Goal: Task Accomplishment & Management: Manage account settings

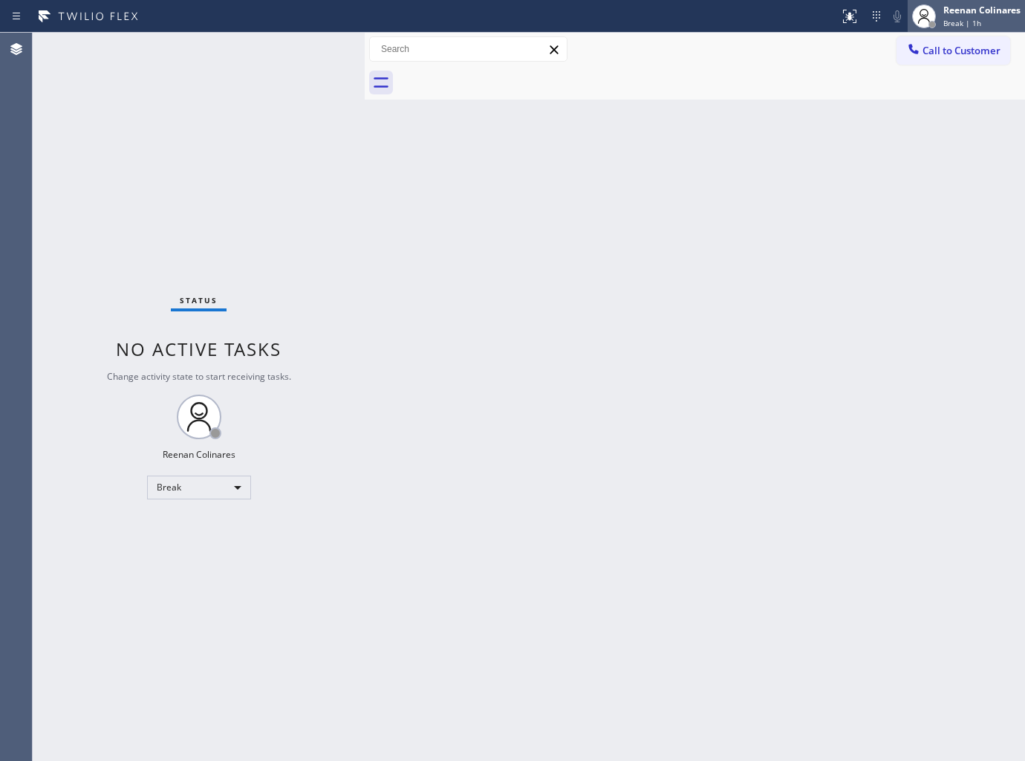
click at [961, 19] on span "Break | 1h" at bounding box center [963, 23] width 38 height 10
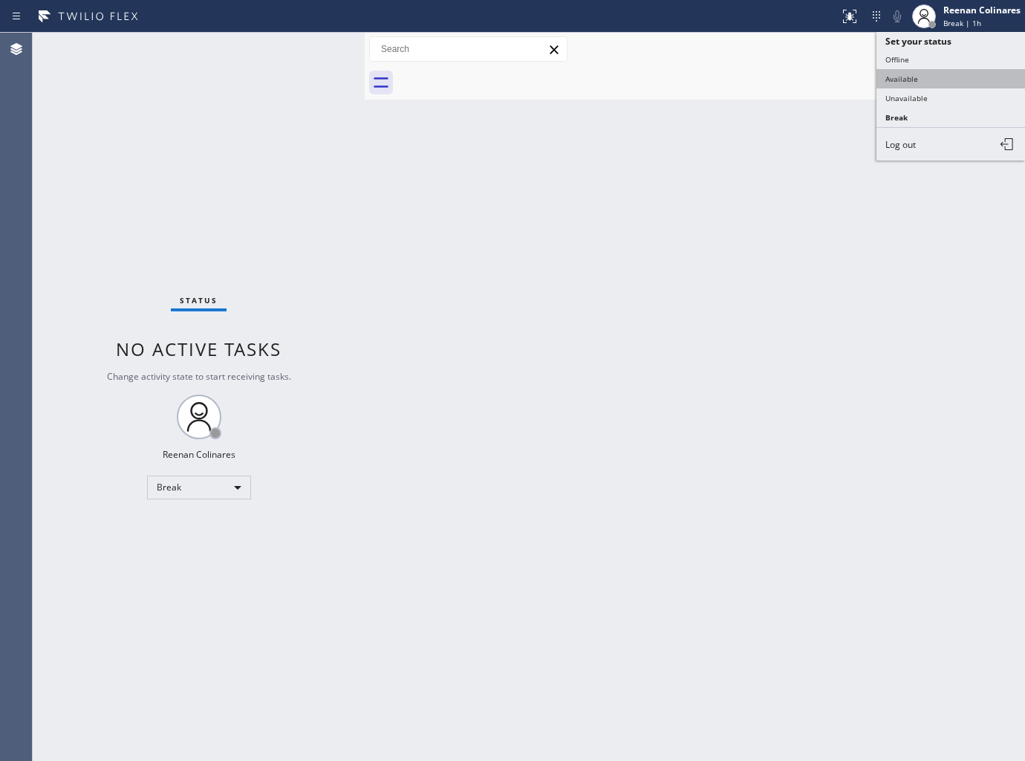
click at [909, 79] on button "Available" at bounding box center [951, 78] width 149 height 19
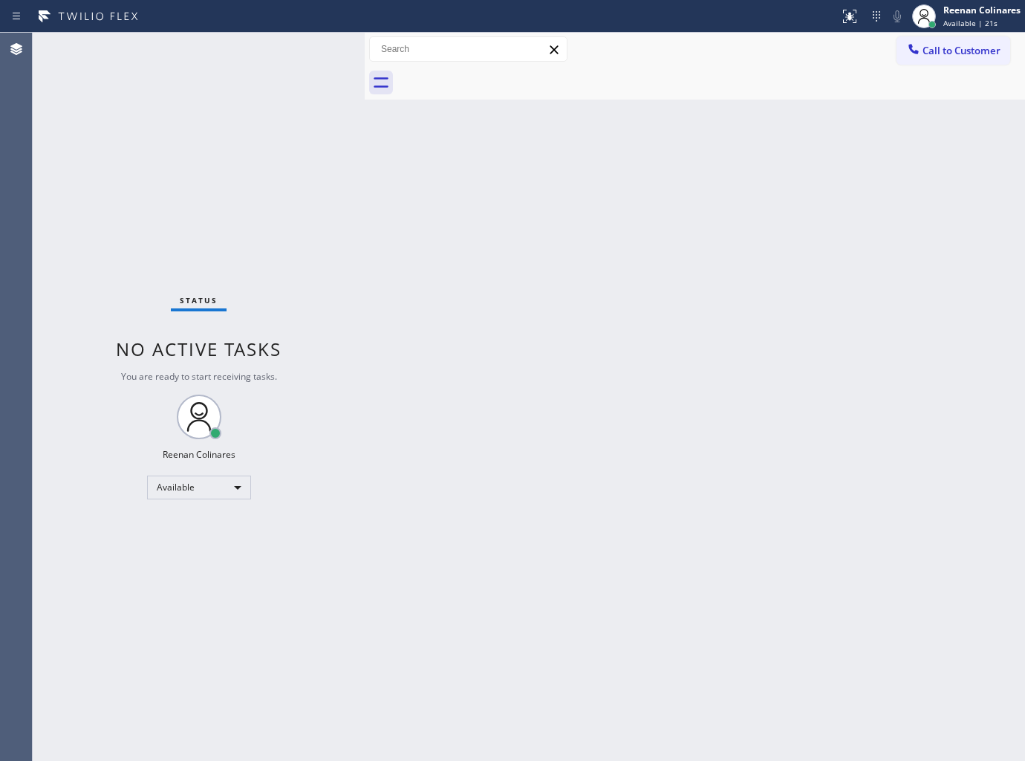
click at [571, 471] on div "Back to Dashboard Change Sender ID Customers Technicians Select a contact Outbo…" at bounding box center [695, 397] width 660 height 728
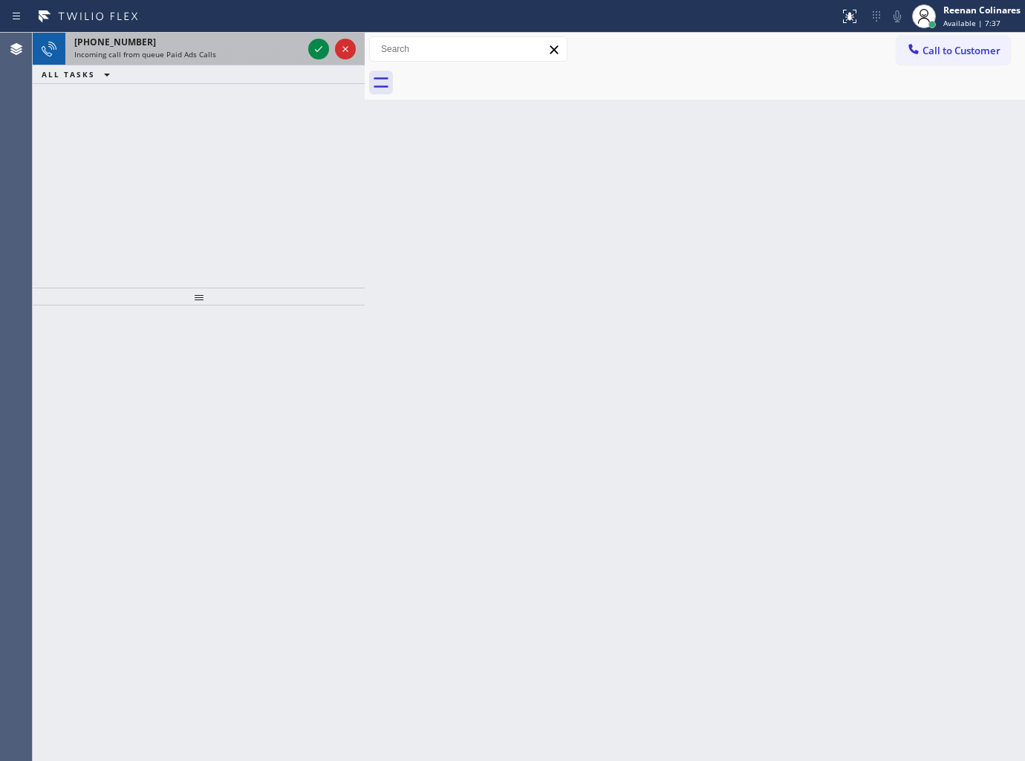
click at [223, 56] on div "Incoming call from queue Paid Ads Calls" at bounding box center [188, 54] width 228 height 10
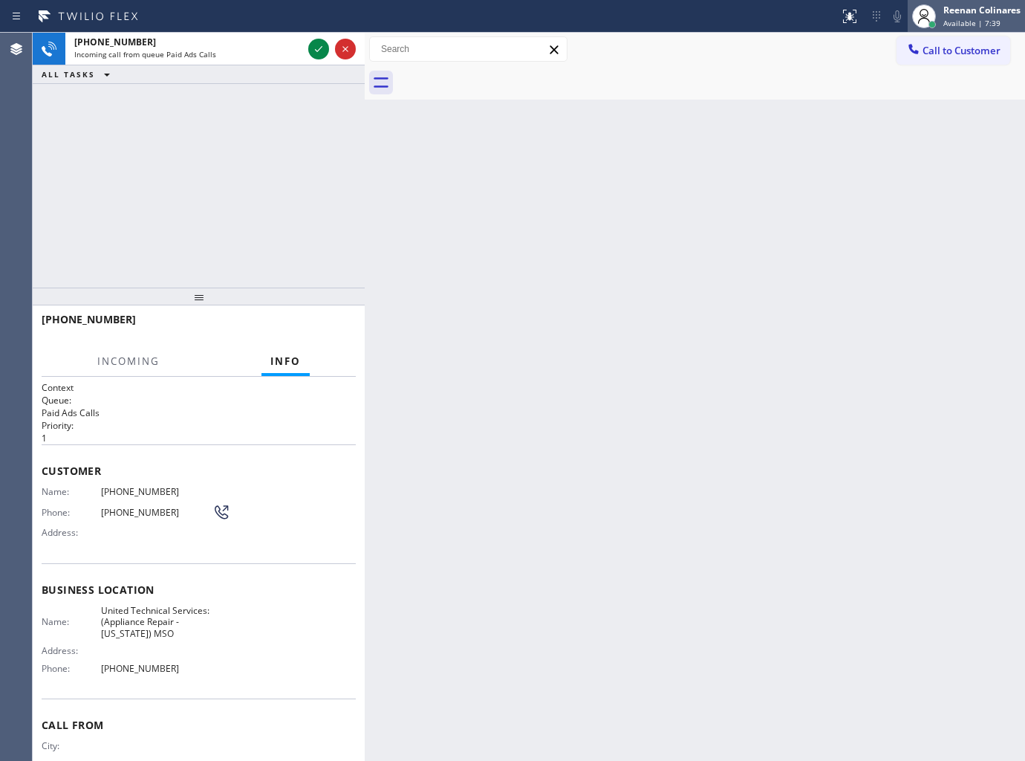
click at [952, 15] on div "Reenan Colinares" at bounding box center [982, 10] width 77 height 13
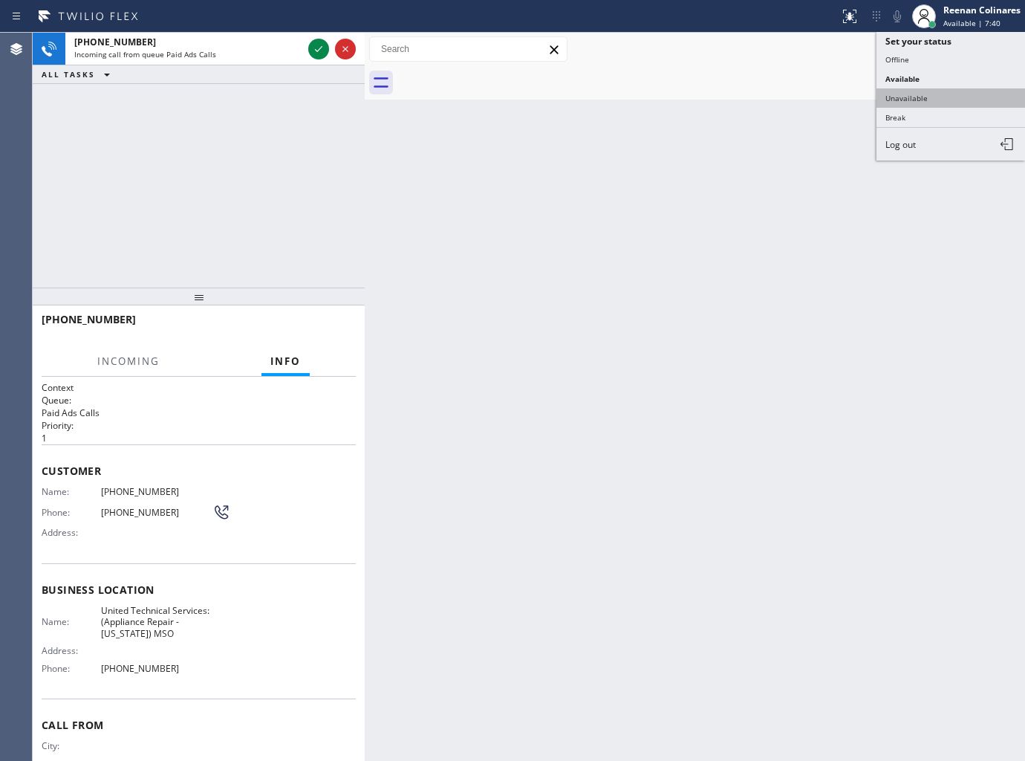
click at [909, 97] on button "Unavailable" at bounding box center [951, 97] width 149 height 19
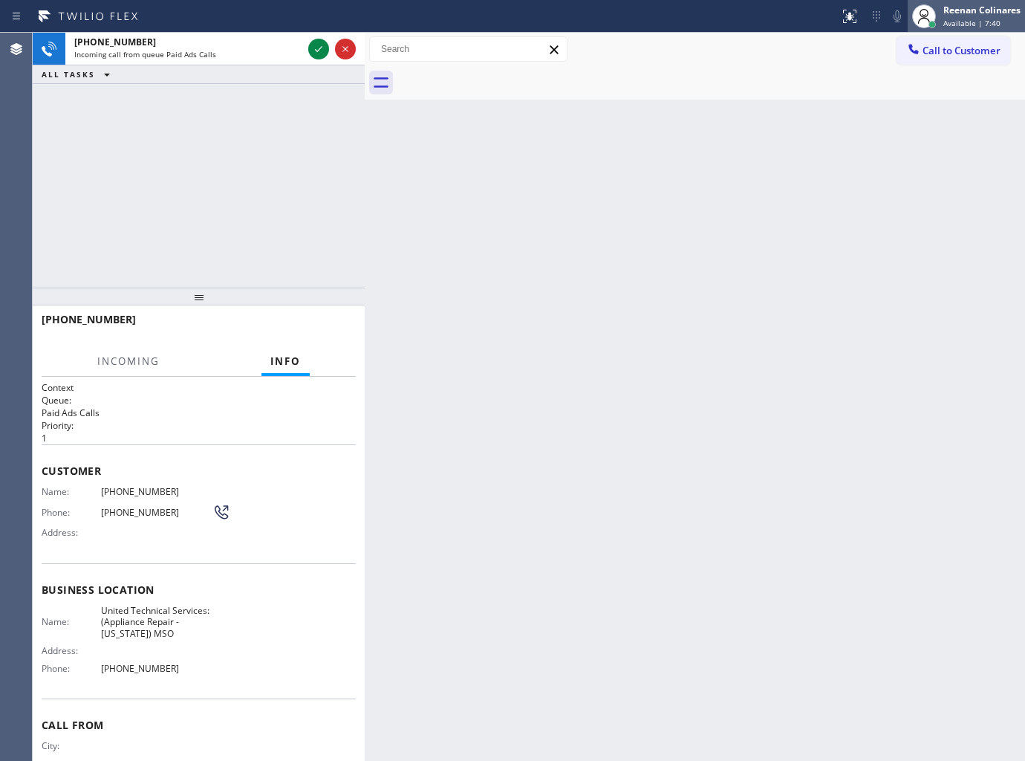
click at [964, 30] on div "[PERSON_NAME] Available | 7:40" at bounding box center [966, 16] width 117 height 33
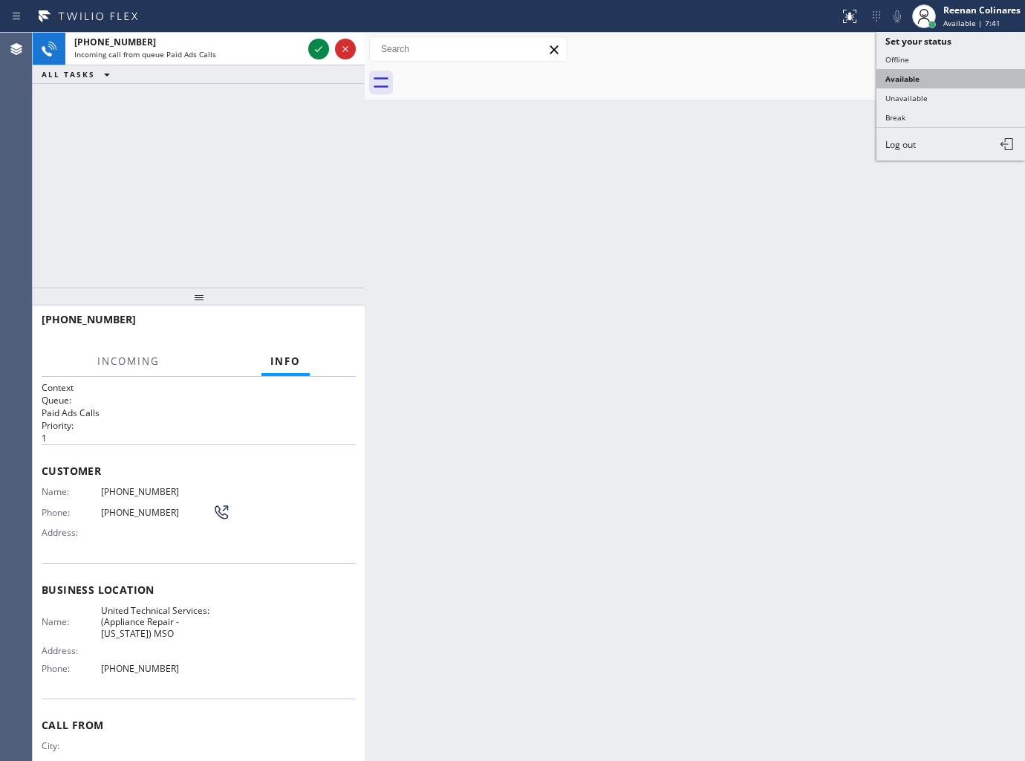
click at [908, 77] on button "Available" at bounding box center [951, 78] width 149 height 19
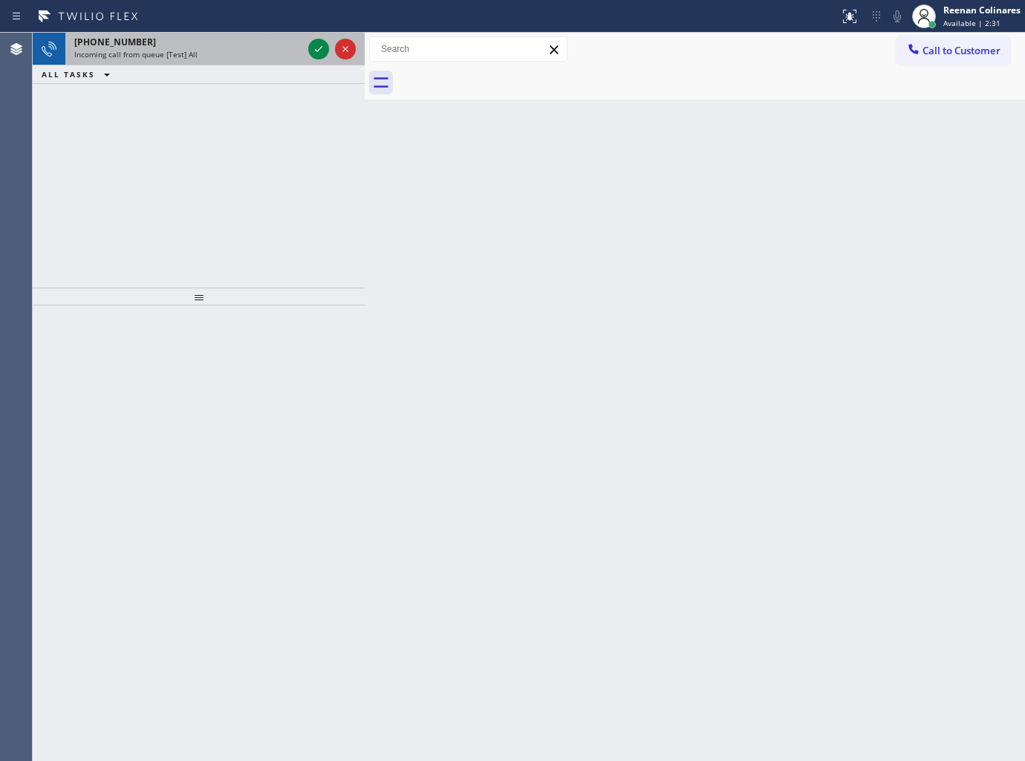
click at [201, 49] on div "Incoming call from queue [Test] All" at bounding box center [188, 54] width 228 height 10
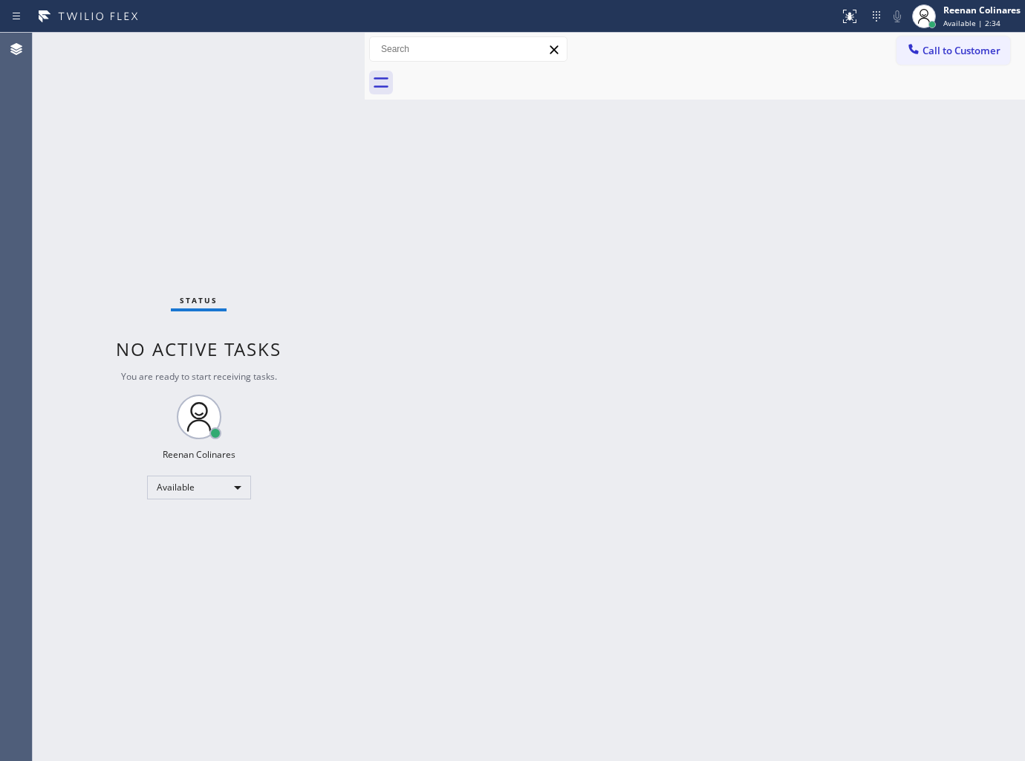
click at [287, 52] on div "Status No active tasks You are ready to start receiving tasks. Reenan Colinares…" at bounding box center [199, 397] width 332 height 728
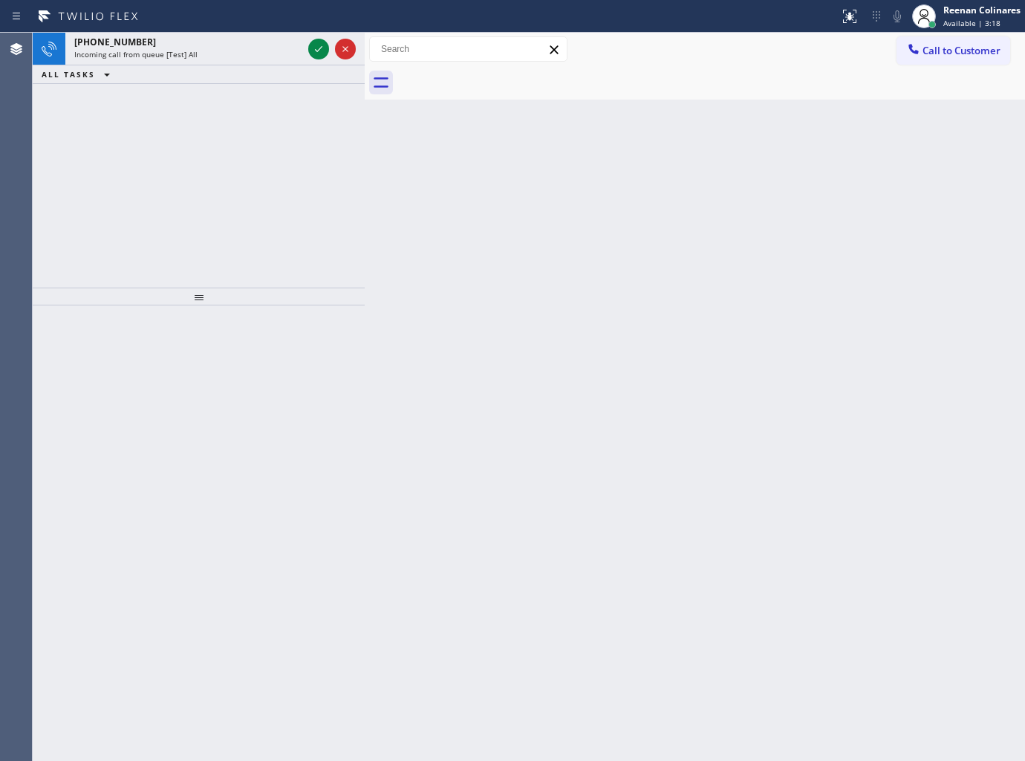
drag, startPoint x: 224, startPoint y: 92, endPoint x: 347, endPoint y: 94, distance: 123.3
click at [224, 92] on div "[PHONE_NUMBER] Incoming call from queue [Test] All ALL TASKS ALL TASKS ACTIVE T…" at bounding box center [199, 160] width 332 height 255
click at [239, 56] on div "Incoming call from queue [Test] All" at bounding box center [188, 54] width 228 height 10
click at [240, 57] on div "Incoming call from queue [Test] All" at bounding box center [188, 54] width 228 height 10
click at [290, 58] on div "Incoming call from queue [Test] All" at bounding box center [188, 54] width 228 height 10
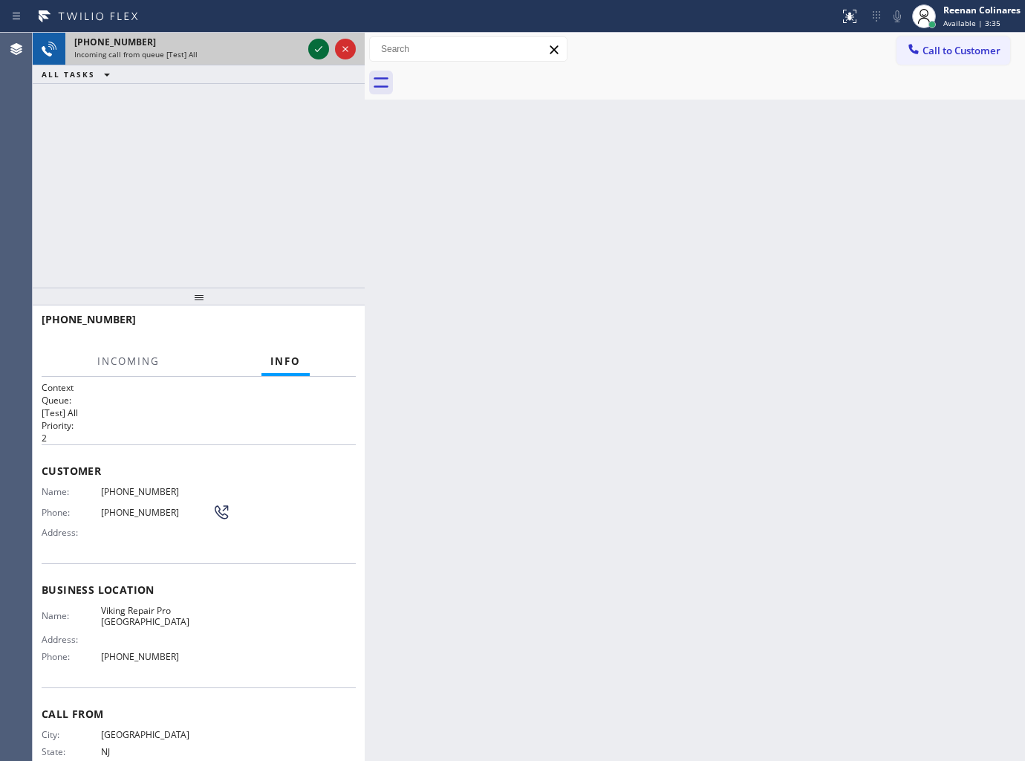
click at [324, 42] on icon at bounding box center [319, 49] width 18 height 18
click at [305, 55] on div at bounding box center [331, 49] width 53 height 33
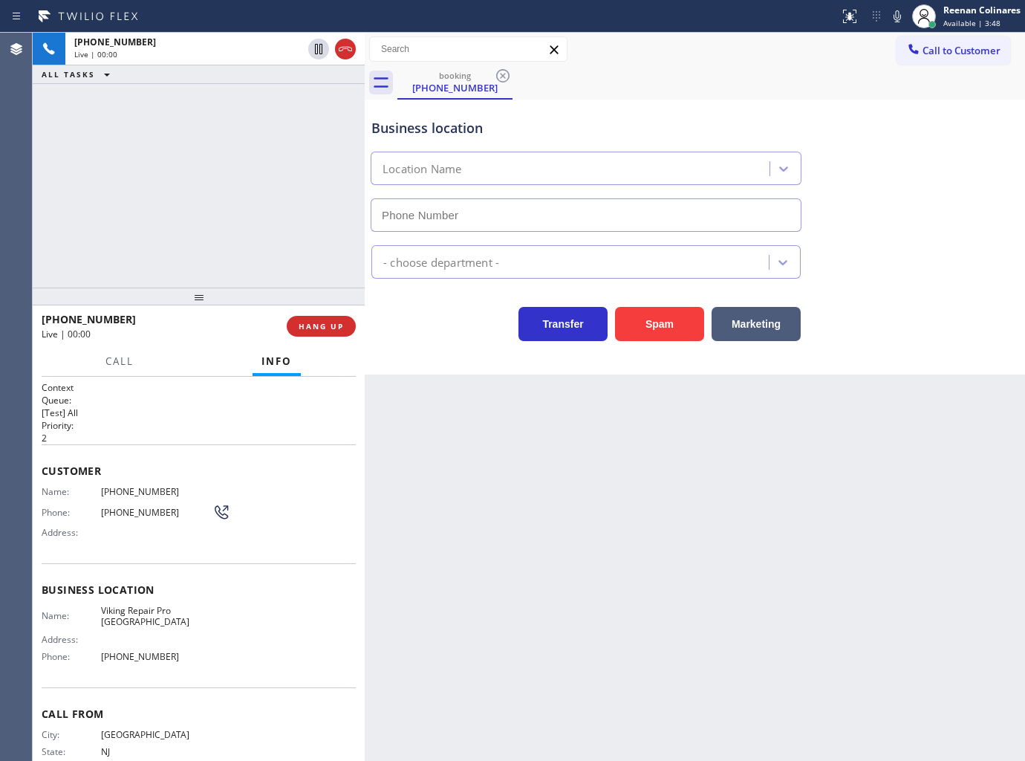
type input "[PHONE_NUMBER]"
click at [319, 323] on span "HANG UP" at bounding box center [321, 326] width 45 height 10
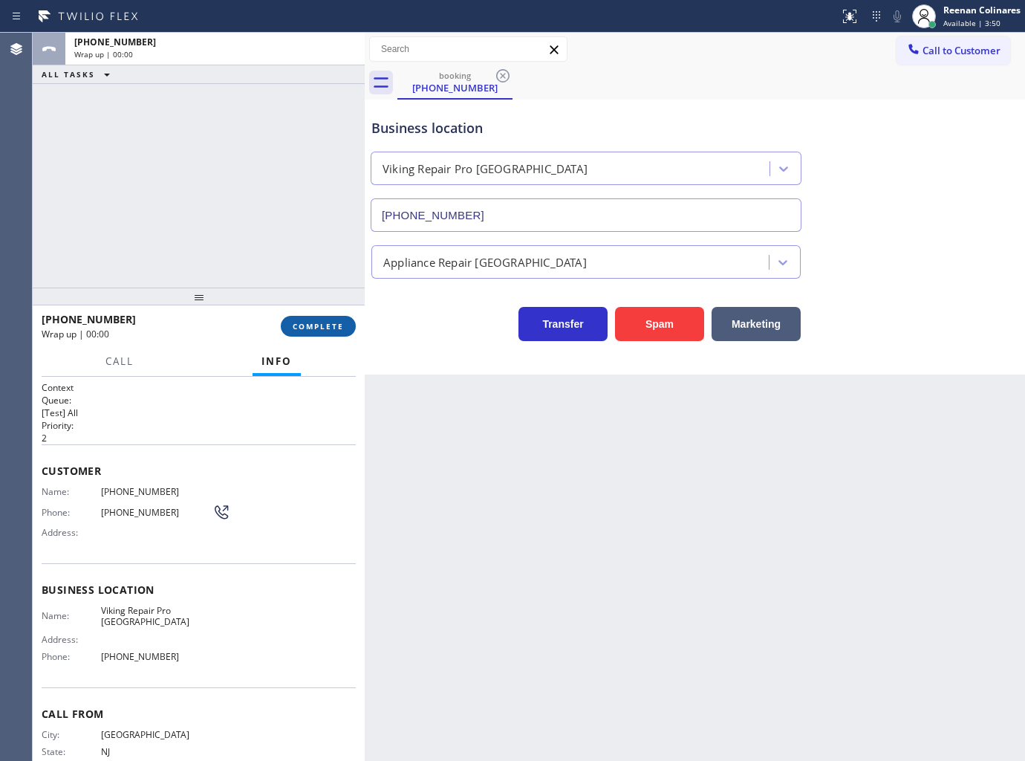
click at [334, 323] on span "COMPLETE" at bounding box center [318, 326] width 51 height 10
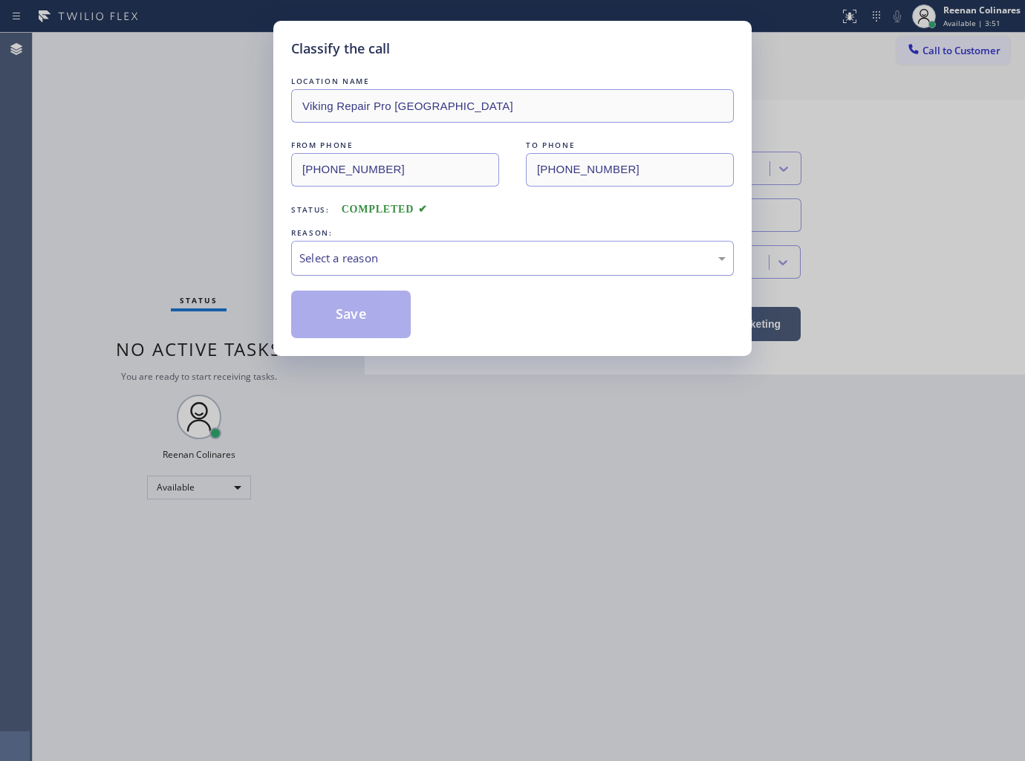
click at [428, 261] on div "Select a reason" at bounding box center [512, 258] width 426 height 17
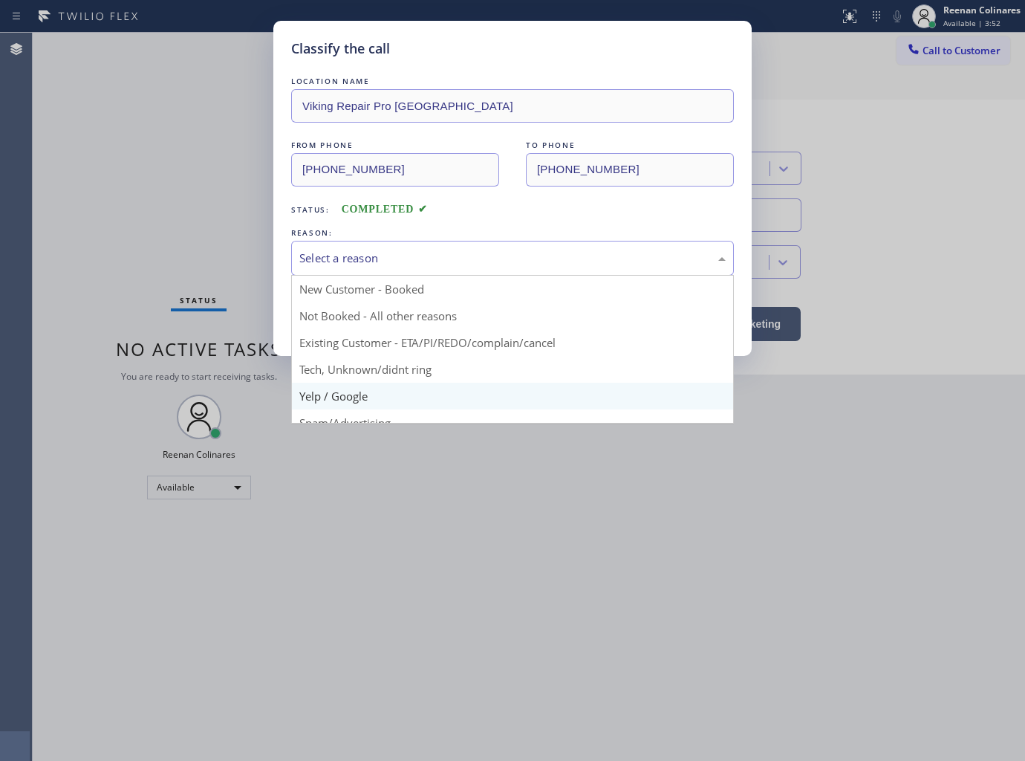
scroll to position [82, 0]
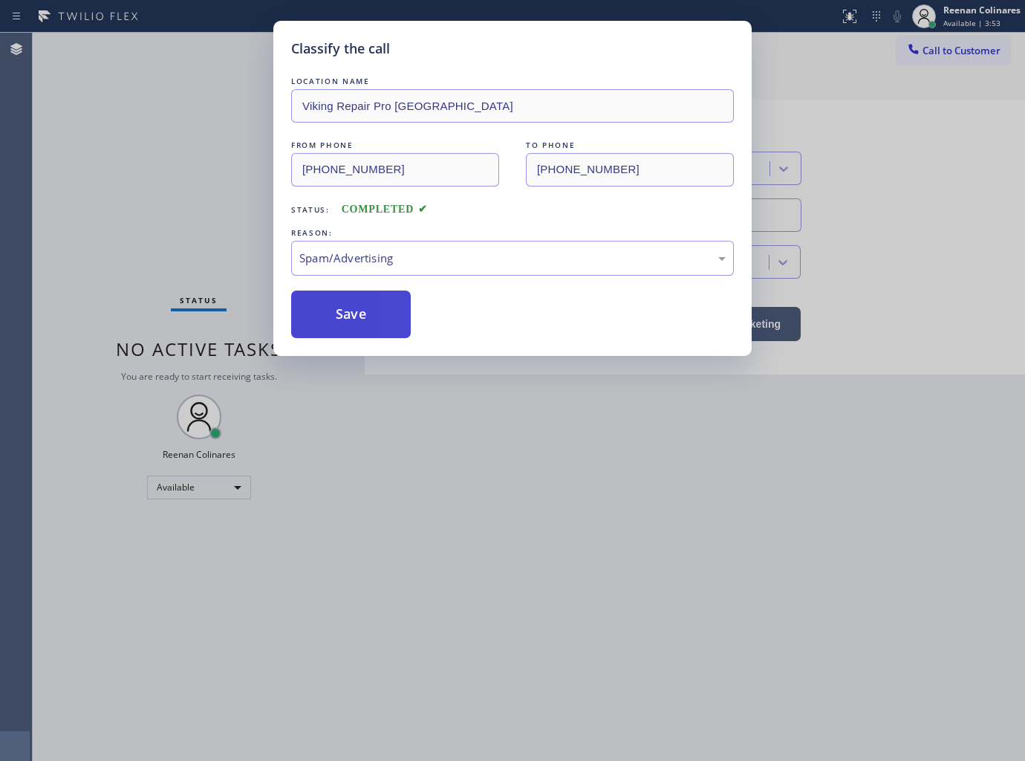
click at [339, 323] on button "Save" at bounding box center [351, 314] width 120 height 48
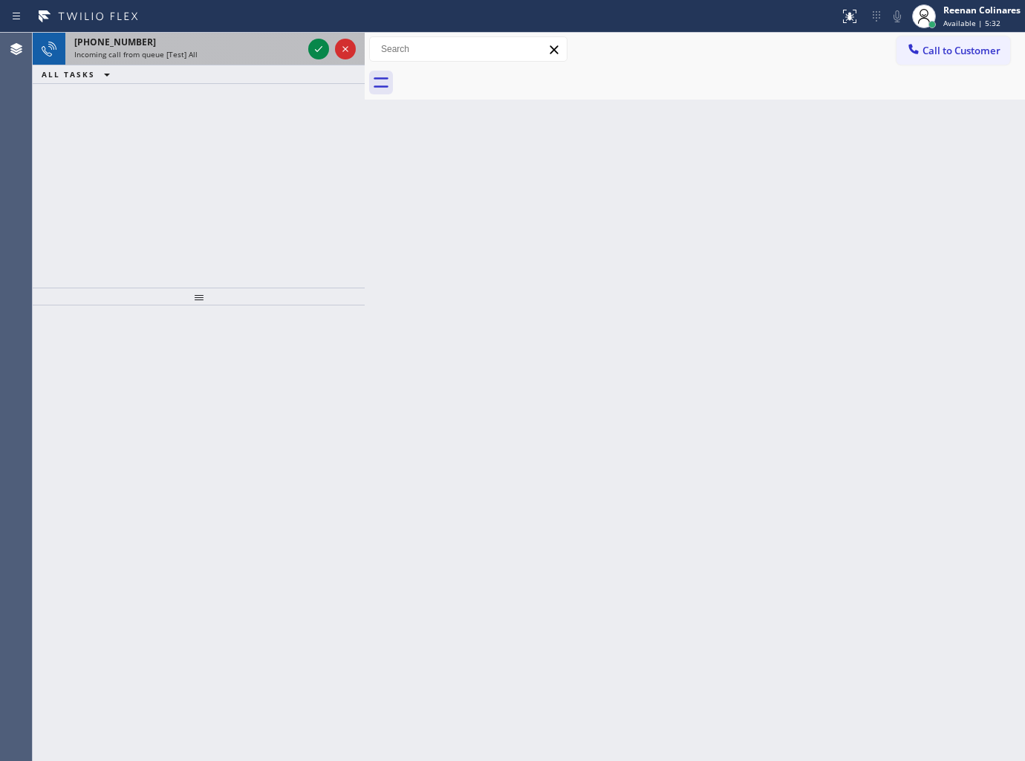
click at [240, 45] on div "[PHONE_NUMBER]" at bounding box center [188, 42] width 228 height 13
click at [207, 58] on div "Incoming call from queue [Test] All" at bounding box center [188, 54] width 228 height 10
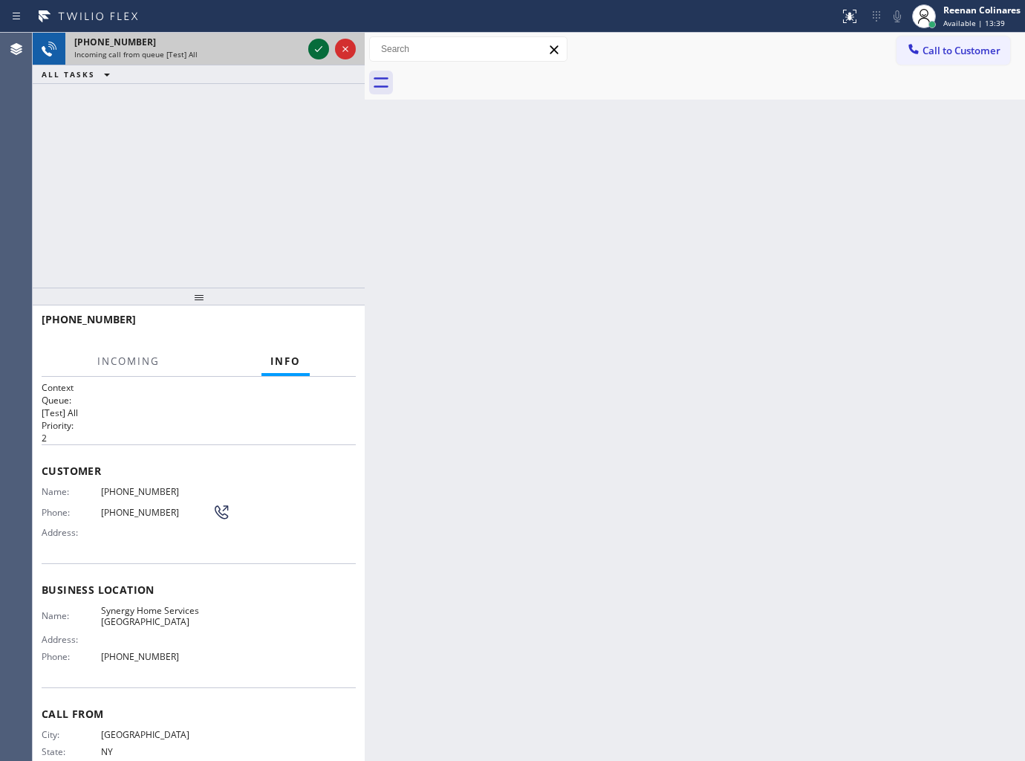
click at [322, 50] on icon at bounding box center [319, 49] width 18 height 18
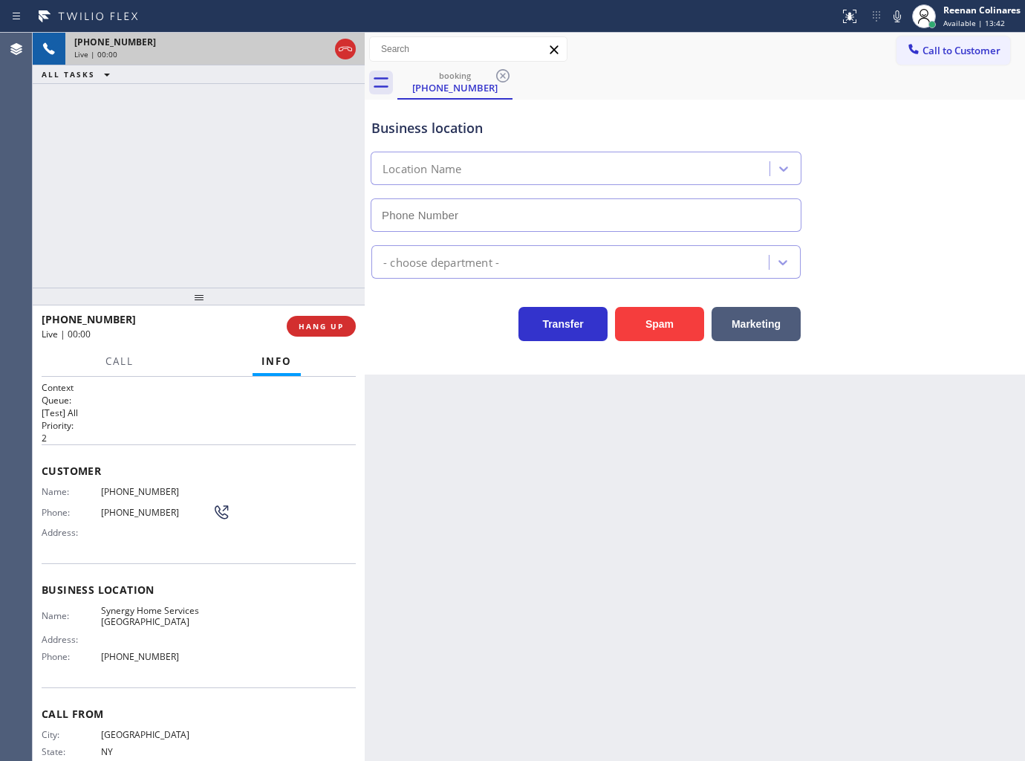
type input "[PHONE_NUMBER]"
click at [657, 327] on button "Spam" at bounding box center [659, 324] width 89 height 34
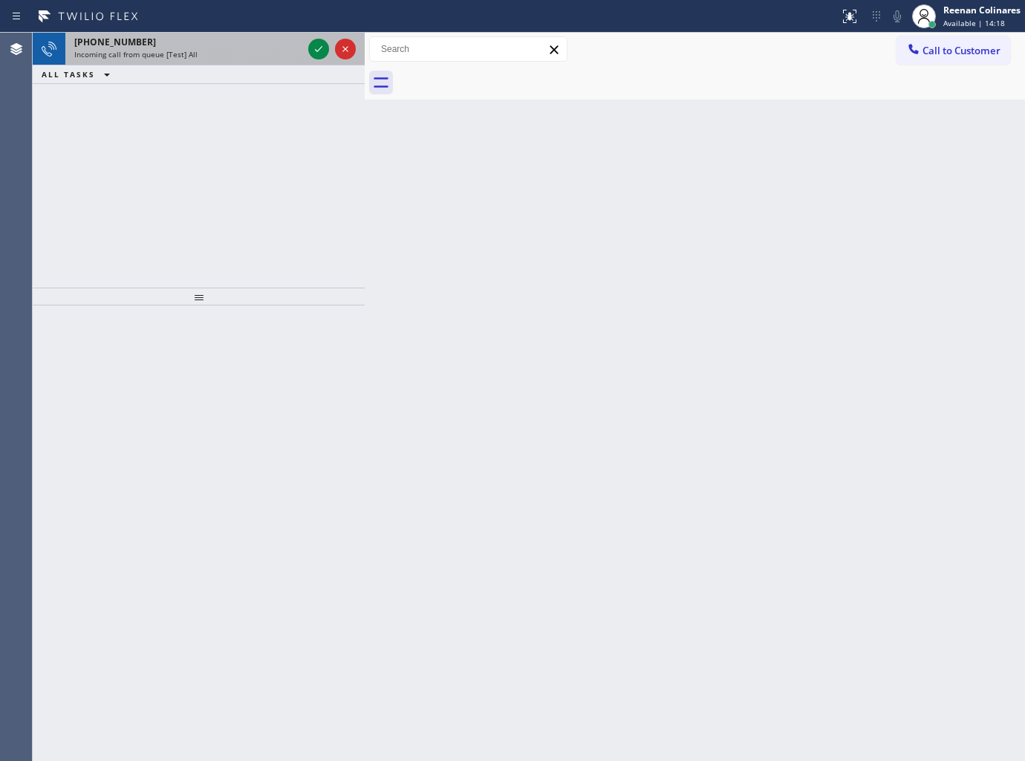
click at [257, 40] on div "[PHONE_NUMBER]" at bounding box center [188, 42] width 228 height 13
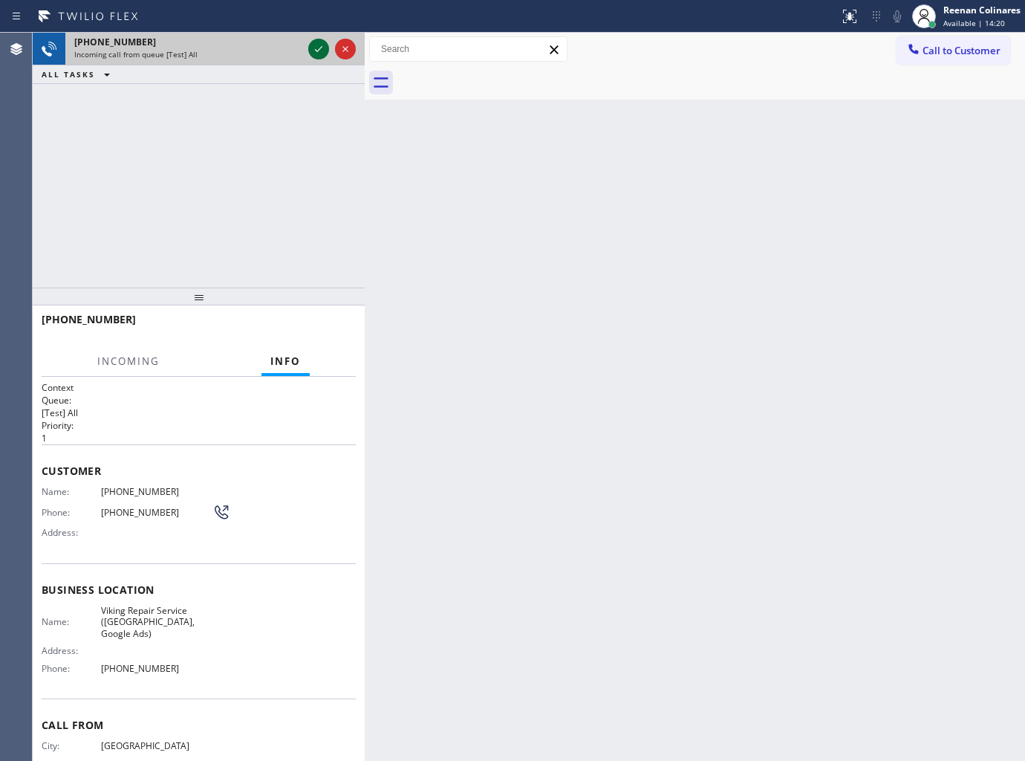
click at [321, 49] on icon at bounding box center [319, 49] width 18 height 18
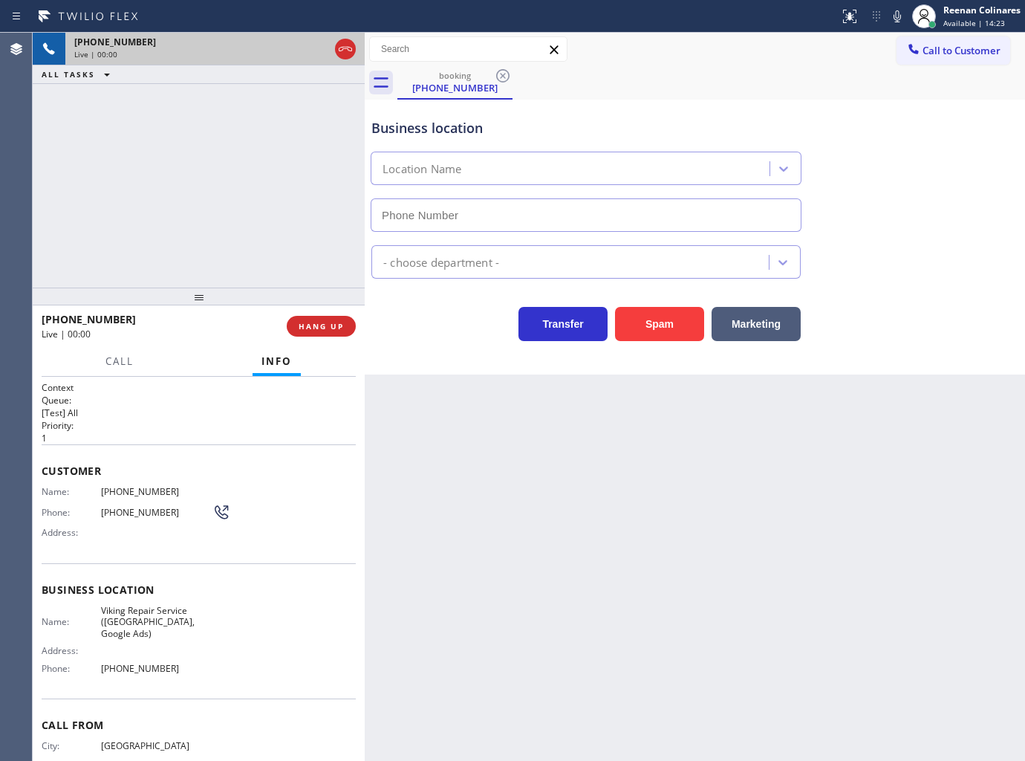
type input "[PHONE_NUMBER]"
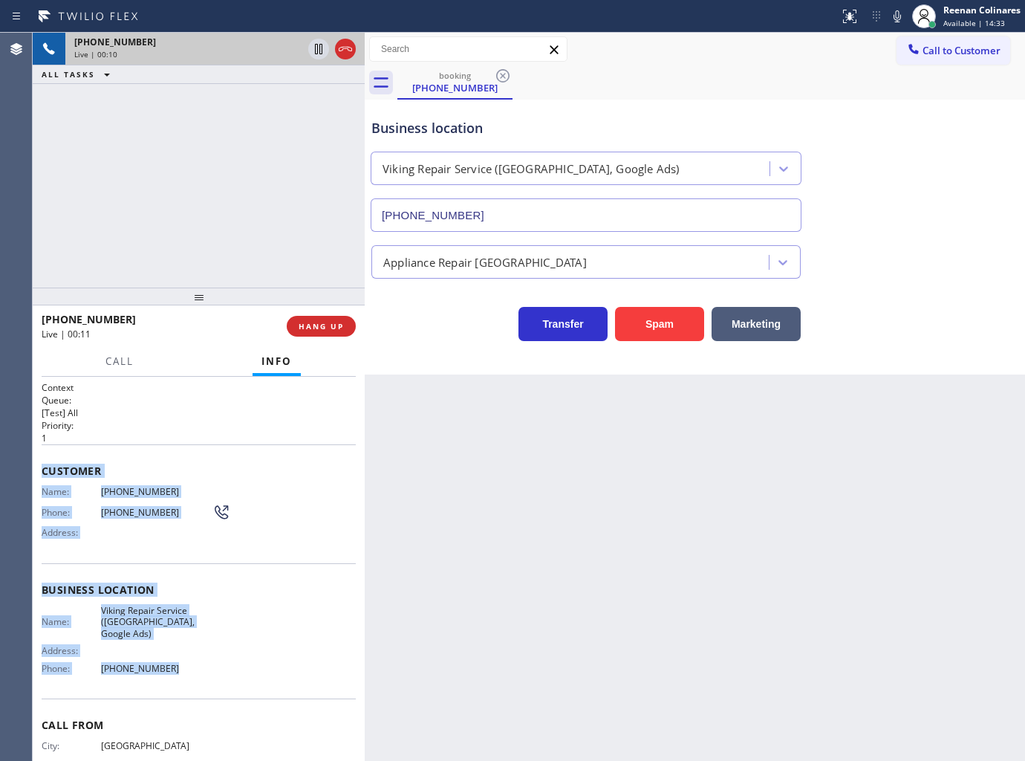
drag, startPoint x: 42, startPoint y: 464, endPoint x: 286, endPoint y: 660, distance: 313.4
click at [263, 659] on div "Context Queue: [Test] All Priority: 1 Customer Name: [PHONE_NUMBER] Phone: [PHO…" at bounding box center [199, 596] width 314 height 430
copy div "Customer Name: [PHONE_NUMBER] Phone: [PHONE_NUMBER] Address: Business location …"
click at [900, 15] on icon at bounding box center [898, 16] width 18 height 18
click at [896, 19] on icon at bounding box center [898, 16] width 18 height 18
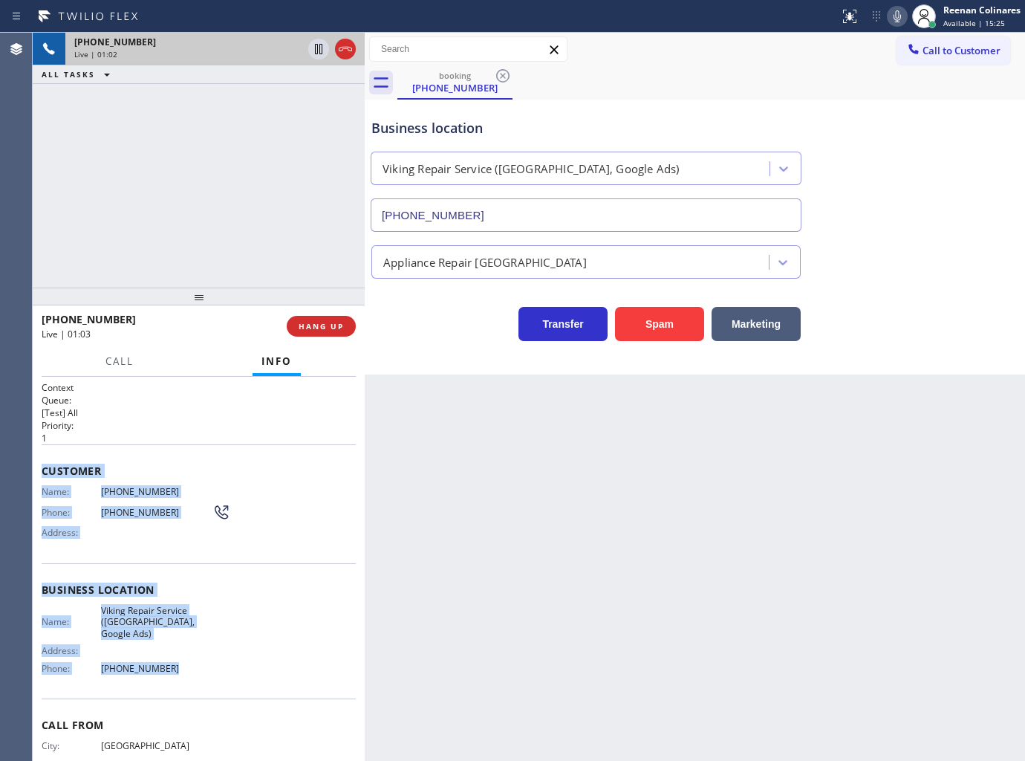
click at [894, 19] on icon at bounding box center [898, 16] width 18 height 18
click at [129, 360] on span "Call" at bounding box center [119, 360] width 28 height 13
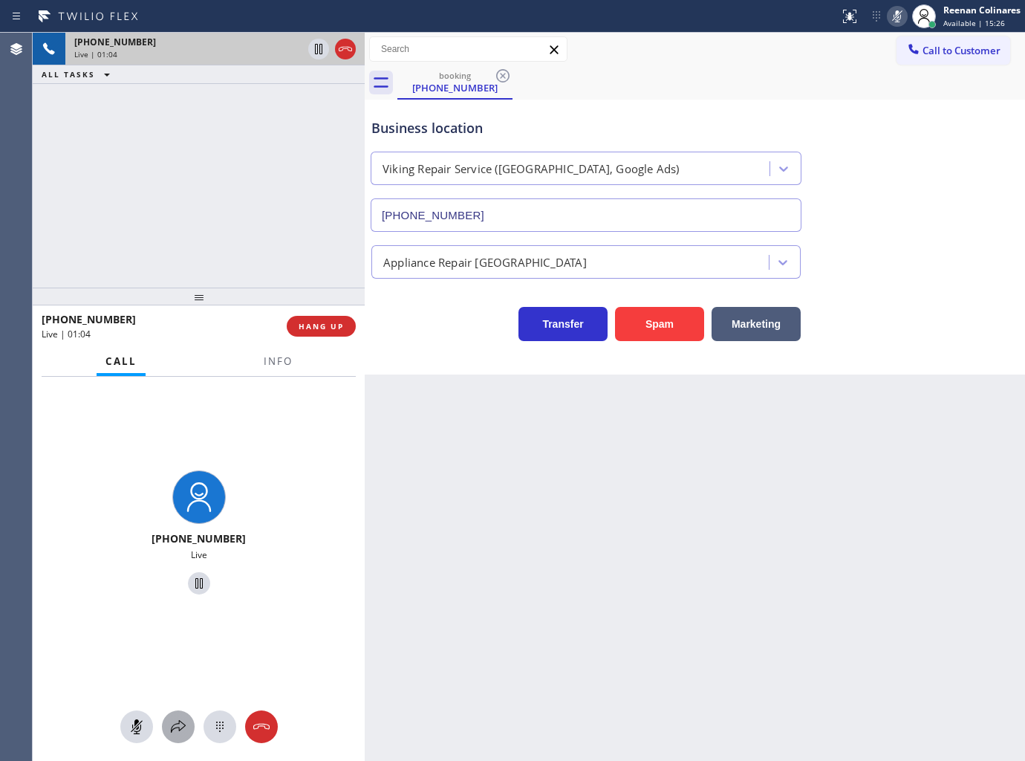
click at [168, 725] on div at bounding box center [178, 727] width 33 height 18
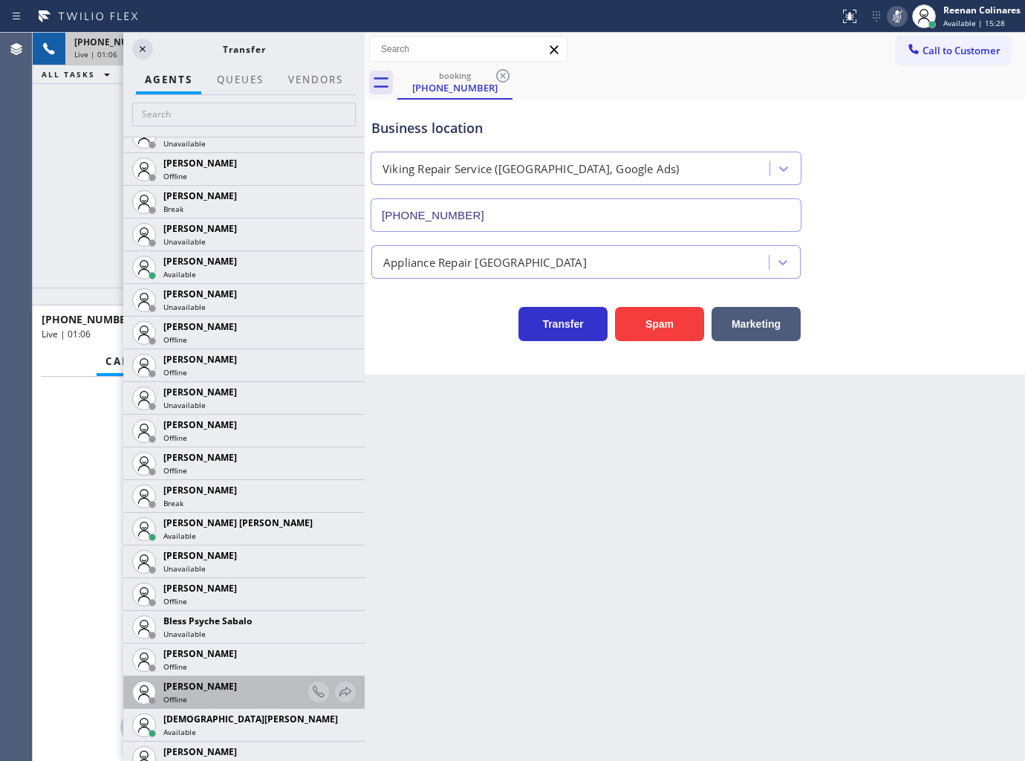
scroll to position [247, 0]
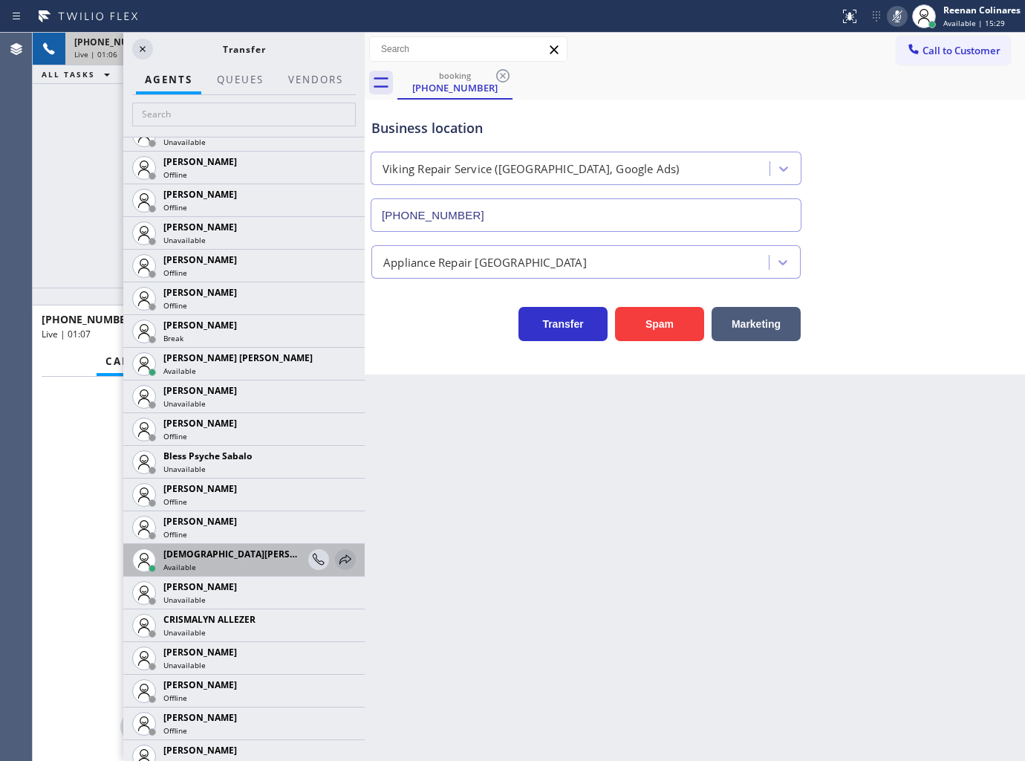
click at [337, 560] on icon at bounding box center [346, 560] width 18 height 18
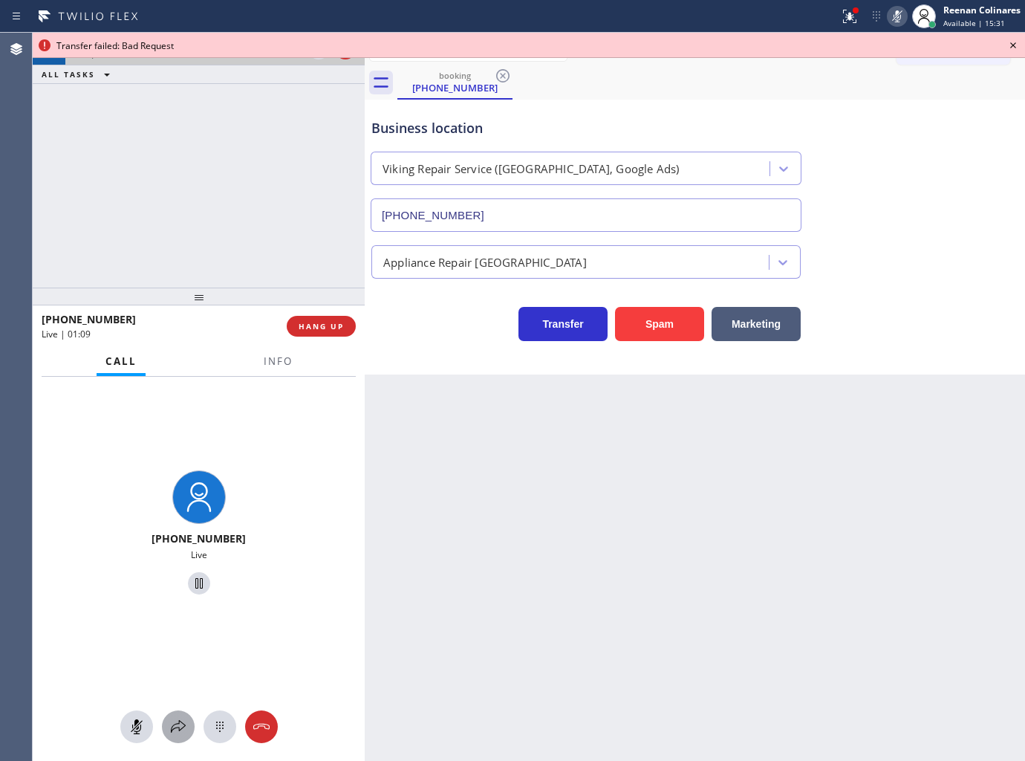
click at [180, 724] on icon at bounding box center [178, 727] width 18 height 18
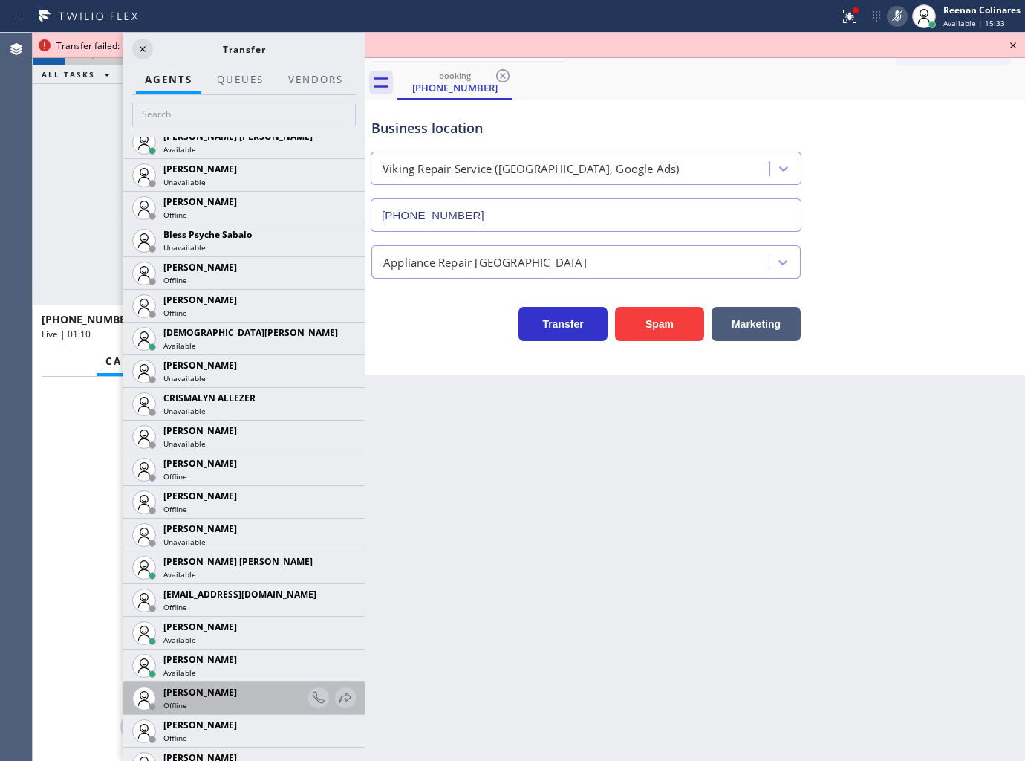
scroll to position [577, 0]
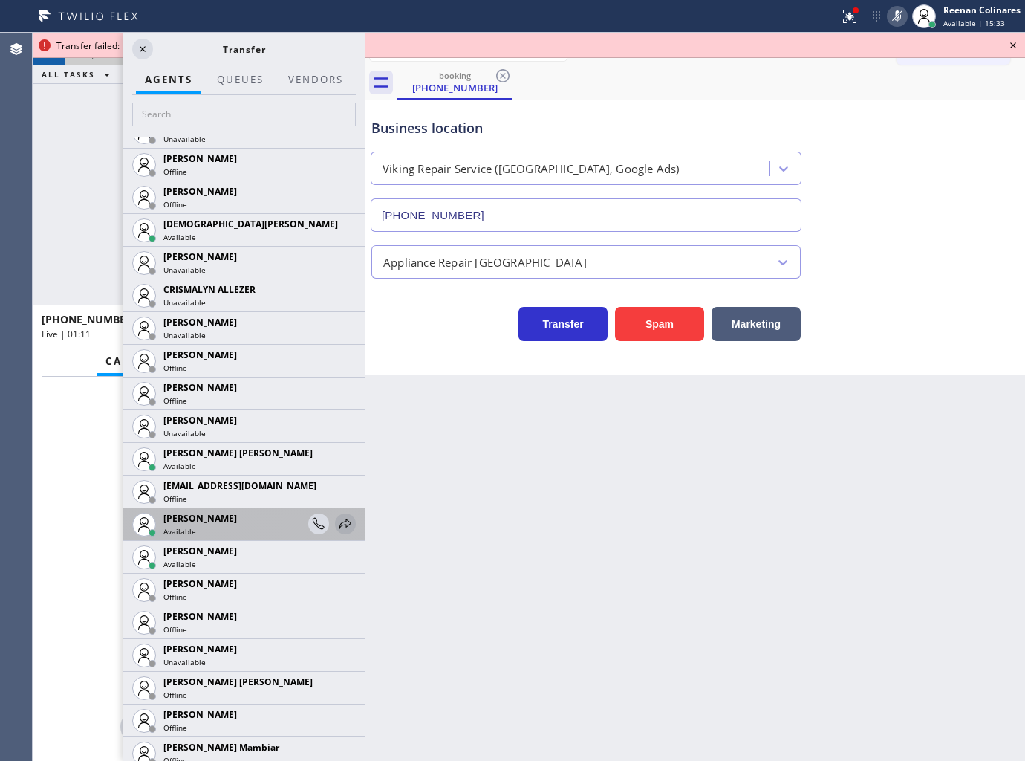
click at [342, 523] on div at bounding box center [345, 524] width 21 height 18
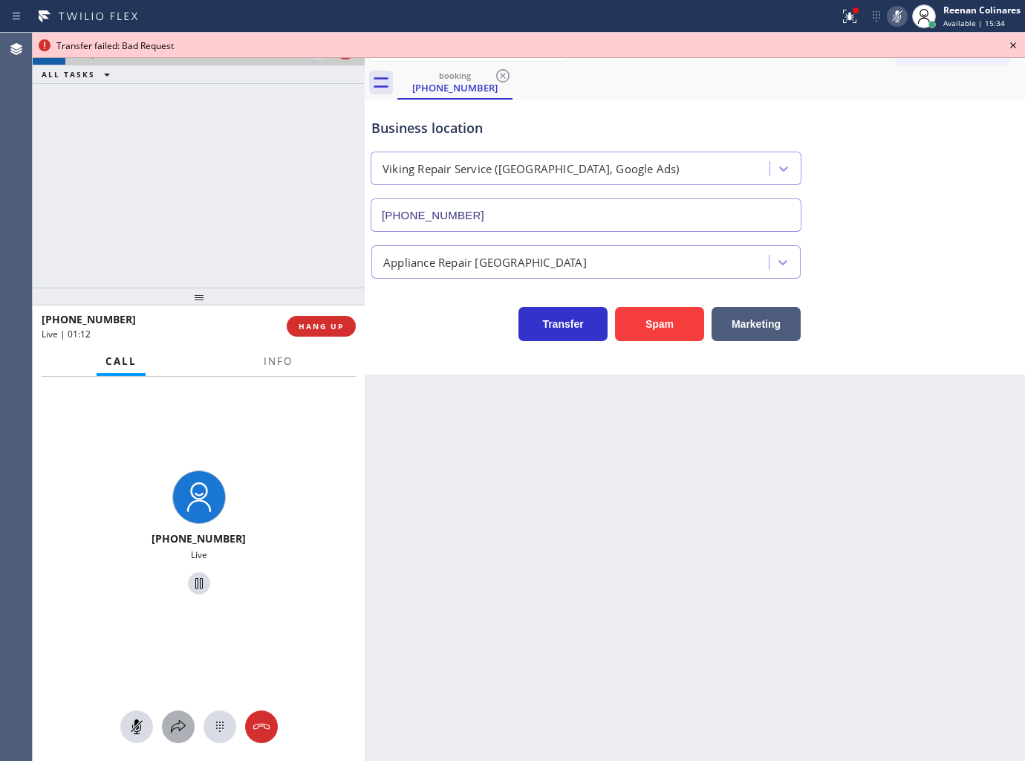
click at [171, 724] on icon at bounding box center [178, 727] width 18 height 18
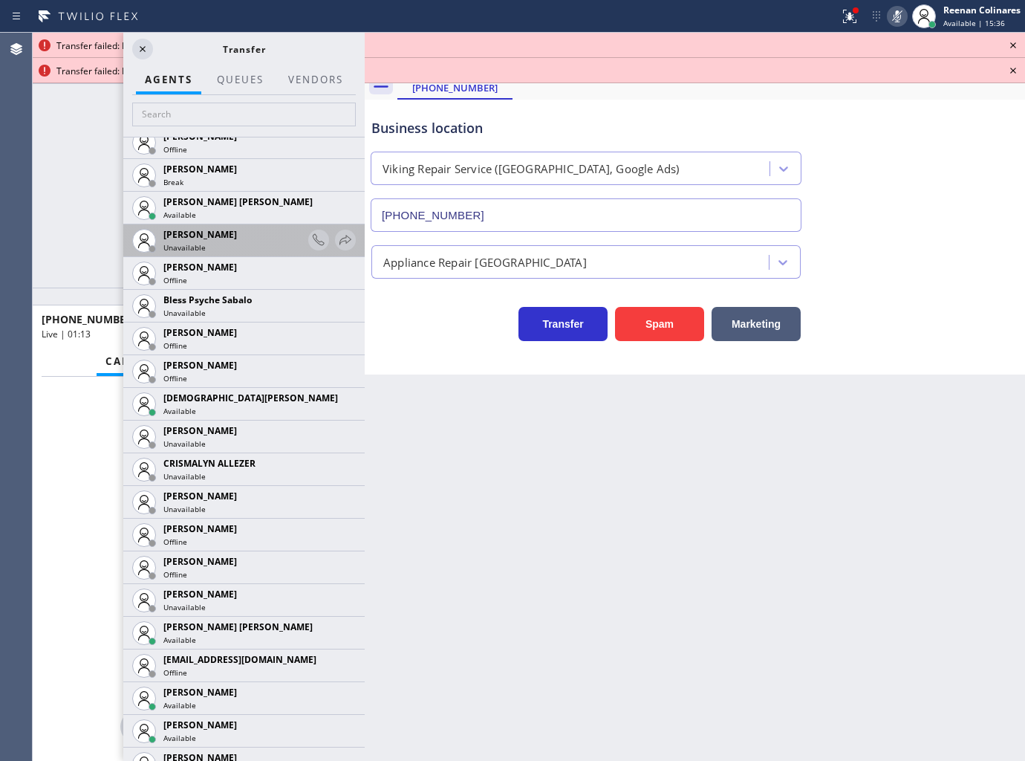
scroll to position [412, 0]
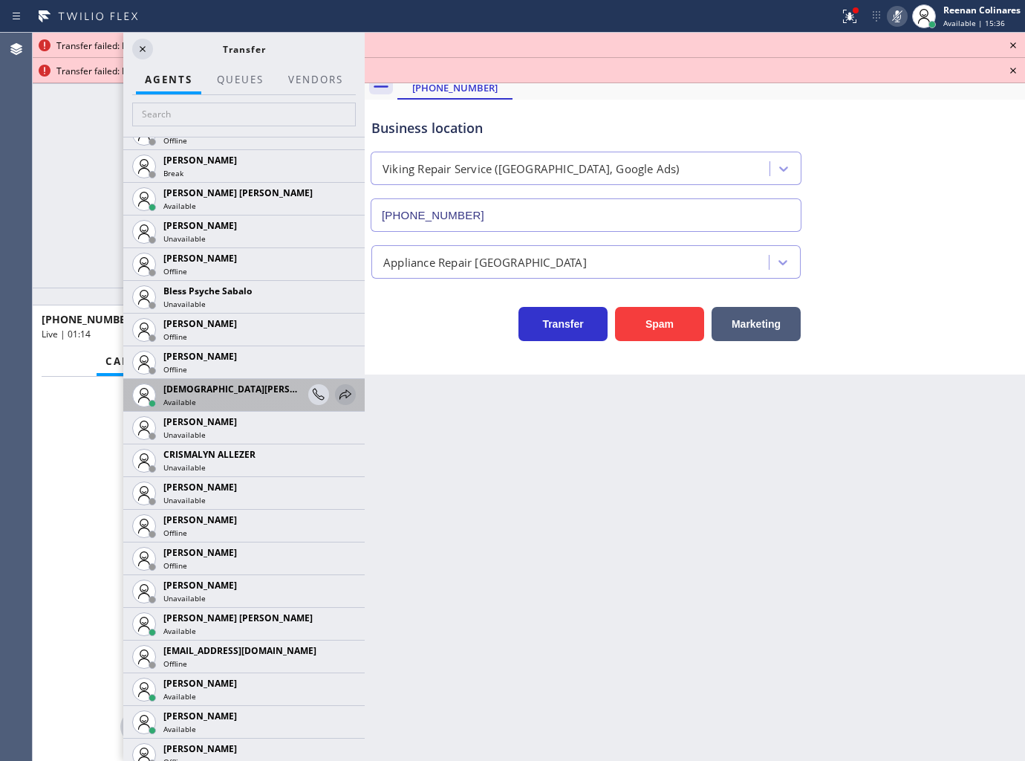
click at [337, 398] on icon at bounding box center [346, 395] width 18 height 18
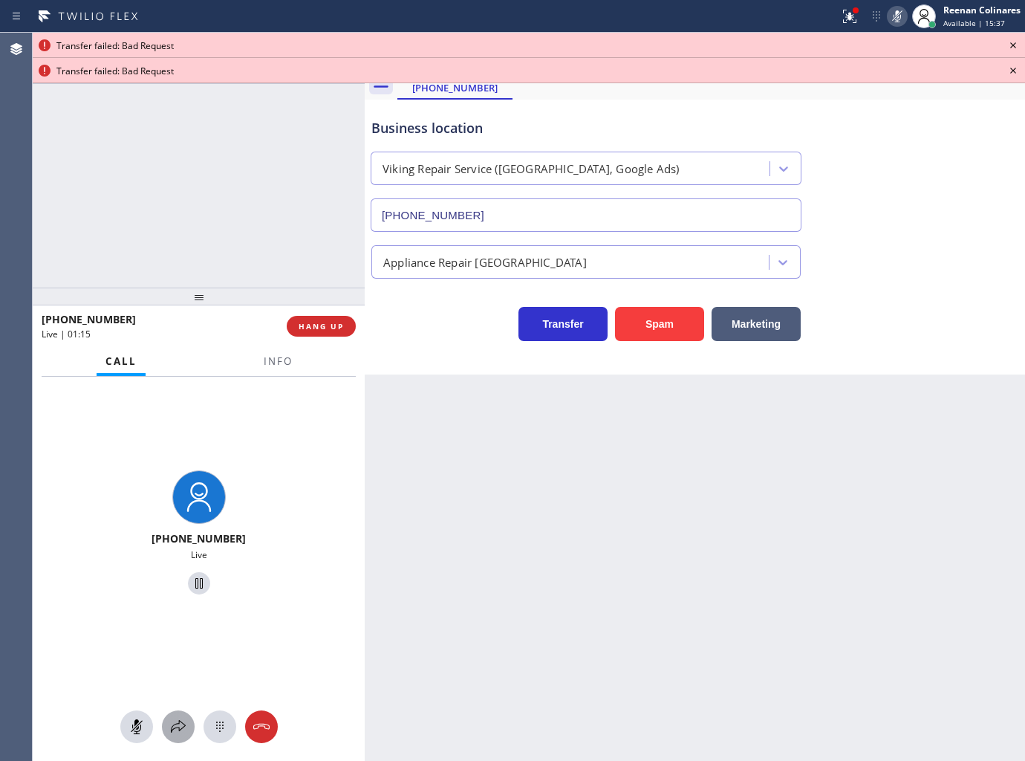
click at [177, 732] on icon at bounding box center [178, 727] width 18 height 18
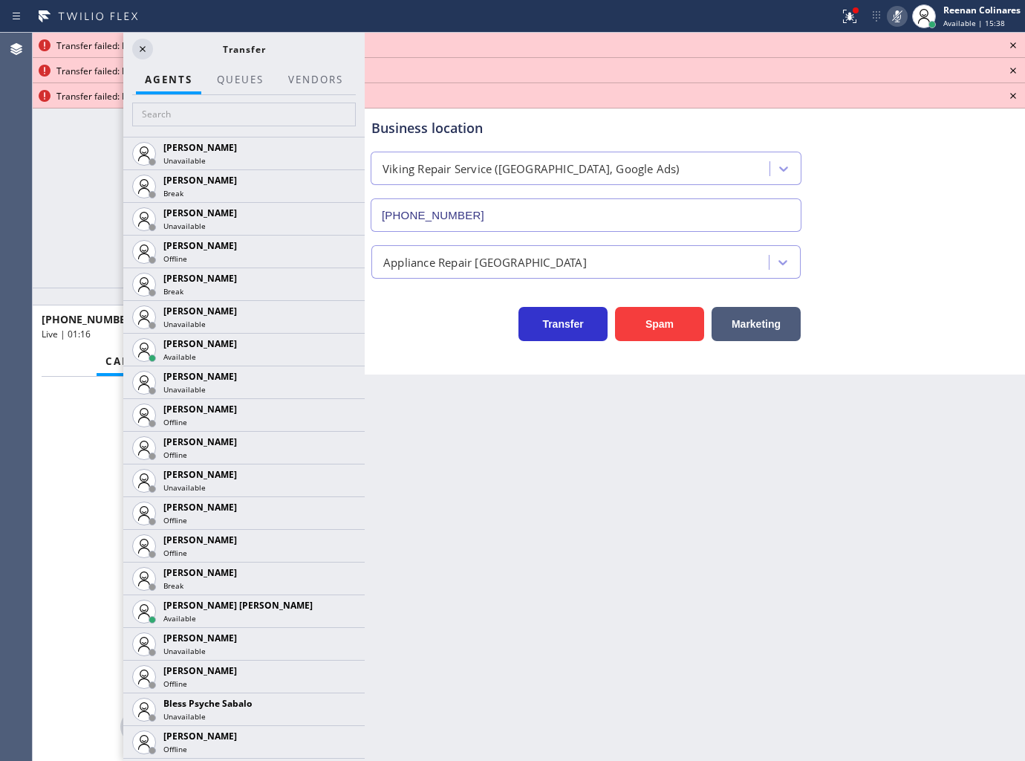
scroll to position [495, 0]
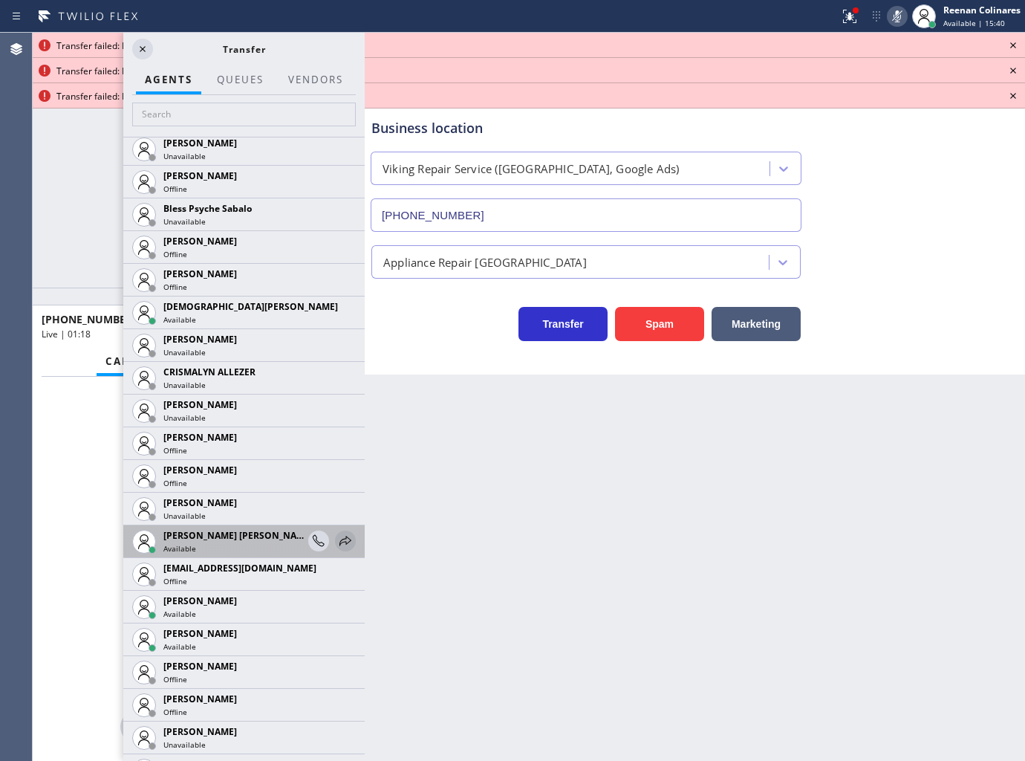
click at [337, 540] on icon at bounding box center [346, 541] width 18 height 18
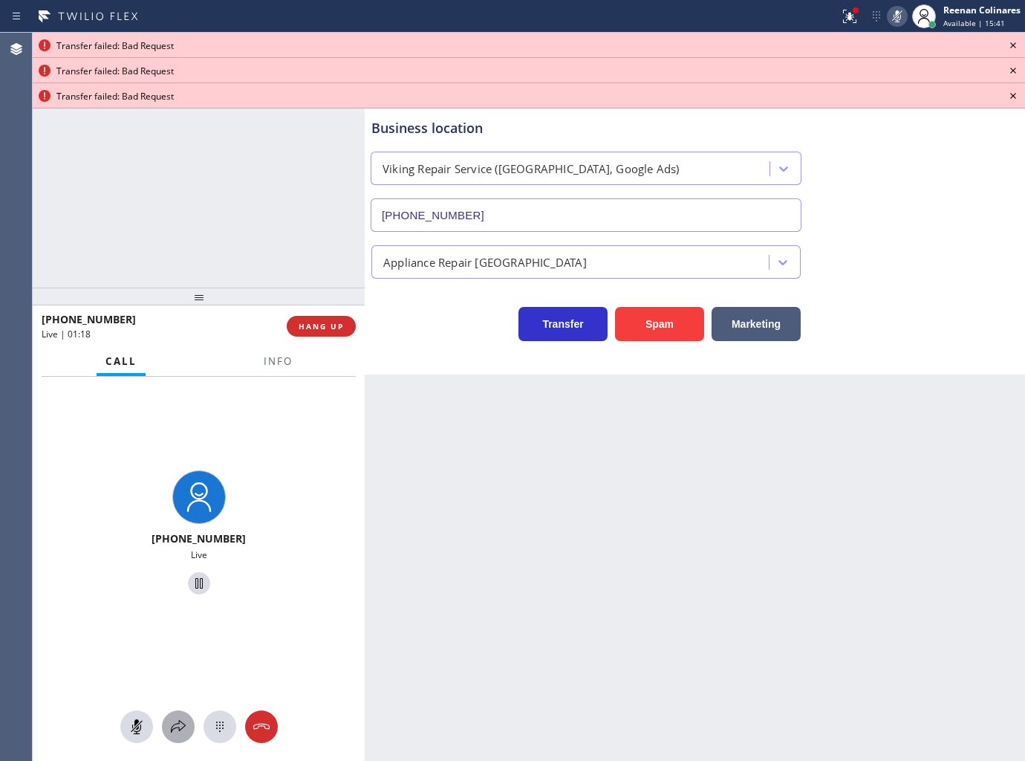
click at [183, 724] on icon at bounding box center [178, 727] width 18 height 18
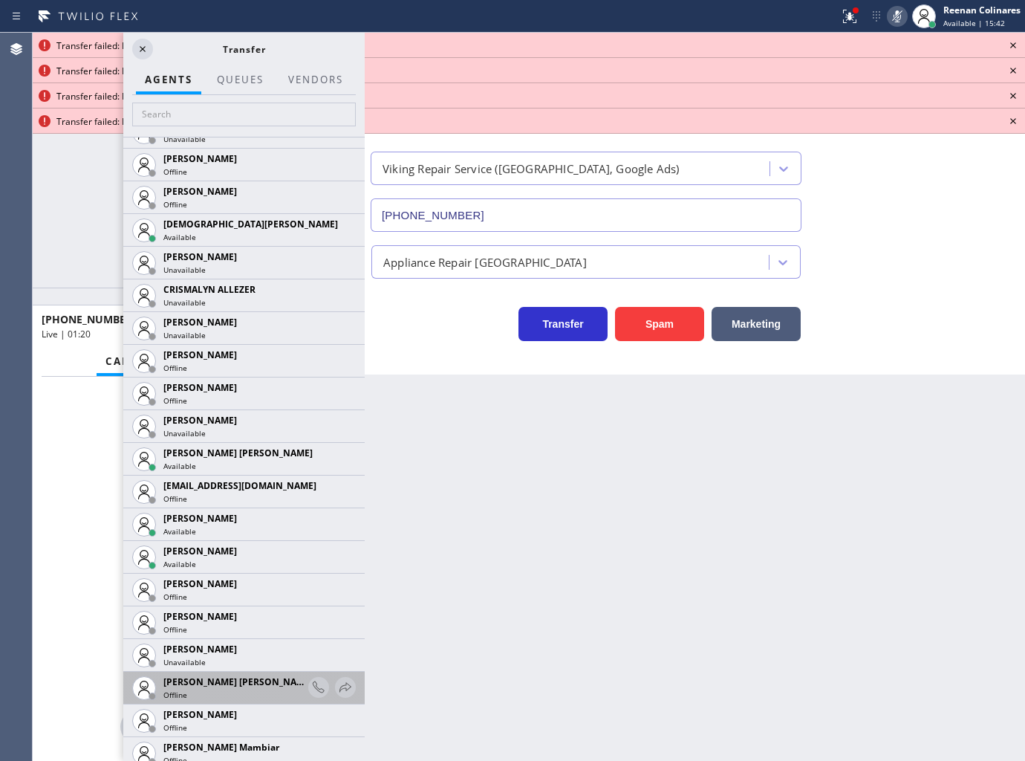
scroll to position [908, 0]
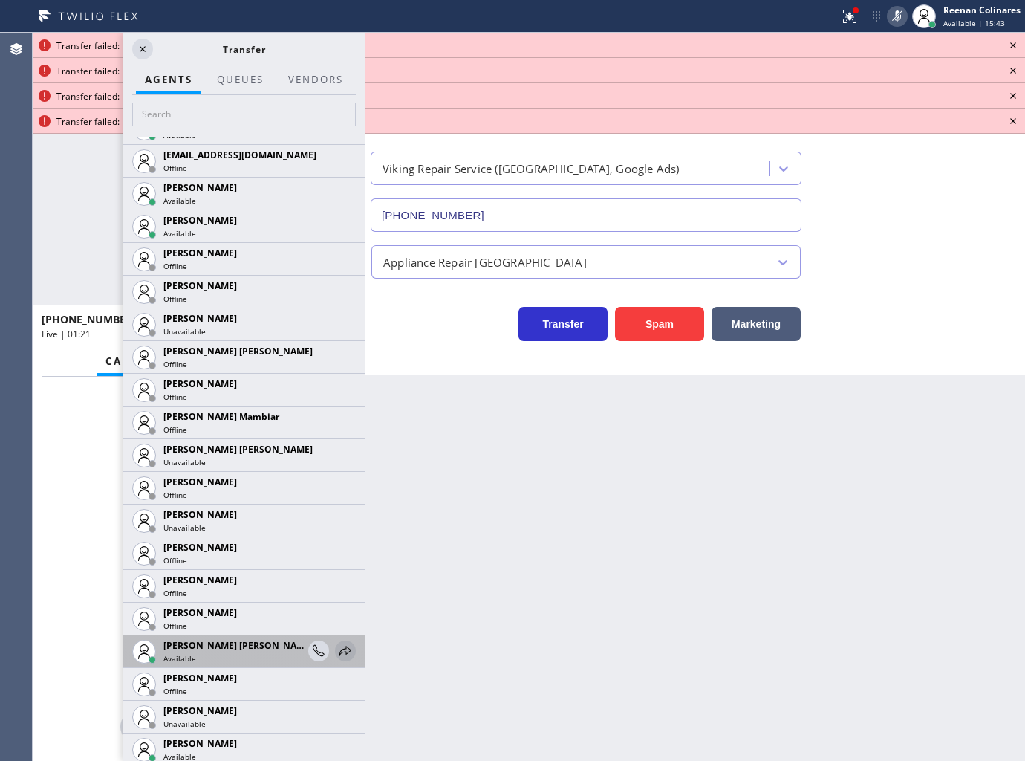
click at [337, 647] on icon at bounding box center [346, 651] width 18 height 18
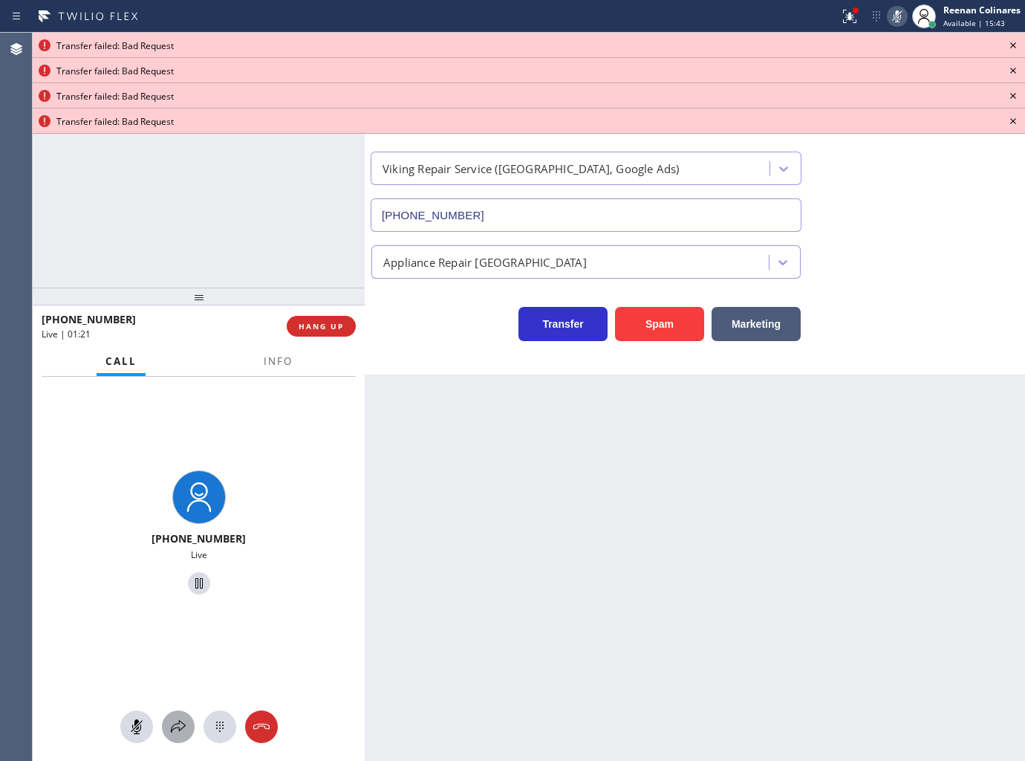
click at [180, 727] on icon at bounding box center [178, 727] width 18 height 18
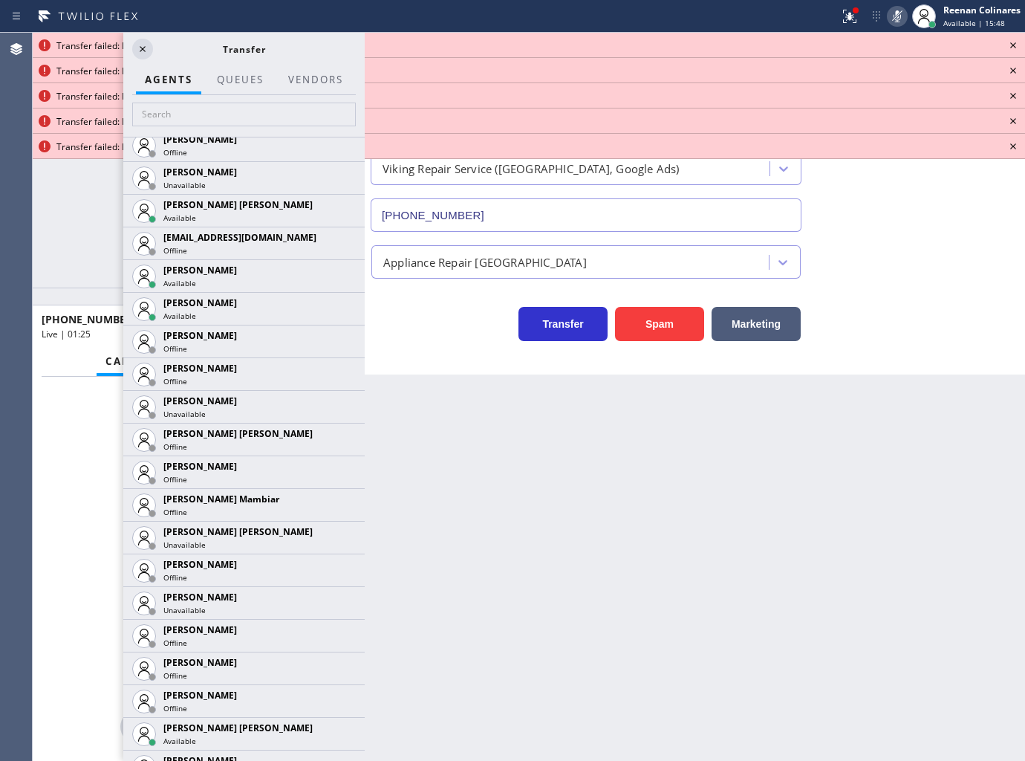
scroll to position [1238, 0]
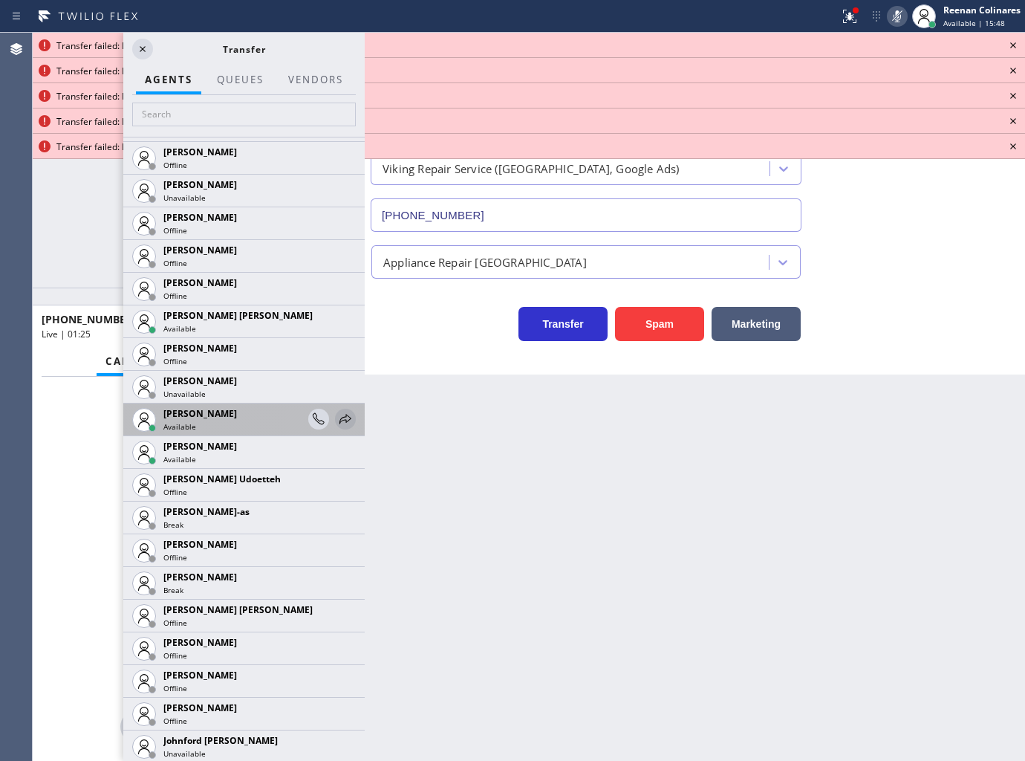
click at [340, 415] on icon at bounding box center [346, 419] width 12 height 10
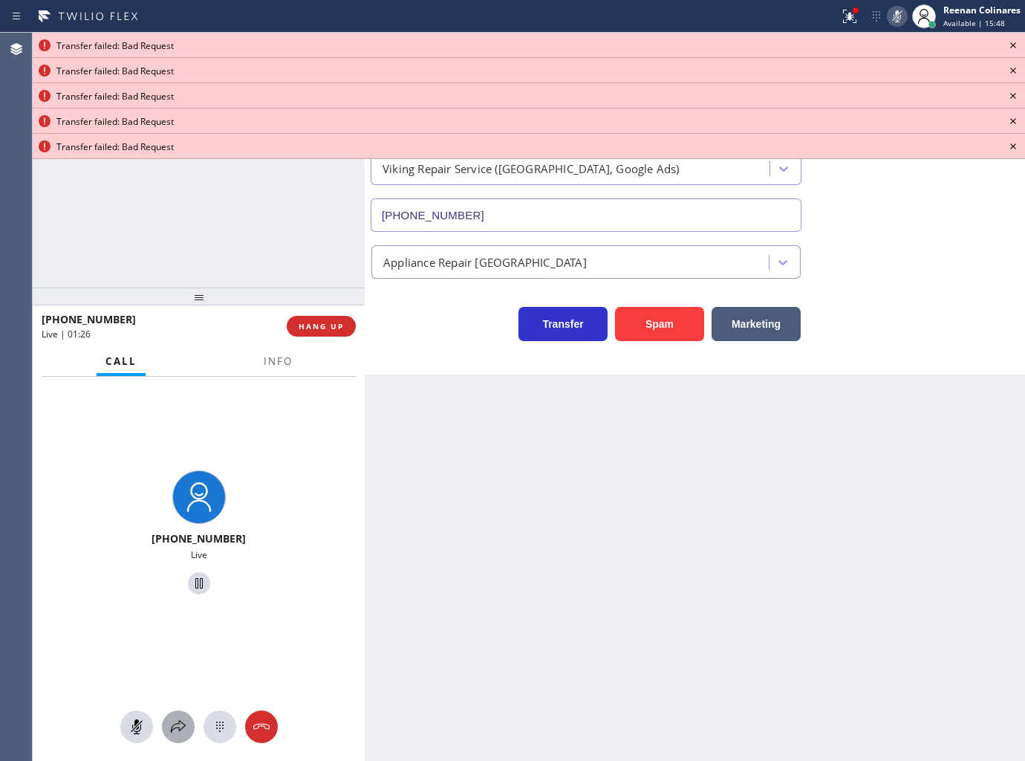
click at [175, 732] on icon at bounding box center [178, 727] width 18 height 18
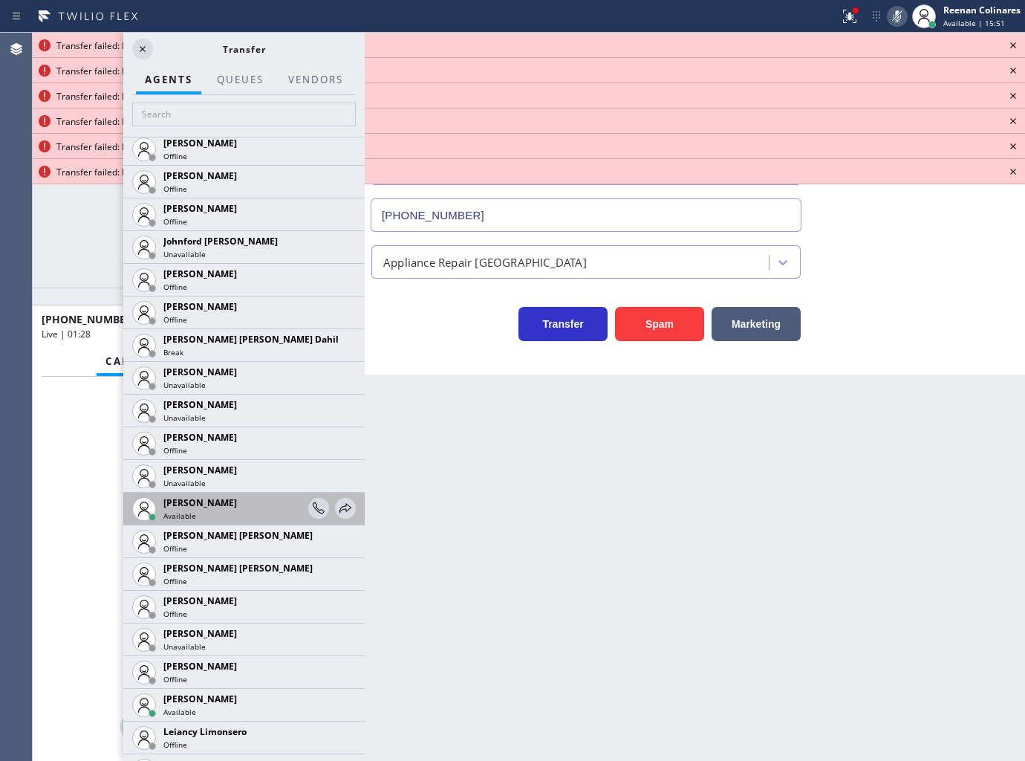
scroll to position [1981, 0]
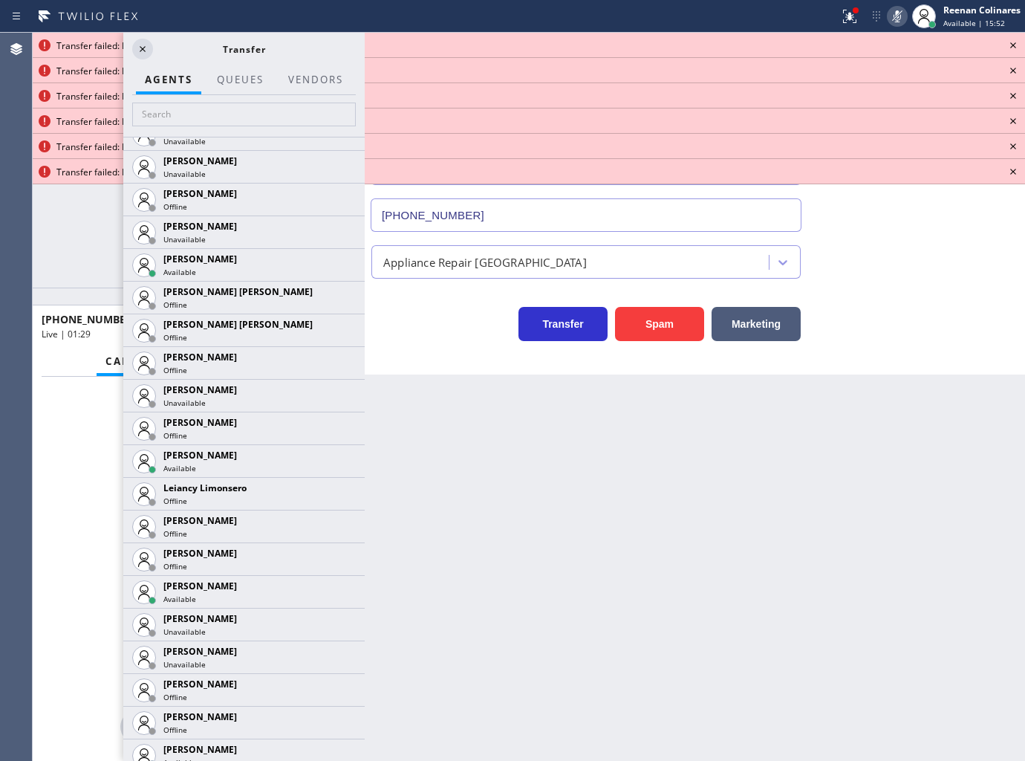
click at [0, 0] on icon at bounding box center [0, 0] width 0 height 0
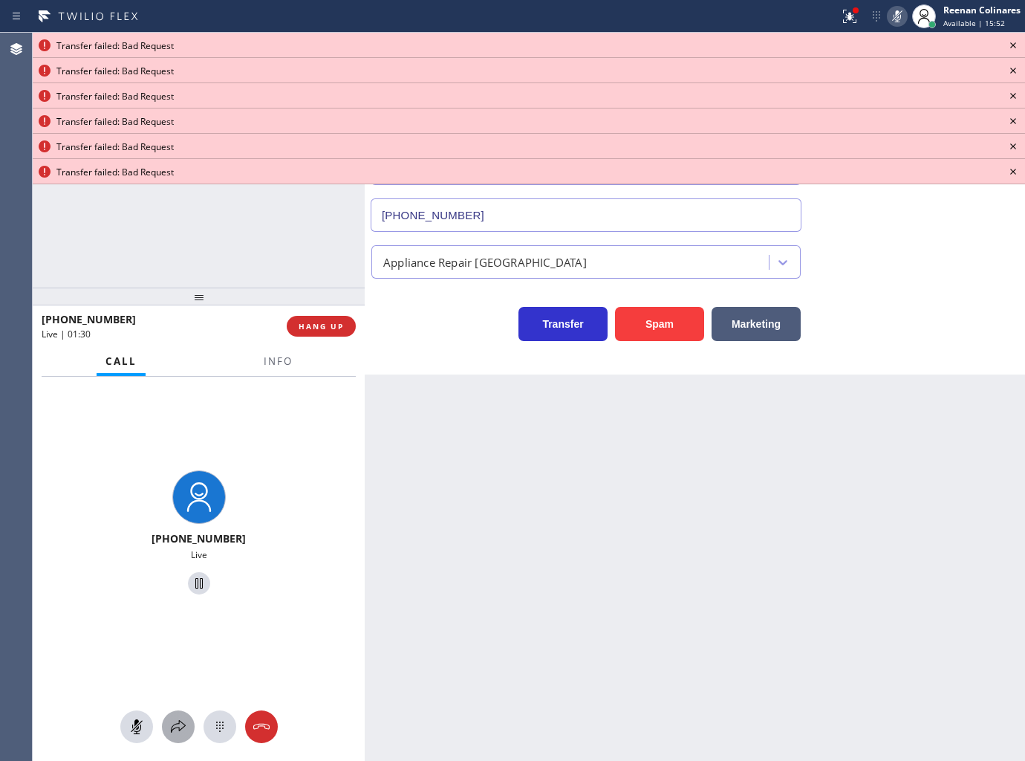
click at [178, 724] on icon at bounding box center [178, 727] width 18 height 18
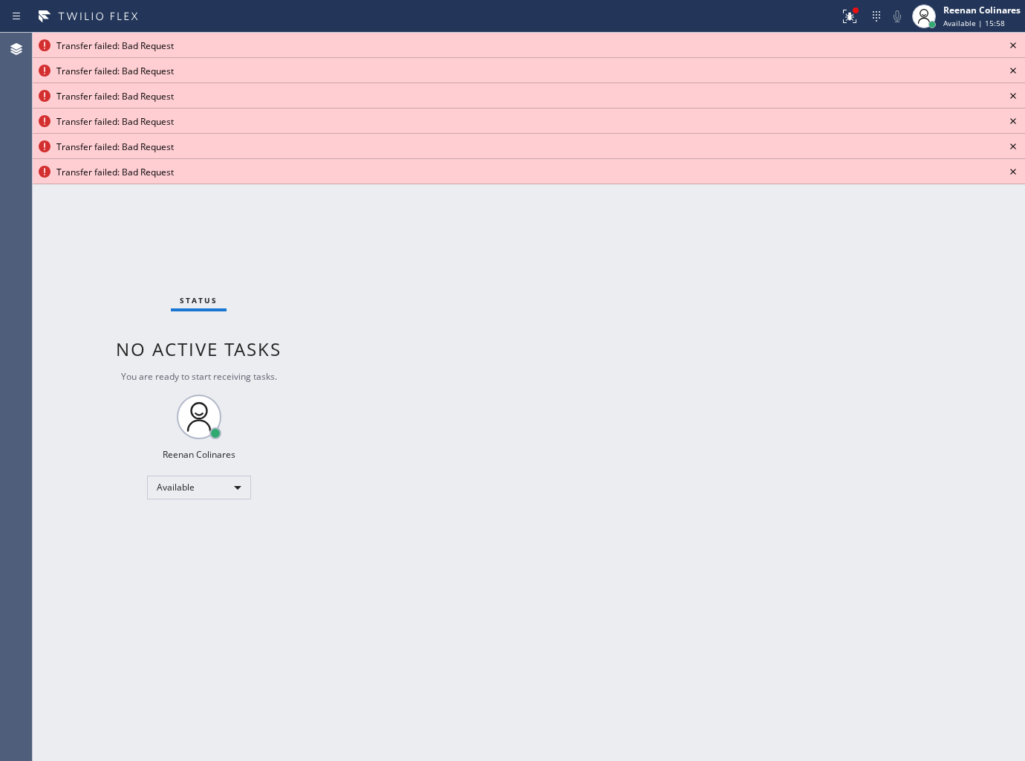
drag, startPoint x: 874, startPoint y: 545, endPoint x: 897, endPoint y: 441, distance: 106.4
click at [874, 543] on div "Back to Dashboard Change Sender ID Customers Technicians Select a contact Outbo…" at bounding box center [695, 397] width 660 height 728
click at [1015, 47] on icon at bounding box center [1013, 45] width 6 height 6
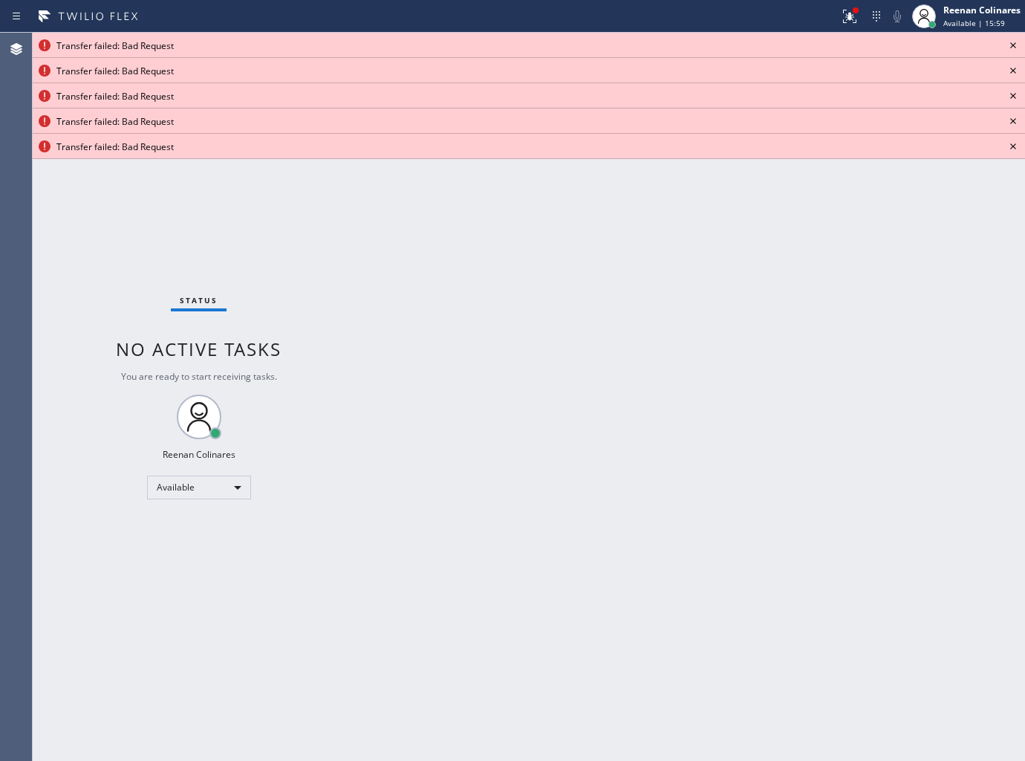
click at [1015, 47] on icon at bounding box center [1013, 45] width 6 height 6
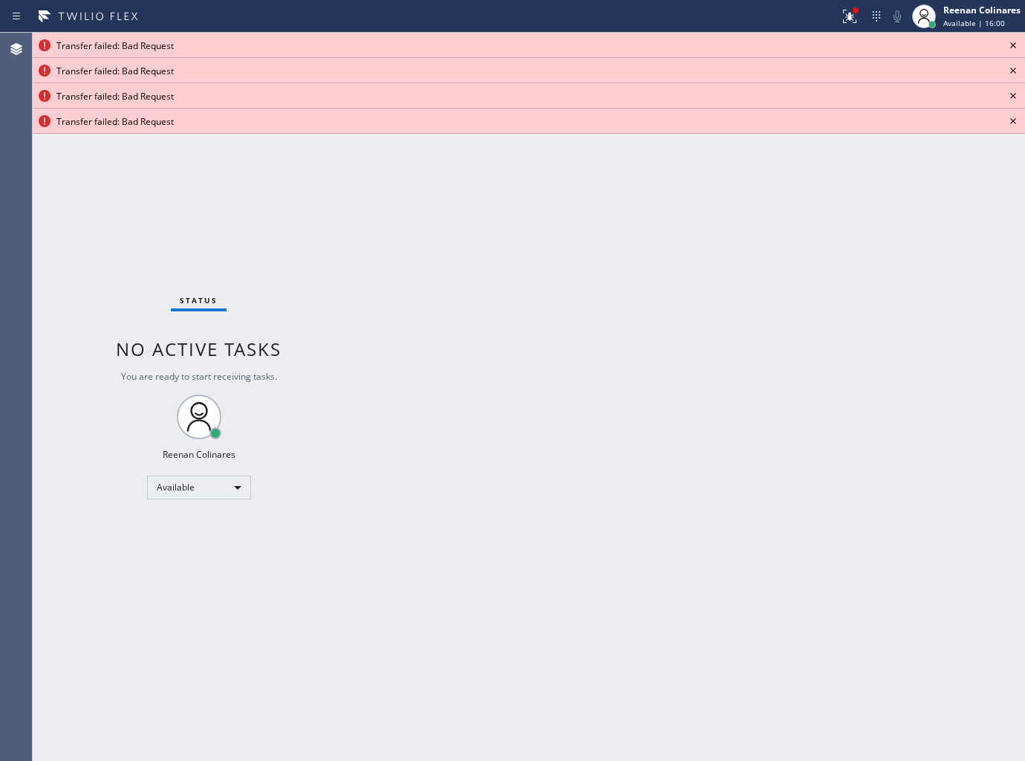
click at [1015, 47] on icon at bounding box center [1013, 45] width 6 height 6
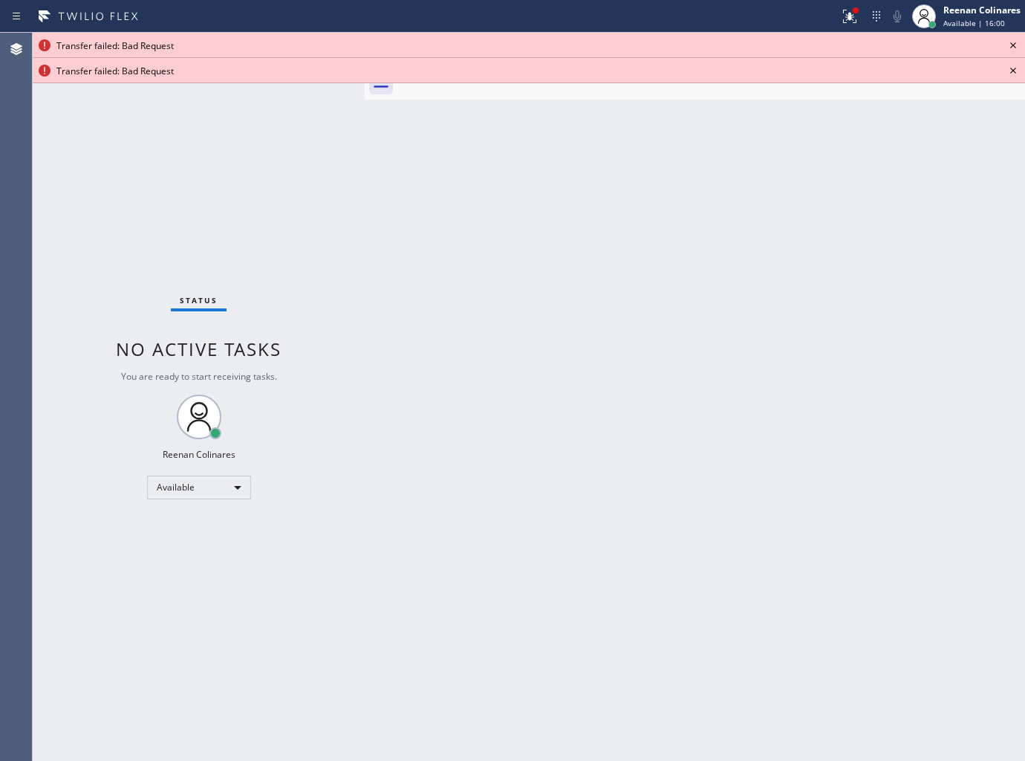
click at [1015, 47] on icon at bounding box center [1013, 45] width 6 height 6
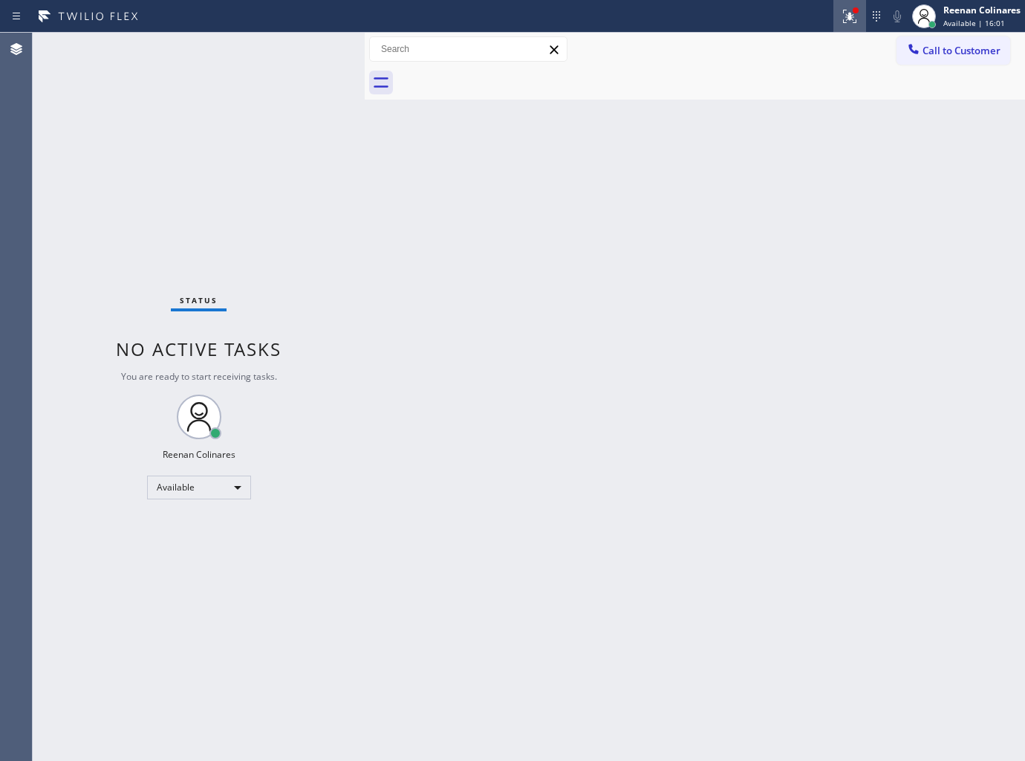
click at [835, 19] on div at bounding box center [850, 16] width 33 height 18
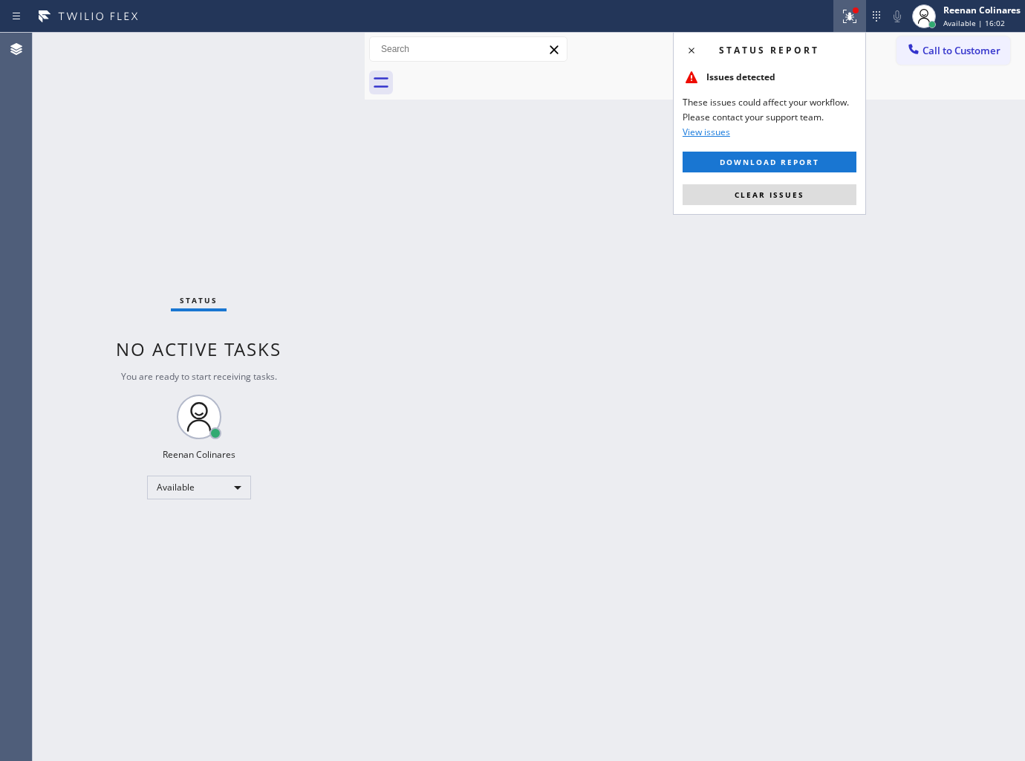
drag, startPoint x: 766, startPoint y: 204, endPoint x: 766, endPoint y: 195, distance: 9.7
click at [766, 196] on button "Clear issues" at bounding box center [770, 194] width 174 height 21
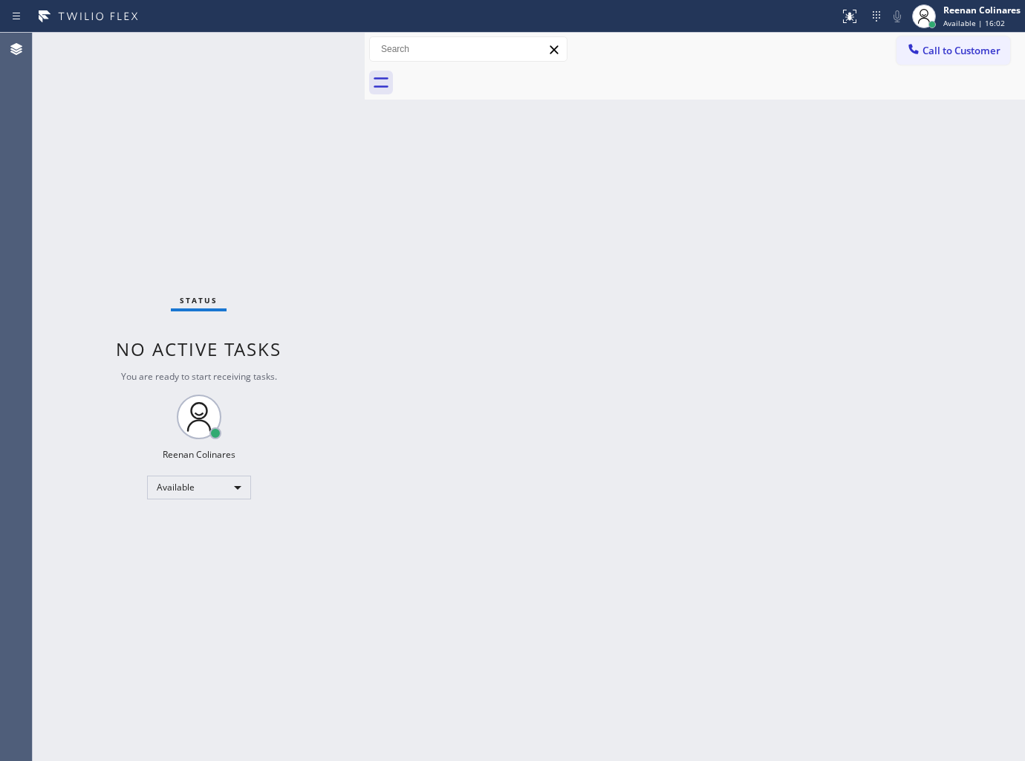
click at [766, 195] on div "Back to Dashboard Change Sender ID Customers Technicians Select a contact Outbo…" at bounding box center [695, 397] width 660 height 728
click at [618, 438] on div "Back to Dashboard Change Sender ID Customers Technicians Select a contact Outbo…" at bounding box center [695, 397] width 660 height 728
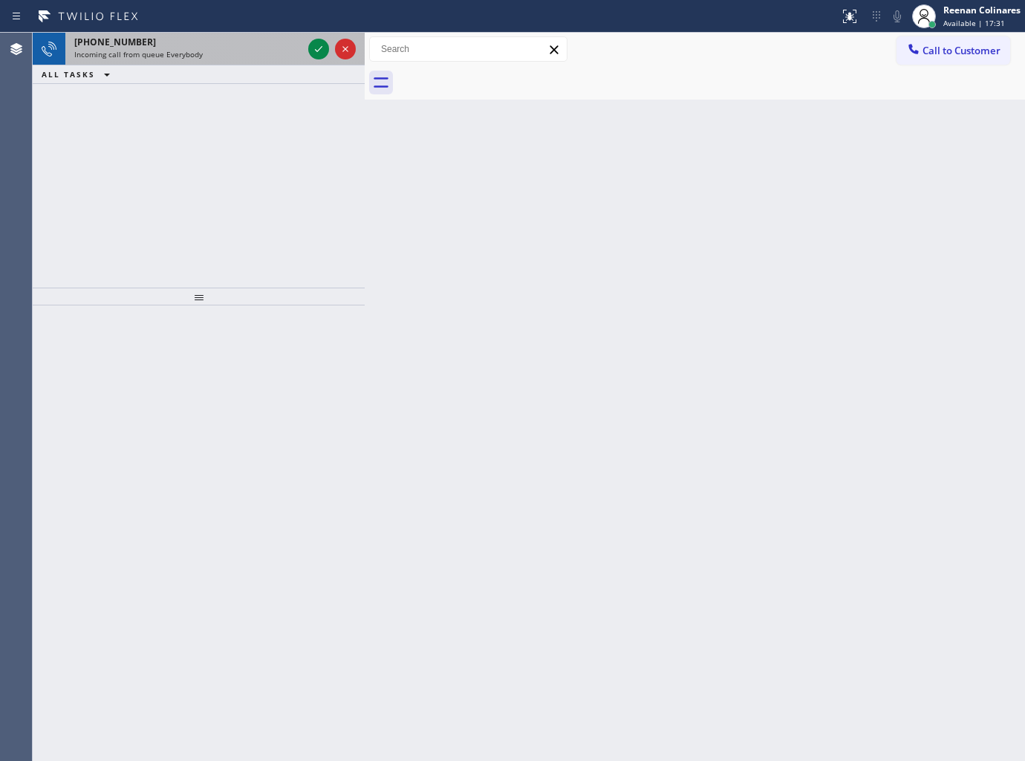
click at [242, 49] on div "Incoming call from queue Everybody" at bounding box center [188, 54] width 228 height 10
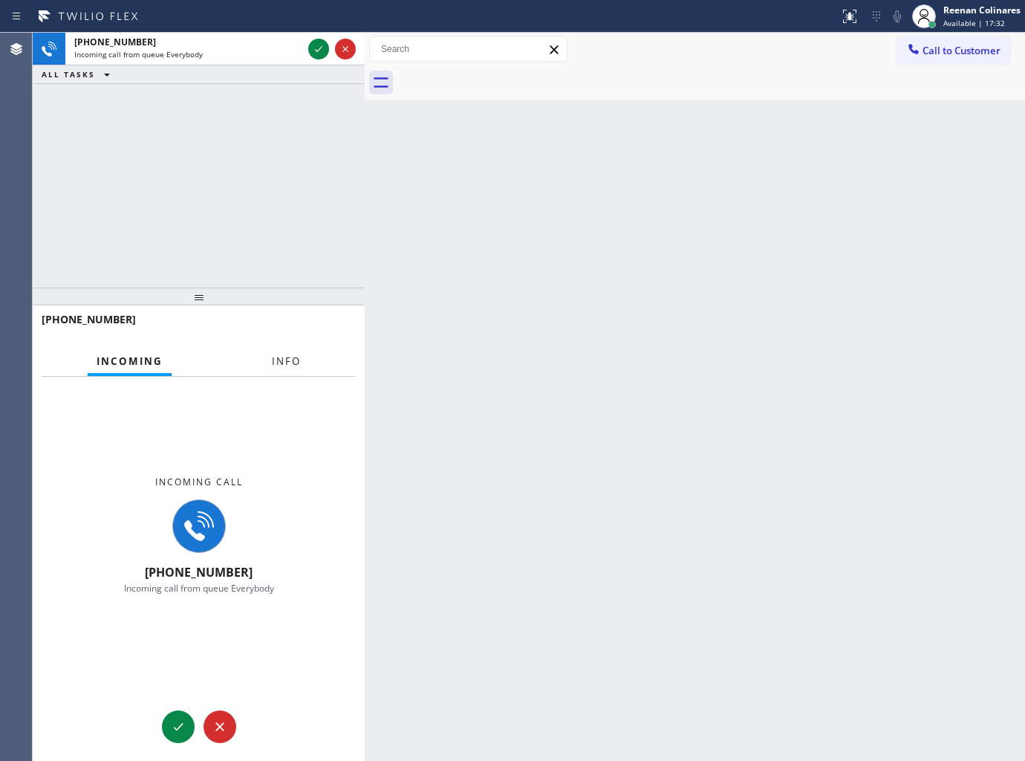
drag, startPoint x: 288, startPoint y: 346, endPoint x: 290, endPoint y: 367, distance: 21.0
click at [290, 348] on button "Info" at bounding box center [286, 361] width 47 height 29
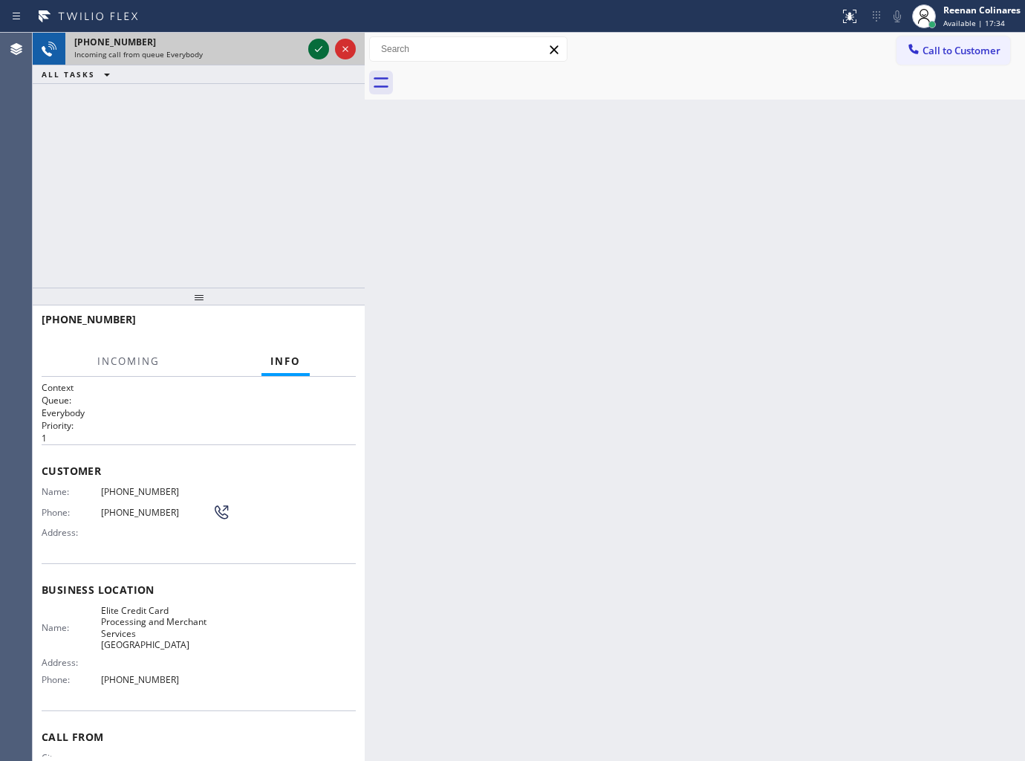
click at [315, 53] on icon at bounding box center [319, 49] width 18 height 18
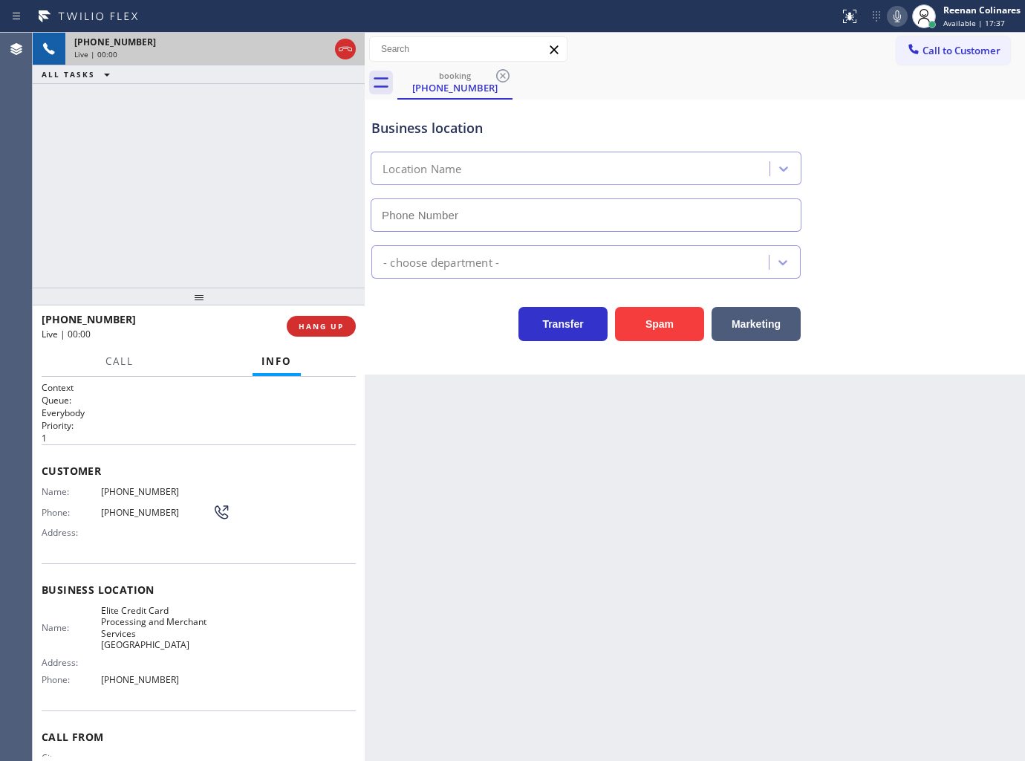
type input "[PHONE_NUMBER]"
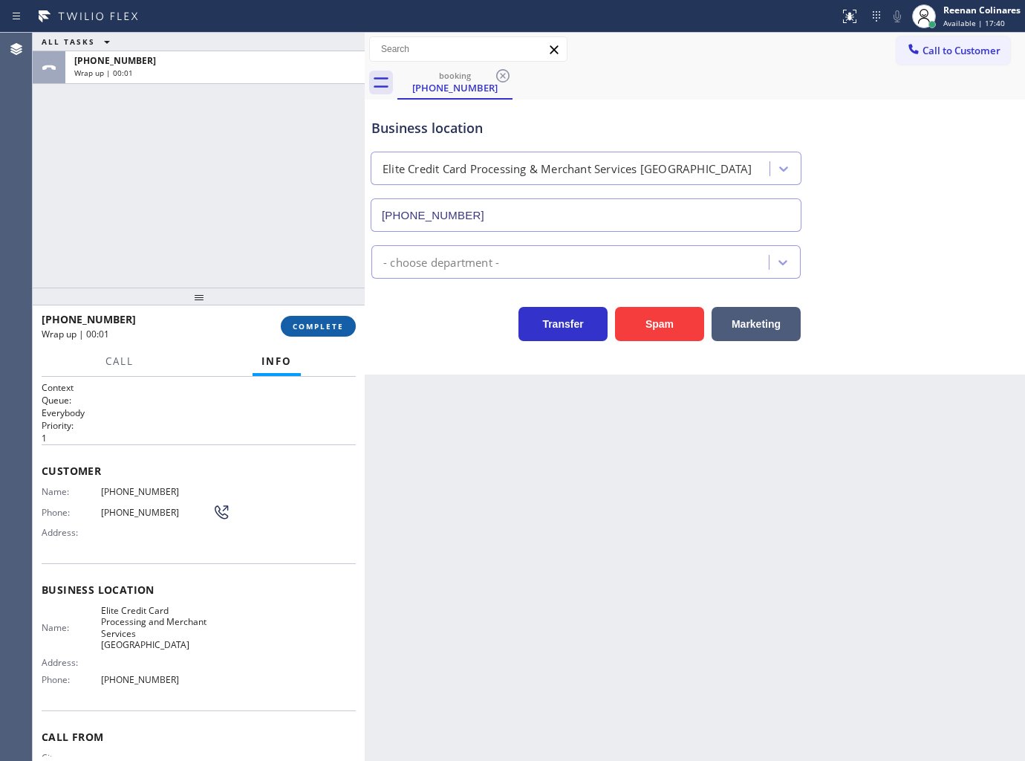
click at [351, 328] on button "COMPLETE" at bounding box center [318, 326] width 75 height 21
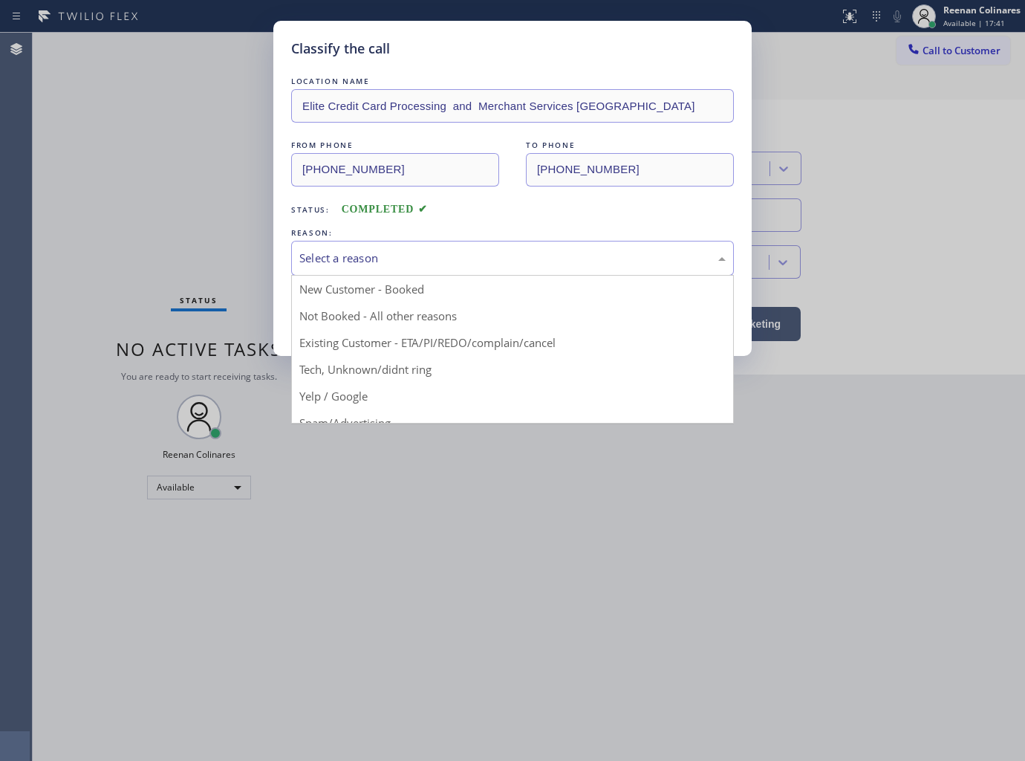
click at [388, 263] on div "Select a reason" at bounding box center [512, 258] width 426 height 17
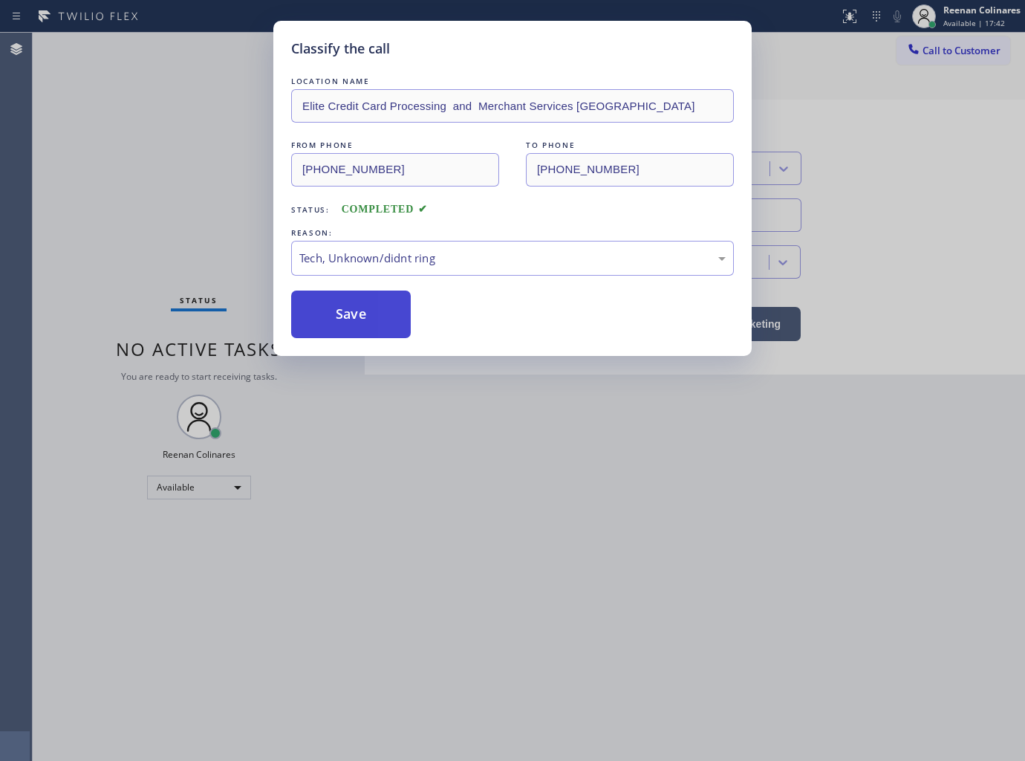
click at [348, 319] on button "Save" at bounding box center [351, 314] width 120 height 48
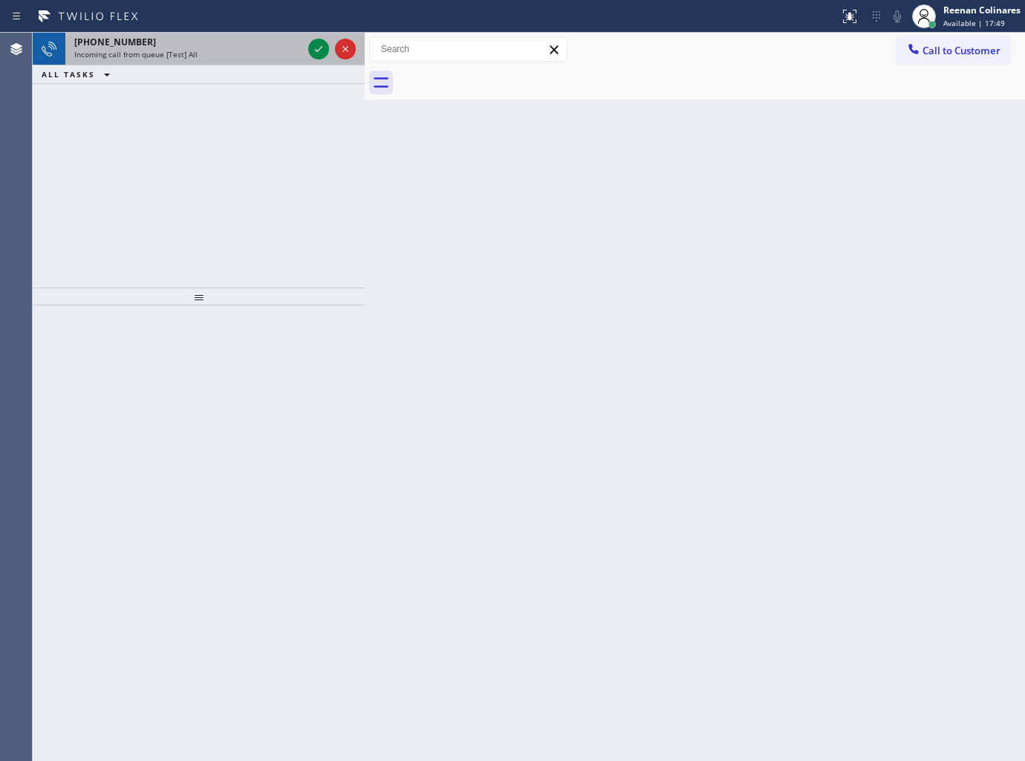
click at [153, 53] on span "Incoming call from queue [Test] All" at bounding box center [135, 54] width 123 height 10
click at [238, 56] on div "Incoming call from queue [Test] All" at bounding box center [188, 54] width 228 height 10
click at [238, 53] on div "Incoming call from queue [Test] All" at bounding box center [188, 54] width 228 height 10
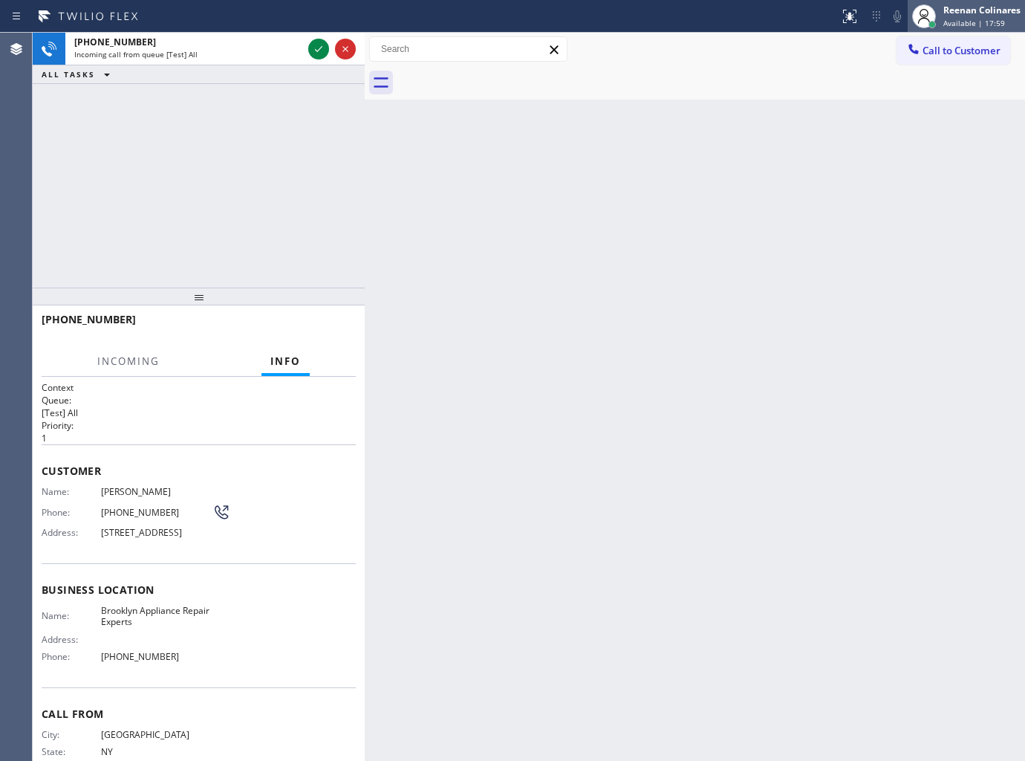
click at [961, 15] on div "Reenan Colinares" at bounding box center [982, 10] width 77 height 13
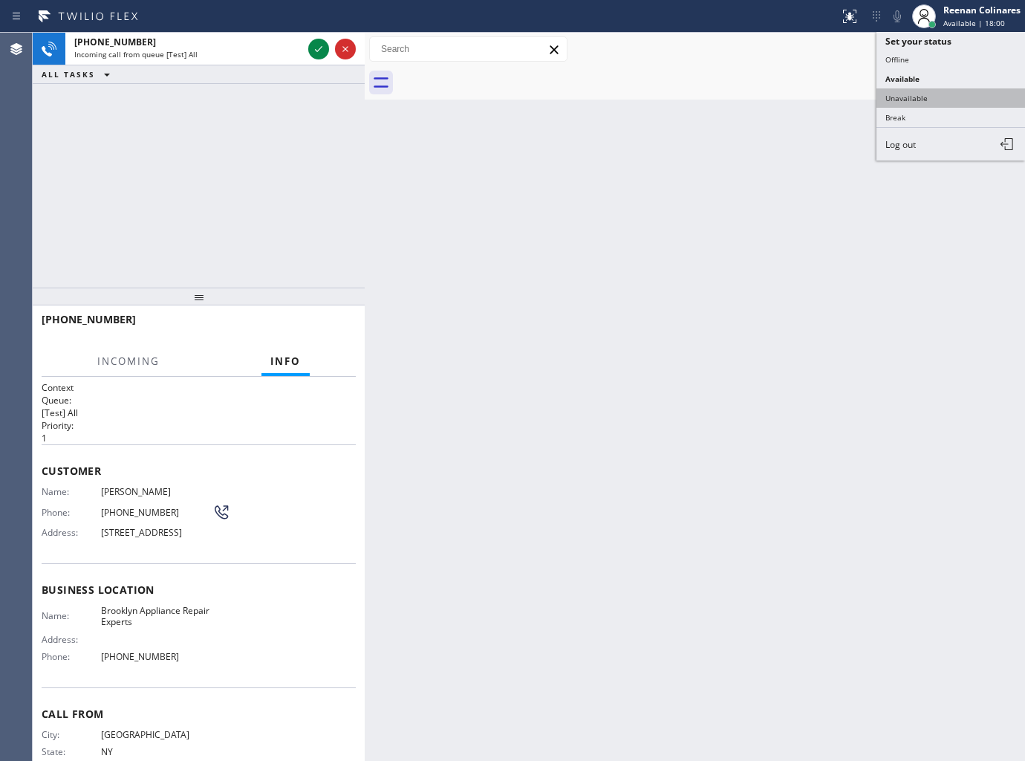
click at [905, 98] on button "Unavailable" at bounding box center [951, 97] width 149 height 19
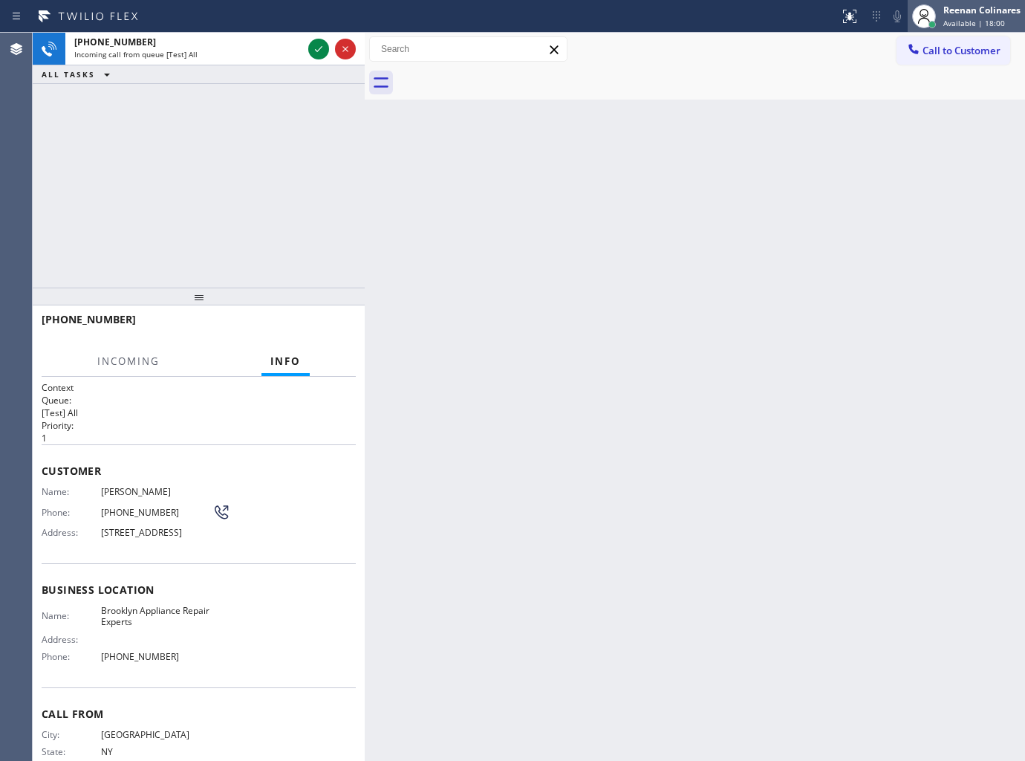
click at [946, 22] on span "Available | 18:00" at bounding box center [975, 23] width 62 height 10
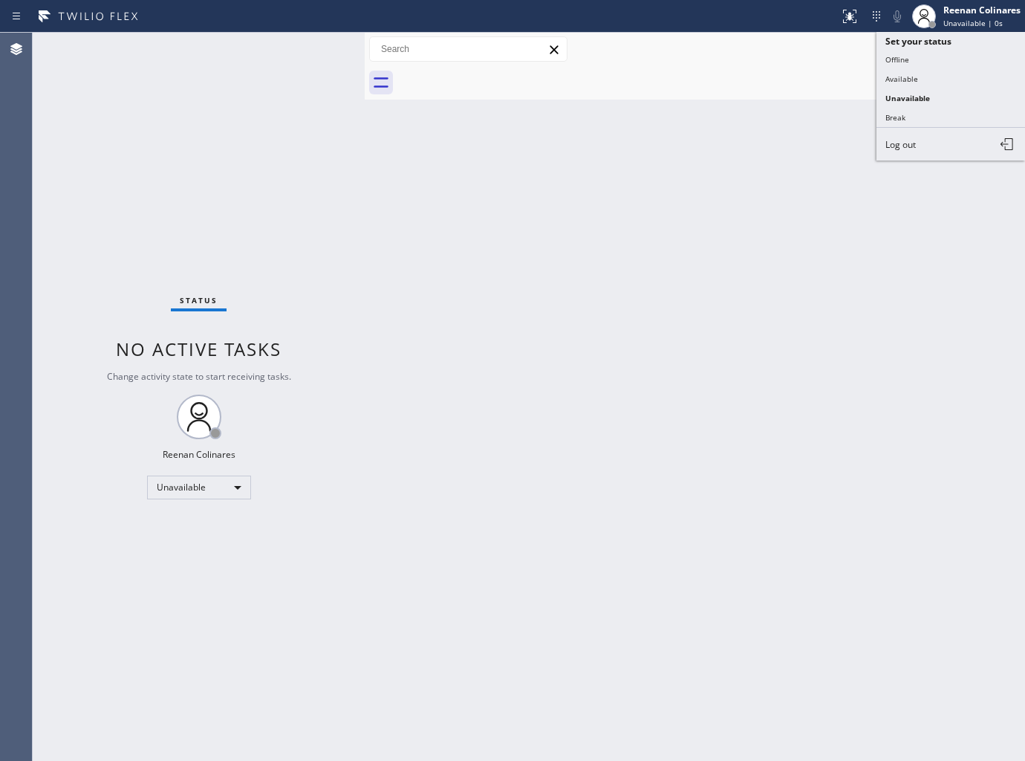
drag, startPoint x: 900, startPoint y: 77, endPoint x: 347, endPoint y: 125, distance: 555.5
click at [884, 79] on button "Available" at bounding box center [951, 78] width 149 height 19
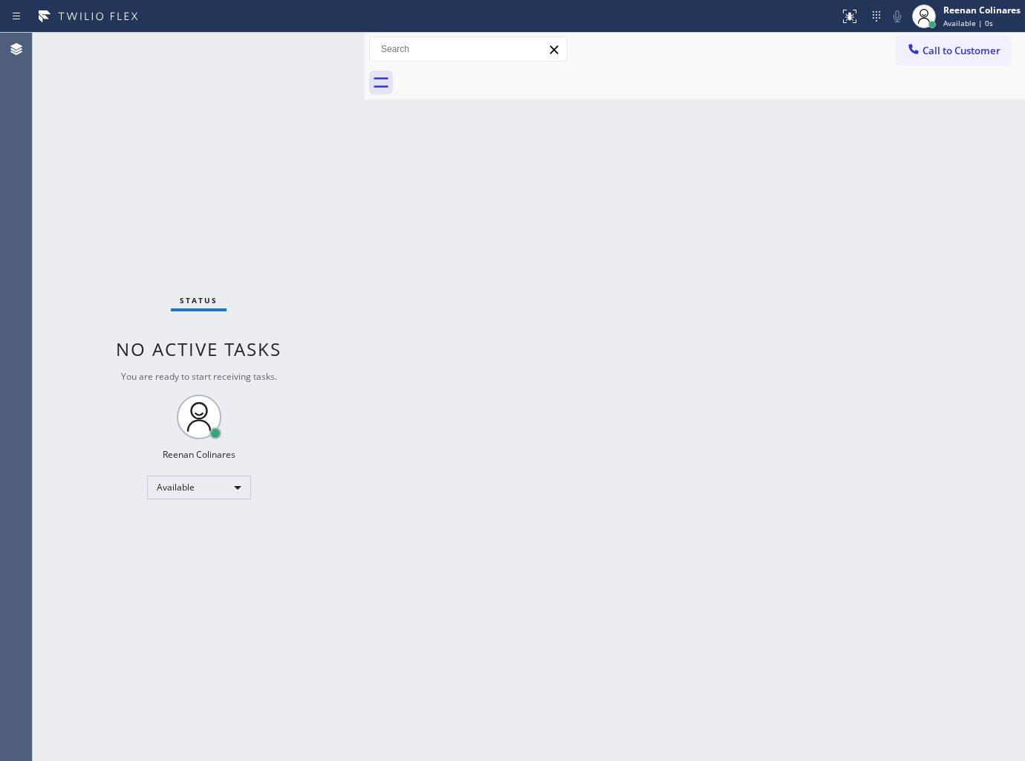
click at [457, 212] on div "Back to Dashboard Change Sender ID Customers Technicians Select a contact Outbo…" at bounding box center [695, 397] width 660 height 728
click at [481, 351] on div "Back to Dashboard Change Sender ID Customers Technicians Select a contact Outbo…" at bounding box center [695, 397] width 660 height 728
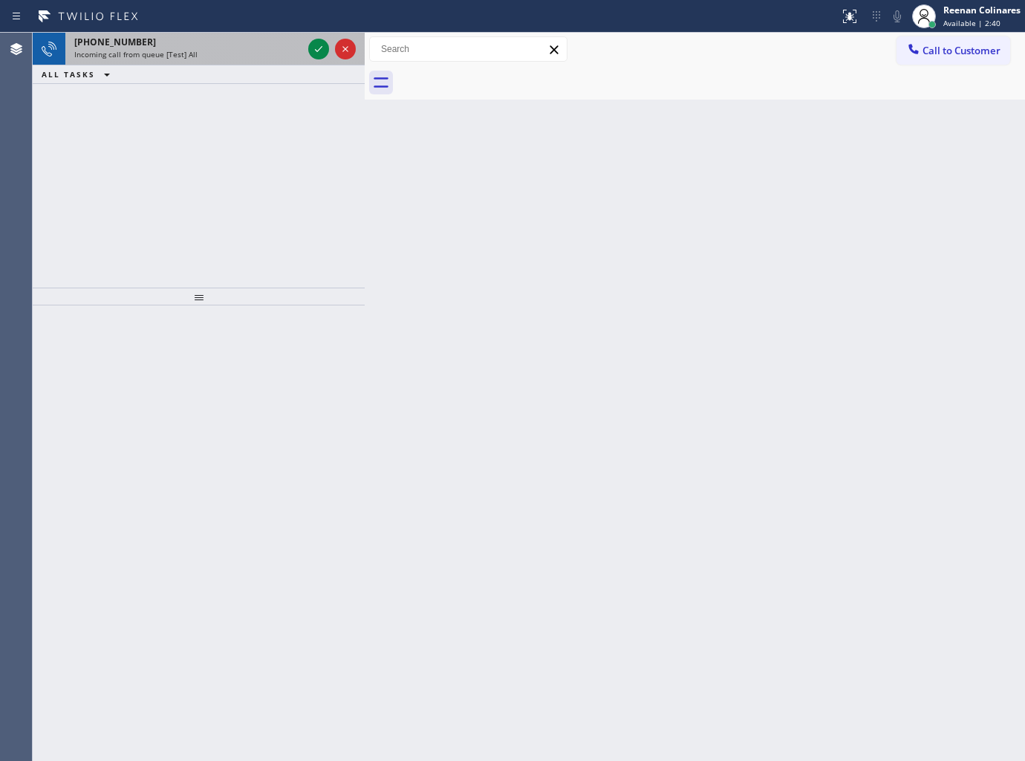
click at [261, 59] on div "Incoming call from queue [Test] All" at bounding box center [188, 54] width 228 height 10
click at [159, 42] on div "[PHONE_NUMBER]" at bounding box center [188, 42] width 228 height 13
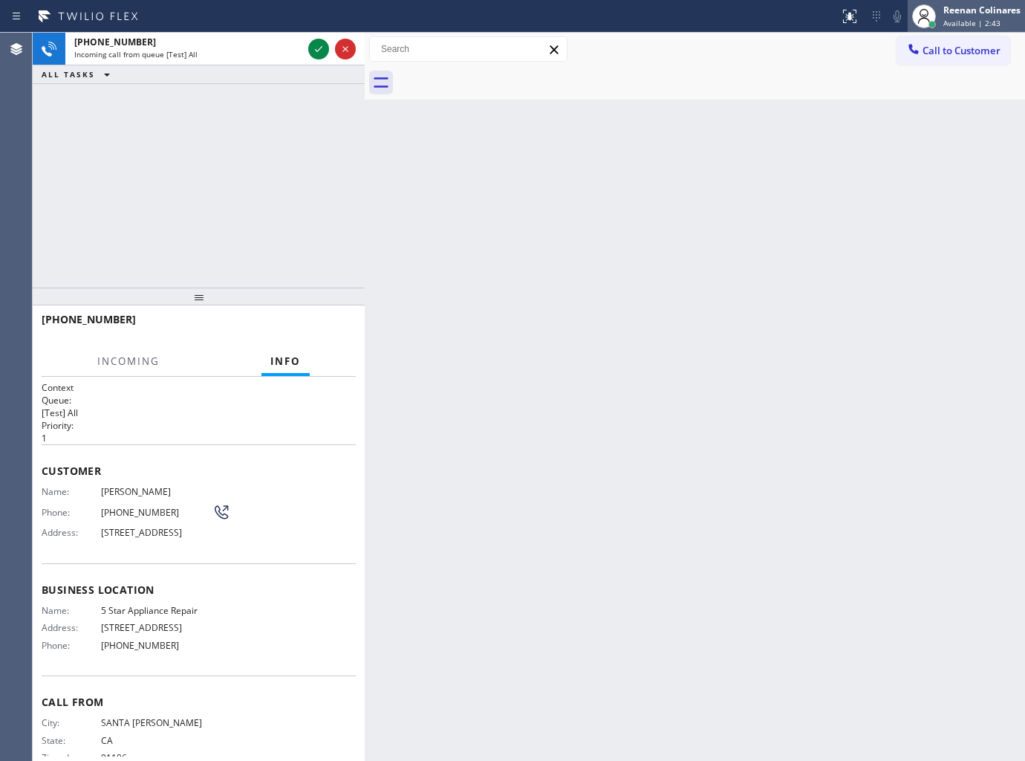
click at [968, 4] on div "Reenan Colinares" at bounding box center [982, 10] width 77 height 13
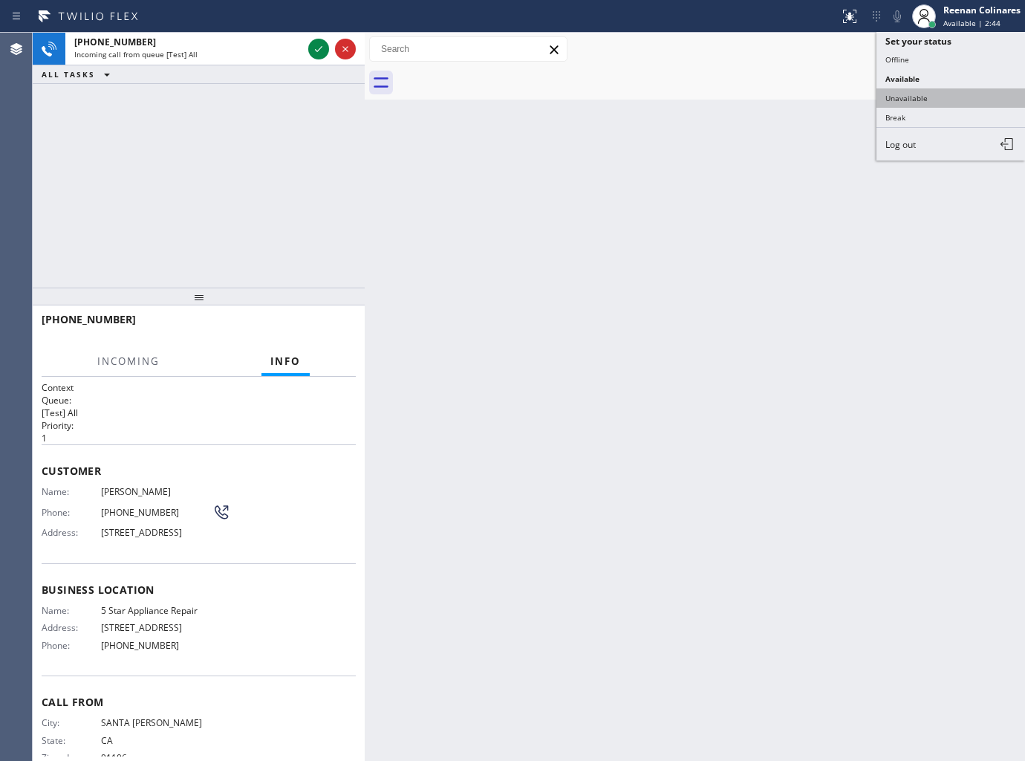
drag, startPoint x: 910, startPoint y: 97, endPoint x: 945, endPoint y: 33, distance: 72.8
click at [918, 89] on button "Unavailable" at bounding box center [951, 97] width 149 height 19
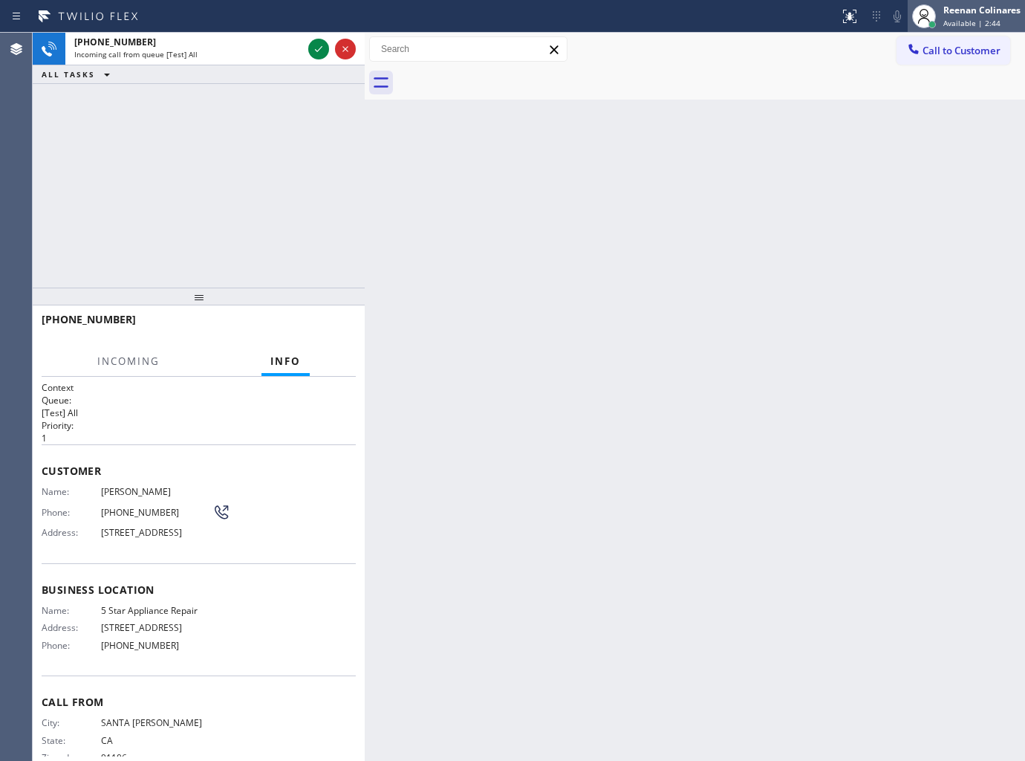
click at [960, 12] on div "Reenan Colinares" at bounding box center [982, 10] width 77 height 13
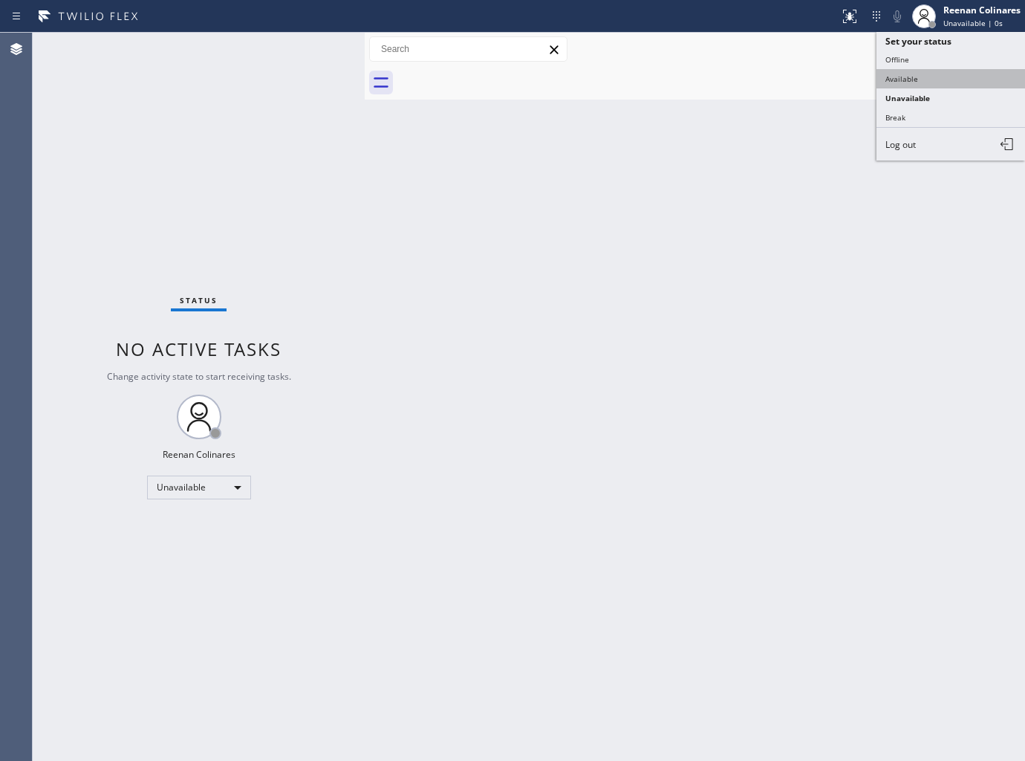
click at [901, 73] on button "Available" at bounding box center [951, 78] width 149 height 19
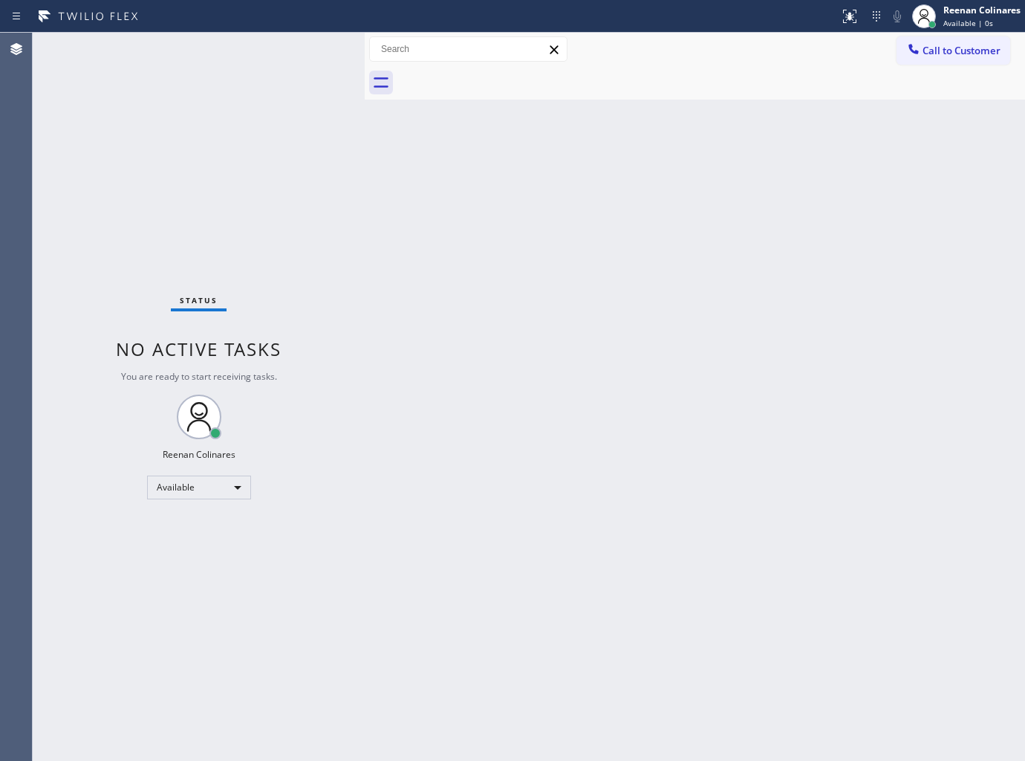
click at [285, 177] on div "Status No active tasks You are ready to start receiving tasks. Reenan Colinares…" at bounding box center [199, 397] width 332 height 728
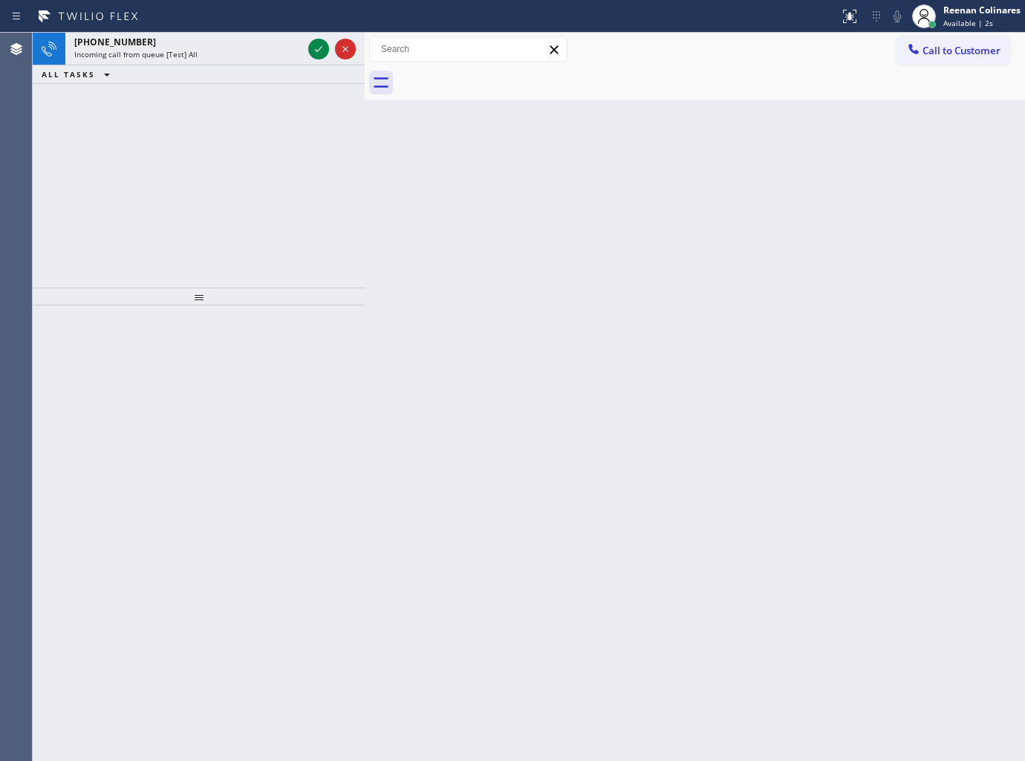
click at [265, 65] on div "ALL TASKS ALL TASKS ACTIVE TASKS TASKS IN WRAP UP" at bounding box center [199, 74] width 332 height 19
click at [264, 52] on div "Incoming call from queue [Test] All" at bounding box center [188, 54] width 228 height 10
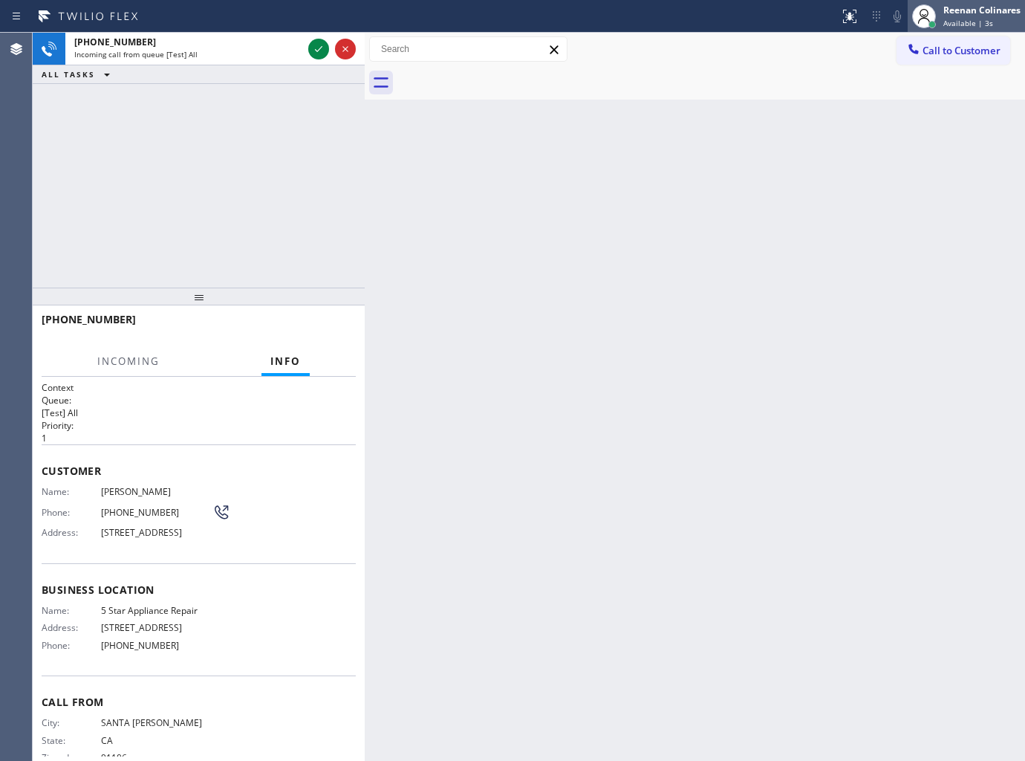
click at [974, 19] on span "Available | 3s" at bounding box center [969, 23] width 50 height 10
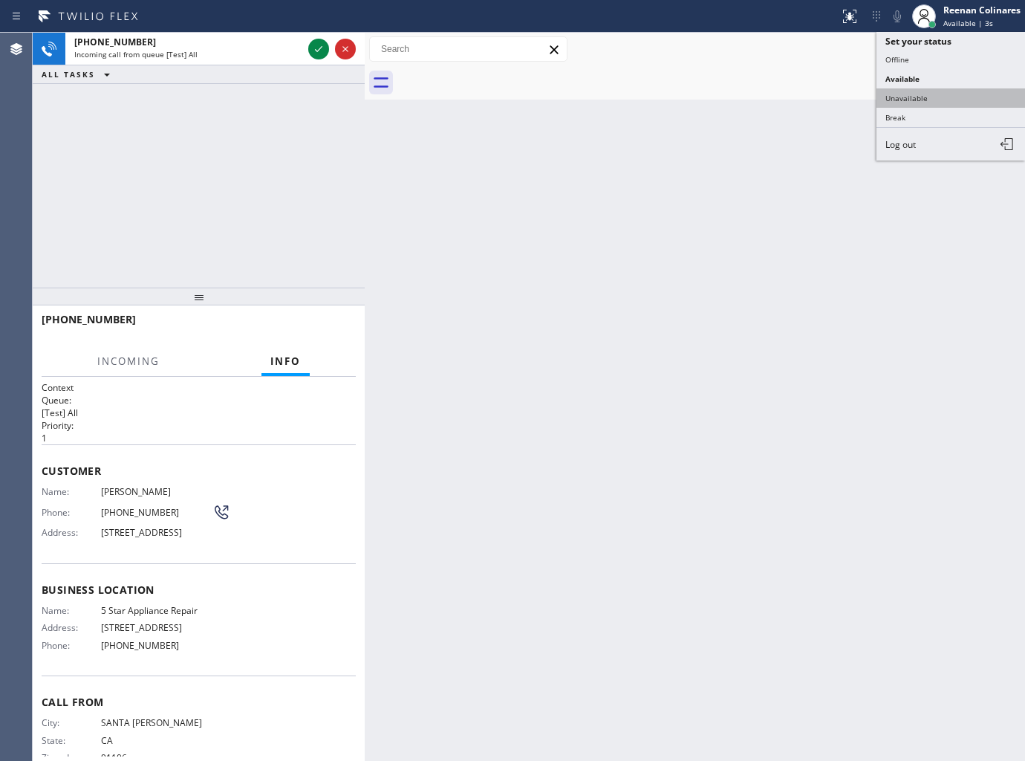
click at [906, 102] on button "Unavailable" at bounding box center [951, 97] width 149 height 19
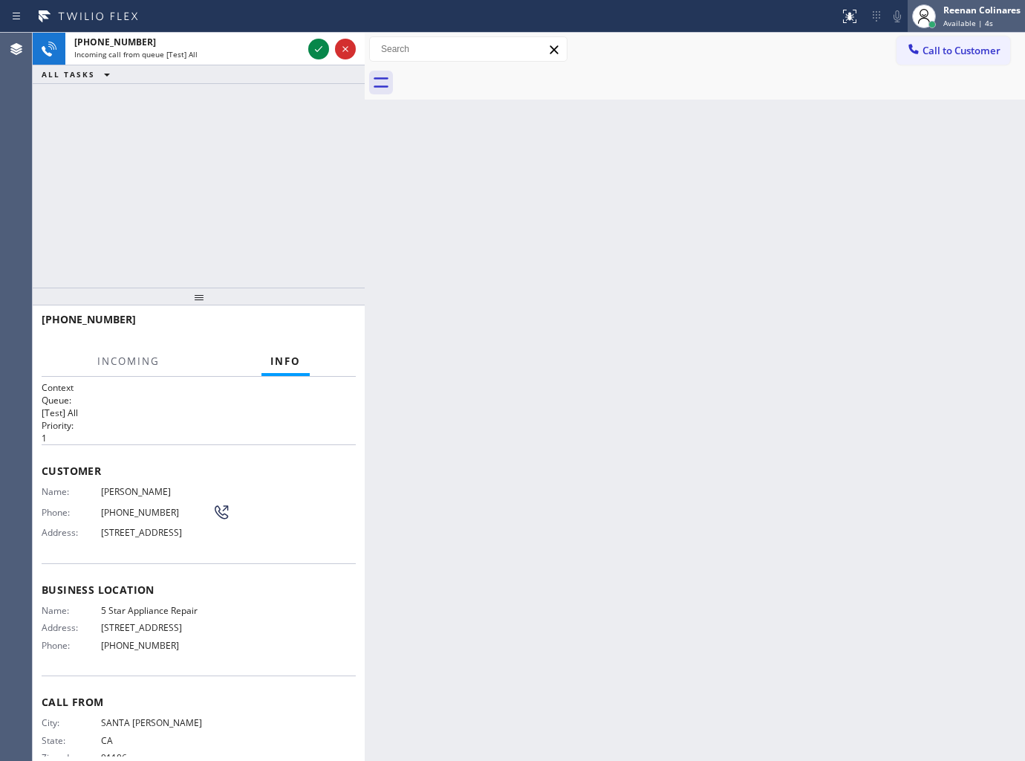
click at [972, 20] on span "Available | 4s" at bounding box center [969, 23] width 50 height 10
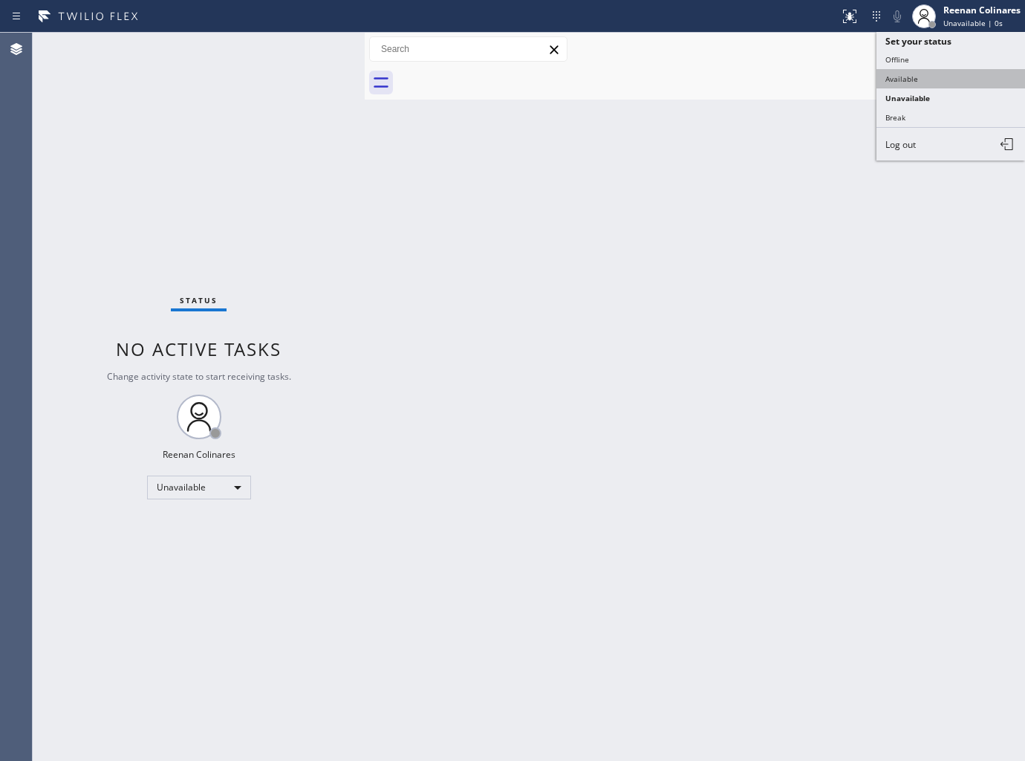
click at [897, 77] on button "Available" at bounding box center [951, 78] width 149 height 19
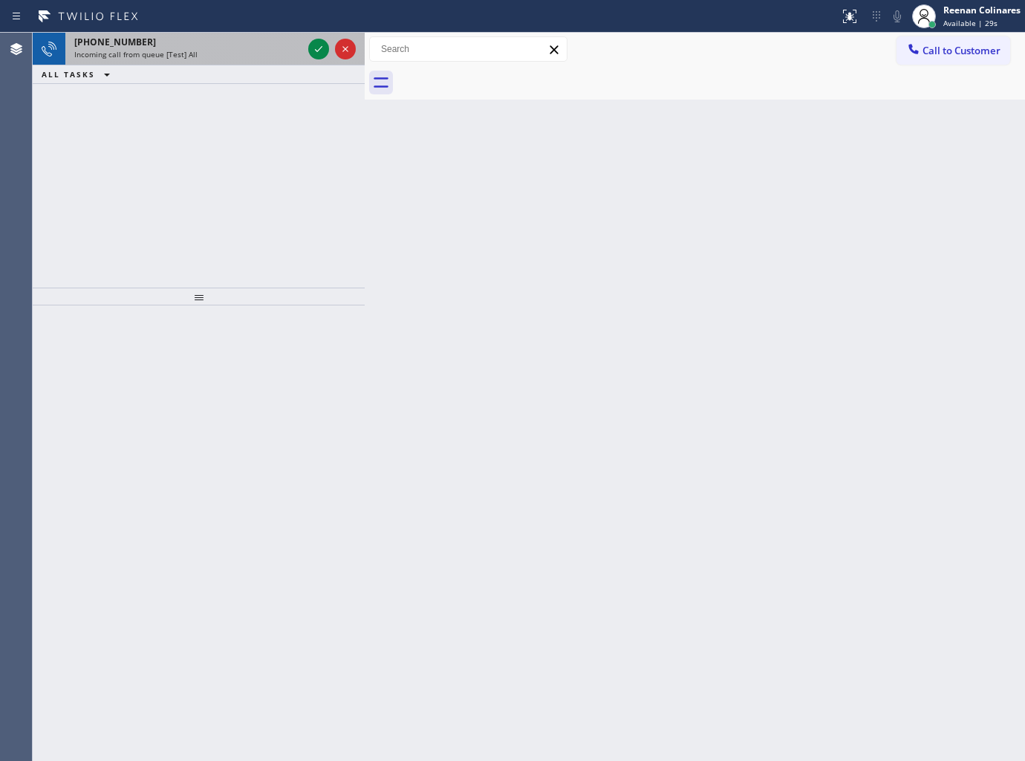
click at [234, 33] on div "[PHONE_NUMBER] Incoming call from queue [Test] All" at bounding box center [185, 49] width 240 height 33
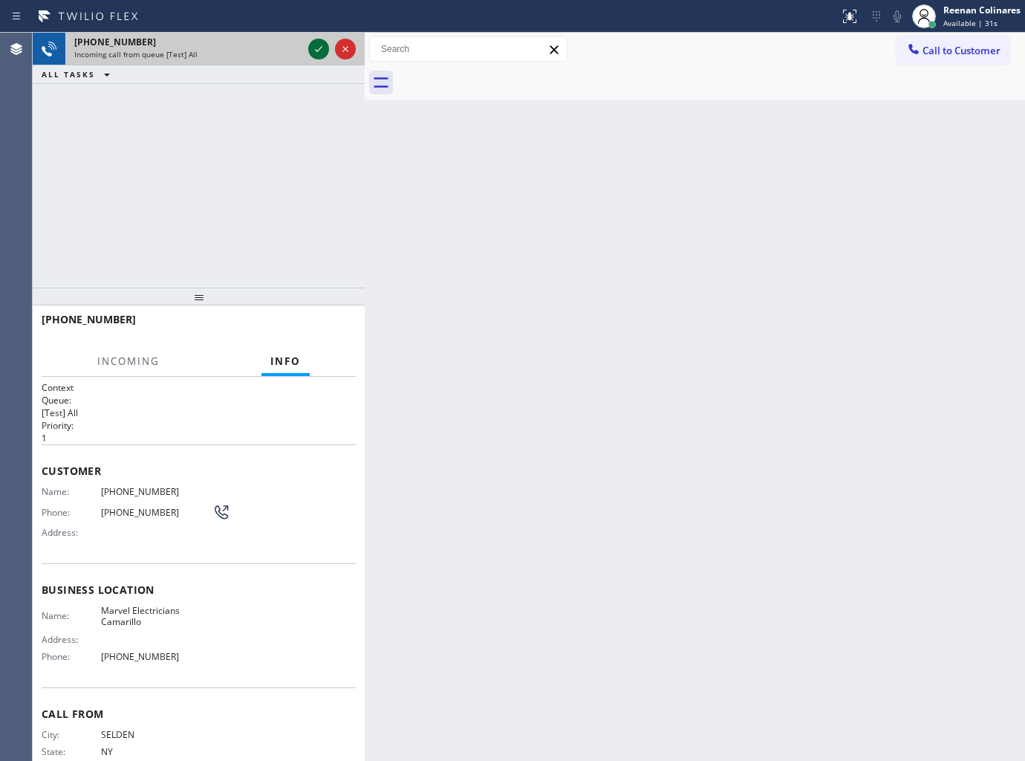
click at [312, 55] on icon at bounding box center [319, 49] width 18 height 18
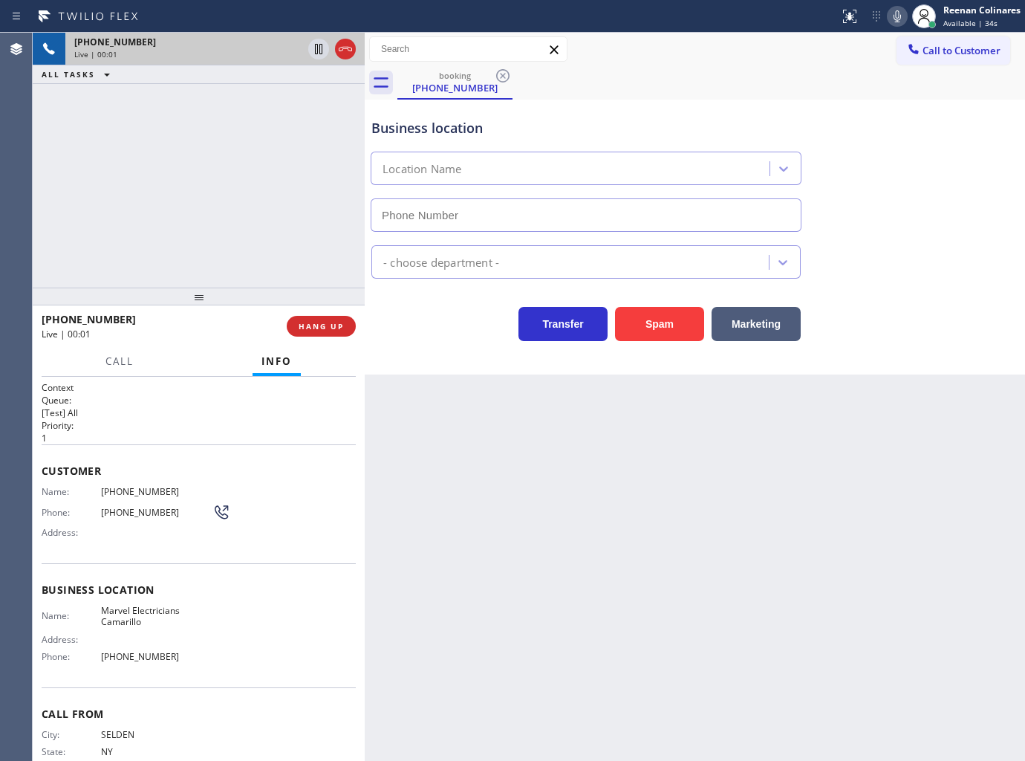
type input "[PHONE_NUMBER]"
click at [900, 20] on icon at bounding box center [898, 16] width 18 height 18
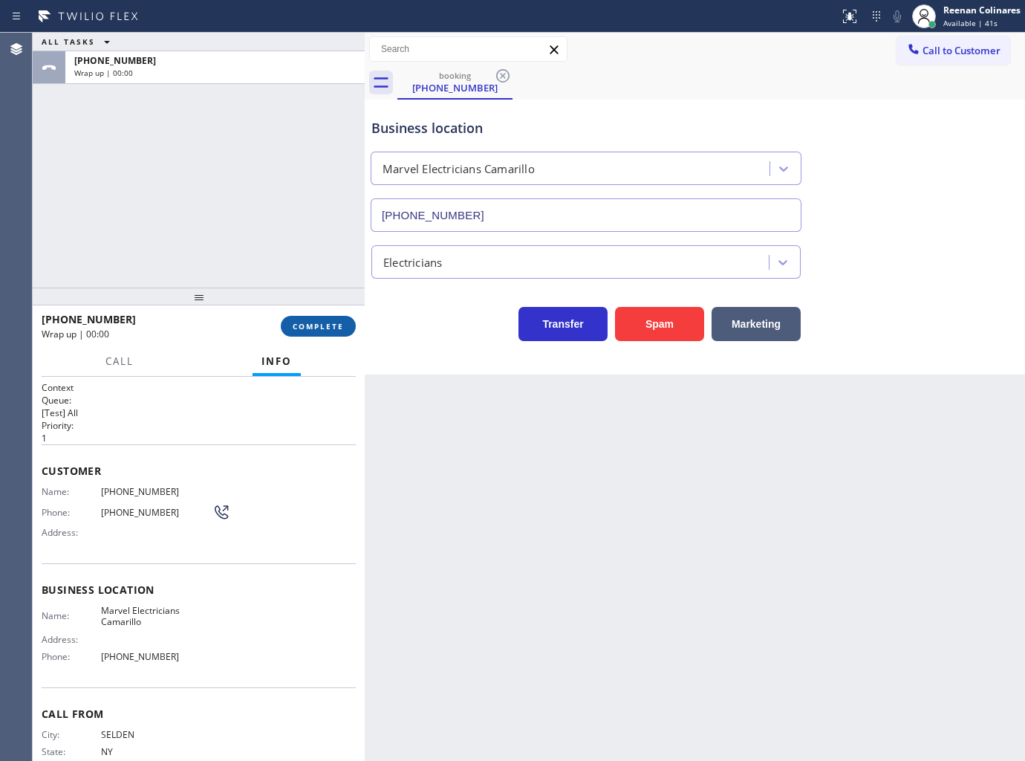
click at [325, 328] on span "COMPLETE" at bounding box center [318, 326] width 51 height 10
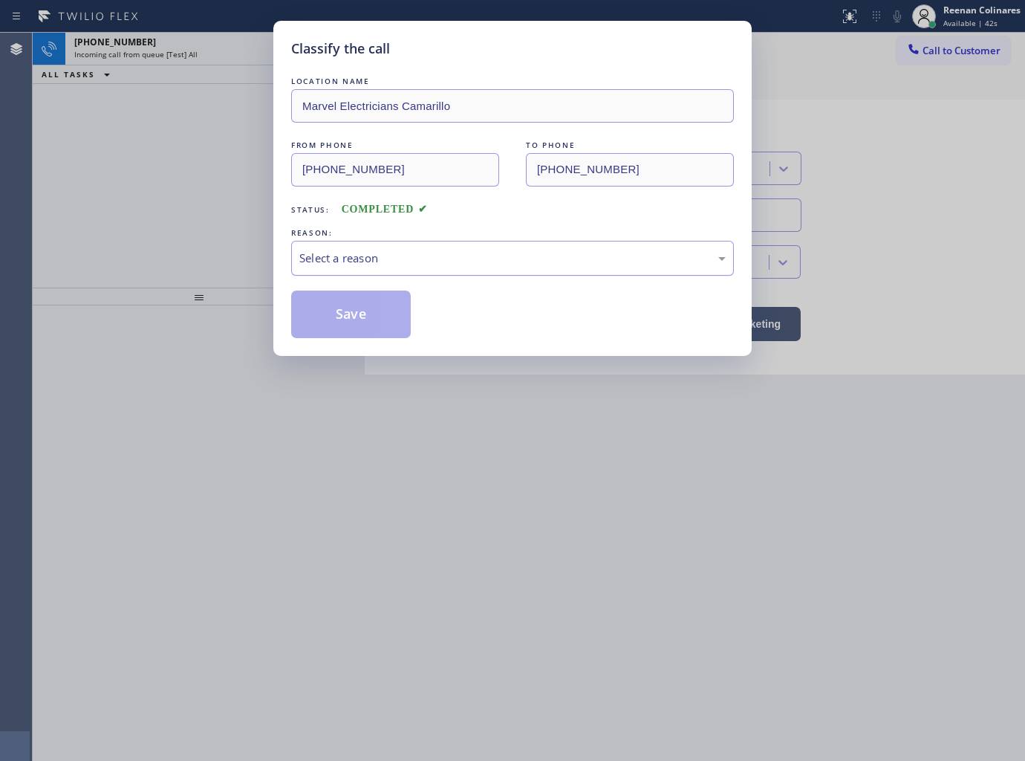
click at [418, 259] on div "Select a reason" at bounding box center [512, 258] width 426 height 17
click at [330, 315] on button "Save" at bounding box center [351, 314] width 120 height 48
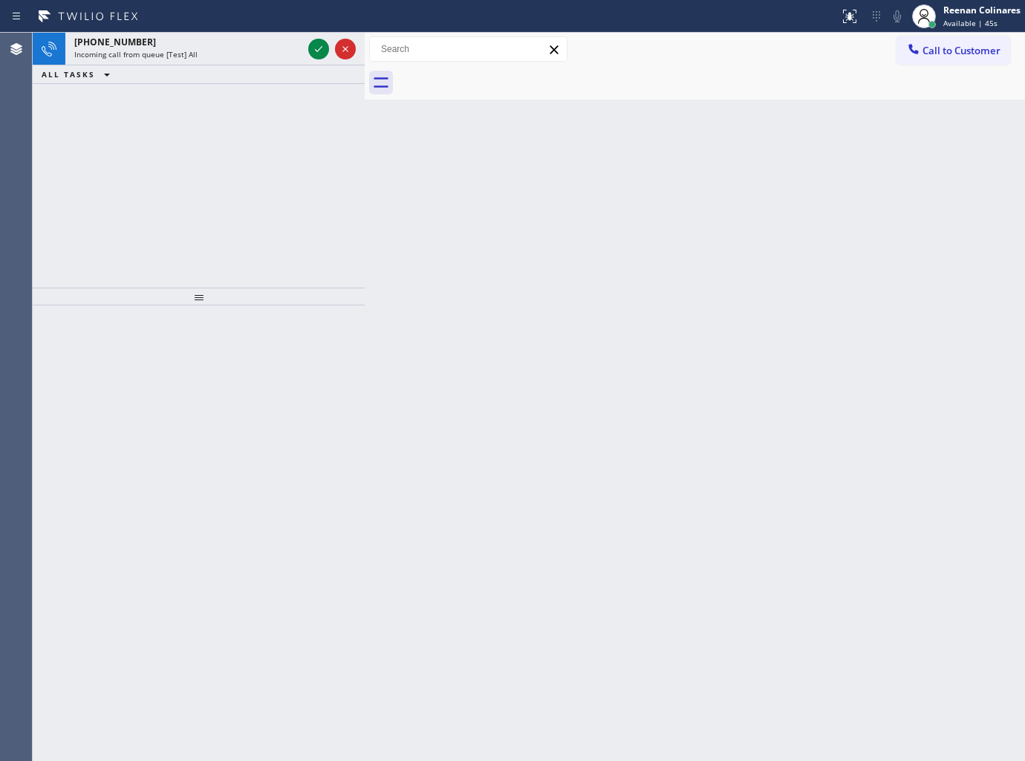
click at [354, 91] on div "[PHONE_NUMBER] Incoming call from queue [Test] All ALL TASKS ALL TASKS ACTIVE T…" at bounding box center [199, 160] width 332 height 255
click at [243, 49] on div "Incoming call from queue [Test] All" at bounding box center [188, 54] width 228 height 10
click at [278, 51] on div "Incoming call from queue [Test] All" at bounding box center [188, 54] width 228 height 10
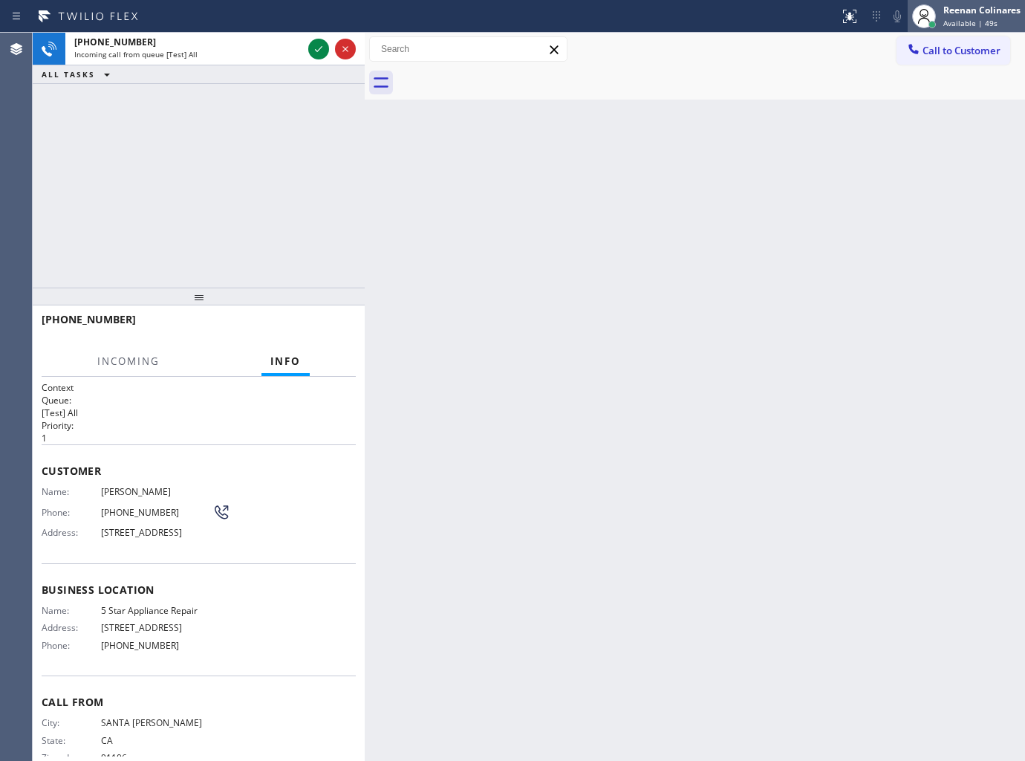
click at [978, 13] on div "Reenan Colinares" at bounding box center [982, 10] width 77 height 13
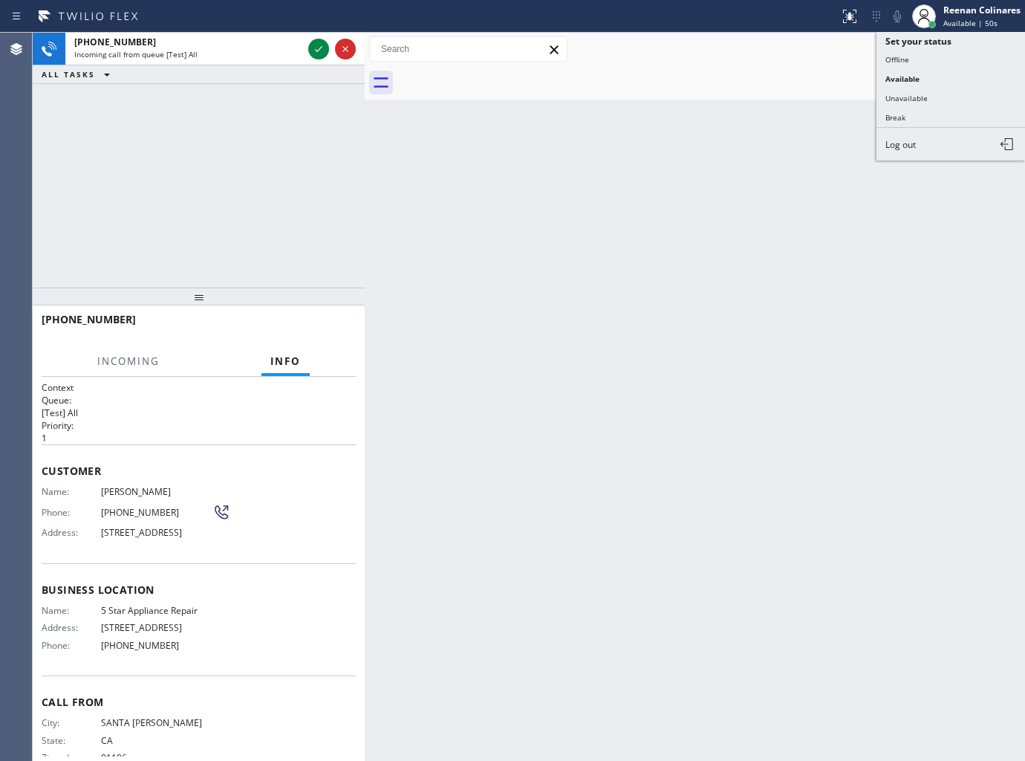
drag, startPoint x: 895, startPoint y: 100, endPoint x: 914, endPoint y: 93, distance: 19.7
click at [909, 97] on button "Unavailable" at bounding box center [951, 97] width 149 height 19
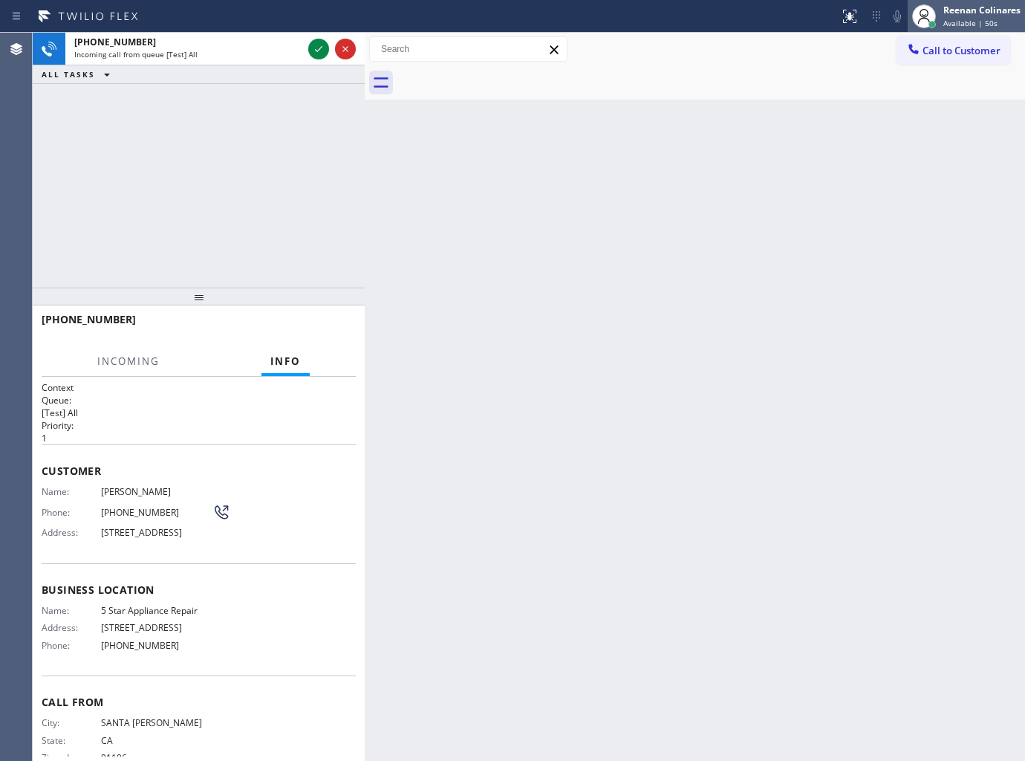
click at [954, 18] on span "Available | 50s" at bounding box center [971, 23] width 54 height 10
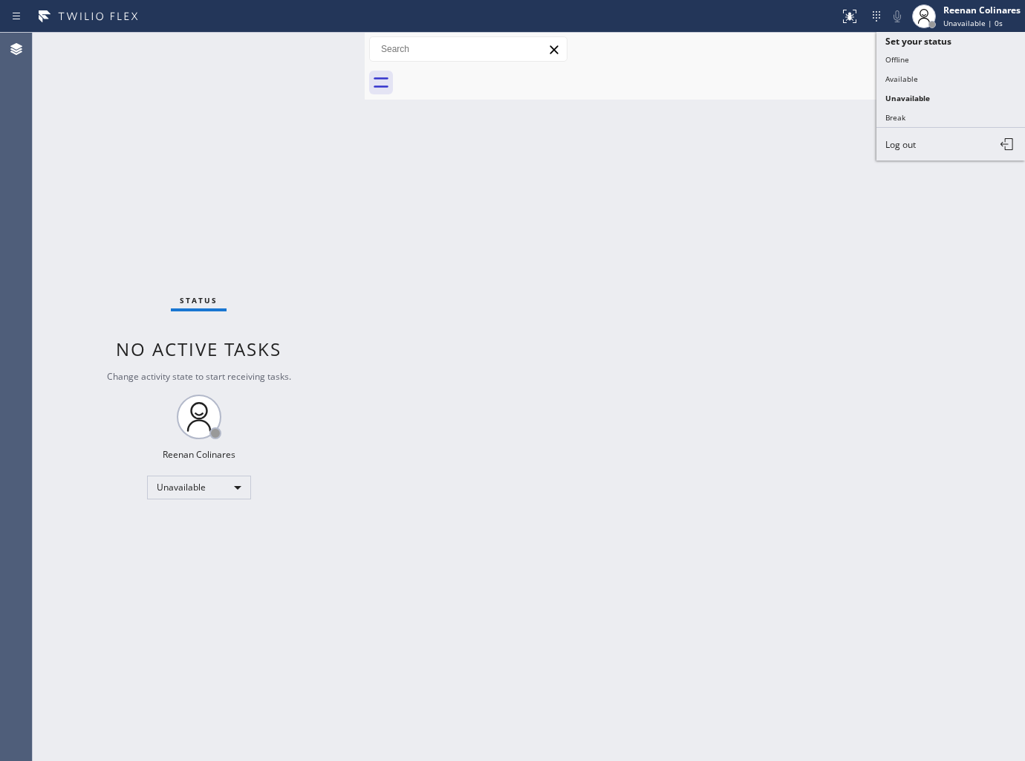
click at [910, 80] on button "Available" at bounding box center [951, 78] width 149 height 19
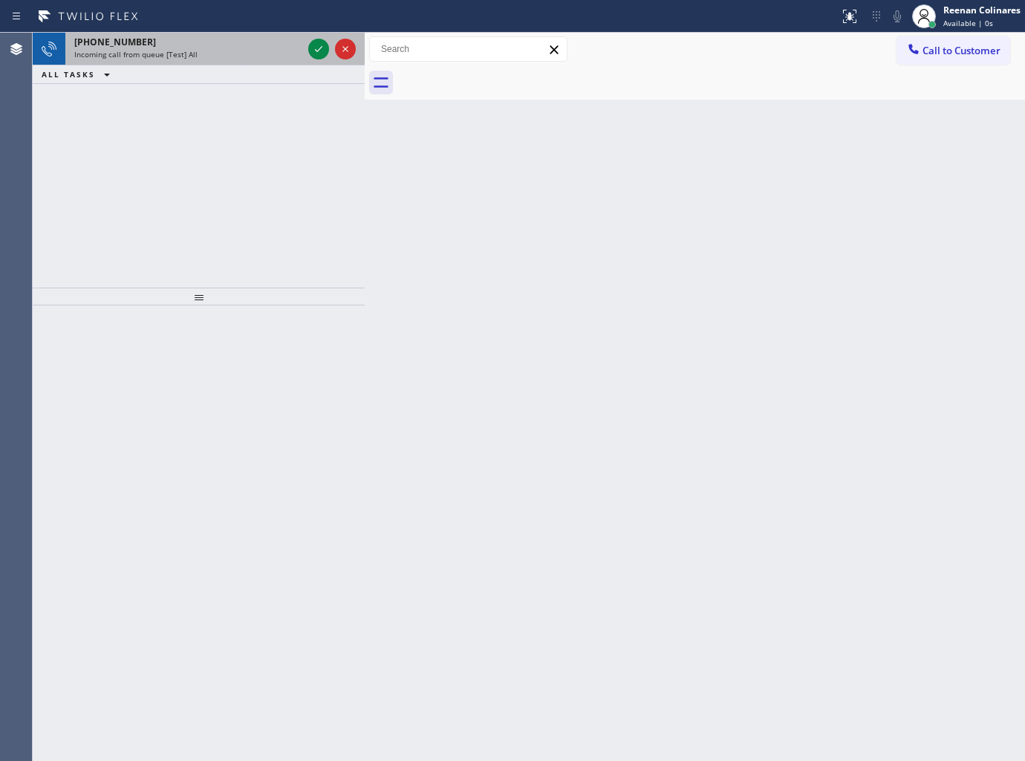
click at [230, 58] on div "Incoming call from queue [Test] All" at bounding box center [188, 54] width 228 height 10
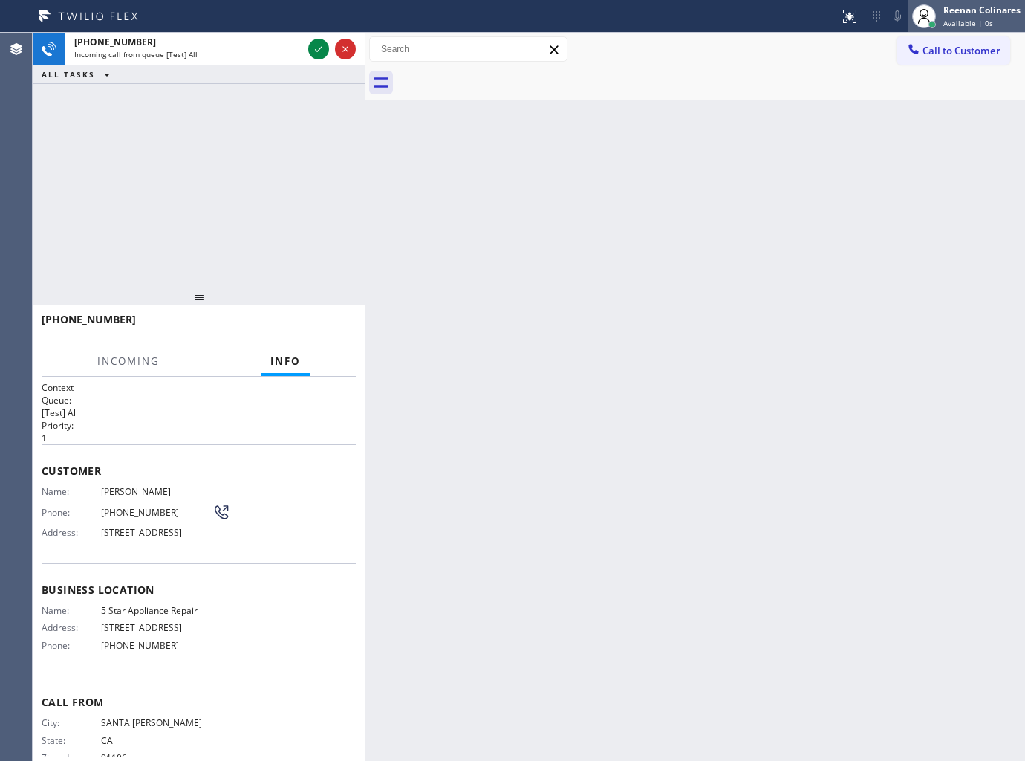
click at [1008, 15] on div "Reenan Colinares" at bounding box center [982, 10] width 77 height 13
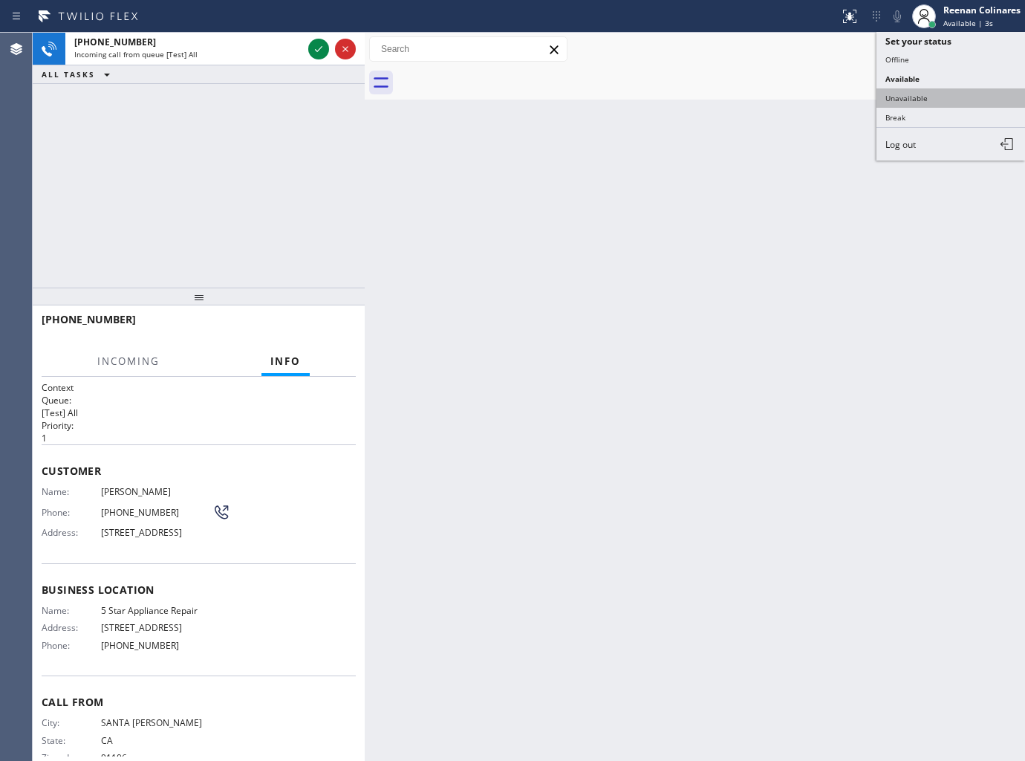
click at [905, 94] on button "Unavailable" at bounding box center [951, 97] width 149 height 19
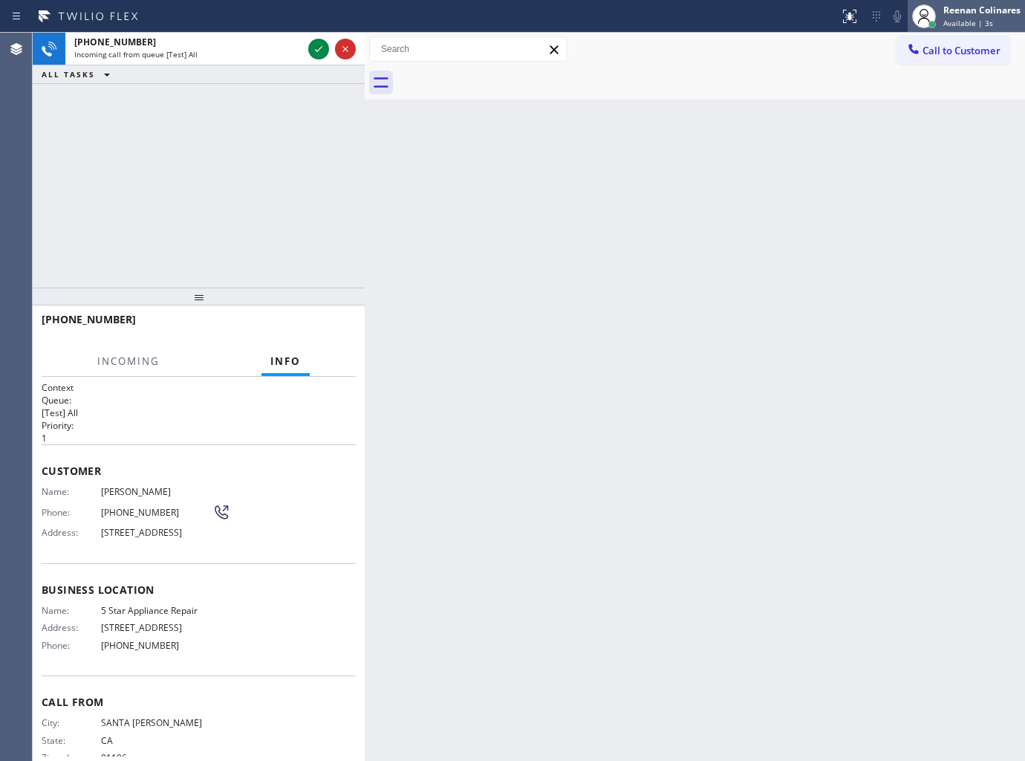
click at [967, 25] on span "Available | 3s" at bounding box center [969, 23] width 50 height 10
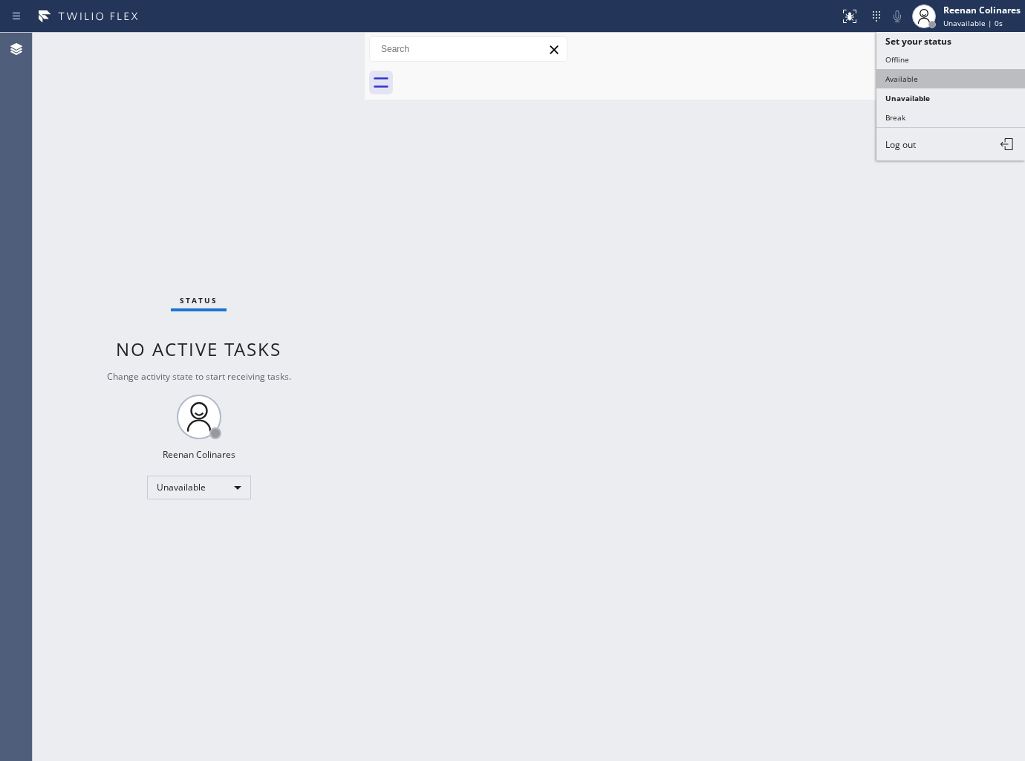
click at [910, 79] on button "Available" at bounding box center [951, 78] width 149 height 19
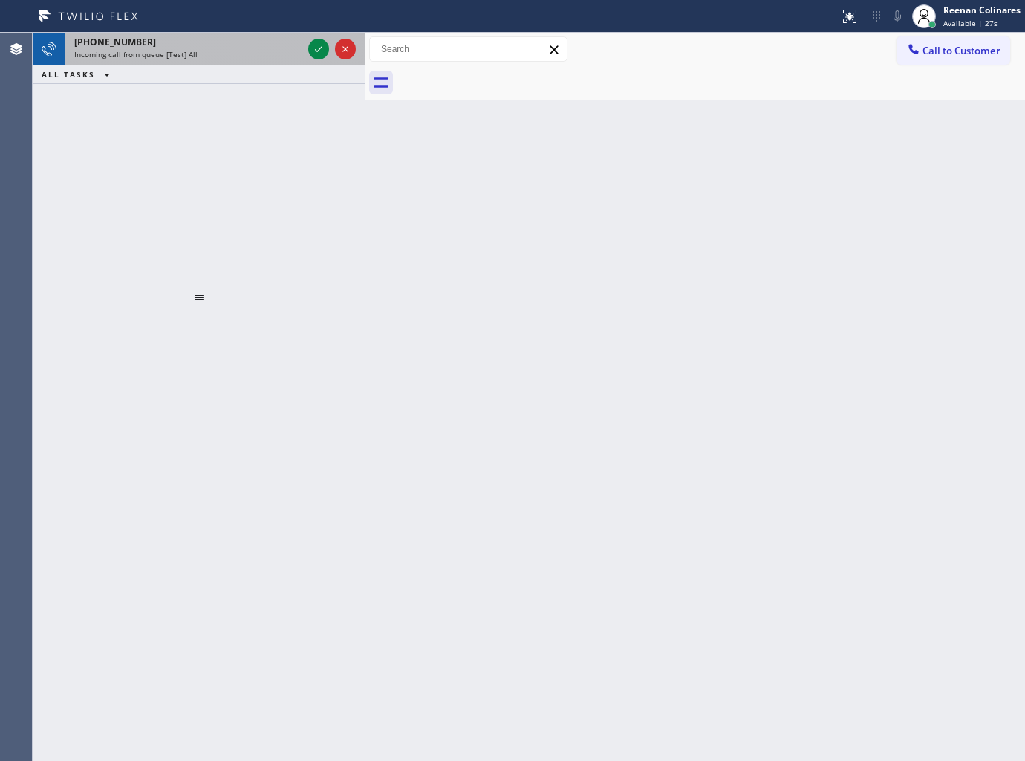
click at [212, 55] on div "Incoming call from queue [Test] All" at bounding box center [188, 54] width 228 height 10
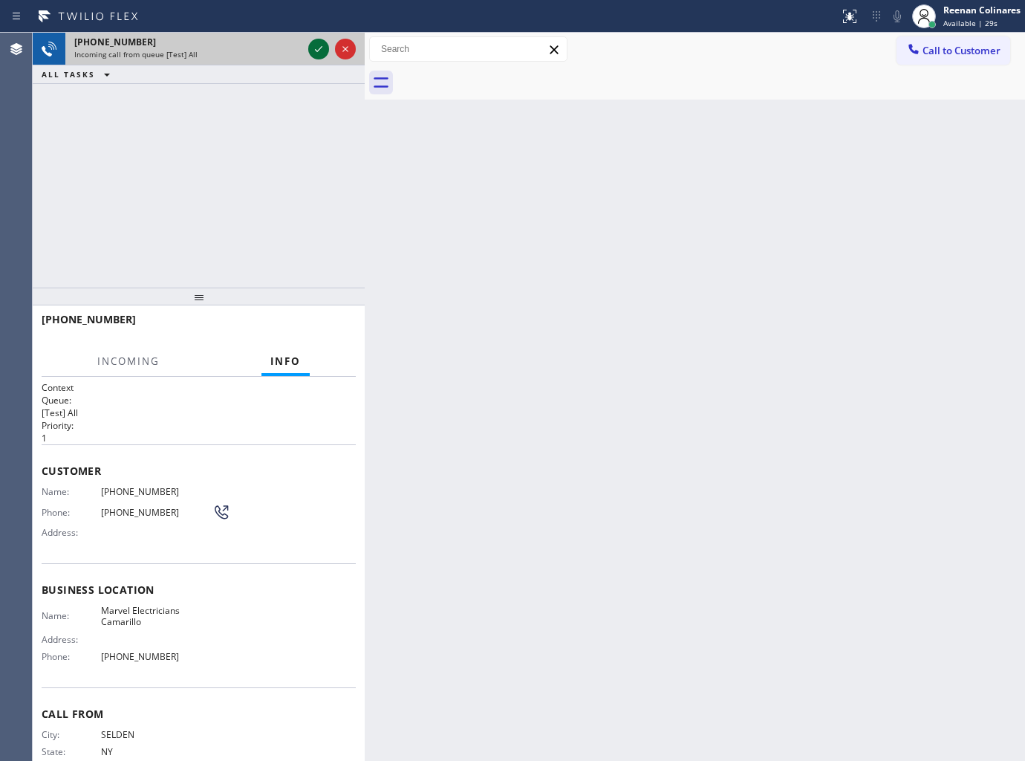
click at [314, 52] on icon at bounding box center [319, 49] width 18 height 18
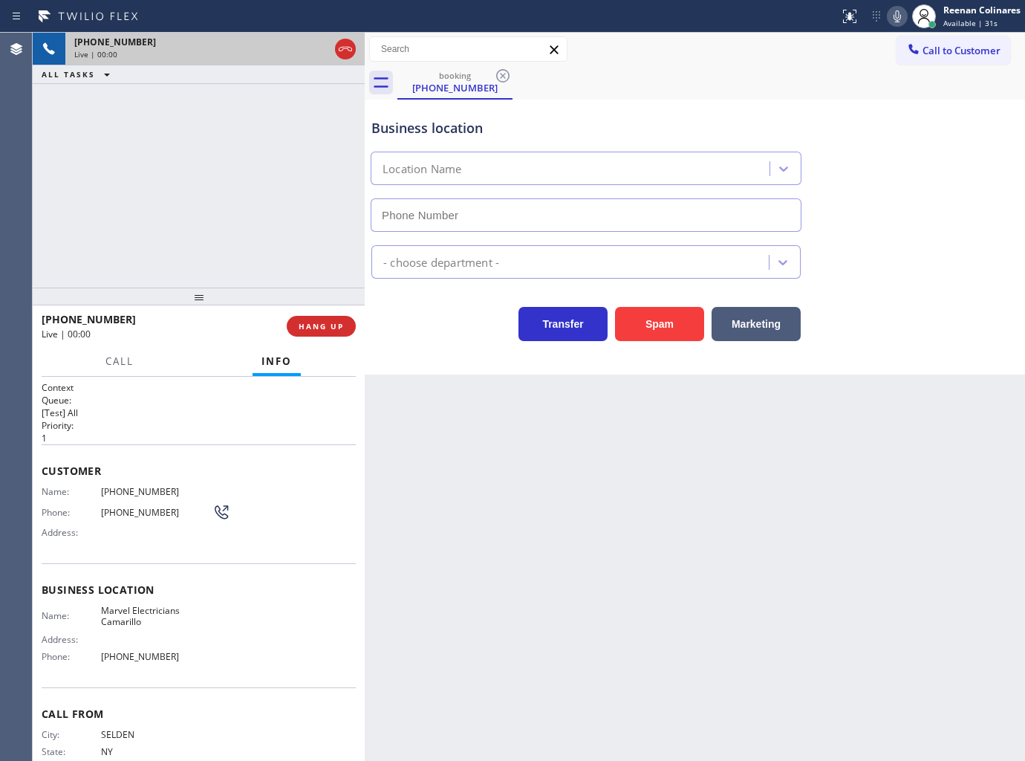
type input "[PHONE_NUMBER]"
click at [894, 21] on icon at bounding box center [898, 16] width 18 height 18
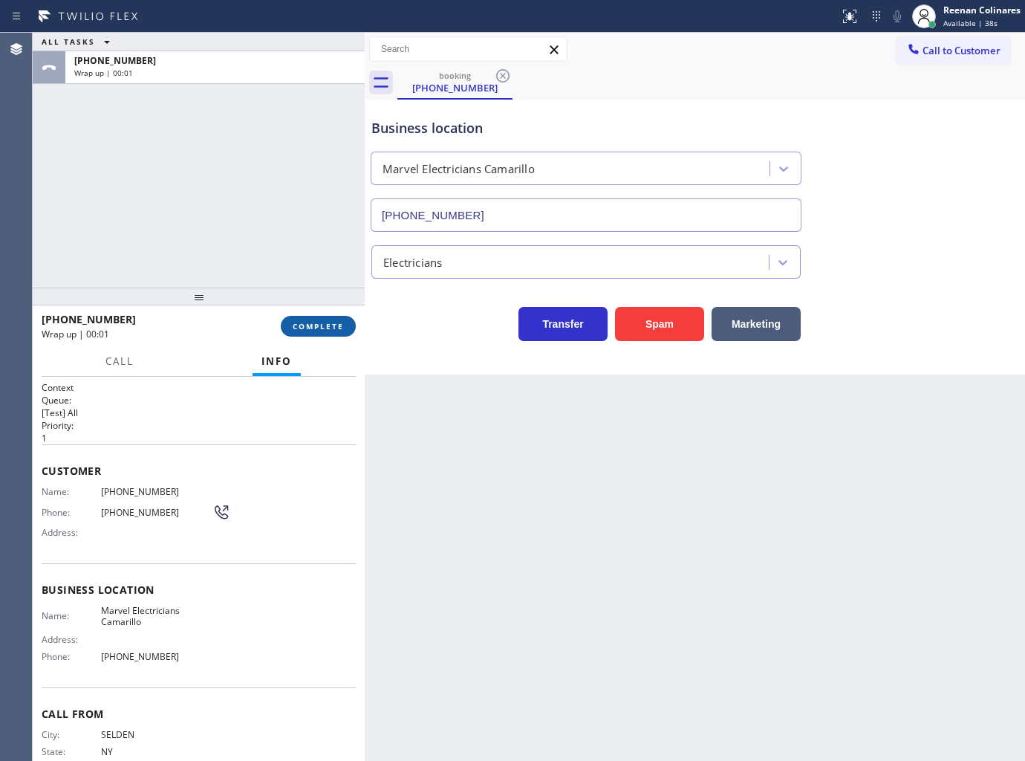
click at [290, 336] on button "COMPLETE" at bounding box center [318, 326] width 75 height 21
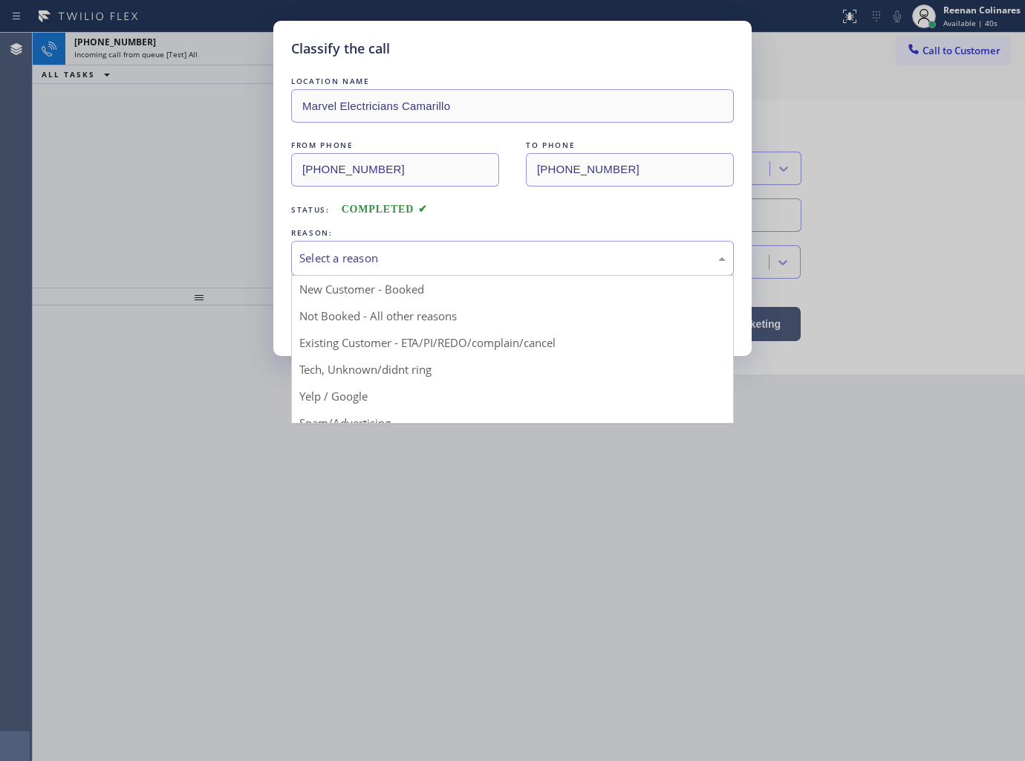
click at [382, 263] on div "Select a reason" at bounding box center [512, 258] width 426 height 17
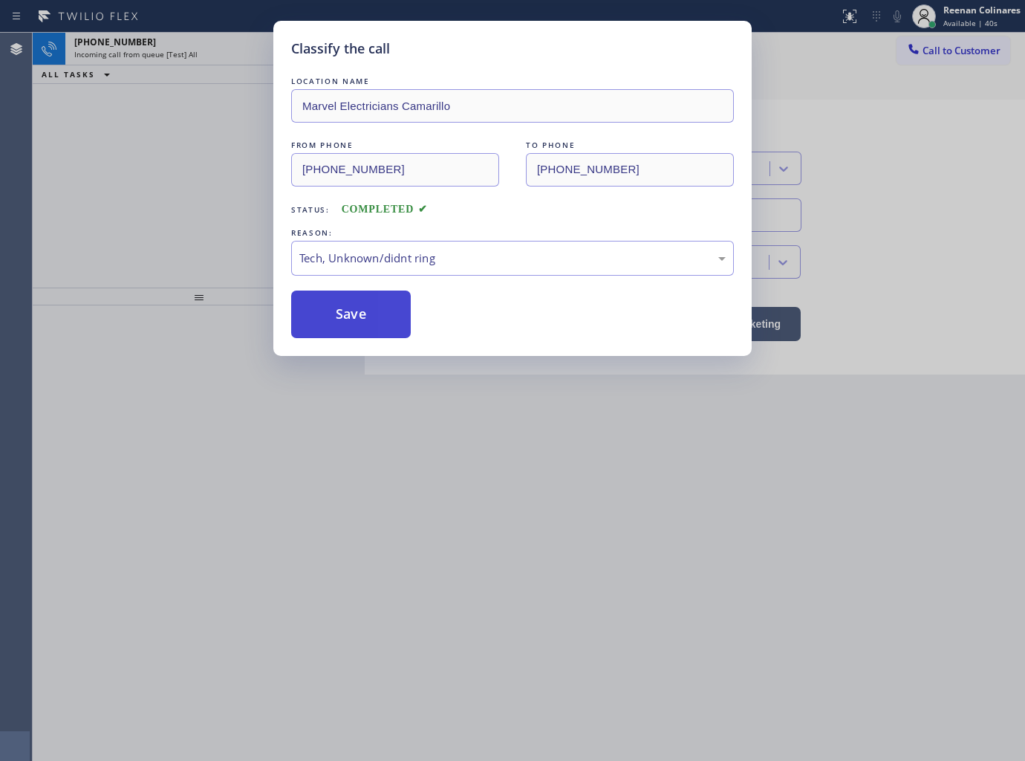
drag, startPoint x: 354, startPoint y: 331, endPoint x: 984, endPoint y: 100, distance: 672.0
click at [355, 331] on button "Save" at bounding box center [351, 314] width 120 height 48
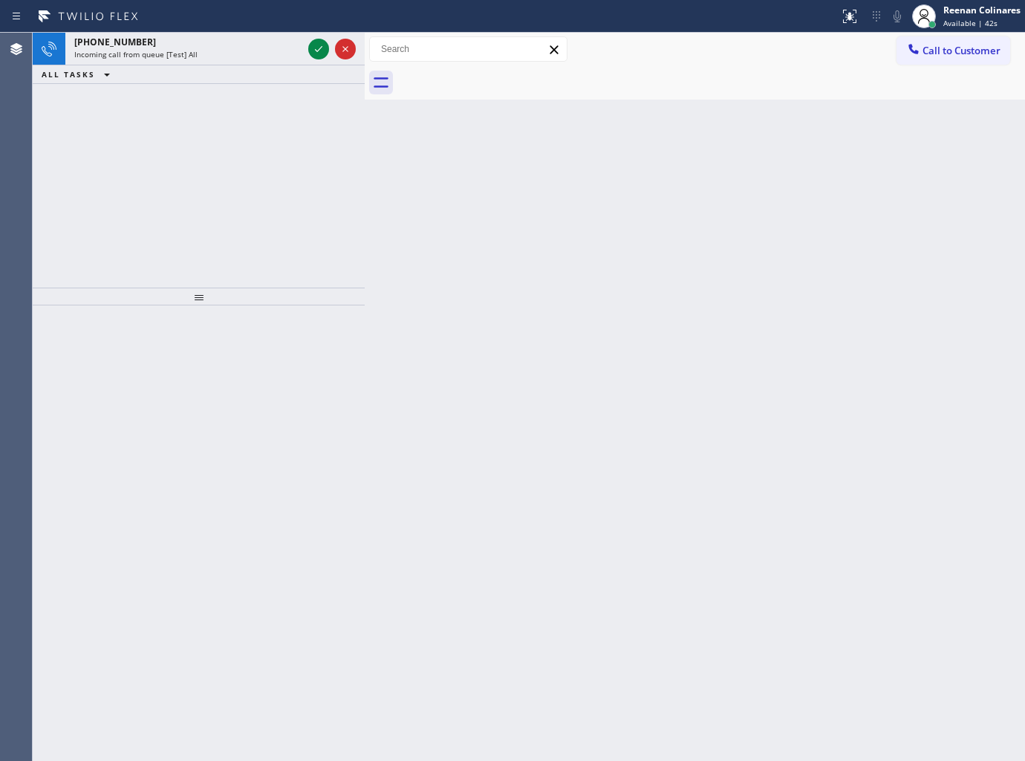
click at [600, 340] on div "Back to Dashboard Change Sender ID Customers Technicians Select a contact Outbo…" at bounding box center [695, 397] width 660 height 728
click at [261, 57] on div "Incoming call from queue [Test] All" at bounding box center [188, 54] width 228 height 10
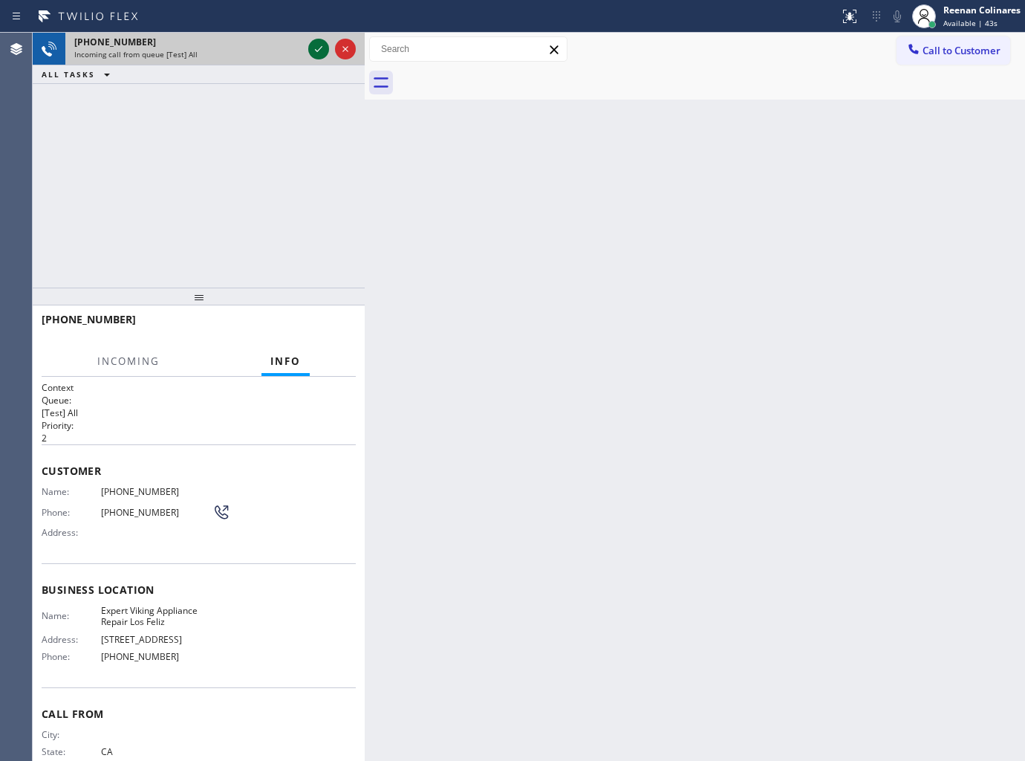
click at [327, 48] on icon at bounding box center [319, 49] width 18 height 18
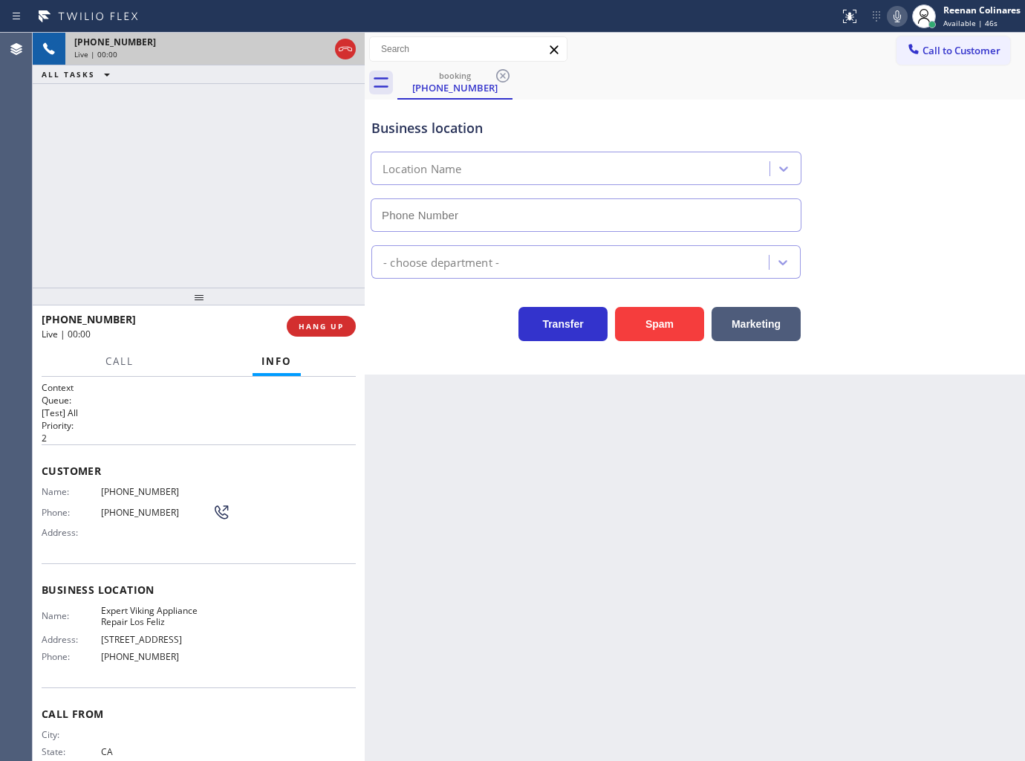
type input "[PHONE_NUMBER]"
click at [684, 328] on button "Spam" at bounding box center [659, 324] width 89 height 34
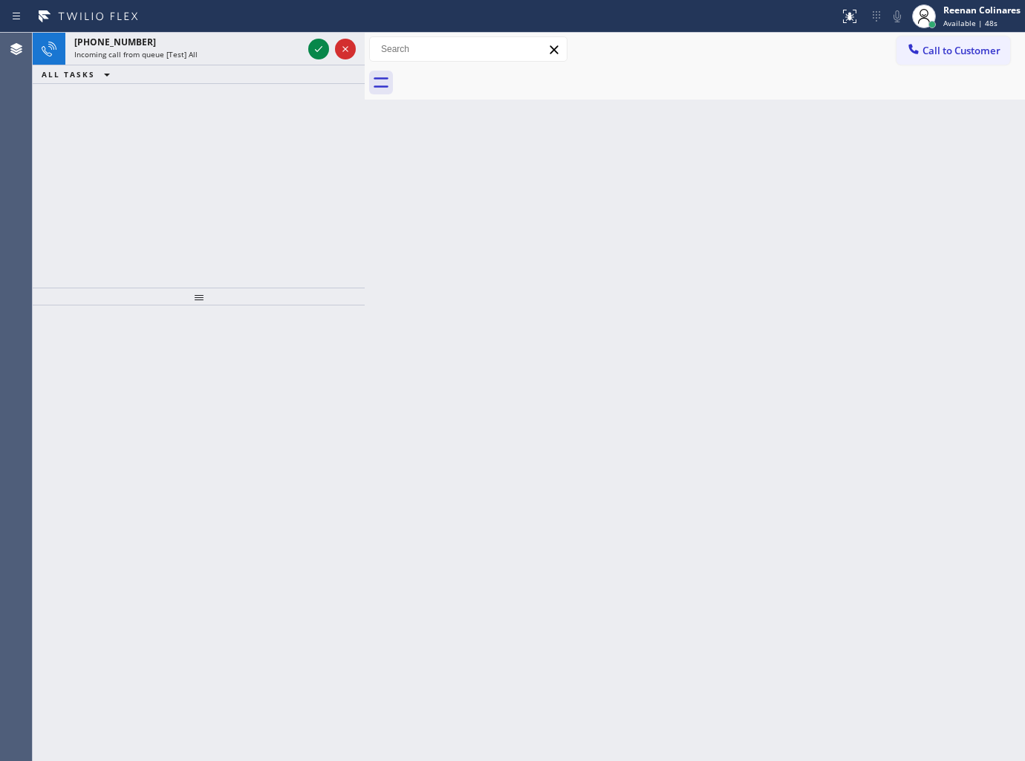
drag, startPoint x: 540, startPoint y: 219, endPoint x: 523, endPoint y: 210, distance: 19.6
click at [523, 210] on div "Back to Dashboard Change Sender ID Customers Technicians Select a contact Outbo…" at bounding box center [695, 397] width 660 height 728
click at [280, 56] on div "Incoming call from queue [Test] All" at bounding box center [188, 54] width 228 height 10
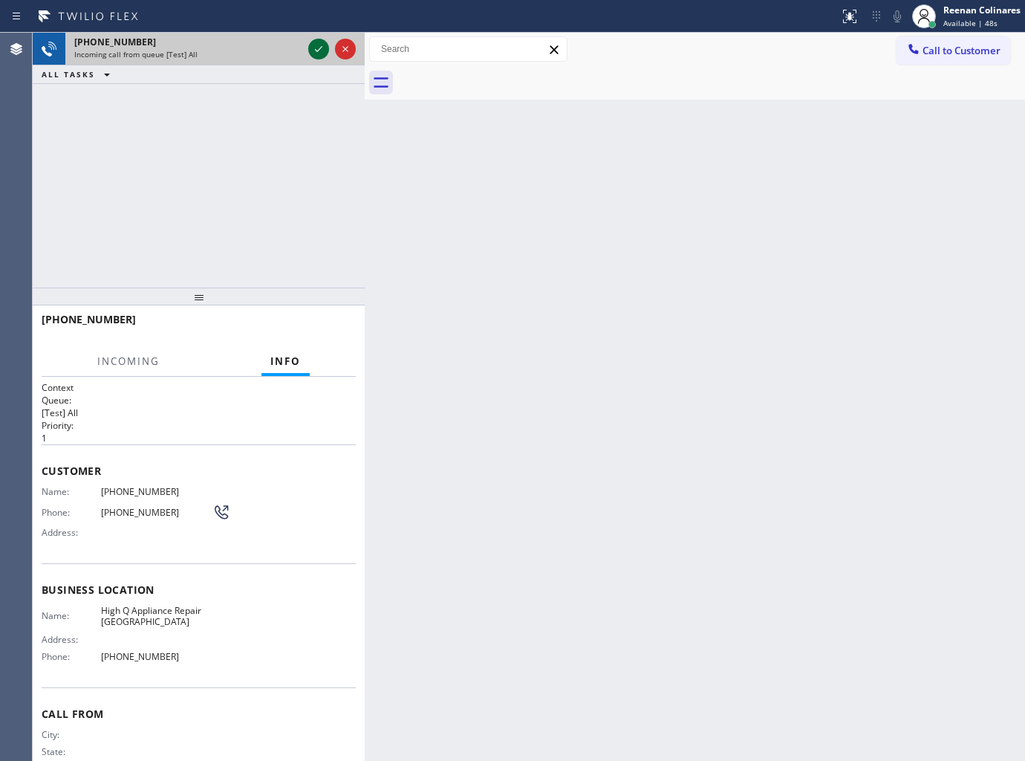
click at [314, 46] on icon at bounding box center [319, 49] width 18 height 18
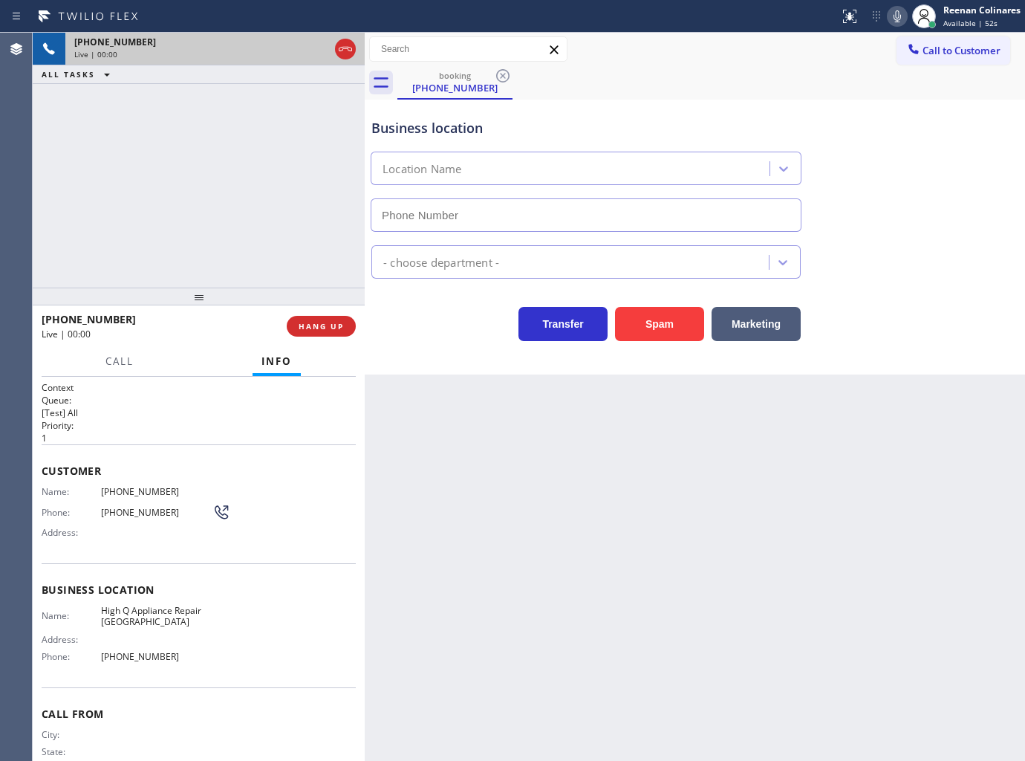
type input "[PHONE_NUMBER]"
drag, startPoint x: 684, startPoint y: 322, endPoint x: 753, endPoint y: 254, distance: 96.7
click at [685, 323] on button "Spam" at bounding box center [659, 324] width 89 height 34
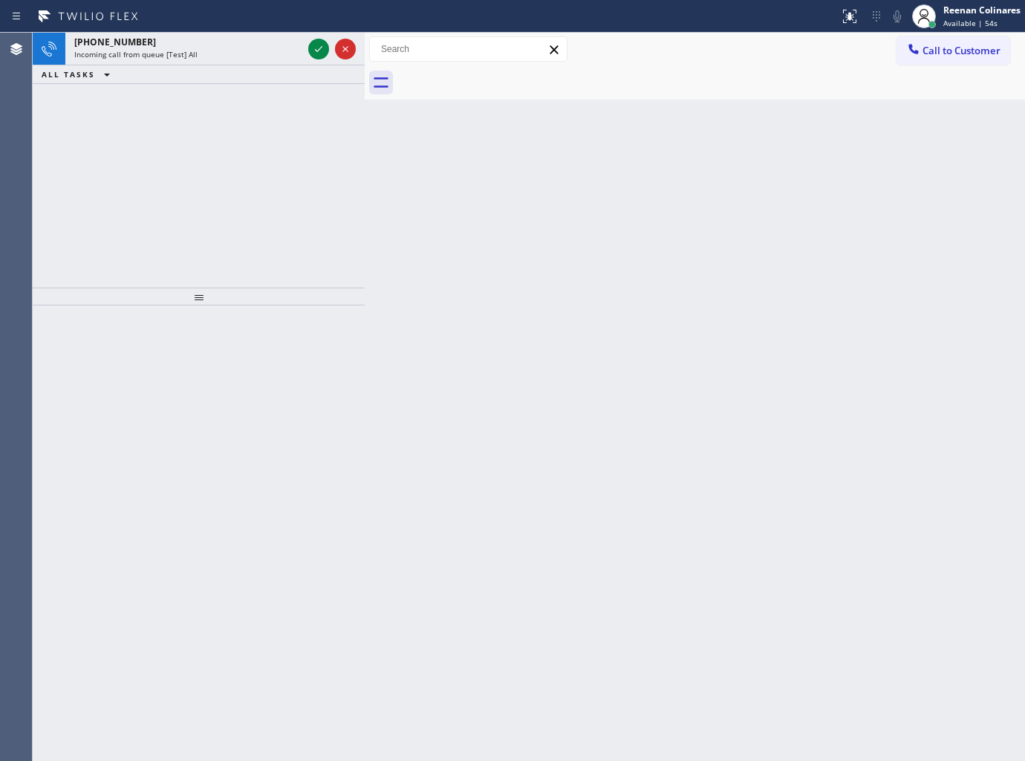
drag, startPoint x: 634, startPoint y: 166, endPoint x: 615, endPoint y: 153, distance: 22.5
click at [631, 164] on div "Back to Dashboard Change Sender ID Customers Technicians Select a contact Outbo…" at bounding box center [695, 397] width 660 height 728
click at [221, 62] on div "[PHONE_NUMBER] Incoming call from queue [Test] All" at bounding box center [185, 49] width 240 height 33
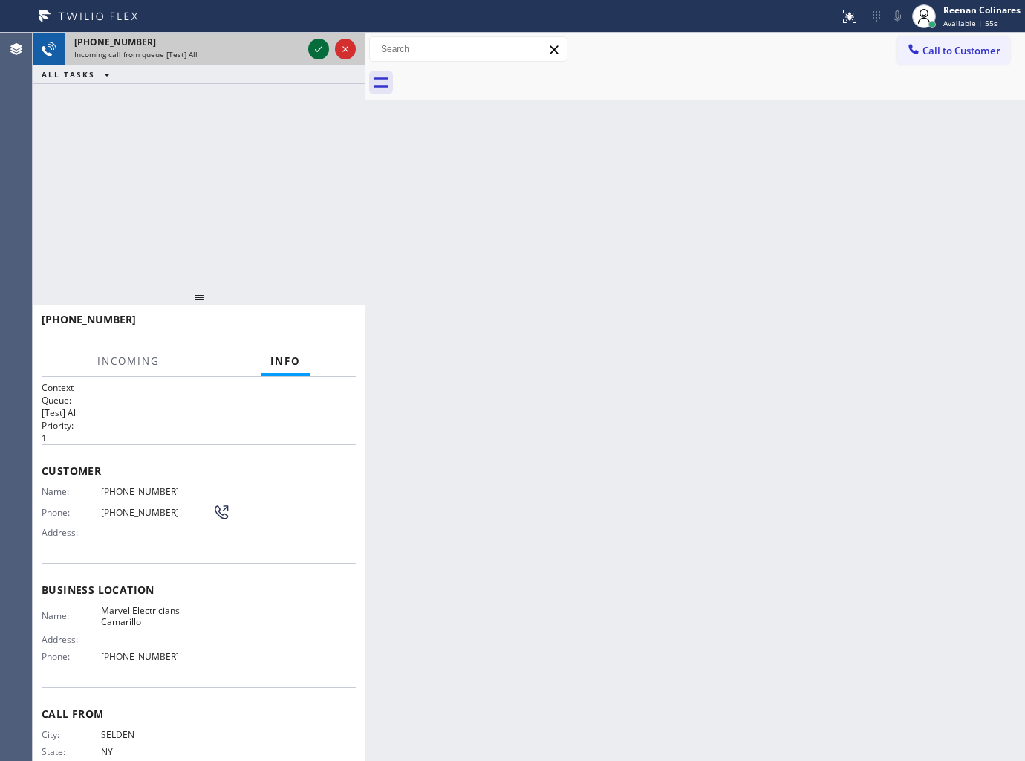
click at [308, 45] on div at bounding box center [318, 49] width 21 height 18
click at [307, 45] on div at bounding box center [331, 49] width 53 height 33
click at [308, 45] on div at bounding box center [331, 49] width 53 height 33
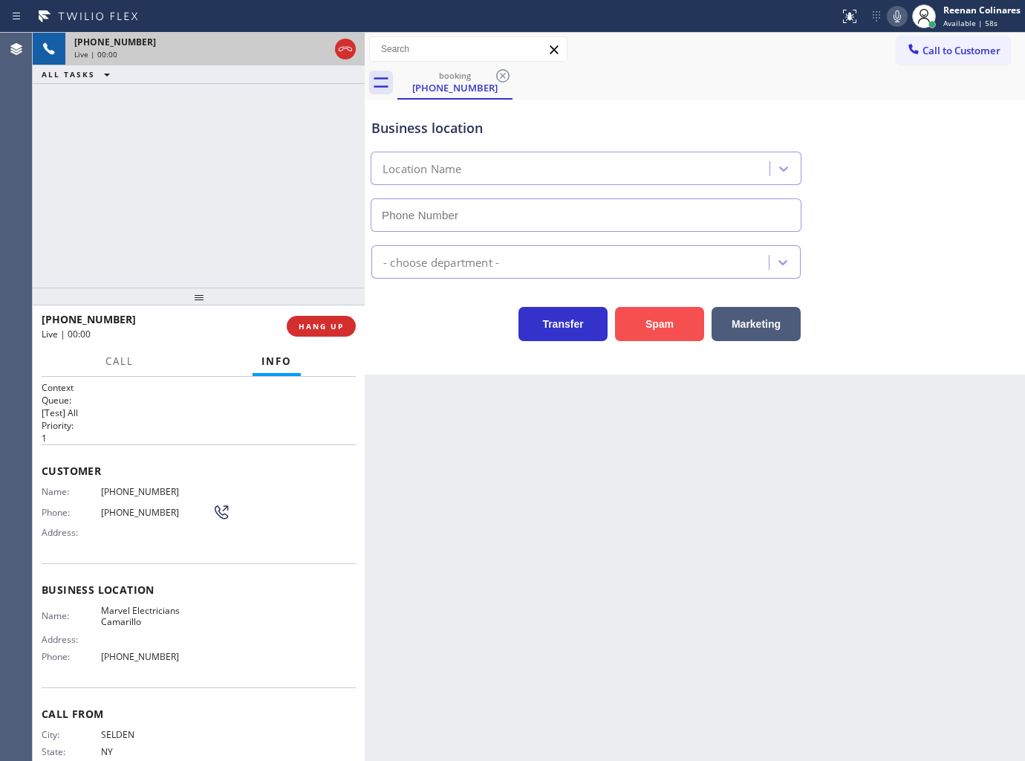
type input "[PHONE_NUMBER]"
click at [896, 15] on icon at bounding box center [898, 16] width 18 height 18
click at [897, 16] on icon at bounding box center [898, 16] width 18 height 18
click at [897, 15] on rect at bounding box center [897, 15] width 10 height 10
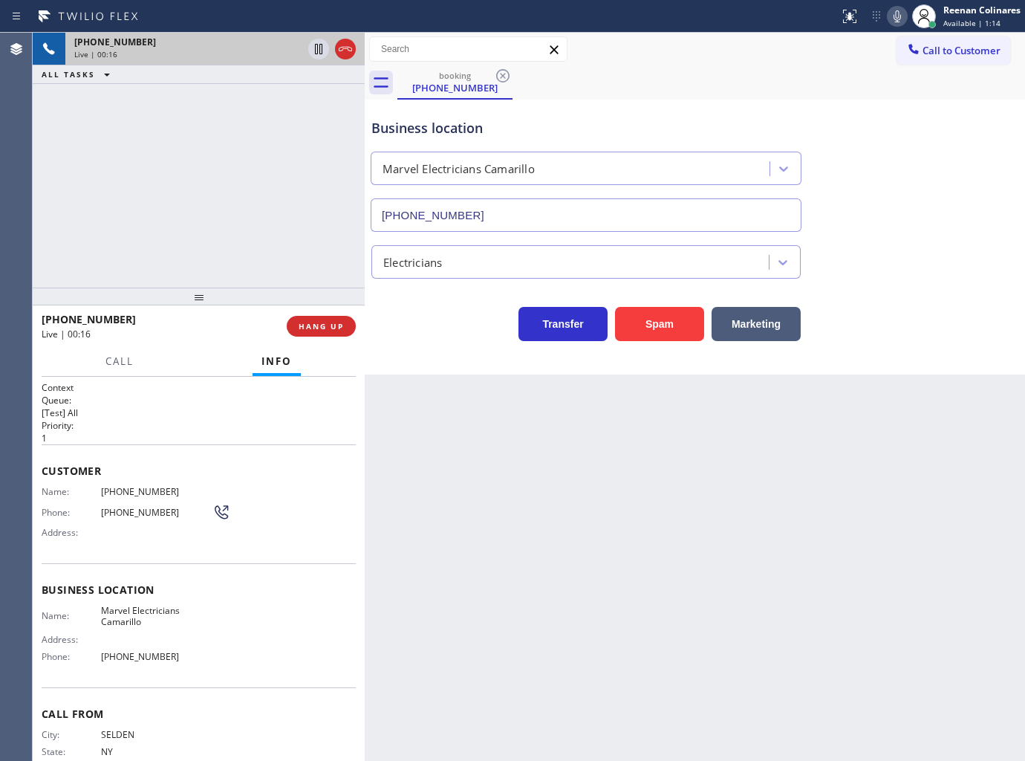
click at [897, 16] on icon at bounding box center [898, 16] width 18 height 18
click at [903, 11] on icon at bounding box center [898, 16] width 18 height 18
click at [896, 19] on icon at bounding box center [897, 16] width 7 height 12
click at [896, 16] on rect at bounding box center [897, 15] width 10 height 10
click at [895, 18] on icon at bounding box center [898, 16] width 18 height 18
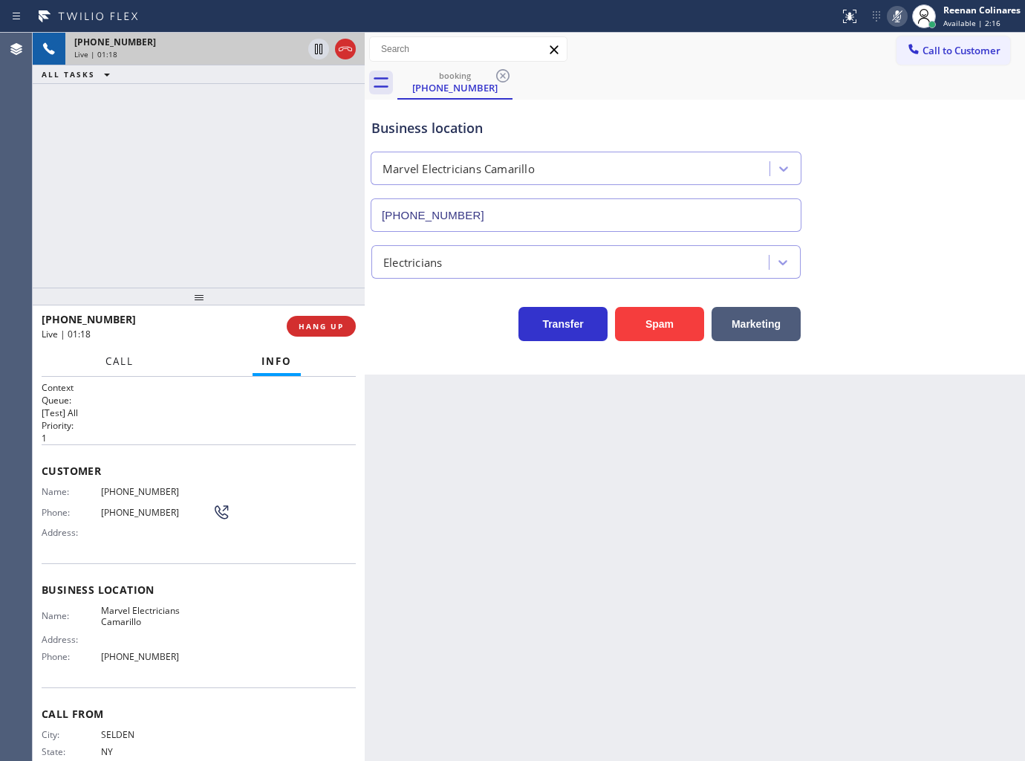
click at [129, 357] on span "Call" at bounding box center [119, 360] width 28 height 13
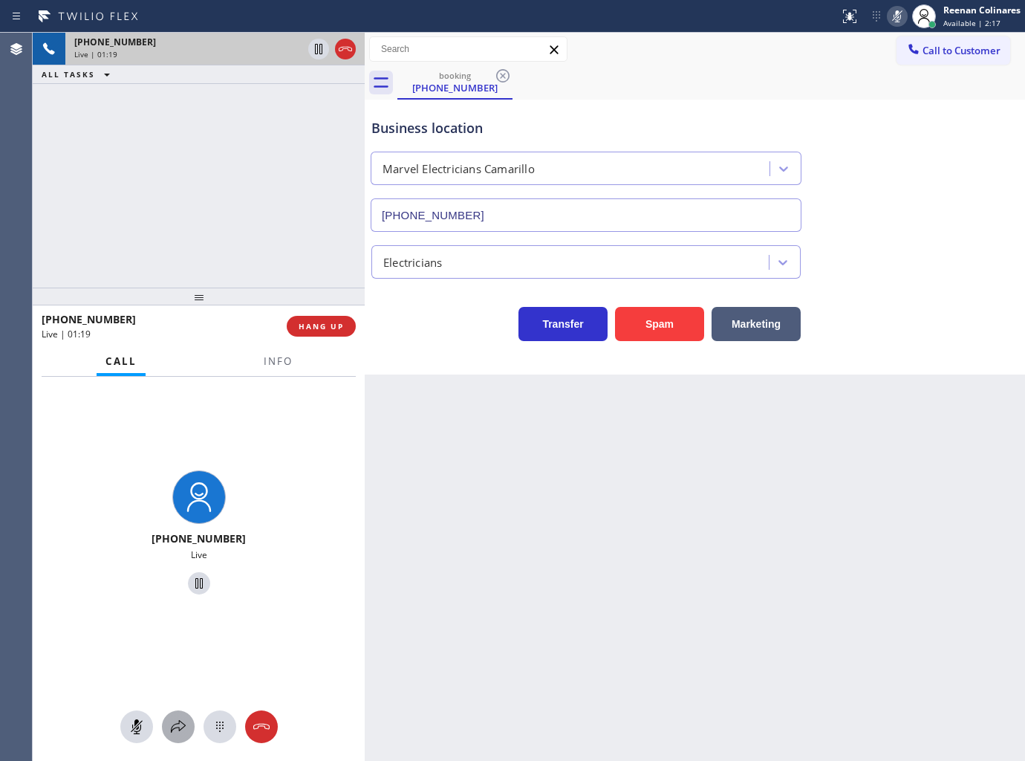
click at [176, 722] on icon at bounding box center [178, 727] width 18 height 18
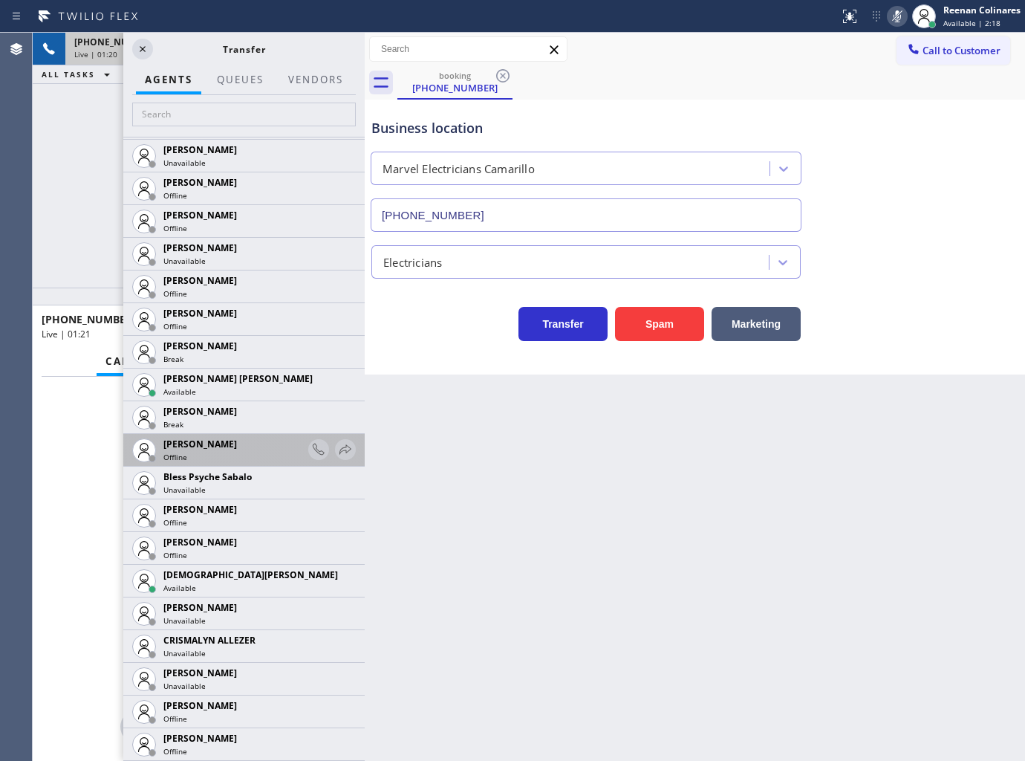
scroll to position [247, 0]
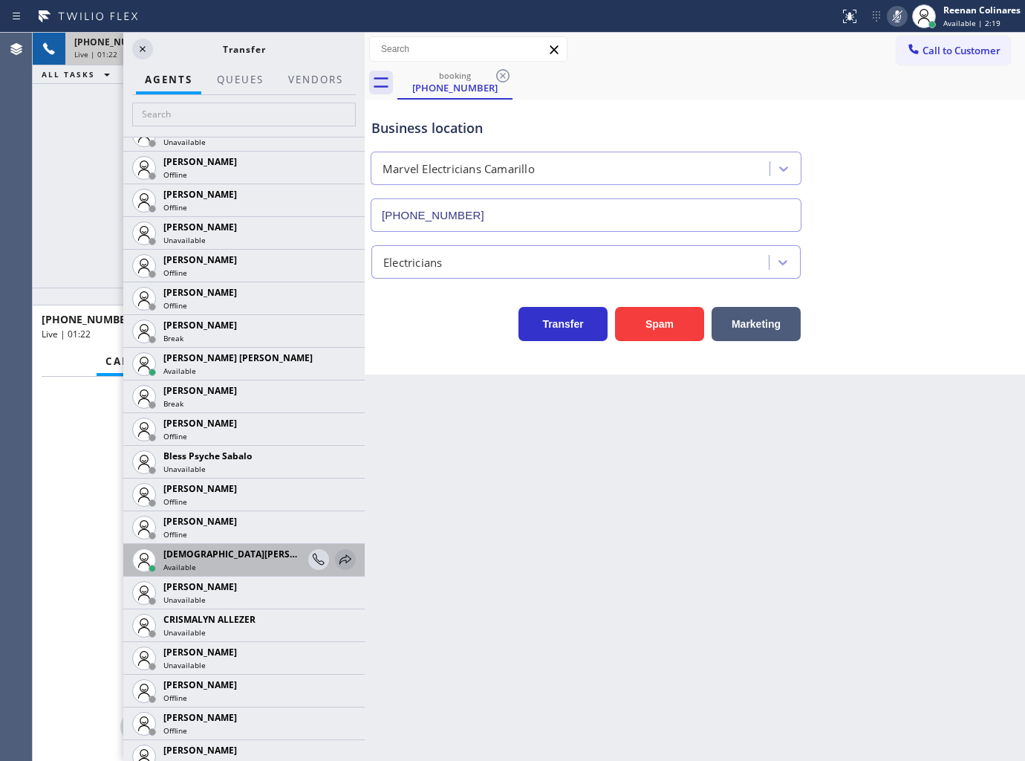
click at [337, 553] on icon at bounding box center [346, 560] width 18 height 18
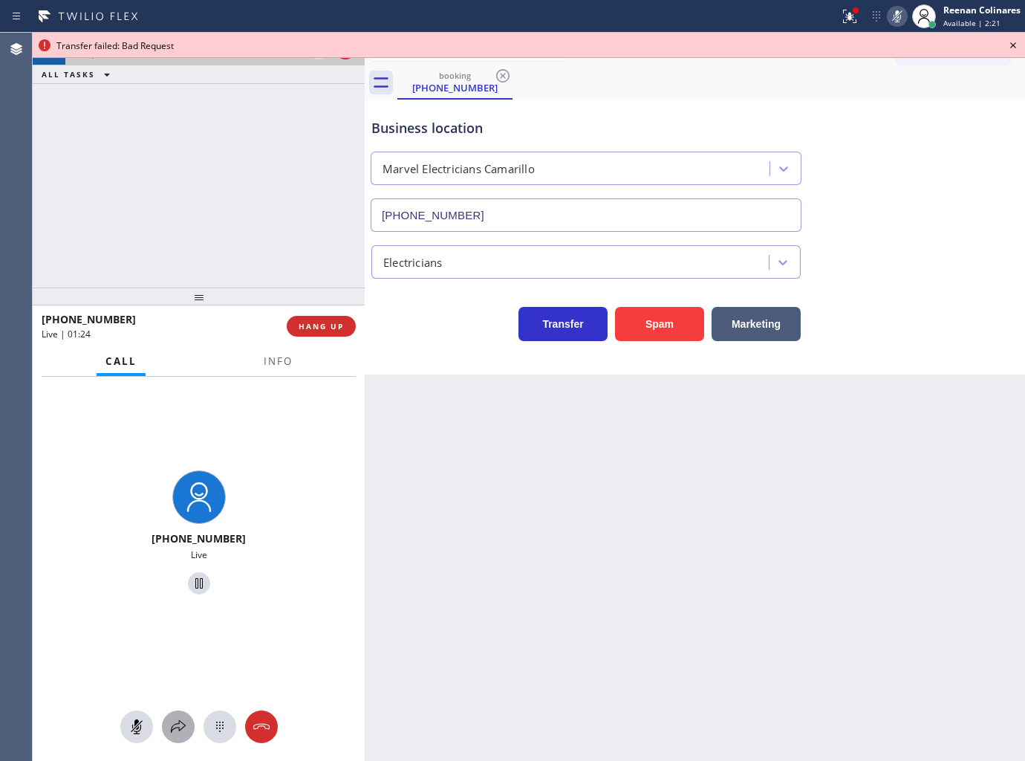
click at [174, 726] on icon at bounding box center [178, 727] width 18 height 18
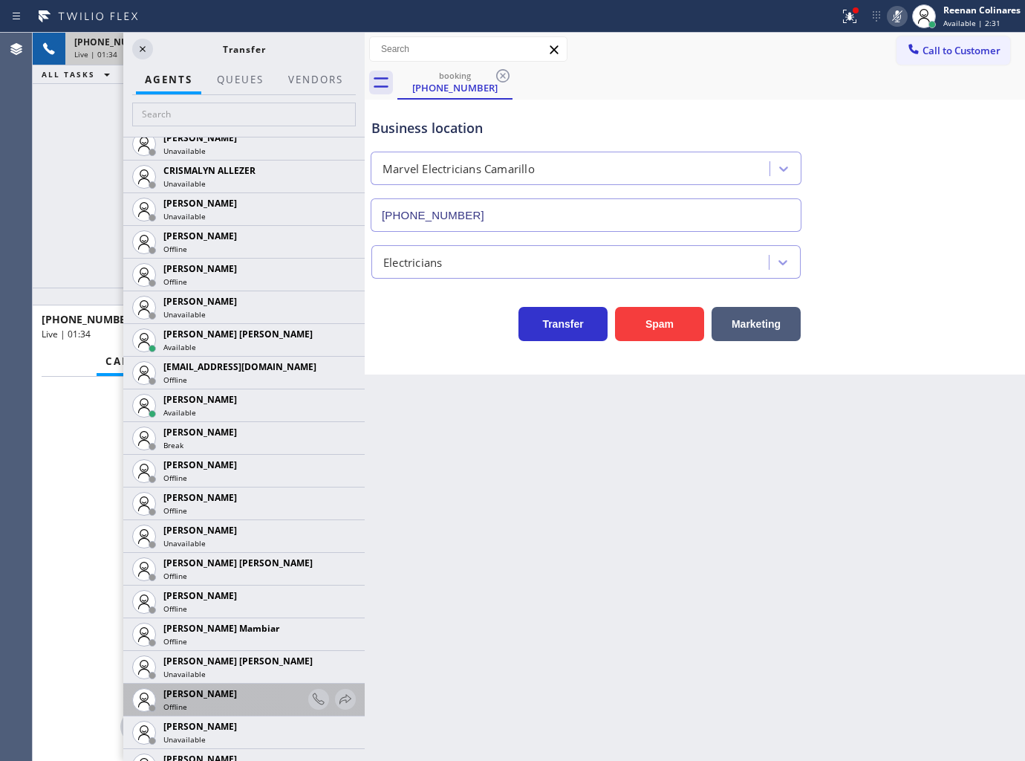
scroll to position [743, 0]
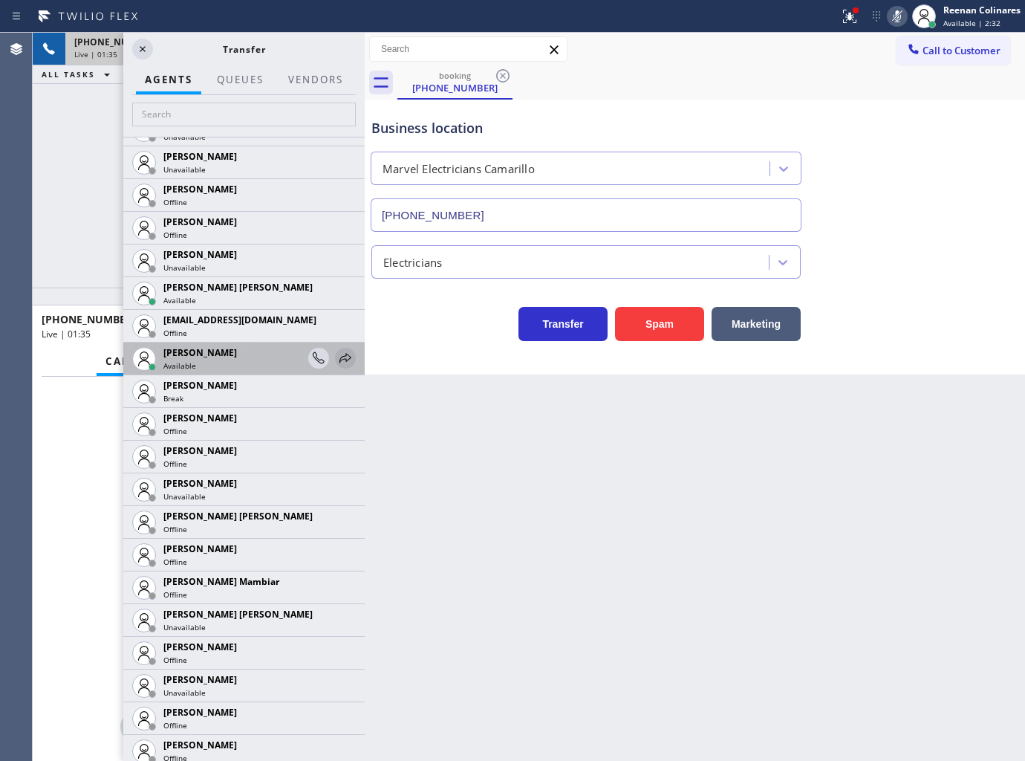
click at [340, 361] on icon at bounding box center [346, 358] width 12 height 10
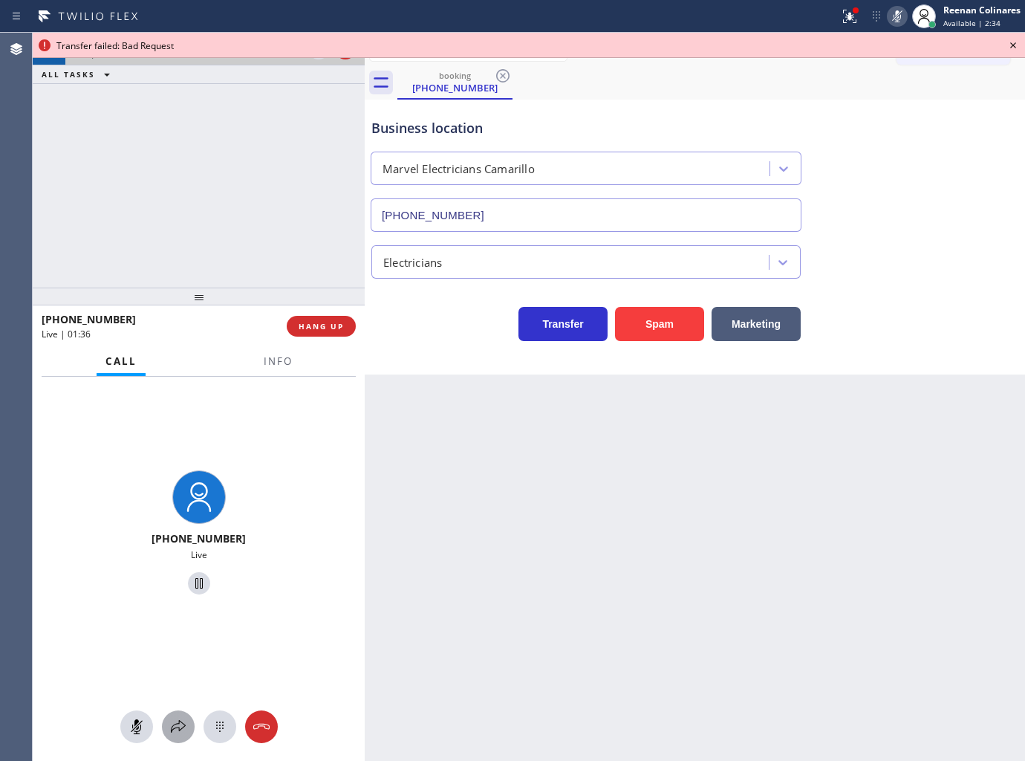
click at [184, 725] on icon at bounding box center [178, 727] width 18 height 18
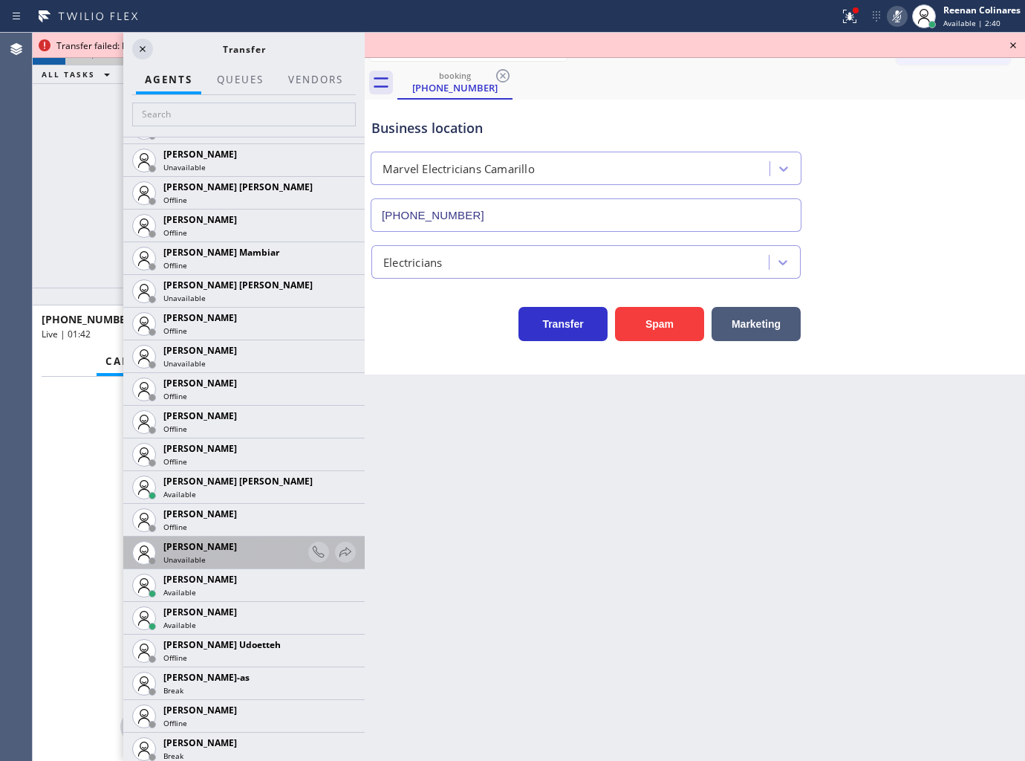
scroll to position [1073, 0]
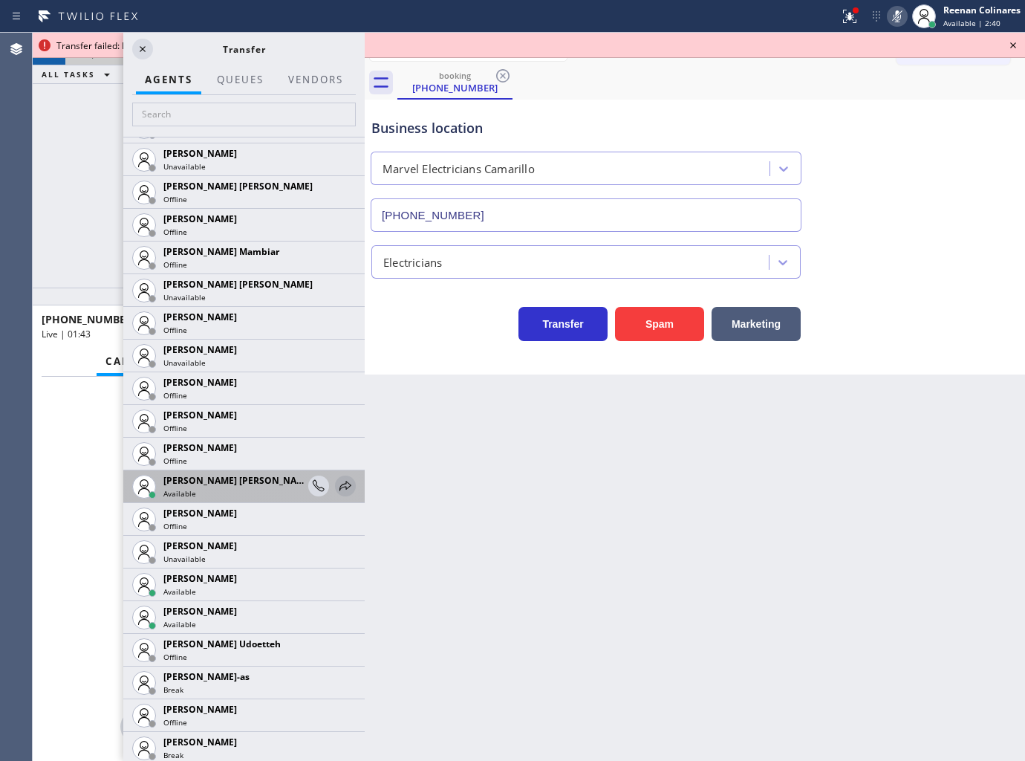
click at [337, 487] on icon at bounding box center [346, 486] width 18 height 18
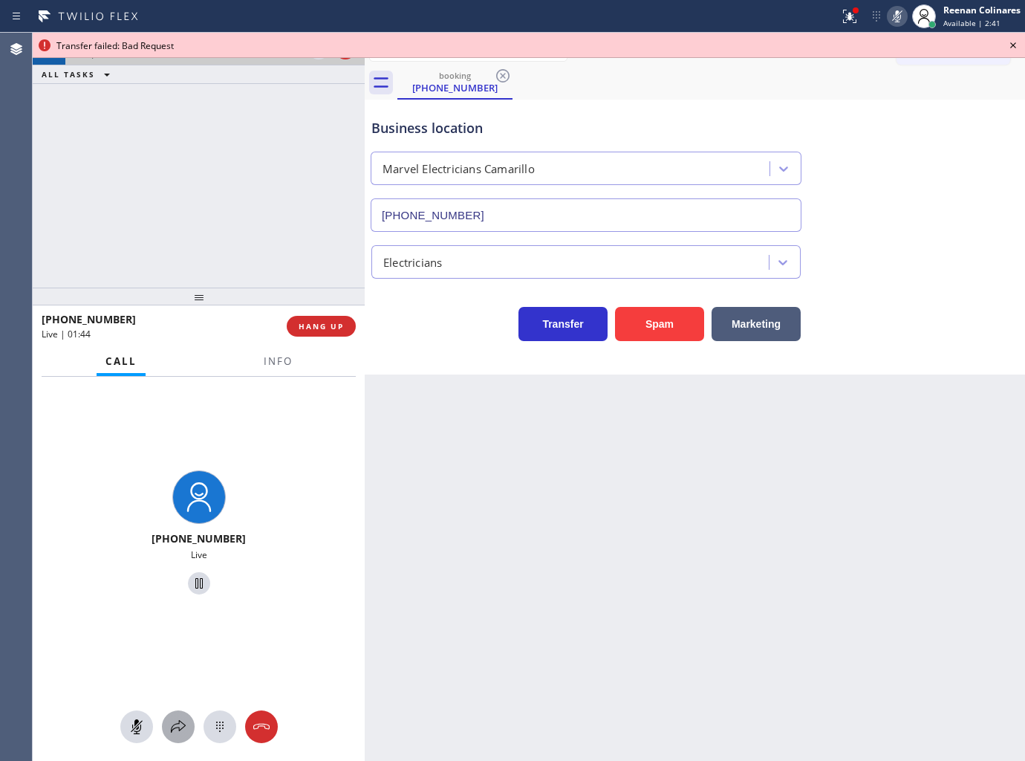
click at [181, 721] on icon at bounding box center [178, 727] width 18 height 18
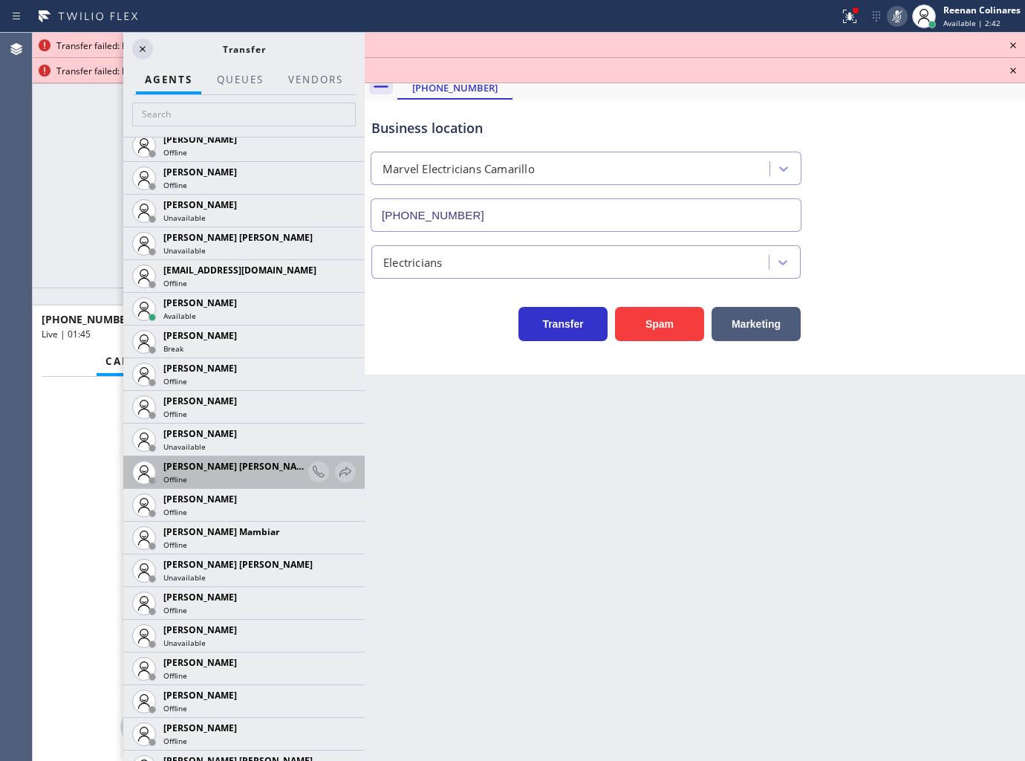
scroll to position [825, 0]
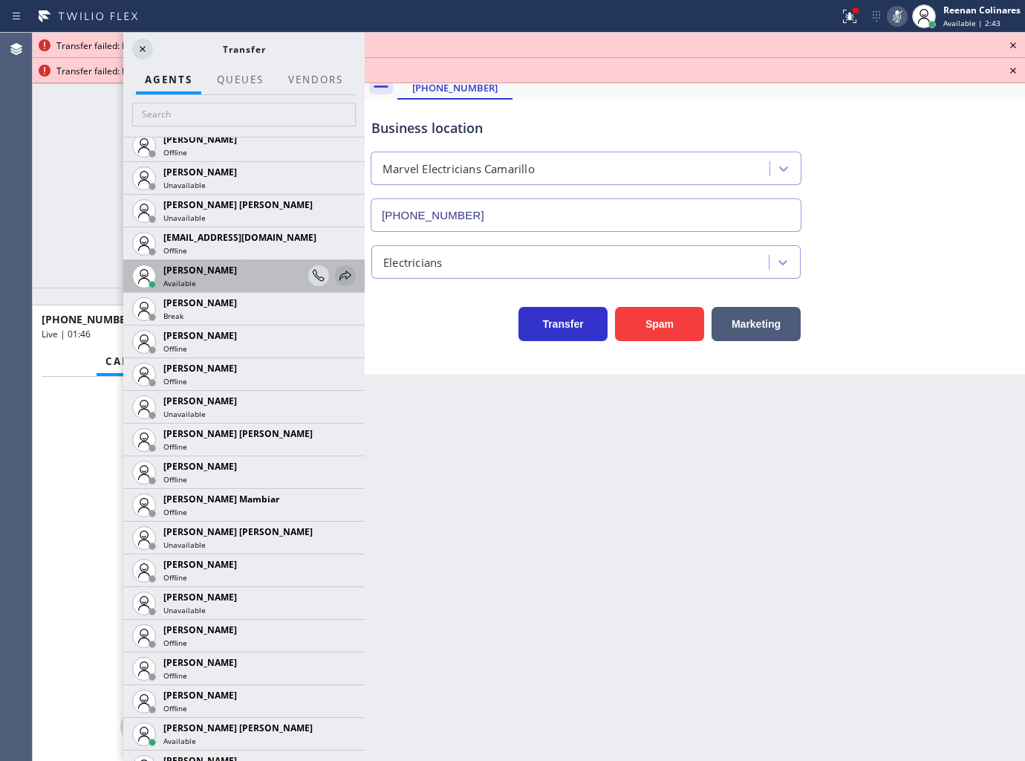
click at [340, 273] on icon at bounding box center [346, 275] width 12 height 10
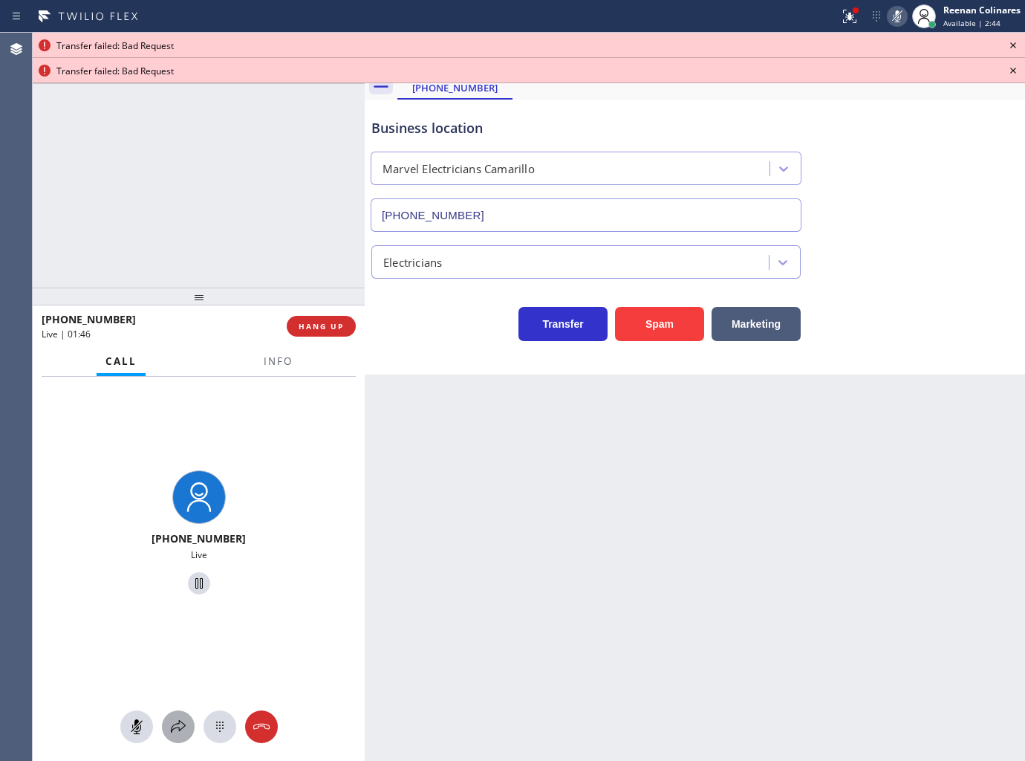
click at [180, 721] on icon at bounding box center [178, 727] width 18 height 18
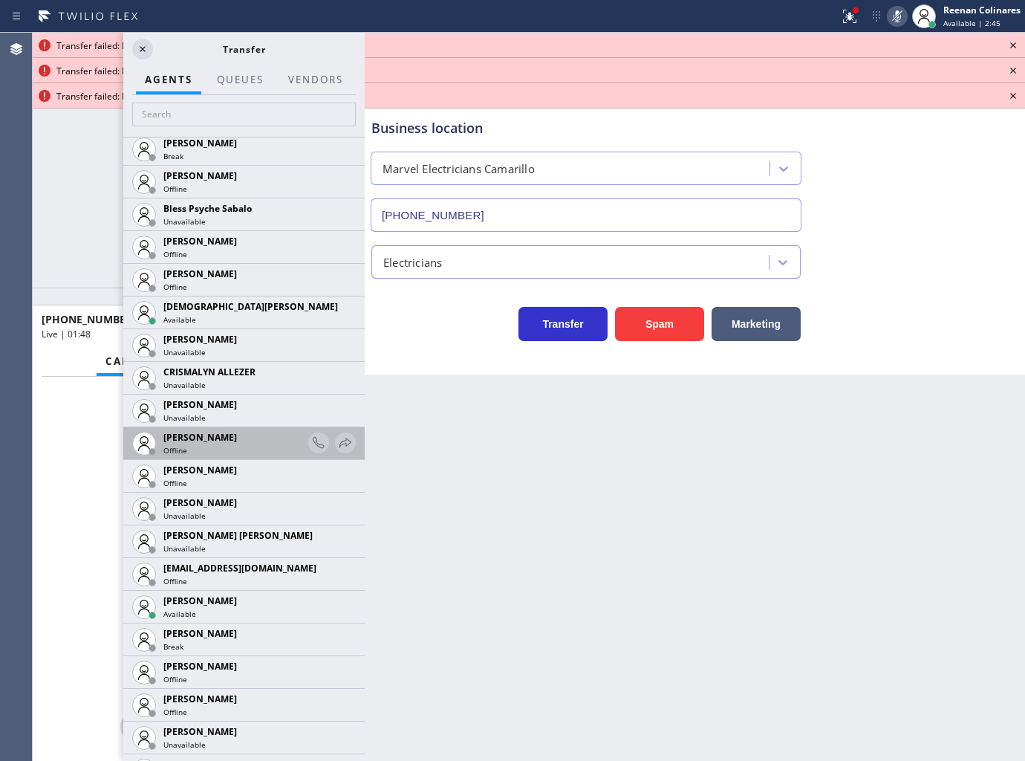
scroll to position [773, 0]
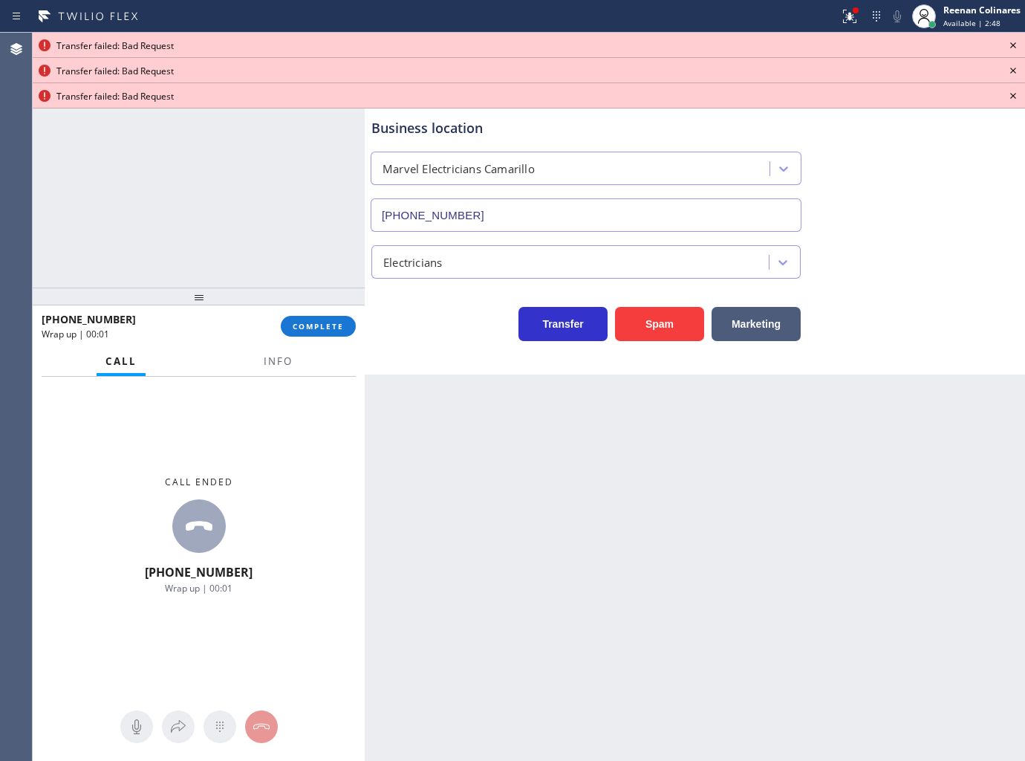
click at [1012, 46] on icon at bounding box center [1013, 45] width 6 height 6
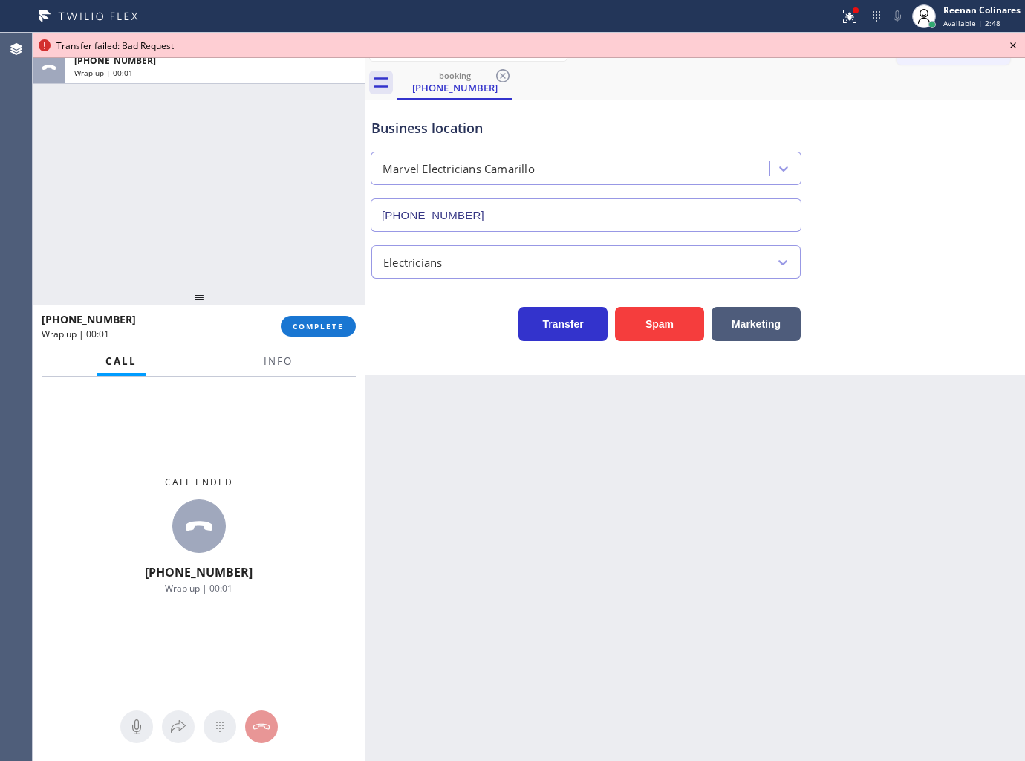
click at [1012, 46] on icon at bounding box center [1013, 45] width 6 height 6
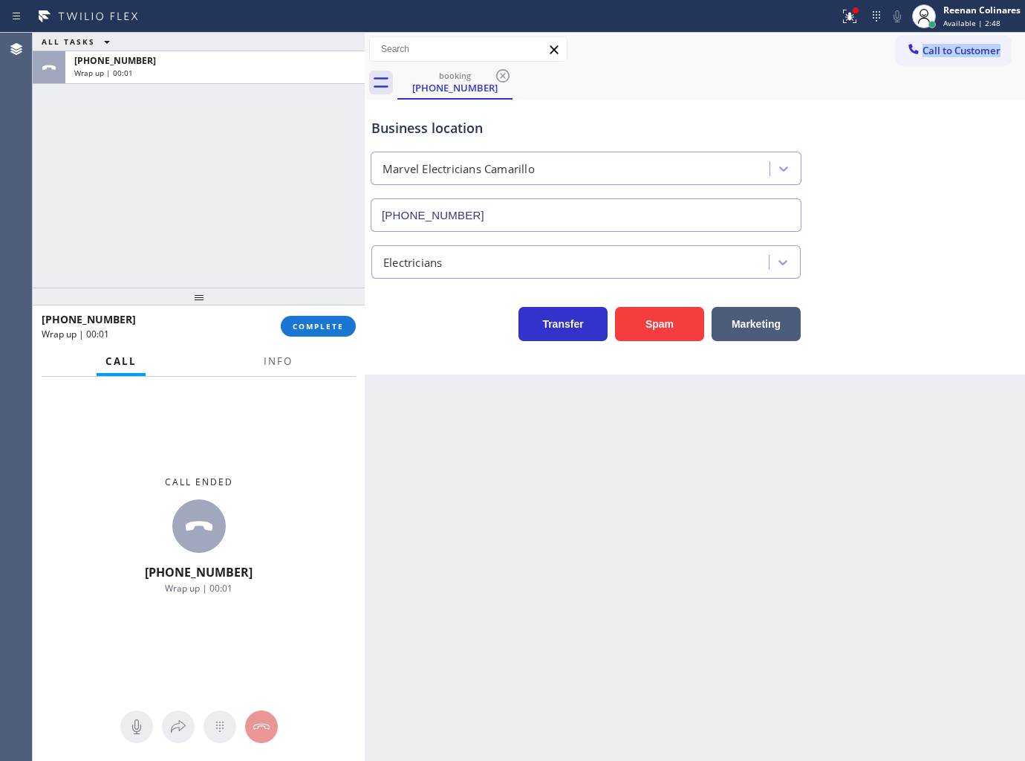
click at [1012, 46] on div "Call to Customer Outbound call Location Search location Your caller id phone nu…" at bounding box center [961, 49] width 129 height 26
click at [504, 526] on div "Back to Dashboard Change Sender ID Customers Technicians Select a contact Outbo…" at bounding box center [695, 397] width 660 height 728
click at [284, 358] on span "Info" at bounding box center [278, 360] width 29 height 13
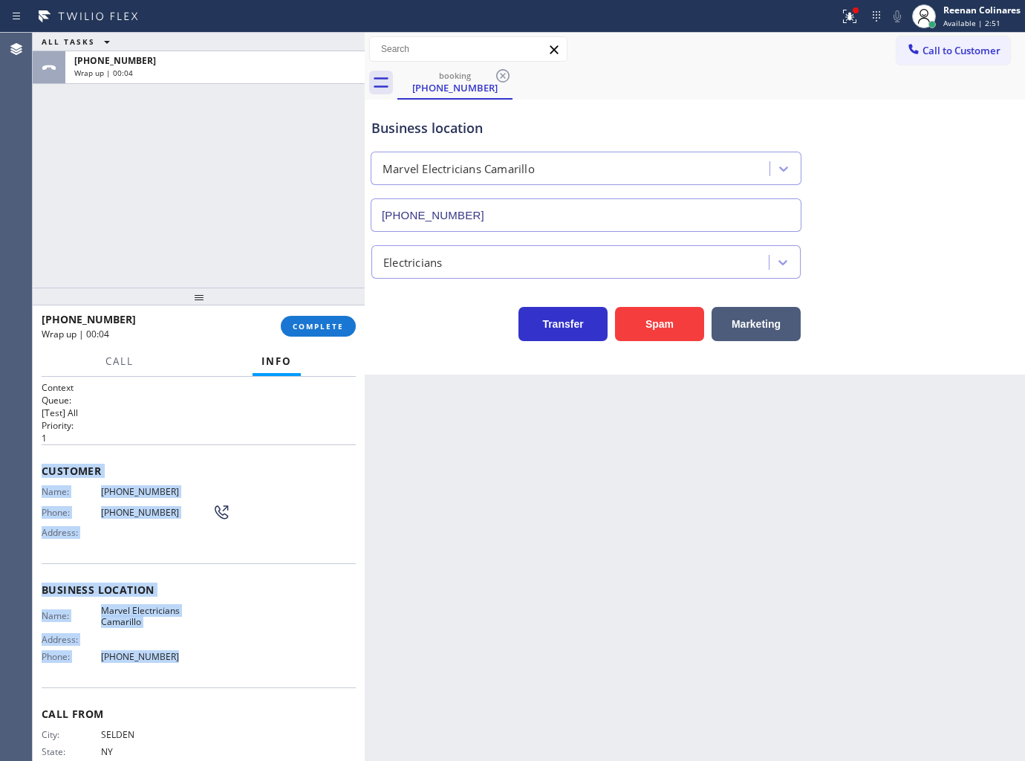
drag, startPoint x: 39, startPoint y: 463, endPoint x: 338, endPoint y: 678, distance: 367.8
click at [281, 679] on div "Context Queue: [Test] All Priority: 1 Customer Name: [PHONE_NUMBER] Phone: [PHO…" at bounding box center [199, 569] width 332 height 385
copy div "Customer Name: [PHONE_NUMBER] Phone: [PHONE_NUMBER] Address: Business location …"
click at [844, 17] on icon at bounding box center [850, 16] width 18 height 18
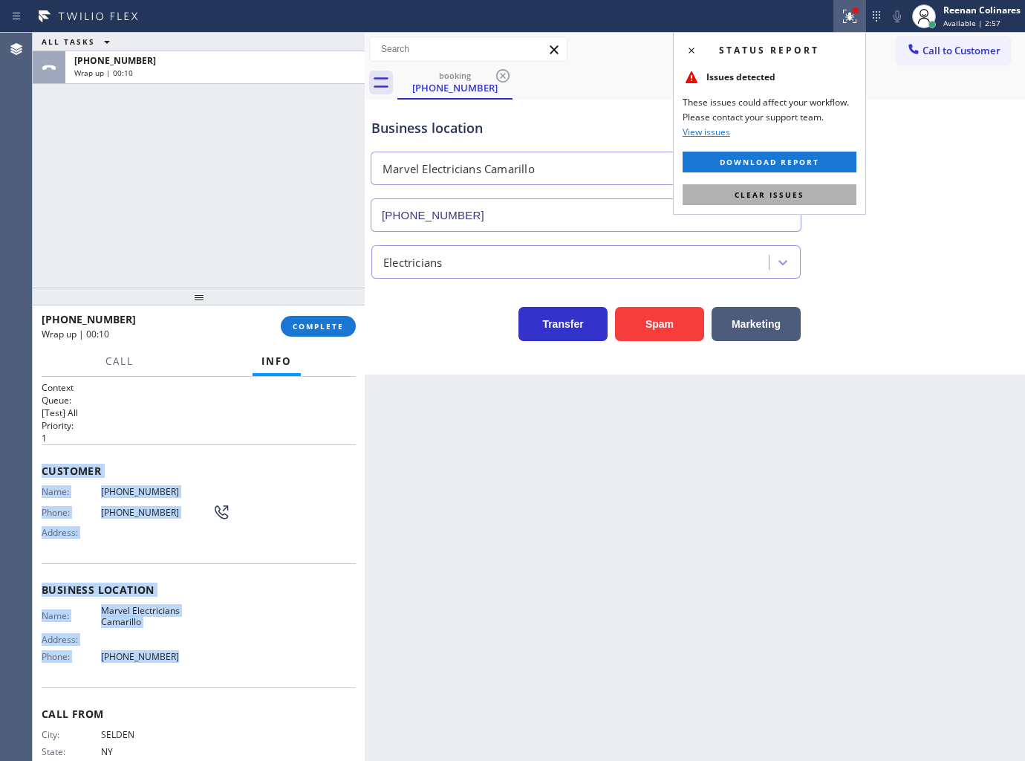
click at [785, 194] on span "Clear issues" at bounding box center [770, 194] width 70 height 10
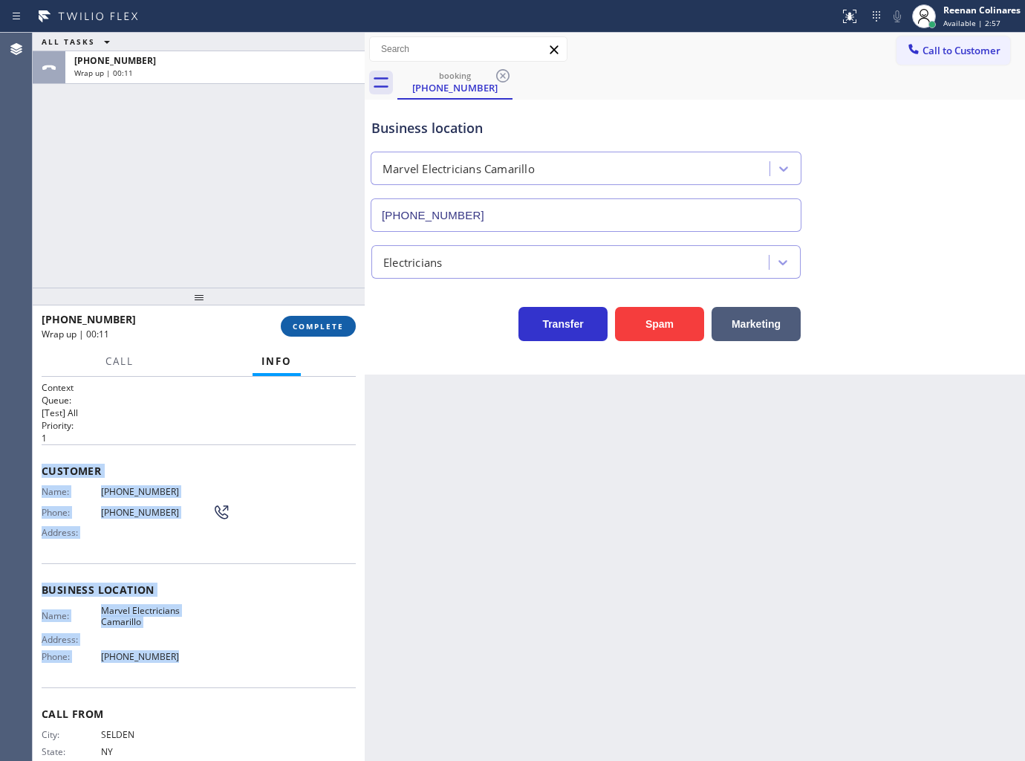
click at [305, 334] on button "COMPLETE" at bounding box center [318, 326] width 75 height 21
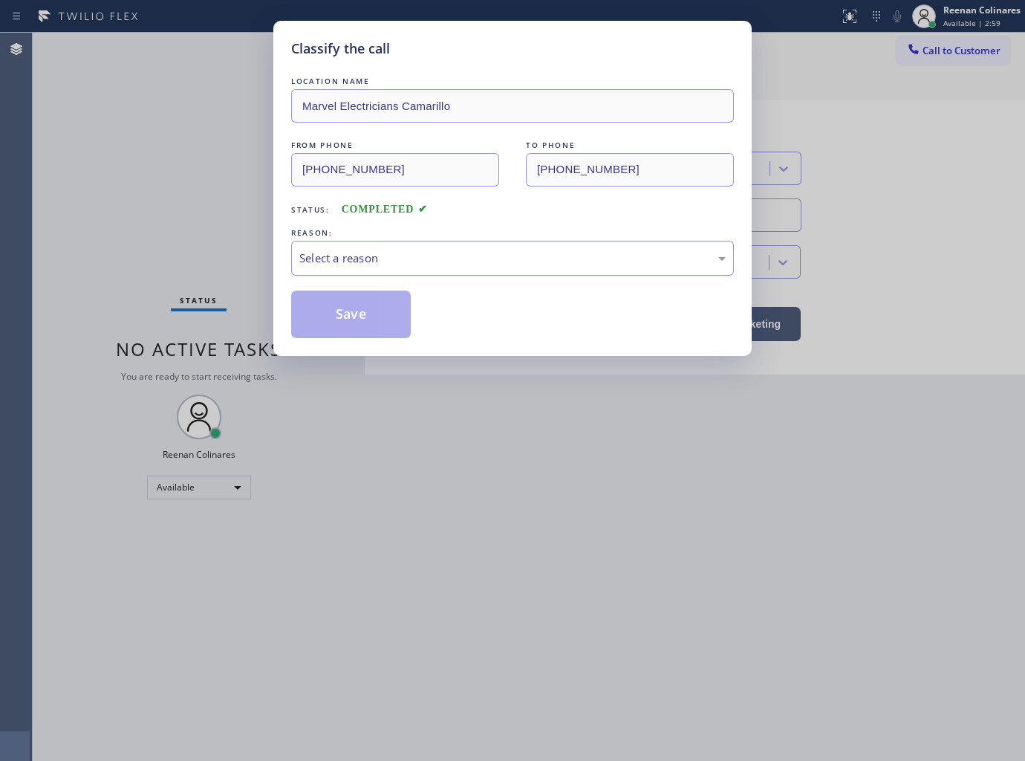
click at [380, 254] on div "Select a reason" at bounding box center [512, 258] width 426 height 17
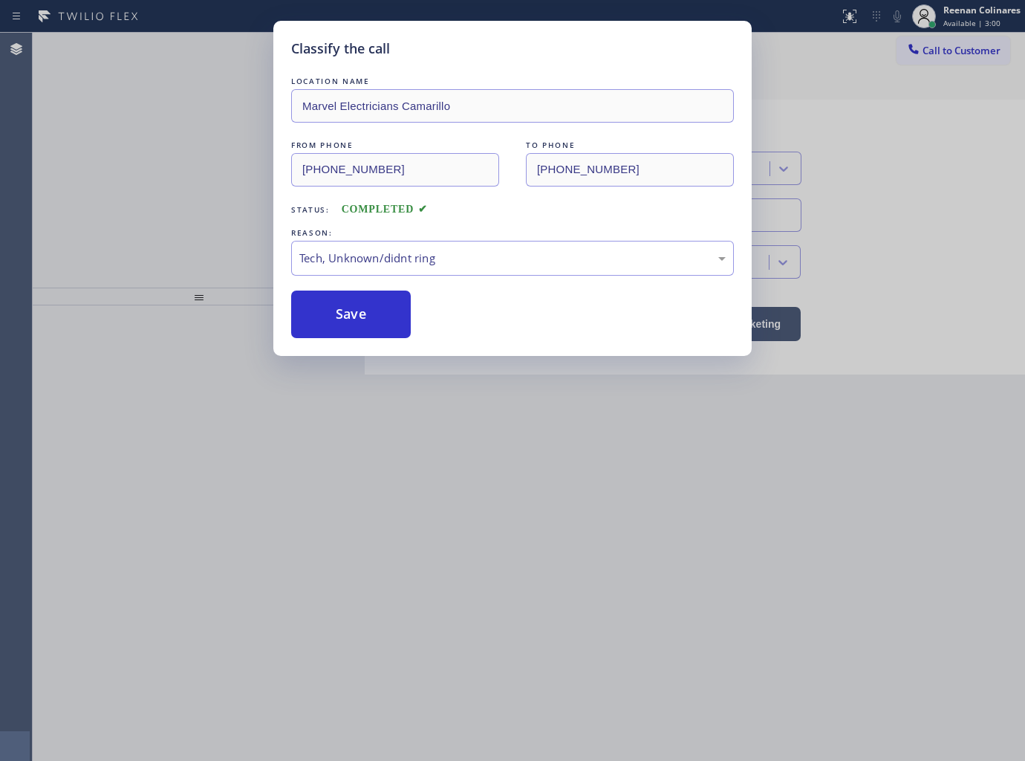
drag, startPoint x: 339, startPoint y: 321, endPoint x: 126, endPoint y: 227, distance: 232.2
click at [339, 320] on button "Save" at bounding box center [351, 314] width 120 height 48
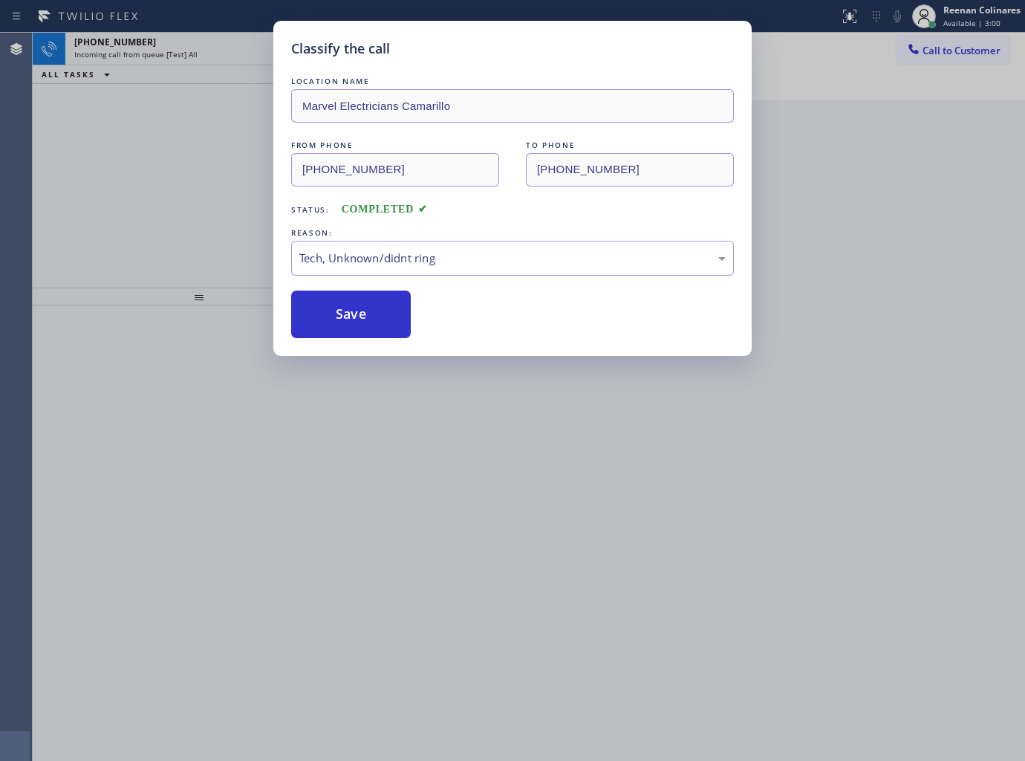
click at [109, 223] on div "Classify the call LOCATION NAME Marvel Electricians Camarillo FROM PHONE [PHONE…" at bounding box center [512, 380] width 1025 height 761
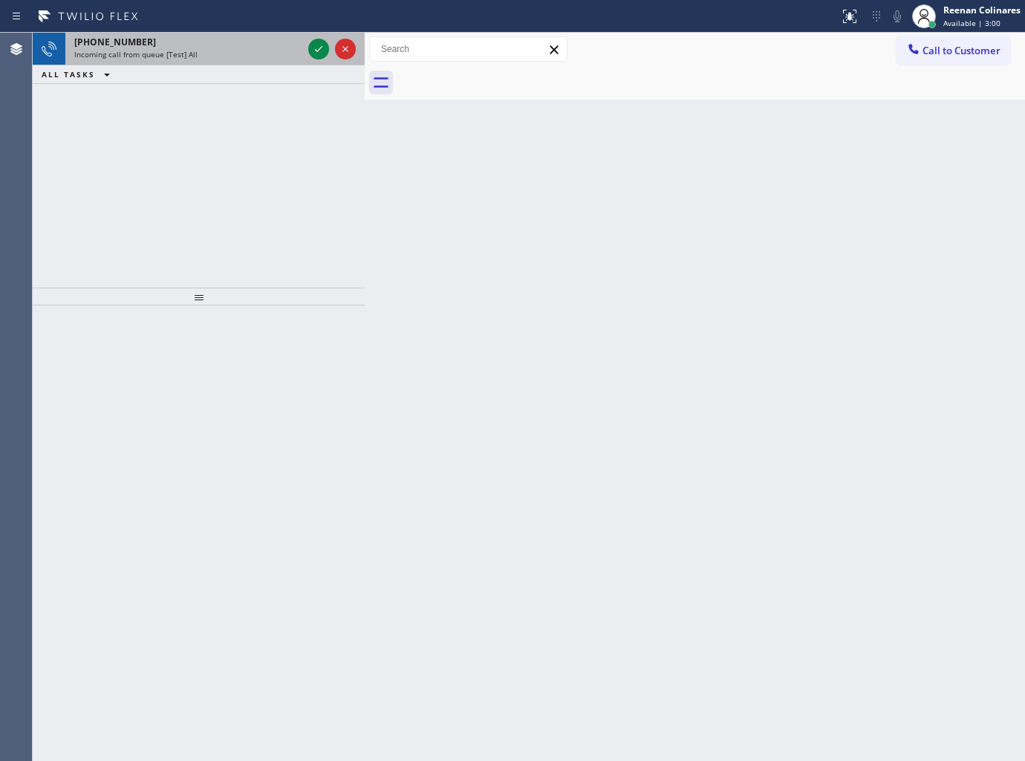
click at [175, 52] on span "Incoming call from queue [Test] All" at bounding box center [135, 54] width 123 height 10
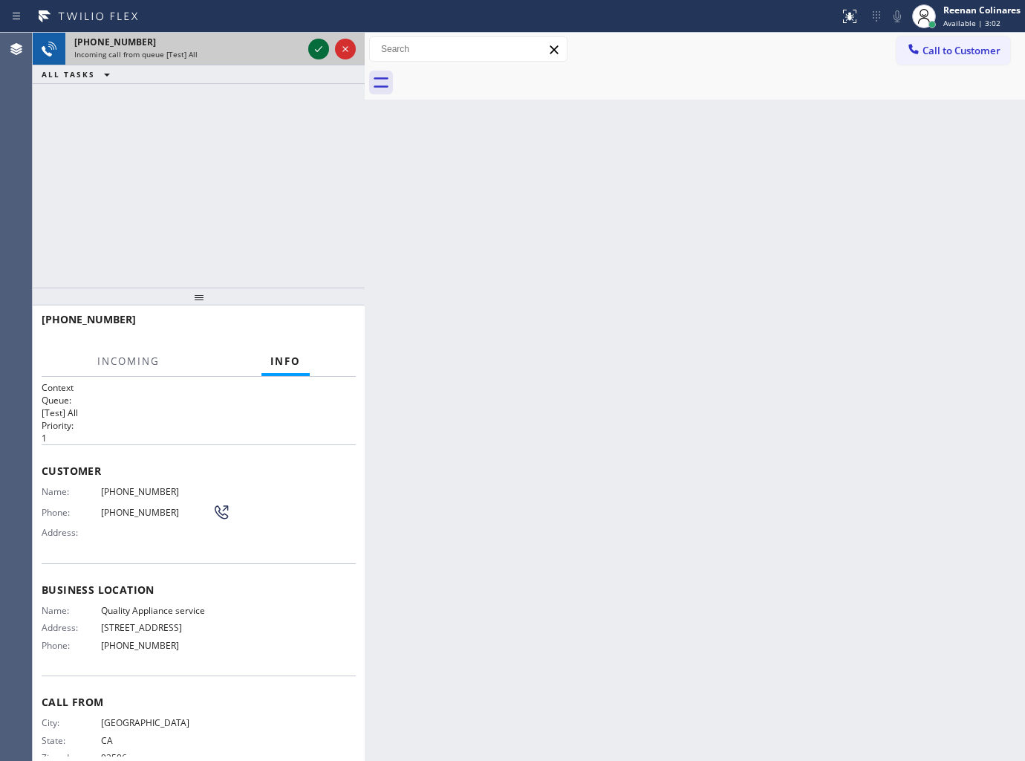
click at [316, 45] on icon at bounding box center [319, 49] width 18 height 18
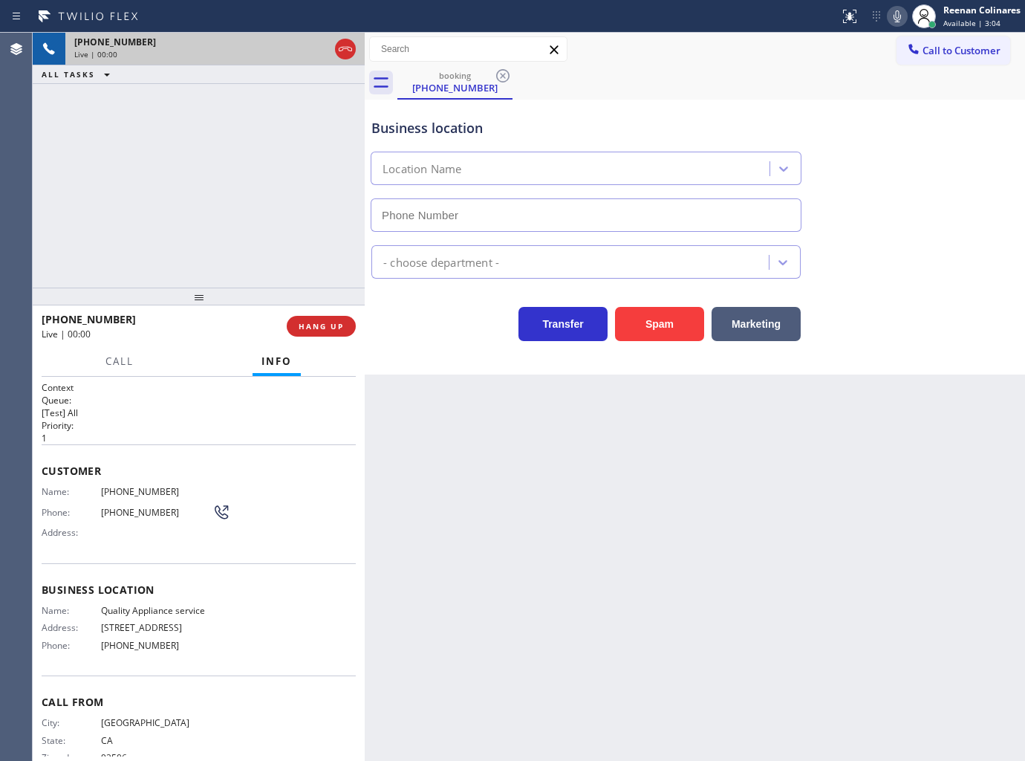
type input "[PHONE_NUMBER]"
click at [897, 18] on icon at bounding box center [898, 16] width 18 height 18
click at [896, 17] on icon at bounding box center [898, 16] width 18 height 18
click at [322, 328] on span "HANG UP" at bounding box center [321, 326] width 45 height 10
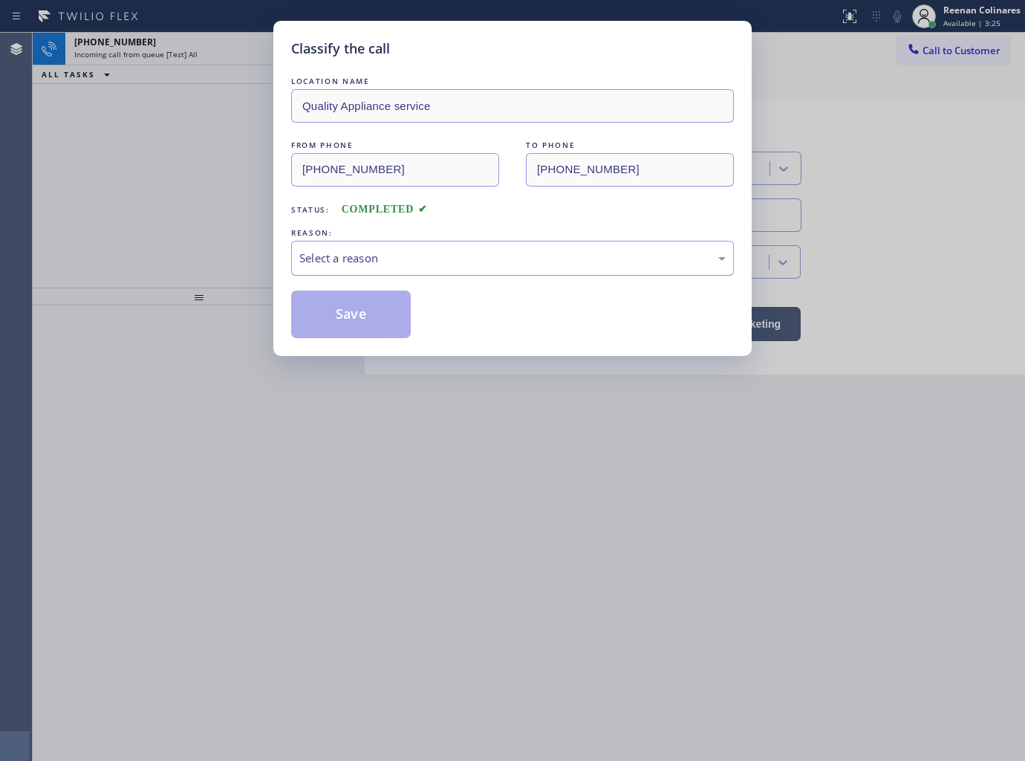
click at [376, 266] on div "Select a reason" at bounding box center [512, 258] width 443 height 35
click at [344, 322] on button "Save" at bounding box center [351, 314] width 120 height 48
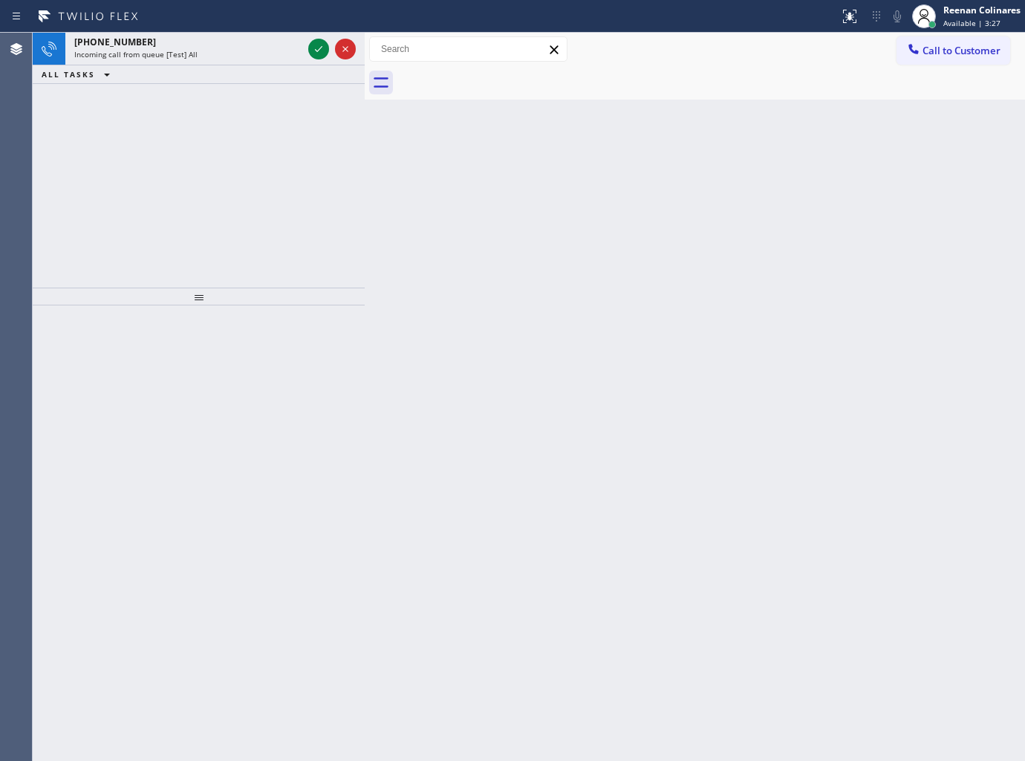
drag, startPoint x: 744, startPoint y: 236, endPoint x: 493, endPoint y: 158, distance: 262.7
click at [681, 224] on div "Back to Dashboard Change Sender ID Customers Technicians Select a contact Outbo…" at bounding box center [695, 397] width 660 height 728
click at [267, 63] on div "[PHONE_NUMBER] Incoming call from queue [Test] All" at bounding box center [185, 49] width 240 height 33
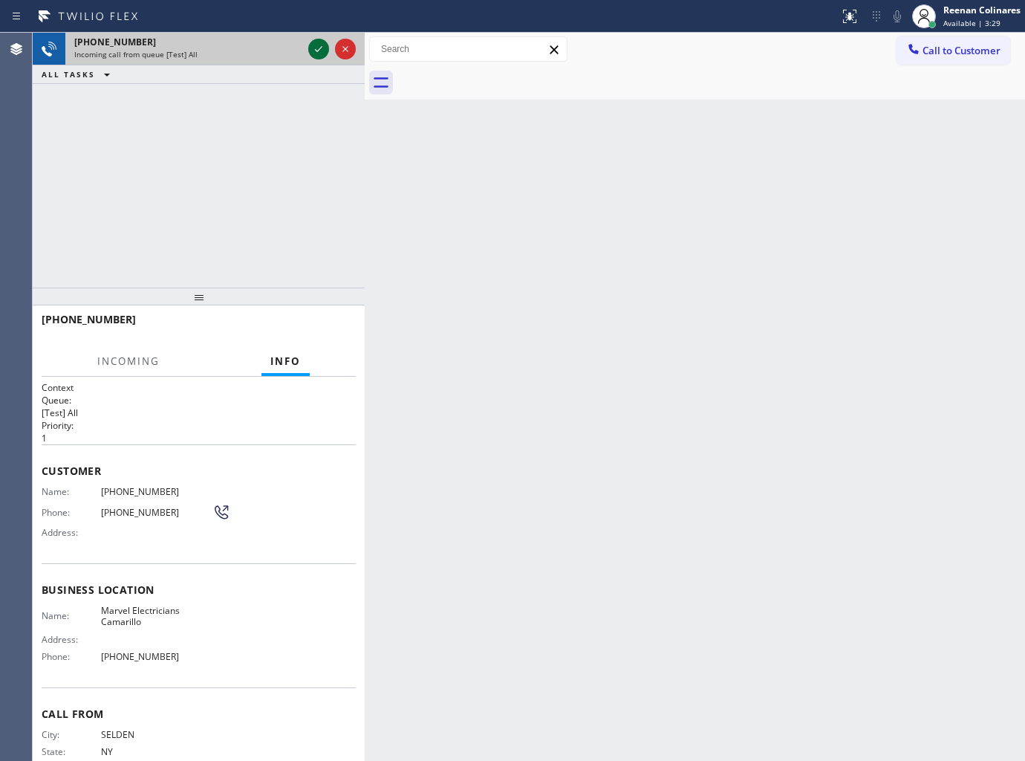
click at [315, 45] on icon at bounding box center [319, 49] width 18 height 18
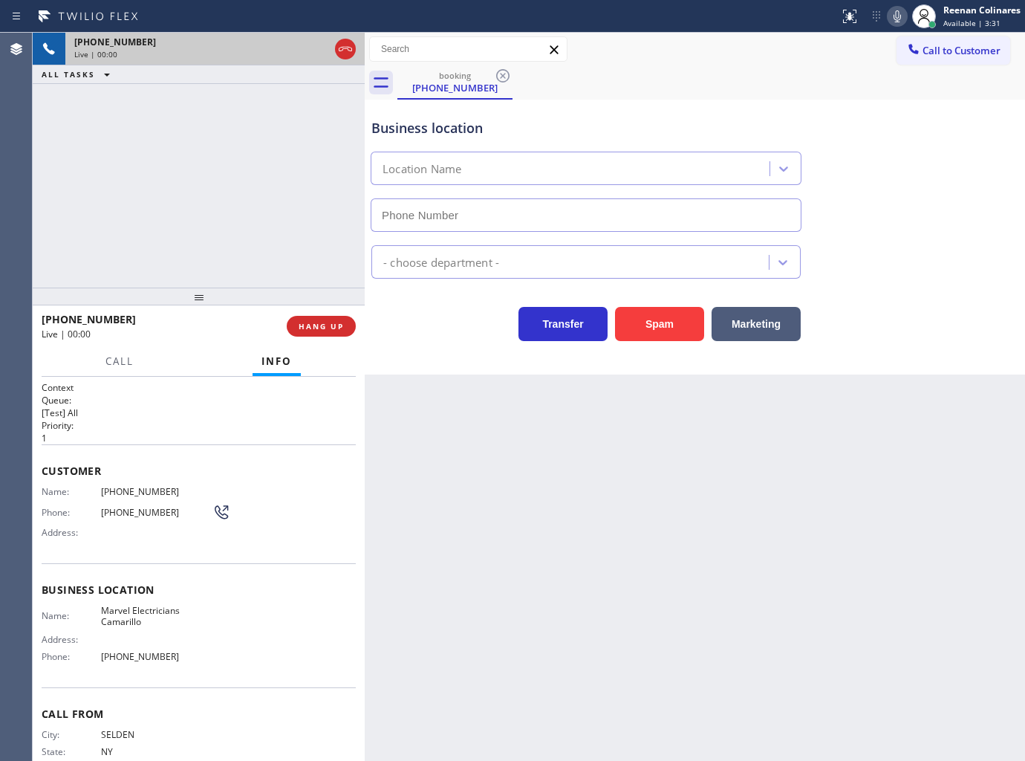
type input "[PHONE_NUMBER]"
click at [896, 16] on icon at bounding box center [898, 16] width 18 height 18
click at [896, 16] on rect at bounding box center [897, 15] width 10 height 10
click at [114, 359] on span "Call" at bounding box center [119, 360] width 28 height 13
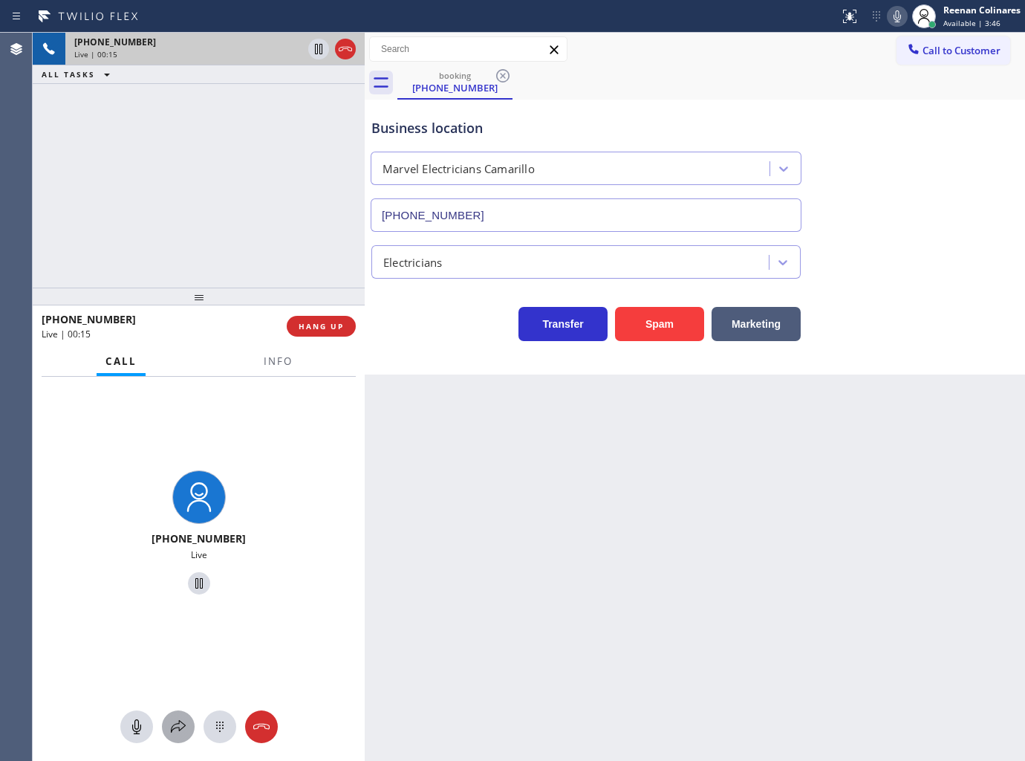
drag, startPoint x: 172, startPoint y: 709, endPoint x: 176, endPoint y: 716, distance: 7.6
click at [173, 709] on div "[PHONE_NUMBER] Live" at bounding box center [199, 569] width 332 height 385
click at [177, 716] on button at bounding box center [178, 726] width 33 height 33
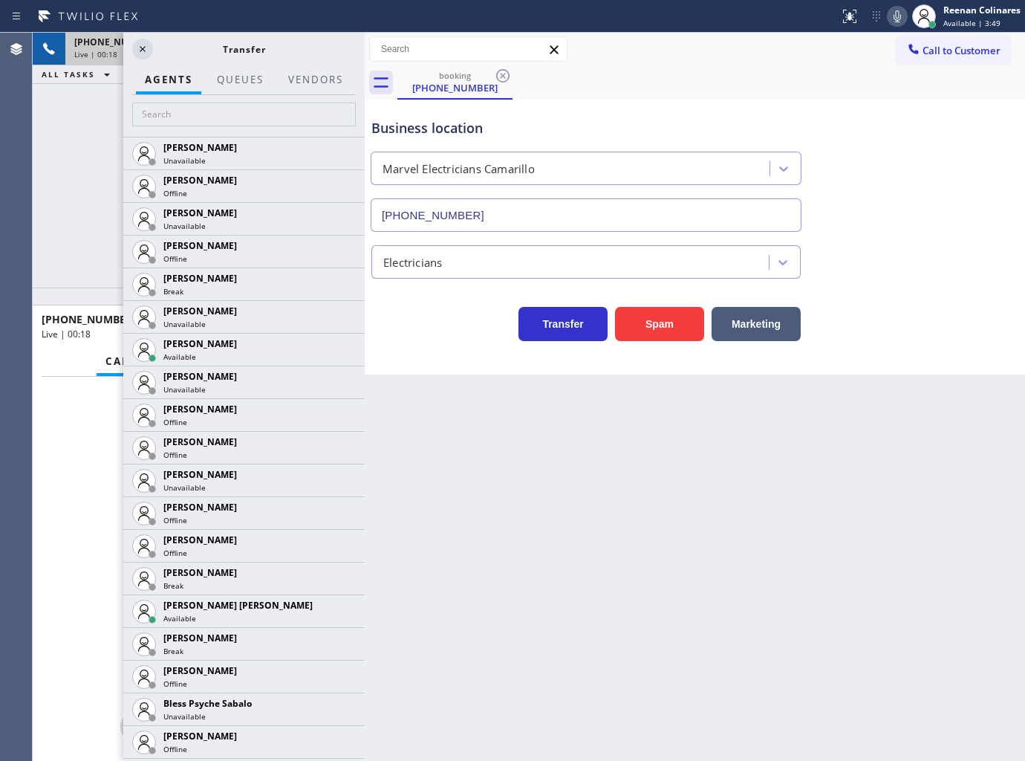
click at [893, 19] on icon at bounding box center [898, 16] width 18 height 18
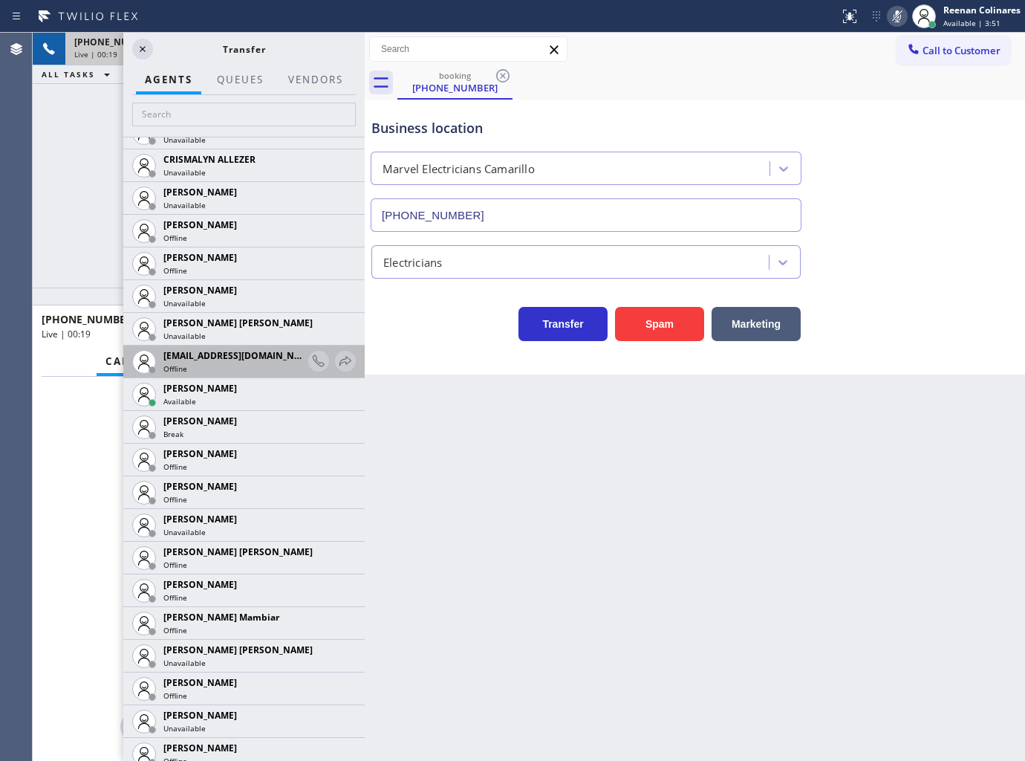
scroll to position [743, 0]
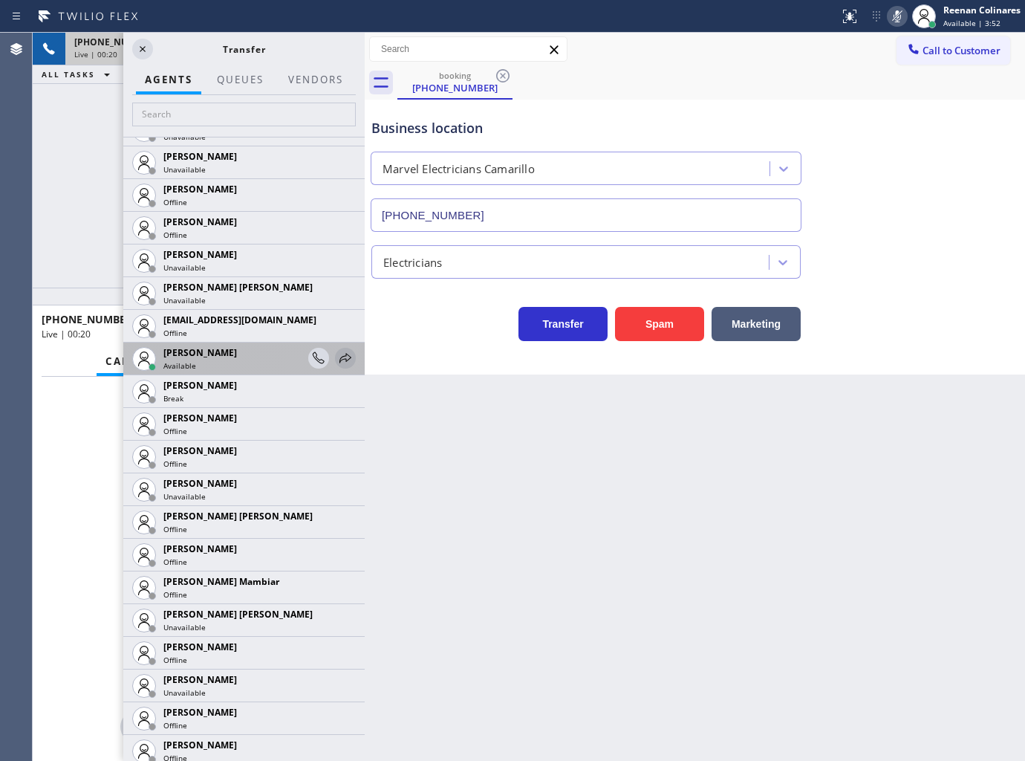
click at [337, 354] on icon at bounding box center [346, 358] width 18 height 18
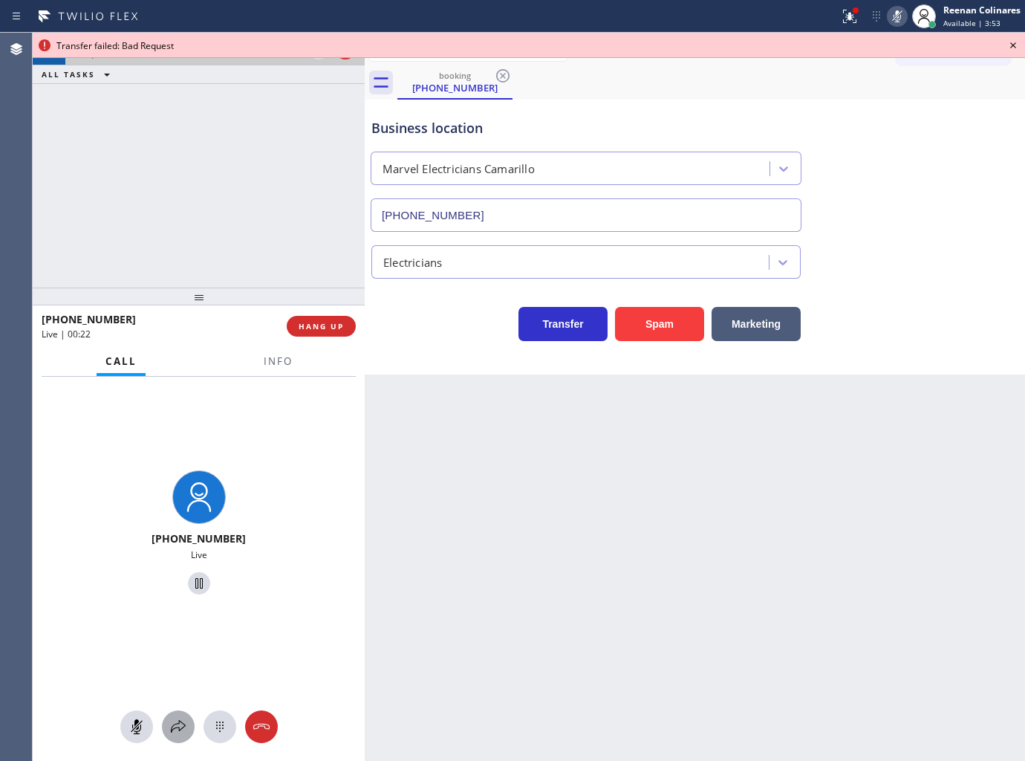
click at [180, 722] on icon at bounding box center [178, 727] width 18 height 18
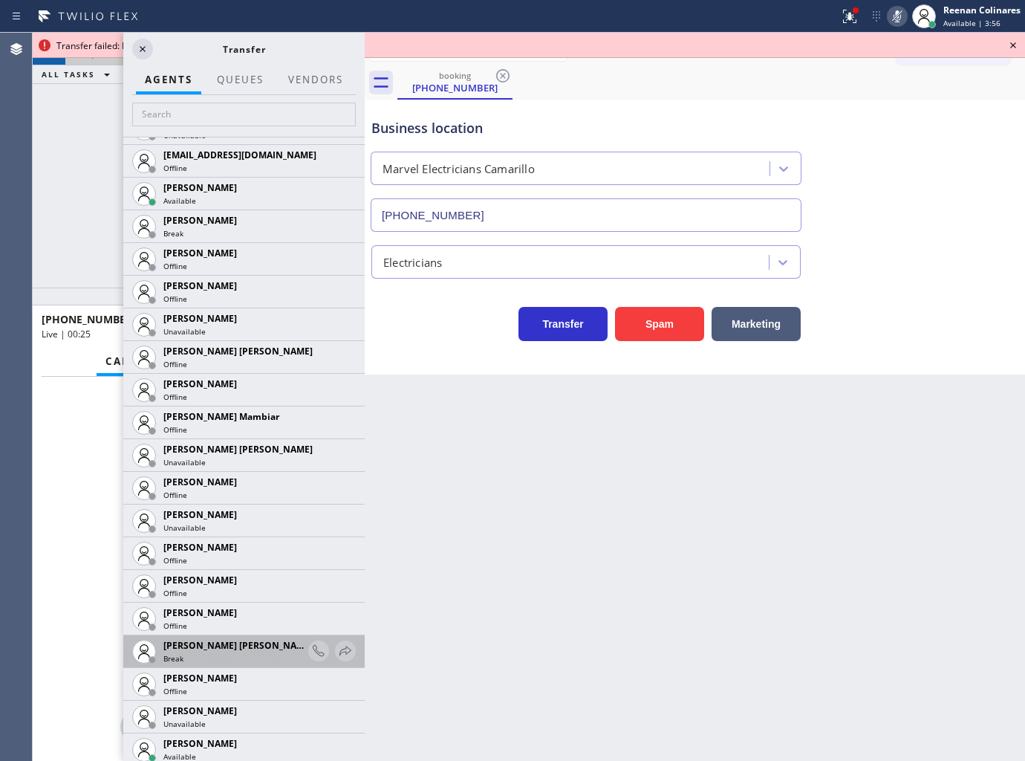
scroll to position [1238, 0]
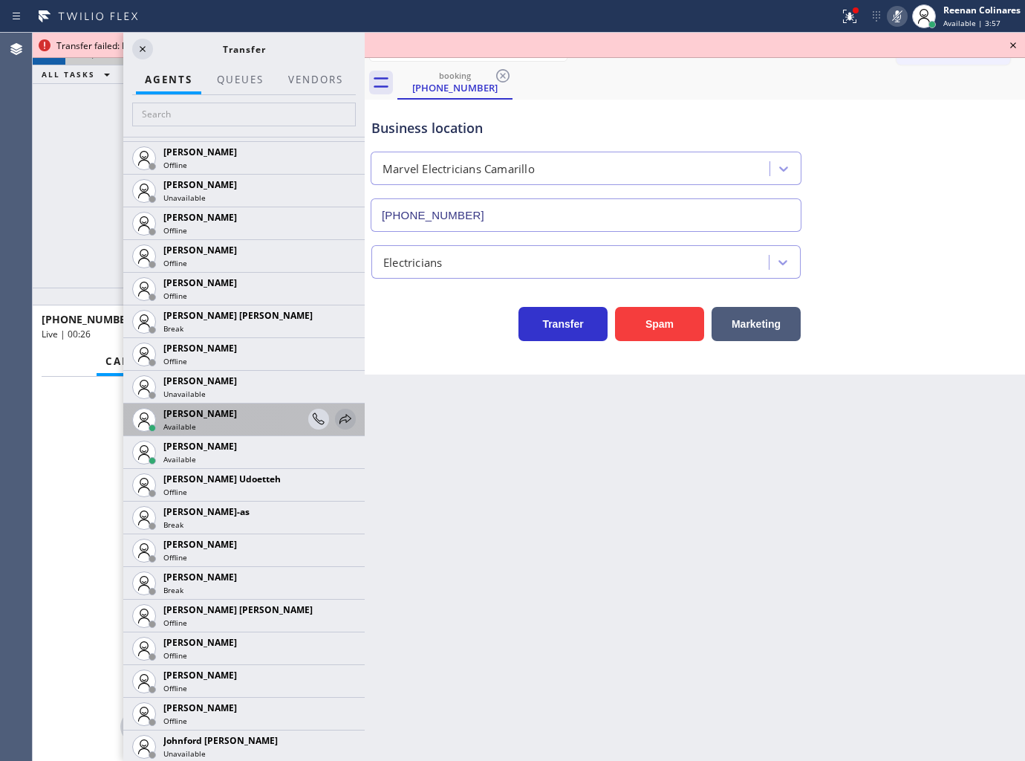
click at [337, 417] on icon at bounding box center [346, 419] width 18 height 18
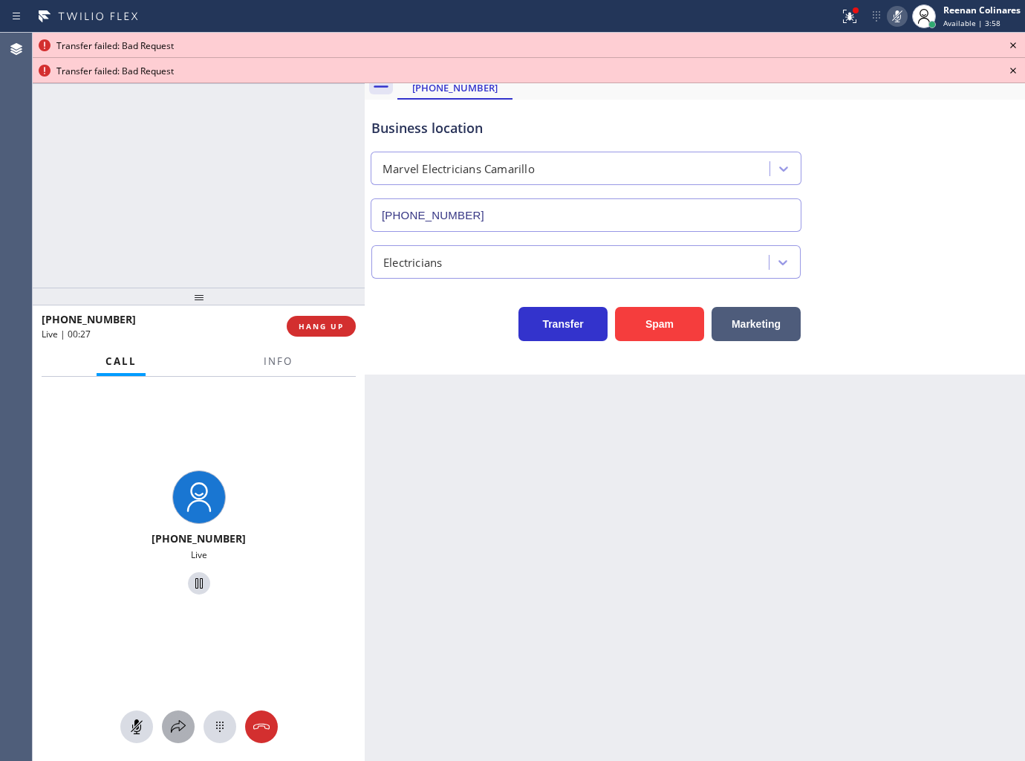
click at [174, 733] on icon at bounding box center [178, 727] width 18 height 18
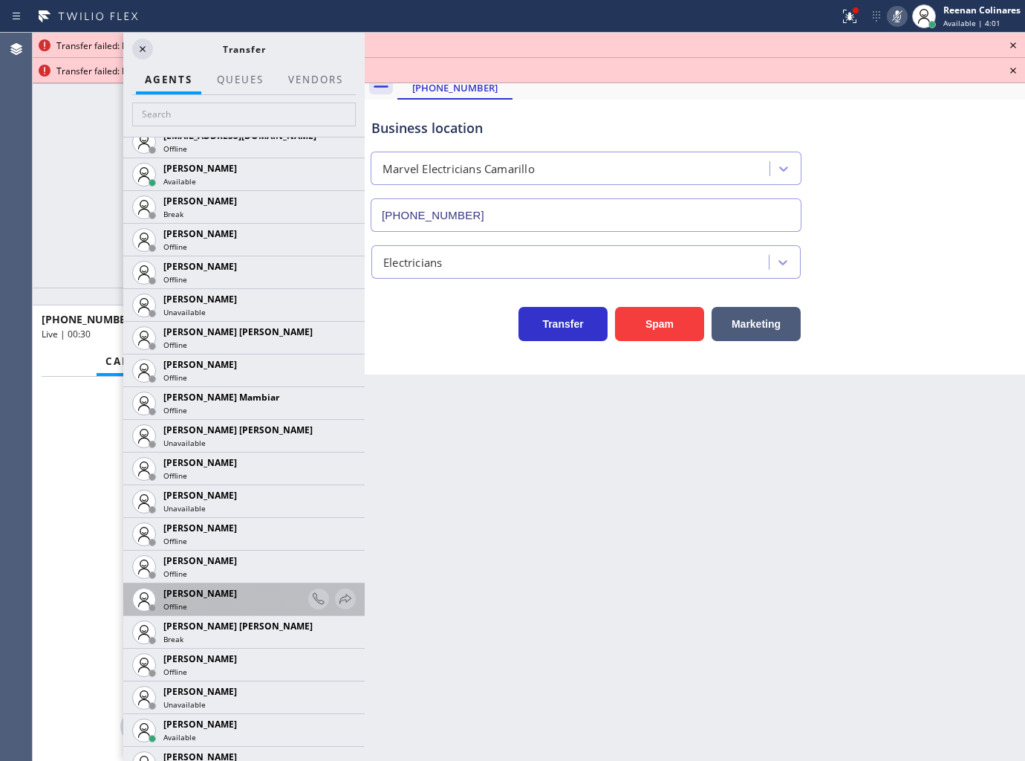
scroll to position [1073, 0]
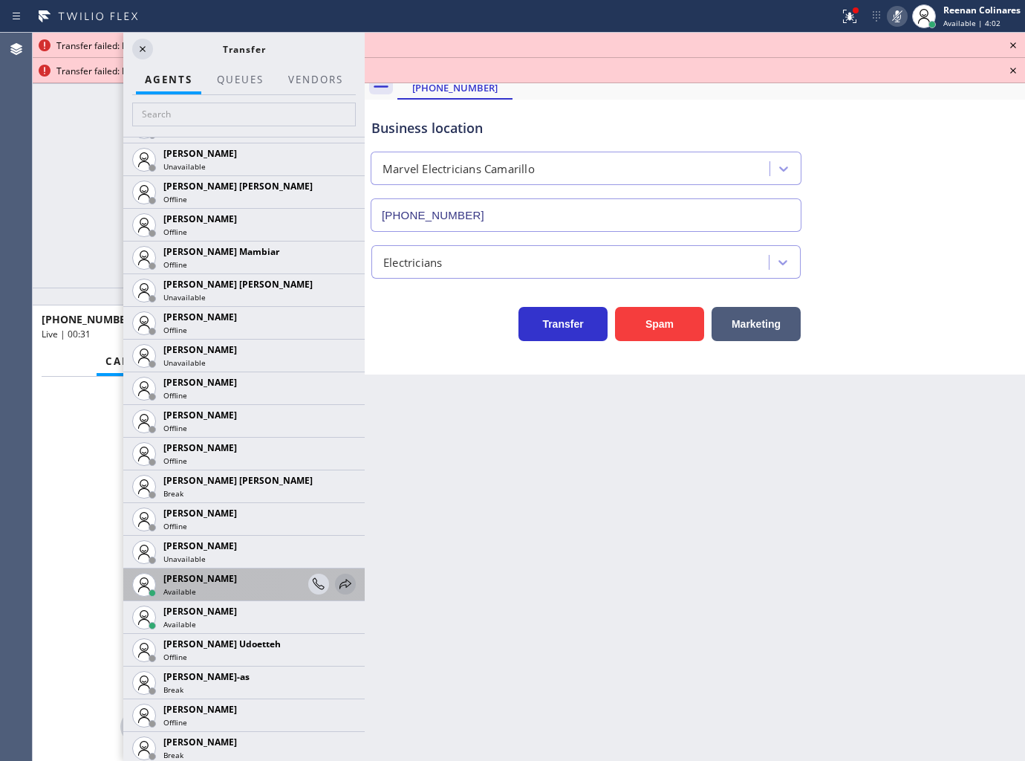
click at [340, 584] on icon at bounding box center [346, 584] width 18 height 18
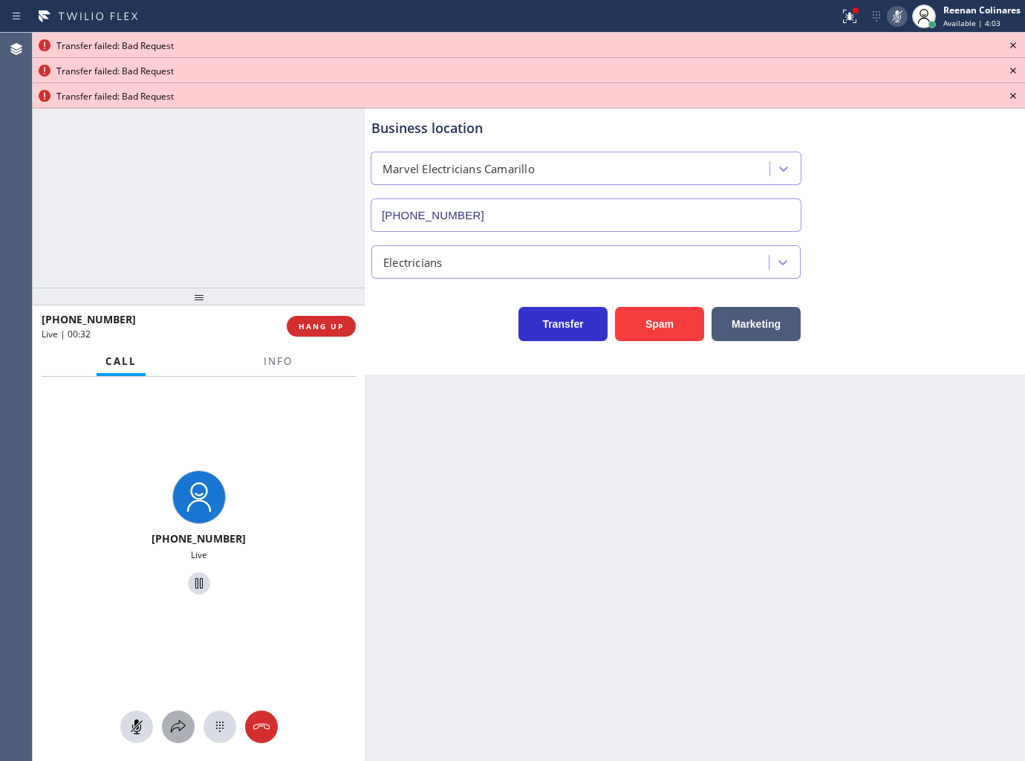
click at [175, 724] on icon at bounding box center [178, 726] width 15 height 13
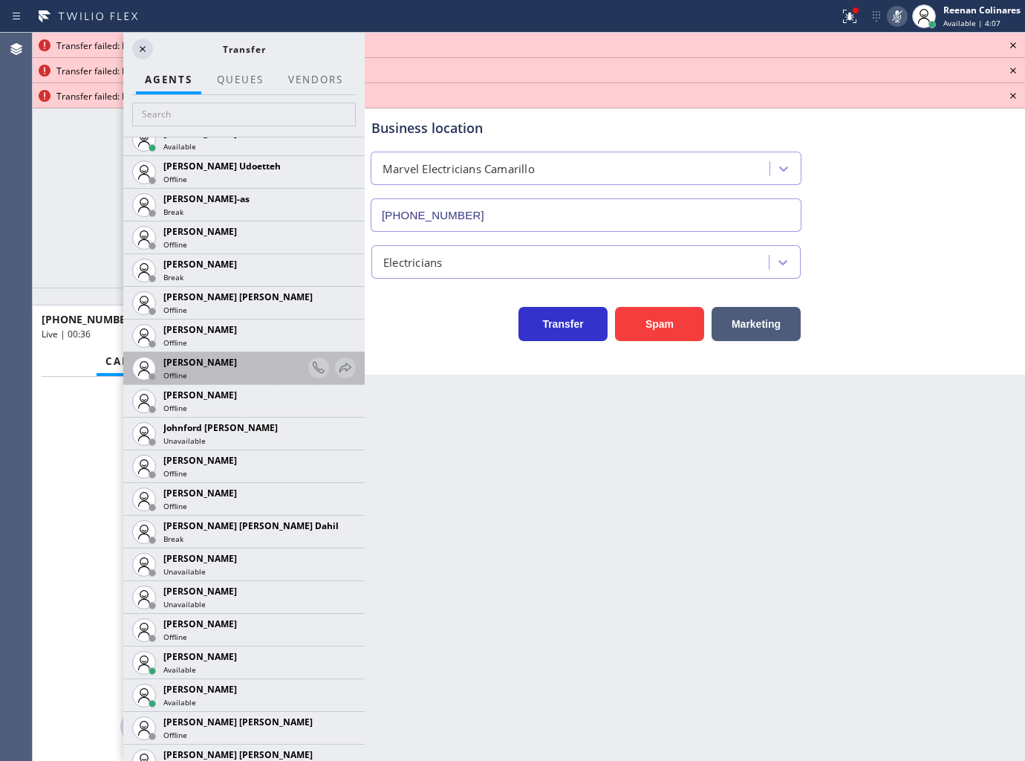
scroll to position [1651, 0]
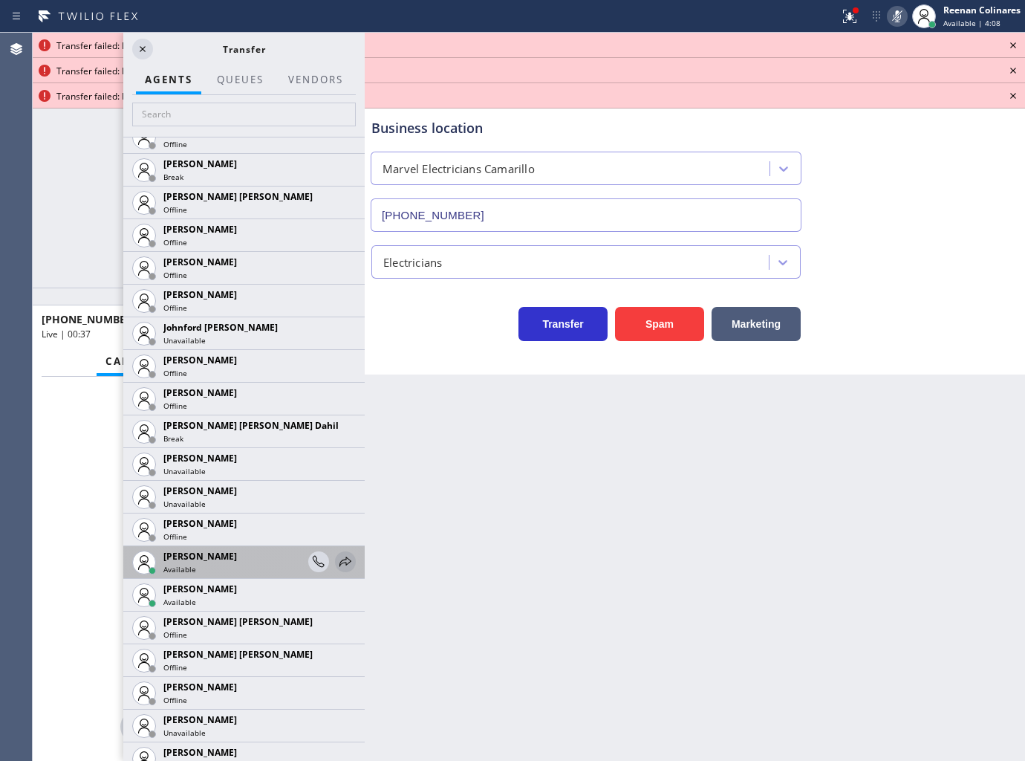
click at [337, 559] on icon at bounding box center [346, 562] width 18 height 18
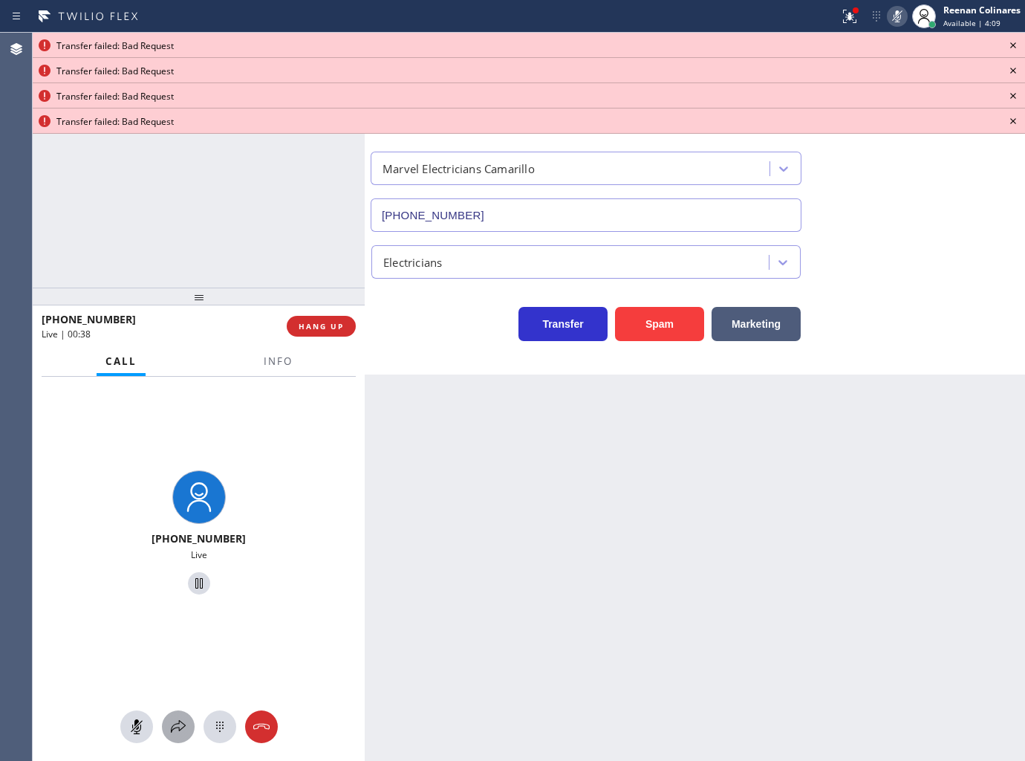
click at [179, 725] on icon at bounding box center [178, 727] width 18 height 18
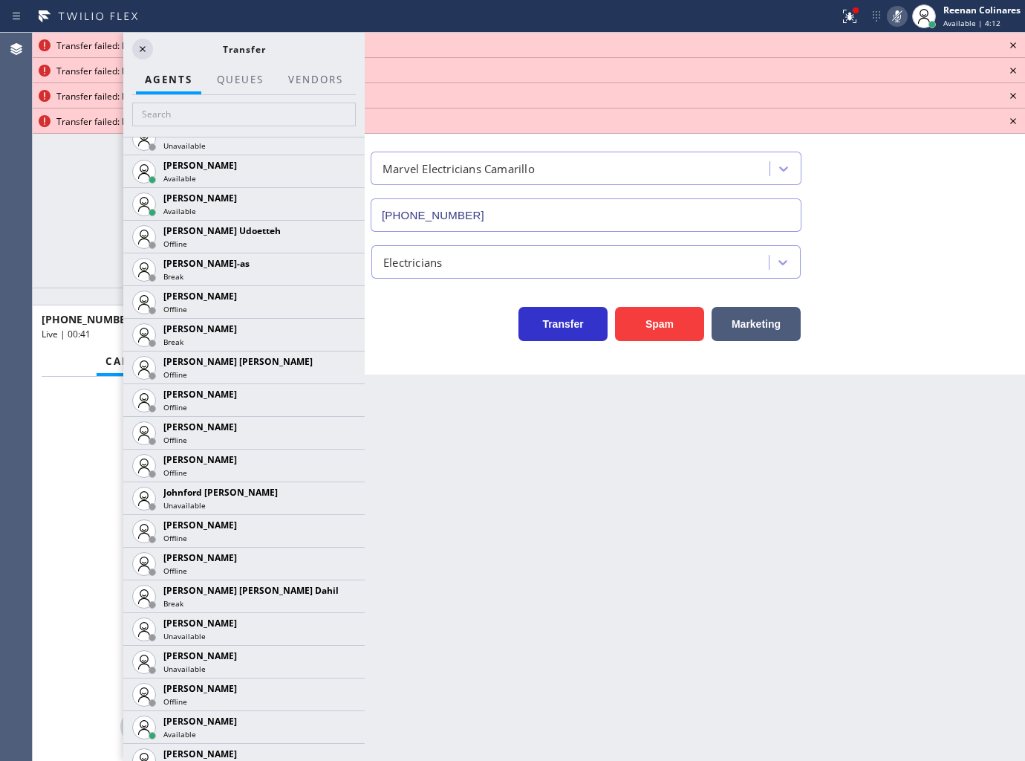
scroll to position [1898, 0]
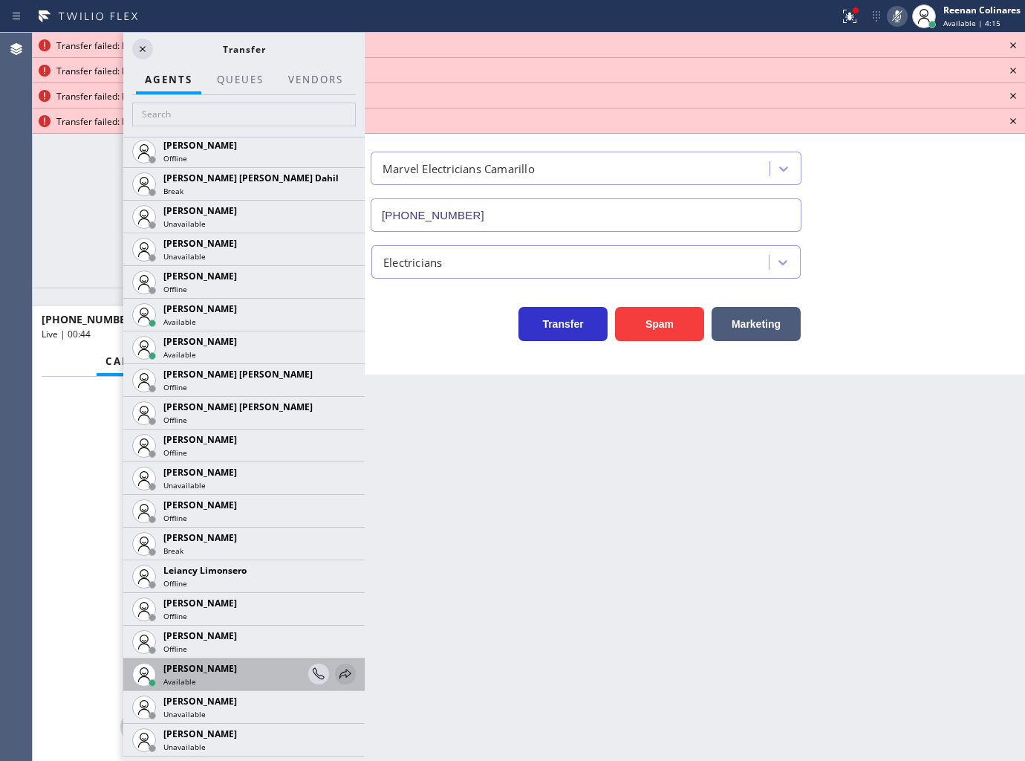
click at [340, 677] on icon at bounding box center [346, 674] width 12 height 10
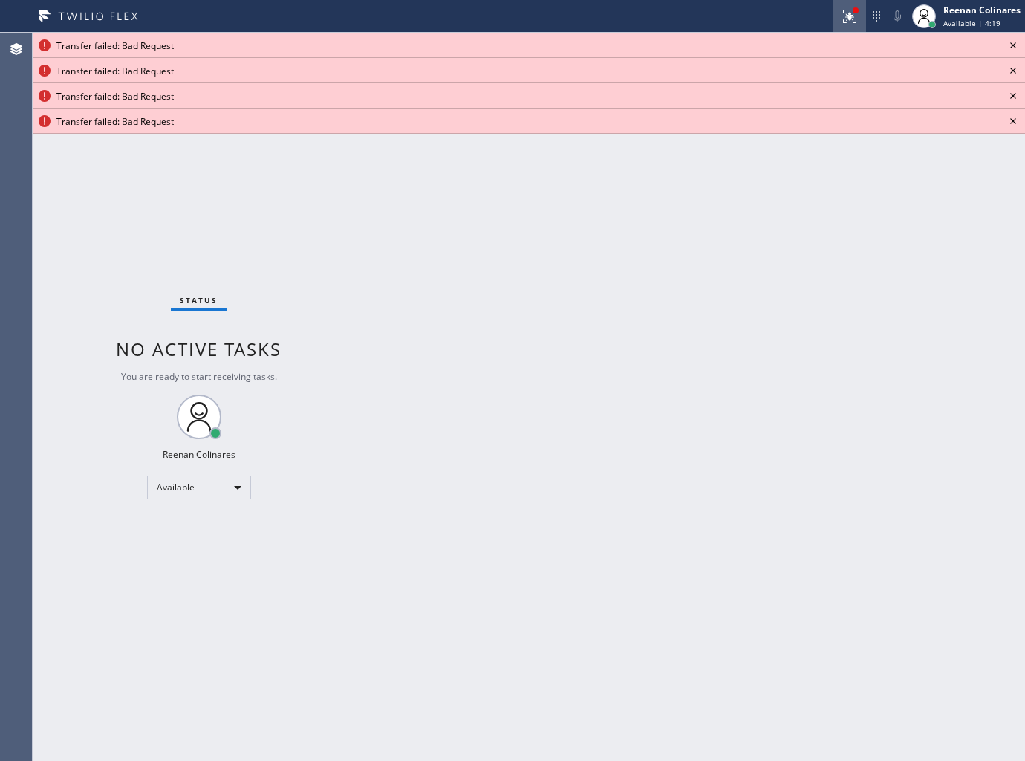
click at [848, 16] on icon at bounding box center [849, 14] width 9 height 5
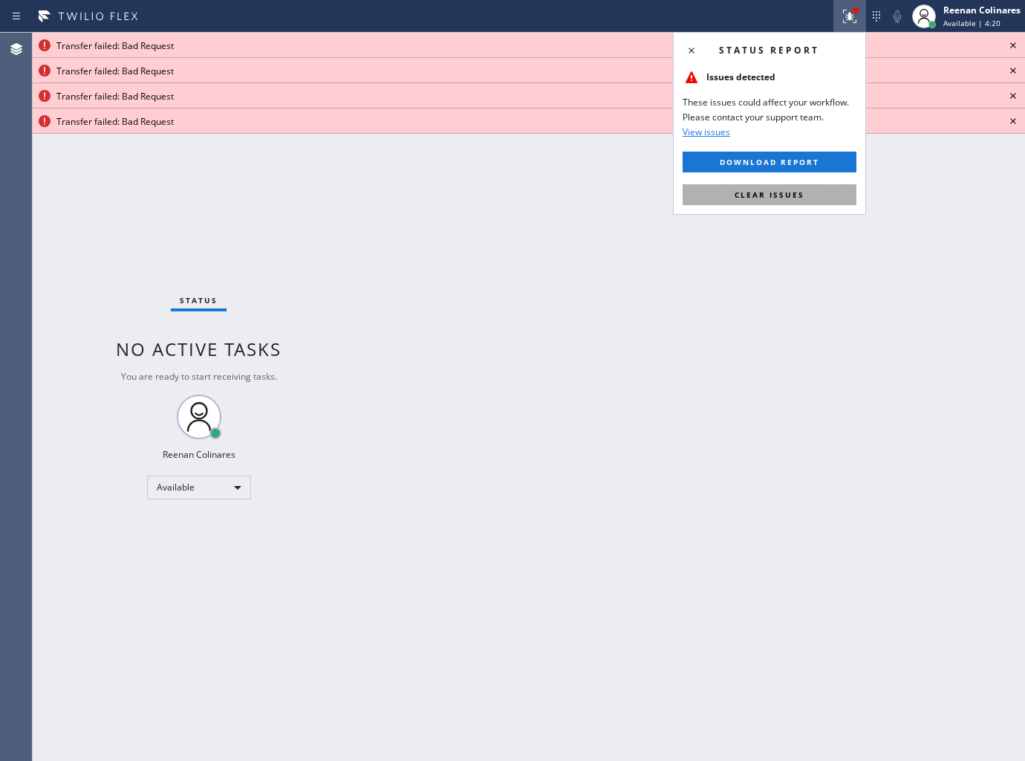
click at [833, 197] on button "Clear issues" at bounding box center [770, 194] width 174 height 21
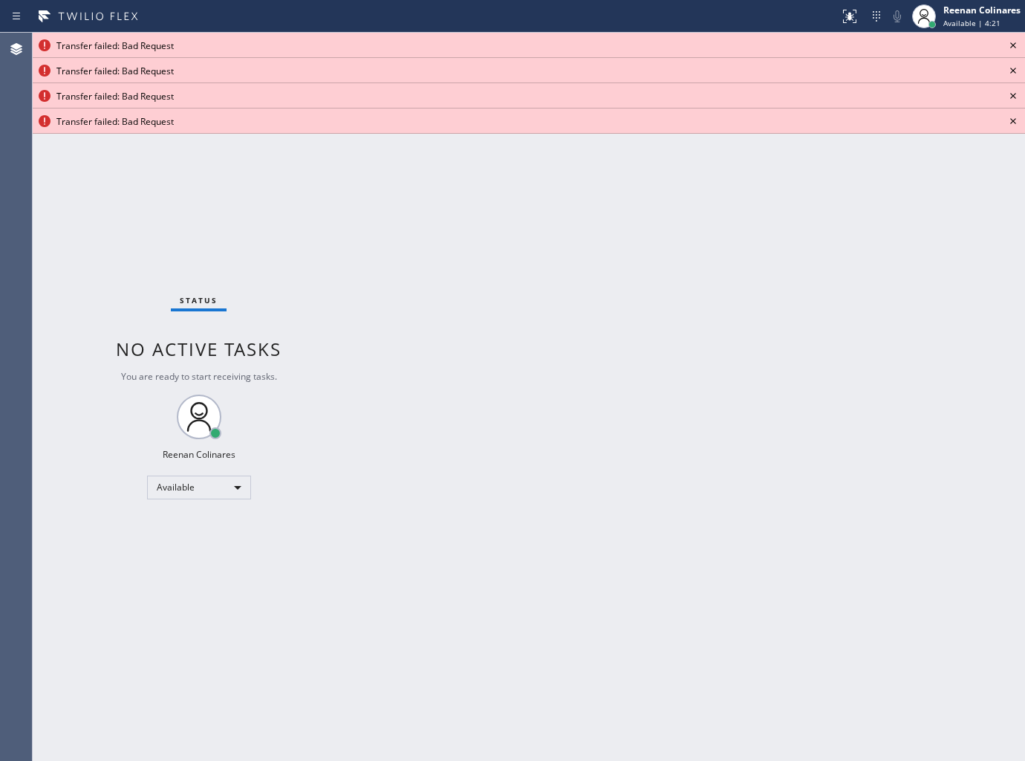
click at [1009, 42] on icon at bounding box center [1013, 45] width 18 height 18
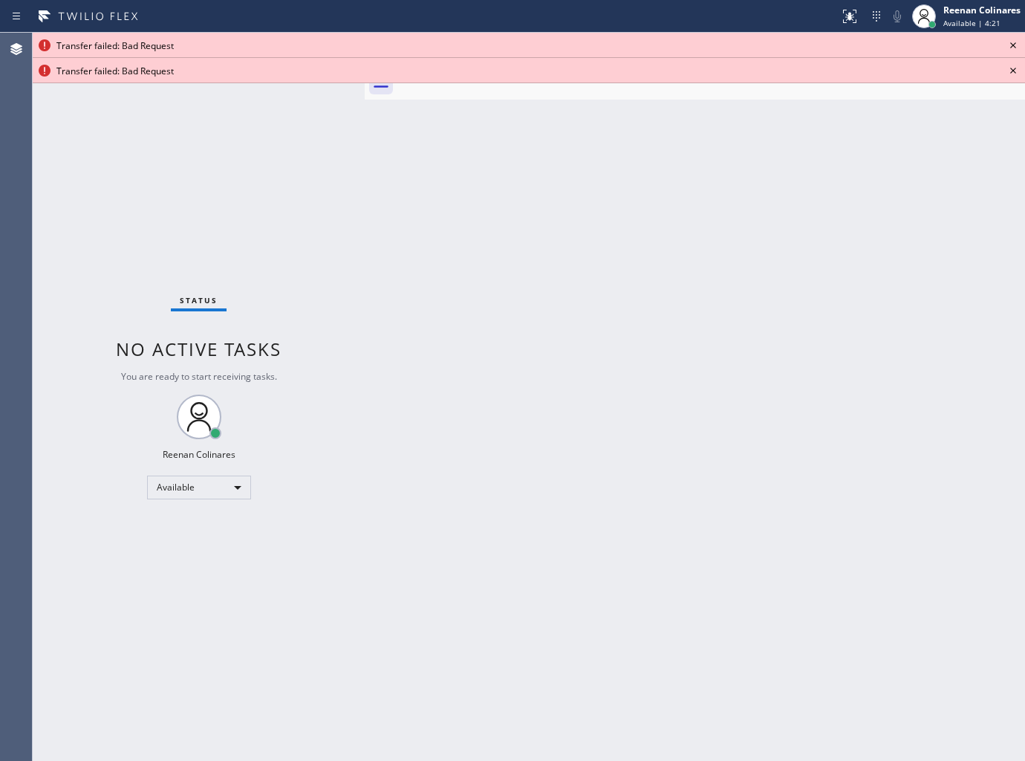
click at [1010, 42] on icon at bounding box center [1013, 45] width 18 height 18
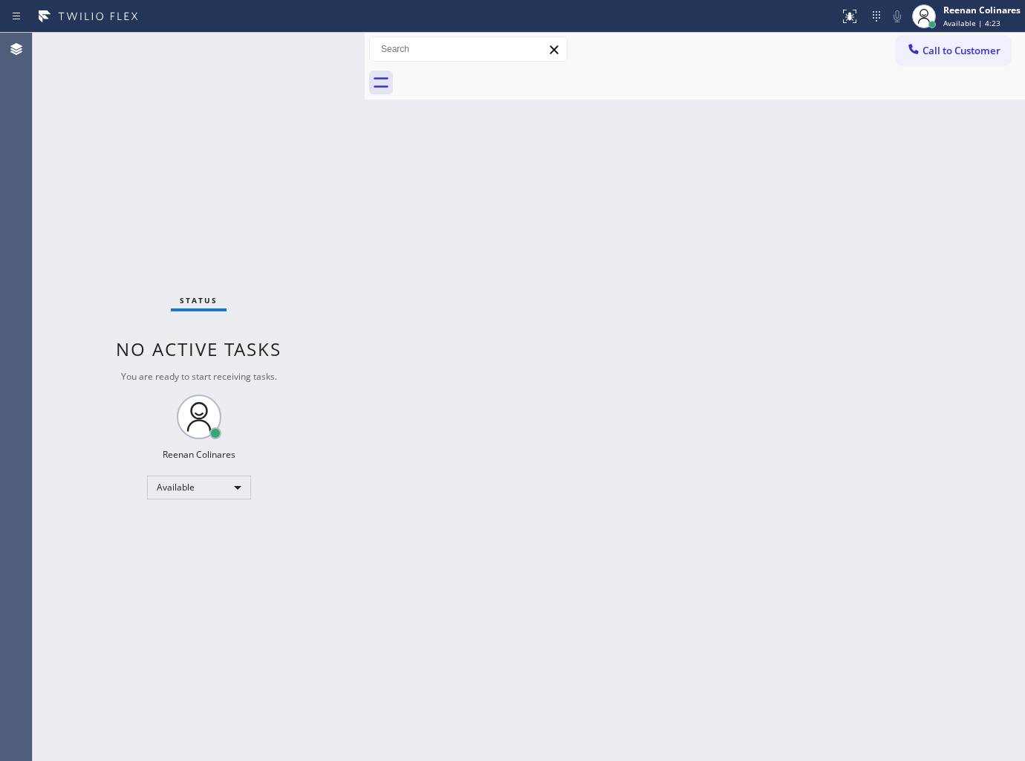
click at [535, 435] on div "Back to Dashboard Change Sender ID Customers Technicians Select a contact Outbo…" at bounding box center [695, 397] width 660 height 728
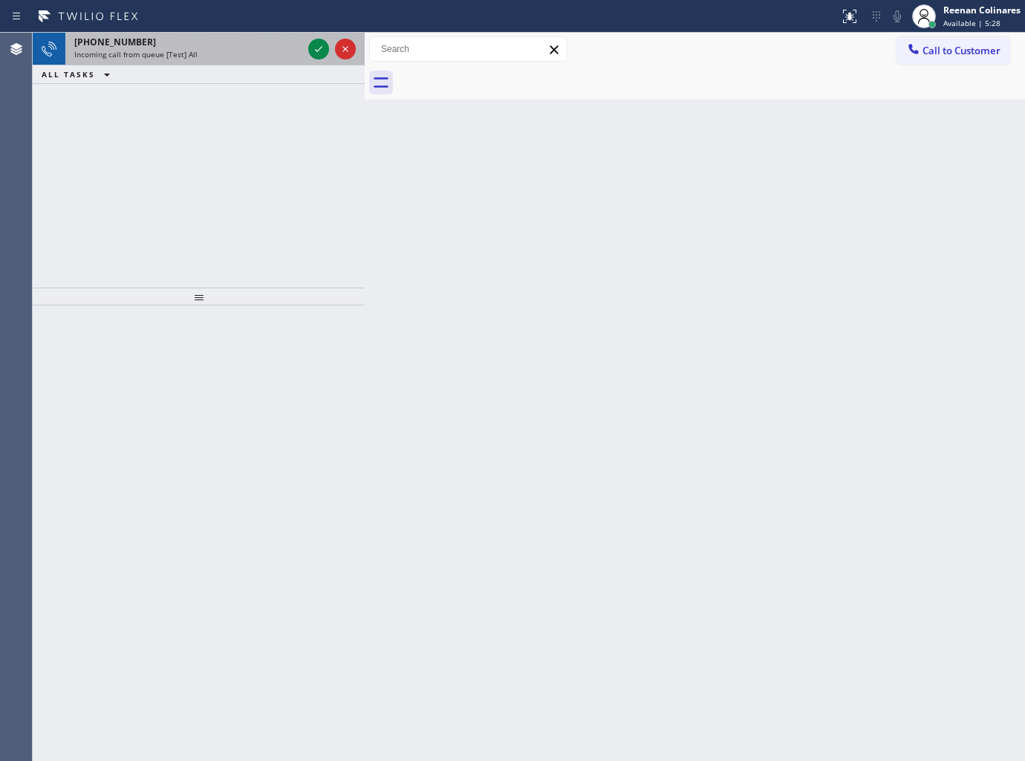
click at [227, 52] on div "Incoming call from queue [Test] All" at bounding box center [188, 54] width 228 height 10
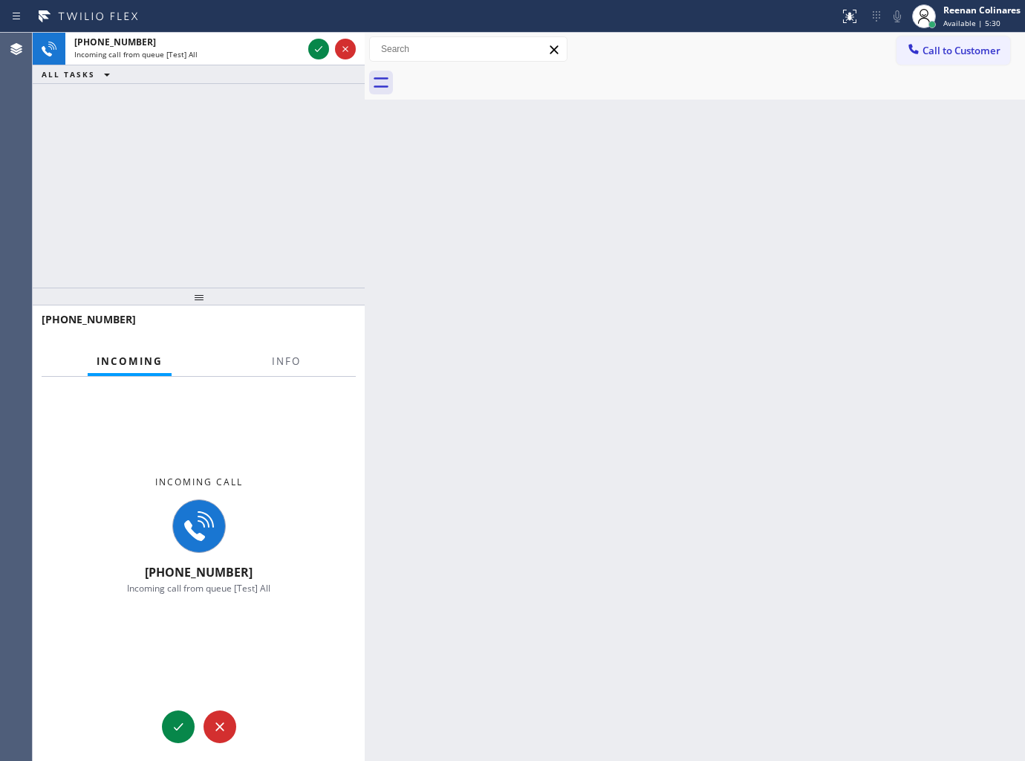
click at [293, 338] on div at bounding box center [194, 334] width 304 height 13
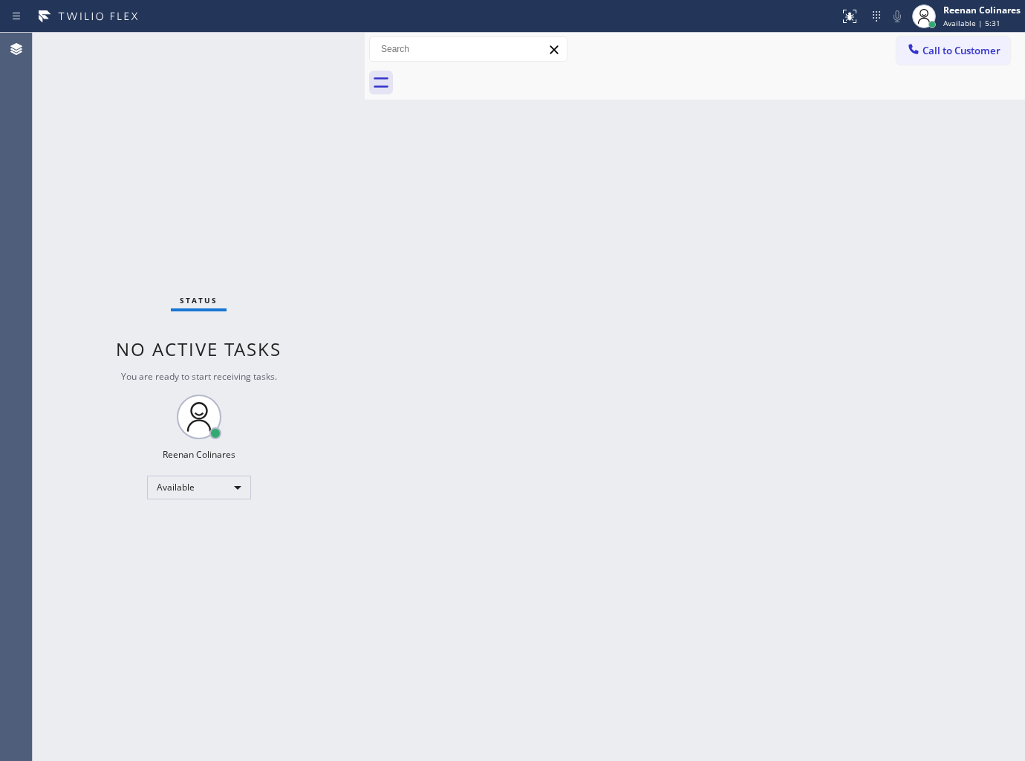
click at [297, 351] on div "Status No active tasks You are ready to start receiving tasks. Reenan Colinares…" at bounding box center [199, 397] width 332 height 728
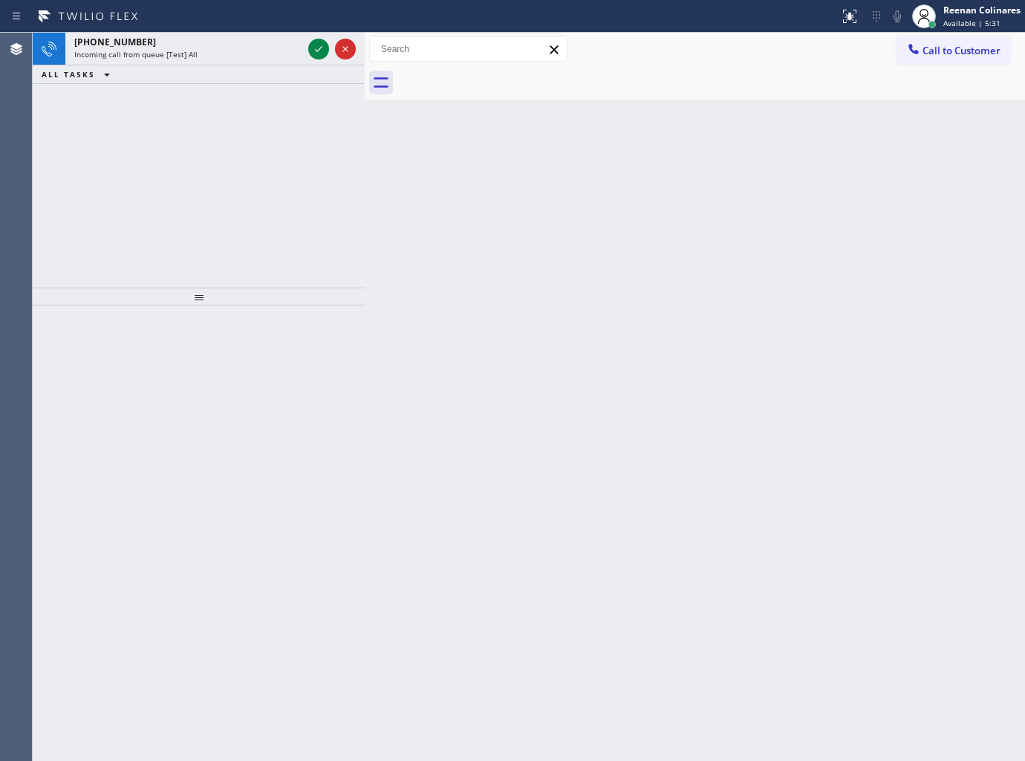
click at [308, 212] on div "[PHONE_NUMBER] Incoming call from queue [Test] All ALL TASKS ALL TASKS ACTIVE T…" at bounding box center [199, 160] width 332 height 255
click at [279, 51] on div "Incoming call from queue [Test] All" at bounding box center [188, 54] width 228 height 10
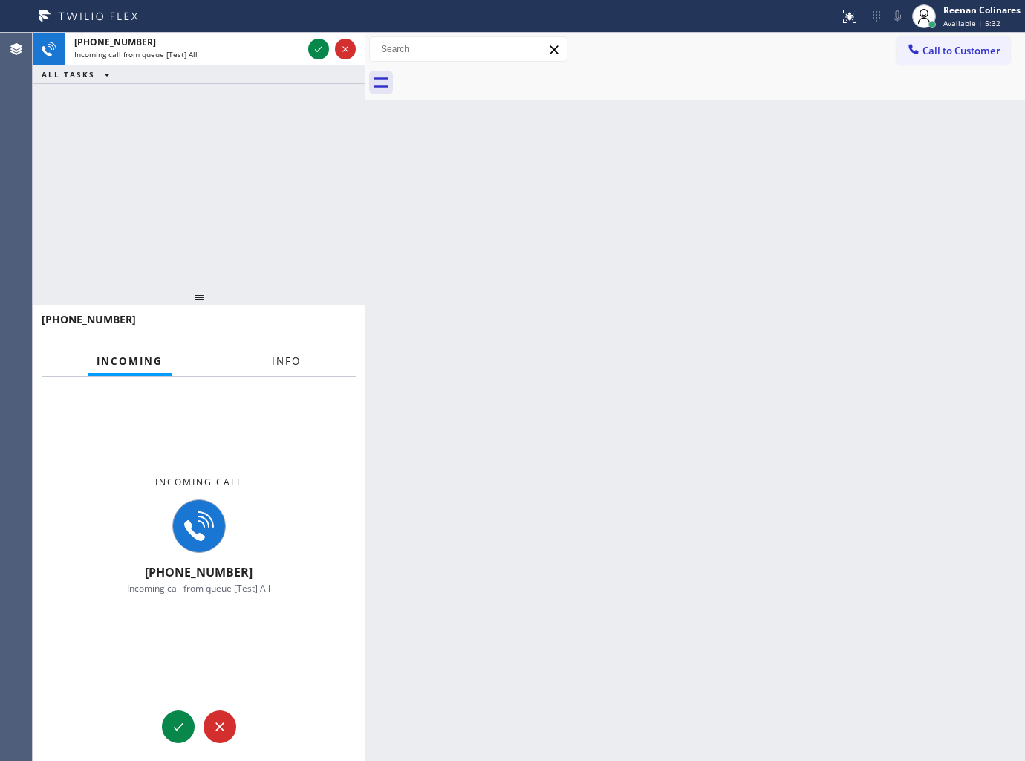
click at [288, 360] on span "Info" at bounding box center [286, 360] width 29 height 13
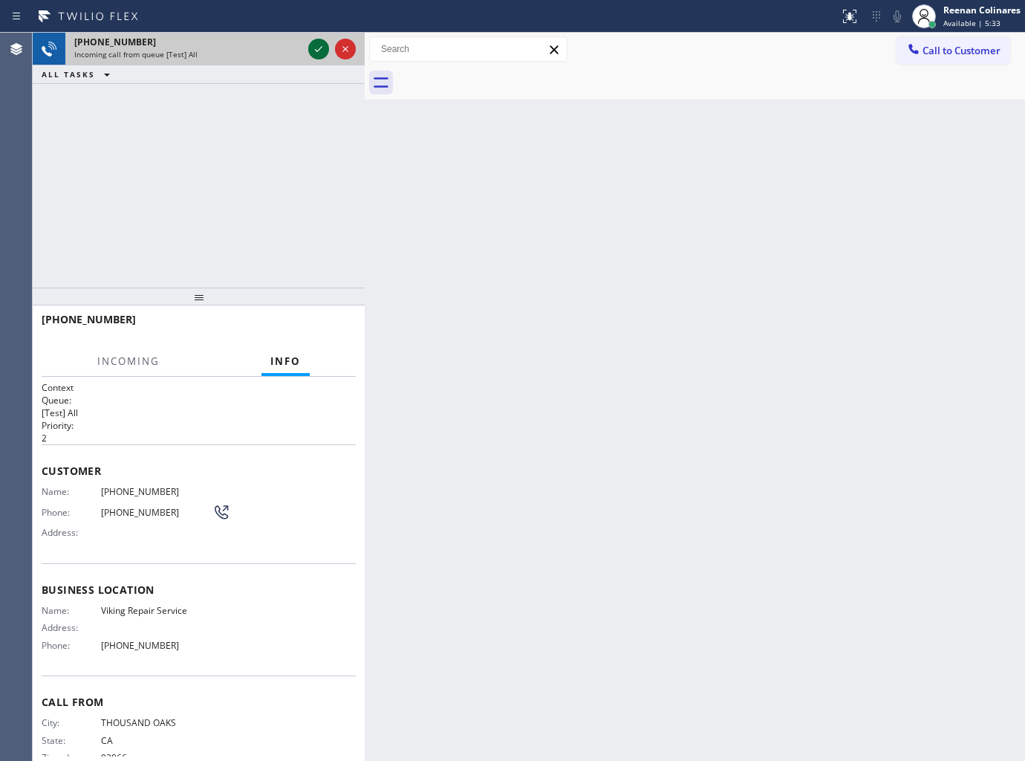
click at [314, 52] on icon at bounding box center [319, 49] width 18 height 18
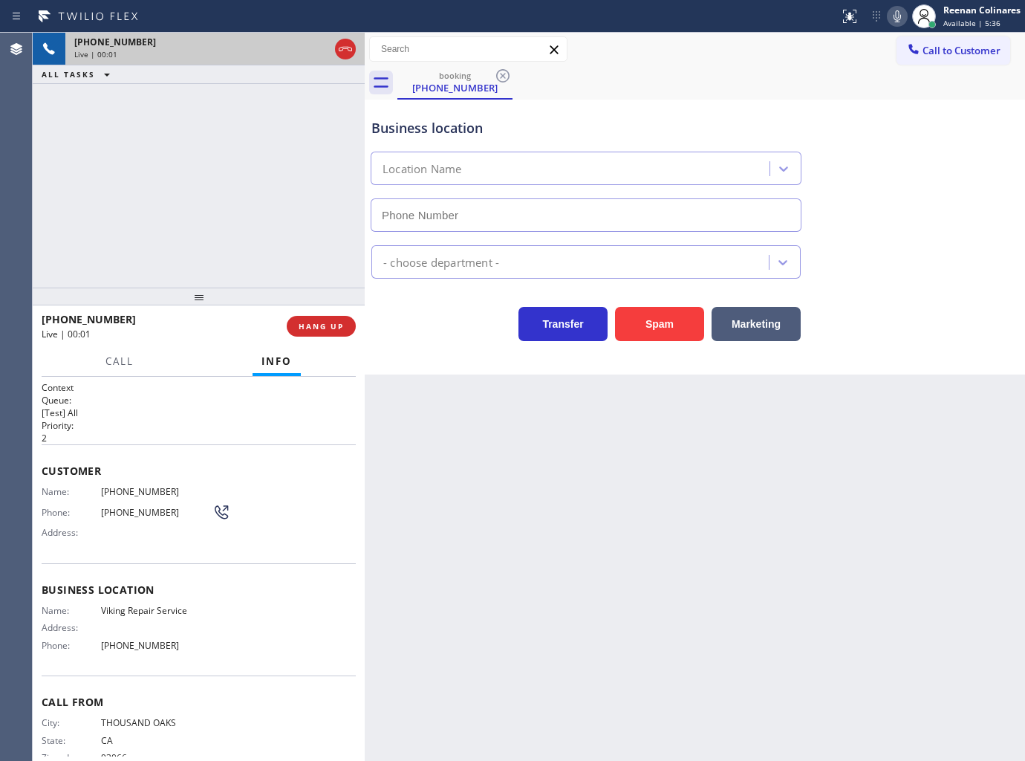
type input "[PHONE_NUMBER]"
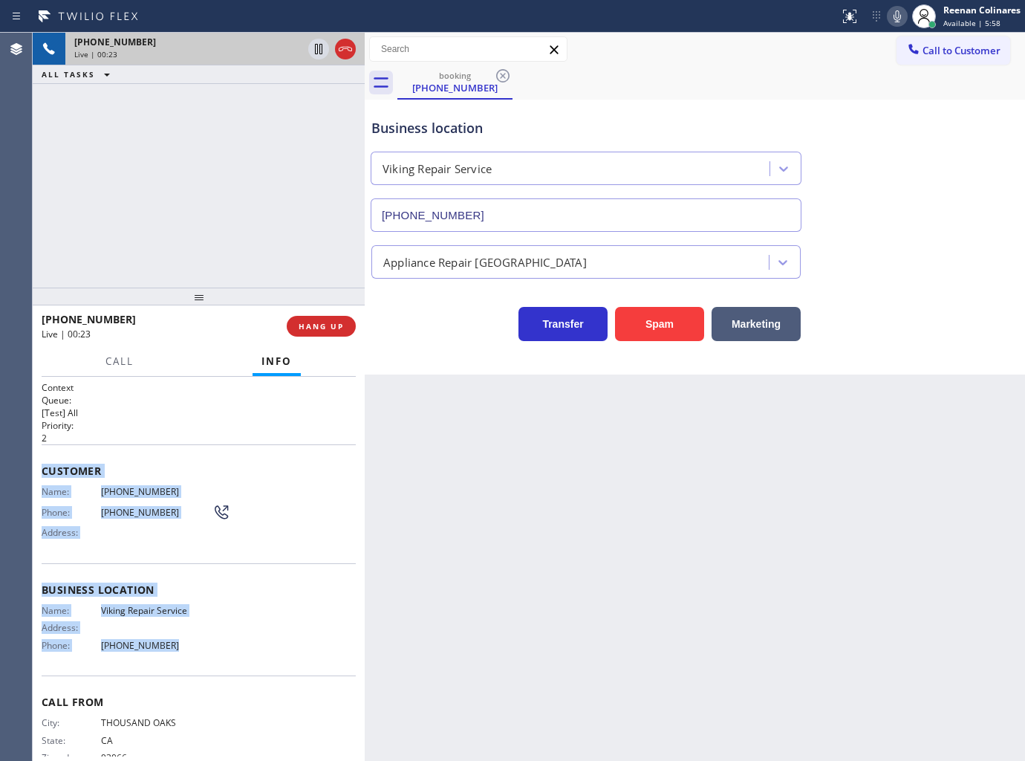
drag, startPoint x: 42, startPoint y: 462, endPoint x: 285, endPoint y: 648, distance: 306.4
click at [215, 646] on div "Context Queue: [Test] All Priority: 2 Customer Name: [PHONE_NUMBER] Phone: [PHO…" at bounding box center [199, 584] width 314 height 407
copy div "Customer Name: [PHONE_NUMBER] Phone: [PHONE_NUMBER] Address: Business location …"
click at [894, 19] on icon at bounding box center [897, 16] width 7 height 12
click at [132, 360] on span "Call" at bounding box center [119, 360] width 28 height 13
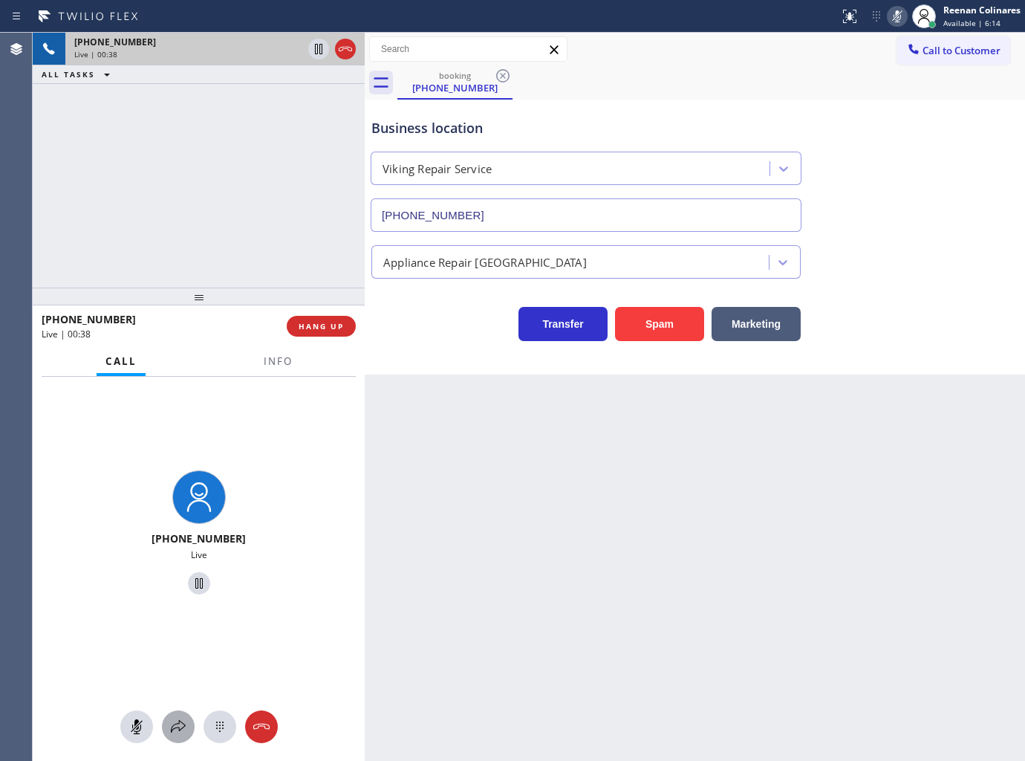
click at [175, 718] on icon at bounding box center [178, 727] width 18 height 18
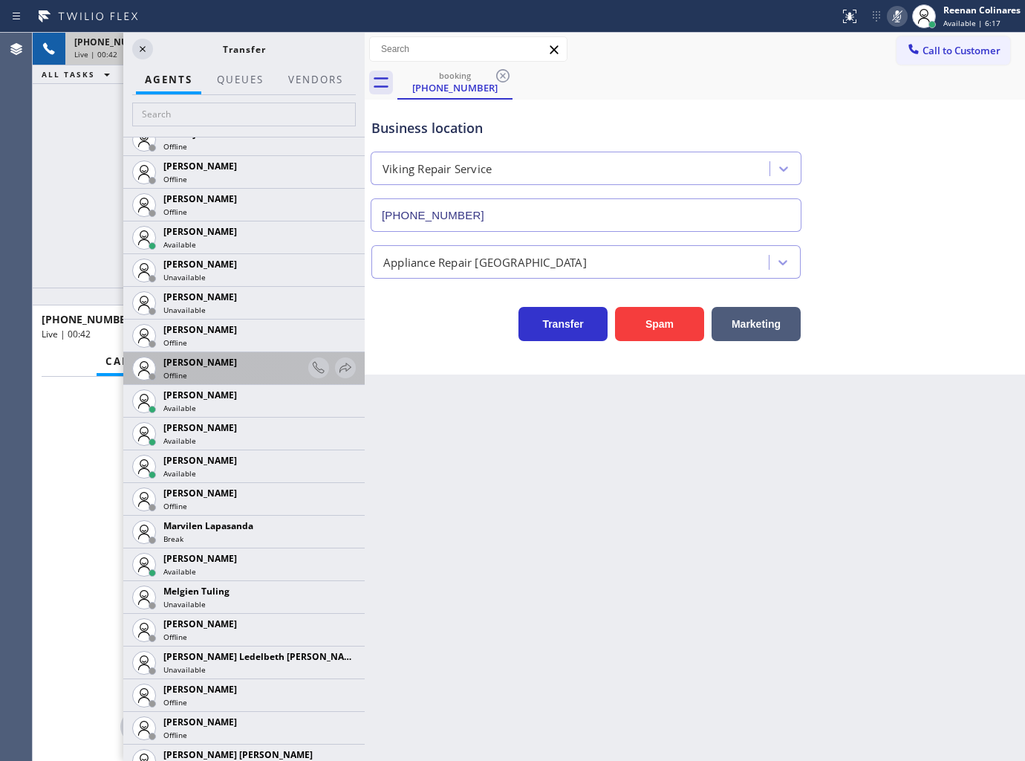
scroll to position [2319, 0]
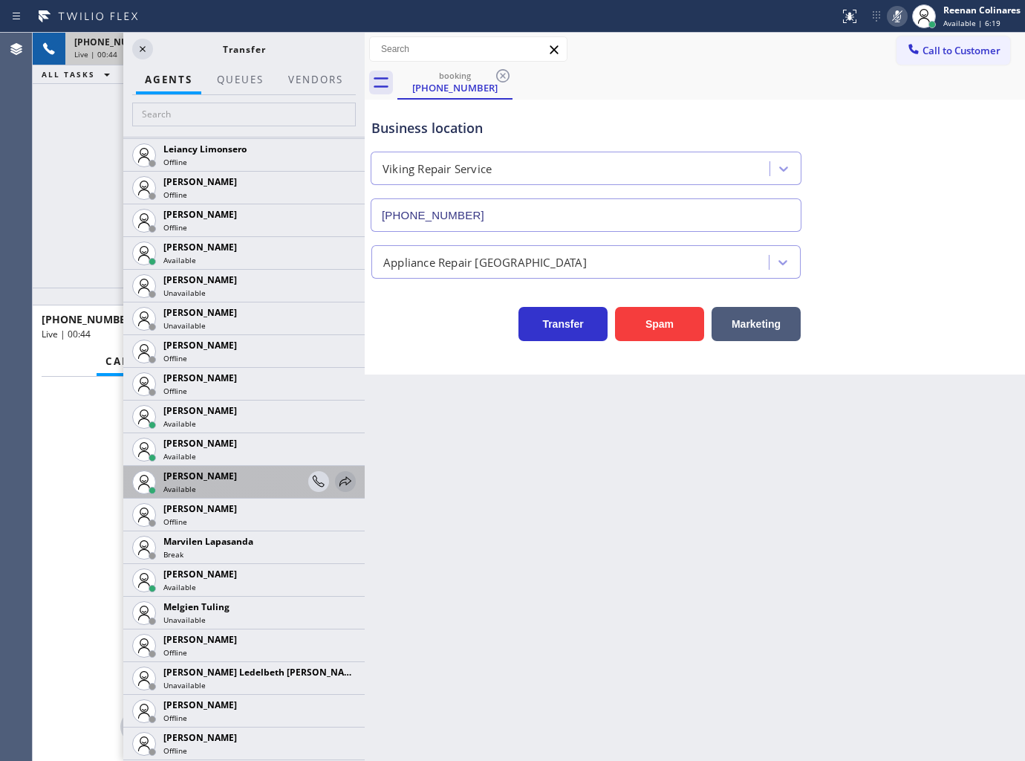
click at [340, 484] on icon at bounding box center [346, 481] width 12 height 10
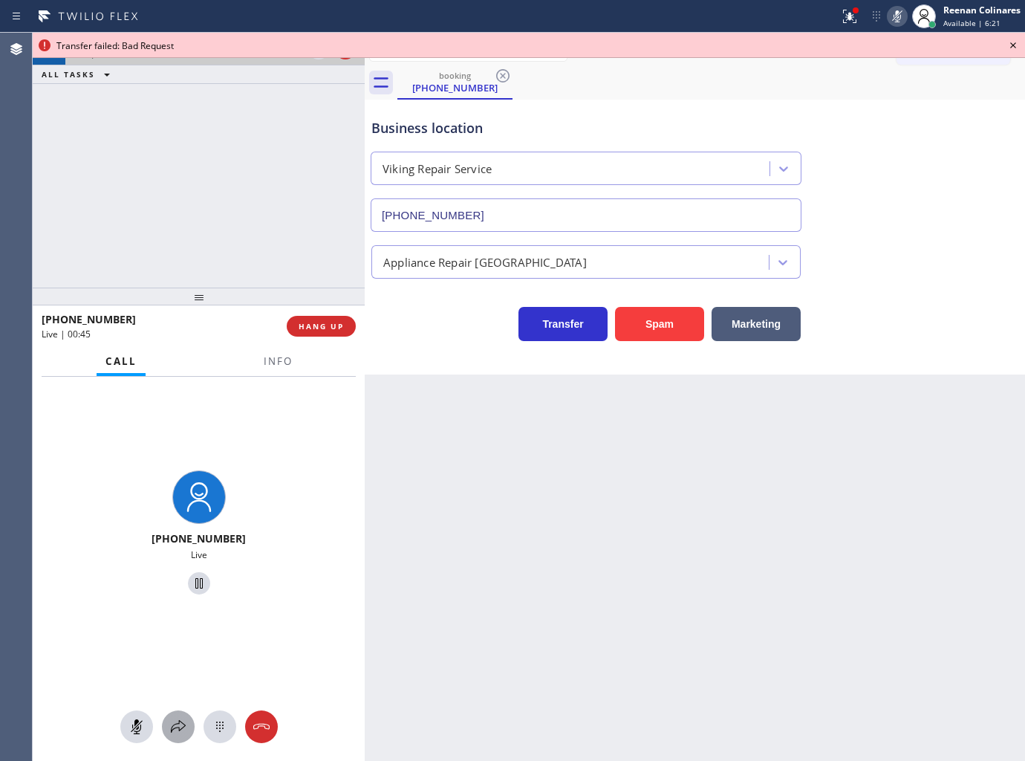
click at [174, 727] on icon at bounding box center [178, 727] width 18 height 18
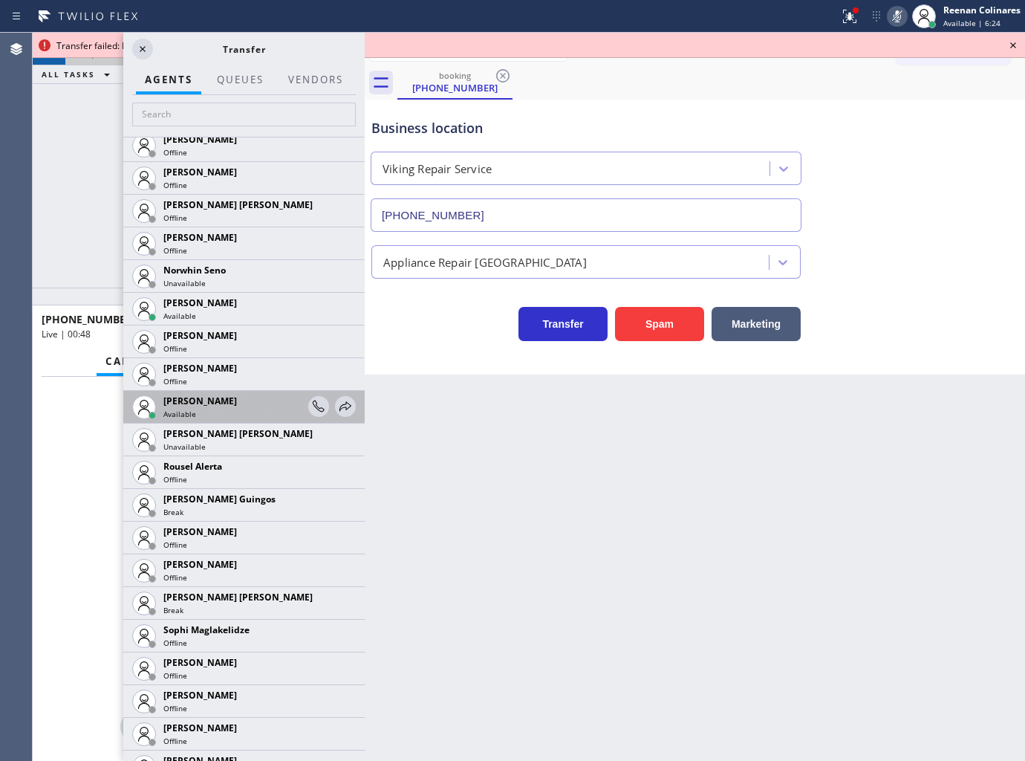
scroll to position [2871, 0]
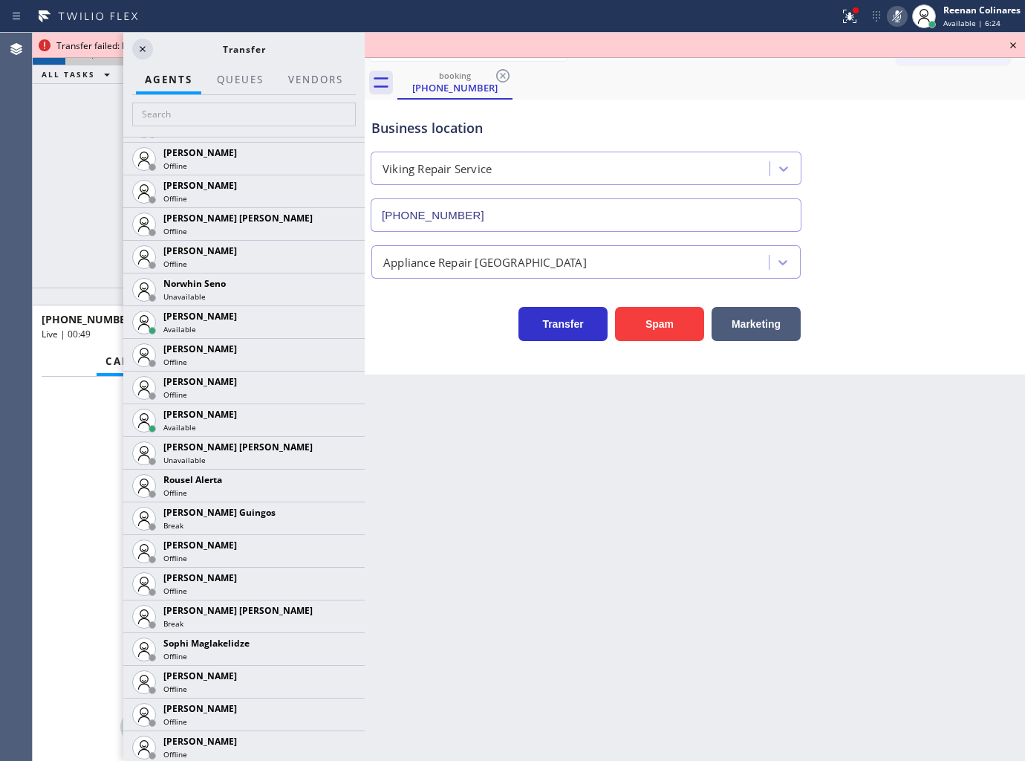
drag, startPoint x: 331, startPoint y: 415, endPoint x: 322, endPoint y: 413, distance: 9.0
click at [0, 0] on icon at bounding box center [0, 0] width 0 height 0
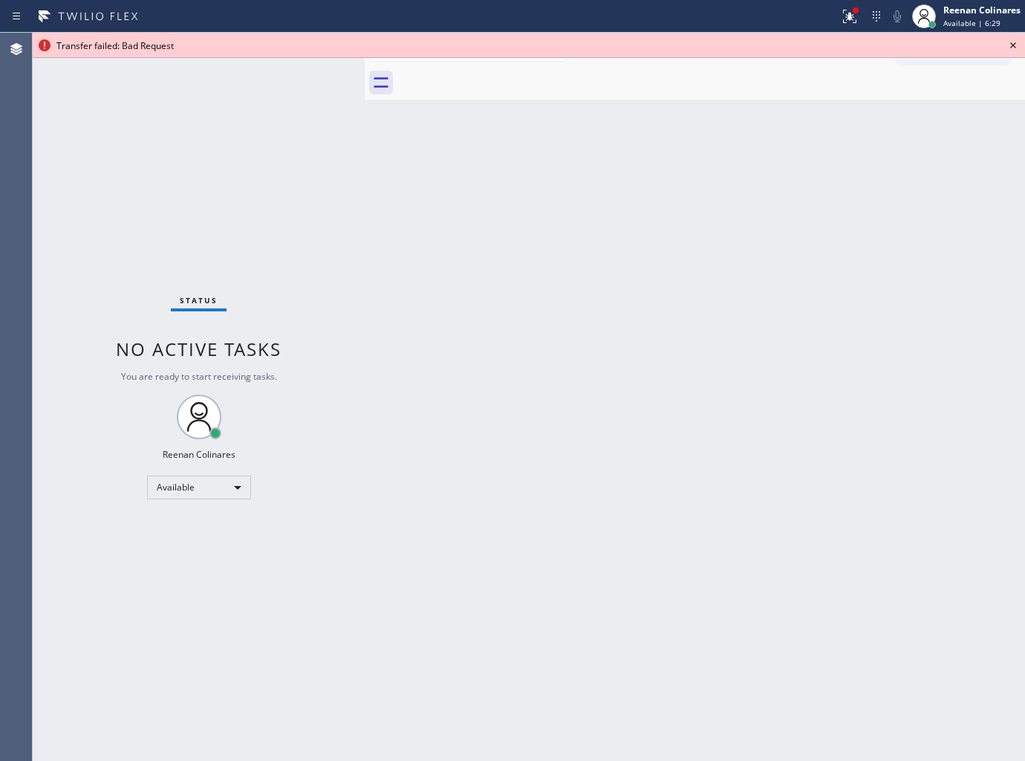
drag, startPoint x: 759, startPoint y: 417, endPoint x: 793, endPoint y: 318, distance: 104.3
click at [760, 410] on div "Back to Dashboard Change Sender ID Customers Technicians Select a contact Outbo…" at bounding box center [695, 397] width 660 height 728
click at [855, 19] on icon at bounding box center [850, 16] width 18 height 18
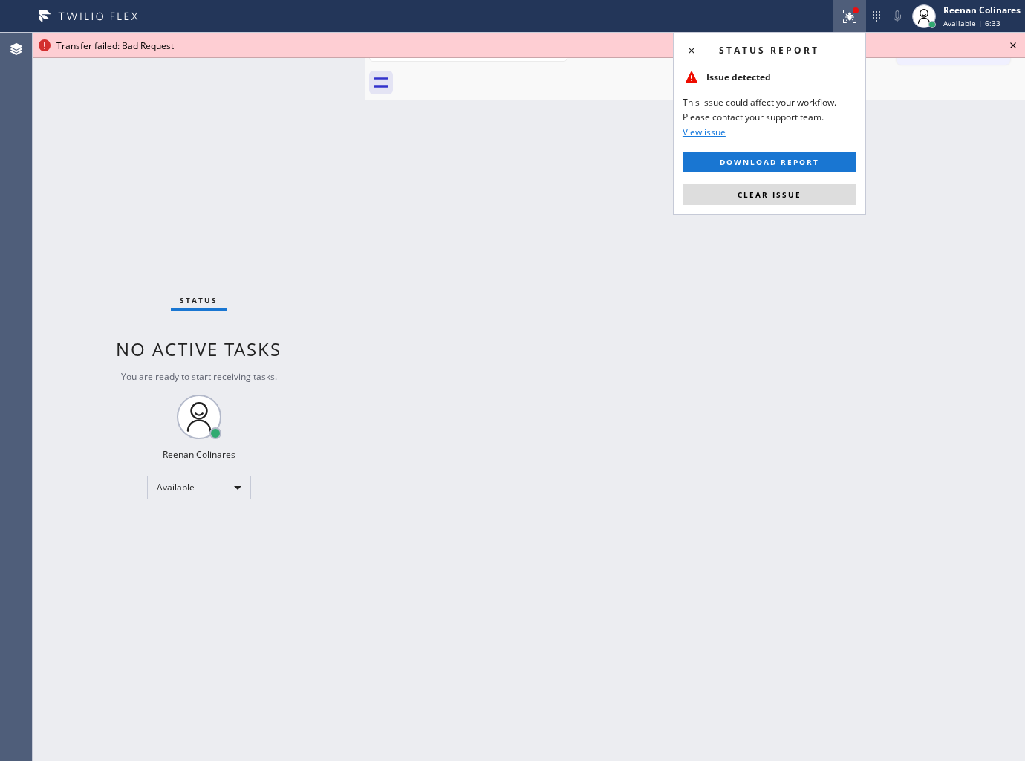
drag, startPoint x: 813, startPoint y: 189, endPoint x: 882, endPoint y: 125, distance: 94.6
click at [814, 191] on button "Clear issue" at bounding box center [770, 194] width 174 height 21
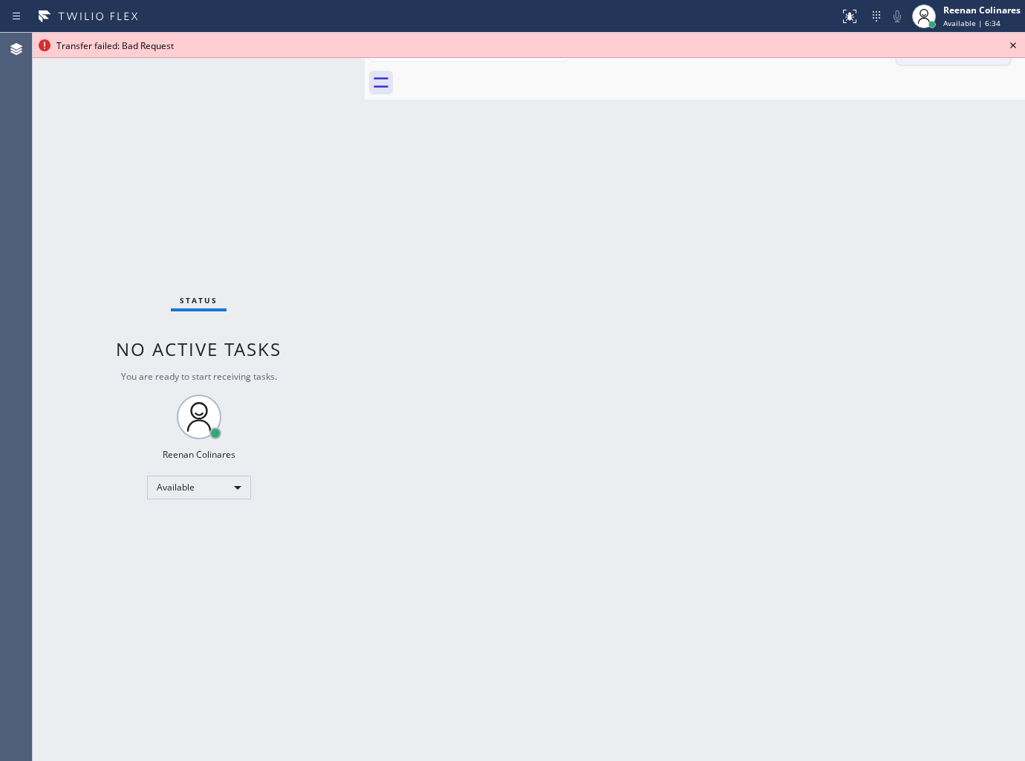
click at [1013, 46] on icon at bounding box center [1013, 45] width 6 height 6
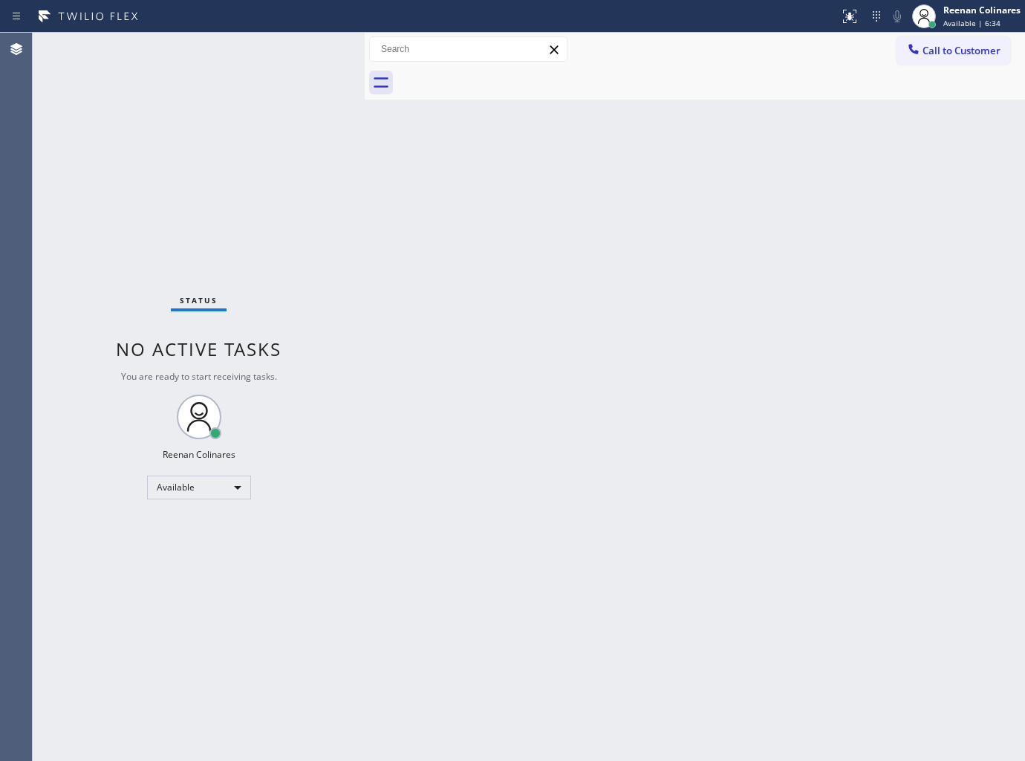
click at [721, 308] on div "Back to Dashboard Change Sender ID Customers Technicians Select a contact Outbo…" at bounding box center [695, 397] width 660 height 728
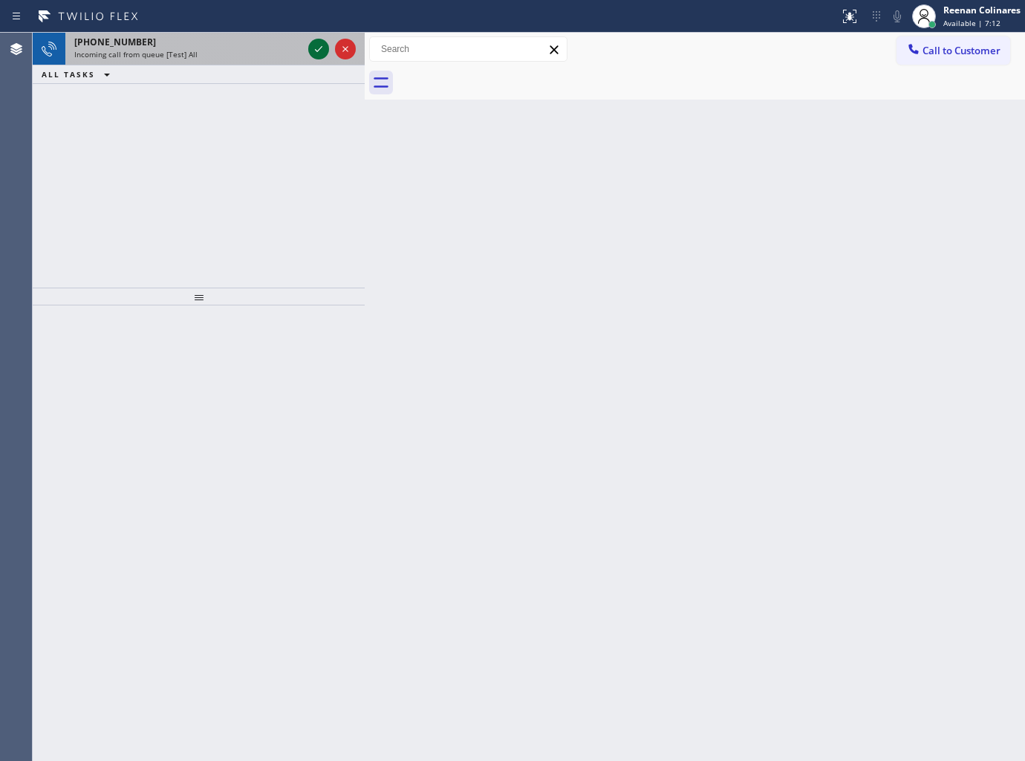
click at [311, 54] on icon at bounding box center [319, 49] width 18 height 18
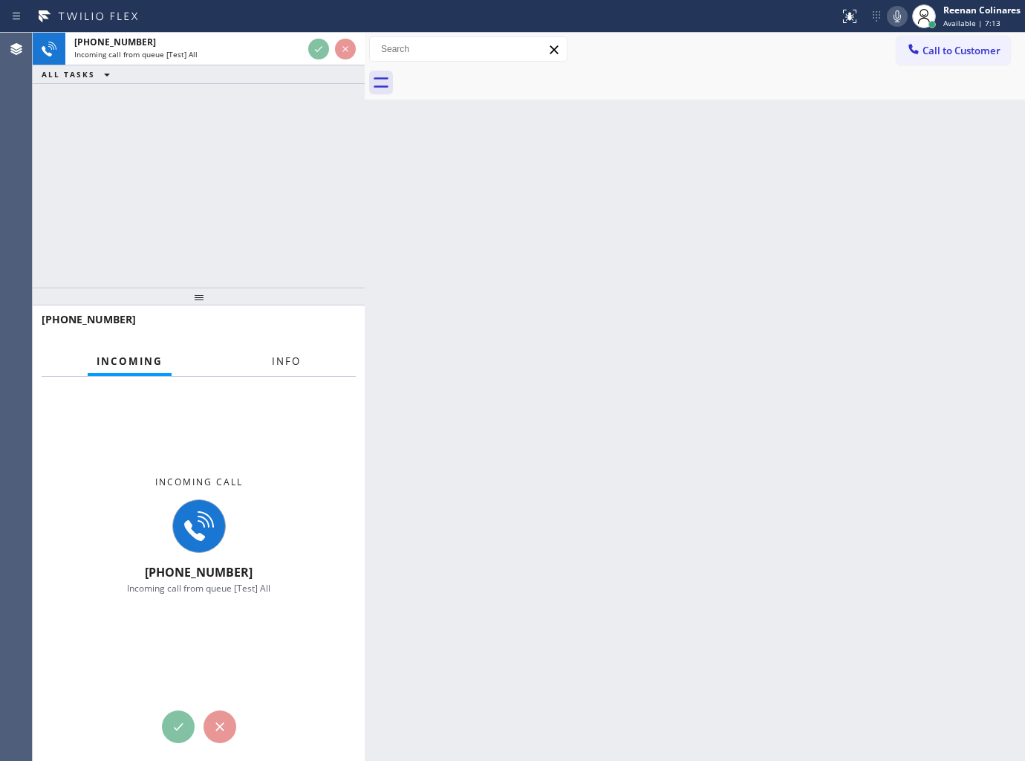
click at [273, 353] on button "Info" at bounding box center [286, 361] width 47 height 29
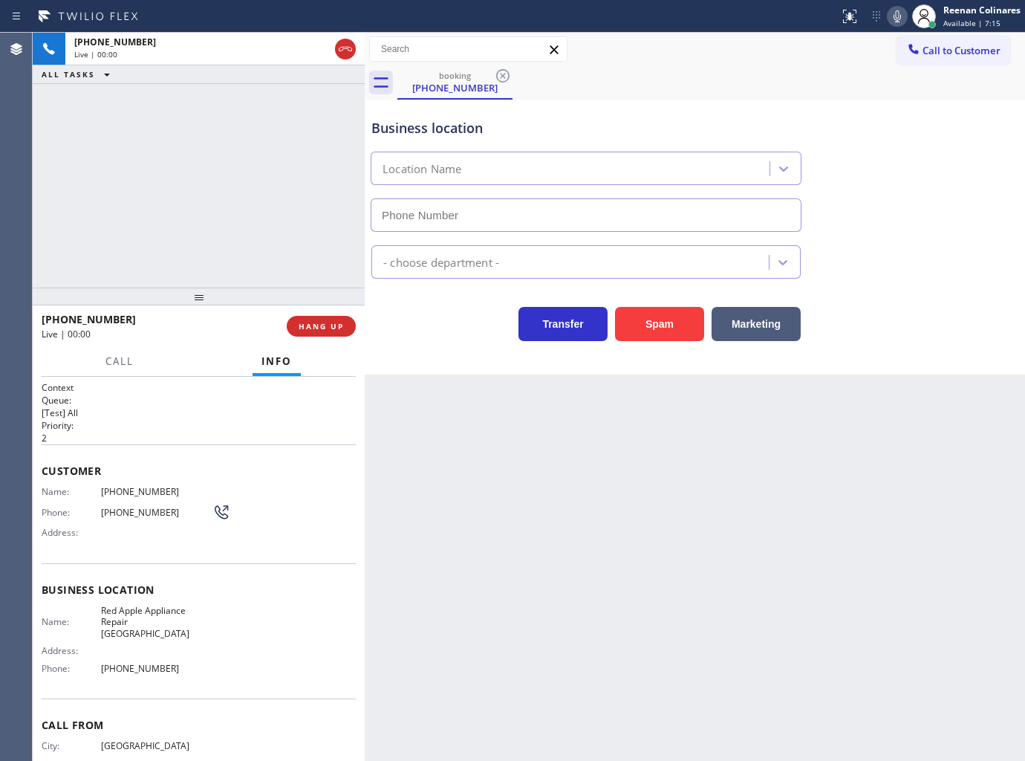
type input "[PHONE_NUMBER]"
drag, startPoint x: 667, startPoint y: 322, endPoint x: 849, endPoint y: 138, distance: 258.5
click at [672, 322] on button "Spam" at bounding box center [659, 324] width 89 height 34
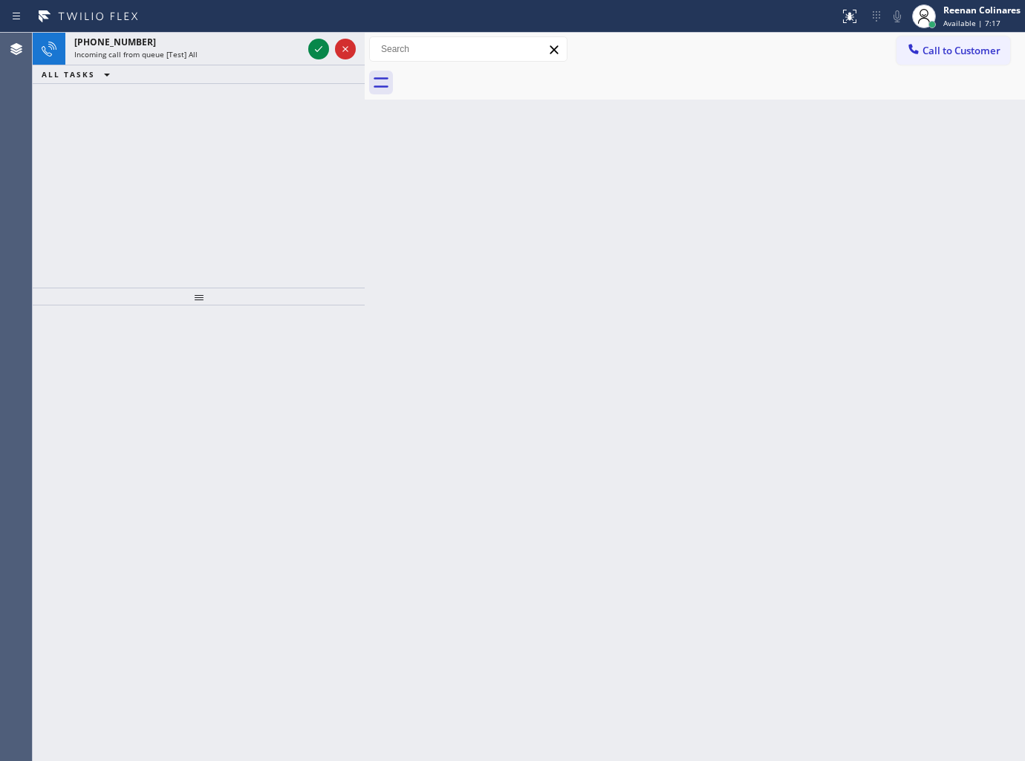
drag, startPoint x: 530, startPoint y: 313, endPoint x: 427, endPoint y: 196, distance: 155.8
click at [496, 262] on div "Back to Dashboard Change Sender ID Customers Technicians Select a contact Outbo…" at bounding box center [695, 397] width 660 height 728
click at [195, 27] on div "Status report No issues detected If you experience an issue, please download th…" at bounding box center [512, 16] width 1025 height 33
click at [204, 54] on div "Incoming call from queue [Test] All" at bounding box center [188, 54] width 228 height 10
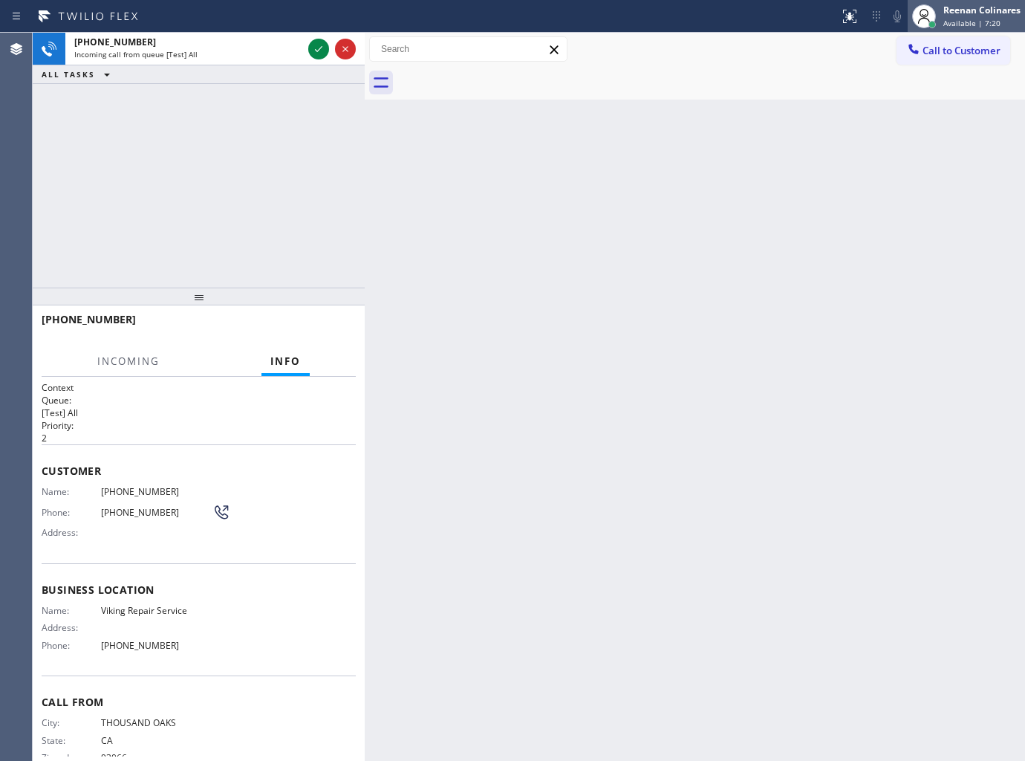
click at [981, 24] on span "Available | 7:20" at bounding box center [972, 23] width 57 height 10
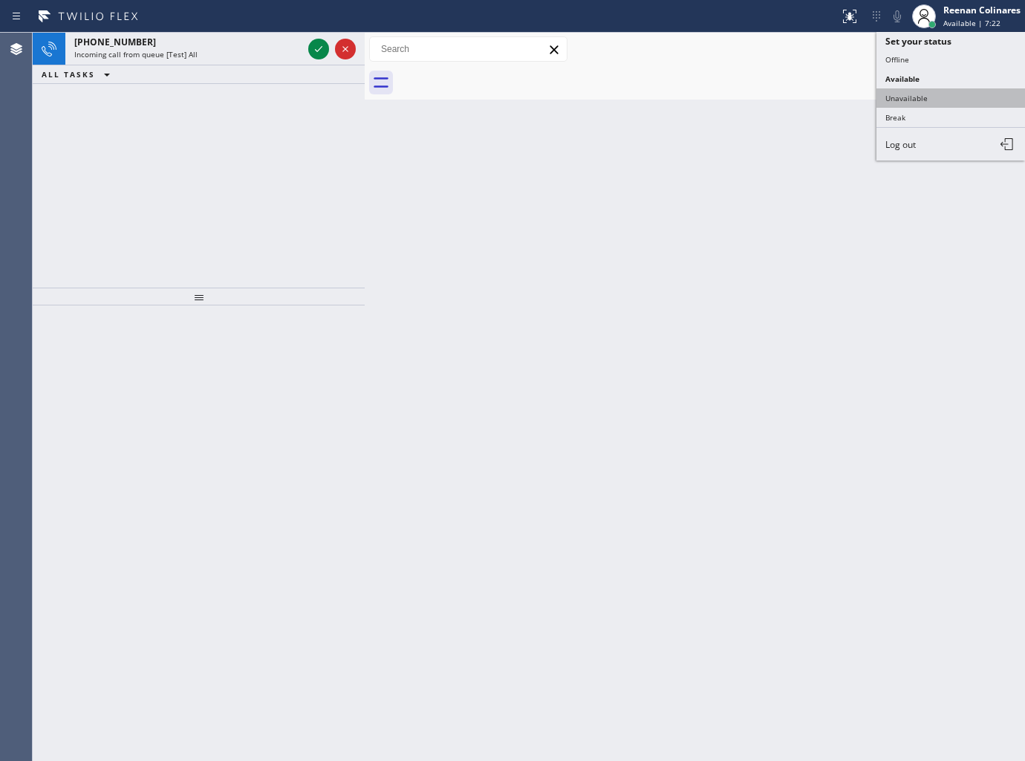
click at [912, 97] on button "Unavailable" at bounding box center [951, 97] width 149 height 19
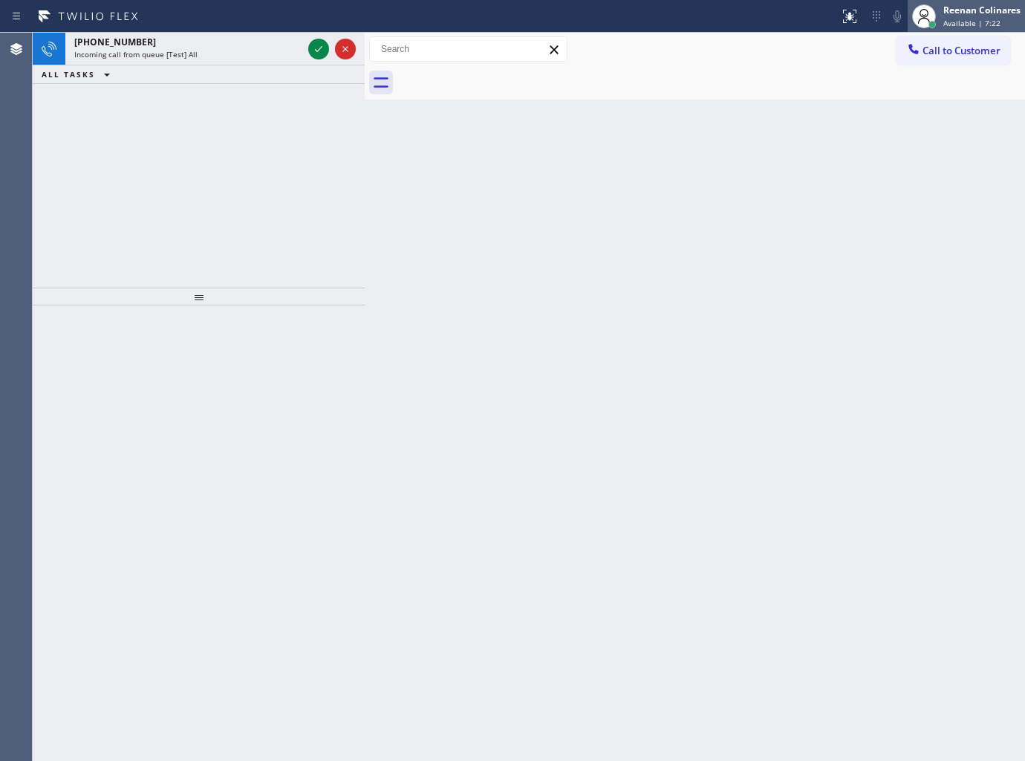
click at [974, 9] on div "Reenan Colinares" at bounding box center [982, 10] width 77 height 13
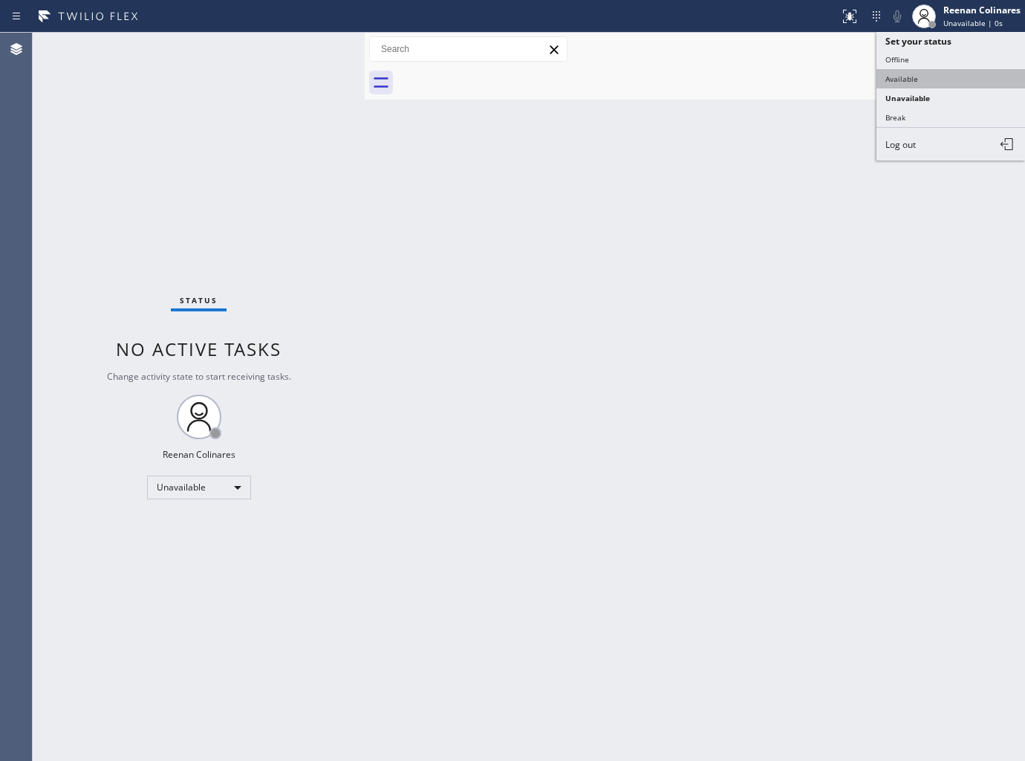
drag, startPoint x: 906, startPoint y: 77, endPoint x: 660, endPoint y: 76, distance: 246.7
click at [900, 77] on button "Available" at bounding box center [951, 78] width 149 height 19
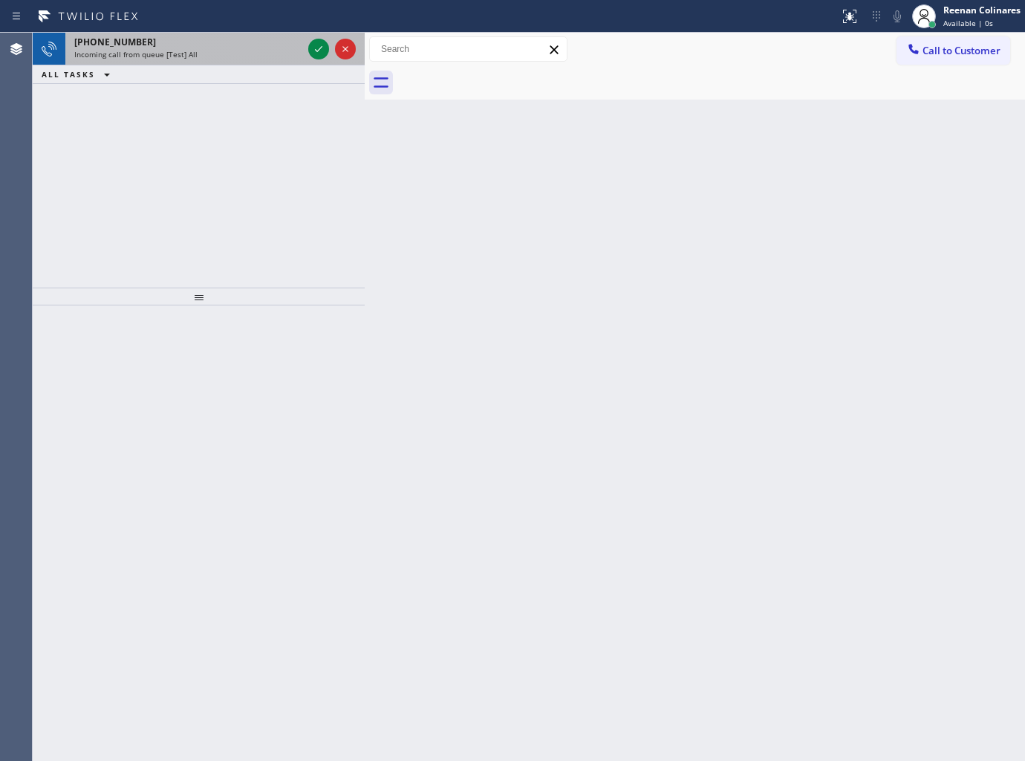
click at [231, 42] on div "[PHONE_NUMBER]" at bounding box center [188, 42] width 228 height 13
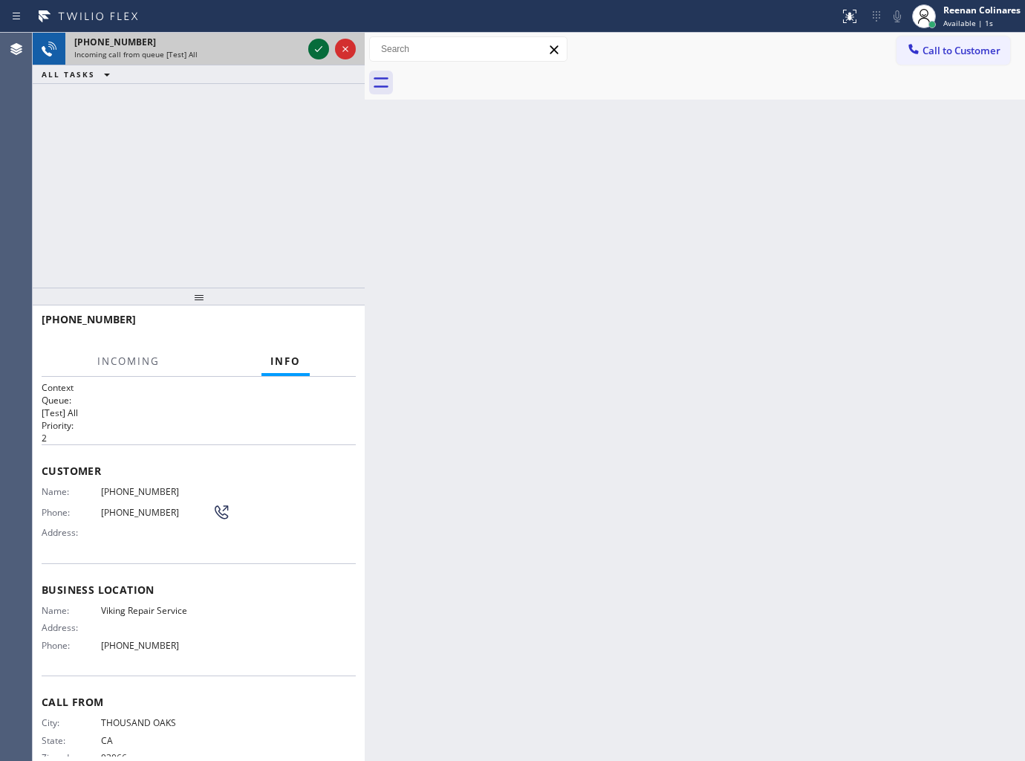
click at [317, 41] on icon at bounding box center [319, 49] width 18 height 18
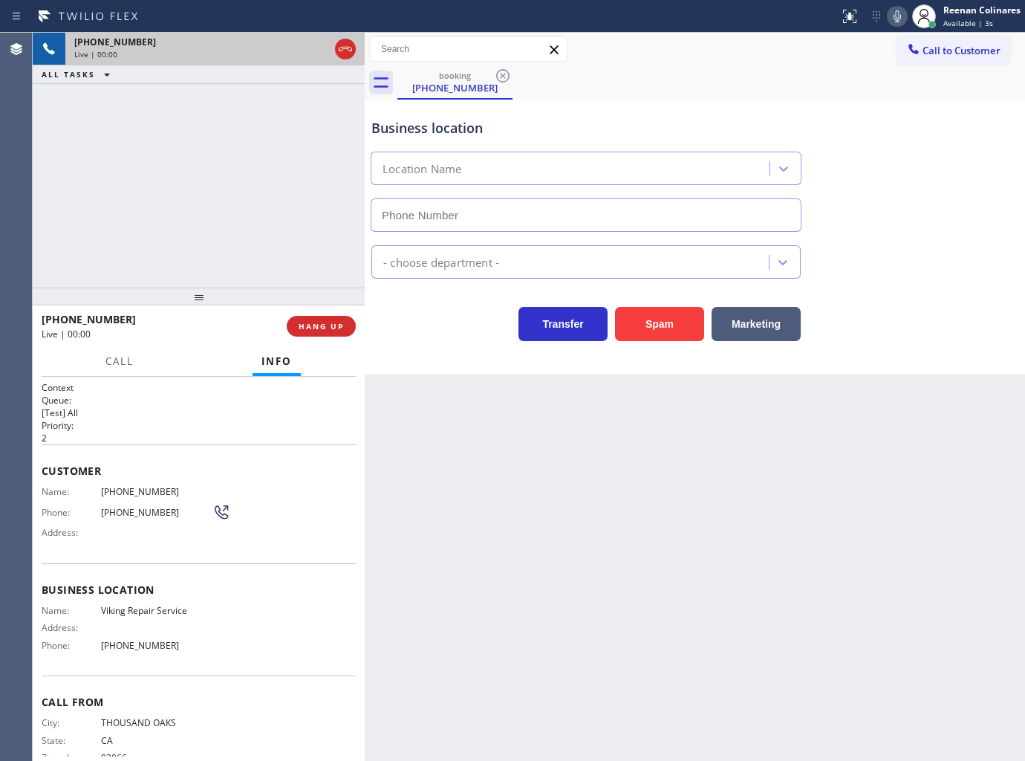
type input "[PHONE_NUMBER]"
click at [897, 19] on icon at bounding box center [898, 16] width 18 height 18
click at [896, 19] on icon at bounding box center [897, 16] width 7 height 12
click at [103, 364] on button "Call" at bounding box center [120, 361] width 46 height 29
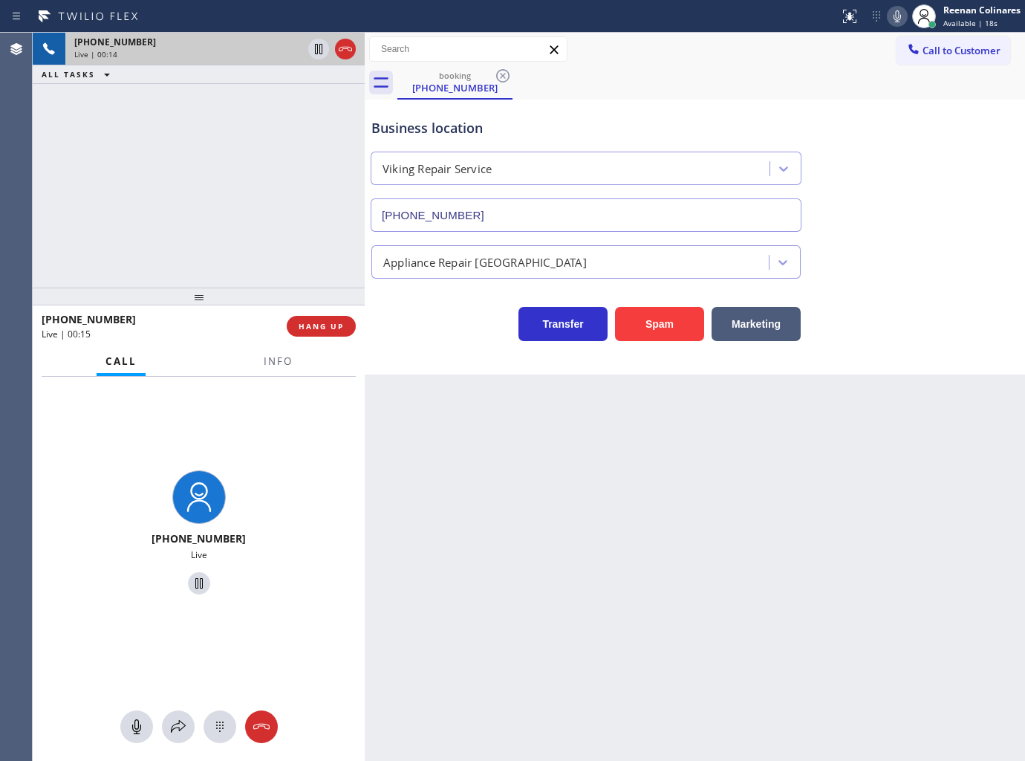
click at [895, 16] on icon at bounding box center [897, 16] width 7 height 12
click at [168, 728] on div at bounding box center [178, 727] width 33 height 18
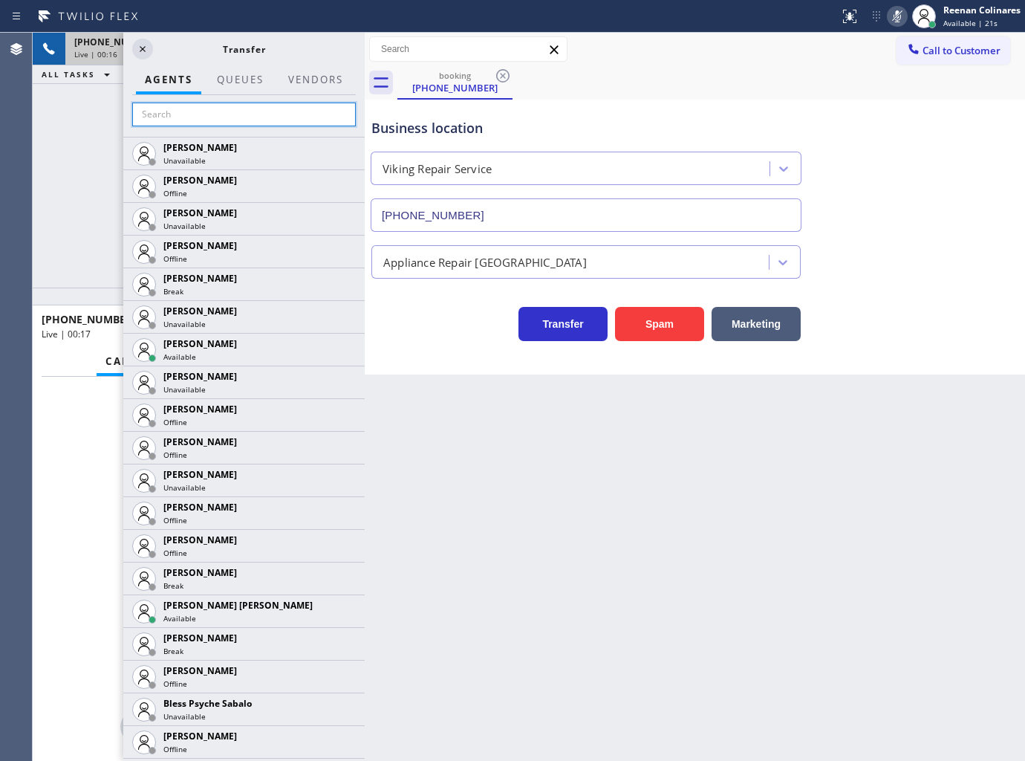
click at [186, 110] on input "text" at bounding box center [244, 115] width 224 height 24
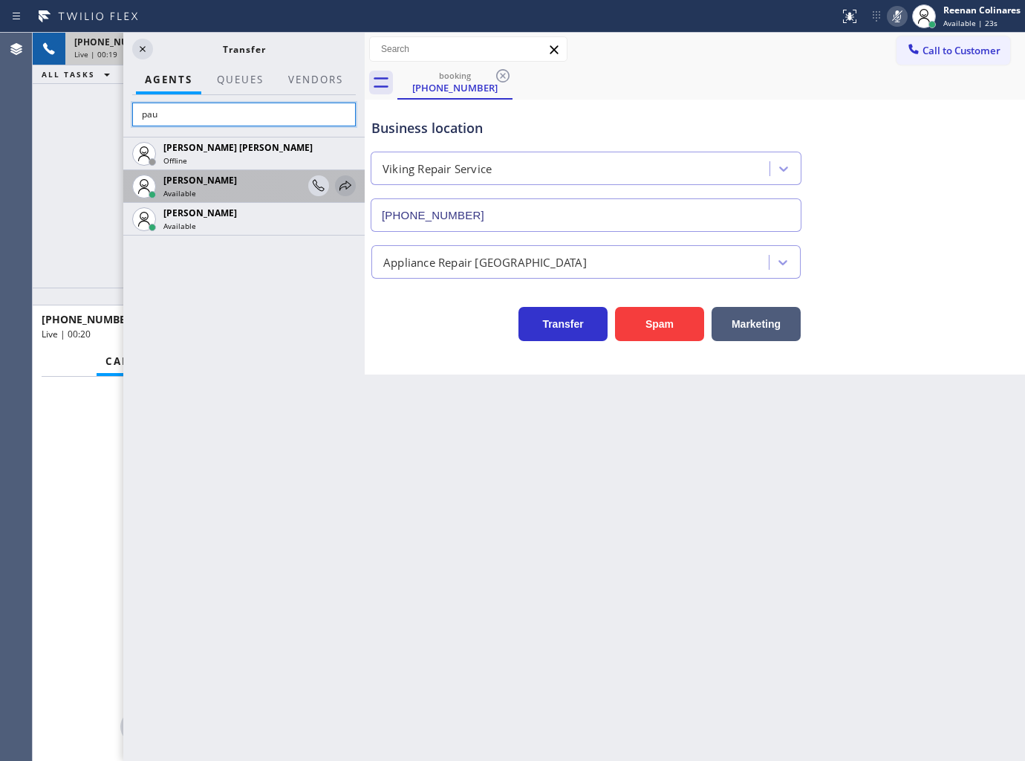
type input "pau"
click at [345, 184] on icon at bounding box center [346, 186] width 18 height 18
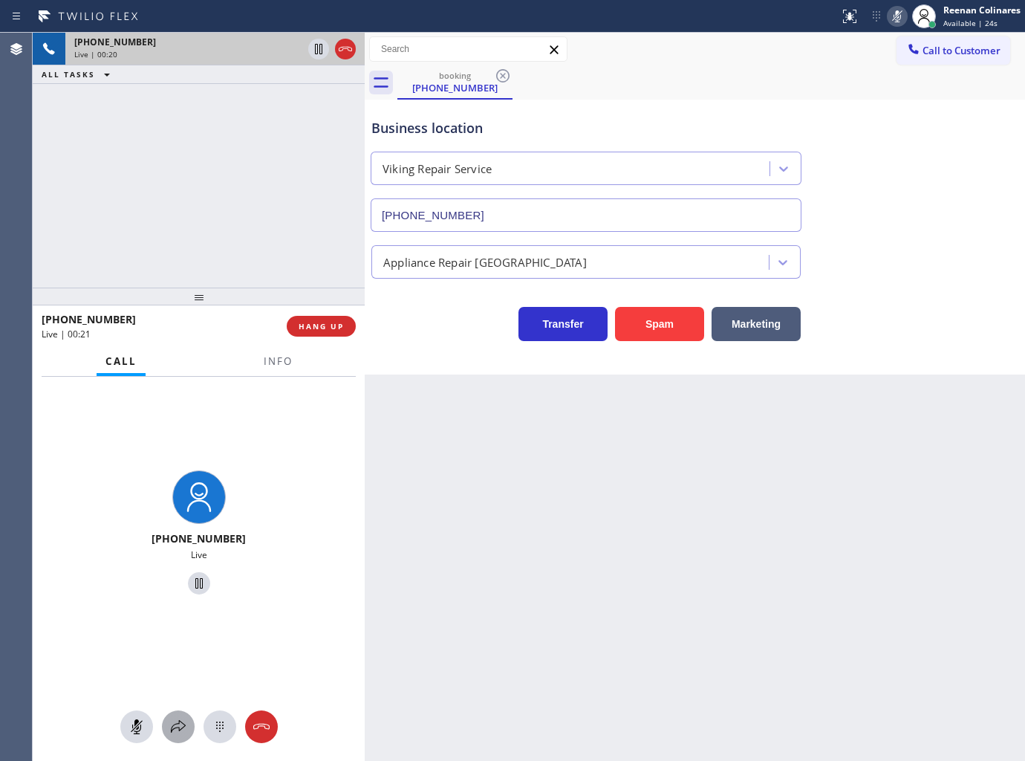
click at [169, 722] on icon at bounding box center [178, 727] width 18 height 18
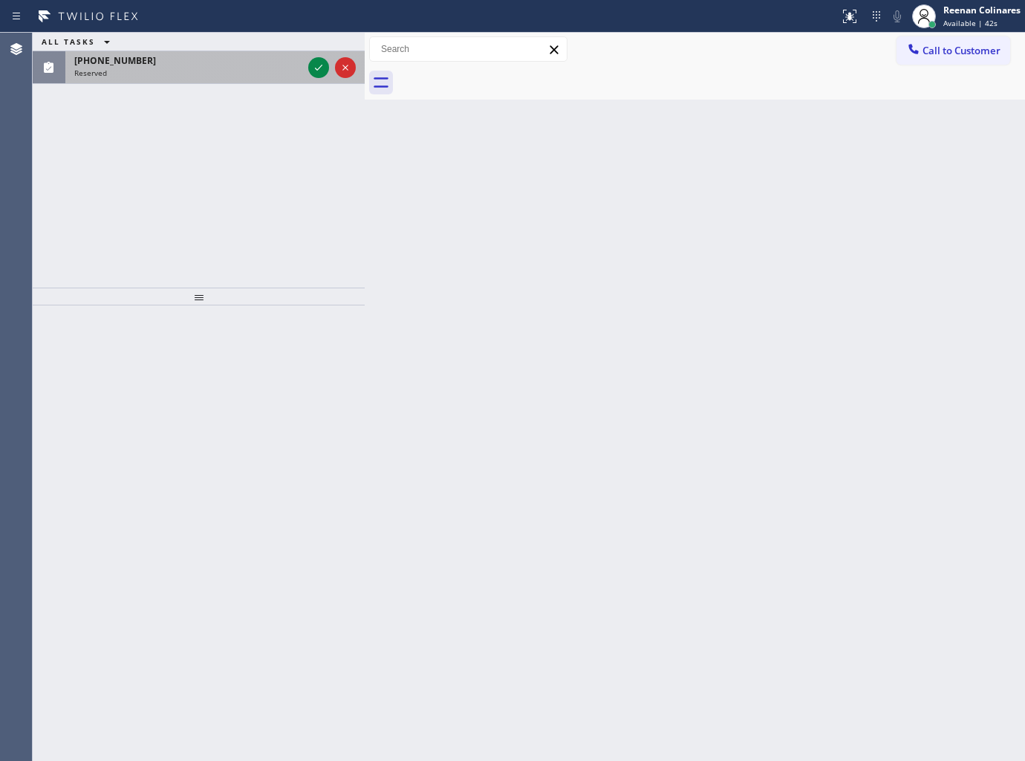
click at [195, 68] on div "Reserved" at bounding box center [188, 73] width 228 height 10
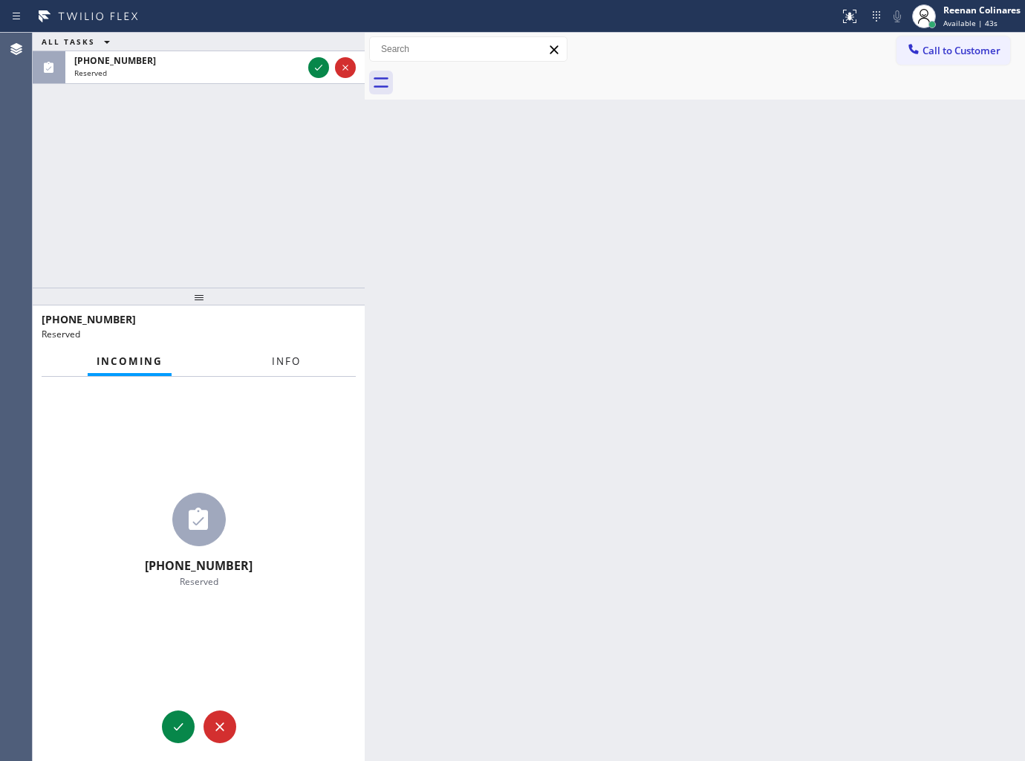
click at [290, 360] on span "Info" at bounding box center [286, 360] width 29 height 13
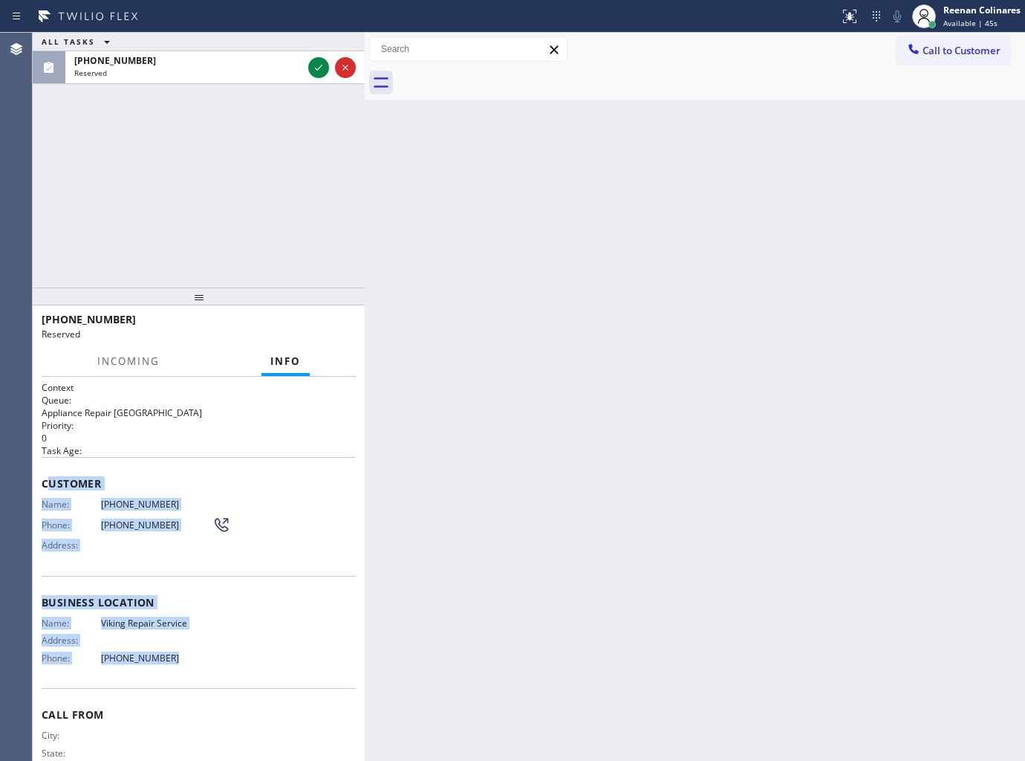
drag, startPoint x: 48, startPoint y: 484, endPoint x: 337, endPoint y: 701, distance: 361.4
click at [229, 678] on div "Context Queue: Appliance Repair High End Priority: 0 Task Age: Customer Name: […" at bounding box center [199, 591] width 314 height 420
copy div "ustomer Name: [PHONE_NUMBER] Phone: [PHONE_NUMBER] Address: Business location N…"
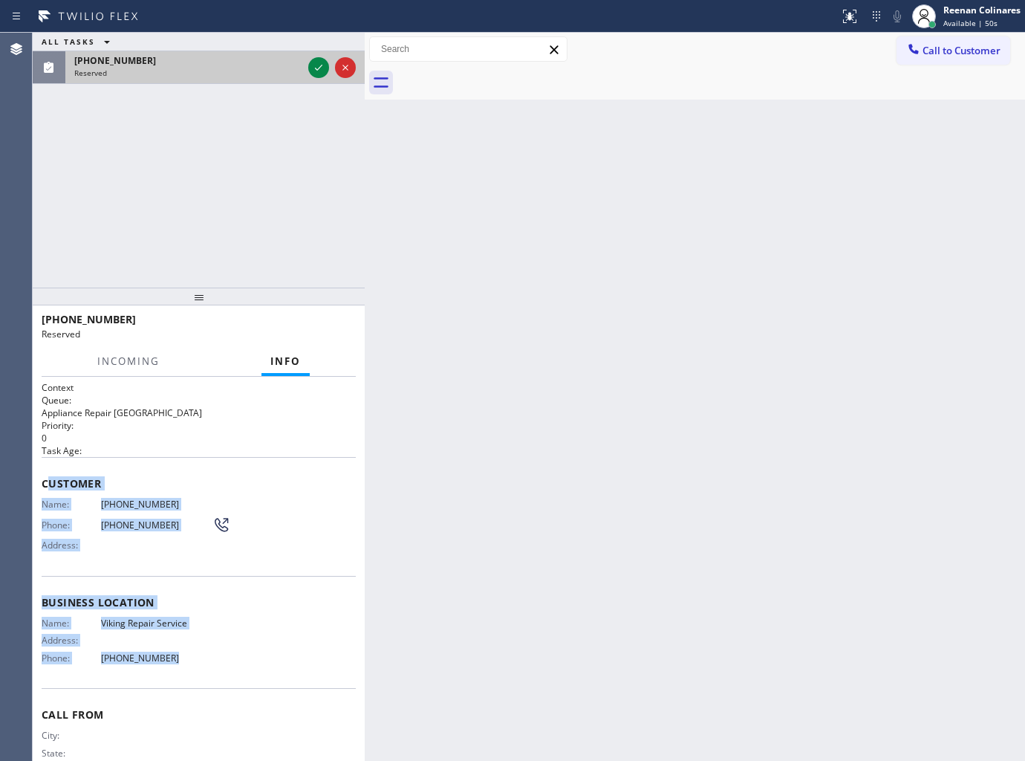
drag, startPoint x: 317, startPoint y: 61, endPoint x: 314, endPoint y: 82, distance: 21.0
click at [317, 62] on icon at bounding box center [319, 68] width 18 height 18
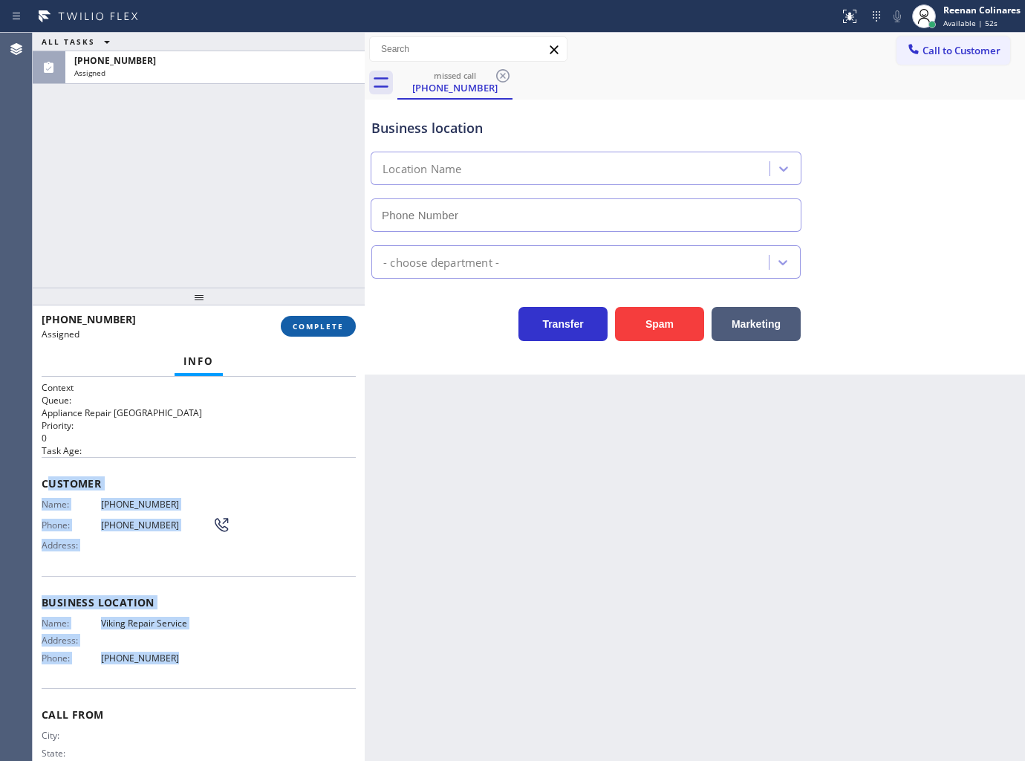
type input "[PHONE_NUMBER]"
click at [342, 328] on span "COMPLETE" at bounding box center [318, 326] width 51 height 10
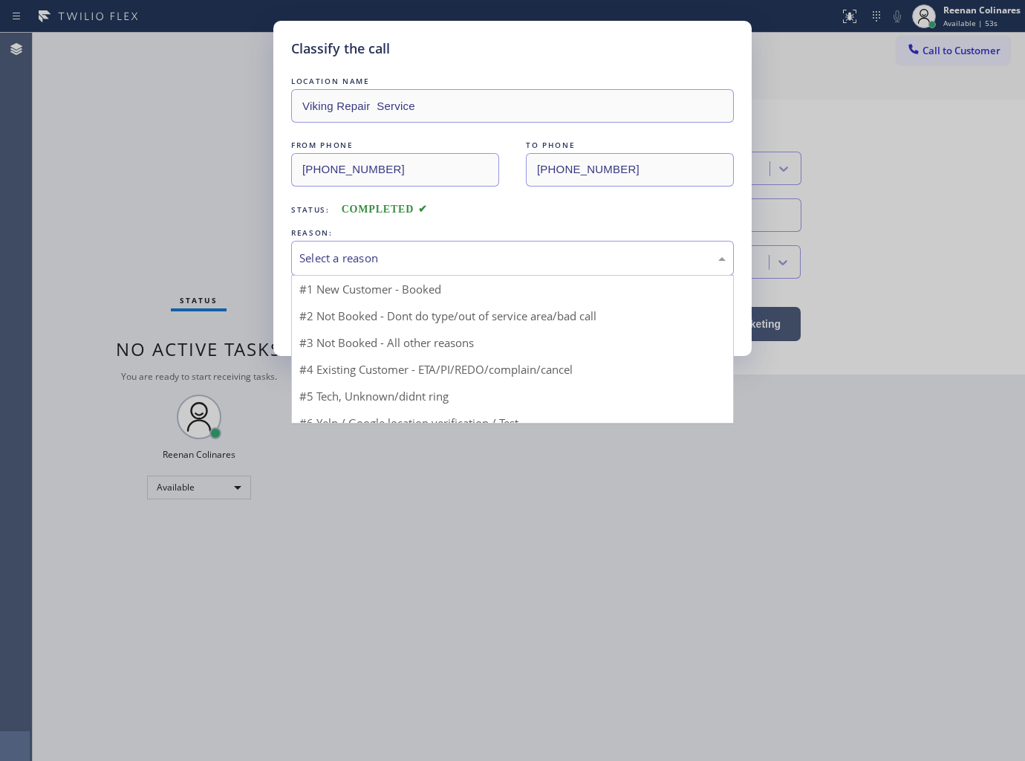
click at [375, 254] on div "Select a reason" at bounding box center [512, 258] width 426 height 17
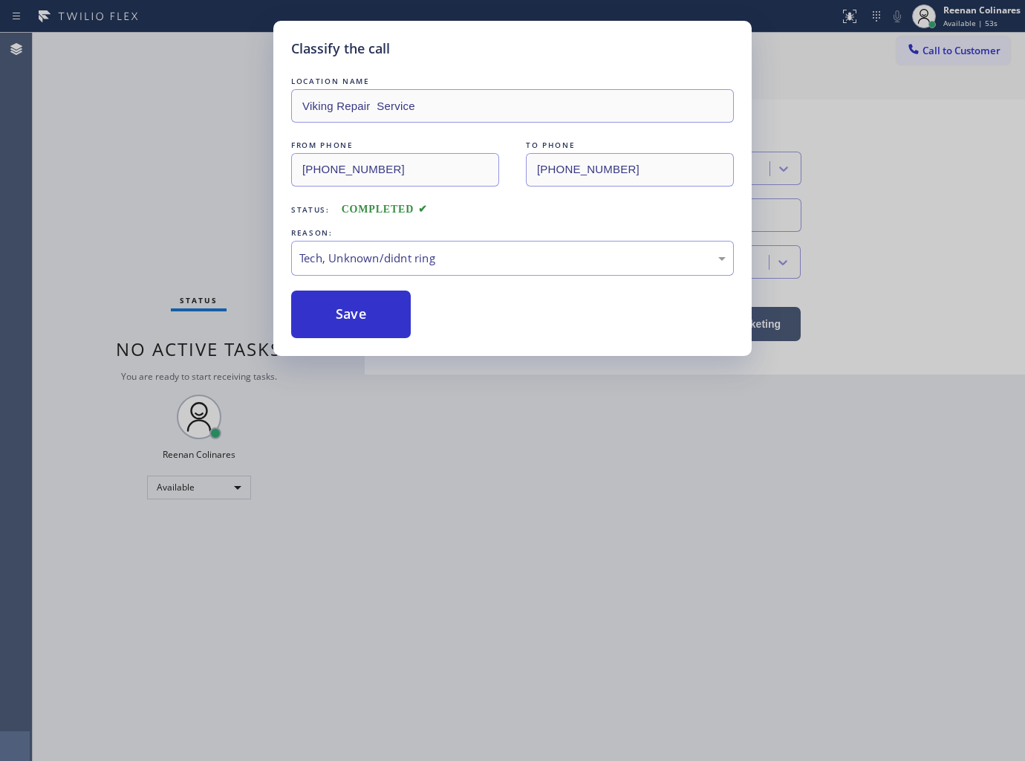
drag, startPoint x: 336, startPoint y: 315, endPoint x: 201, endPoint y: 224, distance: 162.6
click at [332, 312] on button "Save" at bounding box center [351, 314] width 120 height 48
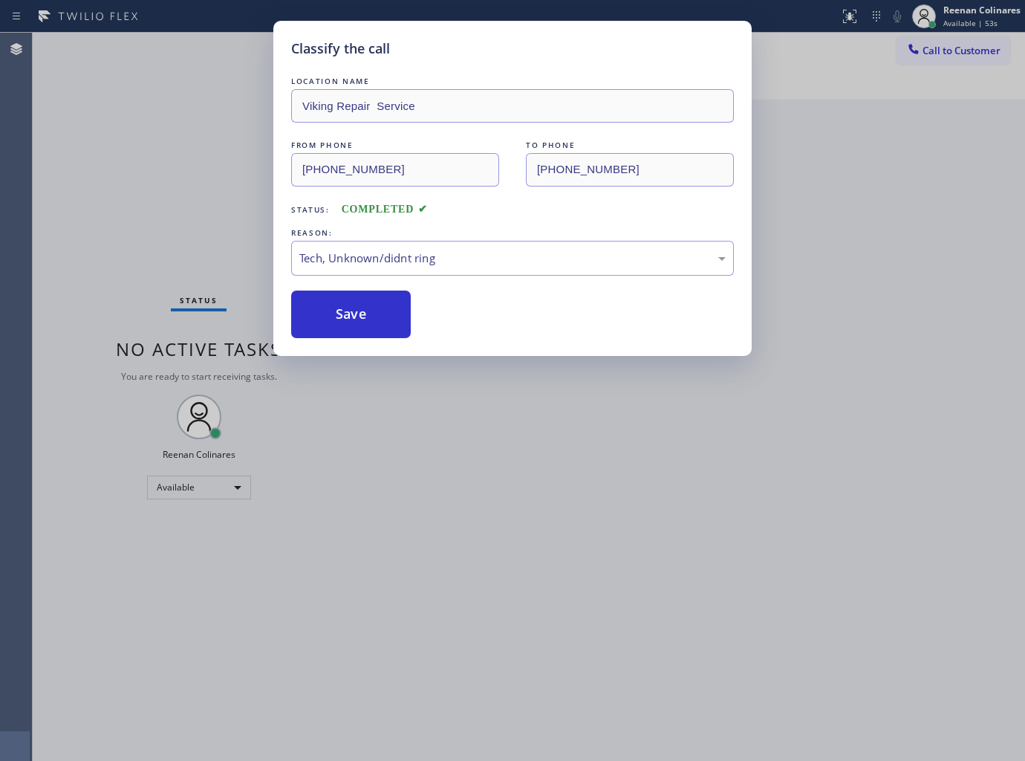
click at [136, 177] on div "Classify the call LOCATION NAME Viking Repair Service FROM PHONE [PHONE_NUMBER]…" at bounding box center [512, 380] width 1025 height 761
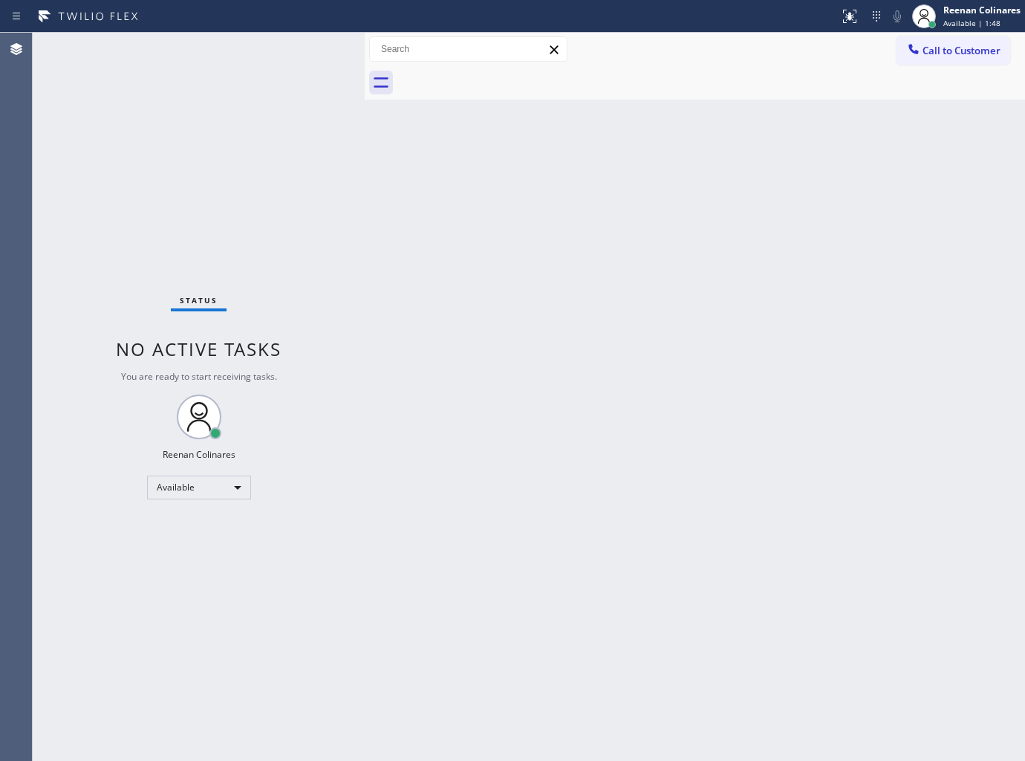
click at [488, 179] on div "Back to Dashboard Change Sender ID Customers Technicians Select a contact Outbo…" at bounding box center [695, 397] width 660 height 728
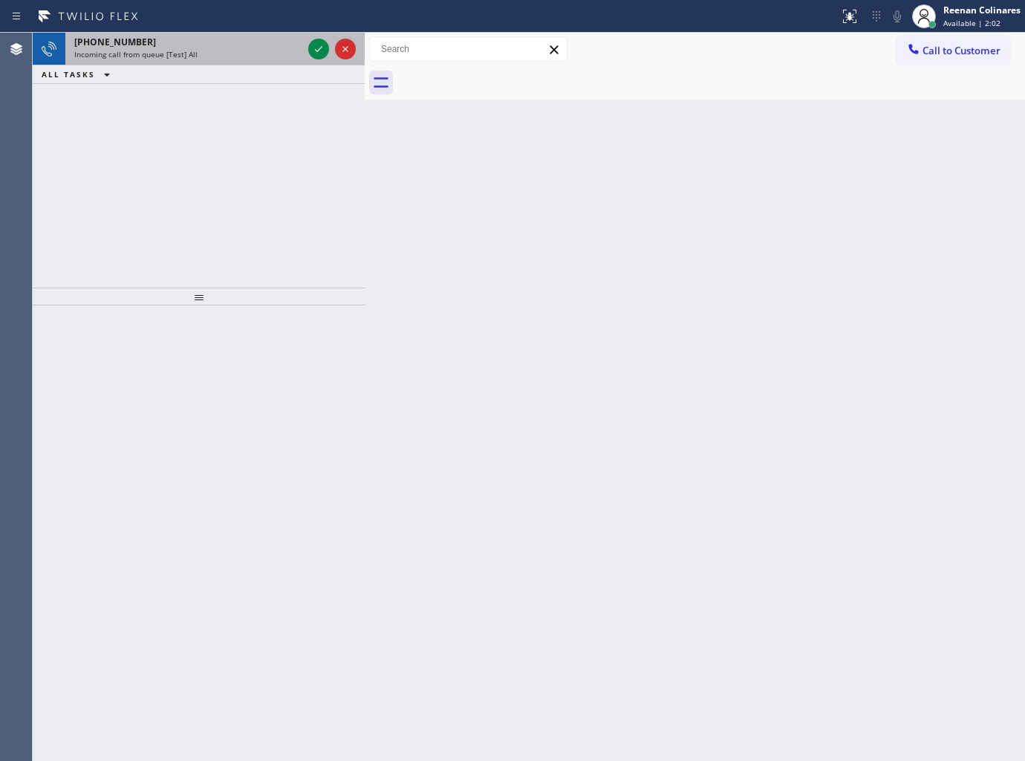
click at [254, 37] on div "[PHONE_NUMBER]" at bounding box center [188, 42] width 228 height 13
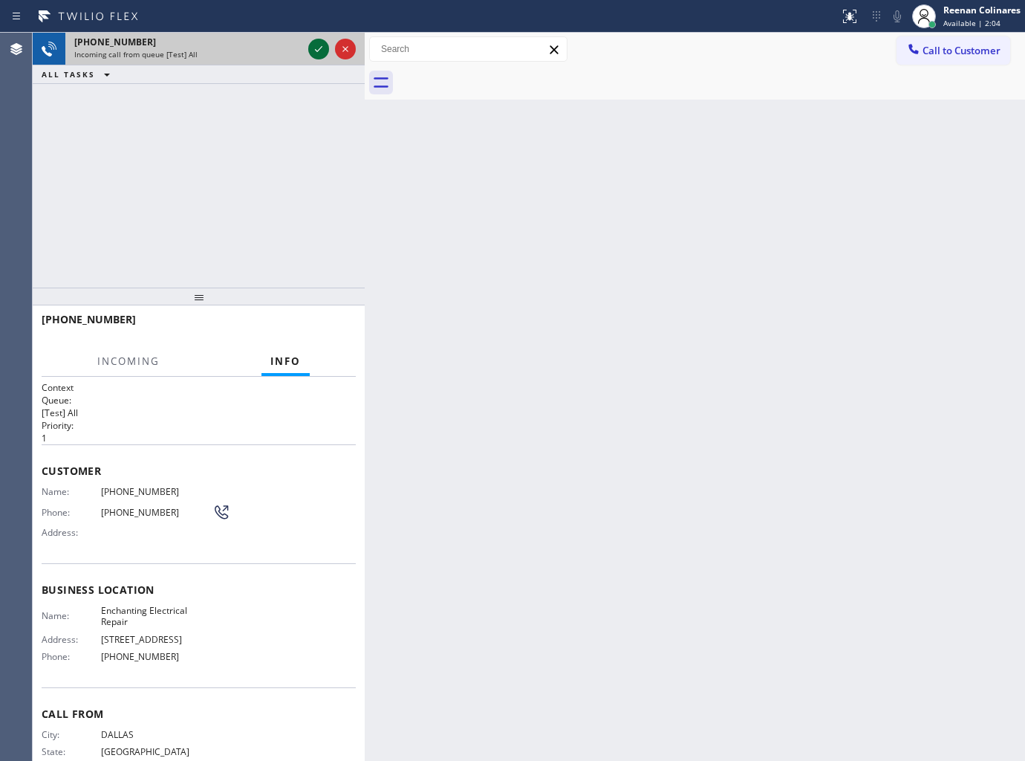
click at [314, 48] on icon at bounding box center [319, 49] width 18 height 18
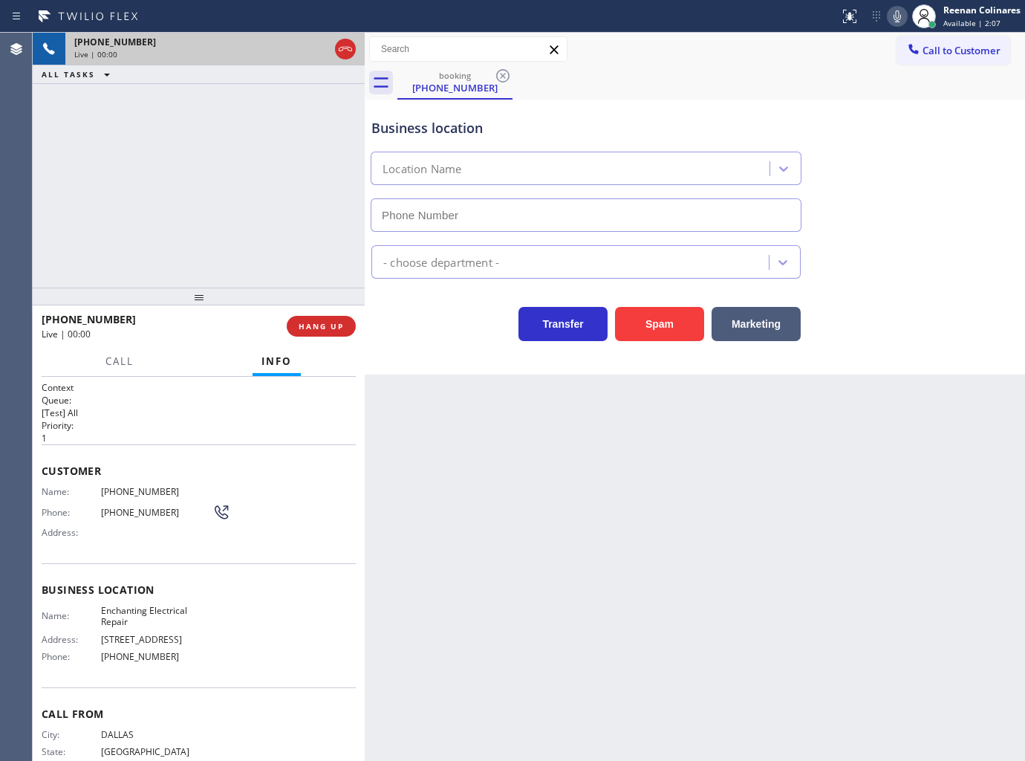
type input "[PHONE_NUMBER]"
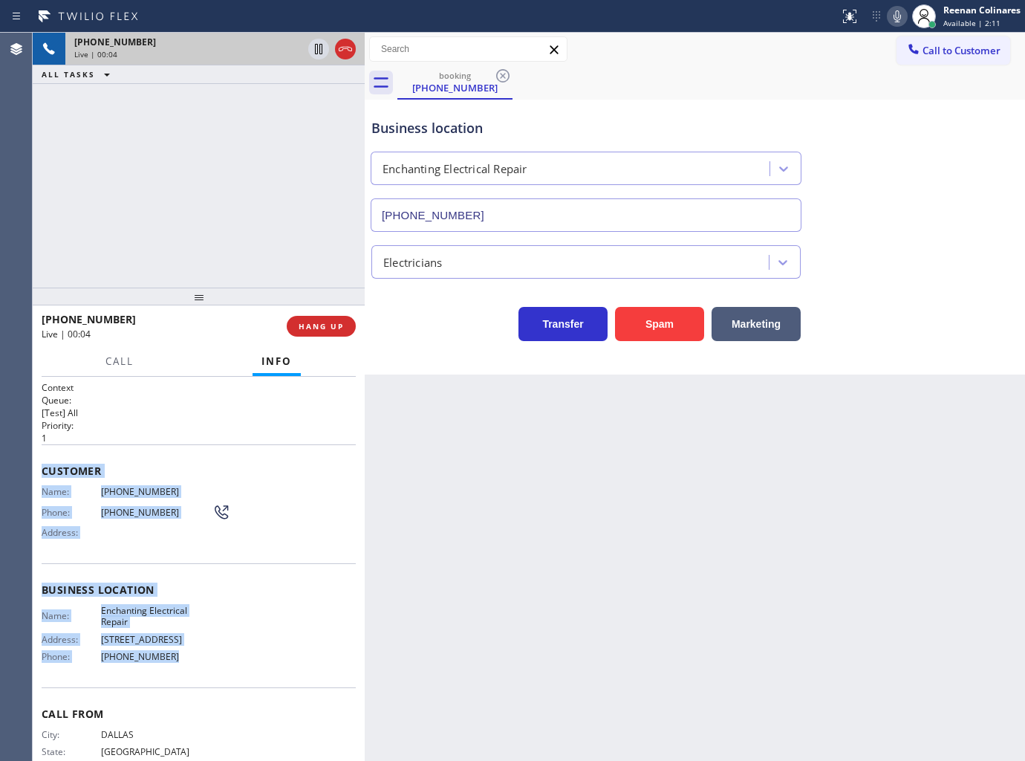
drag, startPoint x: 76, startPoint y: 499, endPoint x: 238, endPoint y: 685, distance: 246.4
click at [238, 685] on div "Context Queue: [Test] All Priority: 1 Customer Name: [PHONE_NUMBER] Phone: [PHO…" at bounding box center [199, 569] width 332 height 385
copy div "Customer Name: [PHONE_NUMBER] Phone: [PHONE_NUMBER] Address: Business location …"
click at [895, 20] on icon at bounding box center [898, 16] width 18 height 18
click at [894, 17] on rect at bounding box center [897, 15] width 10 height 10
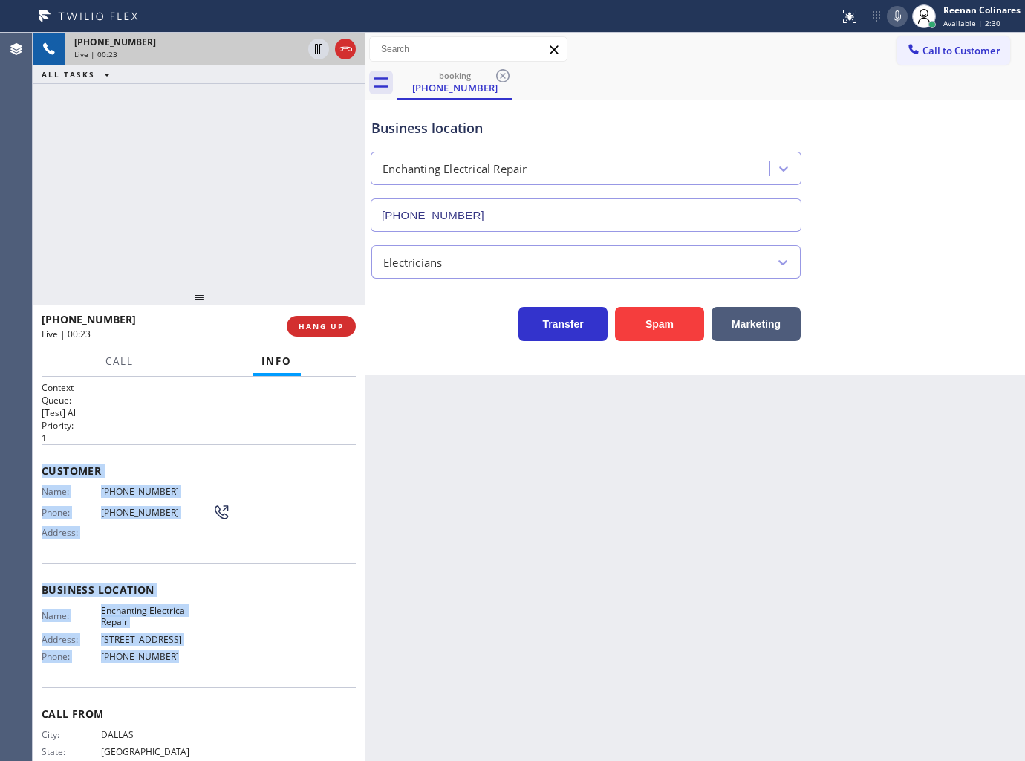
click at [893, 19] on icon at bounding box center [898, 16] width 18 height 18
click at [785, 316] on button "Marketing" at bounding box center [756, 324] width 89 height 34
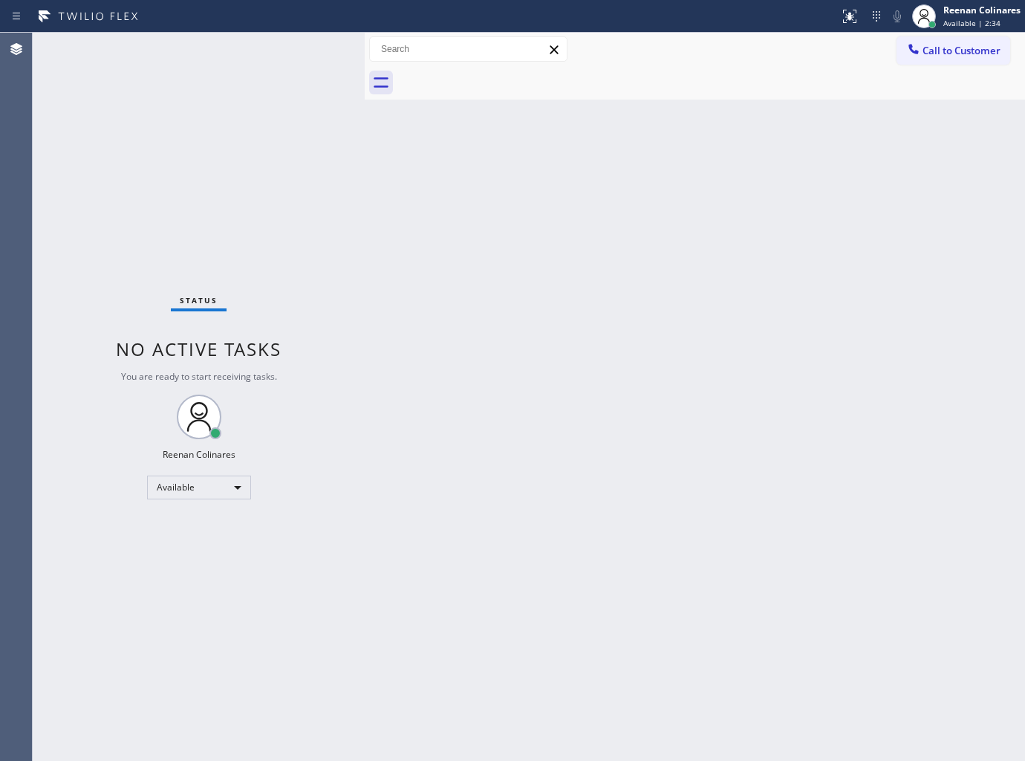
click at [785, 458] on div "Back to Dashboard Change Sender ID Customers Technicians Select a contact Outbo…" at bounding box center [695, 397] width 660 height 728
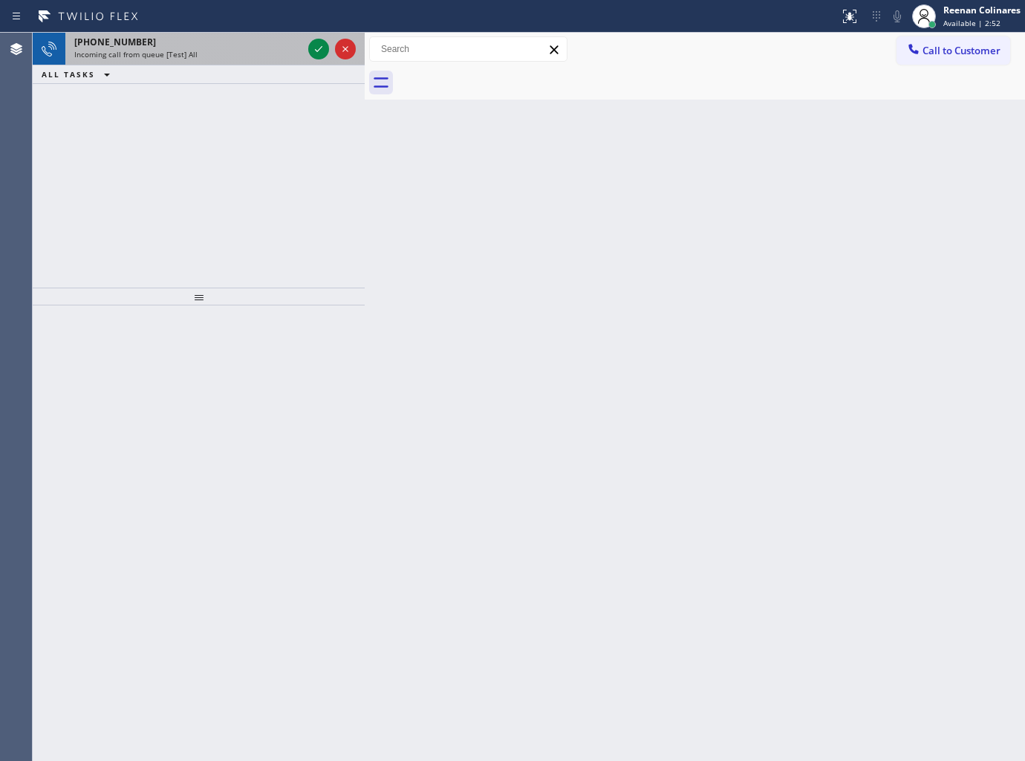
click at [210, 47] on div "[PHONE_NUMBER]" at bounding box center [188, 42] width 228 height 13
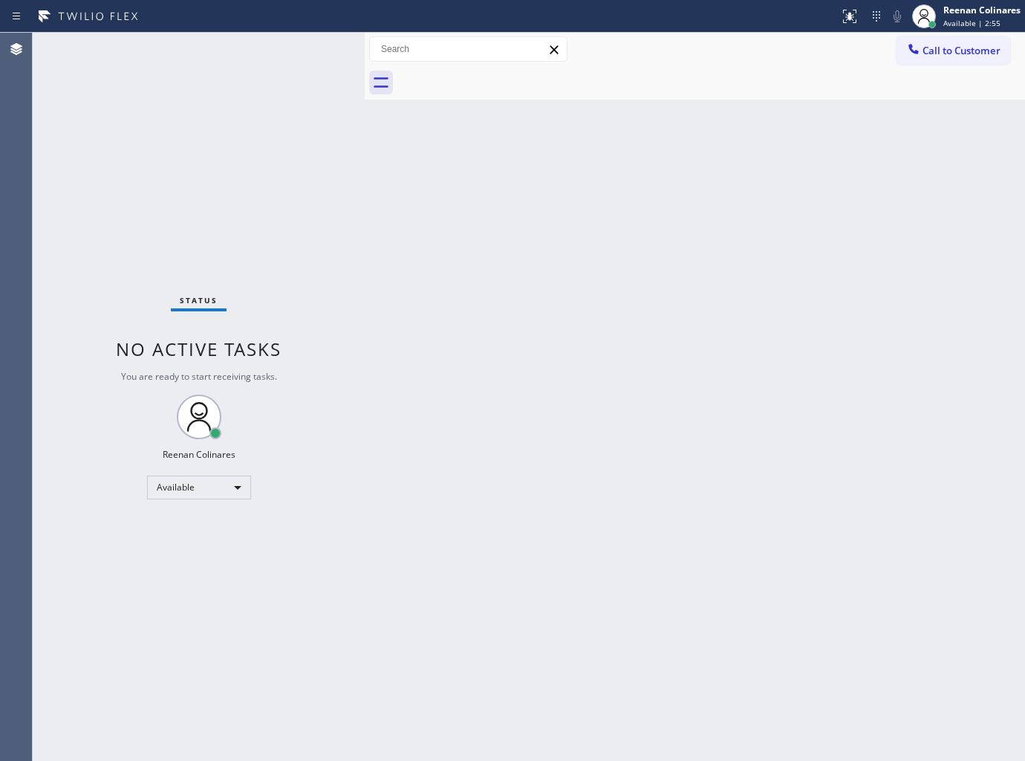
click at [241, 52] on div "Status No active tasks You are ready to start receiving tasks. Reenan Colinares…" at bounding box center [199, 397] width 332 height 728
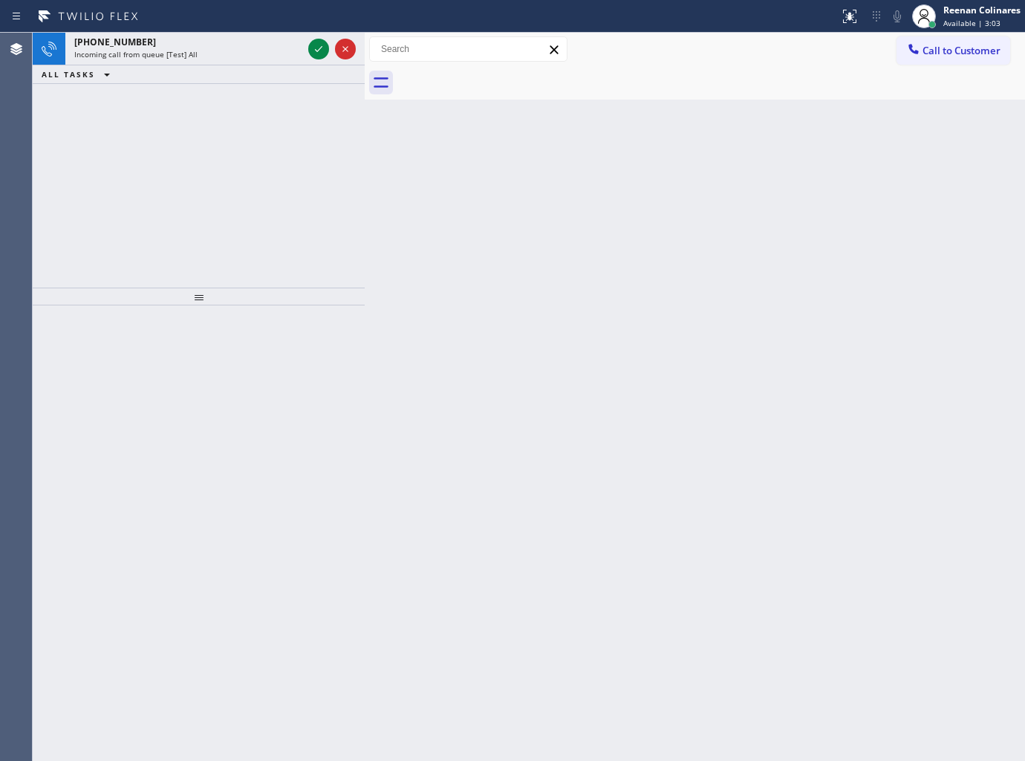
click at [243, 51] on div "Incoming call from queue [Test] All" at bounding box center [188, 54] width 228 height 10
click at [264, 55] on div "Incoming call from queue [Test] All" at bounding box center [188, 54] width 228 height 10
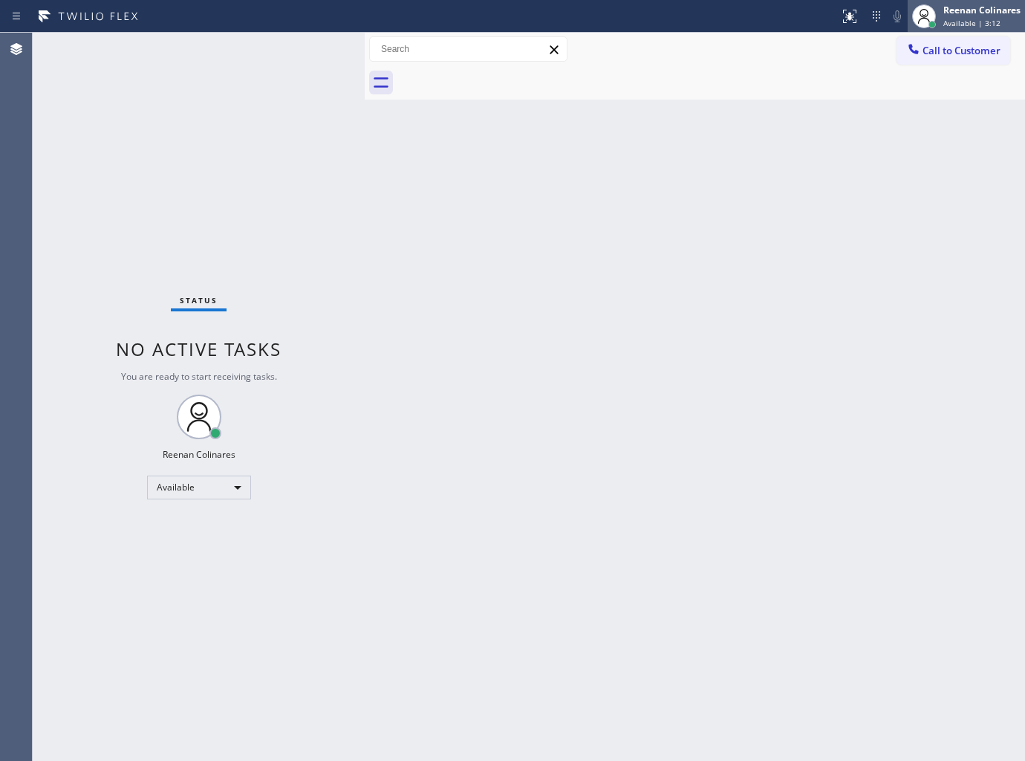
click at [977, 21] on span "Available | 3:12" at bounding box center [972, 23] width 57 height 10
click at [195, 53] on div "Status No active tasks You are ready to start receiving tasks. Reenan Colinares…" at bounding box center [199, 397] width 332 height 728
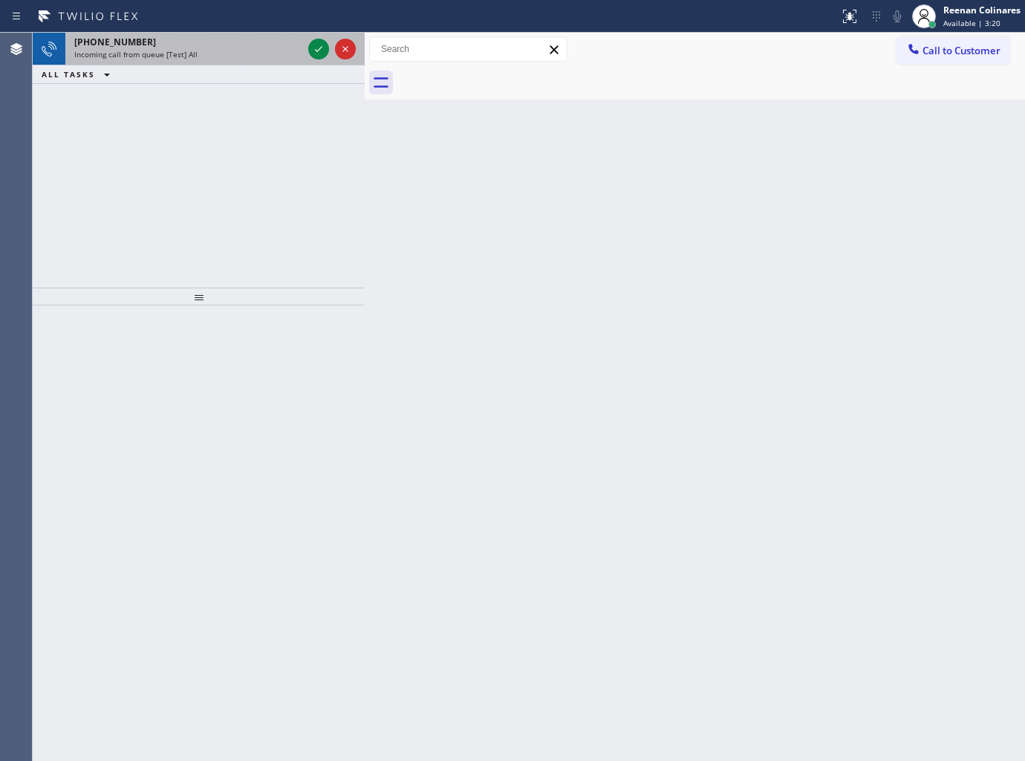
click at [263, 61] on div "[PHONE_NUMBER] Incoming call from queue [Test] All" at bounding box center [185, 49] width 240 height 33
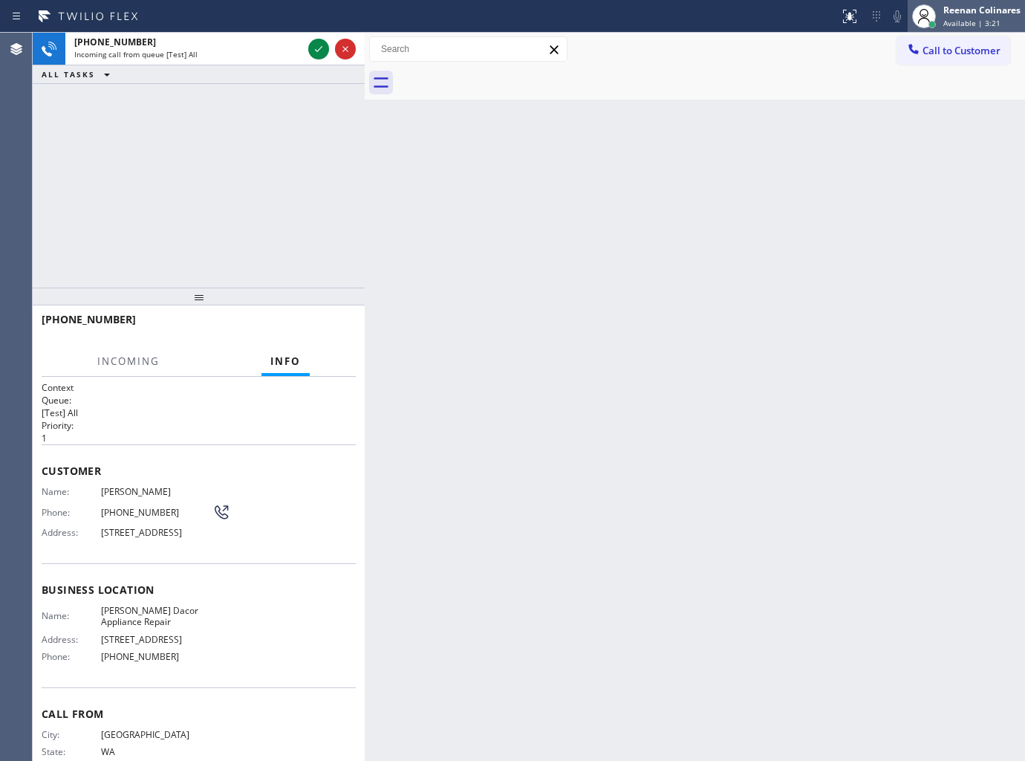
click at [975, 12] on div "Reenan Colinares" at bounding box center [982, 10] width 77 height 13
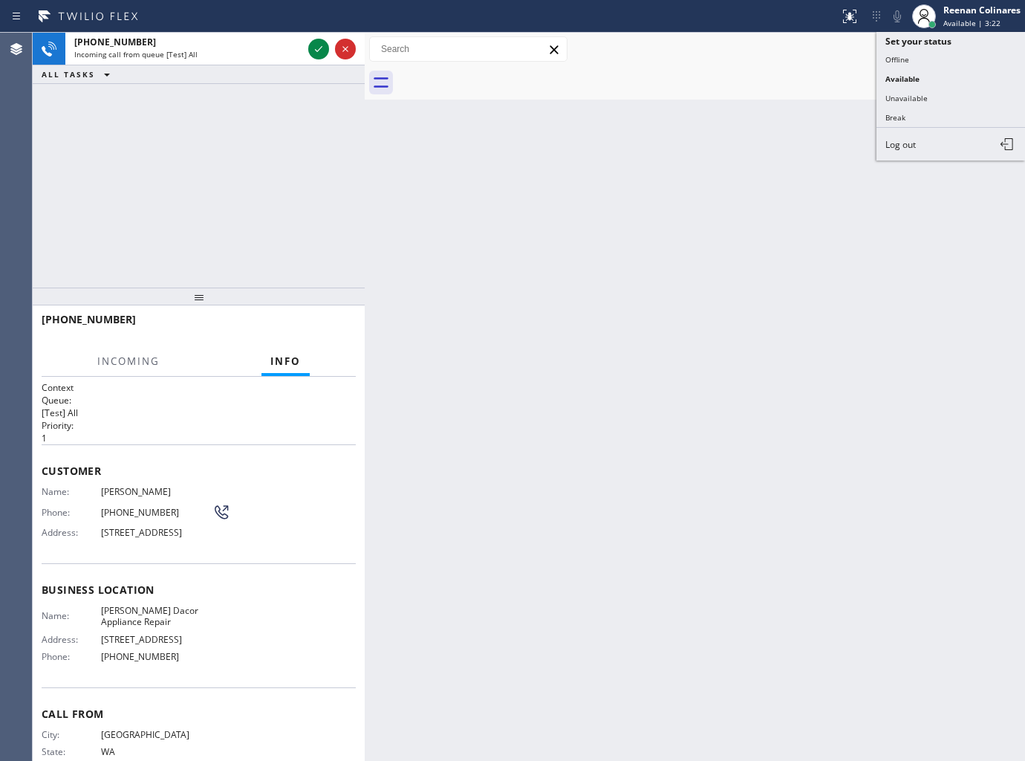
drag, startPoint x: 907, startPoint y: 93, endPoint x: 910, endPoint y: 79, distance: 13.7
click at [908, 93] on button "Unavailable" at bounding box center [951, 97] width 149 height 19
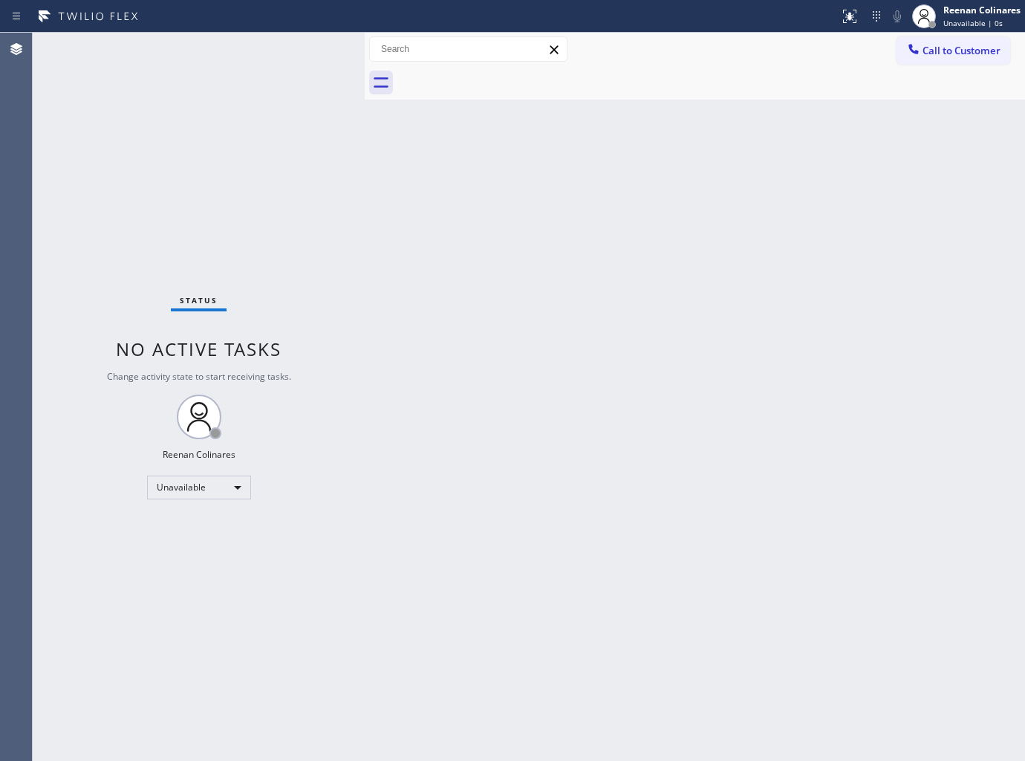
drag, startPoint x: 626, startPoint y: 75, endPoint x: 844, endPoint y: 39, distance: 220.6
click at [627, 76] on div at bounding box center [711, 82] width 628 height 33
click at [952, 4] on div "Reenan Colinares" at bounding box center [982, 10] width 77 height 13
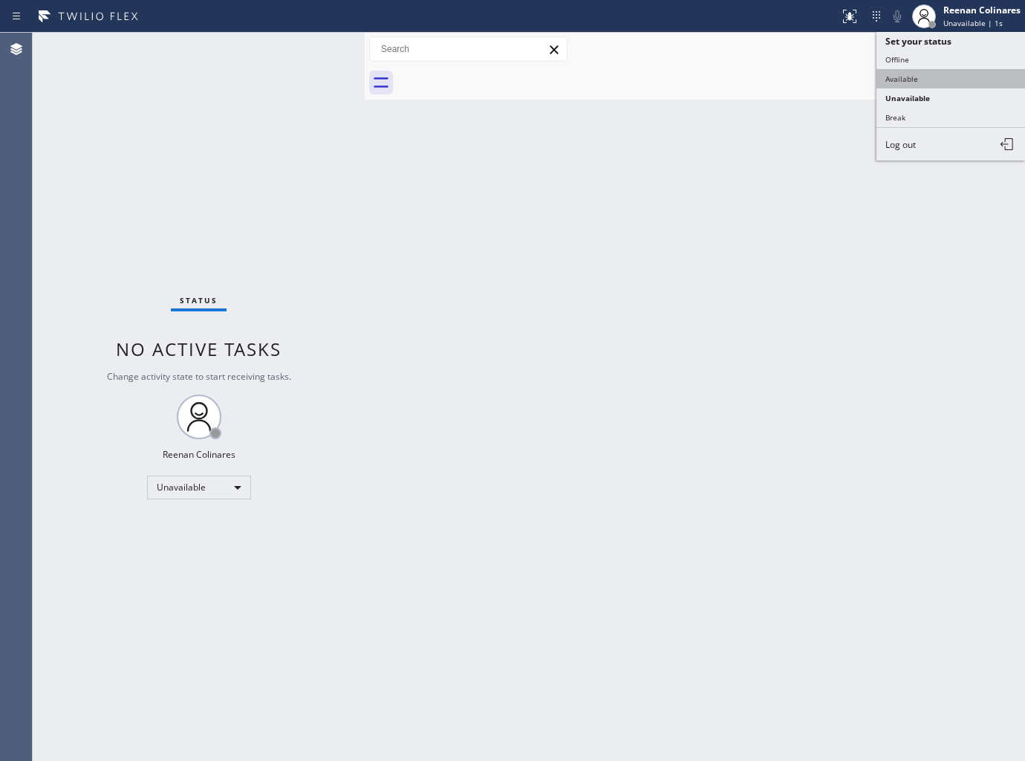
click at [903, 71] on button "Available" at bounding box center [951, 78] width 149 height 19
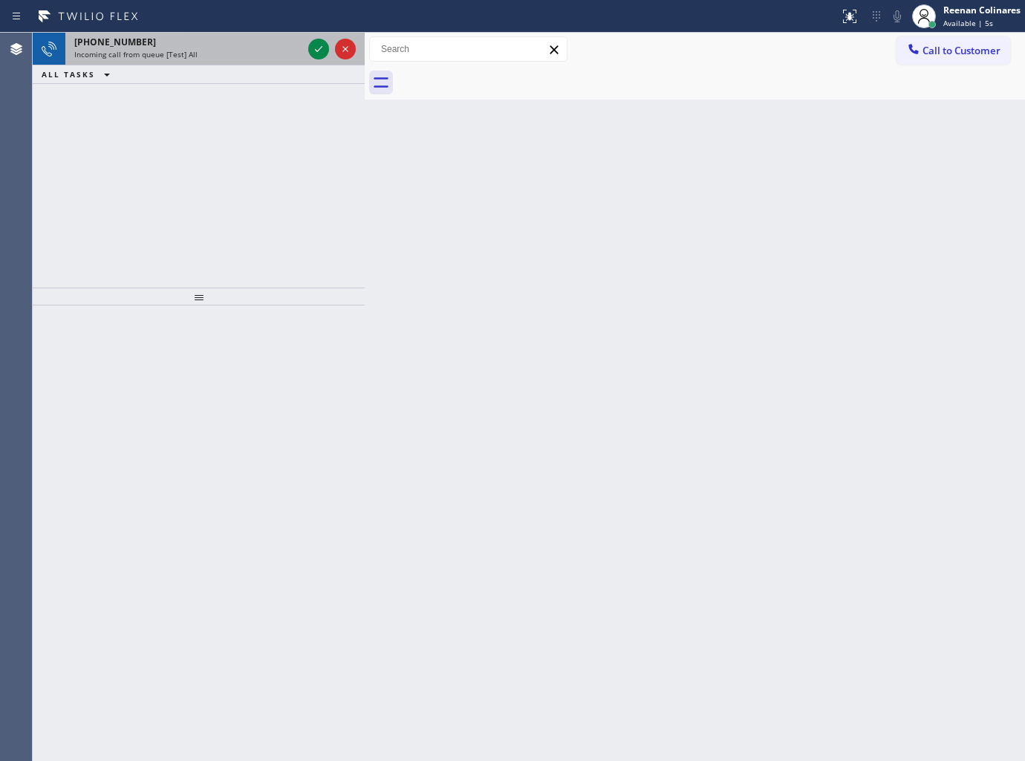
click at [210, 50] on div "Incoming call from queue [Test] All" at bounding box center [188, 54] width 228 height 10
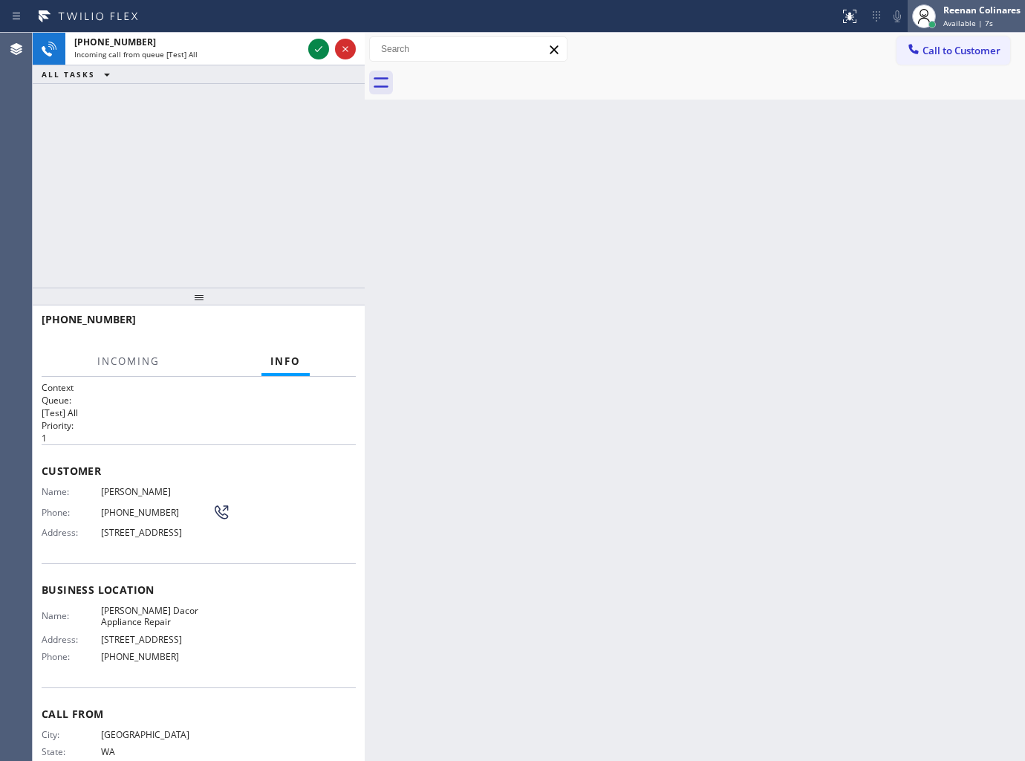
click at [982, 22] on span "Available | 7s" at bounding box center [969, 23] width 50 height 10
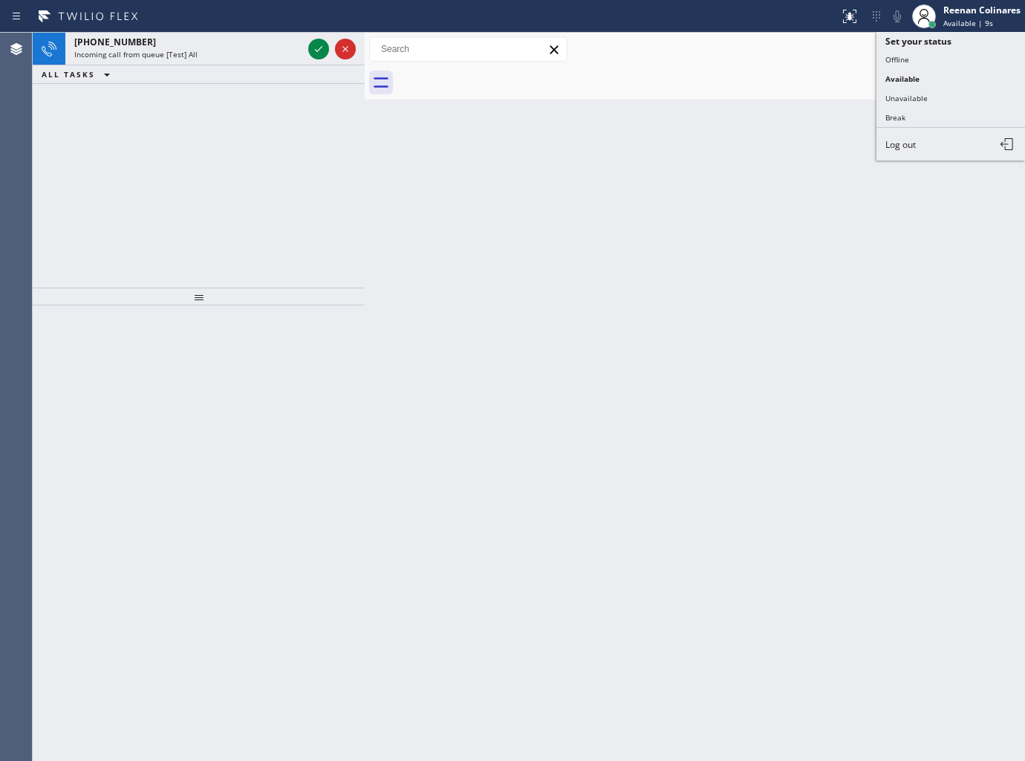
click at [454, 100] on div "Back to Dashboard Change Sender ID Customers Technicians Select a contact Outbo…" at bounding box center [695, 397] width 660 height 728
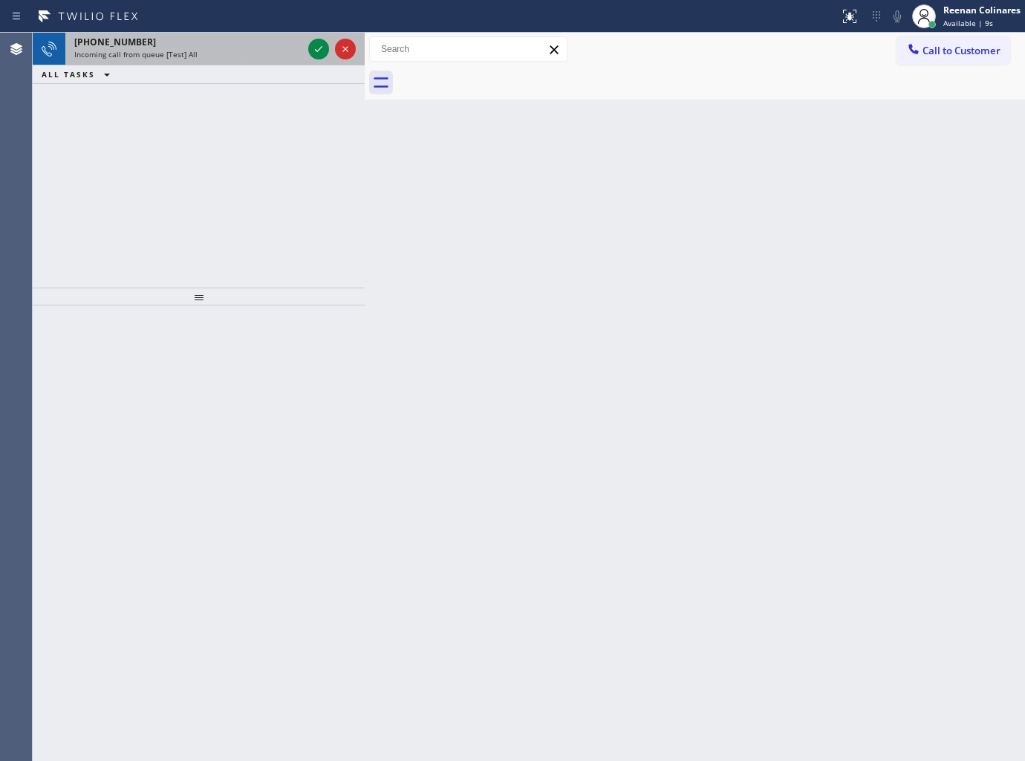
click at [193, 53] on span "Incoming call from queue [Test] All" at bounding box center [135, 54] width 123 height 10
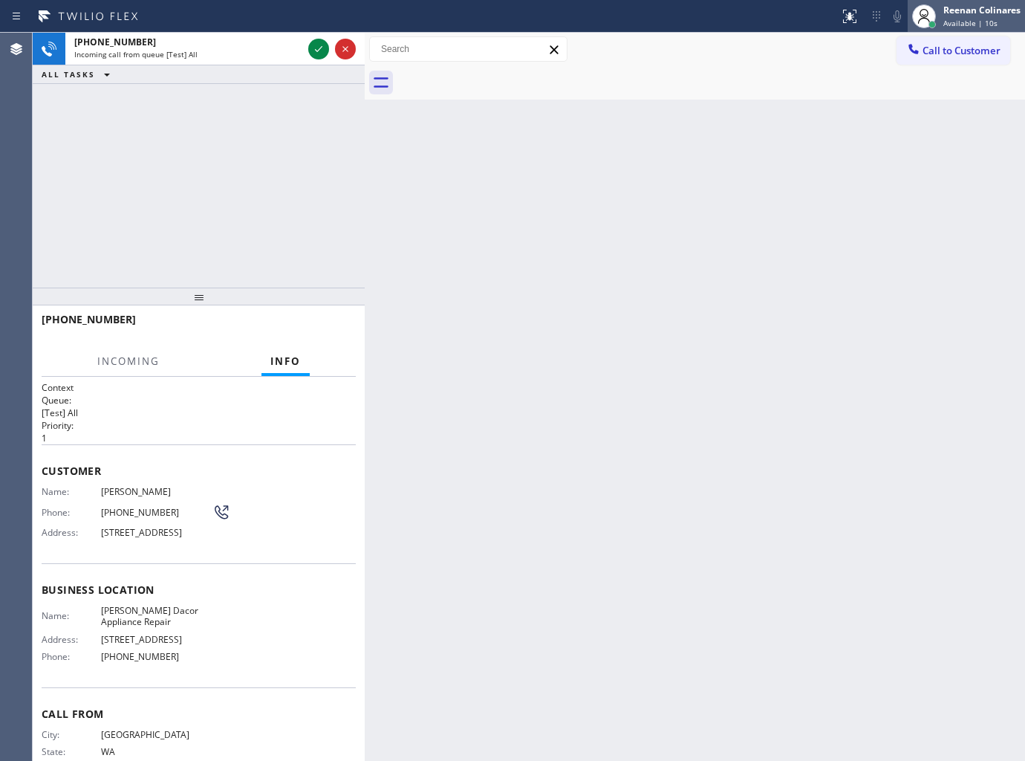
click at [984, 7] on div "Reenan Colinares" at bounding box center [982, 10] width 77 height 13
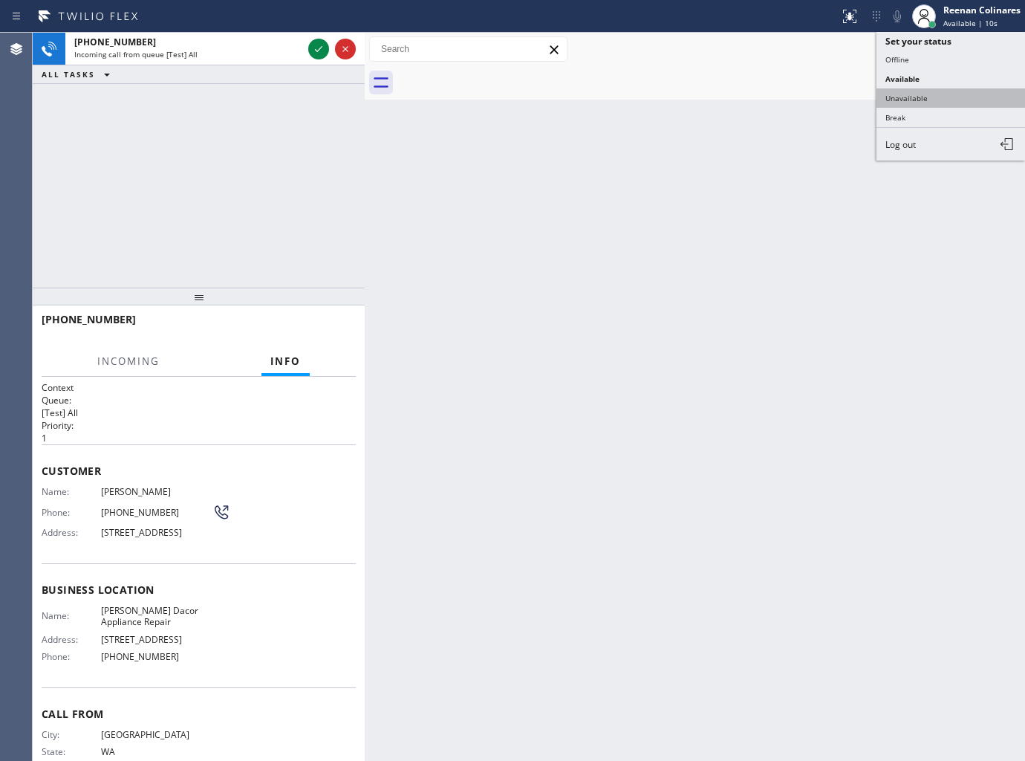
click at [889, 98] on button "Unavailable" at bounding box center [951, 97] width 149 height 19
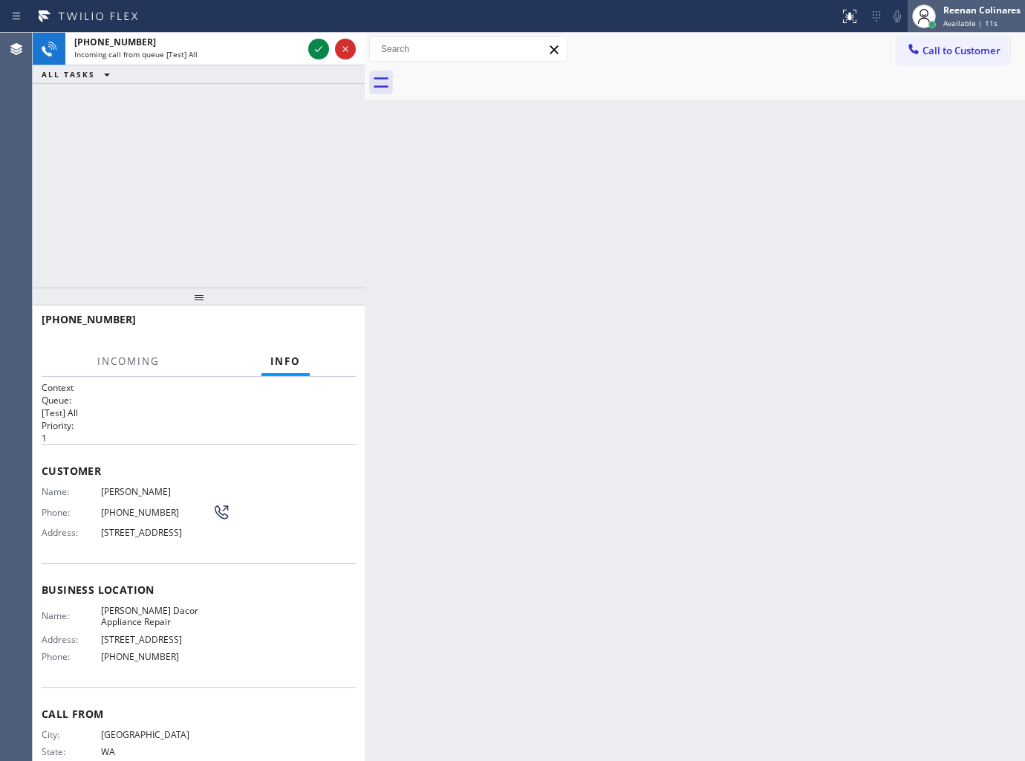
click at [952, 24] on span "Available | 11s" at bounding box center [971, 23] width 54 height 10
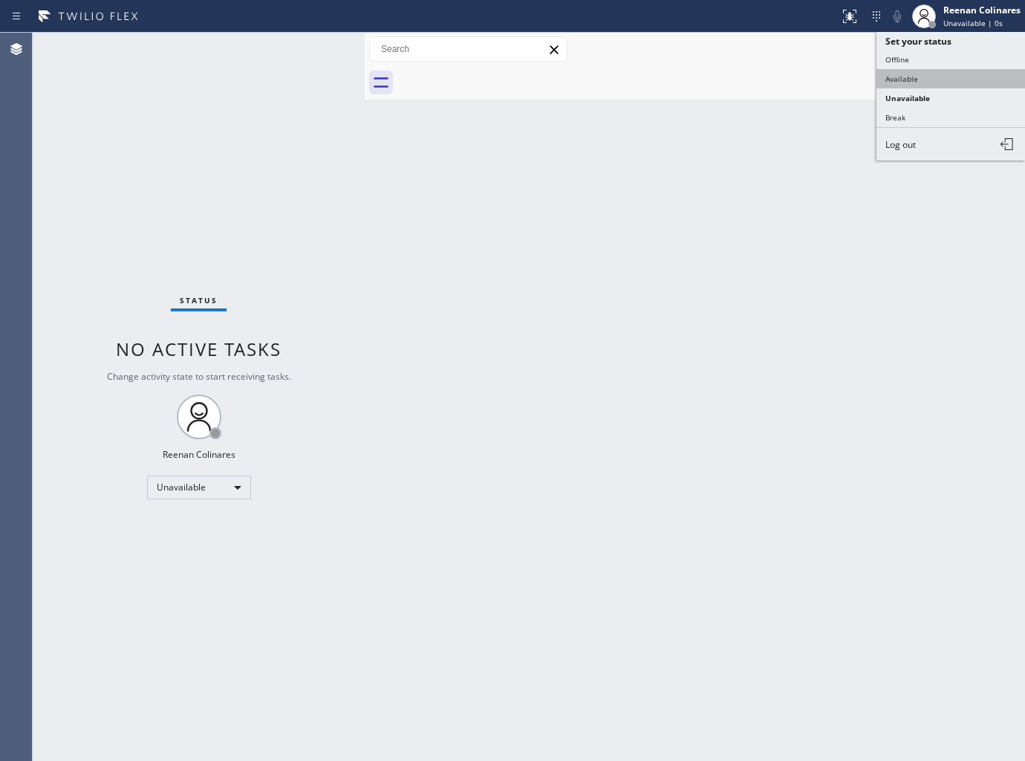
click at [911, 74] on button "Available" at bounding box center [951, 78] width 149 height 19
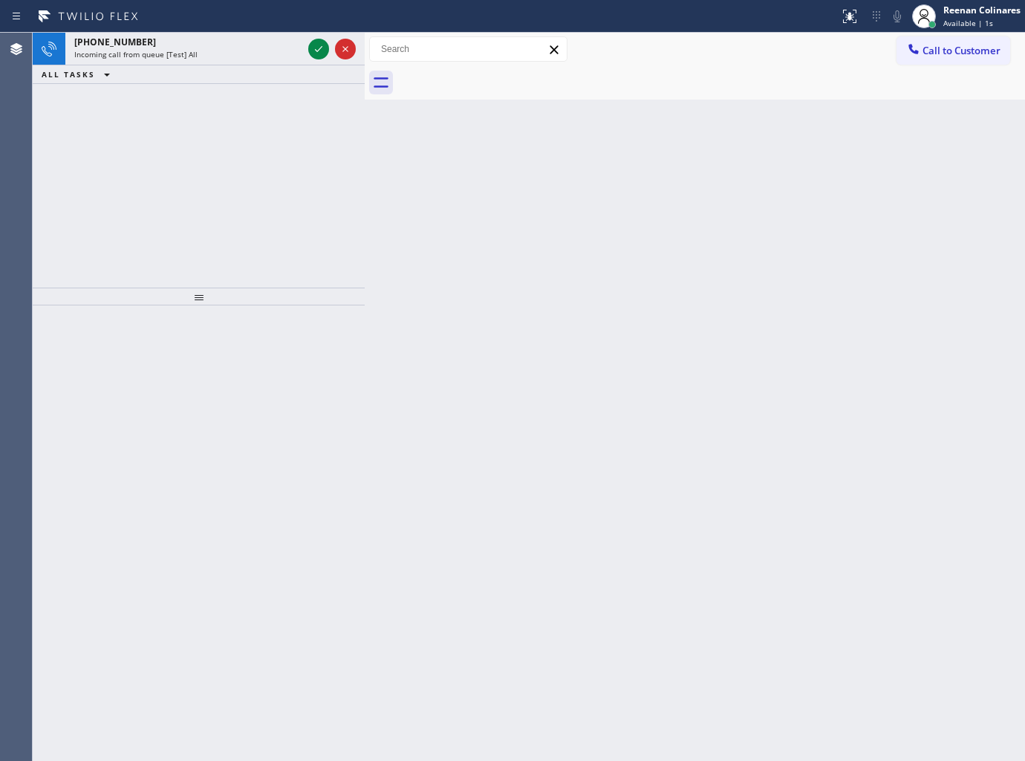
click at [763, 323] on div "Back to Dashboard Change Sender ID Customers Technicians Select a contact Outbo…" at bounding box center [695, 397] width 660 height 728
click at [187, 71] on div "ALL TASKS ALL TASKS ACTIVE TASKS TASKS IN WRAP UP" at bounding box center [199, 74] width 332 height 19
click at [208, 65] on div "ALL TASKS ALL TASKS ACTIVE TASKS TASKS IN WRAP UP" at bounding box center [199, 74] width 332 height 19
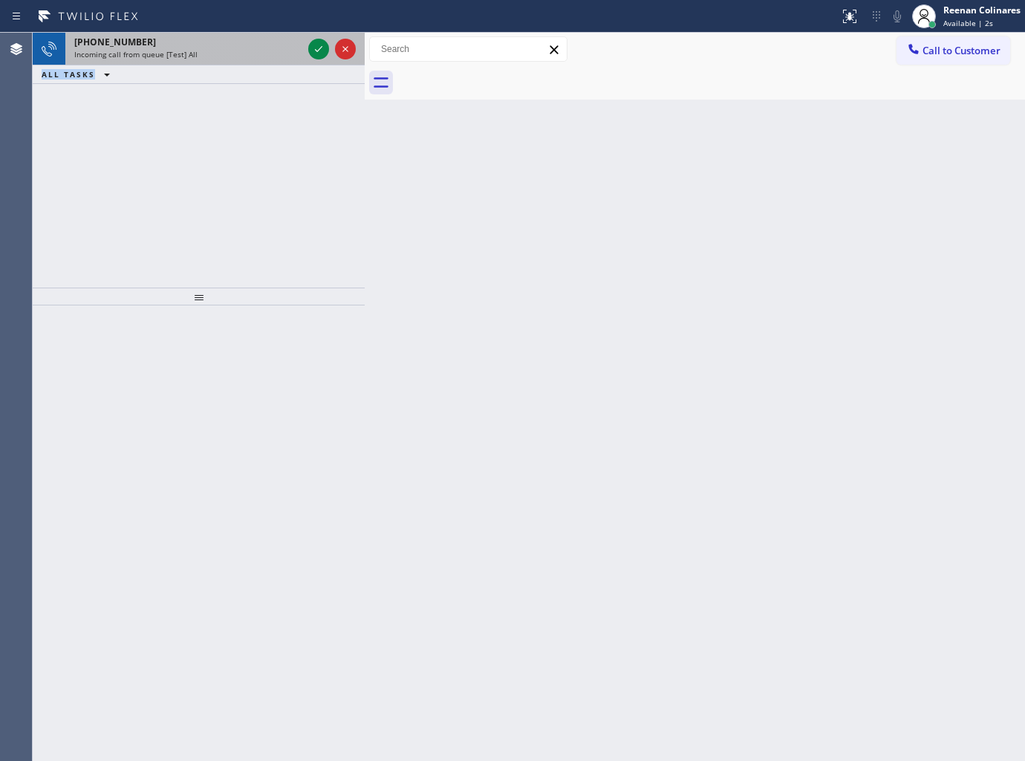
click at [219, 64] on div "[PHONE_NUMBER] Incoming call from queue [Test] All ALL TASKS ALL TASKS ACTIVE T…" at bounding box center [199, 58] width 332 height 51
click at [224, 71] on div "ALL TASKS ALL TASKS ACTIVE TASKS TASKS IN WRAP UP" at bounding box center [199, 74] width 332 height 19
click at [235, 70] on div "ALL TASKS ALL TASKS ACTIVE TASKS TASKS IN WRAP UP" at bounding box center [199, 74] width 332 height 19
click at [249, 63] on div "[PHONE_NUMBER] Incoming call from queue [Test] All" at bounding box center [185, 49] width 240 height 33
click at [260, 60] on div "[PHONE_NUMBER] Incoming call from queue [Test] All" at bounding box center [185, 49] width 240 height 33
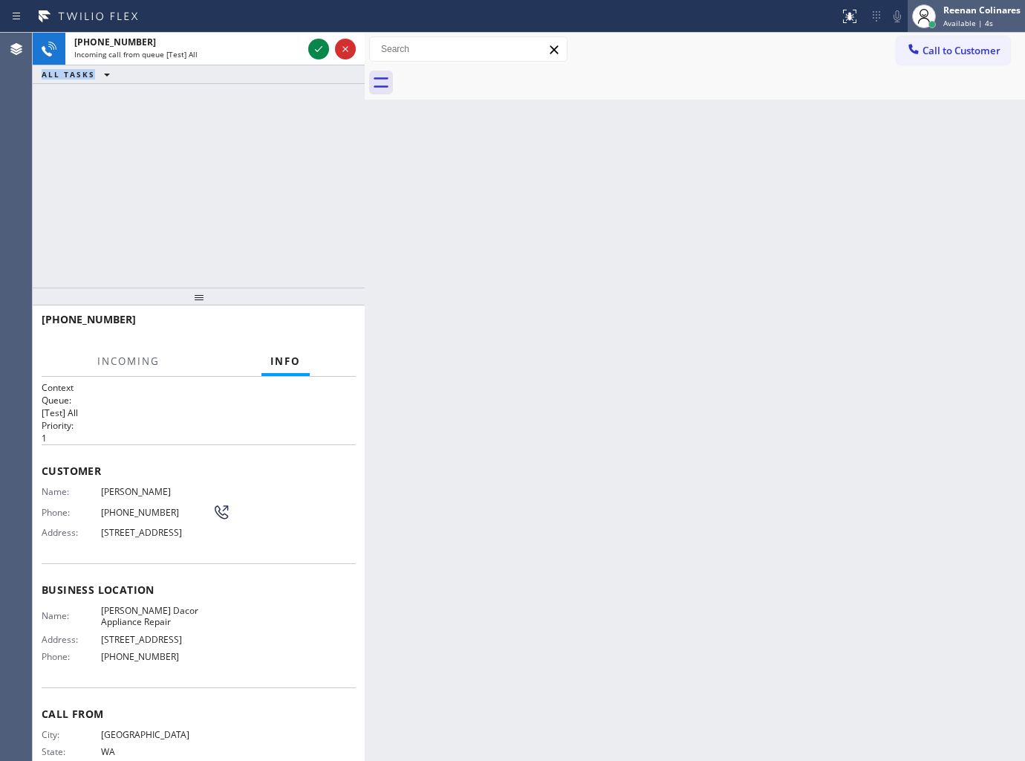
click at [997, 8] on div "Reenan Colinares" at bounding box center [982, 10] width 77 height 13
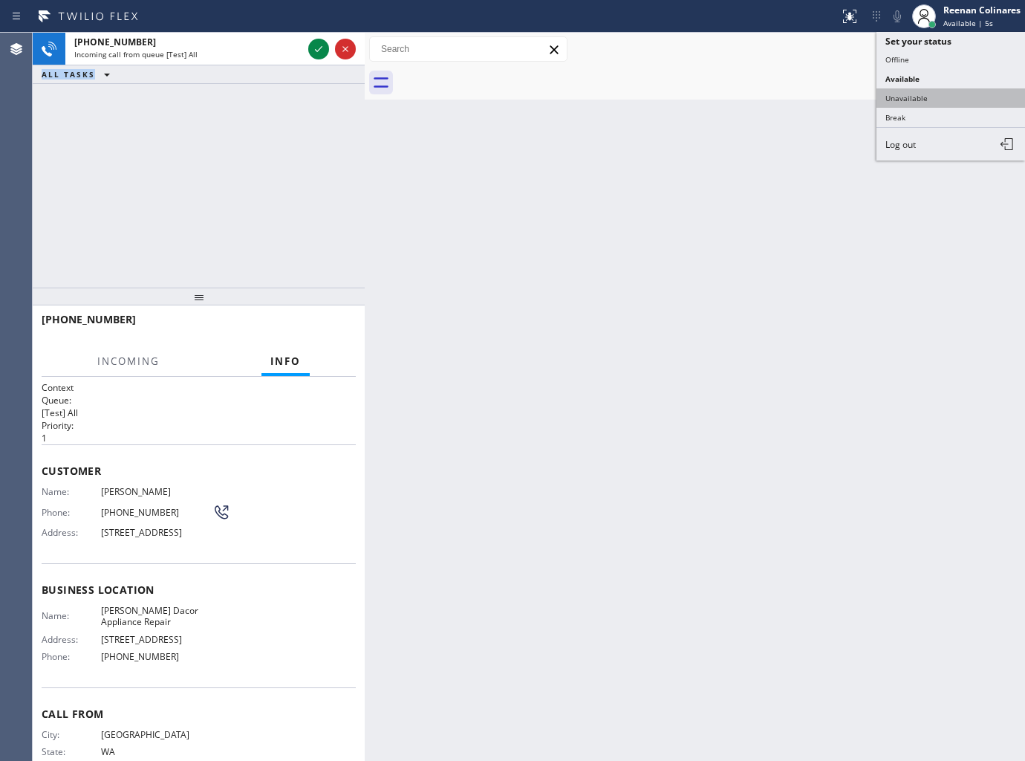
click at [903, 100] on button "Unavailable" at bounding box center [951, 97] width 149 height 19
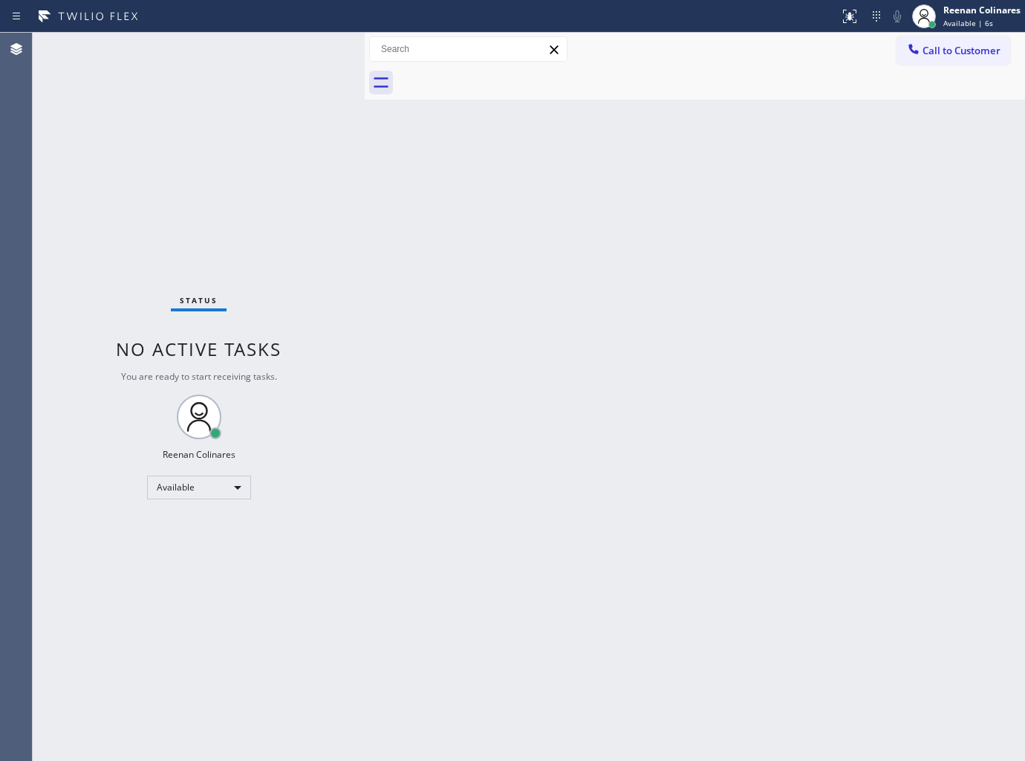
click at [961, 34] on div "Call to Customer Outbound call Location Search location Your caller id phone nu…" at bounding box center [695, 49] width 660 height 33
click at [966, 24] on span "Unavailable | 0s" at bounding box center [973, 23] width 59 height 10
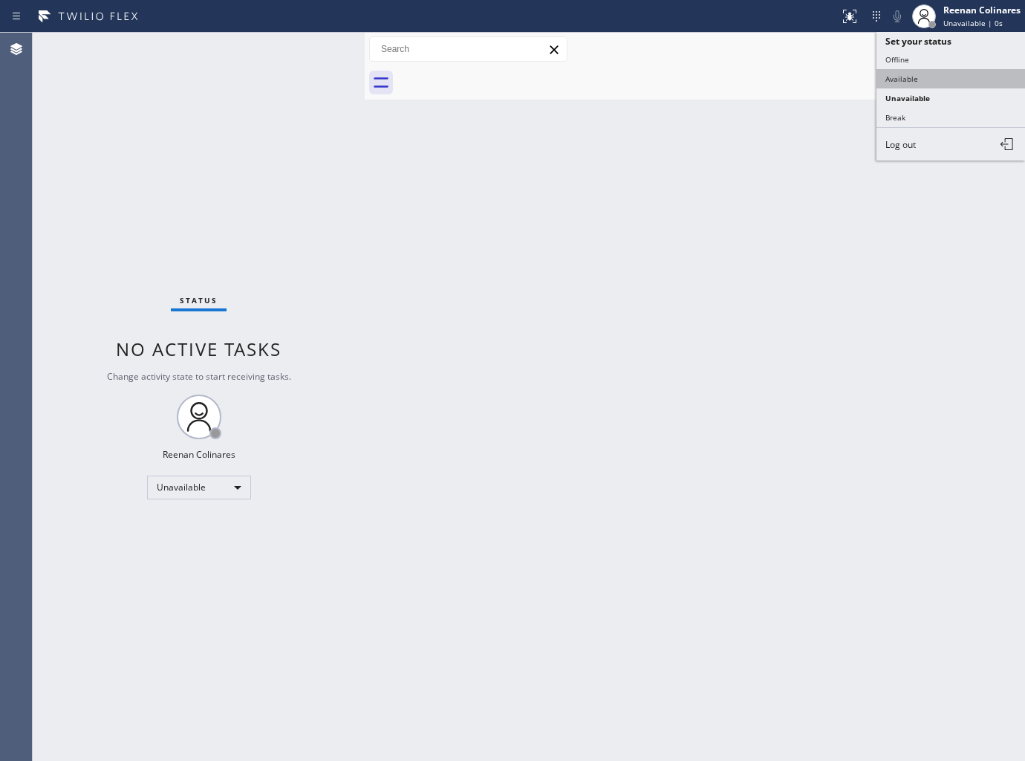
click at [897, 77] on button "Available" at bounding box center [951, 78] width 149 height 19
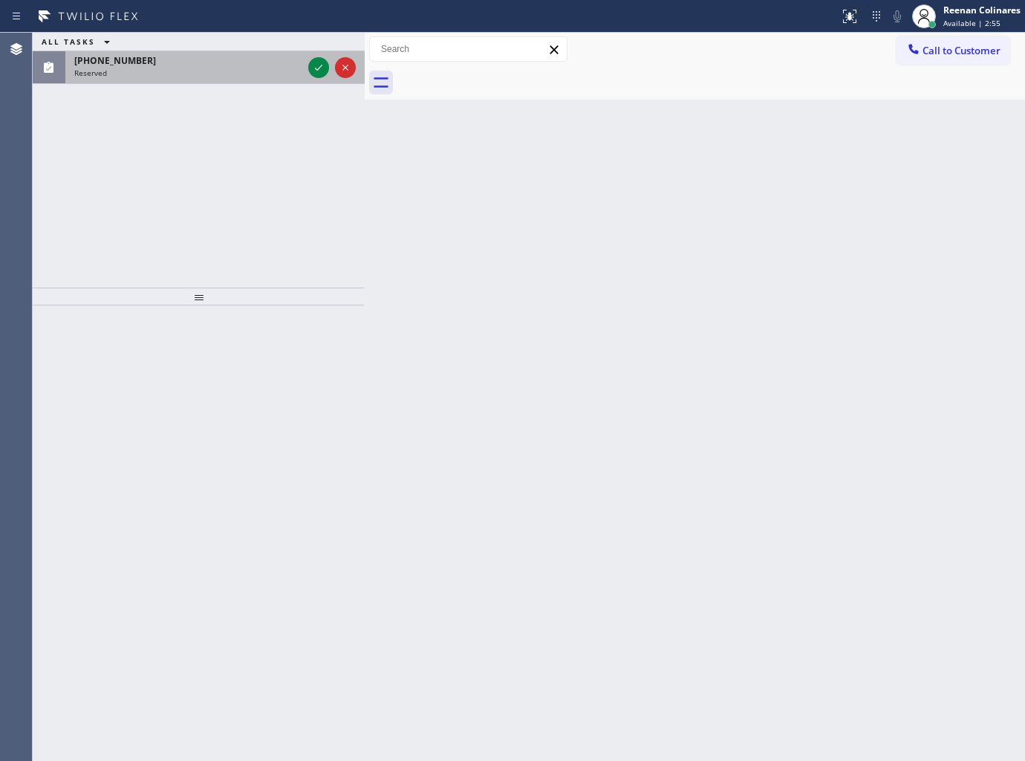
click at [256, 56] on div "[PHONE_NUMBER]" at bounding box center [188, 60] width 228 height 13
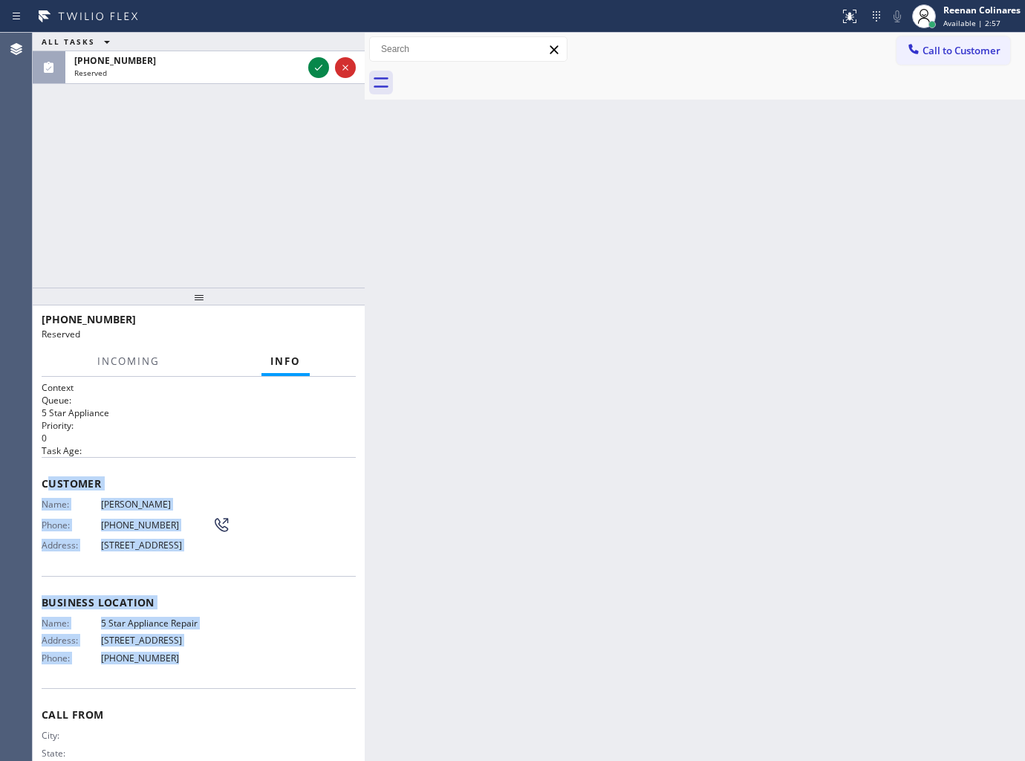
copy div "ustomer Name: [PERSON_NAME] Phone: [PHONE_NUMBER] Address: [STREET_ADDRESS] Bus…"
drag, startPoint x: 57, startPoint y: 489, endPoint x: 372, endPoint y: 713, distance: 386.7
click at [294, 677] on div "Context Queue: 5 Star Appliance Priority: 0 Task Age: Customer Name: [PERSON_NA…" at bounding box center [199, 591] width 314 height 420
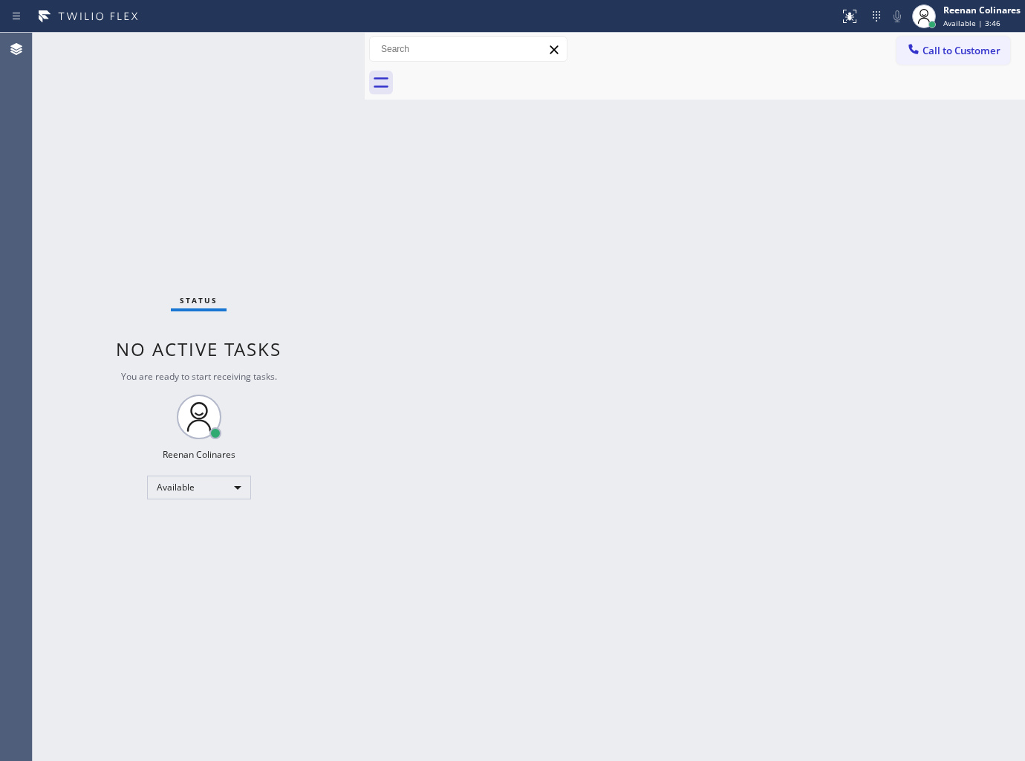
click at [657, 142] on div "Back to Dashboard Change Sender ID Customers Technicians Select a contact Outbo…" at bounding box center [695, 397] width 660 height 728
click at [247, 48] on div "Status No active tasks You are ready to start receiving tasks. Reenan Colinares…" at bounding box center [199, 397] width 332 height 728
click at [264, 51] on div "Status No active tasks You are ready to start receiving tasks. Reenan Colinares…" at bounding box center [199, 397] width 332 height 728
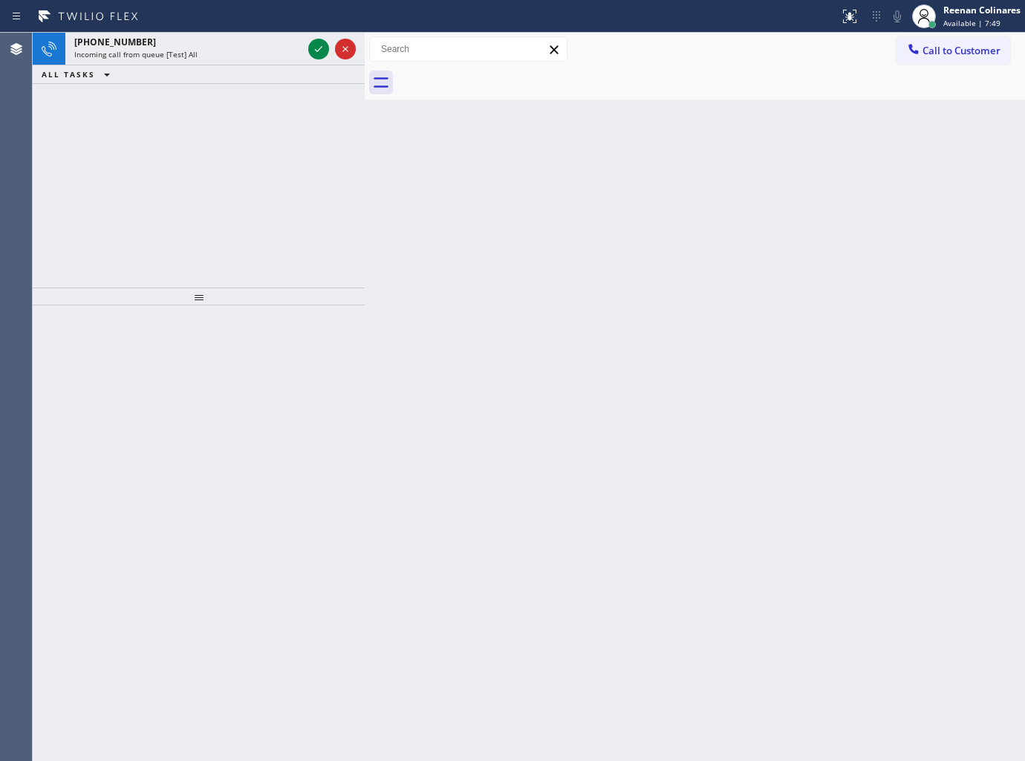
click at [275, 62] on div "[PHONE_NUMBER] Incoming call from queue [Test] All" at bounding box center [185, 49] width 240 height 33
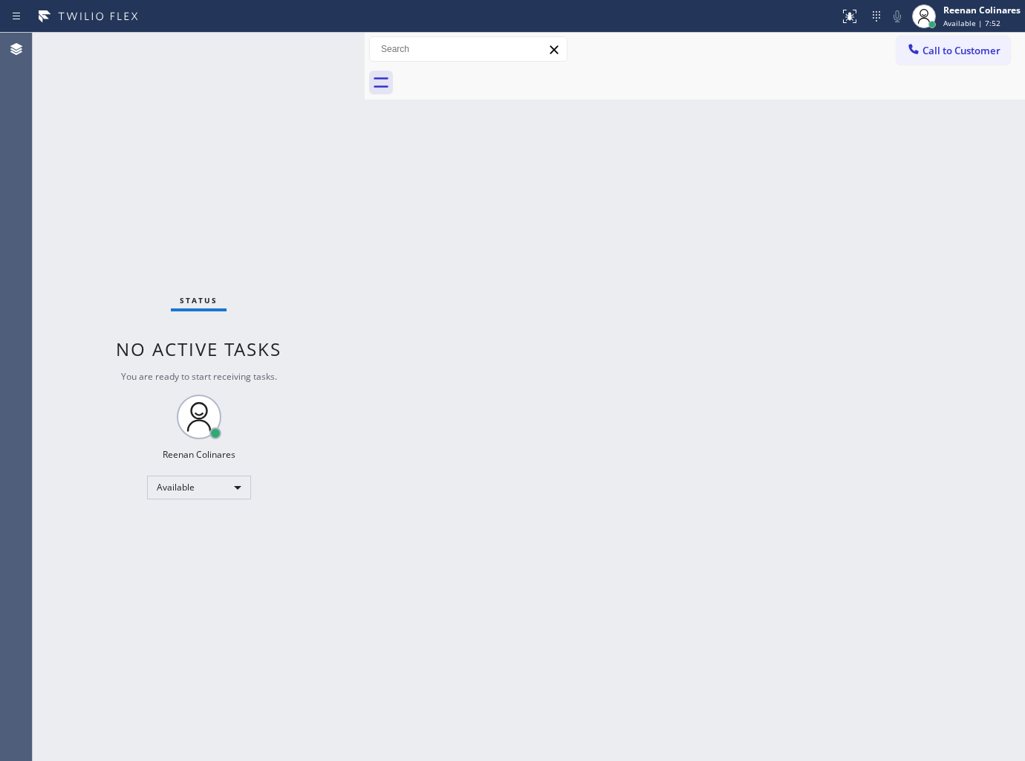
click at [470, 246] on div "Back to Dashboard Change Sender ID Customers Technicians Select a contact Outbo…" at bounding box center [695, 397] width 660 height 728
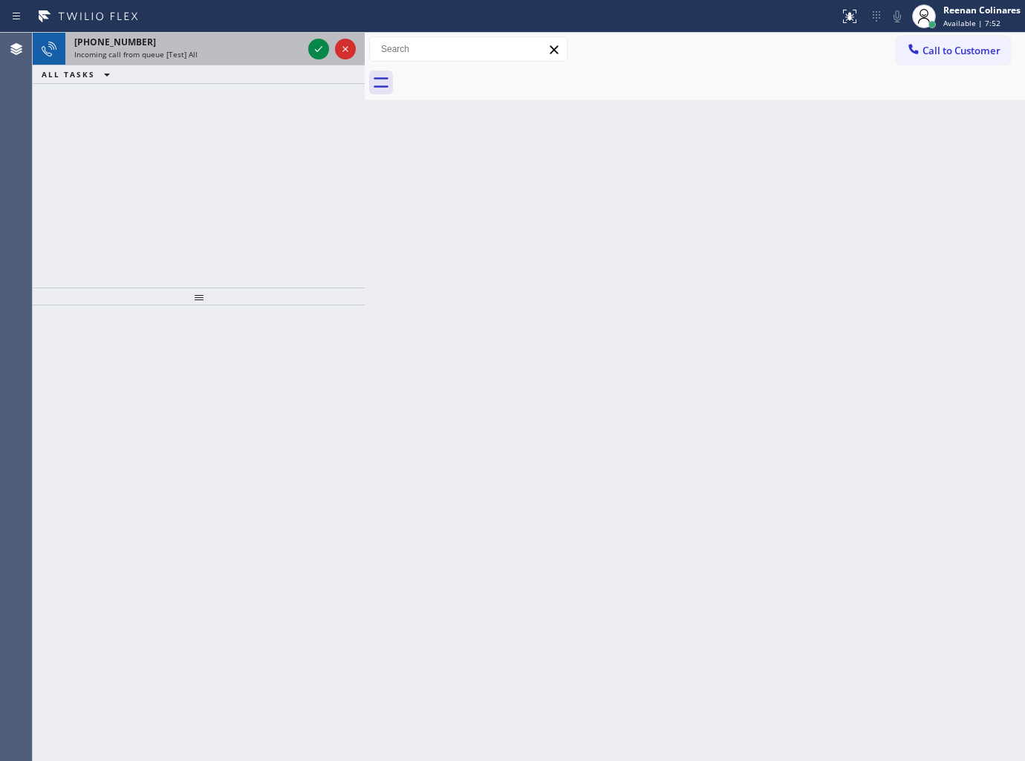
click at [189, 49] on span "Incoming call from queue [Test] All" at bounding box center [135, 54] width 123 height 10
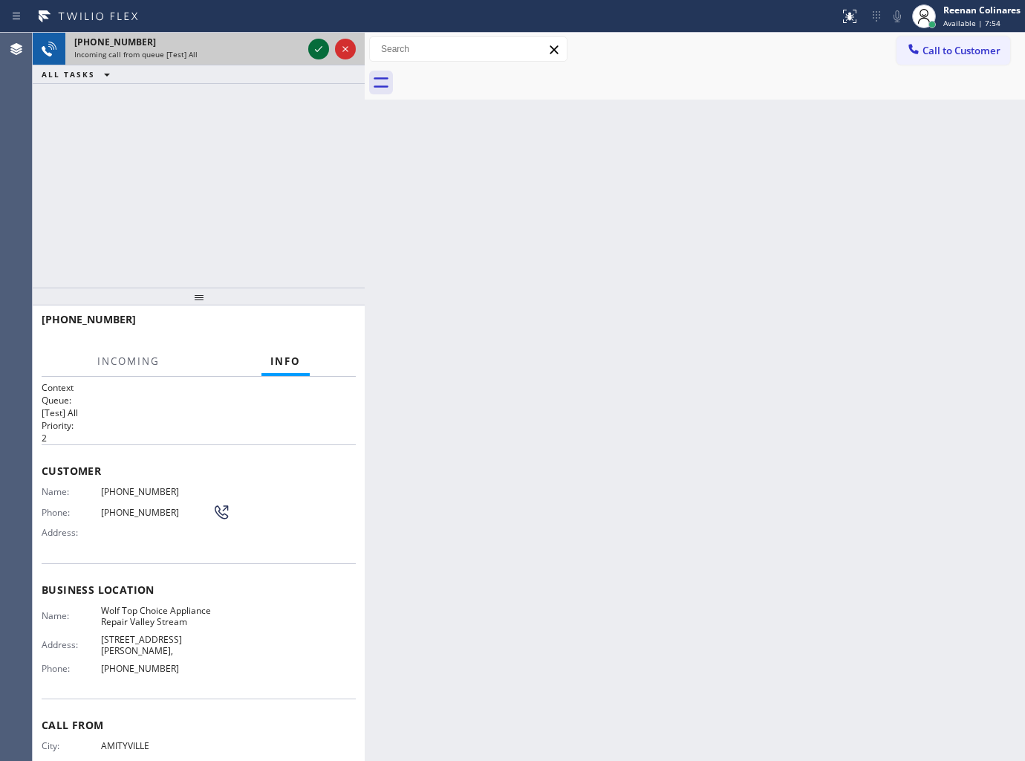
click at [316, 50] on icon at bounding box center [319, 49] width 18 height 18
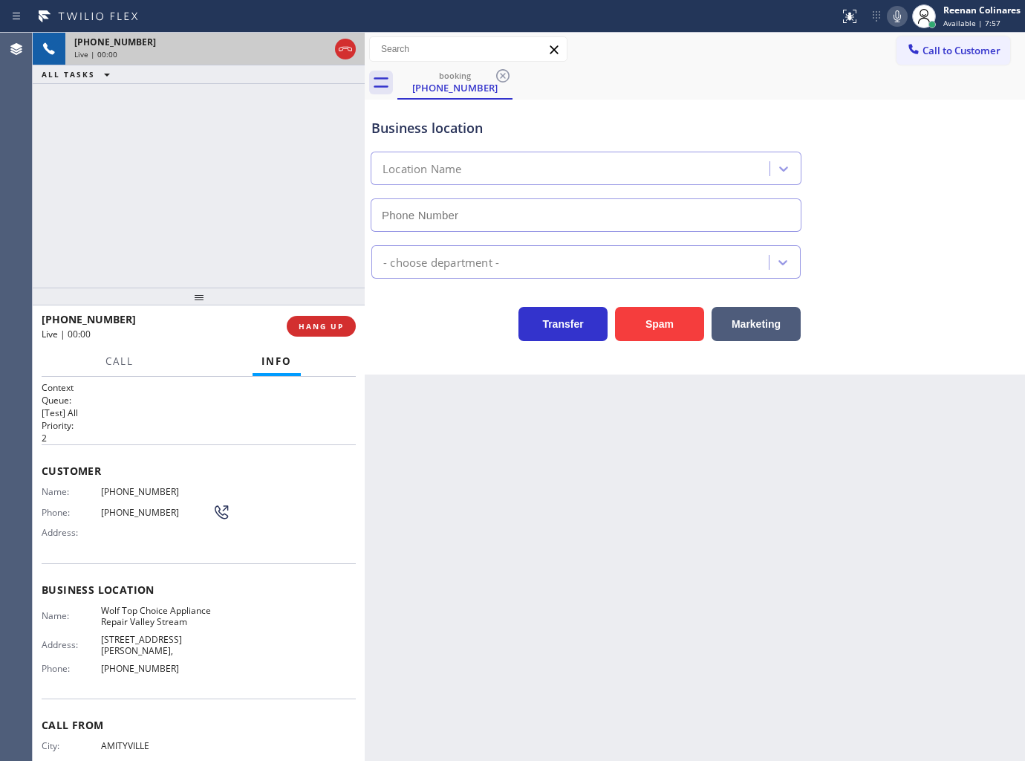
type input "[PHONE_NUMBER]"
click at [654, 323] on button "Spam" at bounding box center [659, 324] width 89 height 34
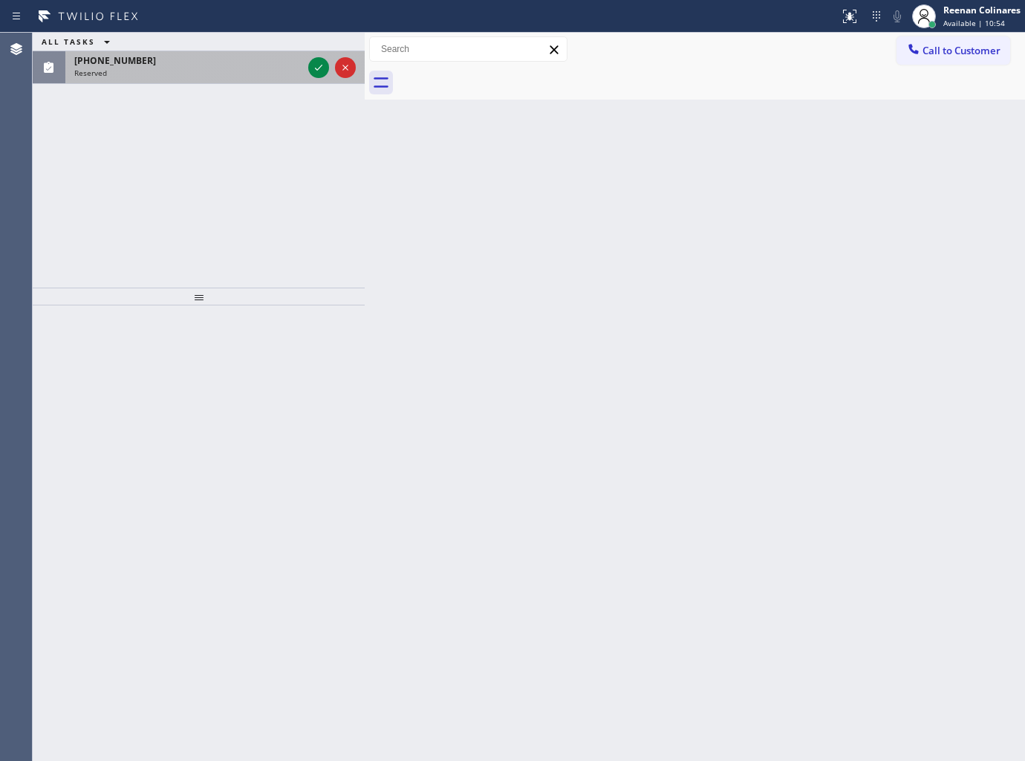
click at [199, 52] on div "[PHONE_NUMBER] Reserved" at bounding box center [185, 67] width 240 height 33
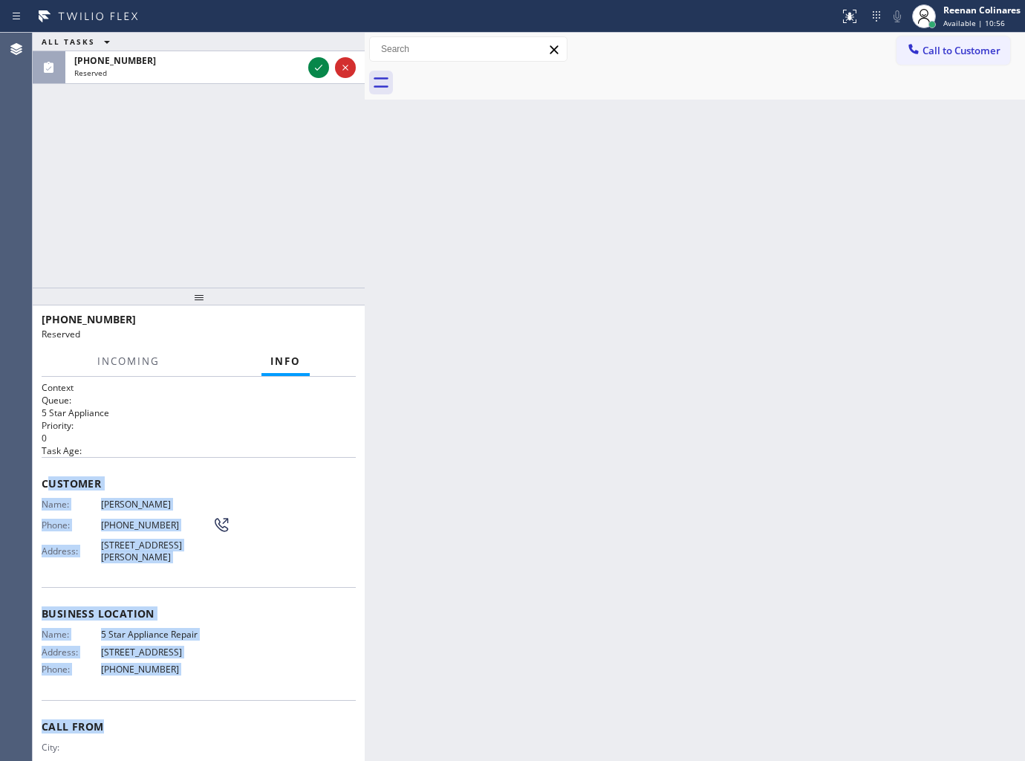
drag, startPoint x: 48, startPoint y: 478, endPoint x: 277, endPoint y: 721, distance: 334.8
click at [271, 723] on div "Context Queue: 5 Star Appliance Priority: 0 Task Age: Customer Name: [PERSON_NA…" at bounding box center [199, 596] width 314 height 431
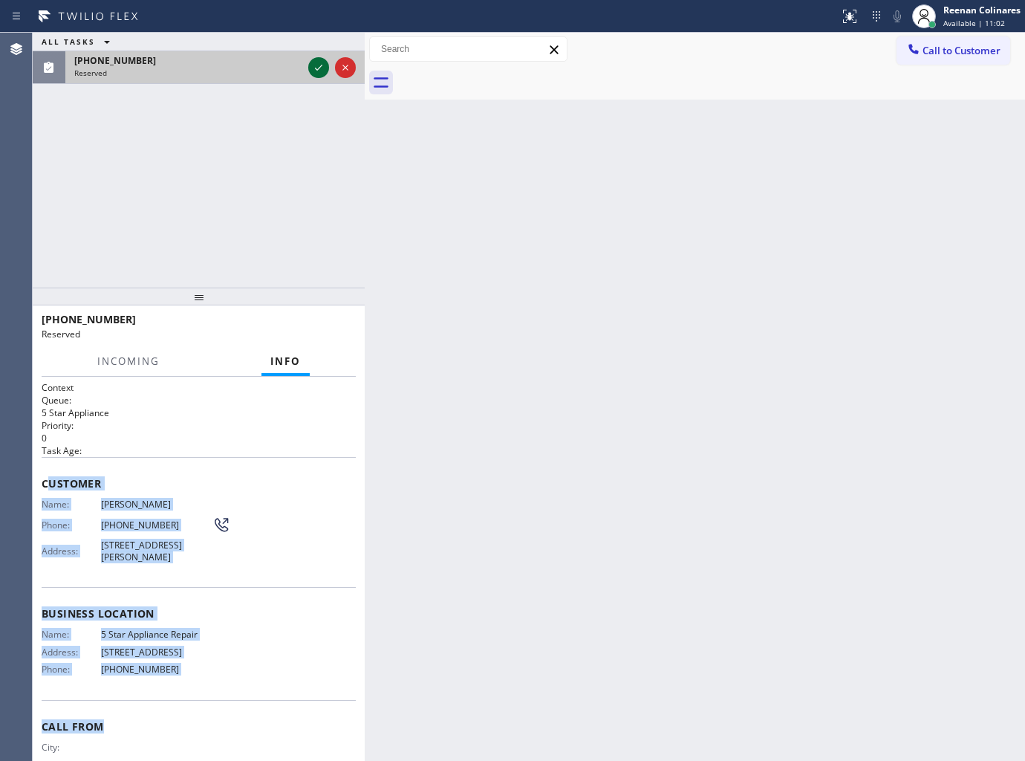
drag, startPoint x: 284, startPoint y: 56, endPoint x: 316, endPoint y: 65, distance: 33.2
click at [288, 59] on div "[PHONE_NUMBER]" at bounding box center [188, 60] width 228 height 13
click at [317, 65] on icon at bounding box center [319, 68] width 18 height 18
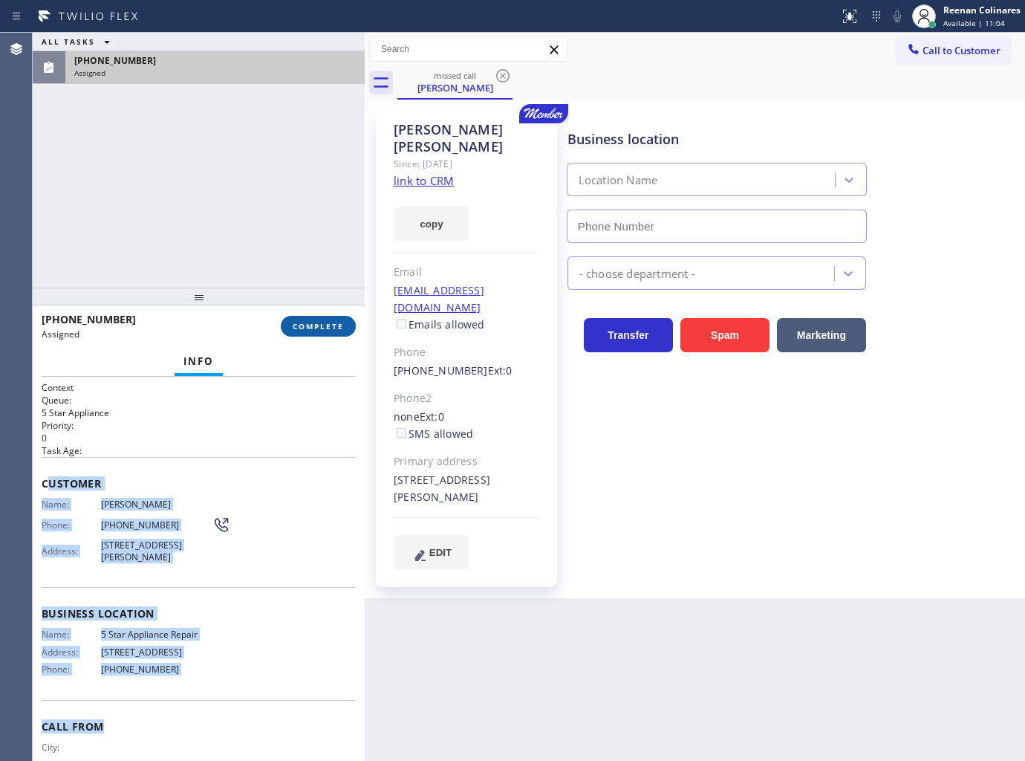
click at [328, 332] on button "COMPLETE" at bounding box center [318, 326] width 75 height 21
type input "[PHONE_NUMBER]"
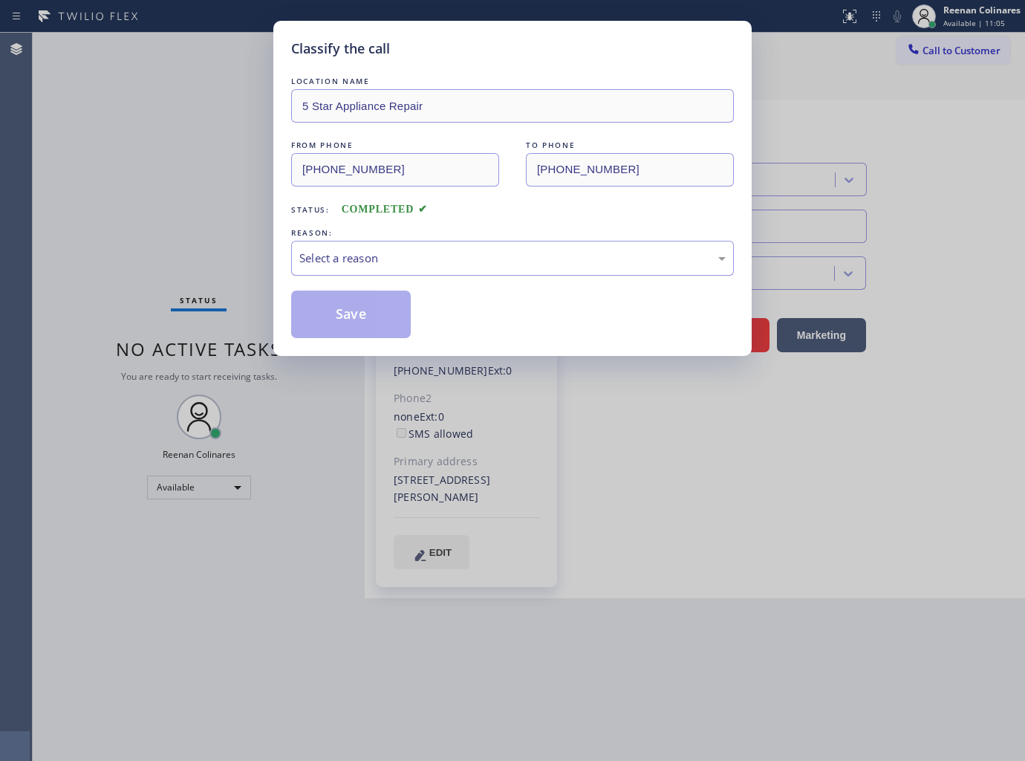
drag, startPoint x: 409, startPoint y: 254, endPoint x: 397, endPoint y: 273, distance: 22.1
click at [407, 256] on div "Select a reason" at bounding box center [512, 258] width 426 height 17
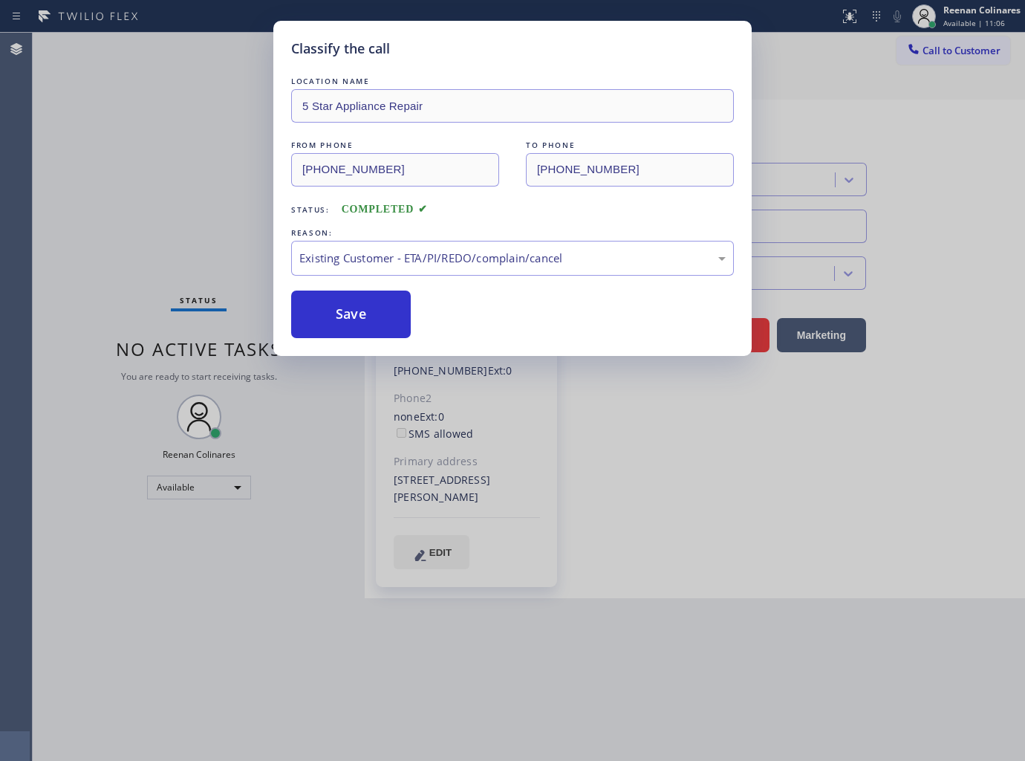
drag, startPoint x: 333, startPoint y: 308, endPoint x: 92, endPoint y: 187, distance: 269.1
click at [310, 301] on button "Save" at bounding box center [351, 314] width 120 height 48
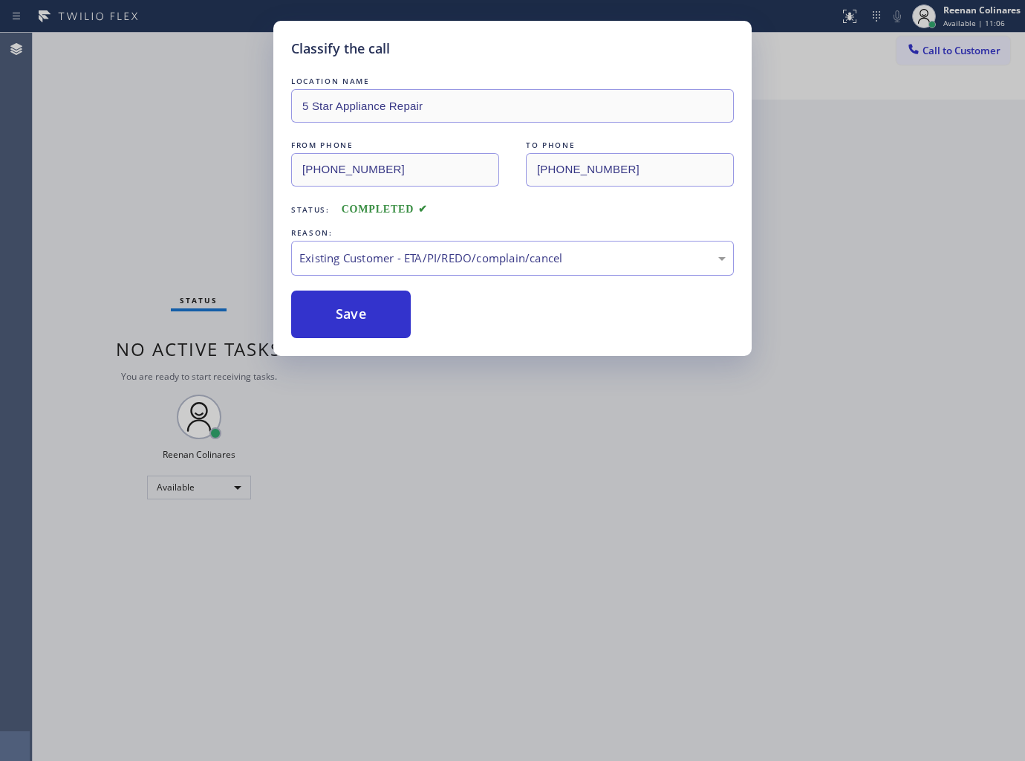
click at [92, 187] on div "Classify the call LOCATION NAME 5 Star Appliance Repair FROM PHONE [PHONE_NUMBE…" at bounding box center [512, 380] width 1025 height 761
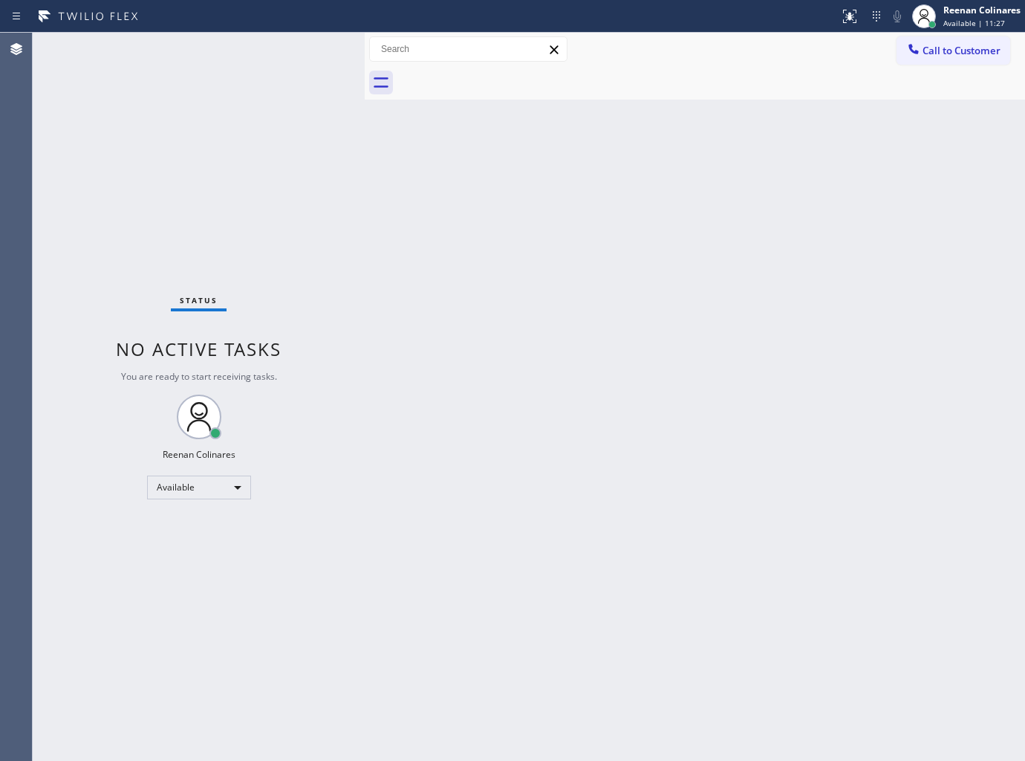
click at [205, 52] on div "Status No active tasks You are ready to start receiving tasks. Reenan Colinares…" at bounding box center [199, 397] width 332 height 728
click at [651, 143] on div "Back to Dashboard Change Sender ID Customers Technicians Select a contact Outbo…" at bounding box center [695, 397] width 660 height 728
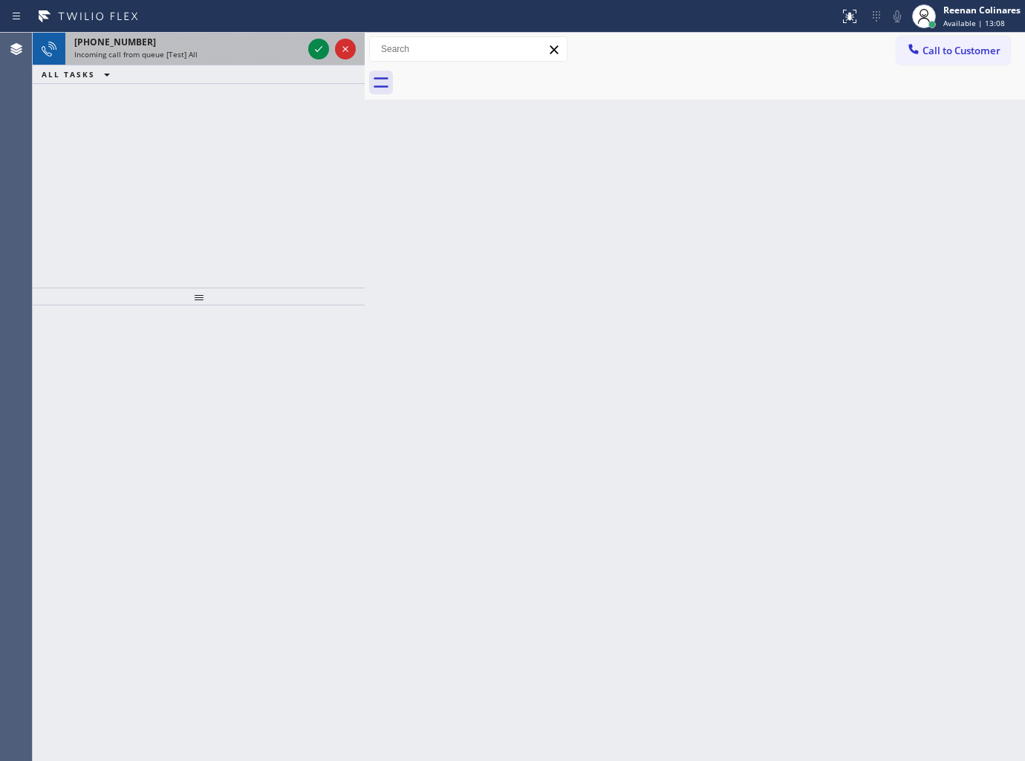
click at [217, 47] on div "[PHONE_NUMBER]" at bounding box center [188, 42] width 228 height 13
click at [189, 49] on span "Incoming call from queue [PaidCalls] HVAC" at bounding box center [149, 54] width 150 height 10
click at [191, 56] on span "Incoming call from queue [Test] All" at bounding box center [135, 54] width 123 height 10
click at [203, 48] on div "[PHONE_NUMBER]" at bounding box center [188, 42] width 228 height 13
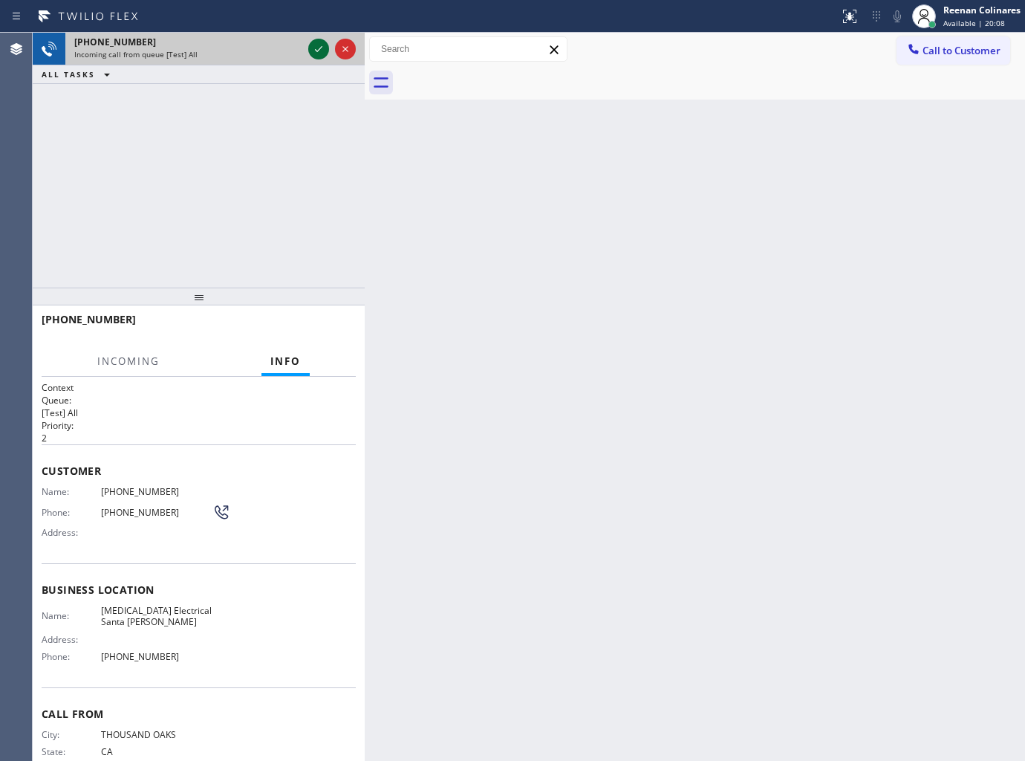
click at [312, 43] on icon at bounding box center [319, 49] width 18 height 18
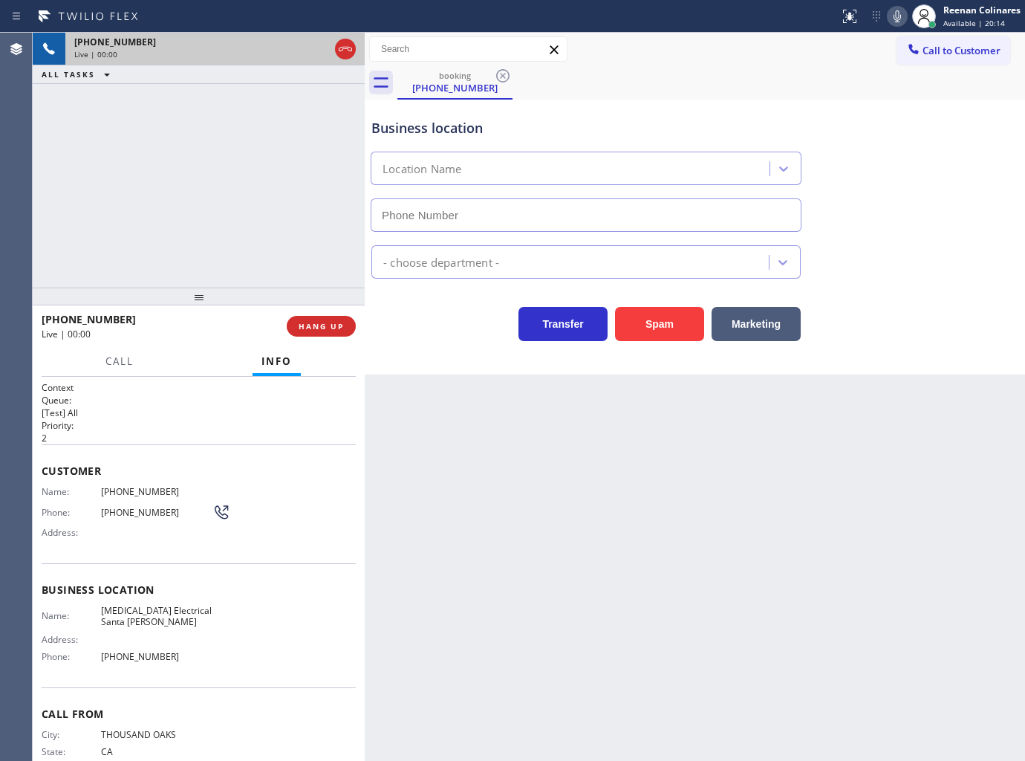
type input "[PHONE_NUMBER]"
click at [902, 16] on icon at bounding box center [898, 16] width 18 height 18
click at [901, 16] on icon at bounding box center [898, 16] width 18 height 18
click at [893, 19] on icon at bounding box center [898, 16] width 18 height 18
click at [137, 354] on button "Call" at bounding box center [120, 361] width 46 height 29
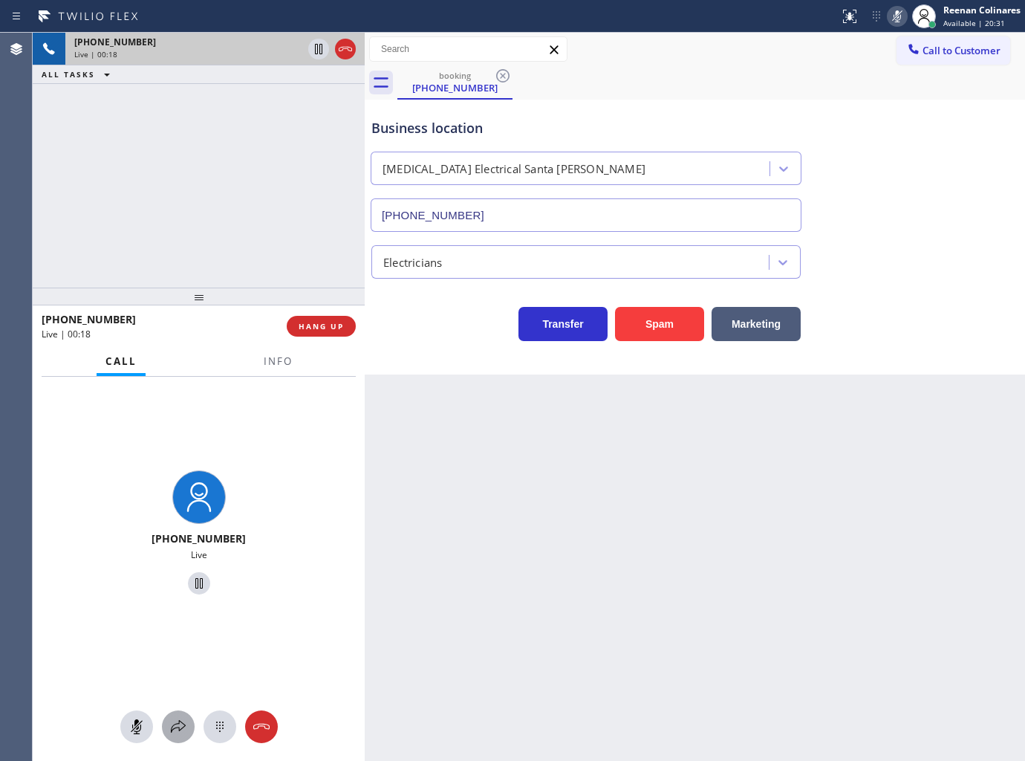
click at [178, 729] on icon at bounding box center [178, 727] width 18 height 18
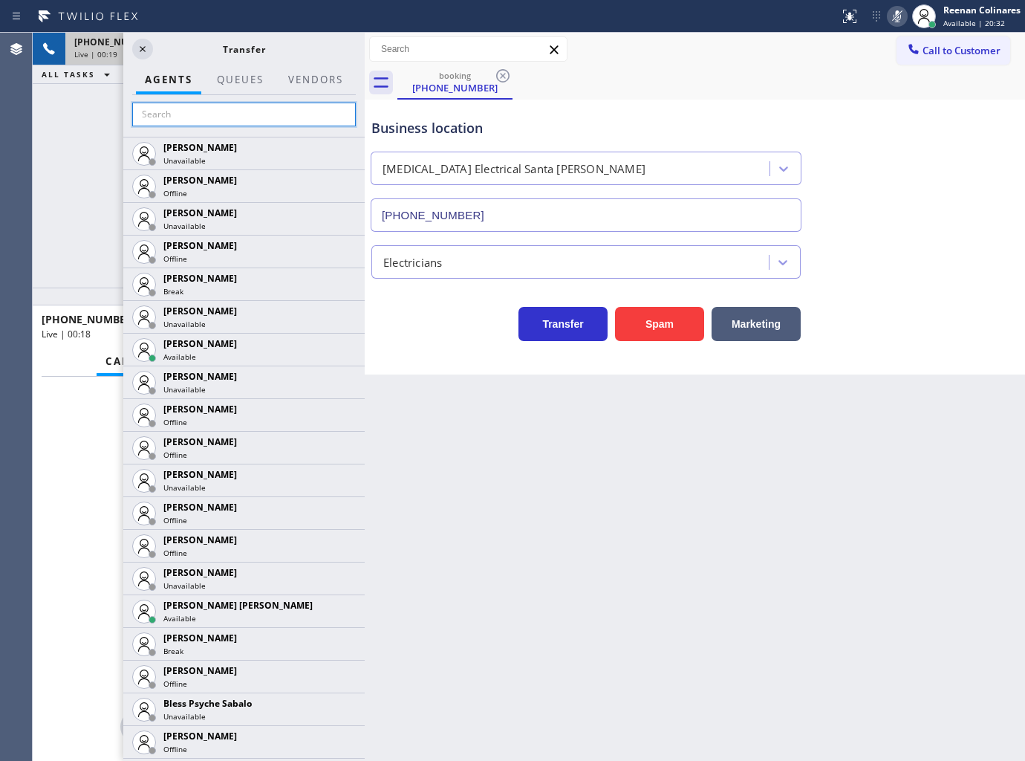
click at [187, 114] on input "text" at bounding box center [244, 115] width 224 height 24
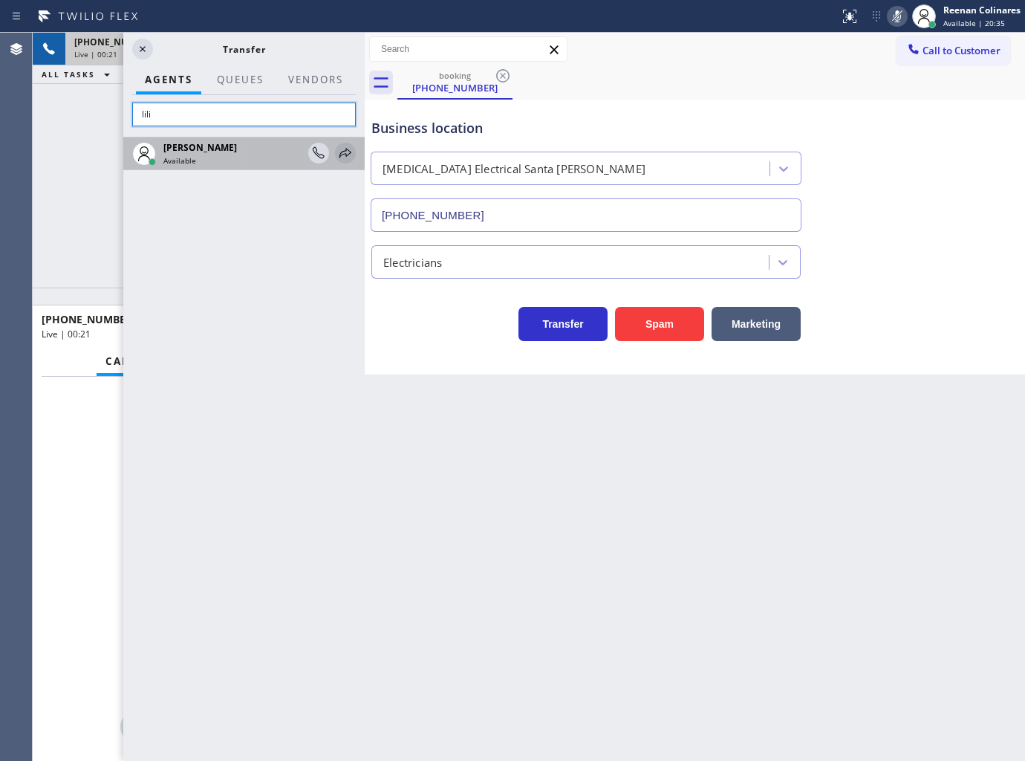
type input "lili"
click at [340, 152] on icon at bounding box center [346, 153] width 18 height 18
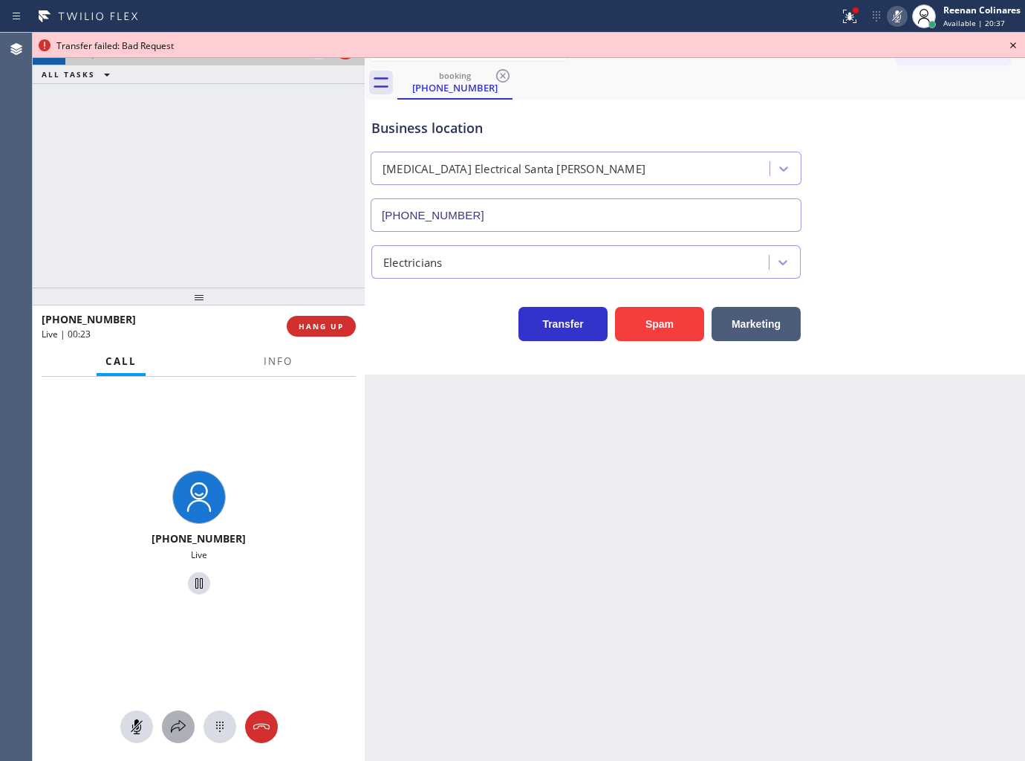
click at [167, 725] on div at bounding box center [178, 727] width 33 height 18
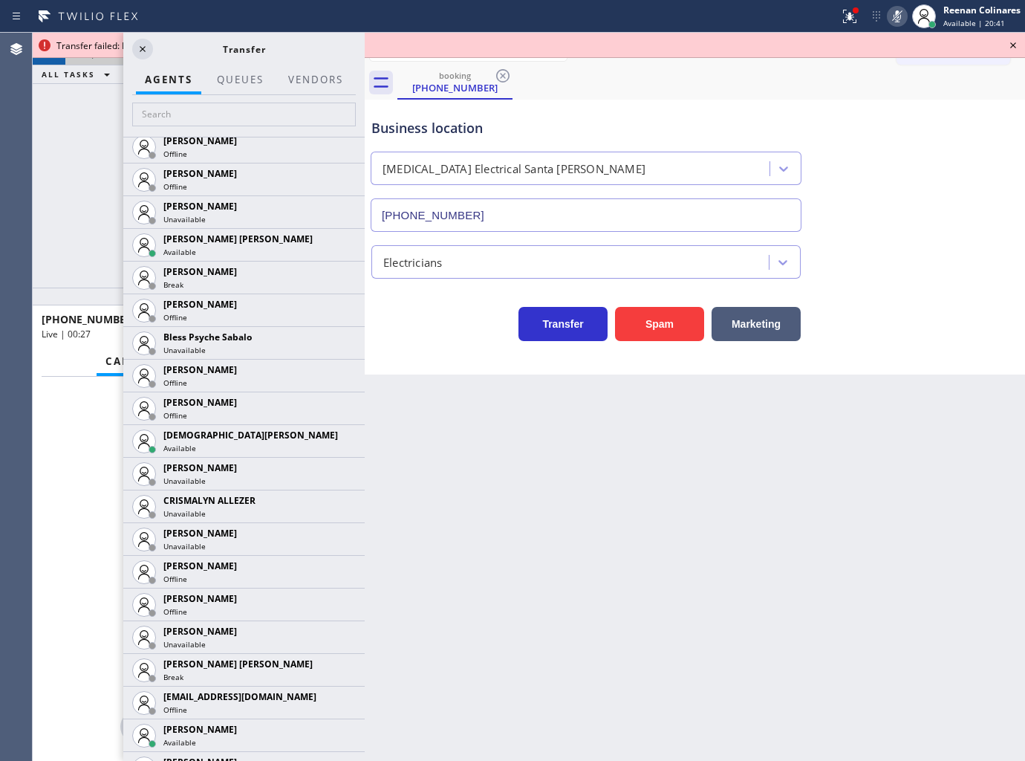
scroll to position [660, 0]
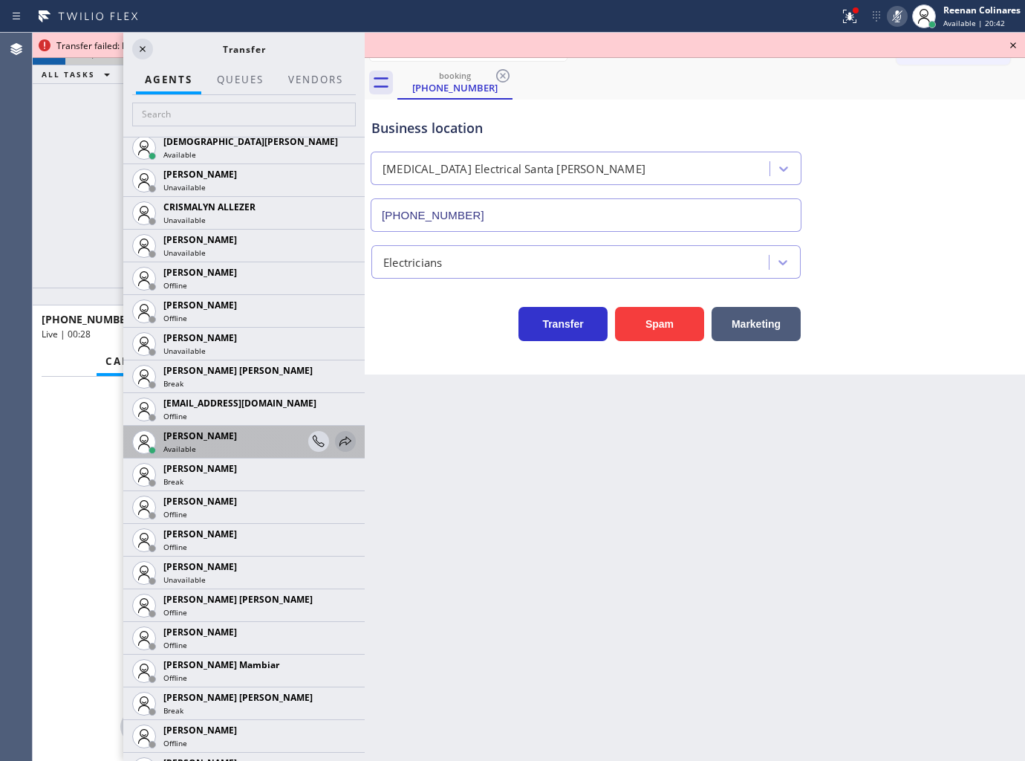
click at [337, 438] on icon at bounding box center [346, 441] width 18 height 18
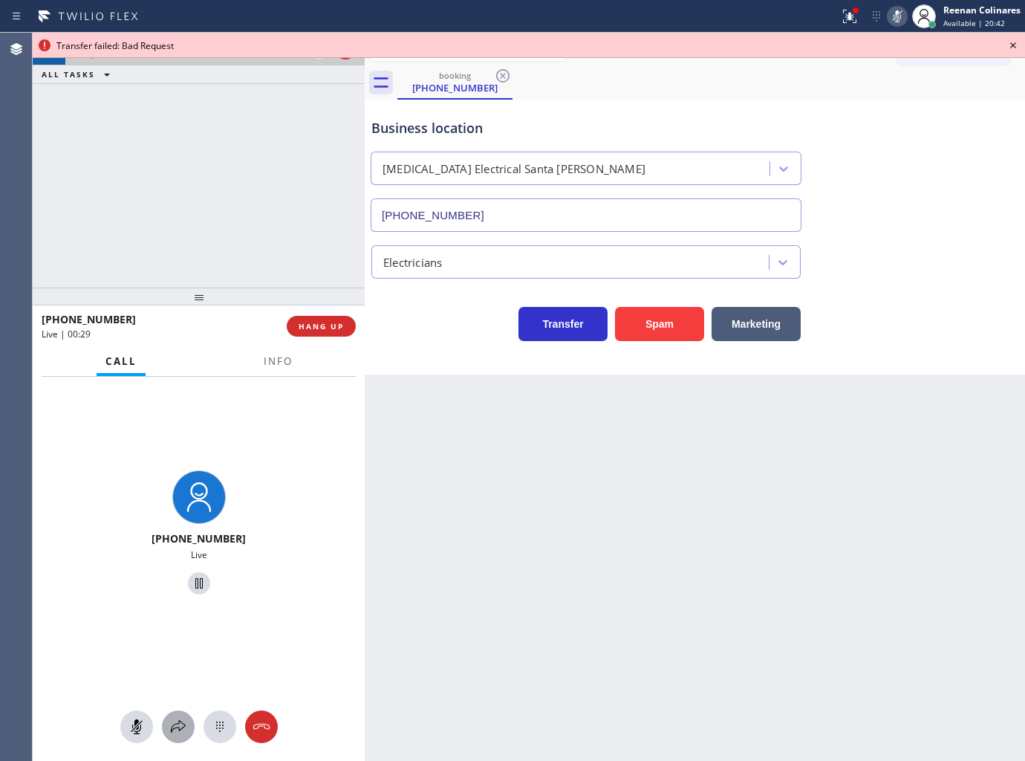
click at [181, 725] on icon at bounding box center [178, 727] width 18 height 18
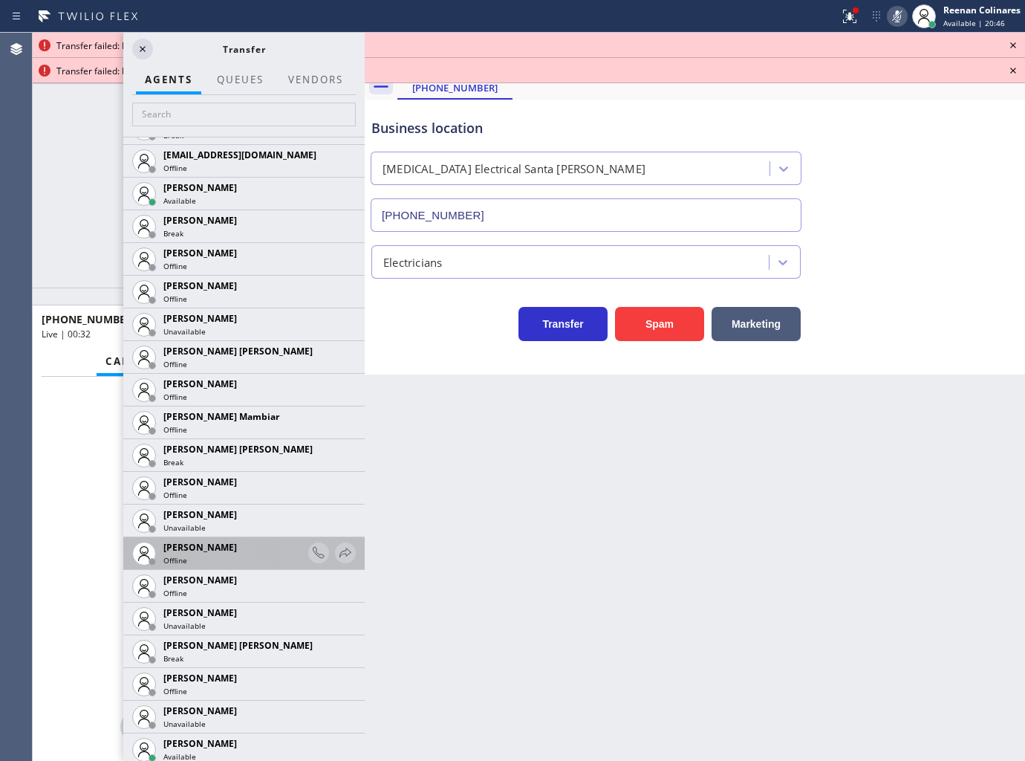
scroll to position [1073, 0]
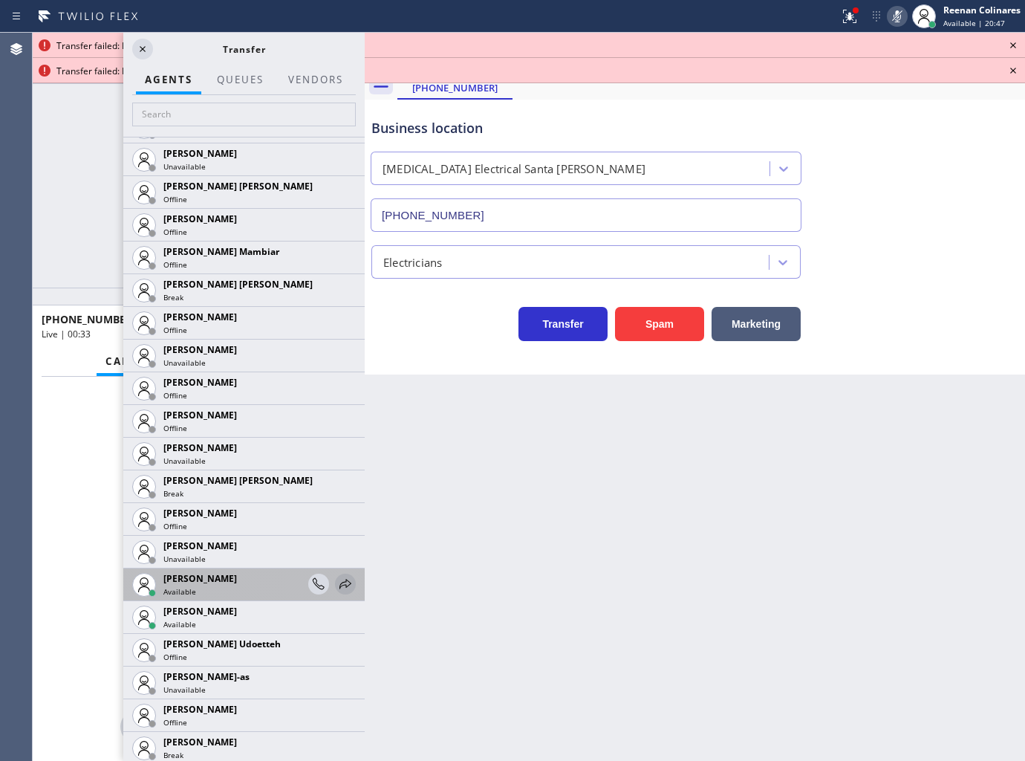
click at [340, 582] on icon at bounding box center [346, 584] width 12 height 10
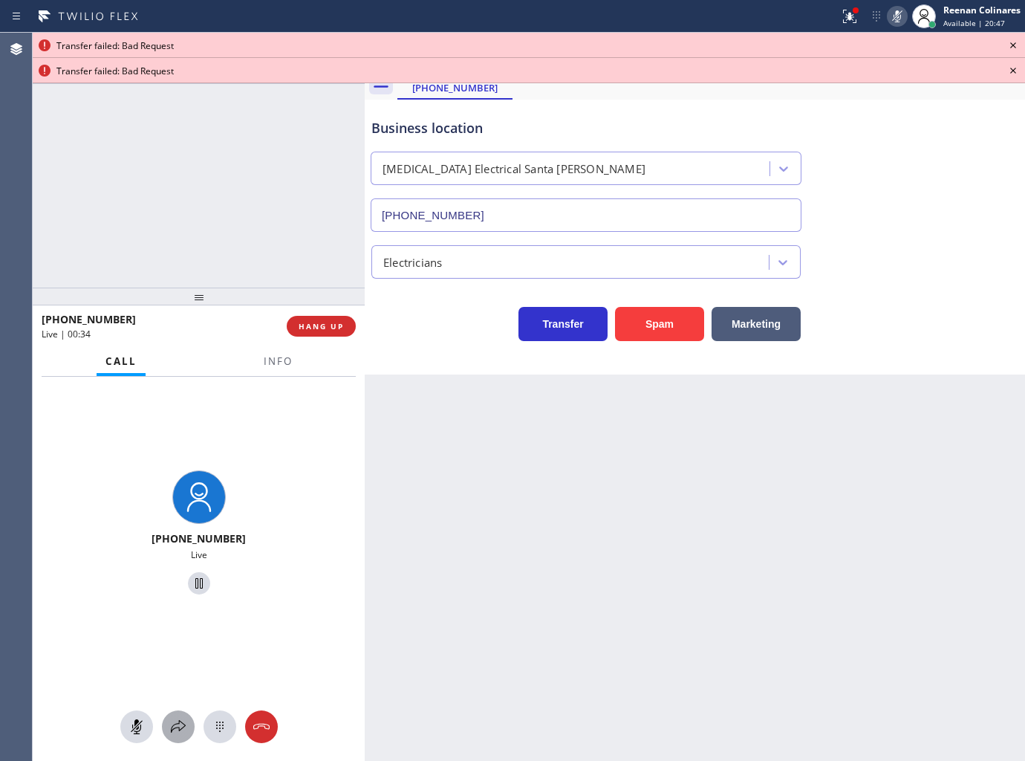
click at [178, 729] on icon at bounding box center [178, 727] width 18 height 18
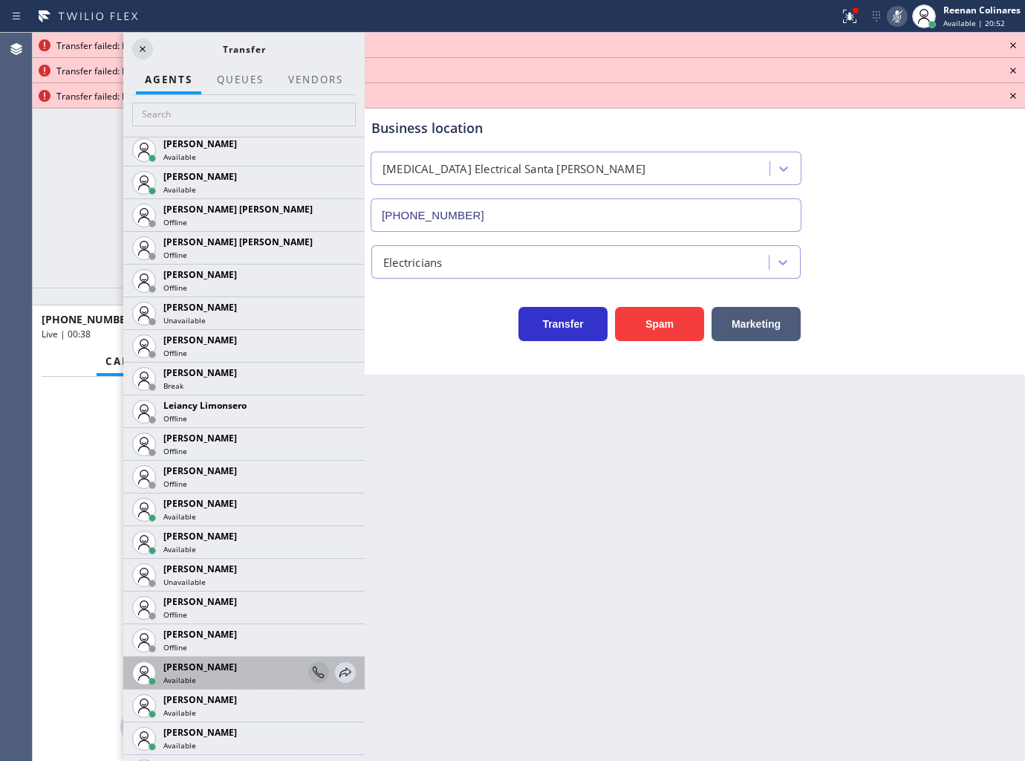
scroll to position [2229, 0]
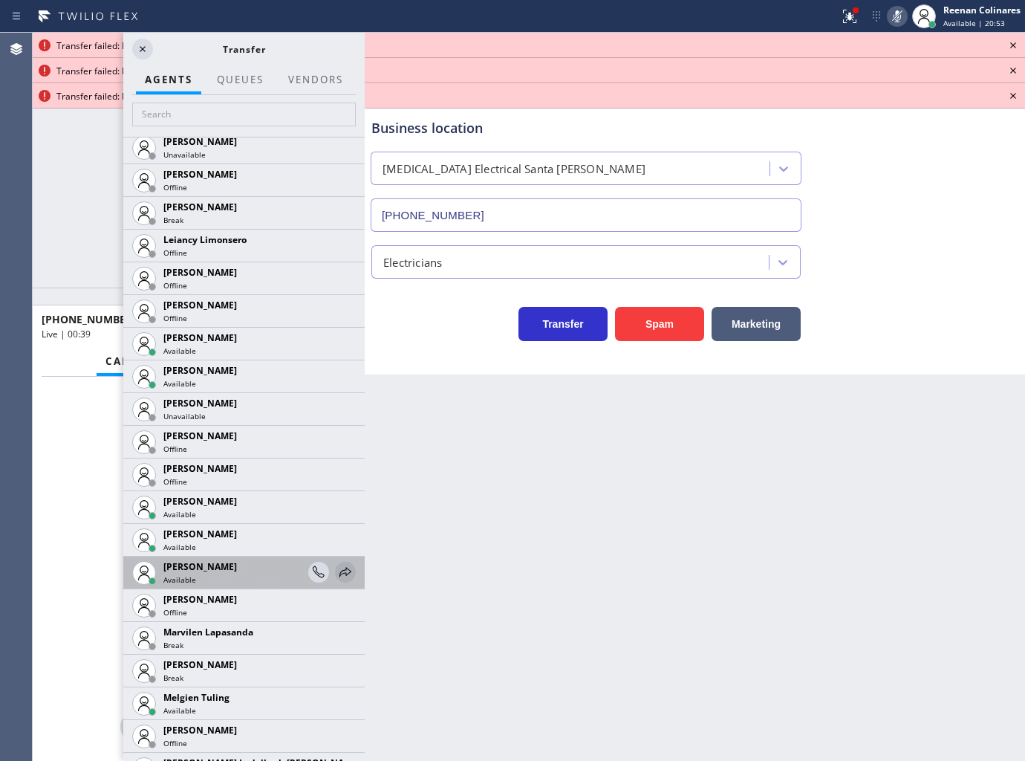
click at [340, 568] on icon at bounding box center [346, 572] width 12 height 10
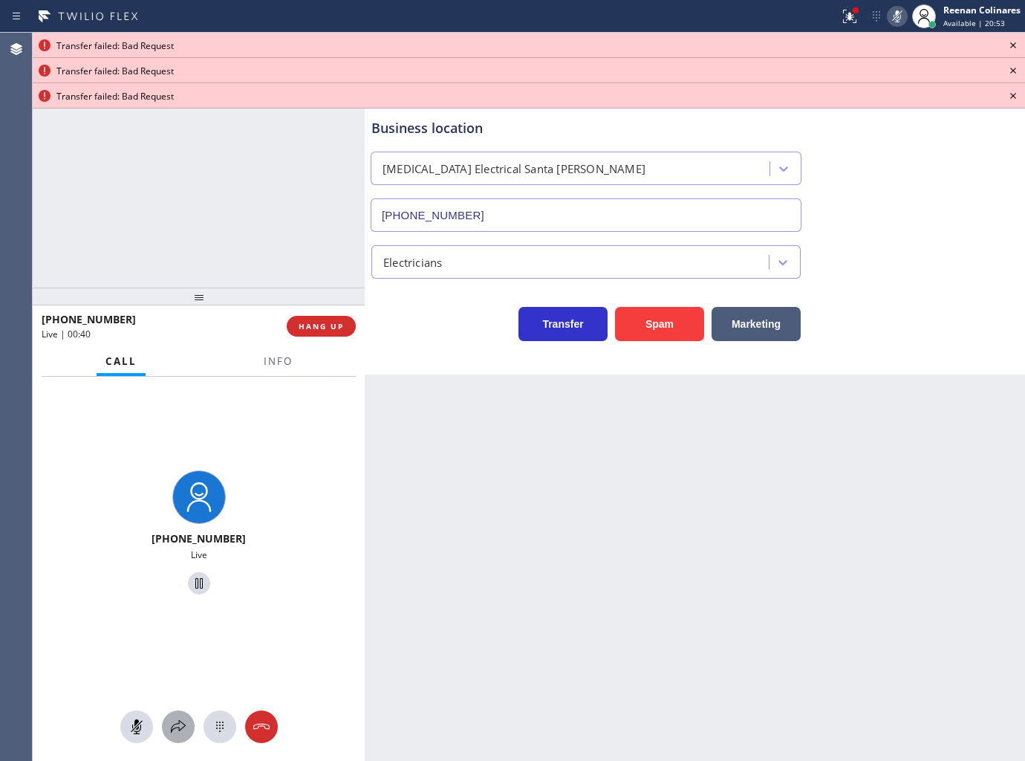
click at [175, 730] on icon at bounding box center [178, 727] width 18 height 18
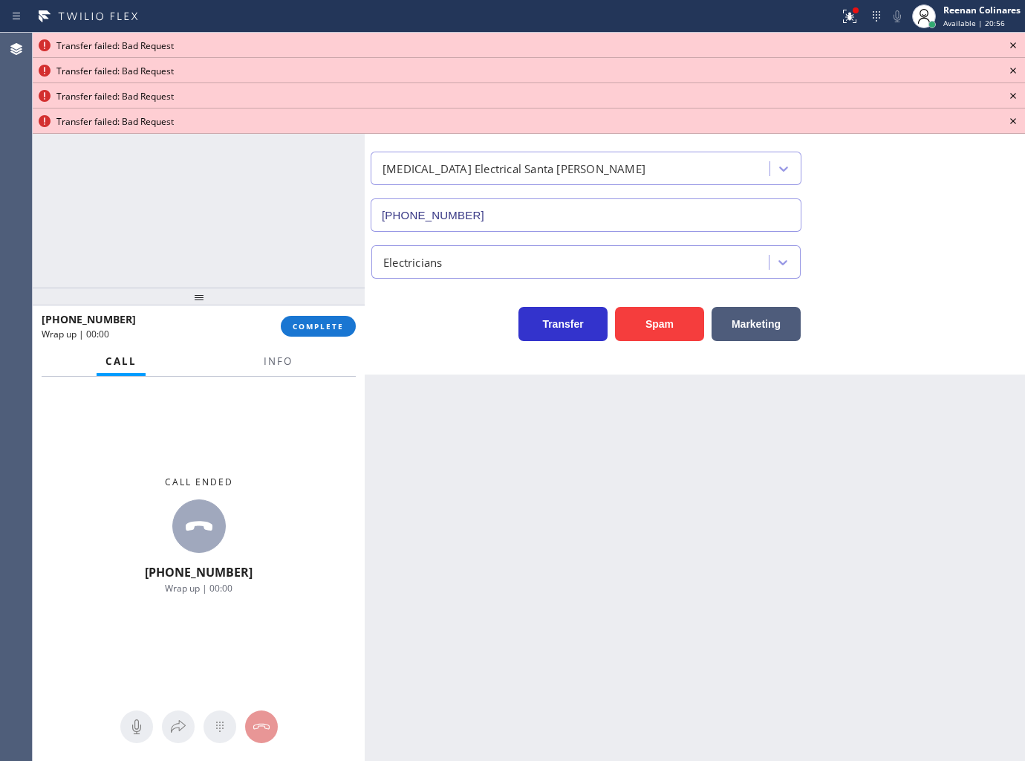
click at [357, 184] on div "ALL TASKS ALL TASKS ACTIVE TASKS TASKS IN WRAP UP [PHONE_NUMBER] Wrap up | 00:00" at bounding box center [199, 160] width 332 height 255
click at [1014, 43] on icon at bounding box center [1013, 45] width 6 height 6
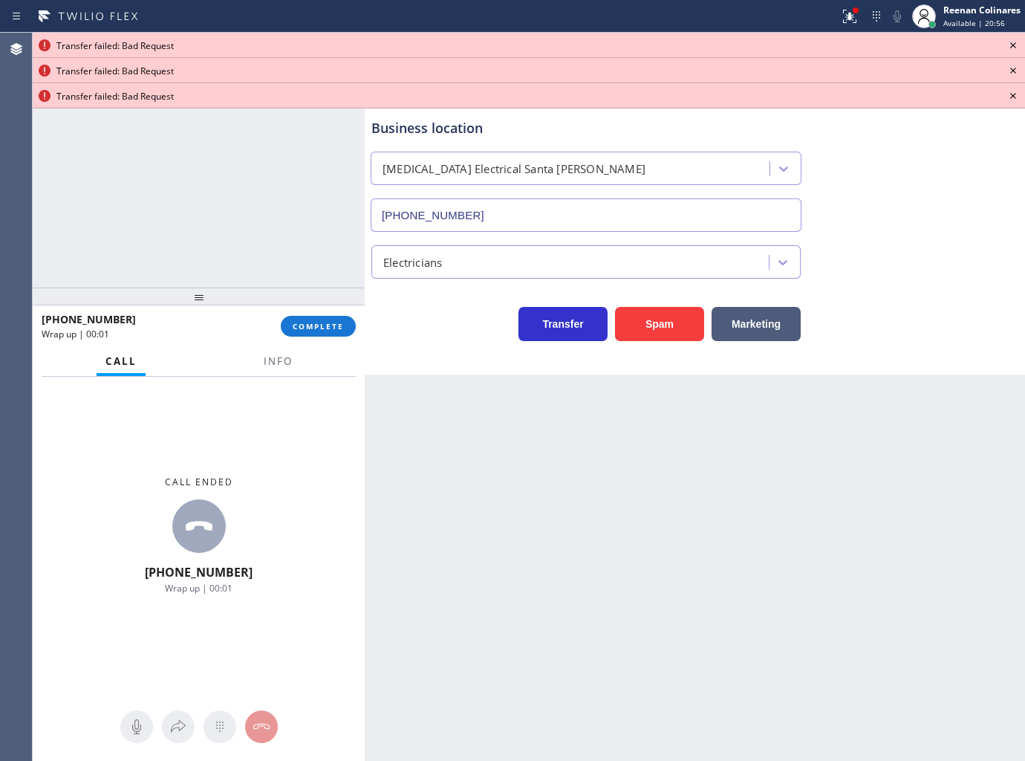
click at [1014, 43] on icon at bounding box center [1013, 45] width 6 height 6
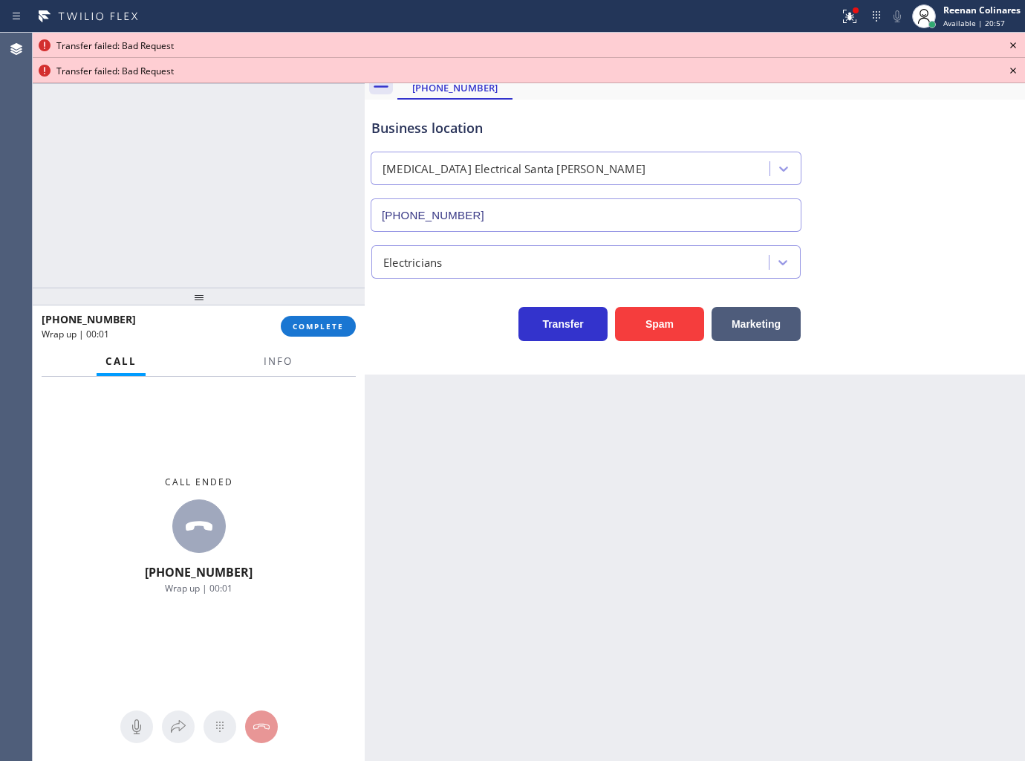
click at [1014, 43] on icon at bounding box center [1013, 45] width 6 height 6
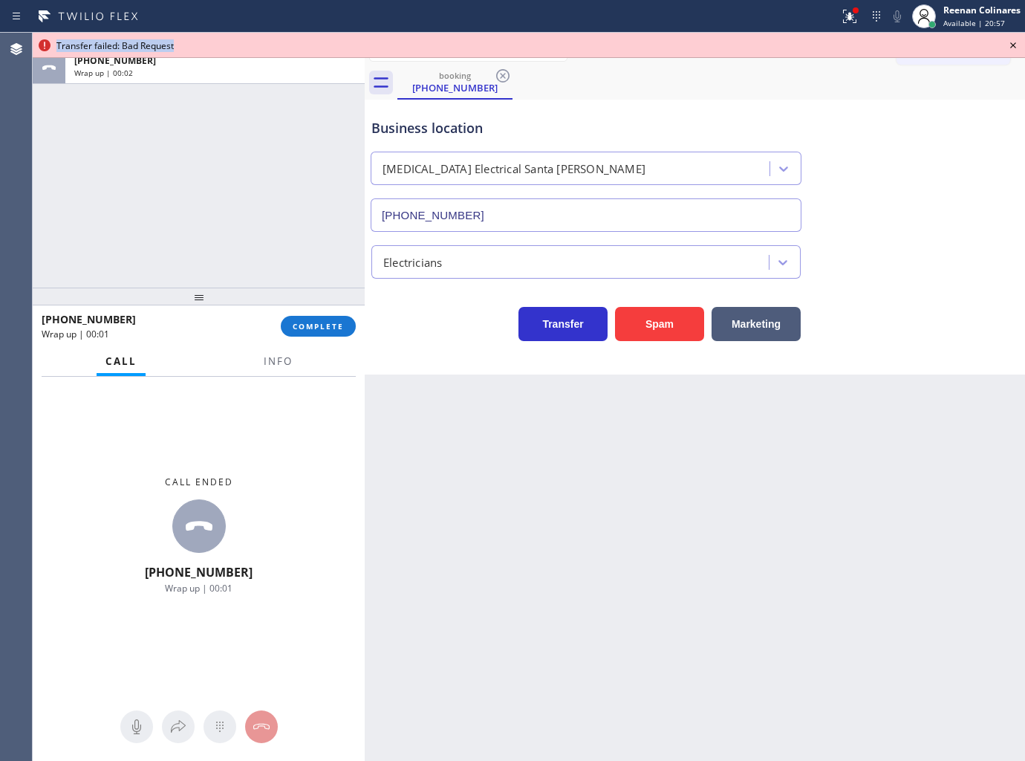
click at [1014, 43] on icon at bounding box center [1013, 45] width 6 height 6
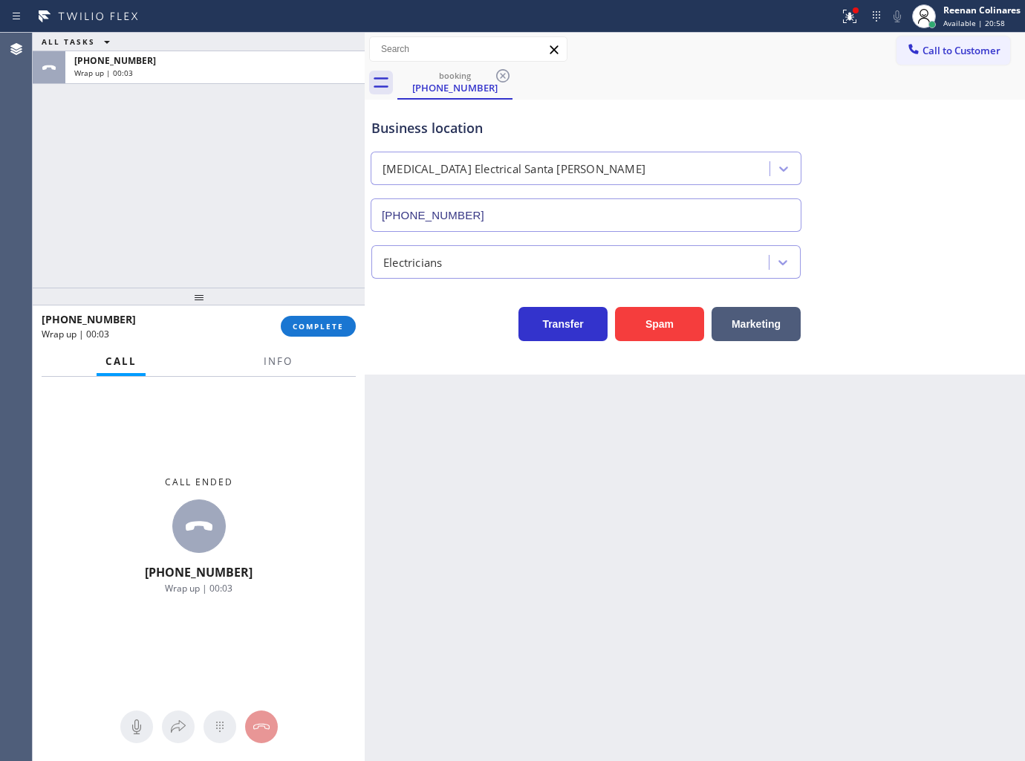
click at [270, 374] on div at bounding box center [278, 374] width 47 height 3
click at [262, 360] on button "Info" at bounding box center [278, 361] width 47 height 29
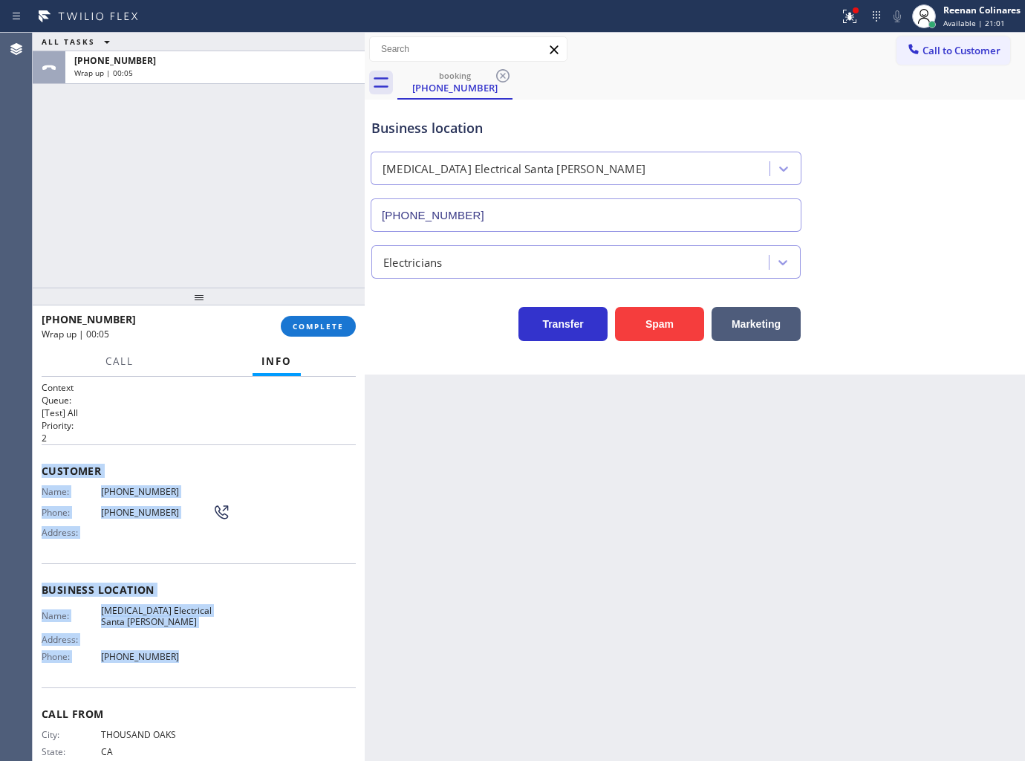
copy div "Customer Name: [PHONE_NUMBER] Phone: [PHONE_NUMBER] Address: Business location …"
drag, startPoint x: 99, startPoint y: 540, endPoint x: 432, endPoint y: 718, distance: 378.2
click at [212, 670] on div "Context Queue: [Test] All Priority: 2 Customer Name: [PHONE_NUMBER] Phone: [PHO…" at bounding box center [199, 569] width 332 height 385
click at [299, 330] on span "COMPLETE" at bounding box center [318, 326] width 51 height 10
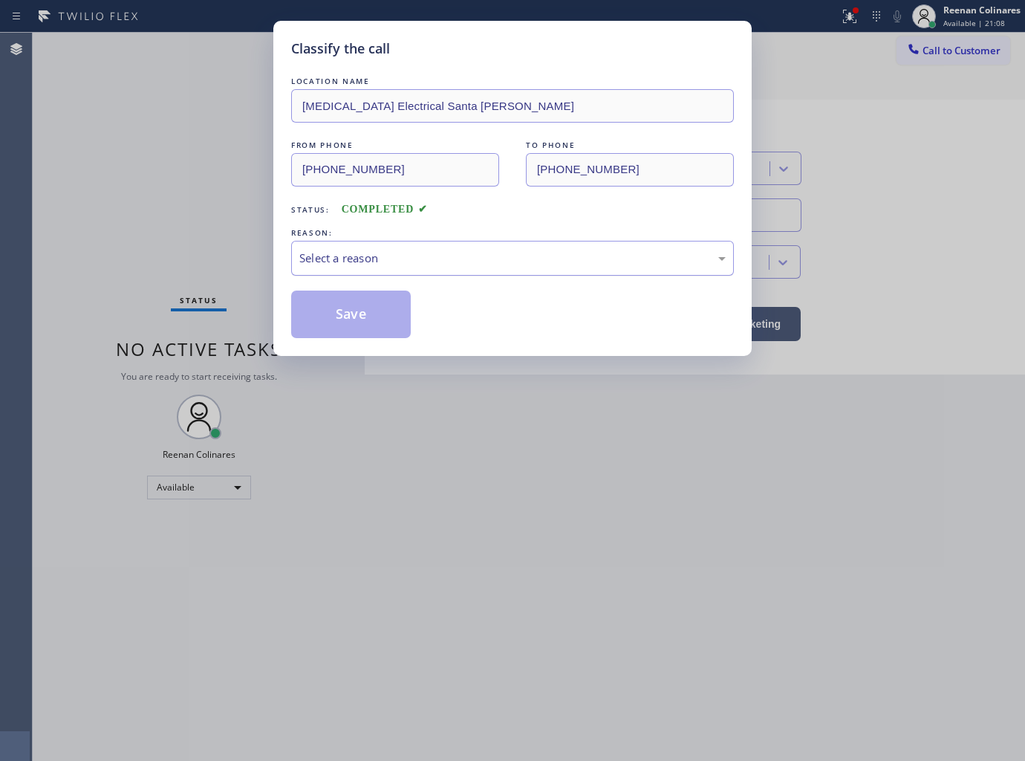
click at [375, 253] on div "Select a reason" at bounding box center [512, 258] width 426 height 17
click at [330, 319] on button "Save" at bounding box center [351, 314] width 120 height 48
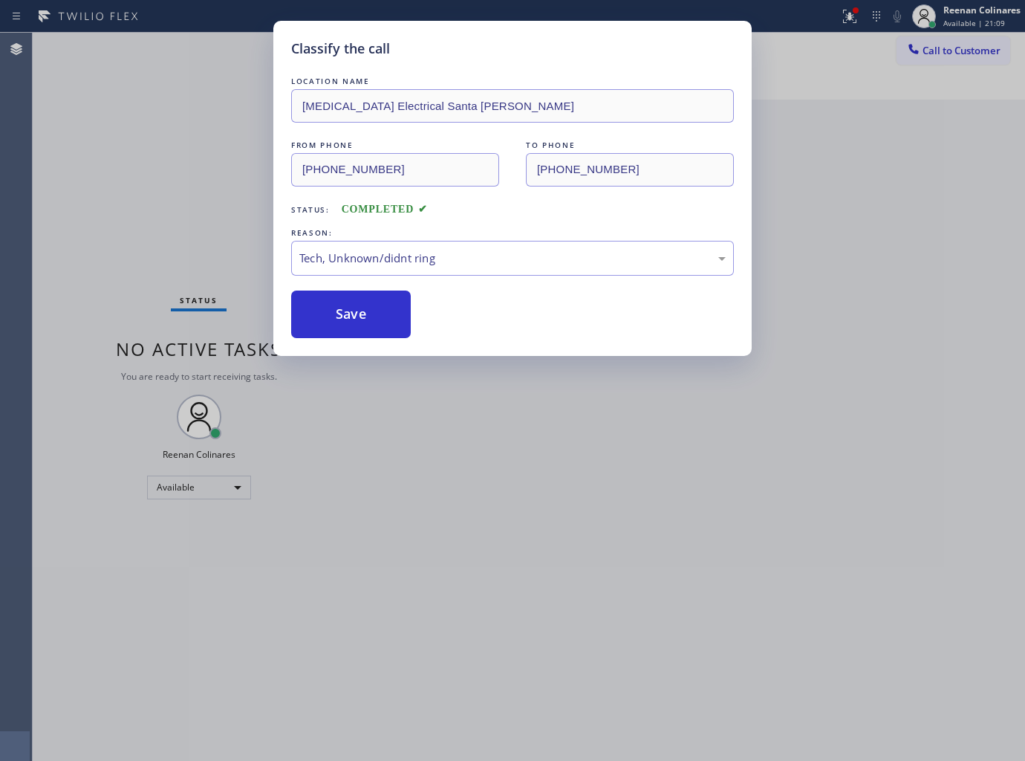
drag, startPoint x: 129, startPoint y: 181, endPoint x: 780, endPoint y: 9, distance: 673.1
click at [130, 179] on div "Classify the call LOCATION NAME [MEDICAL_DATA] Electrical Santa [PERSON_NAME] F…" at bounding box center [512, 380] width 1025 height 761
click at [849, 11] on div "Classify the call LOCATION NAME [MEDICAL_DATA] Electrical Santa [PERSON_NAME] F…" at bounding box center [512, 380] width 1025 height 761
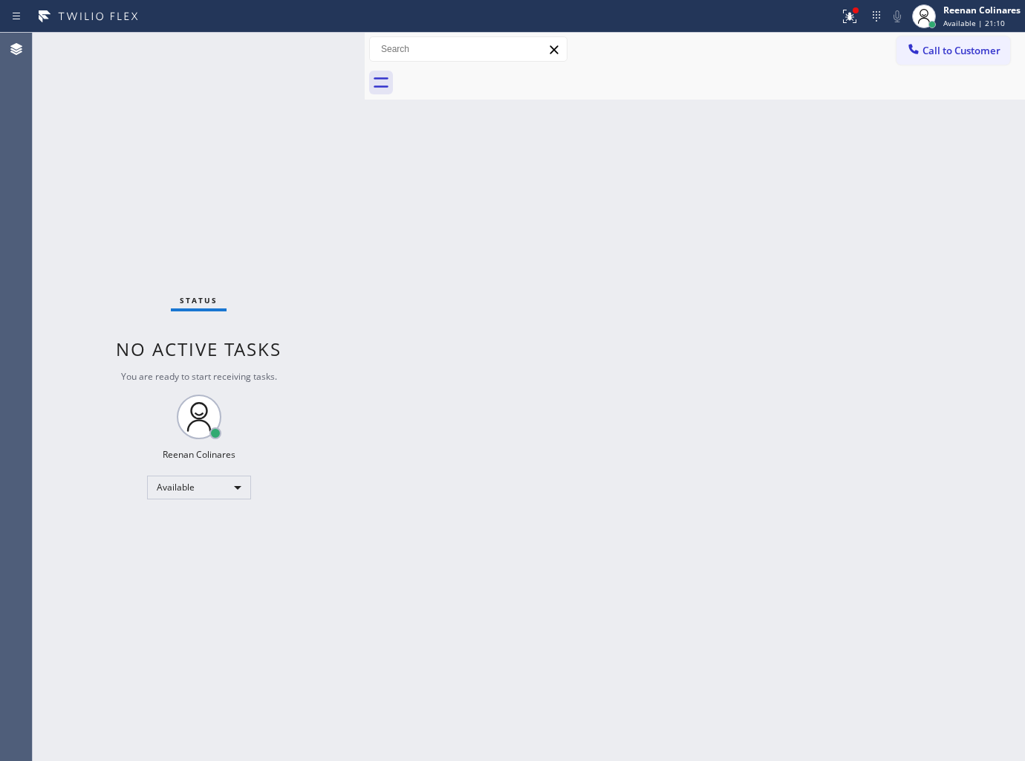
click at [848, 11] on icon at bounding box center [850, 16] width 18 height 18
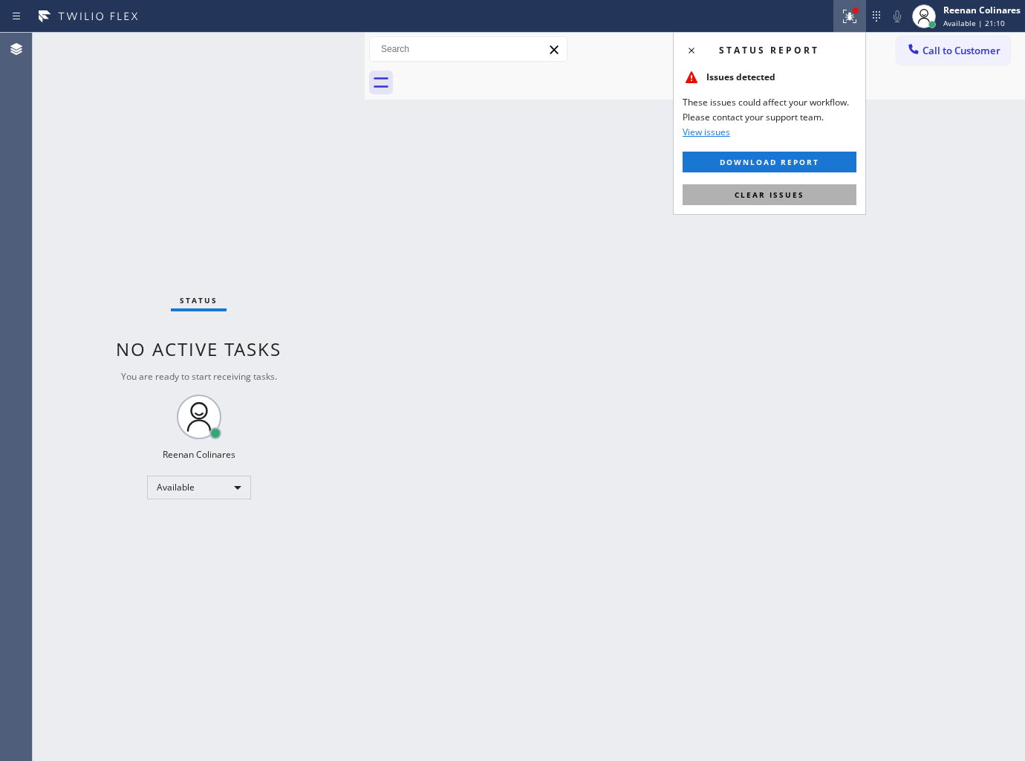
click at [763, 201] on button "Clear issues" at bounding box center [770, 194] width 174 height 21
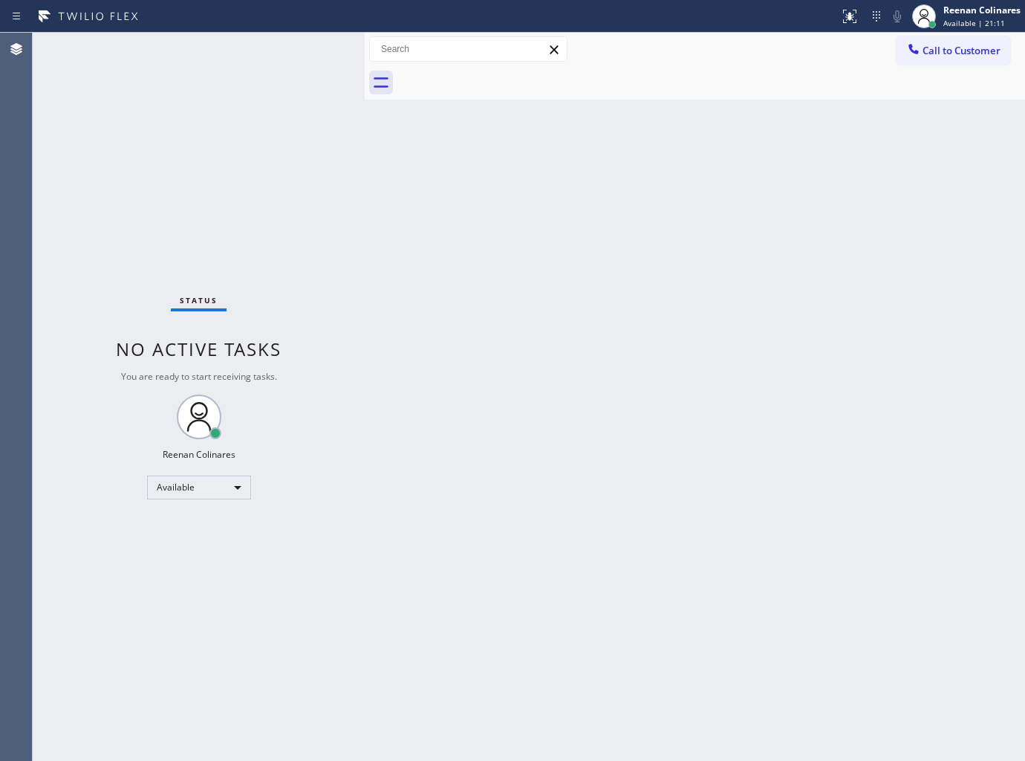
click at [297, 294] on div "Status No active tasks You are ready to start receiving tasks. Reenan Colinares…" at bounding box center [199, 397] width 332 height 728
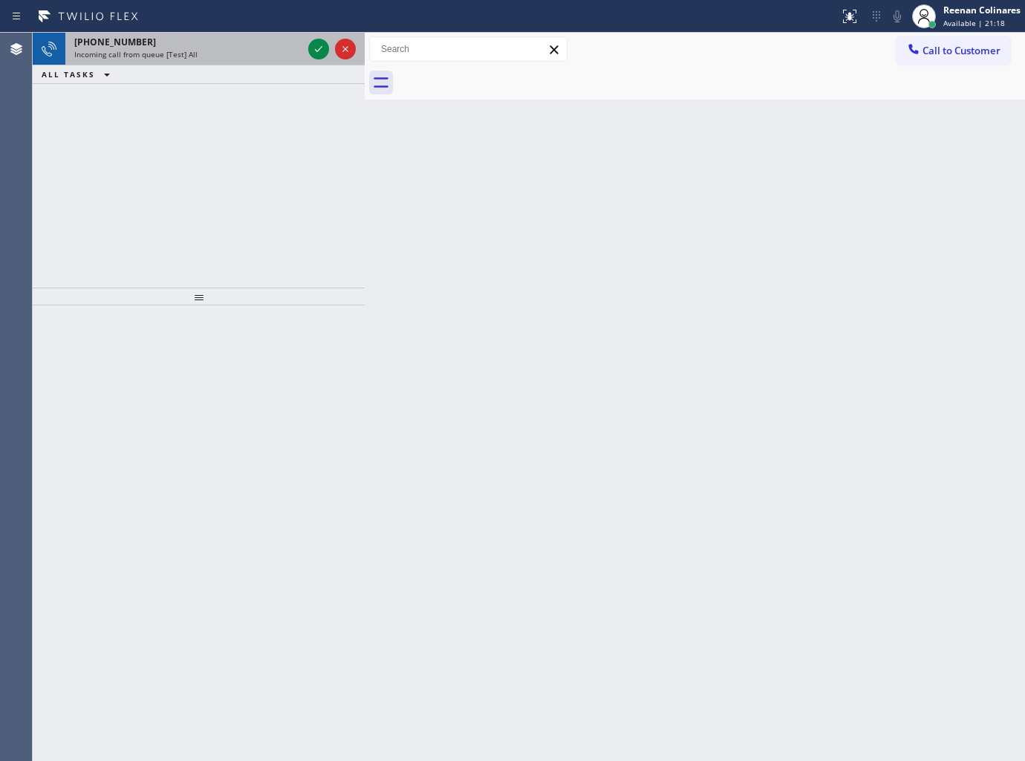
click at [218, 45] on div "[PHONE_NUMBER]" at bounding box center [188, 42] width 228 height 13
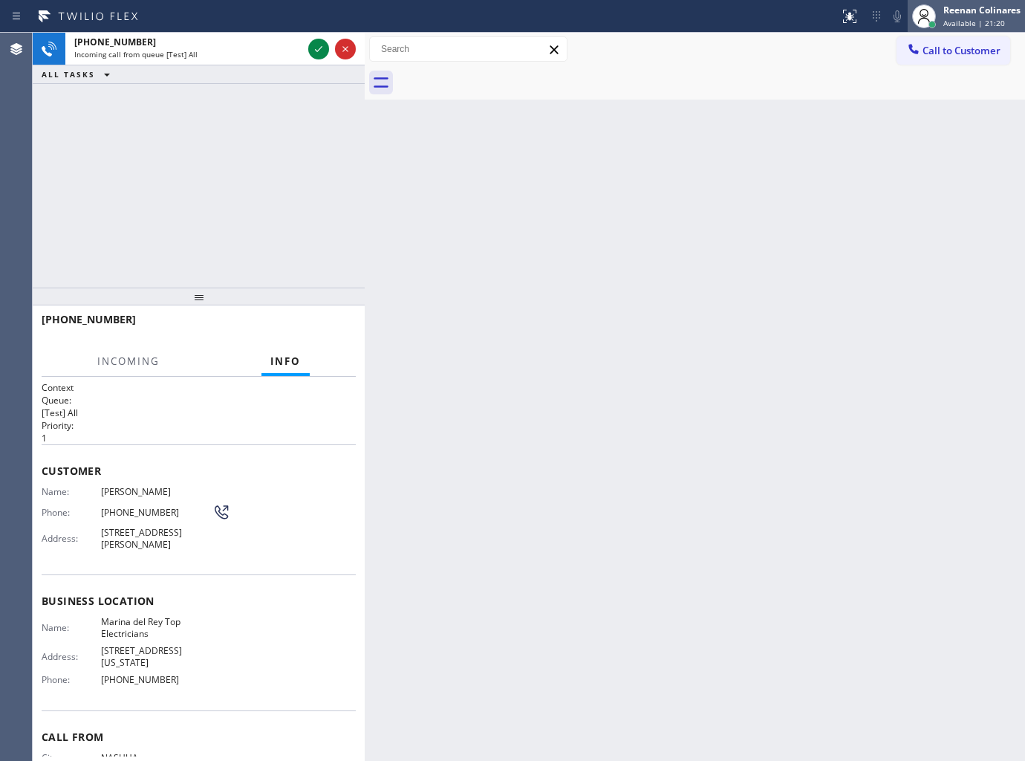
click at [964, 11] on div "Reenan Colinares" at bounding box center [982, 10] width 77 height 13
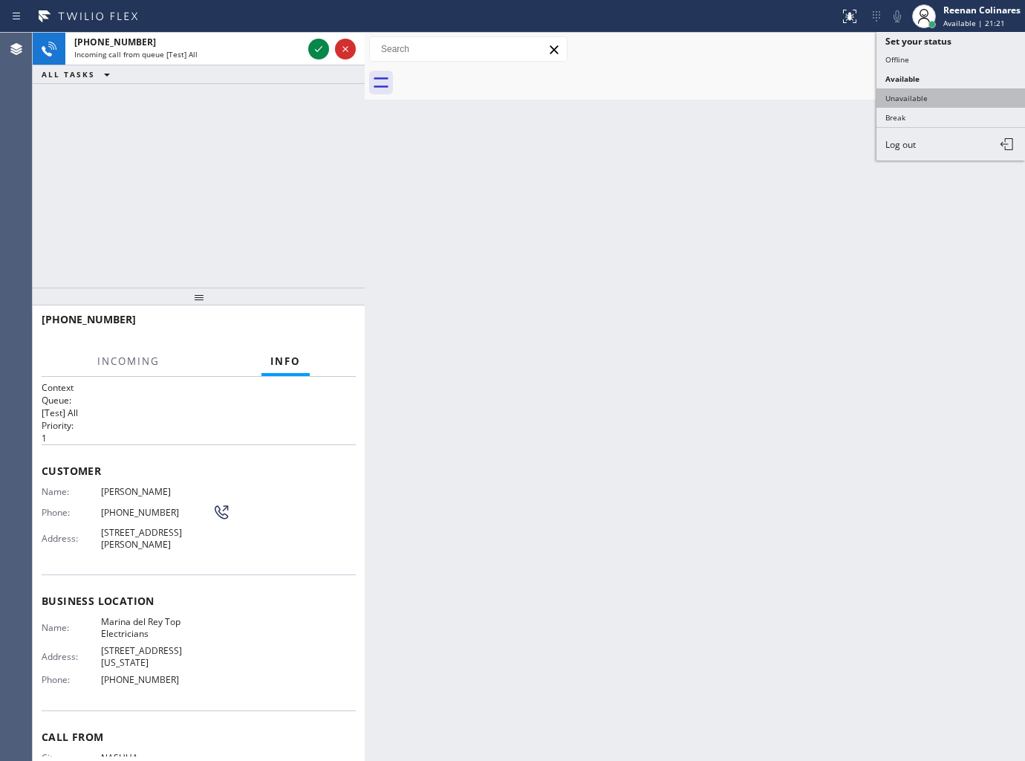
click at [917, 90] on button "Unavailable" at bounding box center [951, 97] width 149 height 19
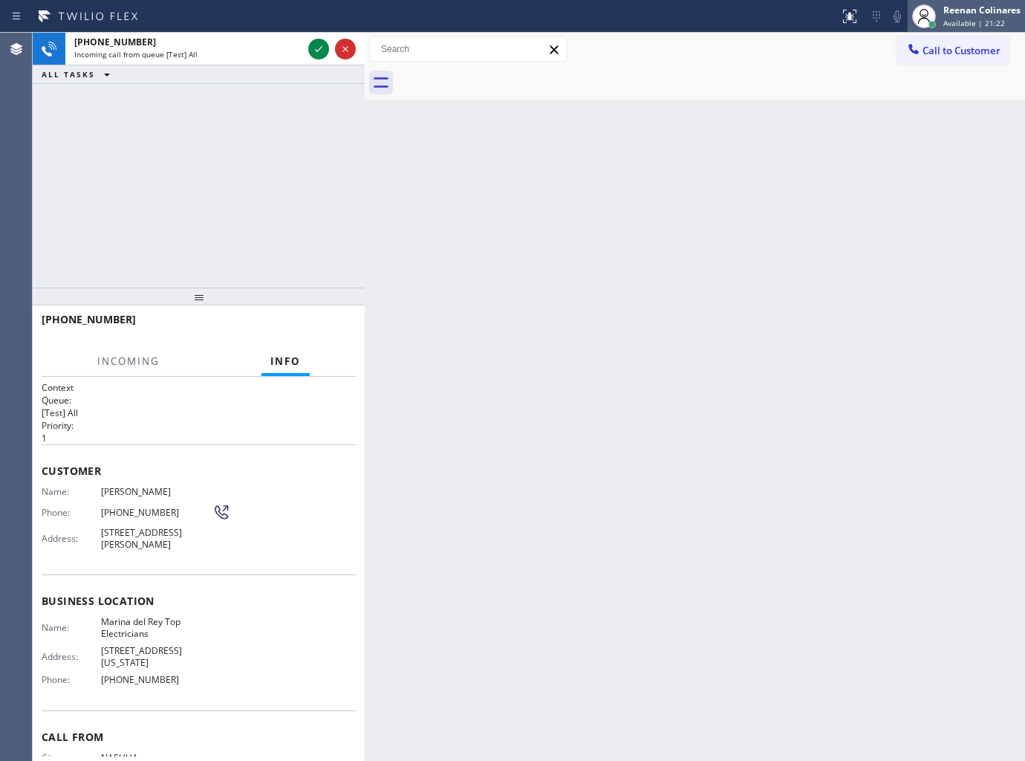
click at [961, 16] on div "Reenan Colinares" at bounding box center [982, 10] width 77 height 13
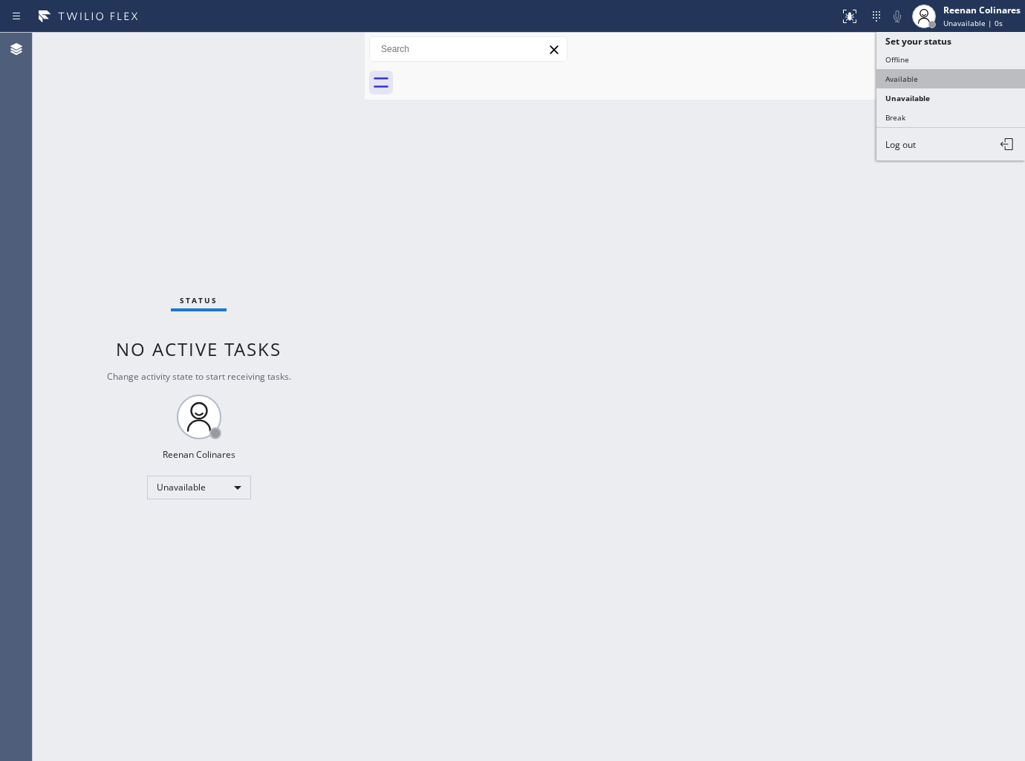
click at [901, 74] on button "Available" at bounding box center [951, 78] width 149 height 19
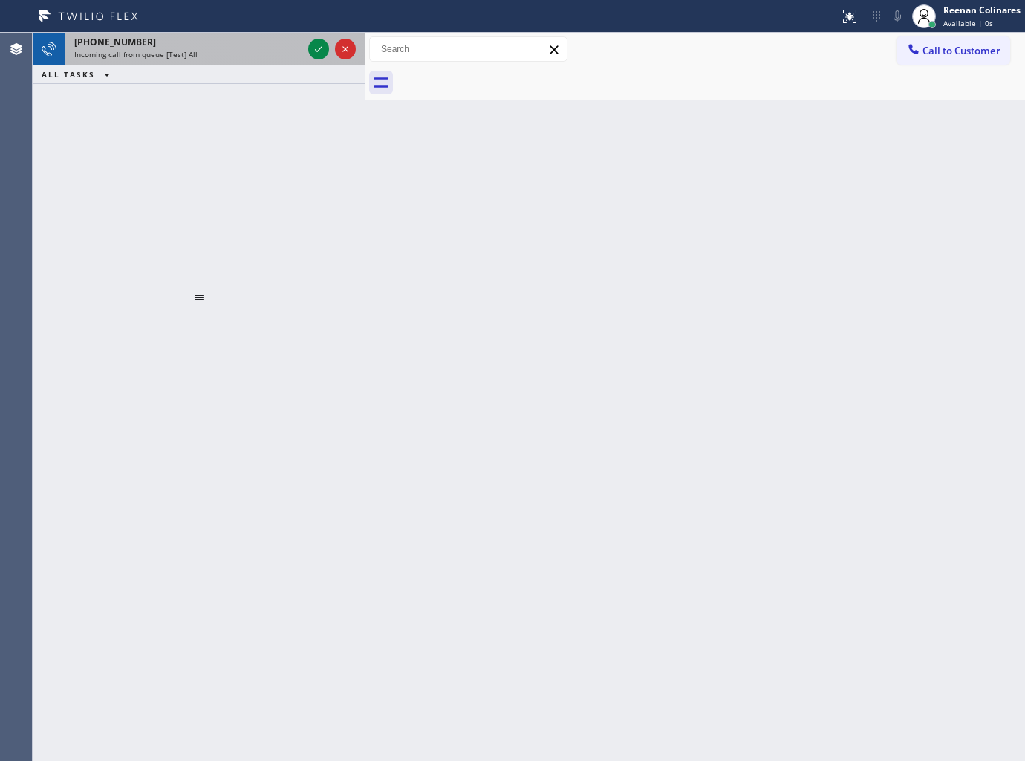
click at [245, 56] on div "Incoming call from queue [Test] All" at bounding box center [188, 54] width 228 height 10
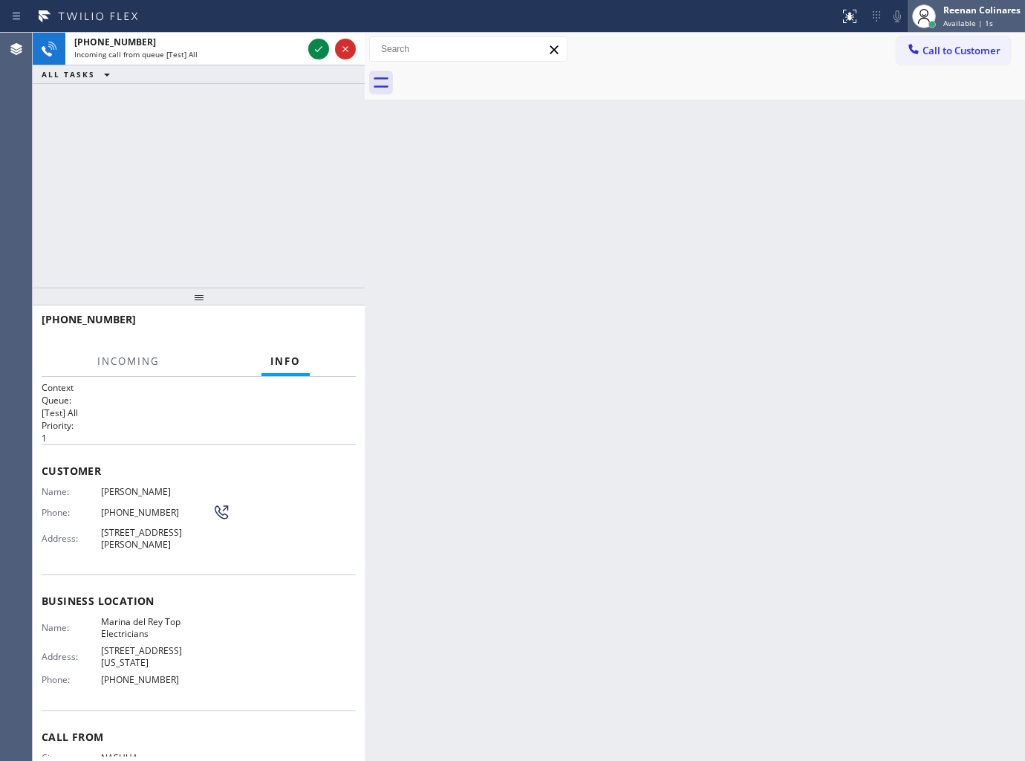
click at [944, 11] on div "Reenan Colinares" at bounding box center [982, 10] width 77 height 13
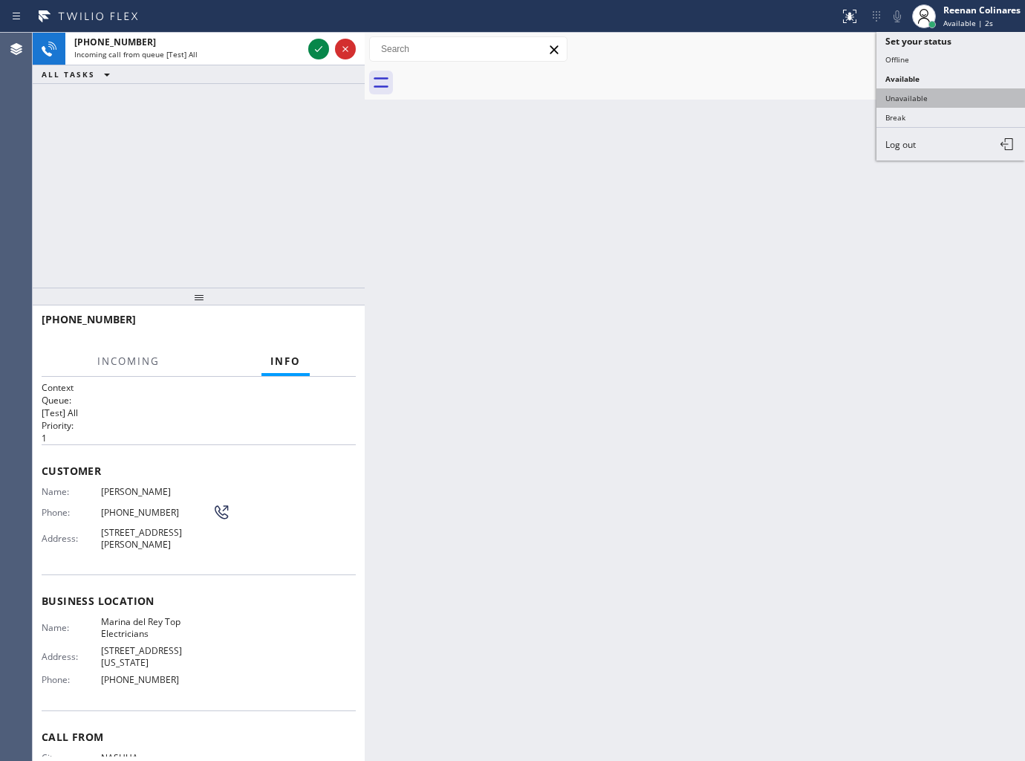
click at [912, 97] on button "Unavailable" at bounding box center [951, 97] width 149 height 19
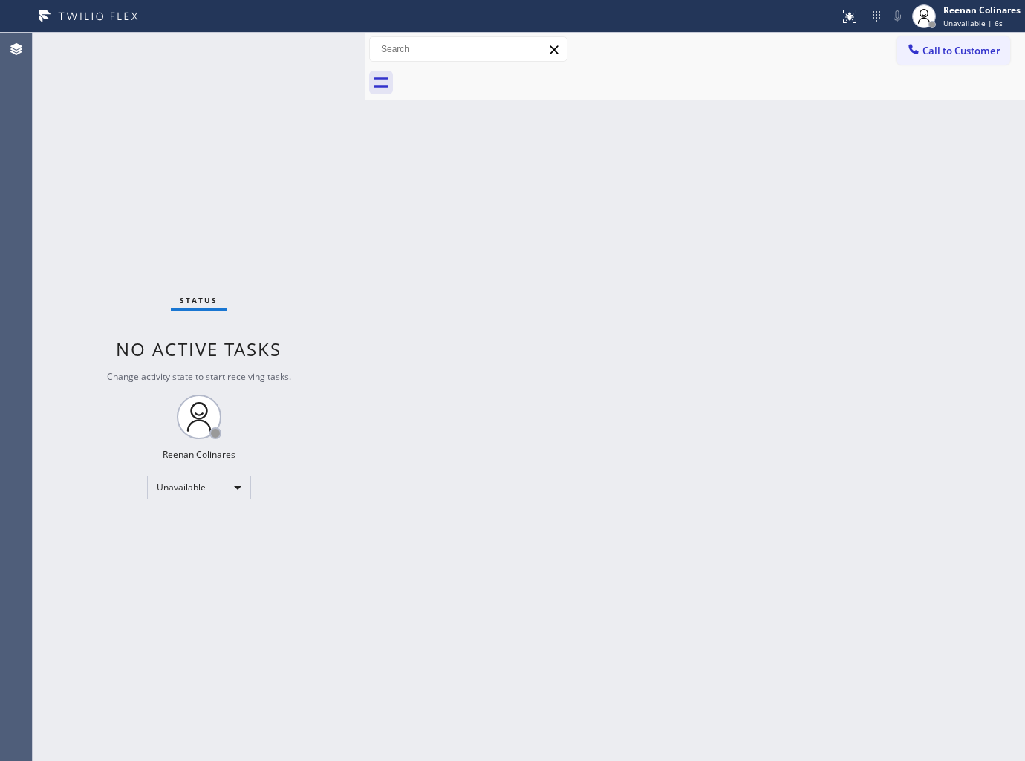
drag, startPoint x: 990, startPoint y: 19, endPoint x: 949, endPoint y: 55, distance: 53.7
click at [990, 19] on span "Unavailable | 6s" at bounding box center [973, 23] width 59 height 10
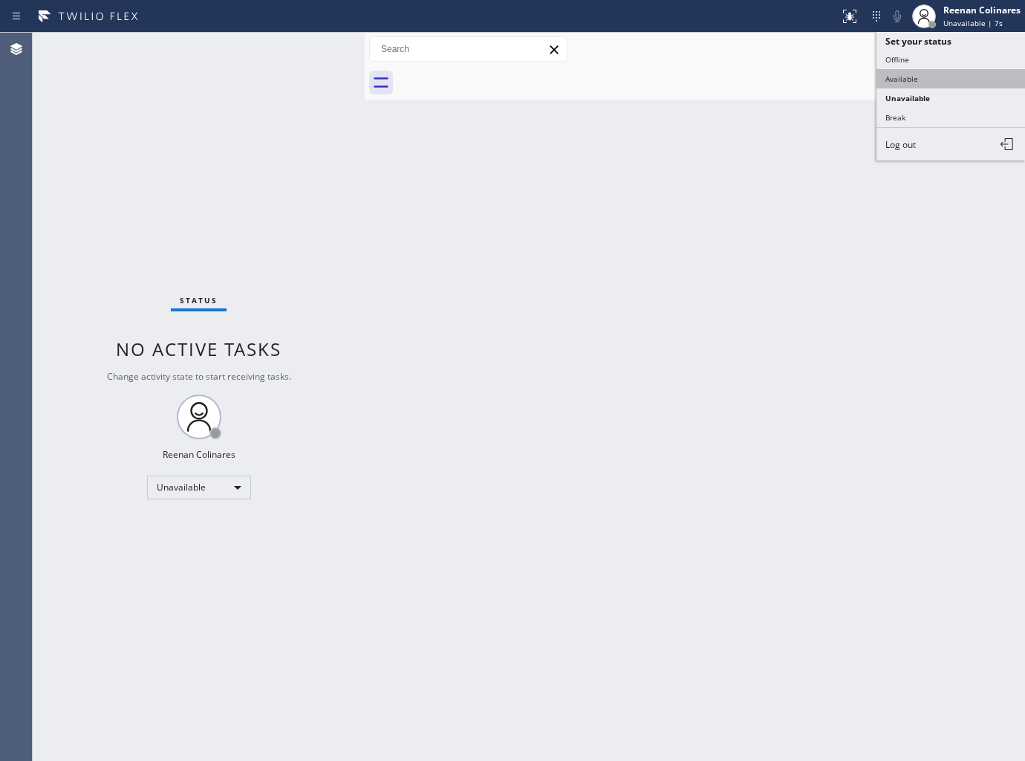
click at [922, 74] on button "Available" at bounding box center [951, 78] width 149 height 19
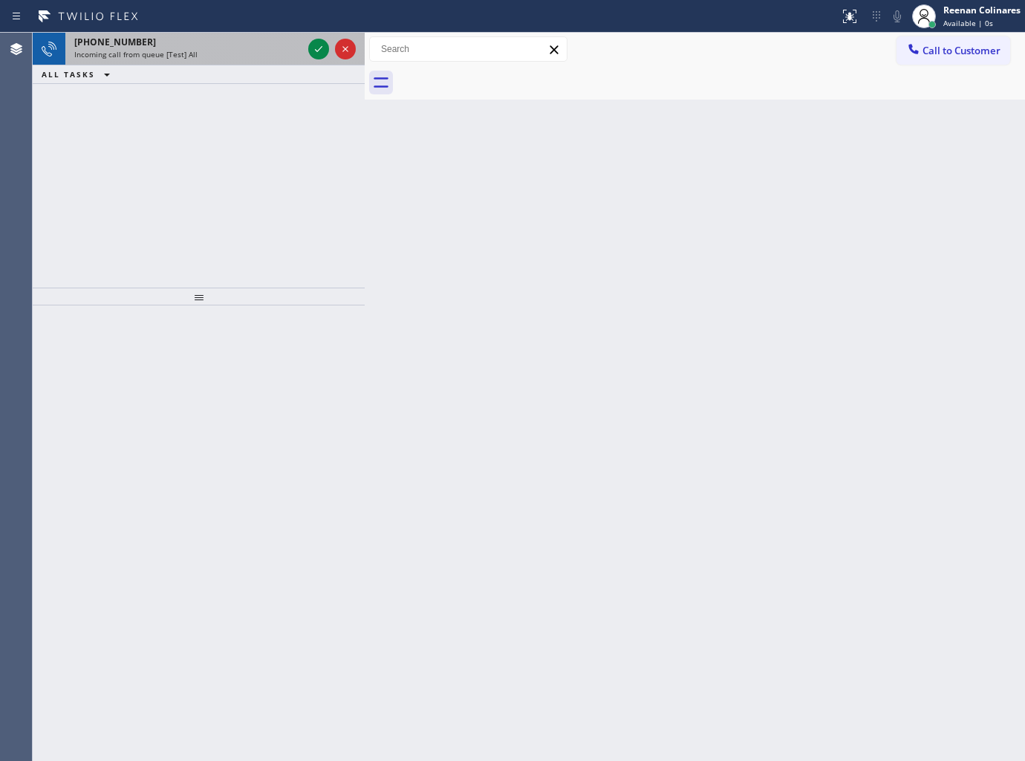
click at [235, 54] on div "Incoming call from queue [Test] All" at bounding box center [188, 54] width 228 height 10
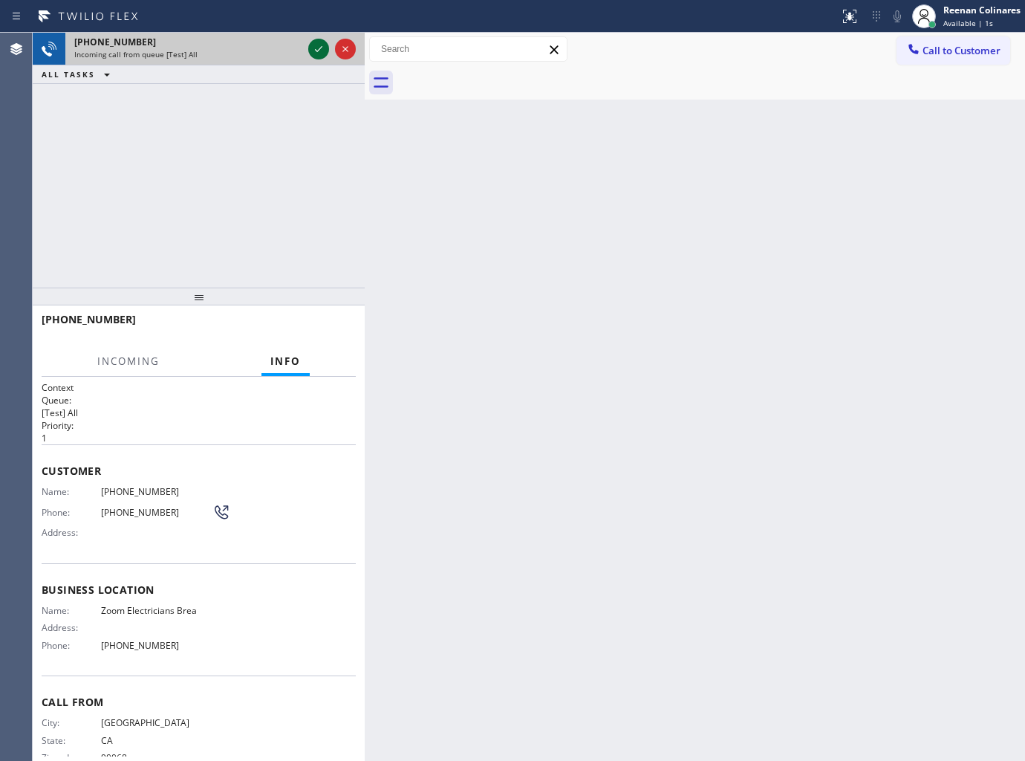
click at [317, 45] on icon at bounding box center [319, 49] width 18 height 18
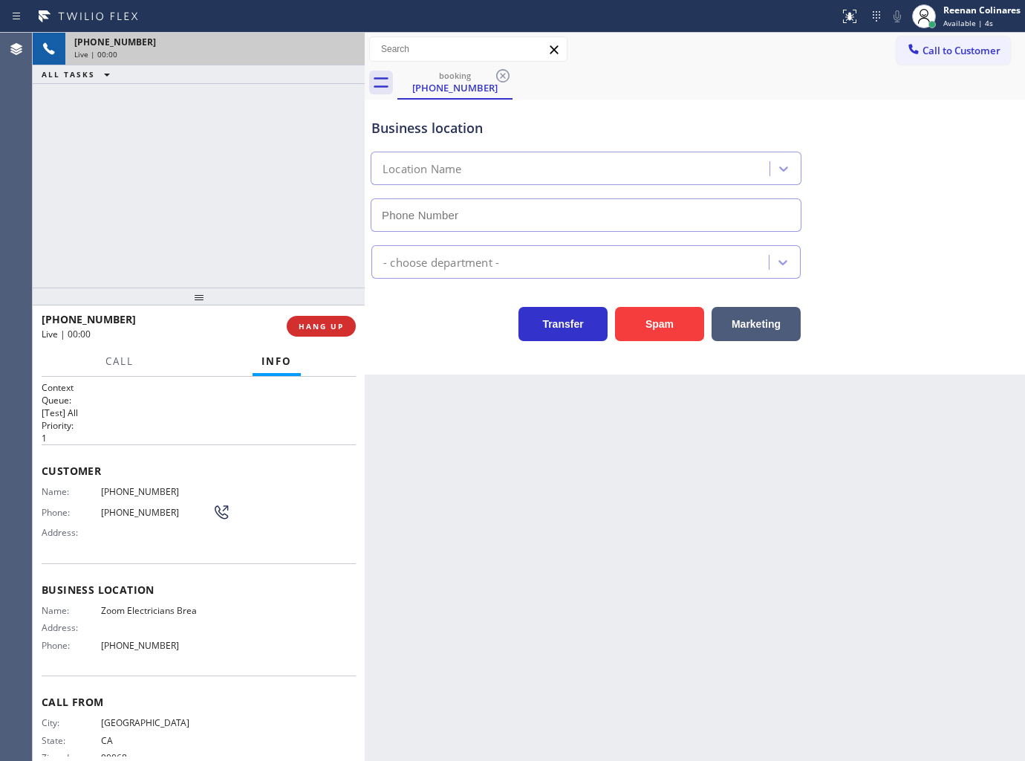
type input "[PHONE_NUMBER]"
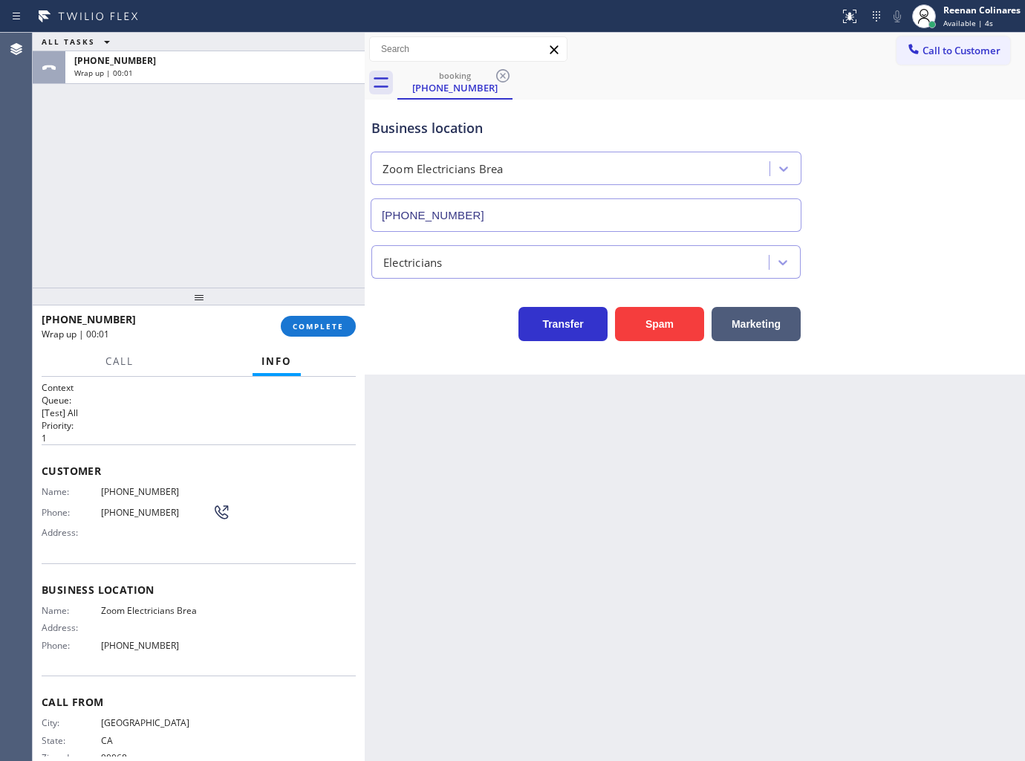
click at [331, 311] on div "[PHONE_NUMBER] Wrap up | 00:01 COMPLETE" at bounding box center [199, 326] width 314 height 39
click at [333, 319] on button "COMPLETE" at bounding box center [318, 326] width 75 height 21
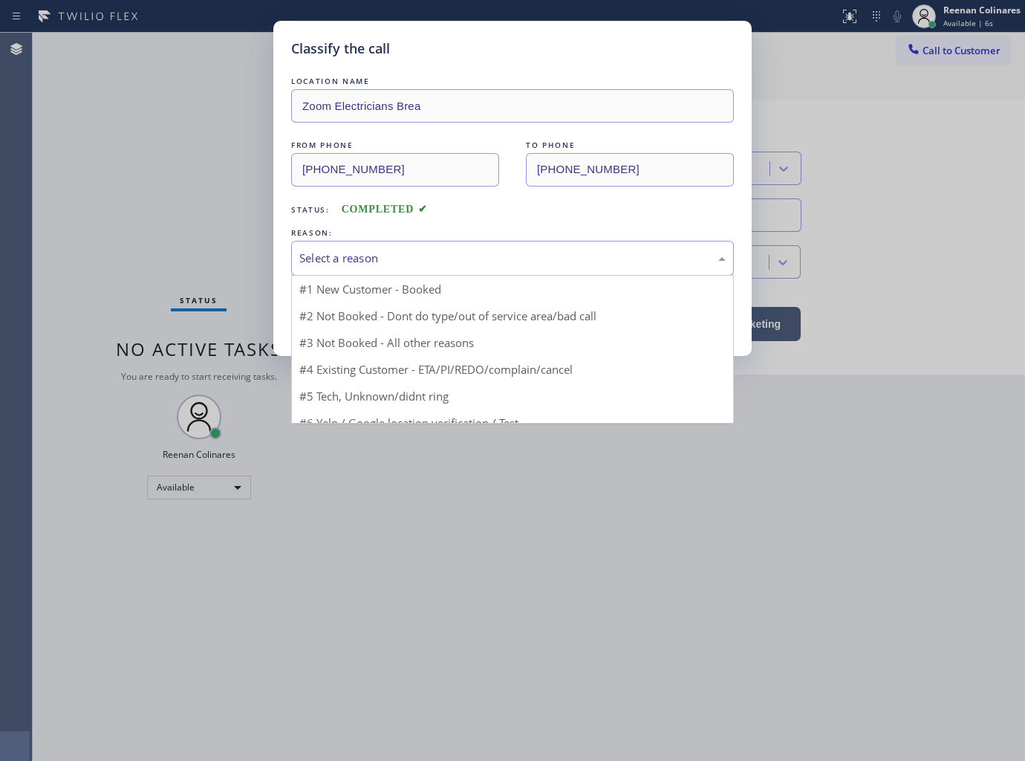
click at [370, 257] on div "Select a reason" at bounding box center [512, 258] width 426 height 17
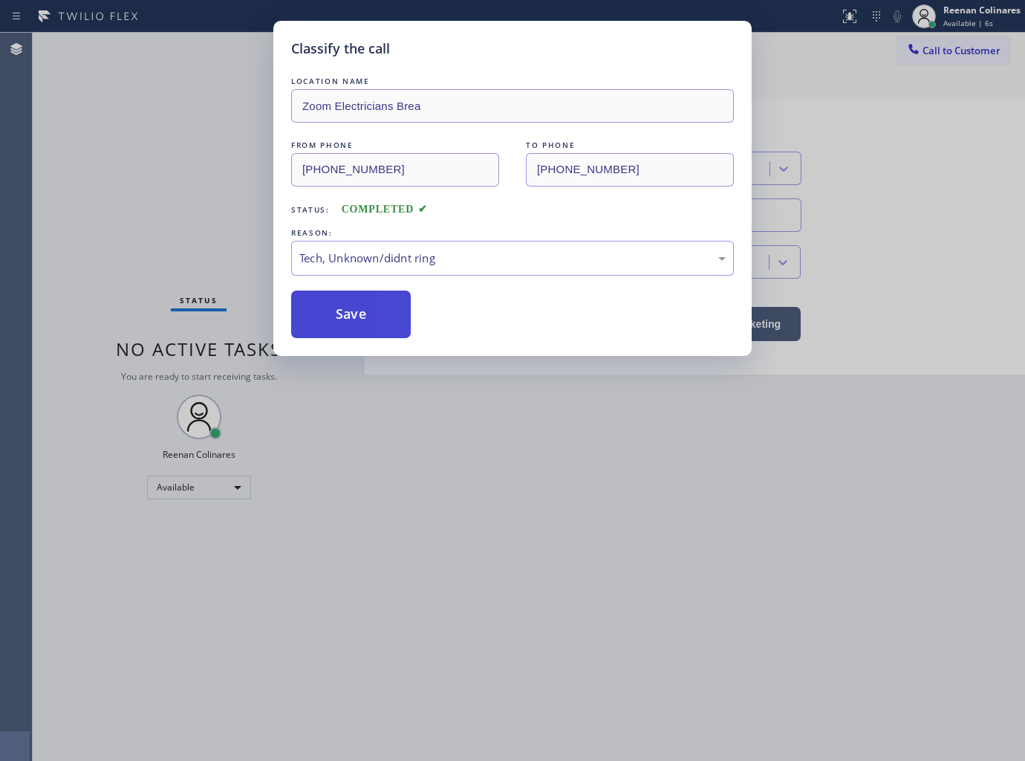
drag, startPoint x: 329, startPoint y: 365, endPoint x: 337, endPoint y: 325, distance: 40.2
click at [337, 324] on button "Save" at bounding box center [351, 314] width 120 height 48
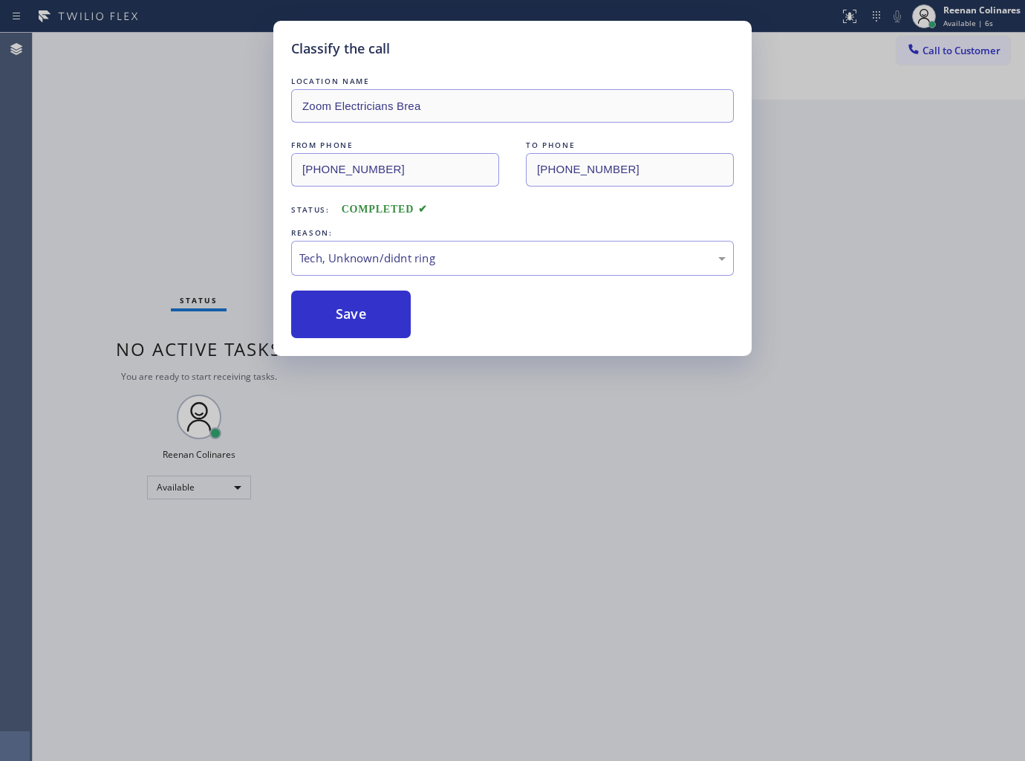
click at [142, 174] on div "Classify the call LOCATION NAME Zoom Electricians Brea FROM PHONE [PHONE_NUMBER…" at bounding box center [512, 380] width 1025 height 761
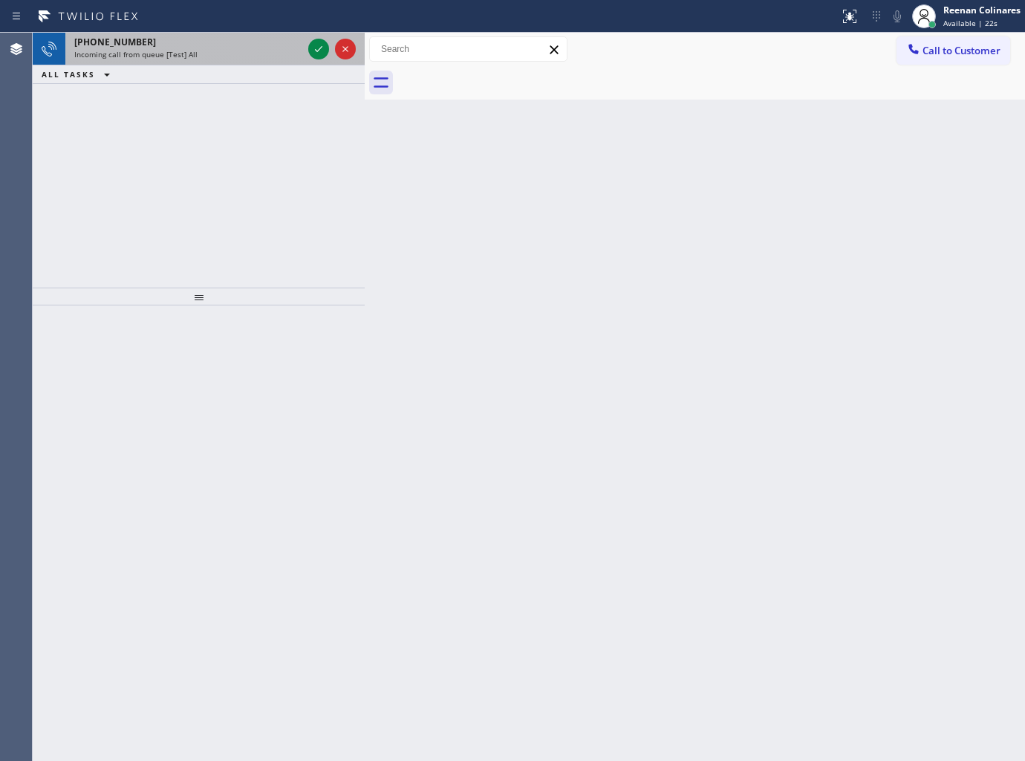
click at [201, 48] on div "[PHONE_NUMBER]" at bounding box center [188, 42] width 228 height 13
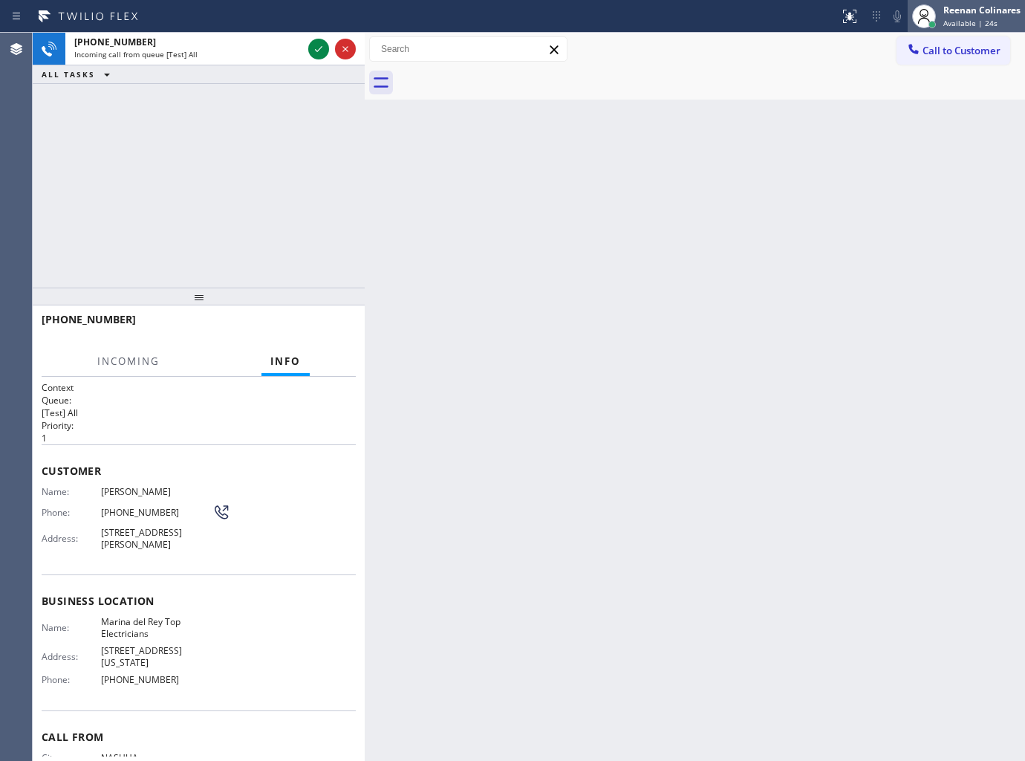
click at [979, 18] on span "Available | 24s" at bounding box center [971, 23] width 54 height 10
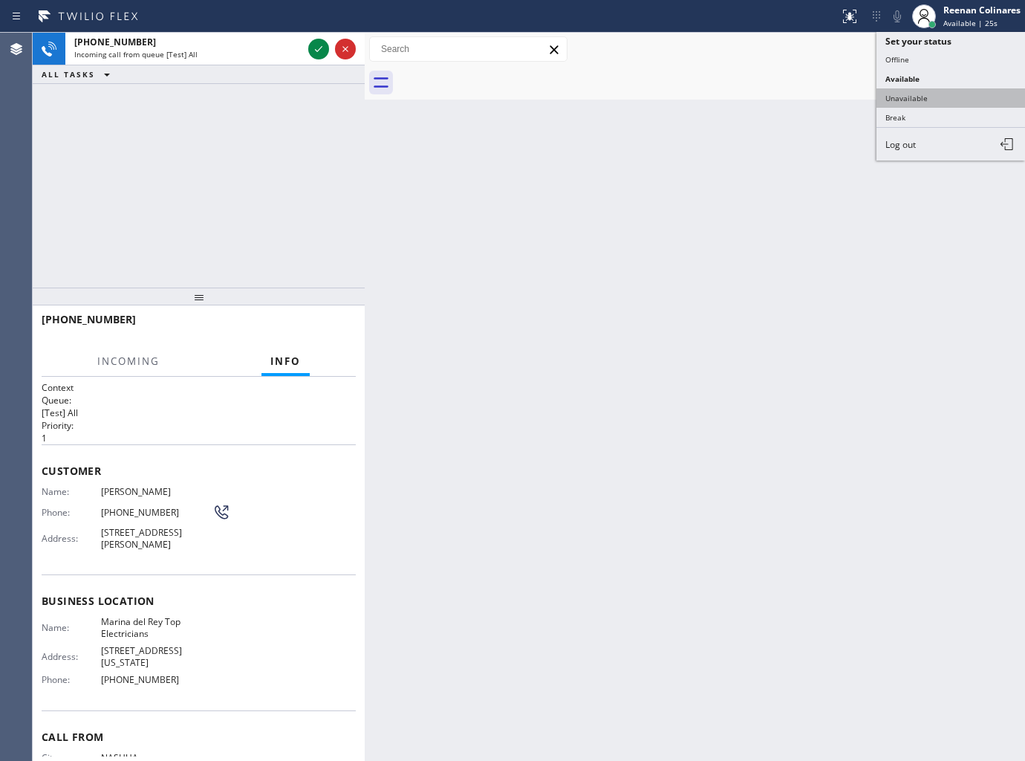
drag, startPoint x: 910, startPoint y: 100, endPoint x: 942, endPoint y: 48, distance: 61.7
click at [911, 100] on button "Unavailable" at bounding box center [951, 97] width 149 height 19
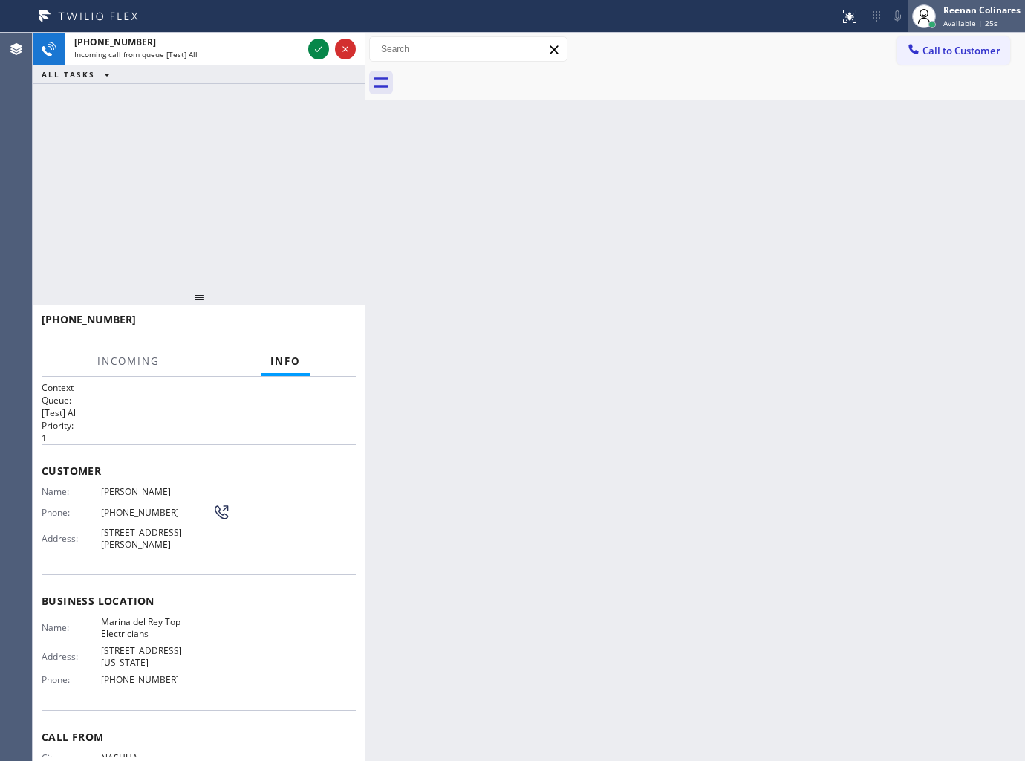
click at [949, 19] on span "Available | 25s" at bounding box center [971, 23] width 54 height 10
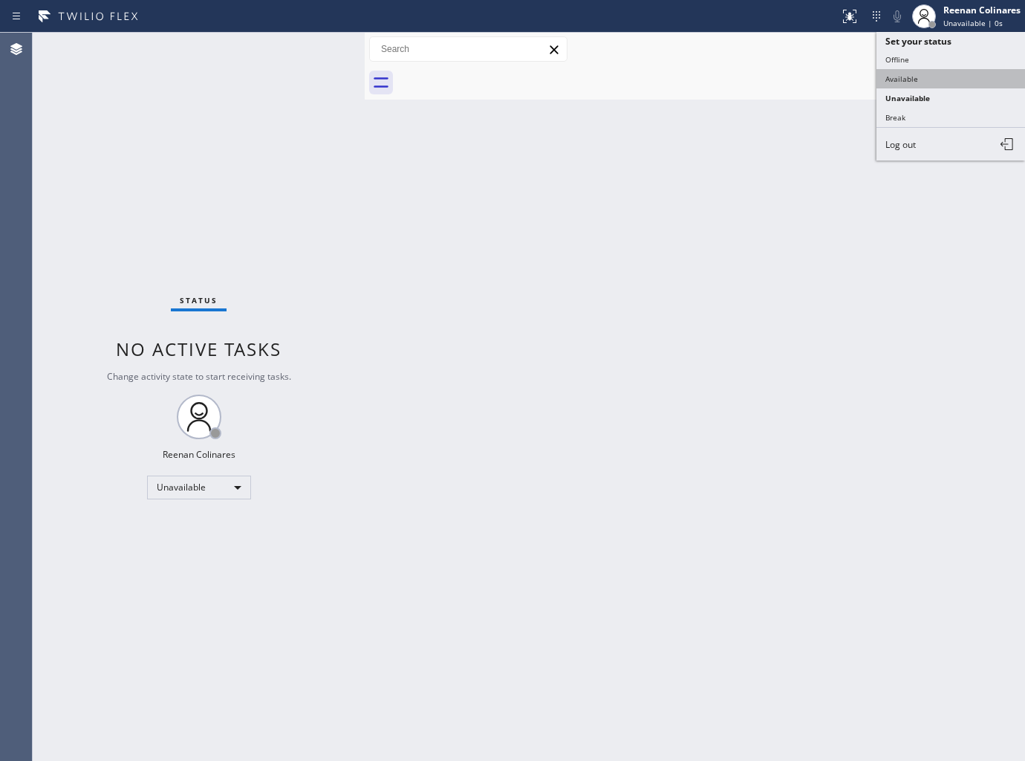
click at [904, 79] on button "Available" at bounding box center [951, 78] width 149 height 19
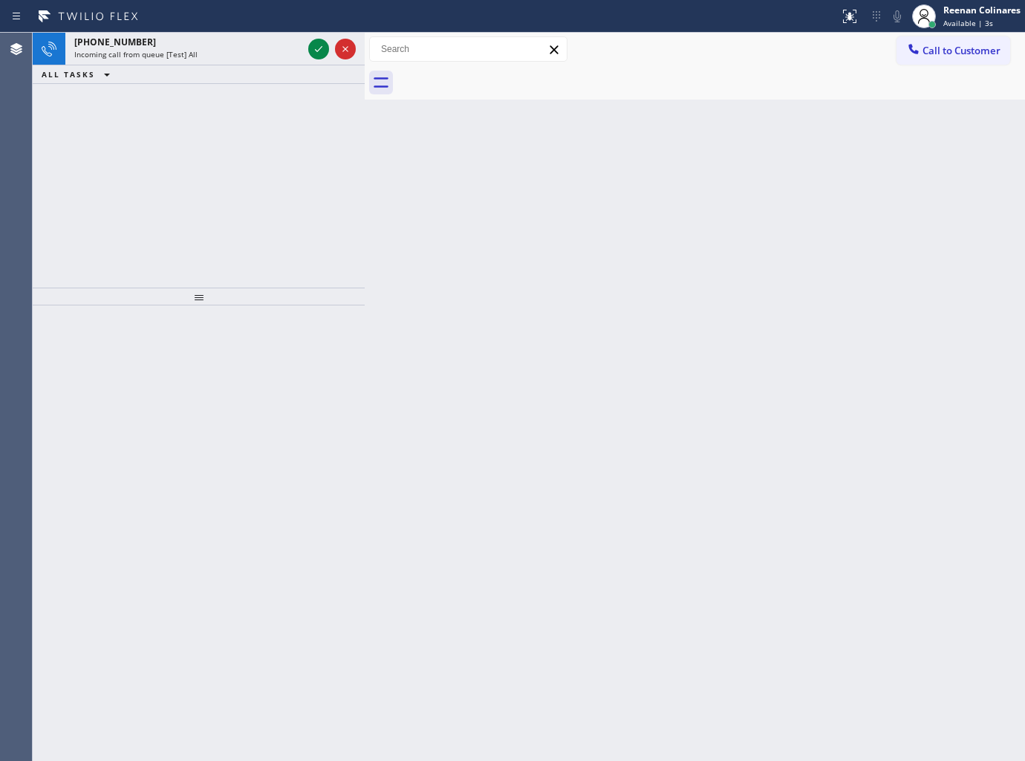
click at [216, 27] on div "Status report No issues detected If you experience an issue, please download th…" at bounding box center [512, 16] width 1025 height 33
click at [205, 63] on div "[PHONE_NUMBER] Incoming call from queue [Test] All" at bounding box center [185, 49] width 240 height 33
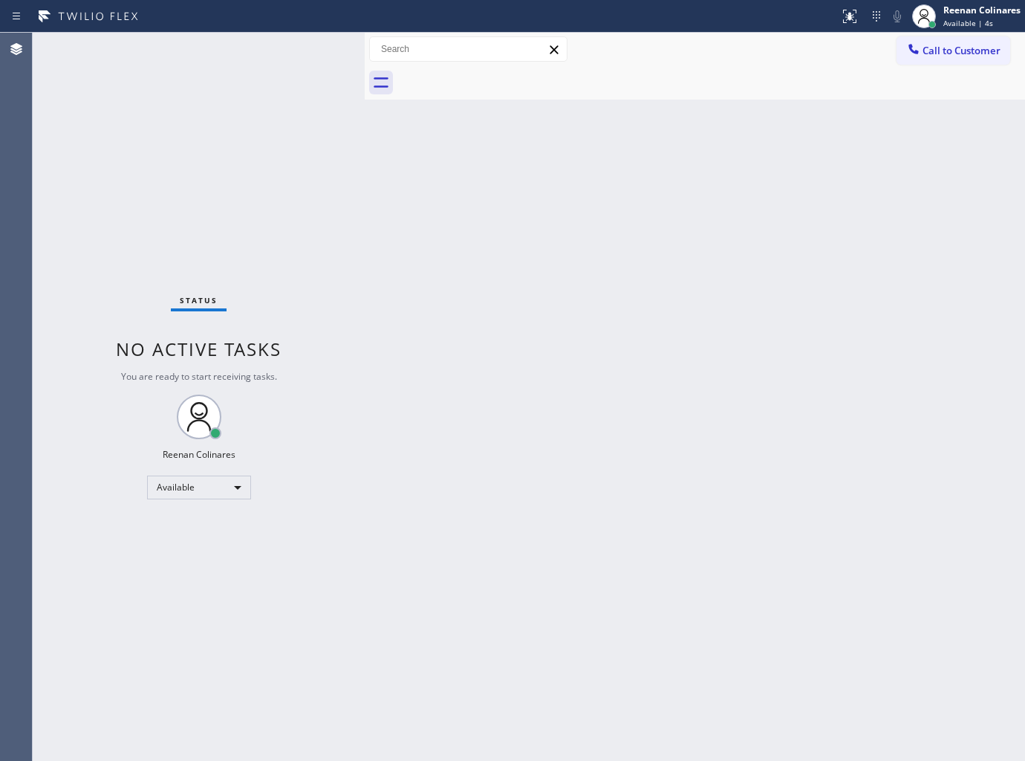
click at [262, 41] on div "Status No active tasks You are ready to start receiving tasks. Reenan Colinares…" at bounding box center [199, 397] width 332 height 728
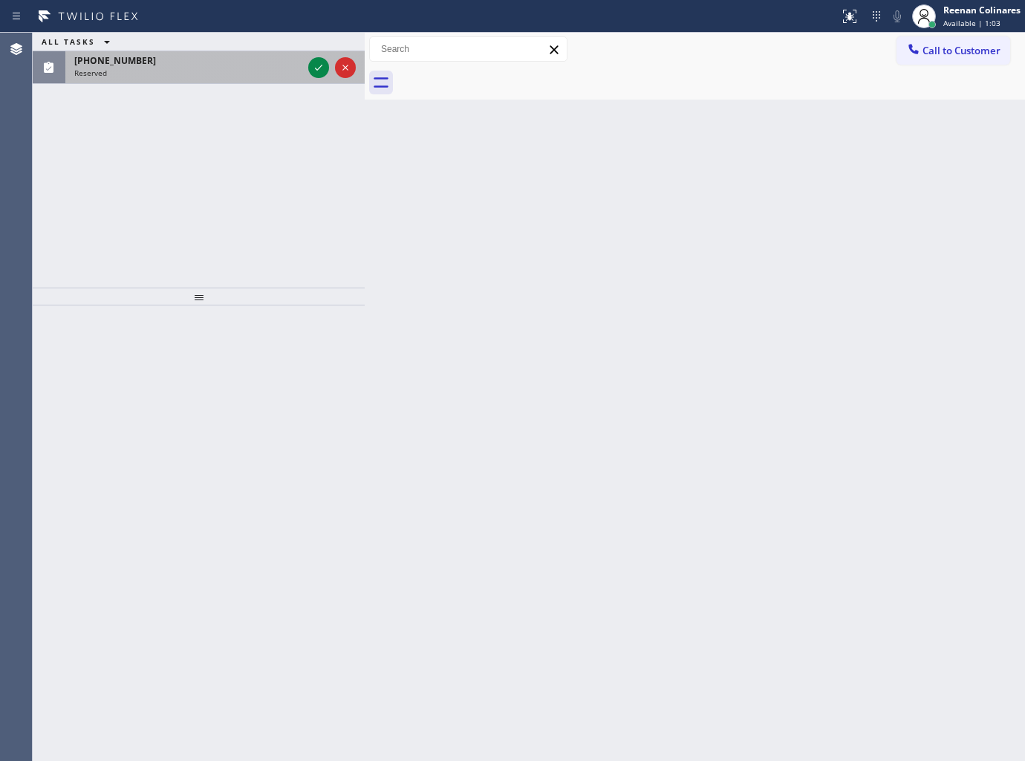
drag, startPoint x: 202, startPoint y: 65, endPoint x: 198, endPoint y: 74, distance: 10.6
click at [203, 67] on div "[PHONE_NUMBER] Reserved" at bounding box center [185, 67] width 240 height 33
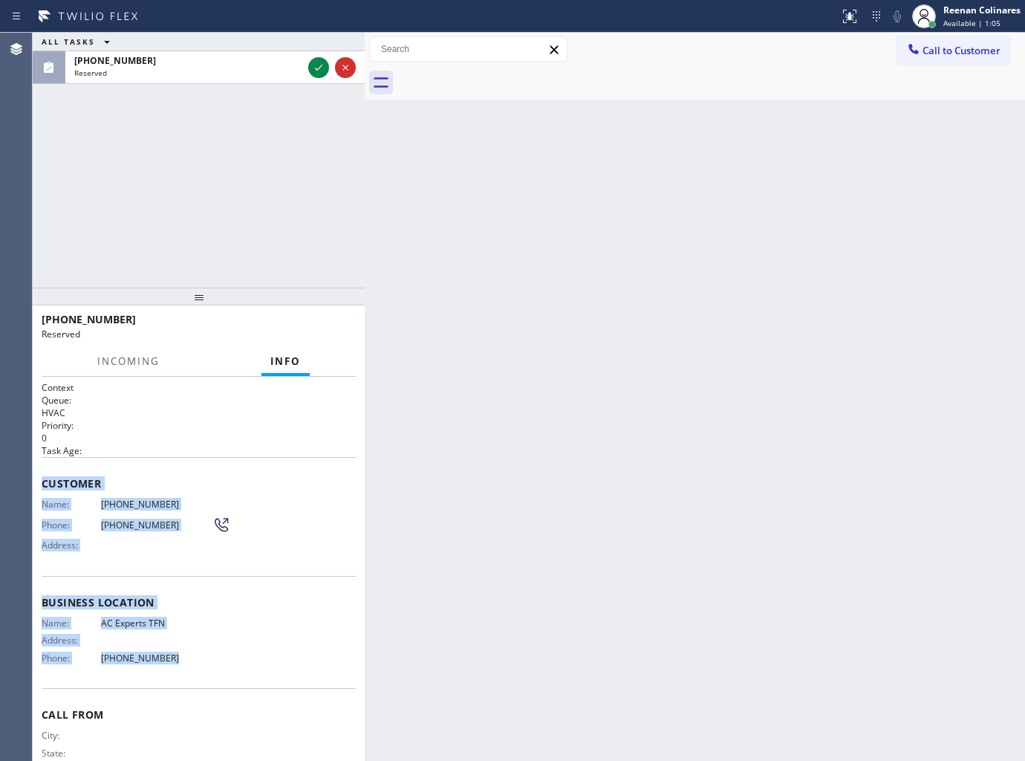
copy div "Customer Name: [PHONE_NUMBER] Phone: [PHONE_NUMBER] Address: Business location …"
drag, startPoint x: 39, startPoint y: 475, endPoint x: 533, endPoint y: 681, distance: 534.5
click at [249, 671] on div "Context Queue: HVAC Priority: 0 Task Age: Customer Name: [PHONE_NUMBER] Phone: …" at bounding box center [199, 569] width 332 height 385
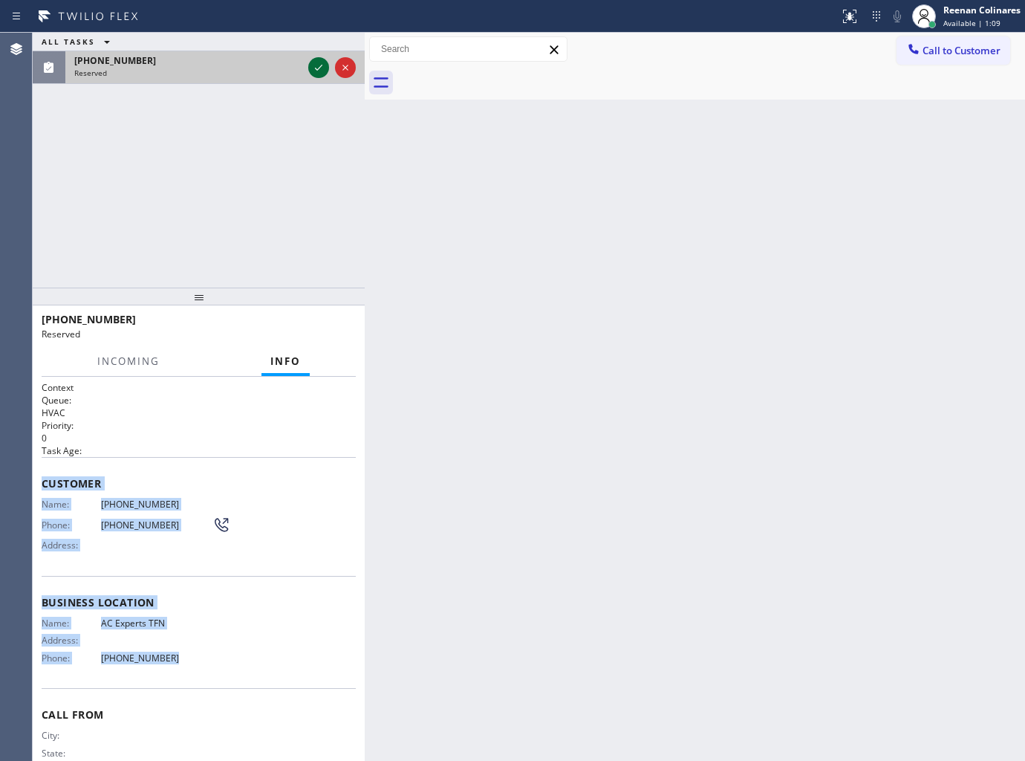
click at [322, 64] on icon at bounding box center [319, 68] width 18 height 18
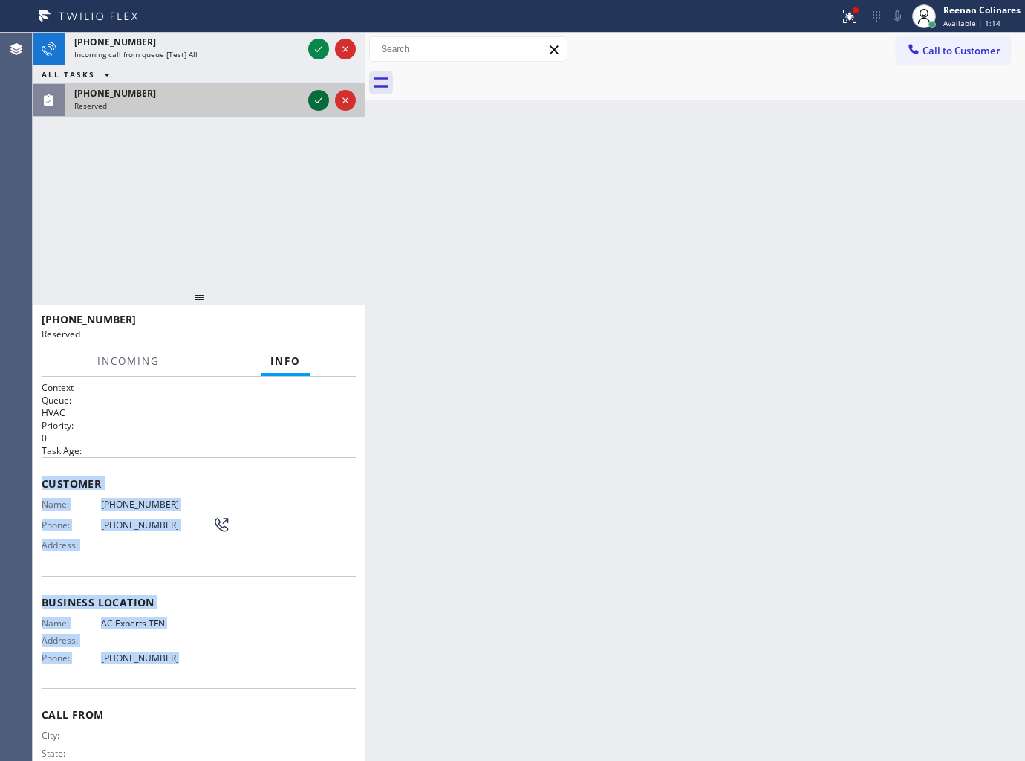
click at [310, 106] on icon at bounding box center [319, 100] width 18 height 18
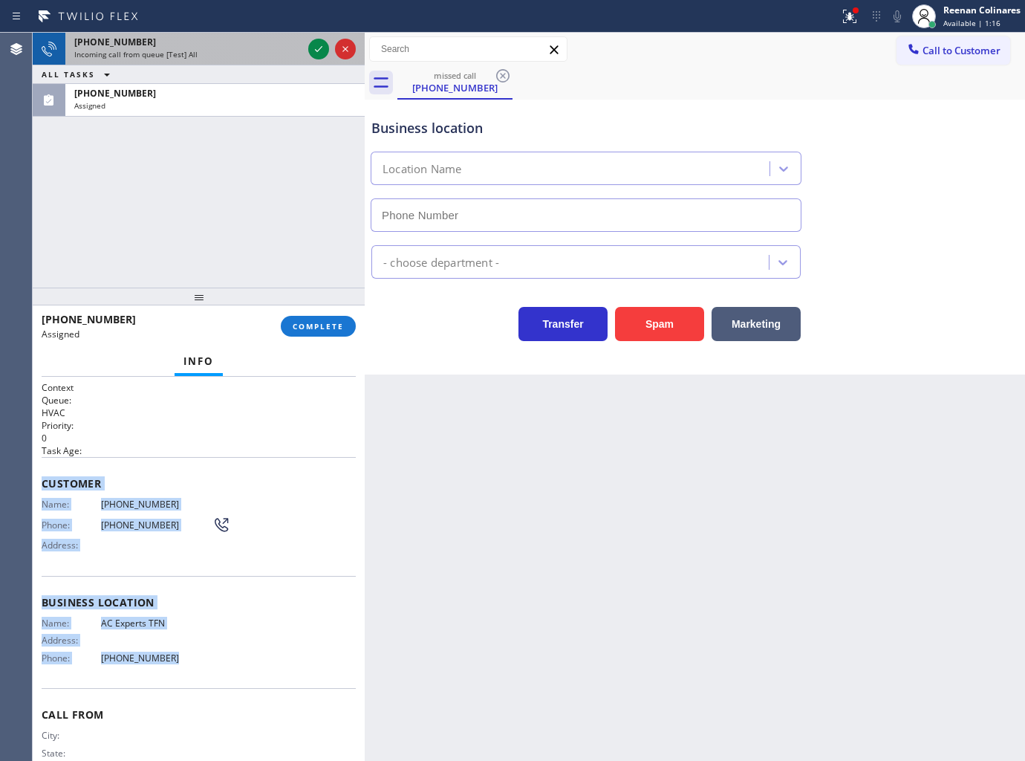
click at [262, 47] on div "[PHONE_NUMBER]" at bounding box center [188, 42] width 228 height 13
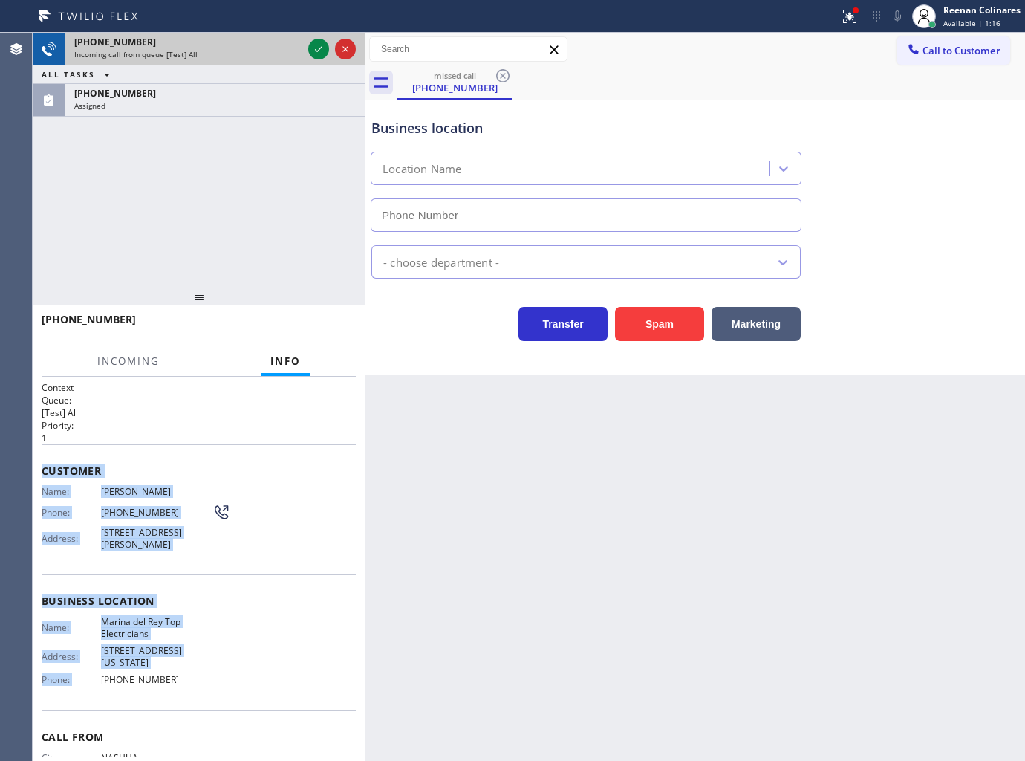
type input "[PHONE_NUMBER]"
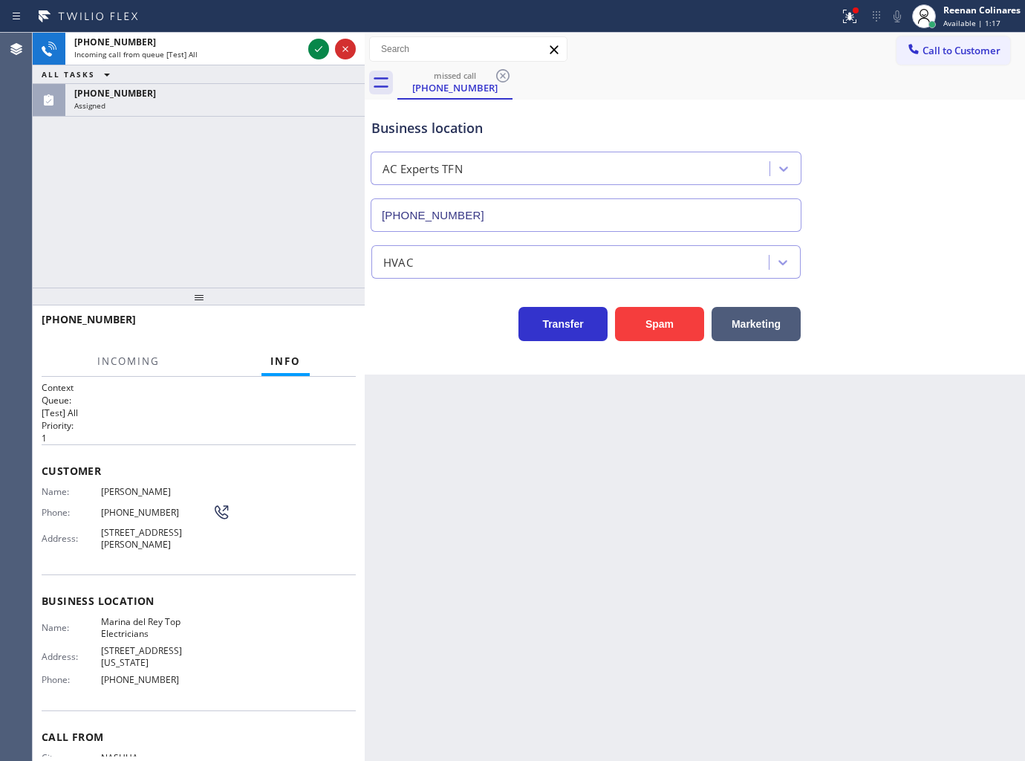
click at [218, 153] on div "[PHONE_NUMBER] Incoming call from queue [Test] All ALL TASKS ALL TASKS ACTIVE T…" at bounding box center [199, 160] width 332 height 255
click at [967, 13] on div "Reenan Colinares" at bounding box center [982, 10] width 77 height 13
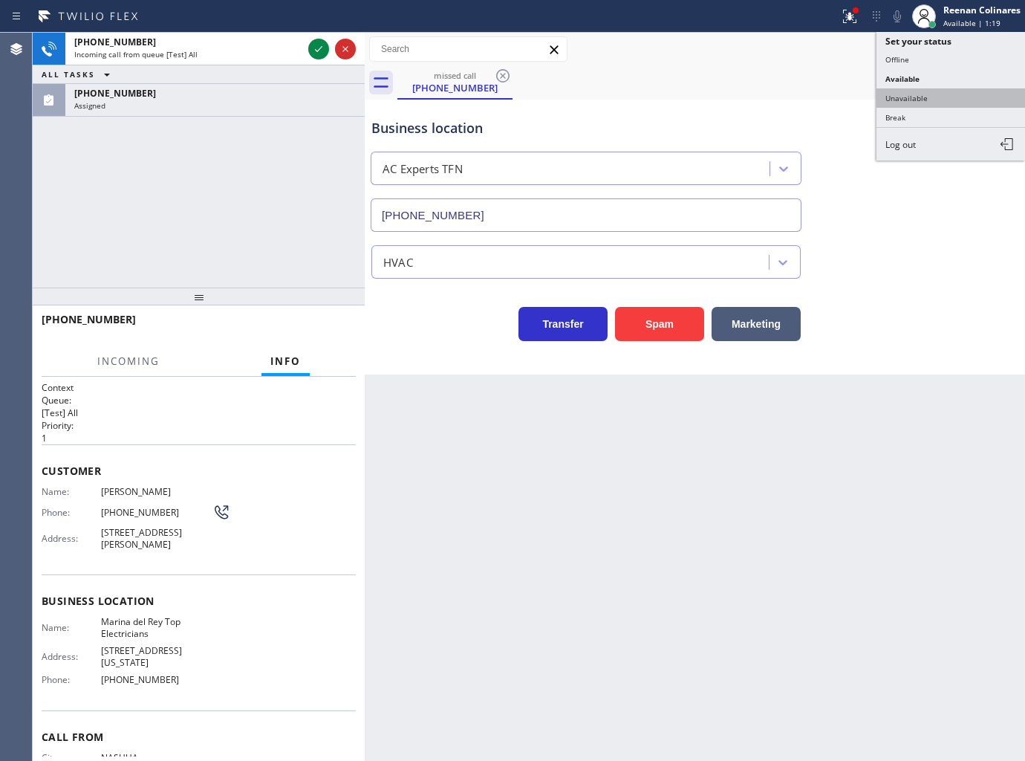
click at [912, 101] on button "Unavailable" at bounding box center [951, 97] width 149 height 19
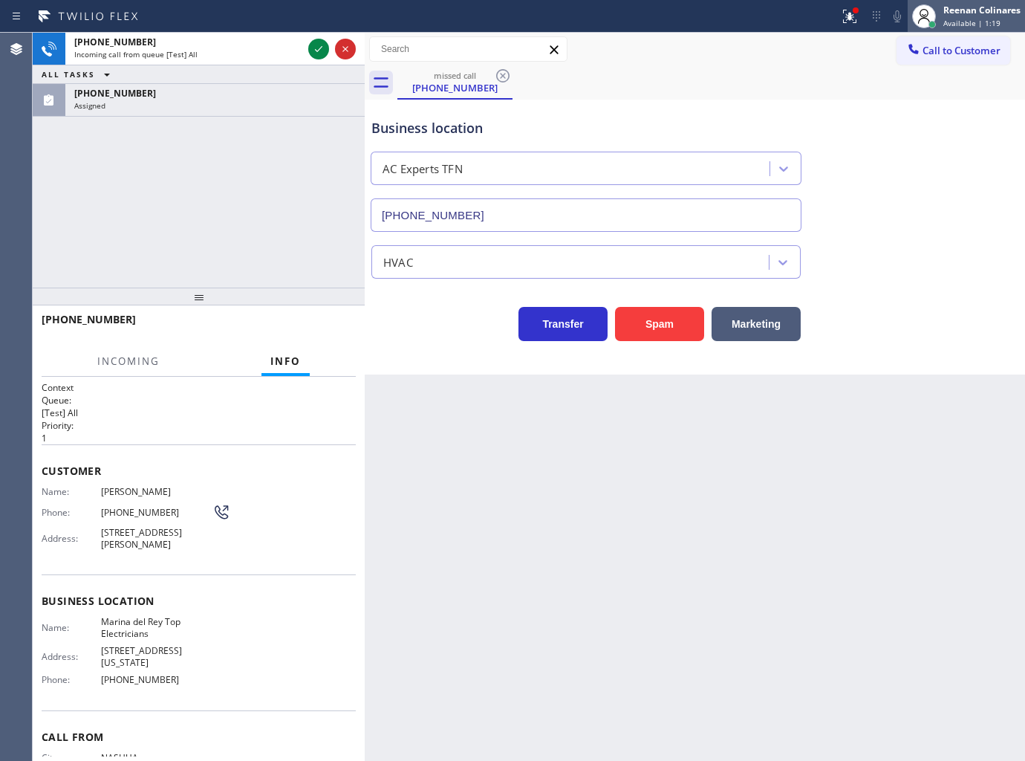
click at [977, 16] on div "Reenan Colinares" at bounding box center [982, 10] width 77 height 13
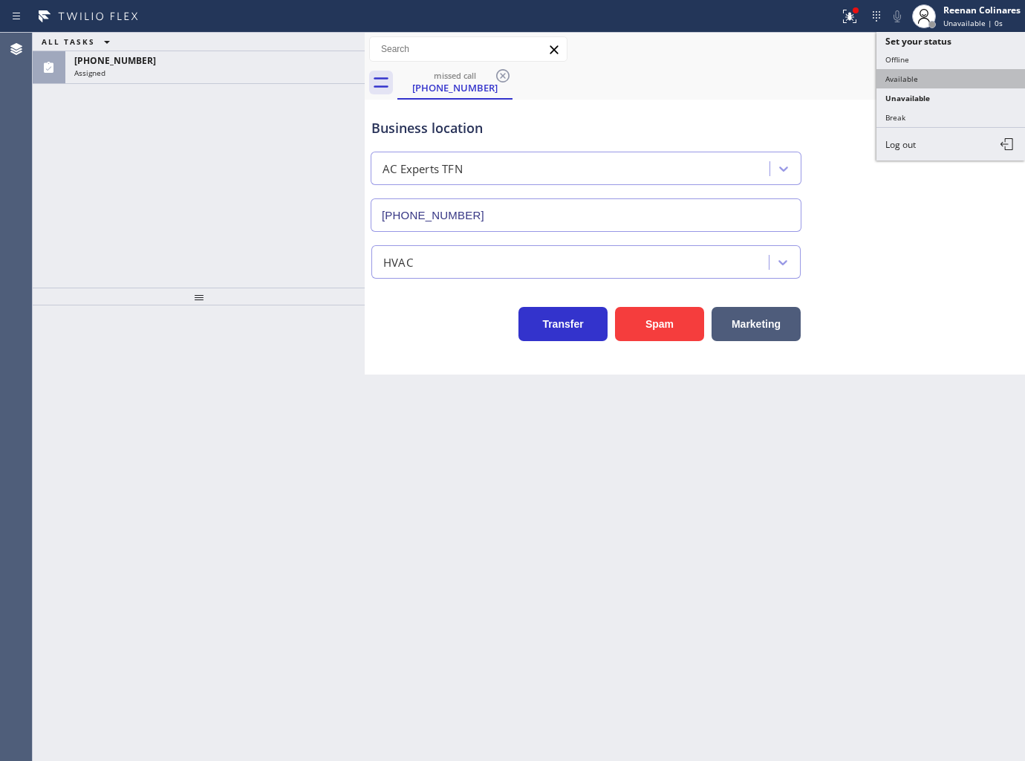
click at [905, 80] on button "Available" at bounding box center [951, 78] width 149 height 19
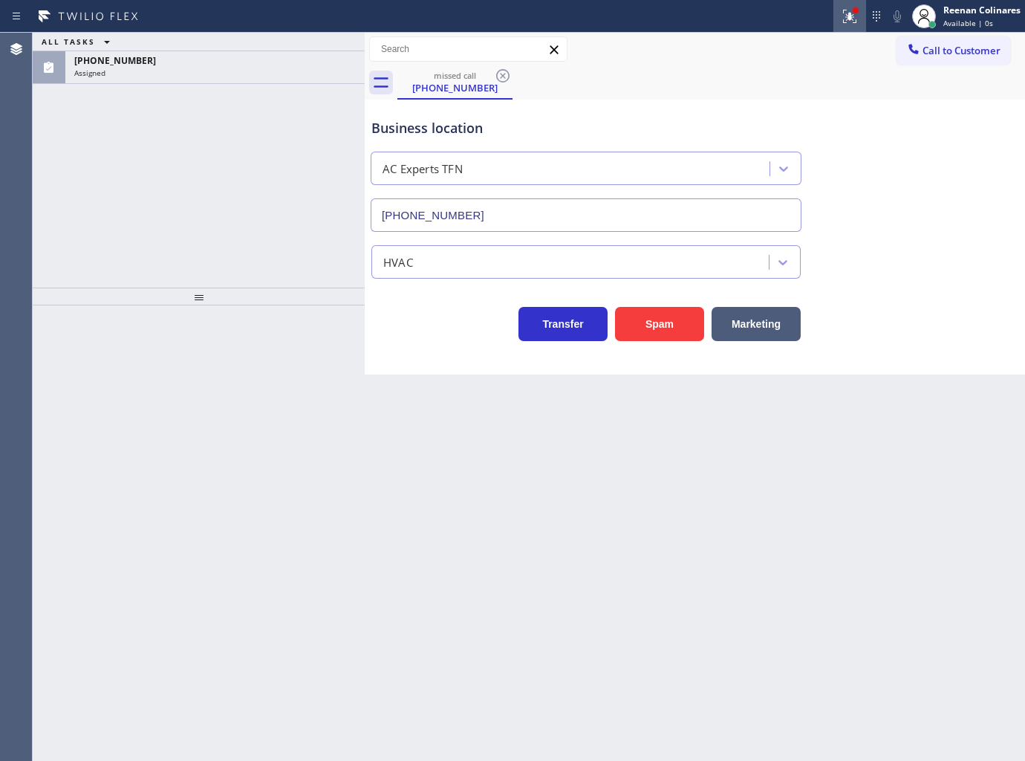
drag, startPoint x: 848, startPoint y: 10, endPoint x: 845, endPoint y: 27, distance: 17.2
click at [848, 11] on icon at bounding box center [850, 16] width 18 height 18
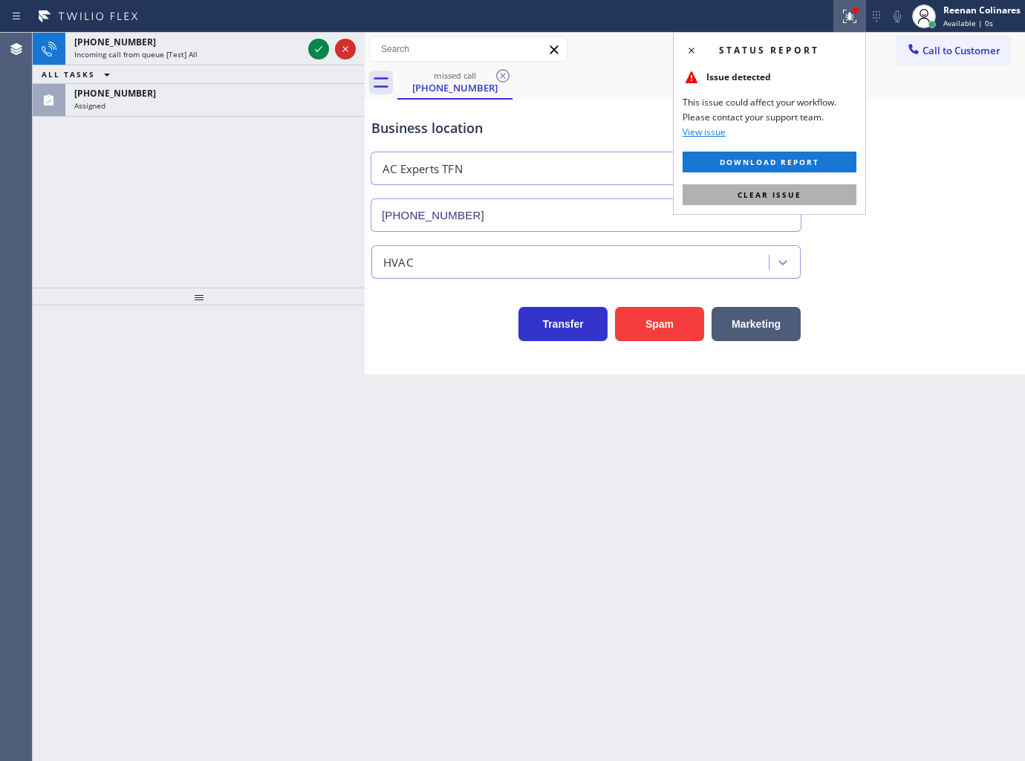
click at [806, 198] on button "Clear issue" at bounding box center [770, 194] width 174 height 21
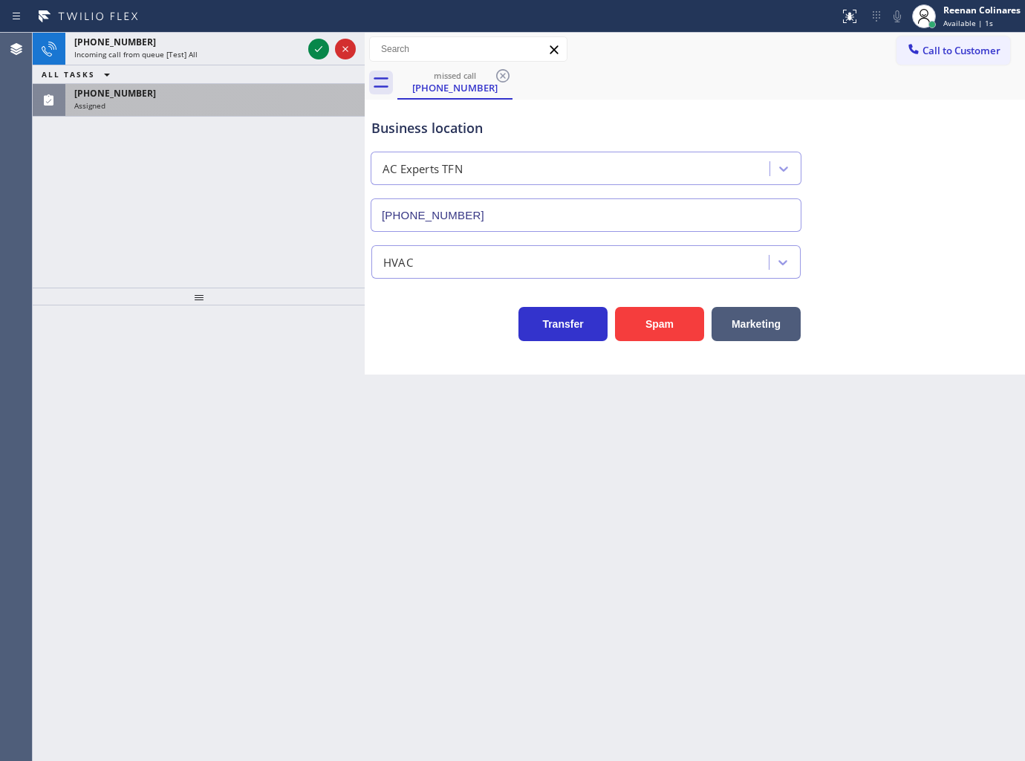
click at [221, 108] on div "Assigned" at bounding box center [215, 105] width 282 height 10
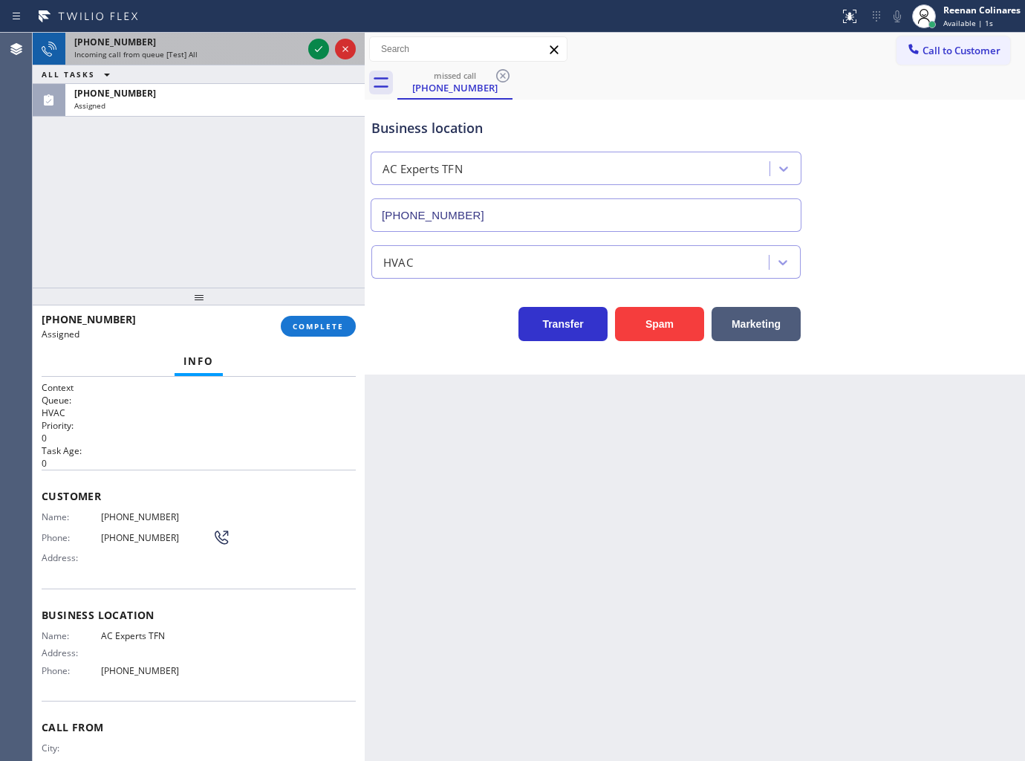
click at [227, 61] on div "[PHONE_NUMBER] Incoming call from queue [Test] All" at bounding box center [185, 49] width 240 height 33
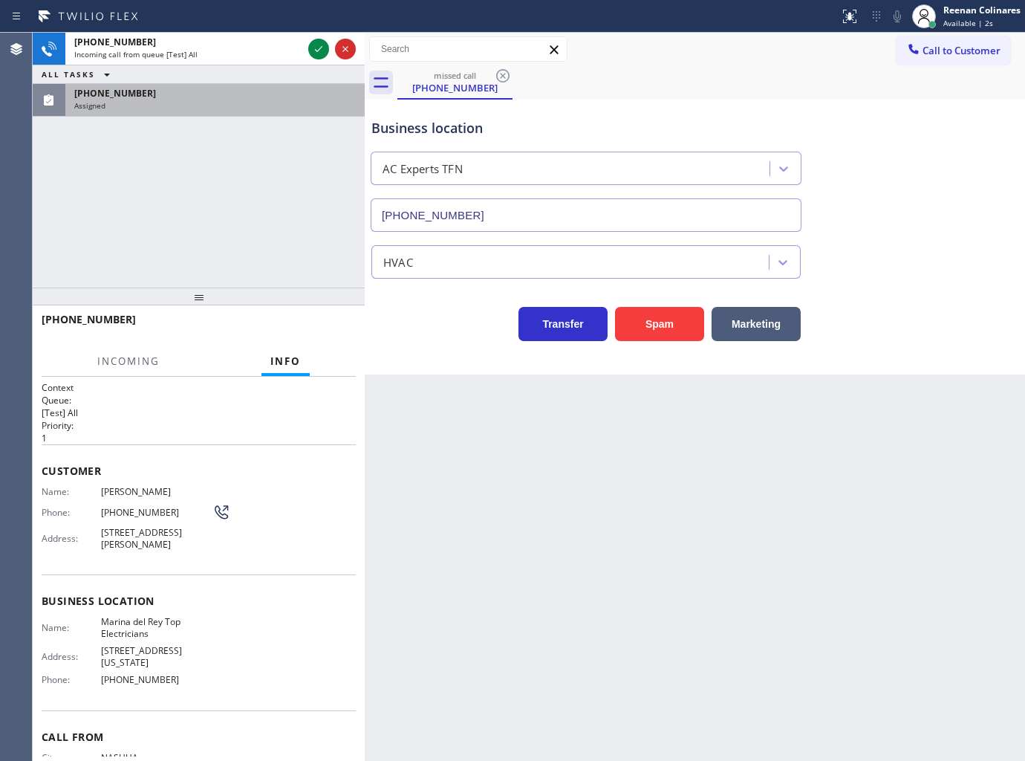
click at [276, 105] on div "Assigned" at bounding box center [215, 105] width 282 height 10
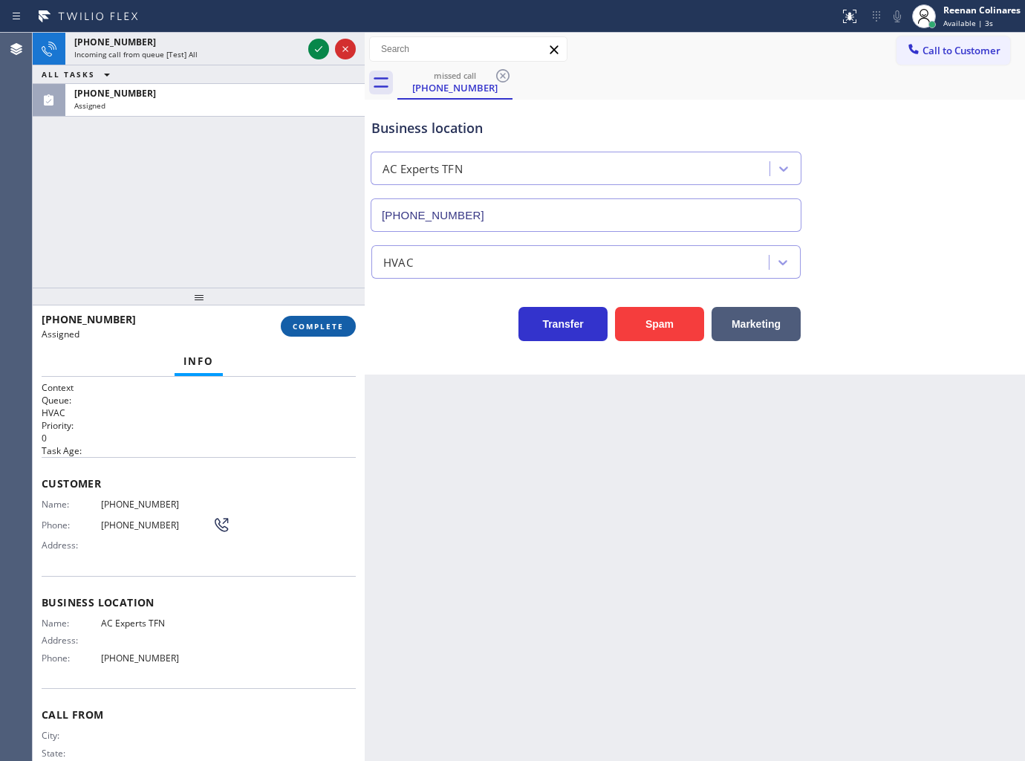
click at [307, 316] on button "COMPLETE" at bounding box center [318, 326] width 75 height 21
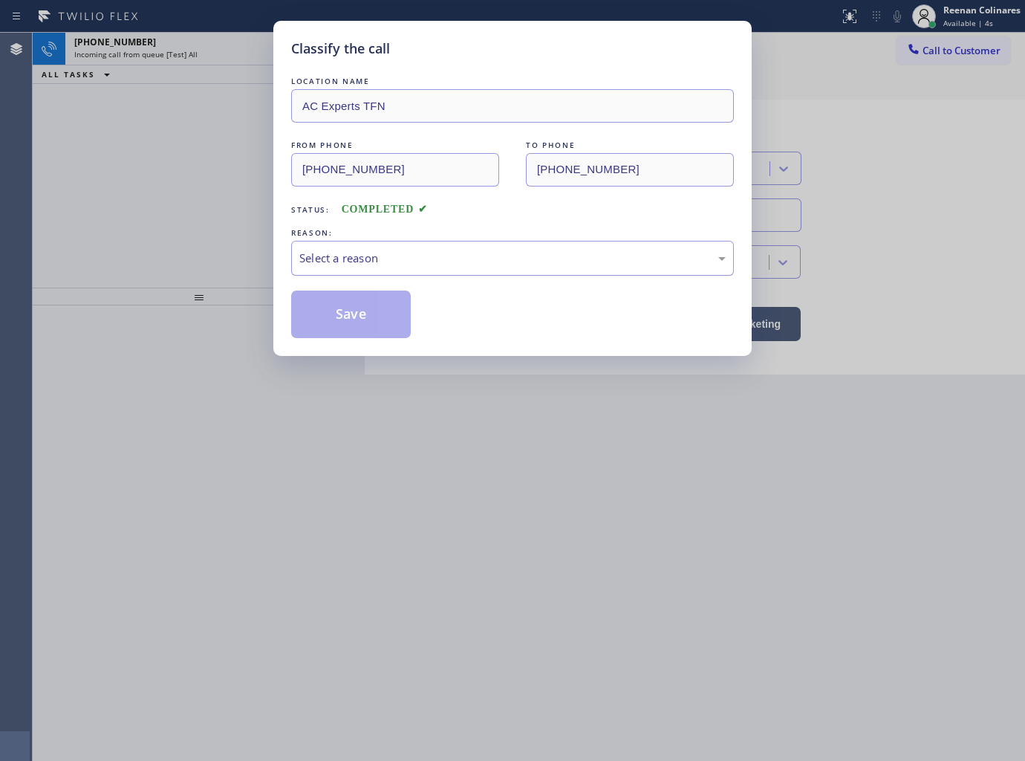
click at [412, 241] on div "Select a reason" at bounding box center [512, 258] width 443 height 35
drag, startPoint x: 353, startPoint y: 368, endPoint x: 358, endPoint y: 318, distance: 50.0
click at [358, 318] on button "Save" at bounding box center [351, 314] width 120 height 48
click at [279, 267] on div "Classify the call LOCATION NAME AC Experts TFN FROM PHONE [PHONE_NUMBER] TO PHO…" at bounding box center [512, 188] width 478 height 335
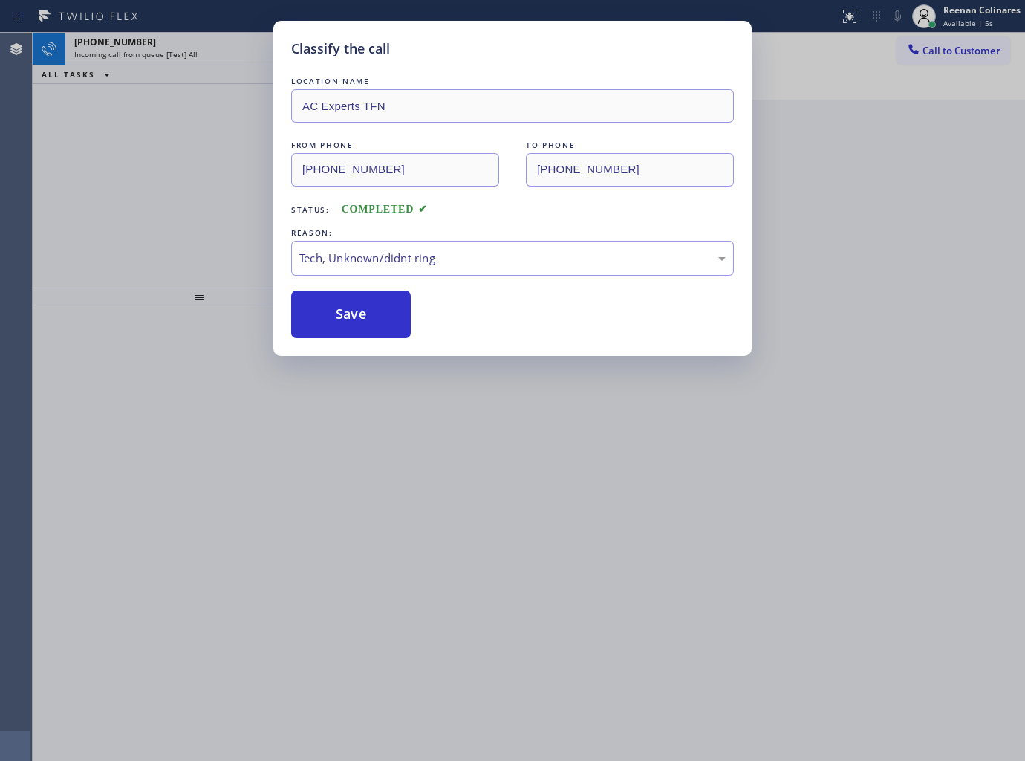
click at [169, 137] on div "Classify the call LOCATION NAME AC Experts TFN FROM PHONE [PHONE_NUMBER] TO PHO…" at bounding box center [512, 380] width 1025 height 761
drag, startPoint x: 176, startPoint y: 72, endPoint x: 182, endPoint y: 63, distance: 10.7
click at [176, 71] on div "Classify the call LOCATION NAME AC Experts TFN FROM PHONE [PHONE_NUMBER] TO PHO…" at bounding box center [512, 380] width 1025 height 761
click at [195, 55] on div "Classify the call LOCATION NAME Extra HVAC Maintenance Downtown [GEOGRAPHIC_DAT…" at bounding box center [529, 397] width 993 height 728
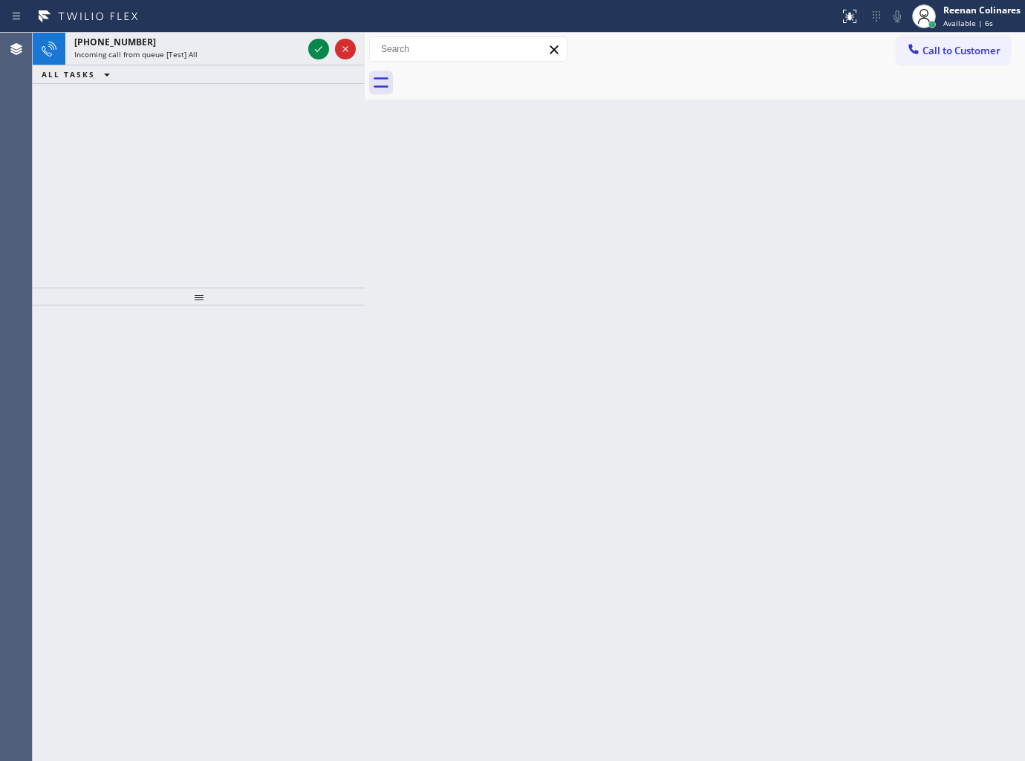
click at [195, 55] on div "Incoming call from queue [Test] All" at bounding box center [188, 54] width 228 height 10
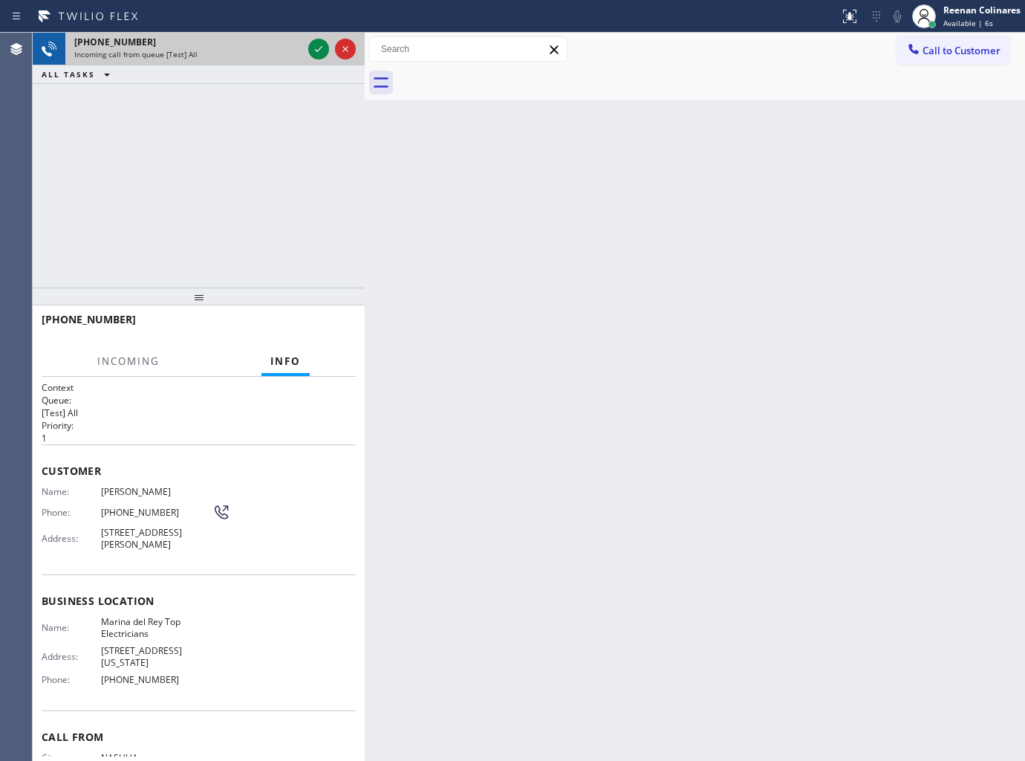
click at [195, 49] on div "Incoming call from queue [Test] All" at bounding box center [188, 54] width 228 height 10
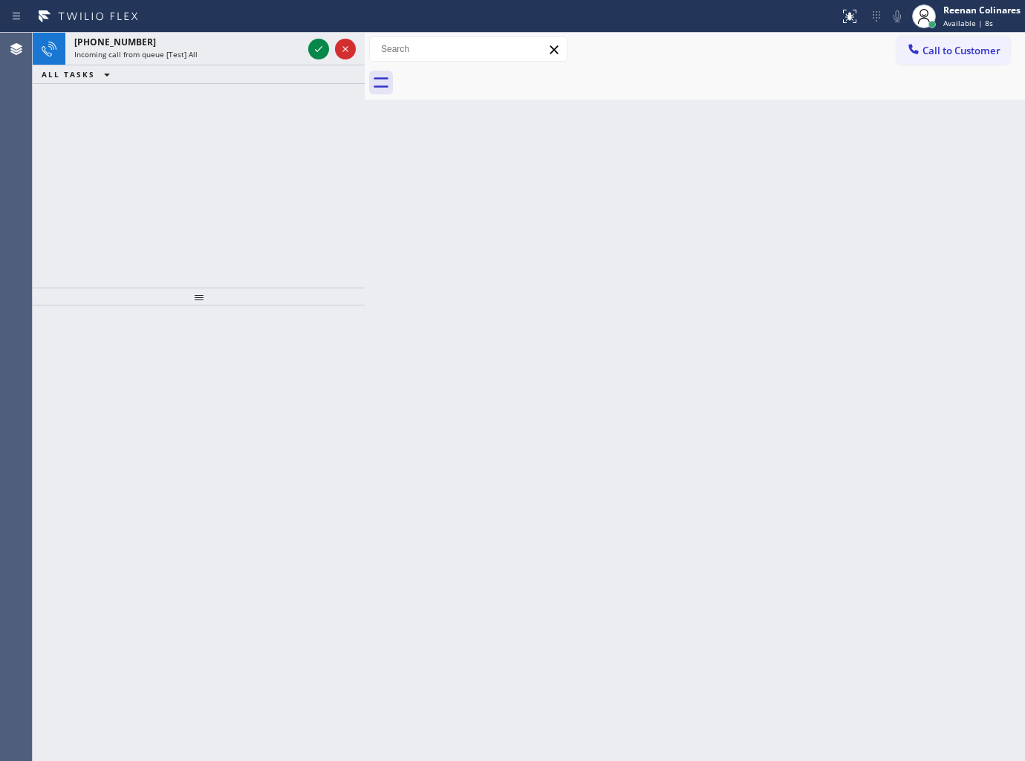
drag, startPoint x: 960, startPoint y: 4, endPoint x: 918, endPoint y: 56, distance: 66.6
click at [960, 9] on div "Reenan Colinares" at bounding box center [982, 10] width 77 height 13
click at [204, 61] on div "[PHONE_NUMBER] Incoming call from queue [Test] All" at bounding box center [185, 49] width 240 height 33
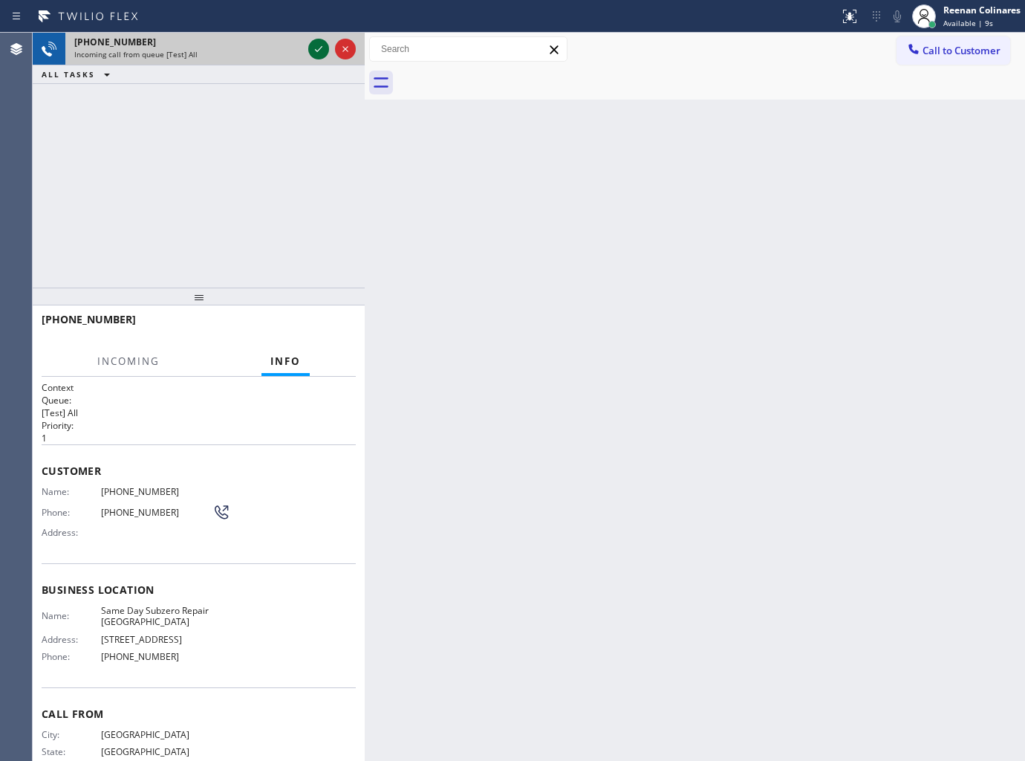
click at [321, 42] on icon at bounding box center [319, 49] width 18 height 18
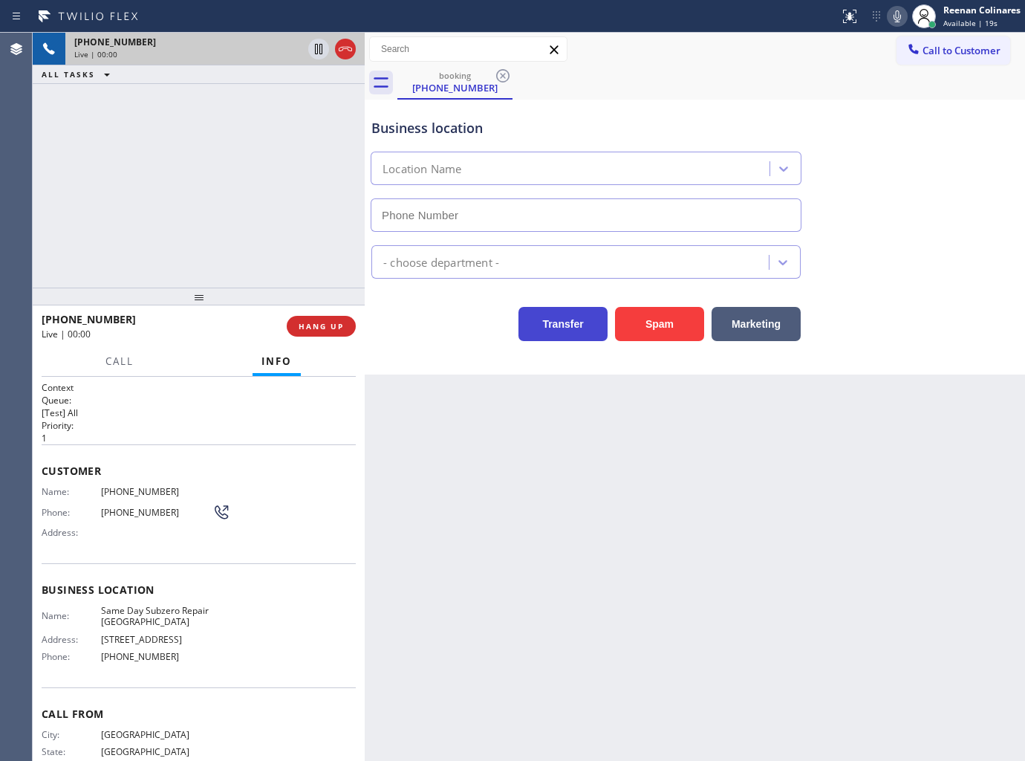
type input "[PHONE_NUMBER]"
click at [899, 9] on icon at bounding box center [898, 16] width 18 height 18
click at [894, 18] on rect at bounding box center [897, 15] width 10 height 10
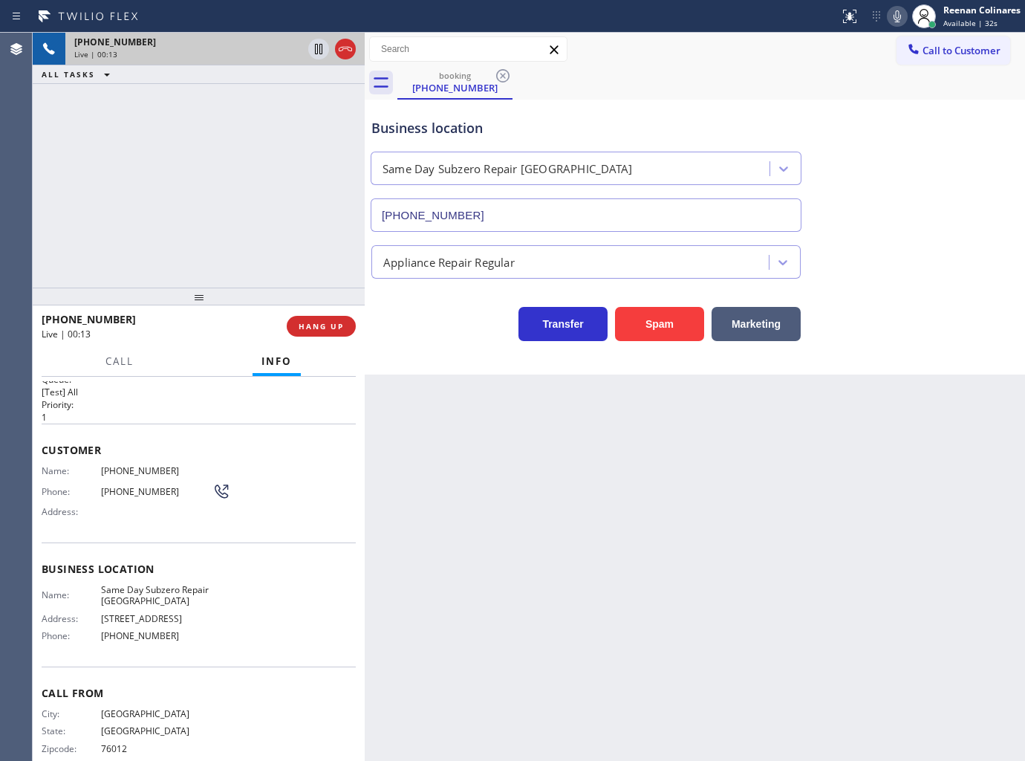
scroll to position [41, 0]
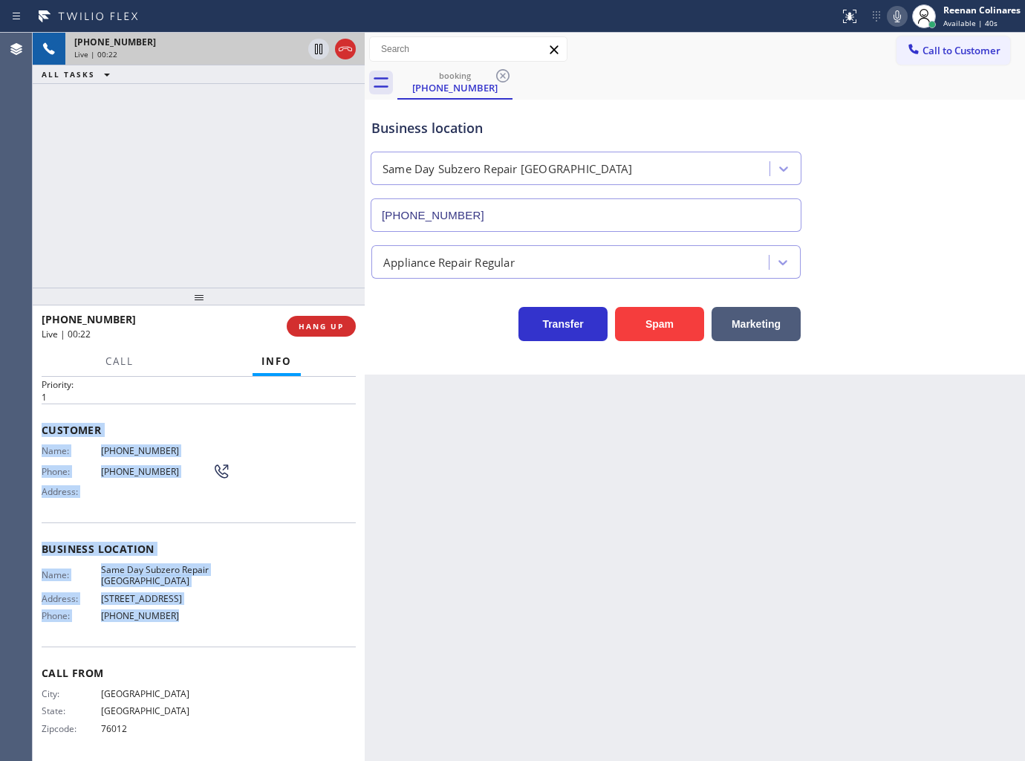
copy div "Customer Name: [PHONE_NUMBER] Phone: [PHONE_NUMBER] Address: Business location …"
drag, startPoint x: 41, startPoint y: 423, endPoint x: 1000, endPoint y: 718, distance: 1003.2
click at [221, 614] on div "Context Queue: [Test] All Priority: 1 Customer Name: [PHONE_NUMBER] Phone: [PHO…" at bounding box center [199, 549] width 314 height 418
click at [903, 10] on icon at bounding box center [898, 16] width 18 height 18
click at [124, 359] on span "Call" at bounding box center [119, 360] width 28 height 13
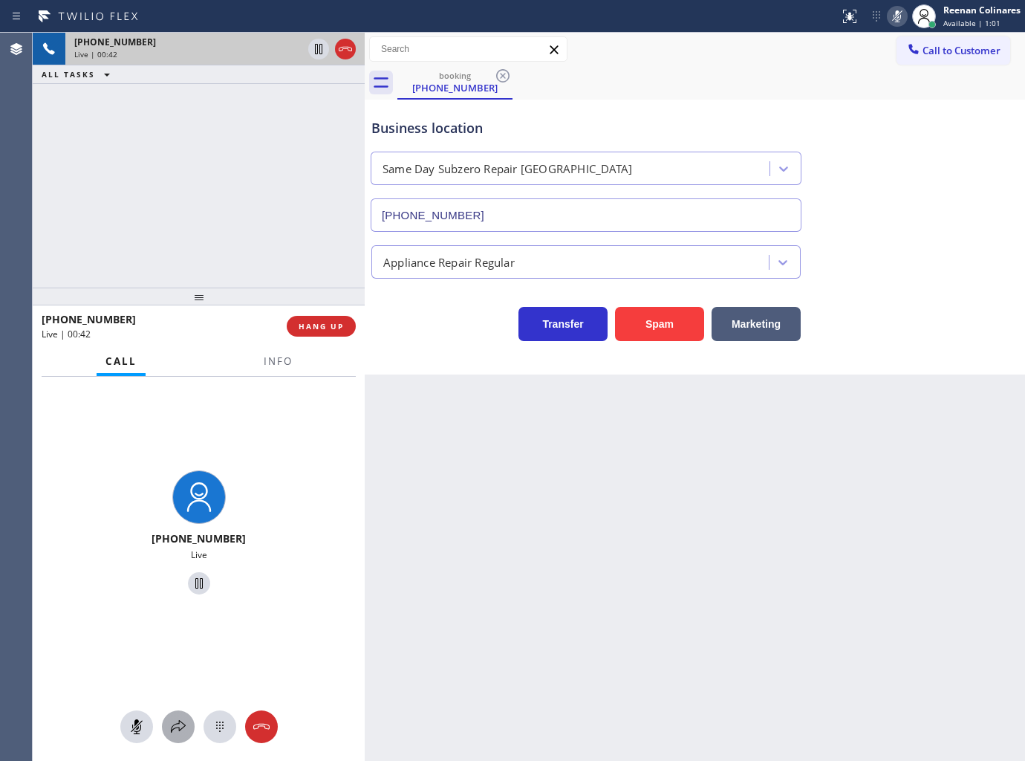
click at [174, 730] on icon at bounding box center [178, 727] width 18 height 18
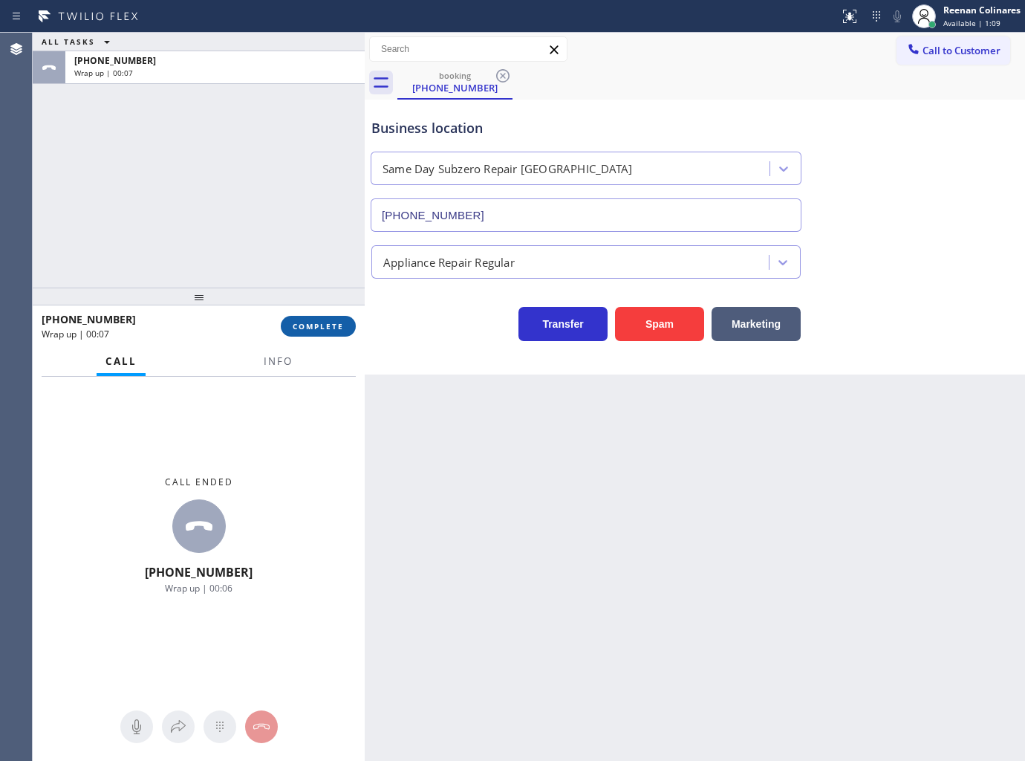
click at [337, 322] on div "[PHONE_NUMBER] Wrap up | 00:07 COMPLETE" at bounding box center [199, 326] width 314 height 39
click at [337, 322] on span "COMPLETE" at bounding box center [318, 326] width 51 height 10
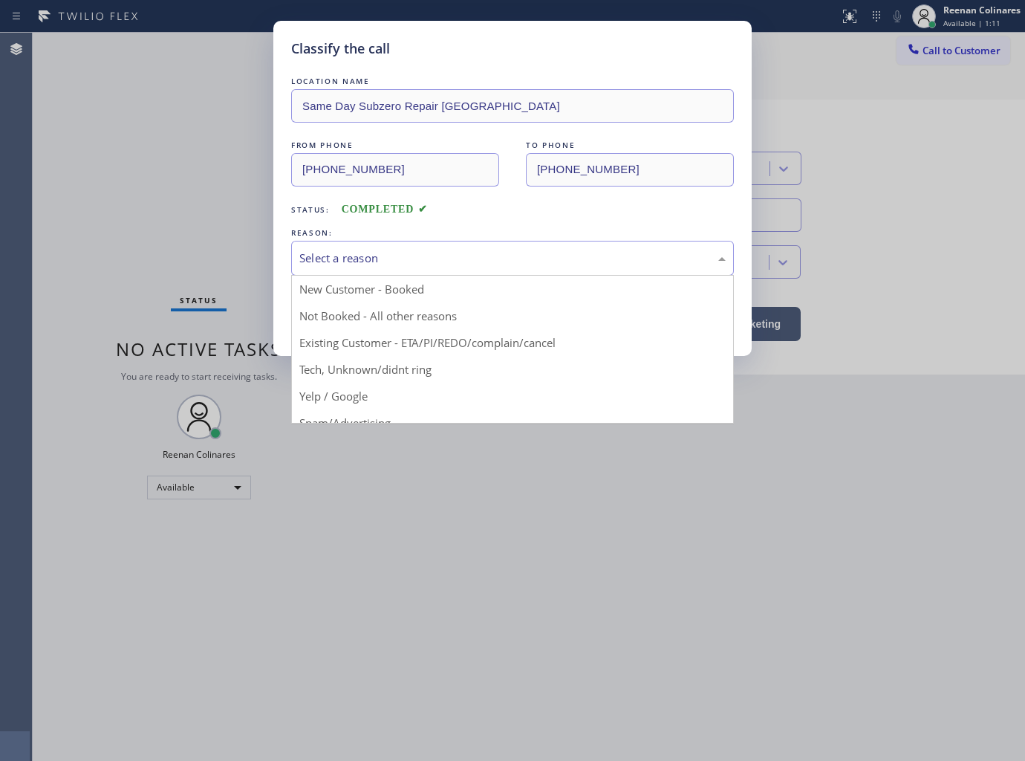
click at [371, 253] on div "Select a reason" at bounding box center [512, 258] width 426 height 17
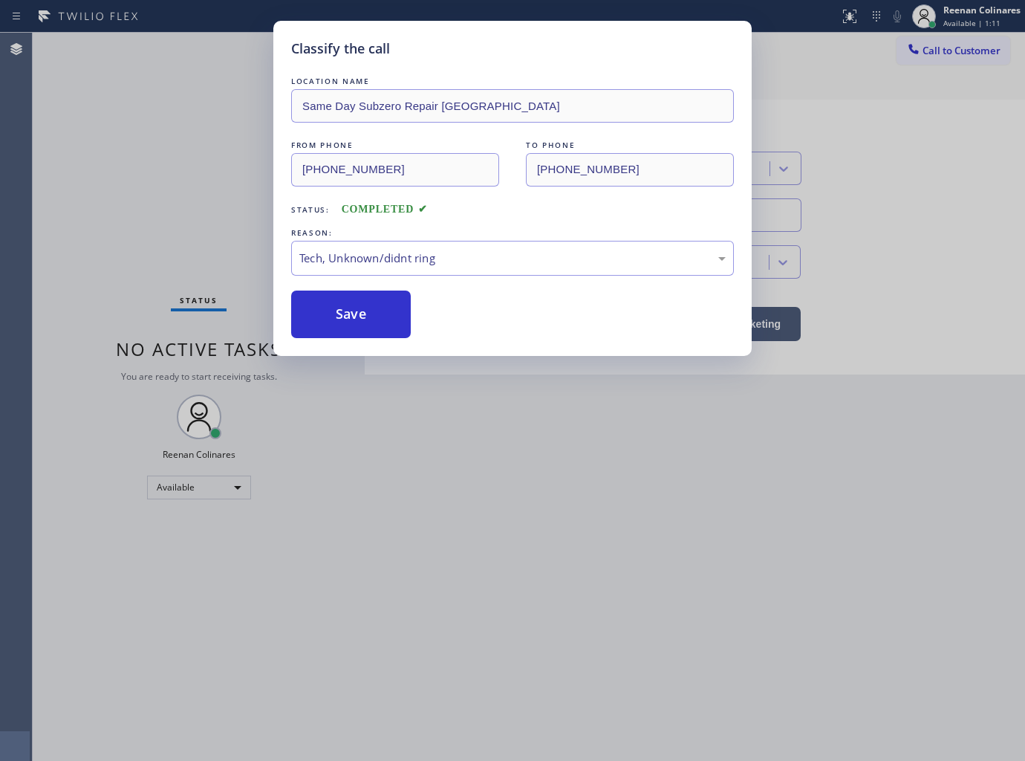
click at [320, 319] on button "Save" at bounding box center [351, 314] width 120 height 48
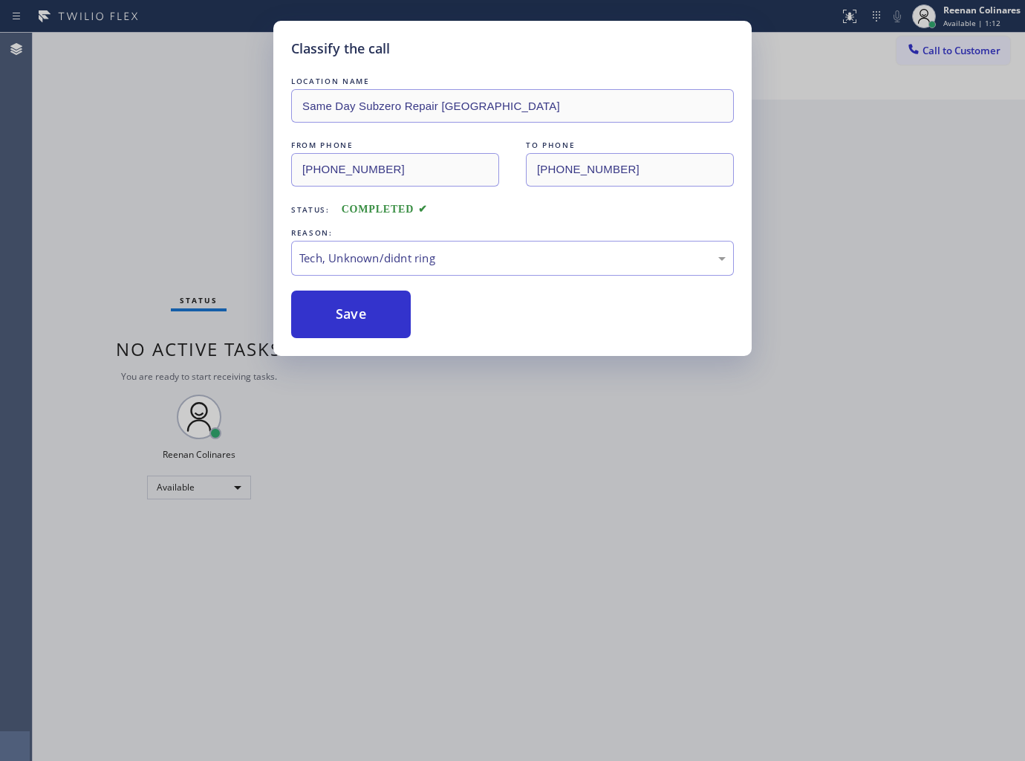
click at [212, 250] on div "Classify the call LOCATION NAME Same Day Subzero Repair [GEOGRAPHIC_DATA] FROM …" at bounding box center [512, 380] width 1025 height 761
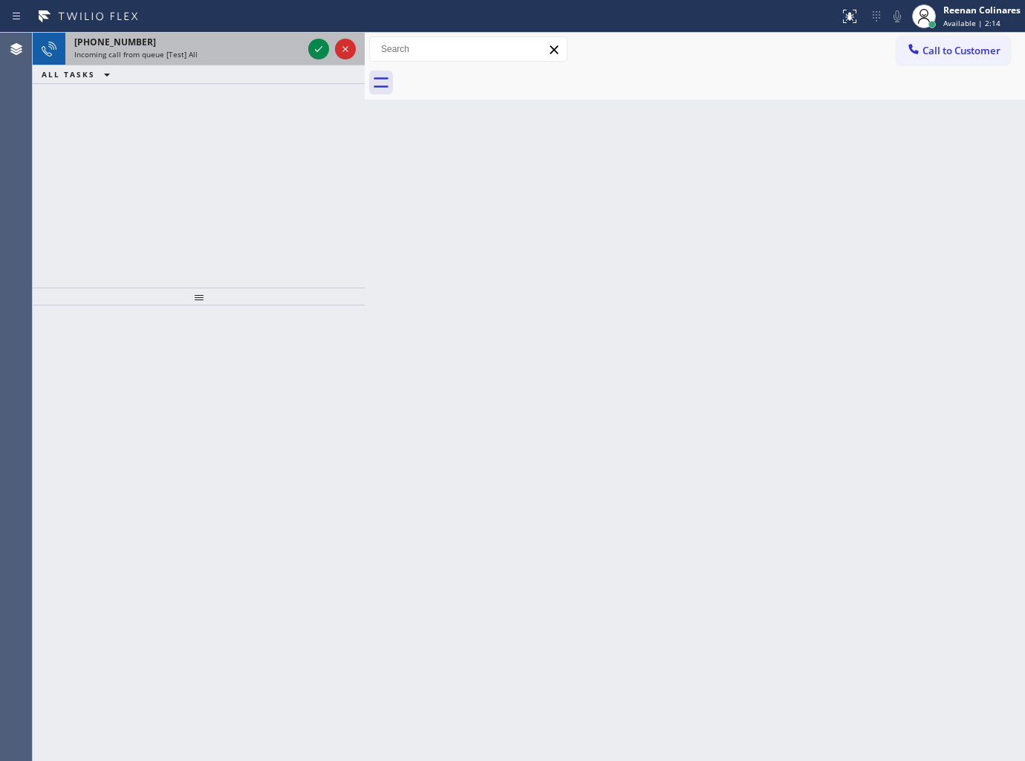
click at [218, 51] on div "Incoming call from queue [Test] All" at bounding box center [188, 54] width 228 height 10
click at [234, 36] on div "[PHONE_NUMBER]" at bounding box center [188, 42] width 228 height 13
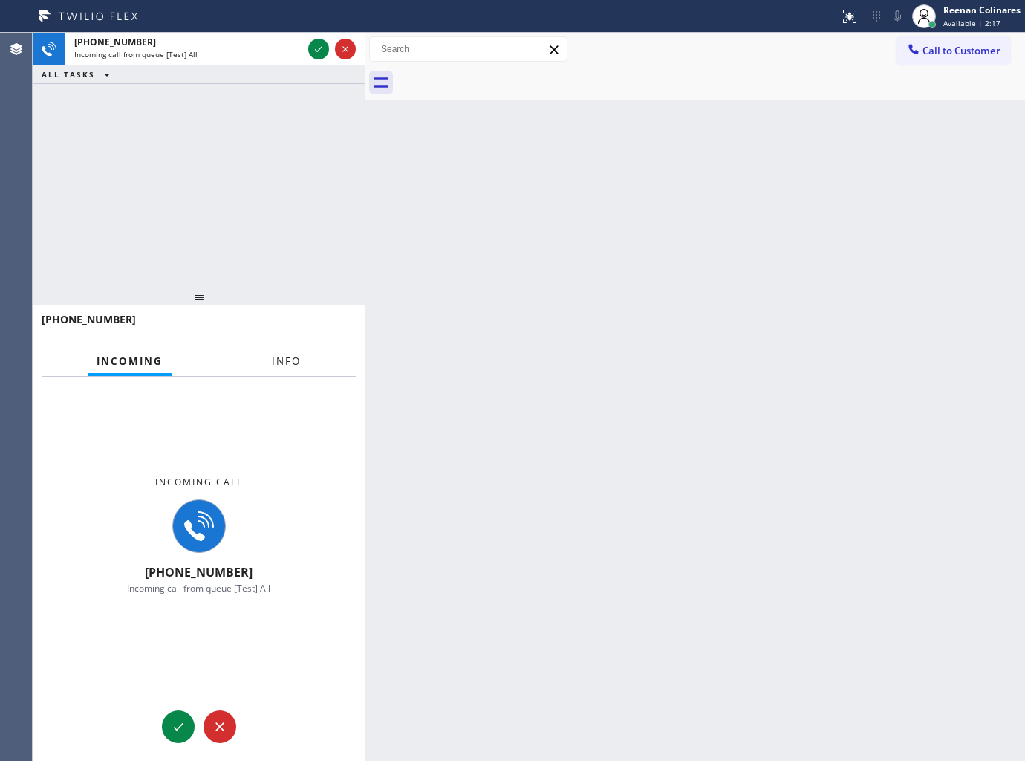
click at [282, 354] on span "Info" at bounding box center [286, 360] width 29 height 13
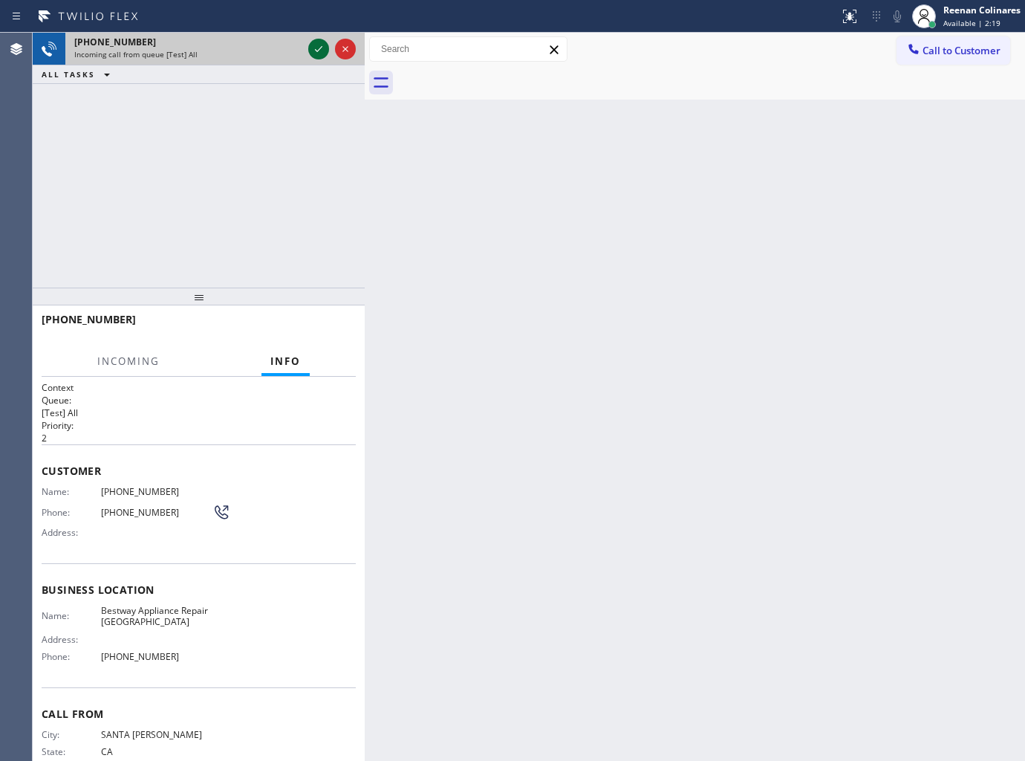
click at [316, 45] on icon at bounding box center [319, 49] width 18 height 18
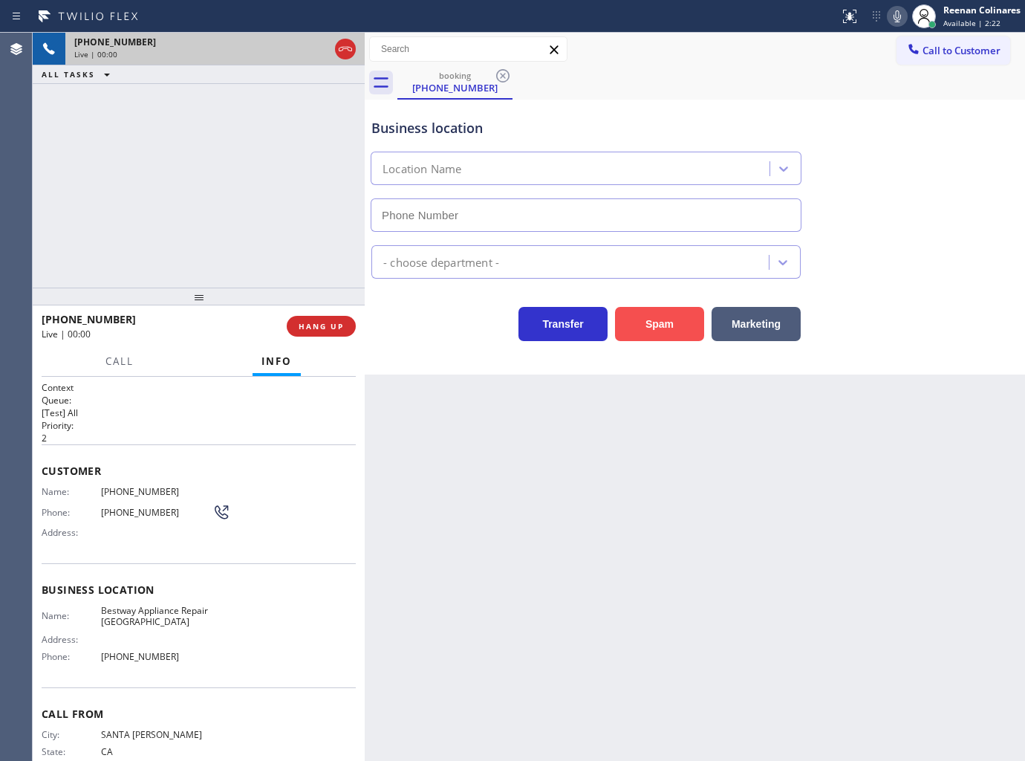
type input "[PHONE_NUMBER]"
click at [651, 322] on button "Spam" at bounding box center [659, 324] width 89 height 34
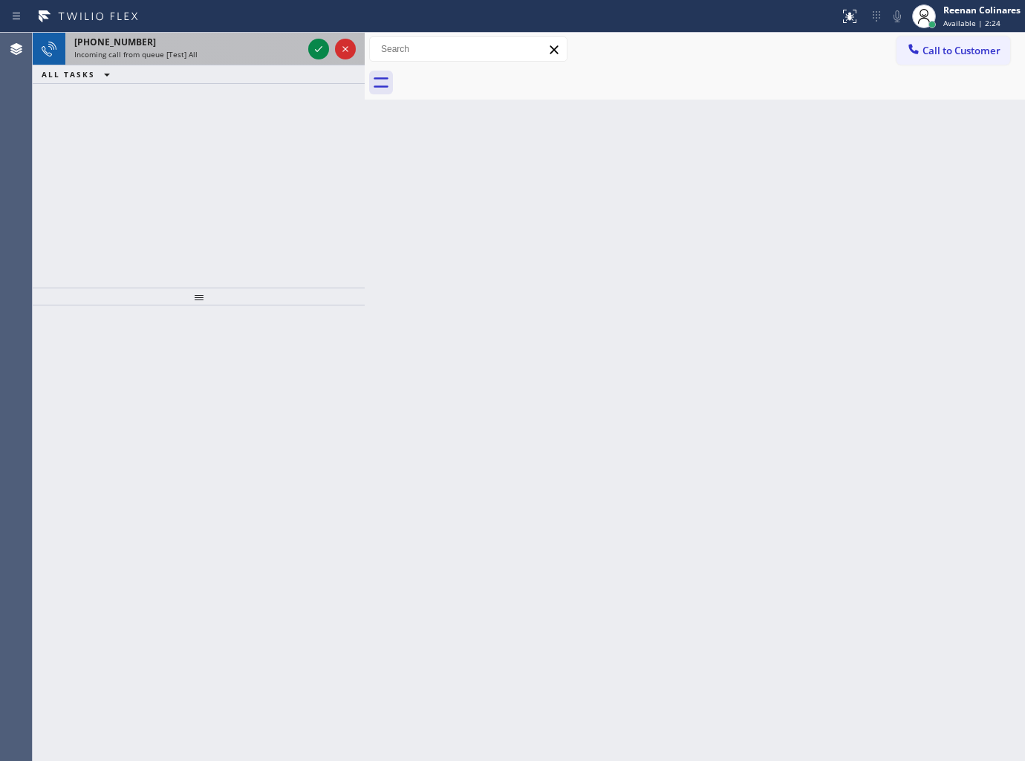
click at [224, 55] on div "Incoming call from queue [Test] All" at bounding box center [188, 54] width 228 height 10
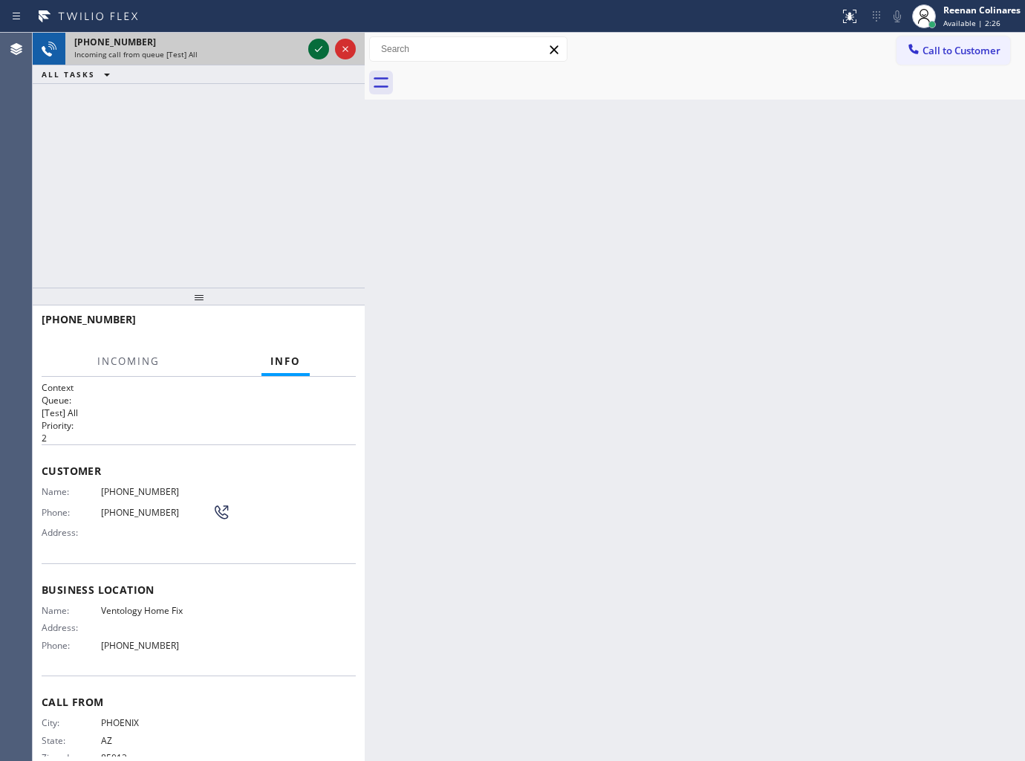
click at [311, 48] on icon at bounding box center [319, 49] width 18 height 18
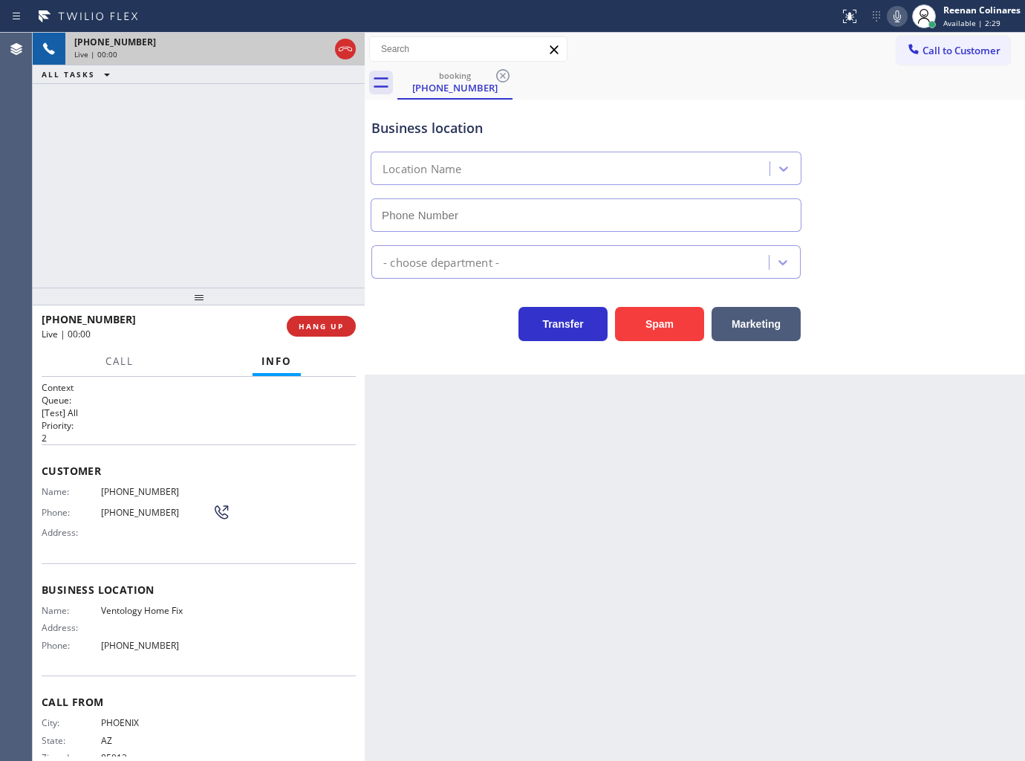
type input "[PHONE_NUMBER]"
click at [640, 325] on button "Spam" at bounding box center [659, 324] width 89 height 34
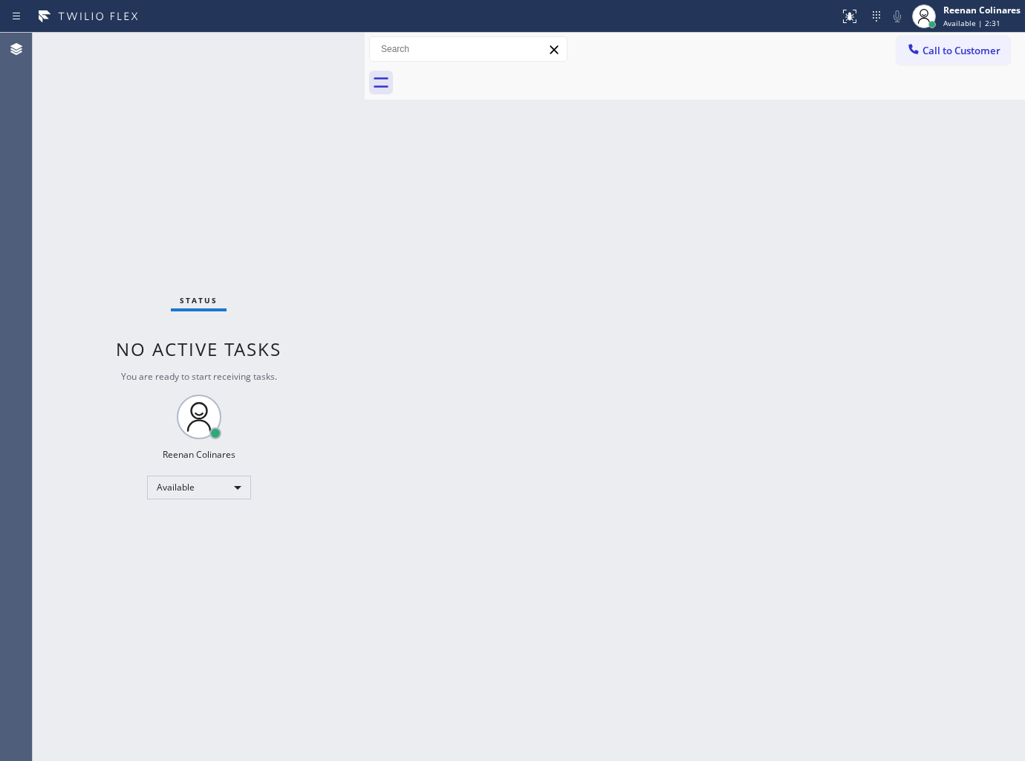
drag, startPoint x: 597, startPoint y: 389, endPoint x: 598, endPoint y: 377, distance: 11.2
click at [597, 386] on div "Back to Dashboard Change Sender ID Customers Technicians Select a contact Outbo…" at bounding box center [695, 397] width 660 height 728
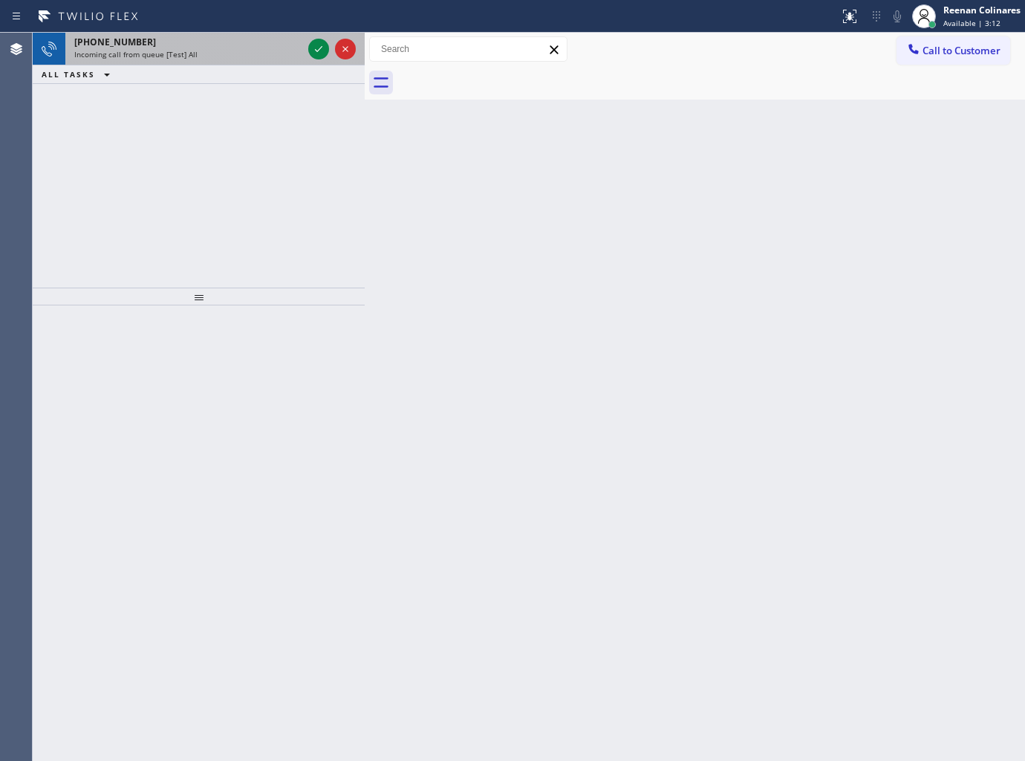
drag, startPoint x: 205, startPoint y: 89, endPoint x: 227, endPoint y: 58, distance: 38.3
click at [227, 58] on div "Incoming call from queue [Test] All" at bounding box center [188, 54] width 228 height 10
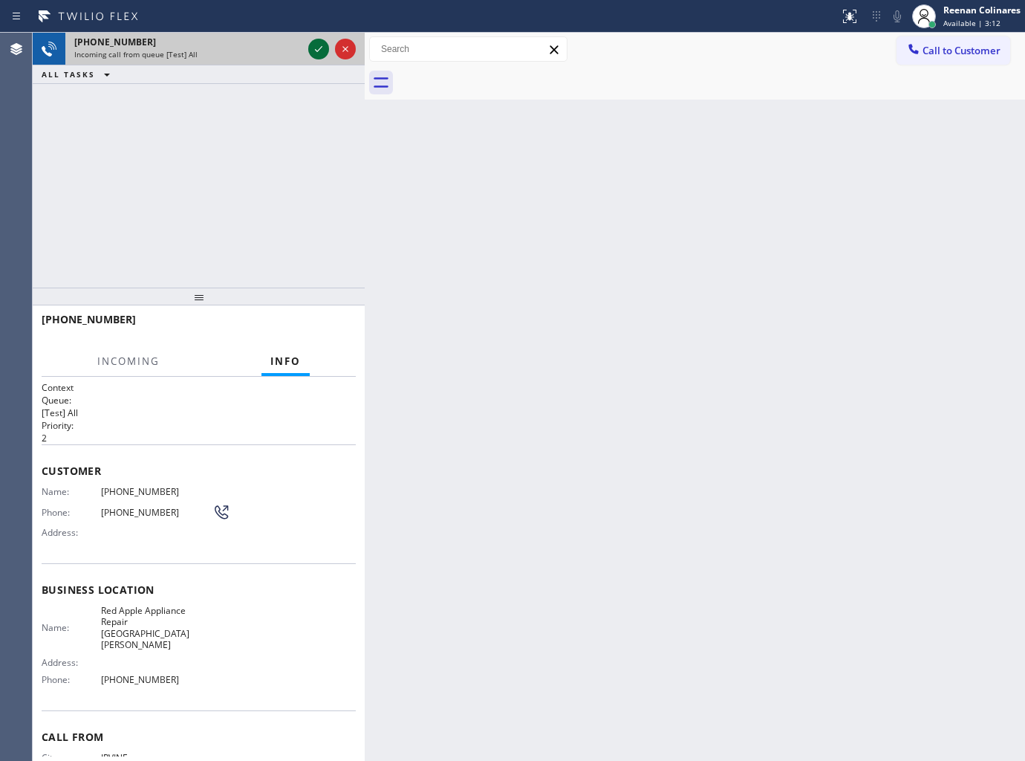
click at [320, 47] on icon at bounding box center [319, 49] width 18 height 18
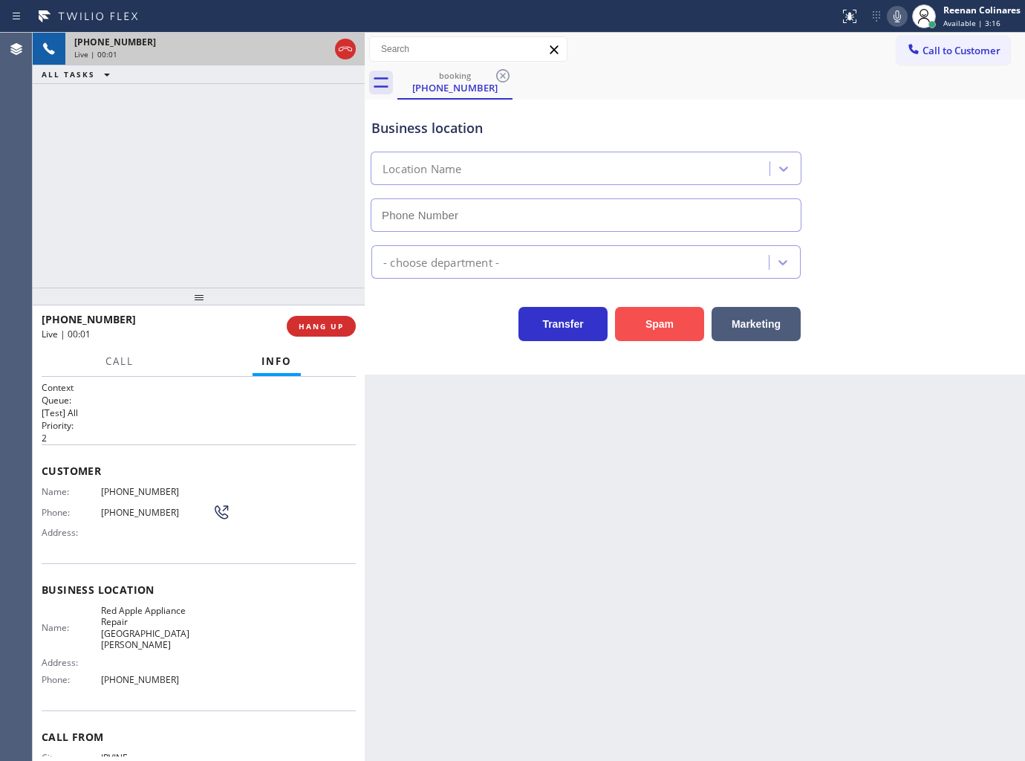
type input "[PHONE_NUMBER]"
click at [655, 327] on button "Spam" at bounding box center [659, 324] width 89 height 34
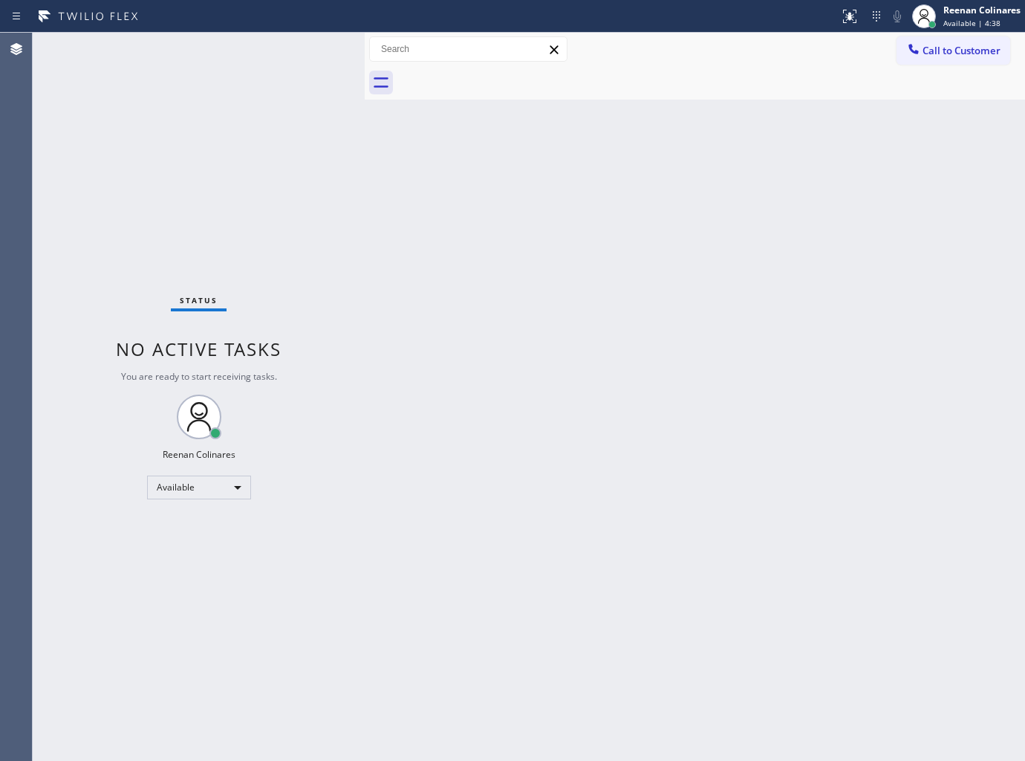
click at [425, 216] on div "Back to Dashboard Change Sender ID Customers Technicians Select a contact Outbo…" at bounding box center [695, 397] width 660 height 728
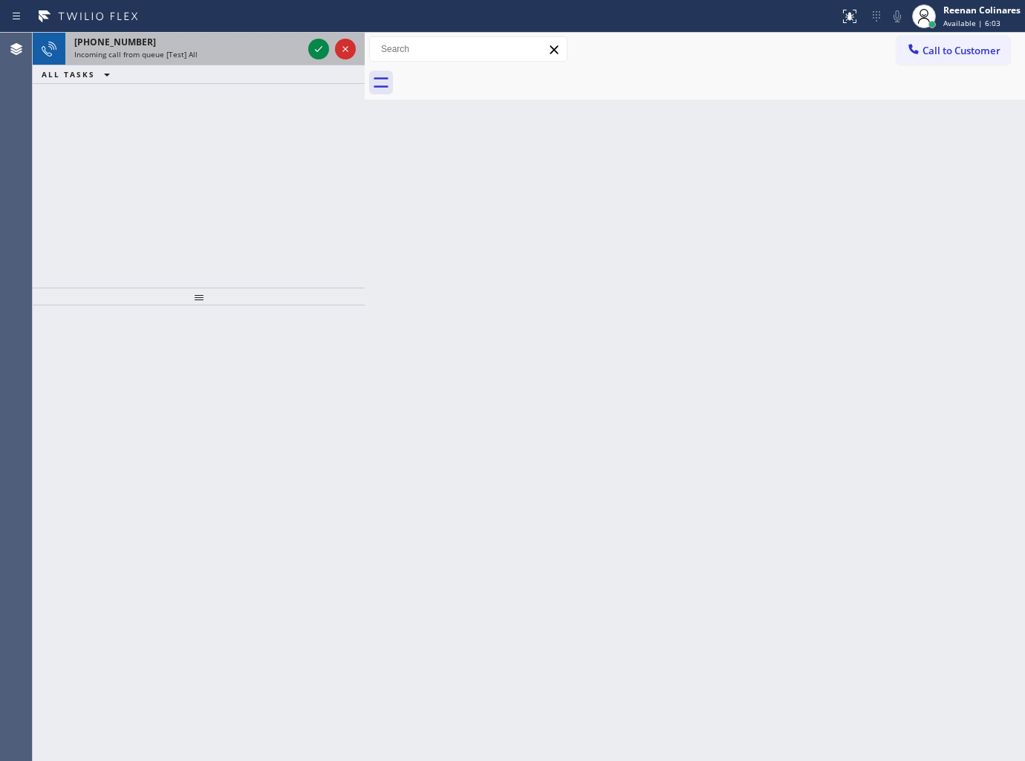
click at [244, 48] on div "[PHONE_NUMBER]" at bounding box center [188, 42] width 228 height 13
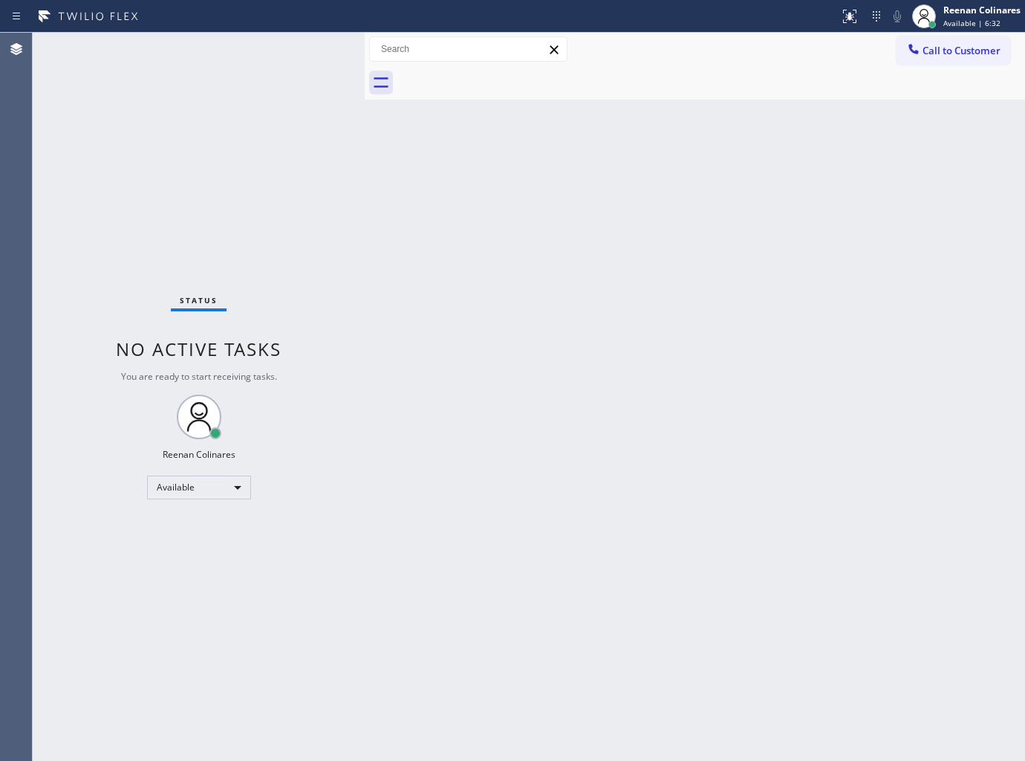
click at [664, 134] on div "Back to Dashboard Change Sender ID Customers Technicians Select a contact Outbo…" at bounding box center [695, 397] width 660 height 728
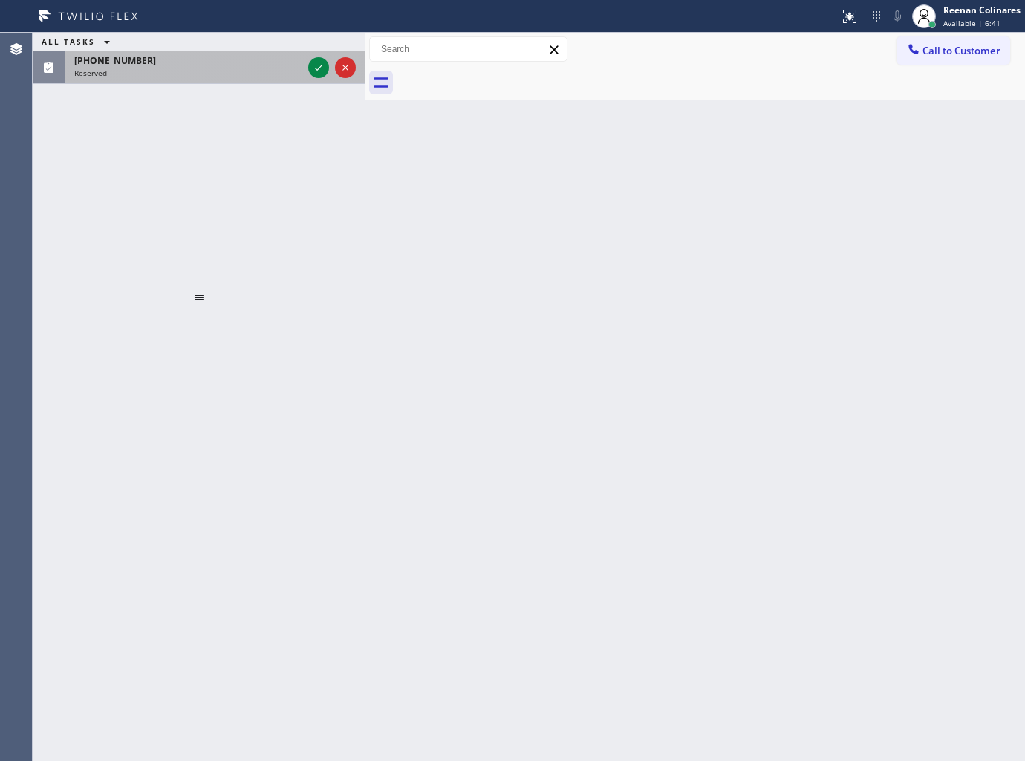
click at [241, 78] on div "[PHONE_NUMBER] Reserved" at bounding box center [185, 67] width 240 height 33
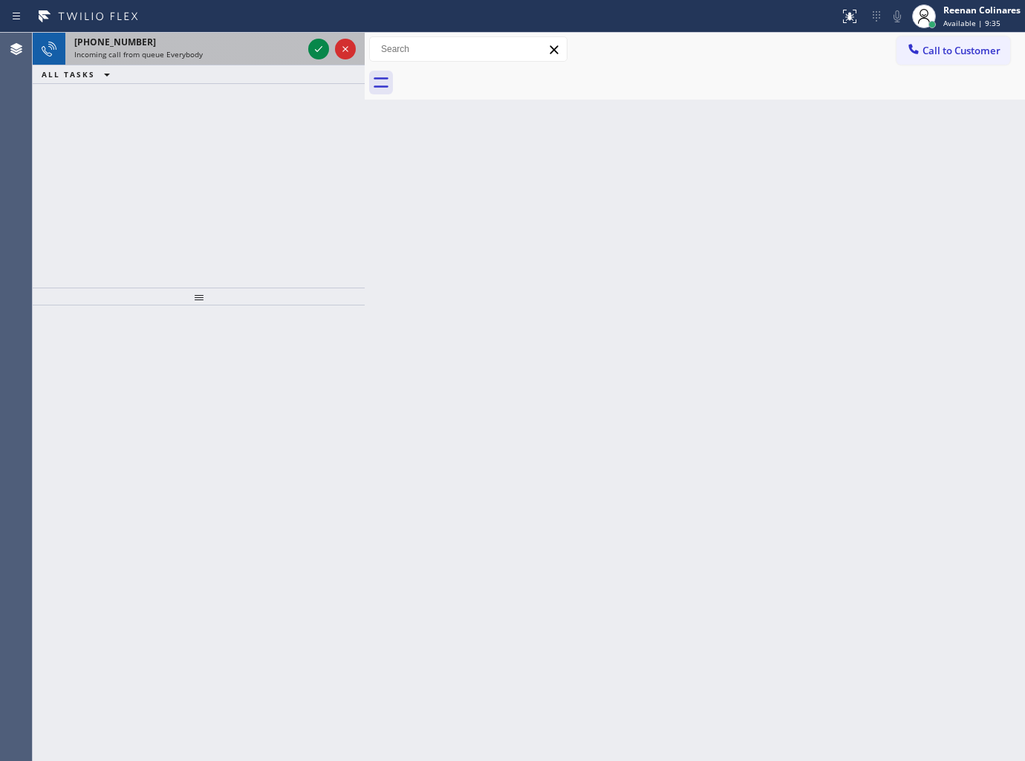
click at [250, 58] on div "Incoming call from queue Everybody" at bounding box center [188, 54] width 228 height 10
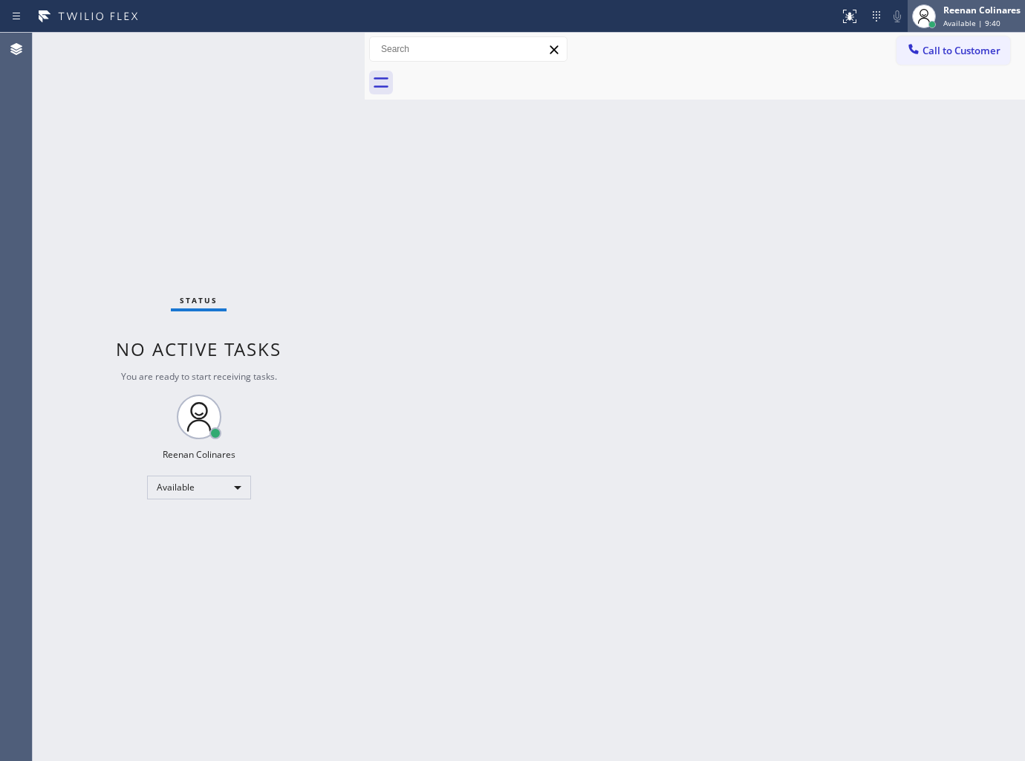
click at [938, 25] on div at bounding box center [924, 16] width 33 height 33
click at [411, 160] on div "Back to Dashboard Change Sender ID Customers Technicians Select a contact Outbo…" at bounding box center [695, 397] width 660 height 728
click at [678, 156] on div "Back to Dashboard Change Sender ID Customers Technicians Select a contact Outbo…" at bounding box center [695, 397] width 660 height 728
click at [236, 45] on div "Status No active tasks You are ready to start receiving tasks. Reenan Colinares…" at bounding box center [199, 397] width 332 height 728
click at [755, 139] on div "Back to Dashboard Change Sender ID Customers Technicians Select a contact Outbo…" at bounding box center [695, 397] width 660 height 728
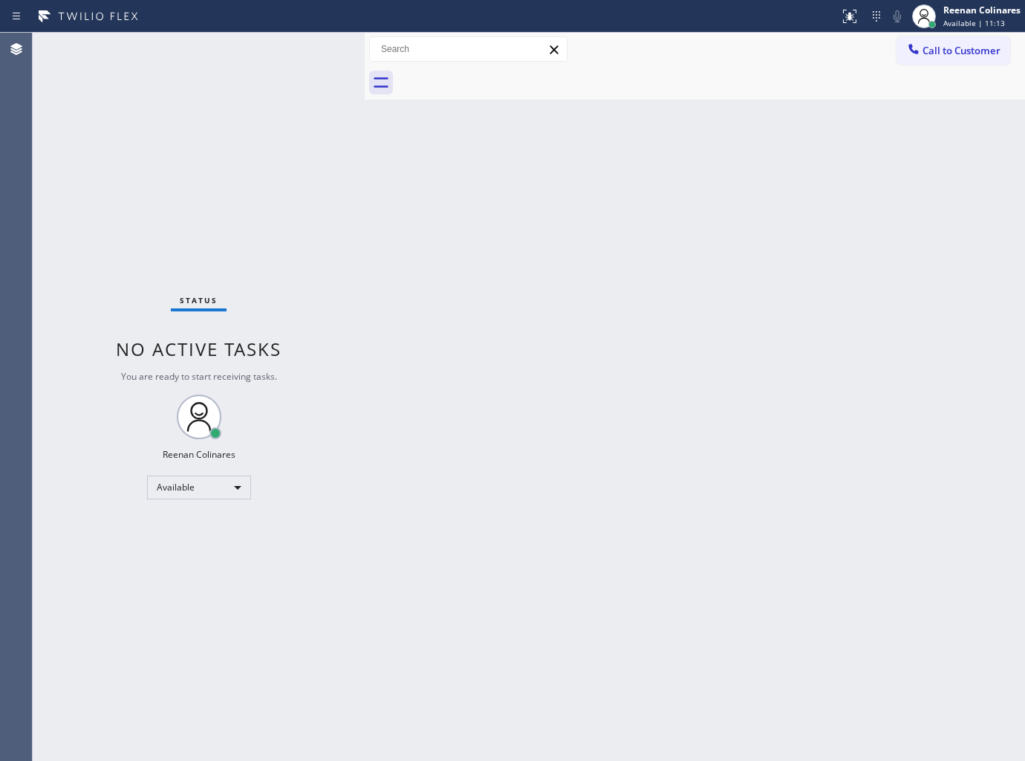
click at [221, 50] on div "Status No active tasks You are ready to start receiving tasks. Reenan Colinares…" at bounding box center [199, 397] width 332 height 728
click at [639, 158] on div "Back to Dashboard Change Sender ID Customers Technicians Select a contact Outbo…" at bounding box center [695, 397] width 660 height 728
click at [219, 53] on div "Status No active tasks You are ready to start receiving tasks. Reenan Colinares…" at bounding box center [199, 397] width 332 height 728
click at [233, 58] on div "Status No active tasks You are ready to start receiving tasks. Reenan Colinares…" at bounding box center [199, 397] width 332 height 728
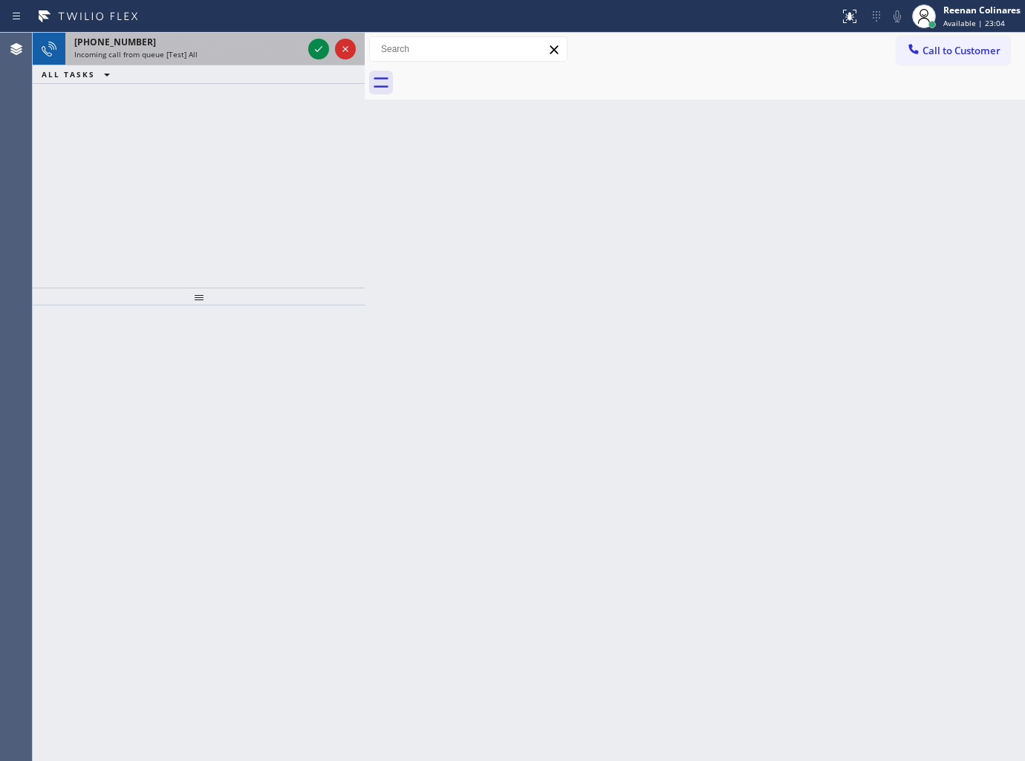
click at [226, 57] on div "Incoming call from queue [Test] All" at bounding box center [188, 54] width 228 height 10
drag, startPoint x: 236, startPoint y: 62, endPoint x: 299, endPoint y: 52, distance: 63.9
click at [238, 62] on div "[PHONE_NUMBER] Incoming call from queue [Test] All" at bounding box center [185, 49] width 240 height 33
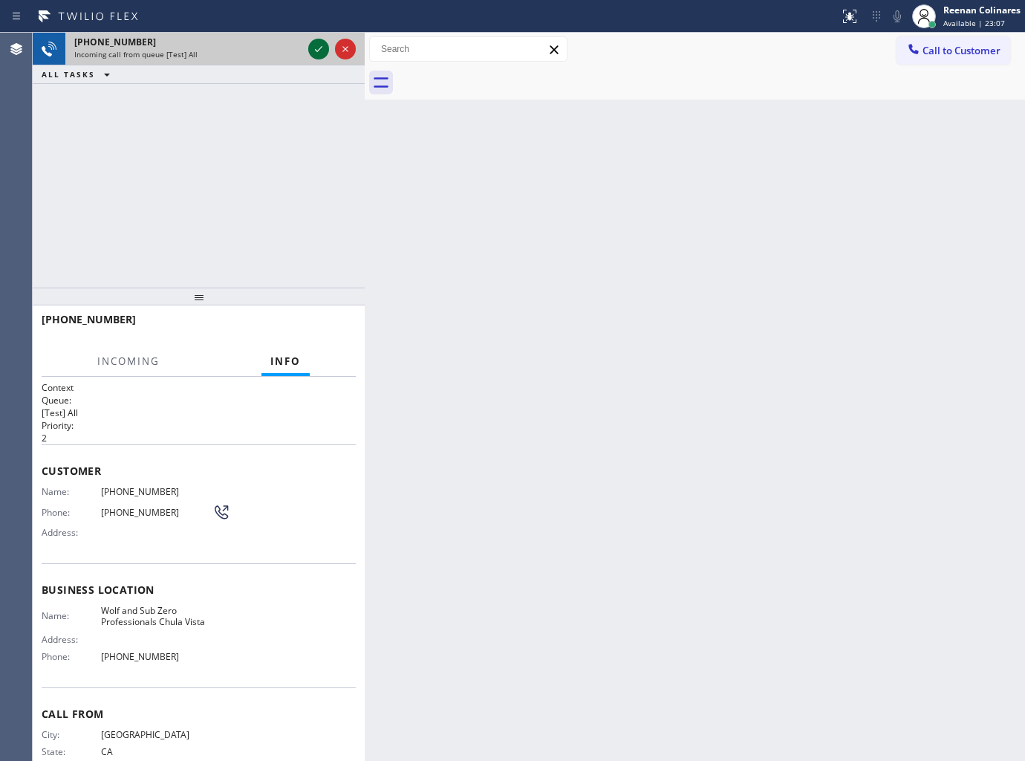
click at [316, 50] on icon at bounding box center [318, 49] width 7 height 6
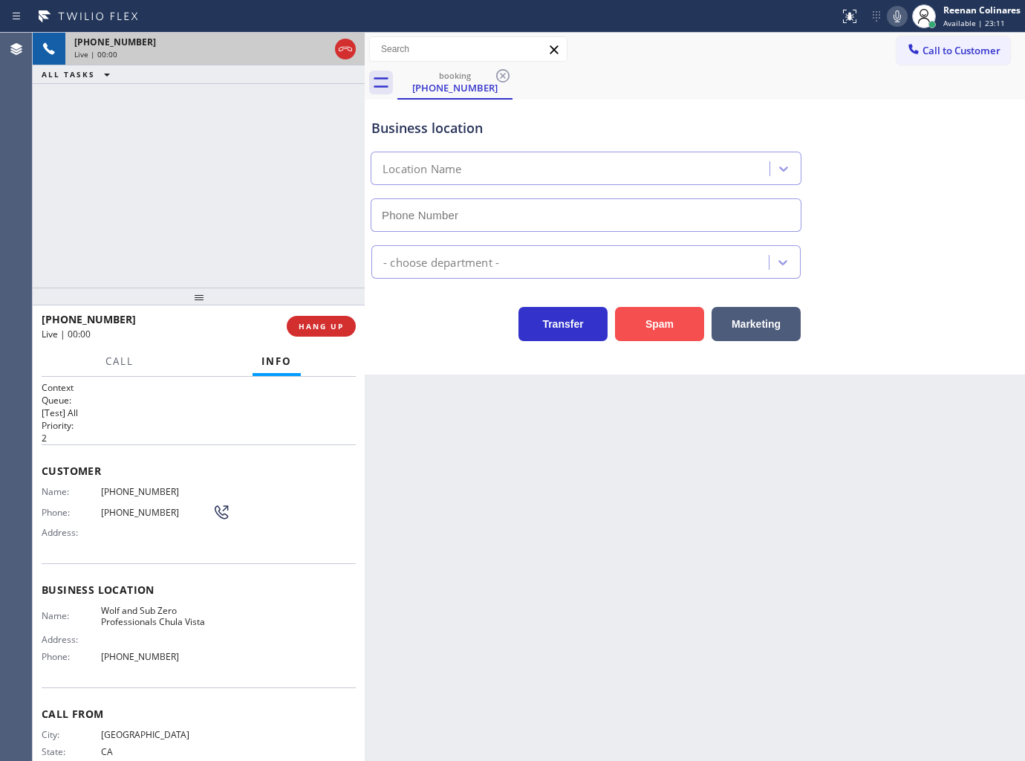
type input "[PHONE_NUMBER]"
drag, startPoint x: 659, startPoint y: 317, endPoint x: 946, endPoint y: 77, distance: 375.0
click at [665, 319] on button "Spam" at bounding box center [659, 324] width 89 height 34
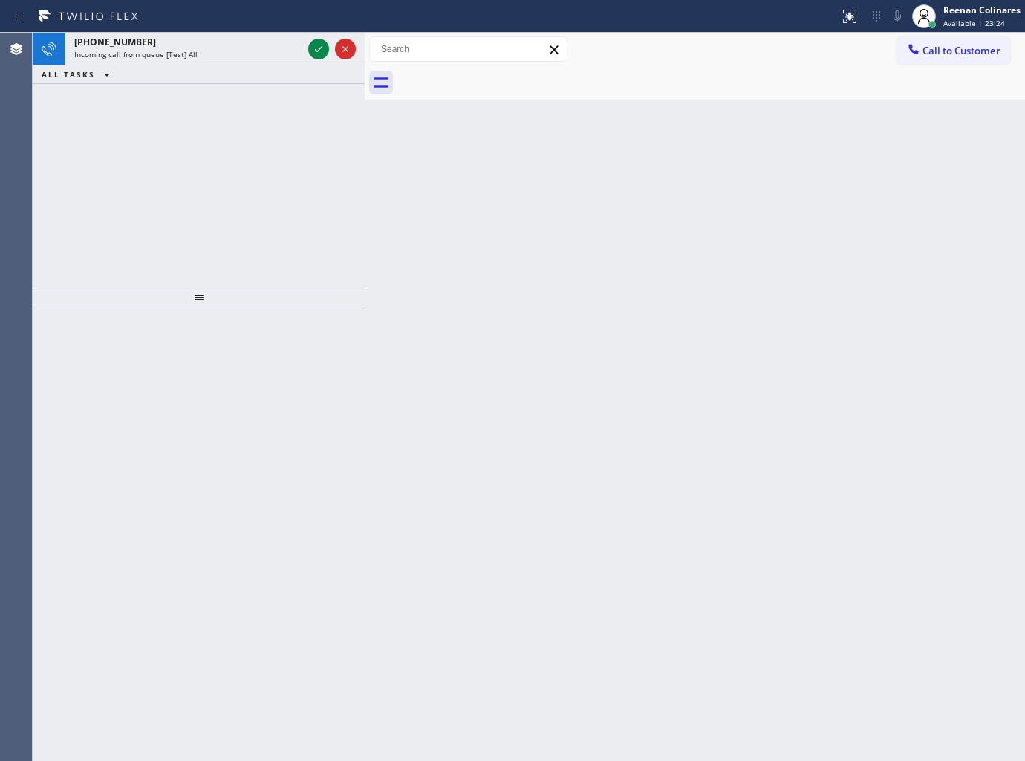
drag, startPoint x: 488, startPoint y: 201, endPoint x: 390, endPoint y: 149, distance: 111.0
click at [484, 199] on div "Back to Dashboard Change Sender ID Customers Technicians Select a contact Outbo…" at bounding box center [695, 397] width 660 height 728
click at [209, 58] on div "Incoming call from queue [Test] All" at bounding box center [188, 54] width 228 height 10
drag, startPoint x: 199, startPoint y: 33, endPoint x: 201, endPoint y: 42, distance: 9.8
click at [201, 33] on div "[PHONE_NUMBER] Incoming call from queue [Test] All" at bounding box center [185, 49] width 240 height 33
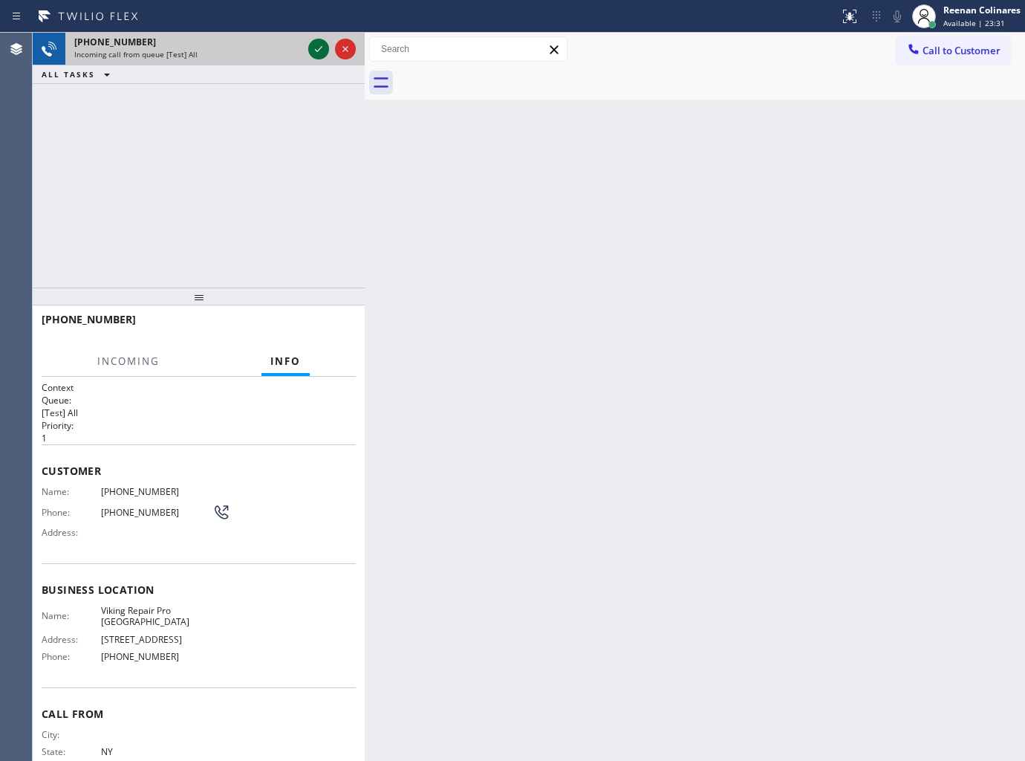
click at [314, 53] on icon at bounding box center [319, 49] width 18 height 18
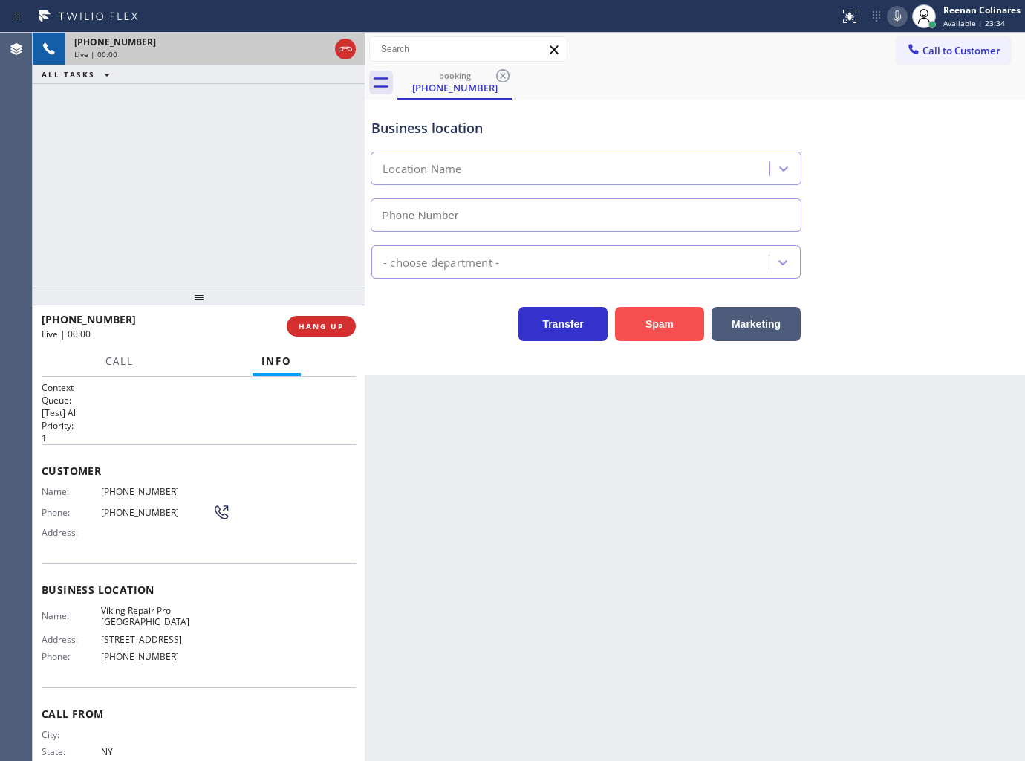
type input "[PHONE_NUMBER]"
click at [670, 328] on button "Spam" at bounding box center [659, 324] width 89 height 34
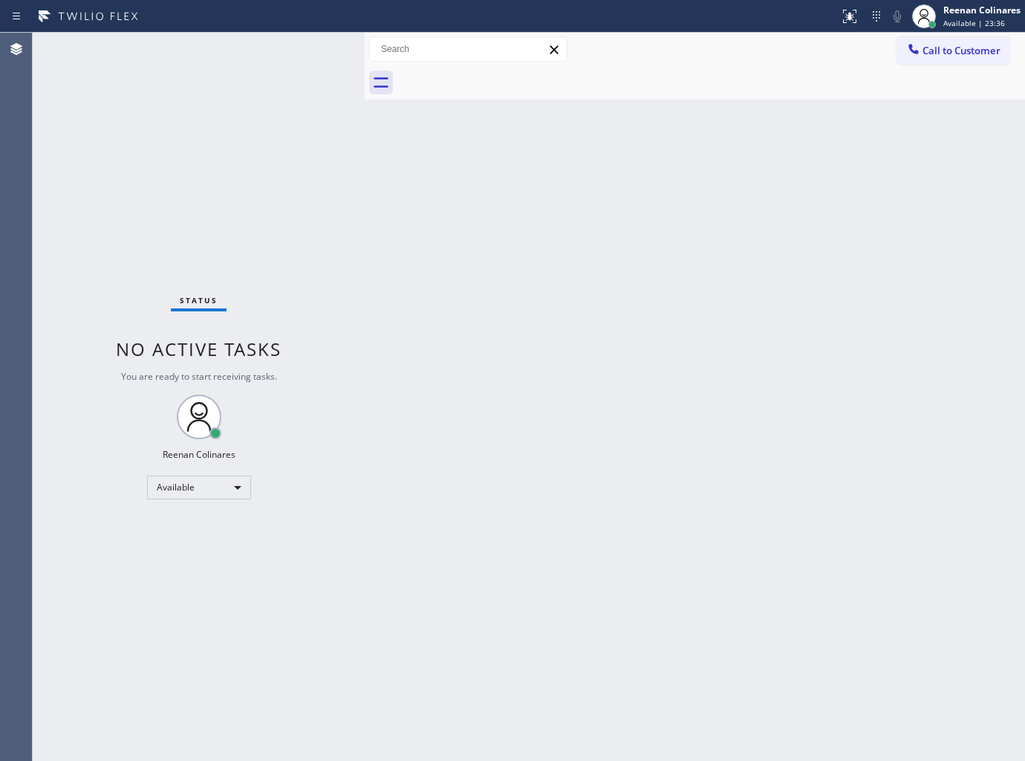
click at [635, 215] on div "Back to Dashboard Change Sender ID Customers Technicians Select a contact Outbo…" at bounding box center [695, 397] width 660 height 728
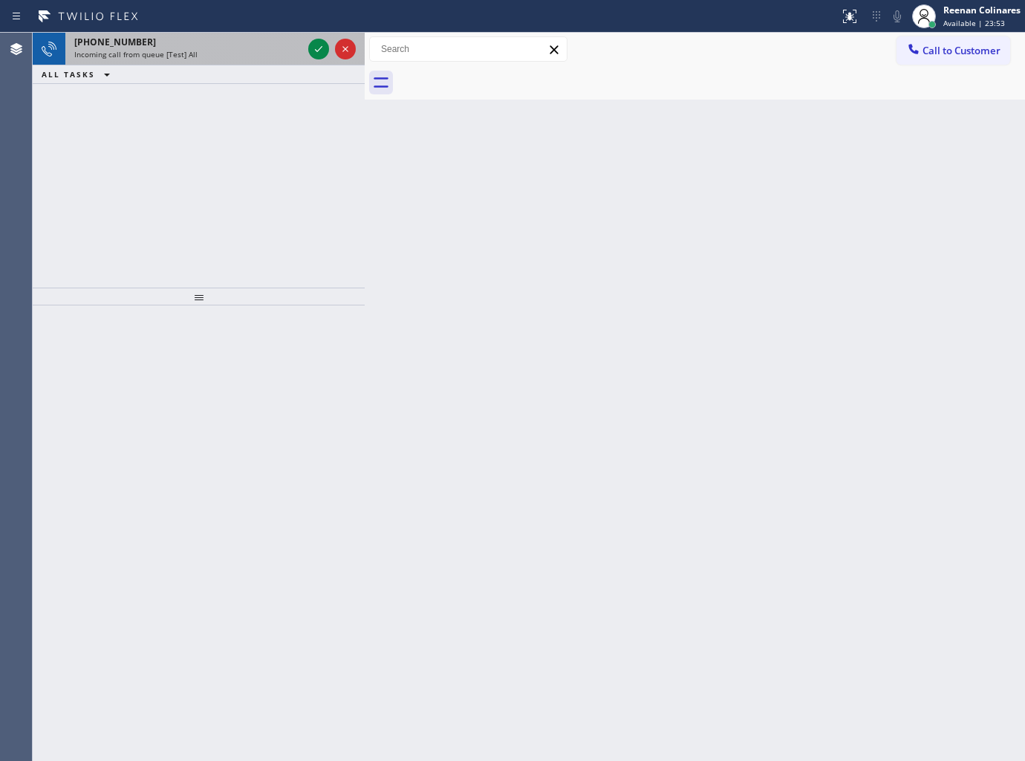
click at [256, 53] on div "Incoming call from queue [Test] All" at bounding box center [188, 54] width 228 height 10
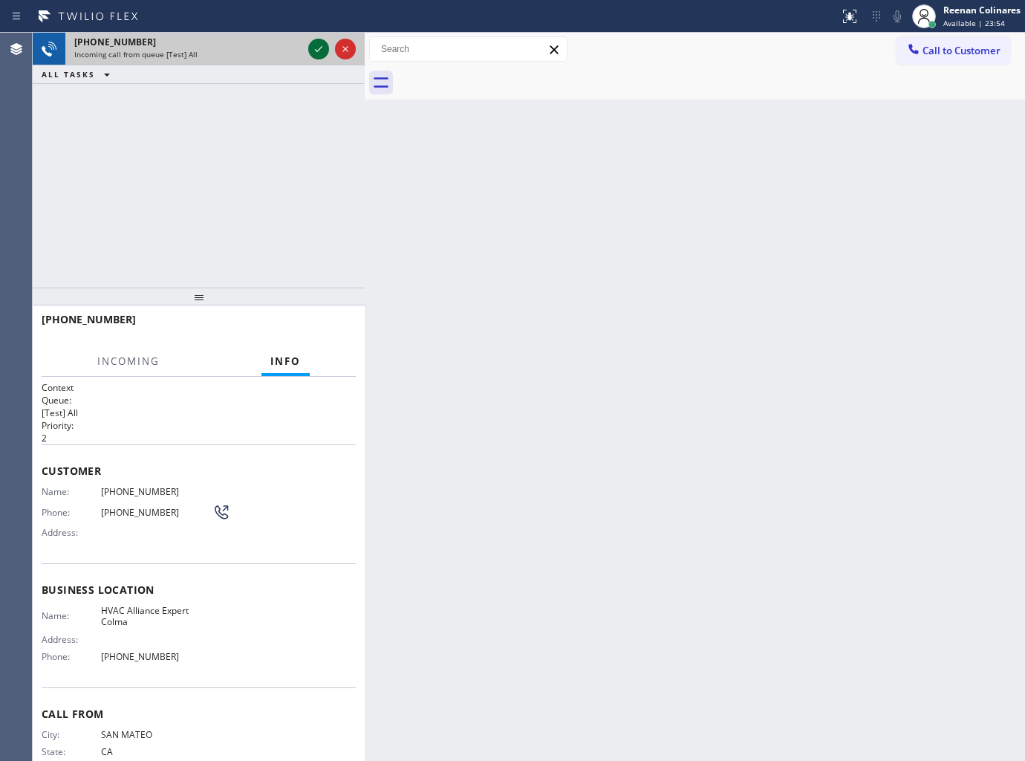
click at [315, 52] on icon at bounding box center [319, 49] width 18 height 18
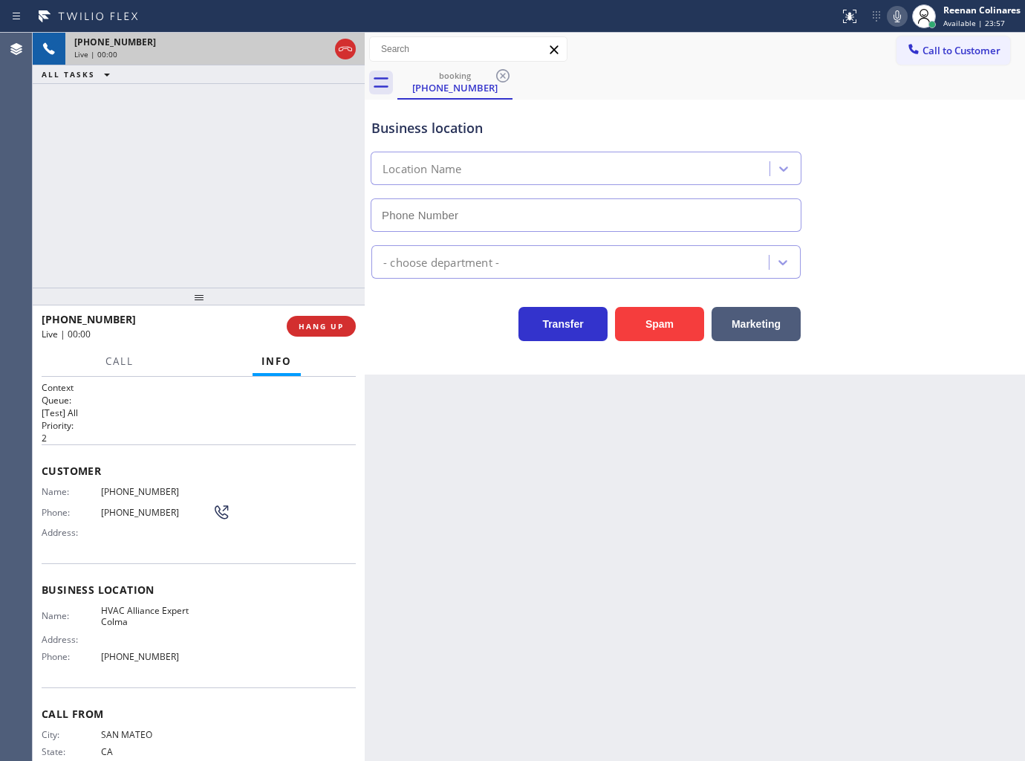
type input "[PHONE_NUMBER]"
click at [658, 328] on button "Spam" at bounding box center [659, 324] width 89 height 34
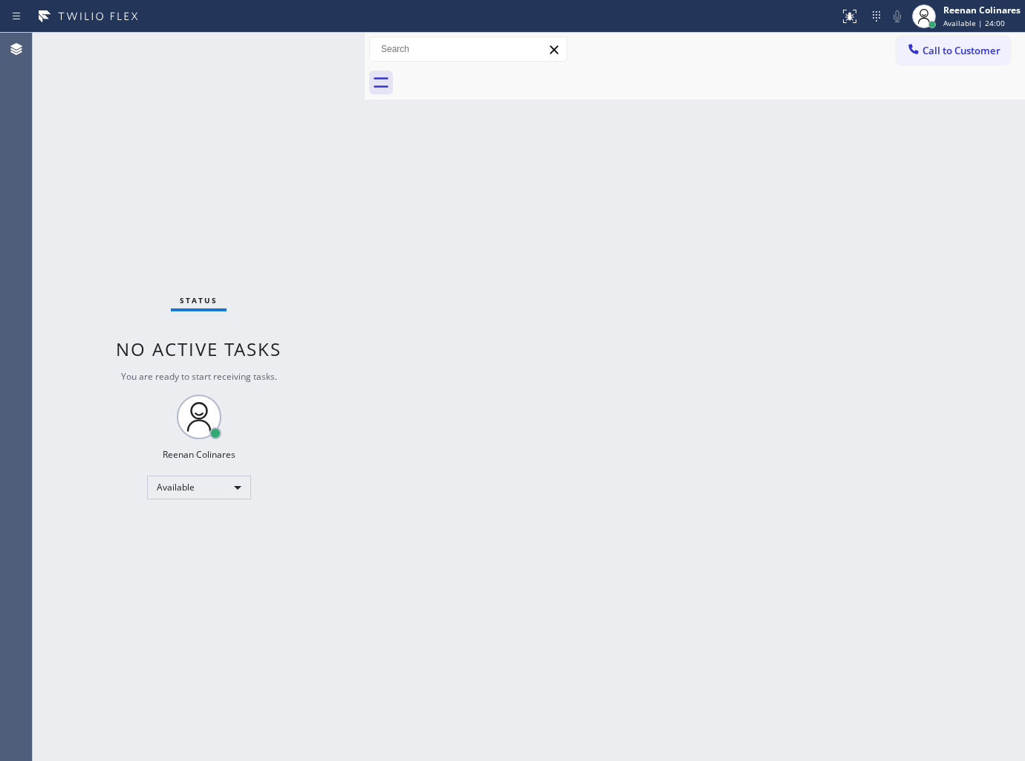
click at [784, 137] on div "Back to Dashboard Change Sender ID Customers Technicians Select a contact Outbo…" at bounding box center [695, 397] width 660 height 728
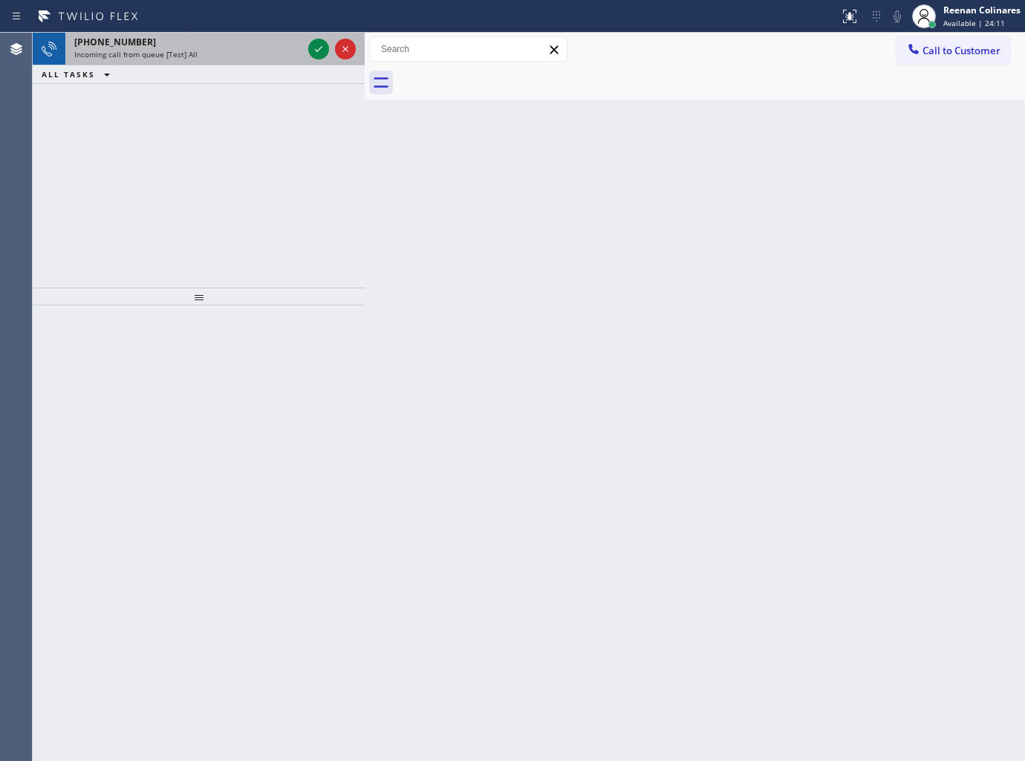
click at [187, 53] on span "Incoming call from queue [Test] All" at bounding box center [135, 54] width 123 height 10
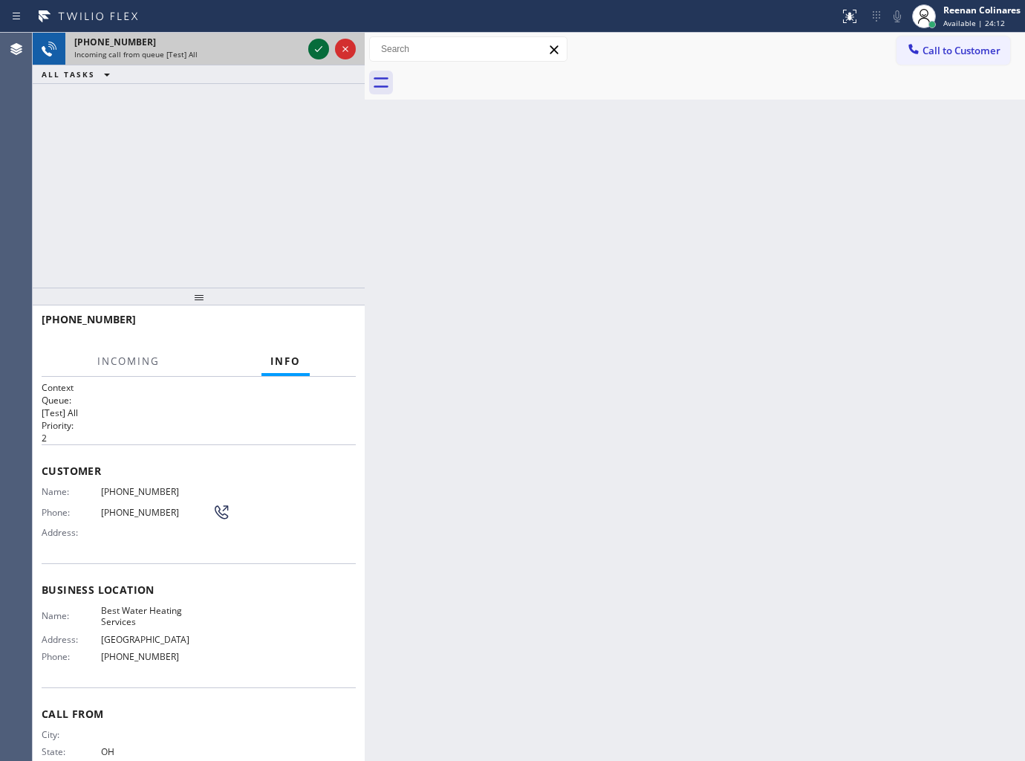
click at [316, 53] on icon at bounding box center [319, 49] width 18 height 18
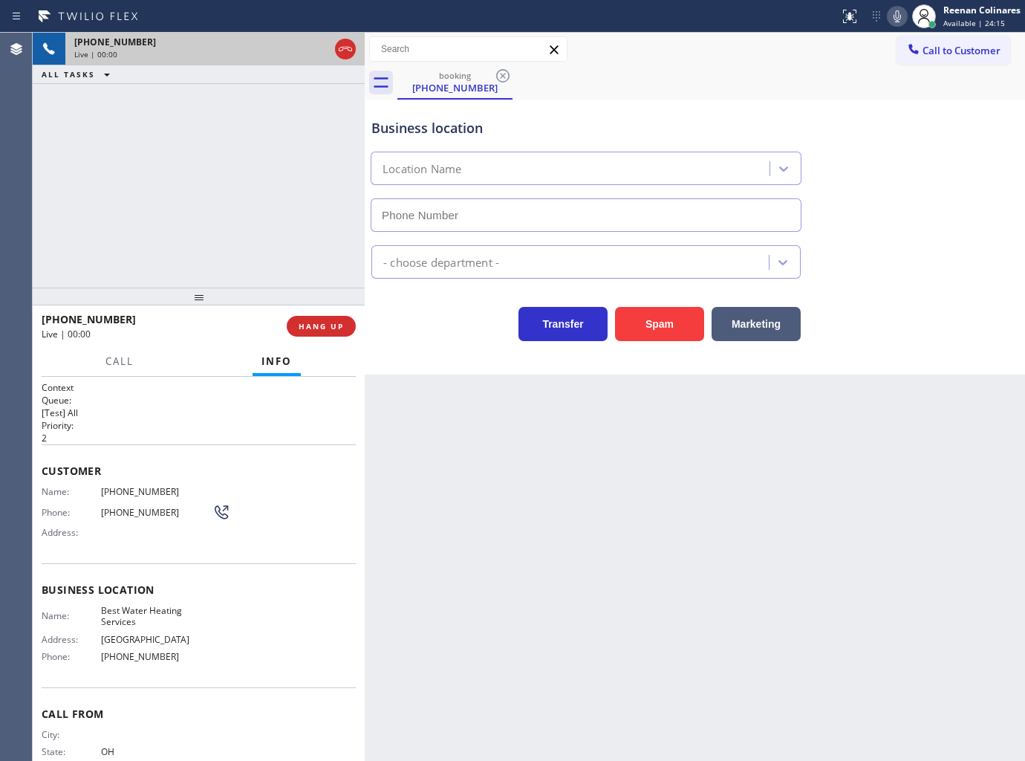
type input "[PHONE_NUMBER]"
click at [893, 17] on icon at bounding box center [898, 16] width 18 height 18
click at [897, 10] on icon at bounding box center [897, 16] width 7 height 12
click at [893, 18] on icon at bounding box center [898, 16] width 18 height 18
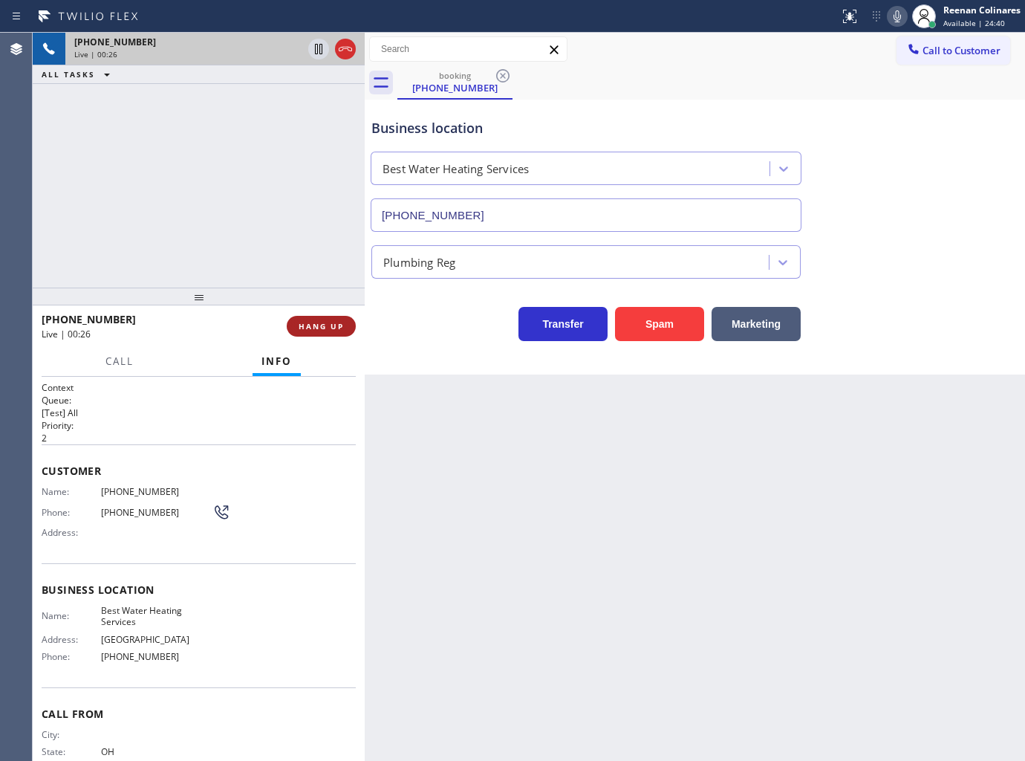
click at [342, 322] on span "HANG UP" at bounding box center [321, 326] width 45 height 10
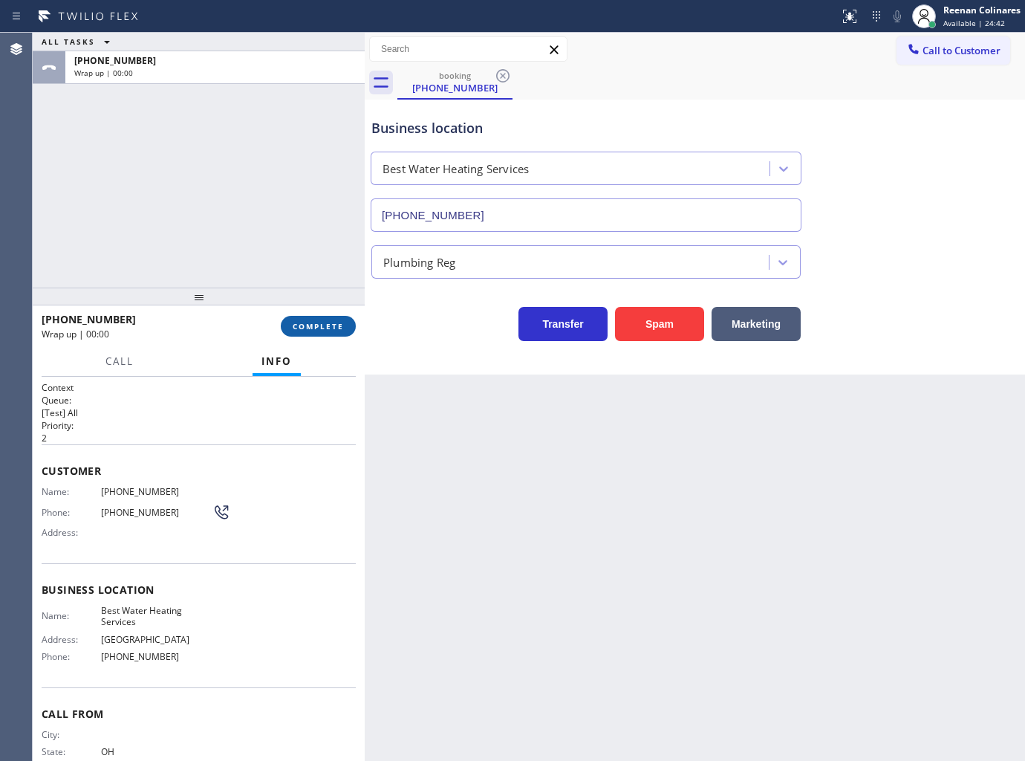
click at [336, 325] on span "COMPLETE" at bounding box center [318, 326] width 51 height 10
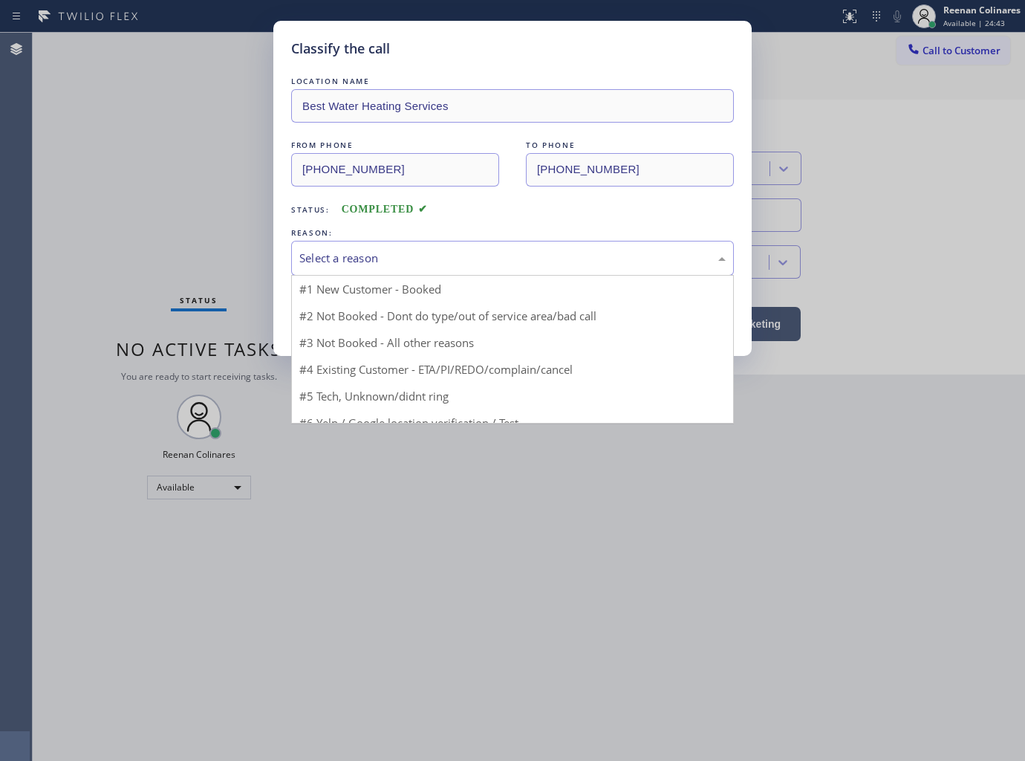
click at [396, 255] on div "Select a reason" at bounding box center [512, 258] width 426 height 17
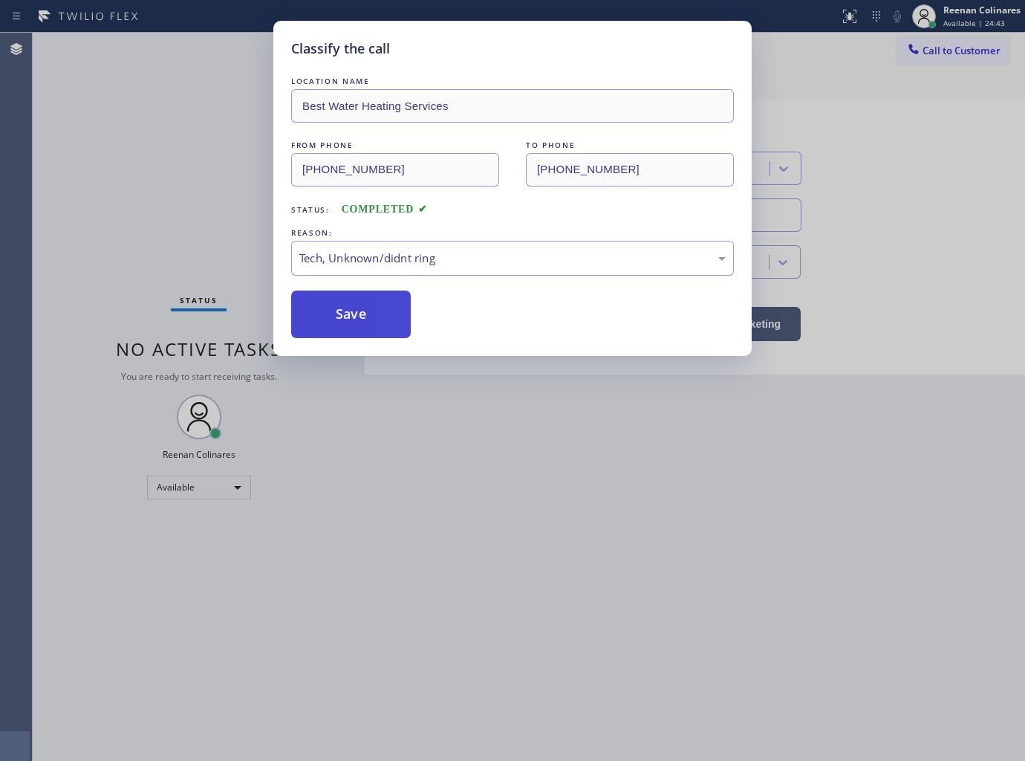
click at [328, 327] on button "Save" at bounding box center [351, 314] width 120 height 48
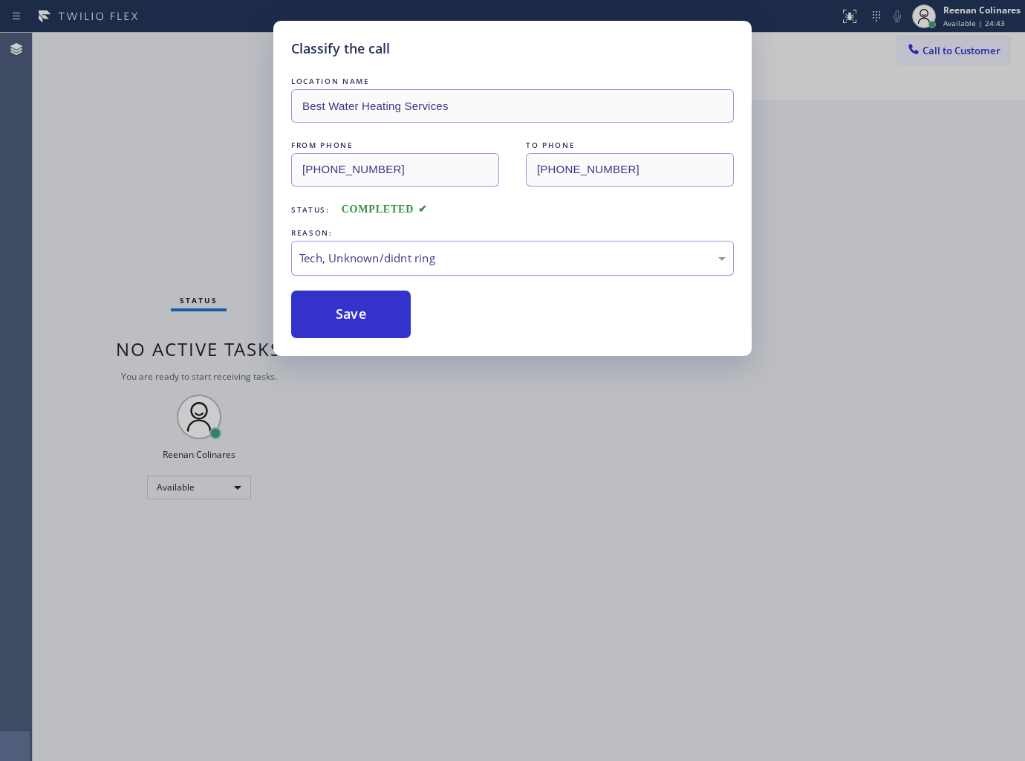
click at [146, 207] on div "Classify the call LOCATION NAME Best Water Heating Services FROM PHONE [PHONE_N…" at bounding box center [512, 380] width 1025 height 761
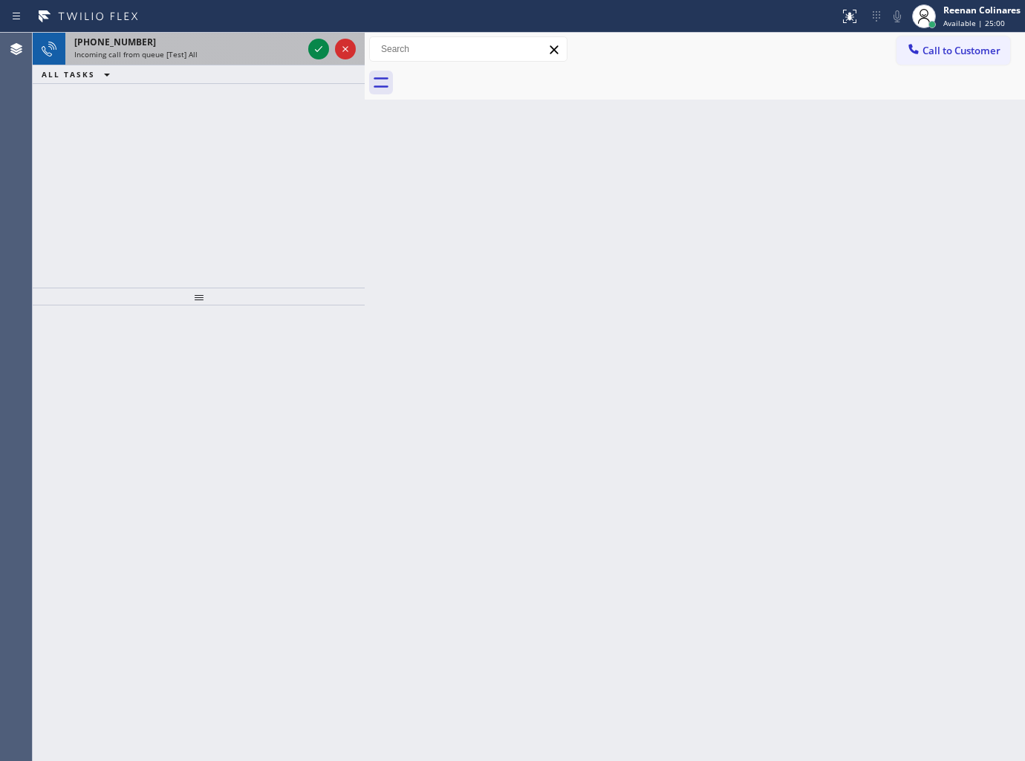
click at [206, 47] on div "[PHONE_NUMBER]" at bounding box center [188, 42] width 228 height 13
click at [270, 61] on div "[PHONE_NUMBER] Incoming call from queue [Test] All" at bounding box center [185, 49] width 240 height 33
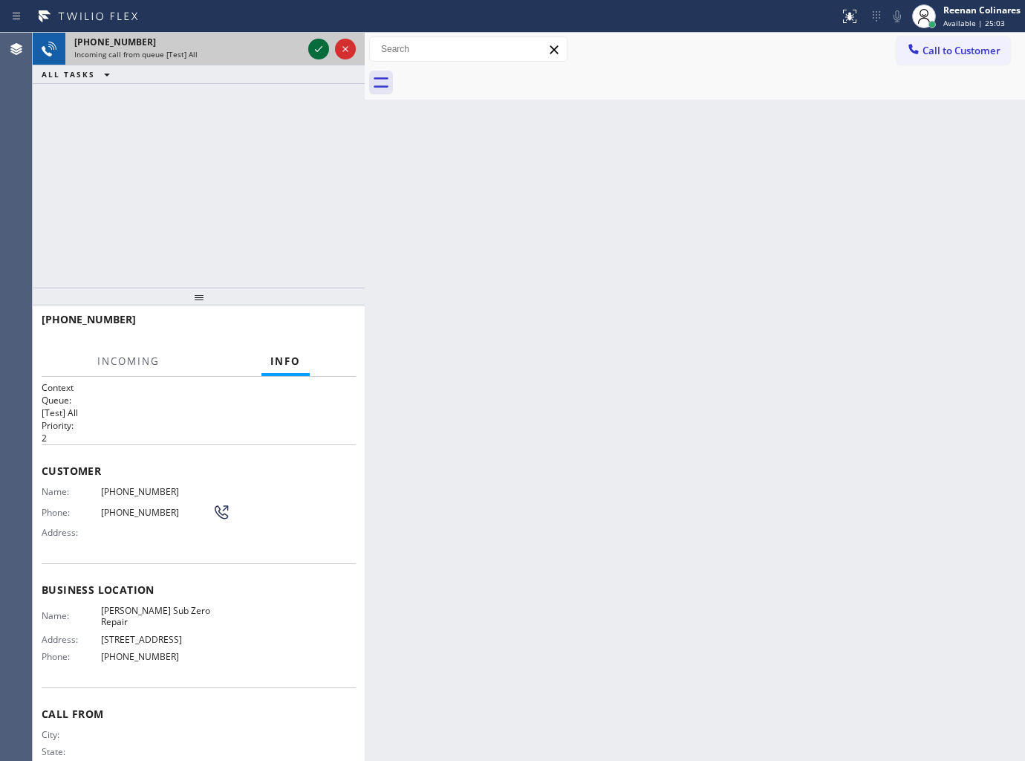
click at [313, 48] on icon at bounding box center [319, 49] width 18 height 18
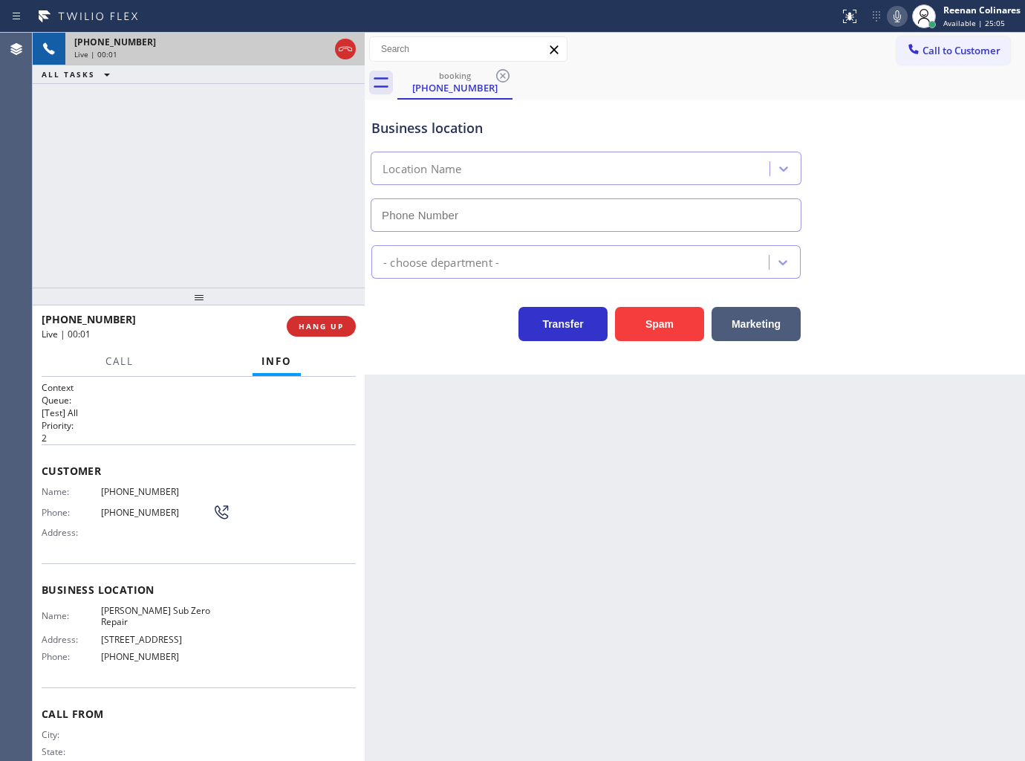
type input "[PHONE_NUMBER]"
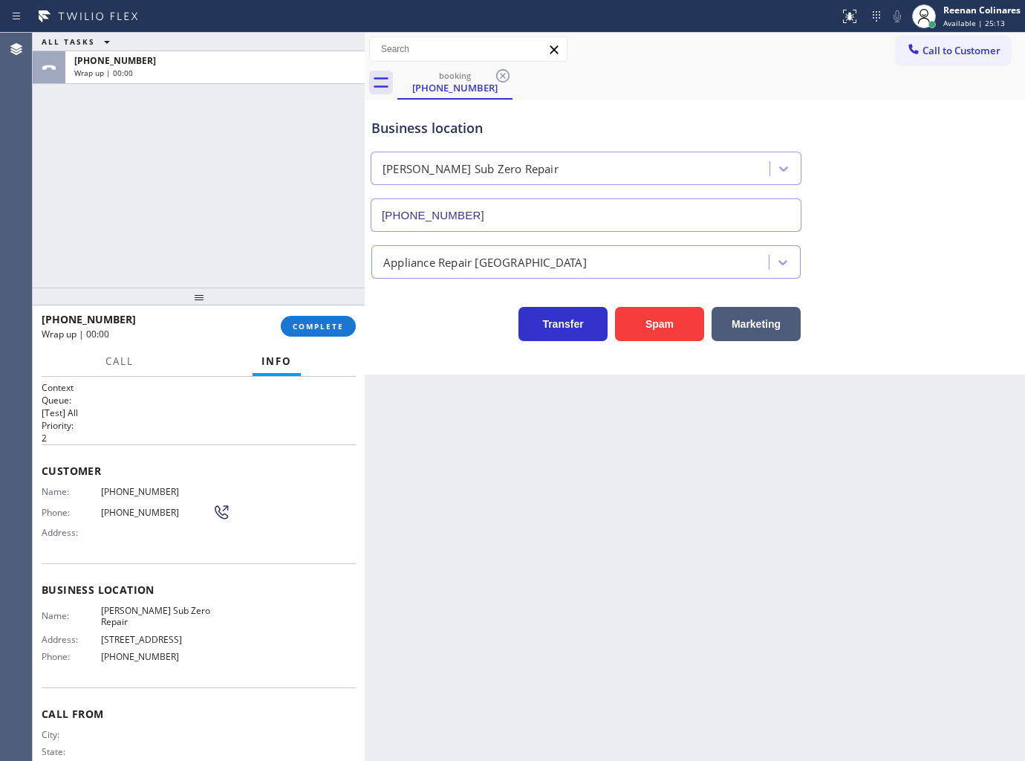
click at [270, 315] on div "[PHONE_NUMBER]" at bounding box center [156, 319] width 229 height 14
click at [298, 322] on span "COMPLETE" at bounding box center [318, 326] width 51 height 10
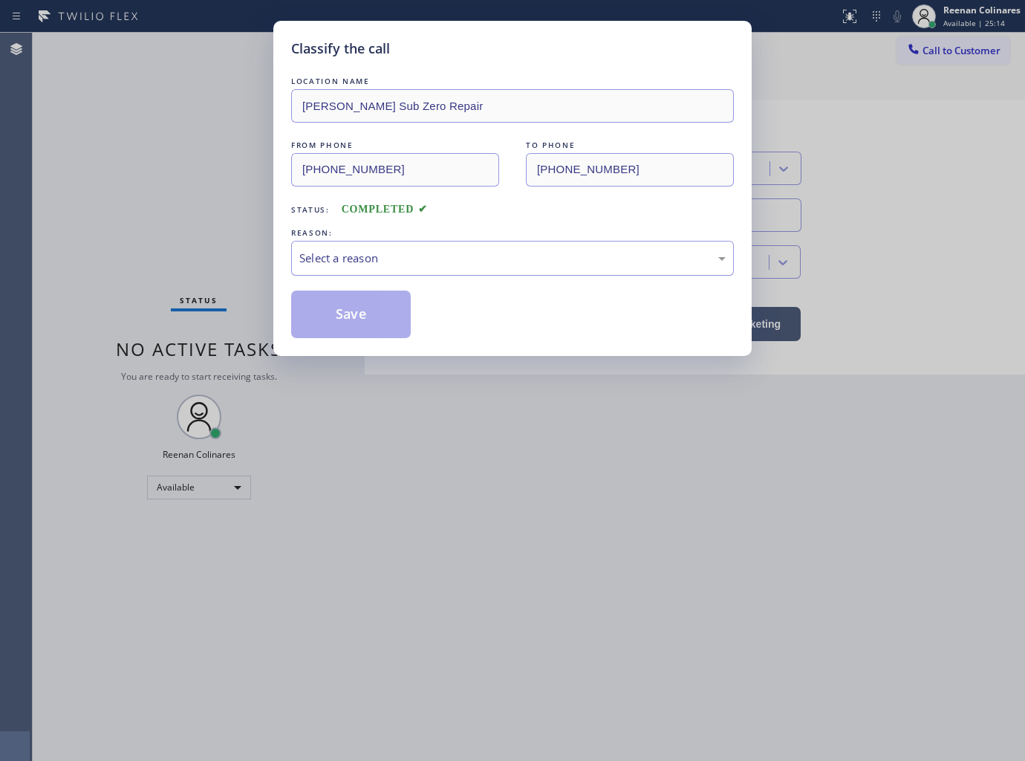
click at [392, 241] on div "Select a reason" at bounding box center [512, 258] width 443 height 35
click at [331, 323] on button "Save" at bounding box center [351, 314] width 120 height 48
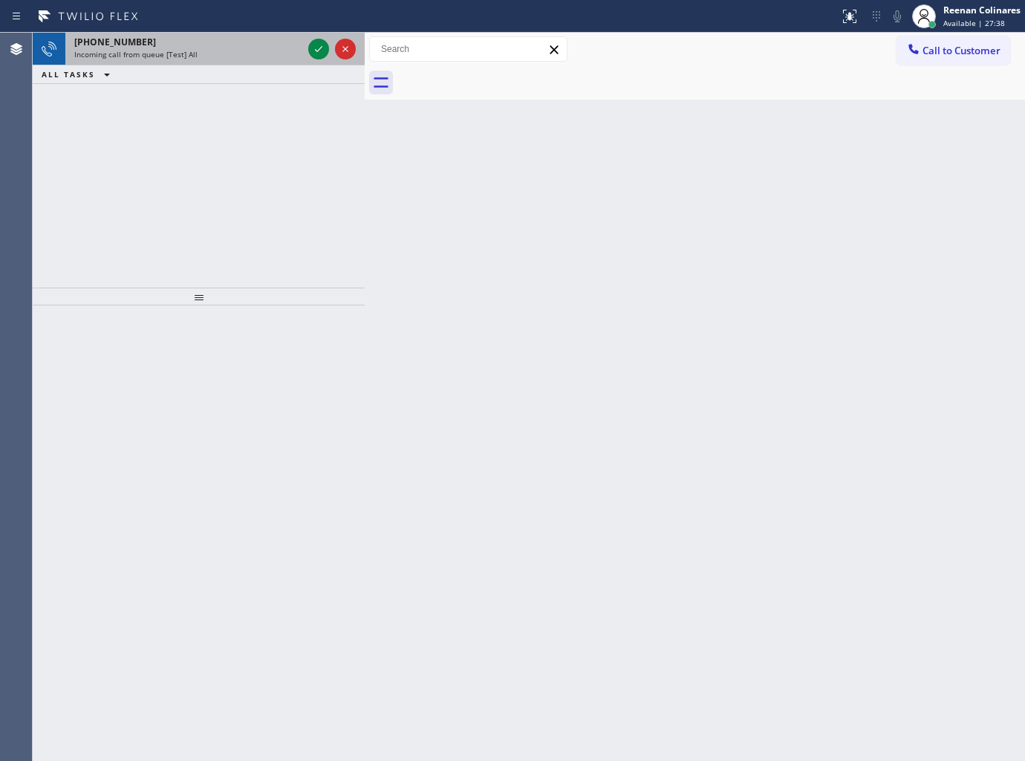
click at [208, 54] on div "Incoming call from queue [Test] All" at bounding box center [188, 54] width 228 height 10
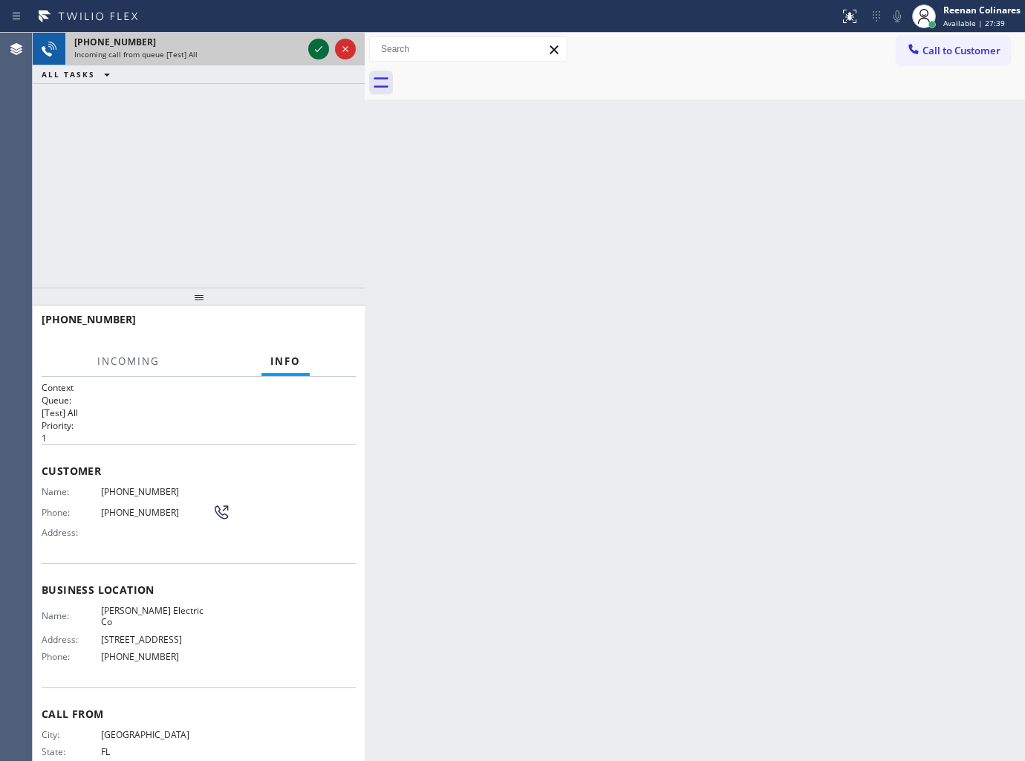
click at [316, 53] on icon at bounding box center [319, 49] width 18 height 18
click at [247, 56] on div "Incoming call from queue [Test] All" at bounding box center [188, 54] width 228 height 10
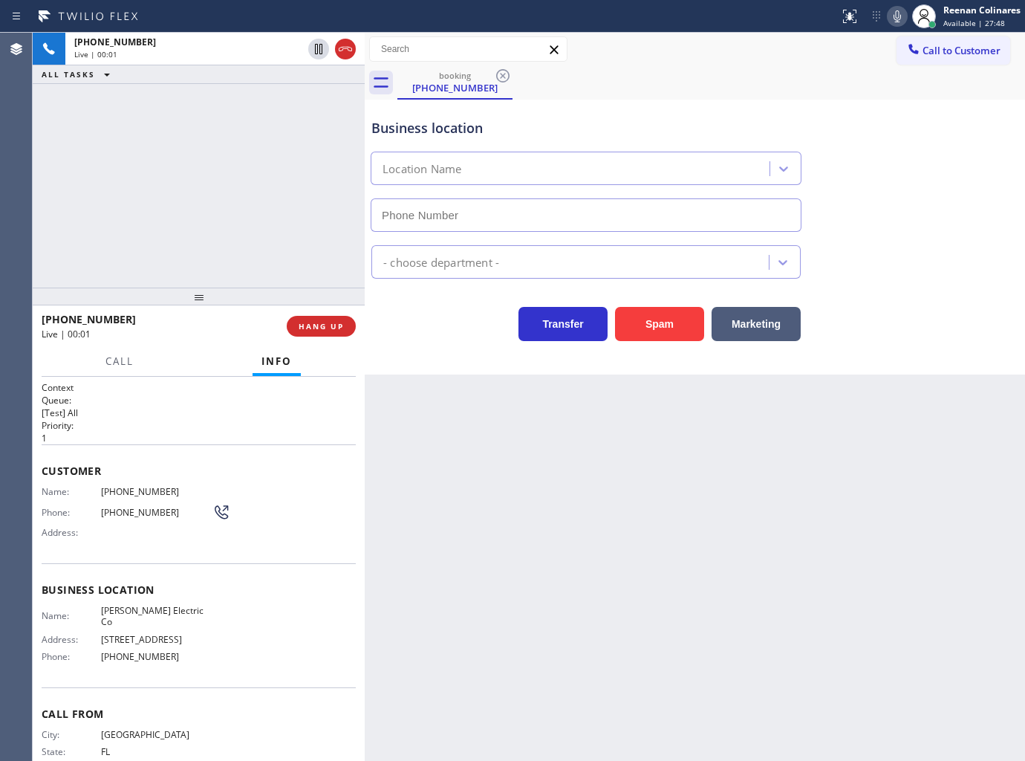
type input "[PHONE_NUMBER]"
click at [897, 21] on icon at bounding box center [897, 16] width 7 height 12
click at [896, 19] on icon at bounding box center [898, 16] width 18 height 18
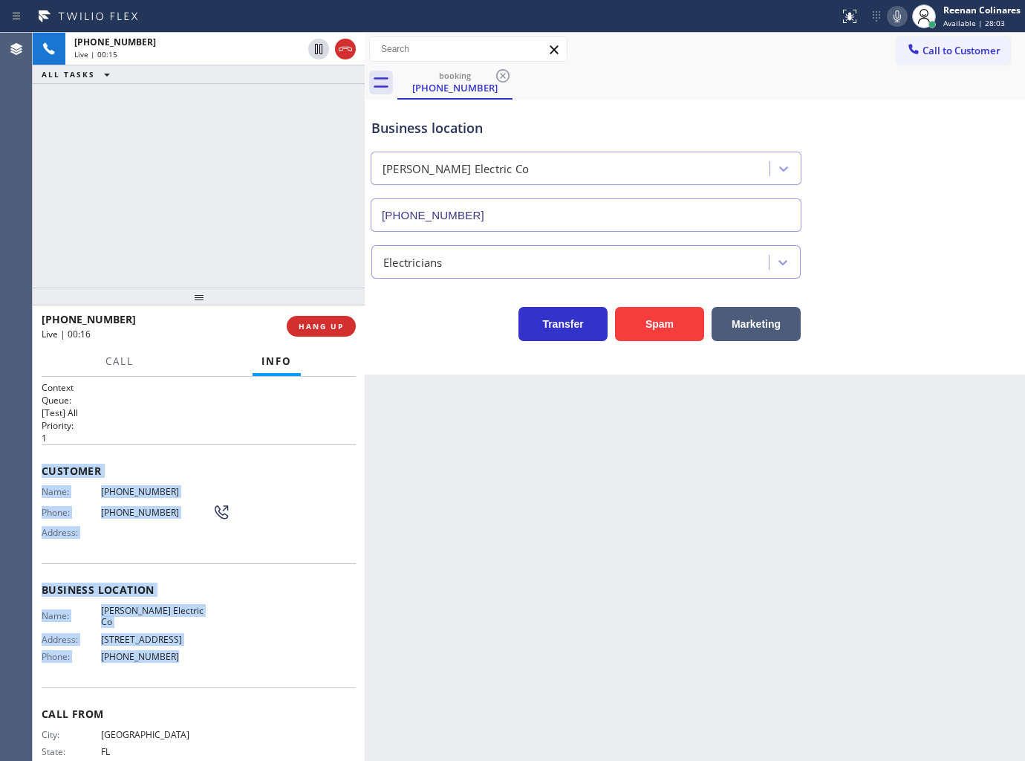
copy div "Customer Name: [PHONE_NUMBER] Phone: [PHONE_NUMBER] Address: Business location …"
drag, startPoint x: 42, startPoint y: 464, endPoint x: 379, endPoint y: 660, distance: 389.8
click at [264, 681] on div "Context Queue: [Test] All Priority: 1 Customer Name: [PHONE_NUMBER] Phone: [PHO…" at bounding box center [199, 590] width 314 height 418
drag, startPoint x: 897, startPoint y: 12, endPoint x: 773, endPoint y: 93, distance: 148.2
click at [897, 12] on icon at bounding box center [898, 16] width 18 height 18
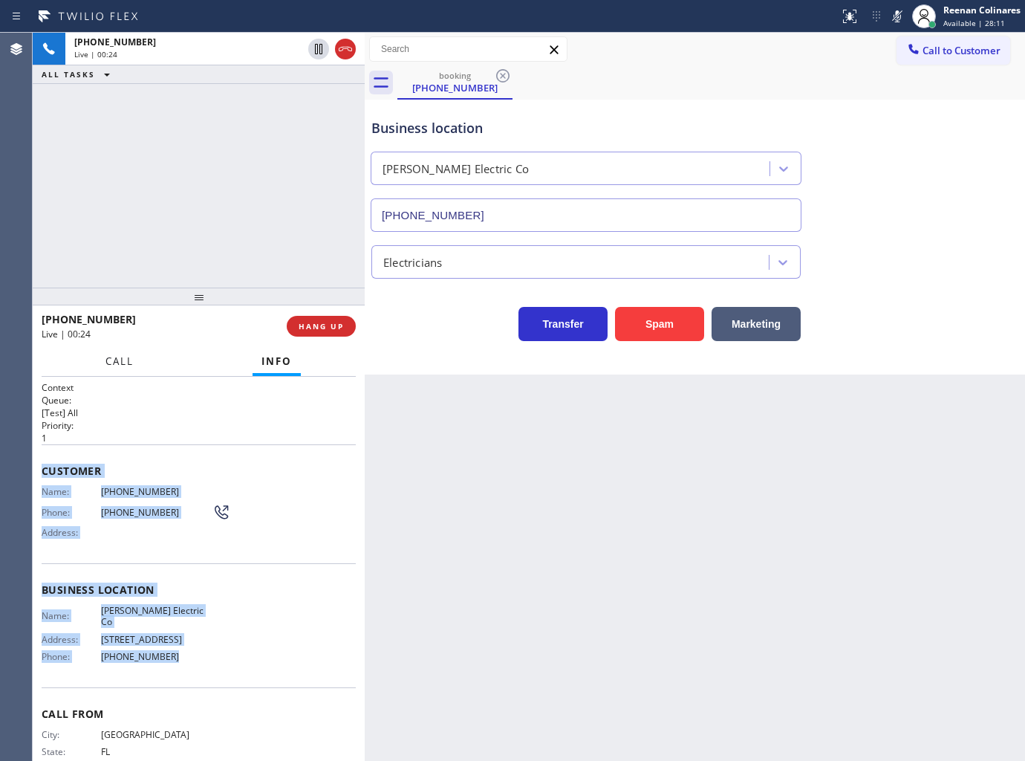
click at [127, 360] on span "Call" at bounding box center [119, 360] width 28 height 13
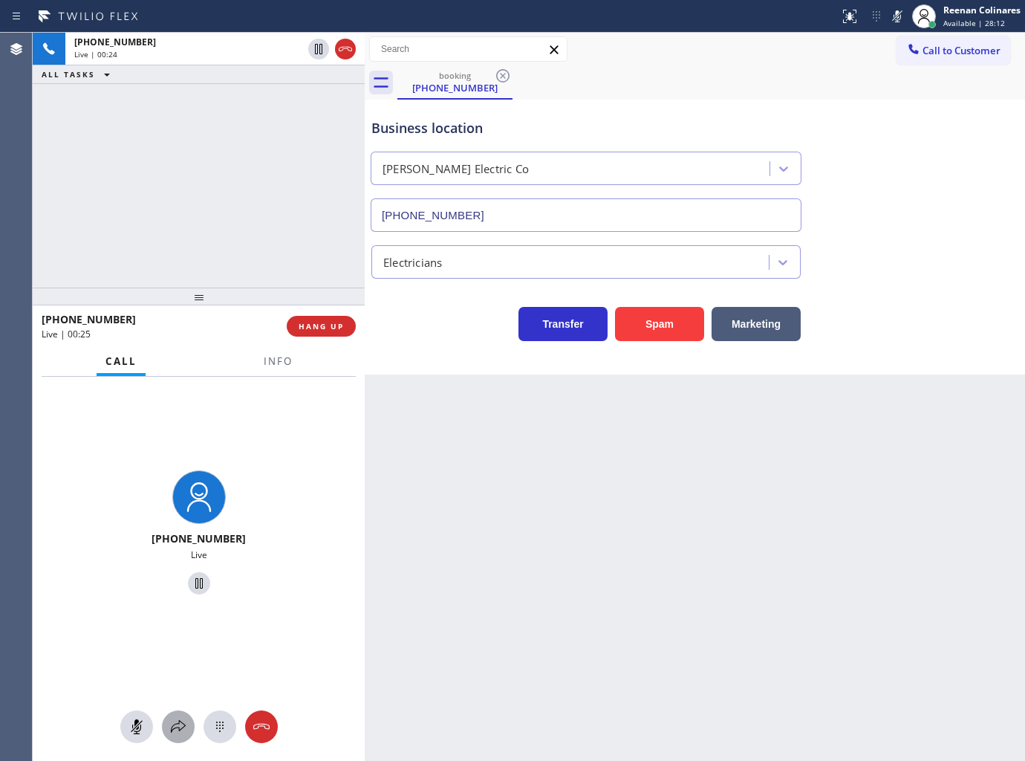
click at [173, 719] on icon at bounding box center [178, 727] width 18 height 18
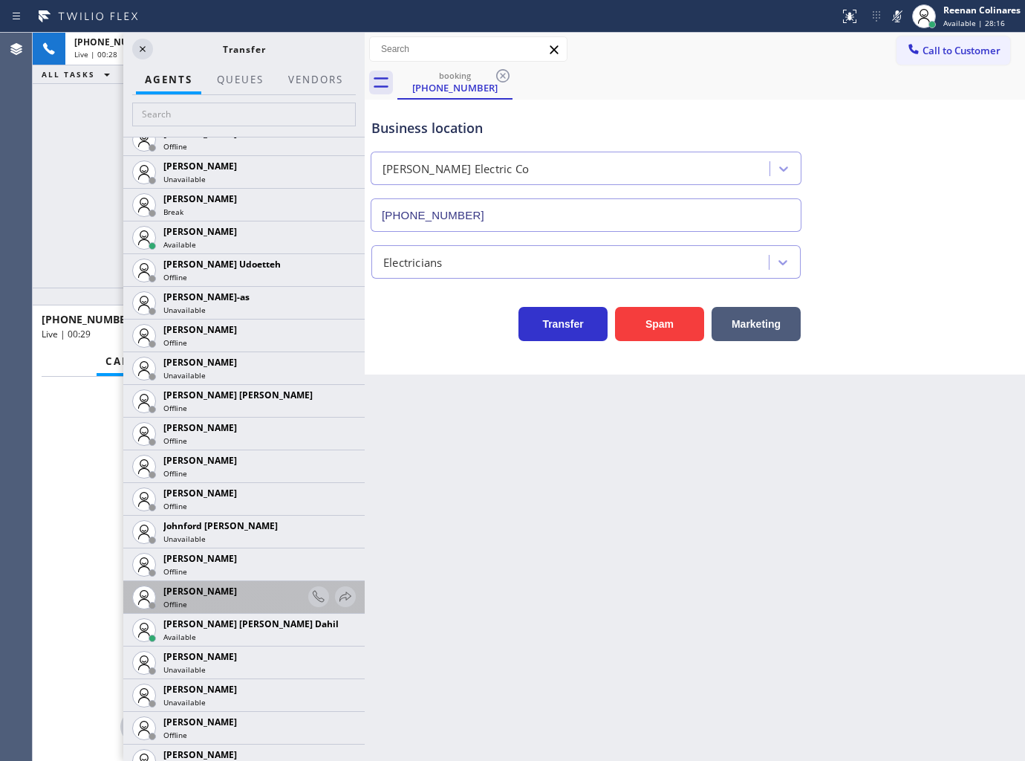
scroll to position [1568, 0]
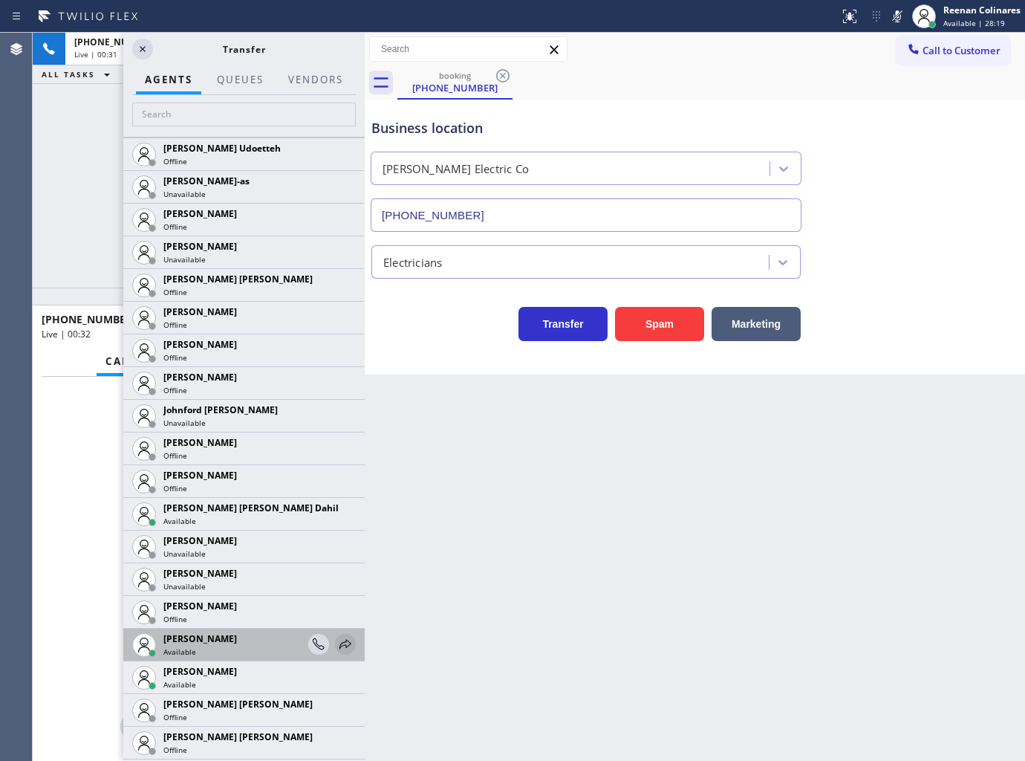
click at [337, 643] on icon at bounding box center [346, 644] width 18 height 18
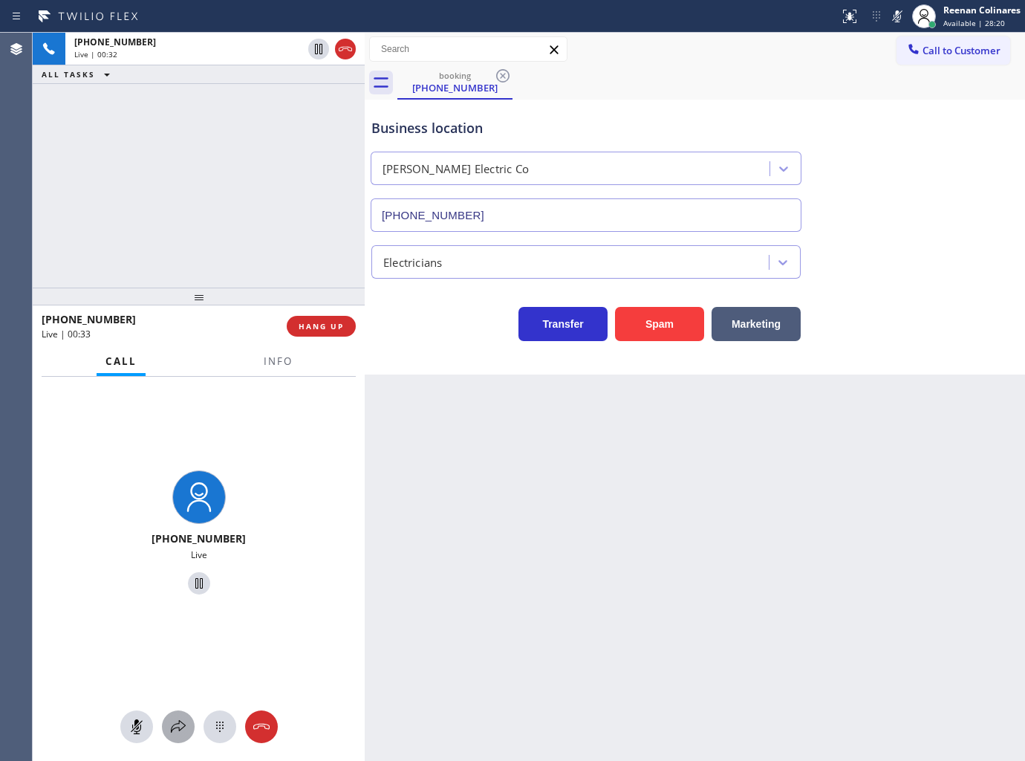
click at [178, 722] on icon at bounding box center [178, 727] width 18 height 18
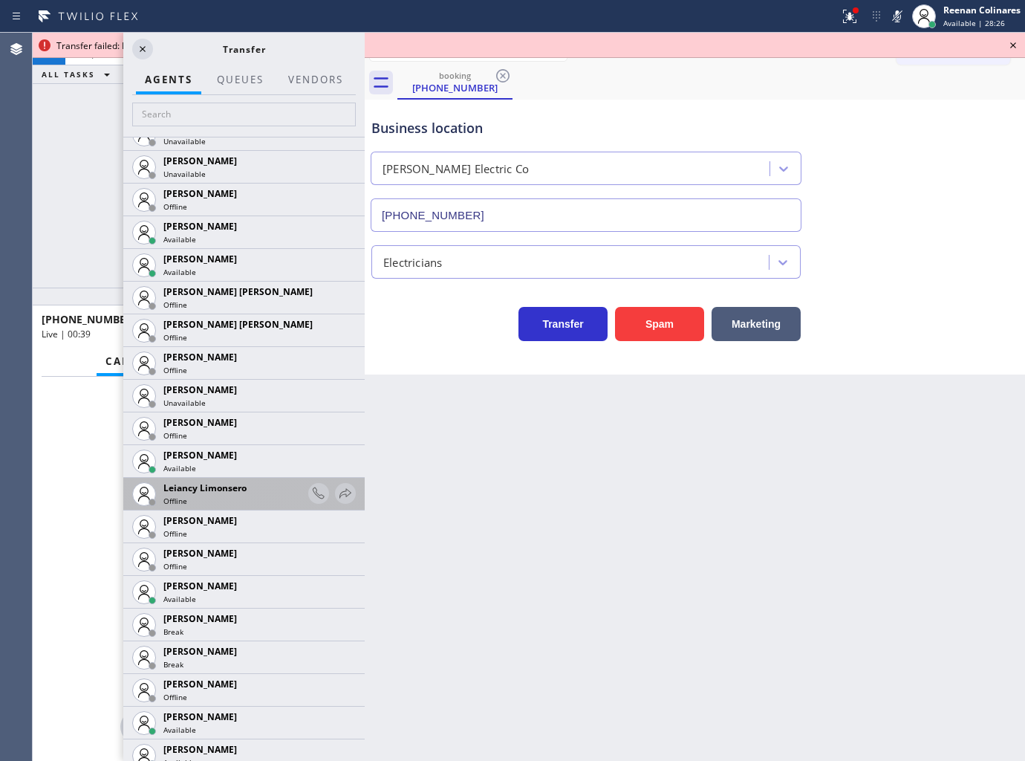
scroll to position [2063, 0]
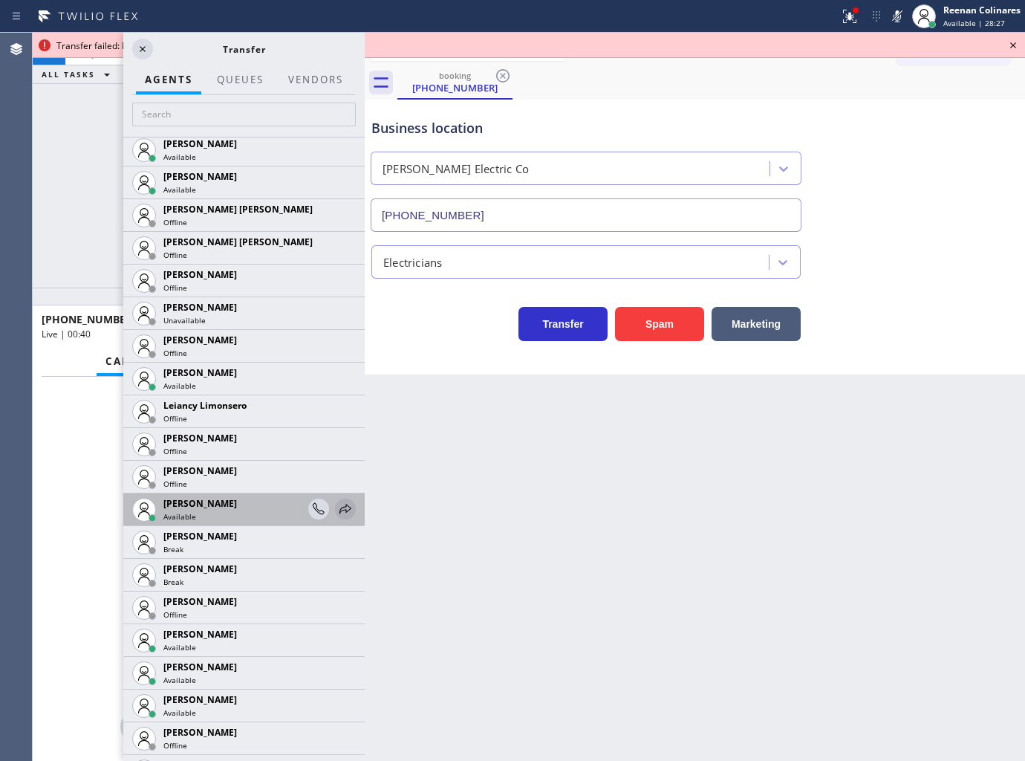
click at [340, 510] on icon at bounding box center [346, 509] width 12 height 10
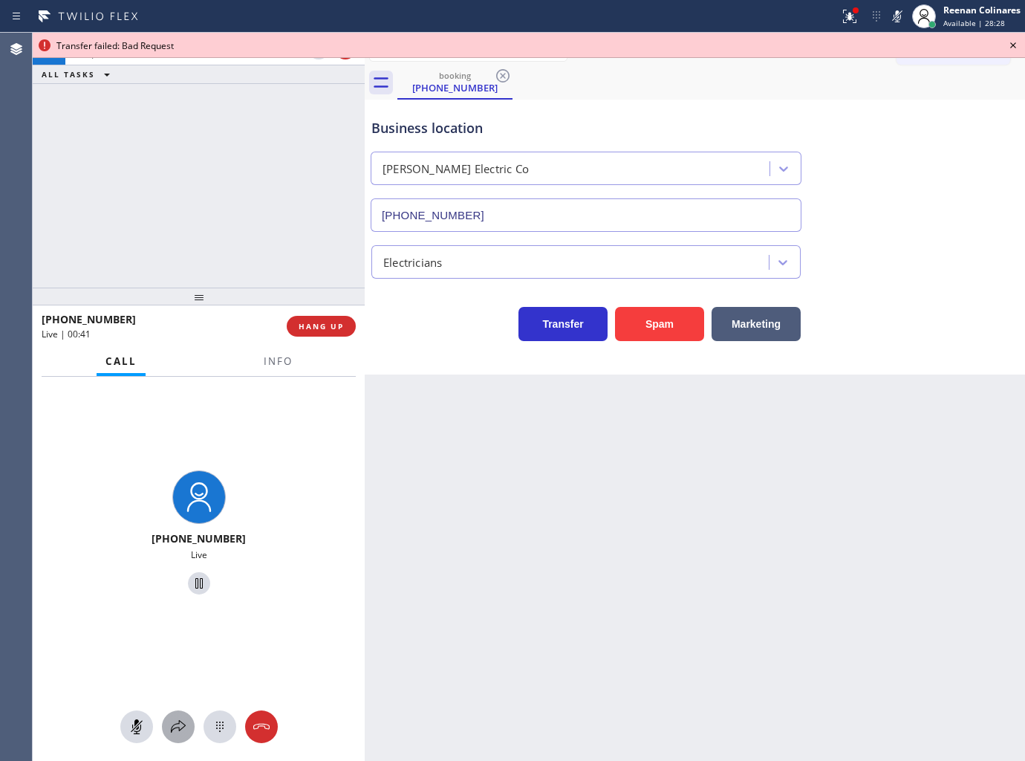
click at [169, 722] on icon at bounding box center [178, 727] width 18 height 18
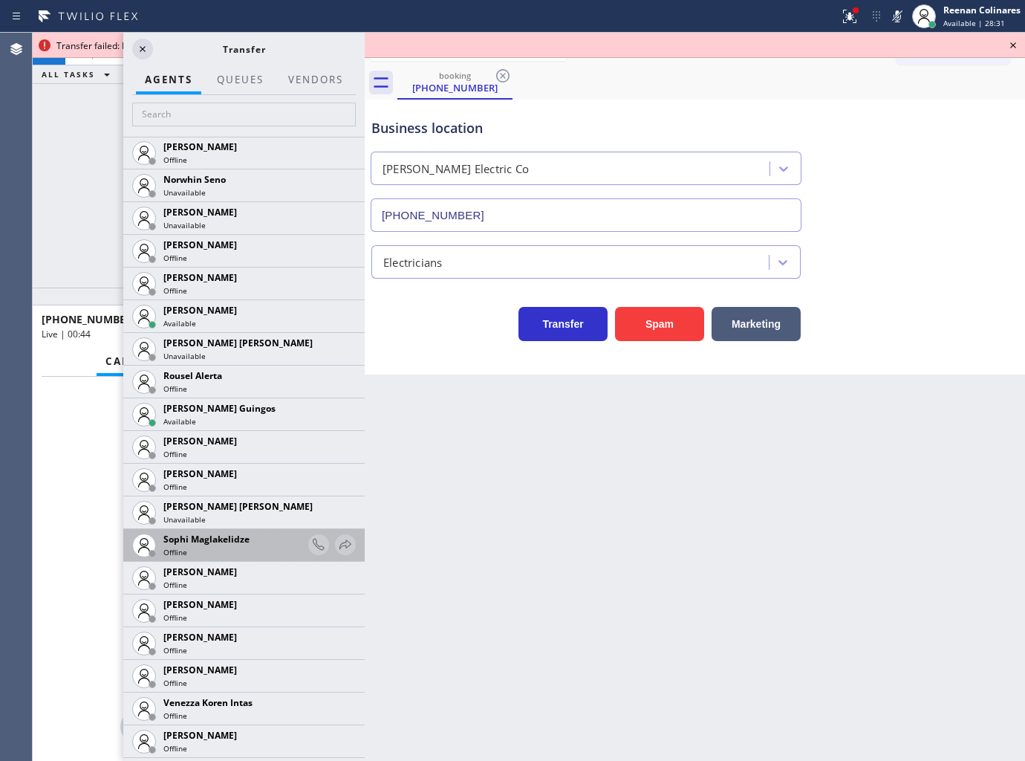
scroll to position [2871, 0]
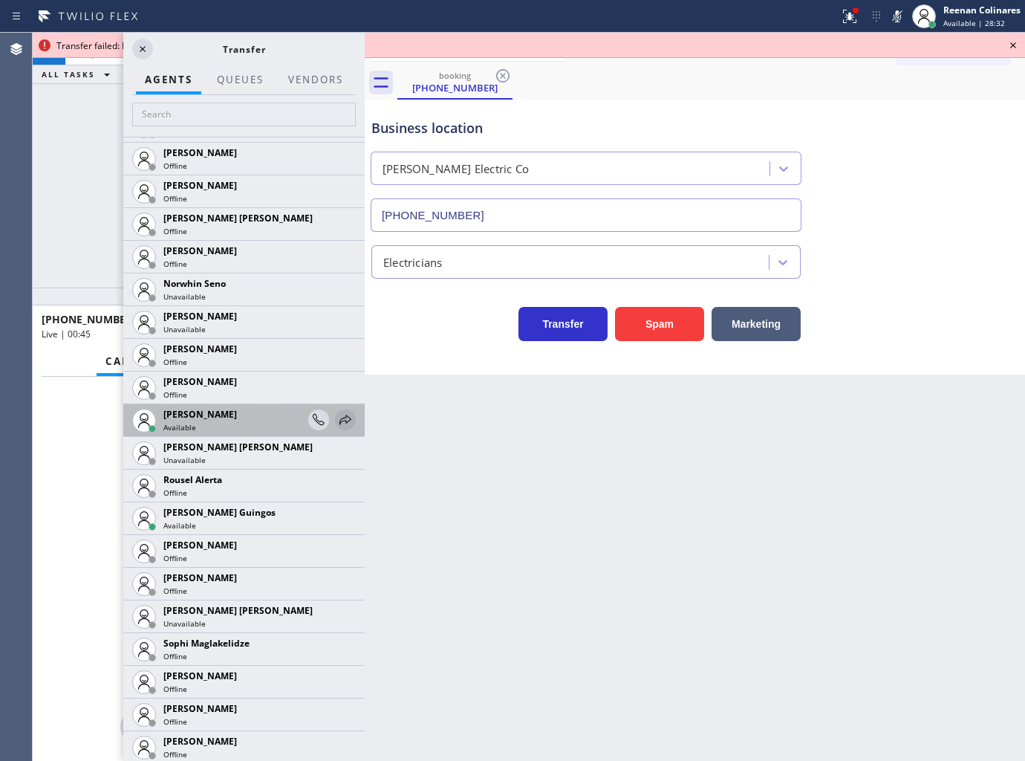
click at [337, 415] on icon at bounding box center [346, 420] width 18 height 18
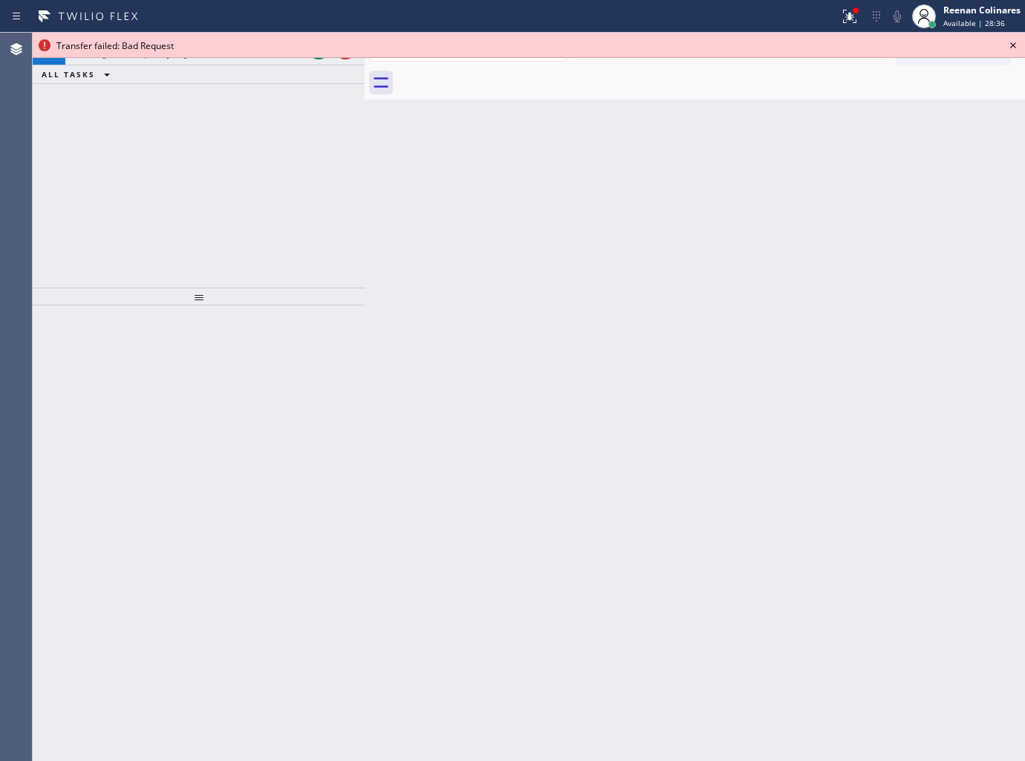
drag, startPoint x: 766, startPoint y: 480, endPoint x: 499, endPoint y: 295, distance: 324.6
click at [733, 462] on div "Back to Dashboard Change Sender ID Customers Technicians Select a contact Outbo…" at bounding box center [695, 397] width 660 height 728
click at [193, 67] on div "ALL TASKS ALL TASKS ACTIVE TASKS TASKS IN WRAP UP" at bounding box center [199, 74] width 332 height 19
click at [1016, 45] on icon at bounding box center [1013, 45] width 18 height 18
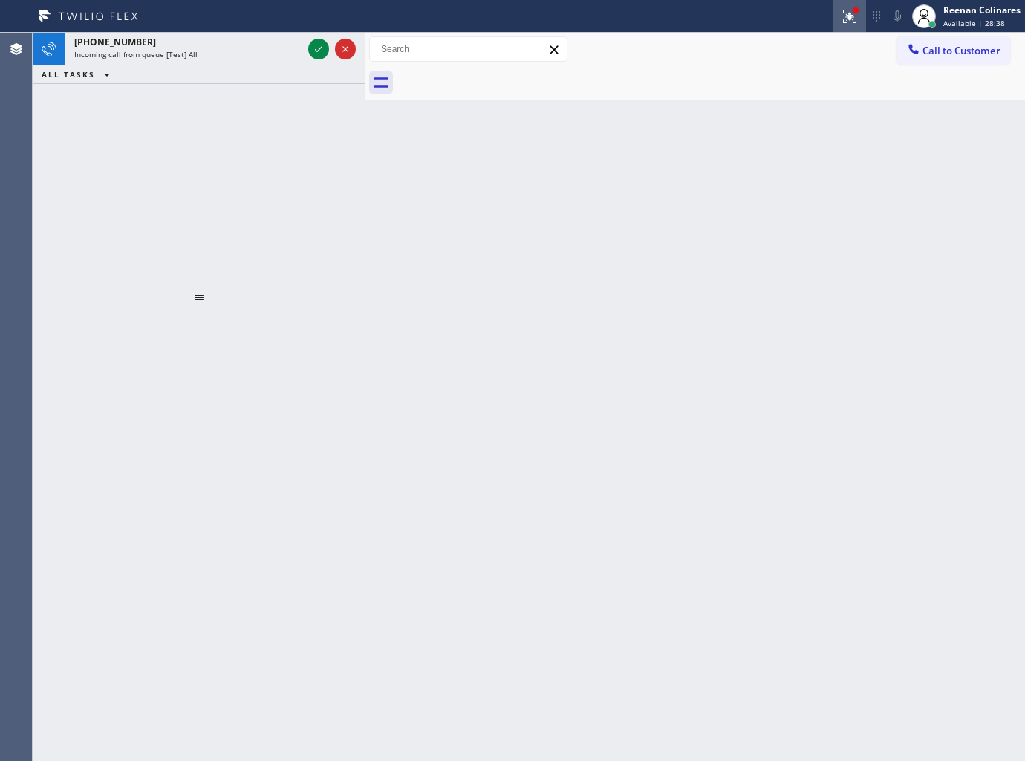
click at [848, 16] on icon at bounding box center [850, 16] width 18 height 18
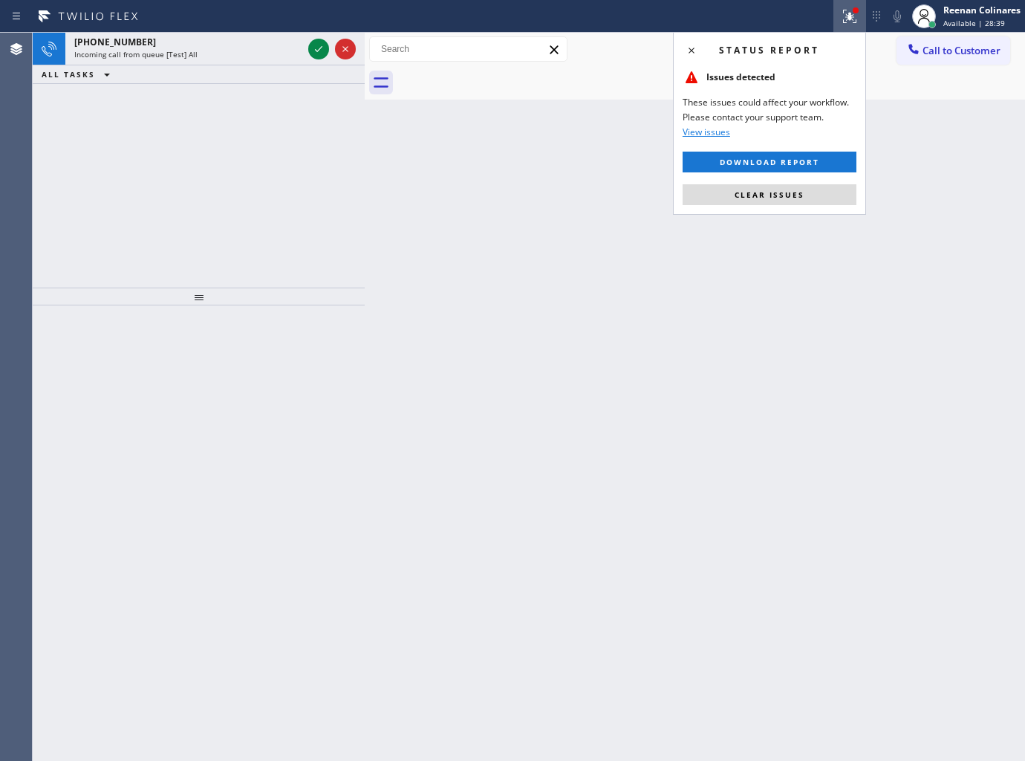
drag, startPoint x: 789, startPoint y: 195, endPoint x: 412, endPoint y: 191, distance: 376.7
click at [747, 195] on span "Clear issues" at bounding box center [770, 194] width 70 height 10
drag, startPoint x: 412, startPoint y: 191, endPoint x: 305, endPoint y: 136, distance: 120.3
click at [353, 168] on div "[PHONE_NUMBER] Incoming call from queue [Test] All ALL TASKS ALL TASKS ACTIVE T…" at bounding box center [529, 397] width 993 height 728
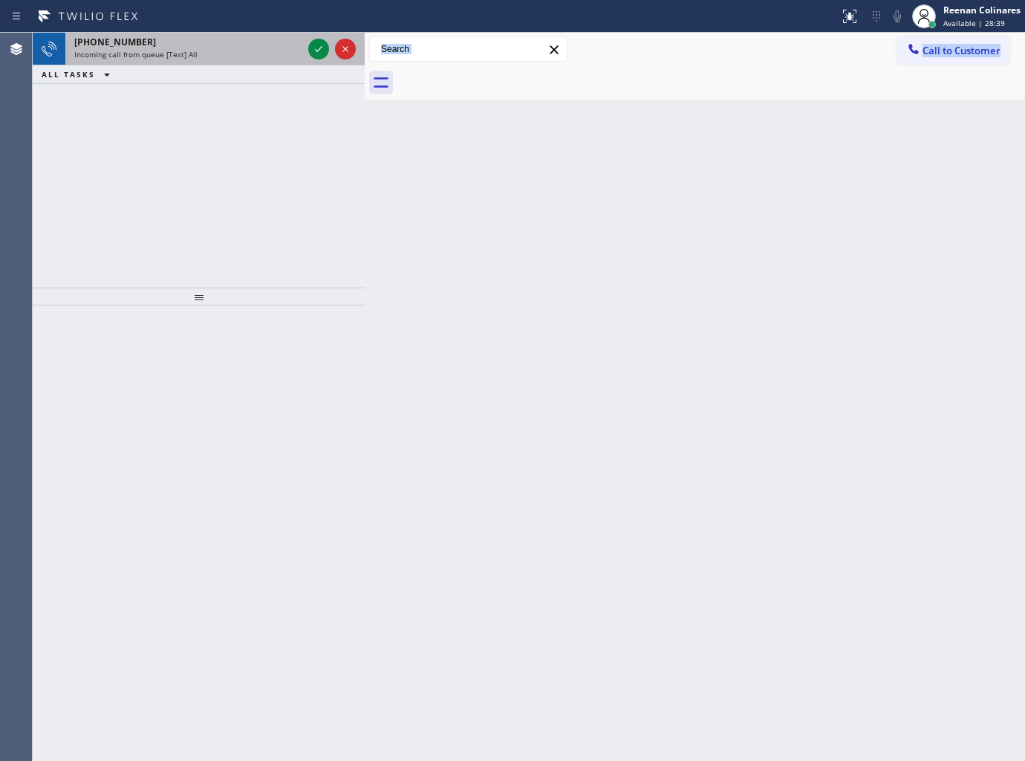
click at [249, 50] on div "Incoming call from queue [Test] All" at bounding box center [188, 54] width 228 height 10
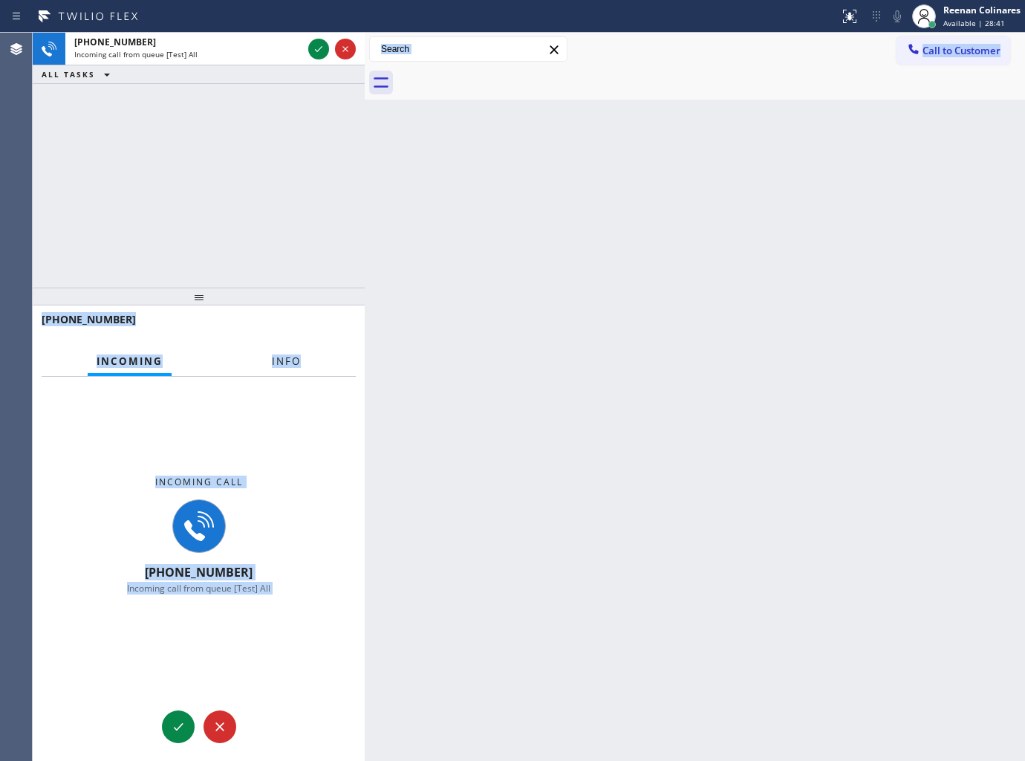
click at [264, 361] on div "Incoming Info" at bounding box center [199, 362] width 314 height 30
click at [279, 361] on span "Info" at bounding box center [286, 360] width 29 height 13
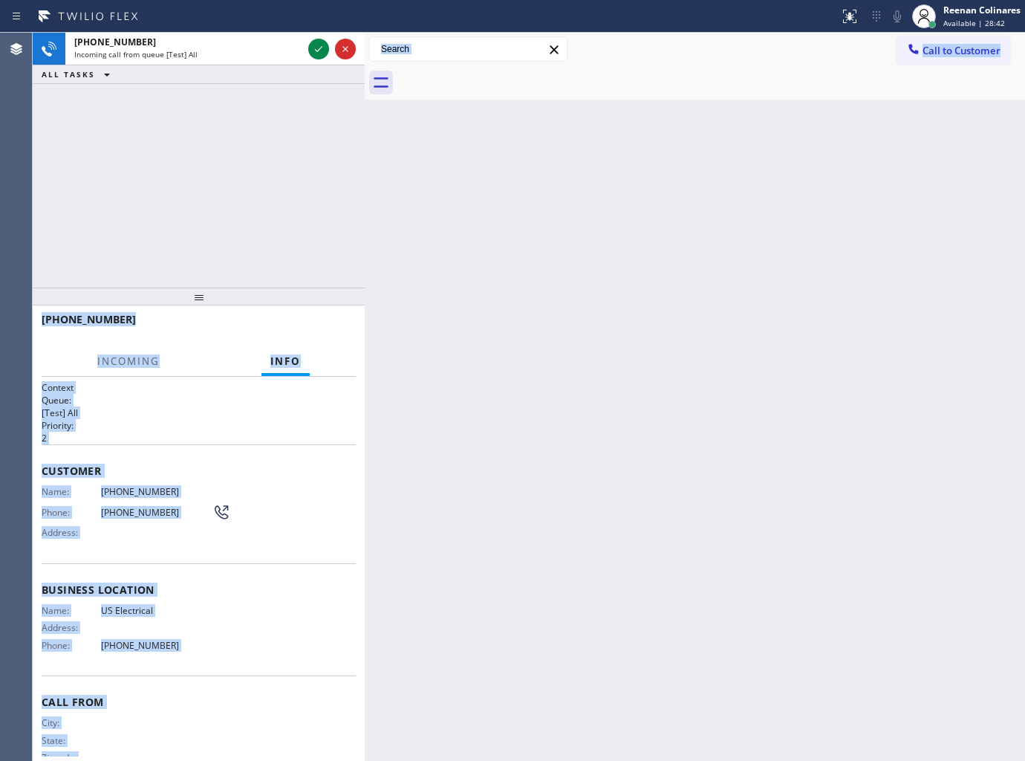
click at [206, 351] on div "Incoming Info" at bounding box center [199, 362] width 314 height 30
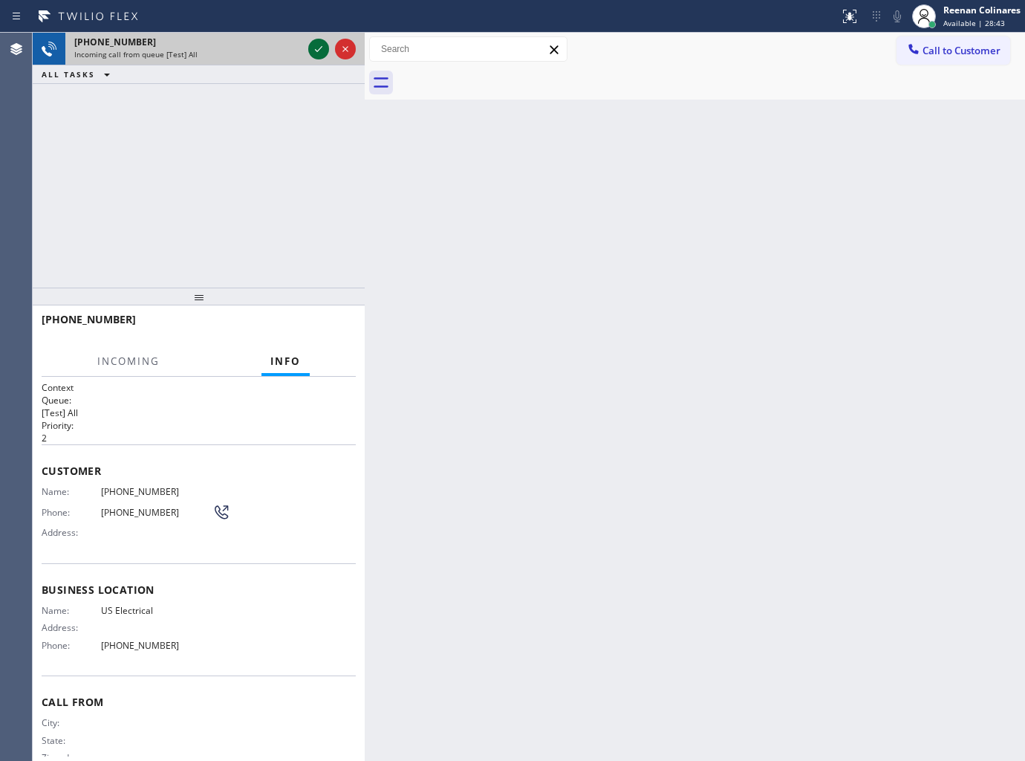
click at [316, 48] on icon at bounding box center [319, 49] width 18 height 18
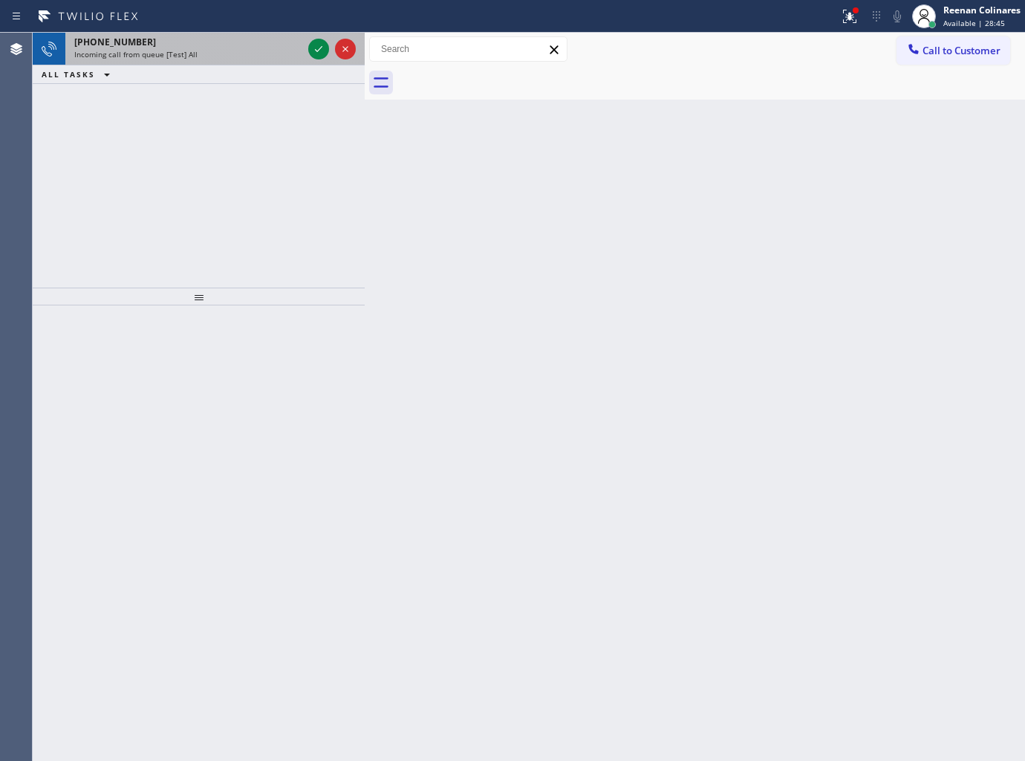
click at [303, 48] on div "[PHONE_NUMBER] Incoming call from queue [Test] All" at bounding box center [185, 49] width 240 height 33
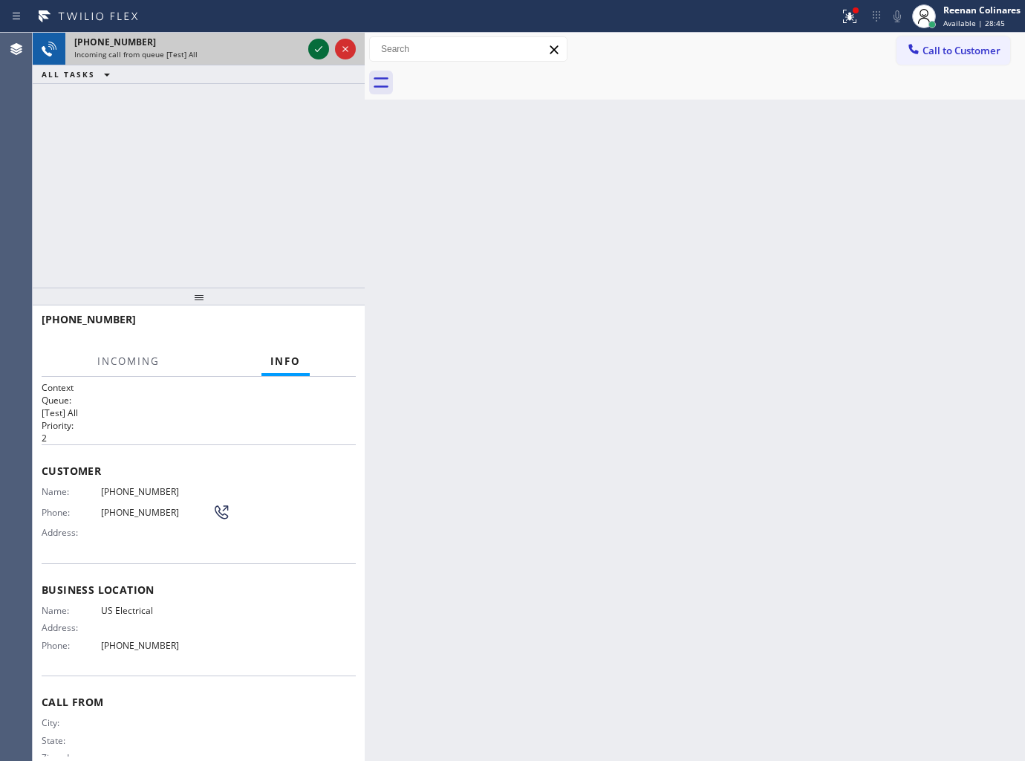
click at [314, 48] on icon at bounding box center [319, 49] width 18 height 18
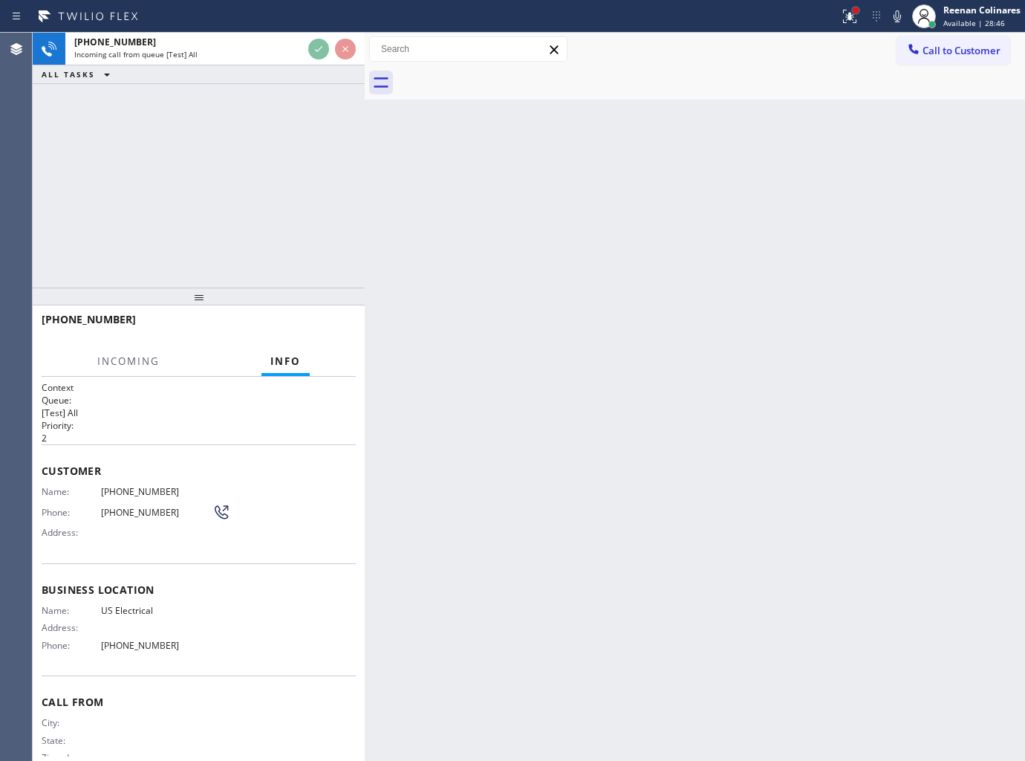
click at [853, 10] on div at bounding box center [856, 10] width 6 height 6
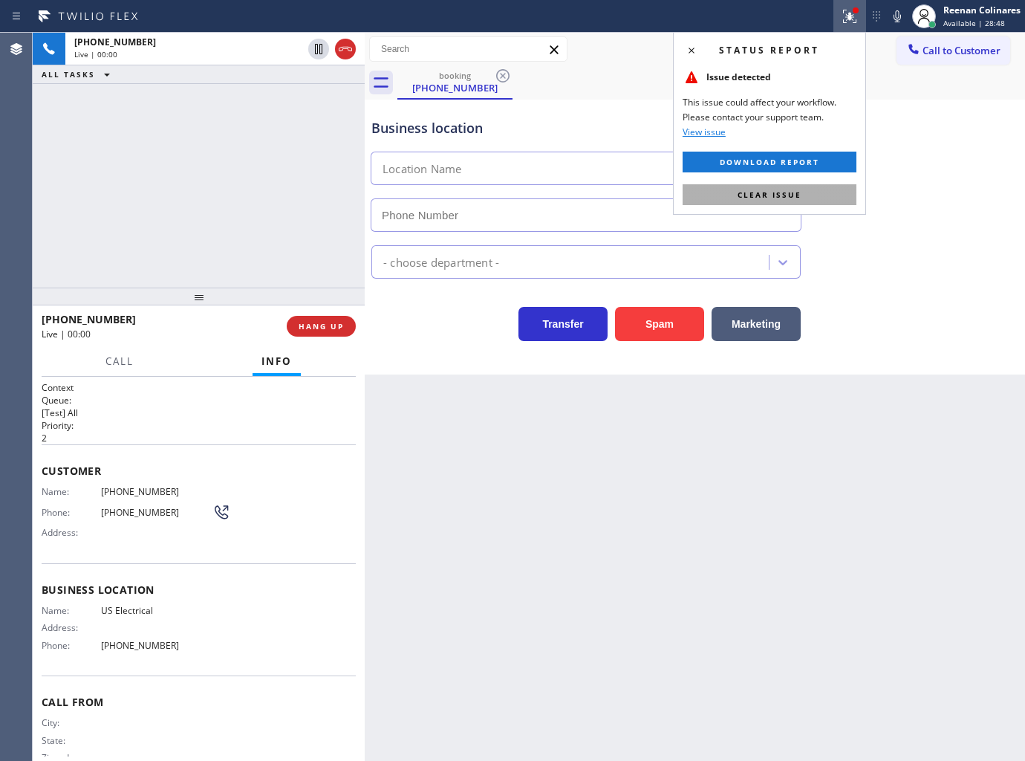
click at [793, 189] on span "Clear issue" at bounding box center [770, 194] width 64 height 10
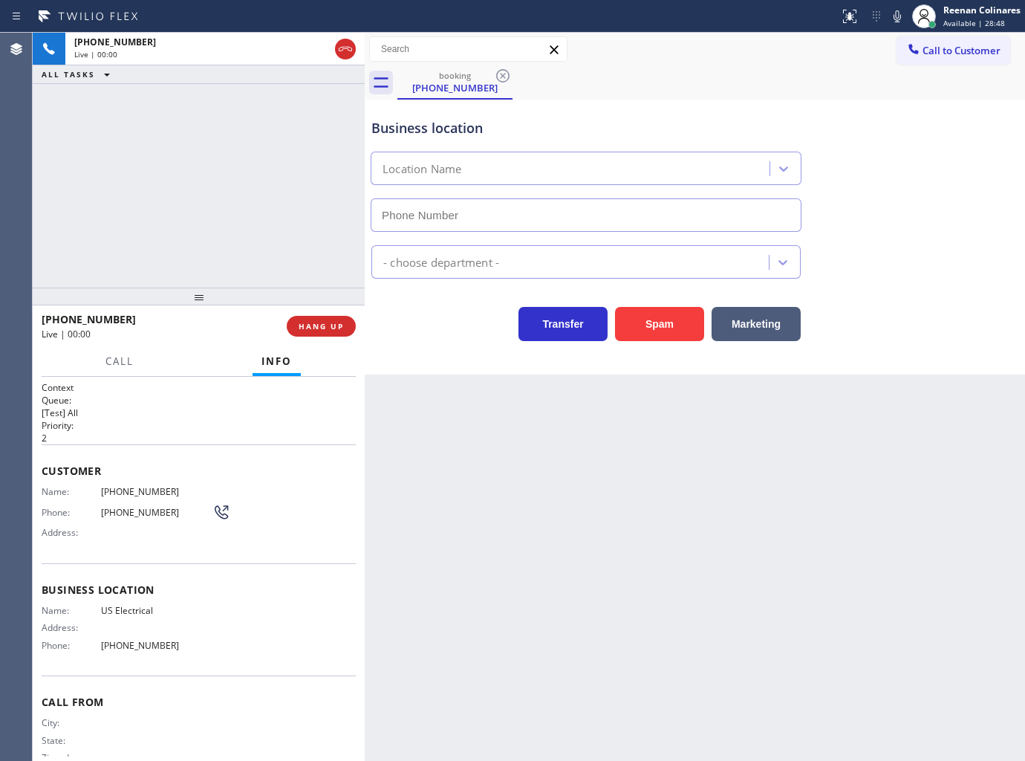
type input "[PHONE_NUMBER]"
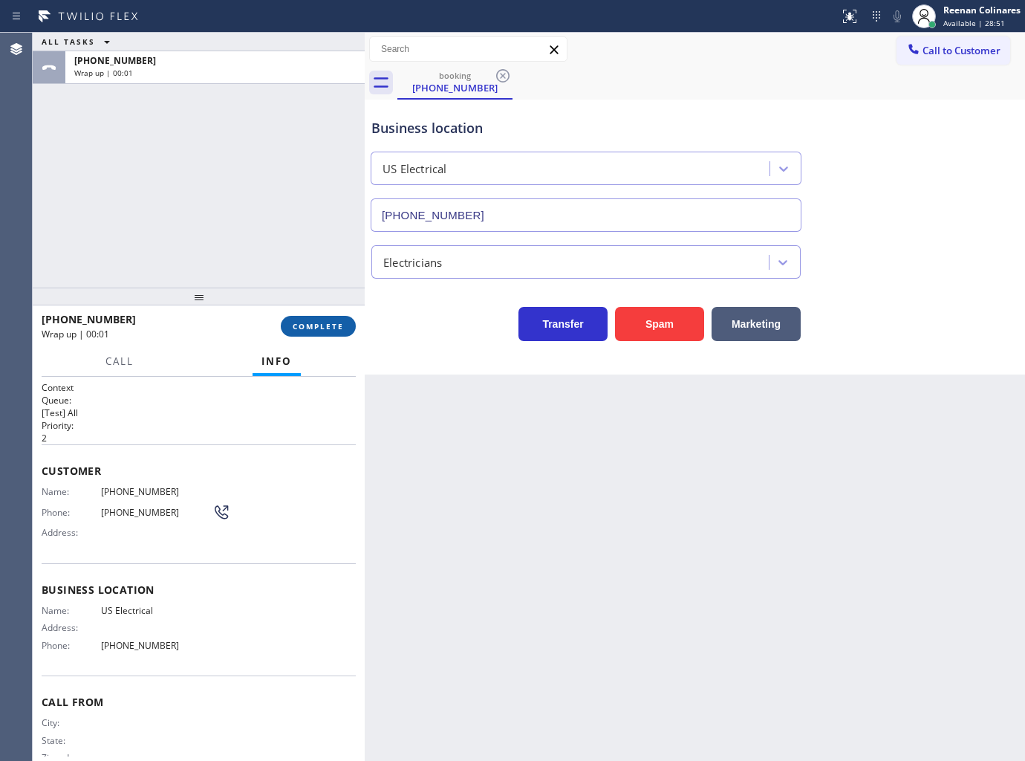
click at [329, 329] on span "COMPLETE" at bounding box center [318, 326] width 51 height 10
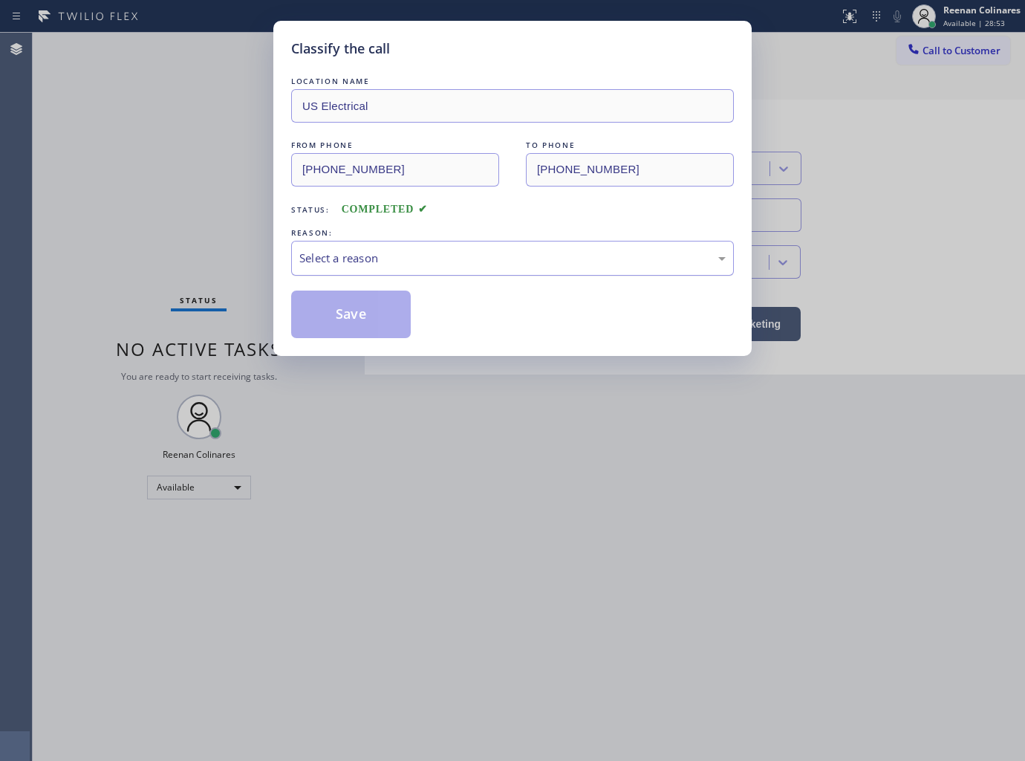
click at [379, 247] on div "Select a reason" at bounding box center [512, 258] width 443 height 35
drag, startPoint x: 351, startPoint y: 325, endPoint x: 963, endPoint y: 10, distance: 687.5
click at [353, 323] on button "Save" at bounding box center [351, 314] width 120 height 48
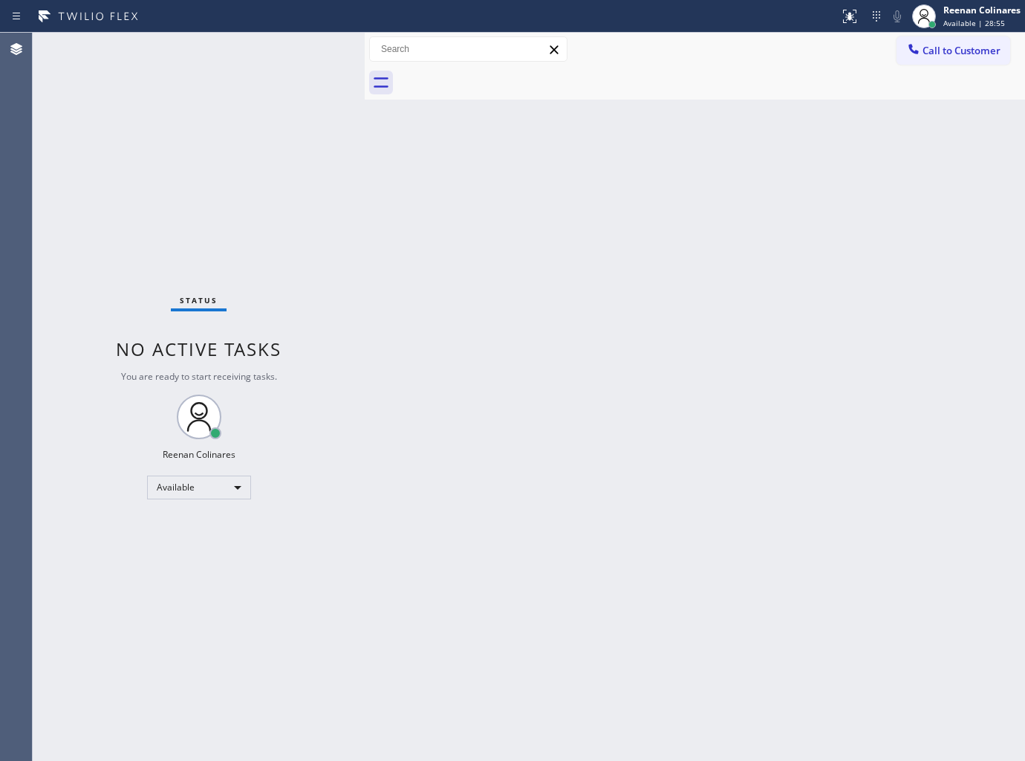
drag, startPoint x: 756, startPoint y: 398, endPoint x: 730, endPoint y: 438, distance: 47.8
click at [765, 412] on div "Back to Dashboard Change Sender ID Customers Technicians Select a contact Outbo…" at bounding box center [695, 397] width 660 height 728
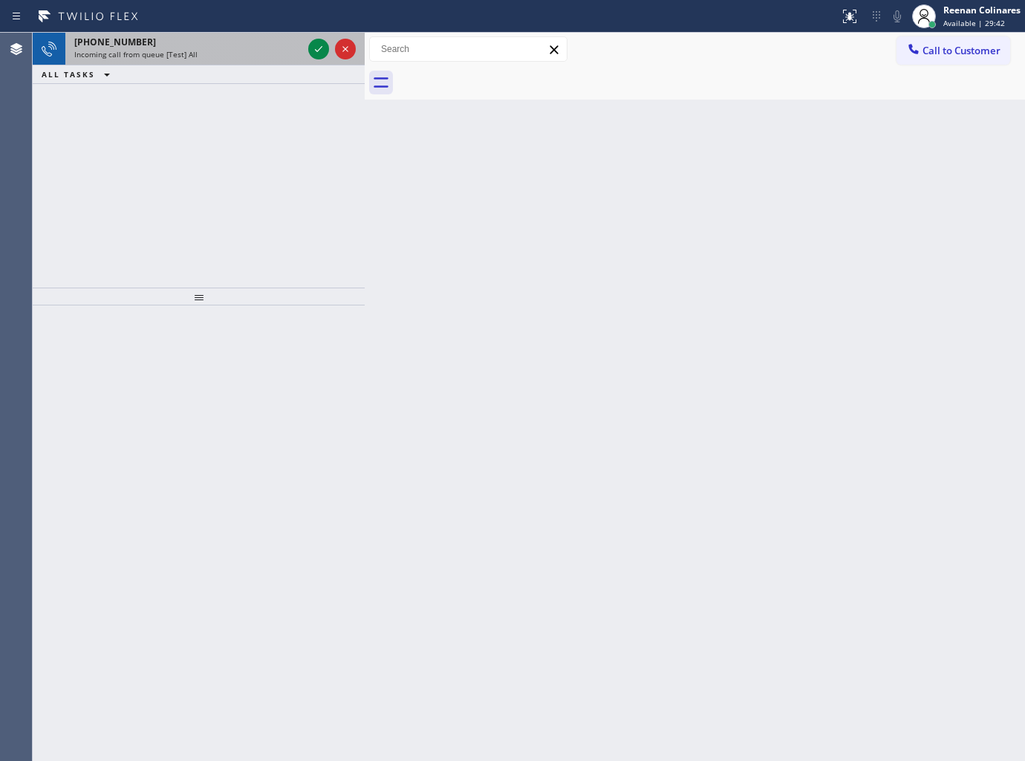
click at [246, 54] on div "Incoming call from queue [Test] All" at bounding box center [188, 54] width 228 height 10
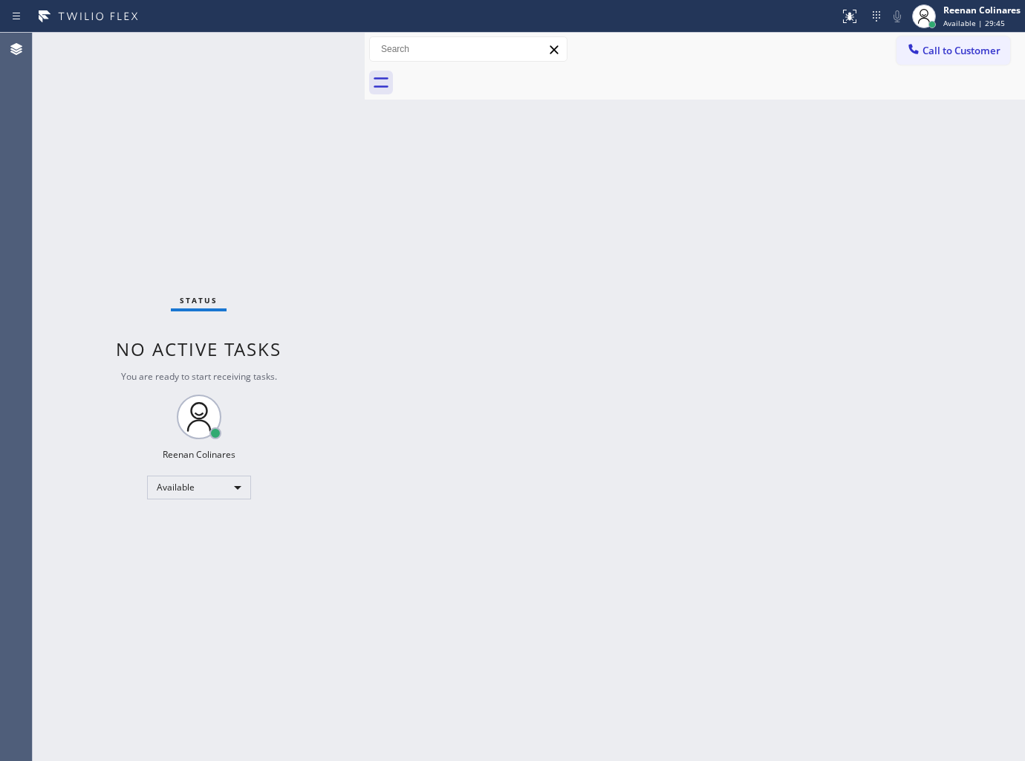
click at [357, 340] on div "Status No active tasks You are ready to start receiving tasks. Reenan Colinares…" at bounding box center [199, 397] width 332 height 728
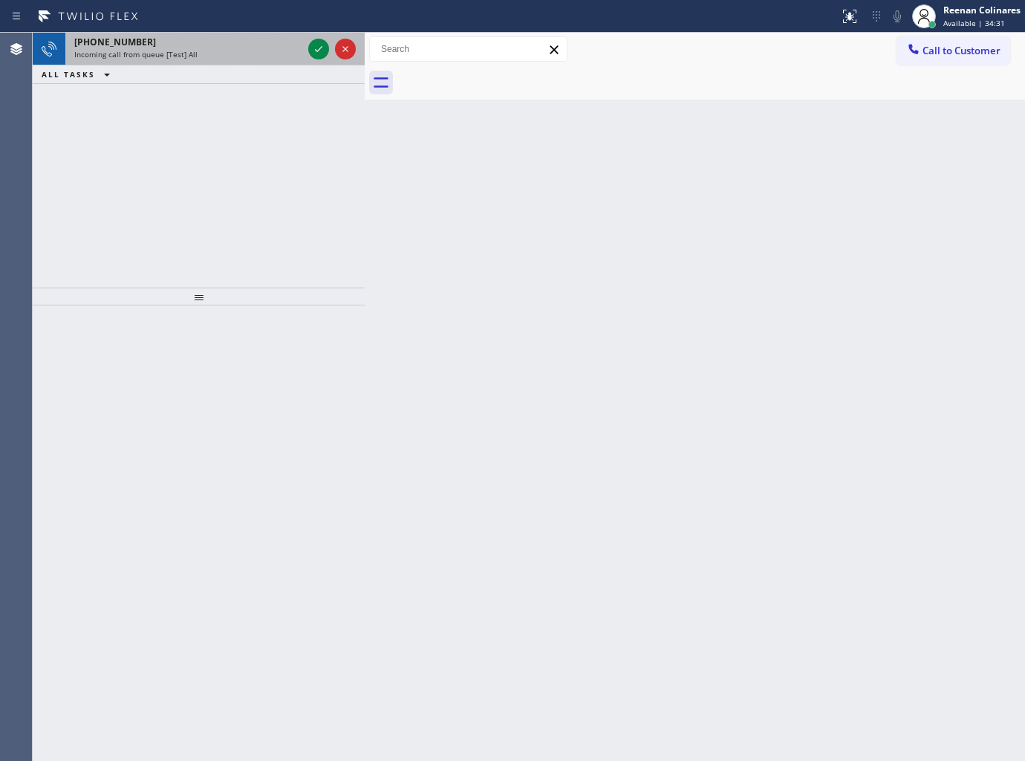
click at [235, 53] on div "Incoming call from queue [Test] All" at bounding box center [188, 54] width 228 height 10
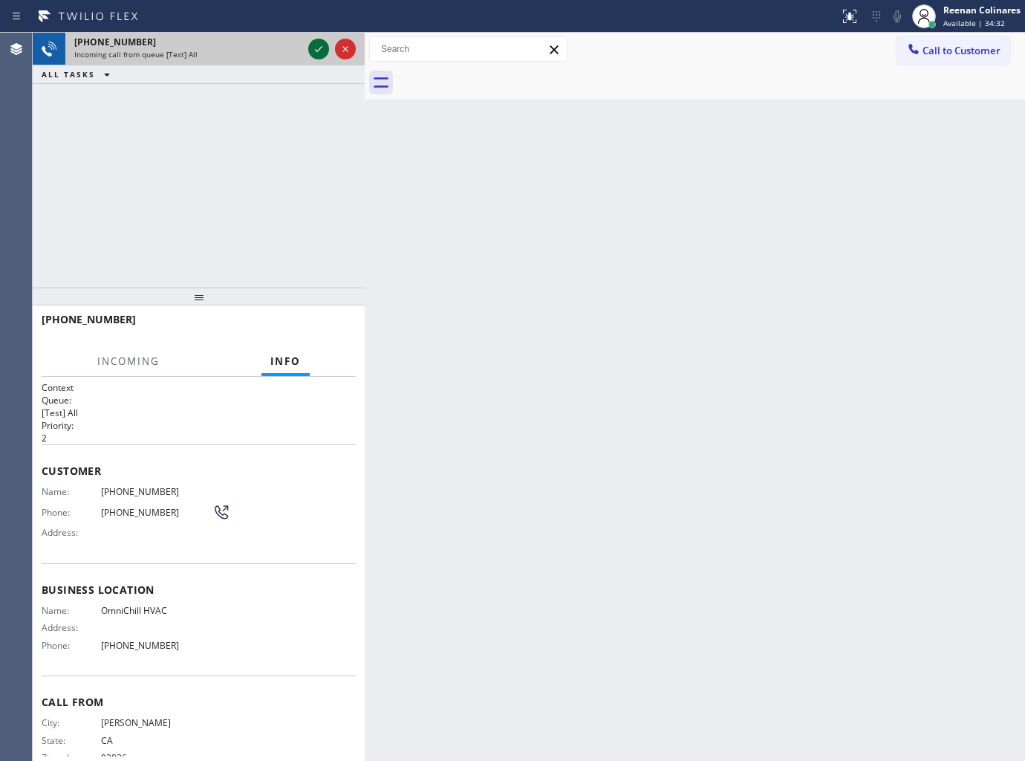
click at [314, 51] on icon at bounding box center [319, 49] width 18 height 18
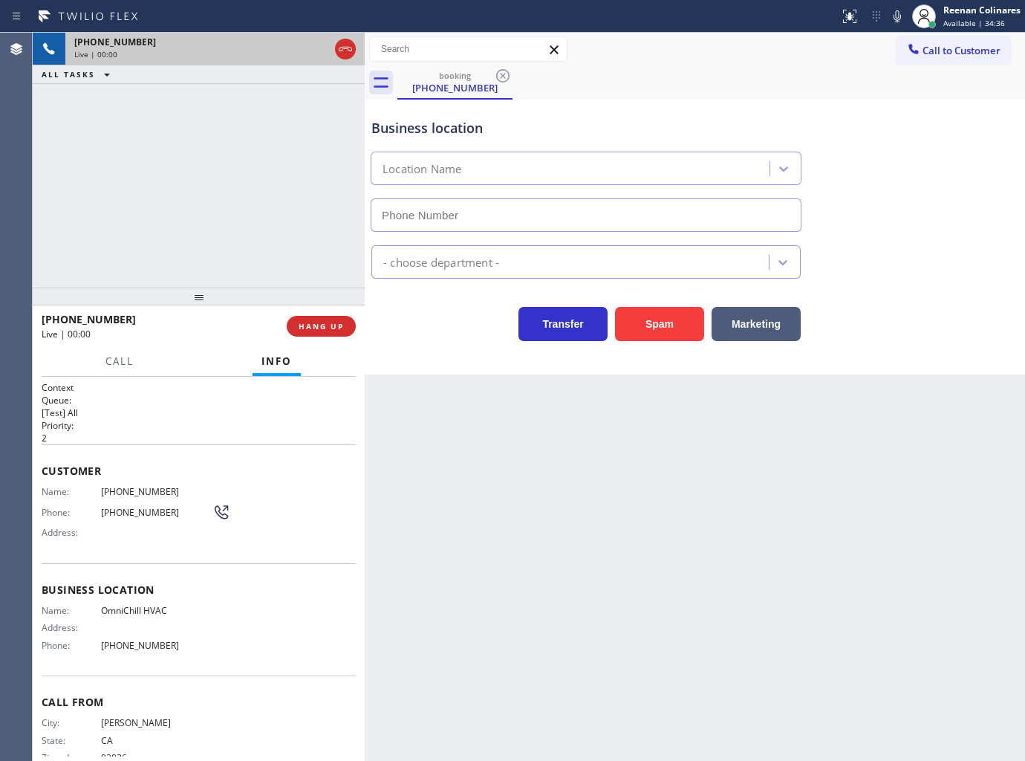
type input "[PHONE_NUMBER]"
click at [680, 320] on button "Spam" at bounding box center [659, 324] width 89 height 34
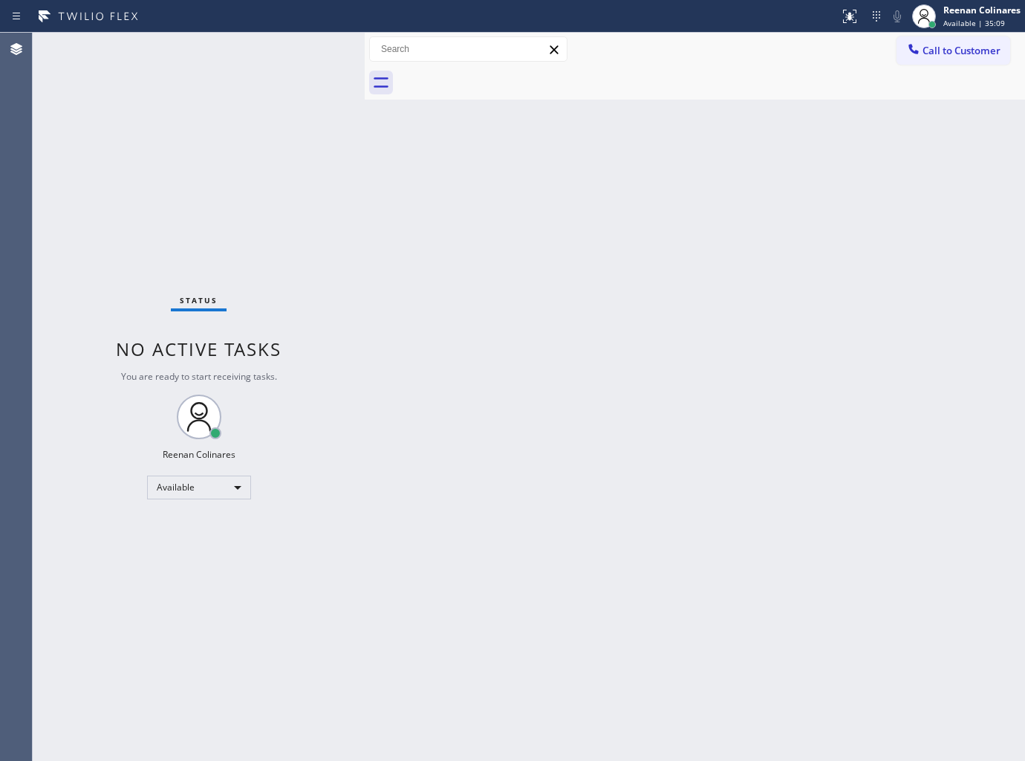
click at [386, 211] on div "Back to Dashboard Change Sender ID Customers Technicians Select a contact Outbo…" at bounding box center [695, 397] width 660 height 728
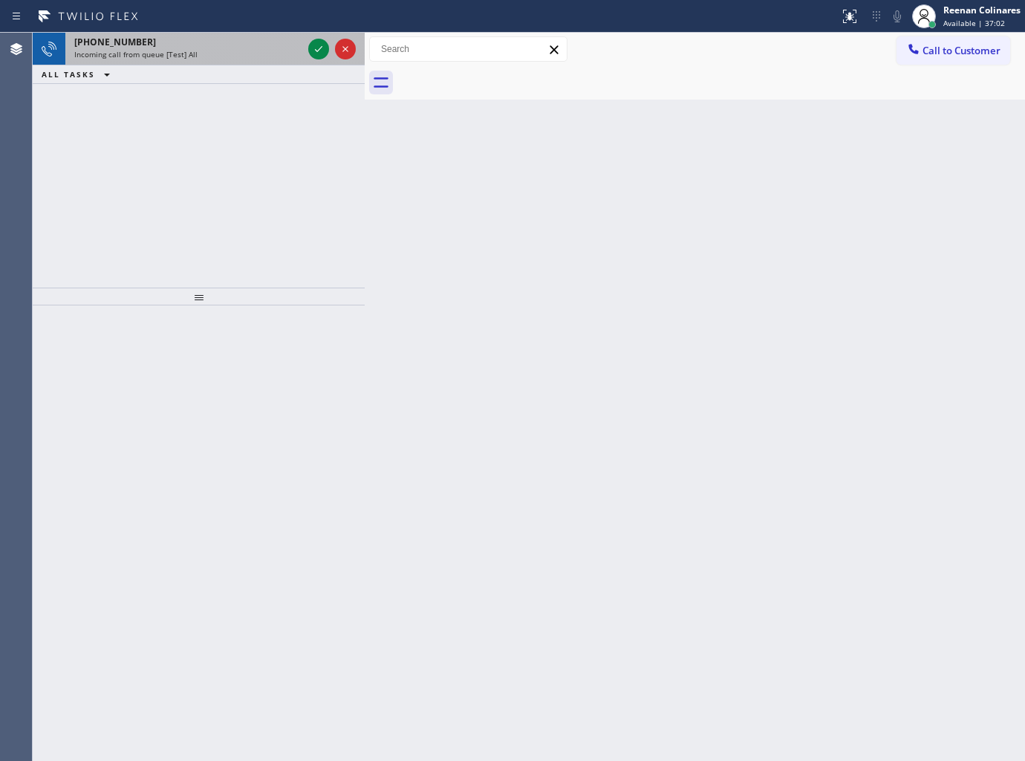
click at [239, 49] on div "Incoming call from queue [Test] All" at bounding box center [188, 54] width 228 height 10
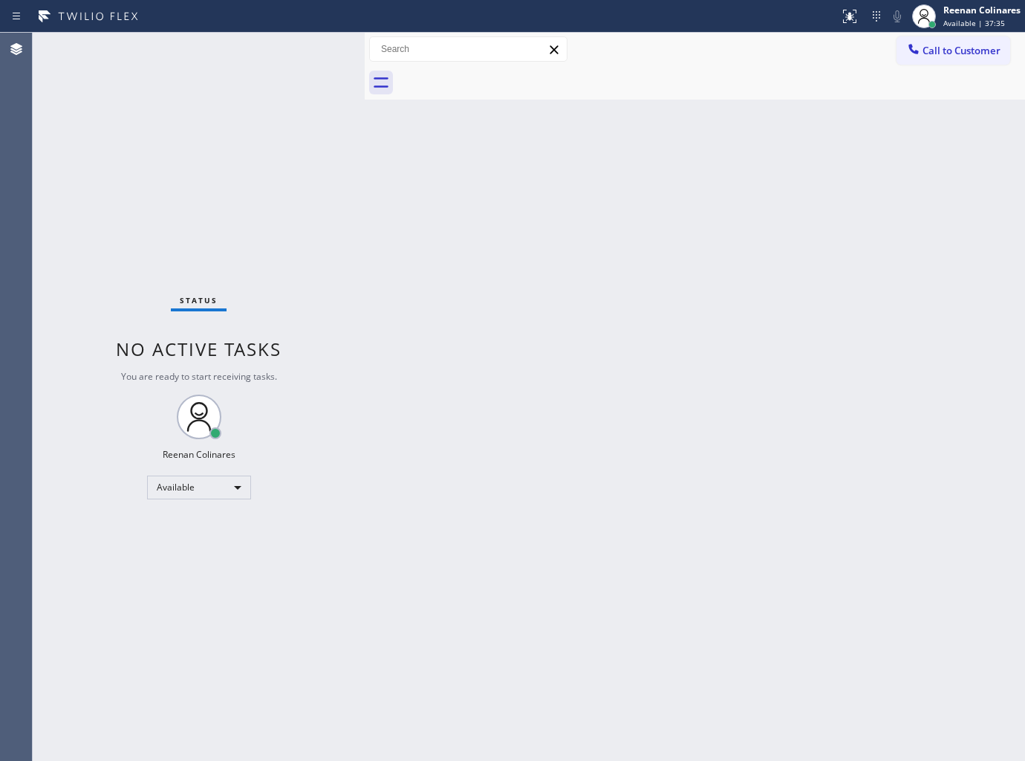
click at [786, 92] on div at bounding box center [711, 82] width 628 height 33
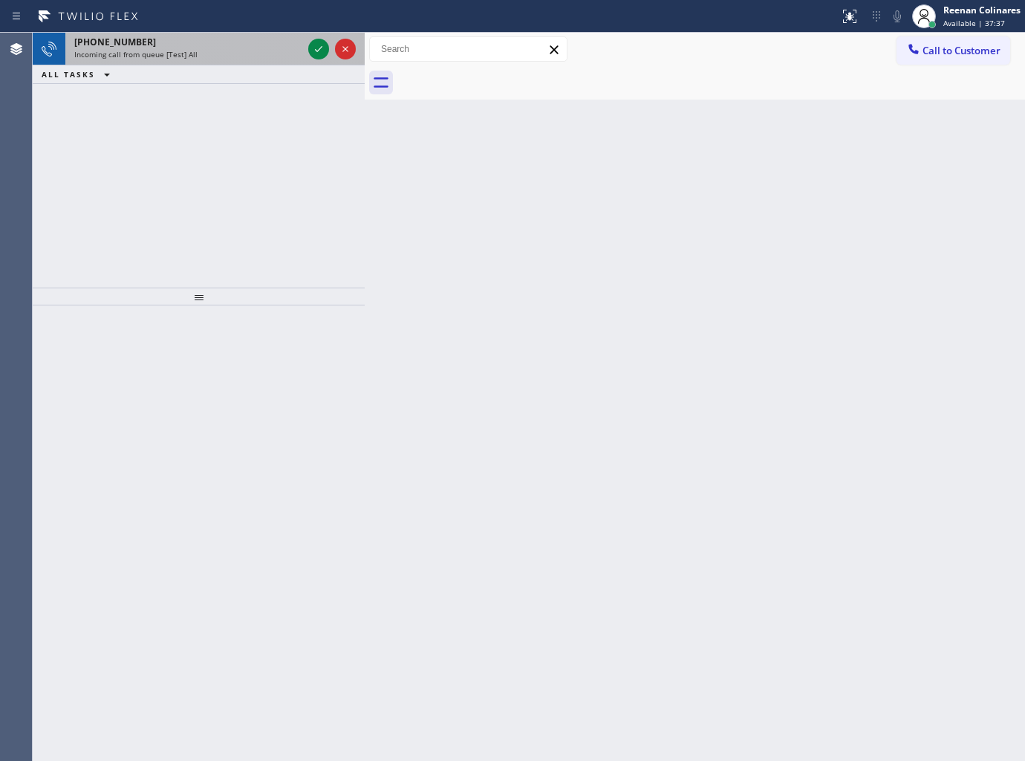
click at [203, 58] on div "Incoming call from queue [Test] All" at bounding box center [188, 54] width 228 height 10
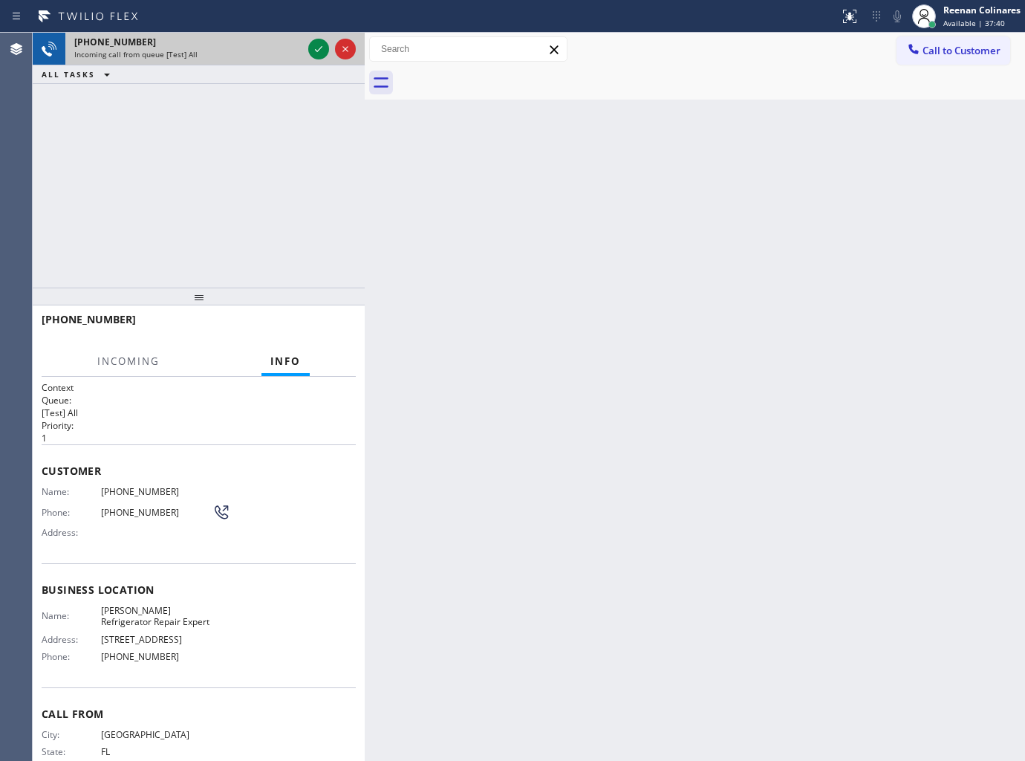
click at [240, 56] on div "Incoming call from queue [Test] All" at bounding box center [188, 54] width 228 height 10
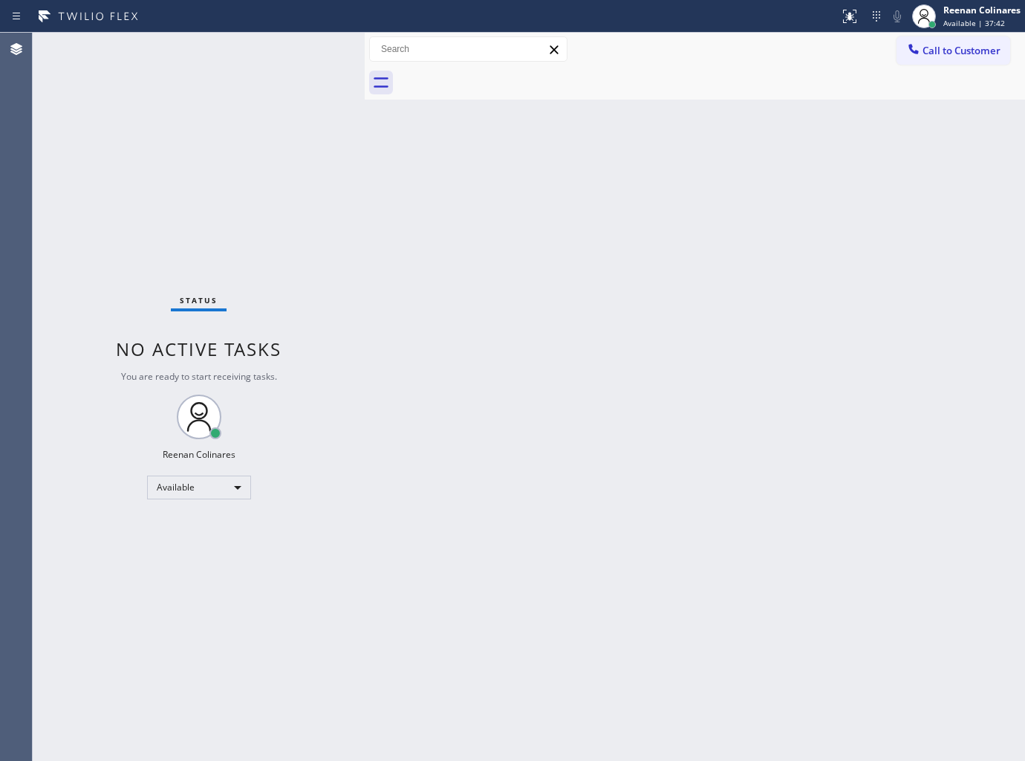
click at [248, 45] on div "Status No active tasks You are ready to start receiving tasks. Reenan Colinares…" at bounding box center [199, 397] width 332 height 728
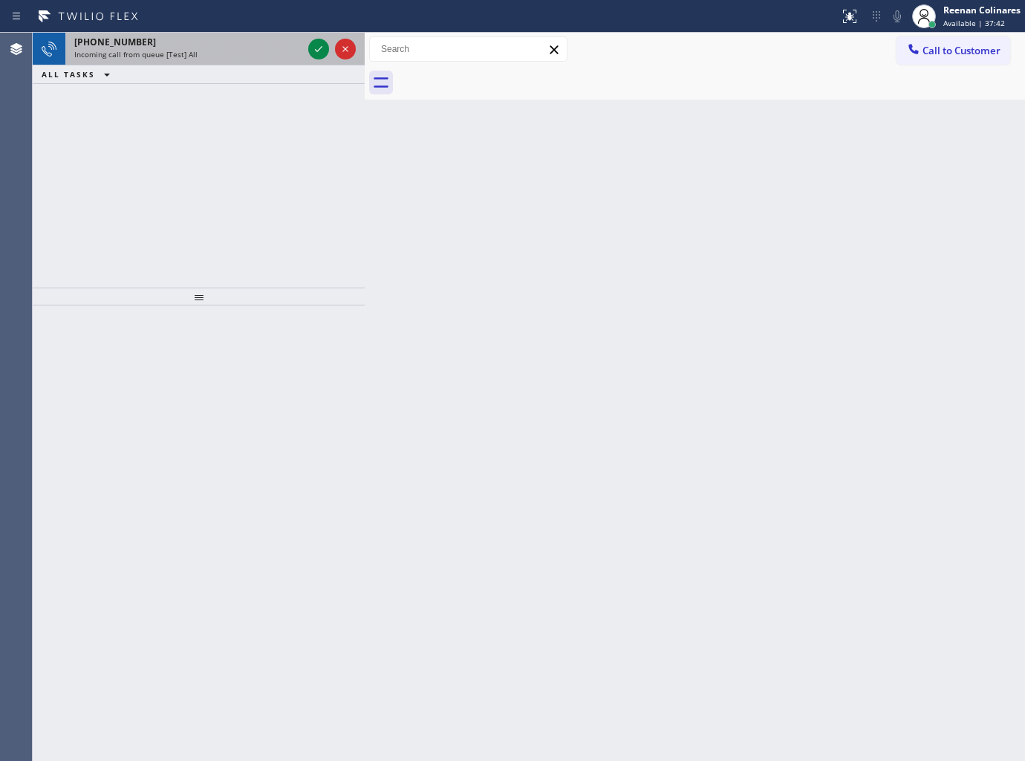
click at [194, 43] on div "[PHONE_NUMBER]" at bounding box center [188, 42] width 228 height 13
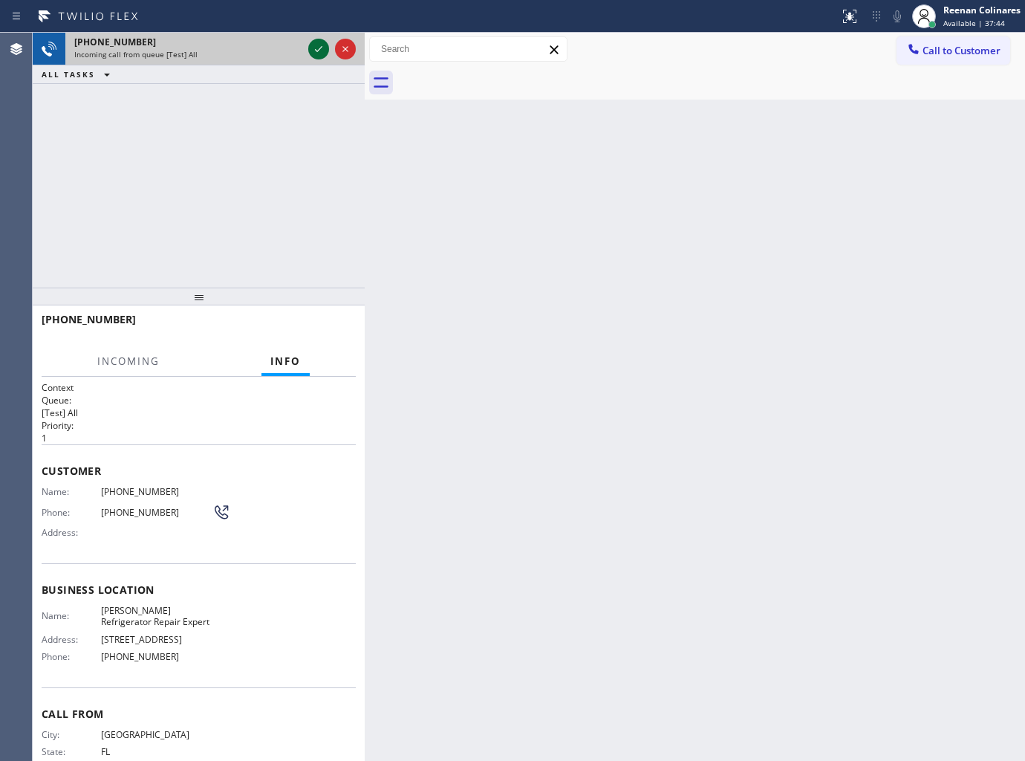
click at [315, 52] on icon at bounding box center [319, 49] width 18 height 18
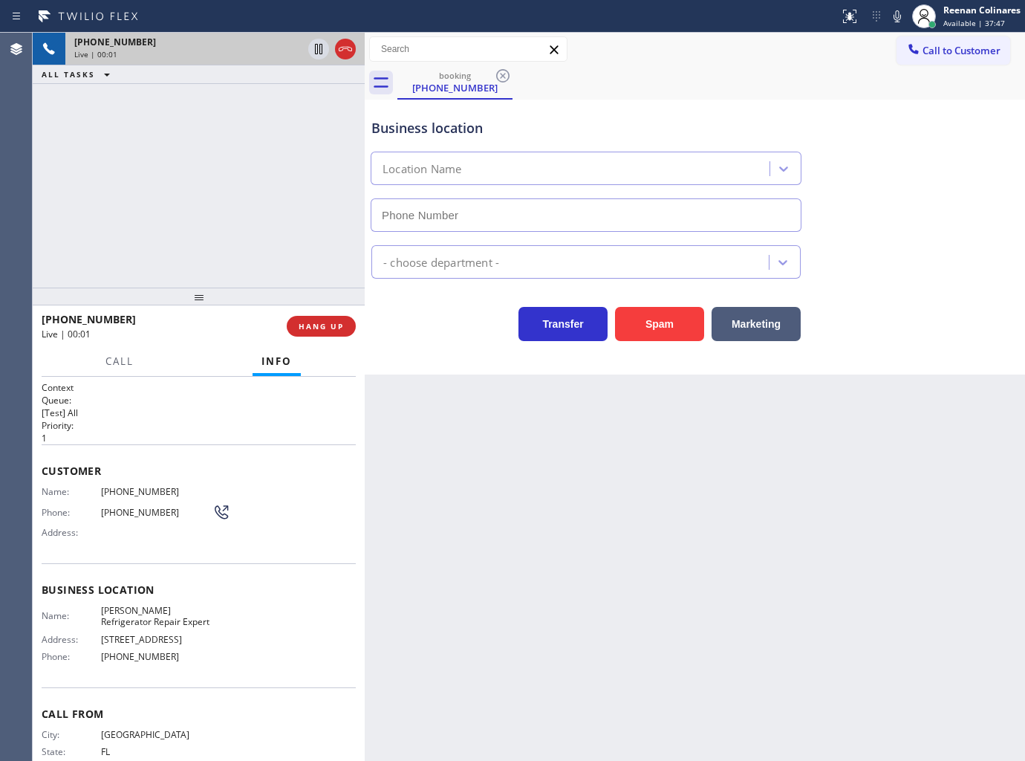
type input "[PHONE_NUMBER]"
click at [892, 18] on icon at bounding box center [898, 16] width 18 height 18
click at [894, 16] on icon at bounding box center [897, 16] width 7 height 12
click at [889, 16] on icon at bounding box center [898, 16] width 18 height 18
click at [123, 368] on span "Call" at bounding box center [119, 360] width 28 height 13
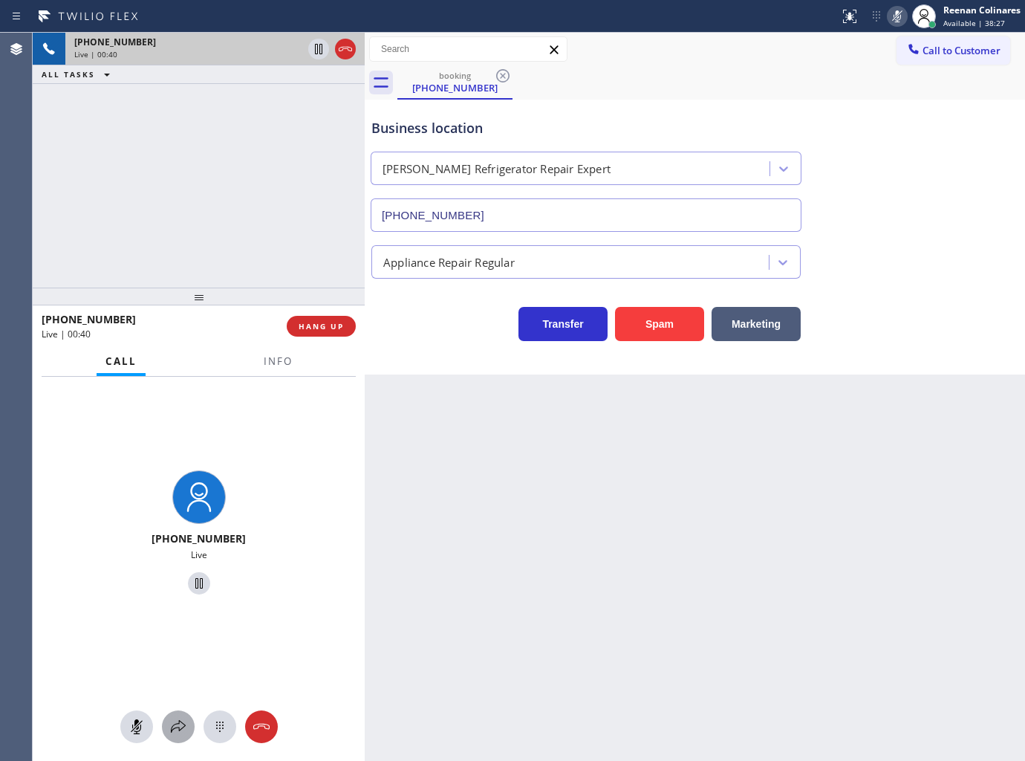
click at [175, 735] on icon at bounding box center [178, 727] width 18 height 18
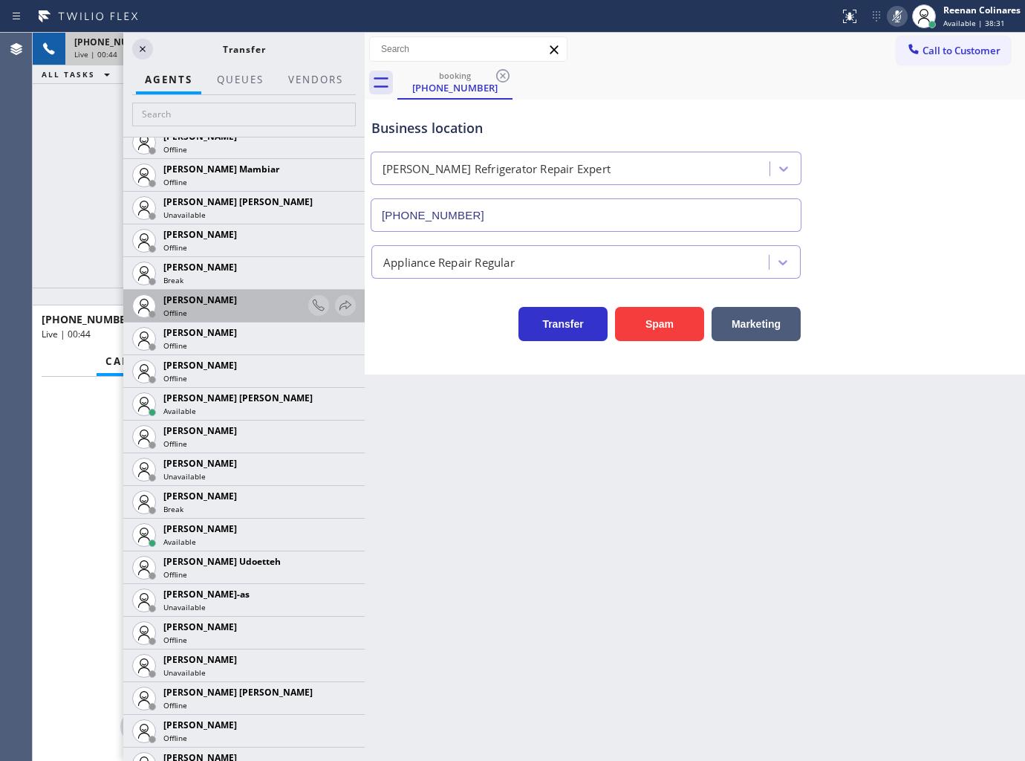
scroll to position [1238, 0]
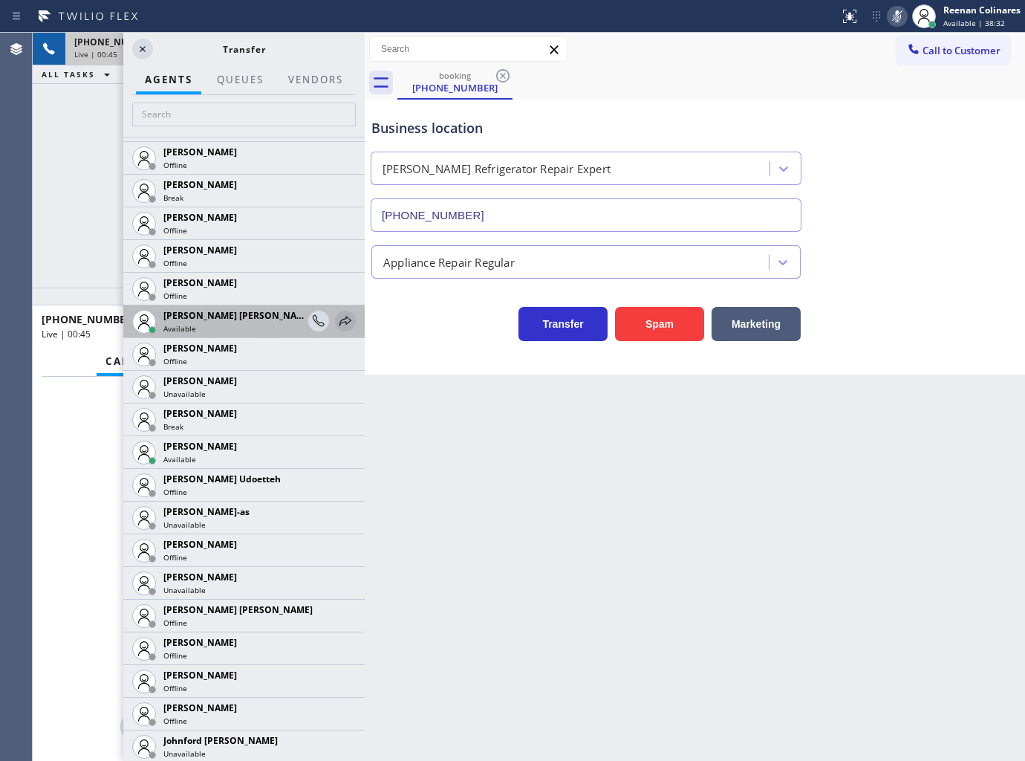
click at [337, 318] on icon at bounding box center [346, 321] width 18 height 18
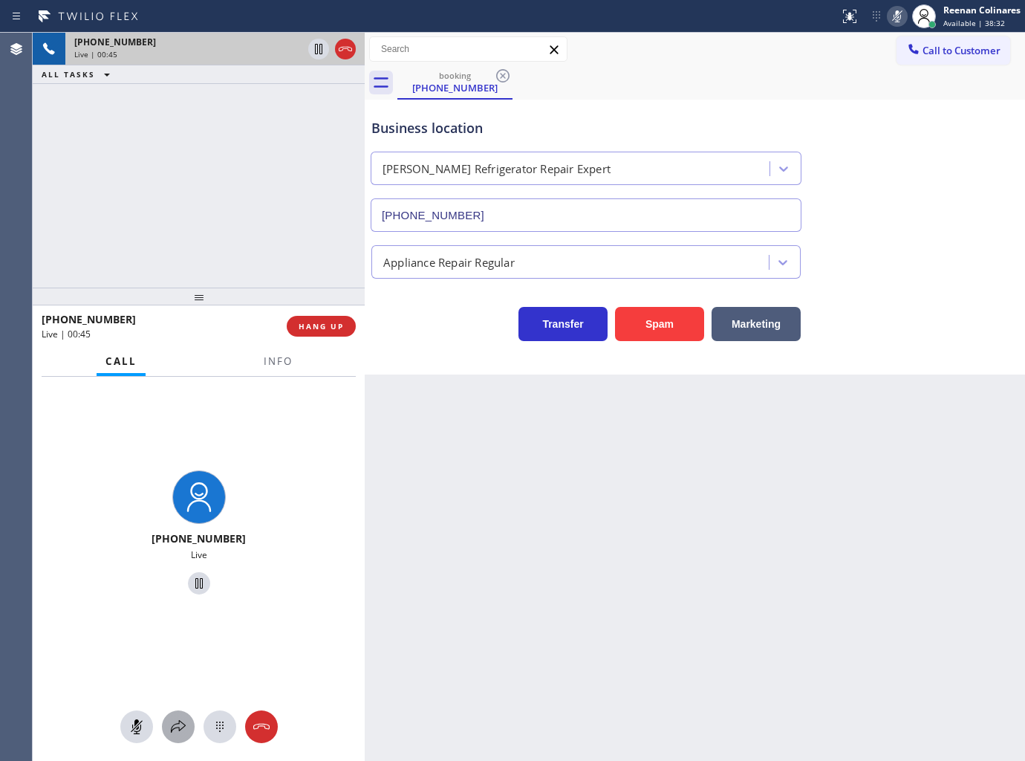
click at [188, 719] on div at bounding box center [178, 727] width 33 height 18
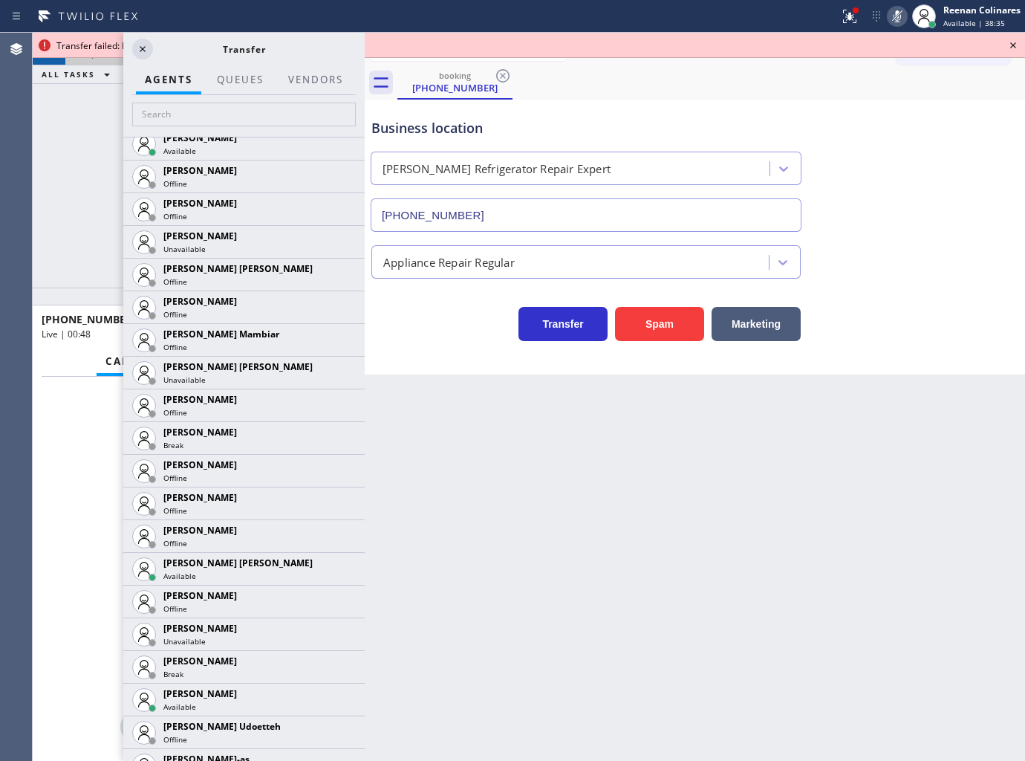
scroll to position [1486, 0]
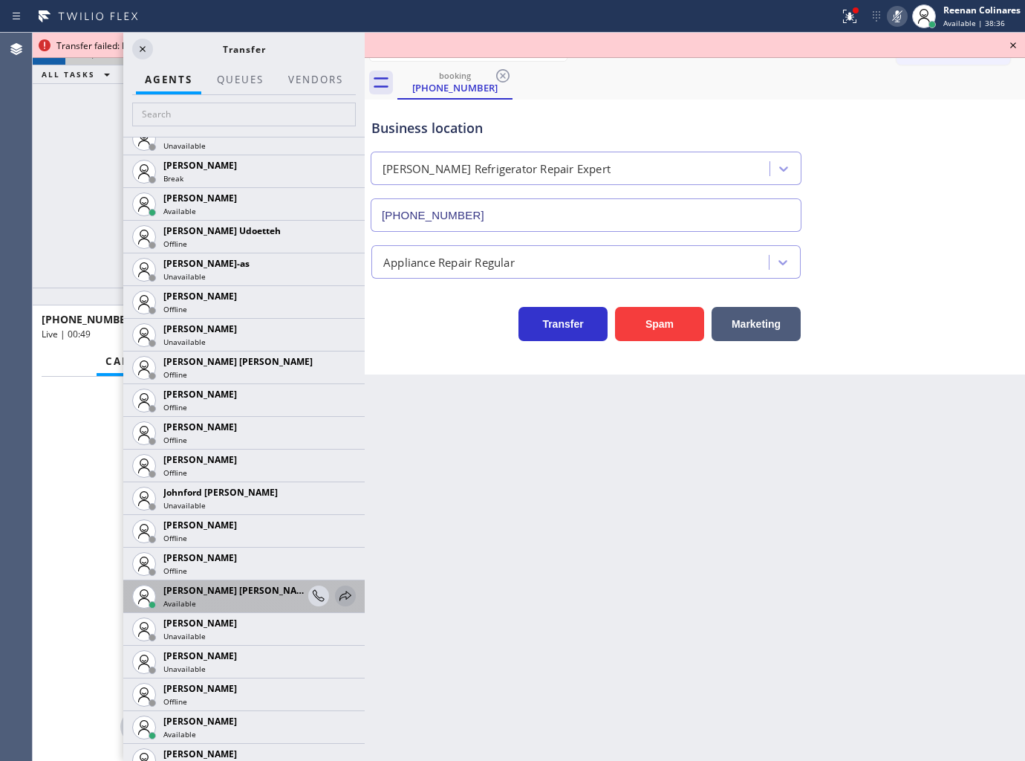
click at [338, 597] on icon at bounding box center [346, 596] width 18 height 18
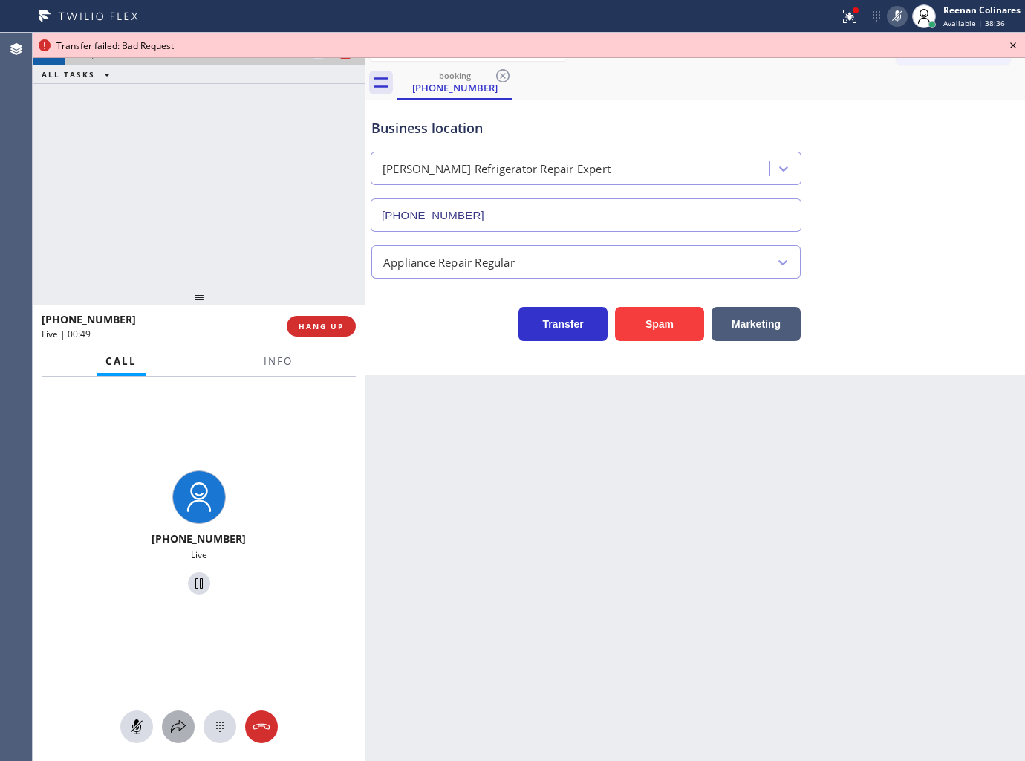
click at [164, 730] on div at bounding box center [178, 727] width 33 height 18
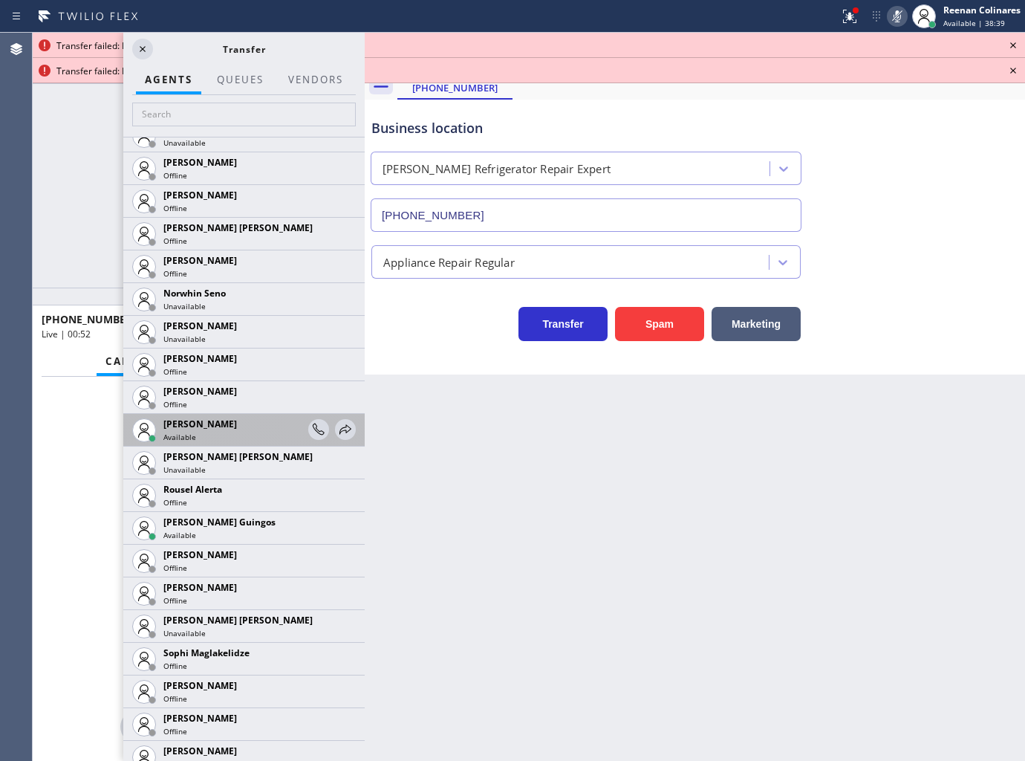
scroll to position [2501, 0]
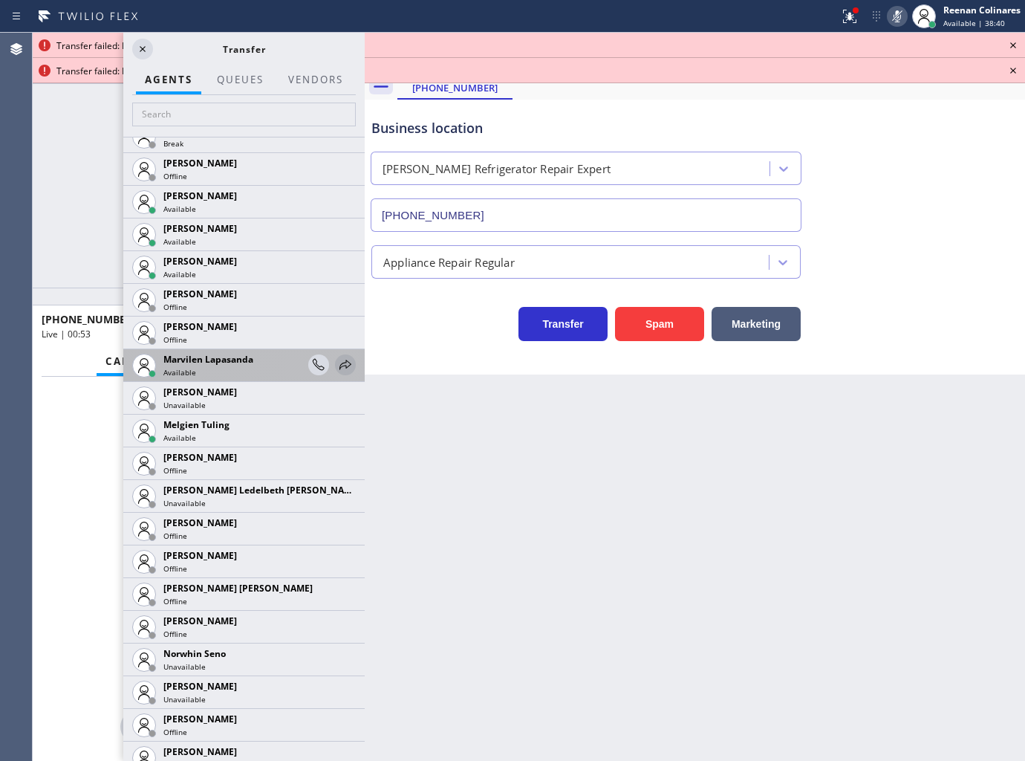
click at [337, 364] on icon at bounding box center [346, 365] width 18 height 18
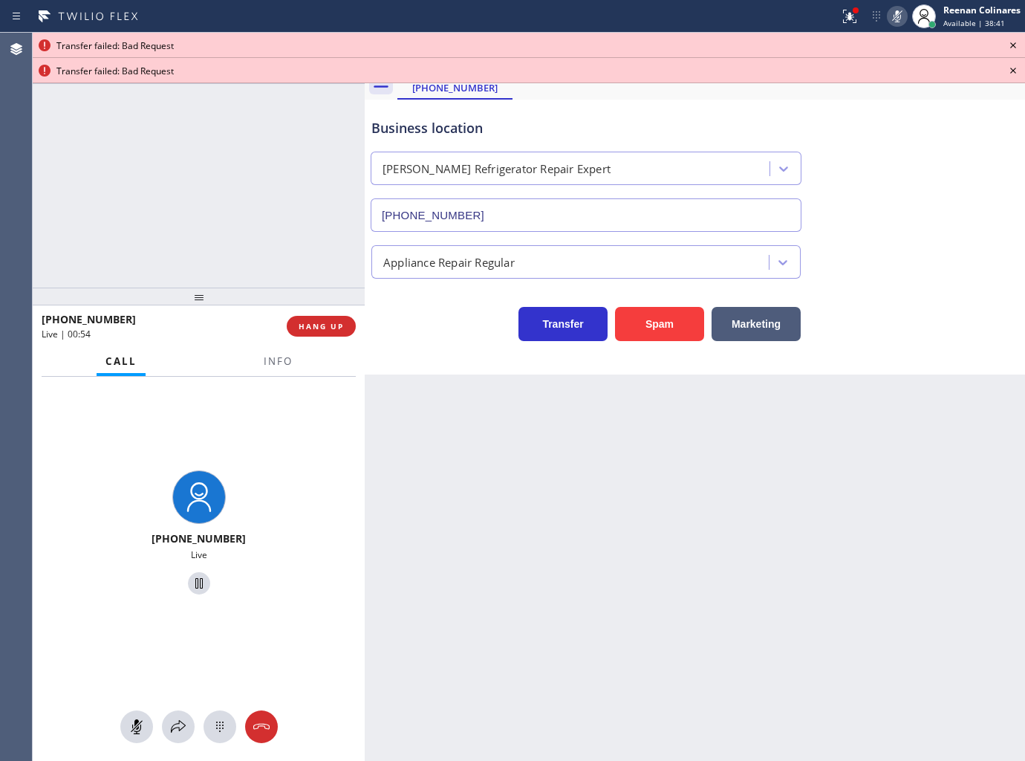
click at [193, 702] on div "[PHONE_NUMBER] Live" at bounding box center [199, 569] width 332 height 385
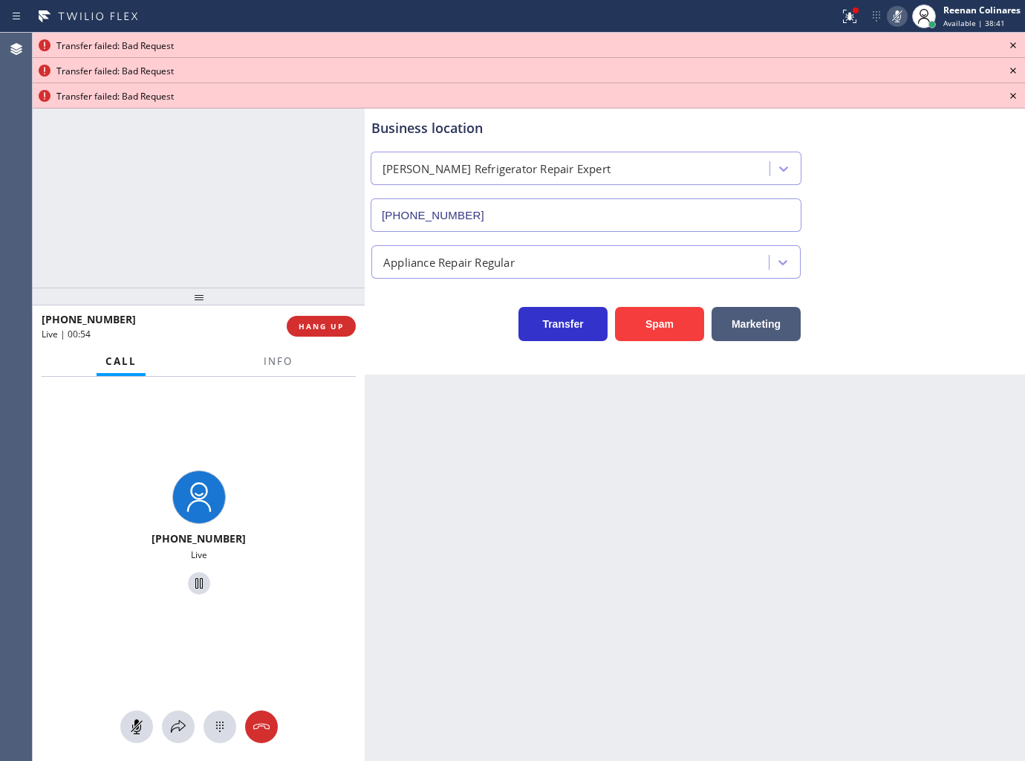
click at [160, 737] on div at bounding box center [199, 726] width 332 height 33
click at [175, 725] on icon at bounding box center [178, 727] width 18 height 18
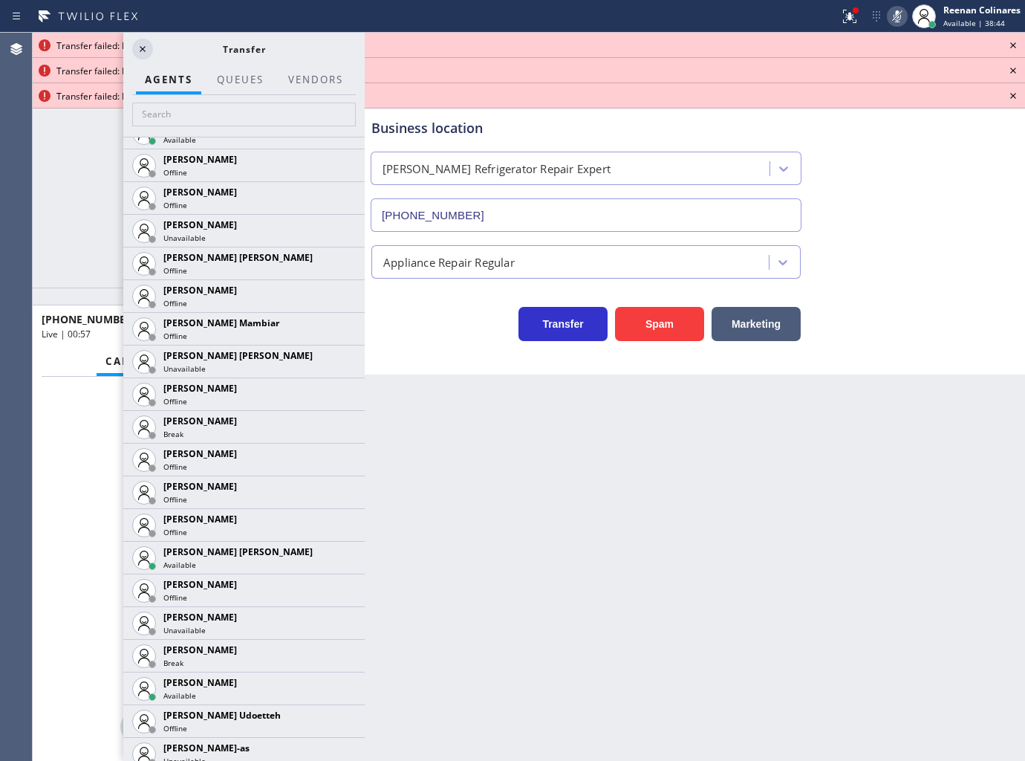
scroll to position [1094, 0]
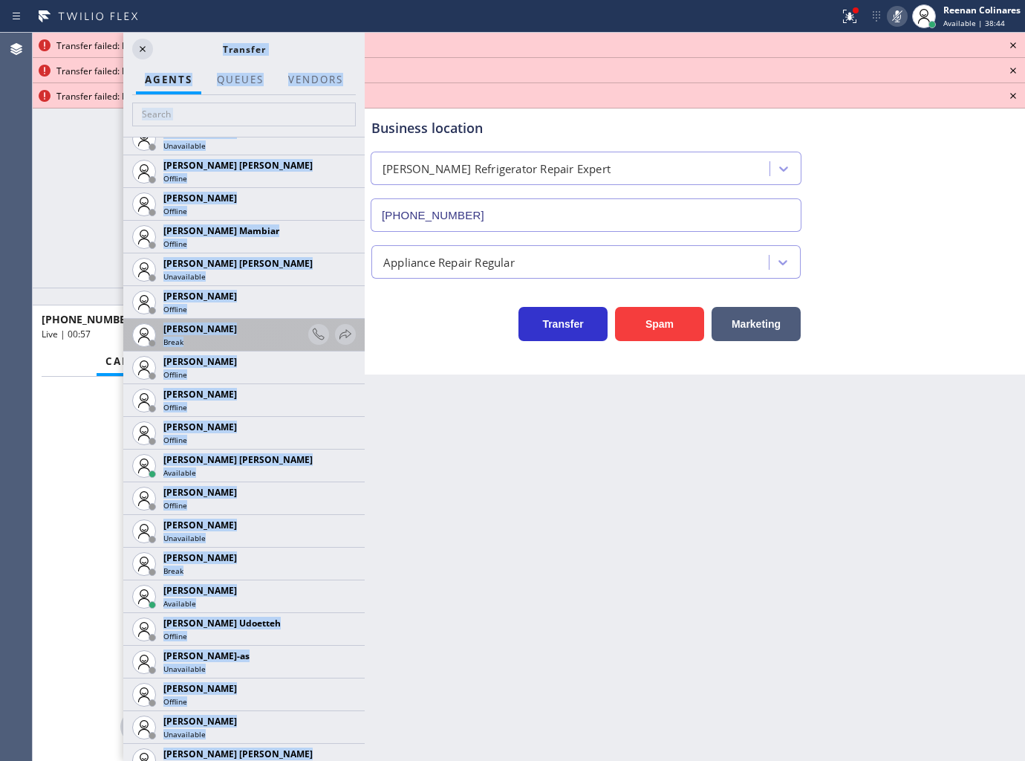
click at [338, 320] on div at bounding box center [332, 335] width 48 height 32
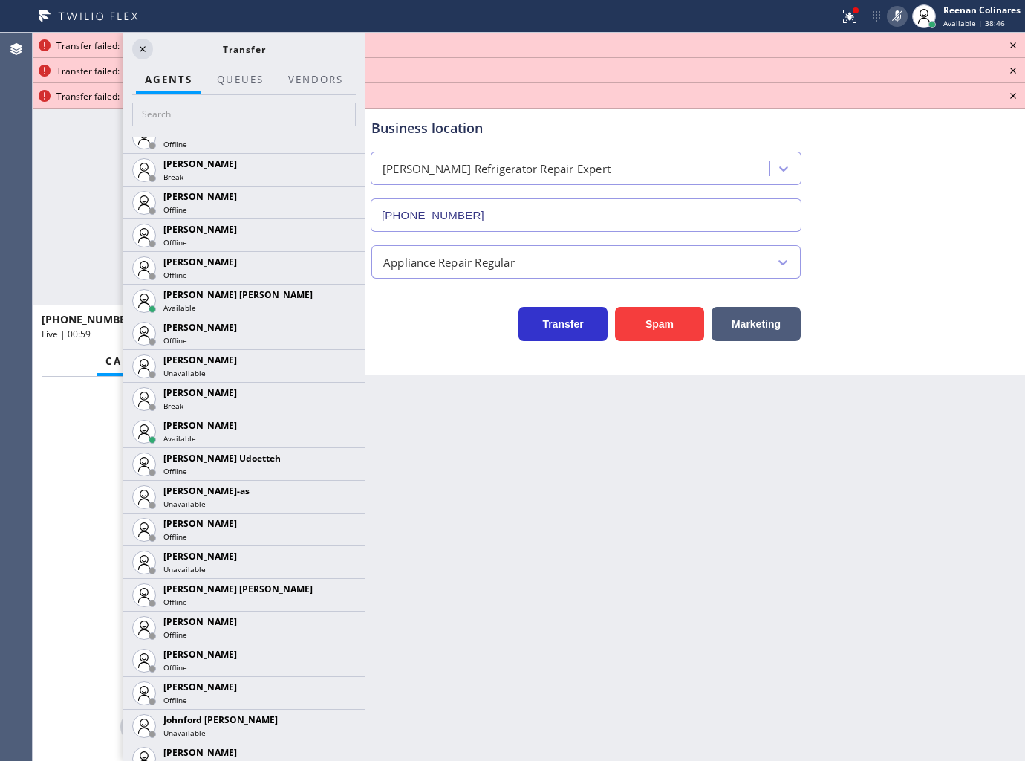
scroll to position [1672, 0]
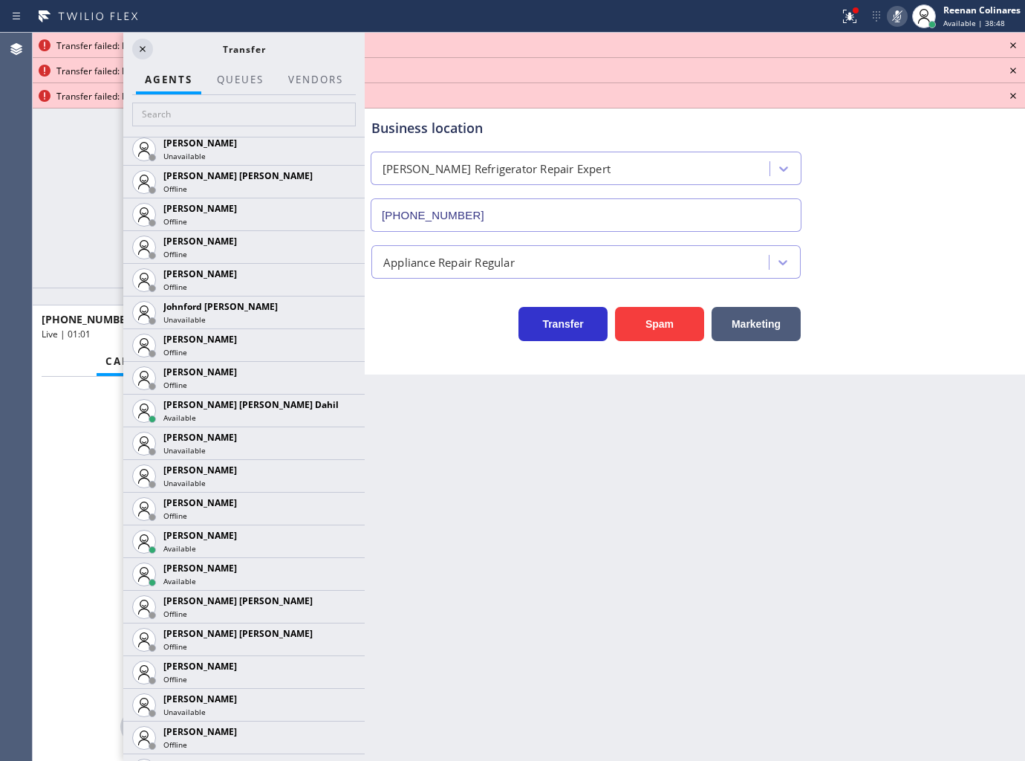
click at [0, 0] on icon at bounding box center [0, 0] width 0 height 0
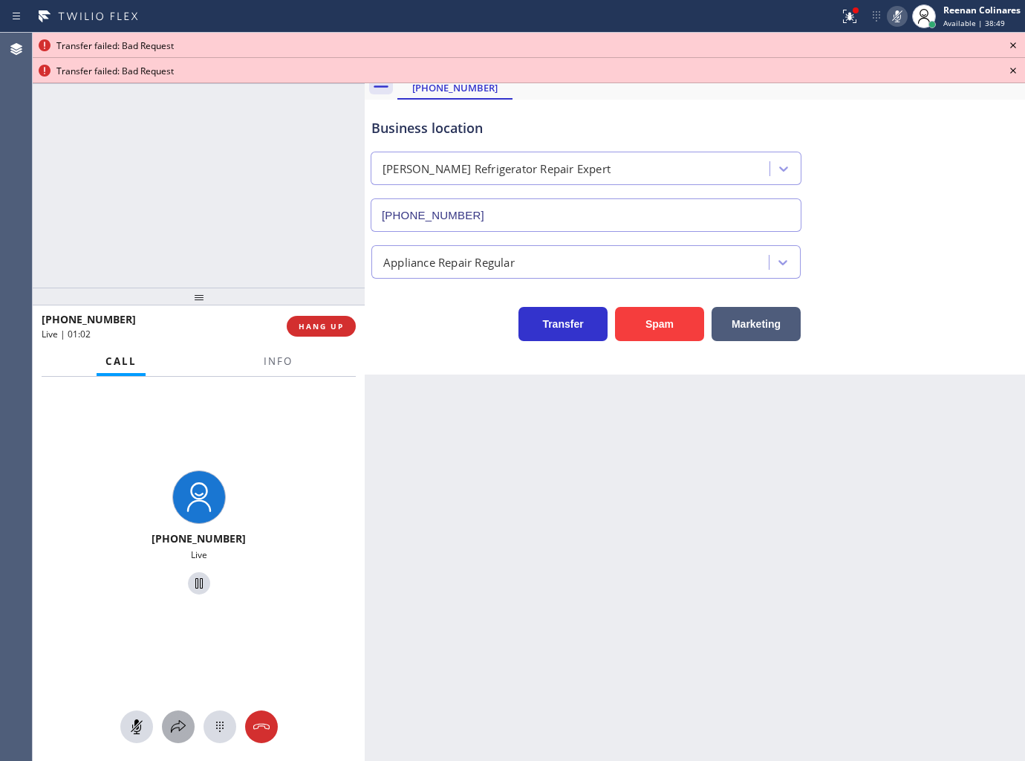
click at [178, 725] on icon at bounding box center [178, 727] width 18 height 18
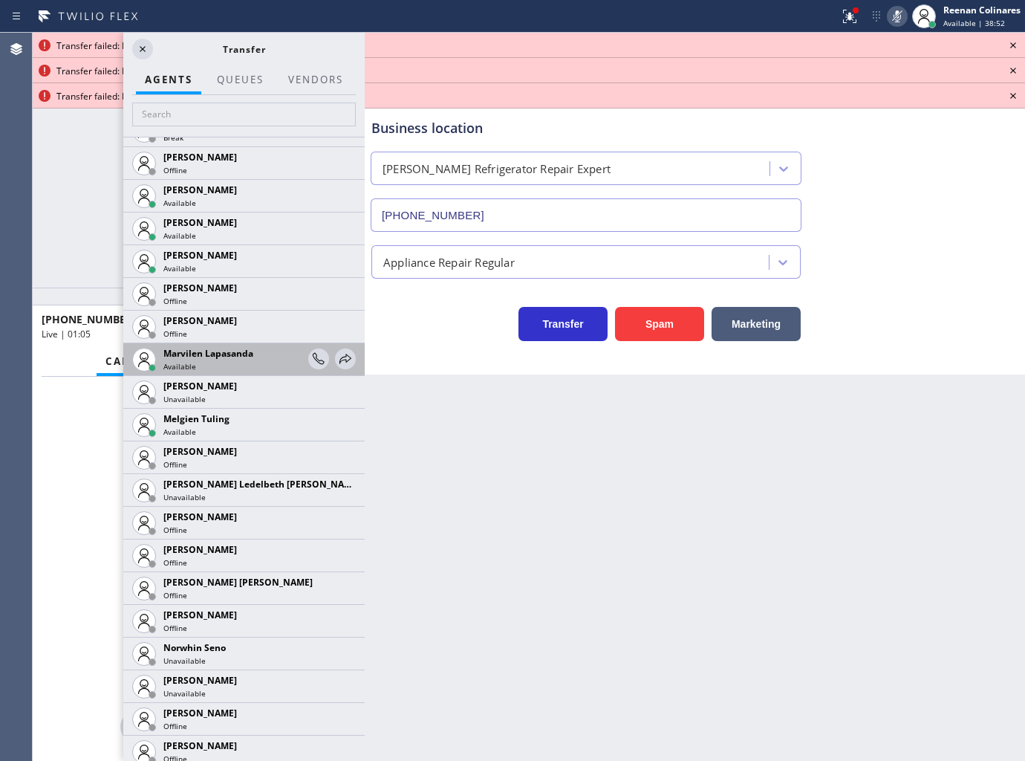
scroll to position [2437, 0]
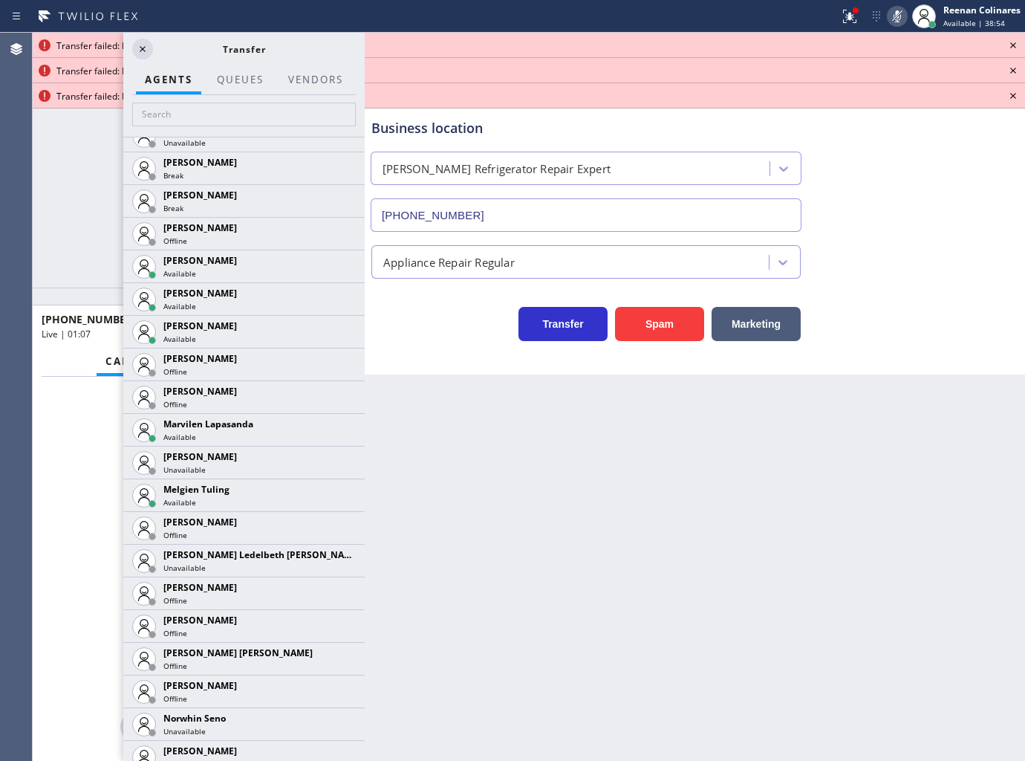
click at [0, 0] on icon at bounding box center [0, 0] width 0 height 0
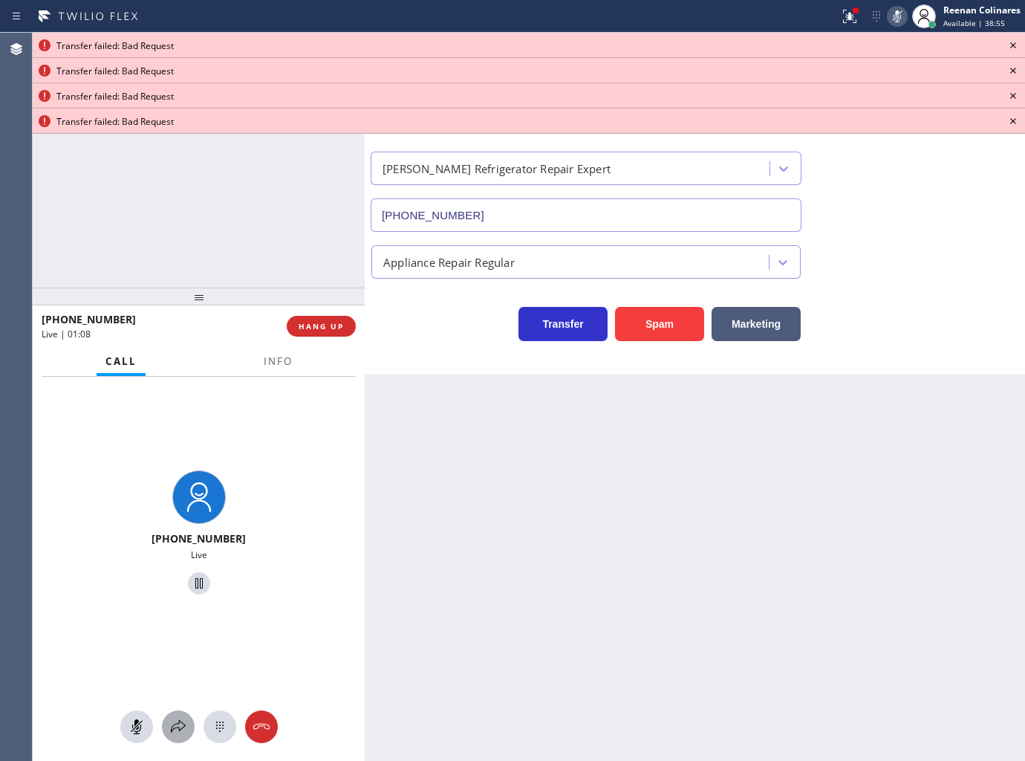
drag, startPoint x: 175, startPoint y: 724, endPoint x: 178, endPoint y: 716, distance: 8.0
click at [178, 716] on button at bounding box center [178, 726] width 33 height 33
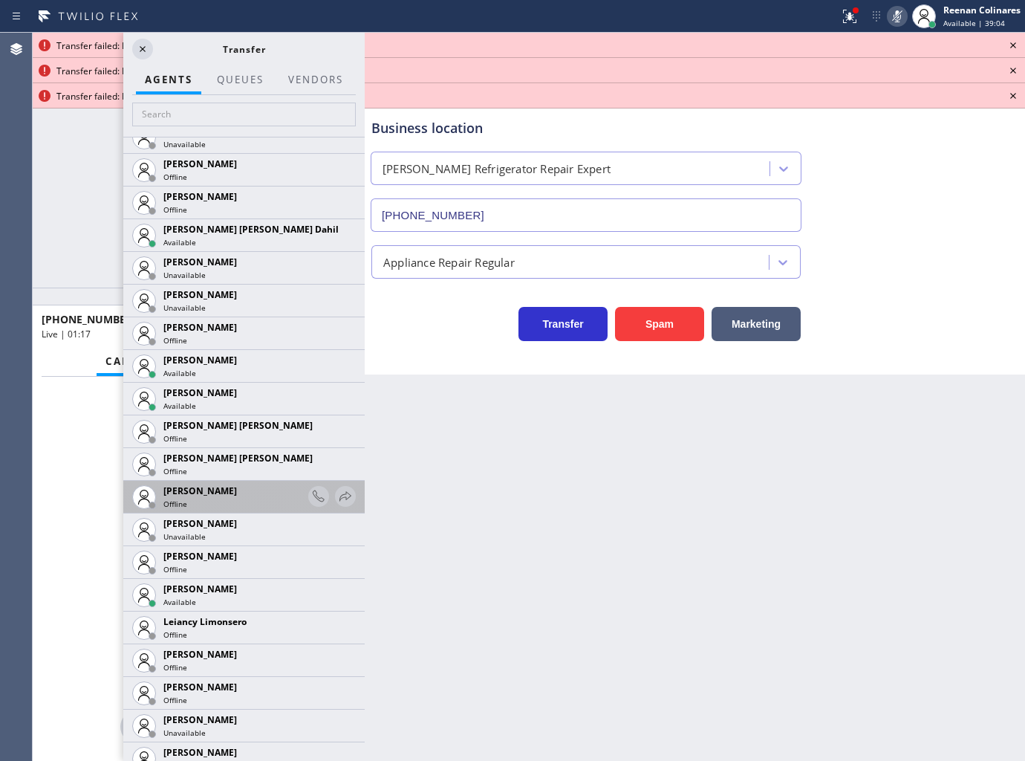
scroll to position [1981, 0]
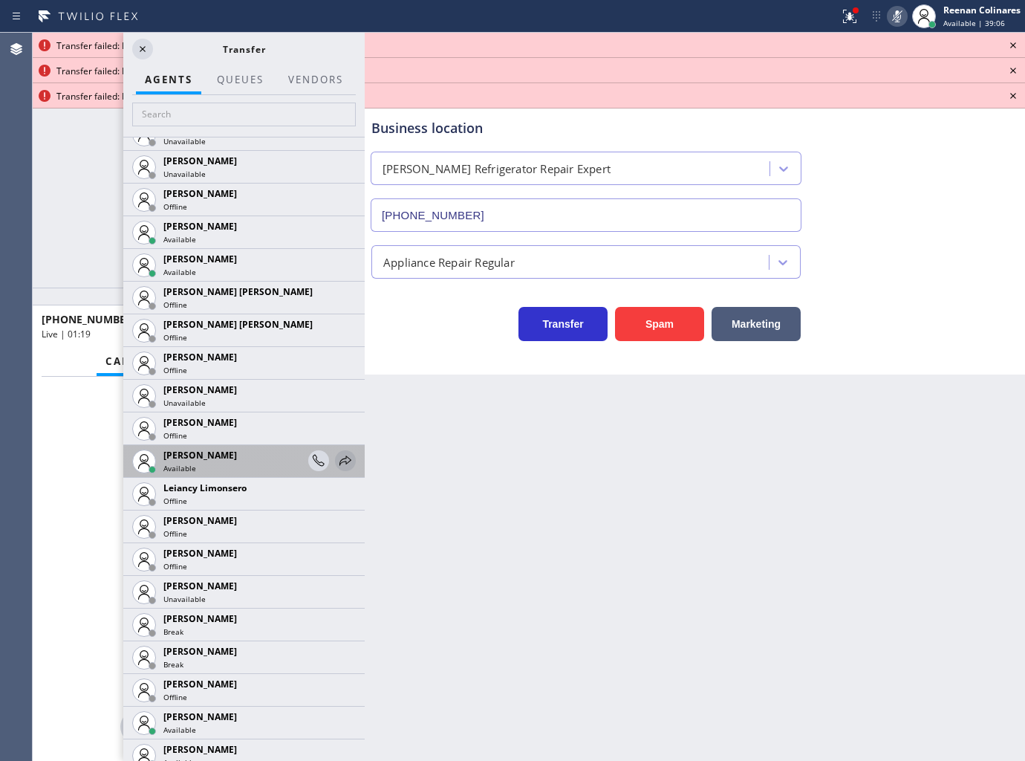
click at [340, 463] on icon at bounding box center [346, 460] width 12 height 10
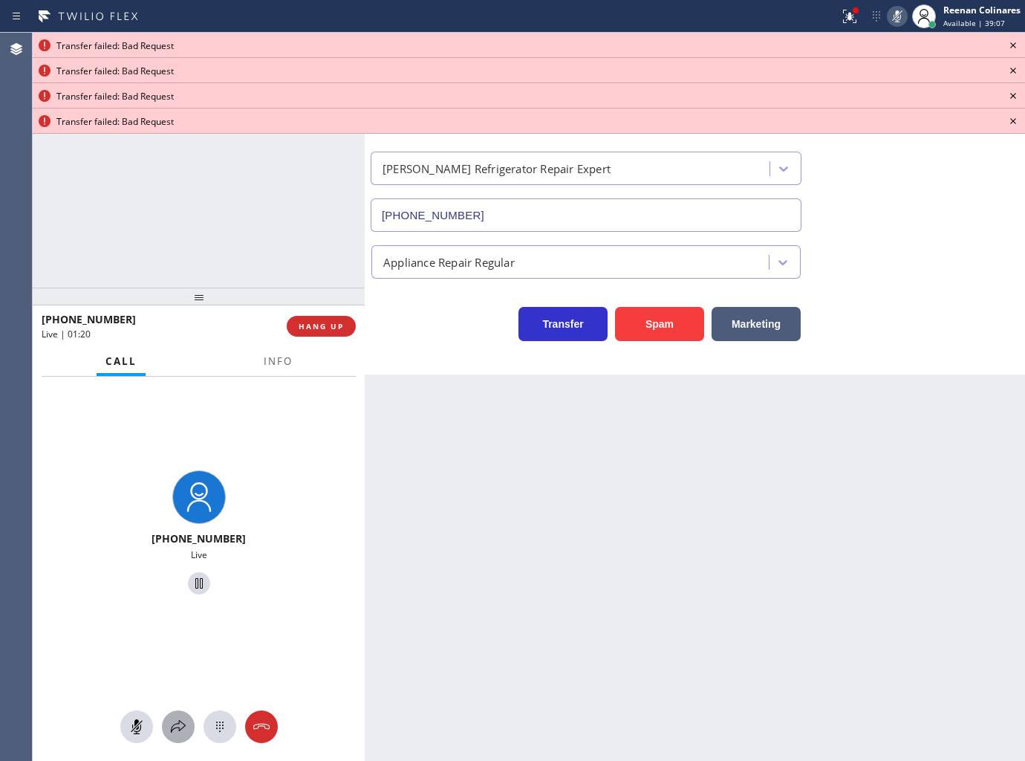
click at [175, 730] on icon at bounding box center [178, 727] width 18 height 18
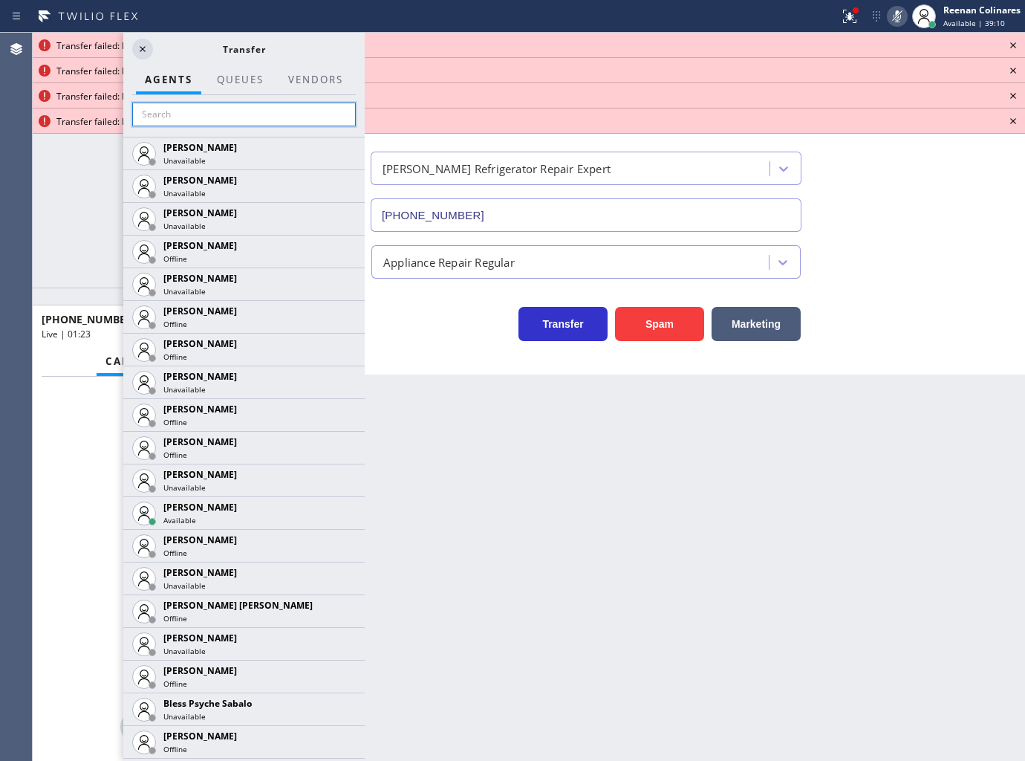
click at [165, 116] on input "text" at bounding box center [244, 115] width 224 height 24
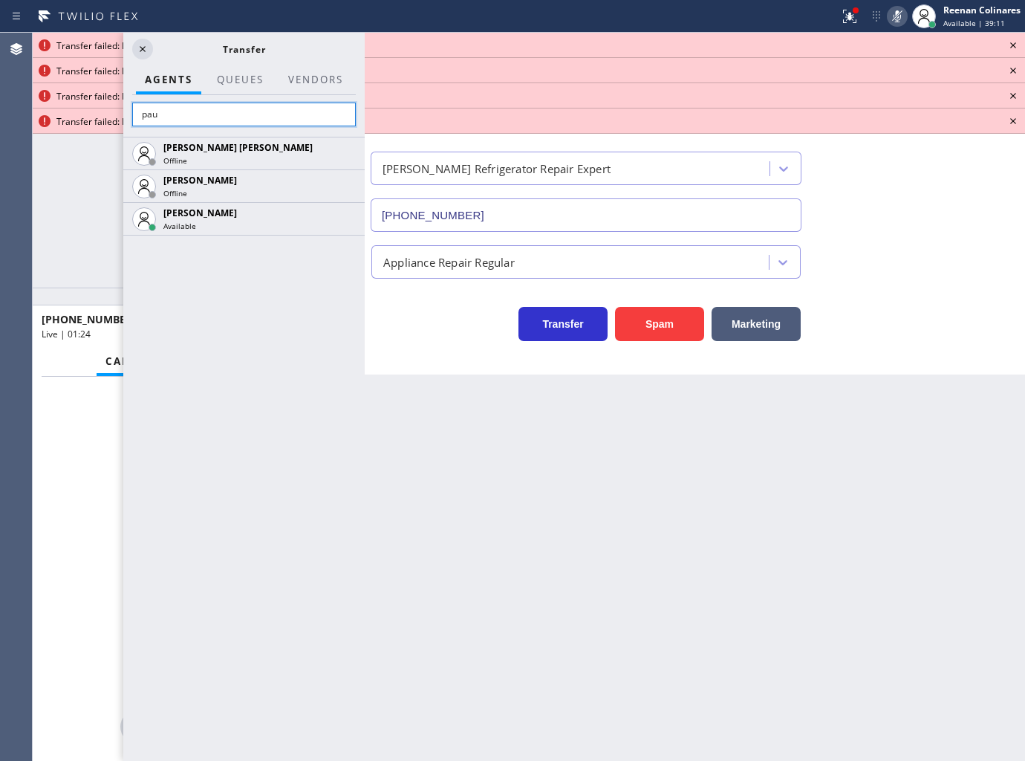
type input "pau"
click at [0, 0] on icon at bounding box center [0, 0] width 0 height 0
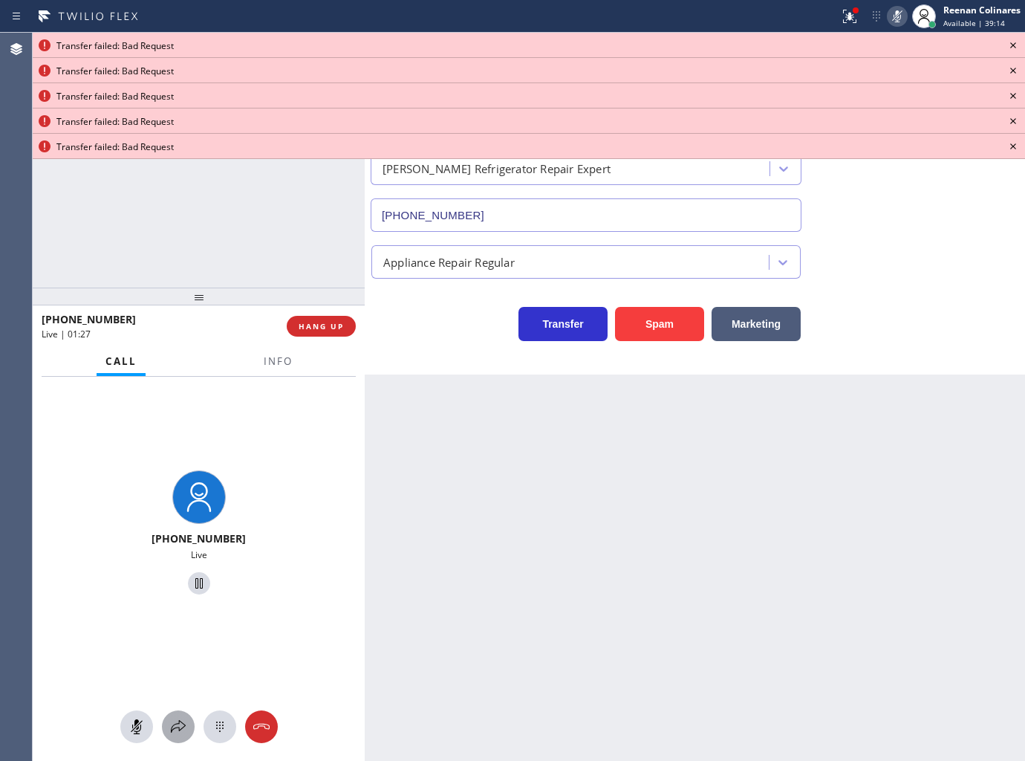
click at [188, 724] on button at bounding box center [178, 726] width 33 height 33
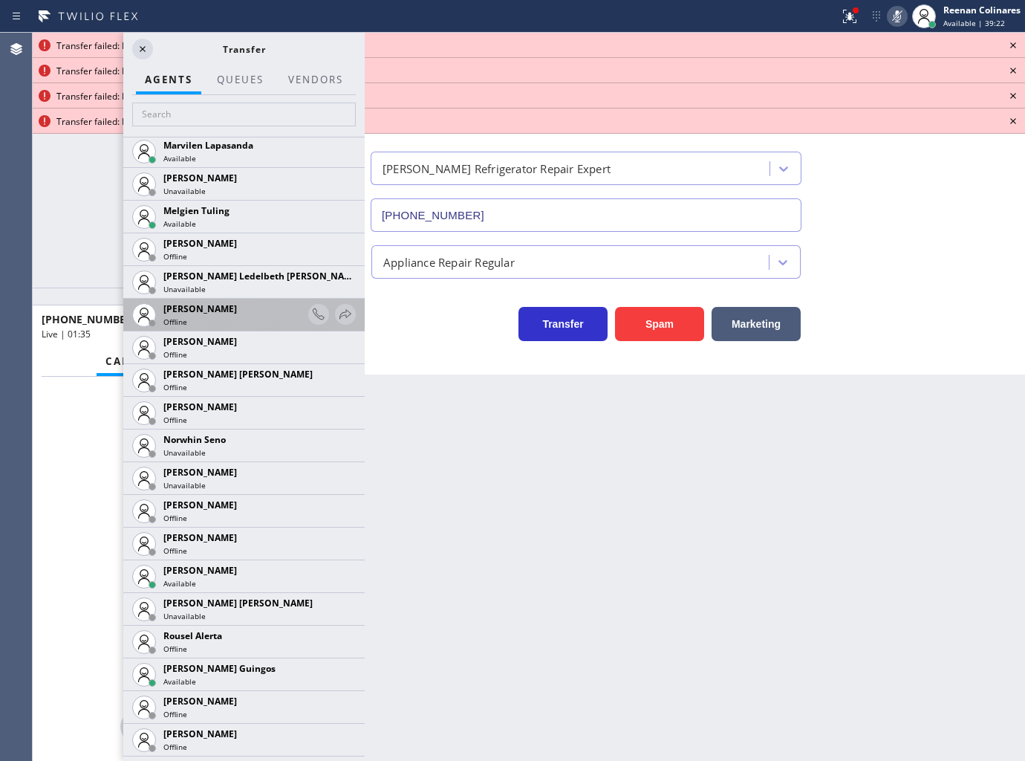
scroll to position [2806, 0]
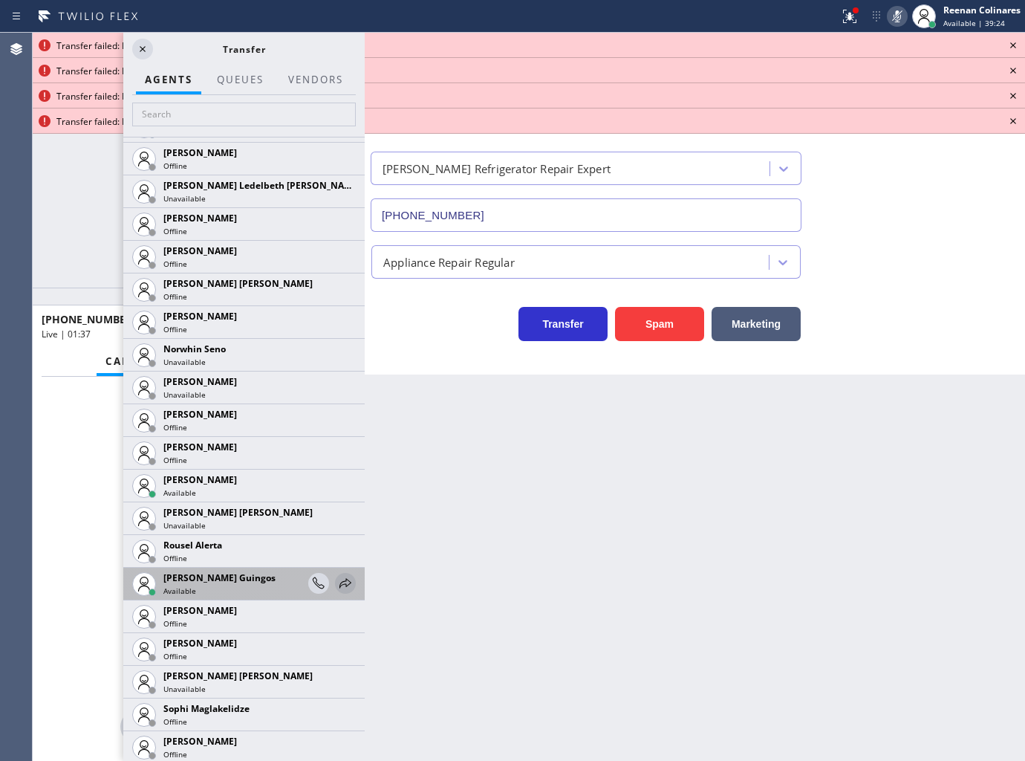
click at [337, 585] on icon at bounding box center [346, 583] width 18 height 18
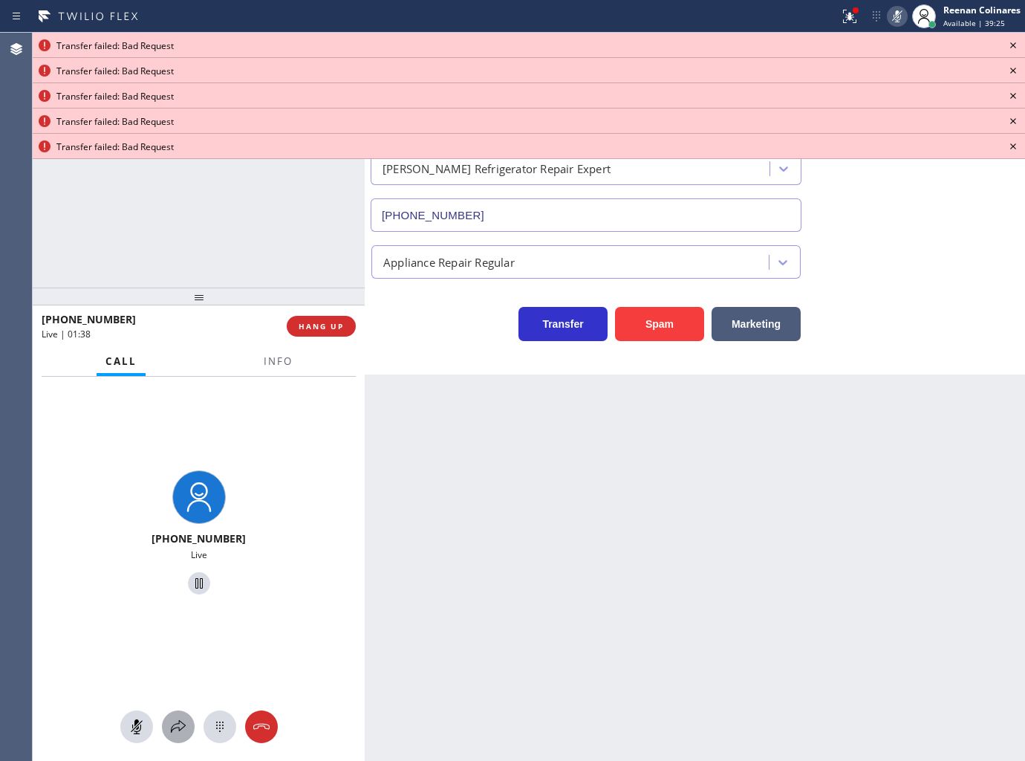
click at [175, 721] on icon at bounding box center [178, 727] width 18 height 18
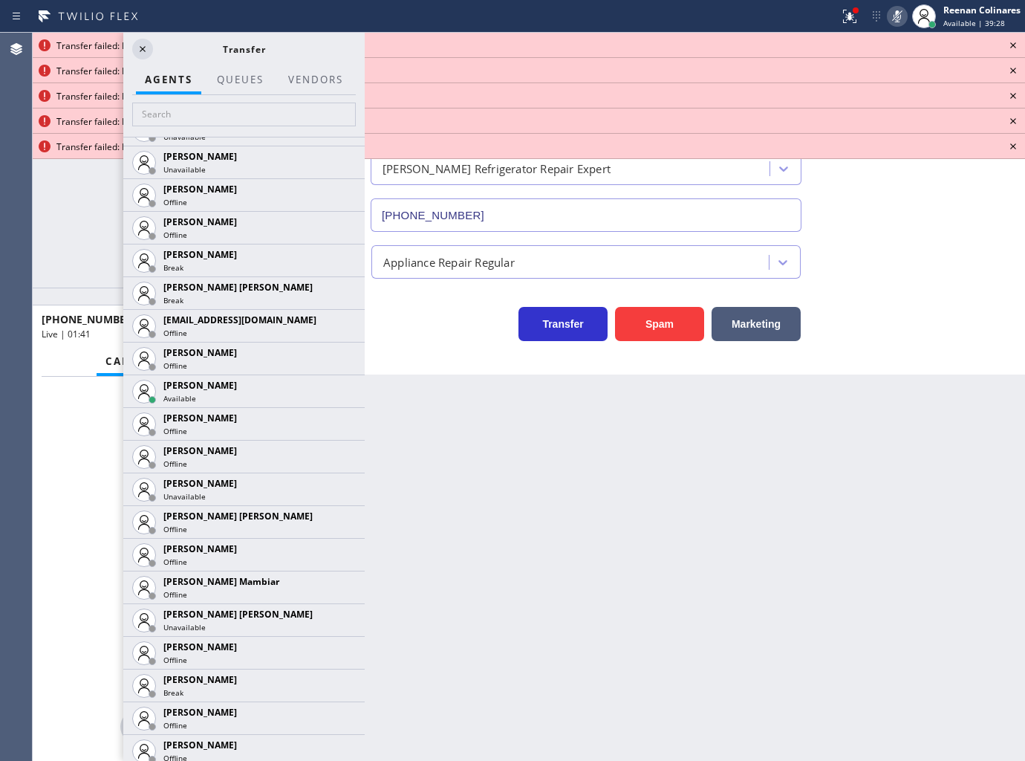
scroll to position [1073, 0]
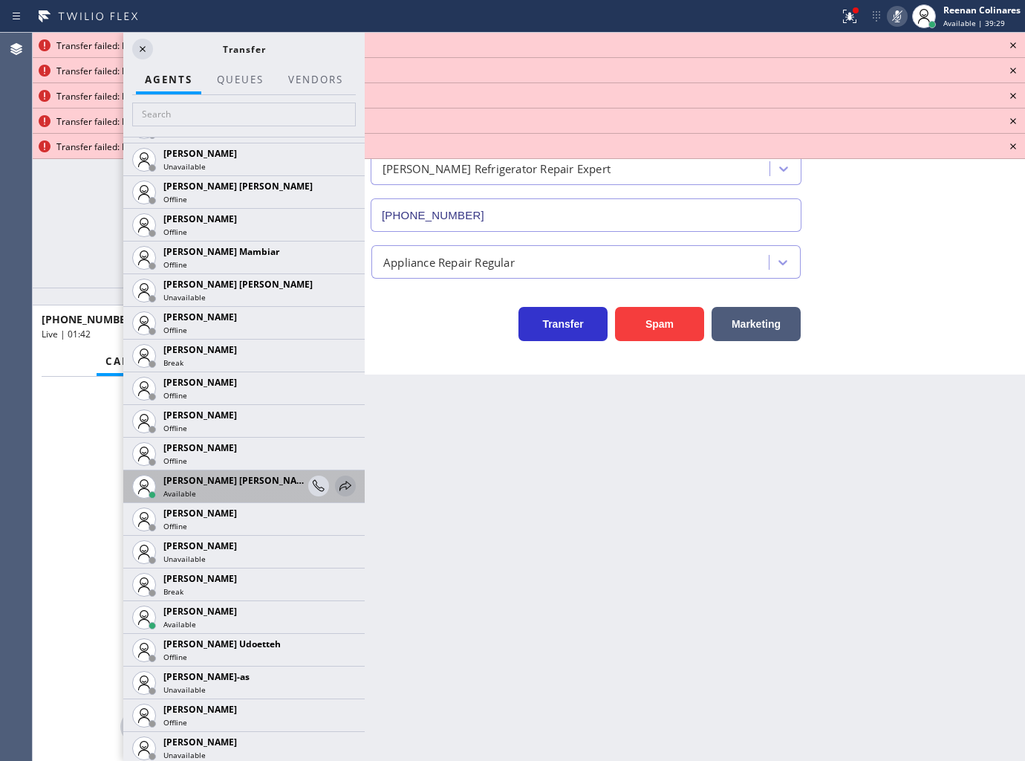
click at [343, 487] on div at bounding box center [345, 486] width 21 height 18
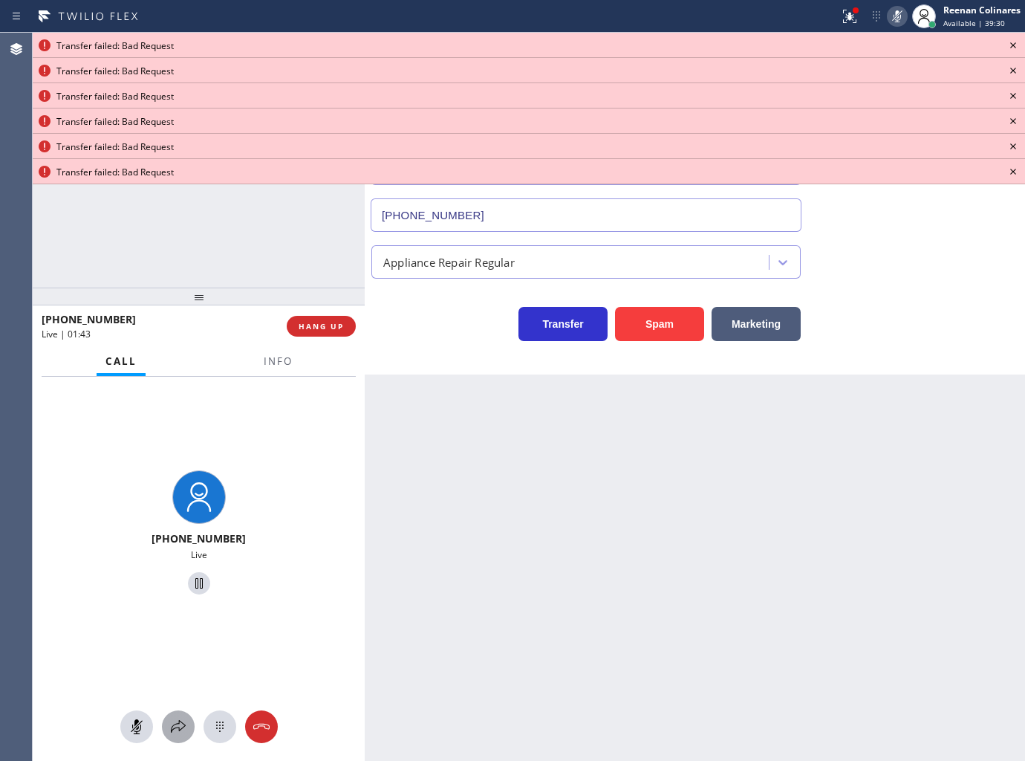
click at [172, 724] on icon at bounding box center [178, 727] width 18 height 18
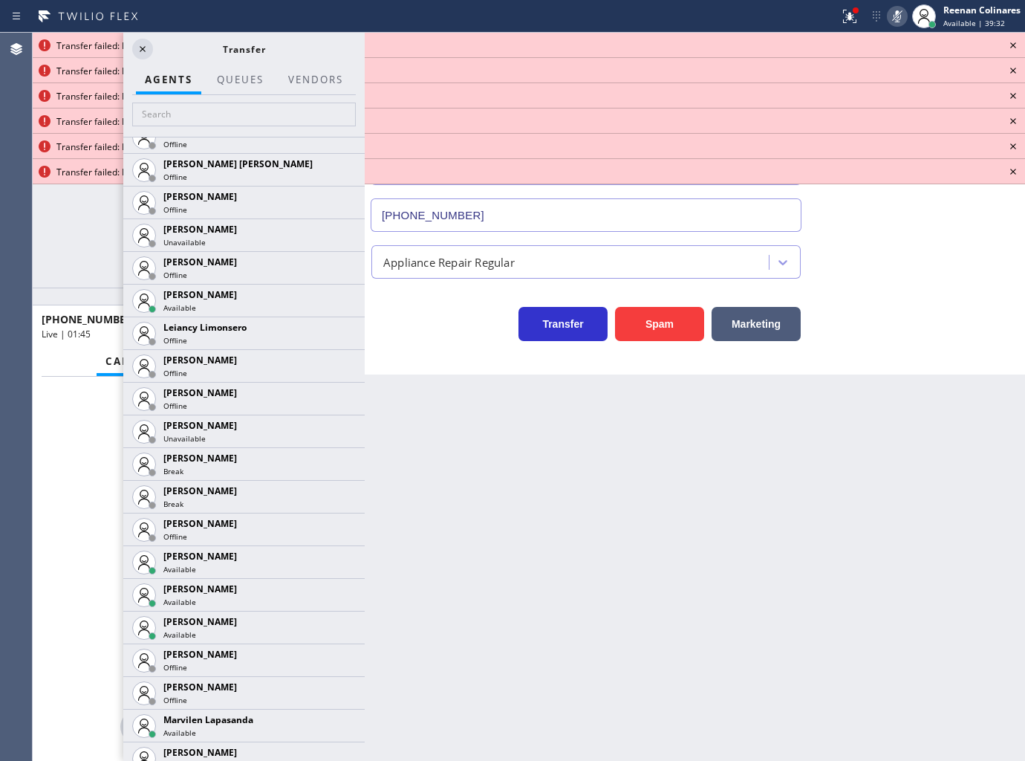
scroll to position [2640, 0]
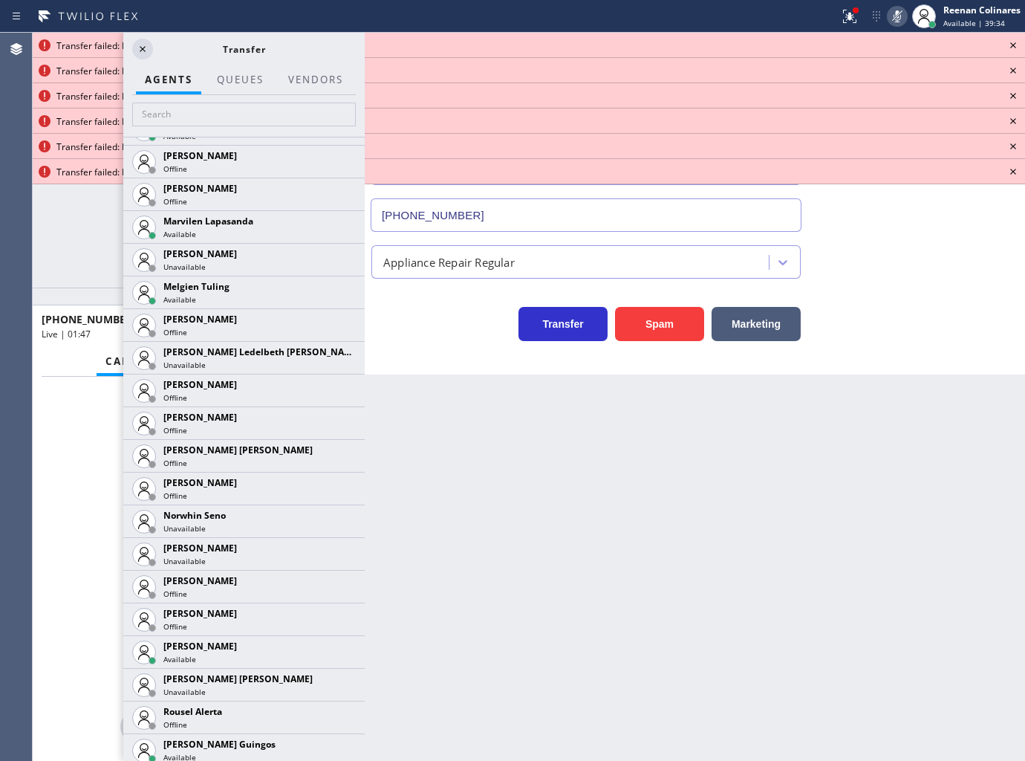
drag, startPoint x: 331, startPoint y: 221, endPoint x: 331, endPoint y: 230, distance: 9.7
click at [0, 0] on icon at bounding box center [0, 0] width 0 height 0
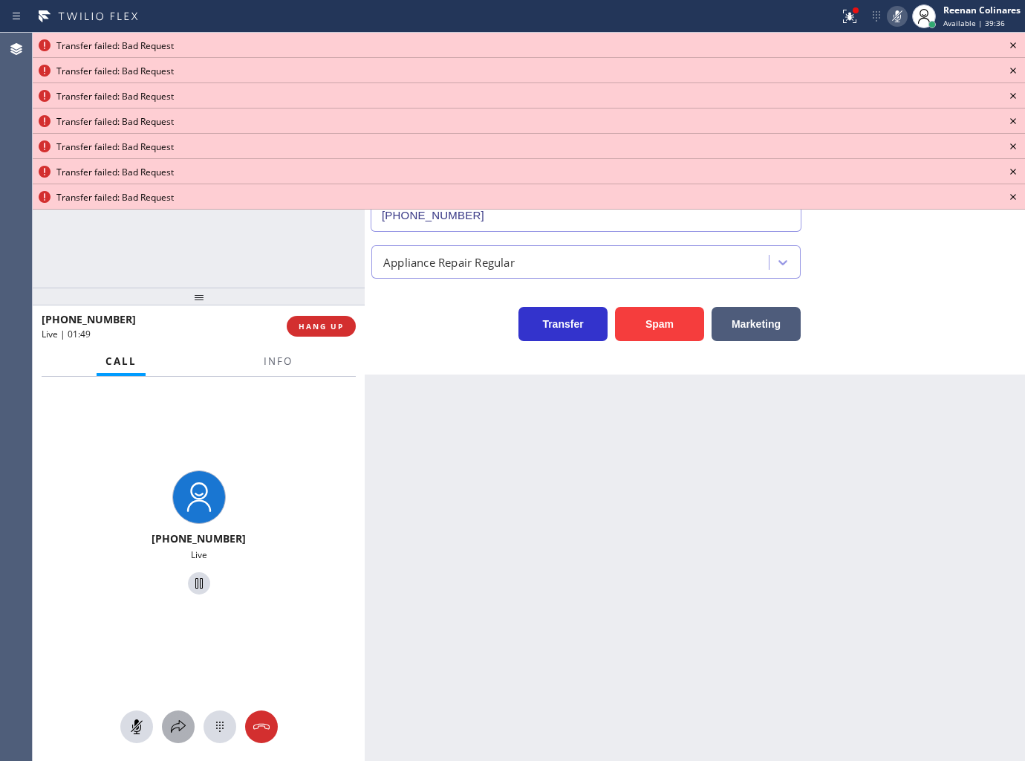
click at [188, 724] on div at bounding box center [178, 727] width 33 height 18
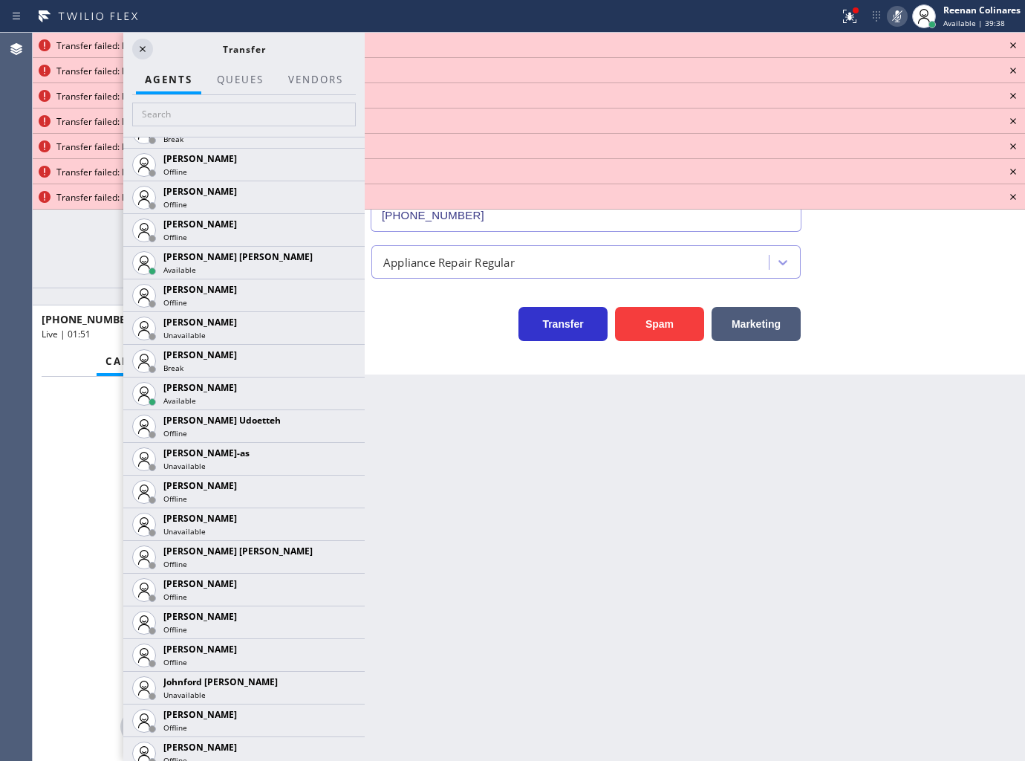
scroll to position [1308, 0]
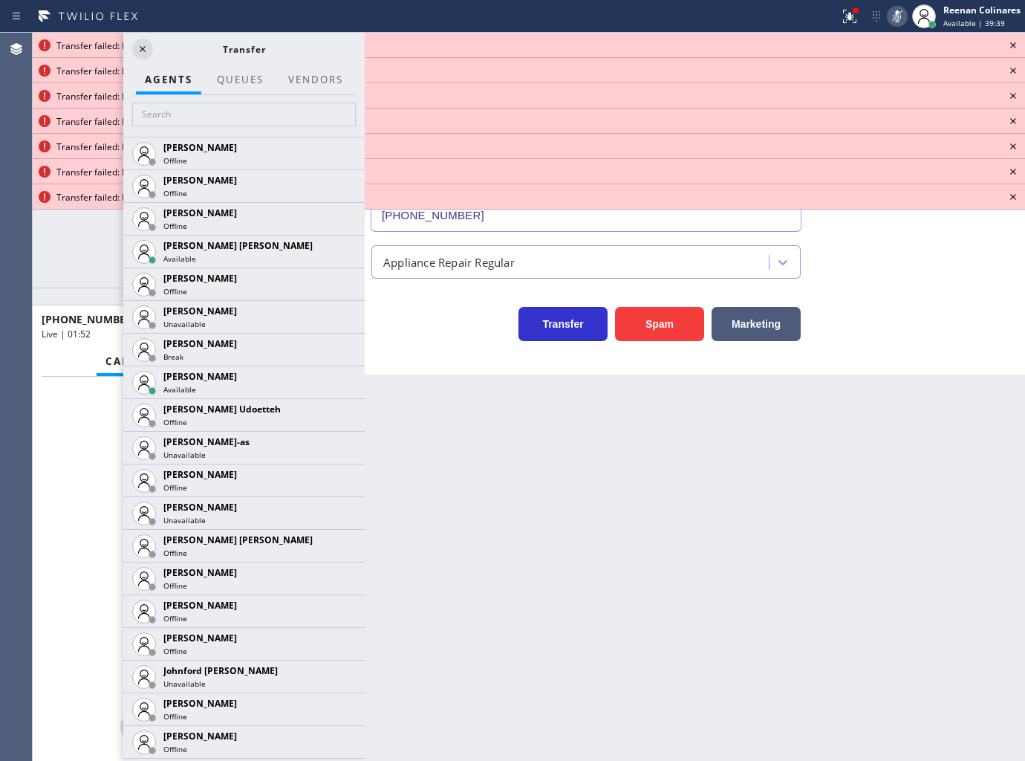
click at [0, 0] on icon at bounding box center [0, 0] width 0 height 0
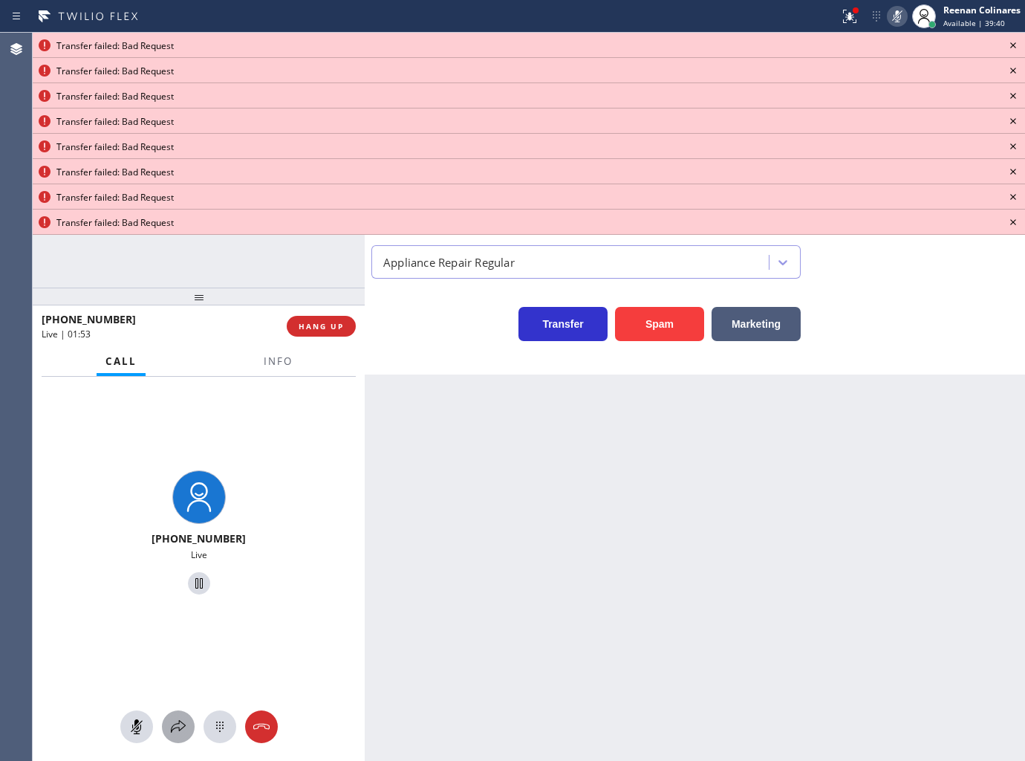
click at [181, 727] on icon at bounding box center [178, 727] width 18 height 18
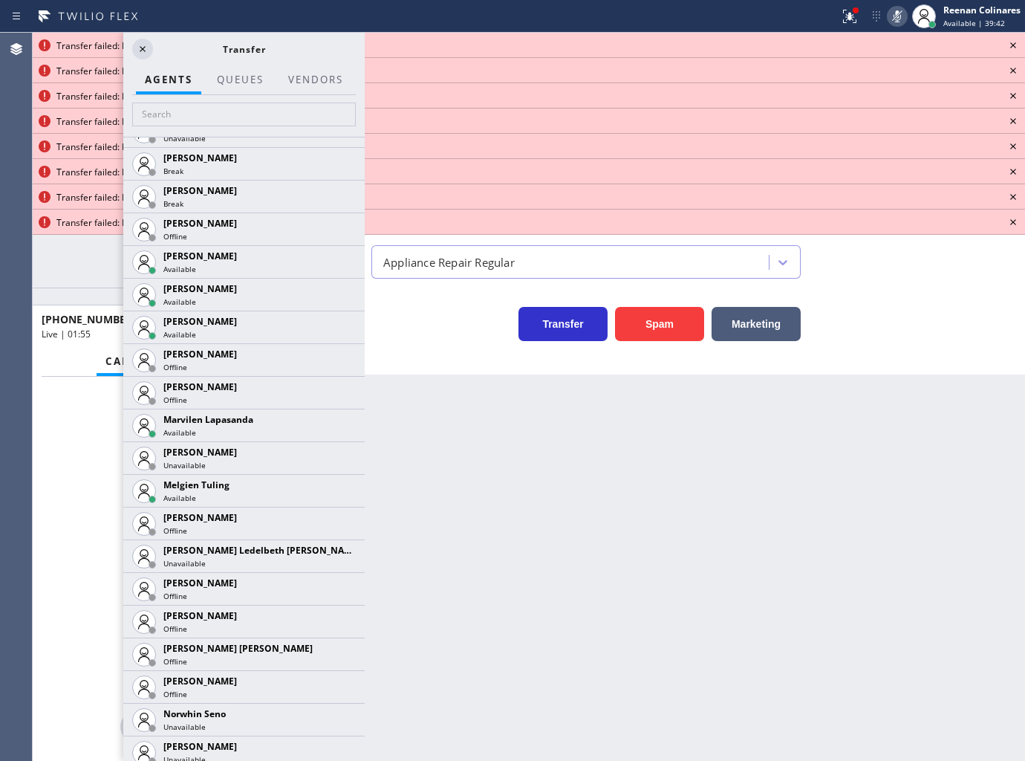
scroll to position [2452, 0]
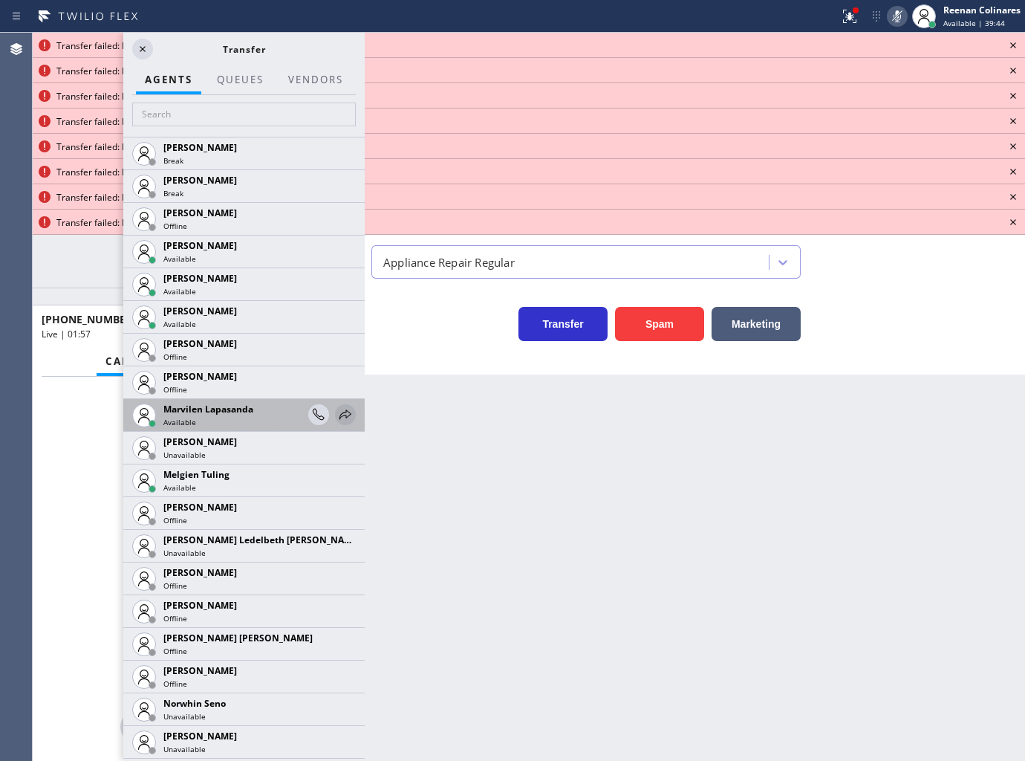
click at [340, 413] on icon at bounding box center [346, 414] width 12 height 10
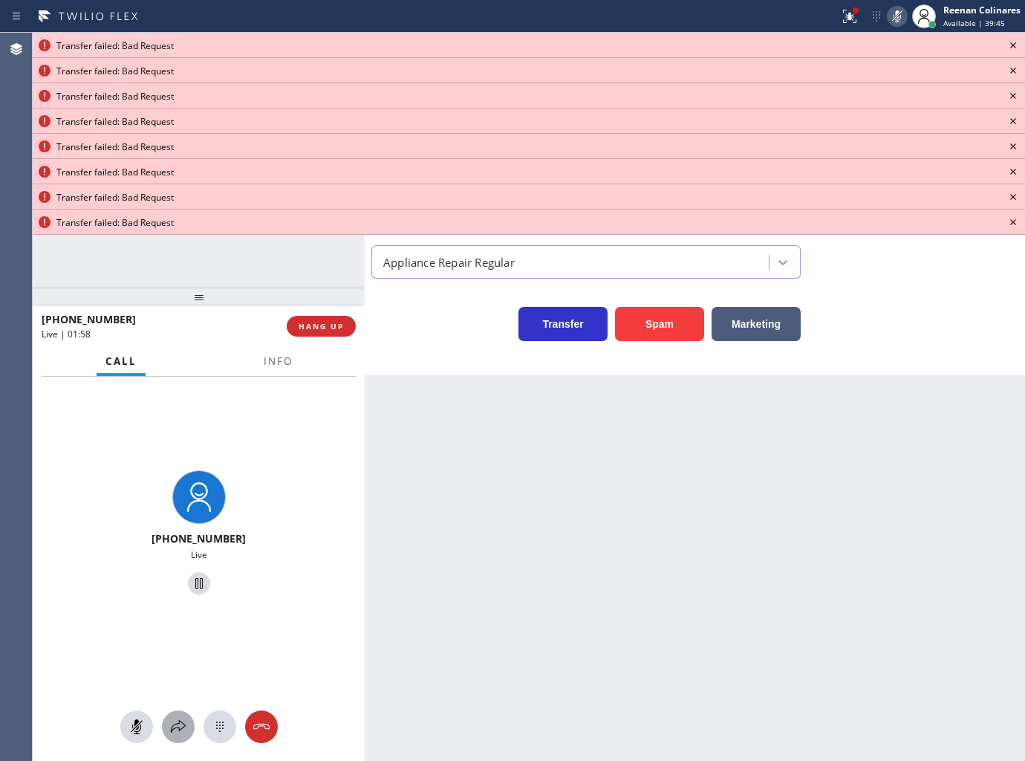
click at [178, 741] on button at bounding box center [178, 726] width 33 height 33
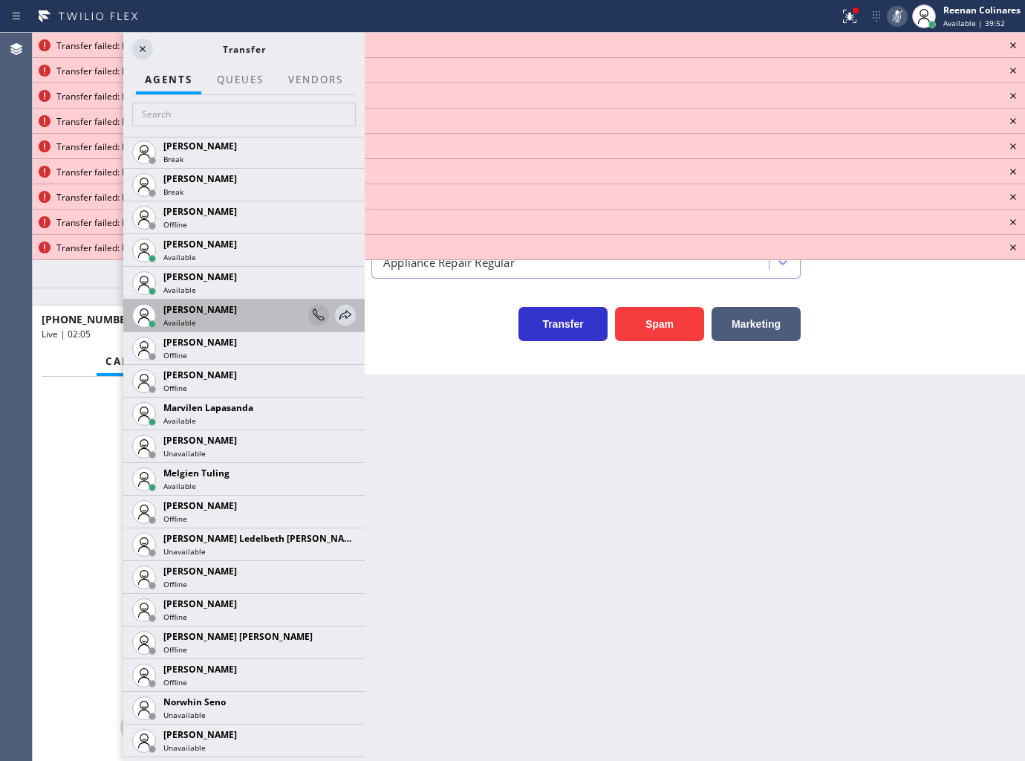
scroll to position [2449, 0]
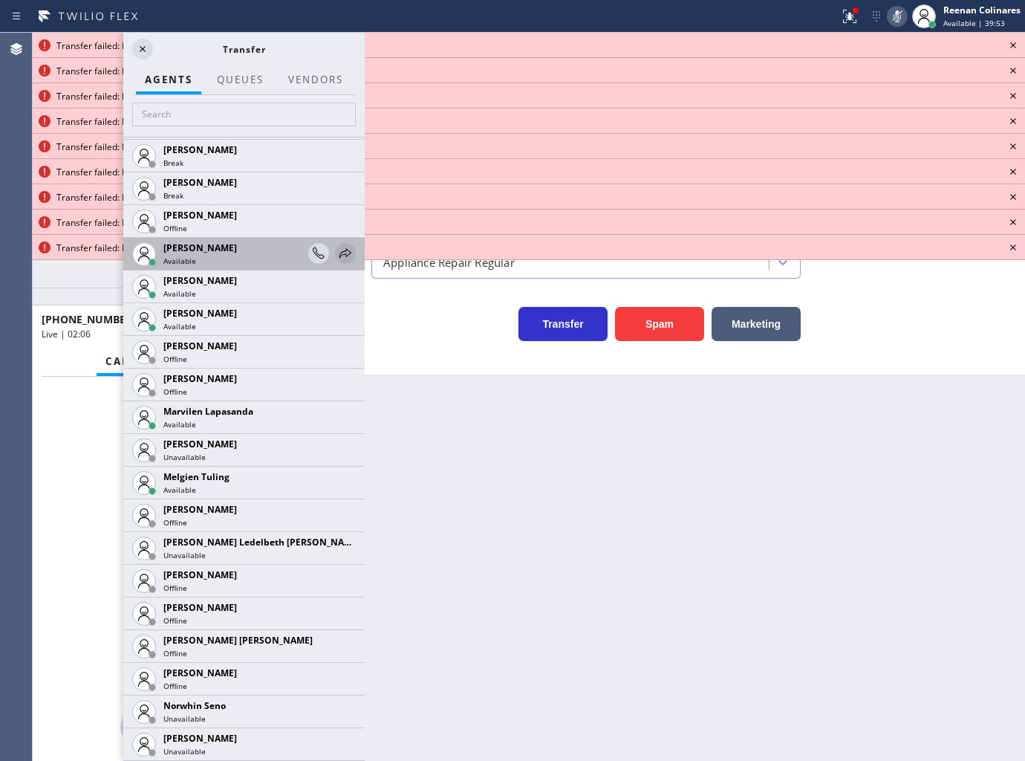
click at [337, 256] on icon at bounding box center [346, 253] width 18 height 18
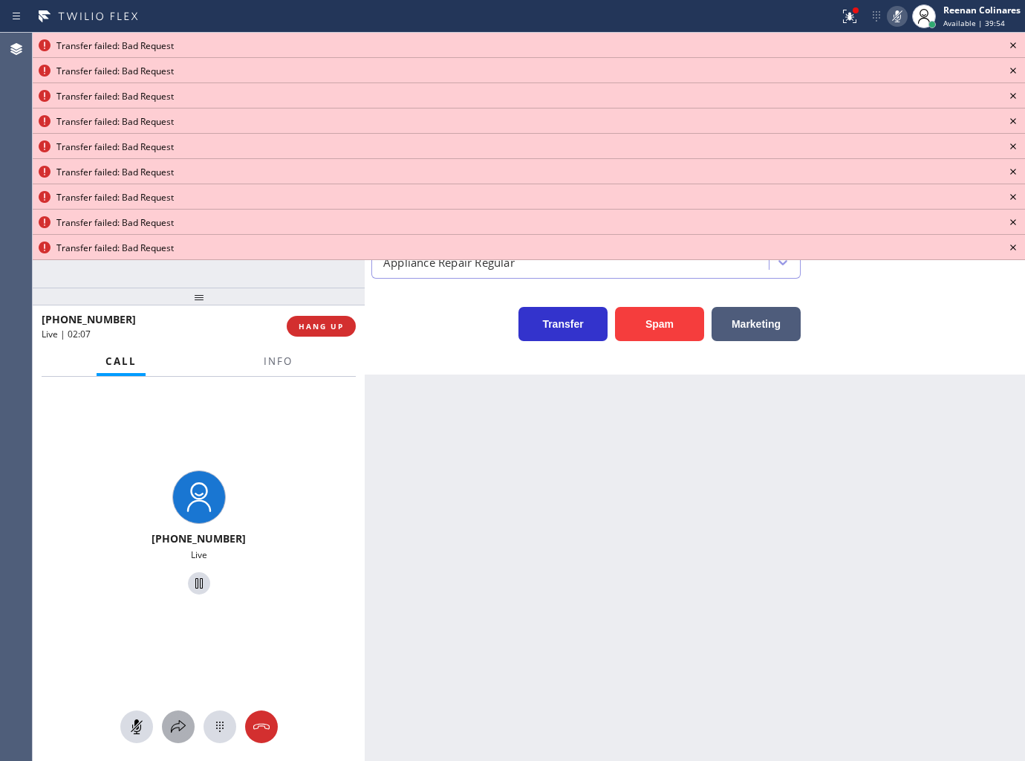
click at [174, 718] on icon at bounding box center [178, 727] width 18 height 18
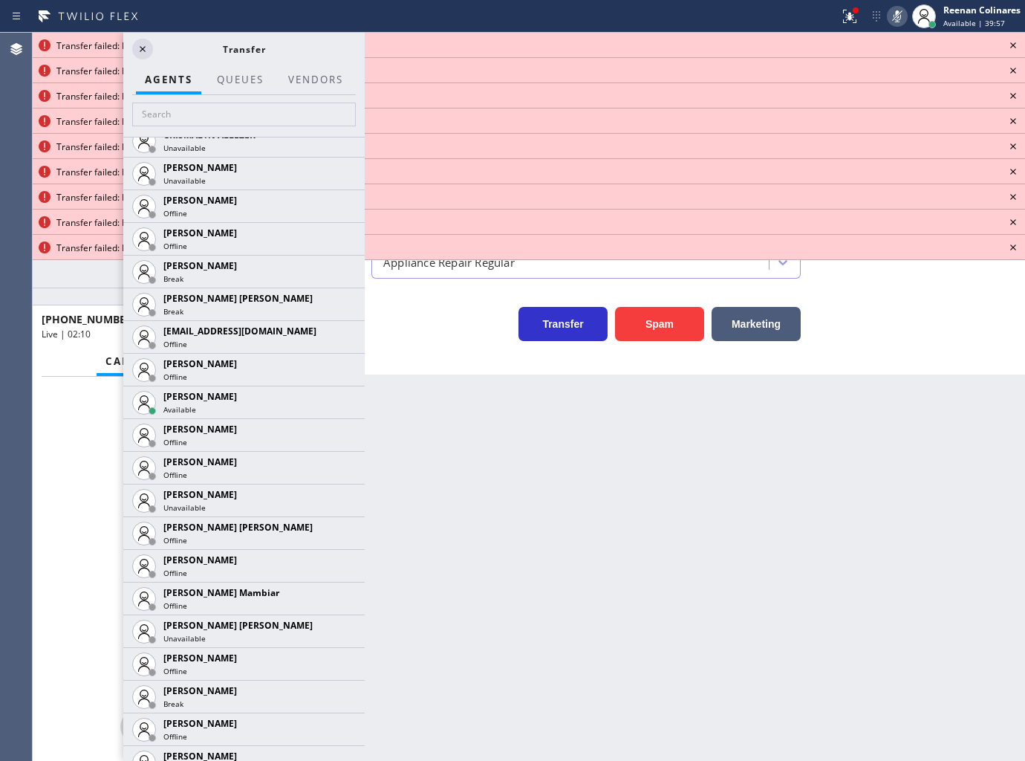
scroll to position [979, 0]
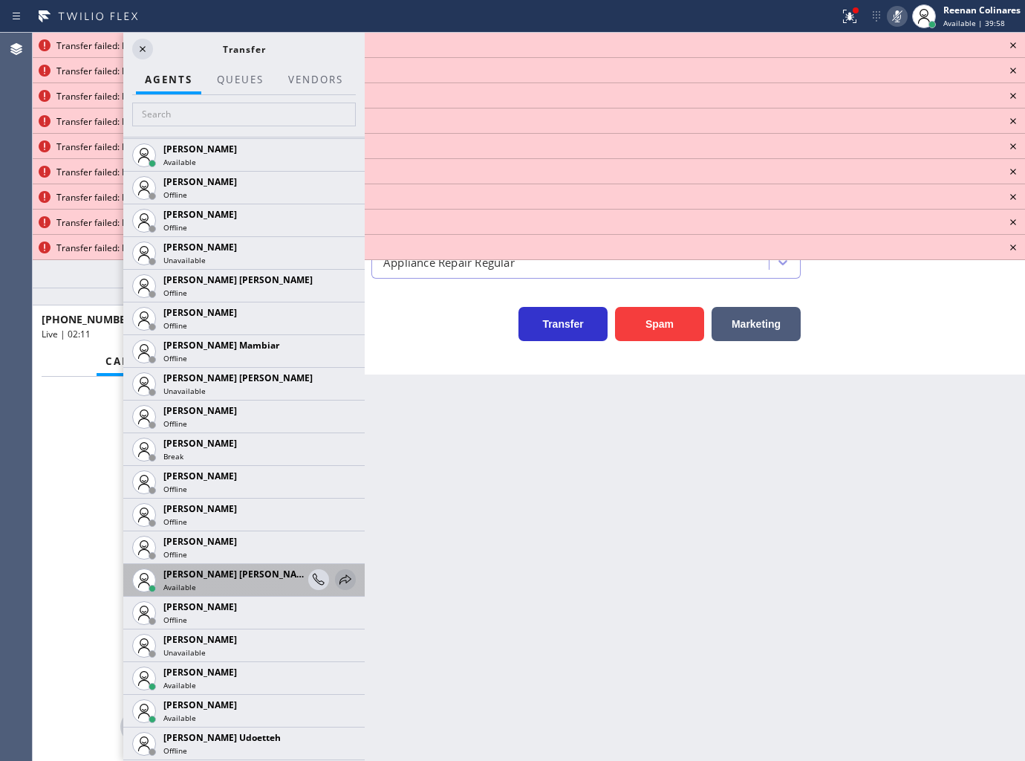
click at [337, 579] on icon at bounding box center [346, 580] width 18 height 18
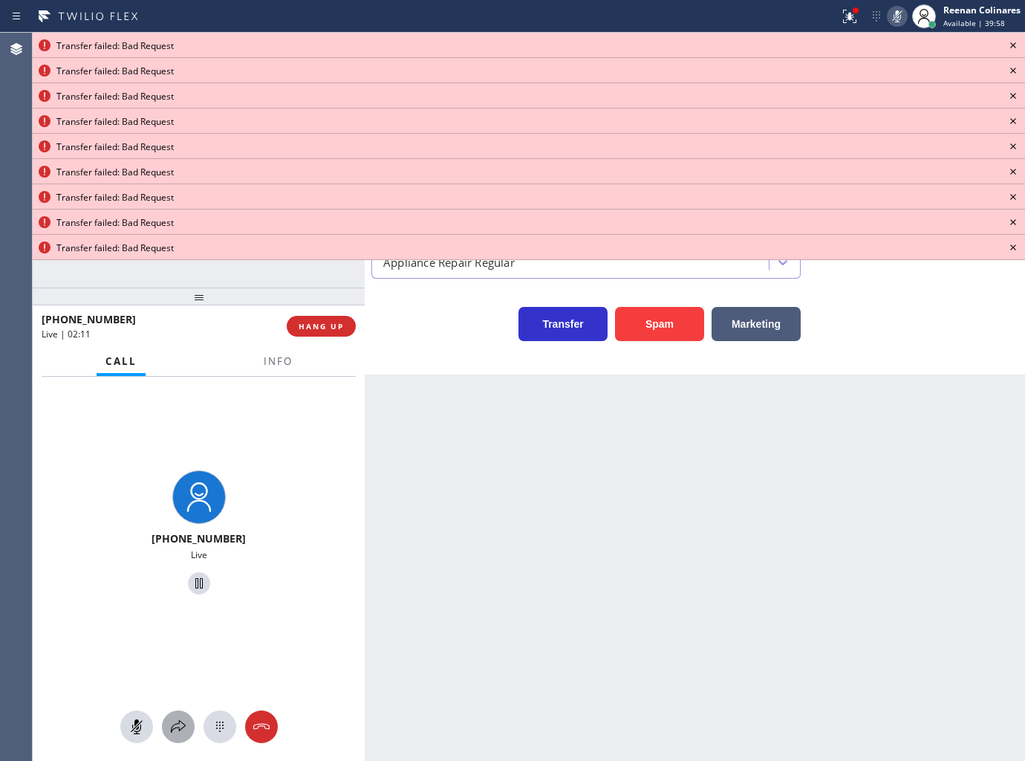
click at [168, 734] on div at bounding box center [178, 727] width 33 height 18
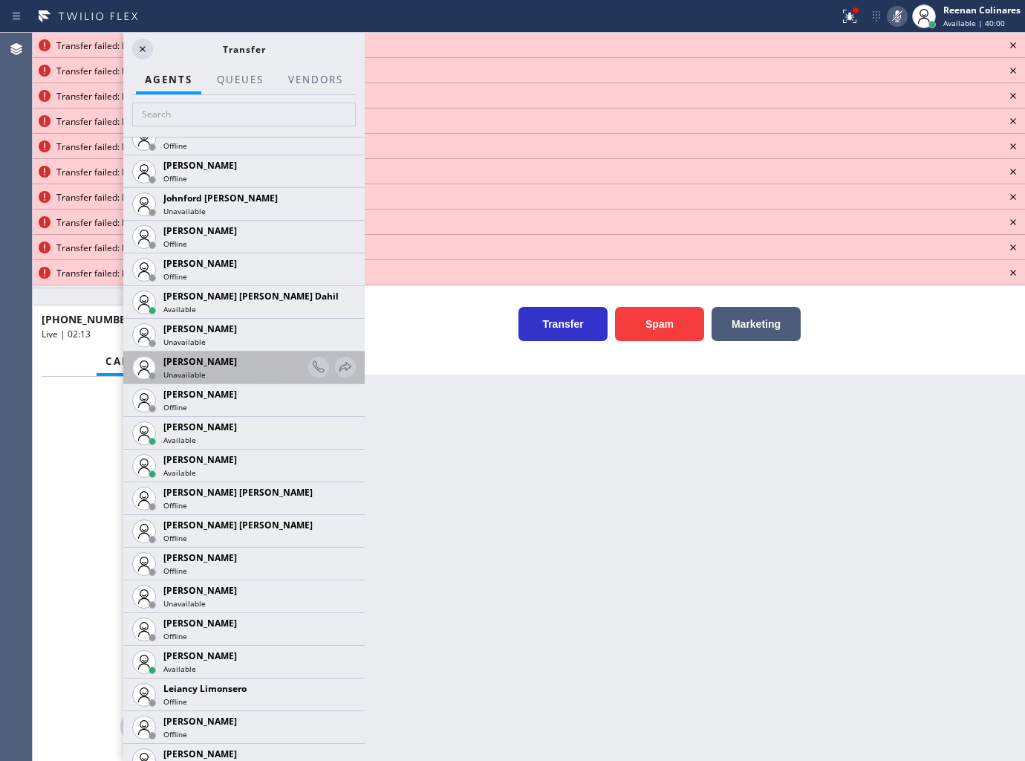
scroll to position [1770, 0]
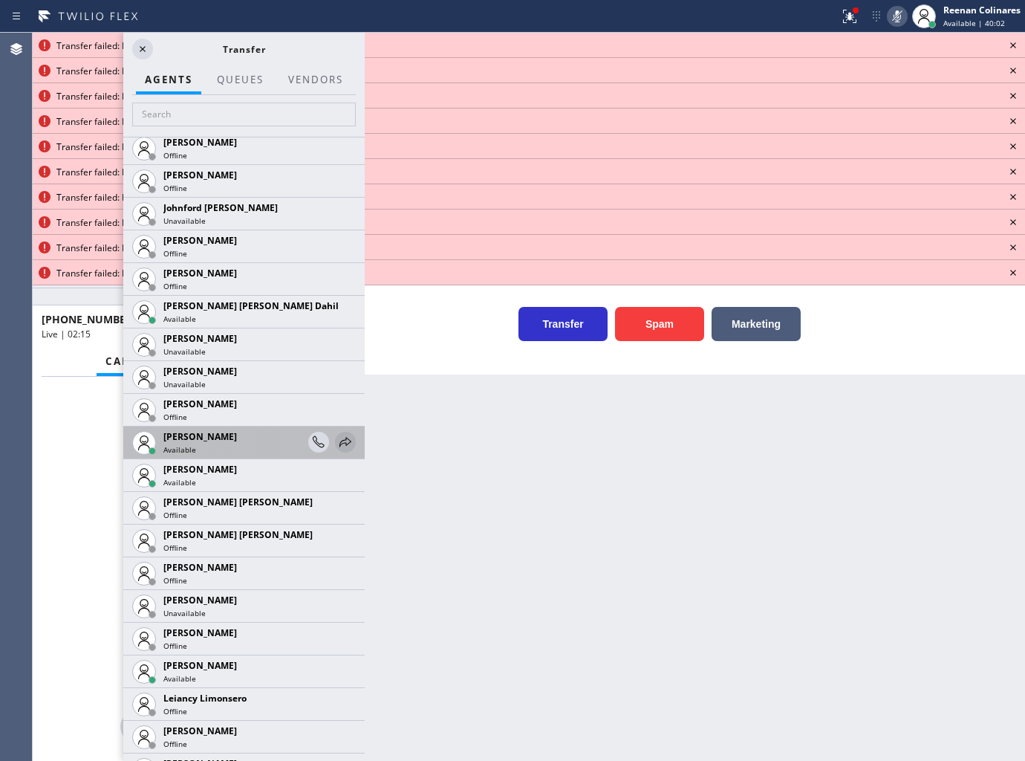
click at [337, 438] on icon at bounding box center [346, 442] width 18 height 18
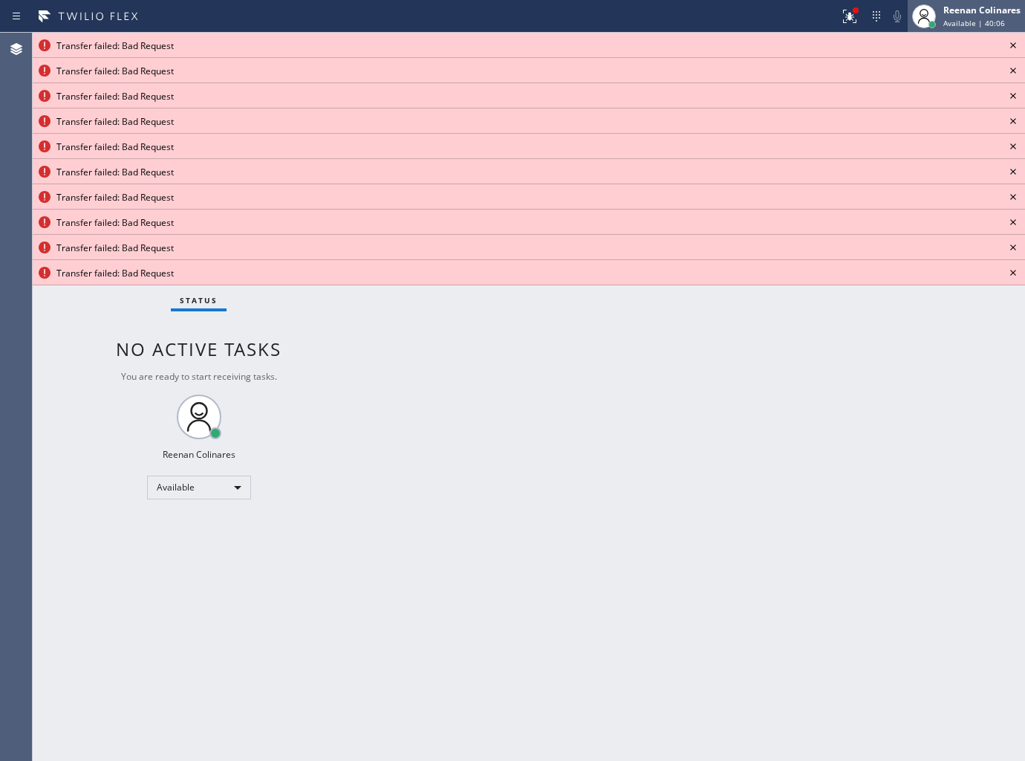
click at [966, 15] on div "Reenan Colinares" at bounding box center [982, 10] width 77 height 13
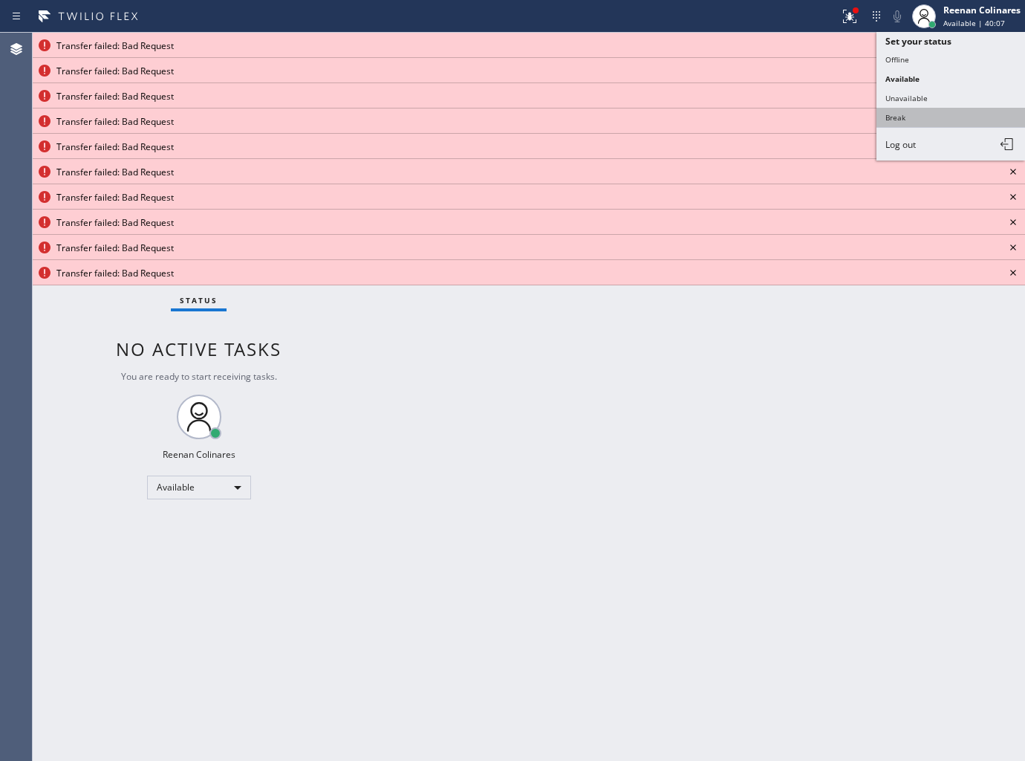
click at [918, 117] on button "Break" at bounding box center [951, 117] width 149 height 19
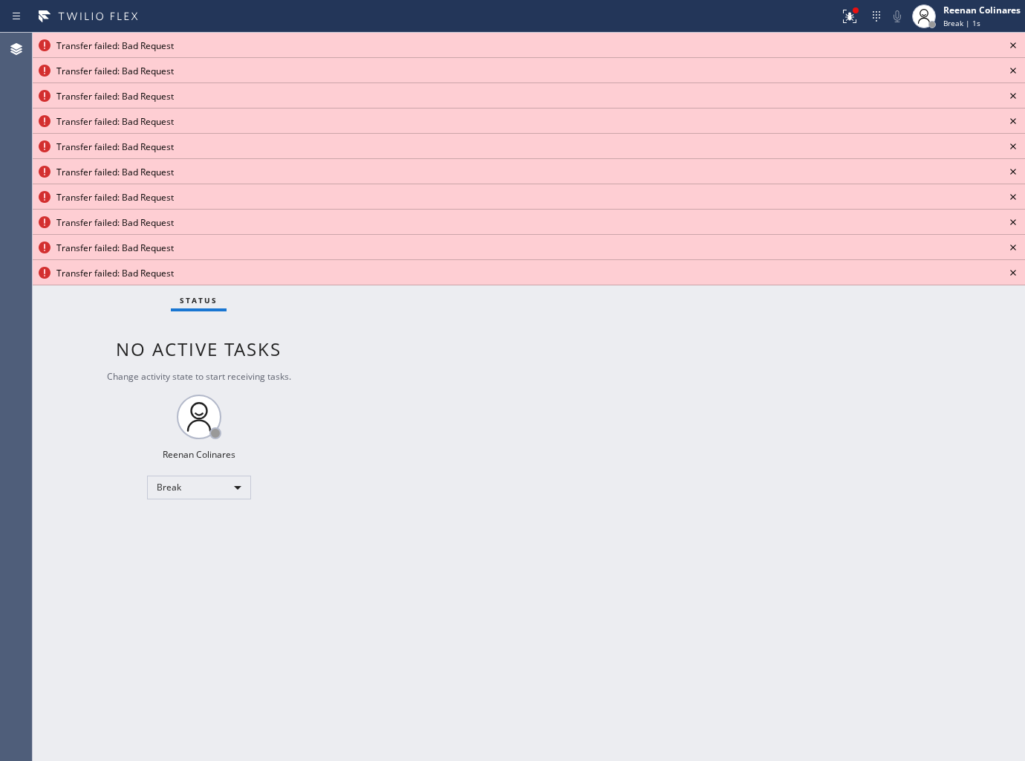
click at [1013, 48] on icon at bounding box center [1013, 45] width 18 height 18
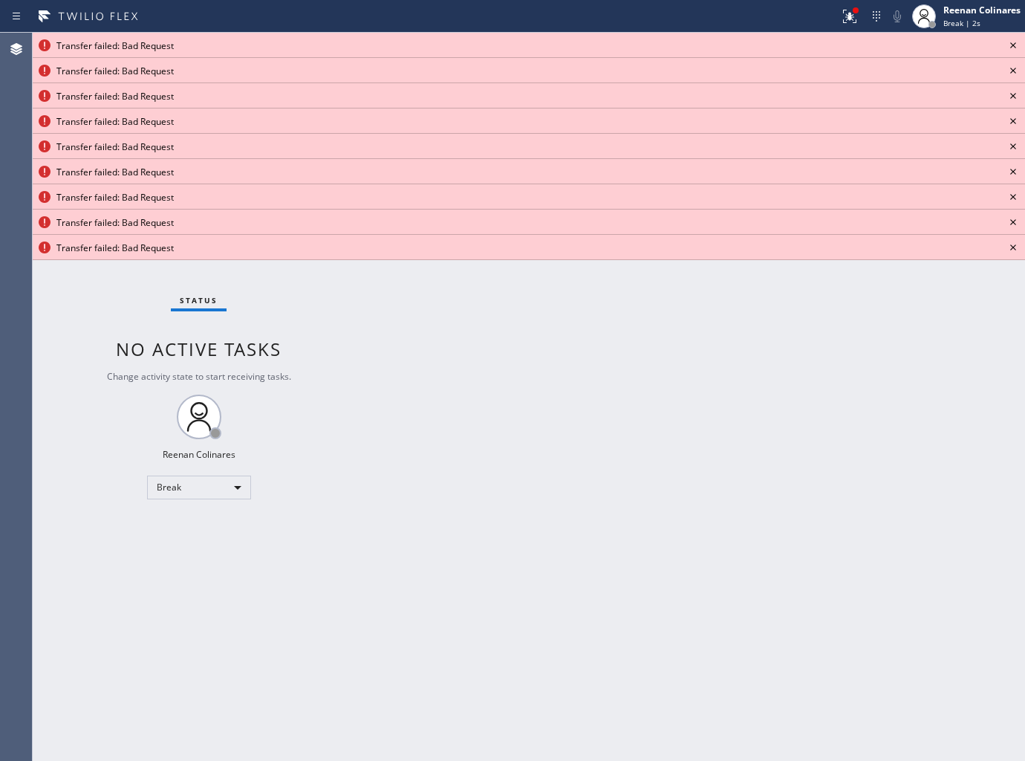
click at [1013, 48] on icon at bounding box center [1013, 45] width 18 height 18
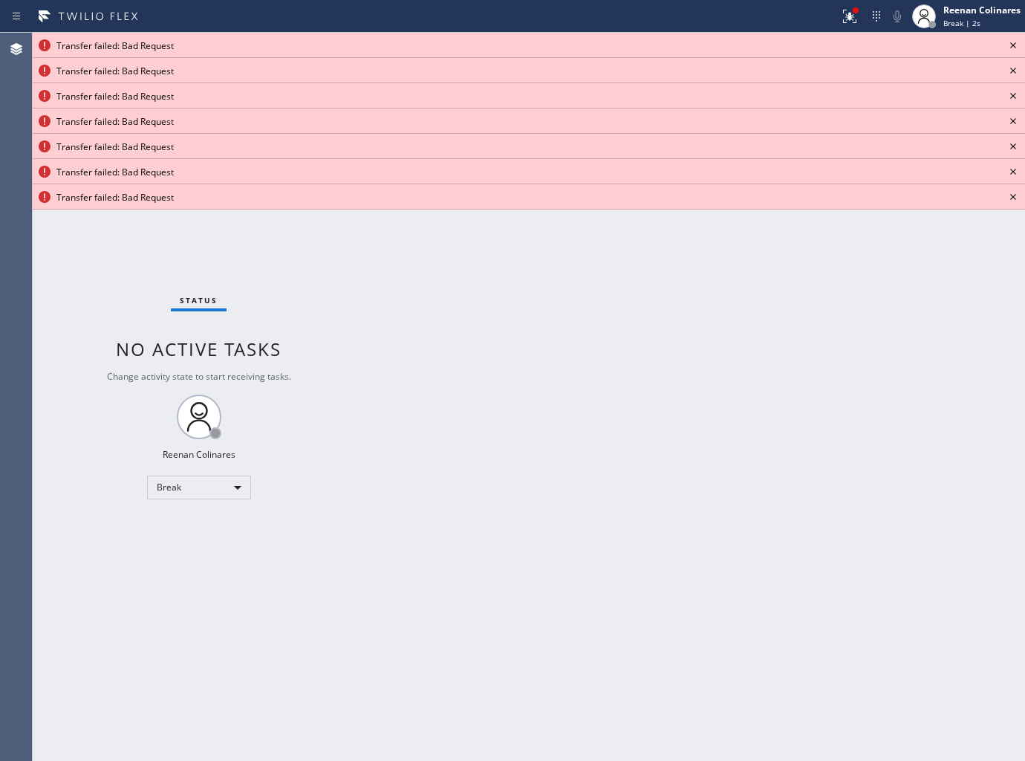
click at [1013, 48] on icon at bounding box center [1013, 45] width 18 height 18
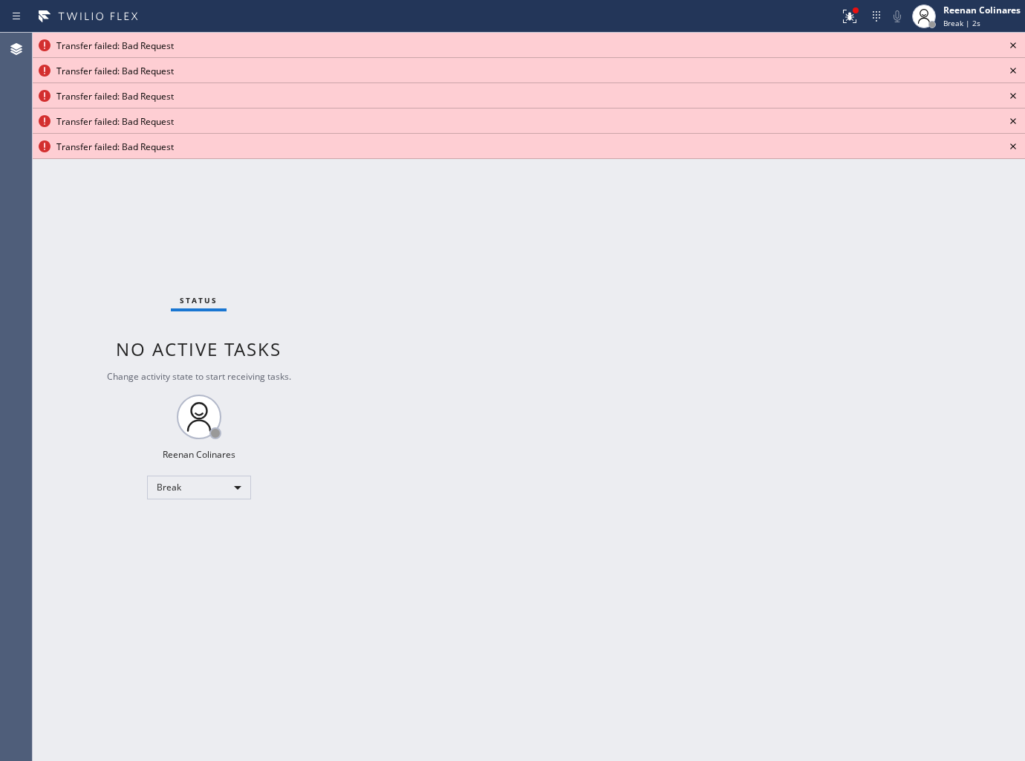
click at [1013, 48] on icon at bounding box center [1013, 45] width 18 height 18
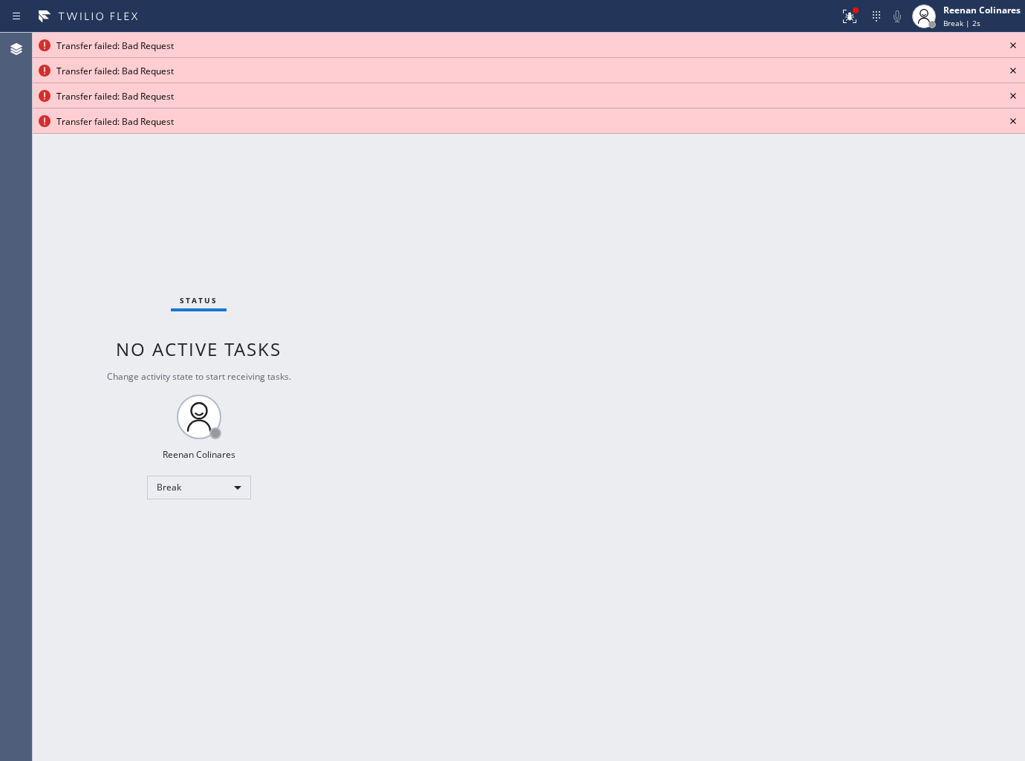
click at [1013, 48] on icon at bounding box center [1013, 45] width 18 height 18
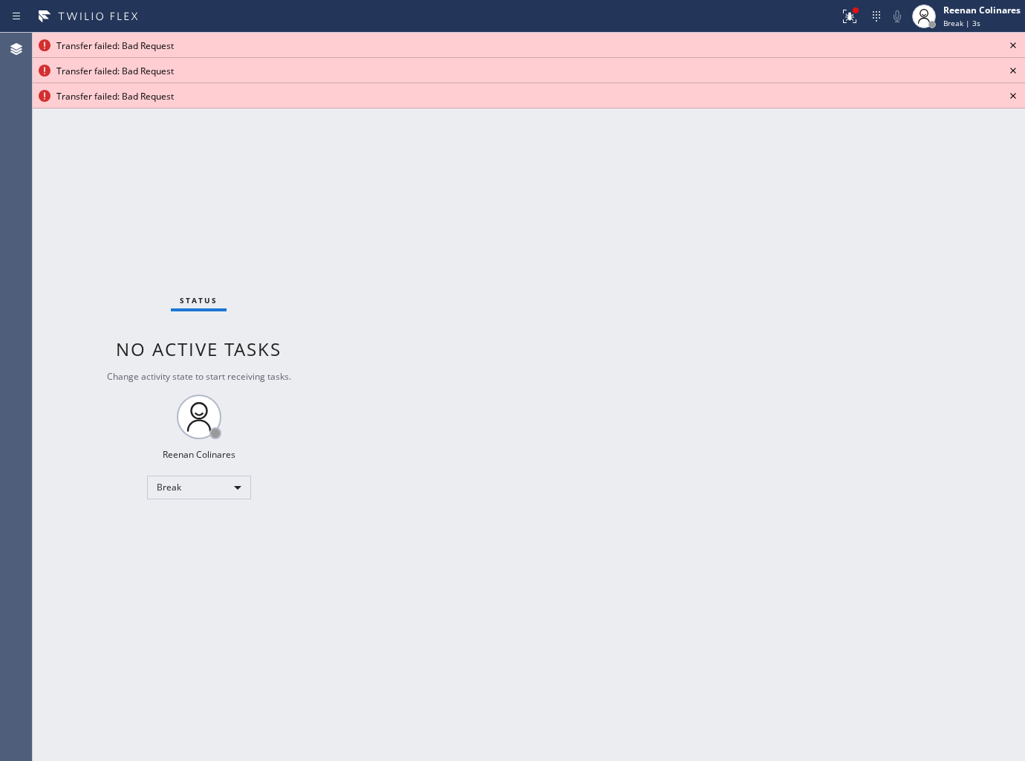
click at [1013, 48] on icon at bounding box center [1013, 45] width 18 height 18
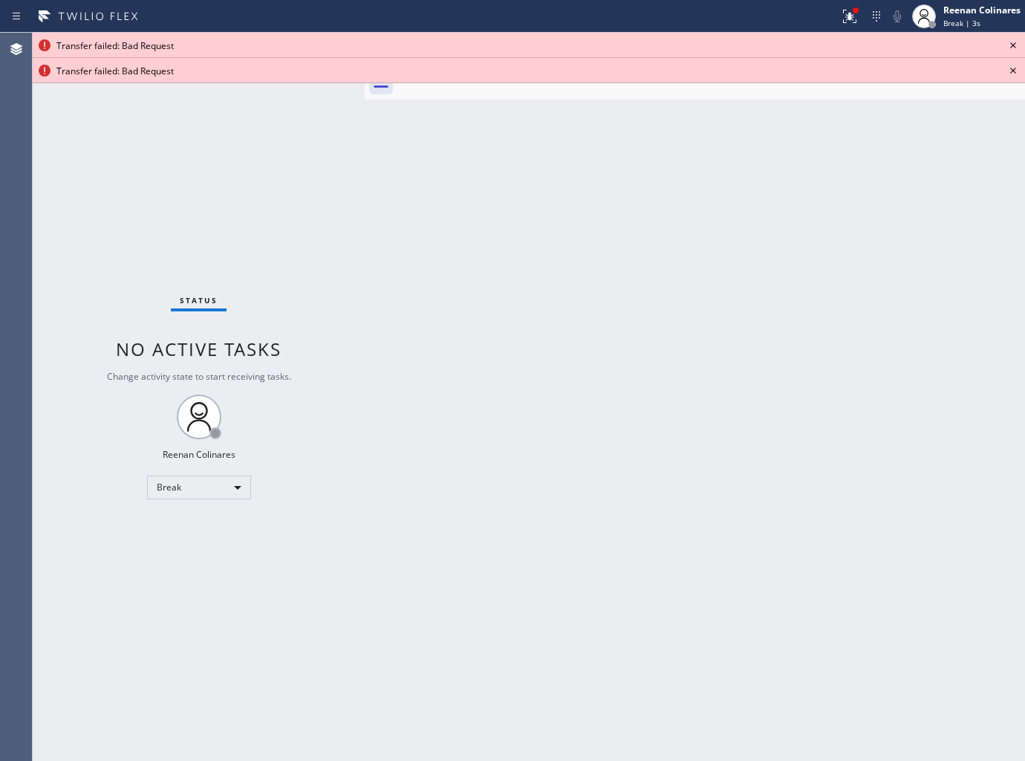
click at [1013, 48] on icon at bounding box center [1013, 45] width 18 height 18
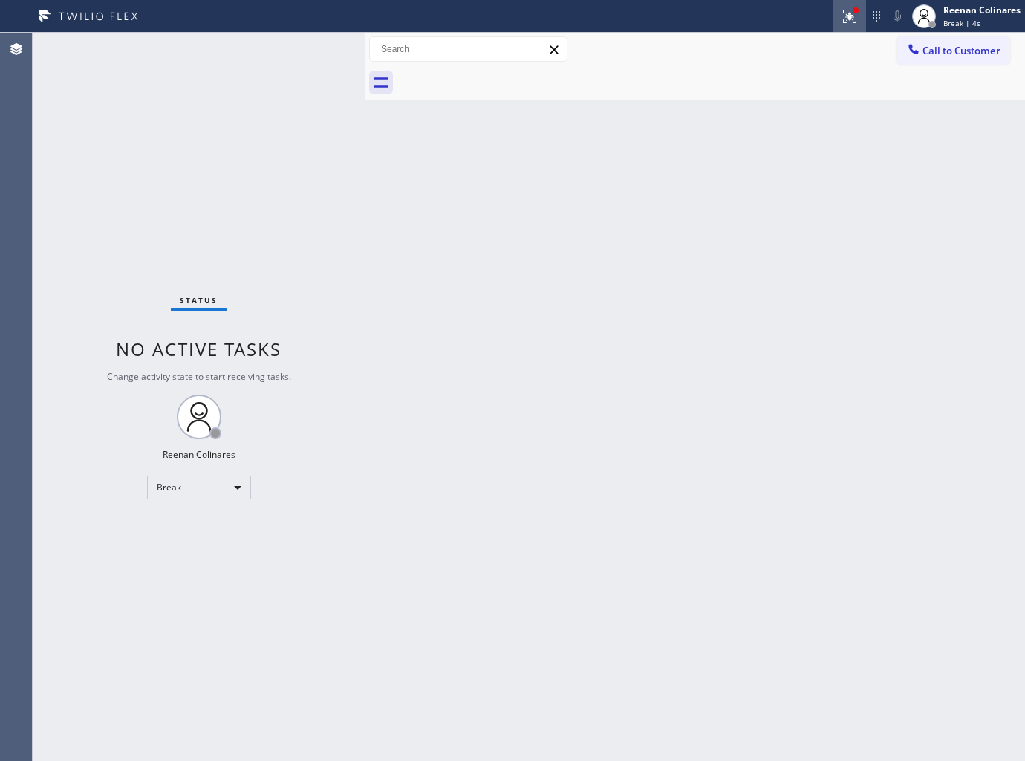
click at [852, 19] on icon at bounding box center [849, 16] width 13 height 13
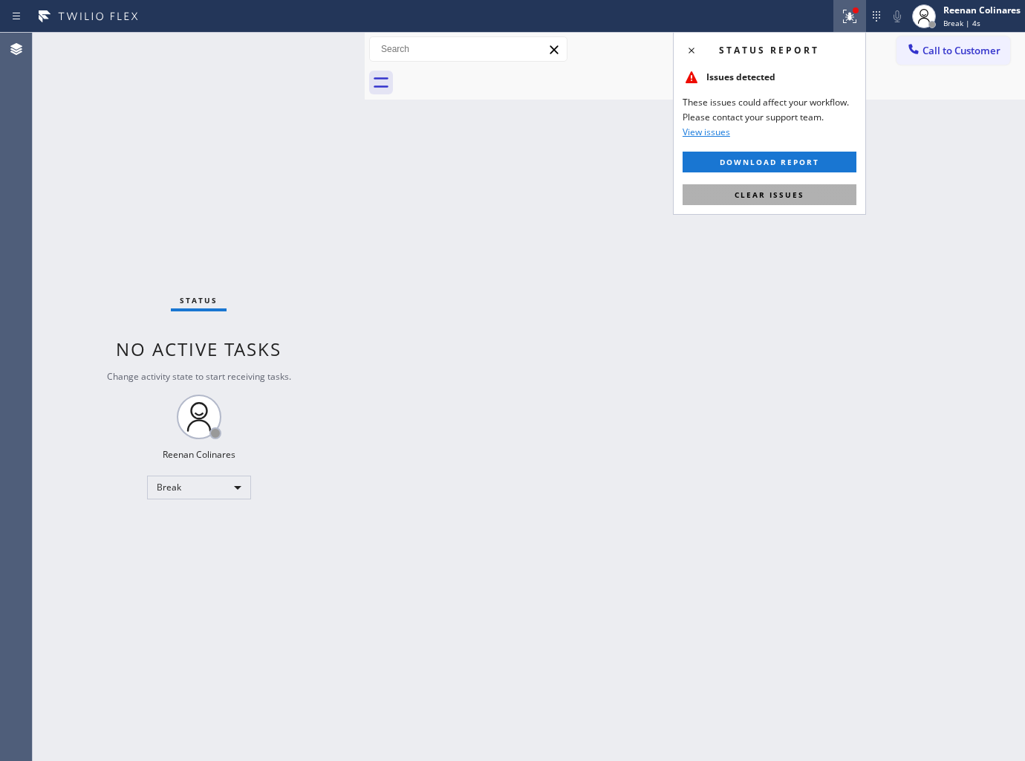
click at [760, 186] on button "Clear issues" at bounding box center [770, 194] width 174 height 21
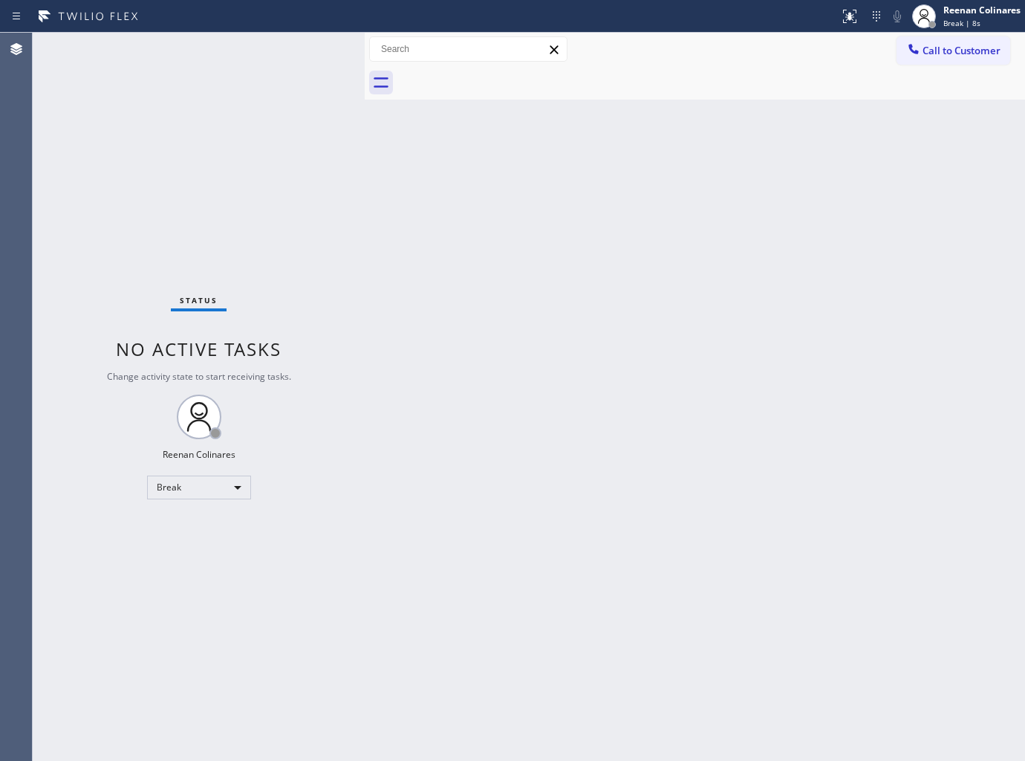
click at [925, 90] on div at bounding box center [711, 82] width 628 height 33
click at [975, 21] on span "Break | 11:43" at bounding box center [968, 23] width 49 height 10
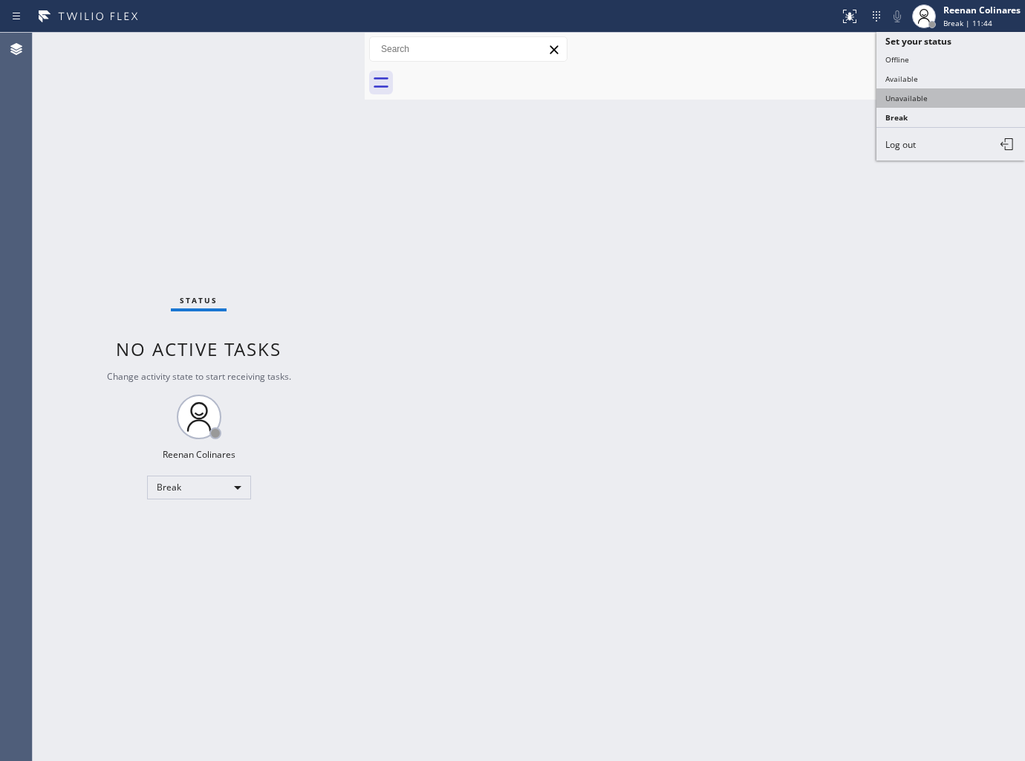
click at [909, 106] on button "Unavailable" at bounding box center [951, 97] width 149 height 19
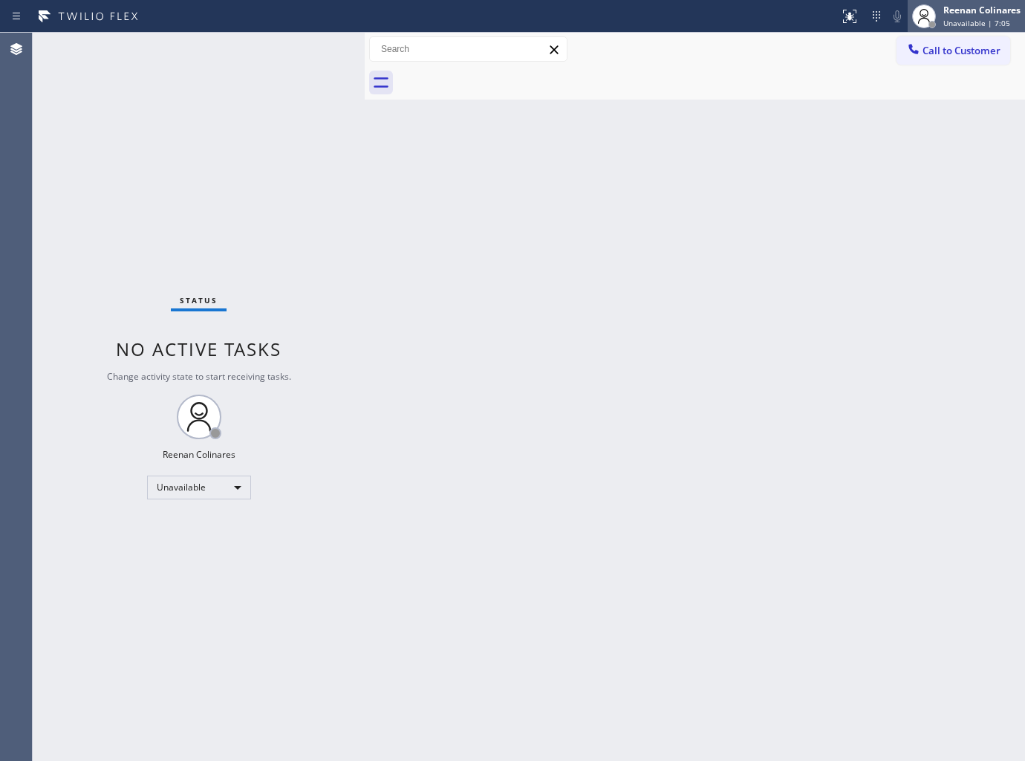
click at [970, 25] on div "Reenan Colinares Unavailable | 7:05" at bounding box center [983, 16] width 85 height 26
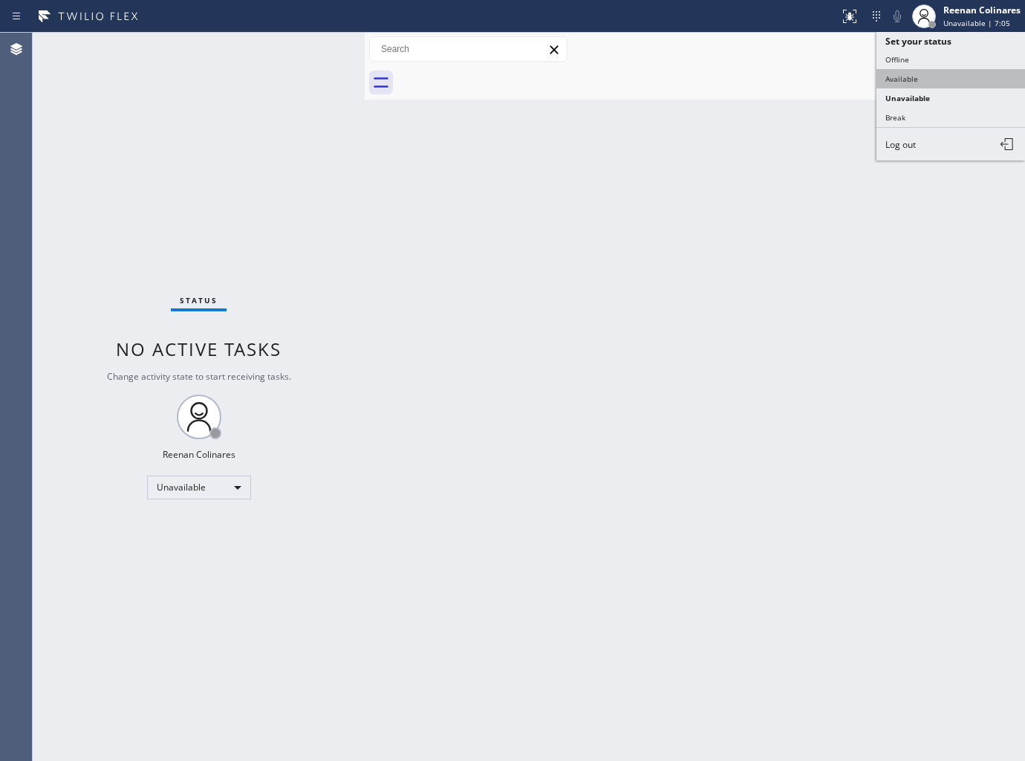
click at [911, 79] on button "Available" at bounding box center [951, 78] width 149 height 19
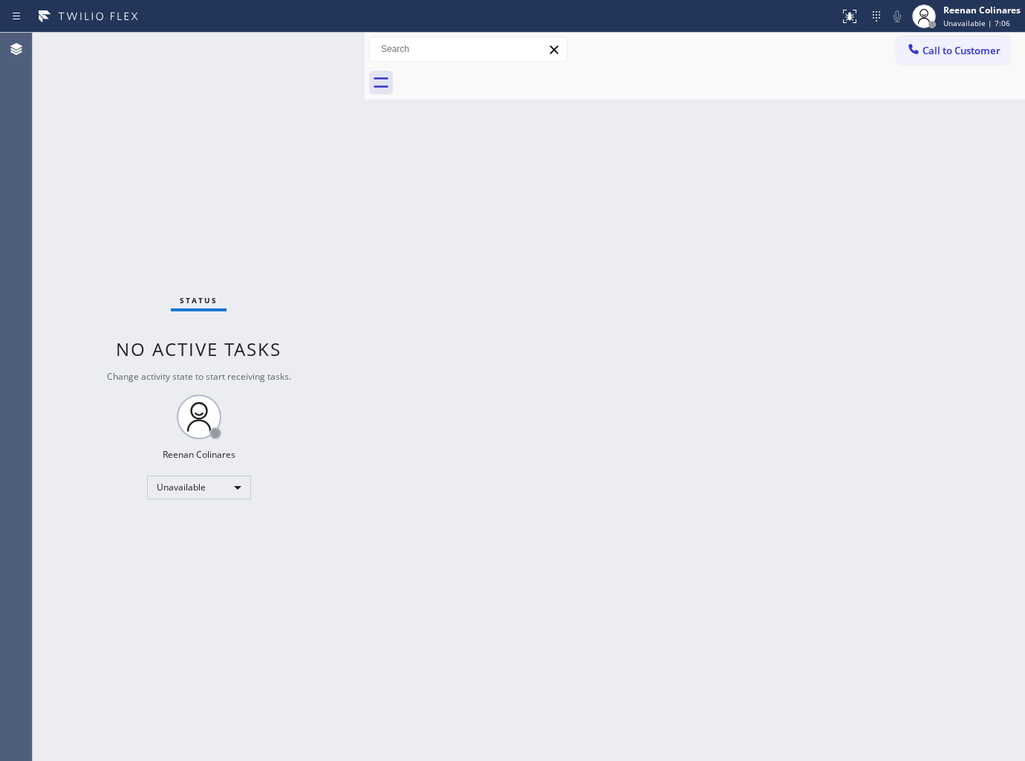
click at [634, 333] on div "Back to Dashboard Change Sender ID Customers Technicians Select a contact Outbo…" at bounding box center [695, 397] width 660 height 728
click at [684, 76] on div at bounding box center [711, 82] width 628 height 33
click at [533, 163] on div "Back to Dashboard Change Sender ID Customers Technicians Select a contact Outbo…" at bounding box center [695, 397] width 660 height 728
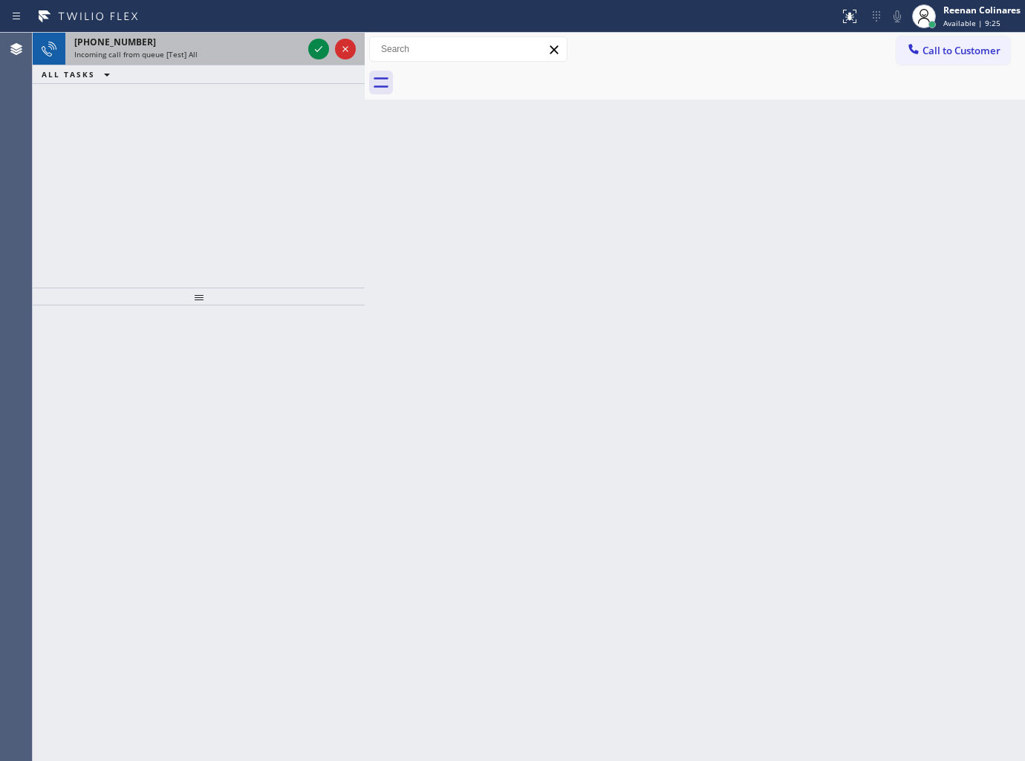
click at [259, 53] on div "Incoming call from queue [Test] All" at bounding box center [188, 54] width 228 height 10
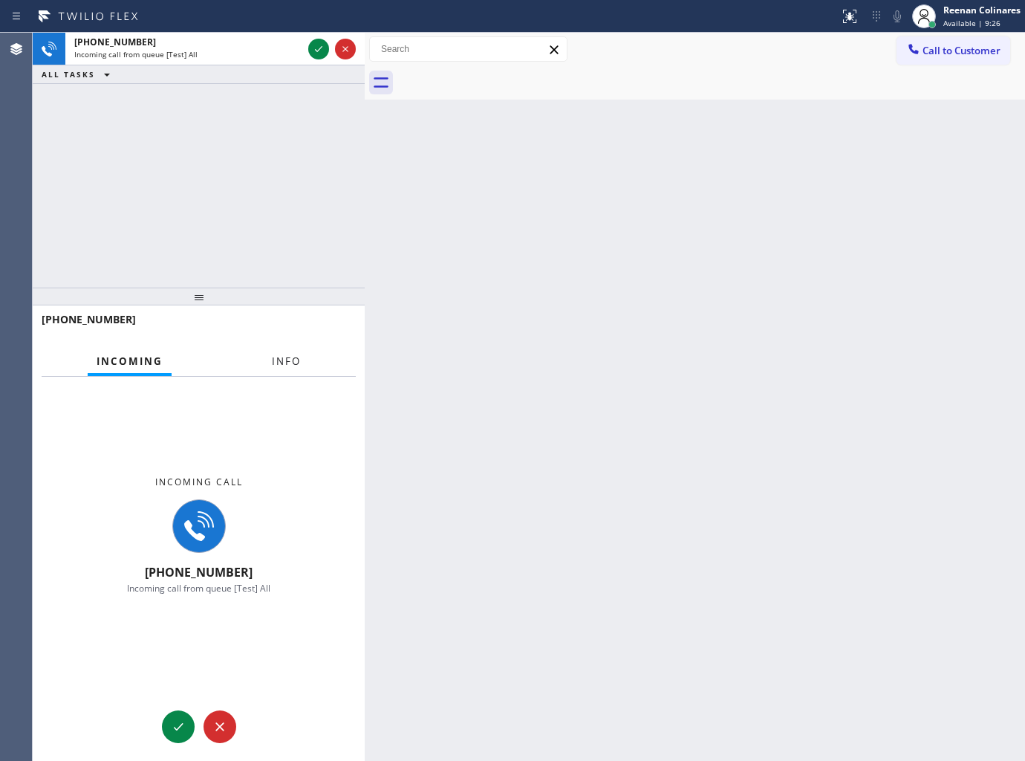
click at [288, 363] on span "Info" at bounding box center [286, 360] width 29 height 13
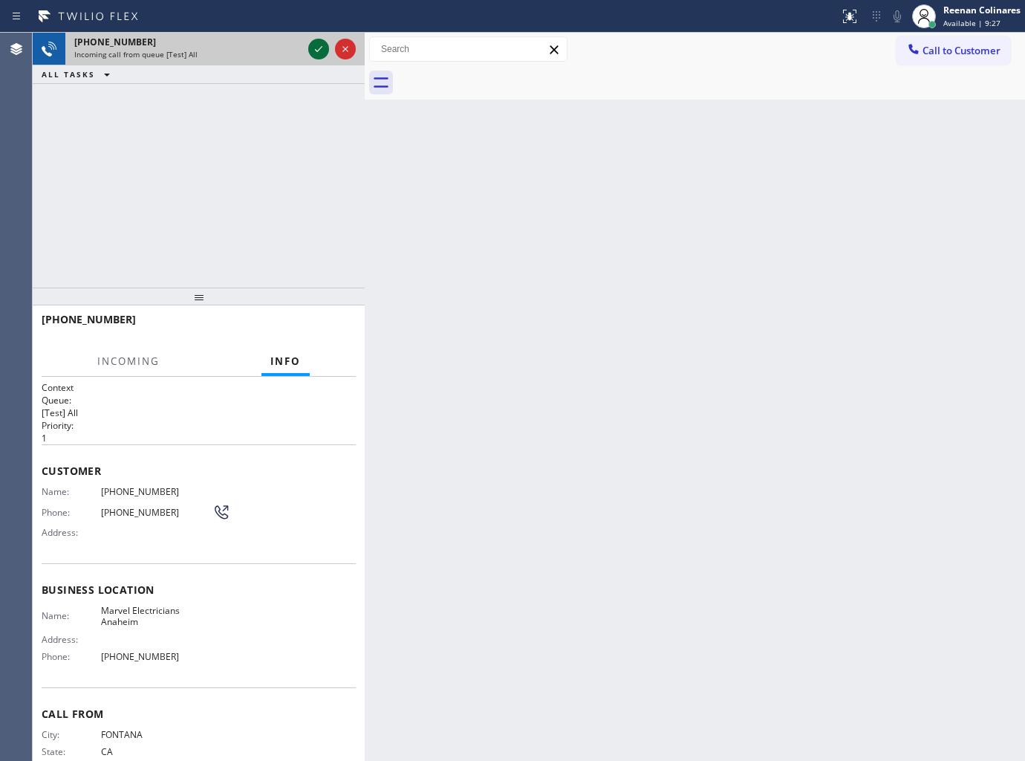
click at [317, 53] on icon at bounding box center [319, 49] width 18 height 18
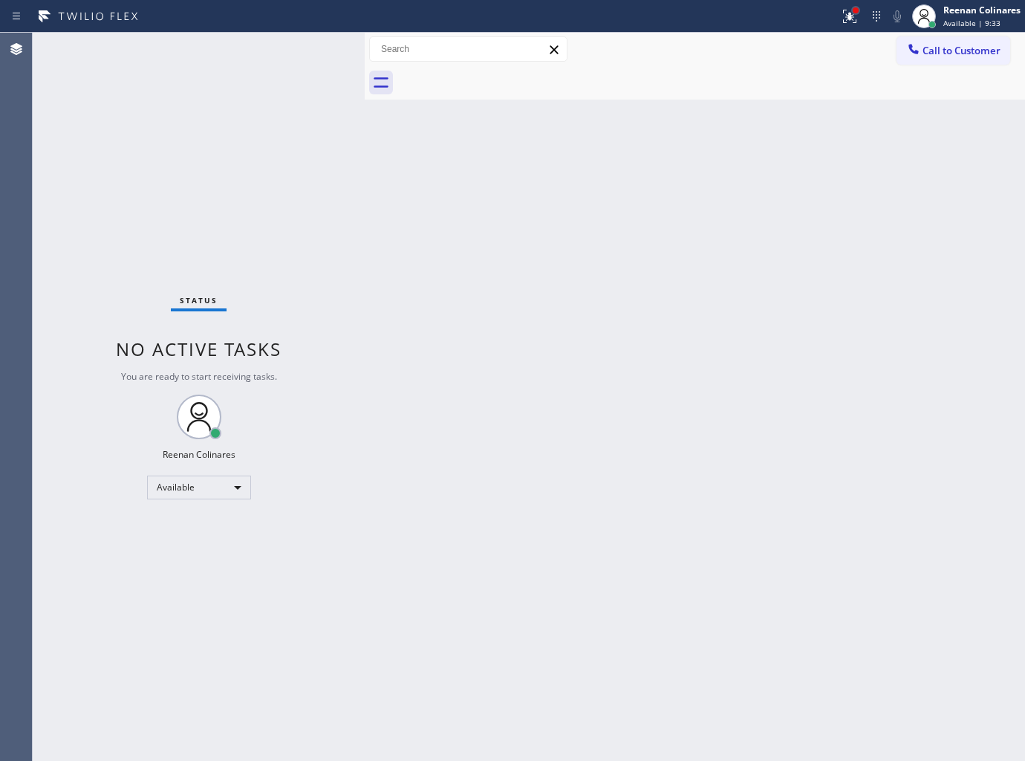
click at [851, 8] on div at bounding box center [855, 10] width 9 height 9
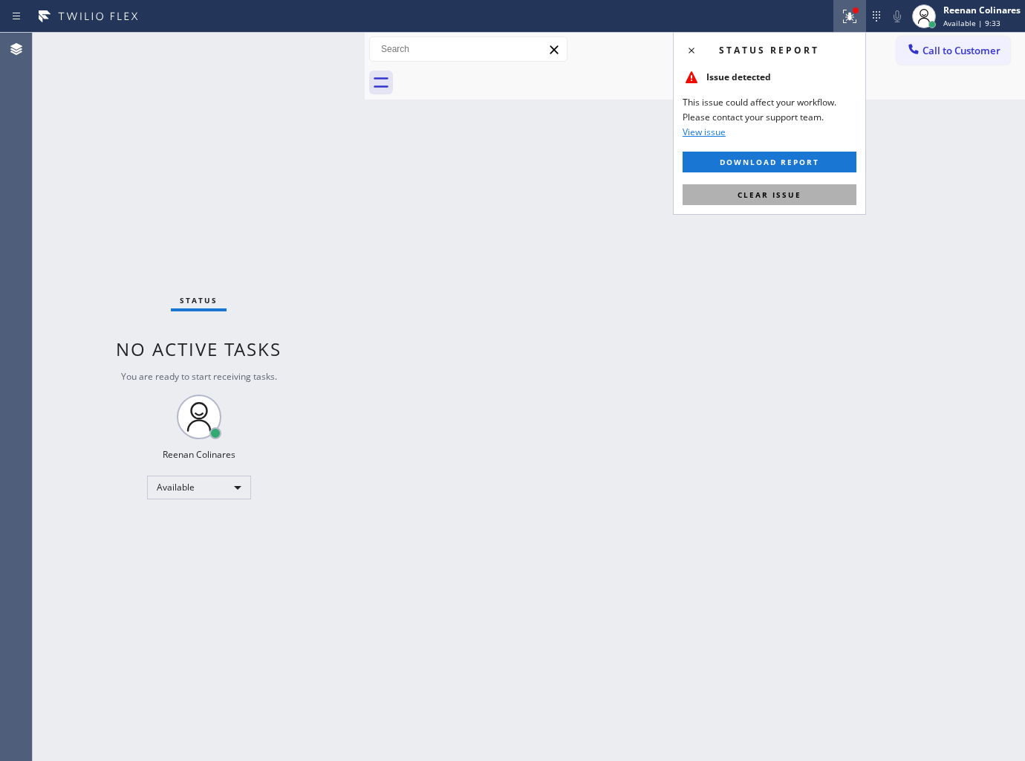
click at [771, 194] on span "Clear issue" at bounding box center [770, 194] width 64 height 10
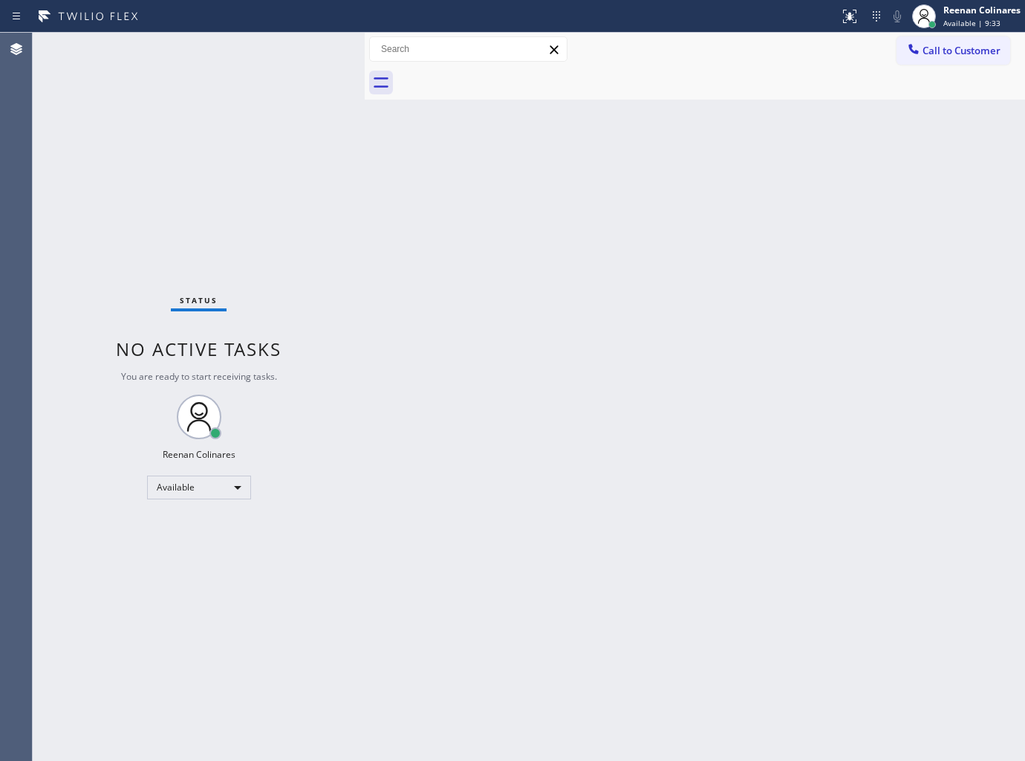
click at [474, 186] on div "Back to Dashboard Change Sender ID Customers Technicians Select a contact Outbo…" at bounding box center [695, 397] width 660 height 728
click at [600, 290] on div "Back to Dashboard Change Sender ID Customers Technicians Select a contact Outbo…" at bounding box center [695, 397] width 660 height 728
click at [719, 282] on div "Back to Dashboard Change Sender ID Customers Technicians Select a contact Outbo…" at bounding box center [695, 397] width 660 height 728
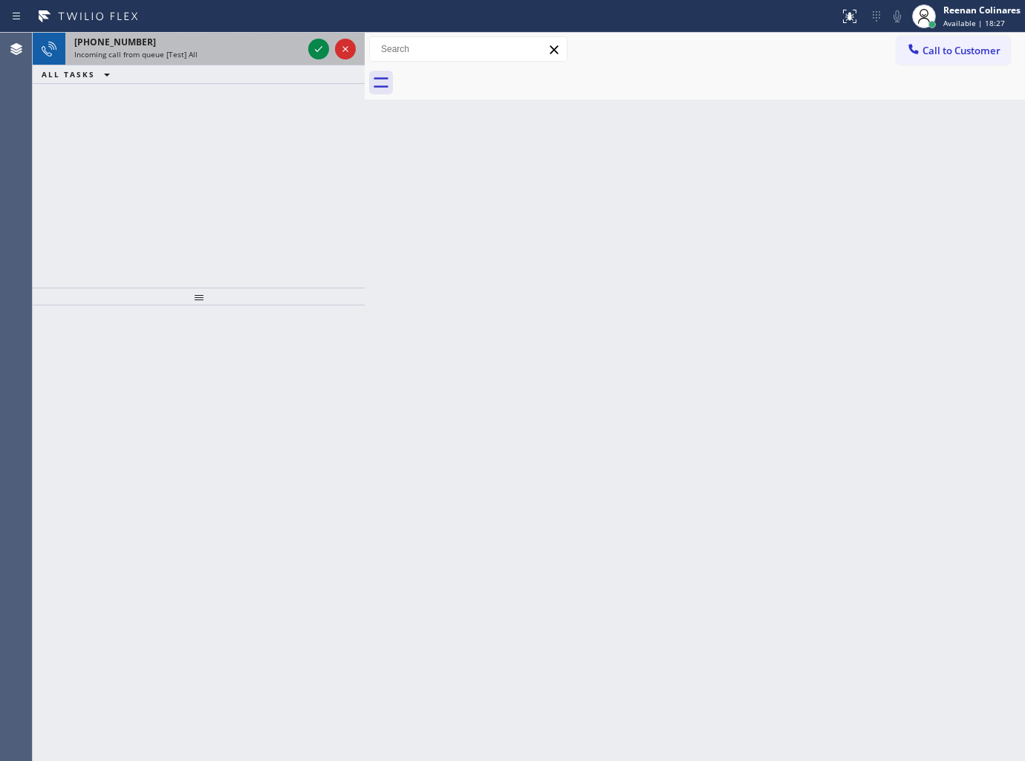
click at [275, 50] on div "Incoming call from queue [Test] All" at bounding box center [188, 54] width 228 height 10
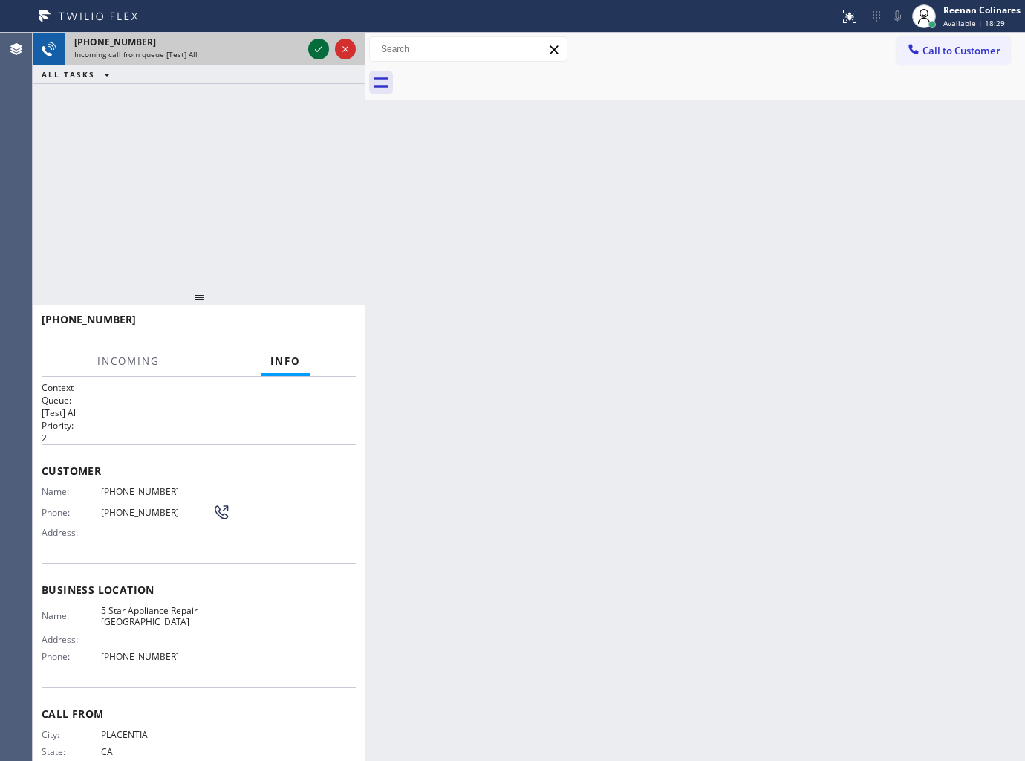
click at [314, 42] on icon at bounding box center [319, 49] width 18 height 18
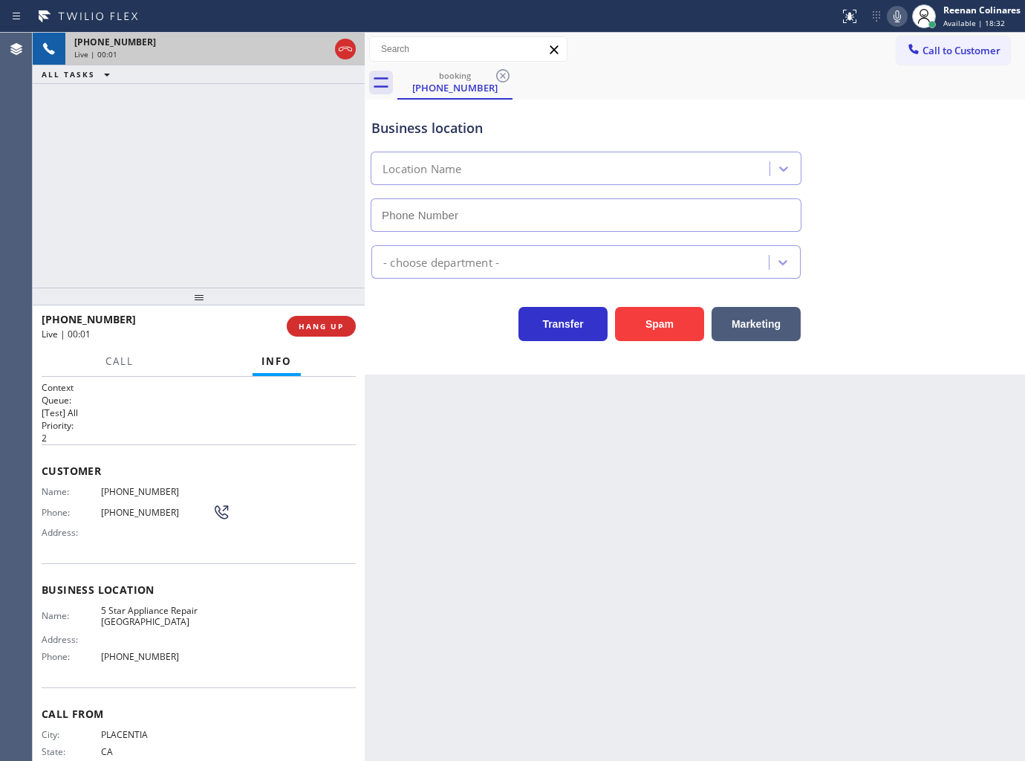
type input "[PHONE_NUMBER]"
click at [677, 333] on button "Spam" at bounding box center [659, 324] width 89 height 34
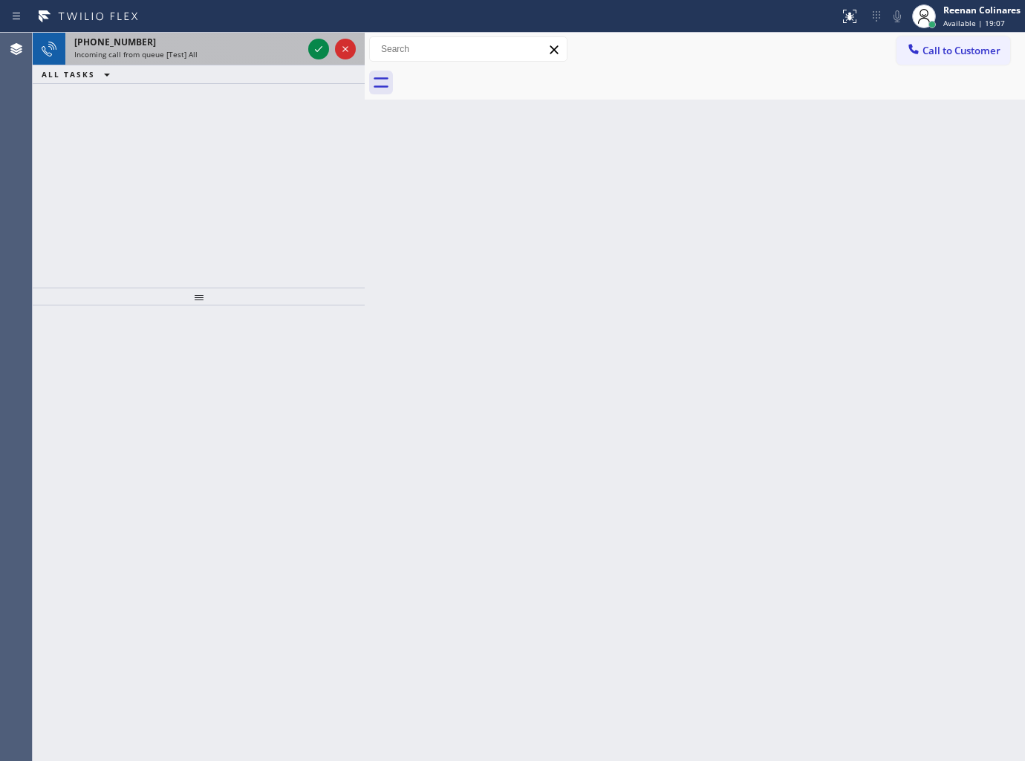
click at [207, 39] on div "[PHONE_NUMBER]" at bounding box center [188, 42] width 228 height 13
click at [240, 68] on div "ALL TASKS ALL TASKS ACTIVE TASKS TASKS IN WRAP UP" at bounding box center [199, 74] width 332 height 19
click at [241, 65] on div "ALL TASKS ALL TASKS ACTIVE TASKS TASKS IN WRAP UP" at bounding box center [199, 74] width 332 height 19
click at [242, 62] on div "[PHONE_NUMBER] Incoming call from queue [Test] All" at bounding box center [185, 49] width 240 height 33
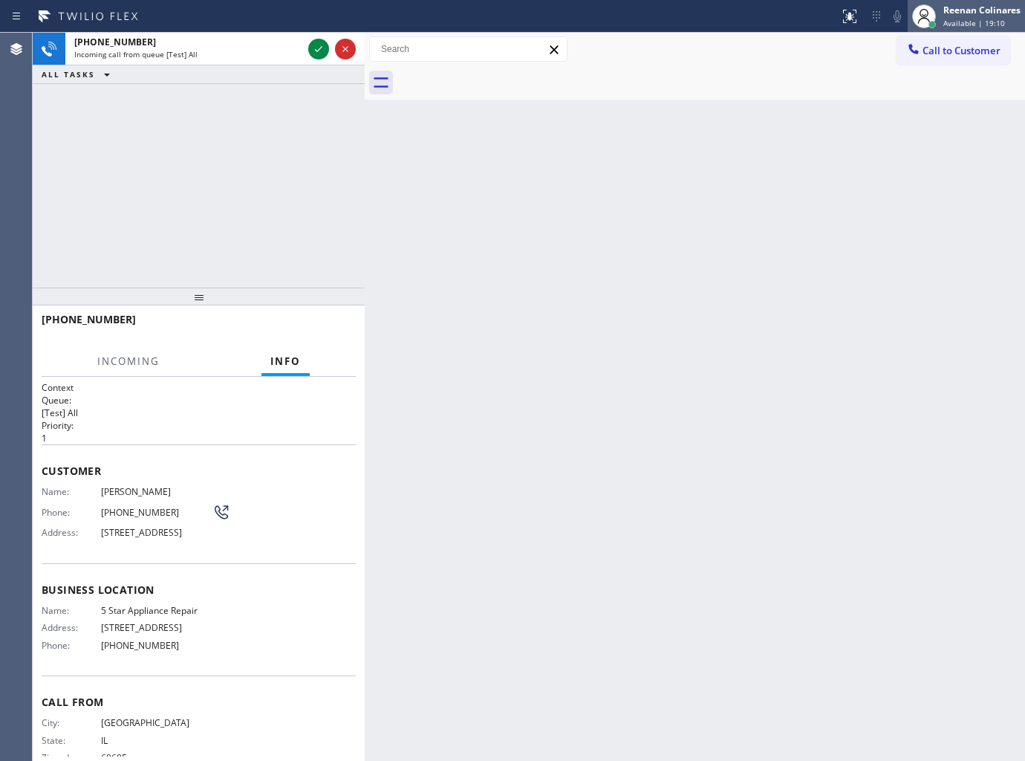
click at [998, 13] on div "Reenan Colinares" at bounding box center [982, 10] width 77 height 13
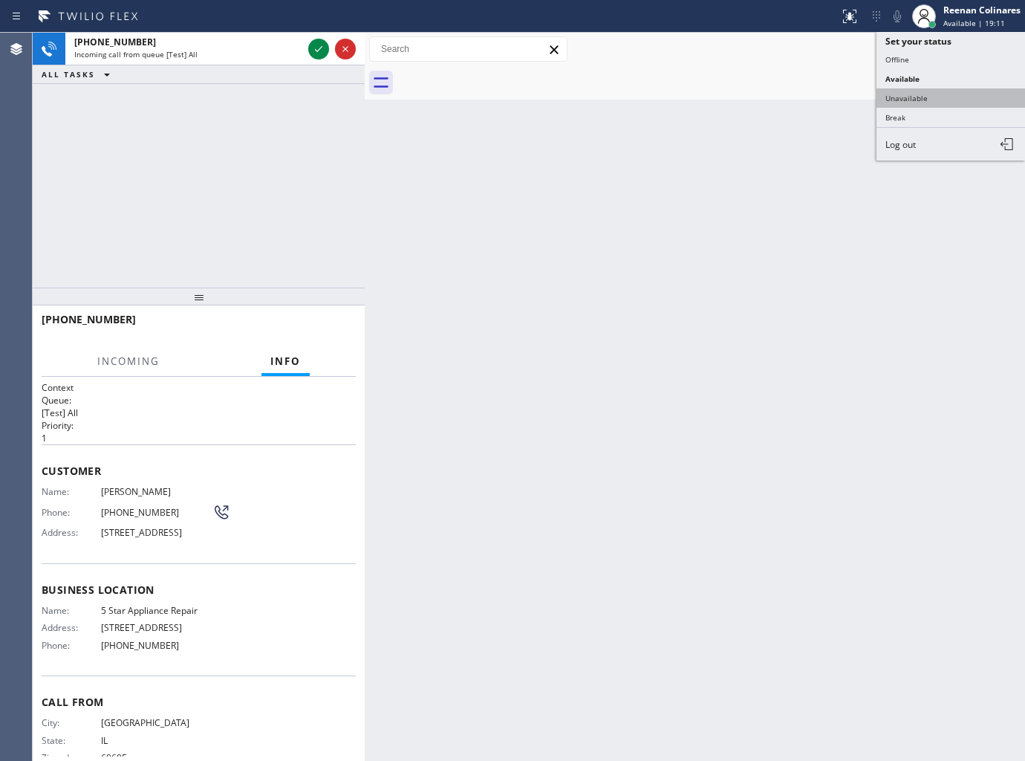
click at [902, 93] on button "Unavailable" at bounding box center [951, 97] width 149 height 19
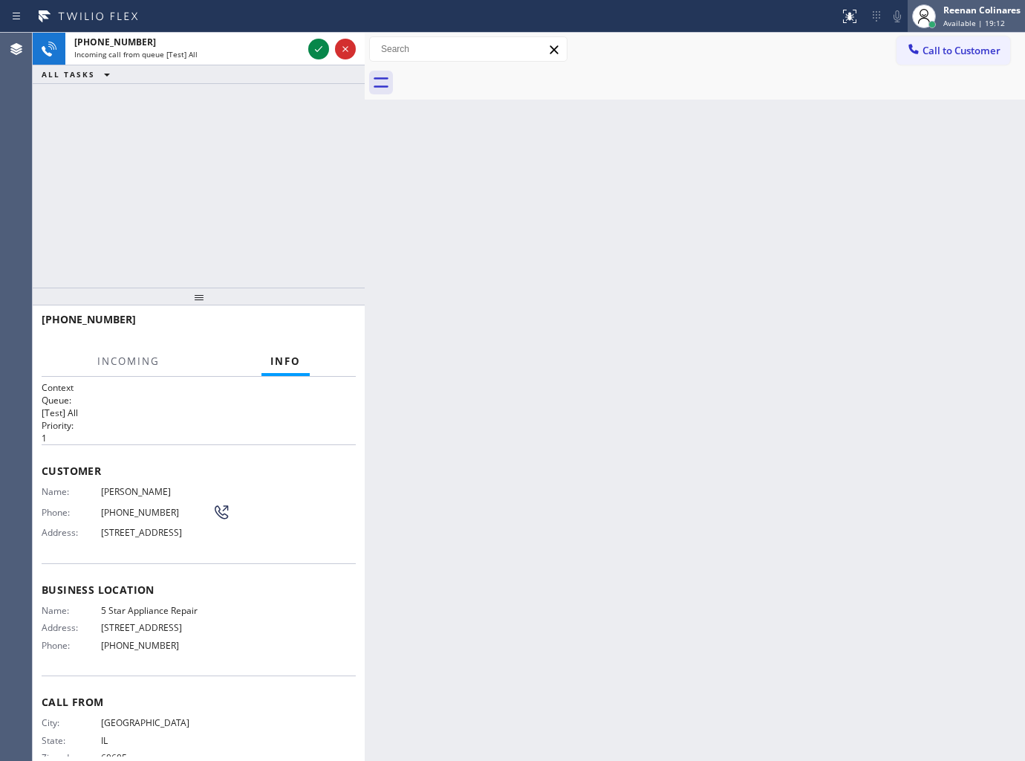
click at [960, 16] on div "Reenan Colinares Available | 19:12" at bounding box center [983, 16] width 85 height 26
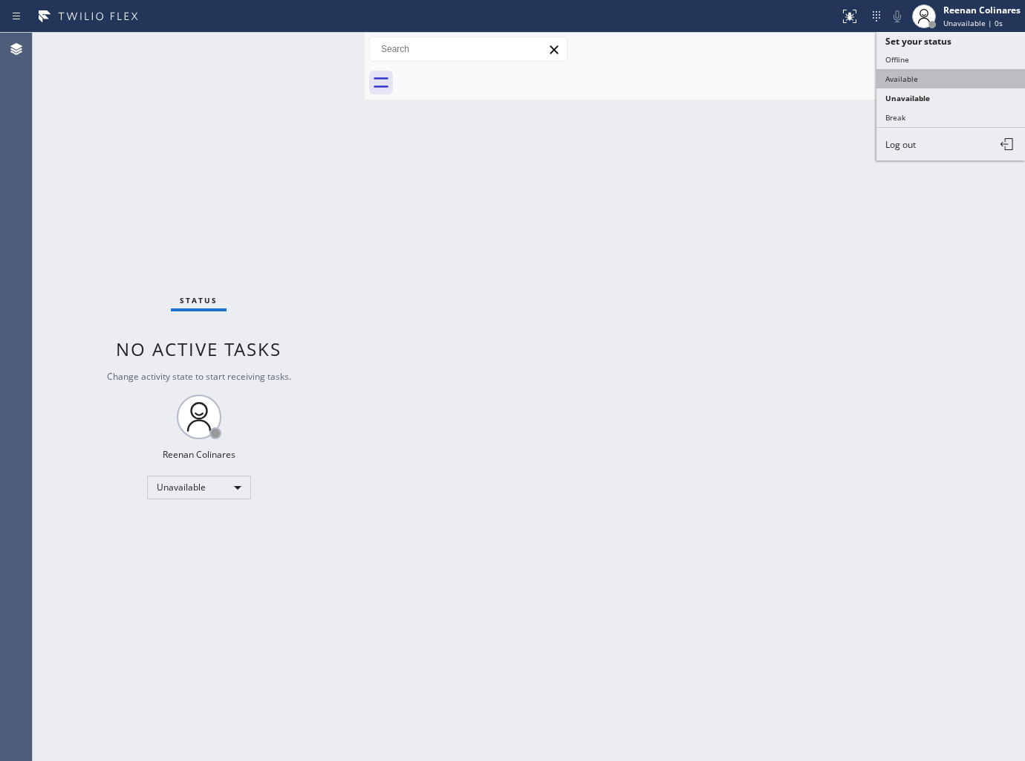
click at [901, 76] on button "Available" at bounding box center [951, 78] width 149 height 19
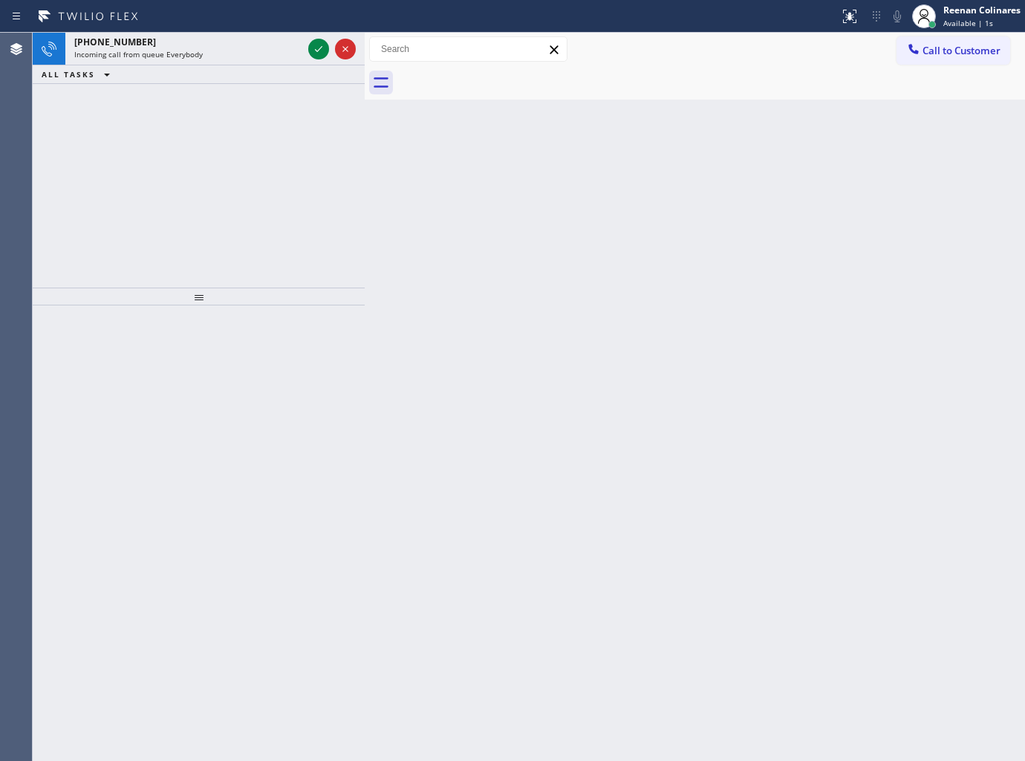
click at [241, 146] on div "[PHONE_NUMBER] Incoming call from queue Everybody ALL TASKS ALL TASKS ACTIVE TA…" at bounding box center [199, 160] width 332 height 255
click at [205, 65] on div "ALL TASKS ALL TASKS ACTIVE TASKS TASKS IN WRAP UP" at bounding box center [199, 74] width 332 height 19
click at [210, 57] on div "Incoming call from queue Everybody" at bounding box center [188, 54] width 228 height 10
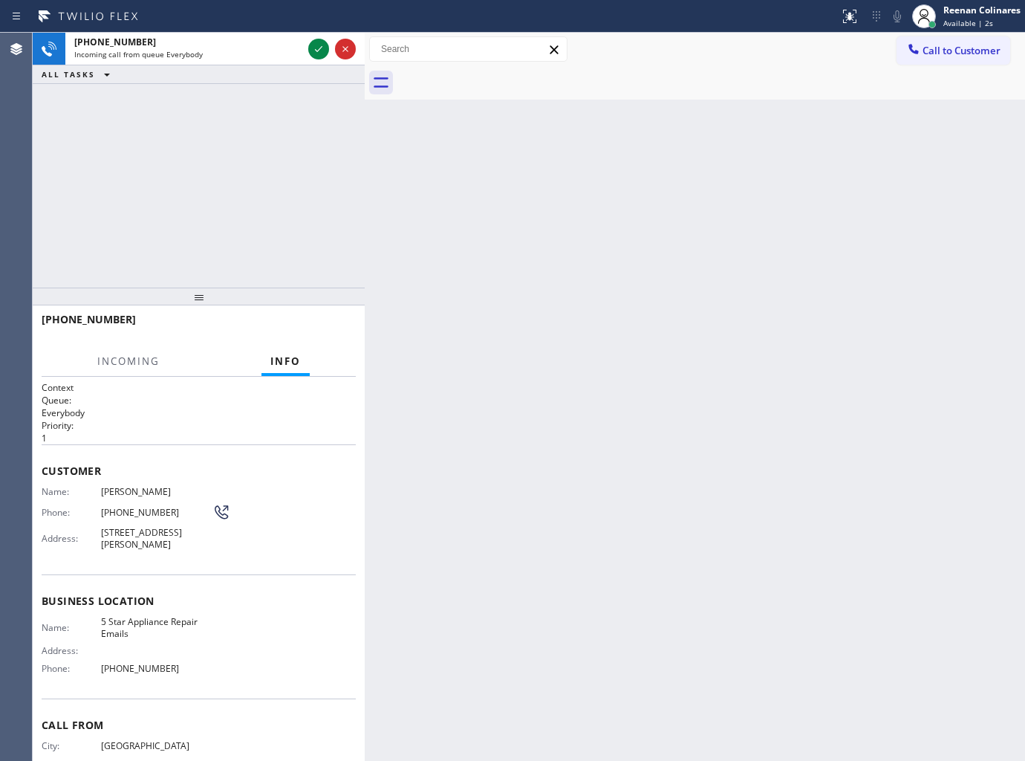
drag, startPoint x: 993, startPoint y: 18, endPoint x: 946, endPoint y: 63, distance: 64.6
click at [993, 18] on div "Available | 2s" at bounding box center [982, 23] width 77 height 10
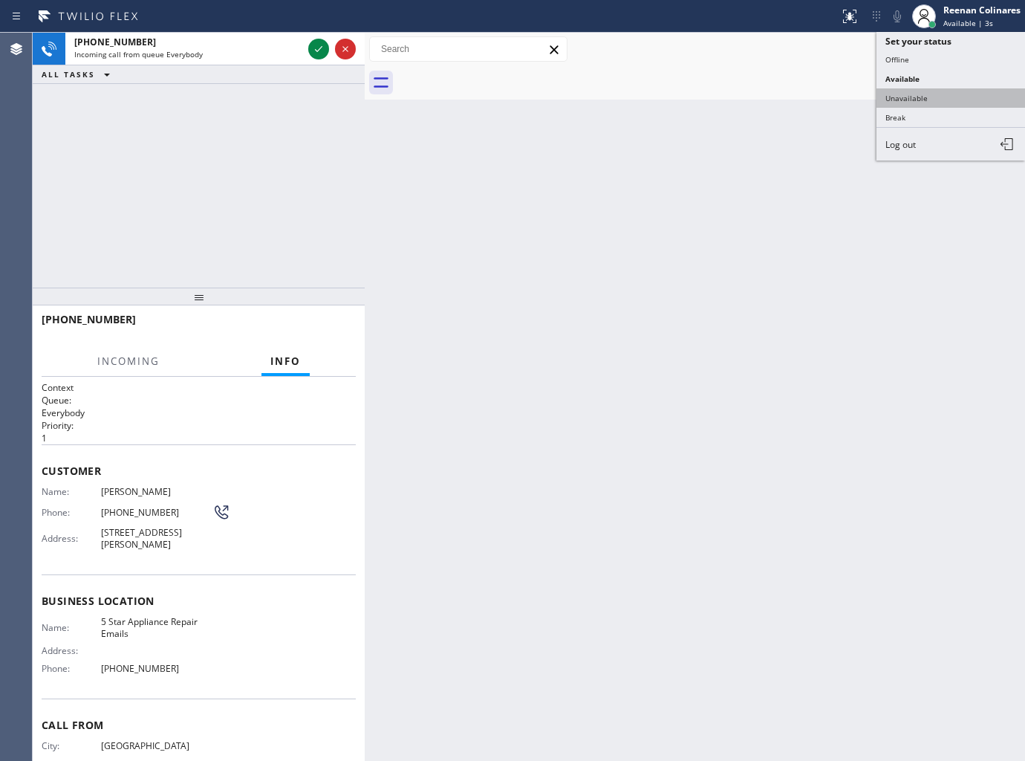
click at [908, 97] on button "Unavailable" at bounding box center [951, 97] width 149 height 19
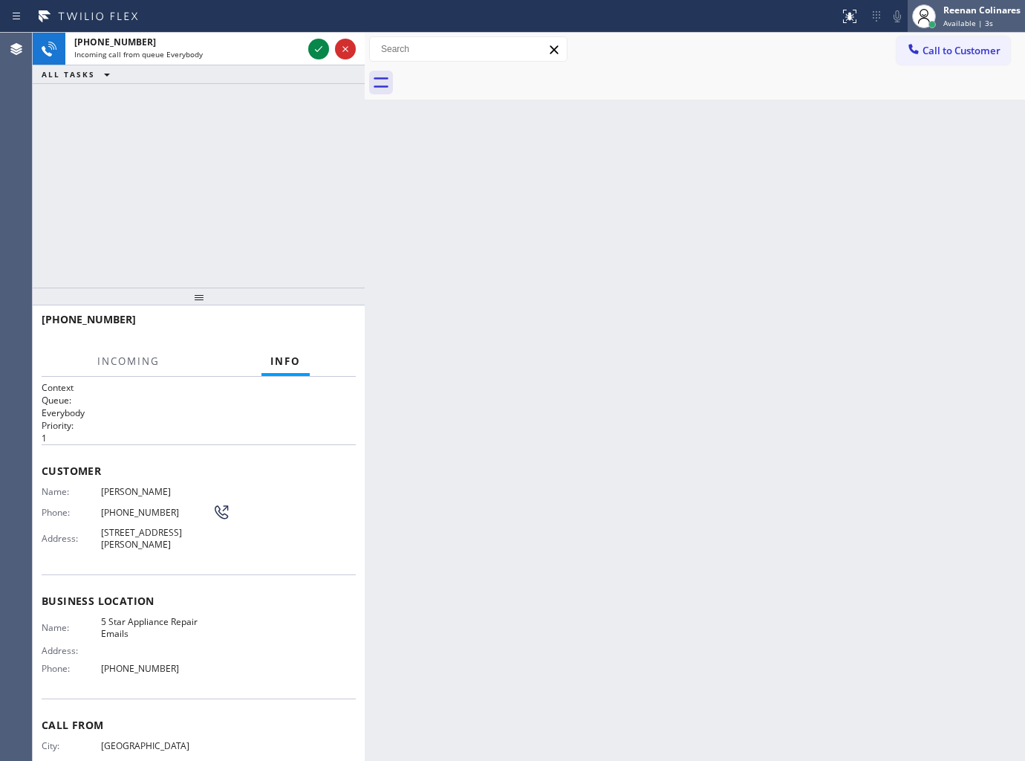
click at [983, 13] on div "Reenan Colinares" at bounding box center [982, 10] width 77 height 13
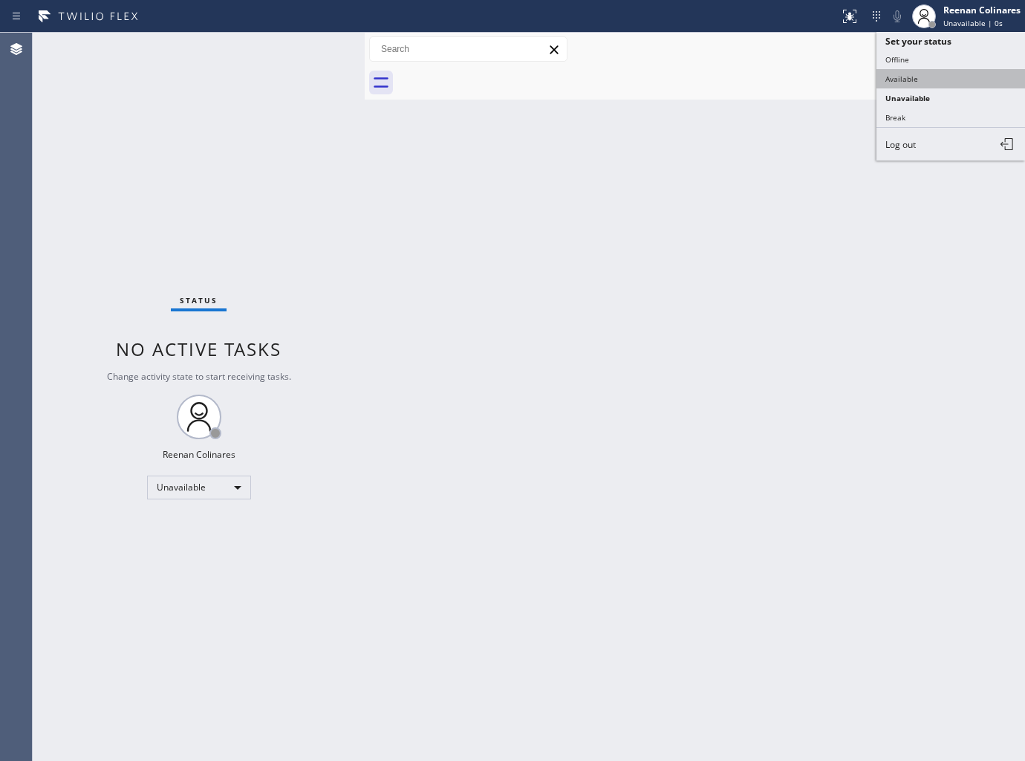
click at [903, 79] on button "Available" at bounding box center [951, 78] width 149 height 19
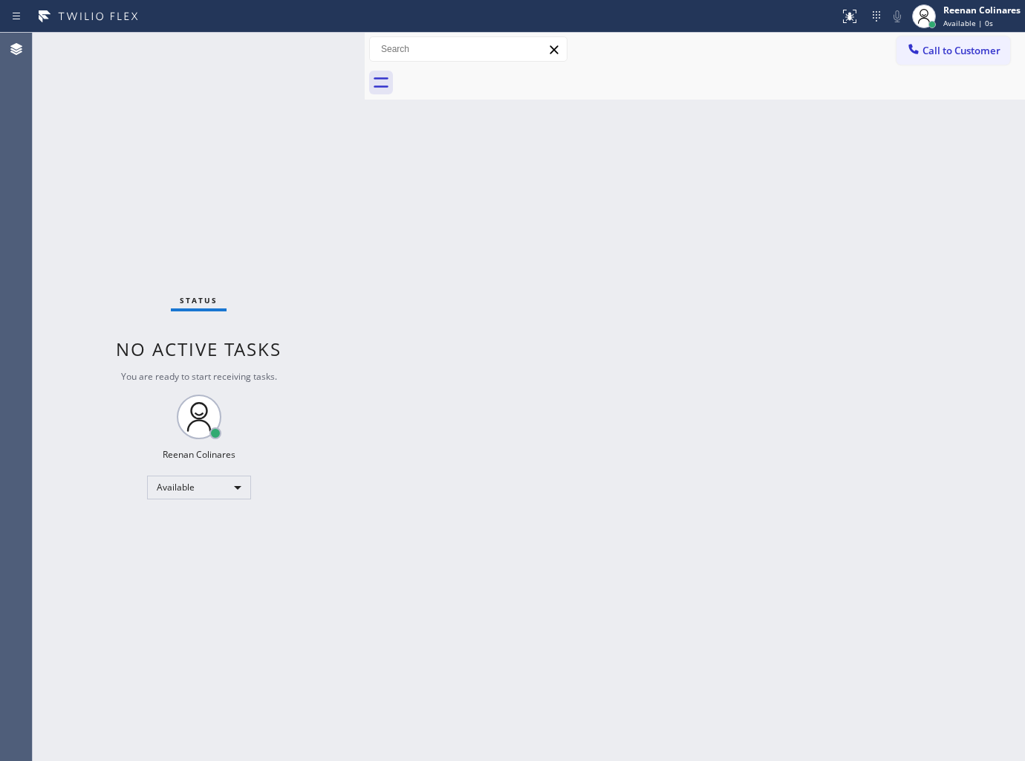
click at [298, 201] on div "Status No active tasks You are ready to start receiving tasks. Reenan Colinares…" at bounding box center [199, 397] width 332 height 728
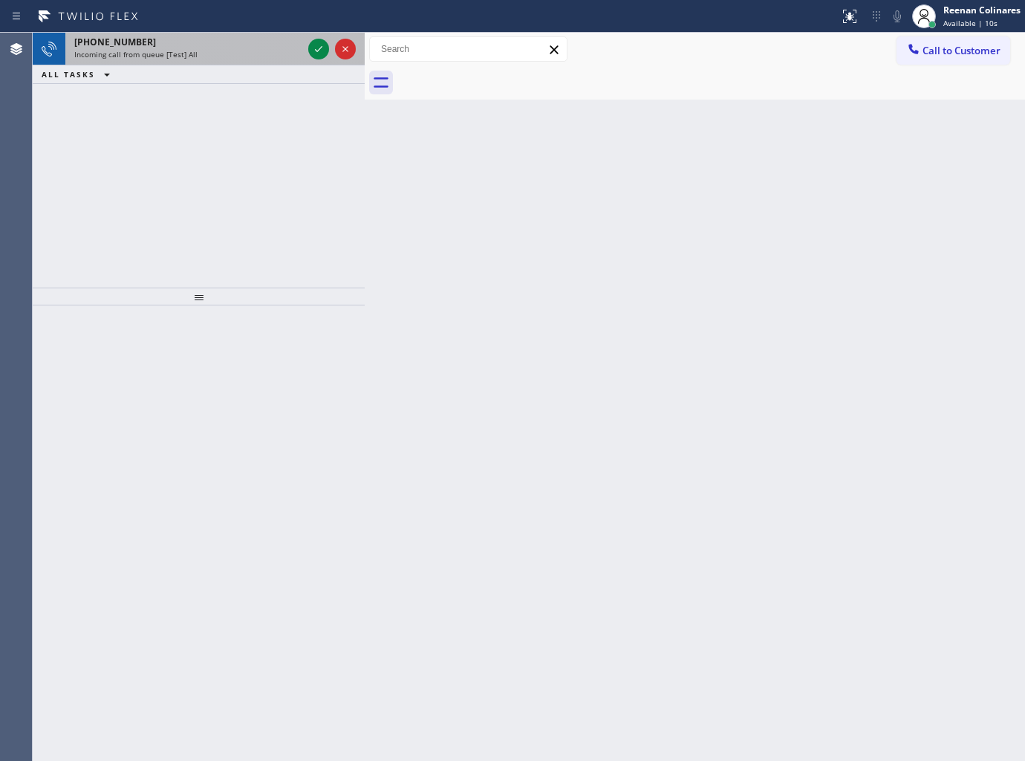
click at [261, 62] on div "[PHONE_NUMBER] Incoming call from queue [Test] All" at bounding box center [185, 49] width 240 height 33
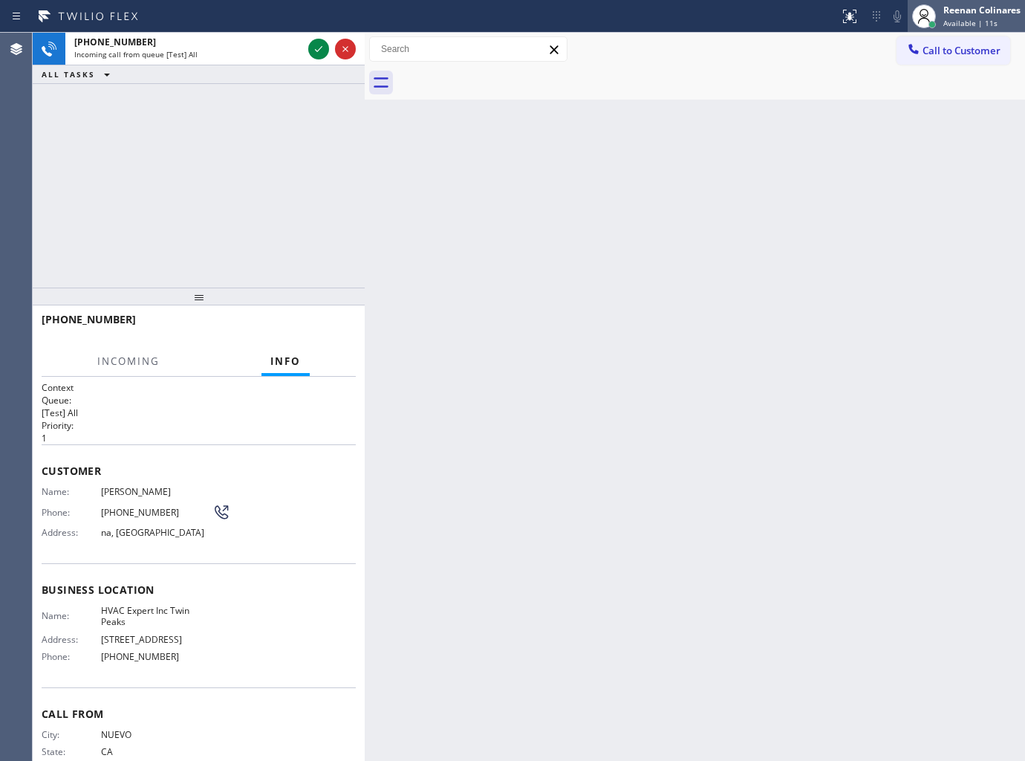
click at [959, 18] on span "Available | 11s" at bounding box center [971, 23] width 54 height 10
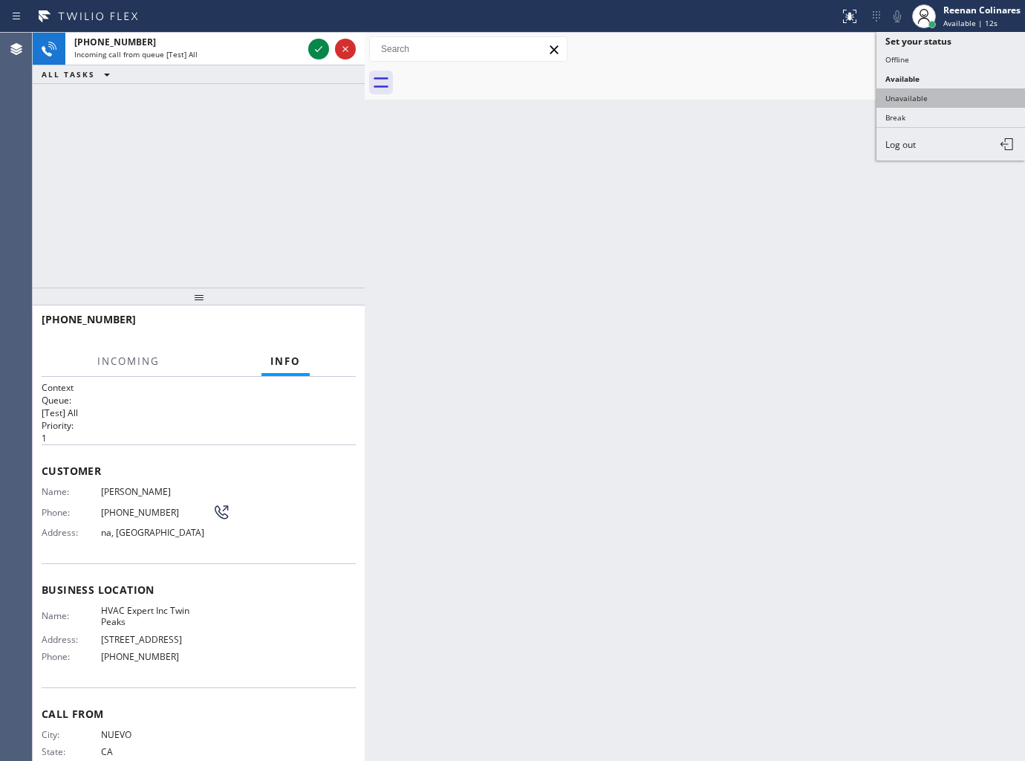
click at [909, 91] on button "Unavailable" at bounding box center [951, 97] width 149 height 19
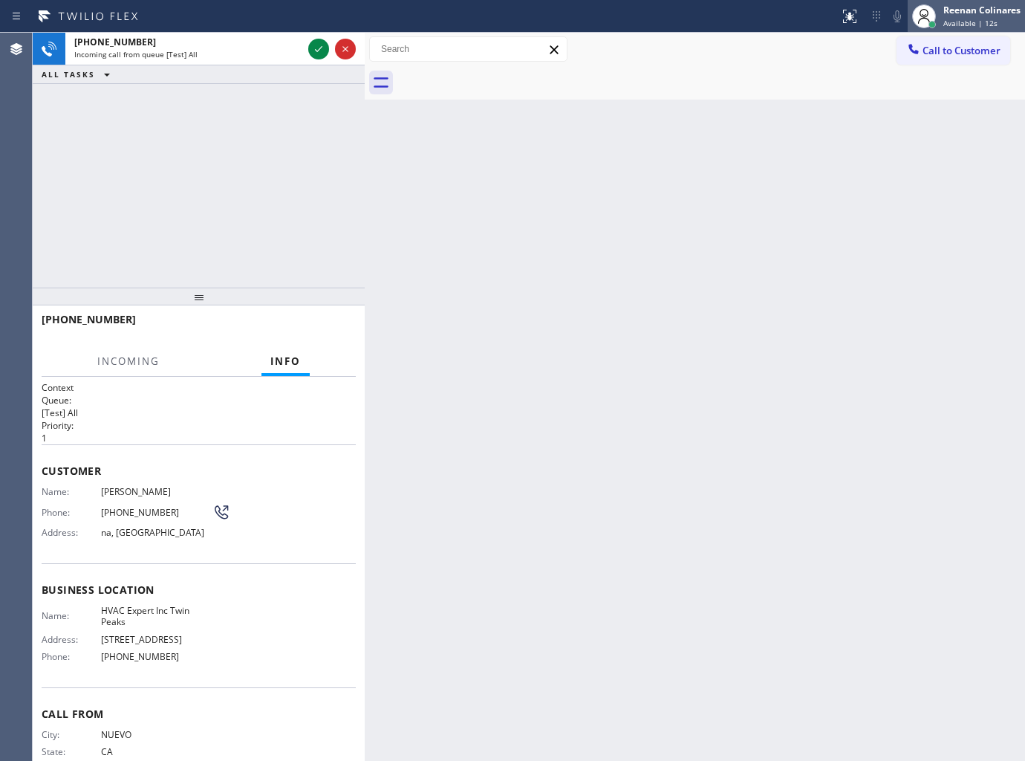
click at [955, 23] on span "Available | 12s" at bounding box center [971, 23] width 54 height 10
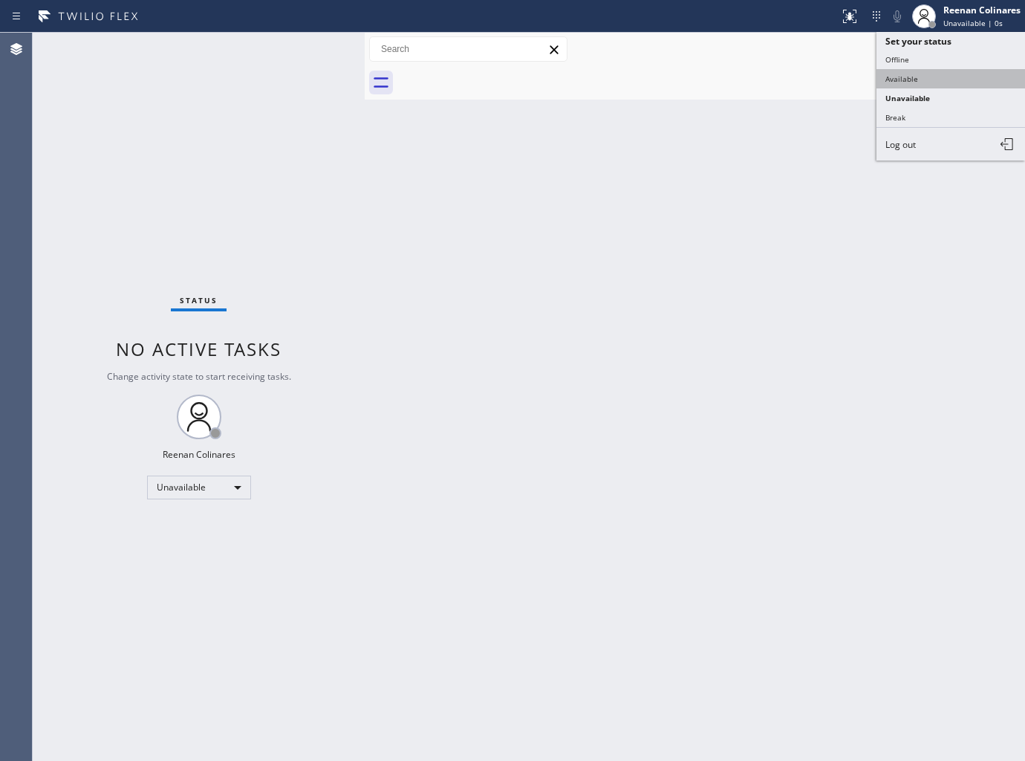
click at [918, 77] on button "Available" at bounding box center [951, 78] width 149 height 19
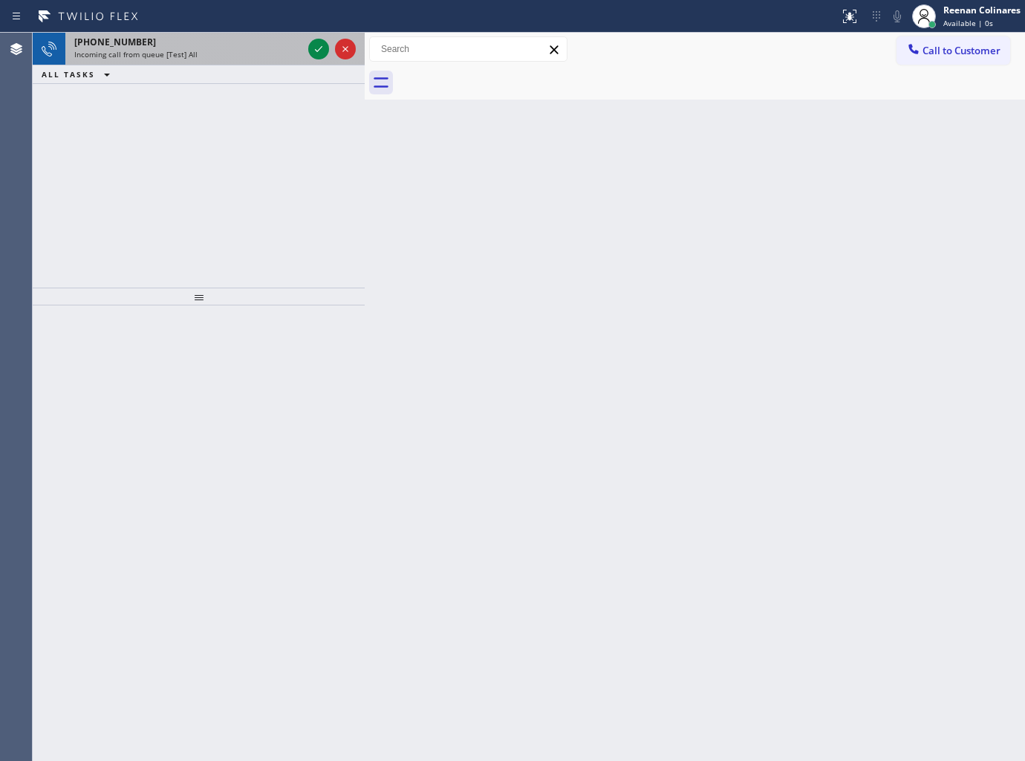
click at [230, 43] on div "[PHONE_NUMBER]" at bounding box center [188, 42] width 228 height 13
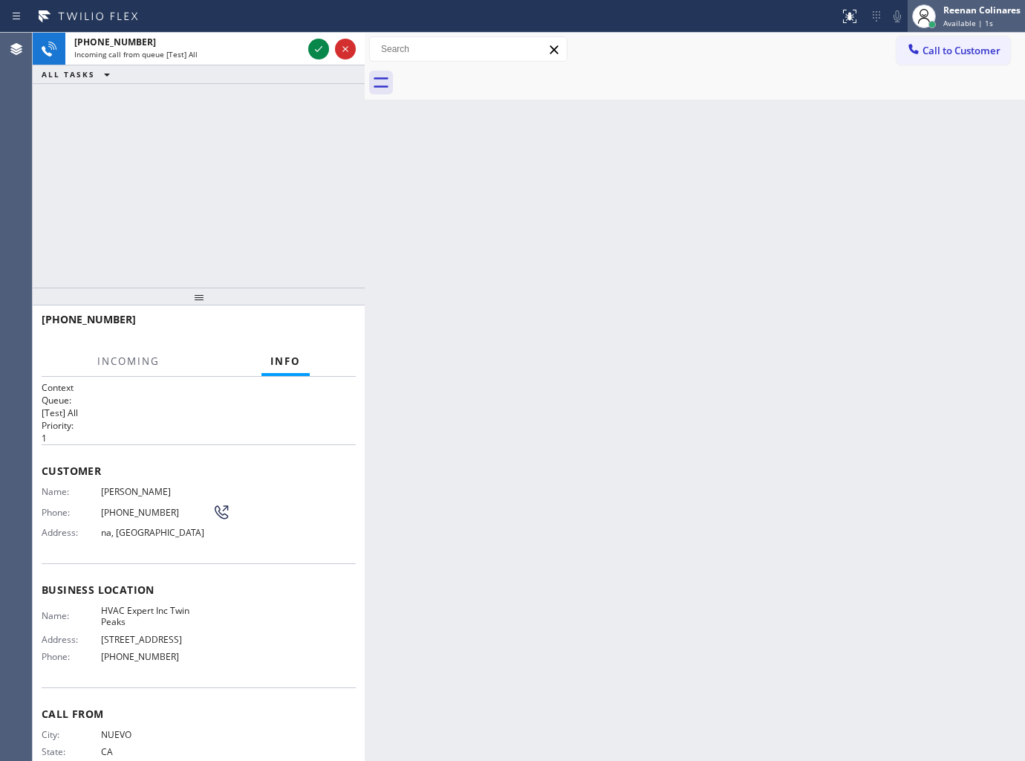
click at [940, 22] on div at bounding box center [924, 16] width 33 height 33
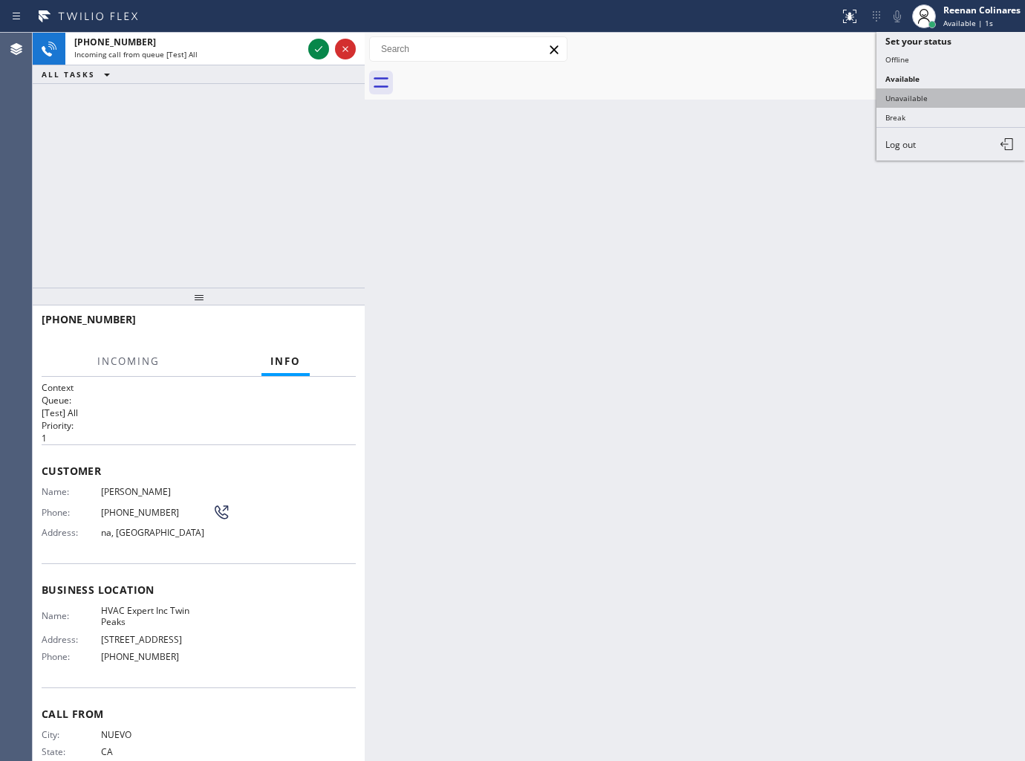
click at [901, 88] on button "Unavailable" at bounding box center [951, 97] width 149 height 19
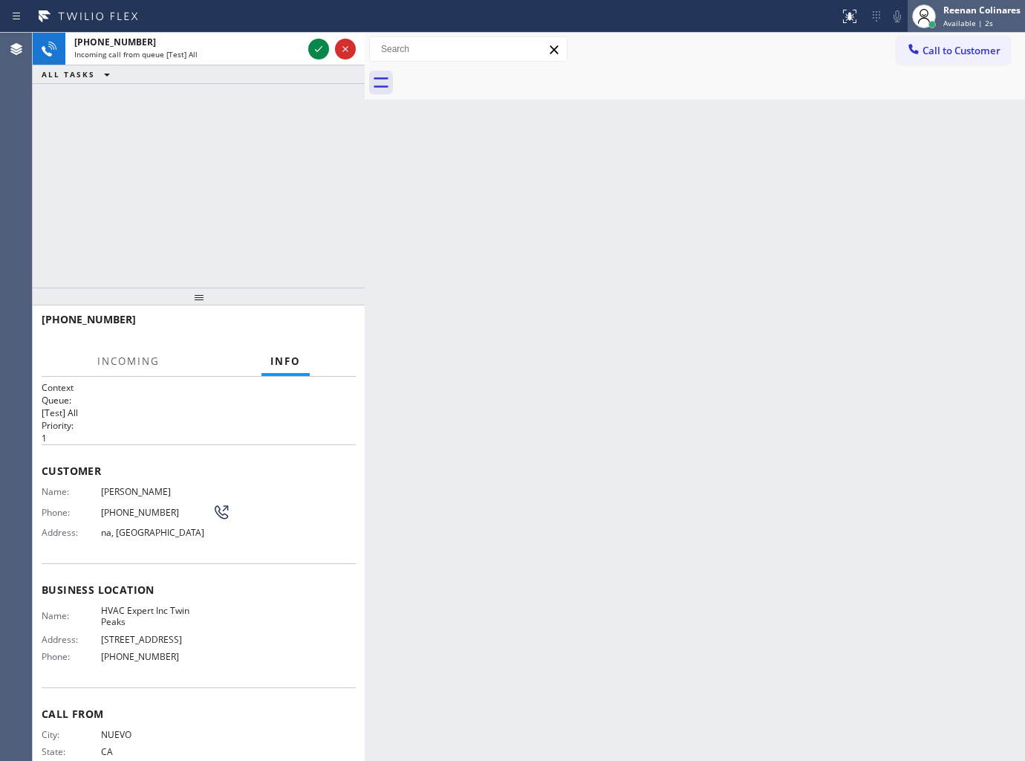
click at [981, 3] on div "Reenan Colinares Available | 2s" at bounding box center [983, 16] width 85 height 26
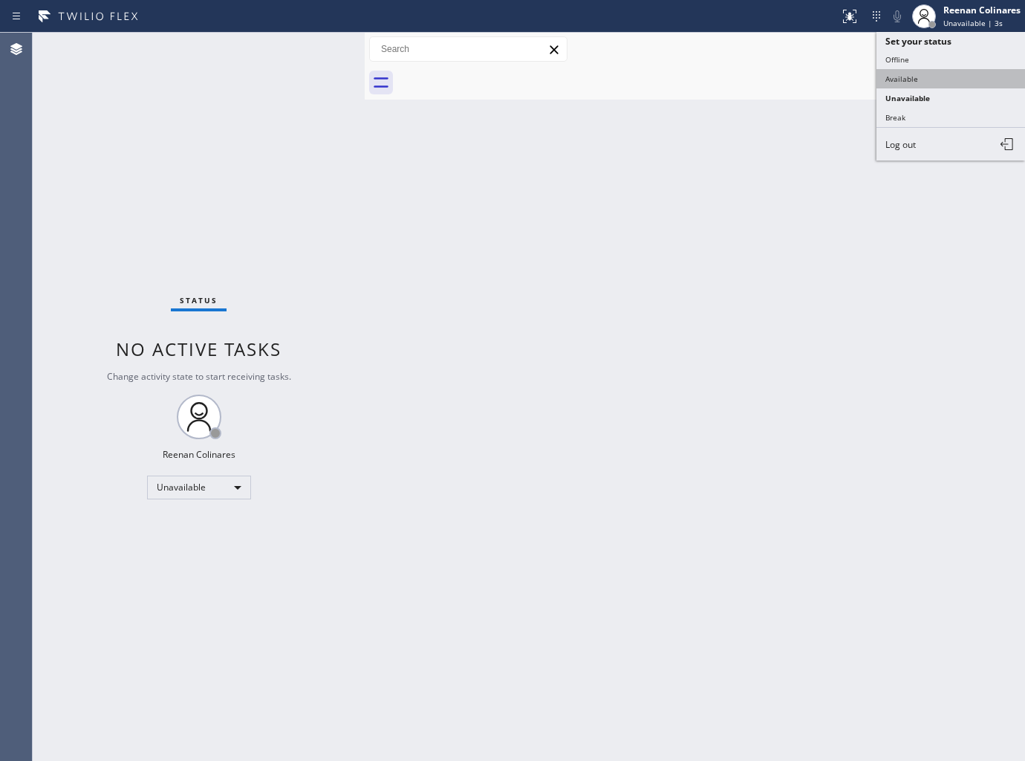
click at [897, 75] on button "Available" at bounding box center [951, 78] width 149 height 19
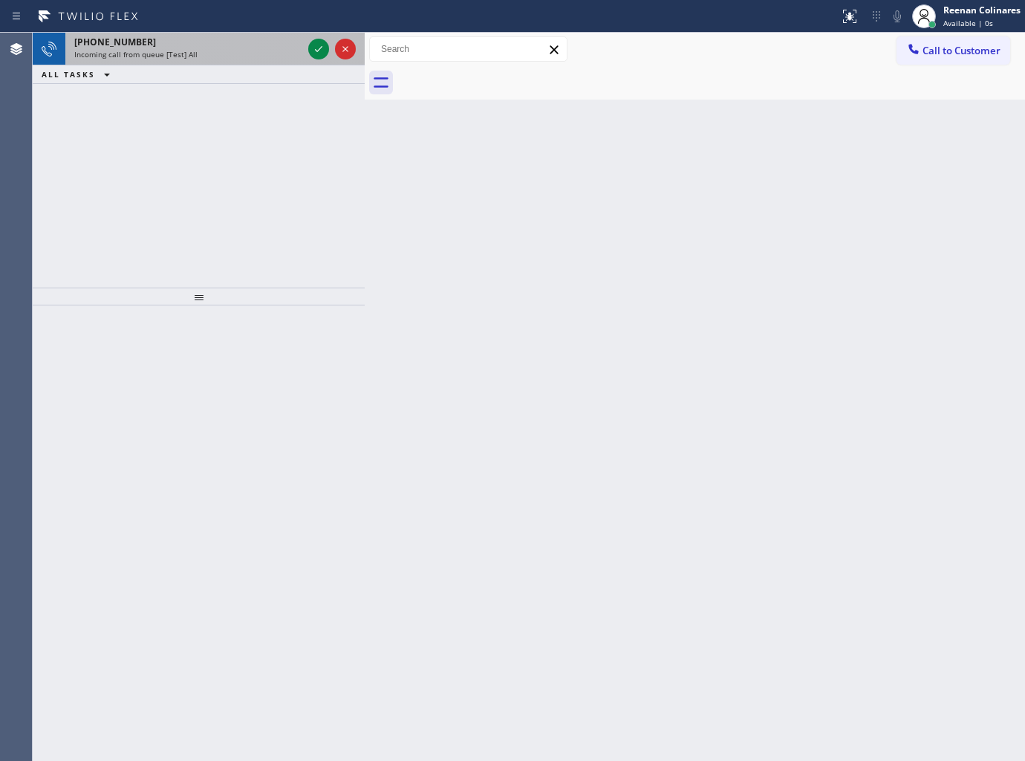
click at [175, 51] on span "Incoming call from queue [Test] All" at bounding box center [135, 54] width 123 height 10
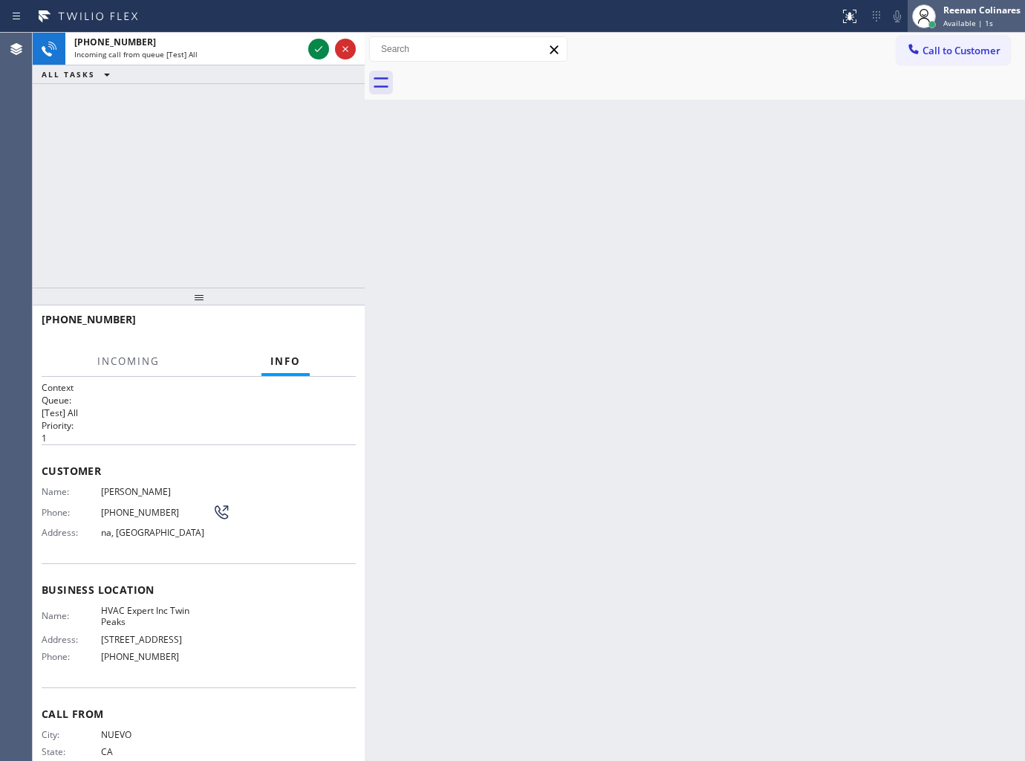
click at [996, 9] on div "Reenan Colinares" at bounding box center [982, 10] width 77 height 13
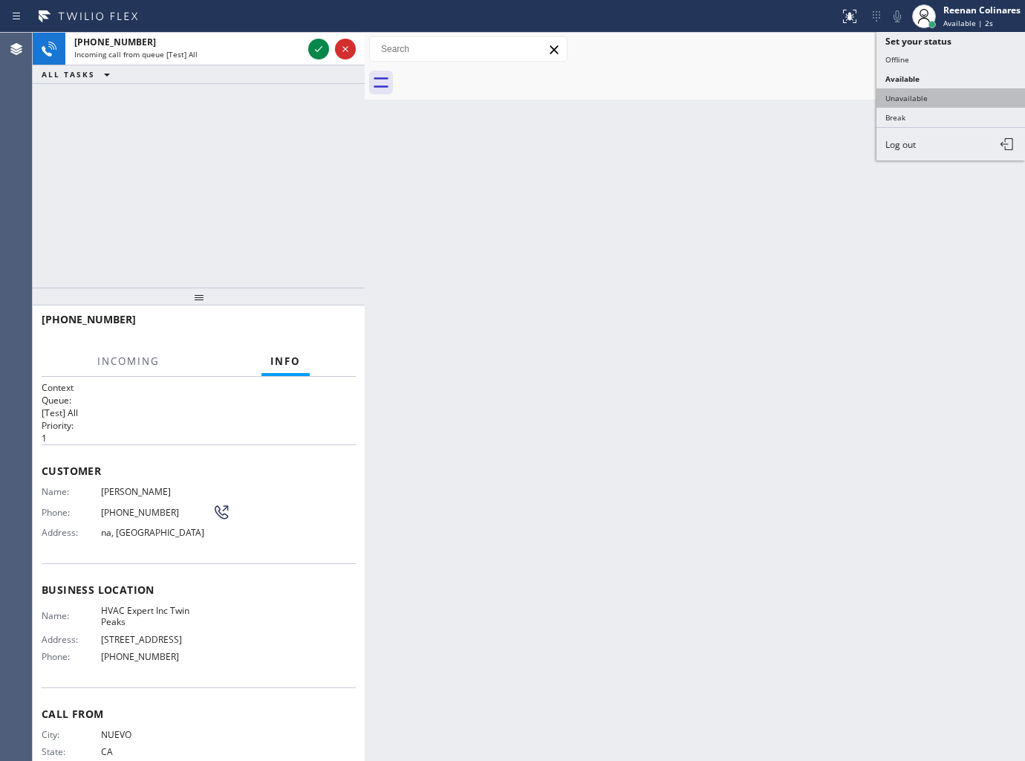
click at [903, 94] on button "Unavailable" at bounding box center [951, 97] width 149 height 19
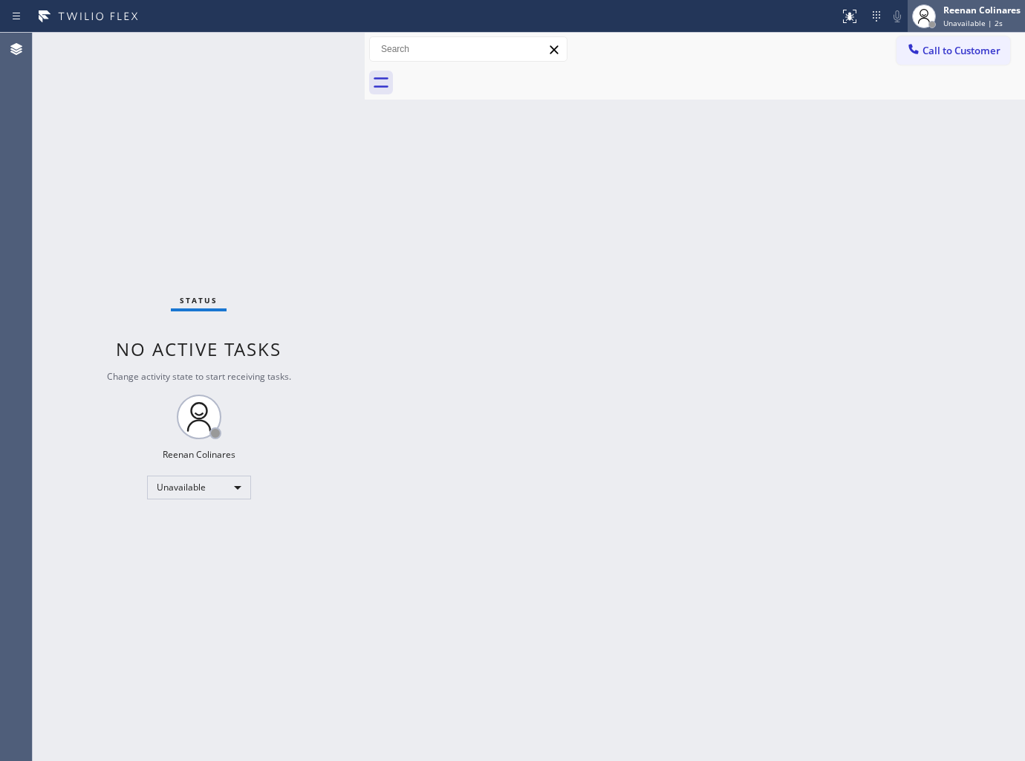
click at [946, 11] on div "Reenan Colinares" at bounding box center [982, 10] width 77 height 13
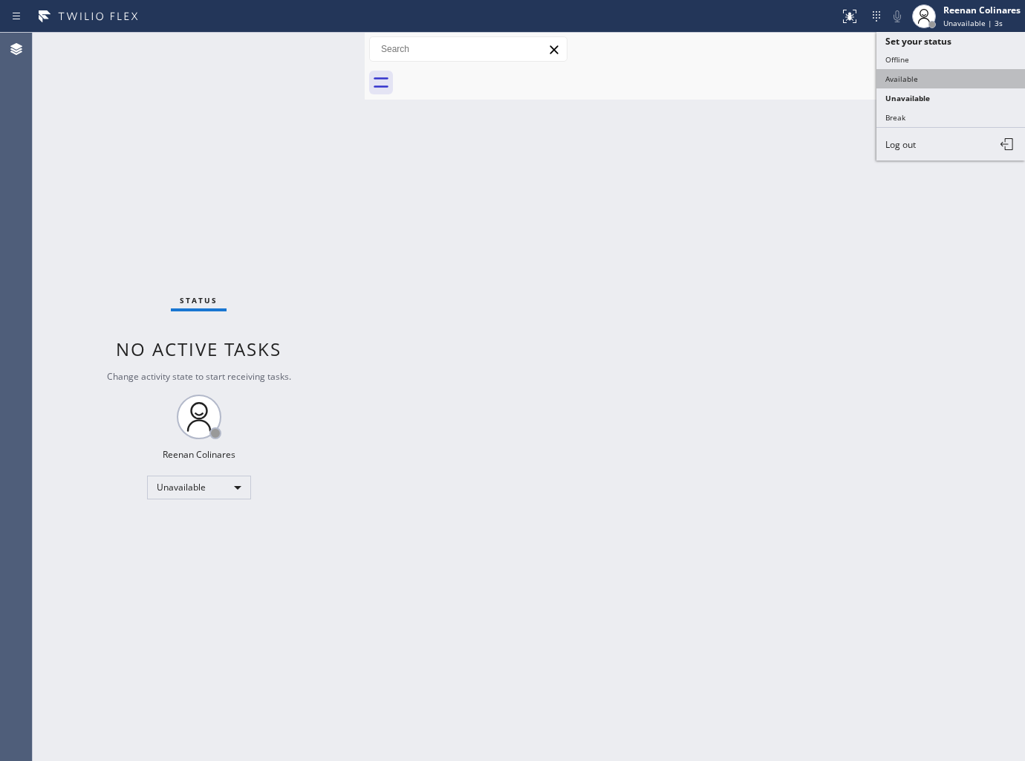
click at [908, 75] on button "Available" at bounding box center [951, 78] width 149 height 19
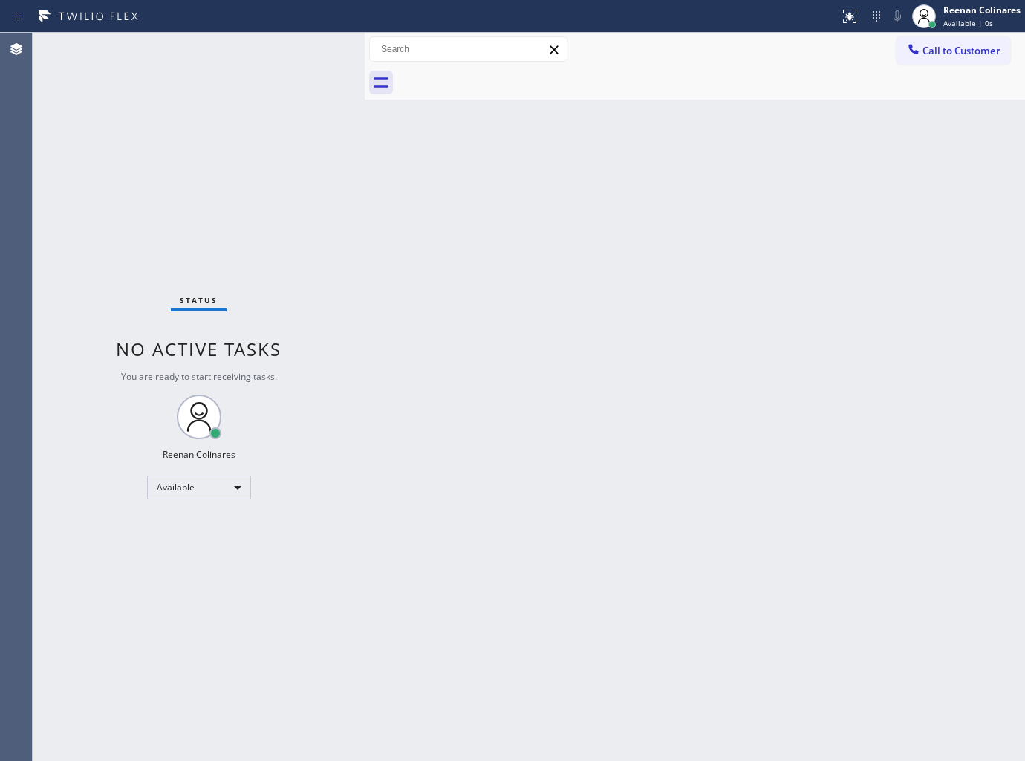
click at [219, 77] on div "Status No active tasks You are ready to start receiving tasks. Reenan Colinares…" at bounding box center [199, 397] width 332 height 728
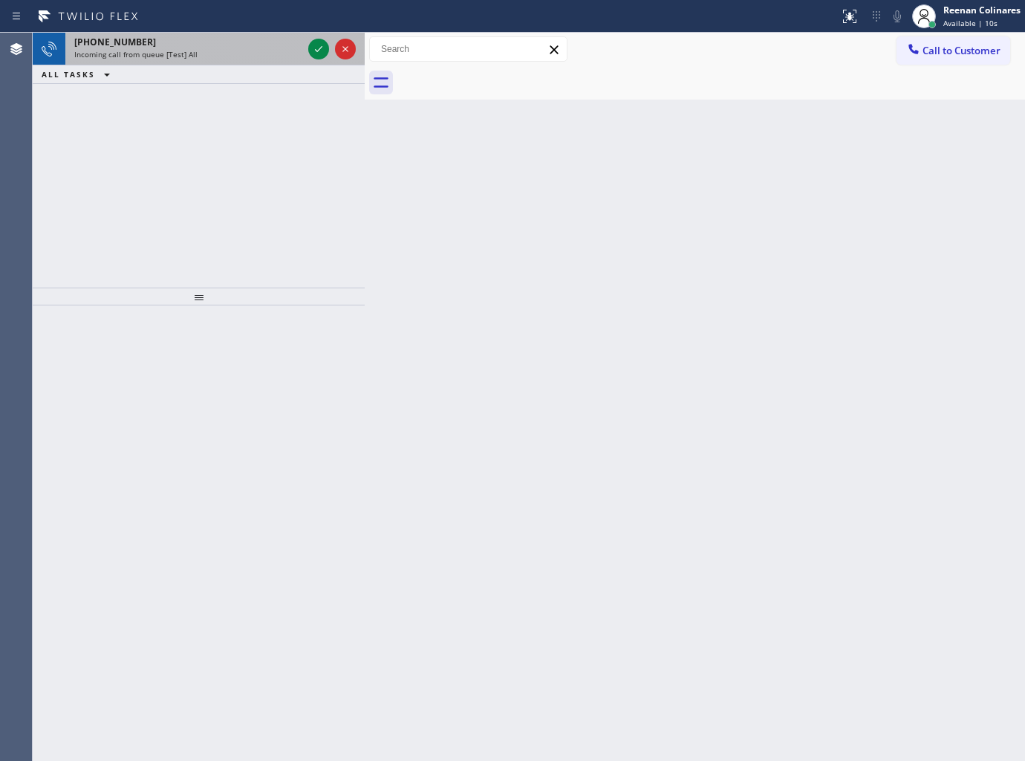
click at [175, 39] on div "[PHONE_NUMBER]" at bounding box center [188, 42] width 228 height 13
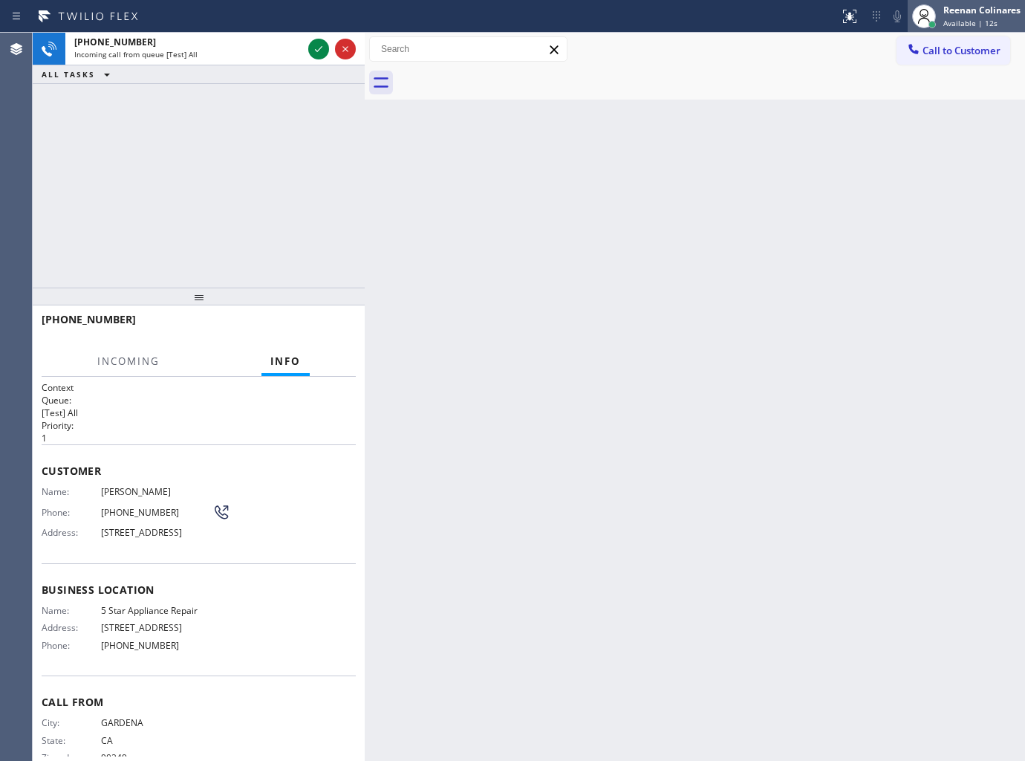
click at [941, 13] on div "Reenan Colinares Available | 12s" at bounding box center [983, 16] width 85 height 26
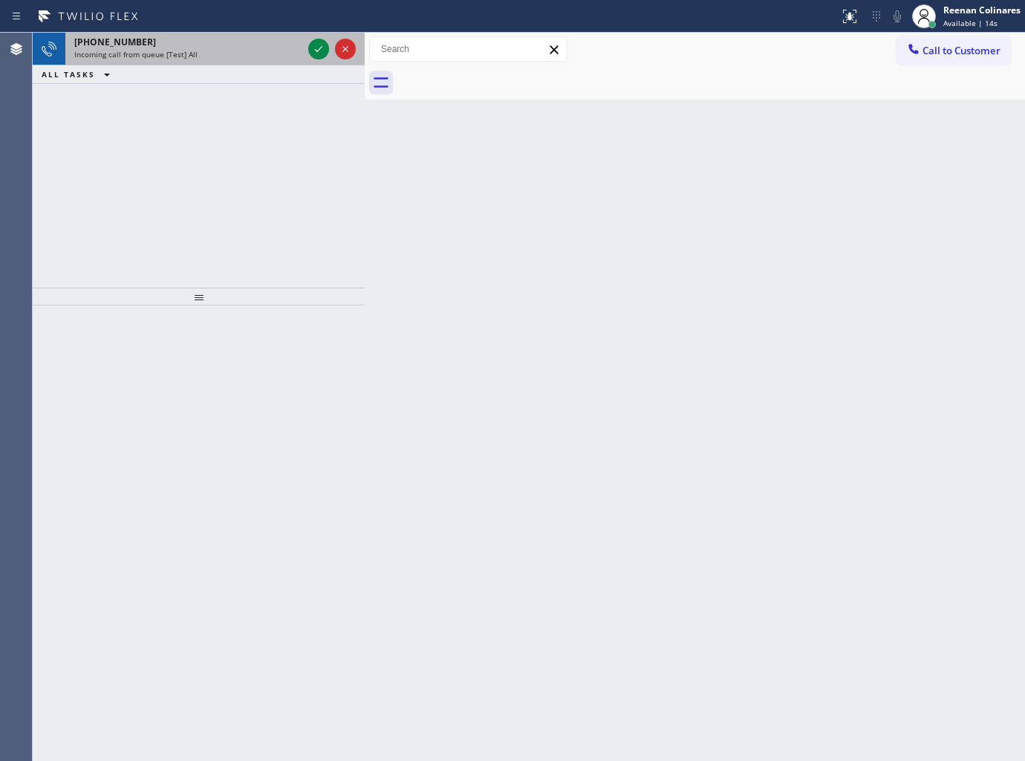
click at [205, 59] on div "Incoming call from queue [Test] All" at bounding box center [188, 54] width 228 height 10
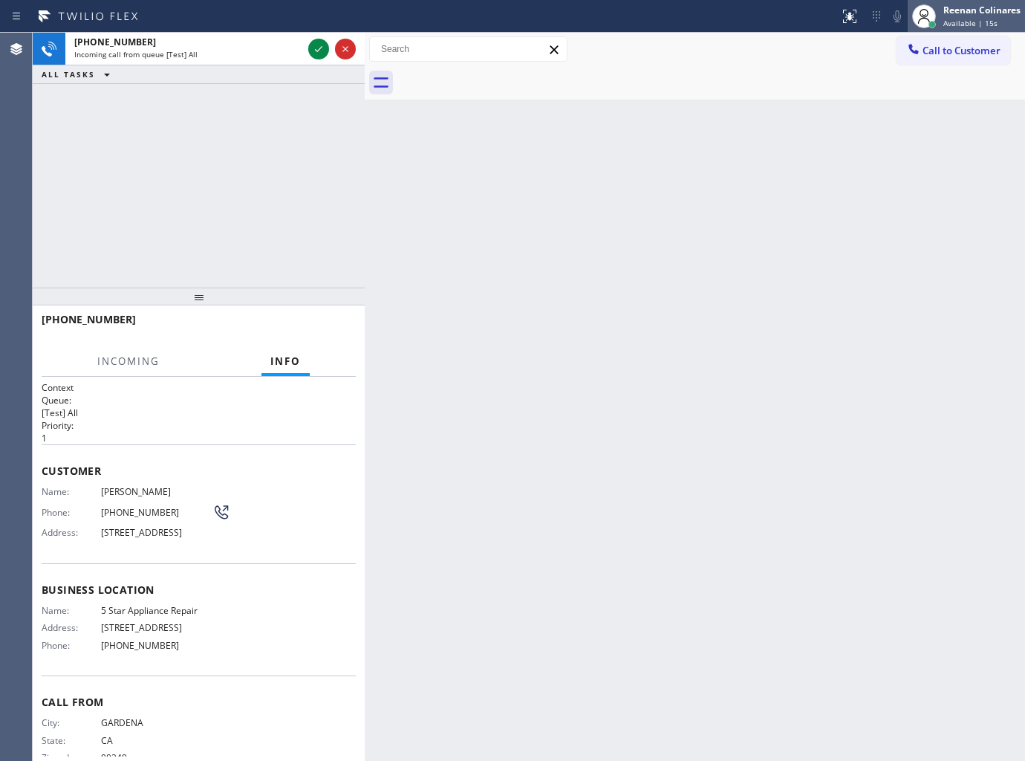
click at [962, 19] on span "Available | 15s" at bounding box center [971, 23] width 54 height 10
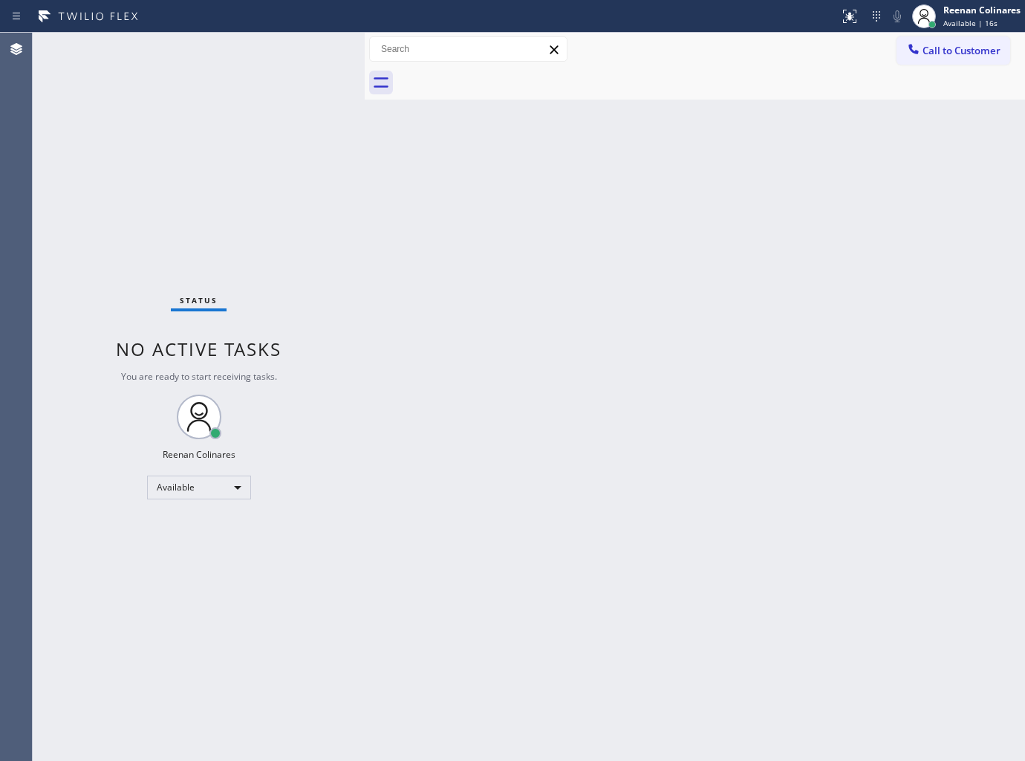
click at [441, 104] on div "Back to Dashboard Change Sender ID Customers Technicians Select a contact Outbo…" at bounding box center [695, 397] width 660 height 728
click at [452, 437] on div "Back to Dashboard Change Sender ID Customers Technicians Select a contact Outbo…" at bounding box center [695, 397] width 660 height 728
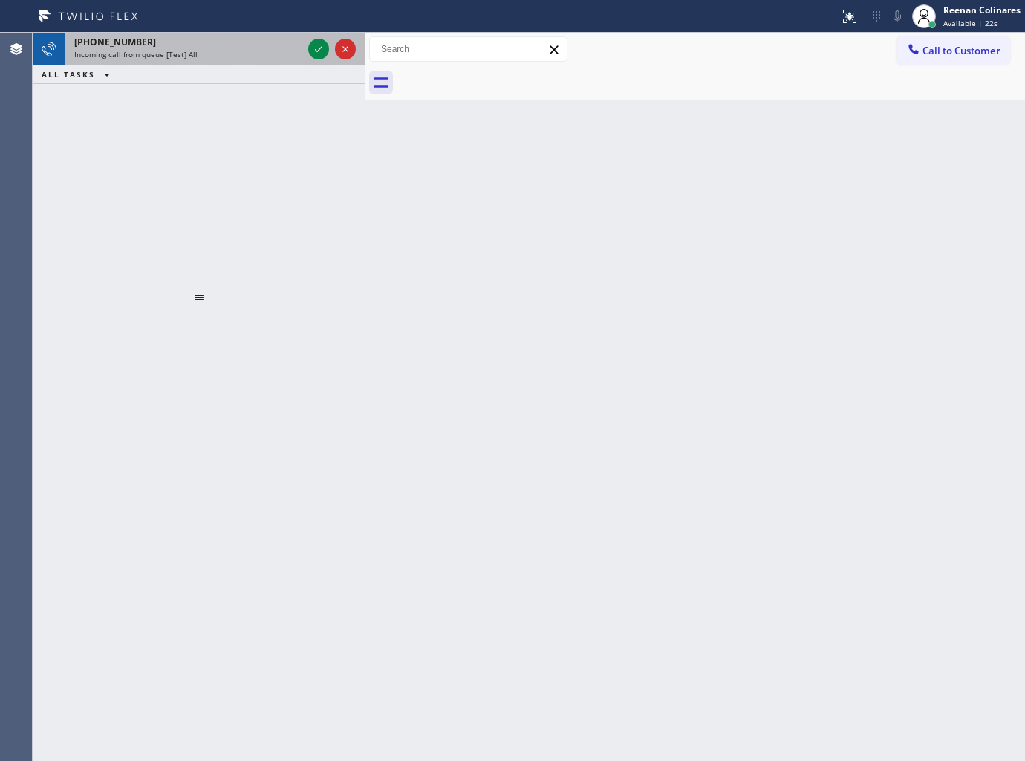
click at [227, 42] on div "[PHONE_NUMBER]" at bounding box center [188, 42] width 228 height 13
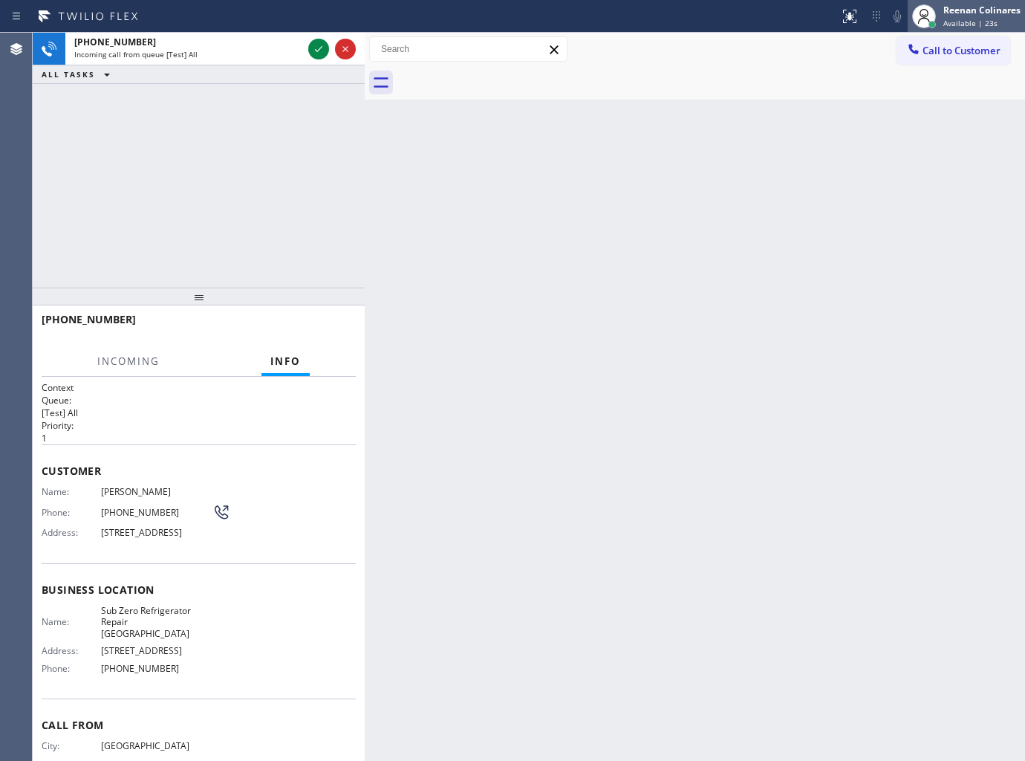
click at [983, 30] on div "Reenan Colinares Available | 23s" at bounding box center [966, 16] width 117 height 33
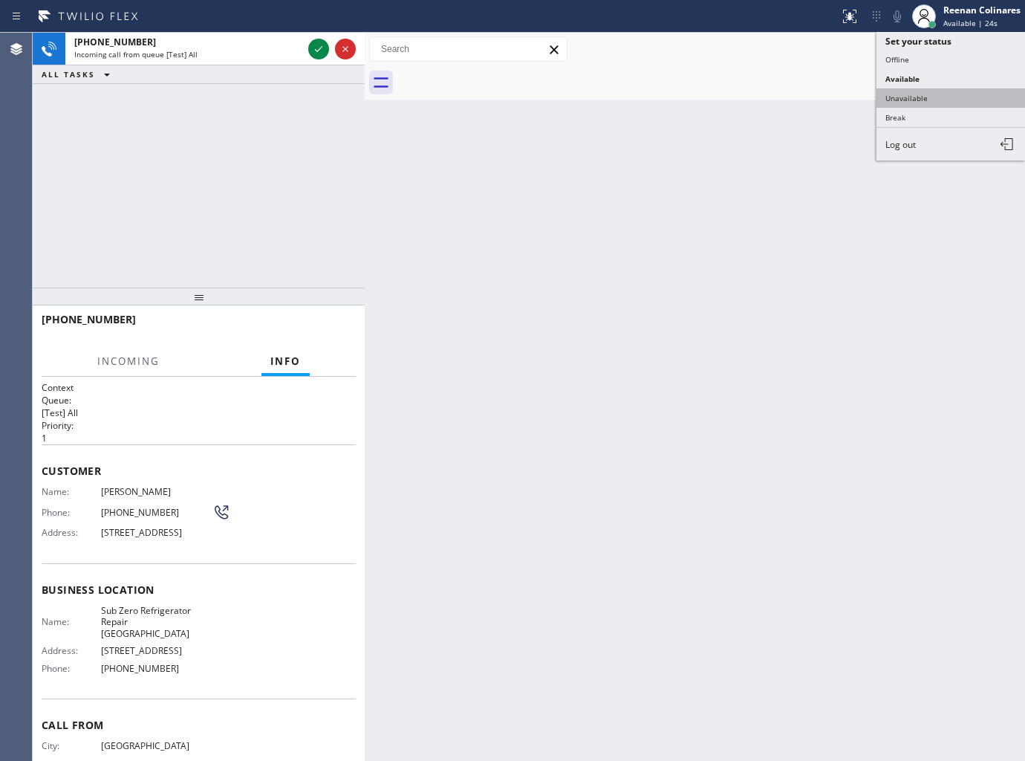
click at [889, 94] on button "Unavailable" at bounding box center [951, 97] width 149 height 19
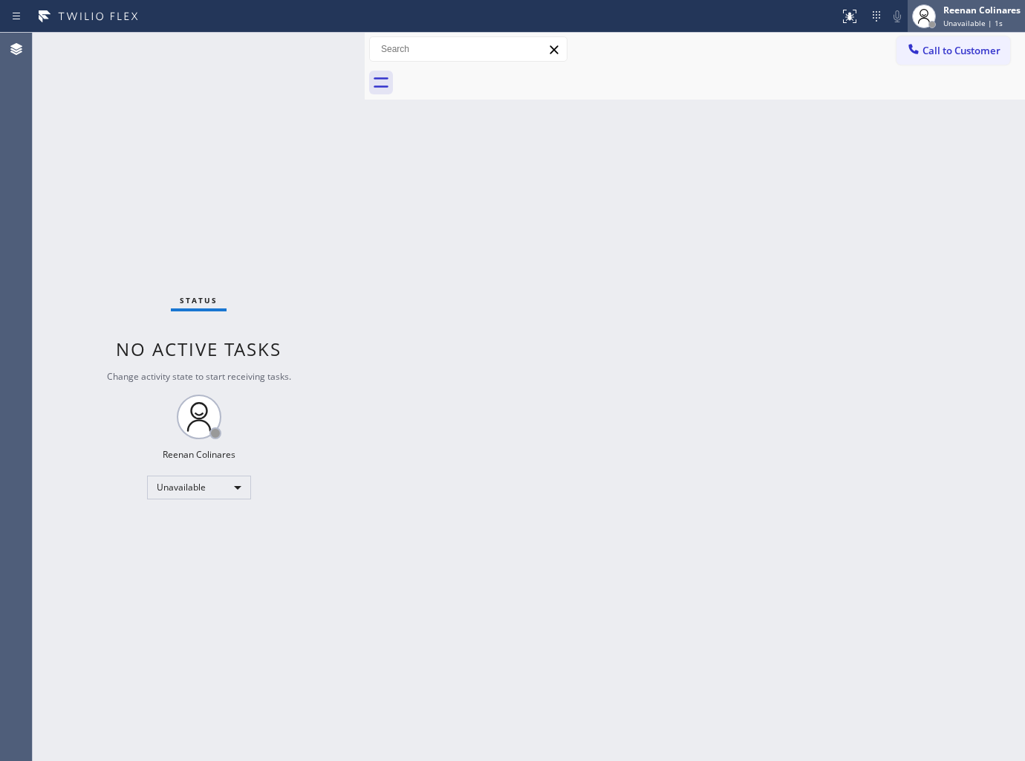
drag, startPoint x: 934, startPoint y: 13, endPoint x: 929, endPoint y: 27, distance: 15.0
click at [934, 15] on div at bounding box center [924, 16] width 24 height 24
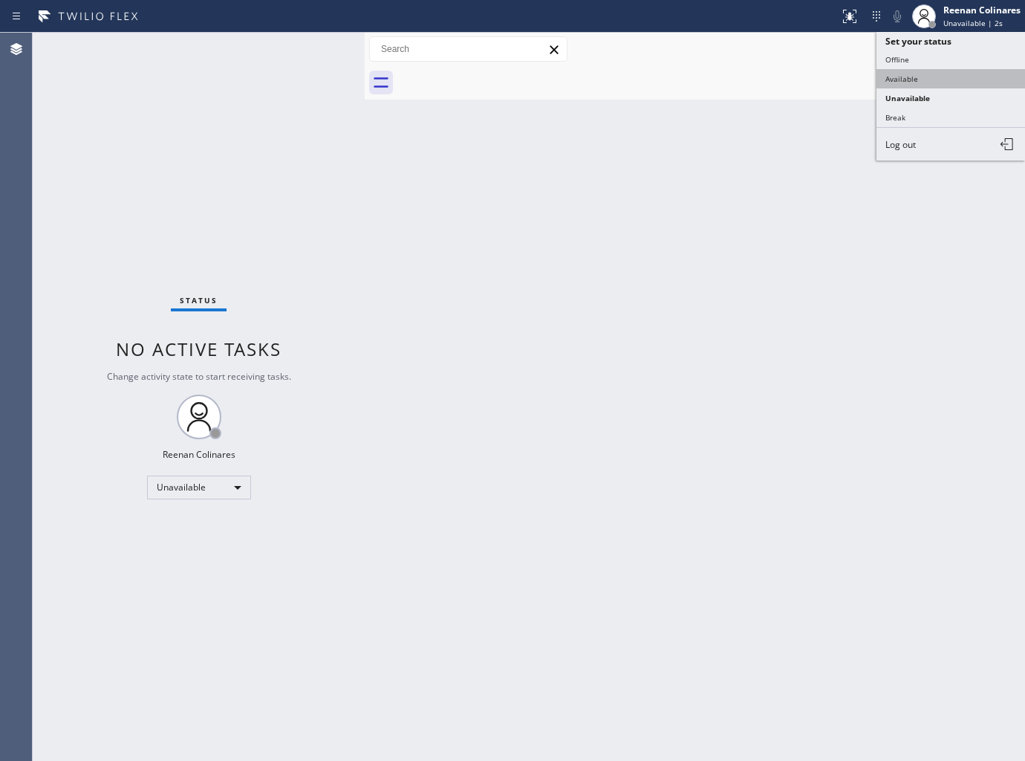
click at [906, 83] on button "Available" at bounding box center [951, 78] width 149 height 19
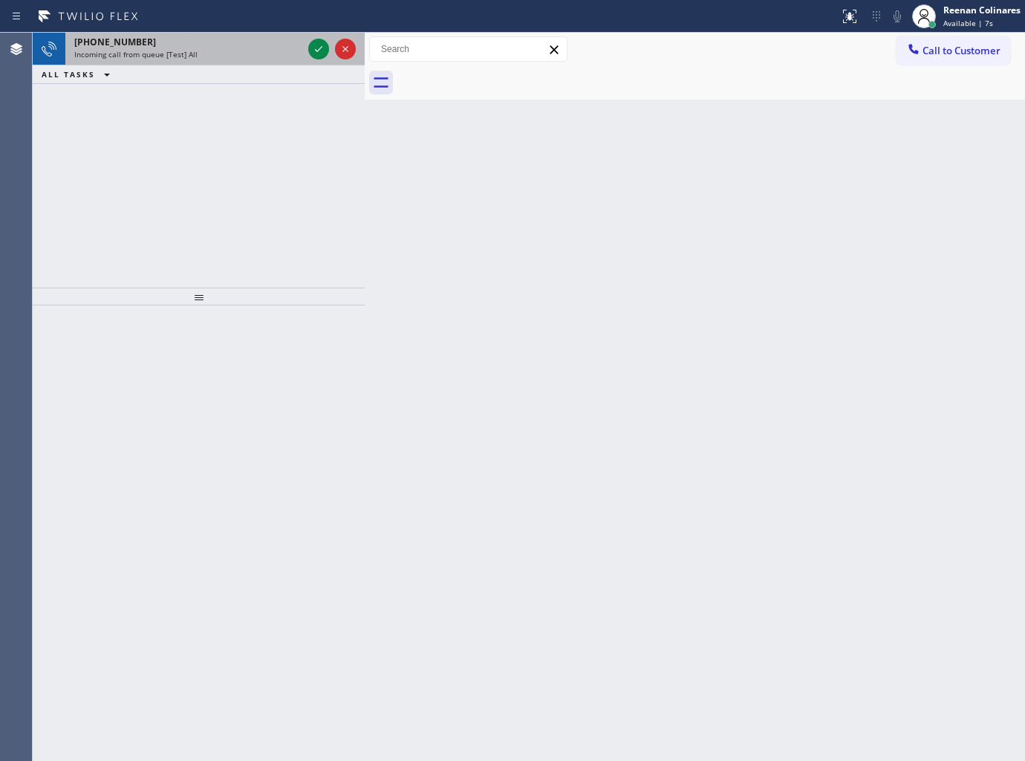
click at [241, 42] on div "[PHONE_NUMBER]" at bounding box center [188, 42] width 228 height 13
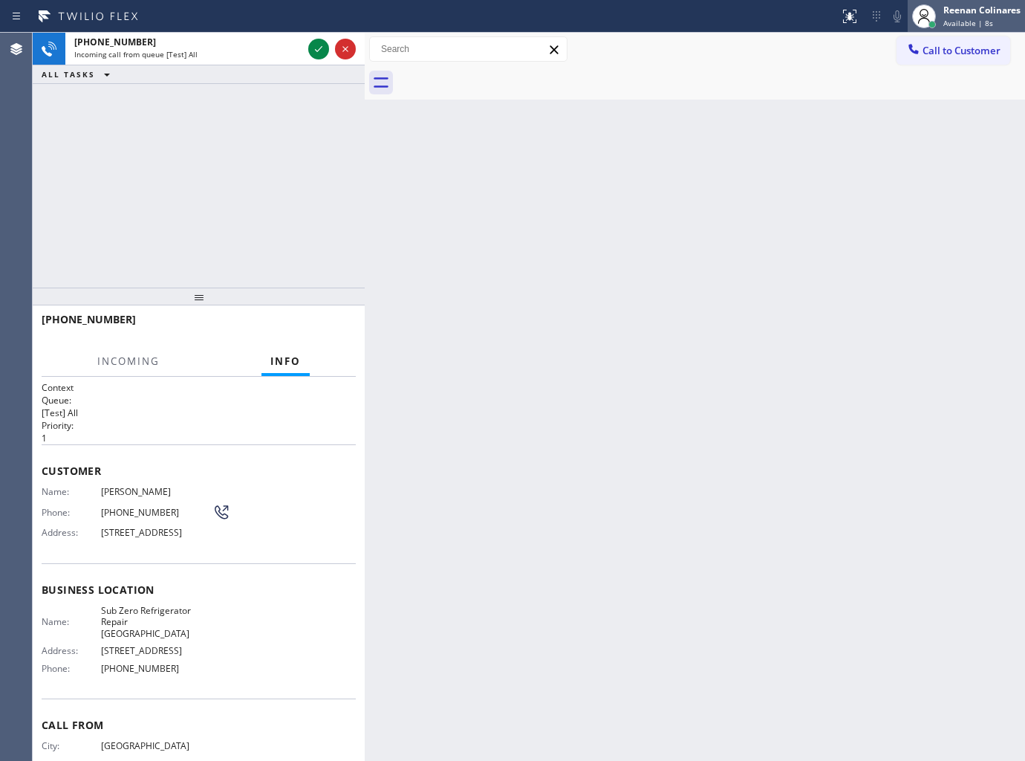
click at [959, 12] on div "Reenan Colinares" at bounding box center [982, 10] width 77 height 13
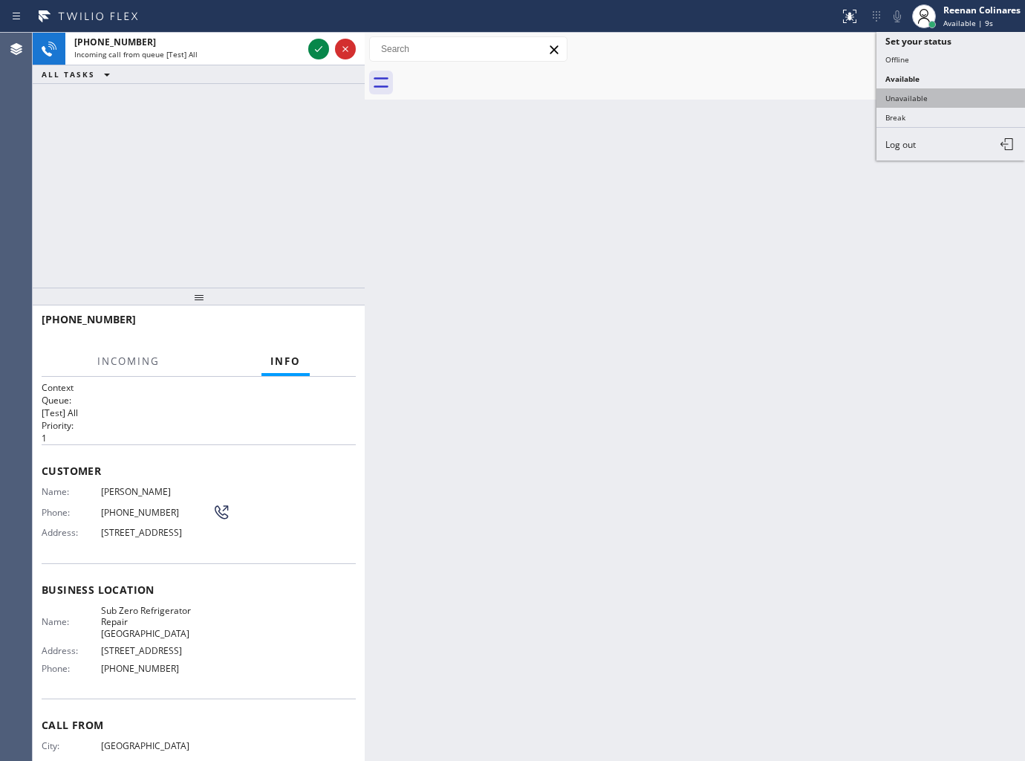
click at [895, 92] on button "Unavailable" at bounding box center [951, 97] width 149 height 19
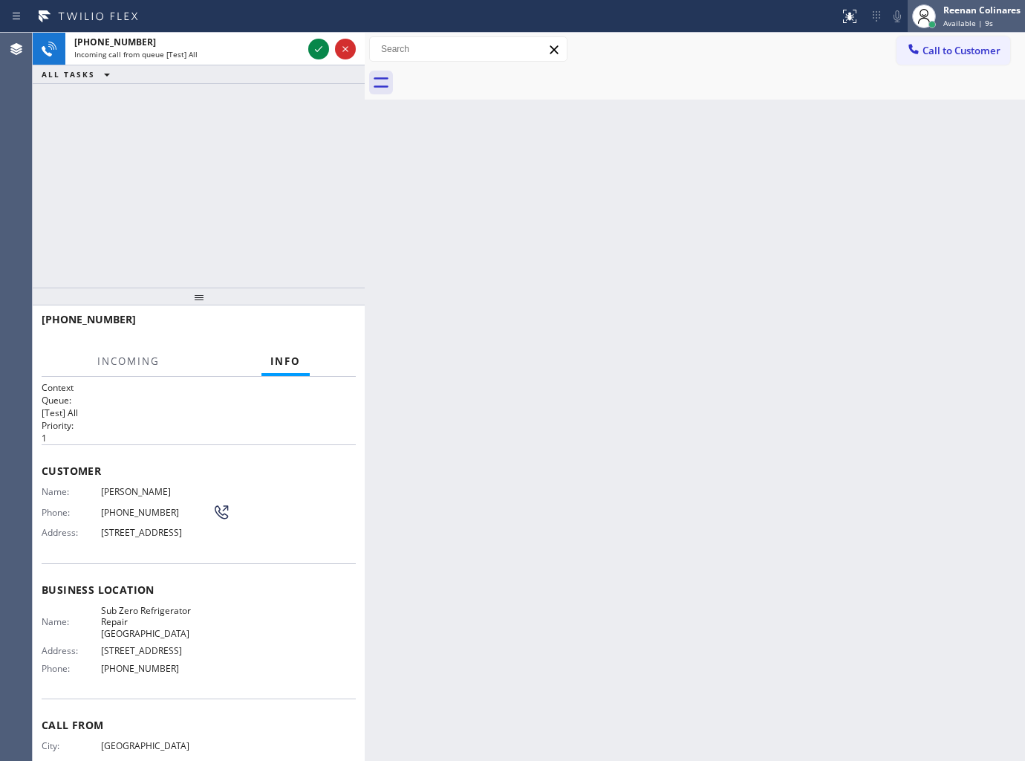
click at [974, 16] on div "Reenan Colinares" at bounding box center [982, 10] width 77 height 13
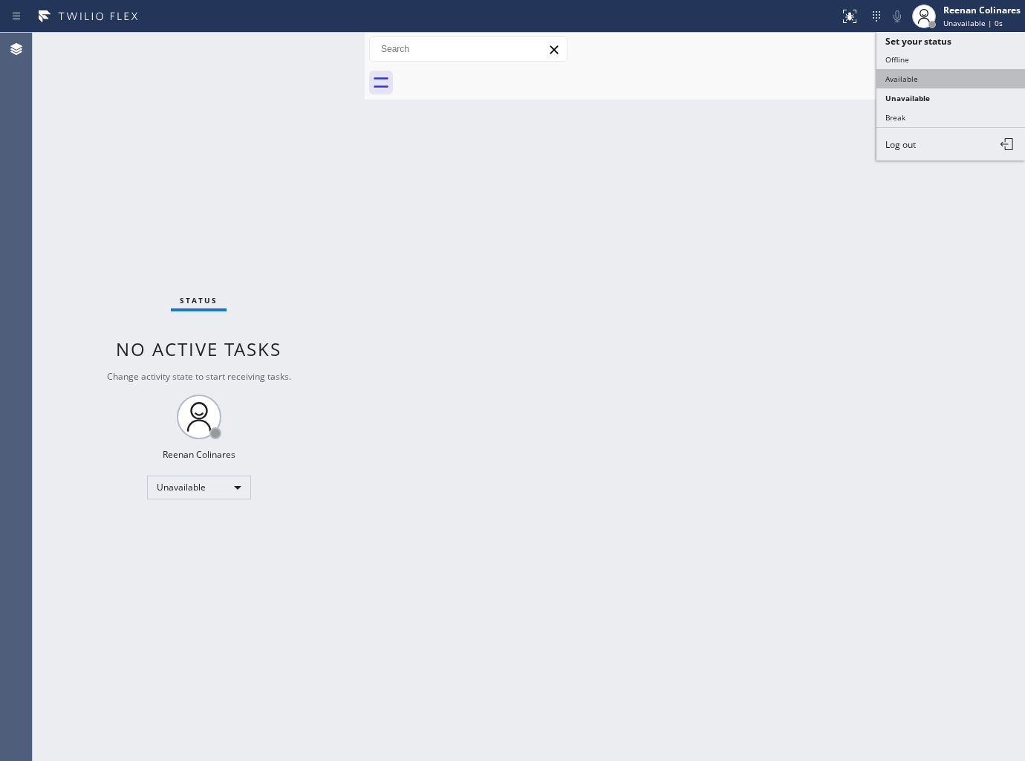
drag, startPoint x: 906, startPoint y: 74, endPoint x: 695, endPoint y: 102, distance: 212.8
click at [903, 74] on button "Available" at bounding box center [951, 78] width 149 height 19
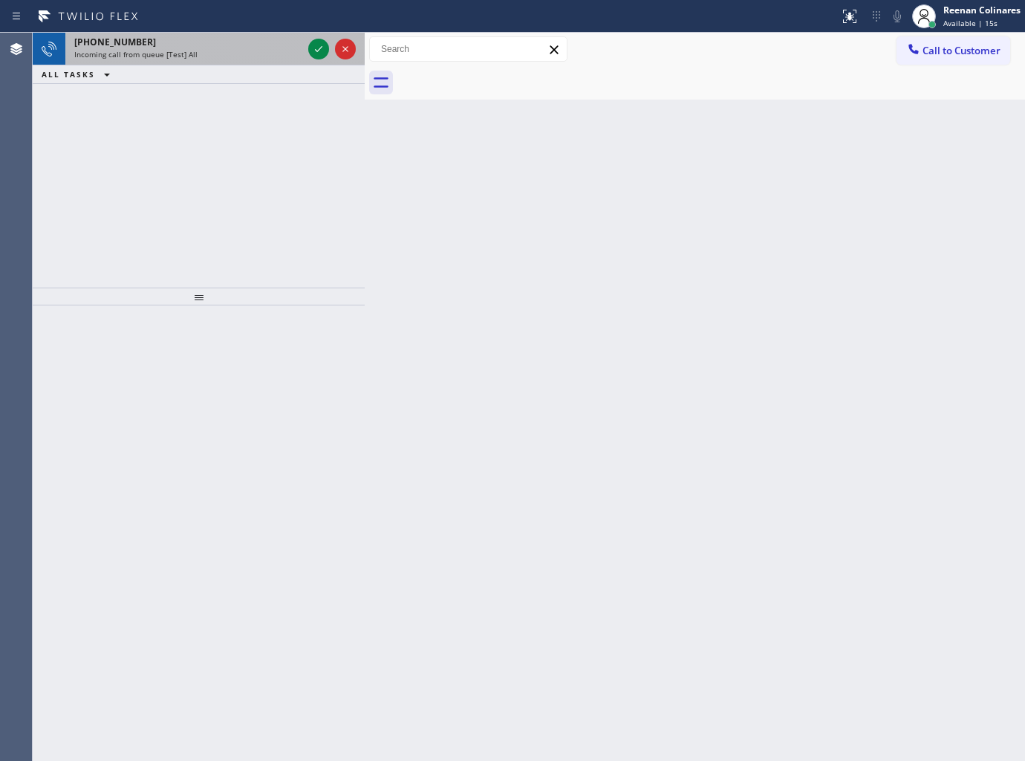
click at [181, 60] on div "[PHONE_NUMBER] Incoming call from queue [Test] All" at bounding box center [185, 49] width 240 height 33
click at [228, 55] on div "Incoming call from queue [Test] All" at bounding box center [188, 54] width 228 height 10
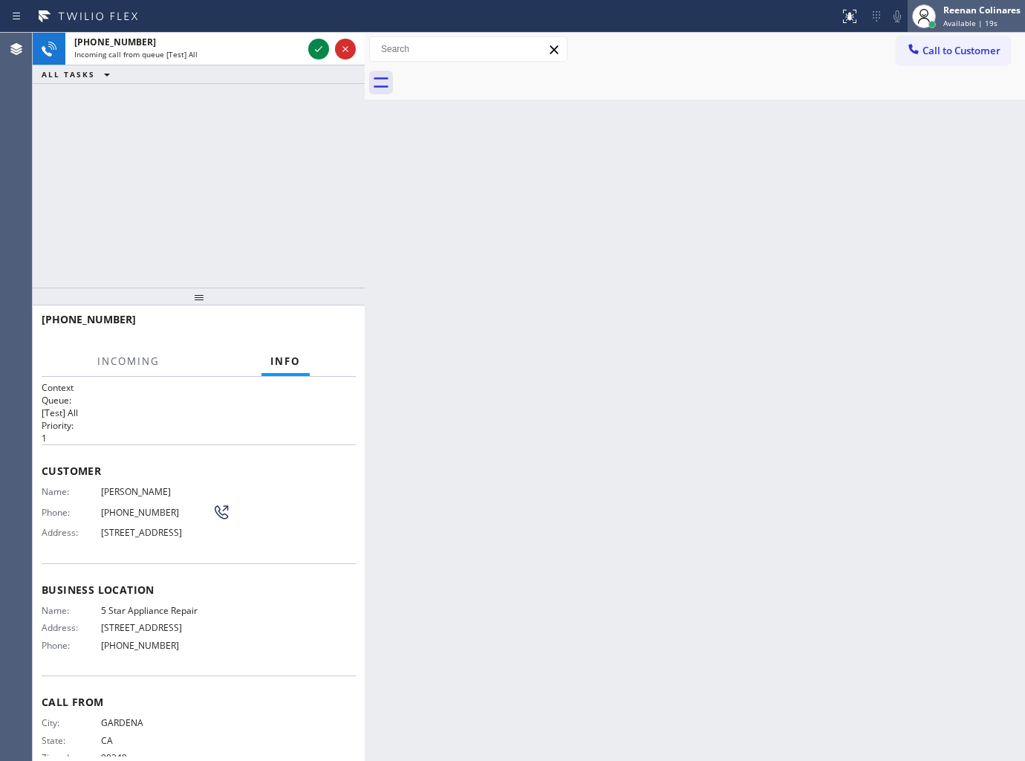
click at [947, 16] on div "Reenan Colinares" at bounding box center [982, 10] width 77 height 13
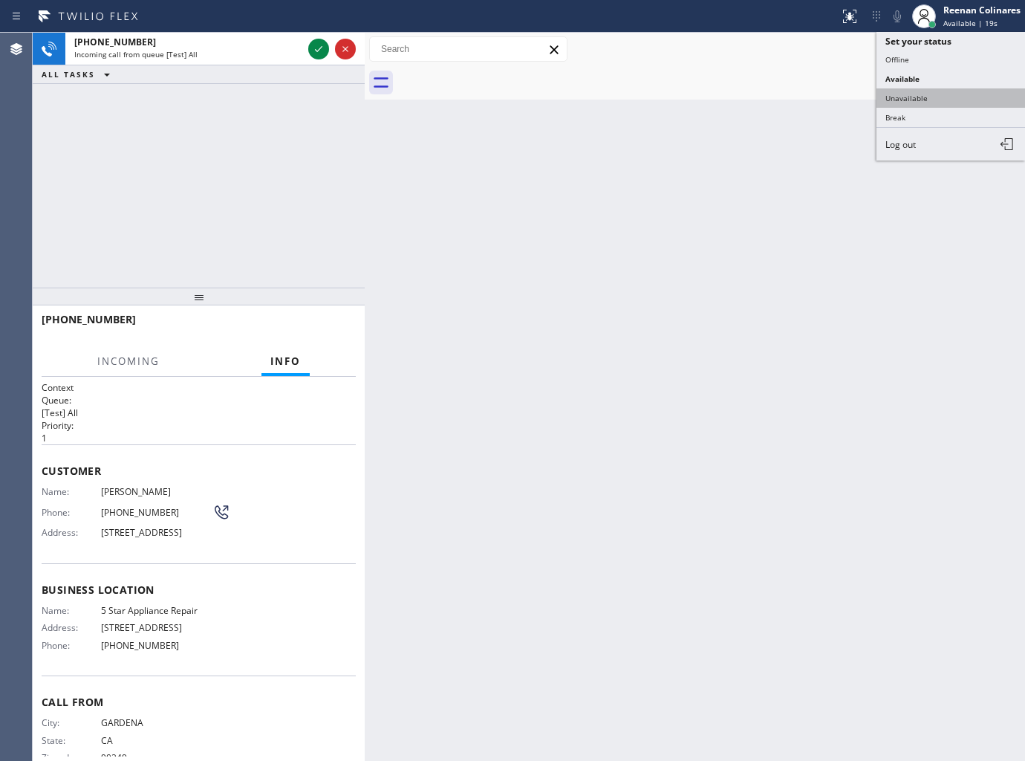
click at [894, 94] on button "Unavailable" at bounding box center [951, 97] width 149 height 19
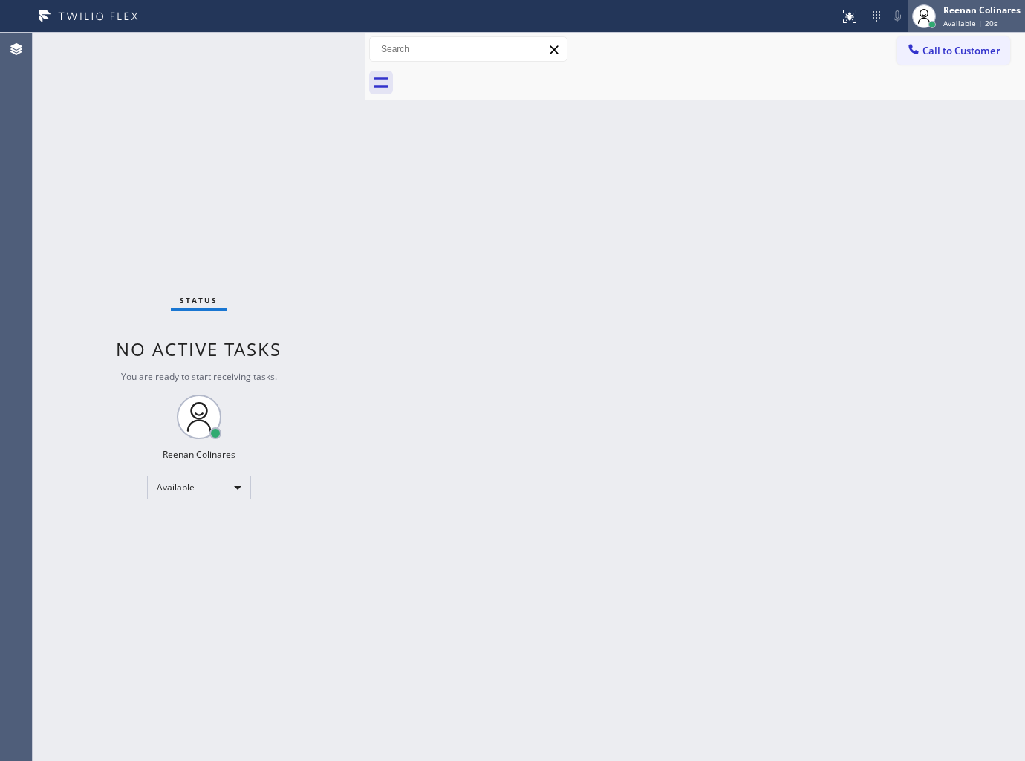
click at [963, 10] on div "Reenan Colinares" at bounding box center [982, 10] width 77 height 13
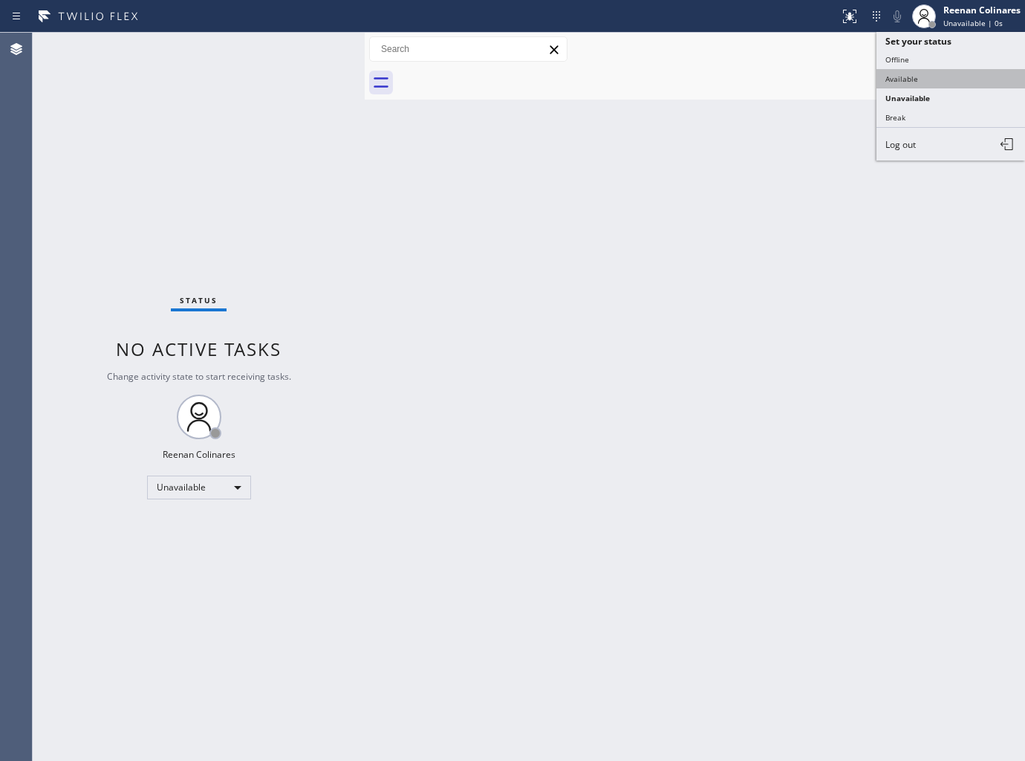
click at [909, 70] on button "Available" at bounding box center [951, 78] width 149 height 19
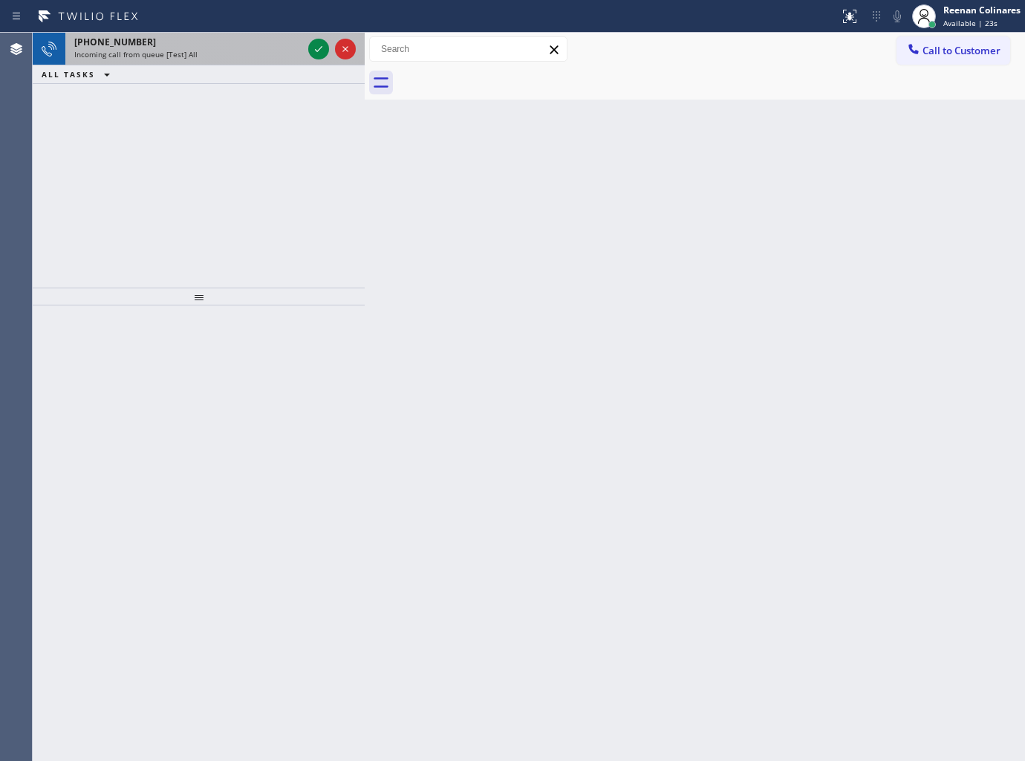
click at [198, 54] on div "Incoming call from queue [Test] All" at bounding box center [188, 54] width 228 height 10
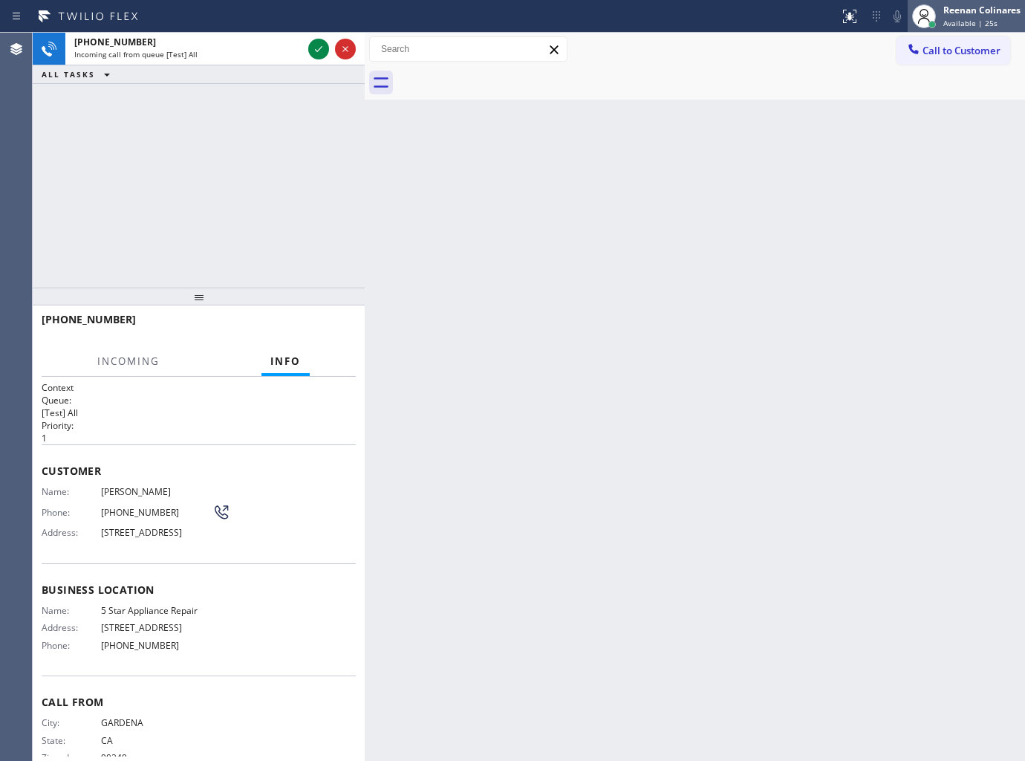
click at [951, 13] on div "Reenan Colinares" at bounding box center [982, 10] width 77 height 13
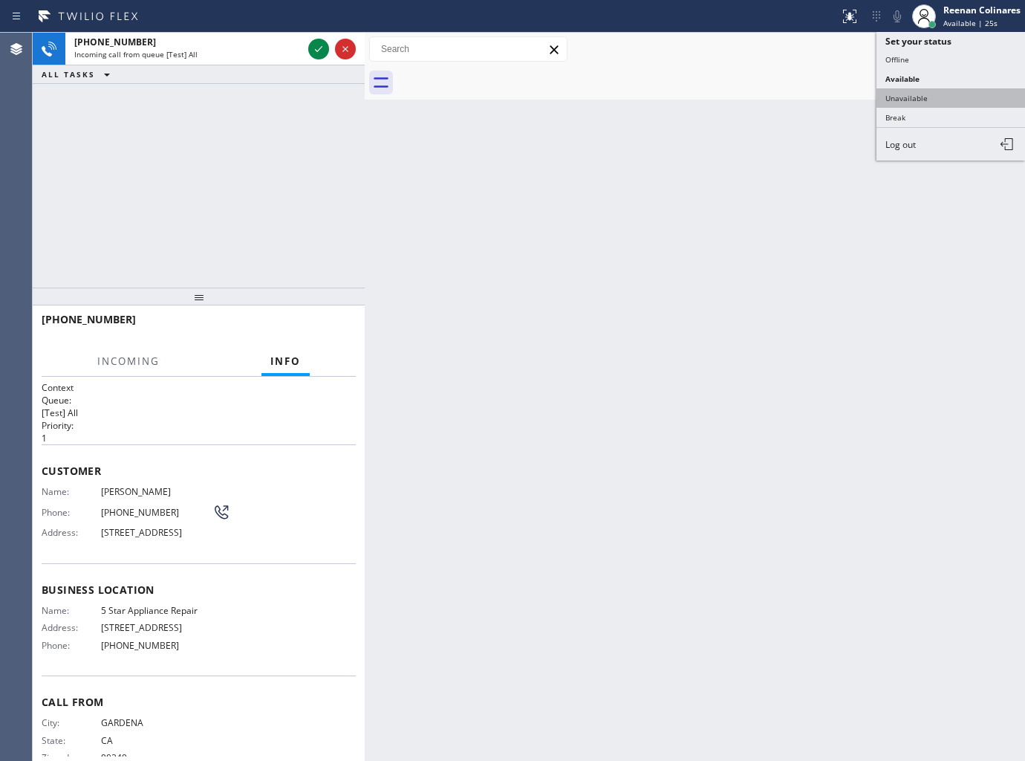
click at [920, 91] on button "Unavailable" at bounding box center [951, 97] width 149 height 19
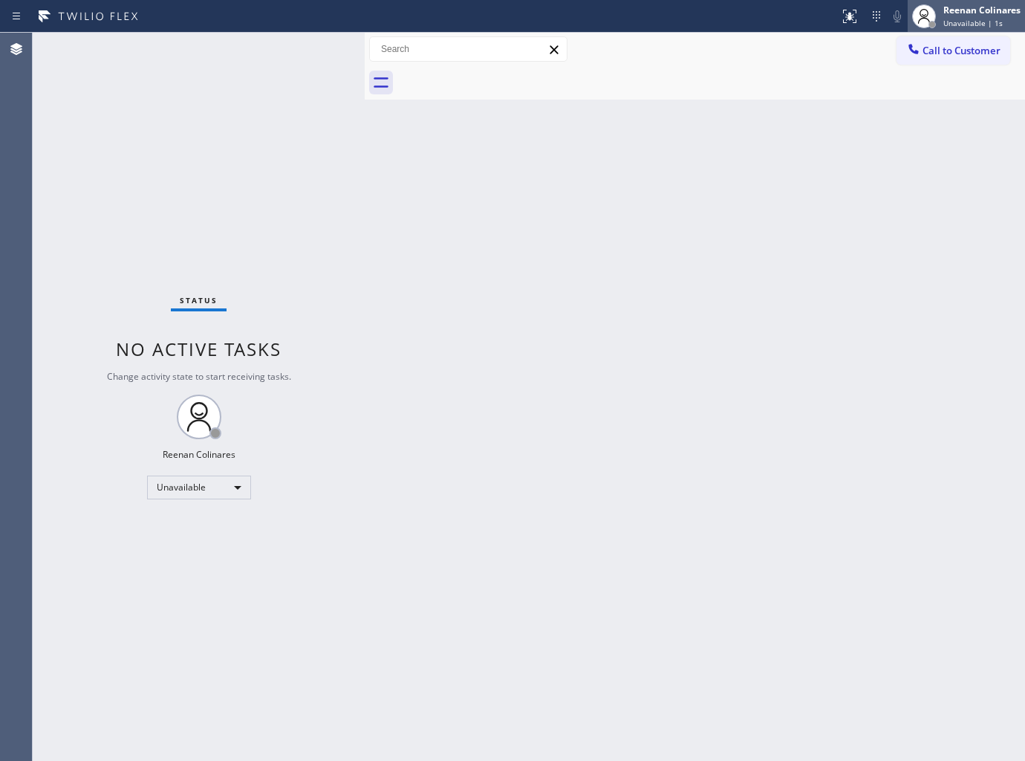
click at [981, 16] on div "Reenan Colinares" at bounding box center [982, 10] width 77 height 13
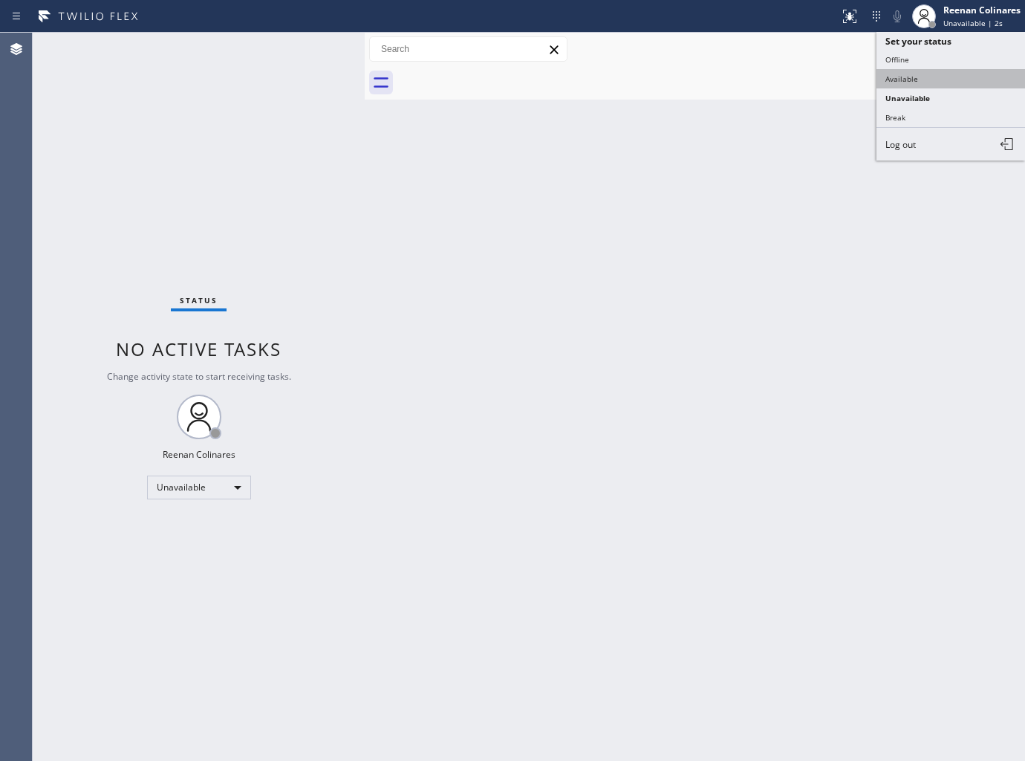
click at [910, 80] on button "Available" at bounding box center [951, 78] width 149 height 19
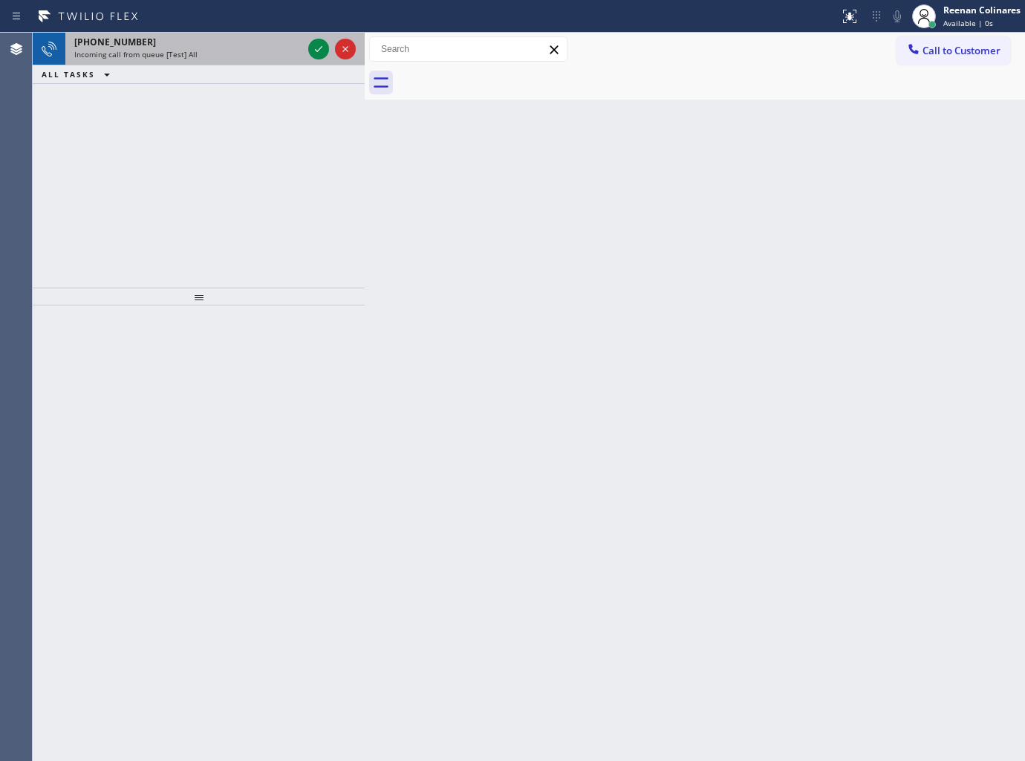
click at [261, 61] on div "[PHONE_NUMBER] Incoming call from queue [Test] All" at bounding box center [185, 49] width 240 height 33
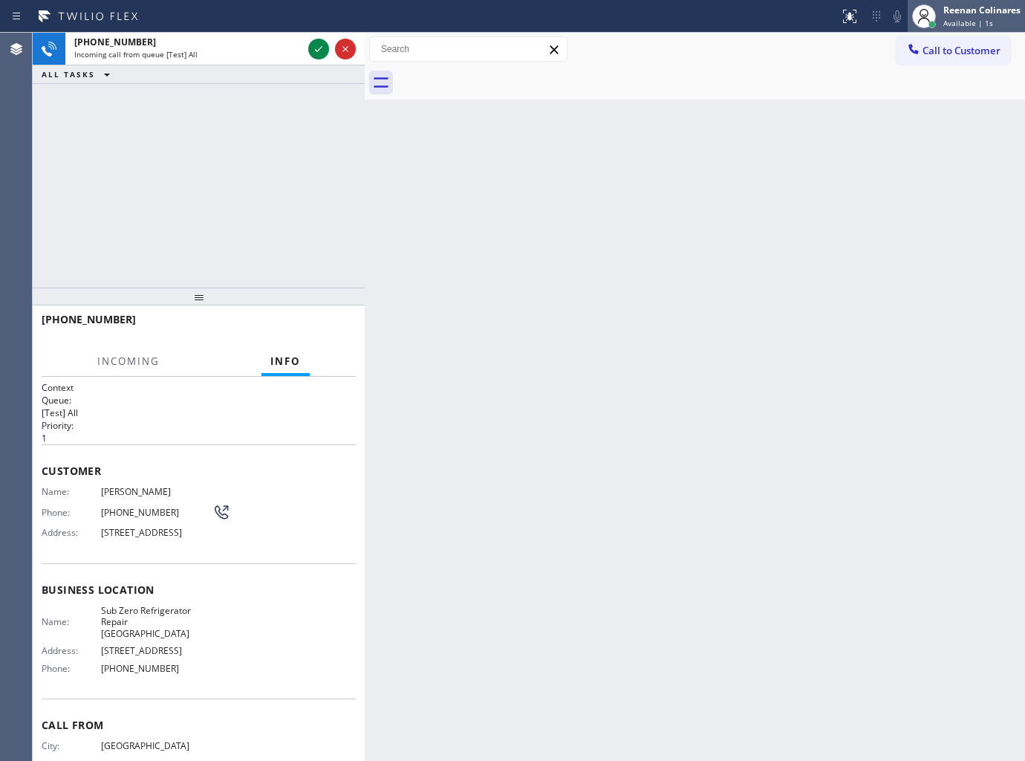
click at [979, 18] on span "Available | 1s" at bounding box center [969, 23] width 50 height 10
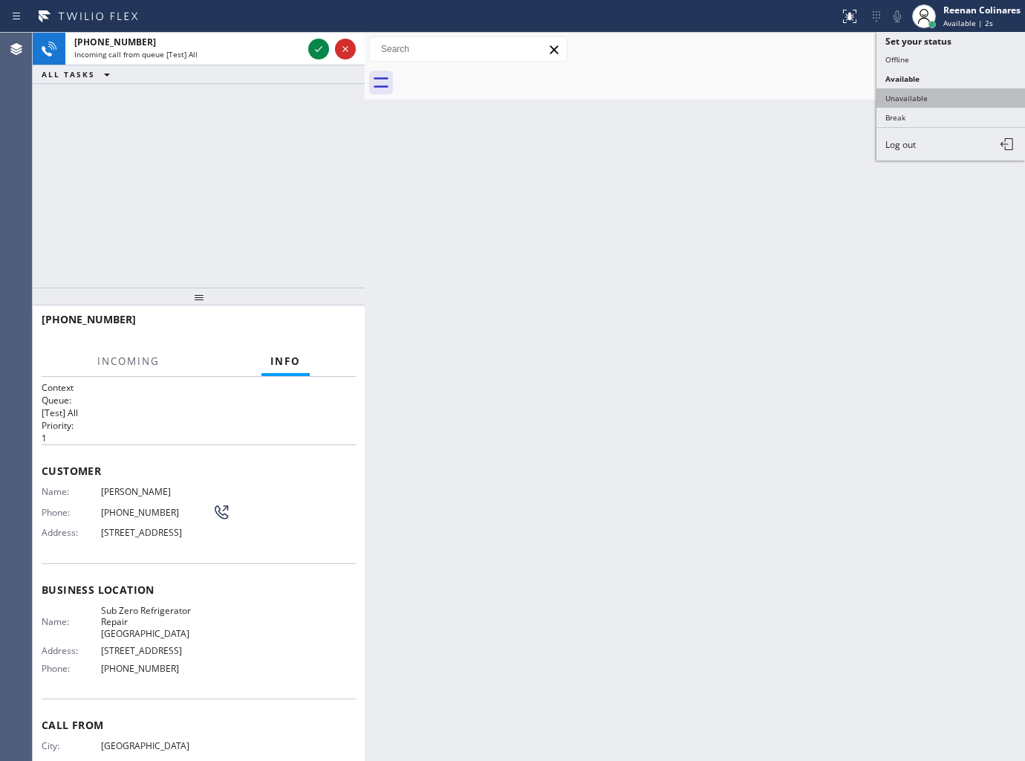
click at [903, 94] on button "Unavailable" at bounding box center [951, 97] width 149 height 19
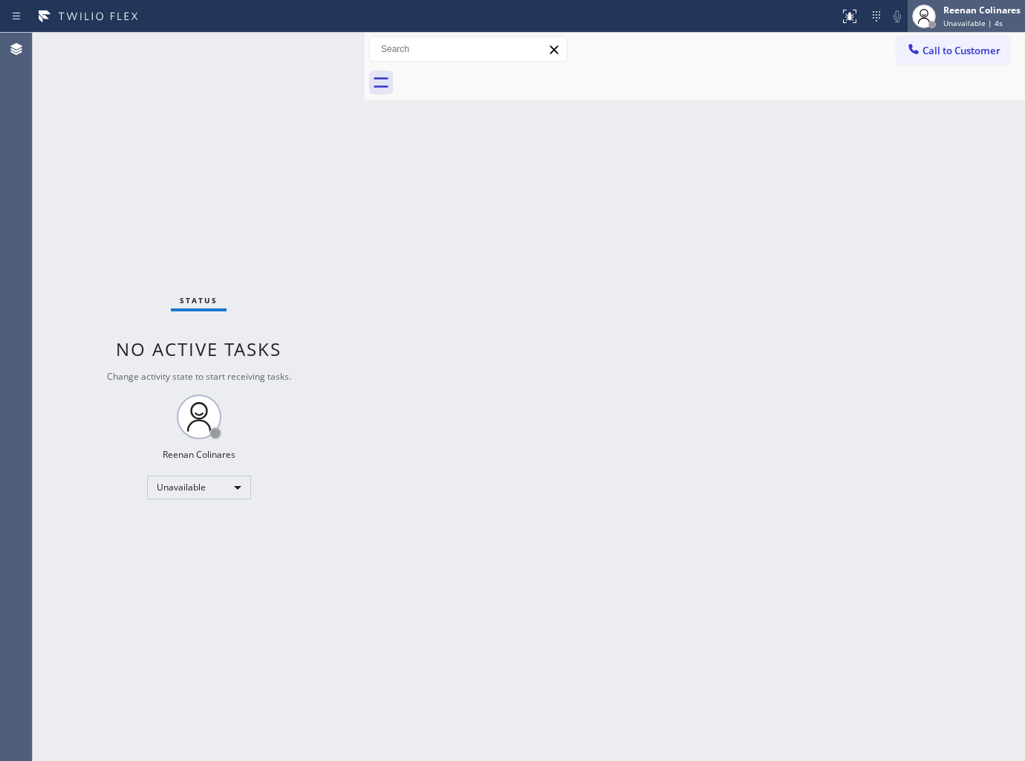
click at [990, 20] on span "Unavailable | 4s" at bounding box center [973, 23] width 59 height 10
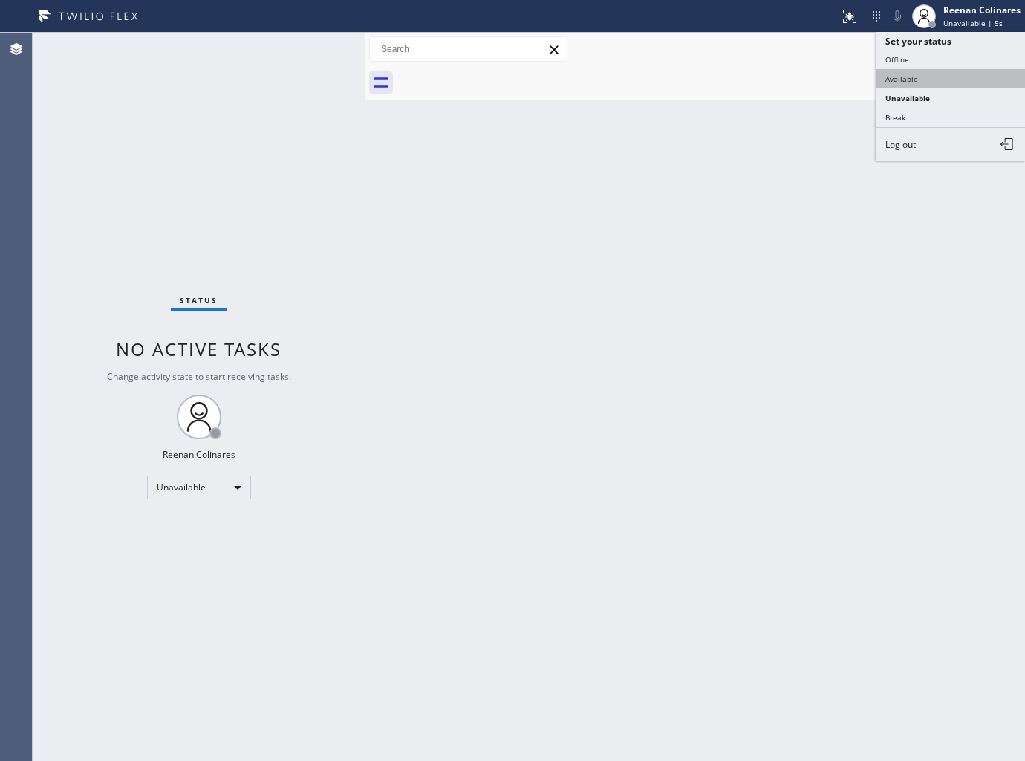
click at [929, 77] on button "Available" at bounding box center [951, 78] width 149 height 19
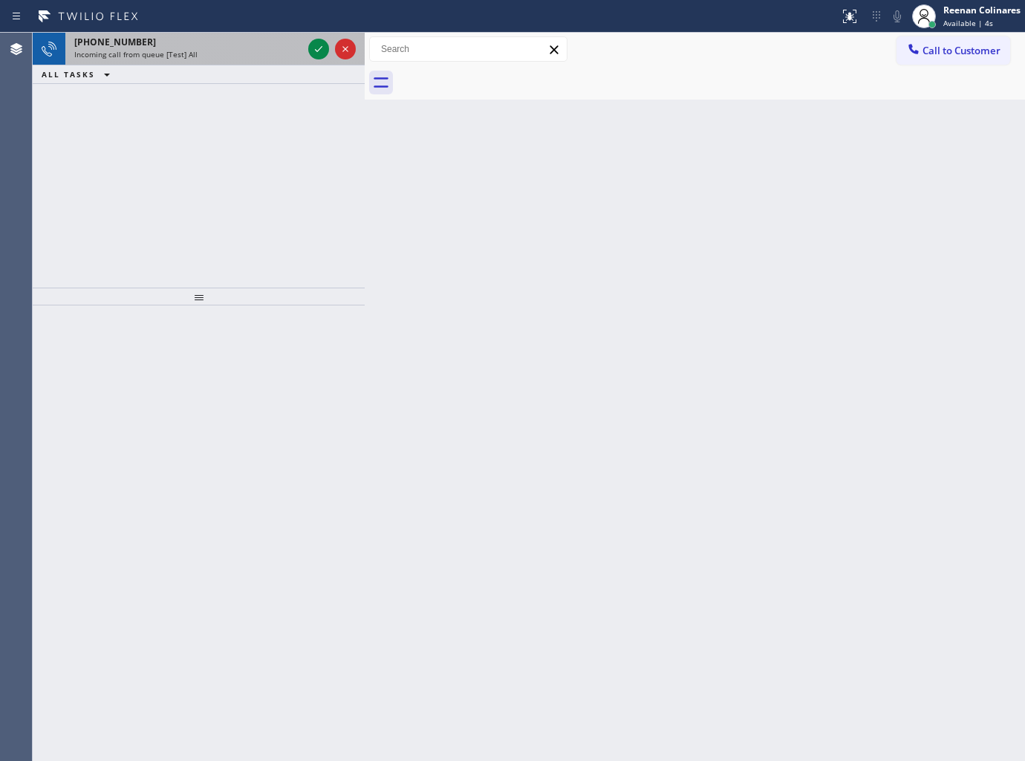
click at [218, 50] on div "Incoming call from queue [Test] All" at bounding box center [188, 54] width 228 height 10
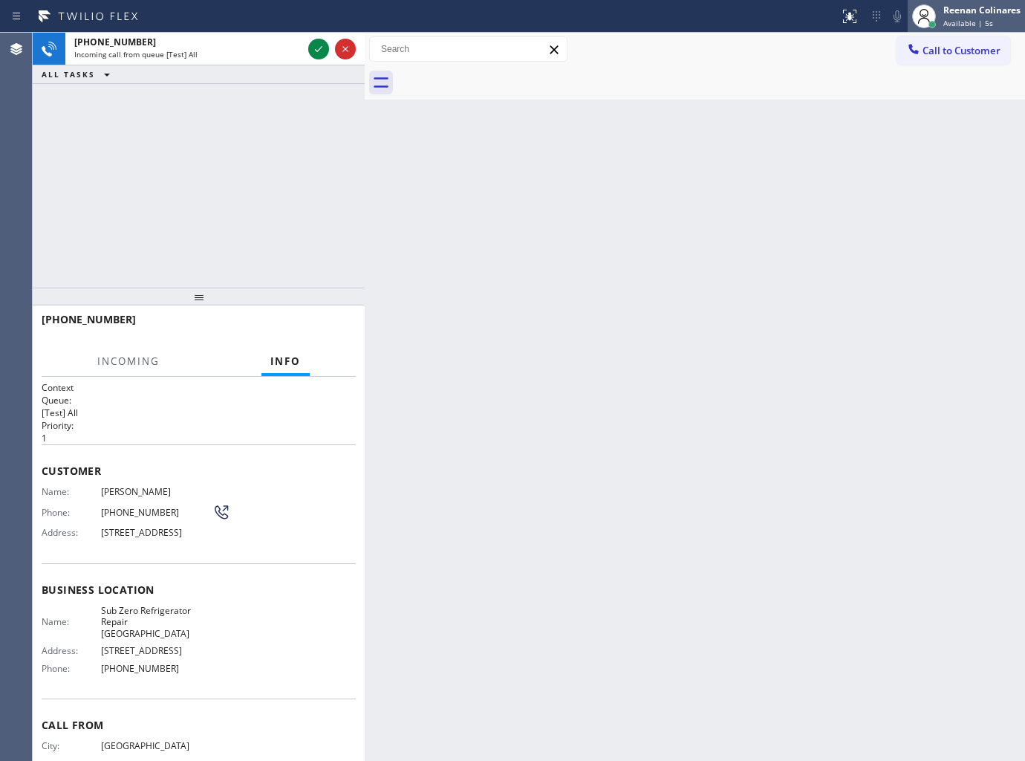
click at [990, 22] on div "Available | 5s" at bounding box center [982, 23] width 77 height 10
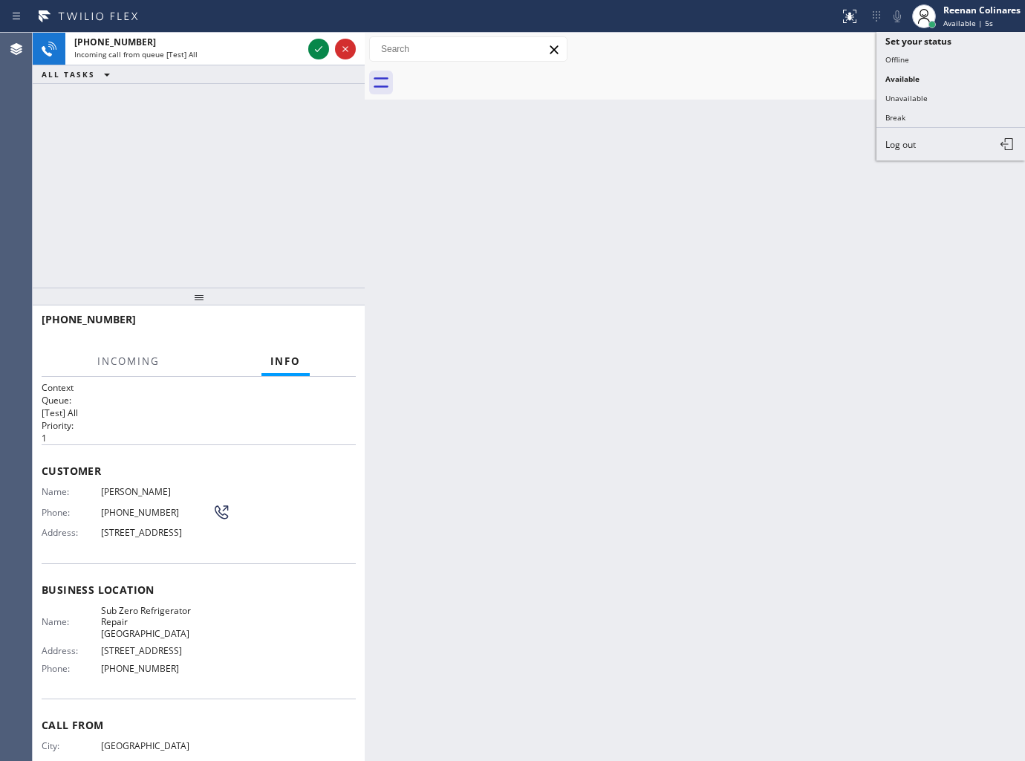
drag, startPoint x: 909, startPoint y: 92, endPoint x: 910, endPoint y: 84, distance: 8.3
click at [908, 92] on button "Unavailable" at bounding box center [951, 97] width 149 height 19
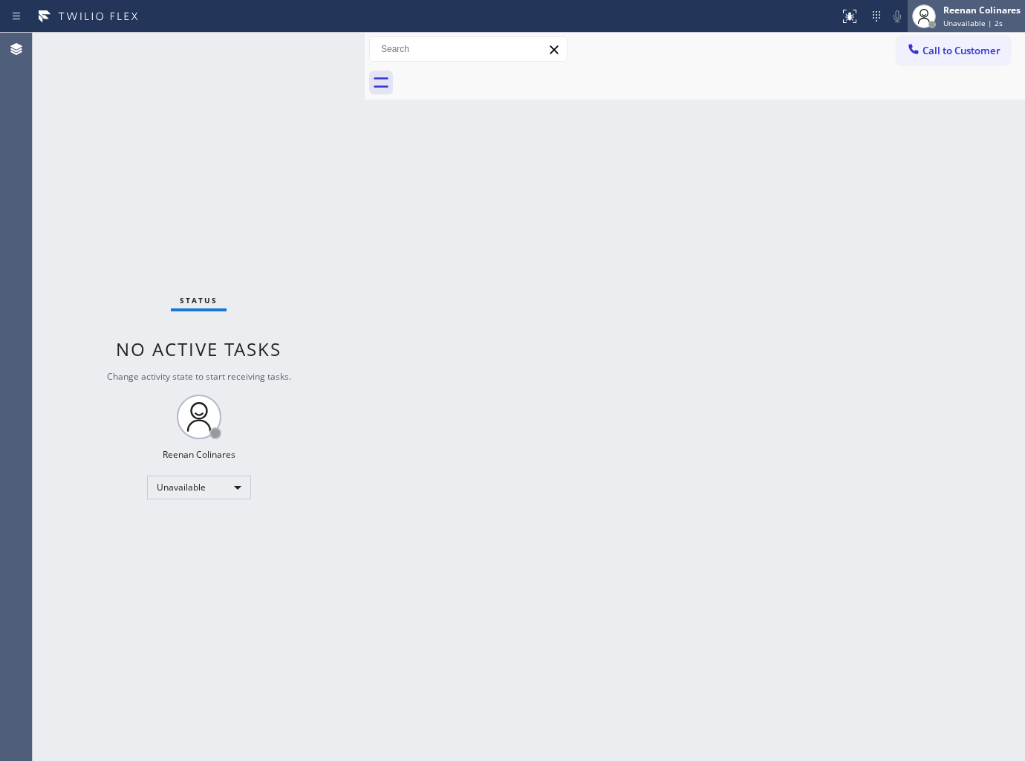
click at [977, 18] on span "Unavailable | 2s" at bounding box center [973, 23] width 59 height 10
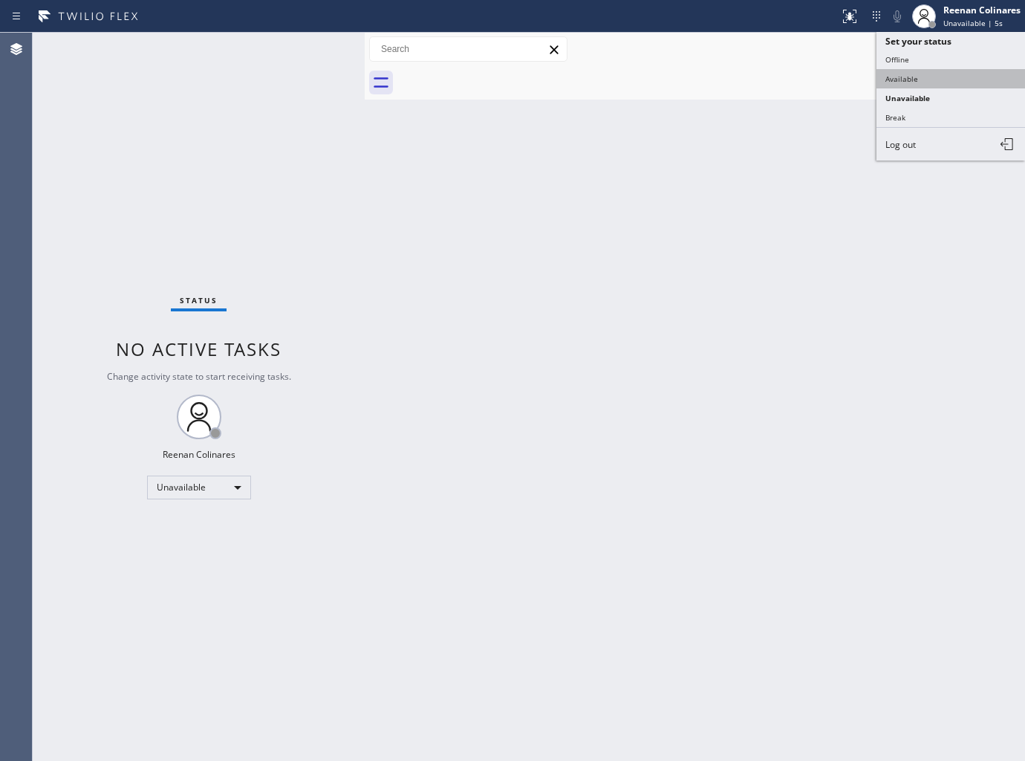
click at [895, 75] on button "Available" at bounding box center [951, 78] width 149 height 19
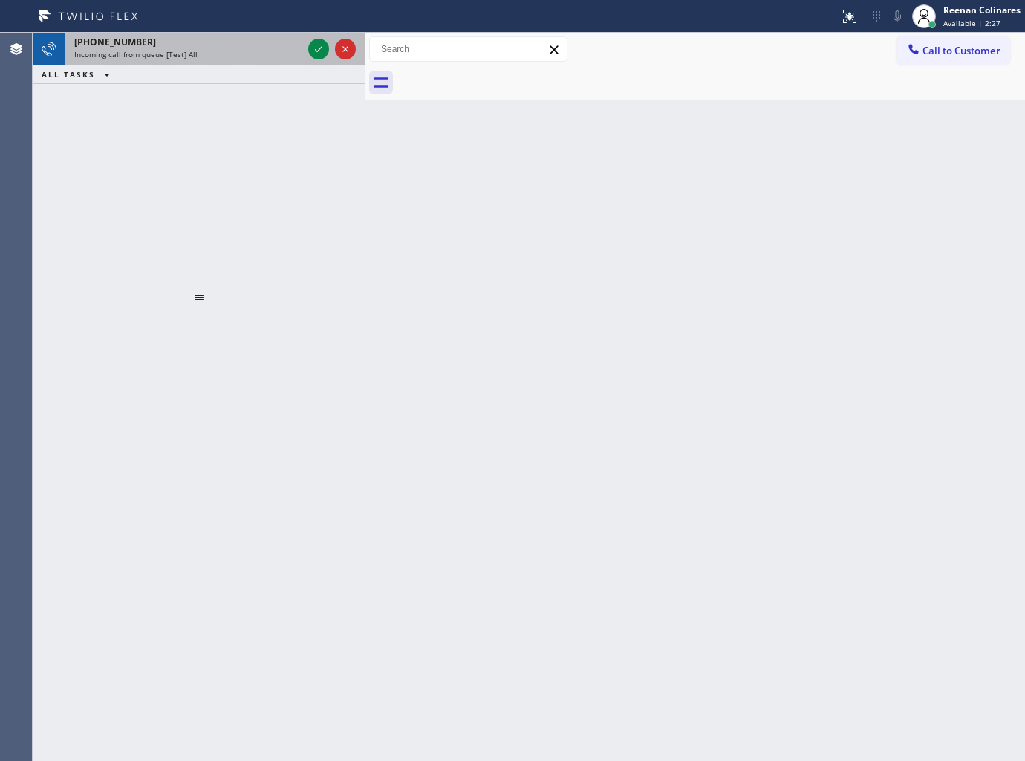
click at [175, 50] on span "Incoming call from queue [Test] All" at bounding box center [135, 54] width 123 height 10
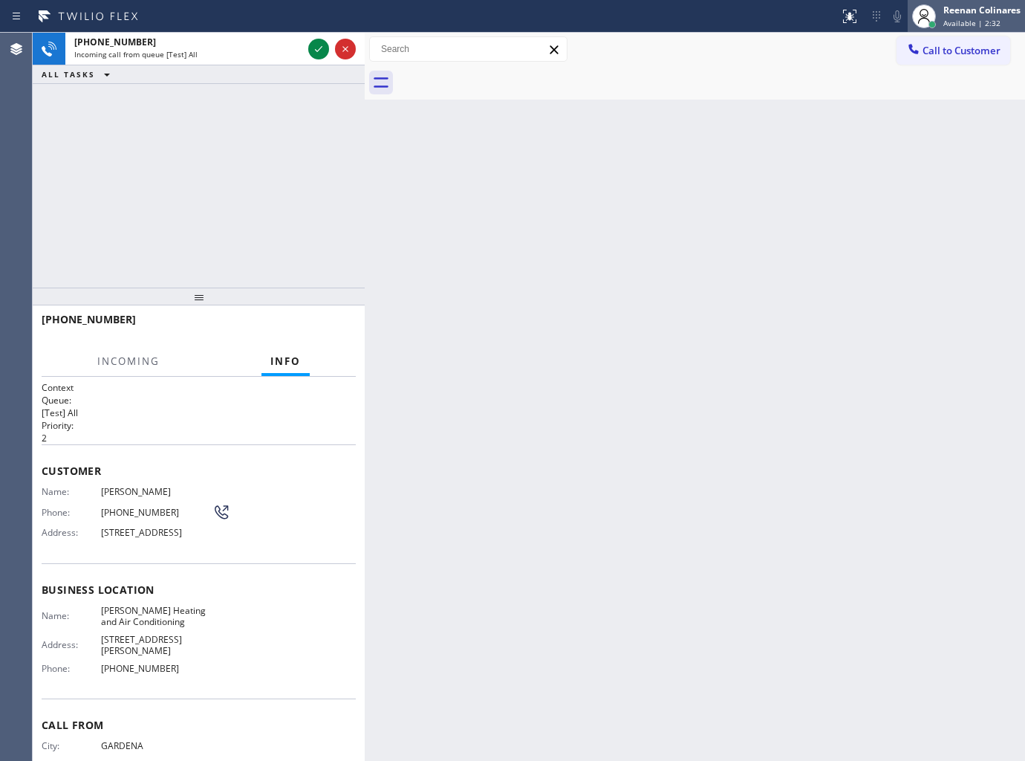
click at [973, 9] on div "Reenan Colinares" at bounding box center [982, 10] width 77 height 13
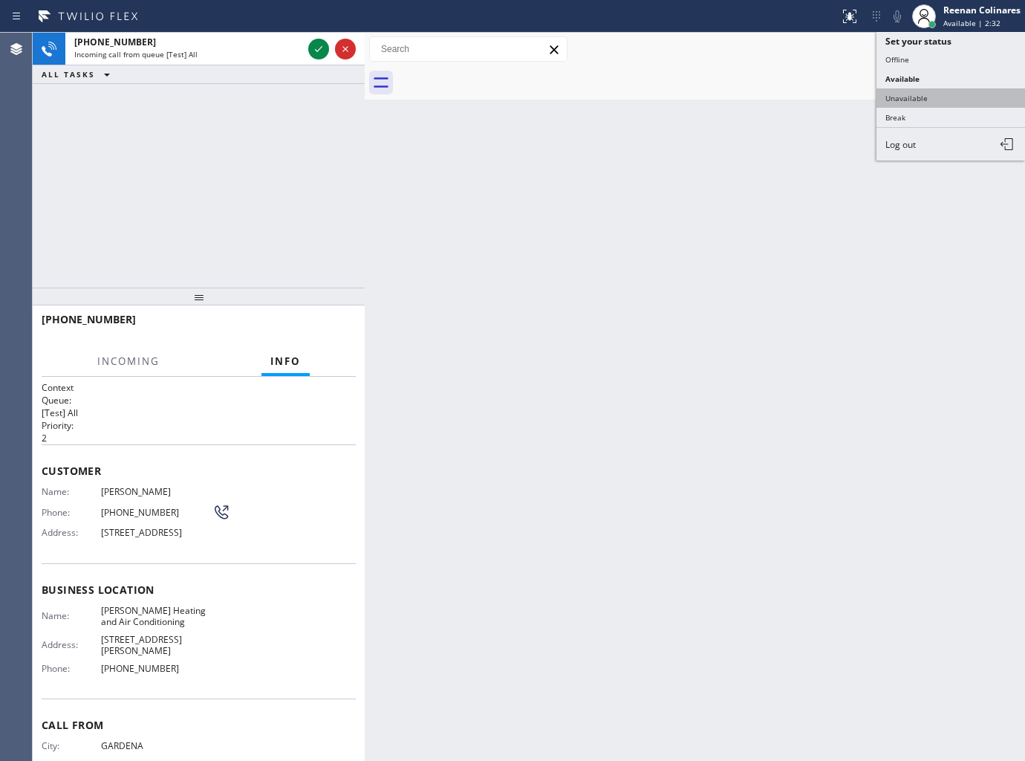
click at [897, 94] on button "Unavailable" at bounding box center [951, 97] width 149 height 19
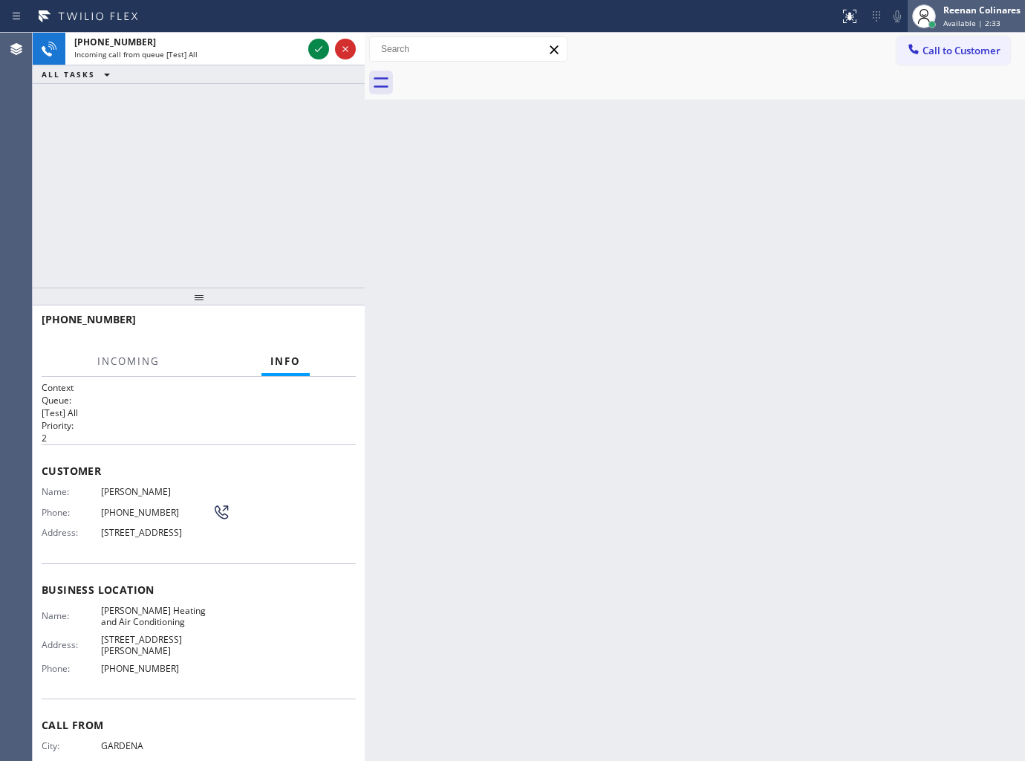
click at [961, 10] on div "Reenan Colinares" at bounding box center [982, 10] width 77 height 13
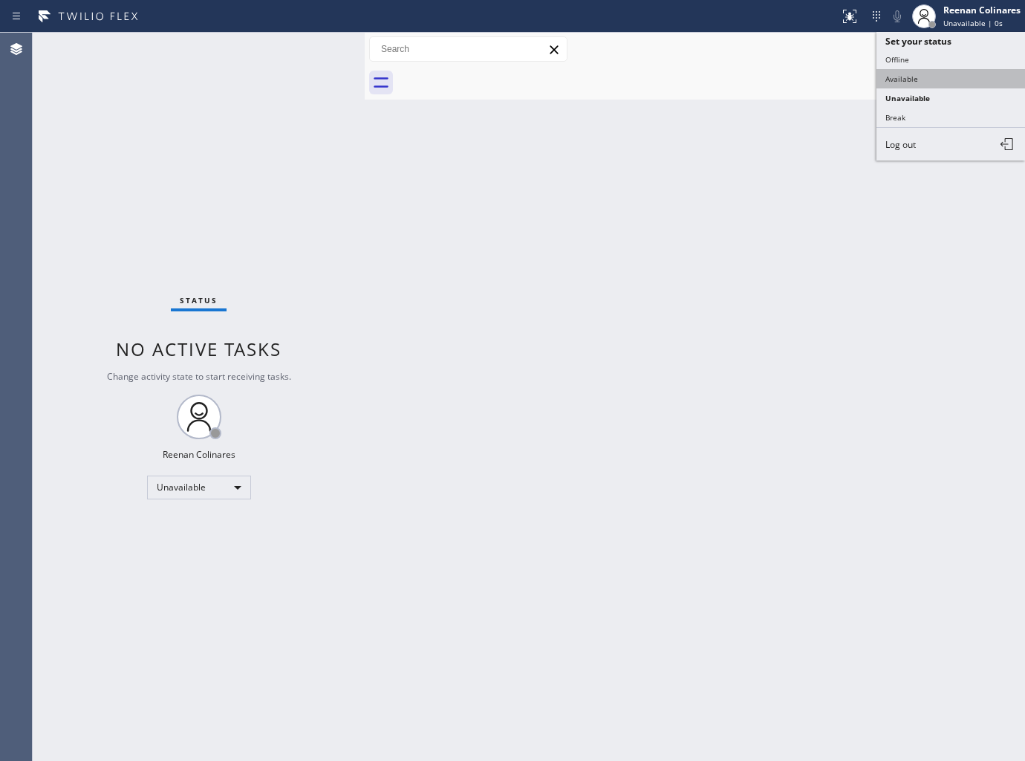
click at [893, 72] on button "Available" at bounding box center [951, 78] width 149 height 19
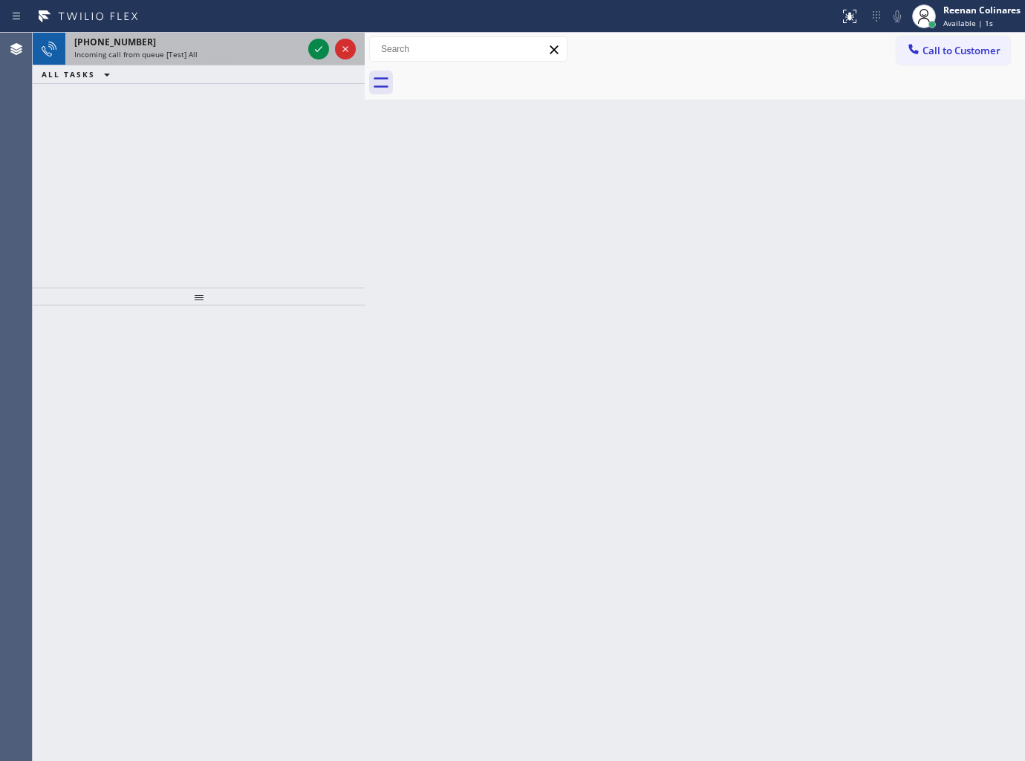
click at [193, 52] on span "Incoming call from queue [Test] All" at bounding box center [135, 54] width 123 height 10
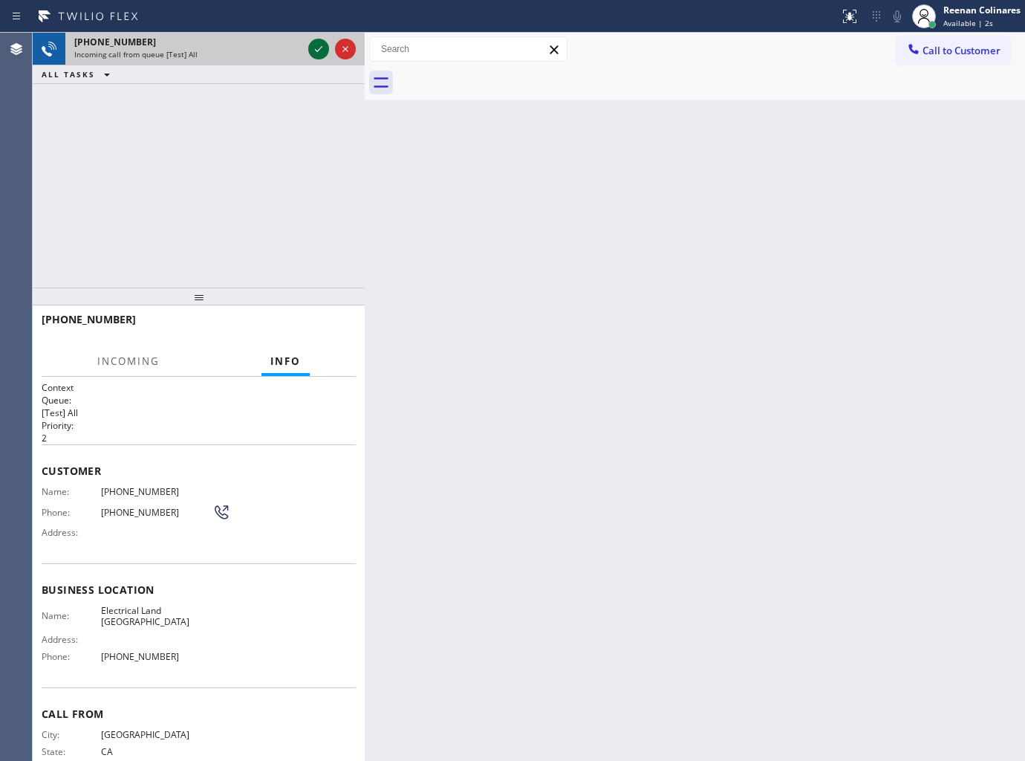
click at [313, 49] on icon at bounding box center [319, 49] width 18 height 18
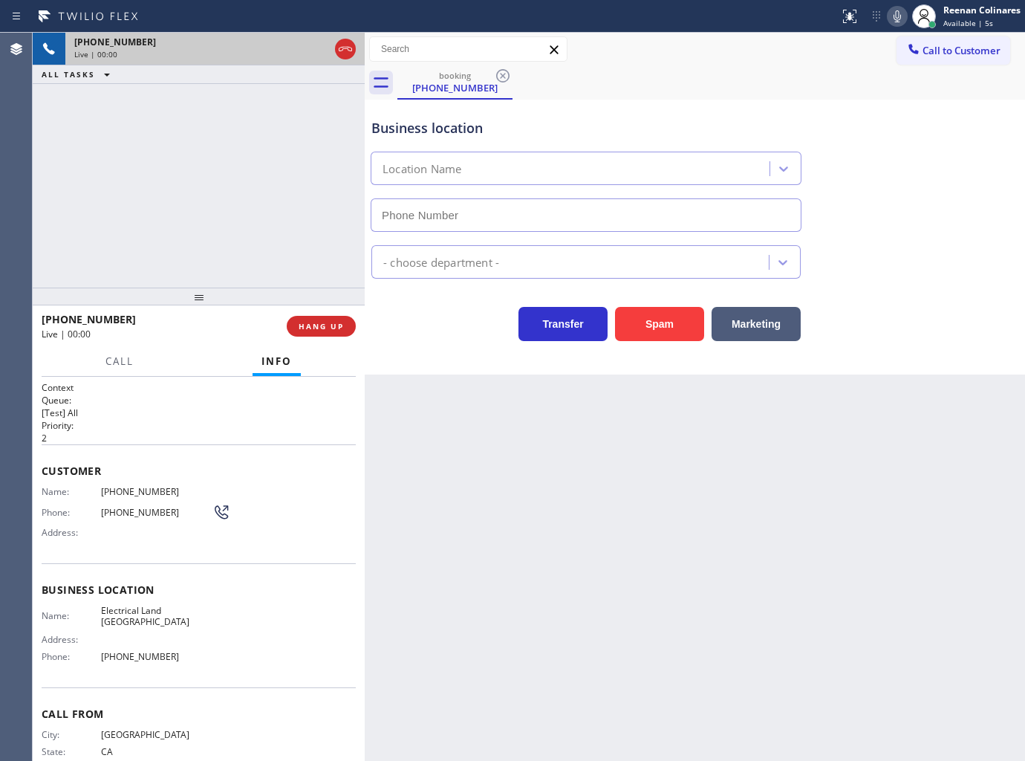
type input "[PHONE_NUMBER]"
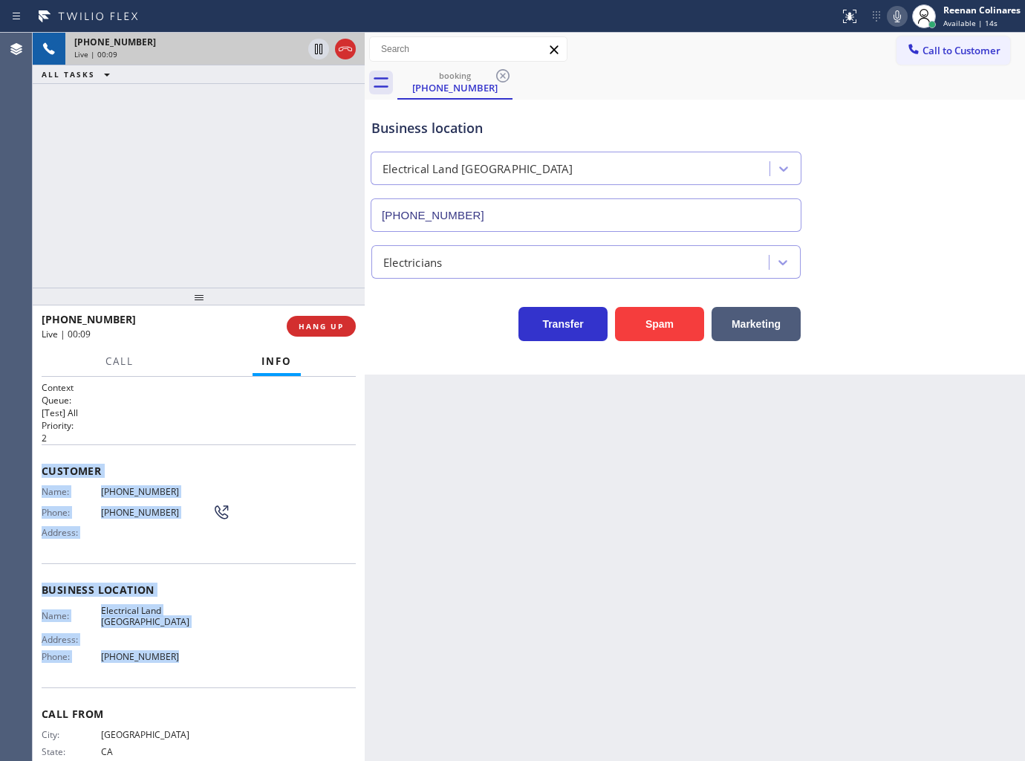
drag, startPoint x: 40, startPoint y: 459, endPoint x: 273, endPoint y: 643, distance: 297.3
click at [273, 643] on div "Context Queue: [Test] All Priority: 2 Customer Name: [PHONE_NUMBER] Phone: [PHO…" at bounding box center [199, 569] width 332 height 385
click at [897, 16] on icon at bounding box center [898, 16] width 18 height 18
click at [108, 362] on span "Call" at bounding box center [119, 360] width 28 height 13
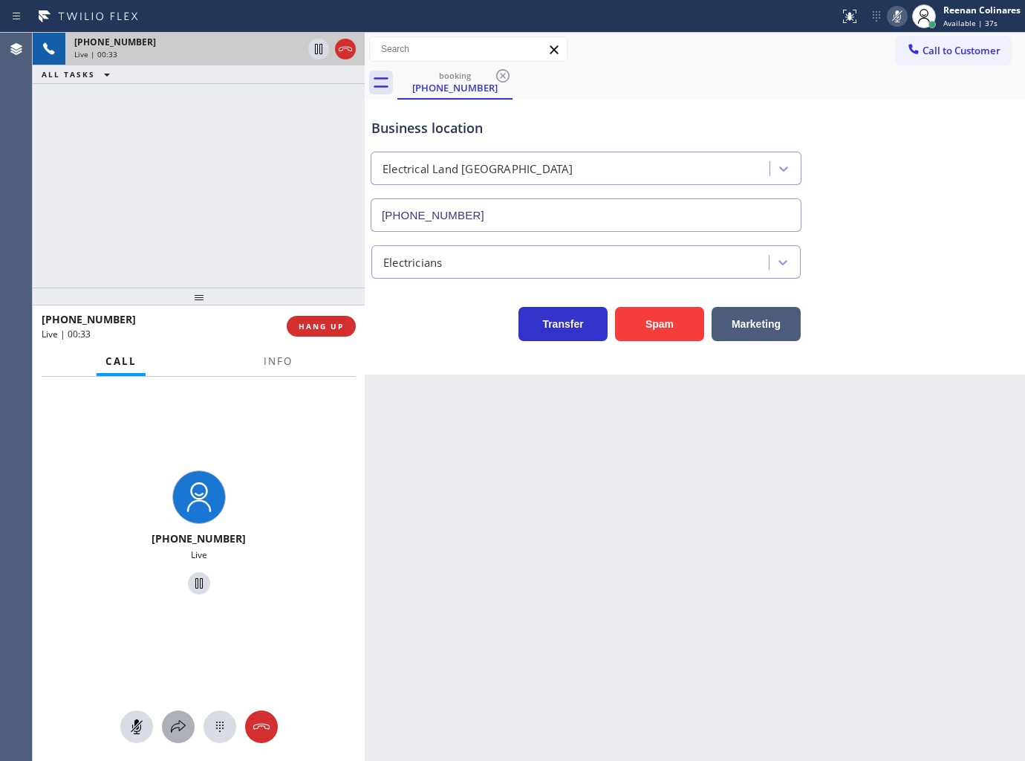
click at [173, 718] on icon at bounding box center [178, 727] width 18 height 18
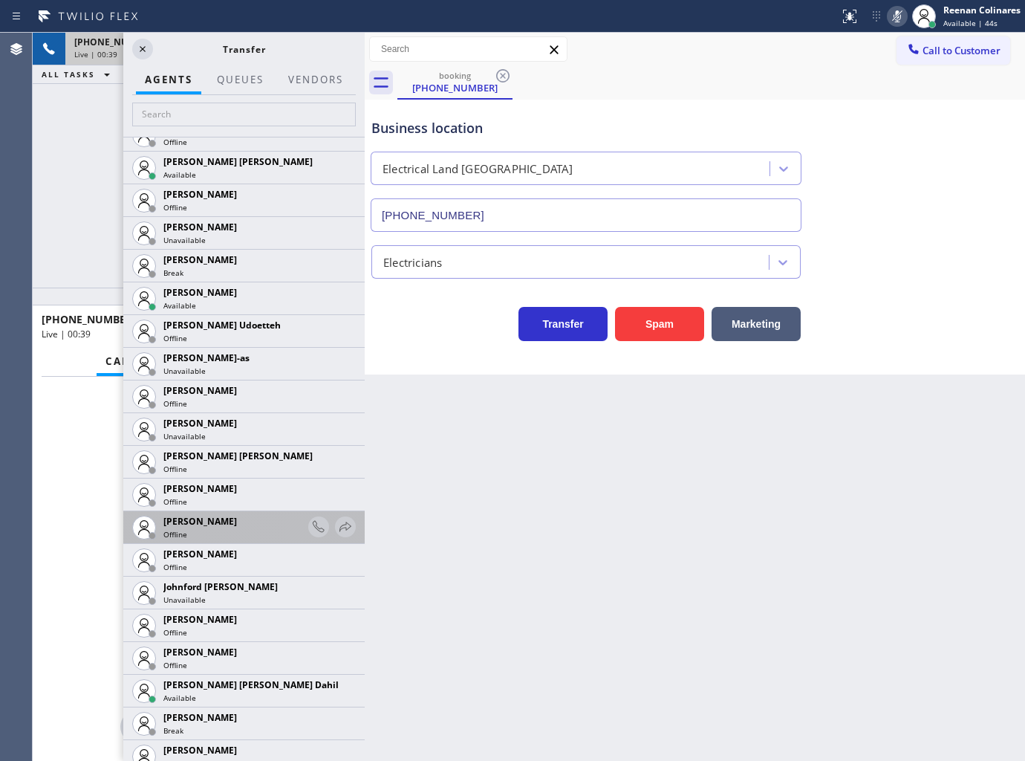
scroll to position [1486, 0]
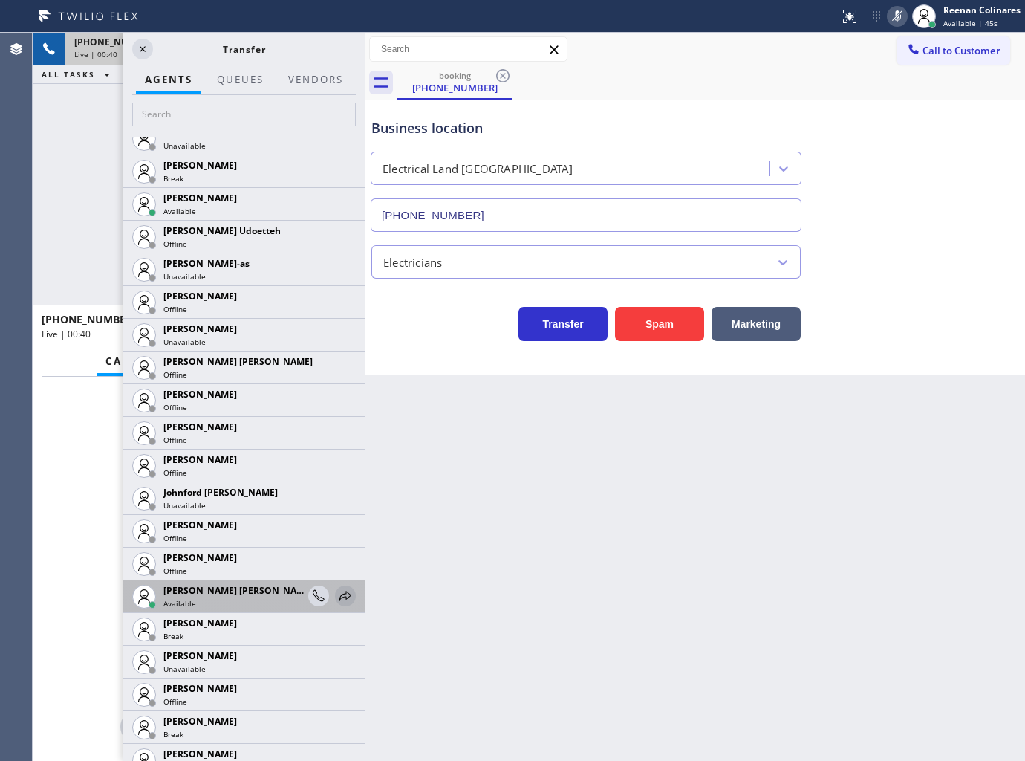
click at [337, 591] on icon at bounding box center [346, 596] width 18 height 18
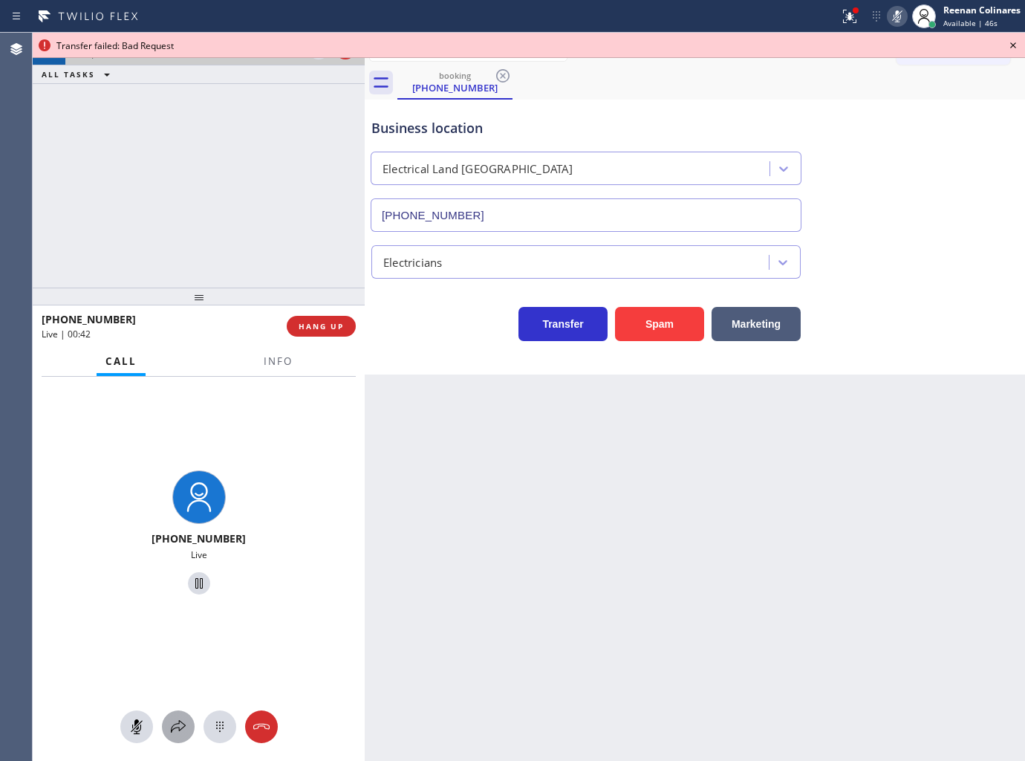
click at [178, 724] on icon at bounding box center [178, 726] width 15 height 13
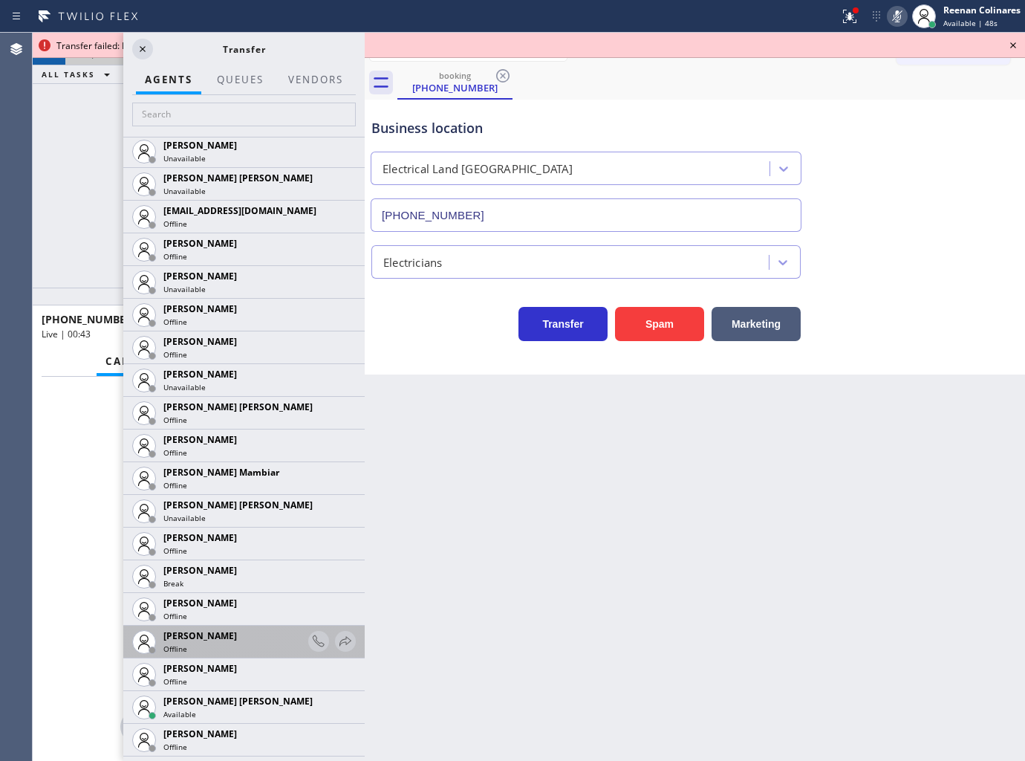
scroll to position [990, 0]
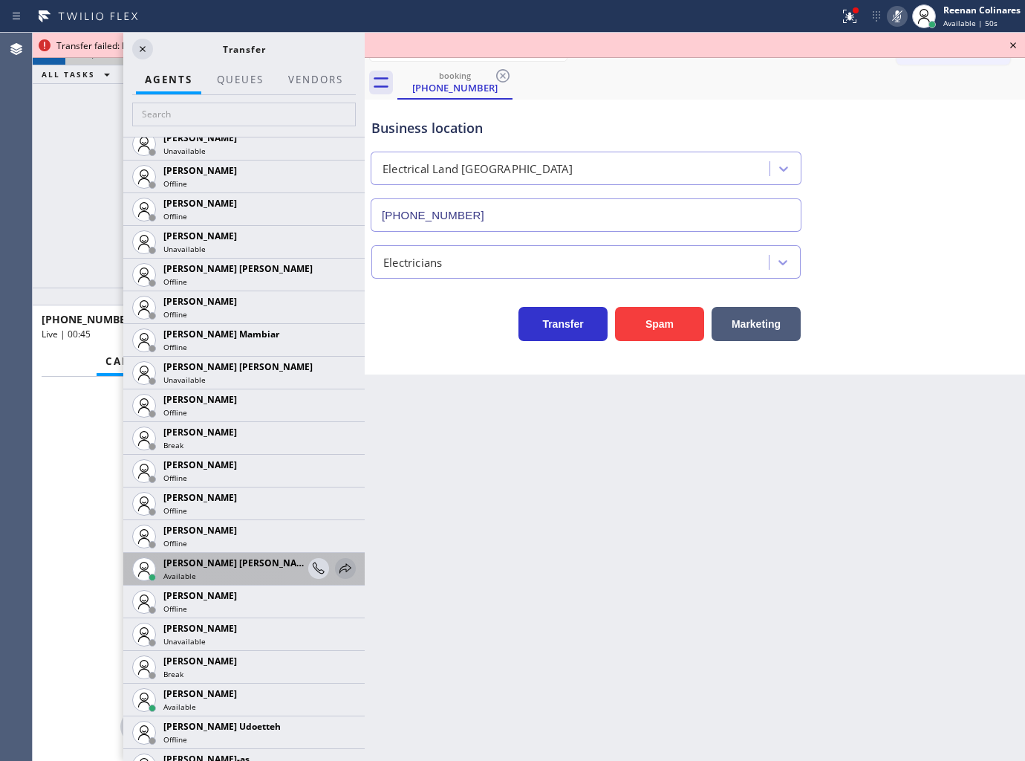
click at [337, 568] on icon at bounding box center [346, 568] width 18 height 18
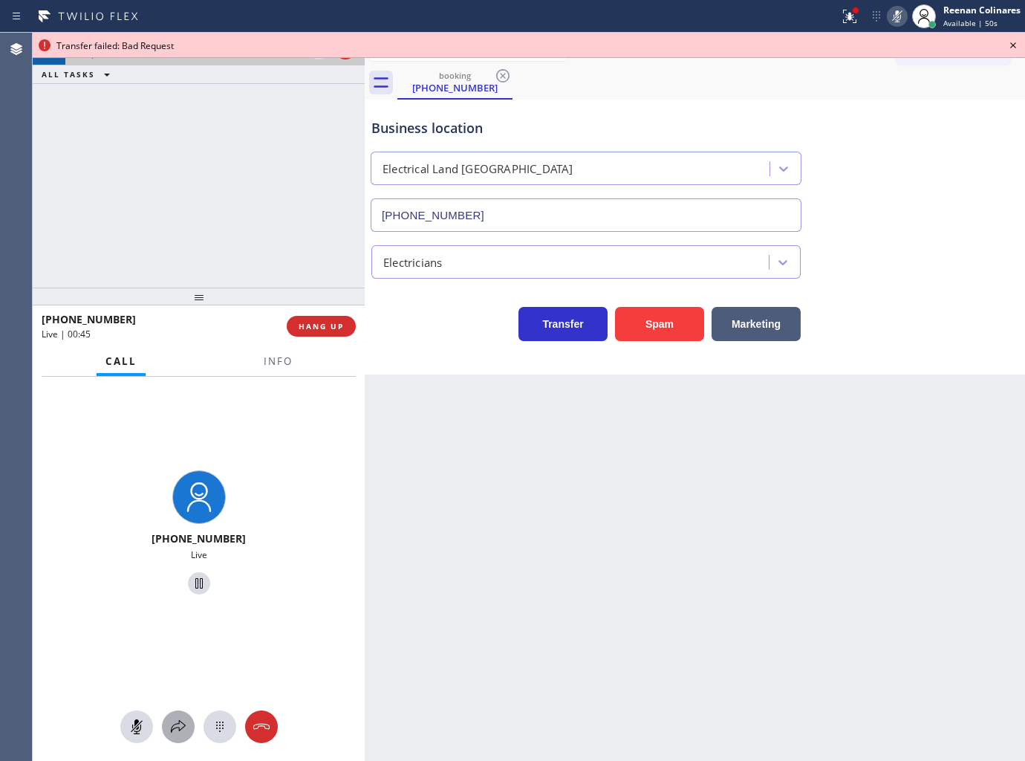
click at [169, 733] on icon at bounding box center [178, 727] width 18 height 18
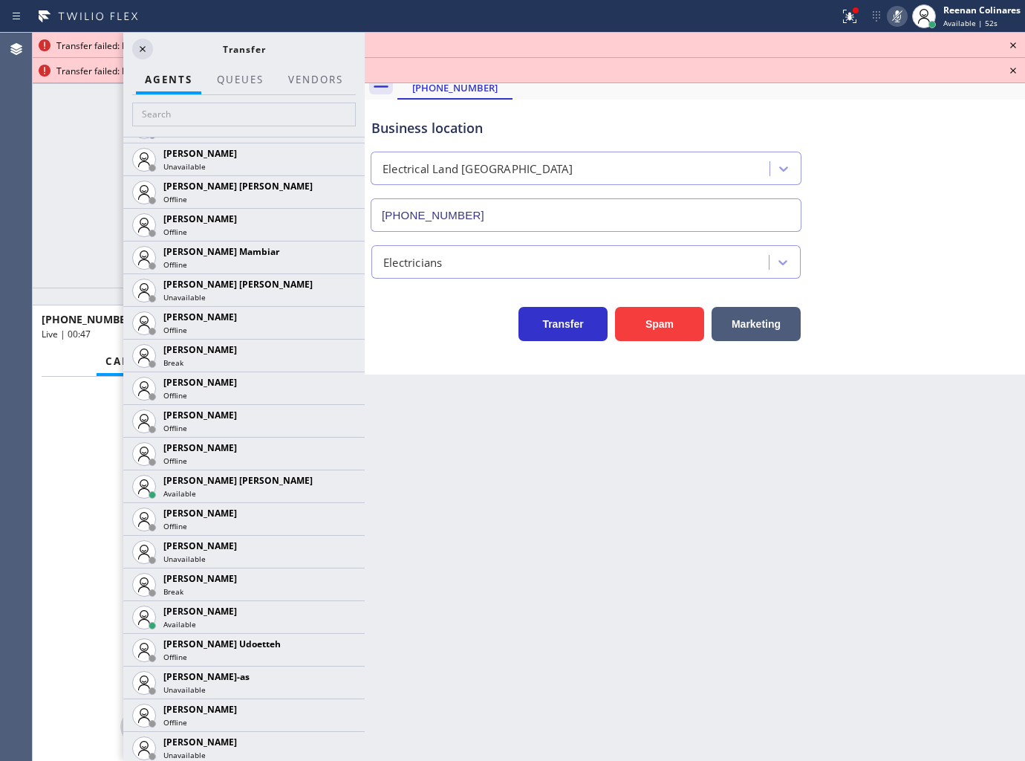
scroll to position [1365, 0]
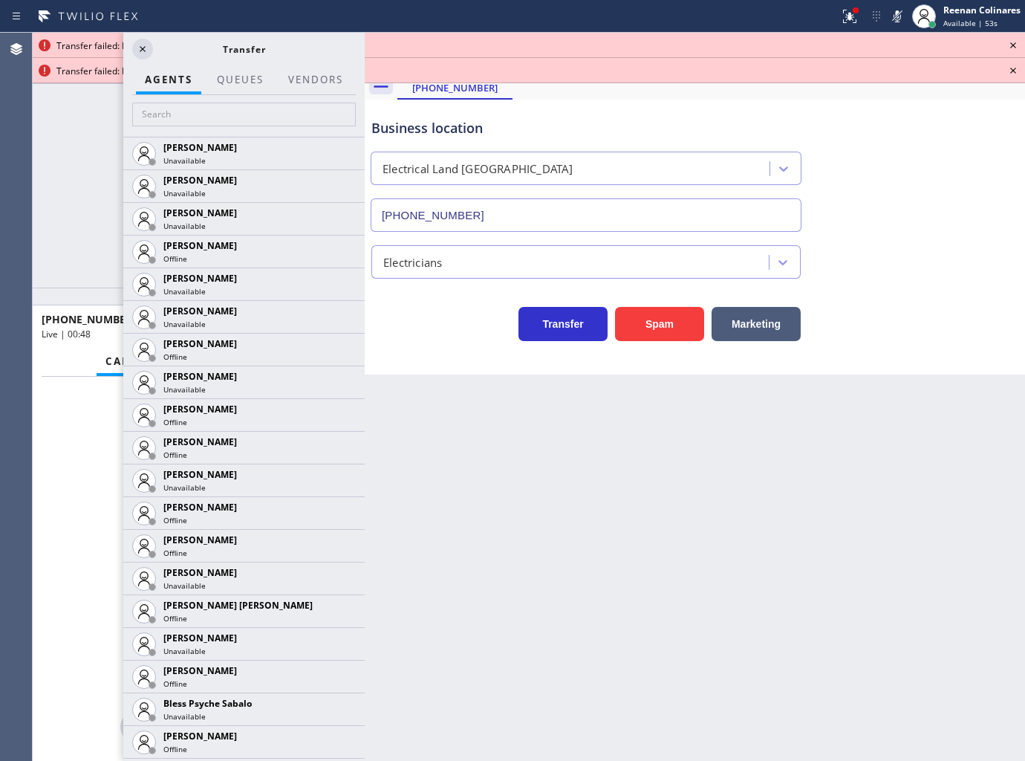
scroll to position [2063, 0]
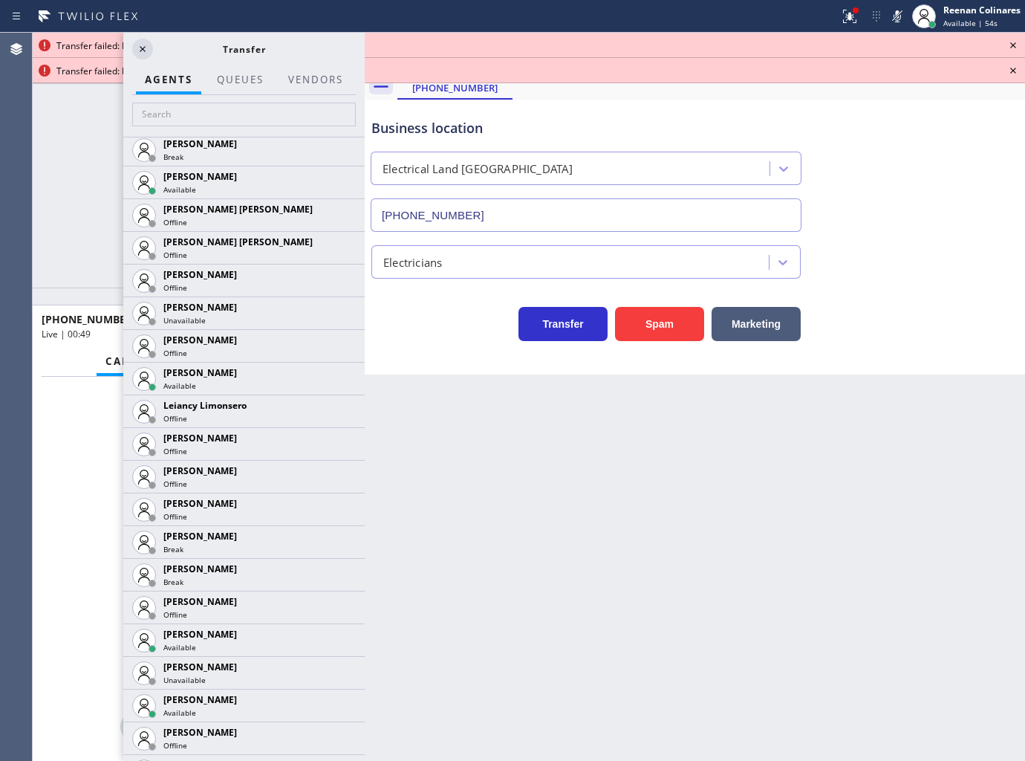
drag, startPoint x: 328, startPoint y: 643, endPoint x: 231, endPoint y: 722, distance: 125.2
click at [0, 0] on icon at bounding box center [0, 0] width 0 height 0
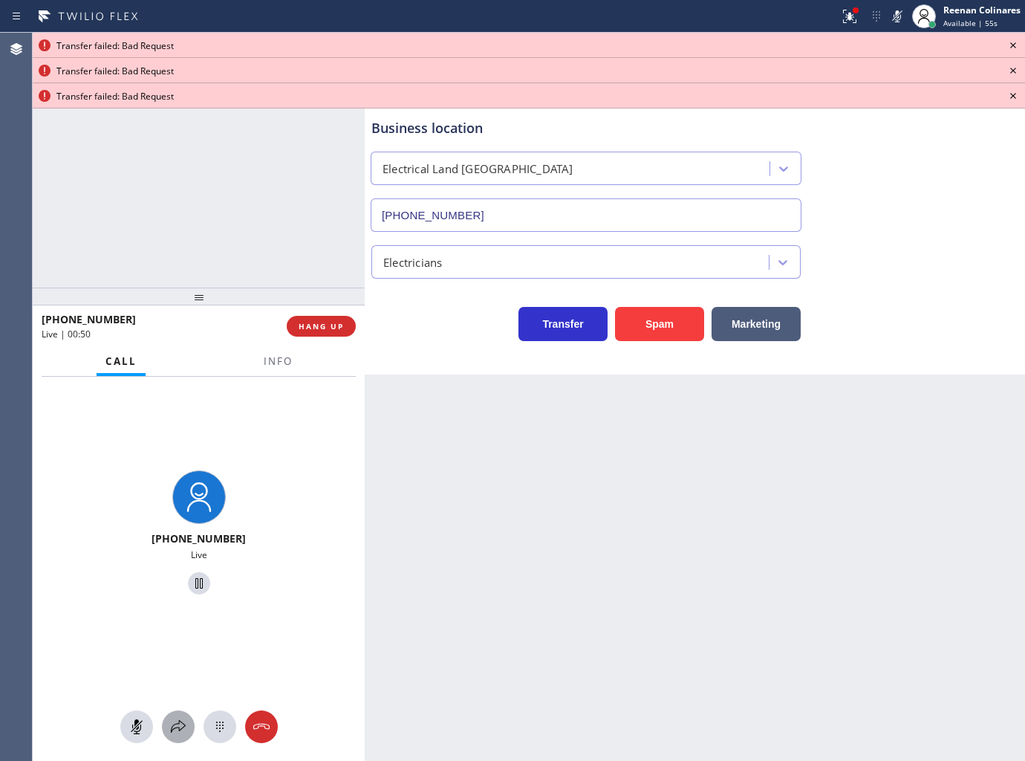
click at [182, 728] on icon at bounding box center [178, 727] width 18 height 18
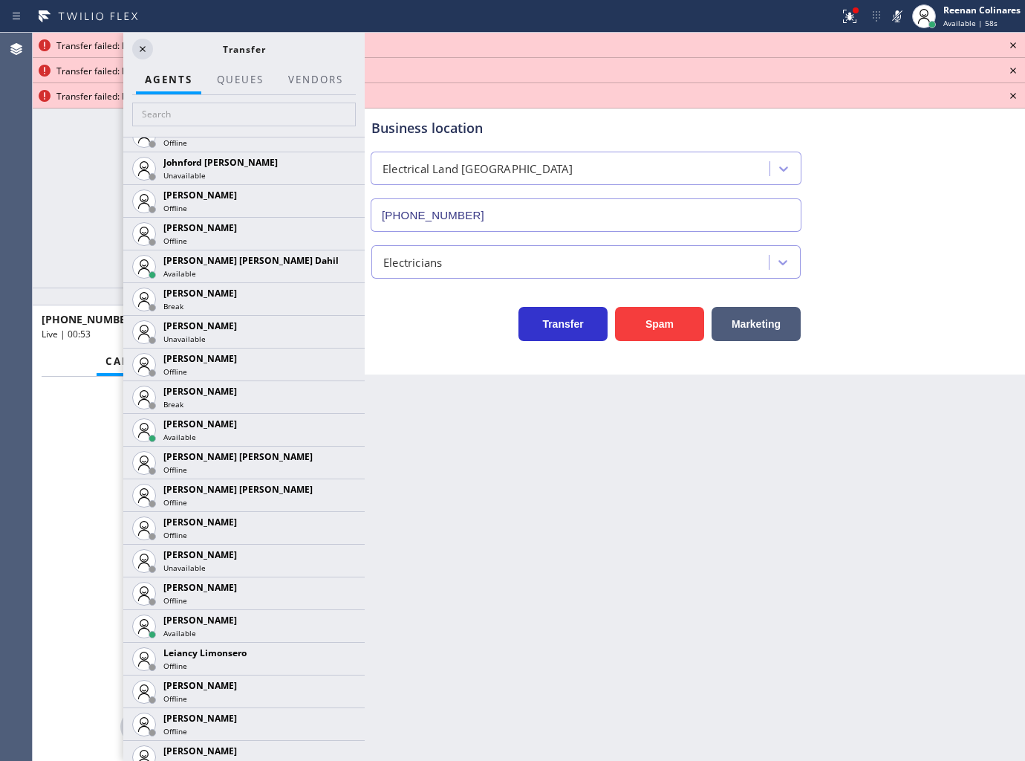
scroll to position [2394, 0]
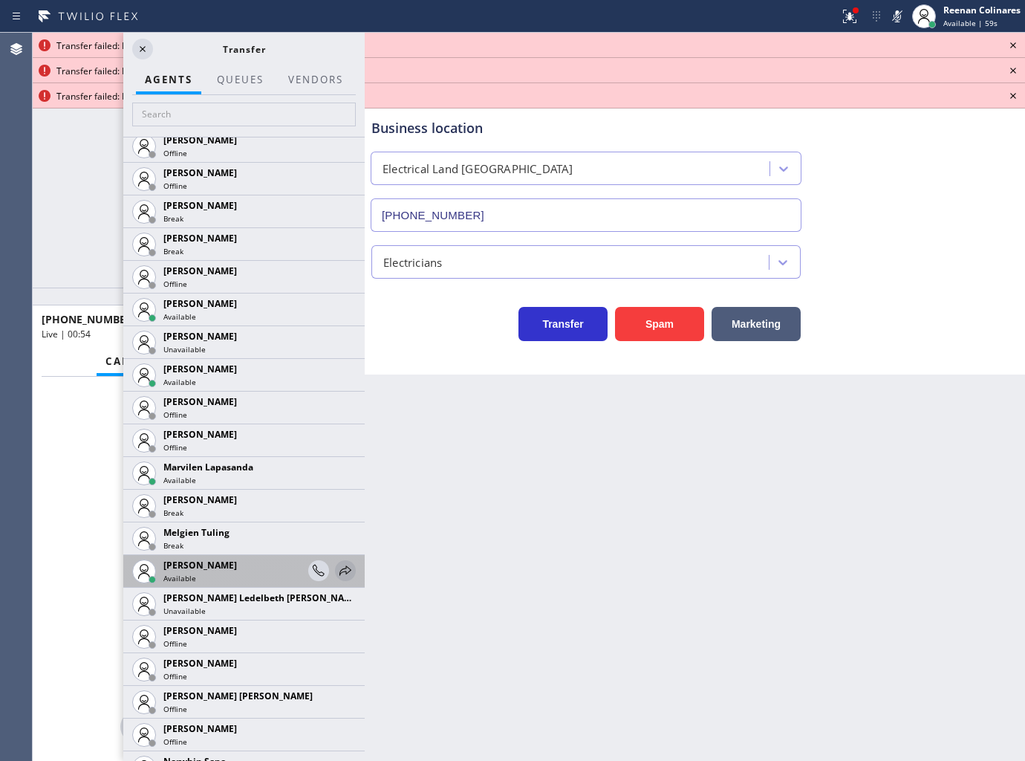
click at [337, 570] on icon at bounding box center [346, 571] width 18 height 18
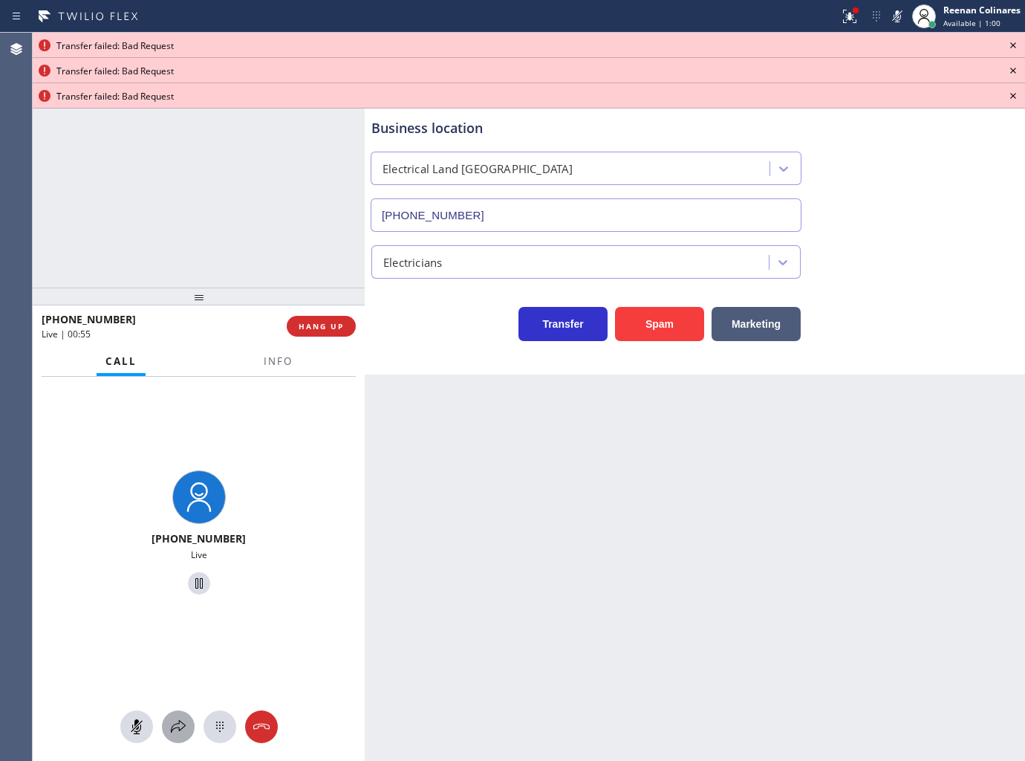
click at [169, 724] on icon at bounding box center [178, 727] width 18 height 18
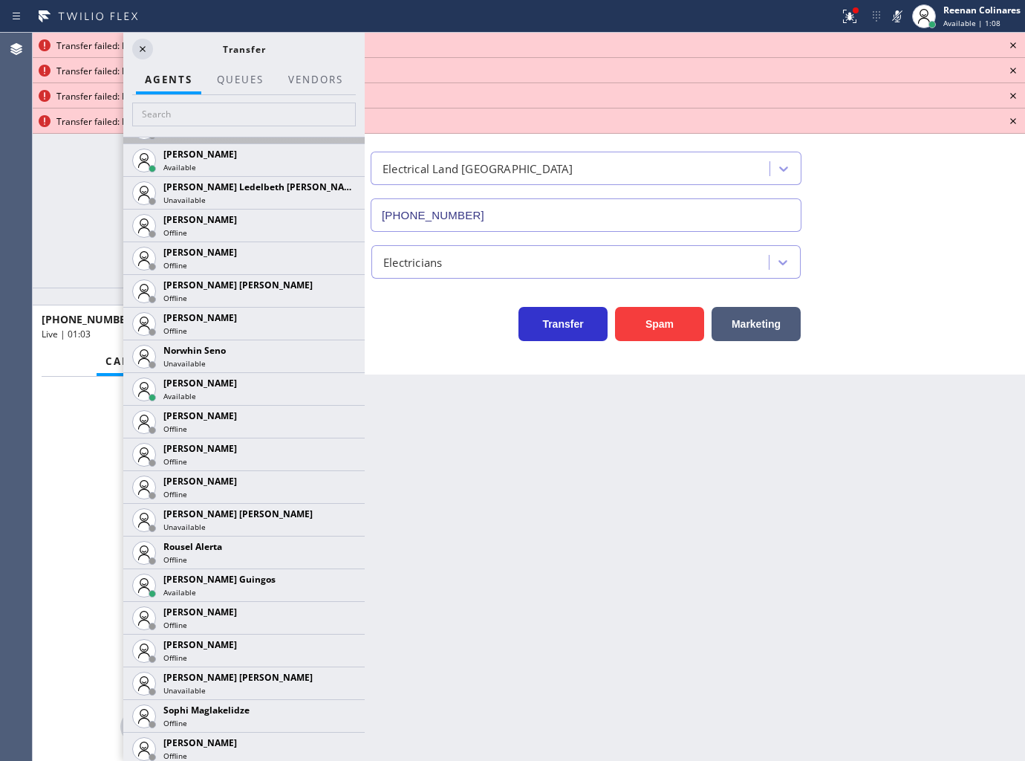
scroll to position [2806, 0]
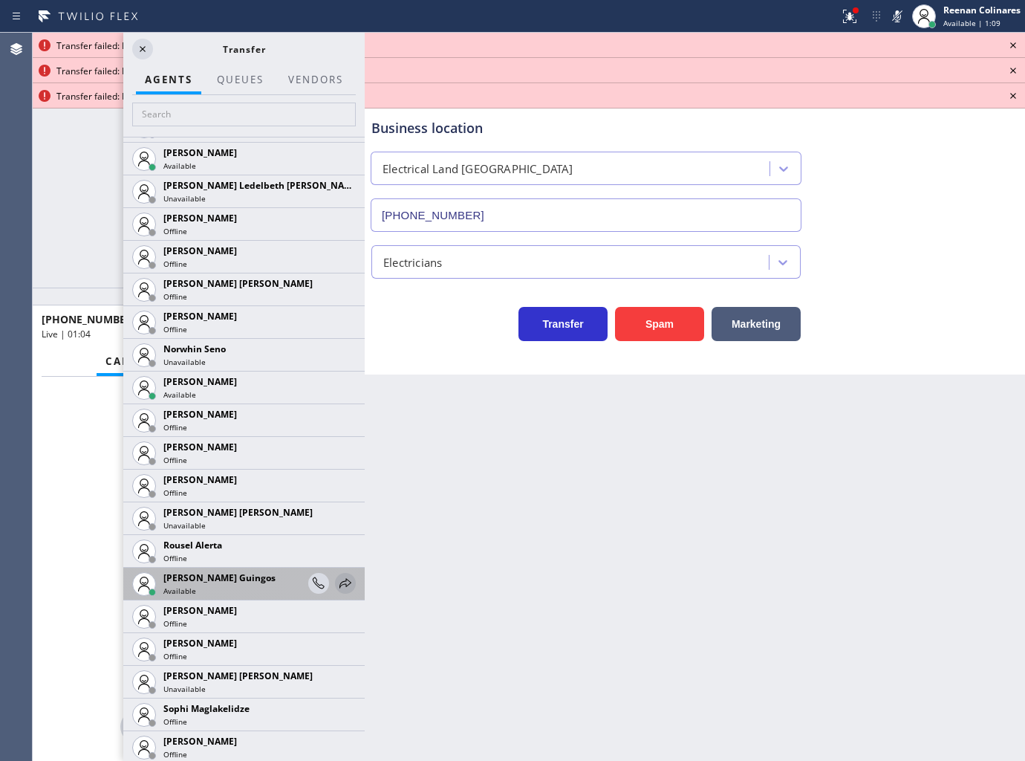
click at [342, 580] on icon at bounding box center [346, 583] width 18 height 18
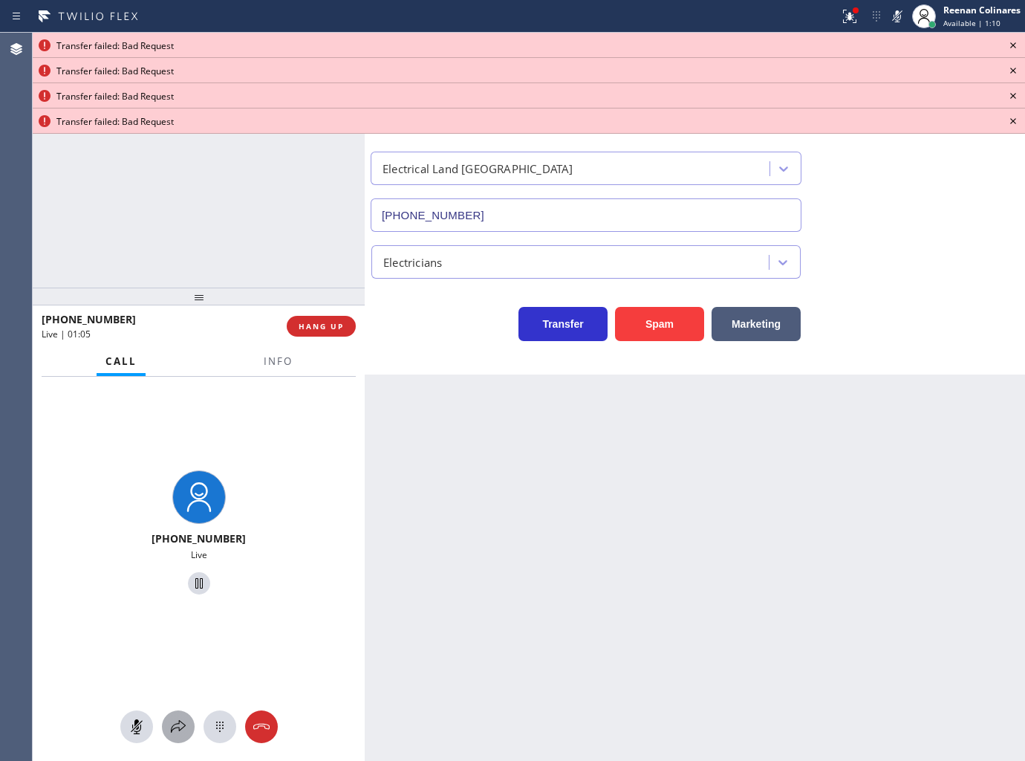
click at [180, 730] on icon at bounding box center [178, 727] width 18 height 18
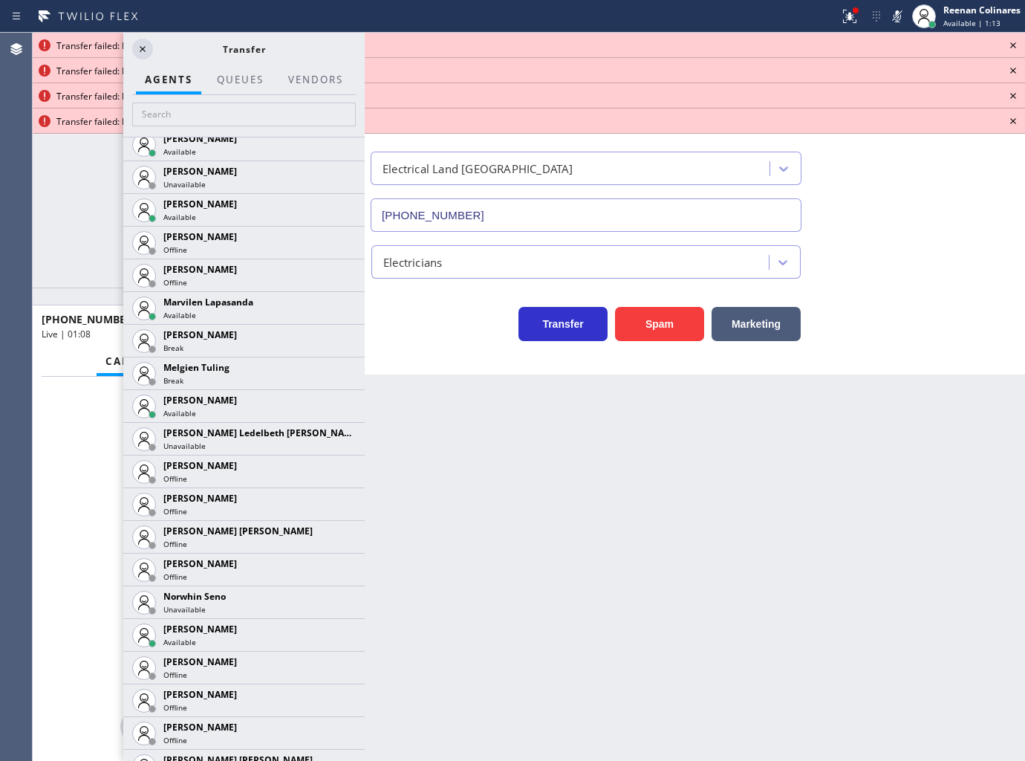
scroll to position [3036, 0]
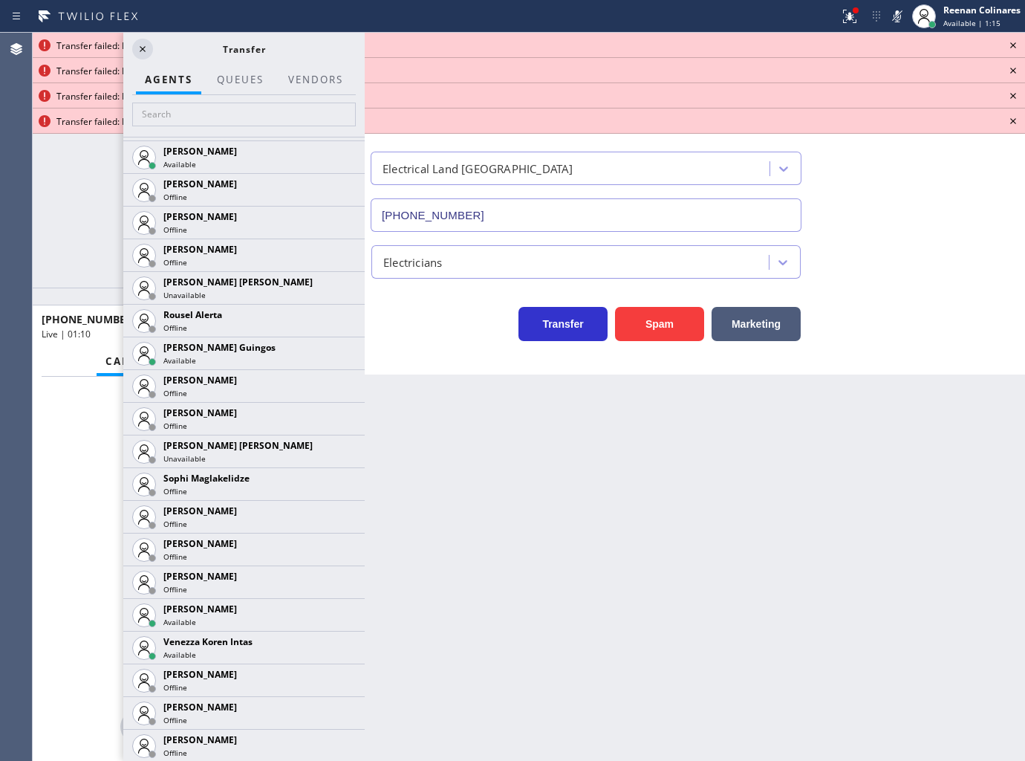
click at [0, 0] on icon at bounding box center [0, 0] width 0 height 0
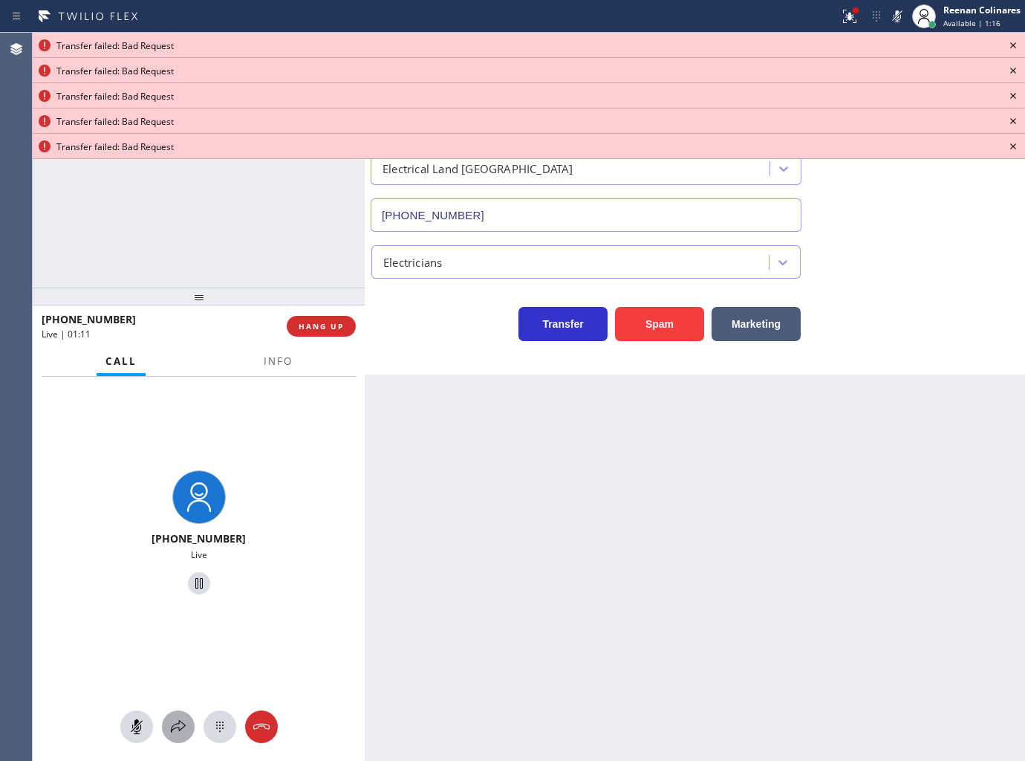
click at [180, 727] on icon at bounding box center [178, 727] width 18 height 18
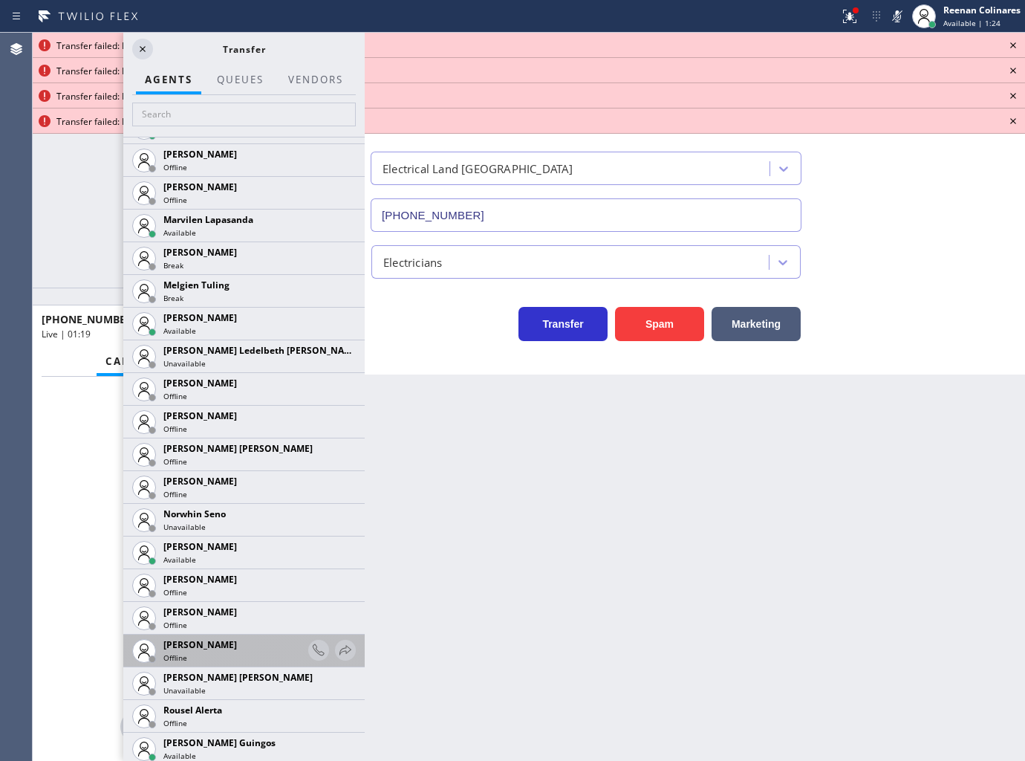
scroll to position [2972, 0]
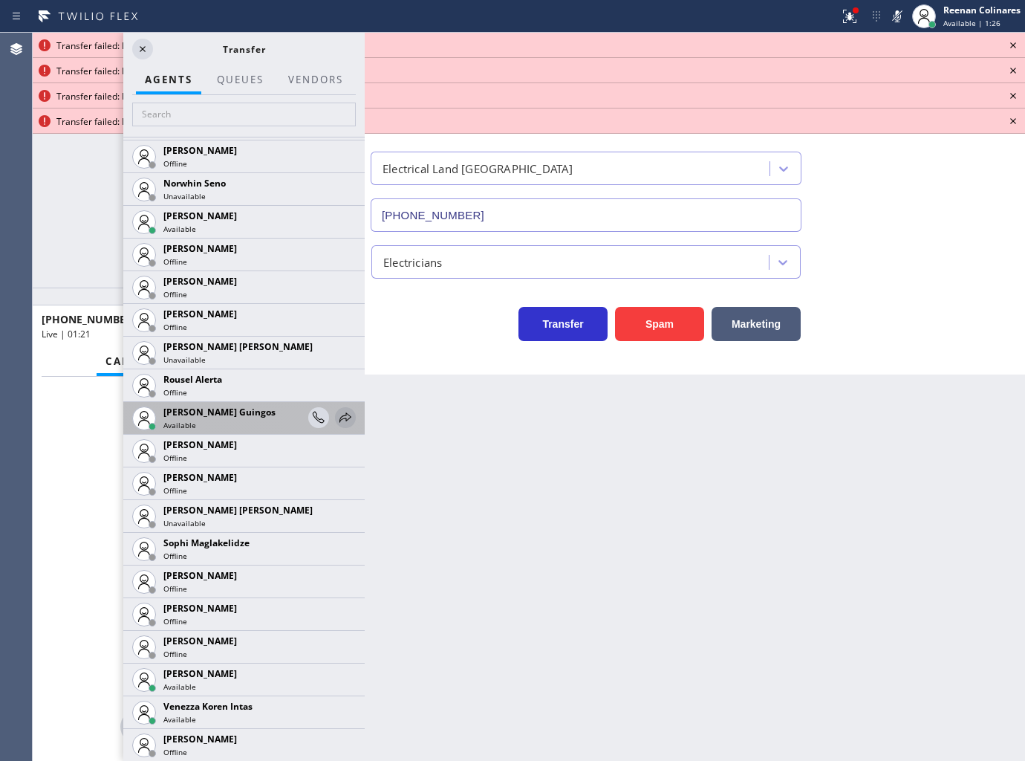
click at [337, 422] on icon at bounding box center [346, 418] width 18 height 18
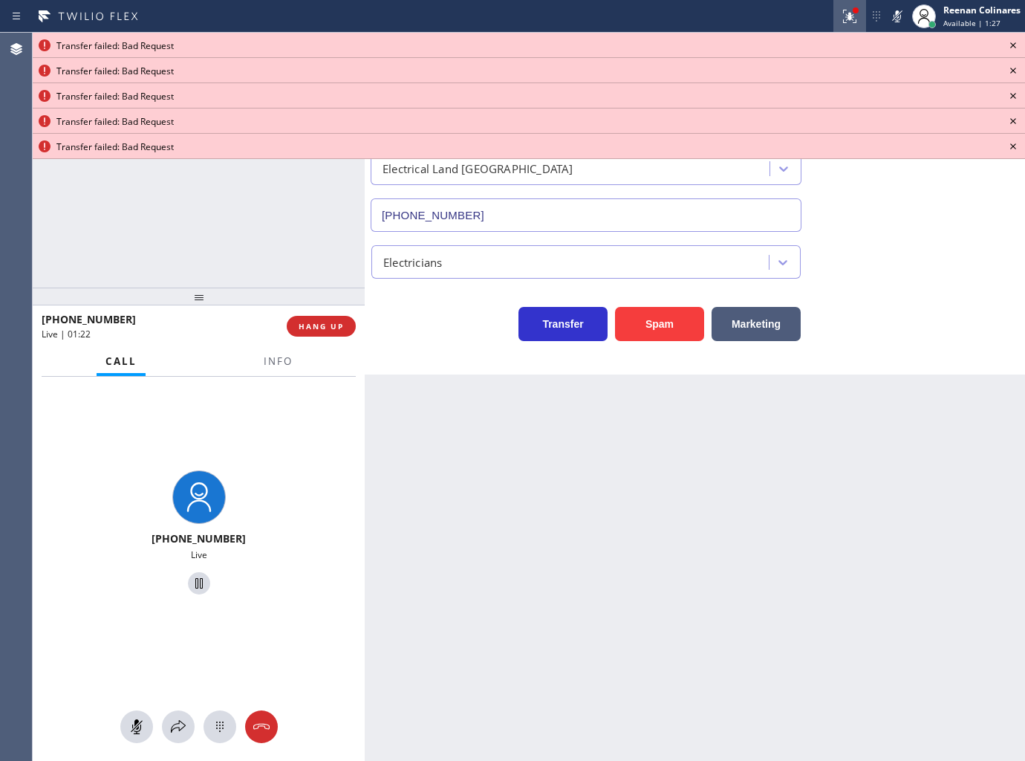
click at [848, 25] on button at bounding box center [850, 16] width 33 height 33
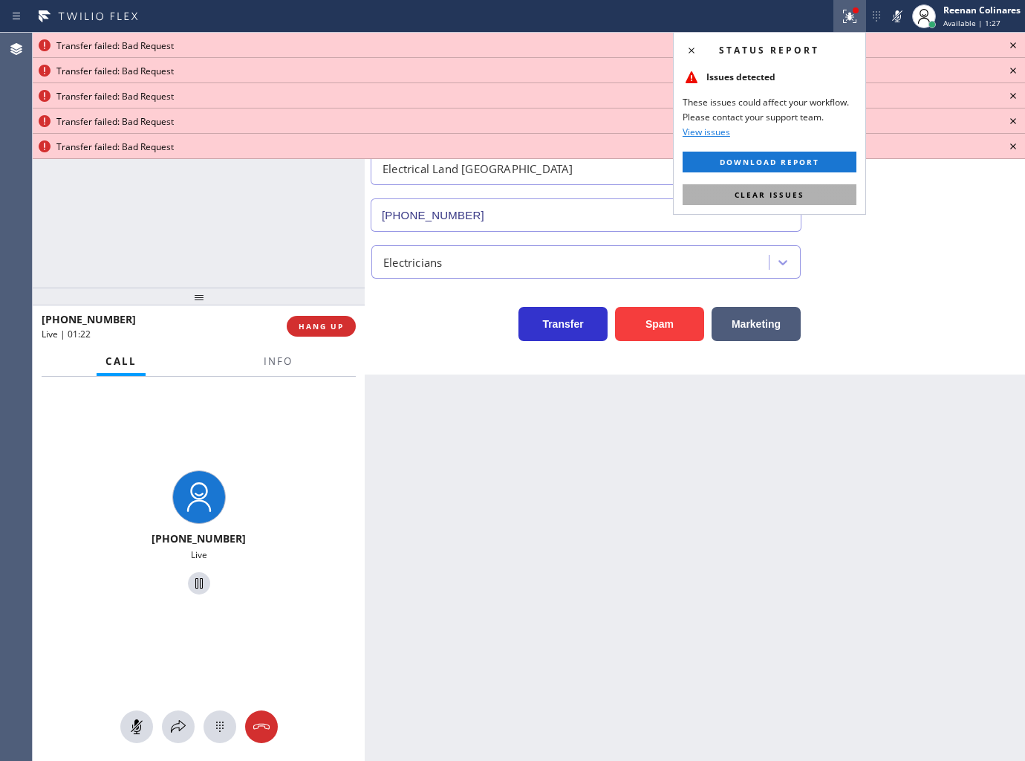
click at [840, 193] on button "Clear issues" at bounding box center [770, 194] width 174 height 21
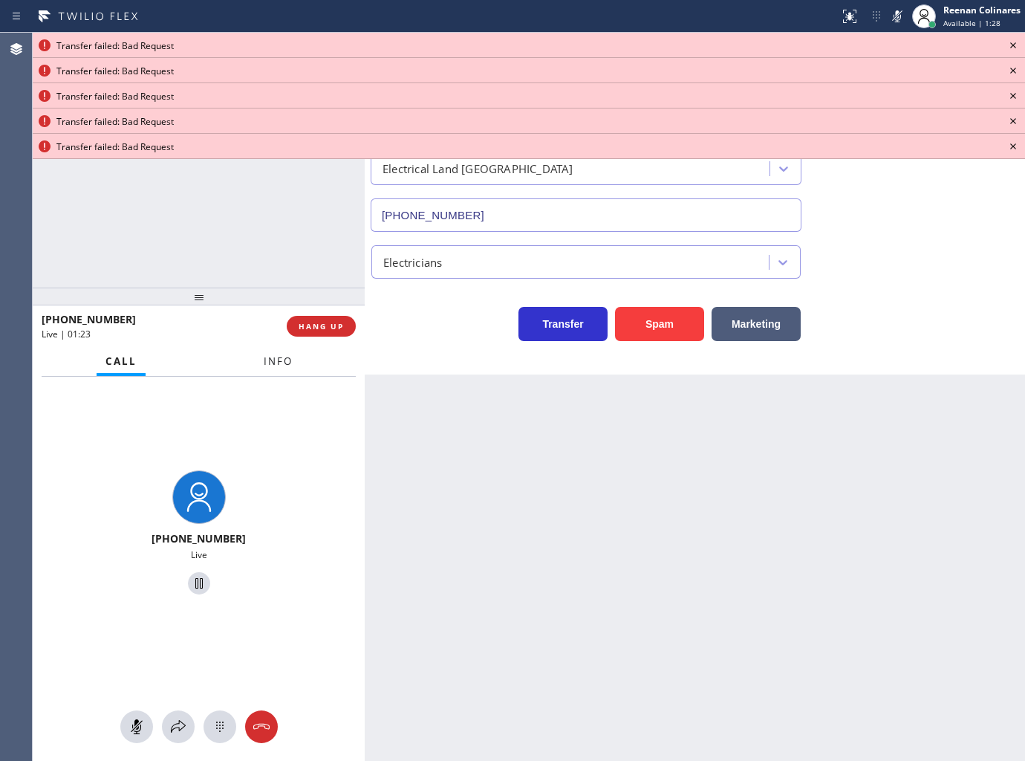
drag, startPoint x: 282, startPoint y: 364, endPoint x: 620, endPoint y: 246, distance: 357.4
click at [283, 364] on span "Info" at bounding box center [278, 360] width 29 height 13
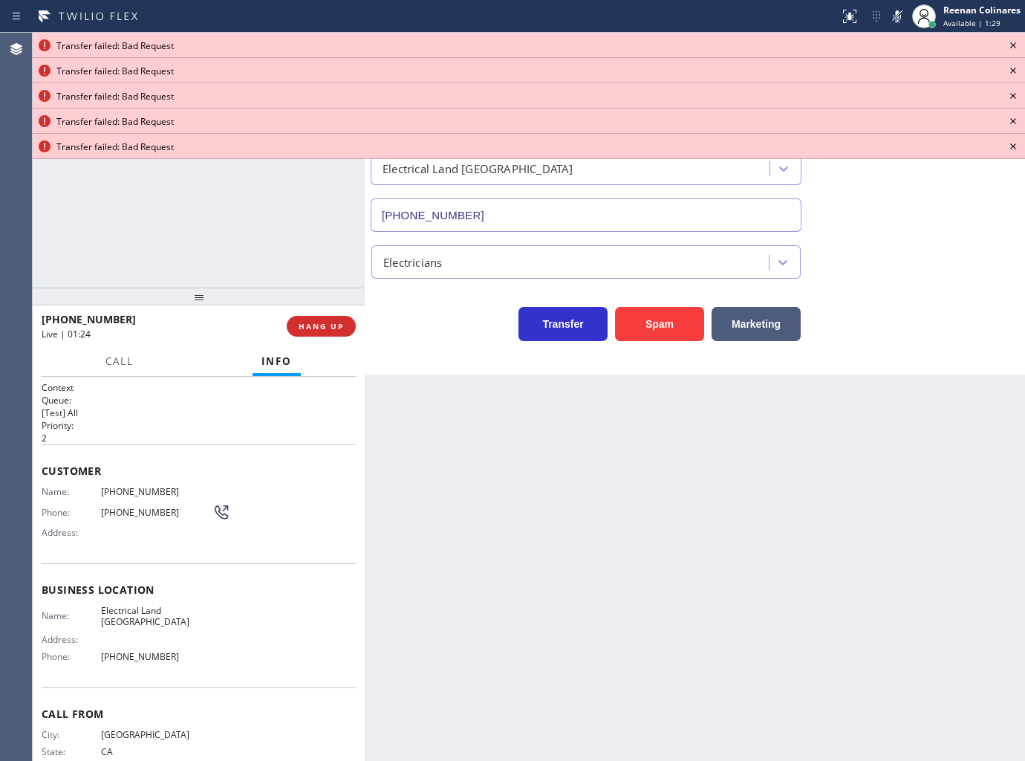
click at [1010, 46] on icon at bounding box center [1013, 45] width 18 height 18
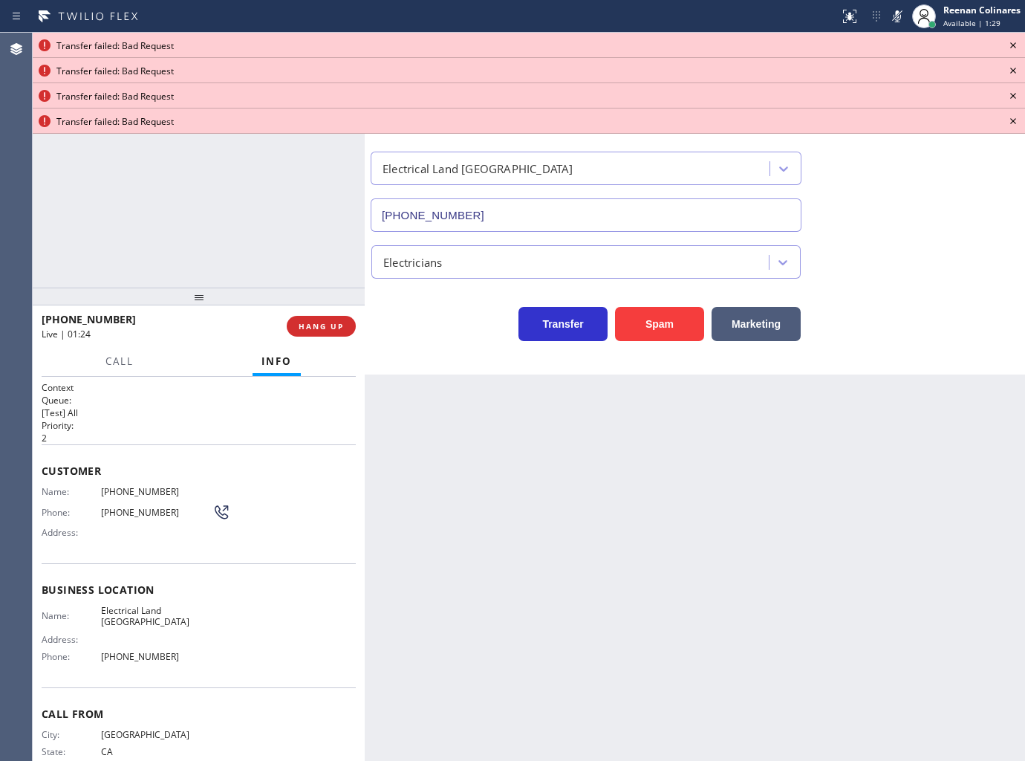
click at [1010, 46] on icon at bounding box center [1013, 45] width 18 height 18
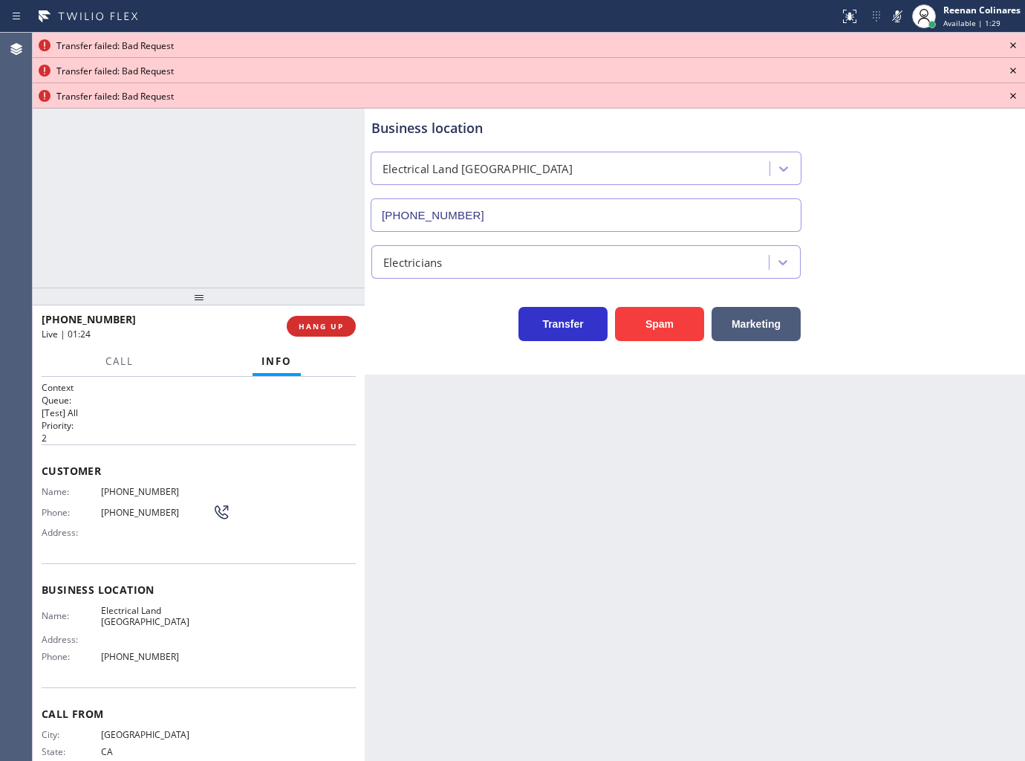
click at [1010, 46] on icon at bounding box center [1013, 45] width 18 height 18
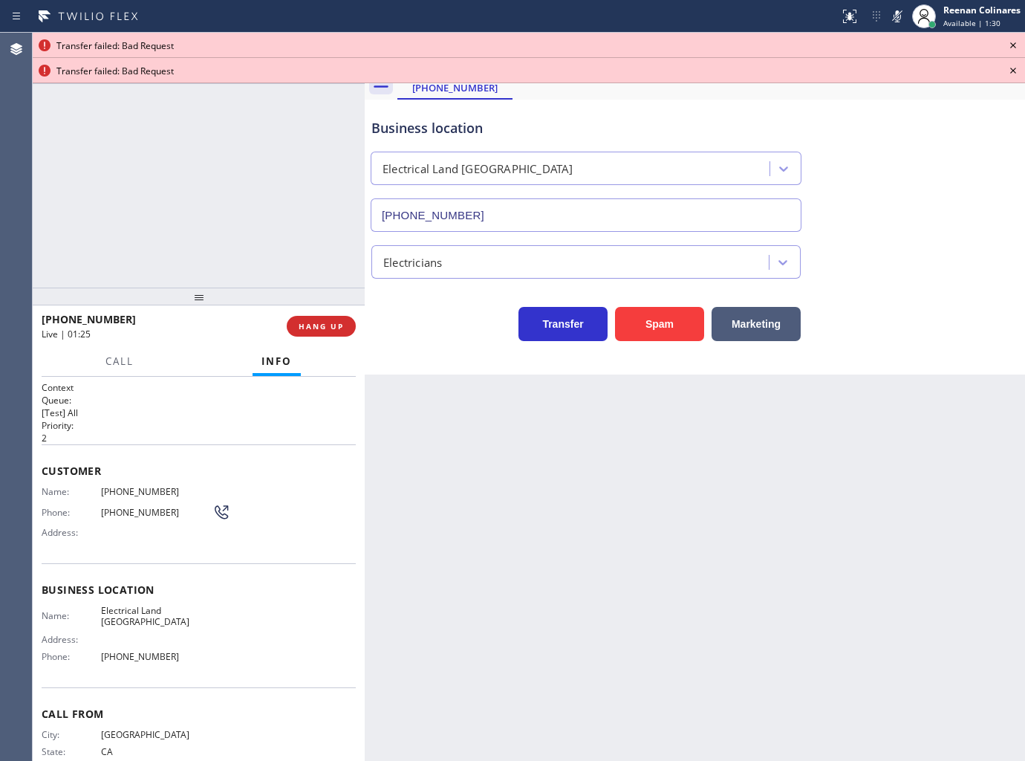
click at [1010, 46] on icon at bounding box center [1013, 45] width 18 height 18
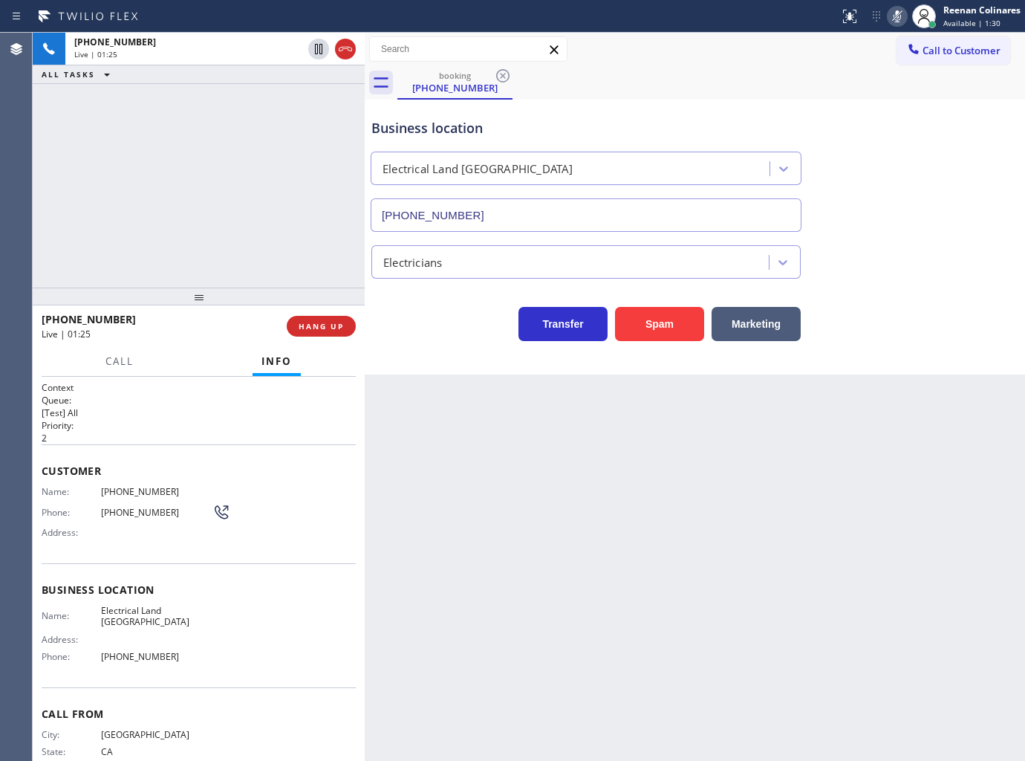
click at [897, 16] on icon at bounding box center [898, 16] width 18 height 18
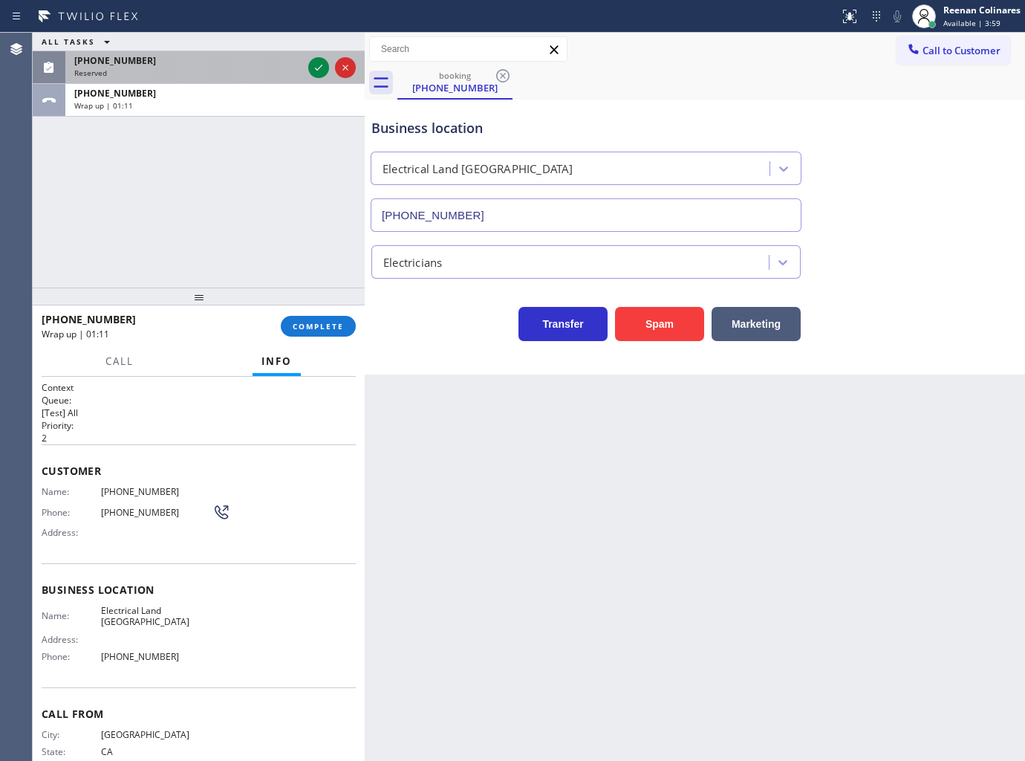
click at [233, 63] on div "(520) 884-1554" at bounding box center [188, 60] width 228 height 13
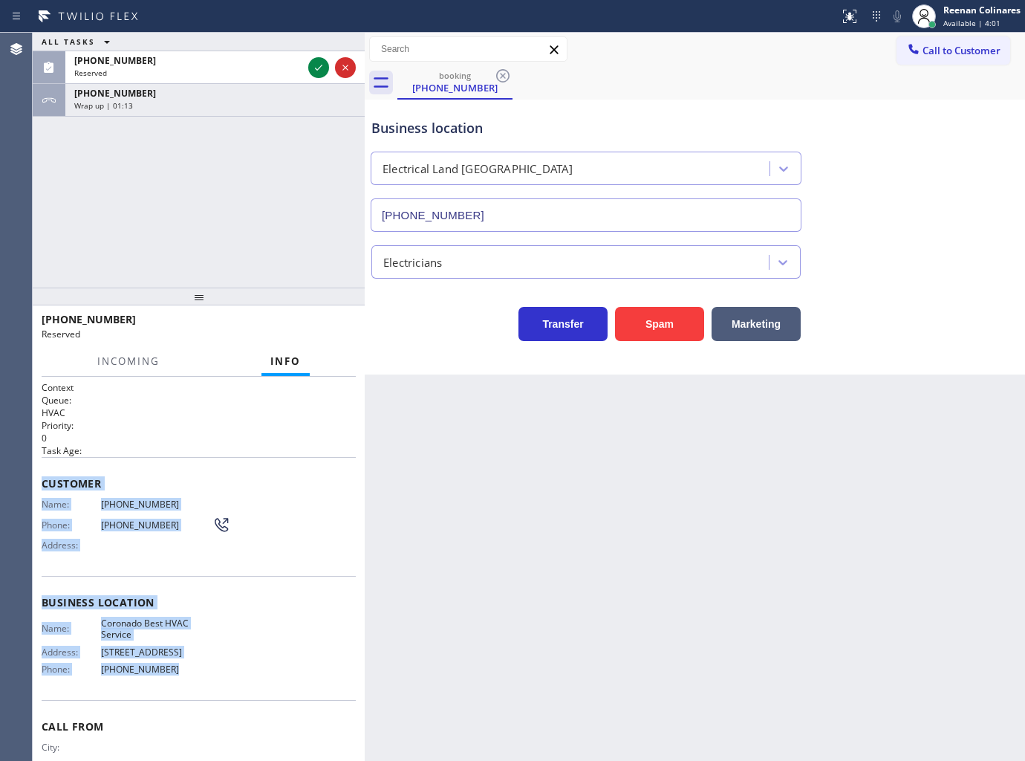
drag, startPoint x: 48, startPoint y: 498, endPoint x: 236, endPoint y: 691, distance: 269.5
click at [236, 691] on div "Context Queue: HVAC Priority: 0 Task Age: Customer Name: (520) 884-1554 Phone: …" at bounding box center [199, 569] width 332 height 385
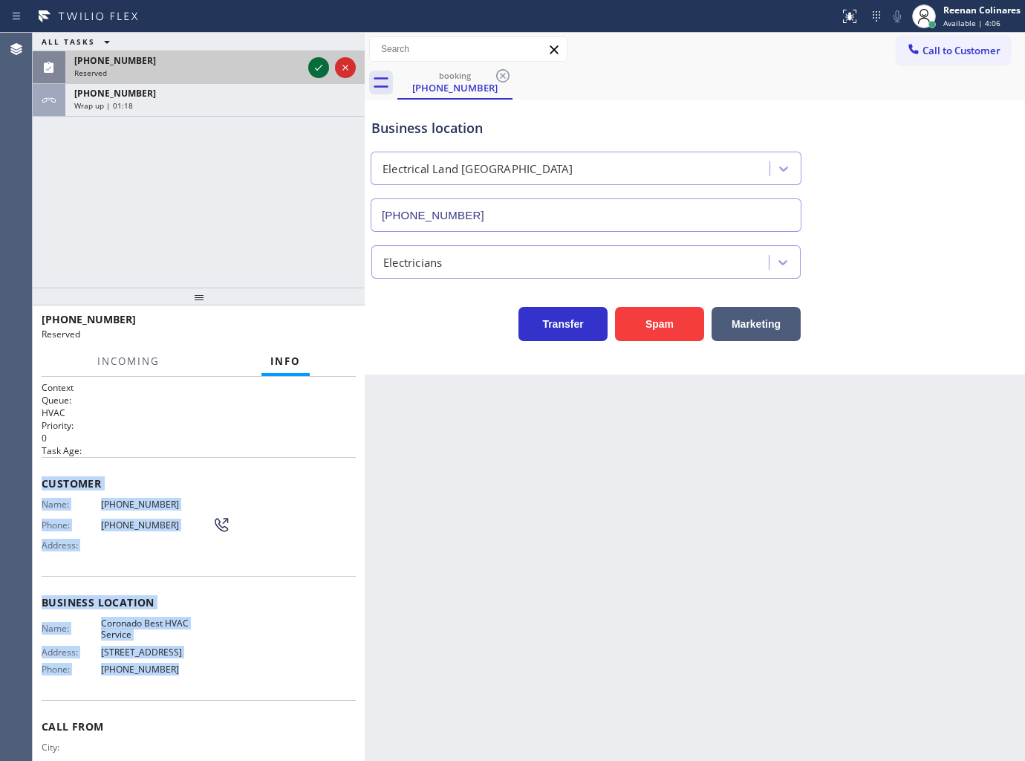
click at [315, 70] on icon at bounding box center [319, 68] width 18 height 18
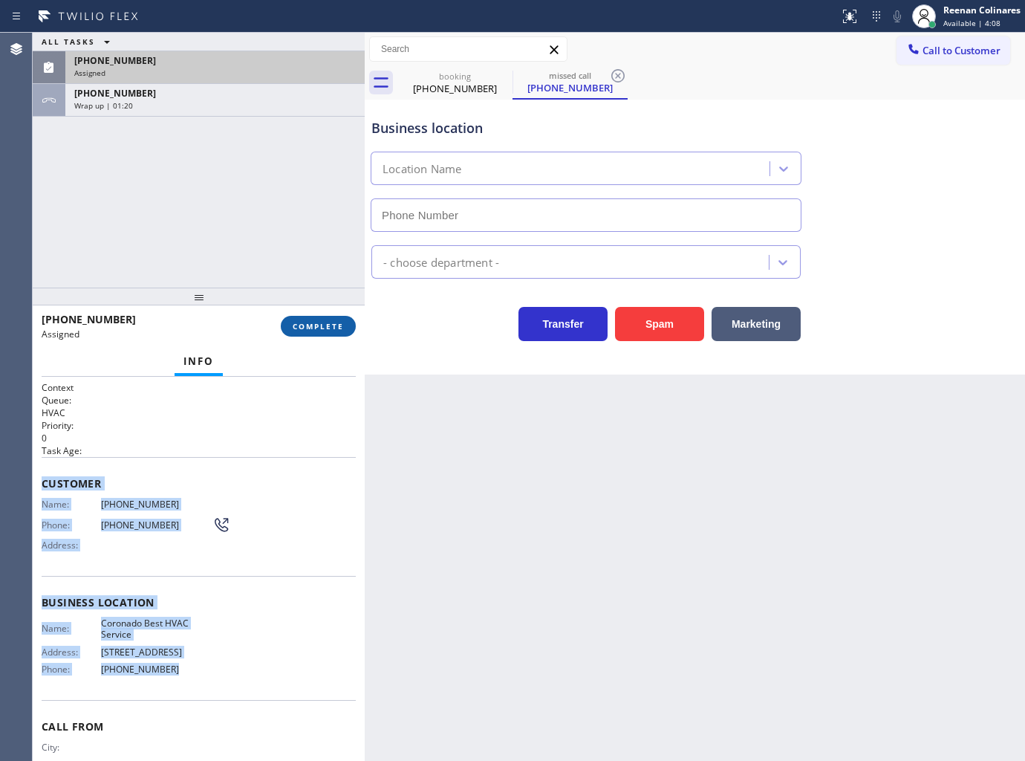
type input "(619) 202-8284"
click at [320, 322] on span "COMPLETE" at bounding box center [318, 326] width 51 height 10
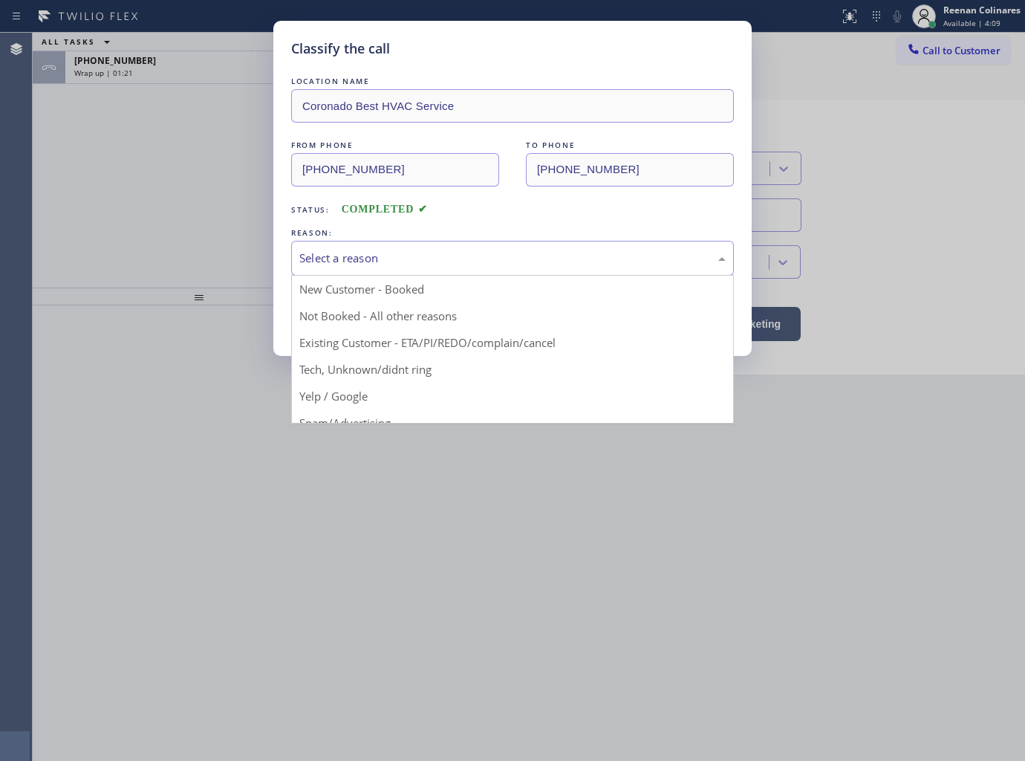
click at [379, 259] on div "Select a reason" at bounding box center [512, 258] width 426 height 17
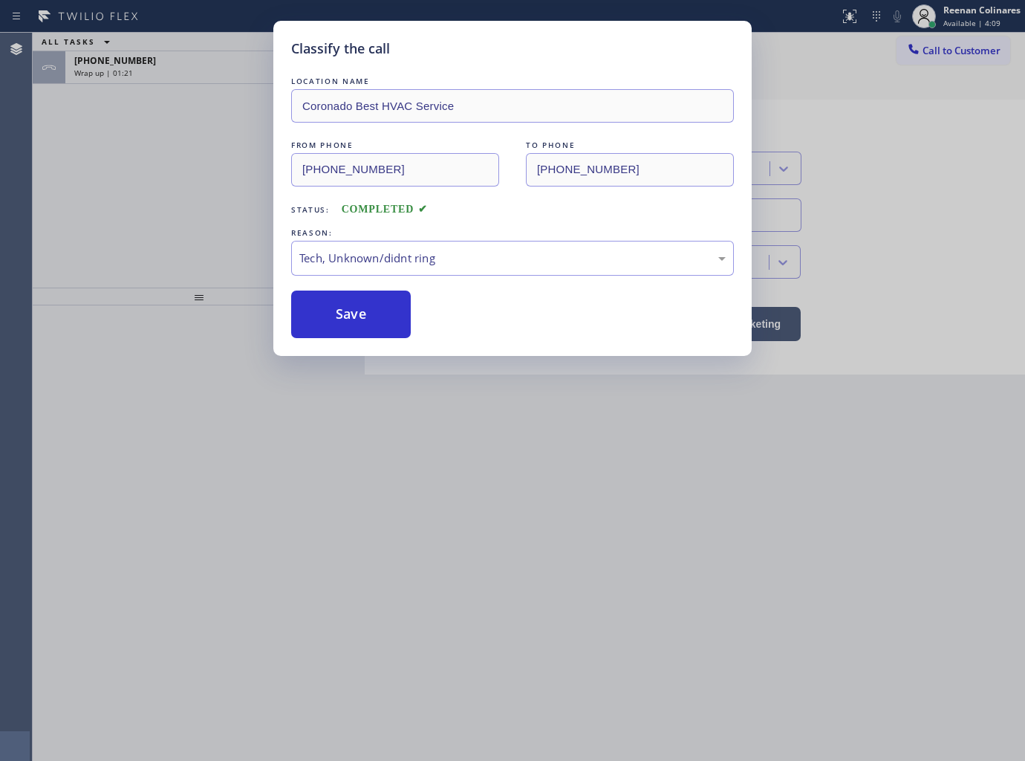
drag, startPoint x: 317, startPoint y: 310, endPoint x: 234, endPoint y: 143, distance: 186.1
click at [318, 310] on button "Save" at bounding box center [351, 314] width 120 height 48
click at [173, 45] on div "Classify the call LOCATION NAME Coronado Best HVAC Service FROM PHONE (520) 884…" at bounding box center [512, 380] width 1025 height 761
click at [180, 58] on div "Classify the call LOCATION NAME Coronado Best HVAC Service FROM PHONE (520) 884…" at bounding box center [512, 380] width 1025 height 761
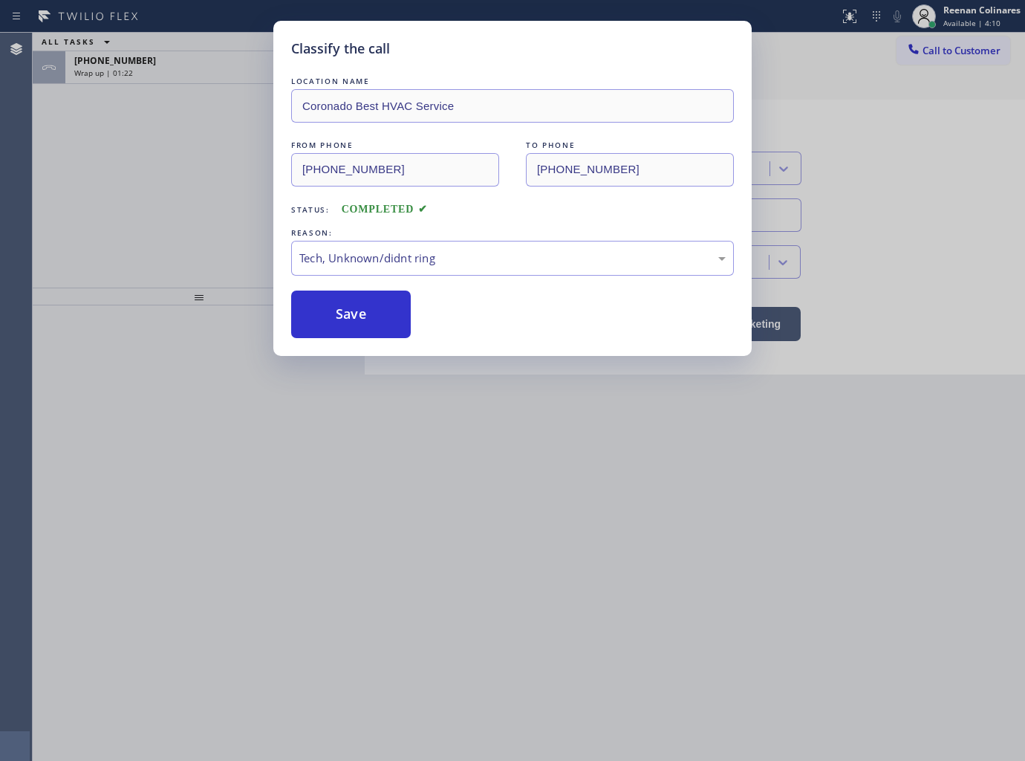
click at [180, 58] on div "Classify the call LOCATION NAME Extra HVAC Maintenance Downtown [GEOGRAPHIC_DAT…" at bounding box center [529, 397] width 993 height 728
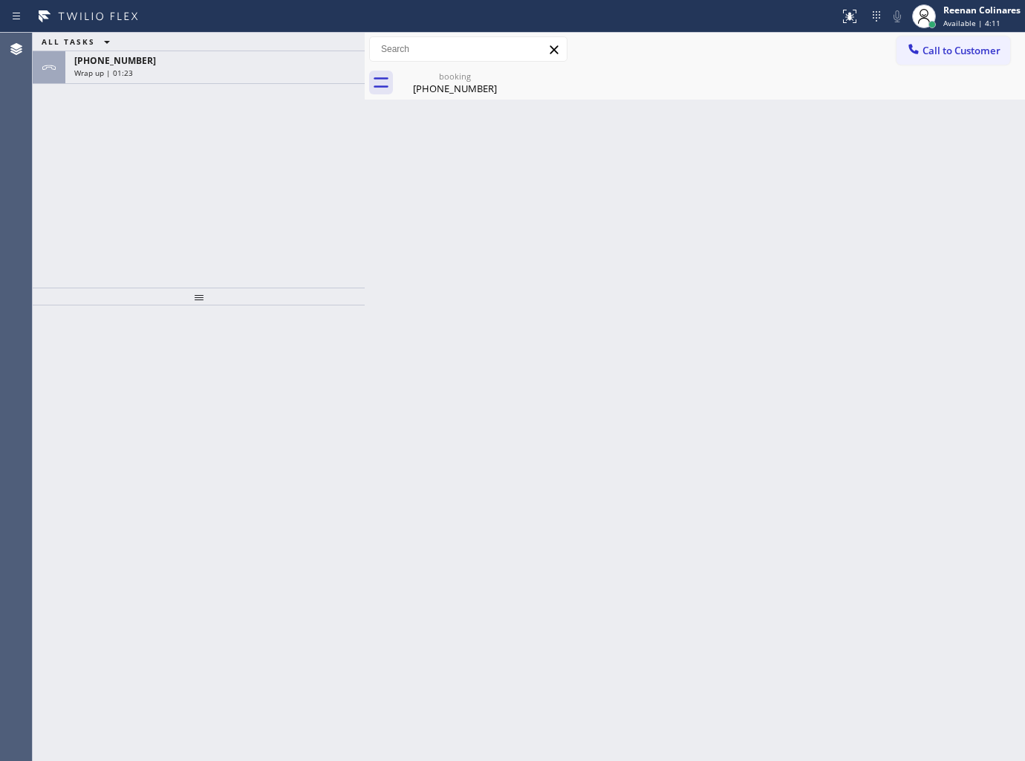
click at [180, 58] on div "[PHONE_NUMBER]" at bounding box center [215, 60] width 282 height 13
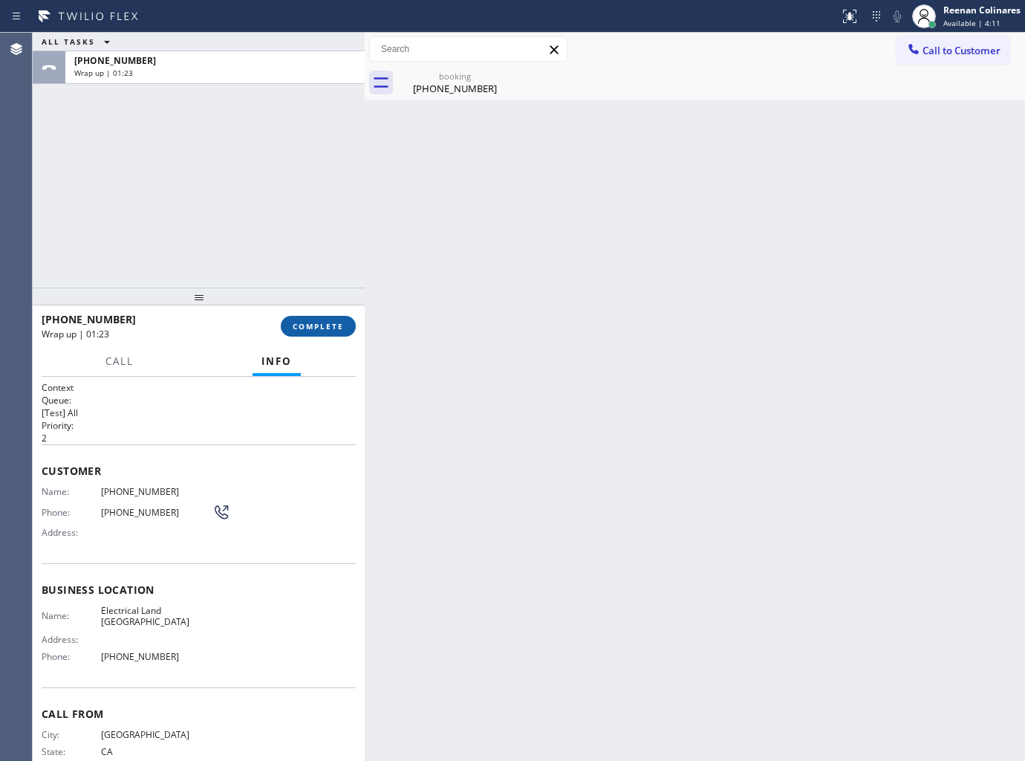
click at [310, 328] on span "COMPLETE" at bounding box center [318, 326] width 51 height 10
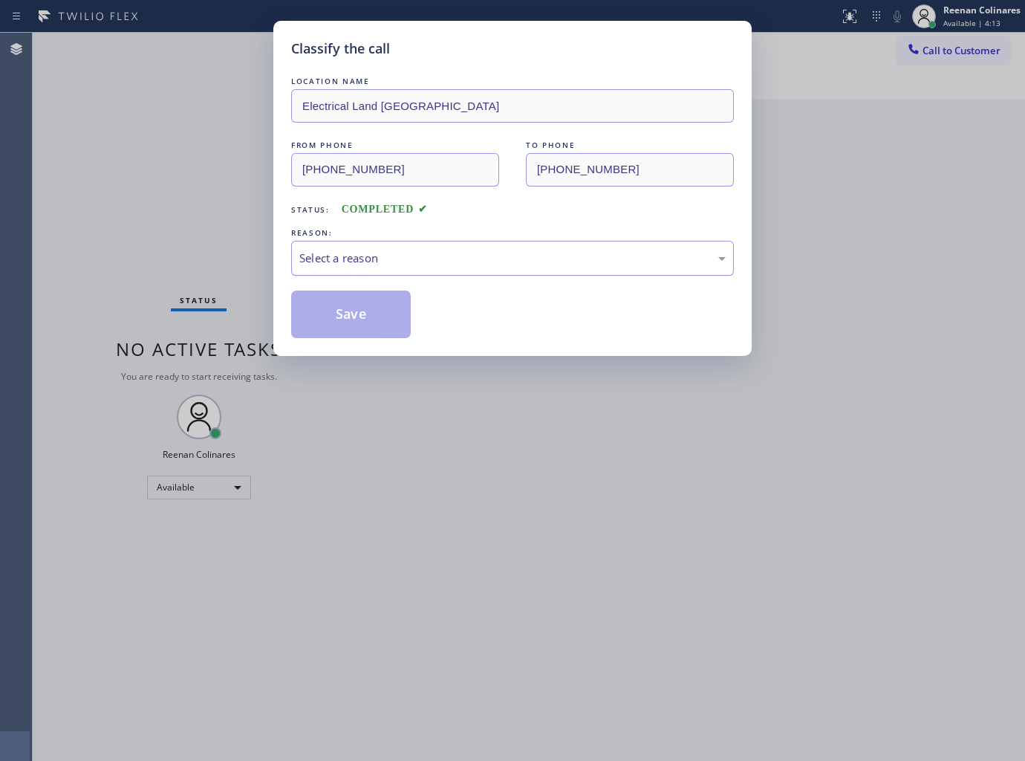
click at [374, 261] on div "Select a reason" at bounding box center [512, 258] width 426 height 17
drag, startPoint x: 324, startPoint y: 331, endPoint x: 388, endPoint y: 491, distance: 172.7
click at [323, 330] on button "Save" at bounding box center [351, 314] width 120 height 48
click at [135, 198] on div "Classify the call LOCATION NAME Electrical Land Long Beach FROM PHONE (562) 900…" at bounding box center [512, 380] width 1025 height 761
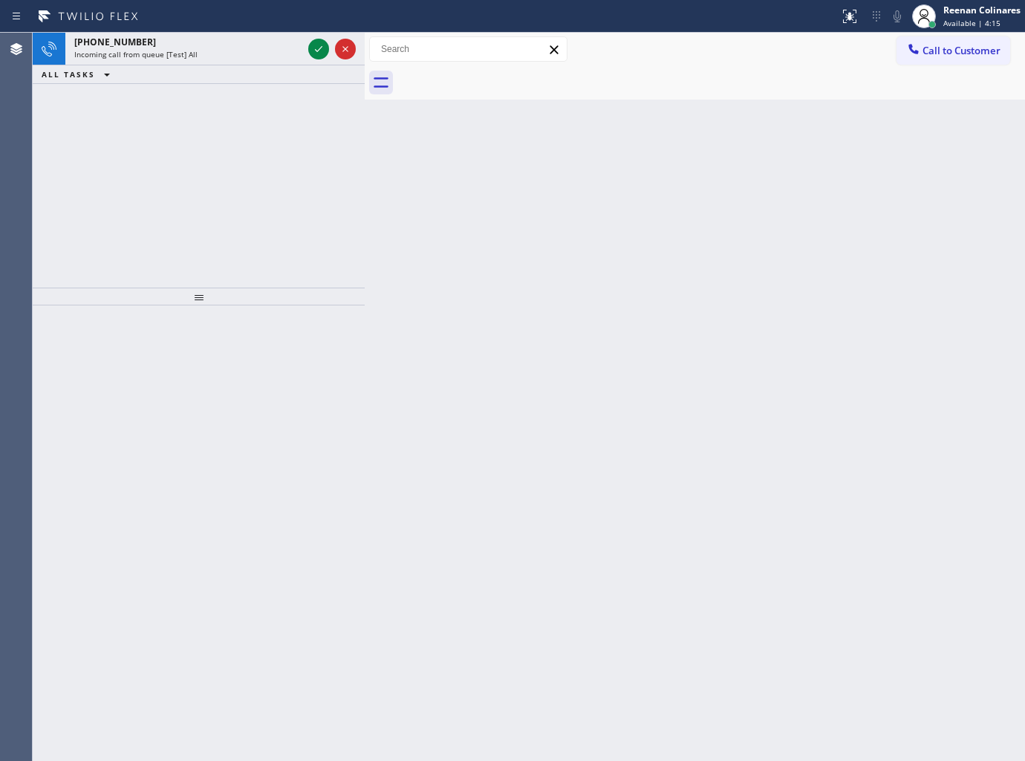
drag, startPoint x: 199, startPoint y: 93, endPoint x: 212, endPoint y: 74, distance: 22.5
click at [199, 93] on div "+15104065706 Incoming call from queue [Test] All ALL TASKS ALL TASKS ACTIVE TAS…" at bounding box center [199, 160] width 332 height 255
click at [256, 52] on div "Incoming call from queue [Test] All" at bounding box center [188, 54] width 228 height 10
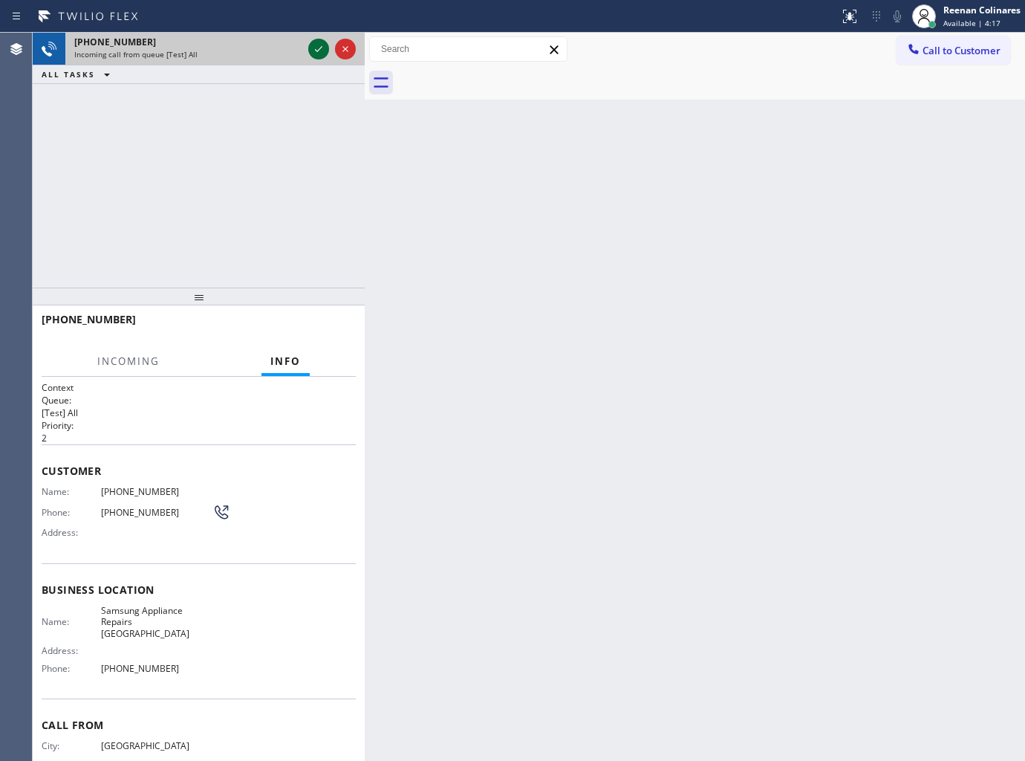
click at [312, 47] on icon at bounding box center [319, 49] width 18 height 18
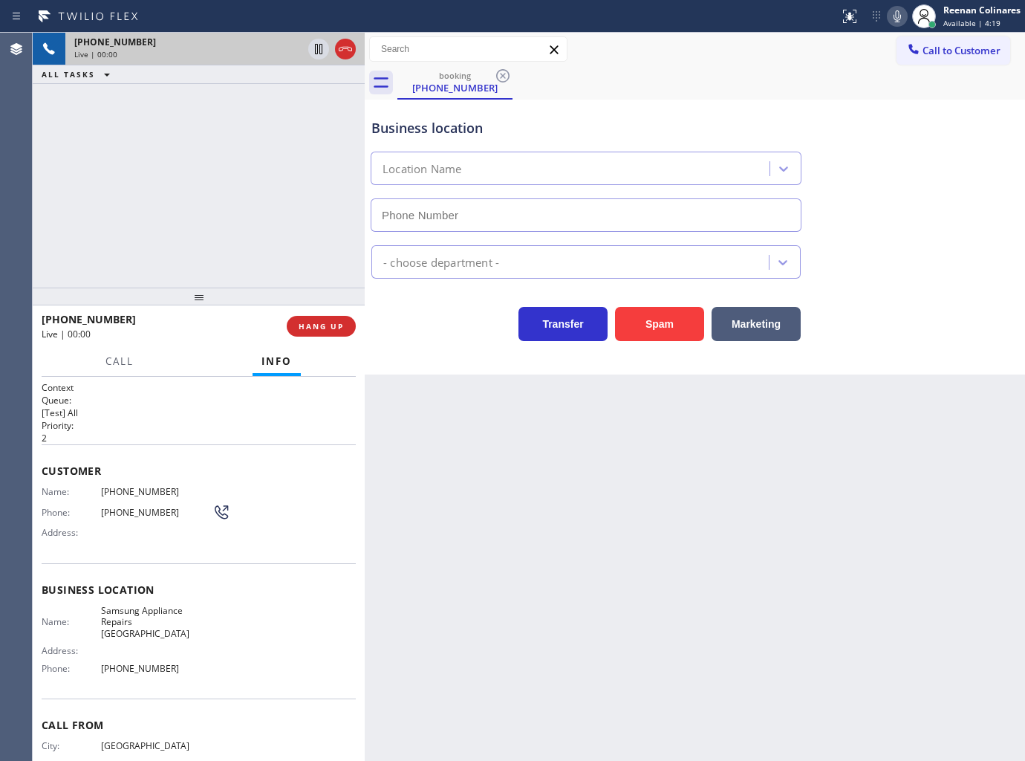
type input "(415) 480-7108"
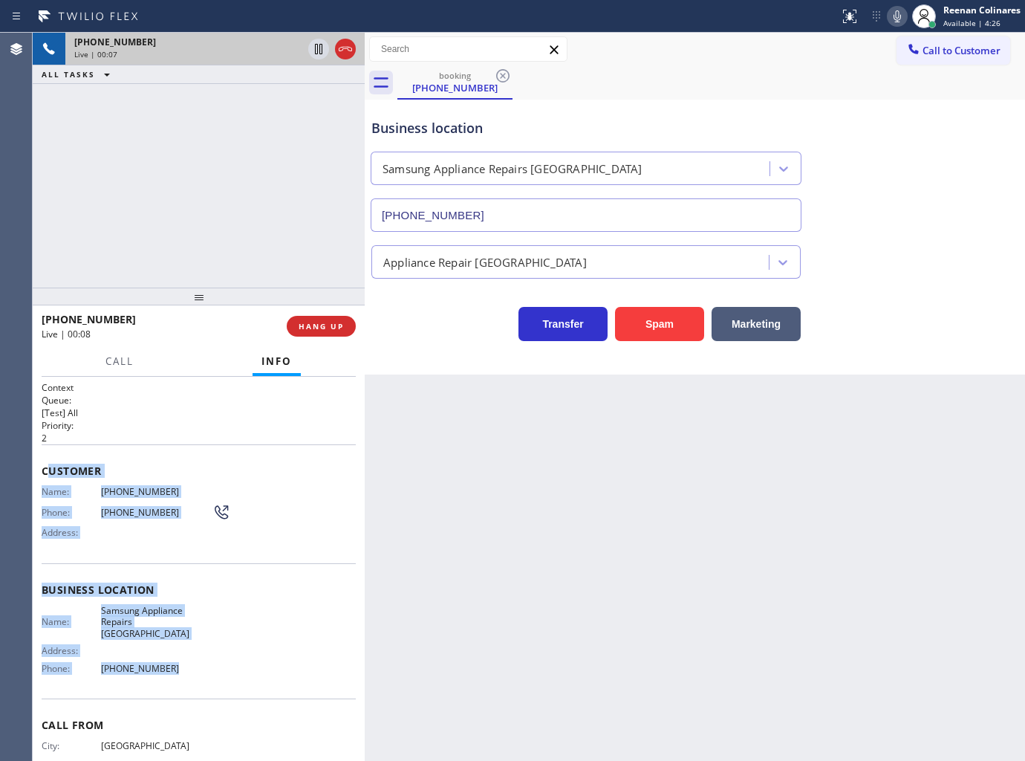
drag, startPoint x: 45, startPoint y: 470, endPoint x: 276, endPoint y: 644, distance: 289.1
click at [243, 663] on div "Context Queue: [Test] All Priority: 2 Customer Name: (510) 406-5706 Phone: (510…" at bounding box center [199, 596] width 314 height 430
click at [897, 16] on icon at bounding box center [898, 16] width 18 height 18
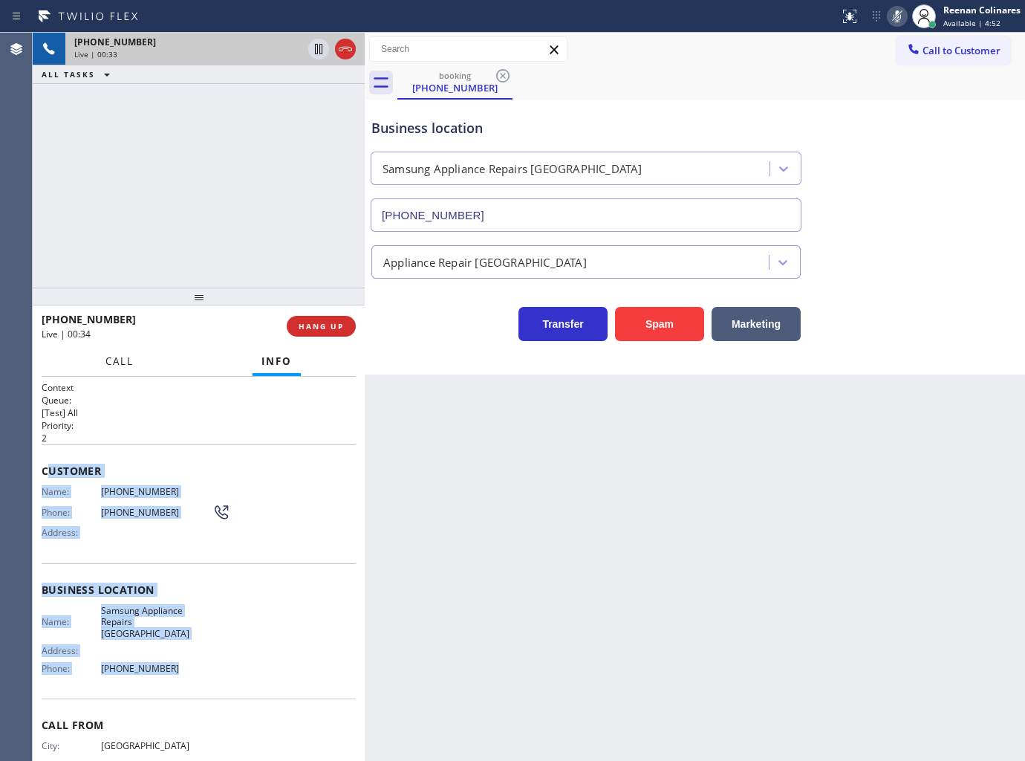
click at [112, 357] on span "Call" at bounding box center [119, 360] width 28 height 13
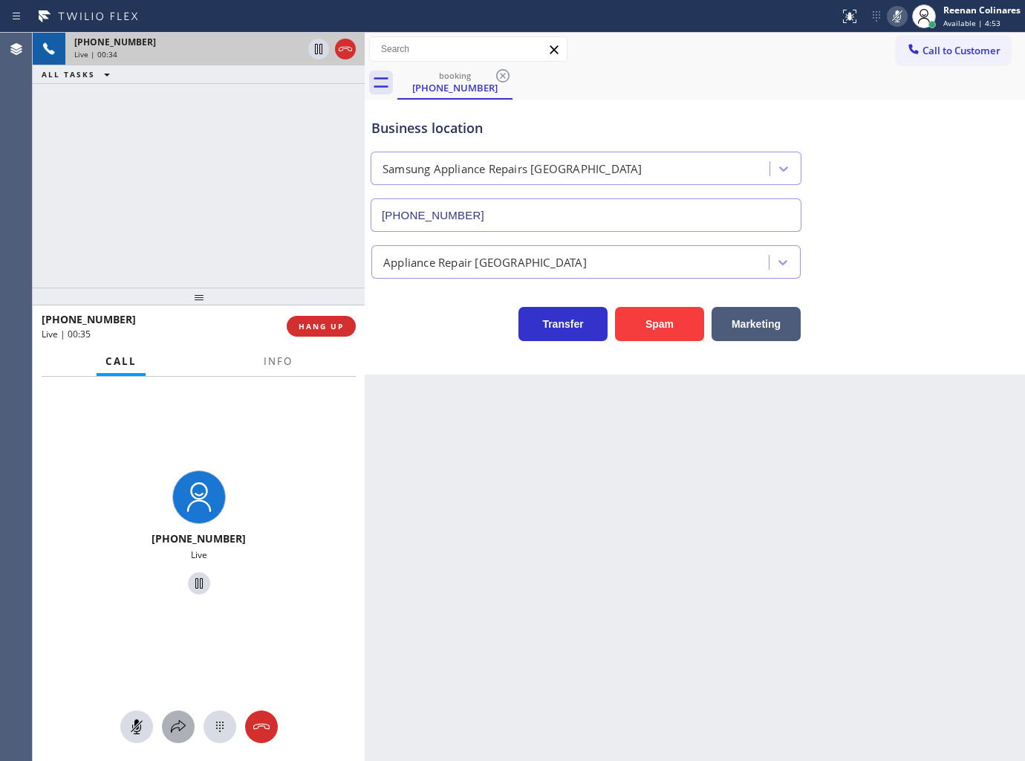
click at [179, 724] on icon at bounding box center [178, 727] width 18 height 18
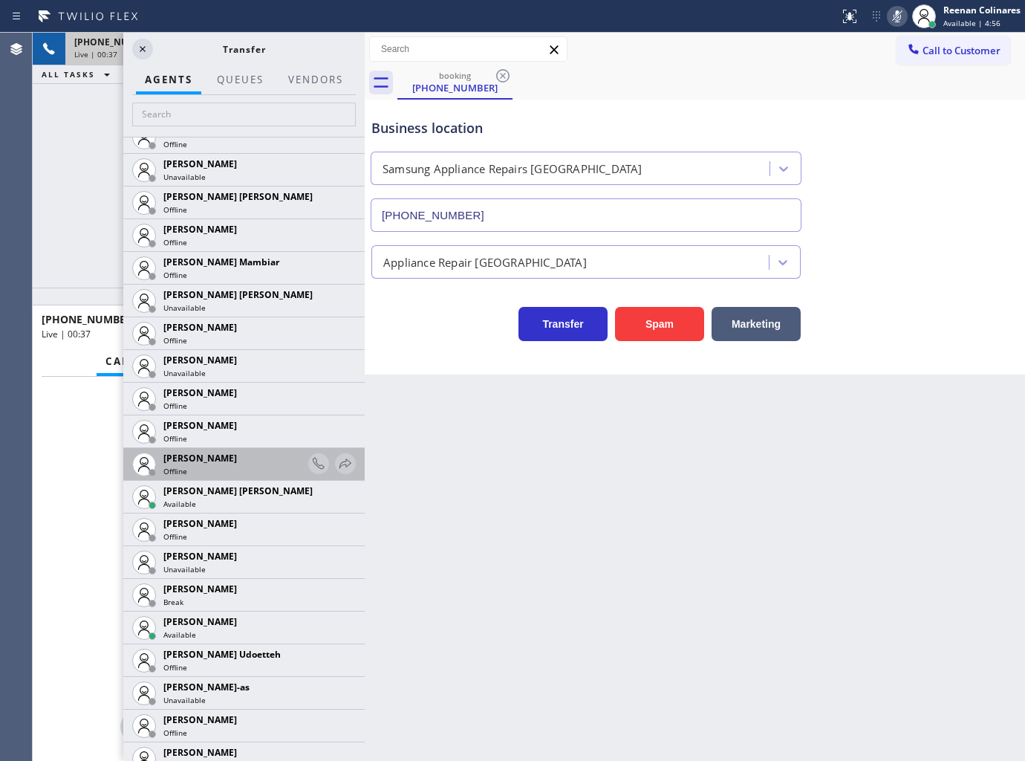
scroll to position [1073, 0]
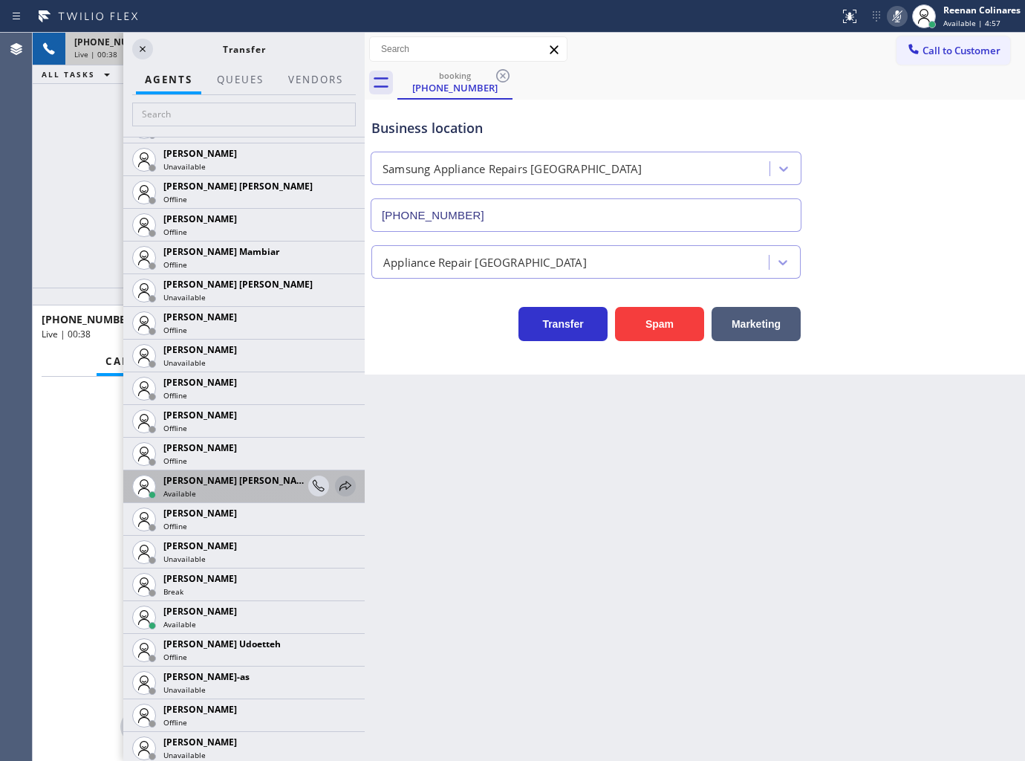
click at [337, 480] on icon at bounding box center [346, 486] width 18 height 18
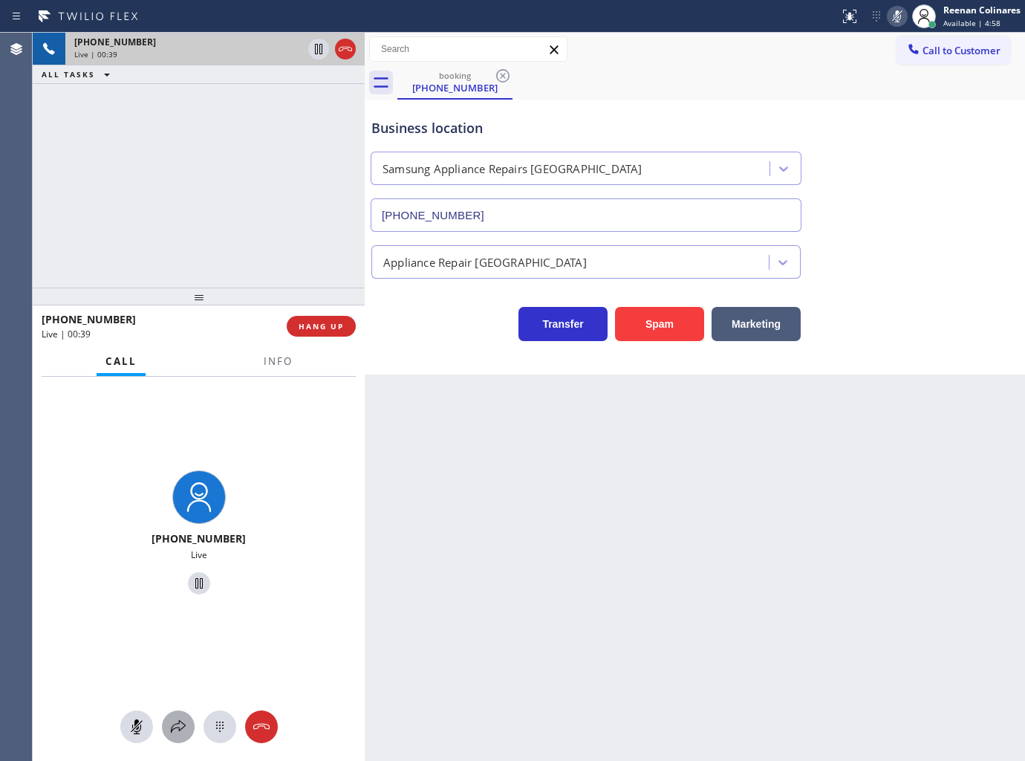
click at [179, 724] on icon at bounding box center [178, 726] width 15 height 13
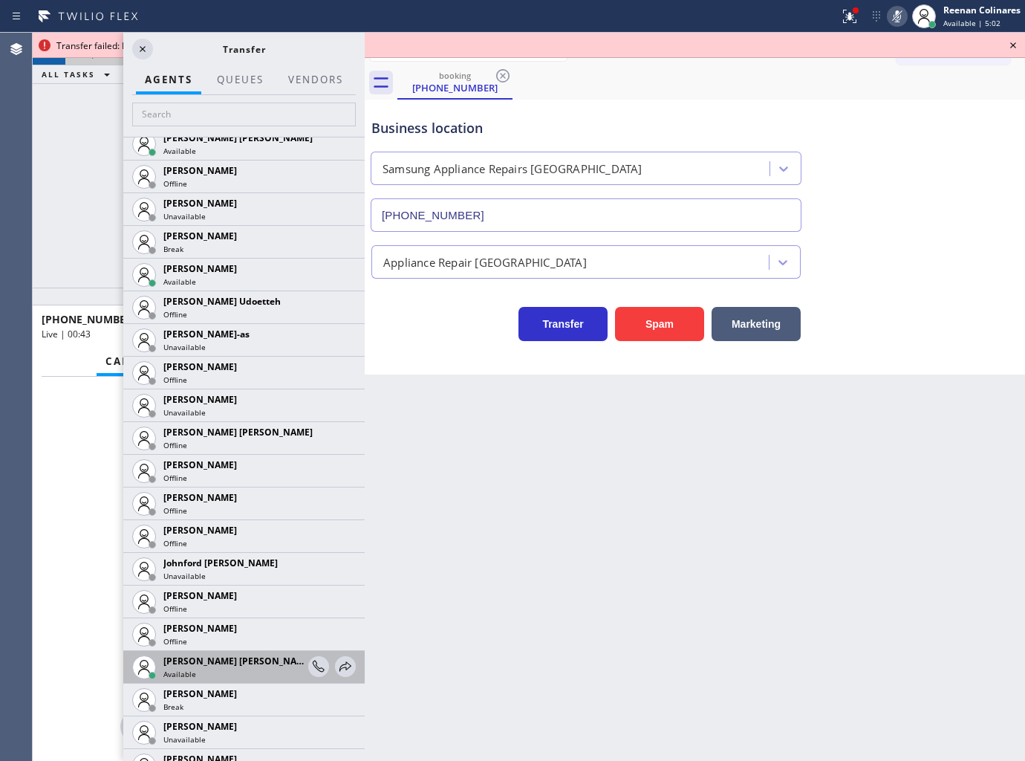
scroll to position [1568, 0]
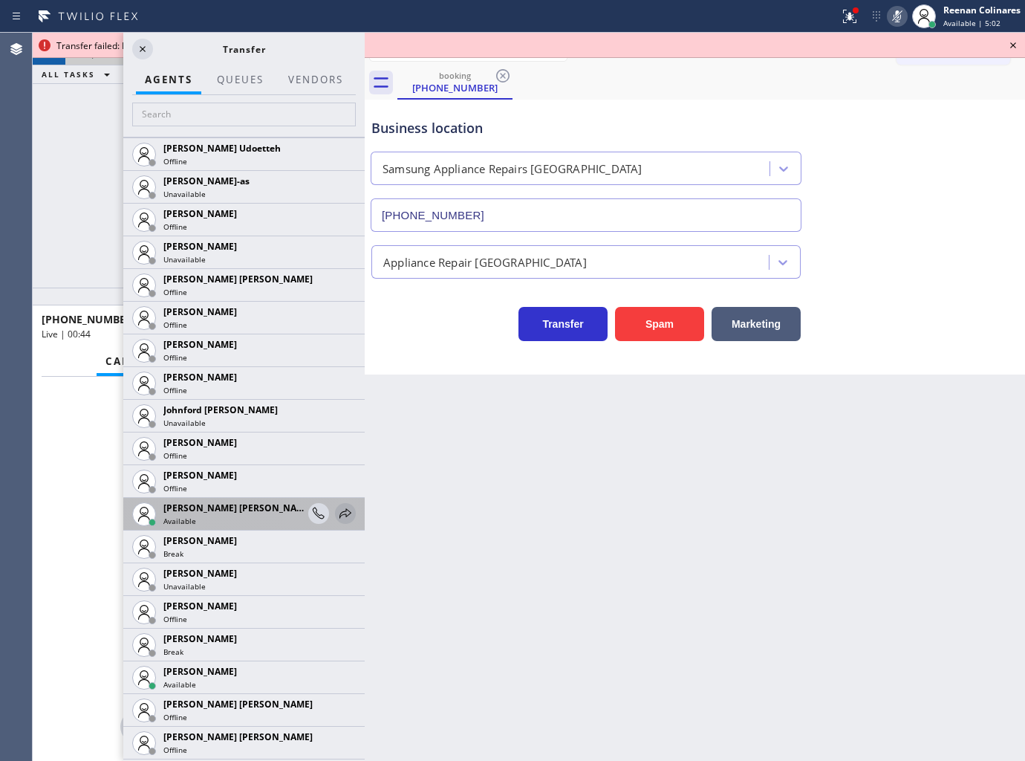
click at [337, 517] on icon at bounding box center [346, 513] width 18 height 18
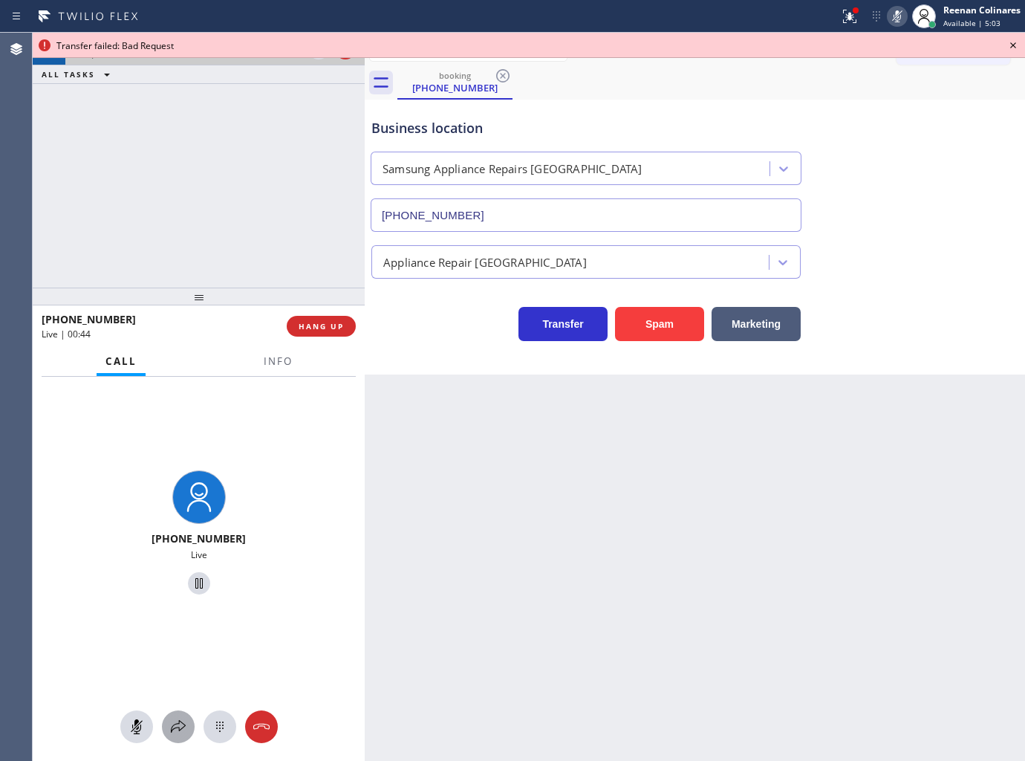
click at [179, 733] on icon at bounding box center [178, 727] width 18 height 18
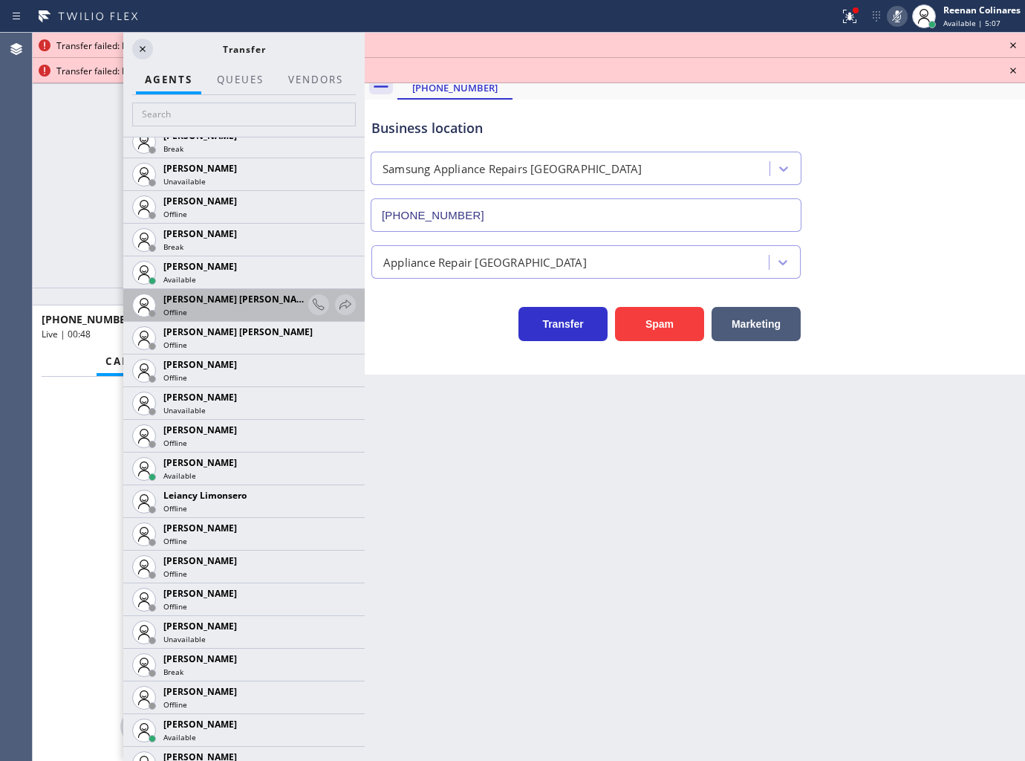
scroll to position [1981, 0]
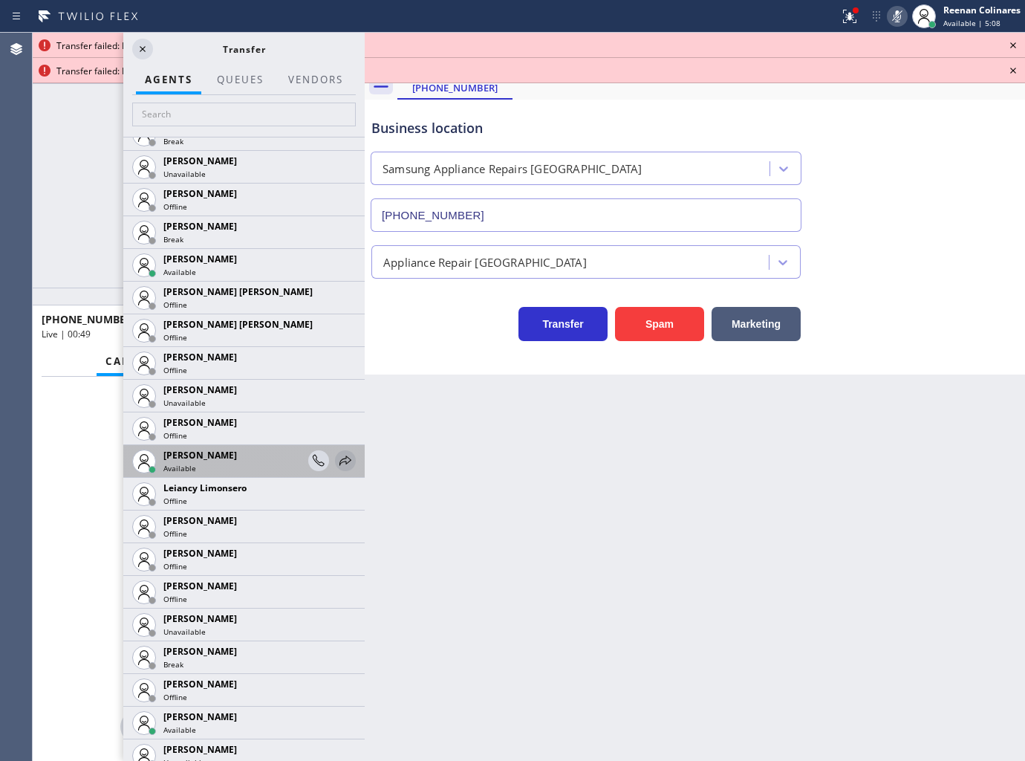
click at [340, 461] on icon at bounding box center [346, 460] width 12 height 10
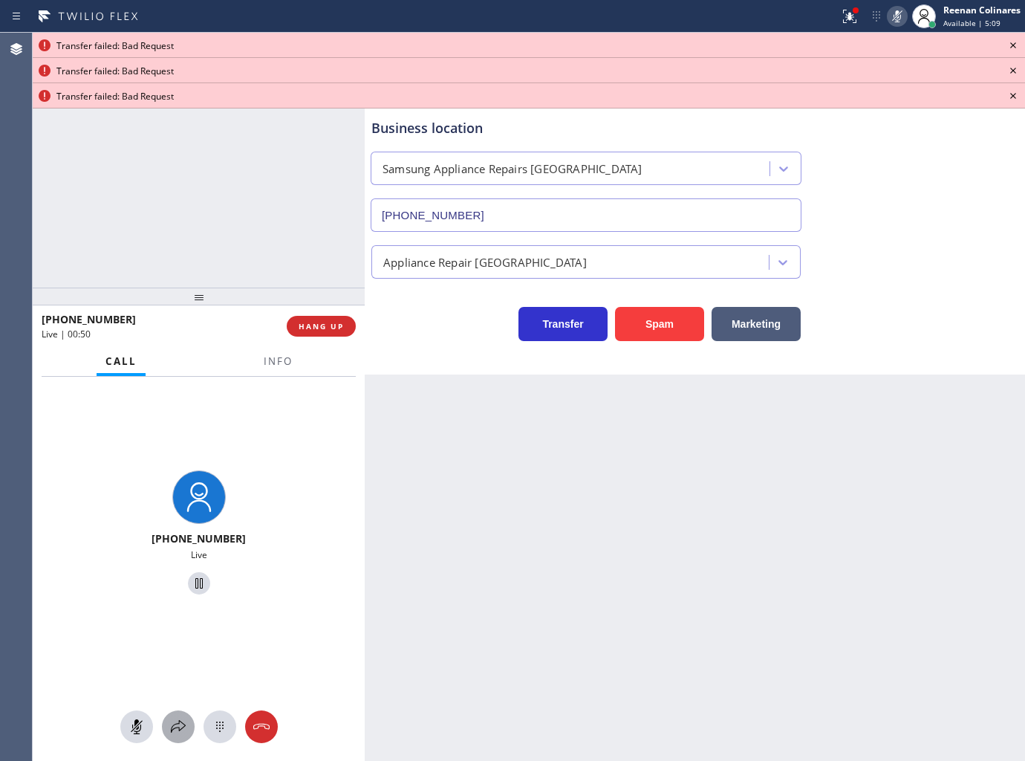
click at [175, 721] on icon at bounding box center [178, 727] width 18 height 18
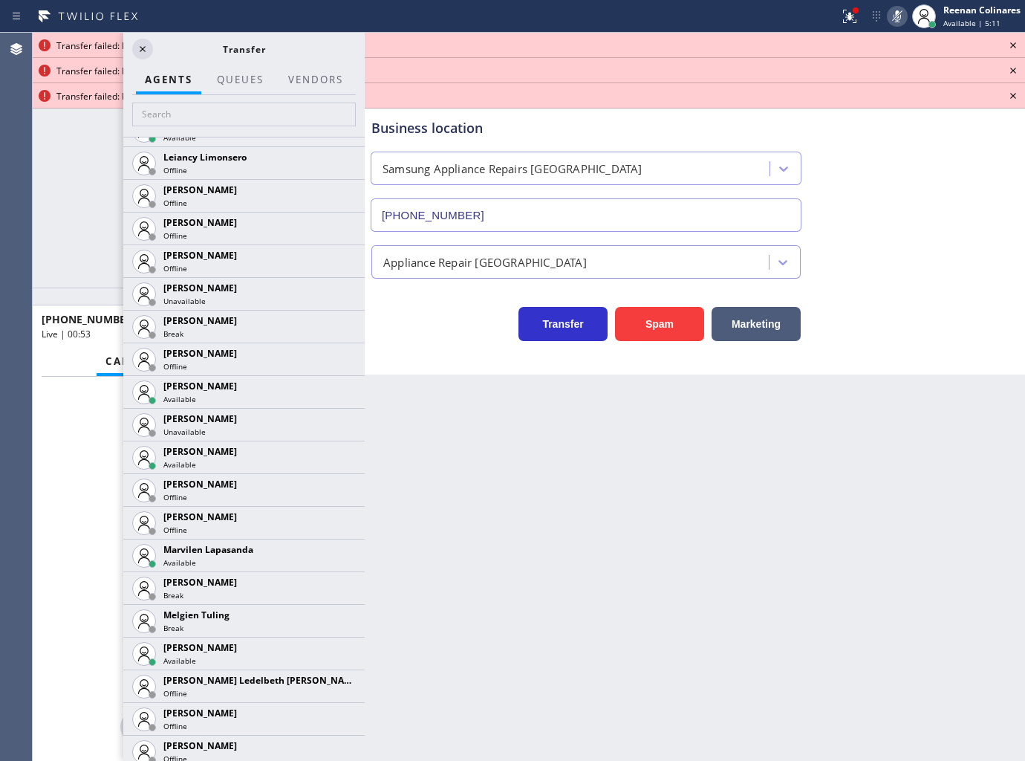
scroll to position [2641, 0]
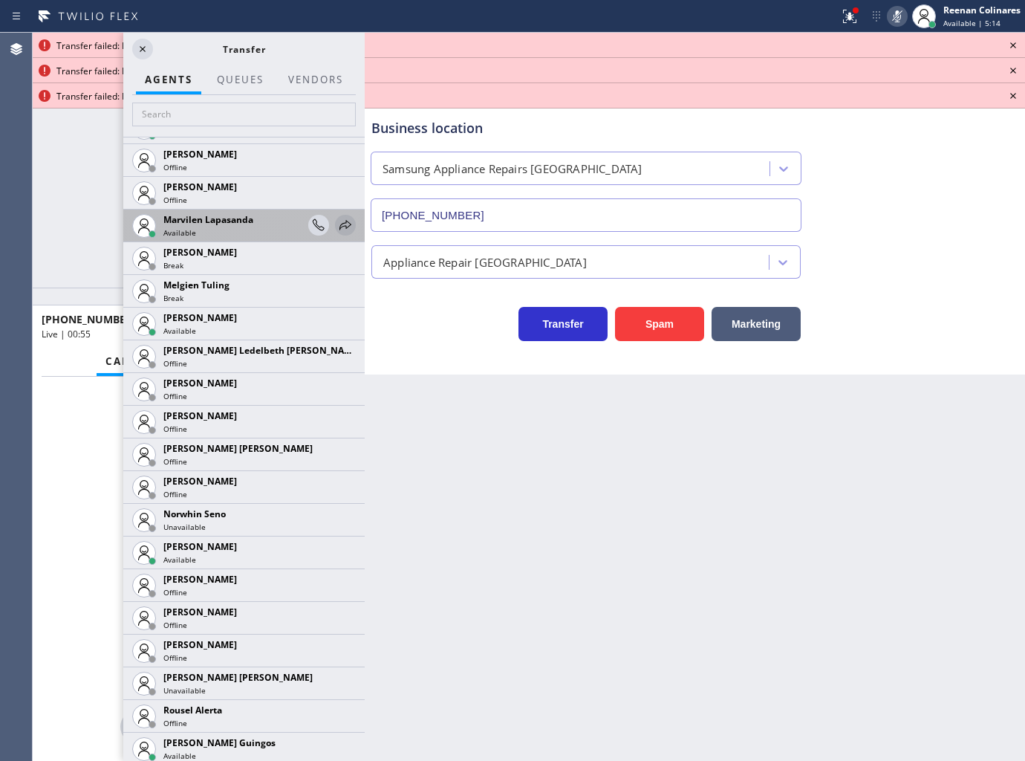
click at [337, 228] on icon at bounding box center [346, 225] width 18 height 18
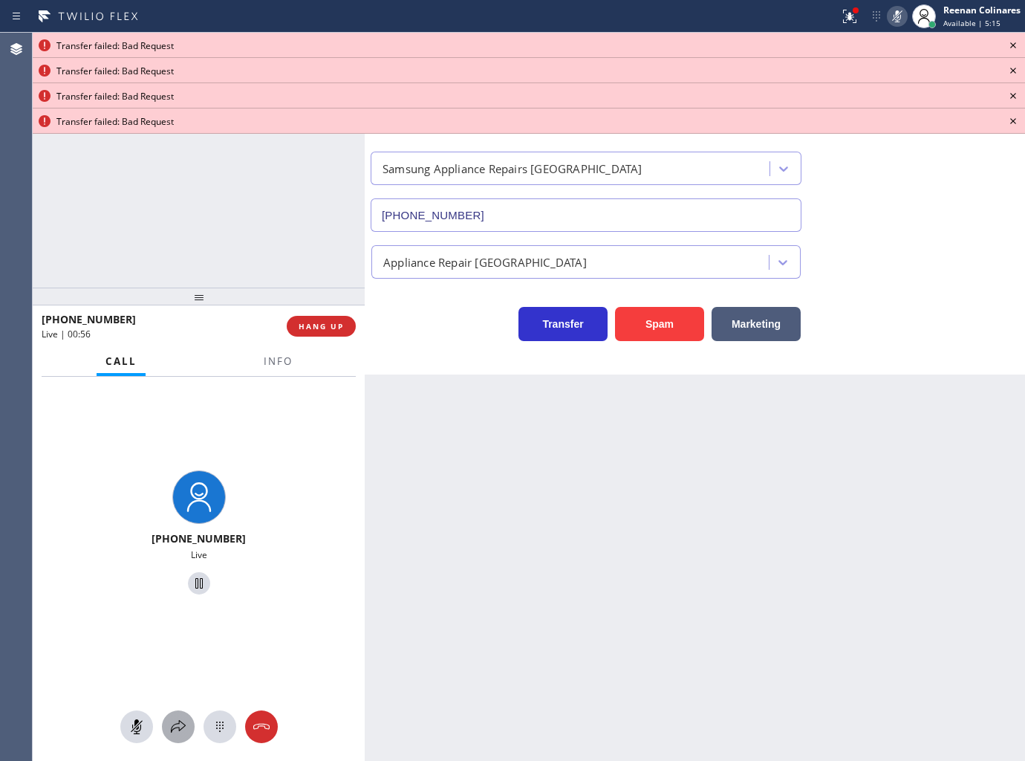
click at [175, 734] on icon at bounding box center [178, 727] width 18 height 18
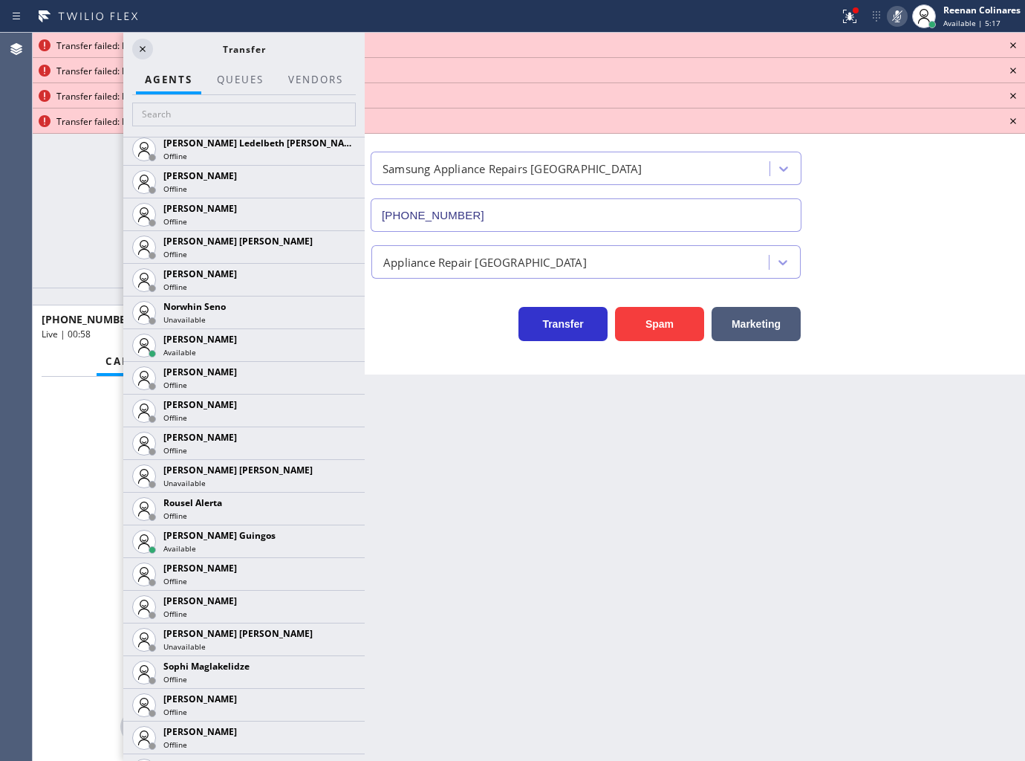
scroll to position [3036, 0]
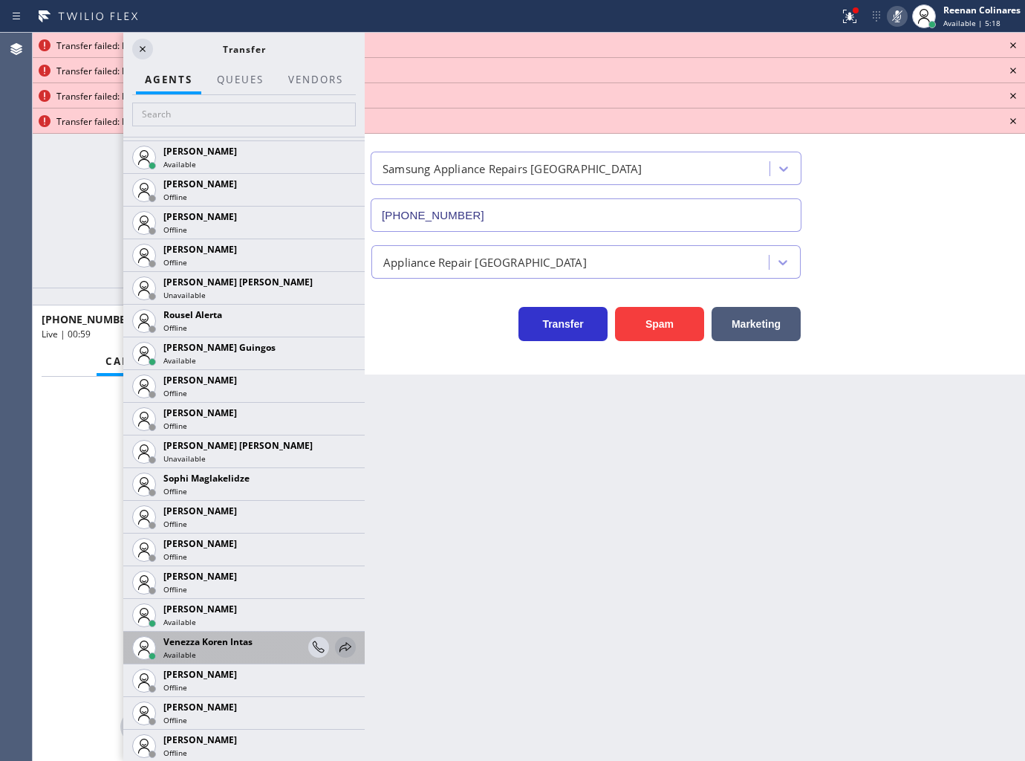
click at [337, 643] on icon at bounding box center [346, 647] width 18 height 18
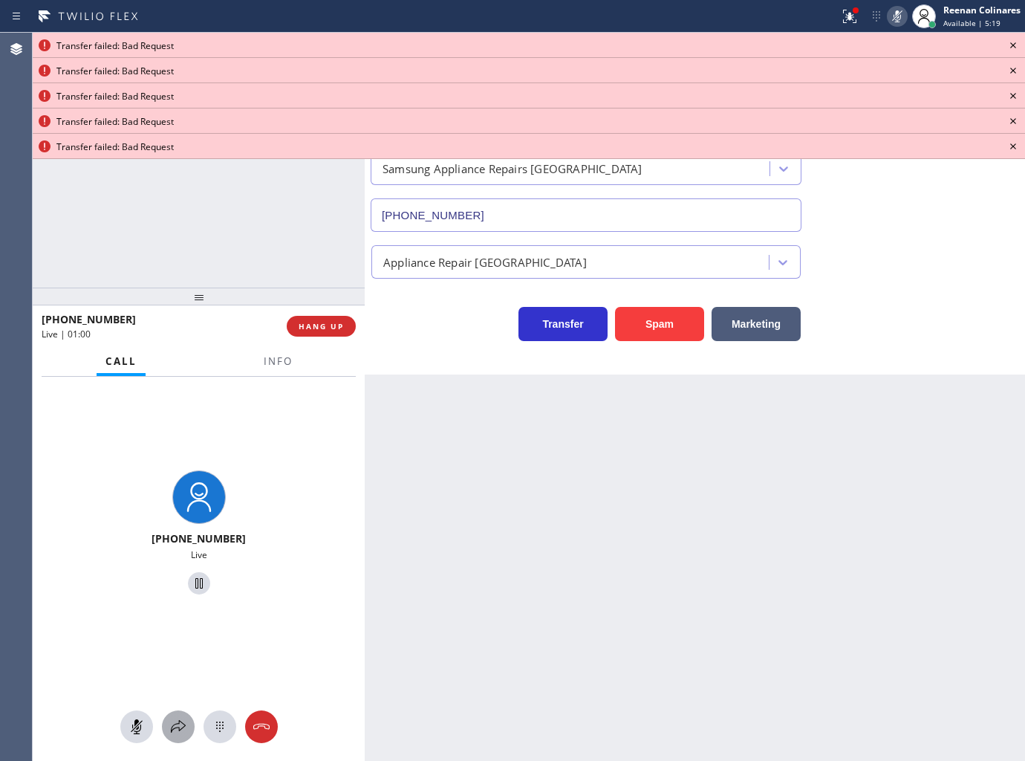
click at [174, 728] on icon at bounding box center [178, 726] width 15 height 13
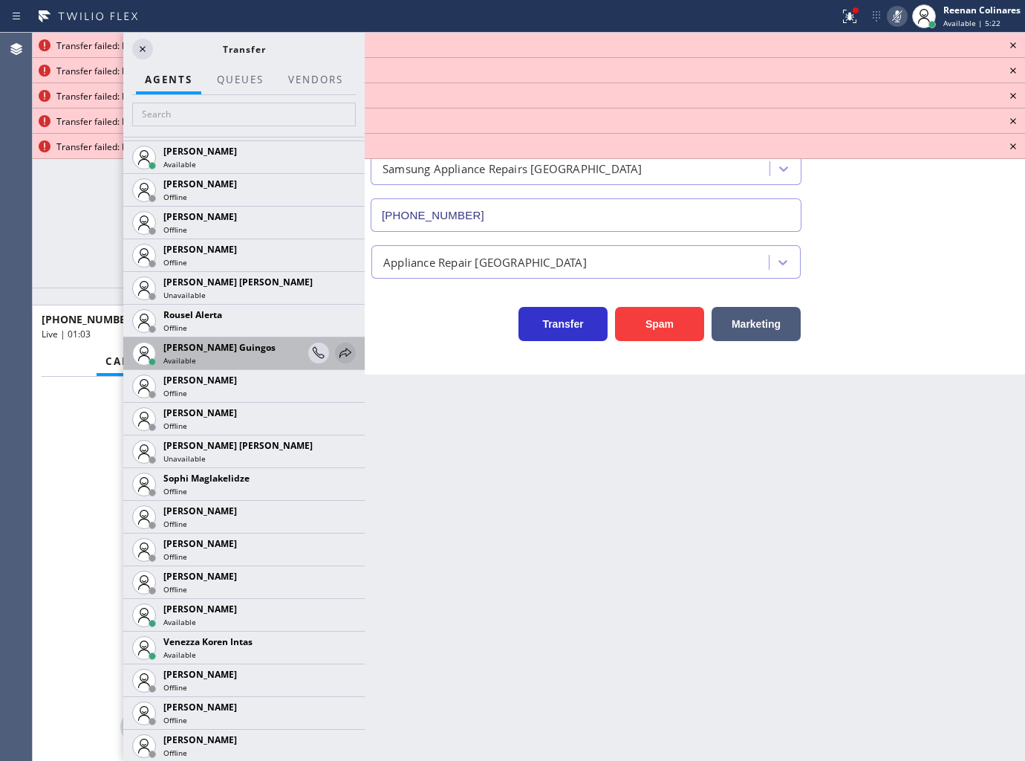
click at [337, 351] on icon at bounding box center [346, 353] width 18 height 18
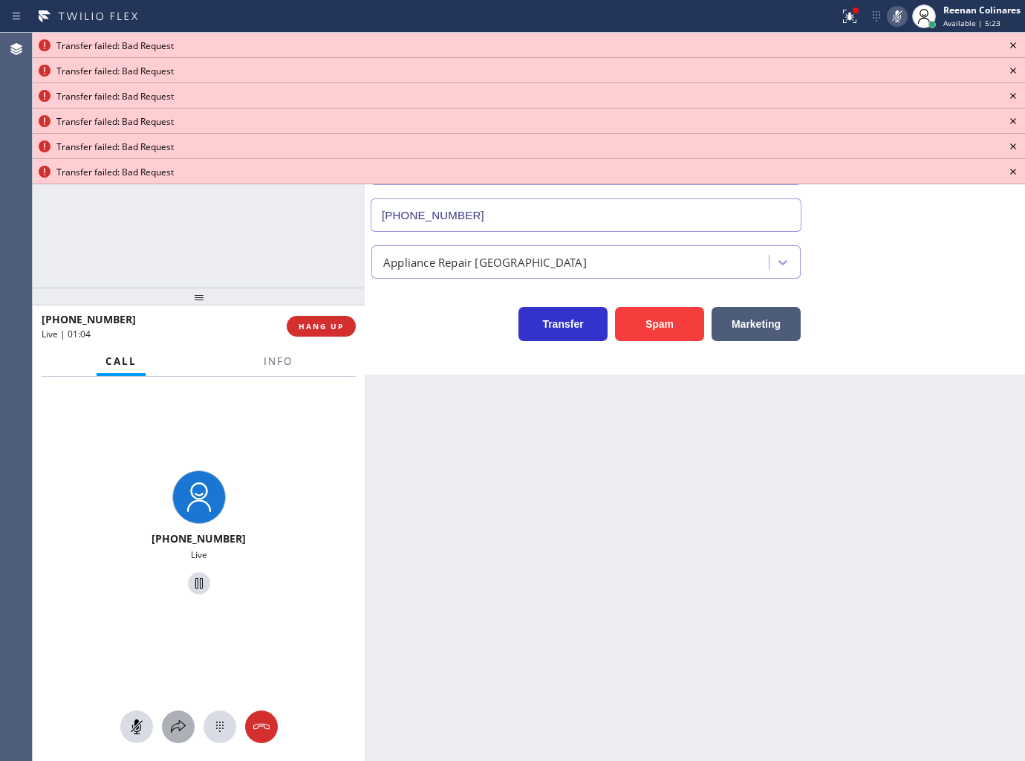
click at [184, 730] on icon at bounding box center [178, 727] width 18 height 18
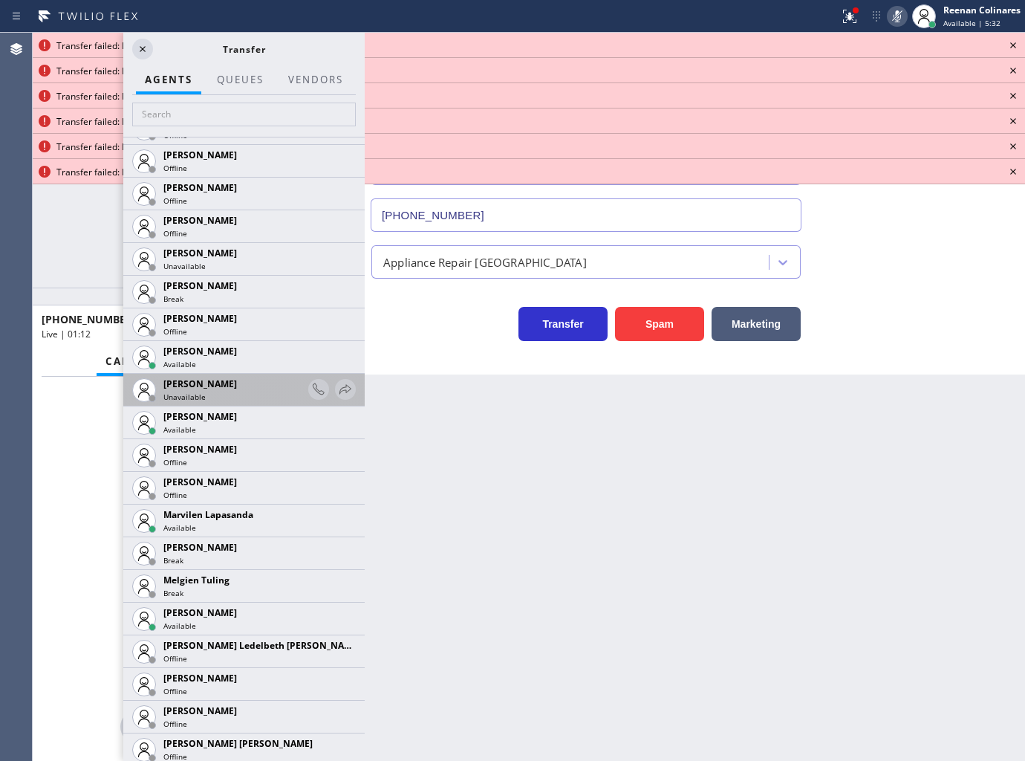
scroll to position [2419, 0]
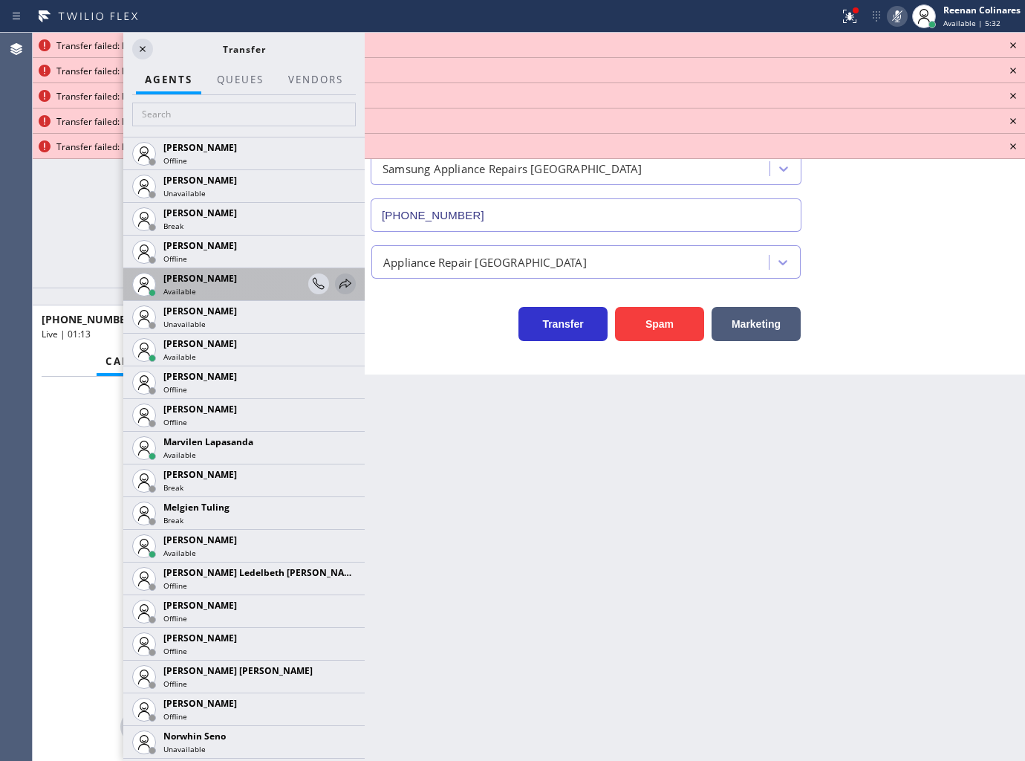
click at [338, 281] on icon at bounding box center [346, 284] width 18 height 18
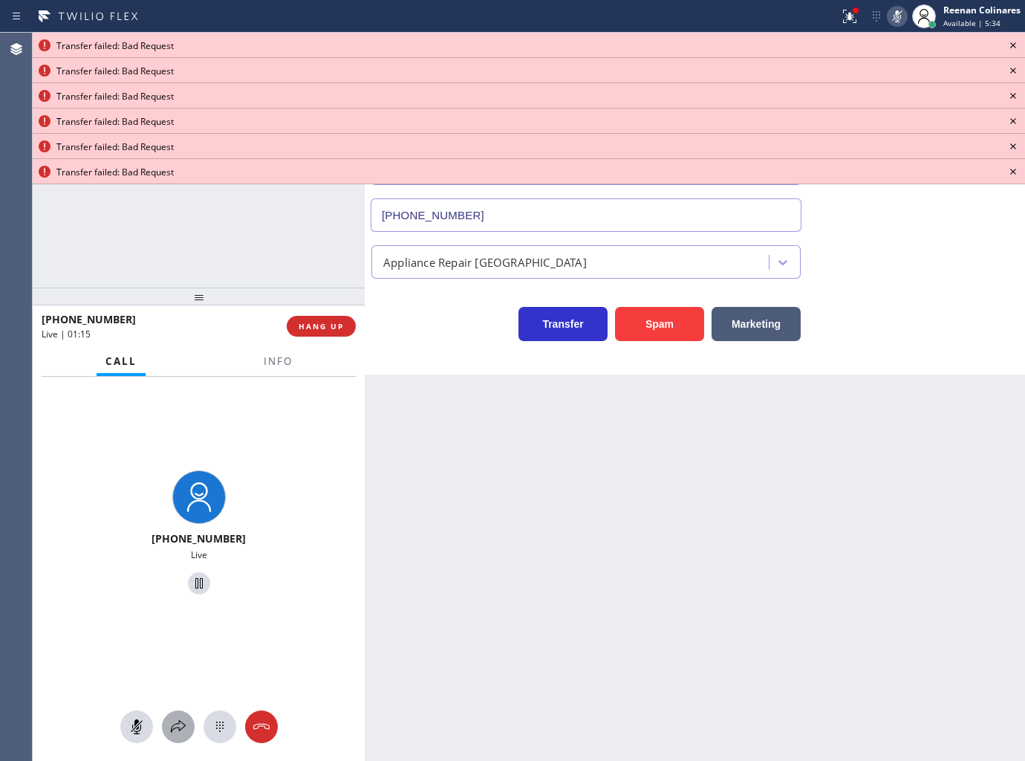
click at [169, 729] on icon at bounding box center [178, 727] width 18 height 18
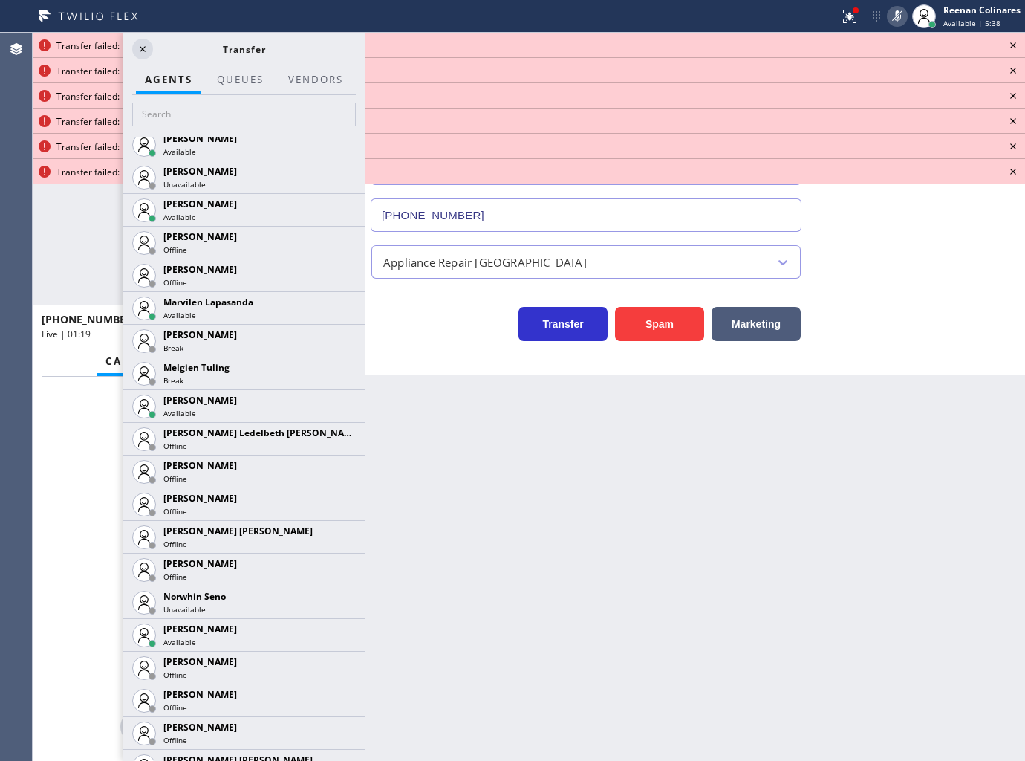
scroll to position [2564, 0]
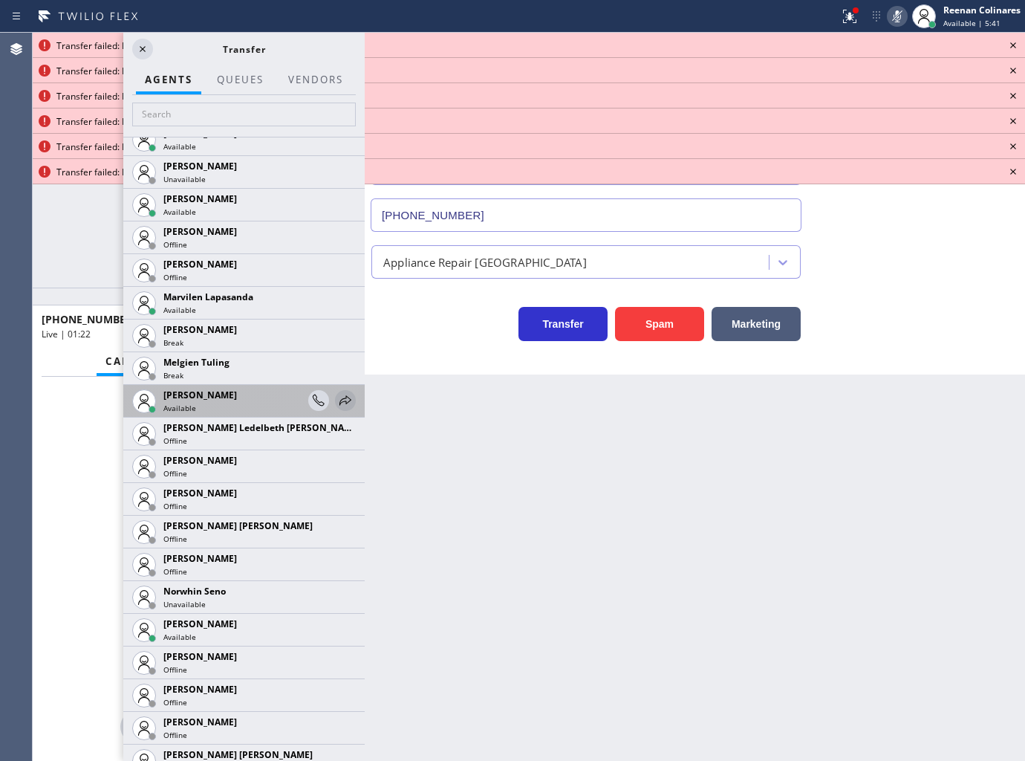
click at [337, 394] on icon at bounding box center [346, 401] width 18 height 18
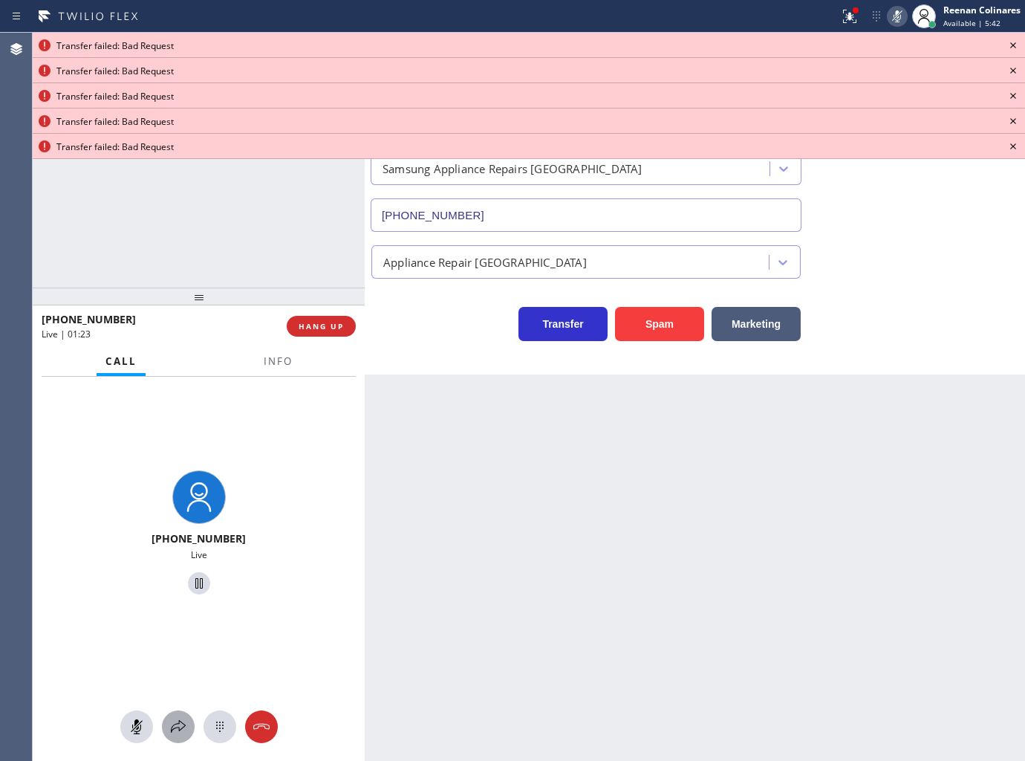
click at [162, 722] on div at bounding box center [178, 727] width 33 height 18
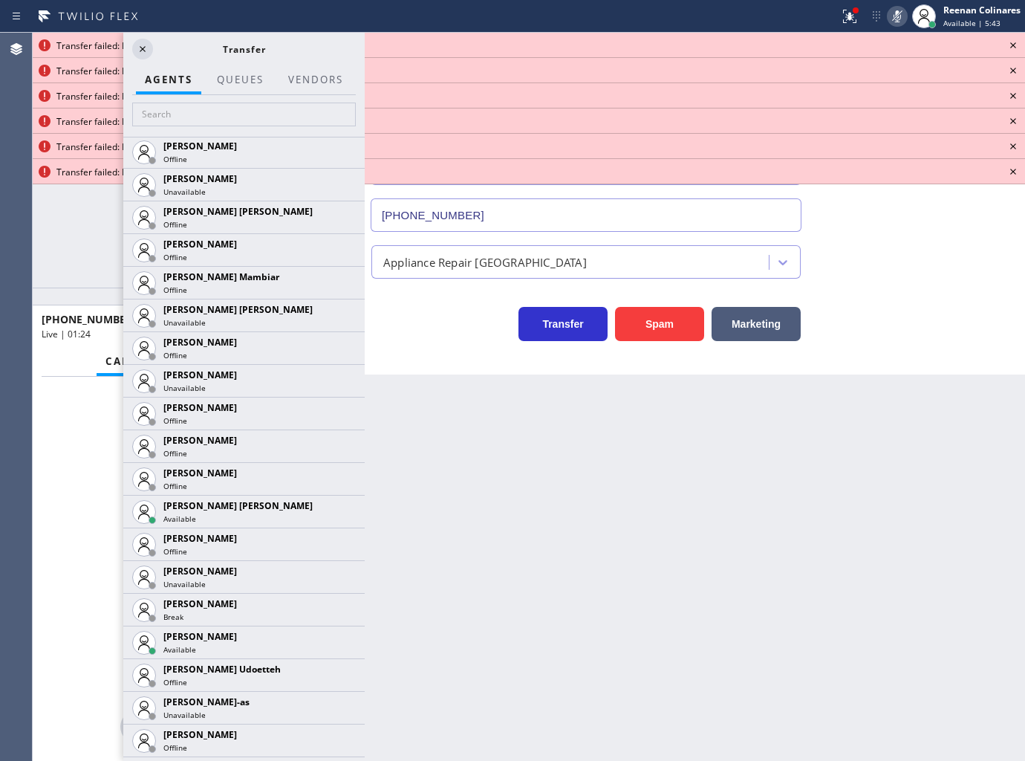
scroll to position [3036, 0]
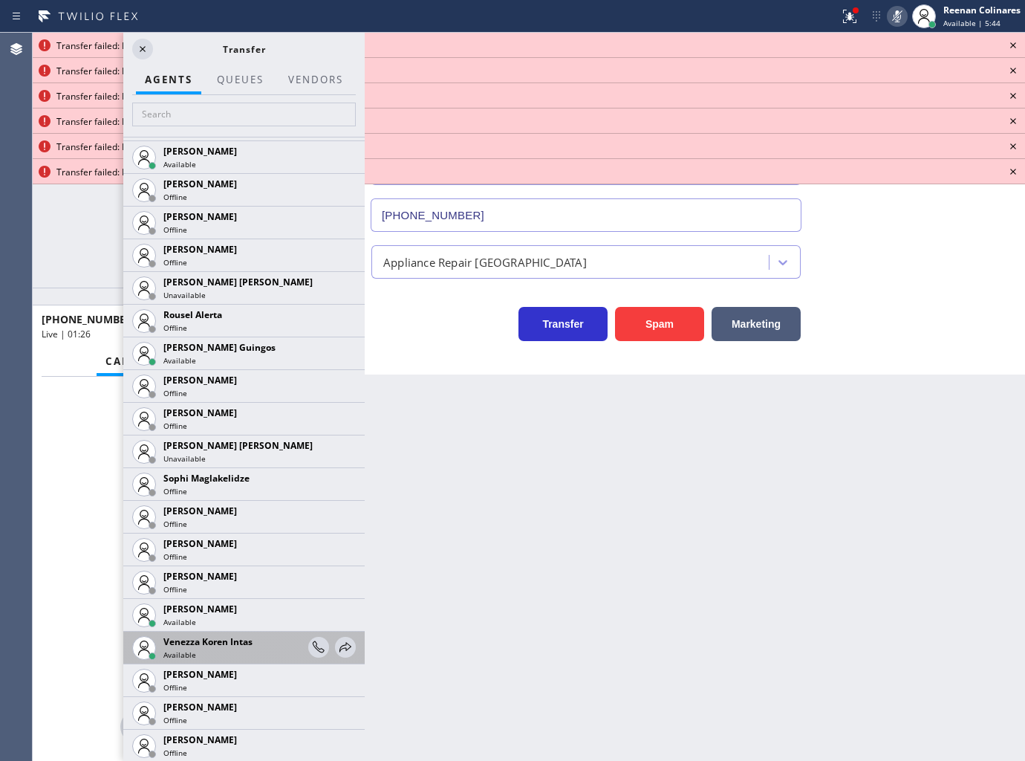
click at [336, 634] on div at bounding box center [332, 647] width 48 height 32
click at [337, 644] on icon at bounding box center [346, 647] width 18 height 18
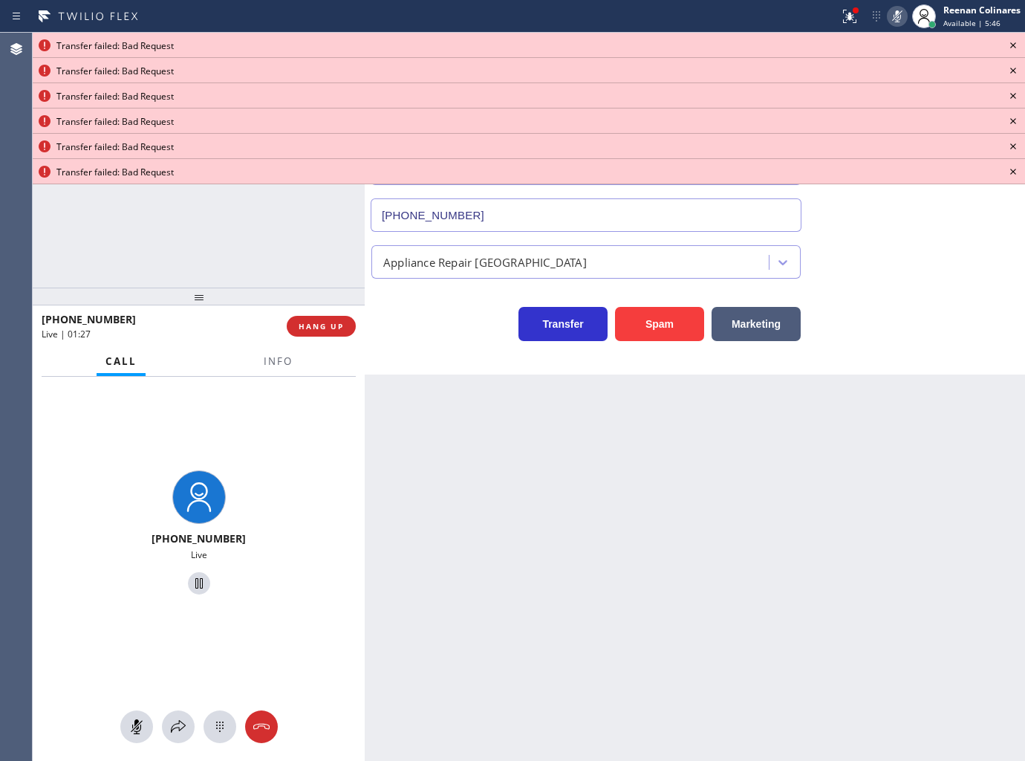
click at [335, 644] on div "+15104065706 Live" at bounding box center [199, 535] width 332 height 316
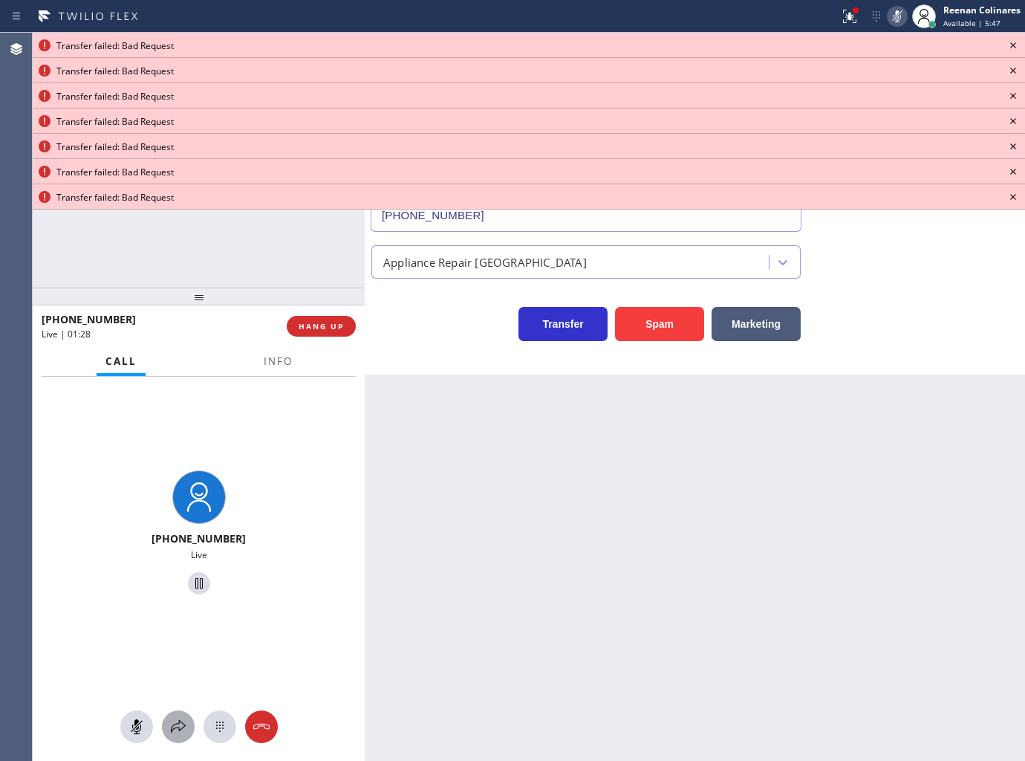
click at [184, 716] on button at bounding box center [178, 726] width 33 height 33
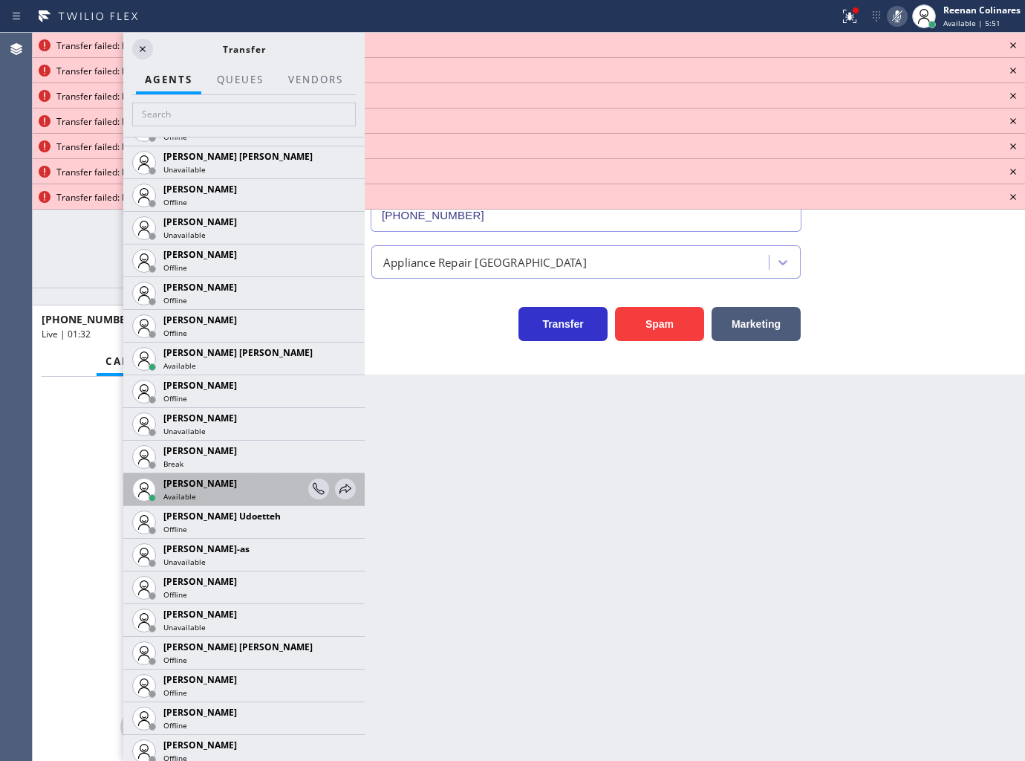
scroll to position [1238, 0]
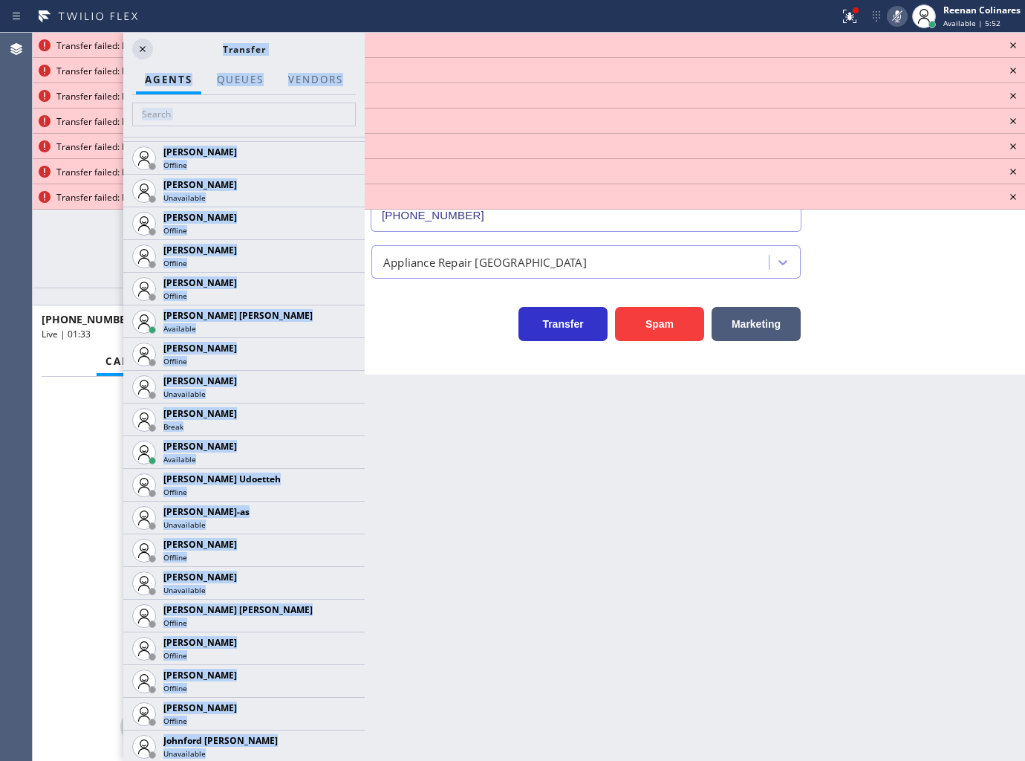
click at [0, 0] on icon at bounding box center [0, 0] width 0 height 0
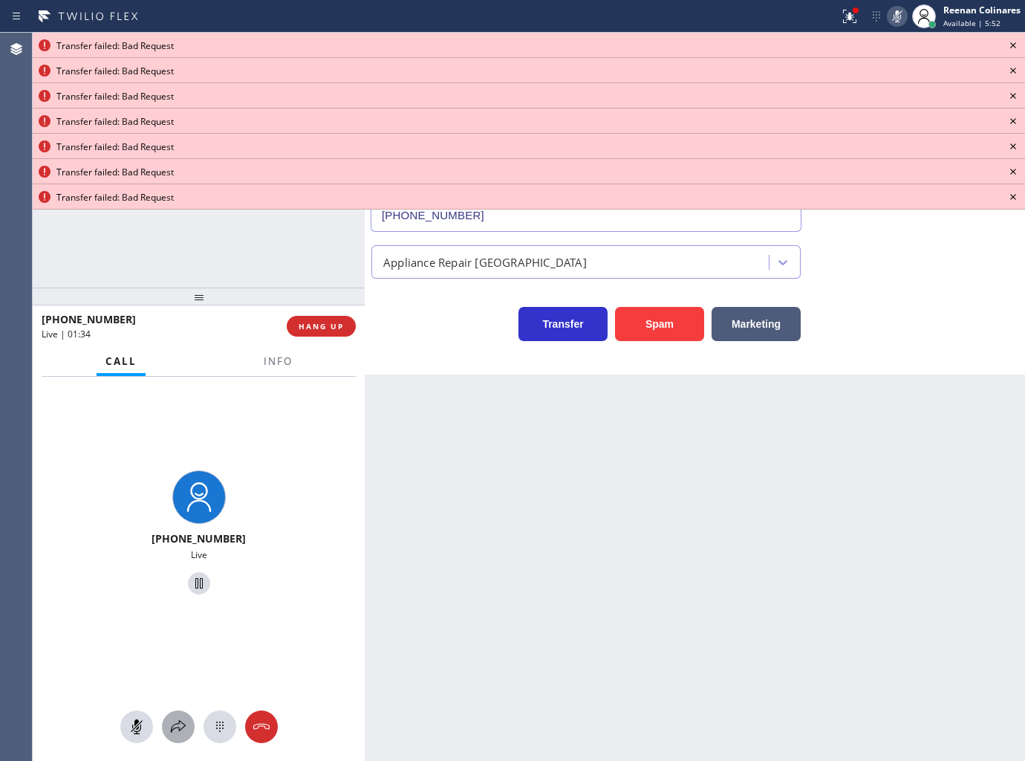
click at [180, 715] on button at bounding box center [178, 726] width 33 height 33
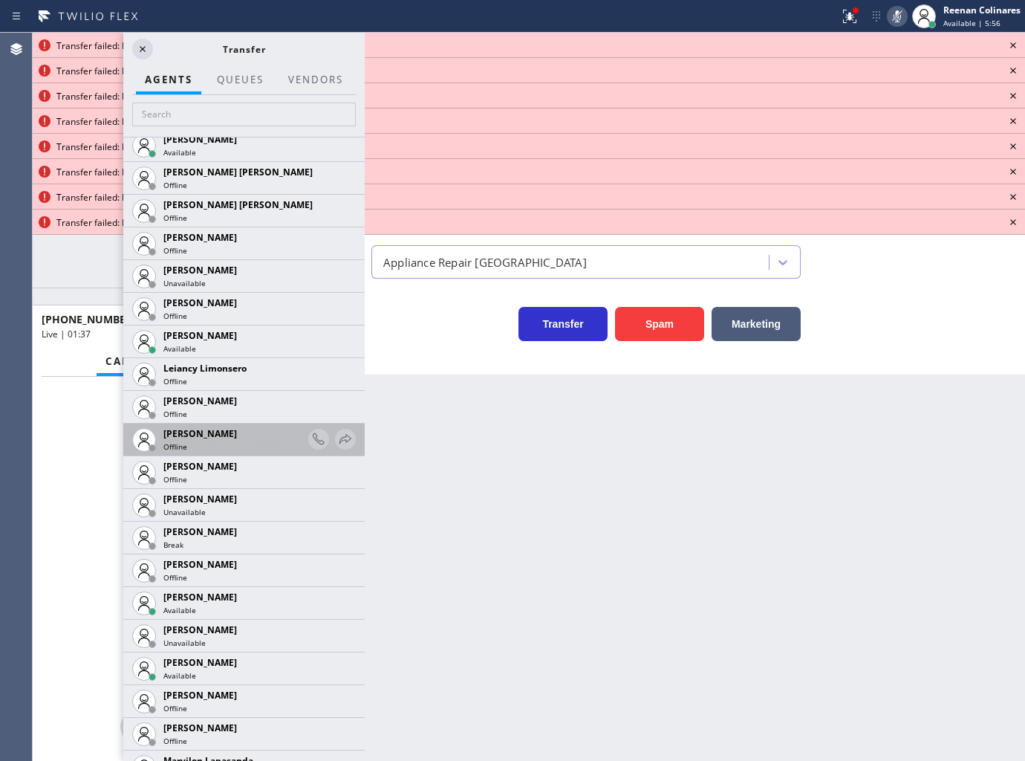
scroll to position [2091, 0]
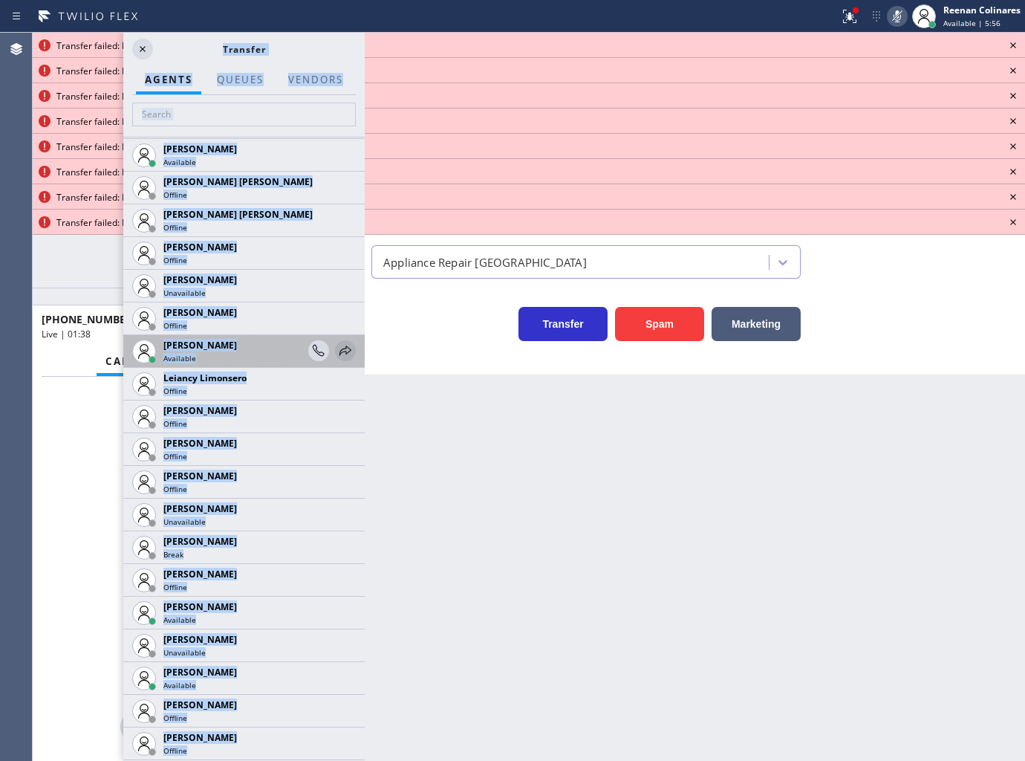
click at [337, 345] on icon at bounding box center [346, 351] width 18 height 18
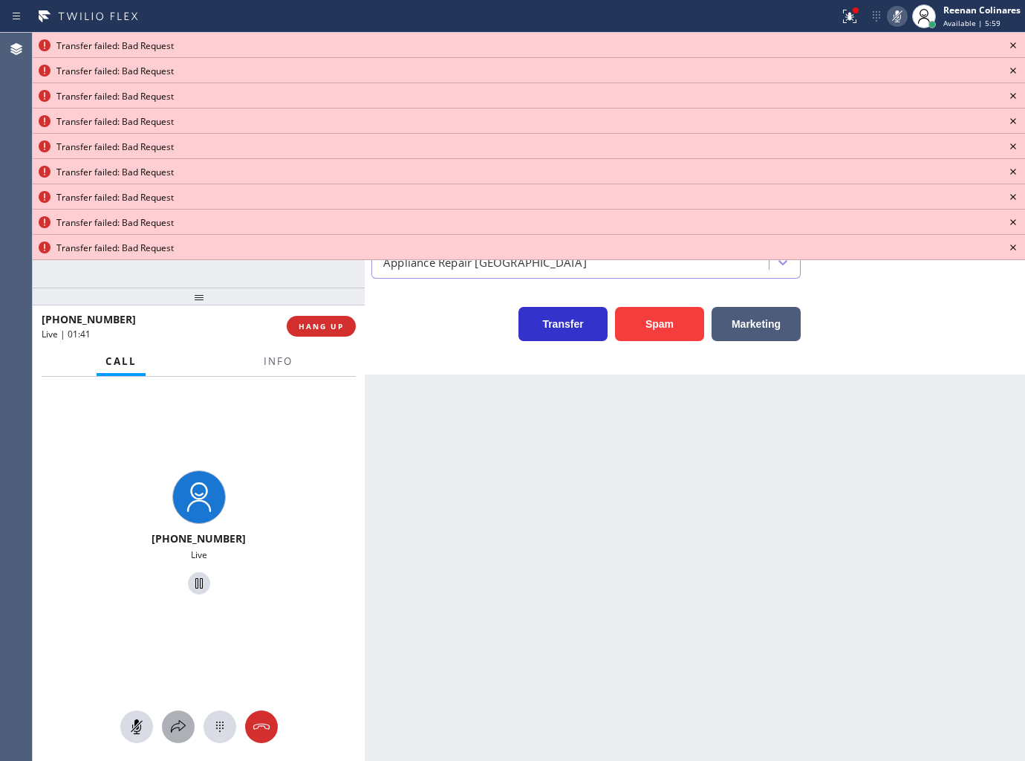
click at [186, 724] on icon at bounding box center [178, 727] width 18 height 18
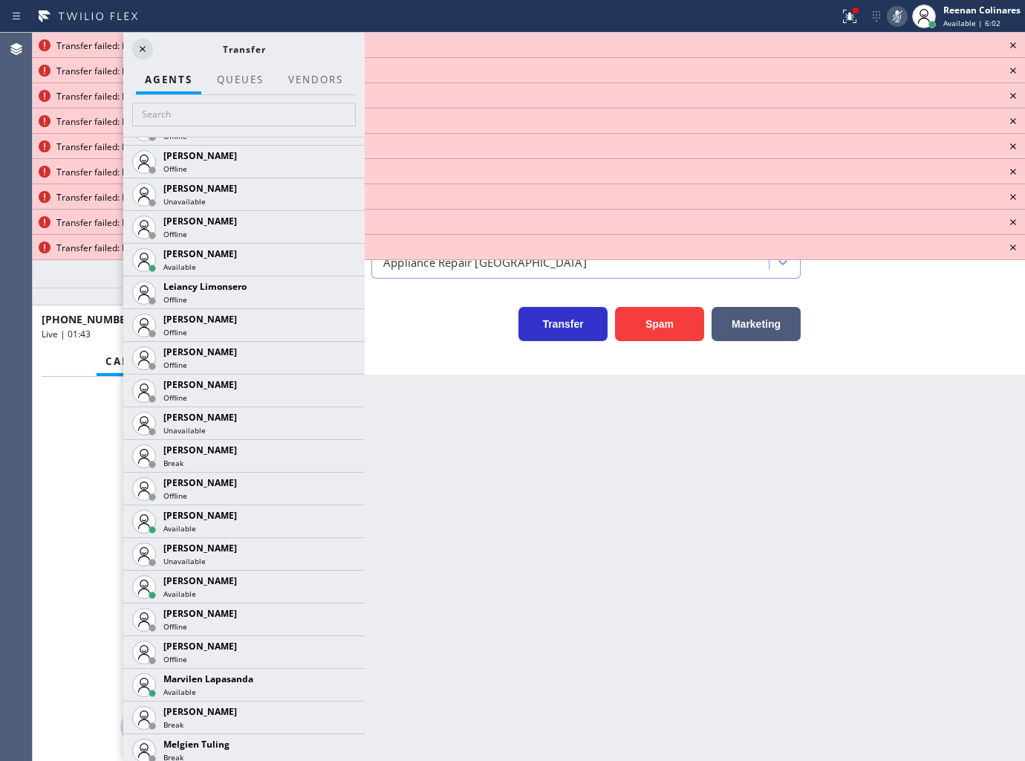
scroll to position [2329, 0]
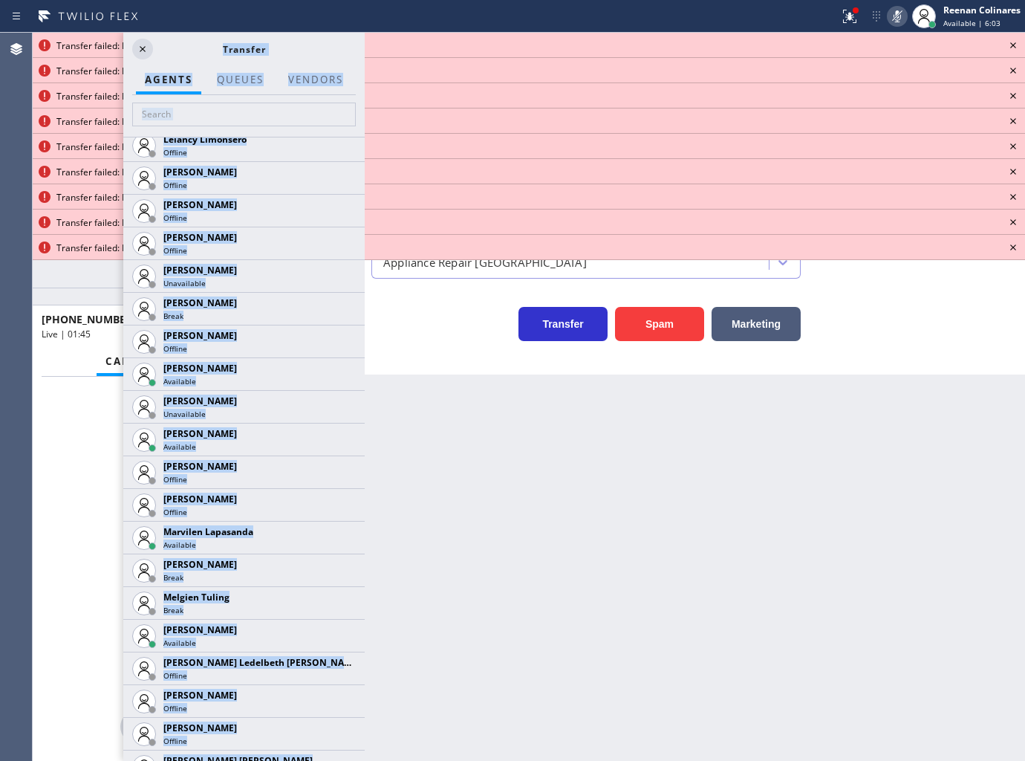
drag, startPoint x: 337, startPoint y: 630, endPoint x: 308, endPoint y: 625, distance: 29.4
click at [0, 0] on icon at bounding box center [0, 0] width 0 height 0
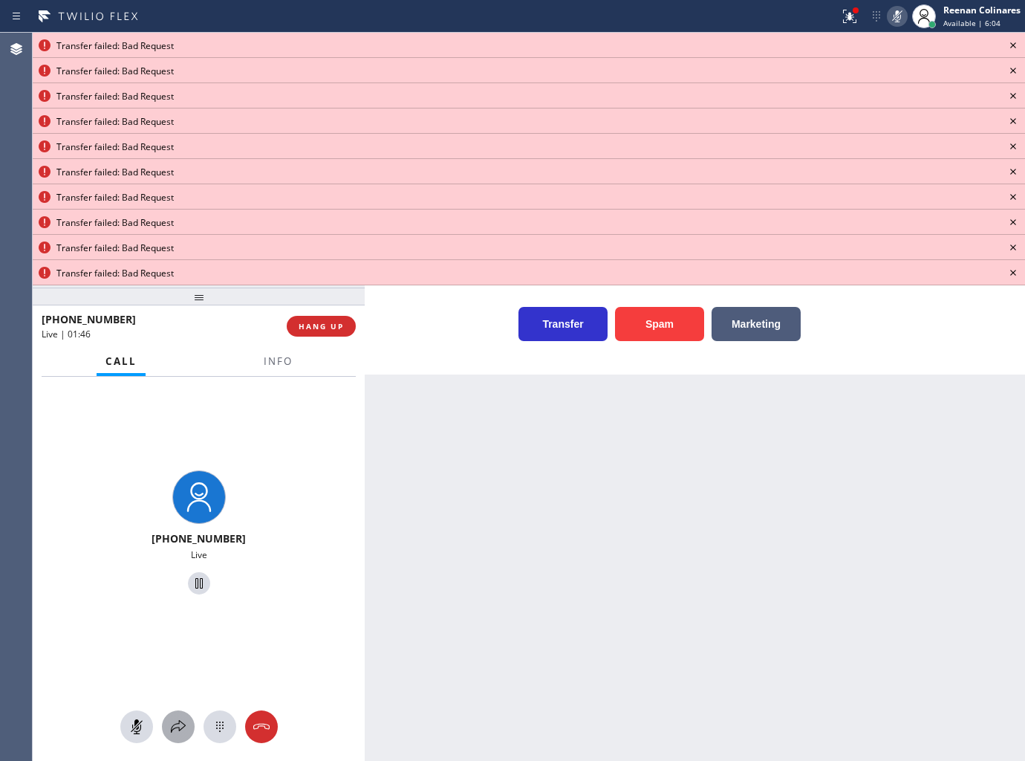
click at [169, 724] on icon at bounding box center [178, 727] width 18 height 18
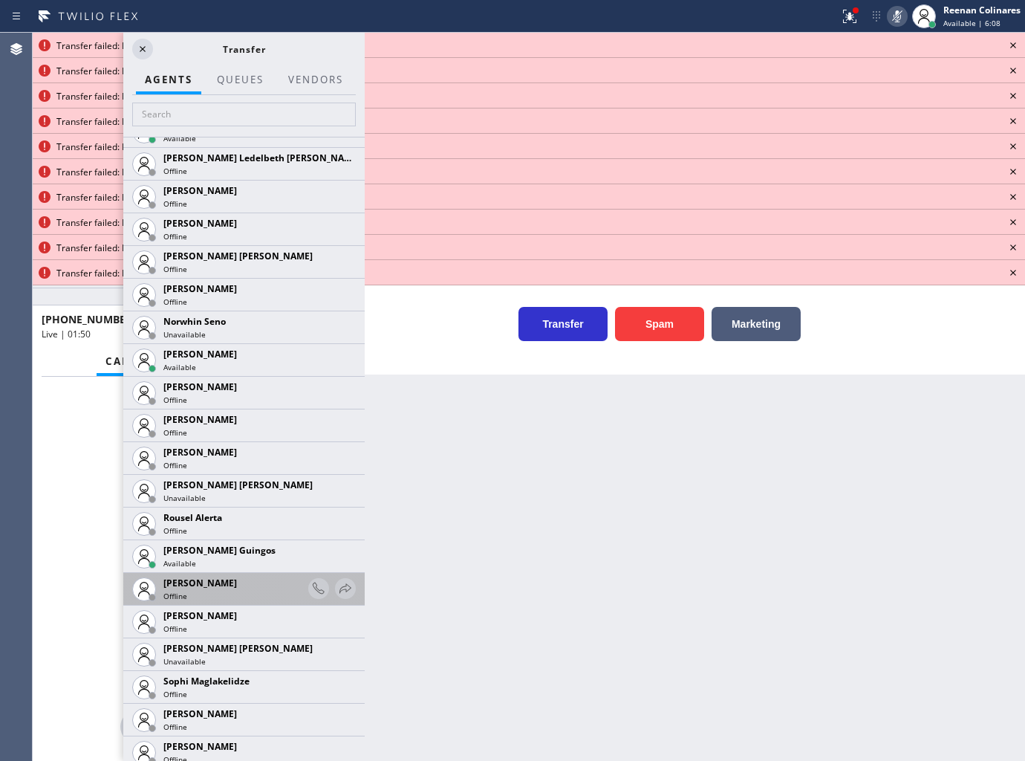
scroll to position [2828, 0]
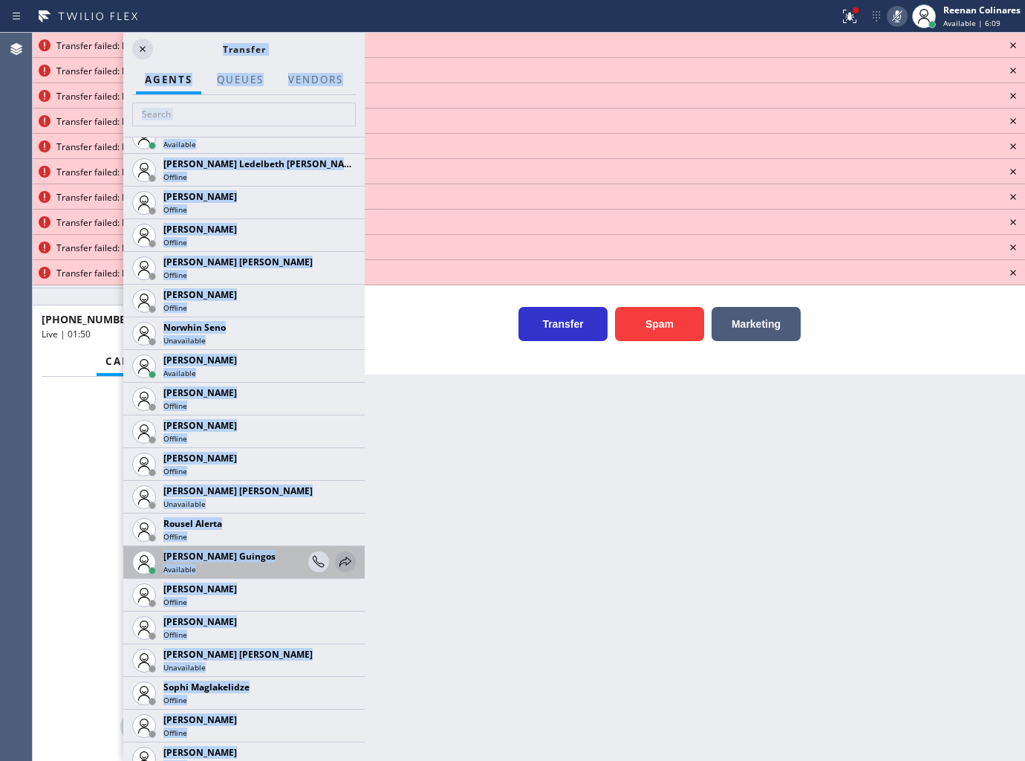
click at [337, 562] on icon at bounding box center [346, 562] width 18 height 18
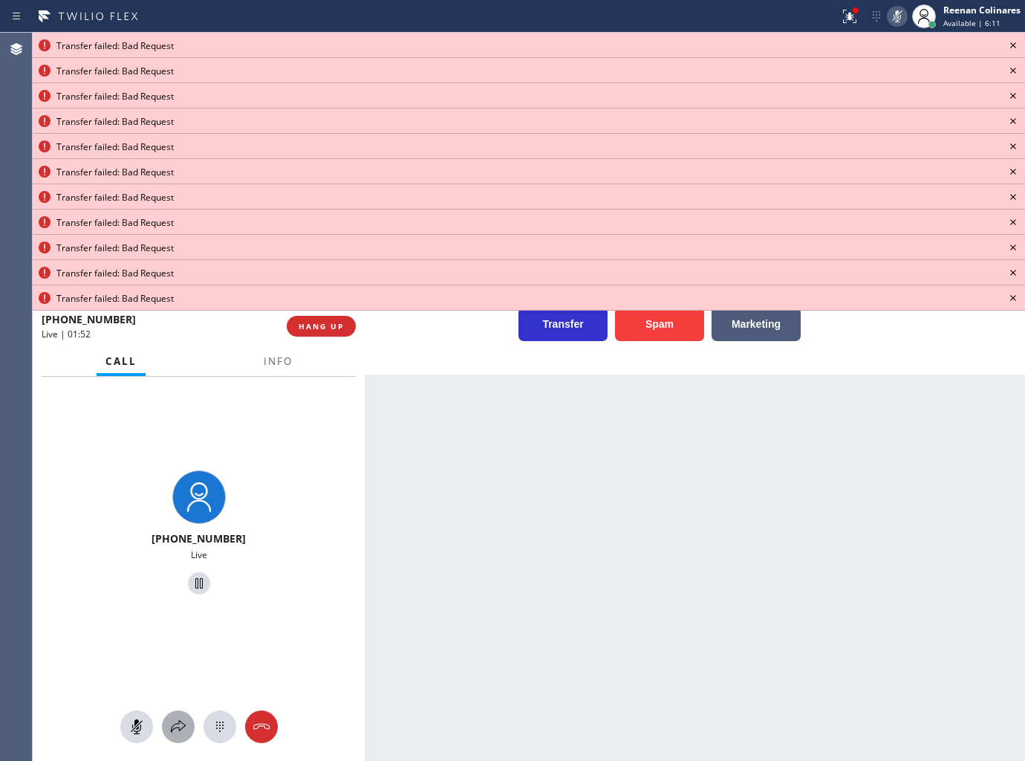
click at [172, 715] on button at bounding box center [178, 726] width 33 height 33
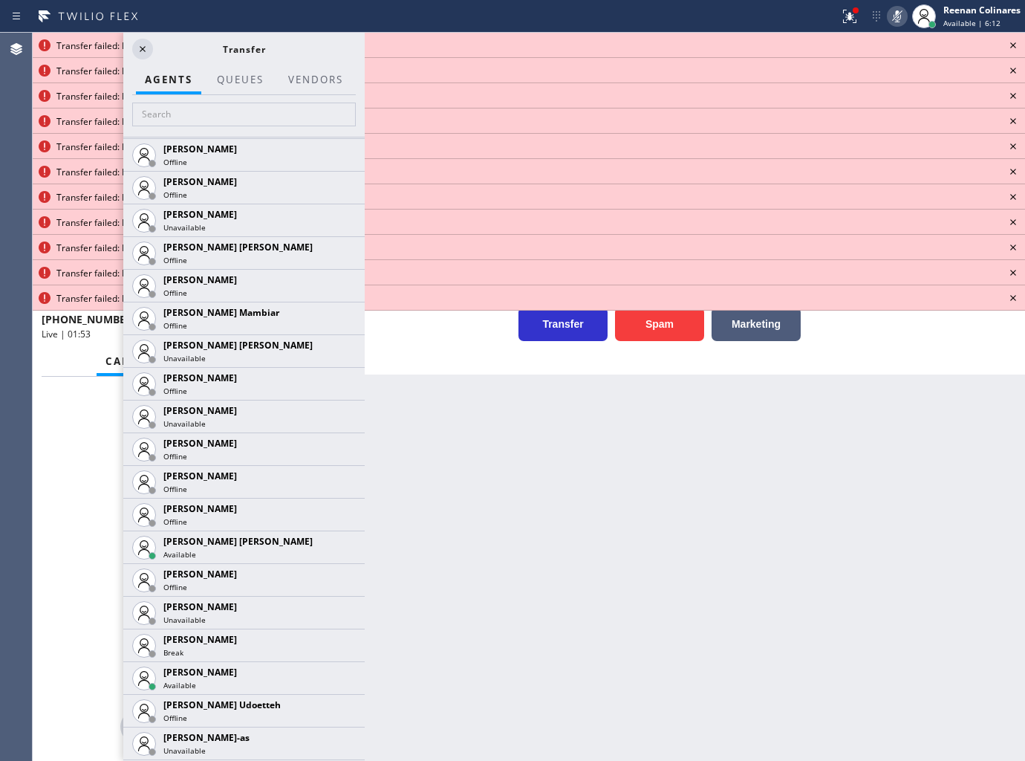
scroll to position [3036, 0]
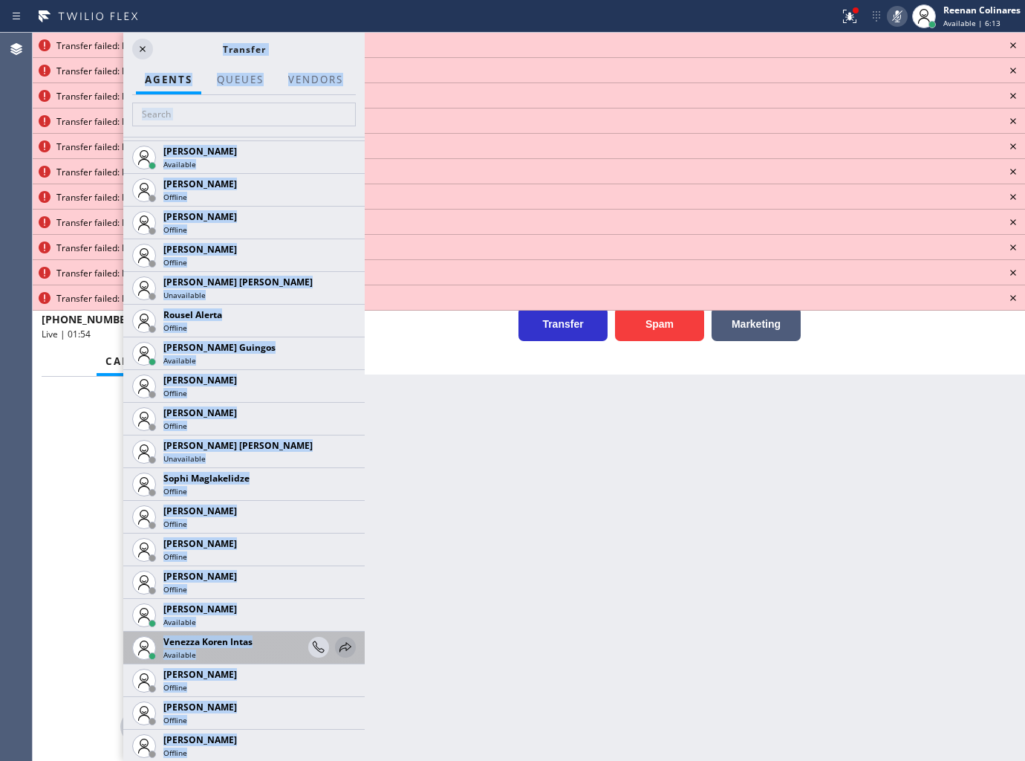
click at [339, 642] on icon at bounding box center [346, 647] width 18 height 18
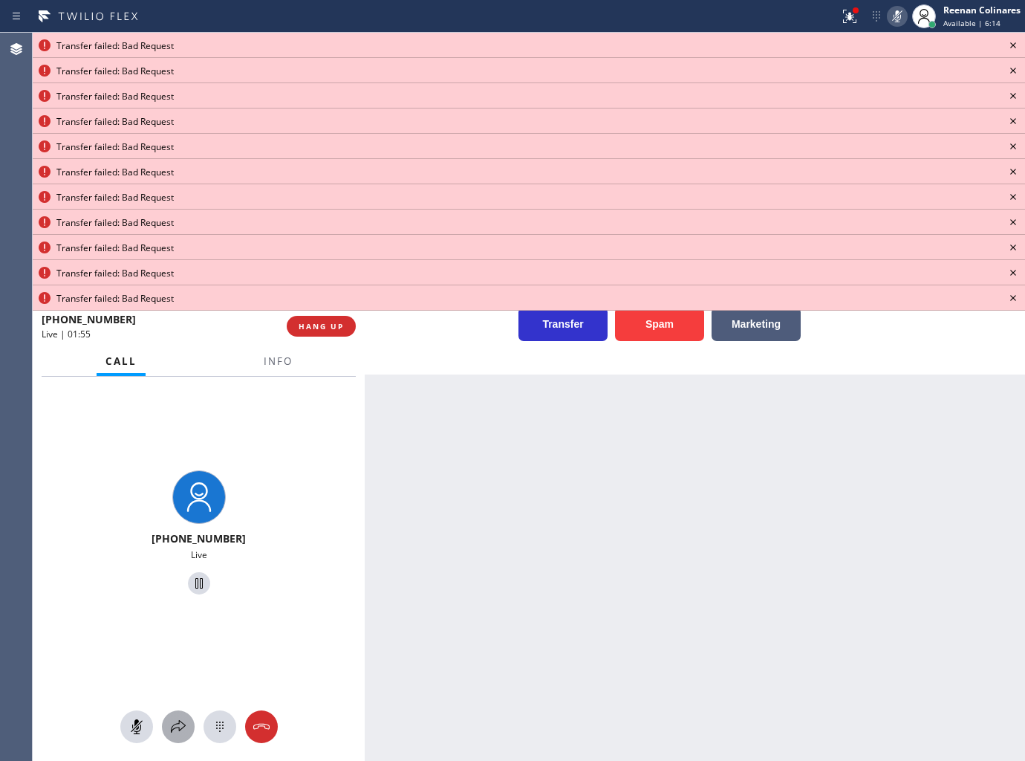
click at [176, 729] on icon at bounding box center [178, 727] width 18 height 18
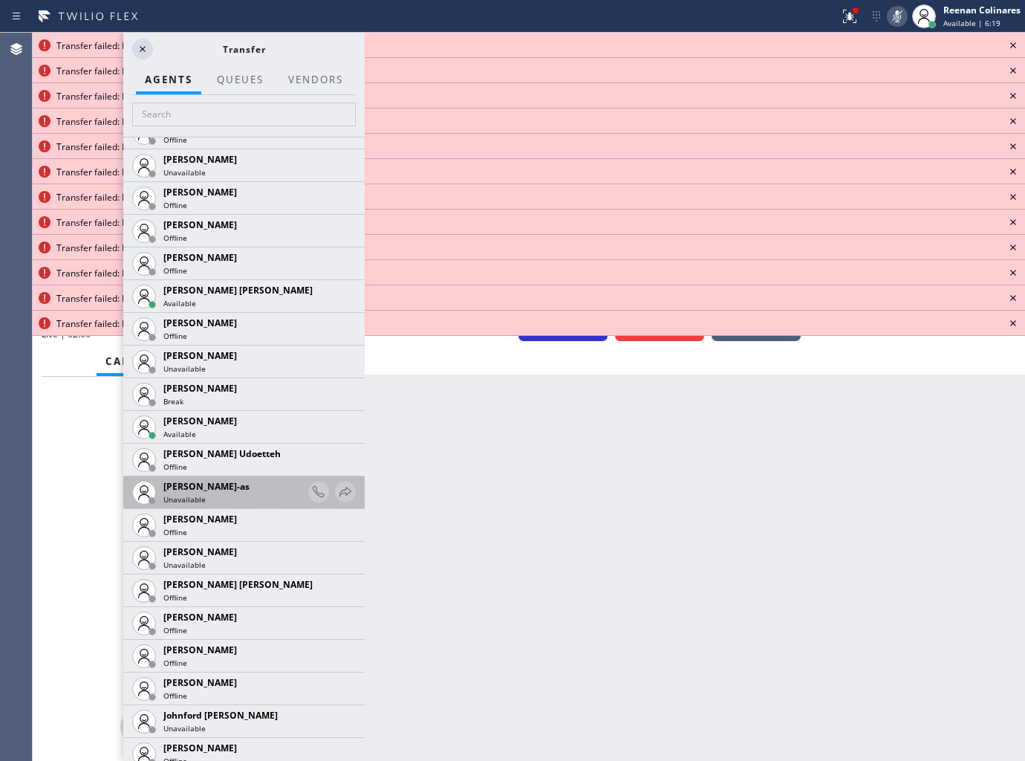
scroll to position [1510, 0]
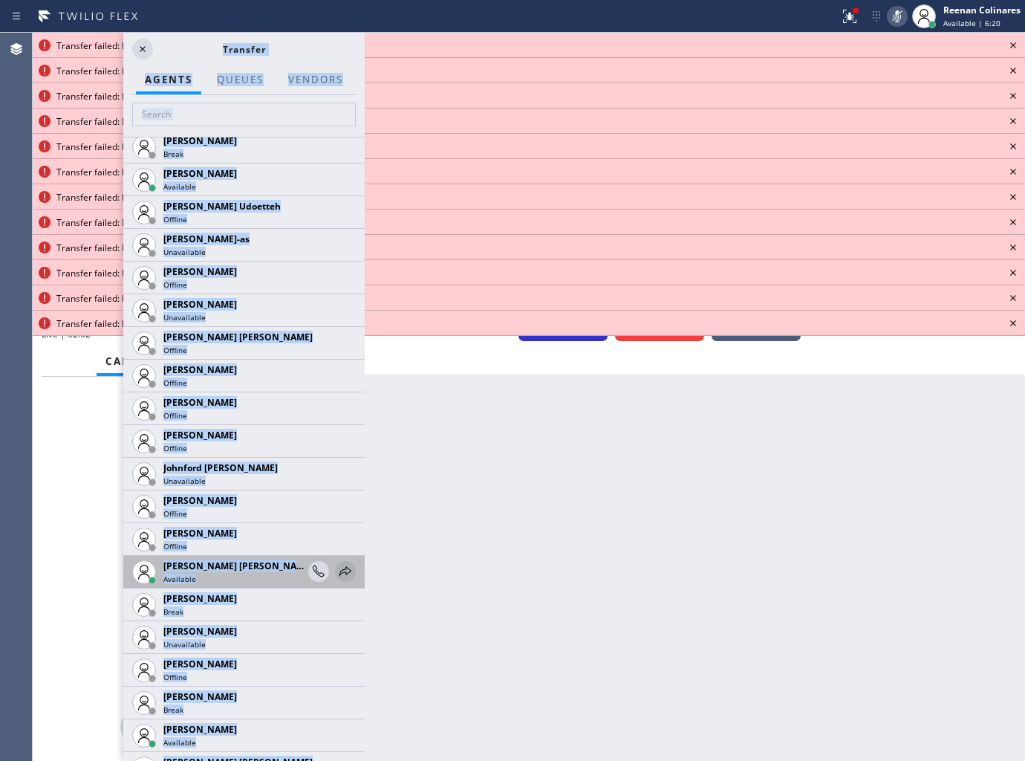
click at [337, 571] on icon at bounding box center [346, 571] width 18 height 18
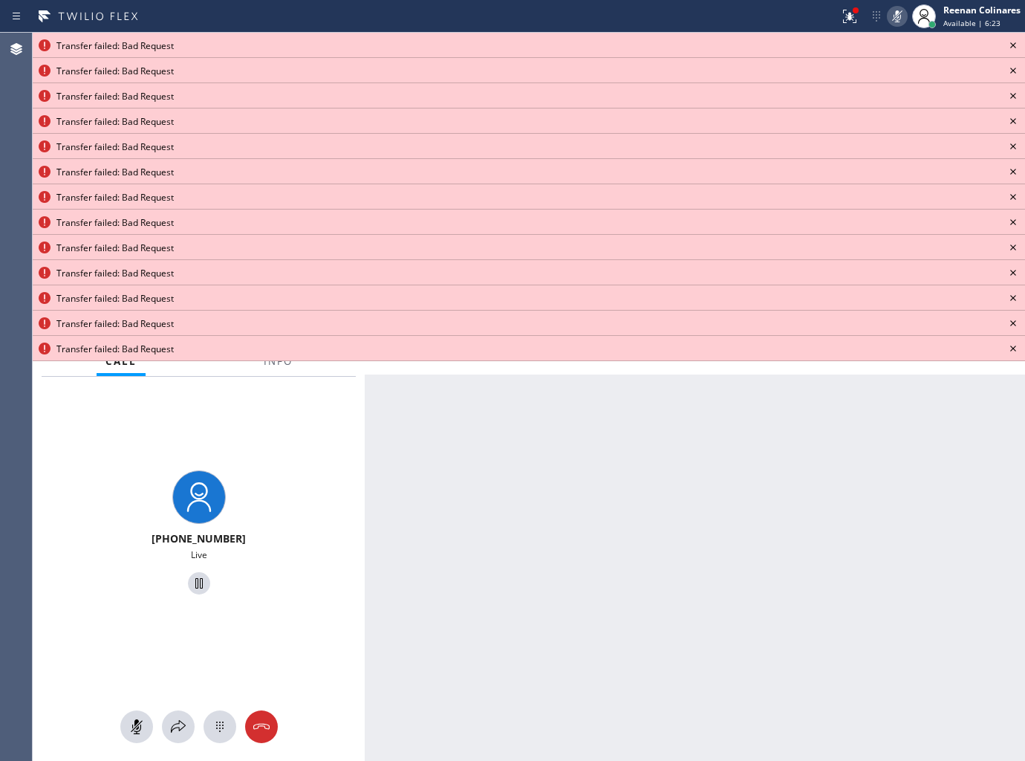
click at [1016, 45] on icon at bounding box center [1013, 45] width 18 height 18
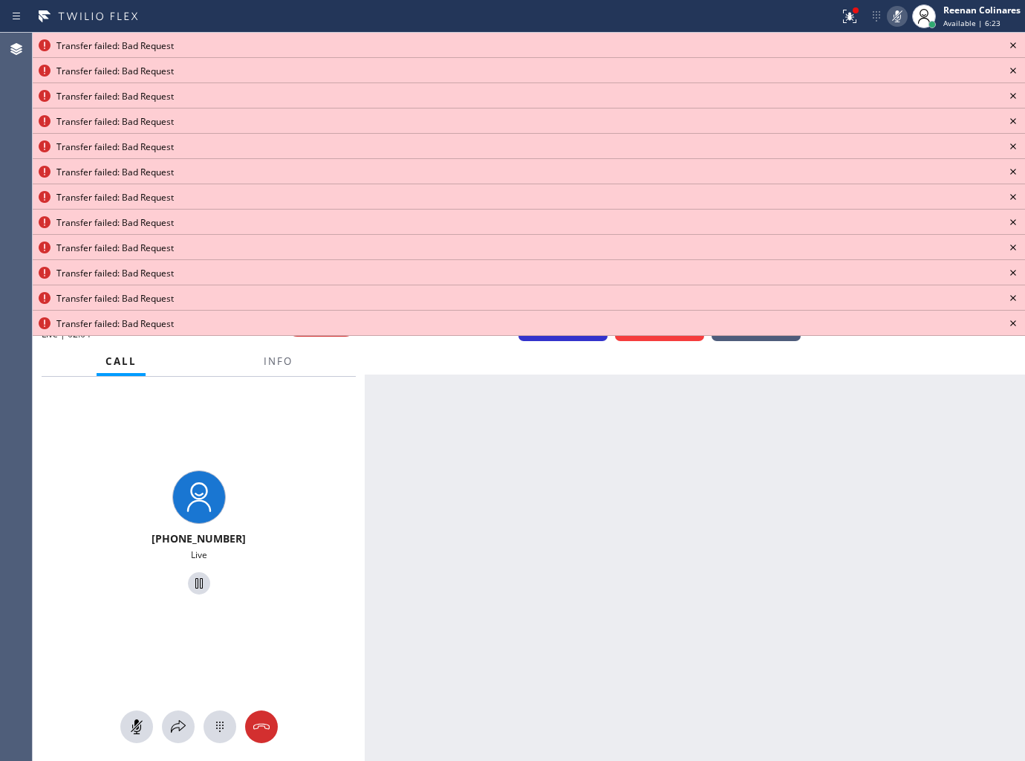
click at [1016, 45] on icon at bounding box center [1013, 45] width 18 height 18
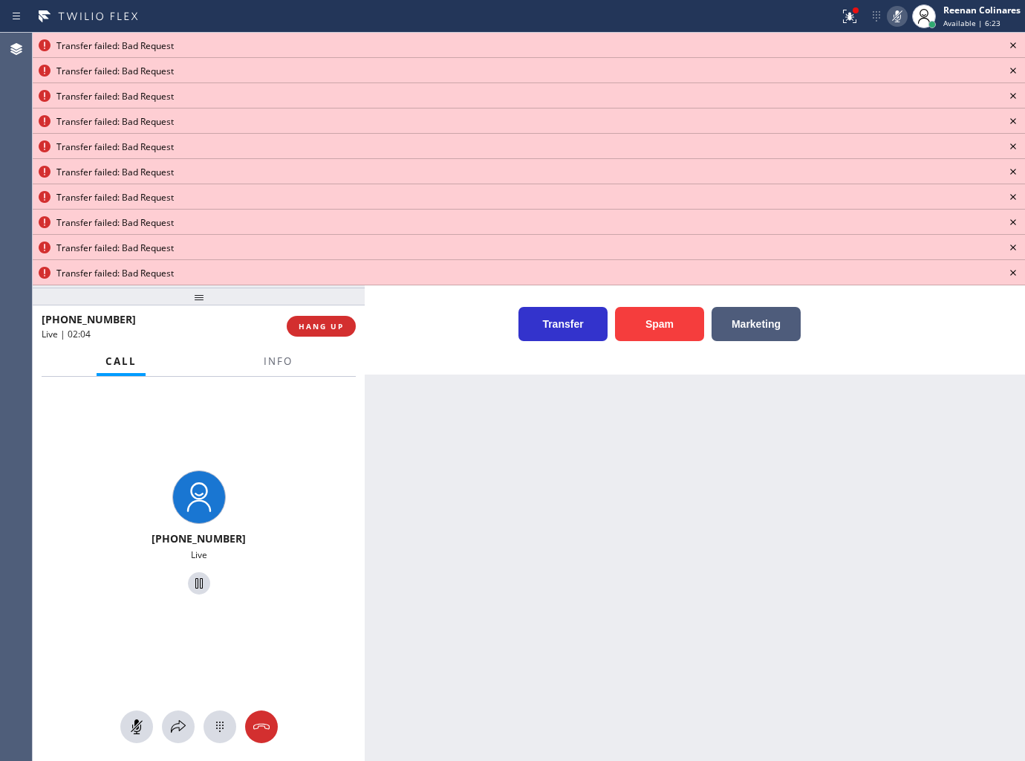
click at [1016, 45] on icon at bounding box center [1013, 45] width 18 height 18
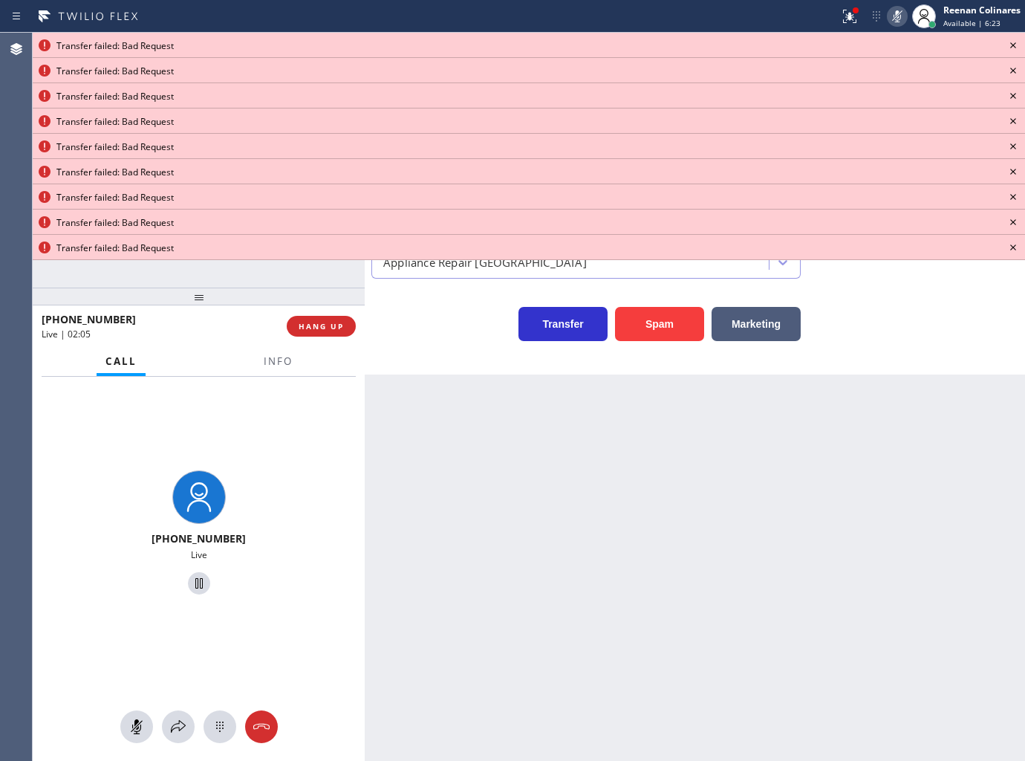
click at [1016, 45] on icon at bounding box center [1013, 45] width 18 height 18
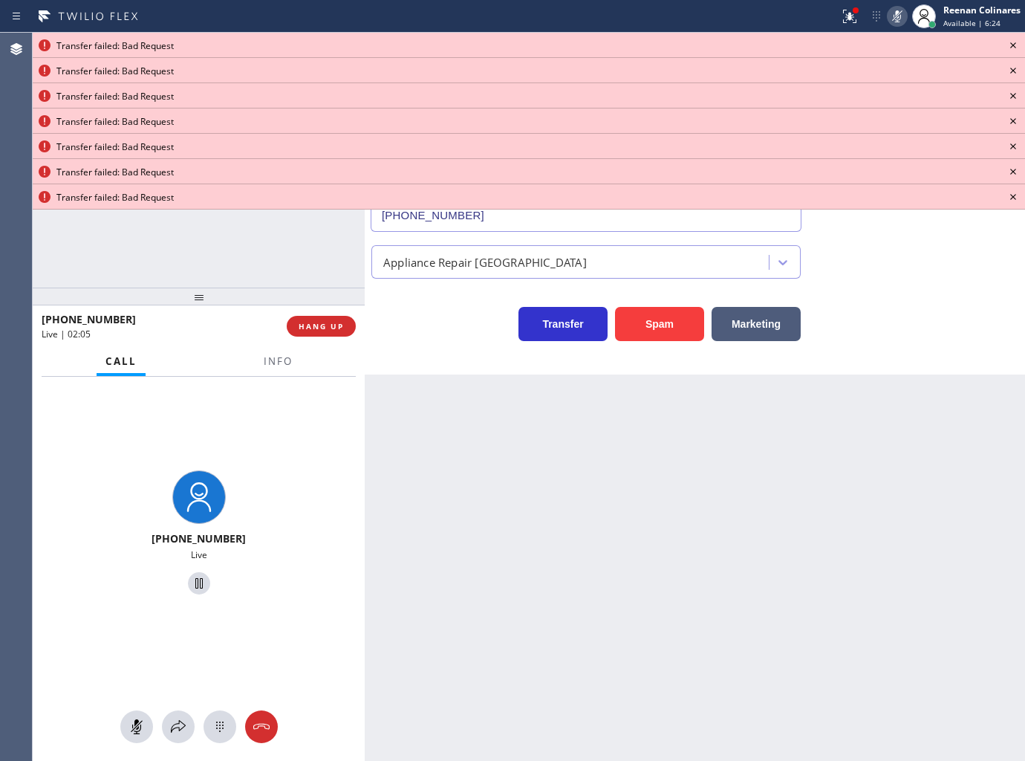
click at [1016, 45] on icon at bounding box center [1013, 45] width 18 height 18
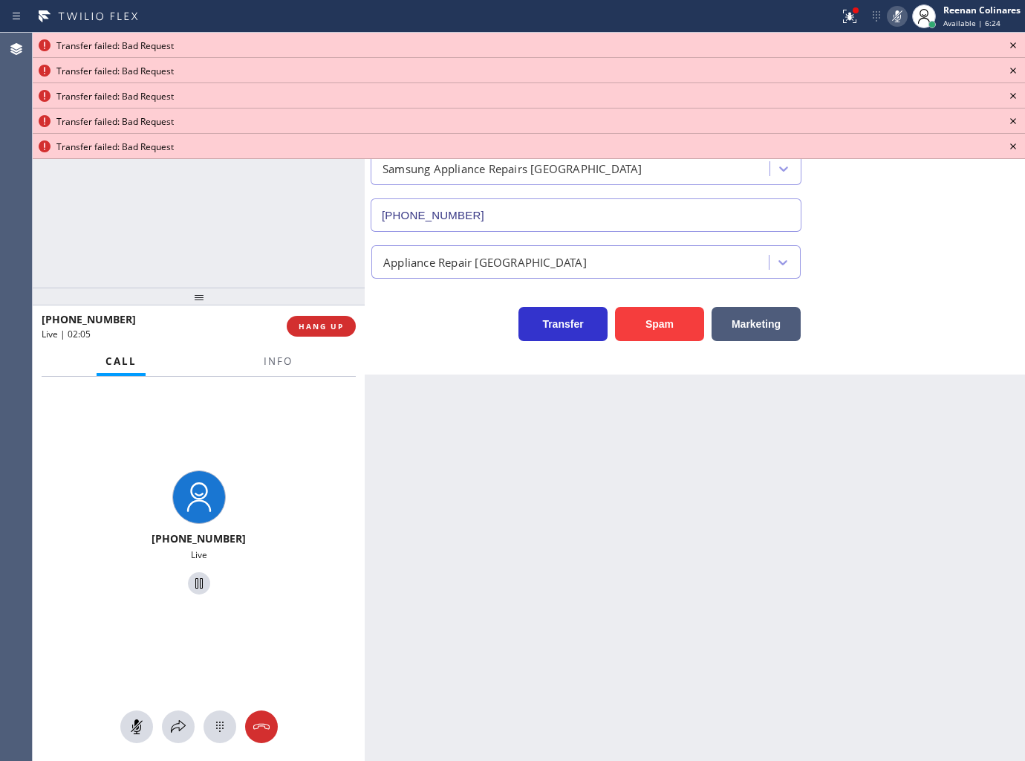
click at [1016, 45] on icon at bounding box center [1013, 45] width 18 height 18
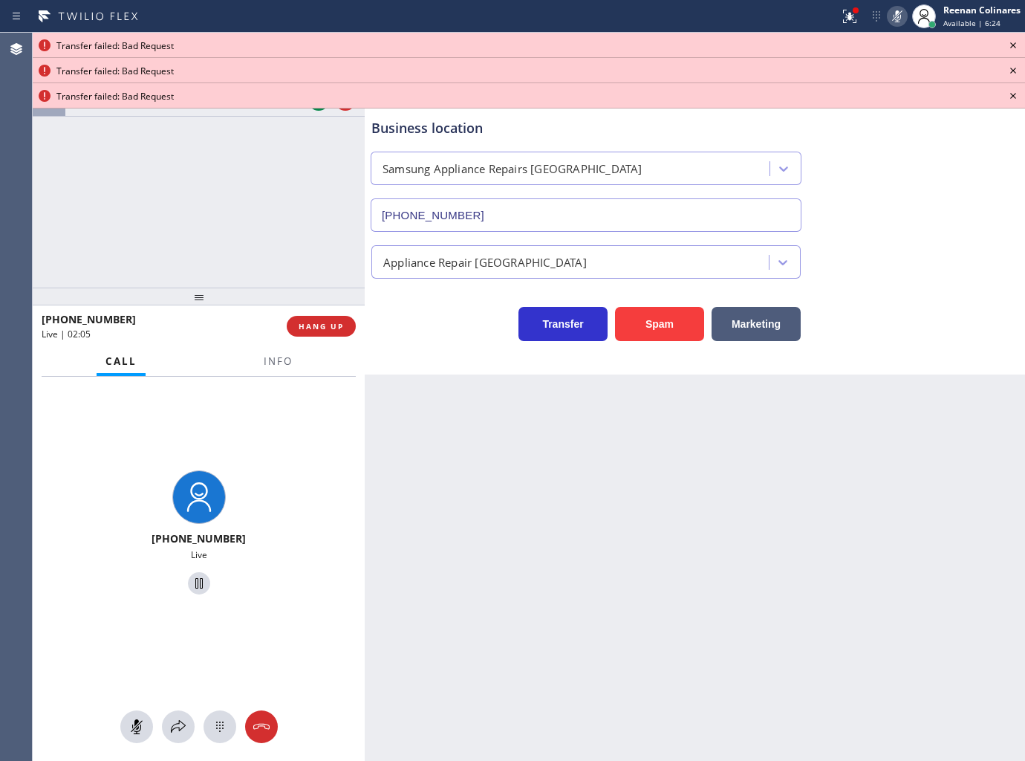
click at [1016, 45] on icon at bounding box center [1013, 45] width 18 height 18
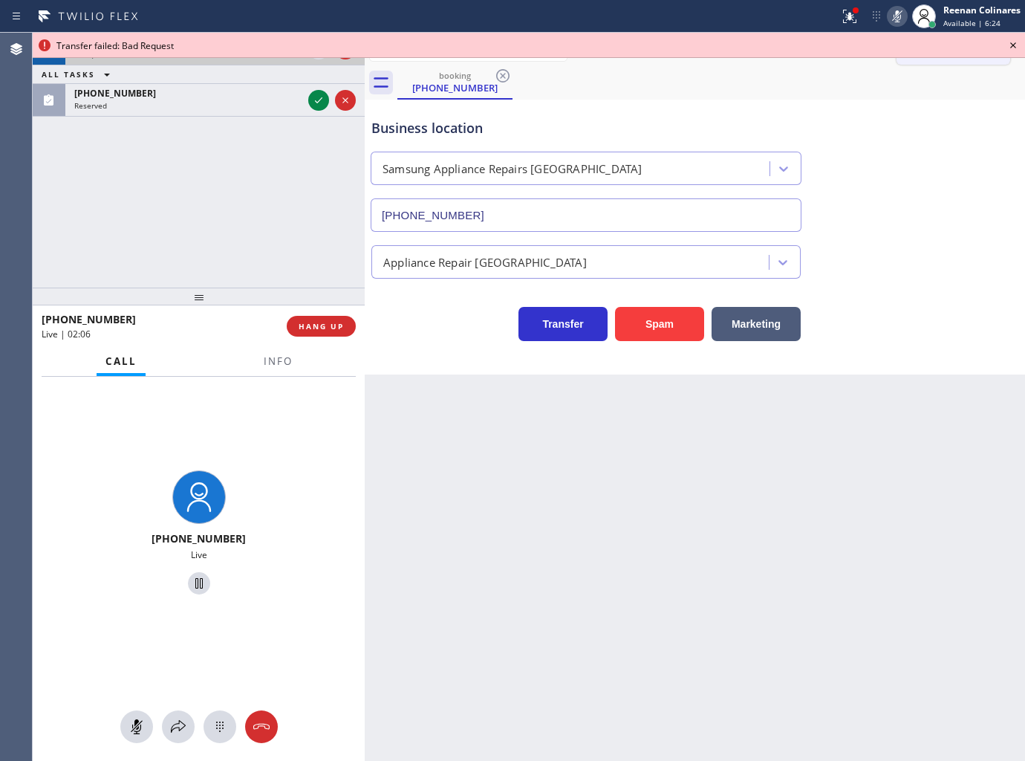
click at [1015, 45] on icon at bounding box center [1013, 45] width 18 height 18
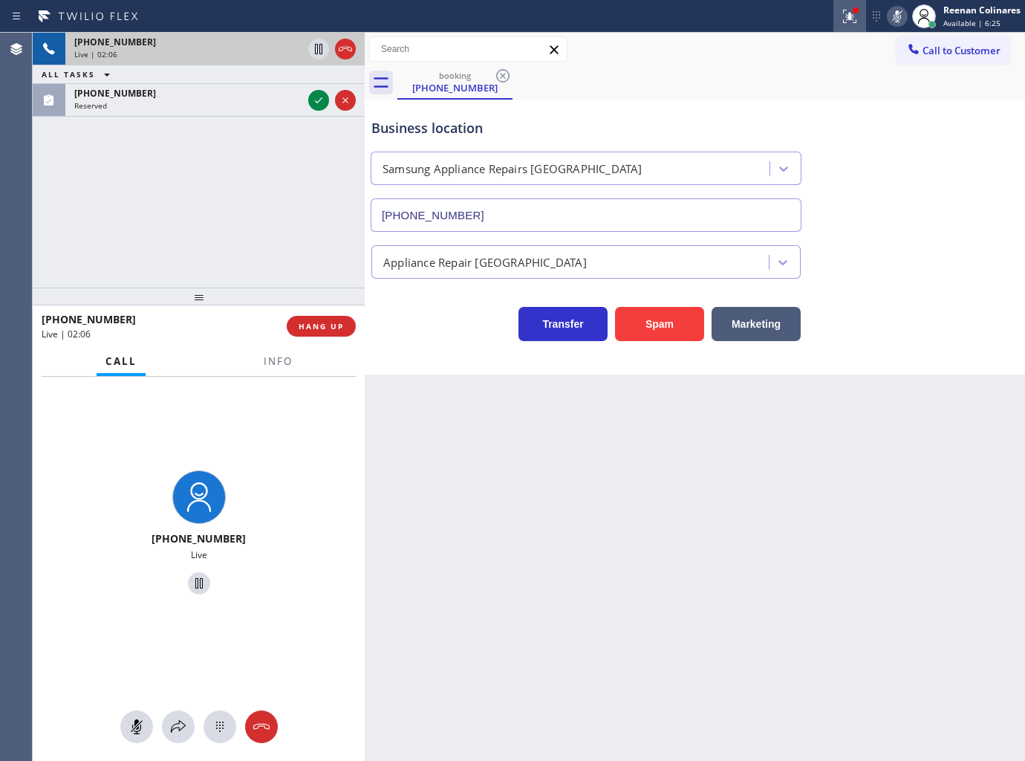
click at [854, 16] on icon at bounding box center [850, 16] width 18 height 18
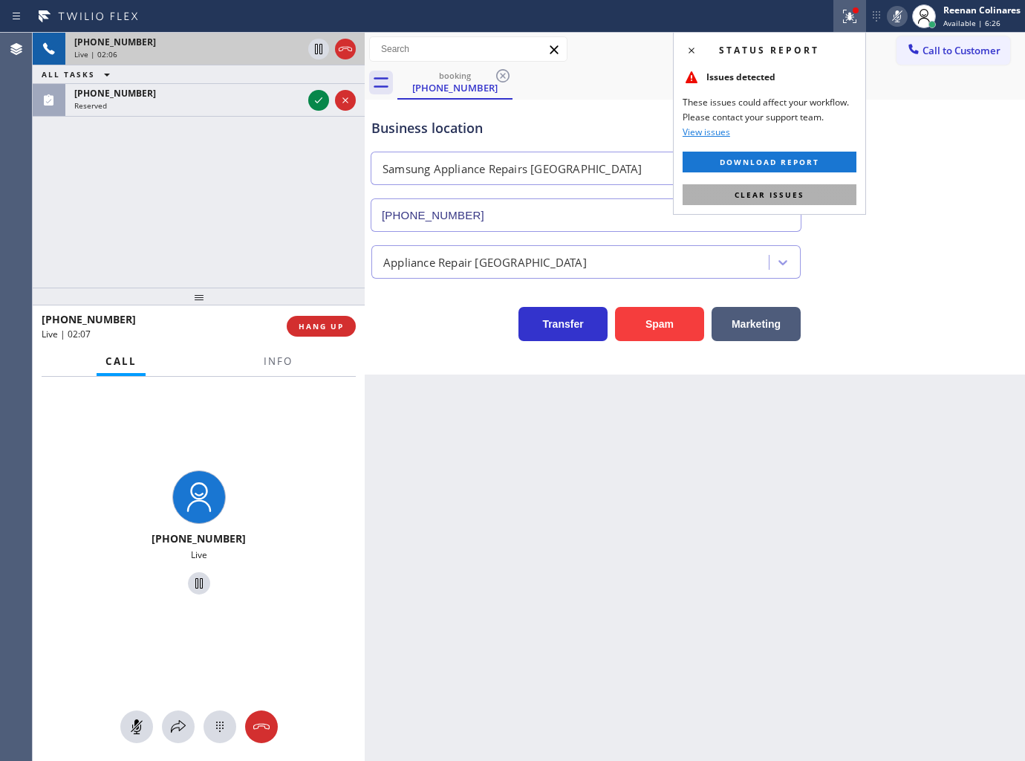
drag, startPoint x: 724, startPoint y: 189, endPoint x: 262, endPoint y: 164, distance: 462.8
click at [709, 188] on button "Clear issues" at bounding box center [770, 194] width 174 height 21
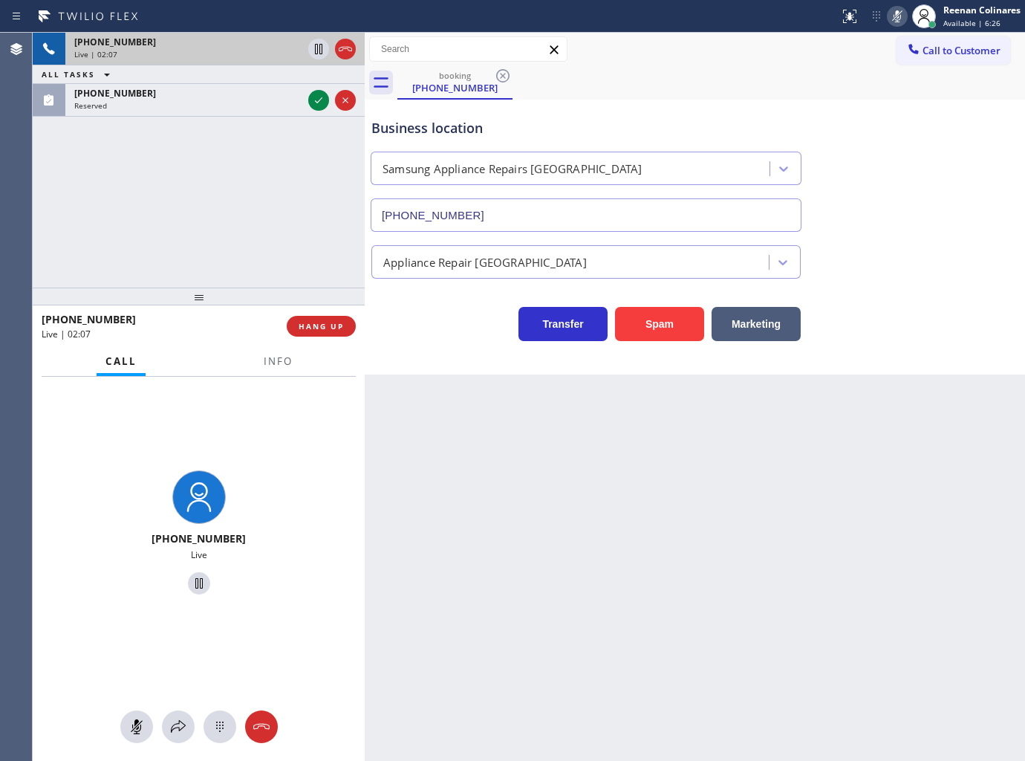
click at [201, 120] on div "+15104065706 Live | 02:07 ALL TASKS ALL TASKS ACTIVE TASKS TASKS IN WRAP UP (62…" at bounding box center [199, 160] width 332 height 255
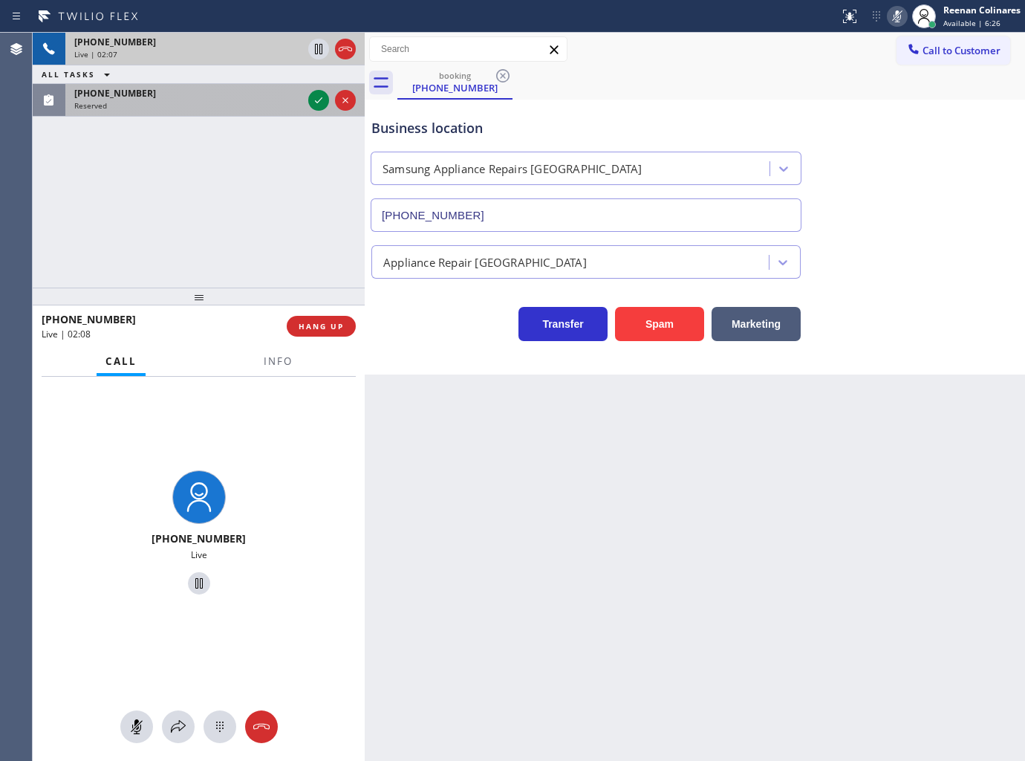
click at [201, 113] on div "(628) 201-8727 Reserved" at bounding box center [185, 100] width 240 height 33
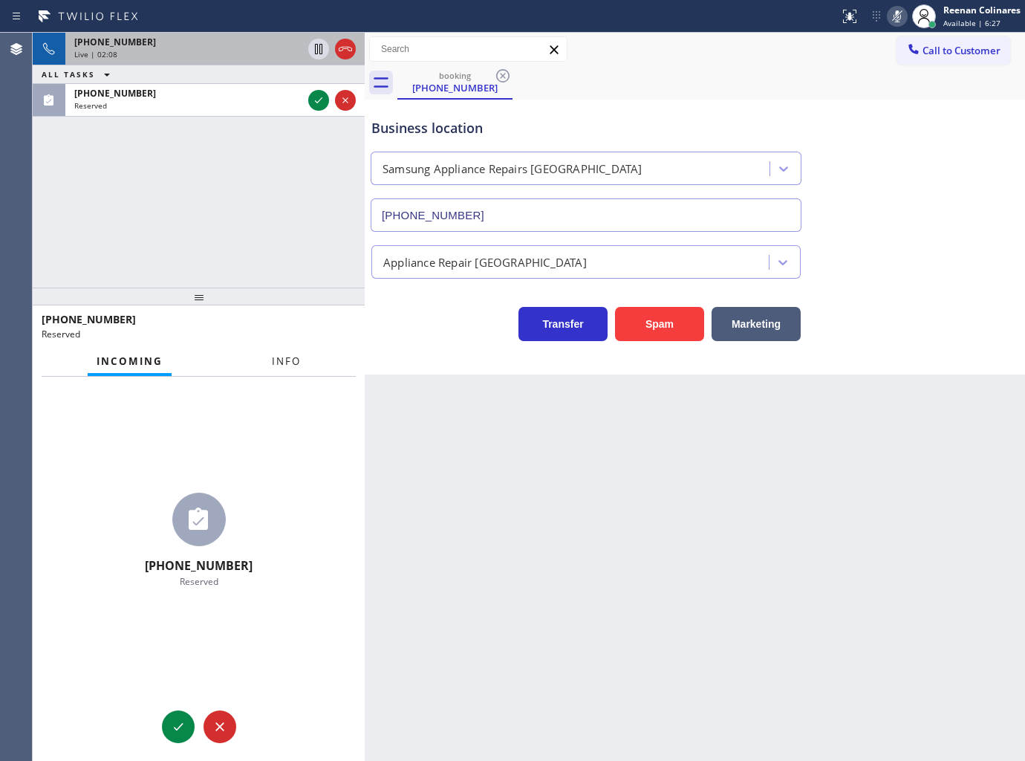
click at [284, 365] on span "Info" at bounding box center [286, 360] width 29 height 13
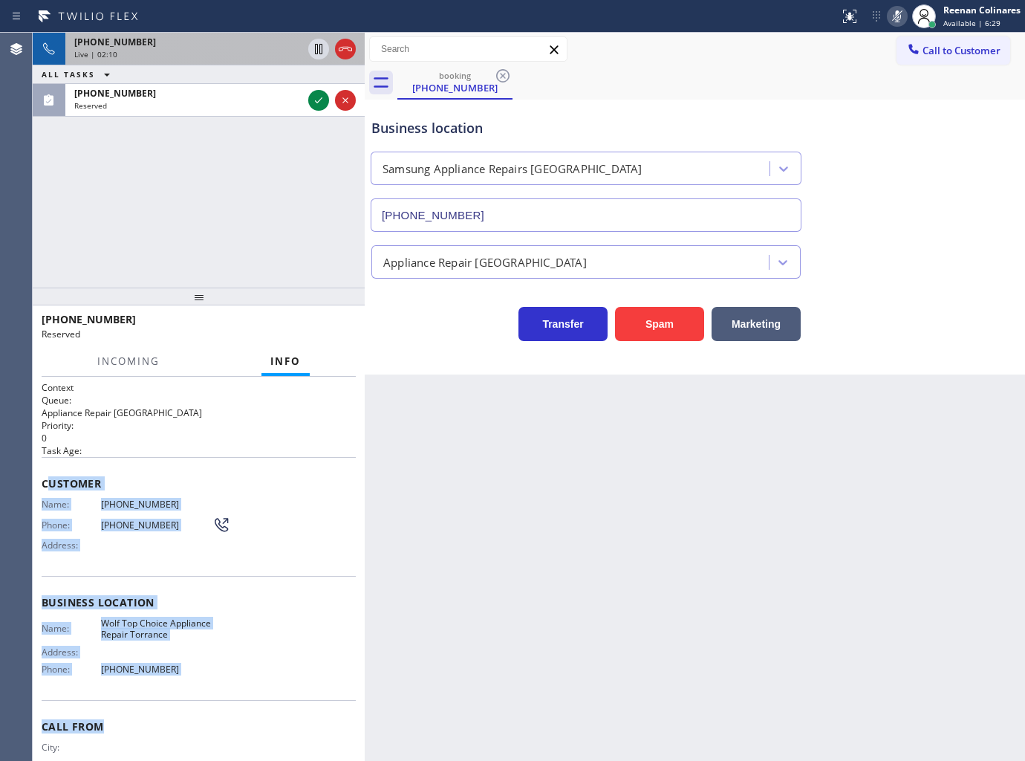
drag, startPoint x: 45, startPoint y: 478, endPoint x: 294, endPoint y: 702, distance: 335.1
click at [294, 702] on div "Context Queue: Appliance Repair High End Priority: 0 Task Age: Customer Name: (…" at bounding box center [199, 596] width 314 height 431
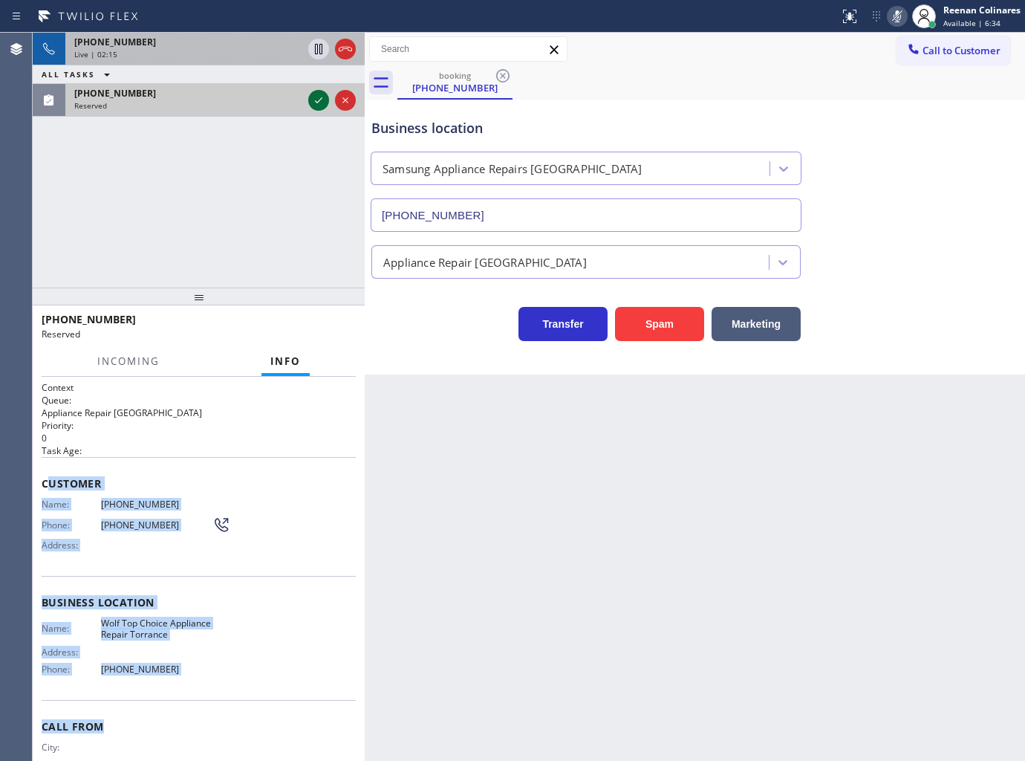
click at [305, 105] on div at bounding box center [331, 100] width 53 height 33
click at [315, 107] on icon at bounding box center [319, 100] width 18 height 18
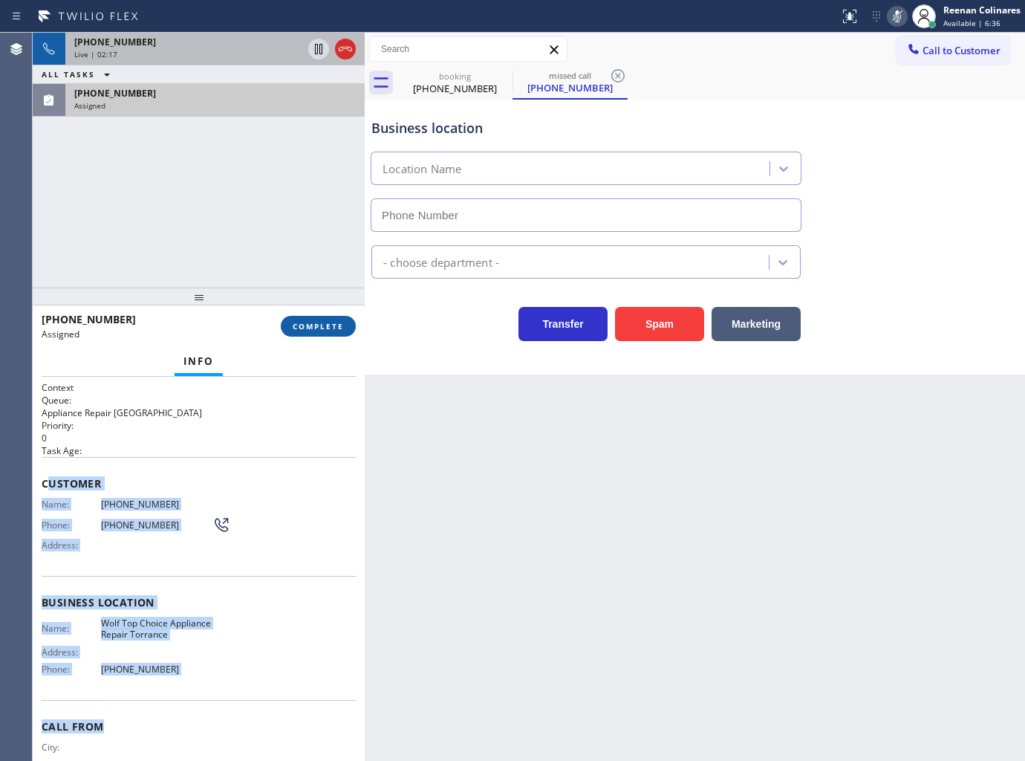
type input "(424) 395-5444"
click at [327, 328] on span "COMPLETE" at bounding box center [318, 326] width 51 height 10
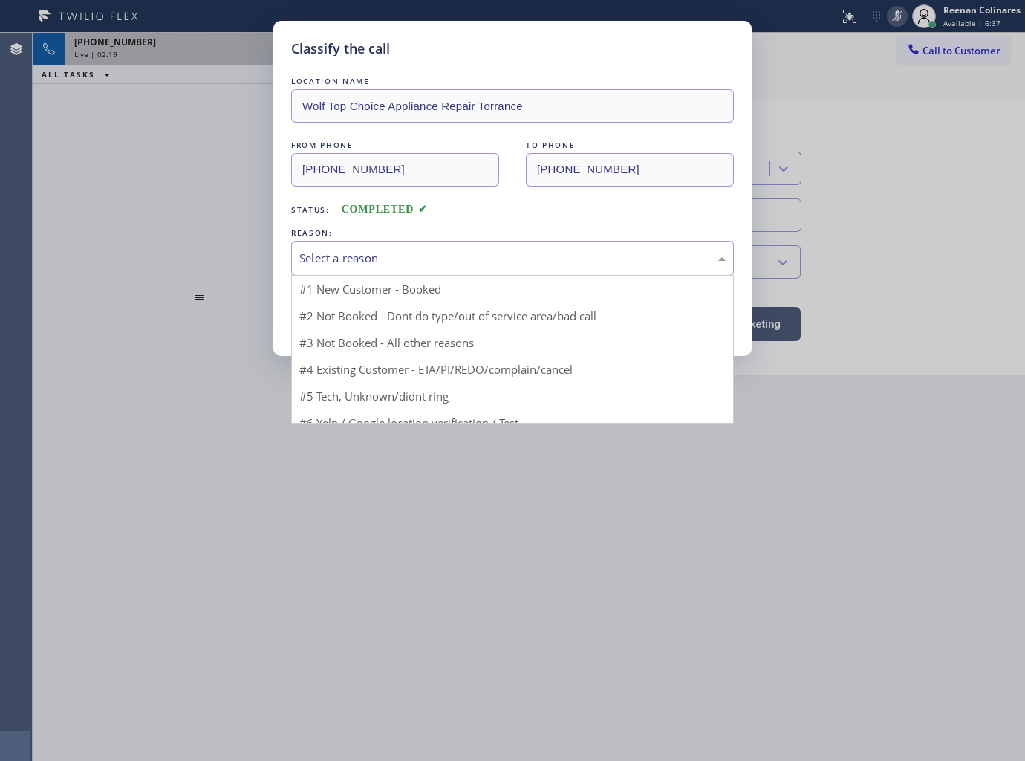
click at [355, 270] on div "Select a reason" at bounding box center [512, 258] width 443 height 35
drag, startPoint x: 317, startPoint y: 359, endPoint x: 314, endPoint y: 339, distance: 20.3
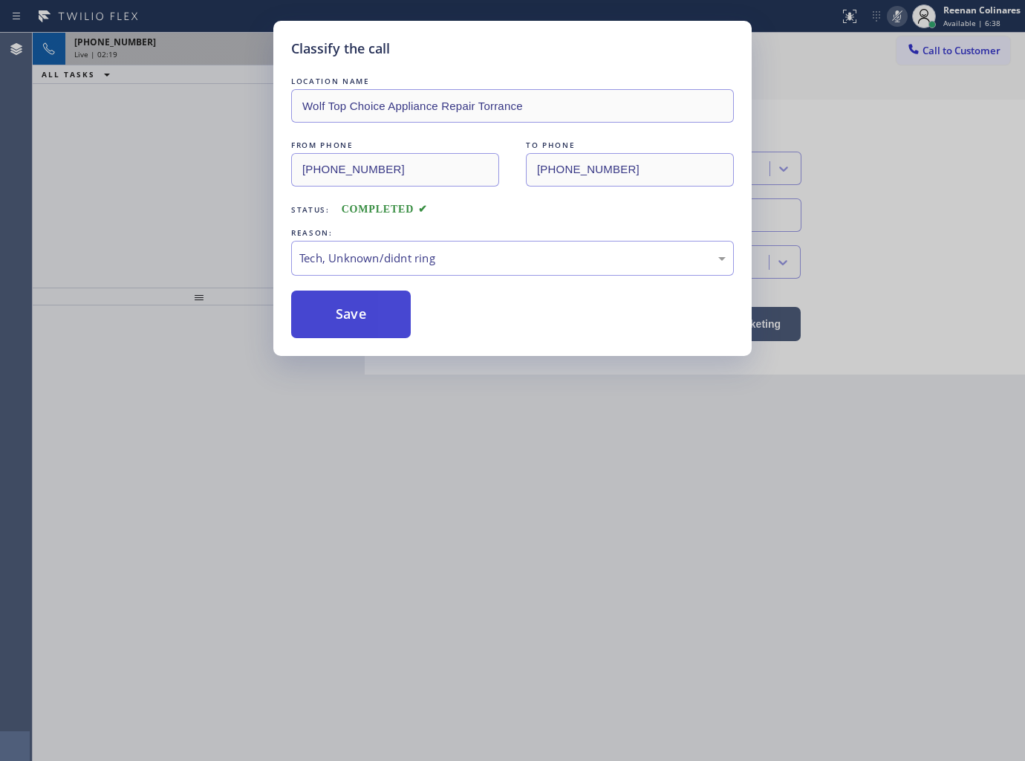
drag, startPoint x: 321, startPoint y: 327, endPoint x: 137, endPoint y: 168, distance: 242.8
click at [322, 327] on button "Save" at bounding box center [351, 314] width 120 height 48
drag, startPoint x: 137, startPoint y: 167, endPoint x: 146, endPoint y: 85, distance: 82.3
click at [136, 152] on div "Classify the call LOCATION NAME Wolf Top Choice Appliance Repair Torrance FROM …" at bounding box center [512, 380] width 1025 height 761
click at [158, 52] on div "Classify the call LOCATION NAME Wolf Top Choice Appliance Repair Torrance FROM …" at bounding box center [512, 380] width 1025 height 761
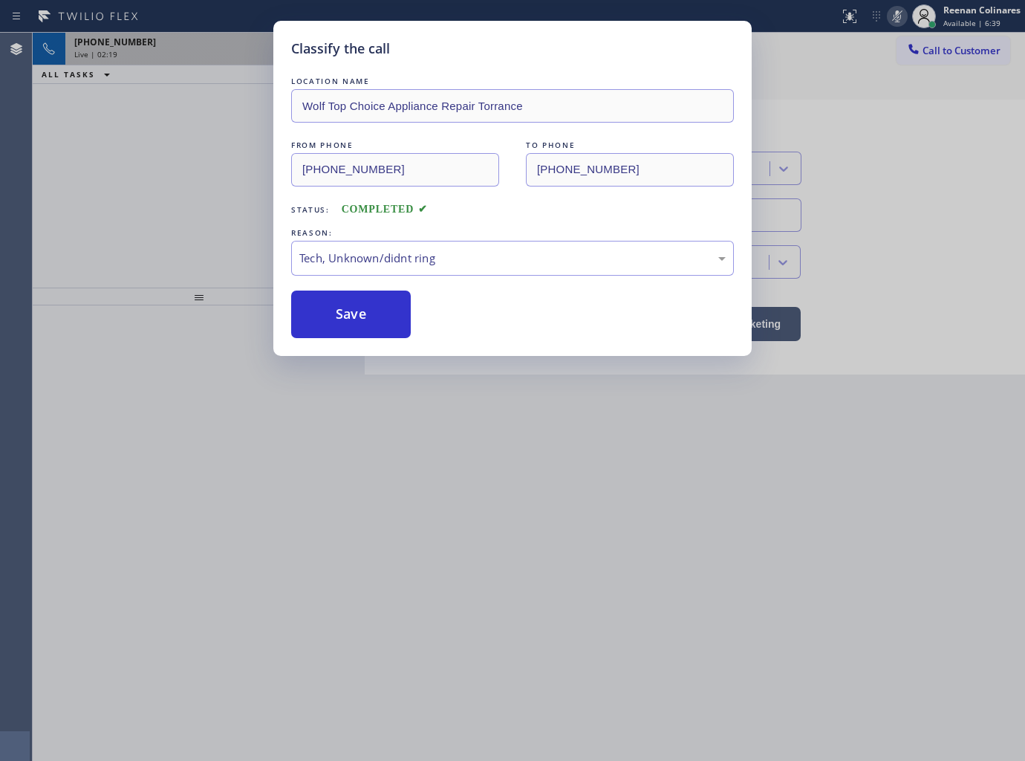
click at [160, 48] on div "Classify the call LOCATION NAME Wolf Top Choice Appliance Repair Torrance FROM …" at bounding box center [512, 380] width 1025 height 761
click at [160, 46] on div "+15104065706" at bounding box center [188, 42] width 228 height 13
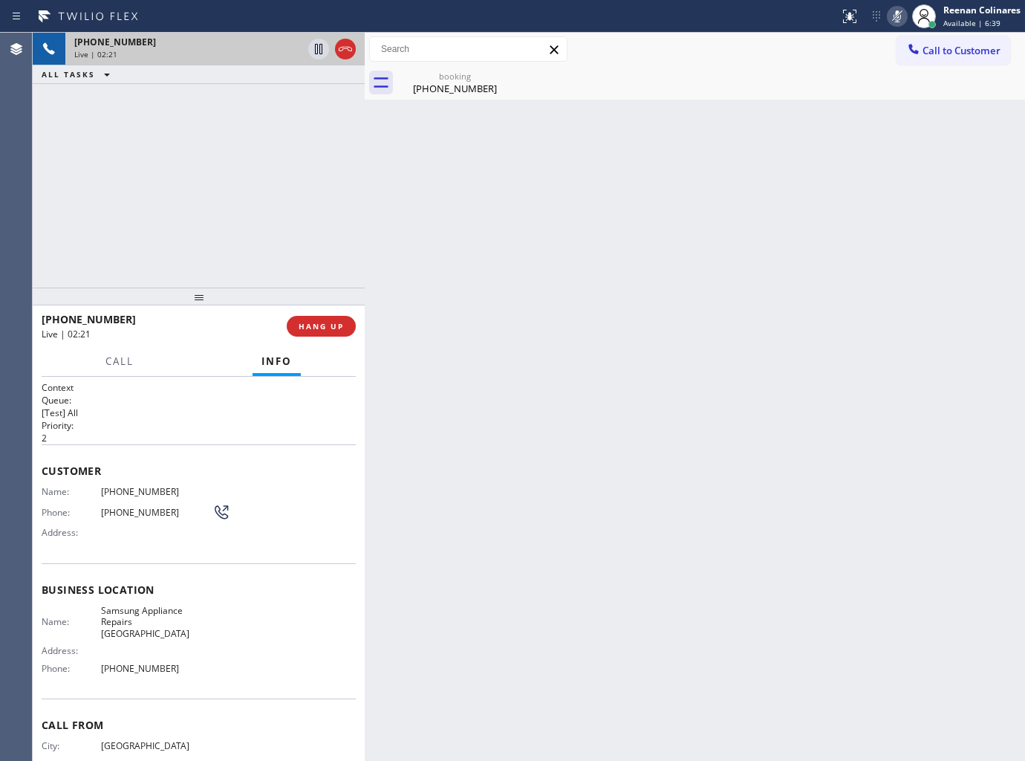
click at [160, 45] on div "+15104065706" at bounding box center [188, 42] width 228 height 13
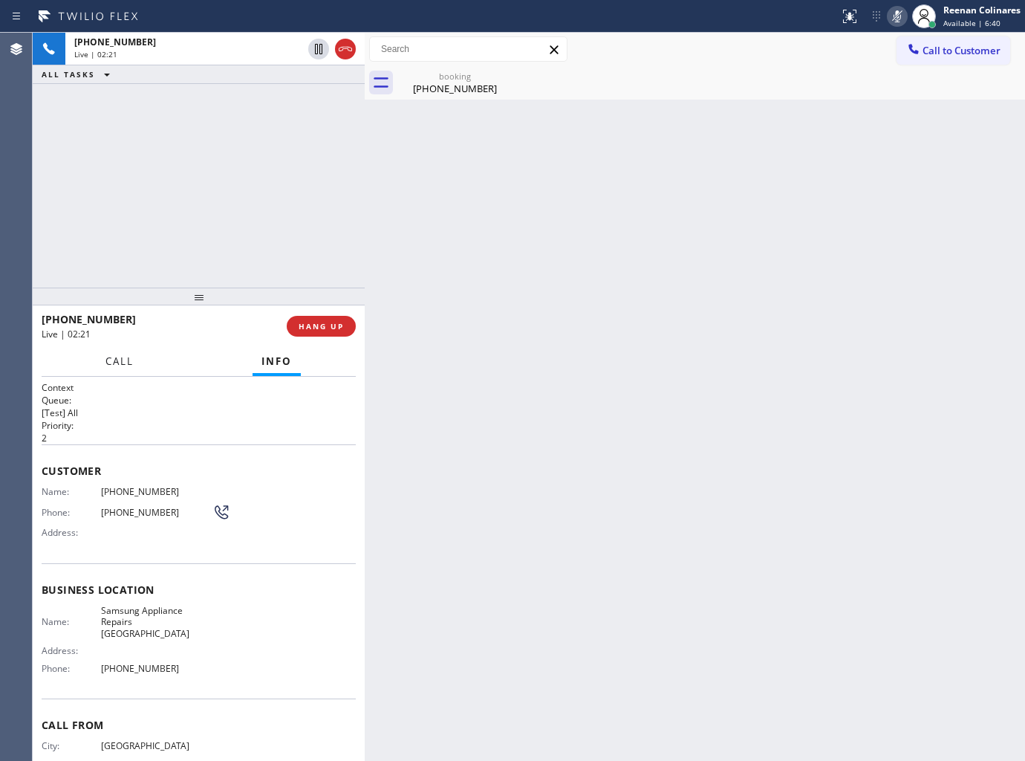
click at [122, 366] on span "Call" at bounding box center [119, 360] width 28 height 13
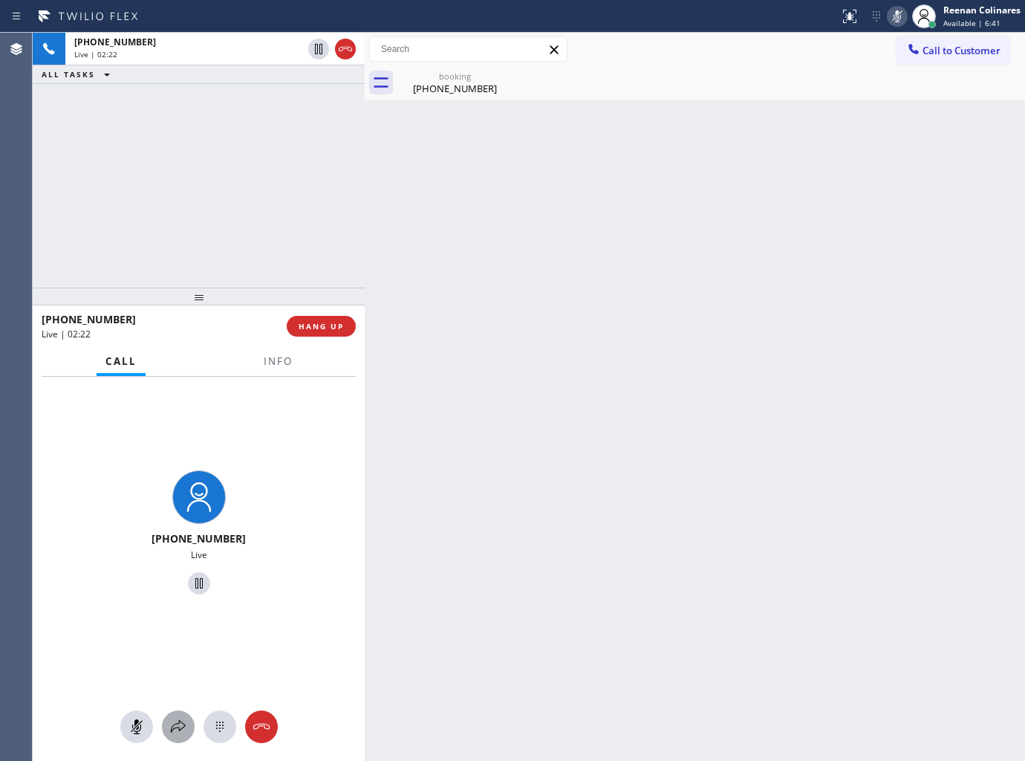
click at [175, 730] on icon at bounding box center [178, 727] width 18 height 18
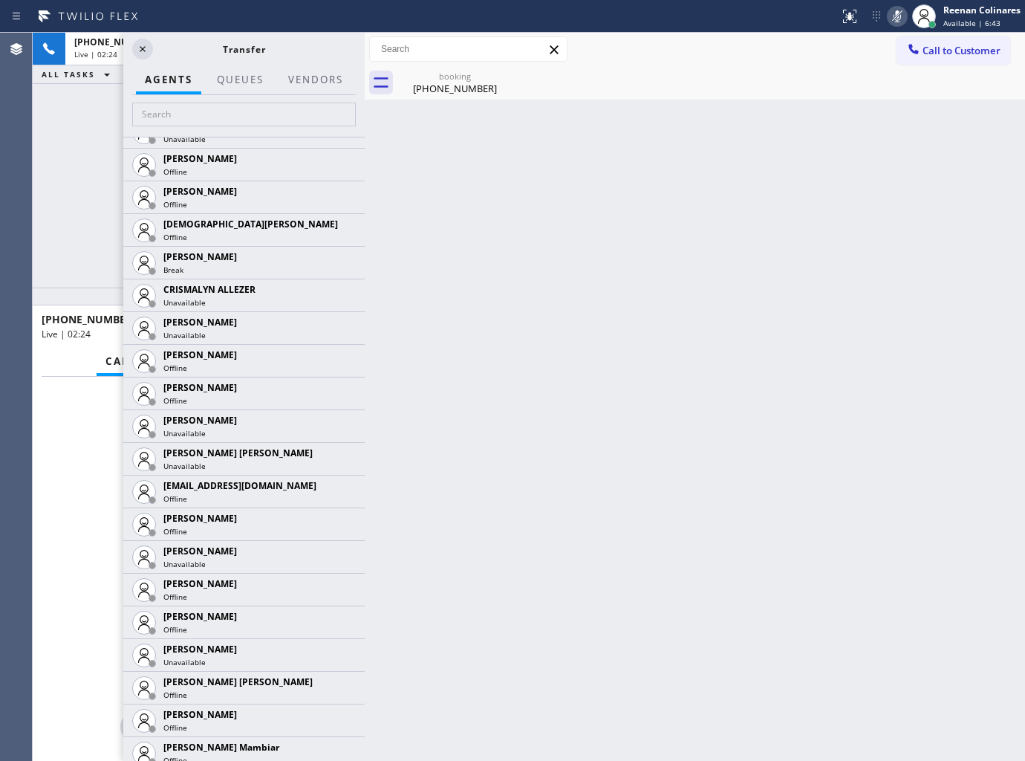
scroll to position [990, 0]
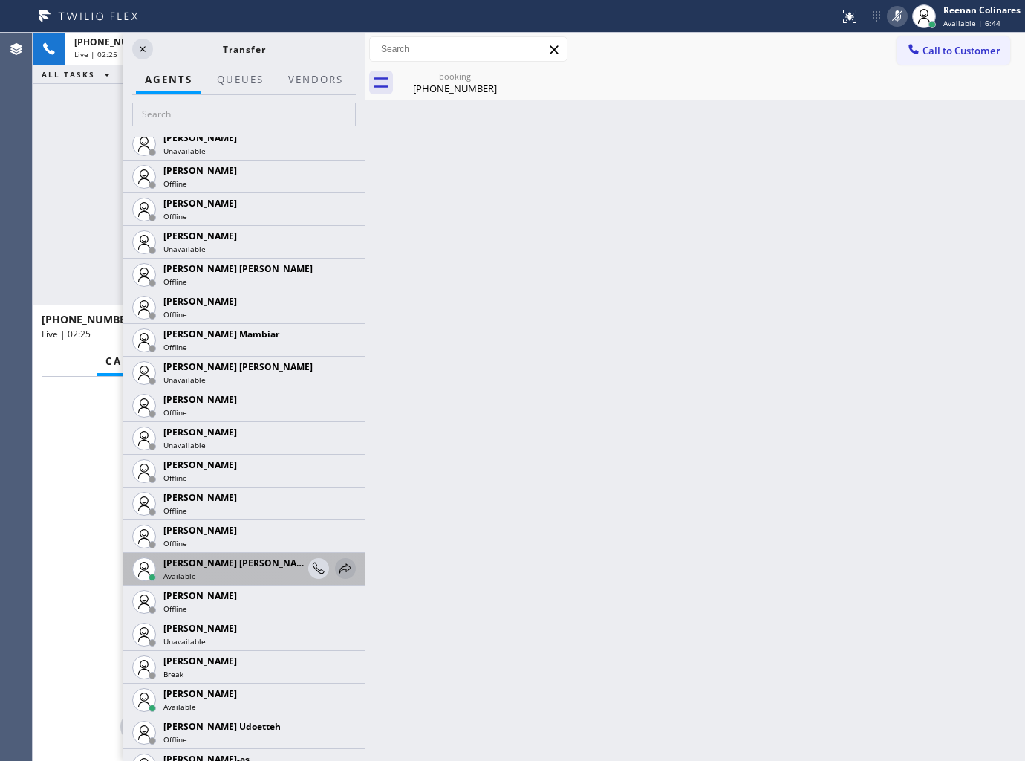
click at [342, 569] on icon at bounding box center [346, 568] width 18 height 18
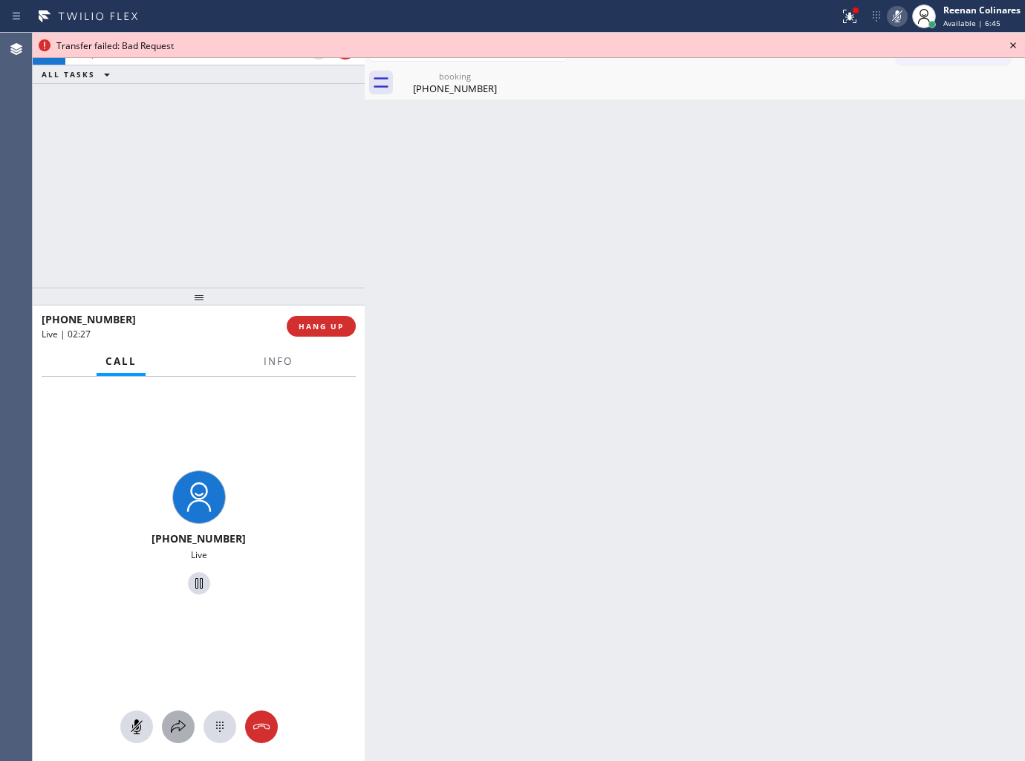
click at [186, 722] on icon at bounding box center [178, 727] width 18 height 18
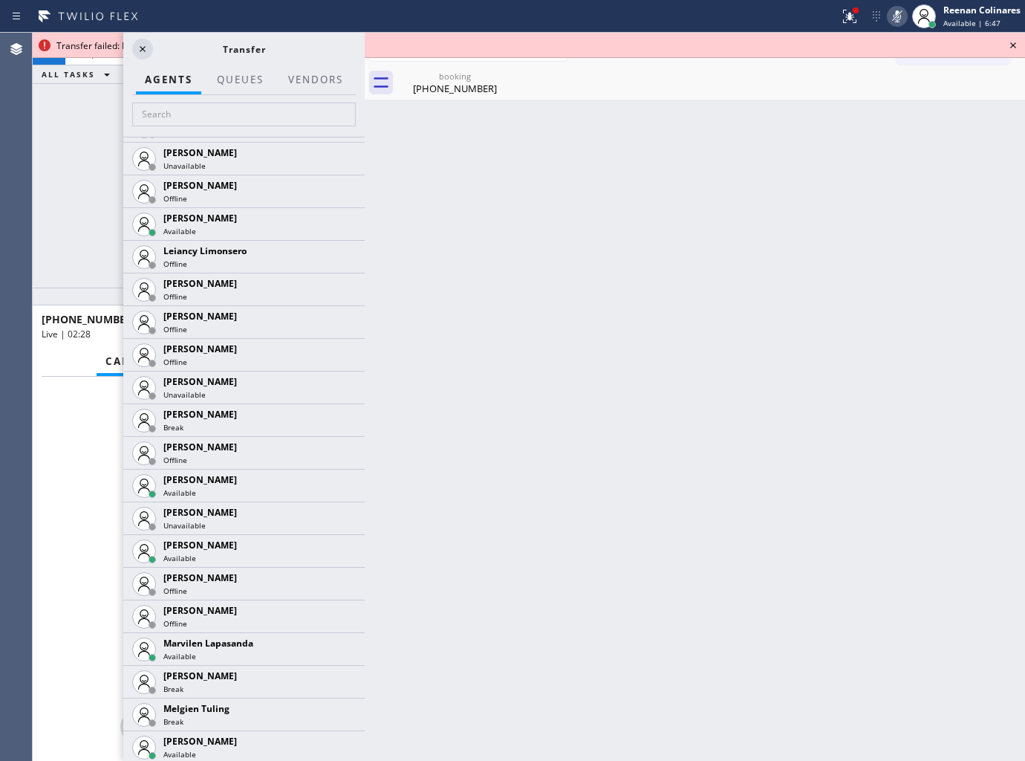
scroll to position [2223, 0]
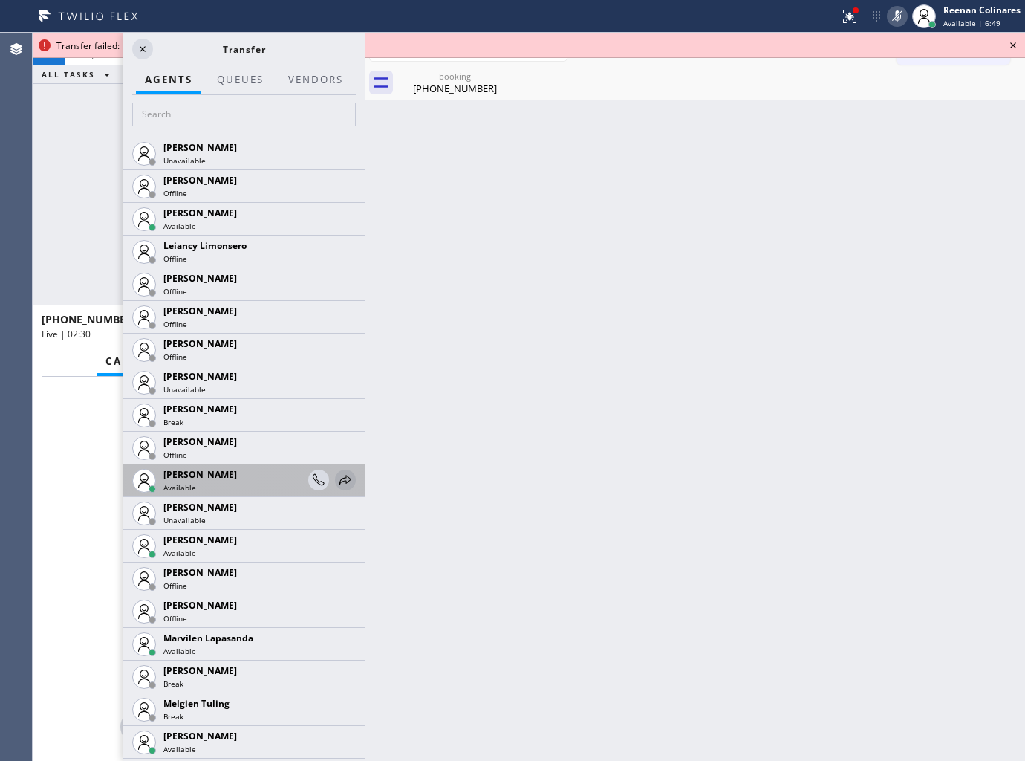
click at [340, 476] on icon at bounding box center [346, 480] width 12 height 10
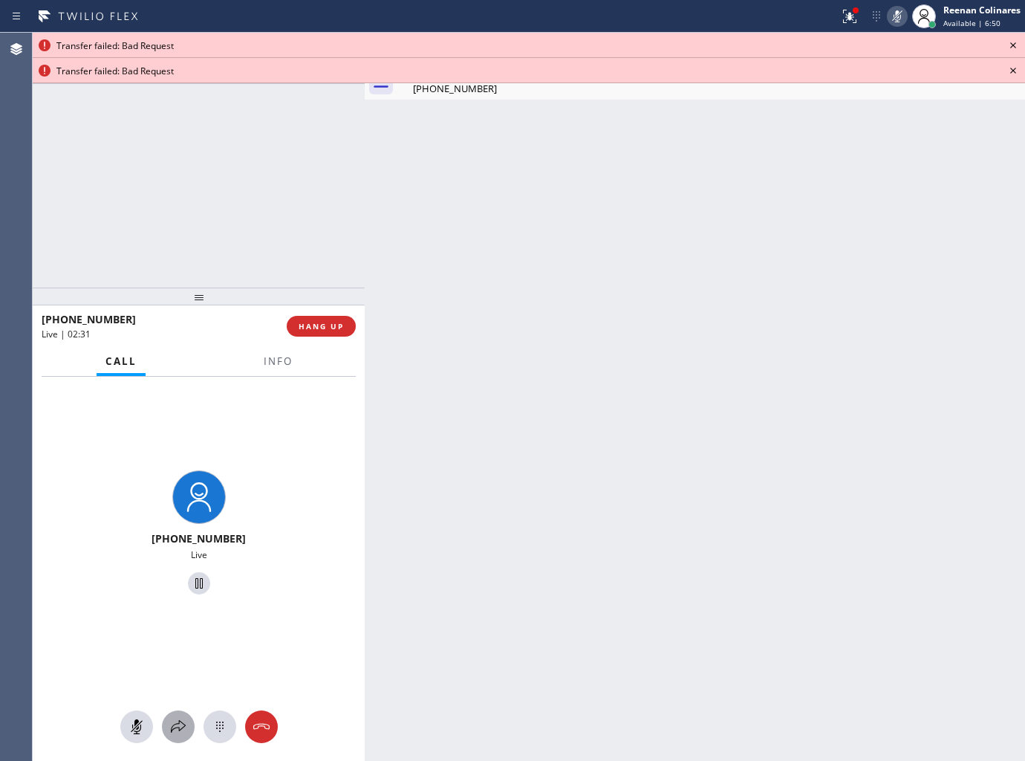
drag, startPoint x: 178, startPoint y: 728, endPoint x: 414, endPoint y: 349, distance: 446.1
click at [181, 723] on icon at bounding box center [178, 727] width 18 height 18
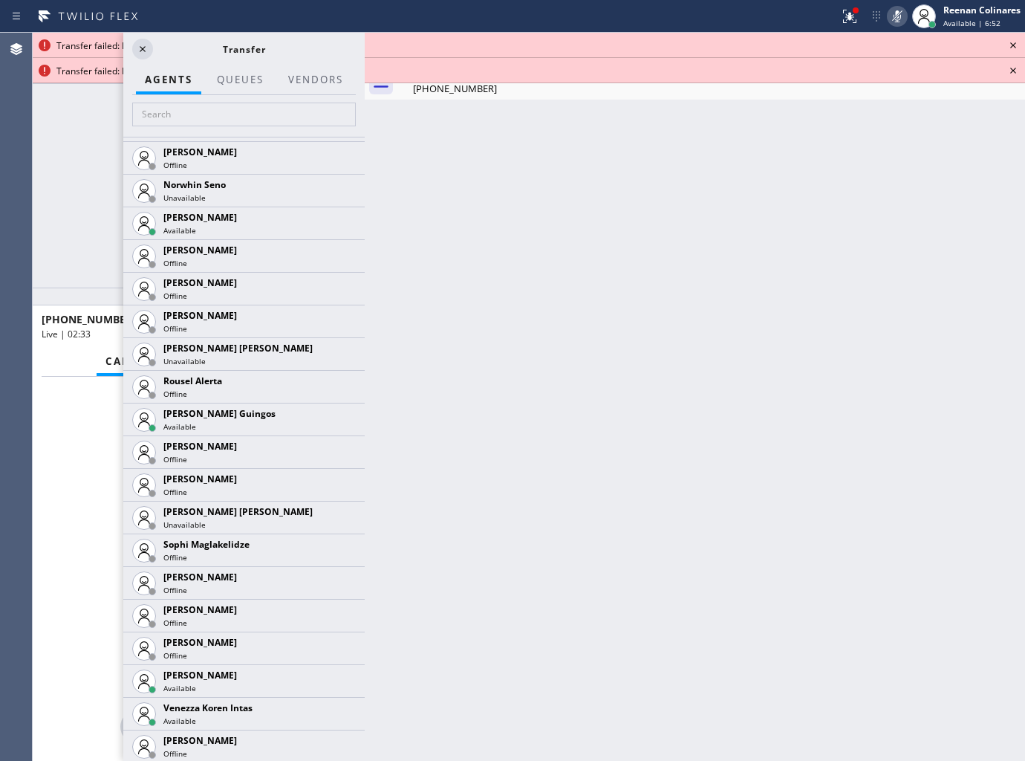
scroll to position [2985, 0]
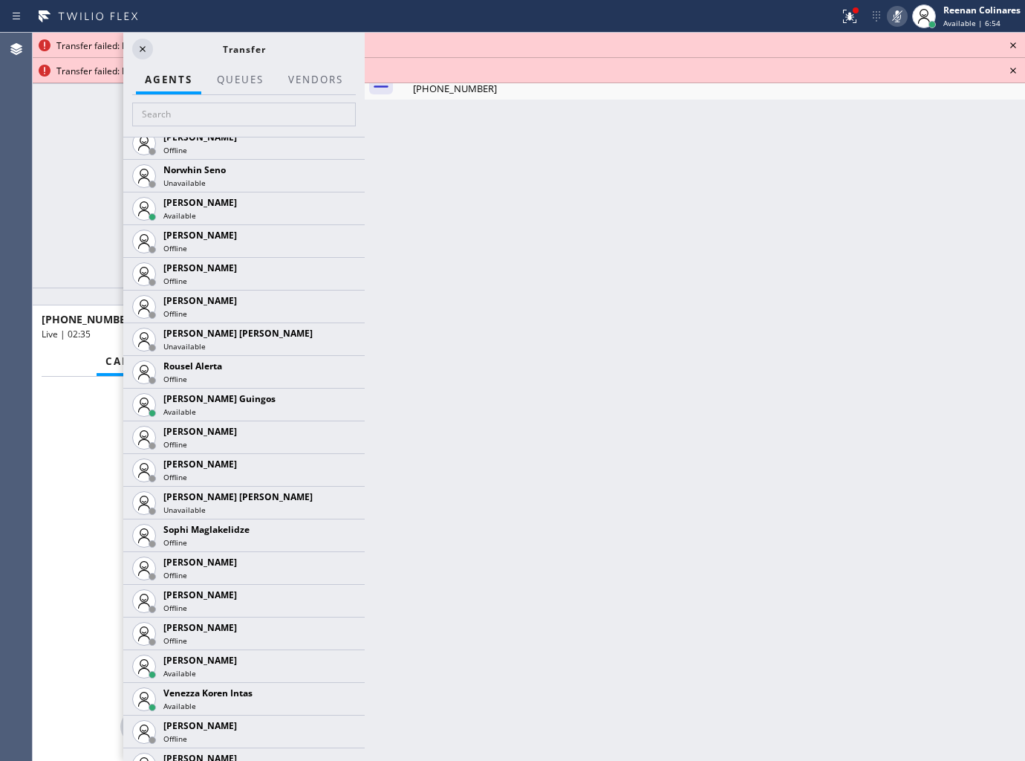
click at [0, 0] on icon at bounding box center [0, 0] width 0 height 0
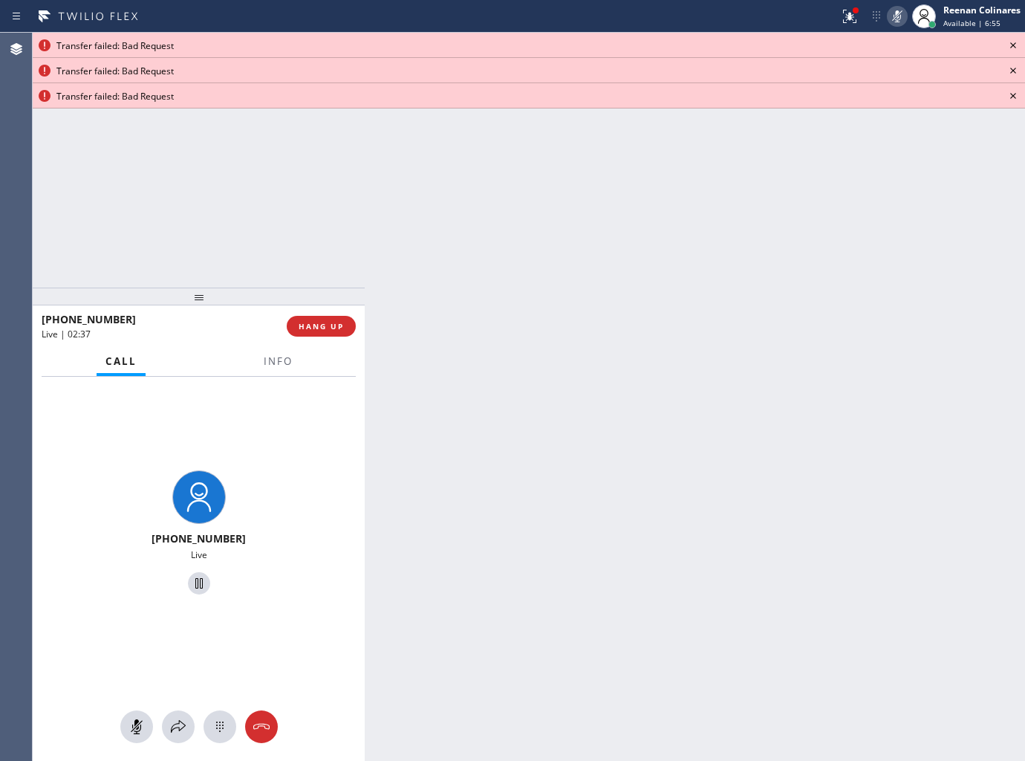
click at [1016, 42] on icon at bounding box center [1013, 45] width 18 height 18
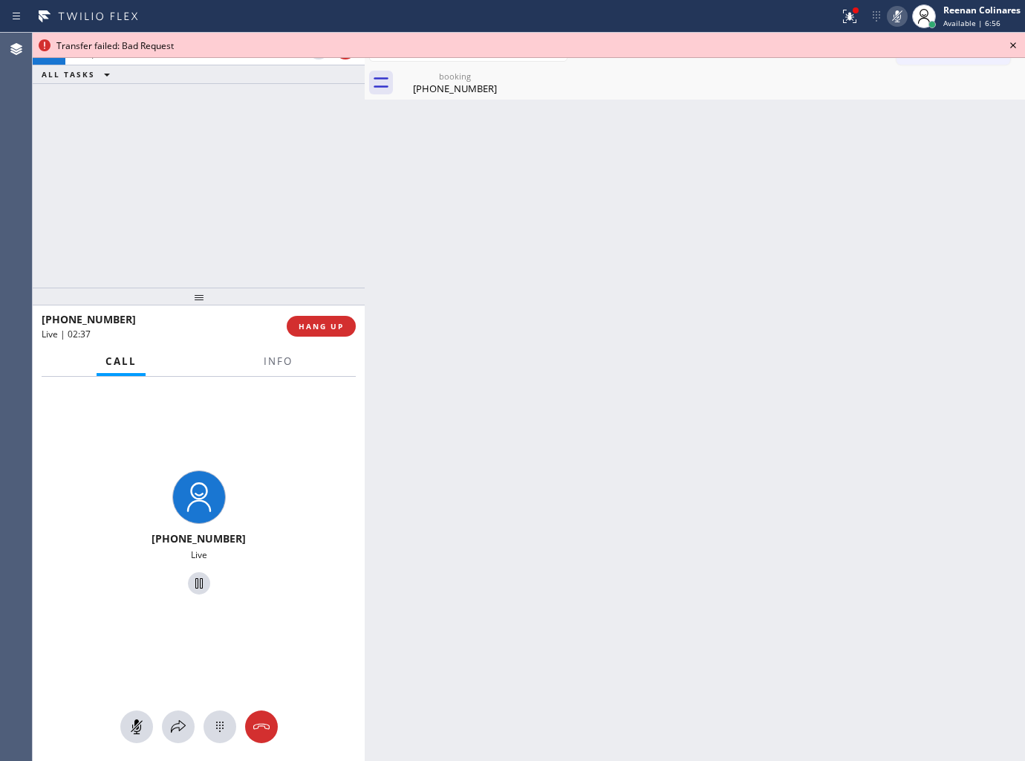
click at [1016, 43] on icon at bounding box center [1013, 45] width 18 height 18
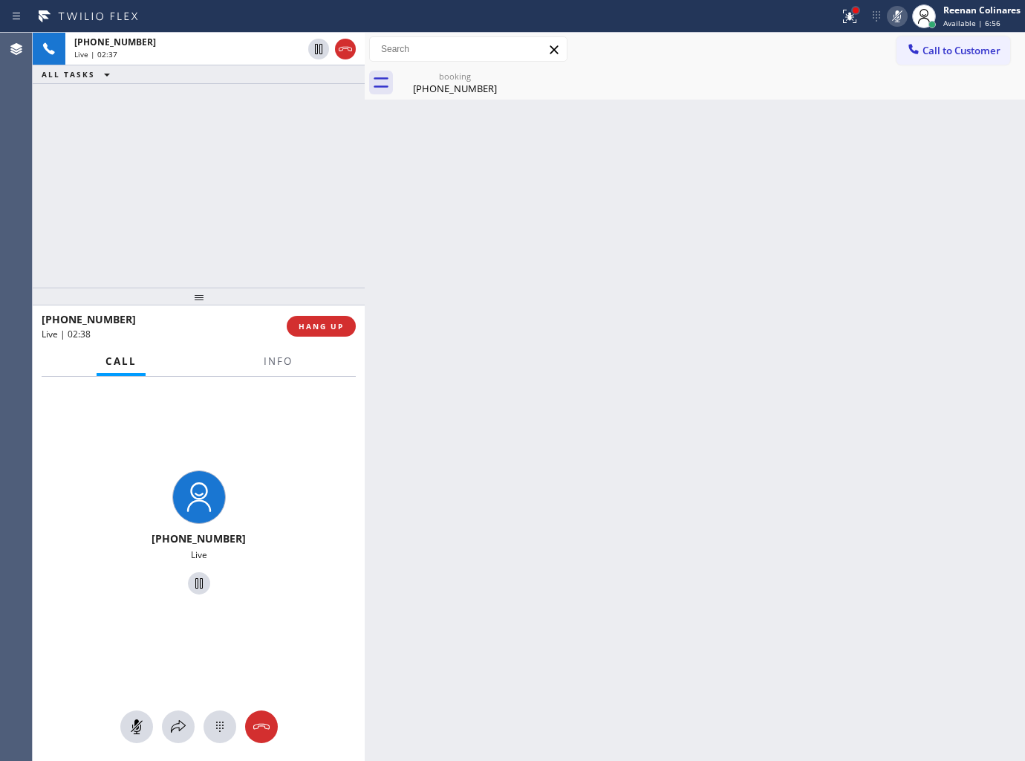
click at [851, 12] on div at bounding box center [855, 10] width 9 height 9
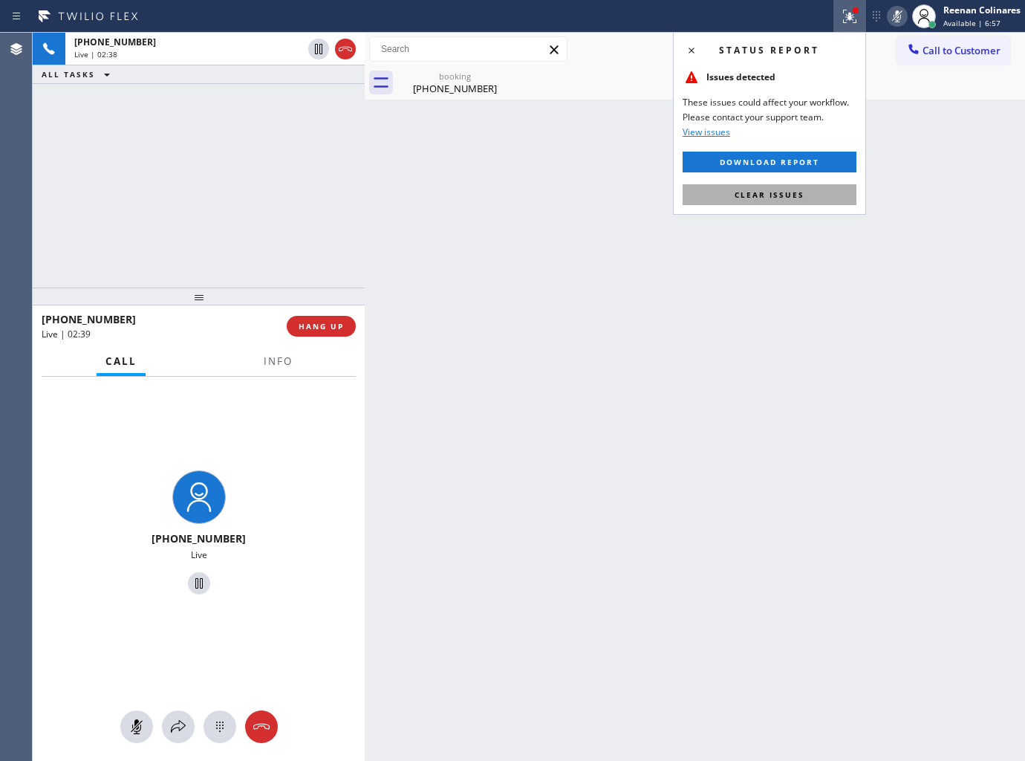
click at [795, 187] on button "Clear issues" at bounding box center [770, 194] width 174 height 21
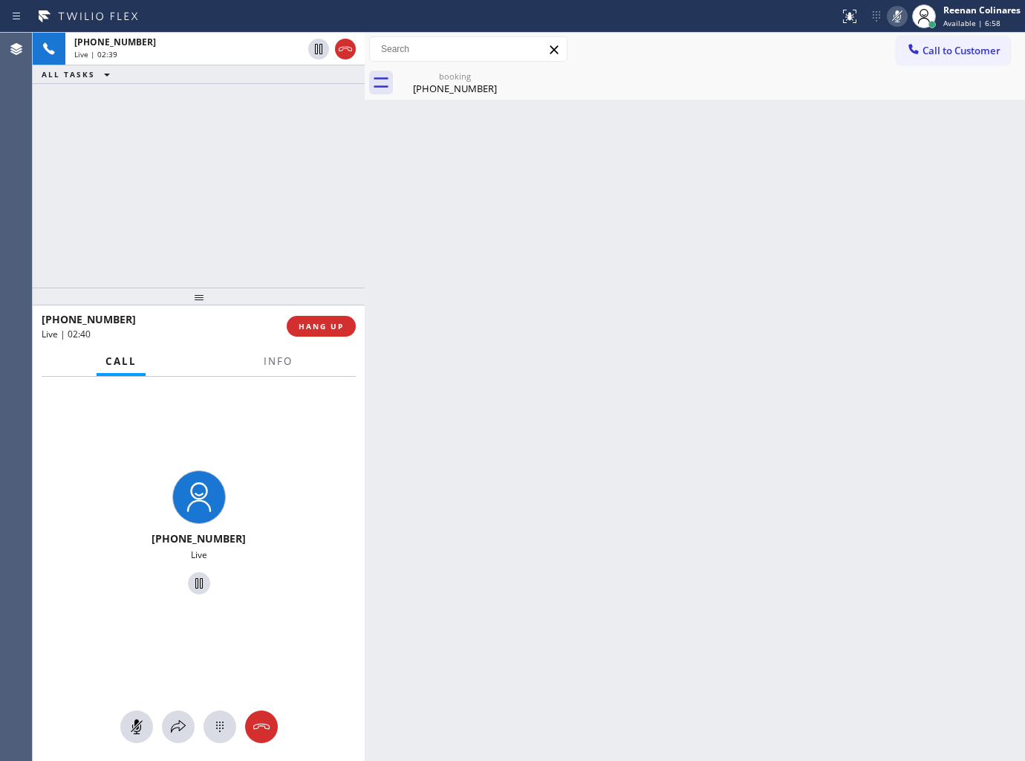
click at [893, 10] on icon at bounding box center [898, 16] width 18 height 18
click at [275, 357] on span "Info" at bounding box center [278, 360] width 29 height 13
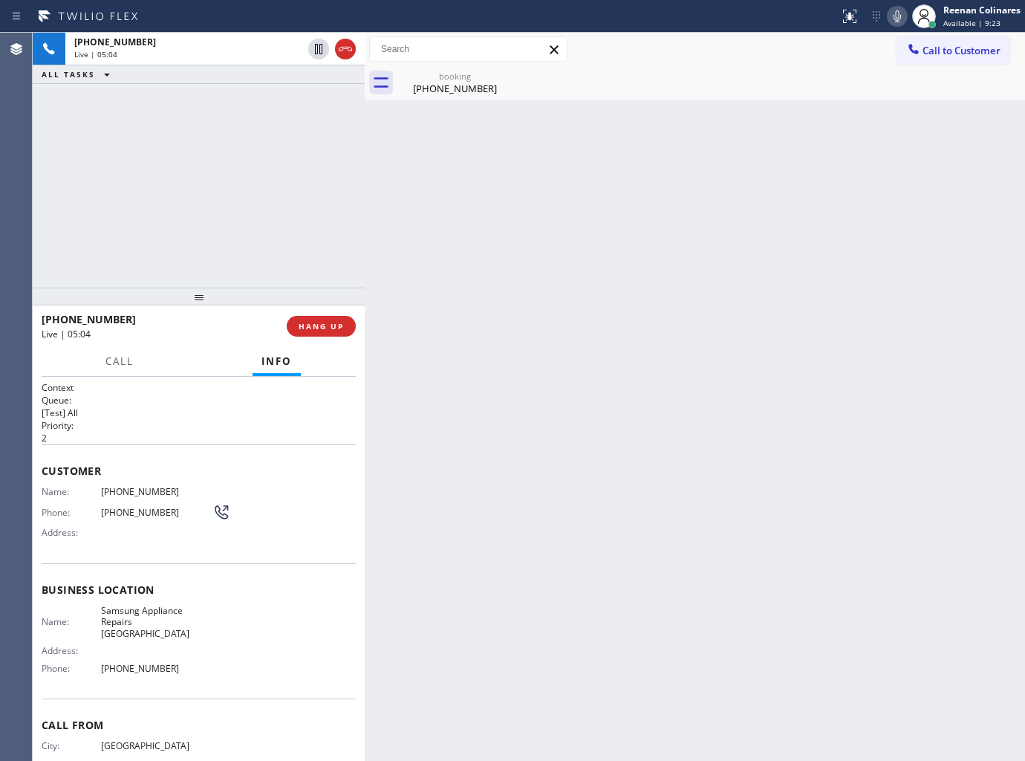
click at [896, 22] on icon at bounding box center [898, 16] width 18 height 18
drag, startPoint x: 322, startPoint y: 333, endPoint x: 1013, endPoint y: 611, distance: 745.7
click at [322, 334] on button "HANG UP" at bounding box center [321, 326] width 69 height 21
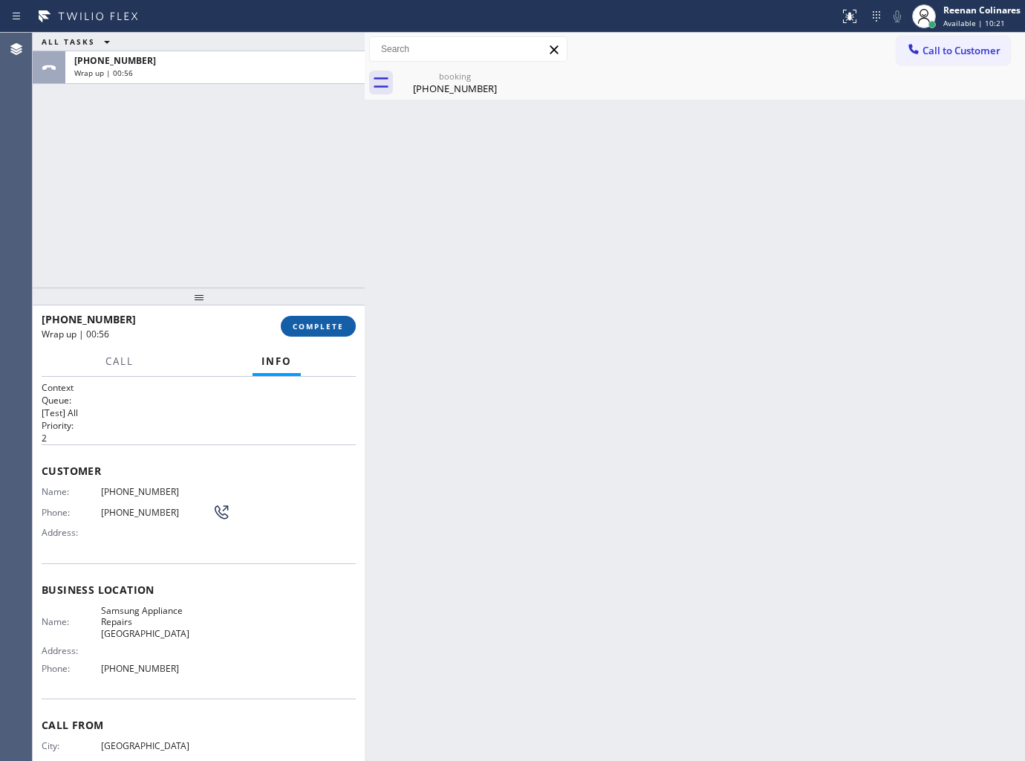
click at [335, 319] on button "COMPLETE" at bounding box center [318, 326] width 75 height 21
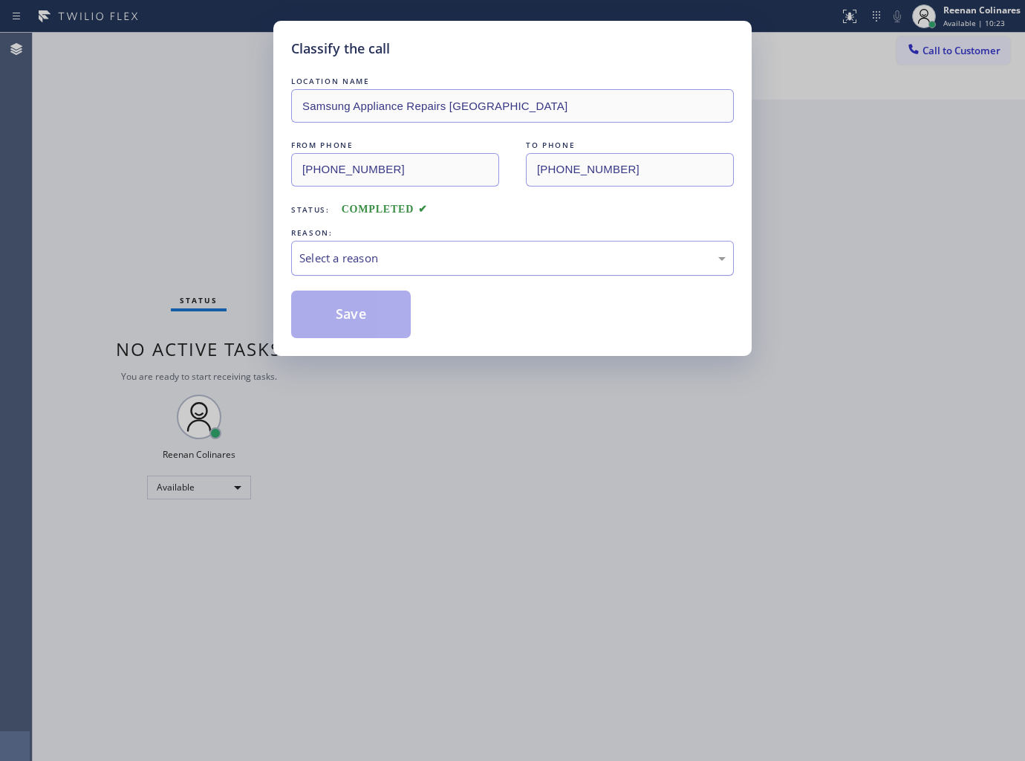
click at [417, 260] on div "Select a reason" at bounding box center [512, 258] width 426 height 17
click at [346, 314] on button "Save" at bounding box center [351, 314] width 120 height 48
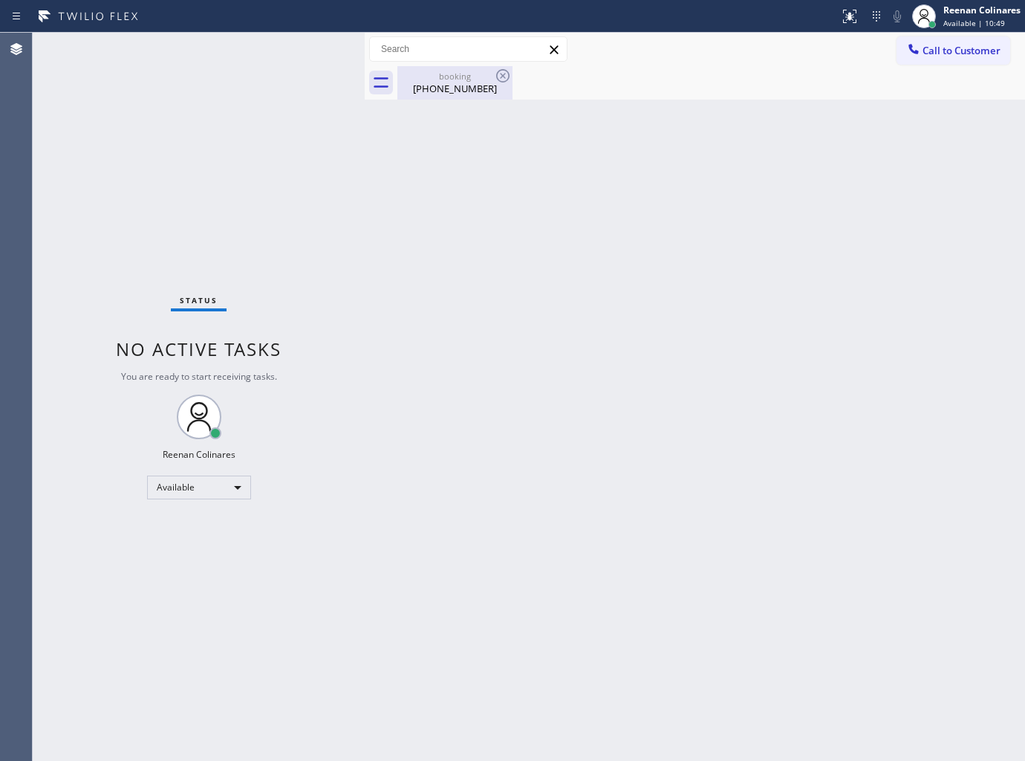
click at [470, 78] on div "booking" at bounding box center [455, 76] width 112 height 11
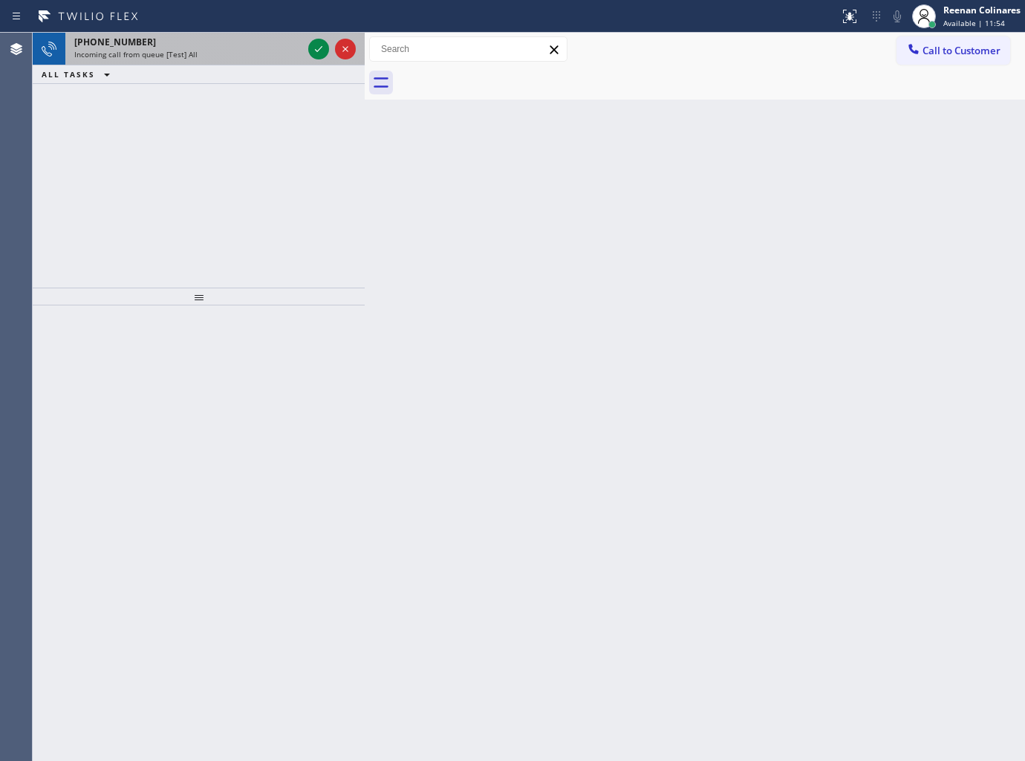
click at [233, 56] on div "Incoming call from queue [Test] All" at bounding box center [188, 54] width 228 height 10
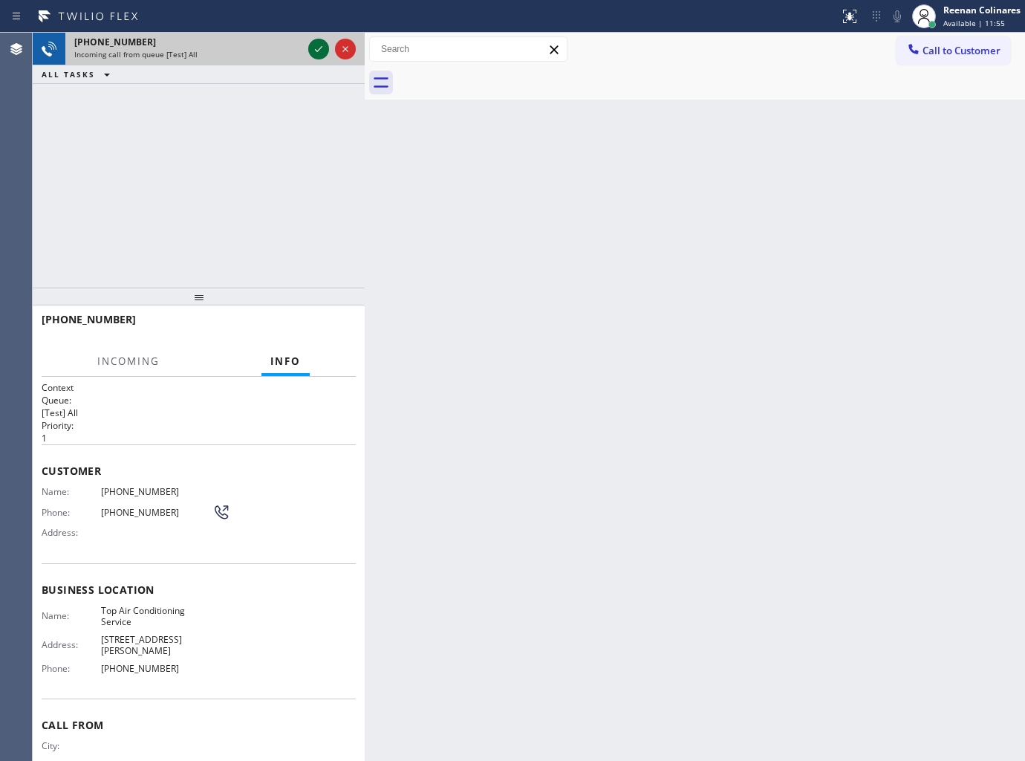
click at [316, 48] on icon at bounding box center [319, 49] width 18 height 18
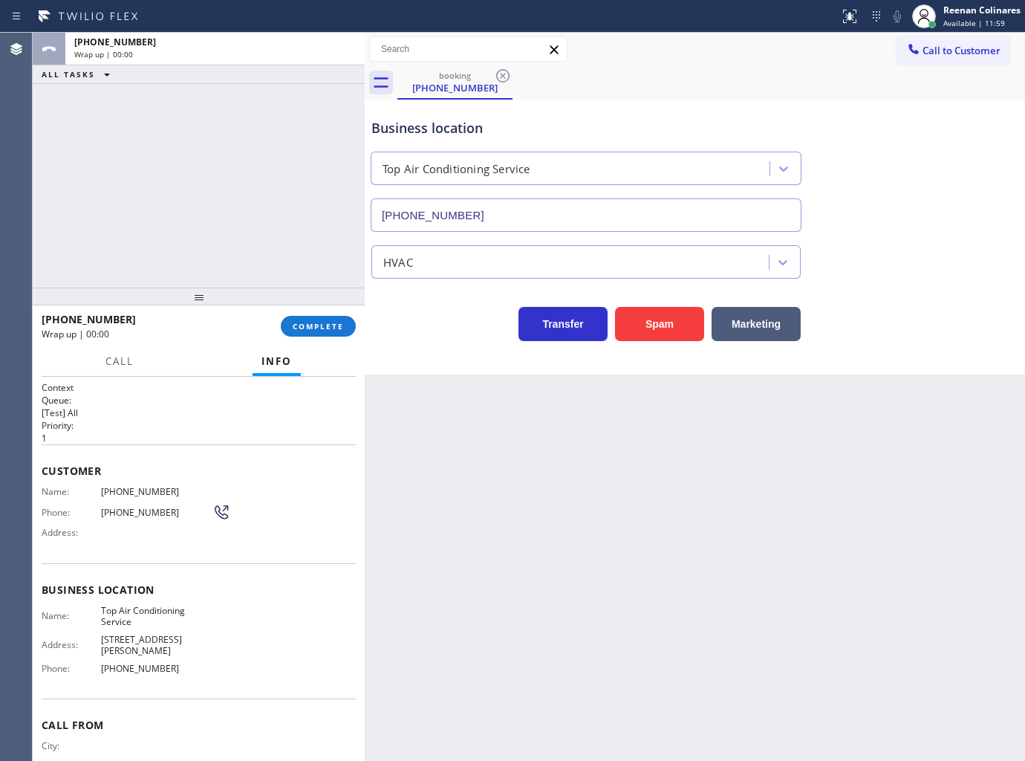
type input "(424) 363-5289"
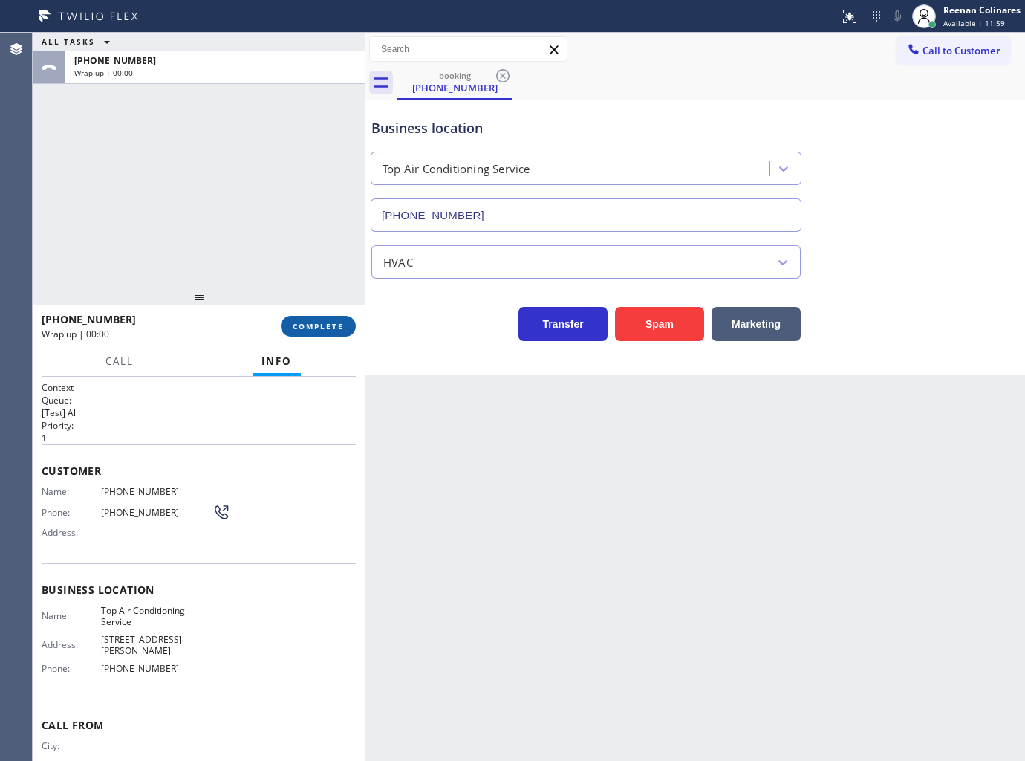
click at [333, 321] on span "COMPLETE" at bounding box center [318, 326] width 51 height 10
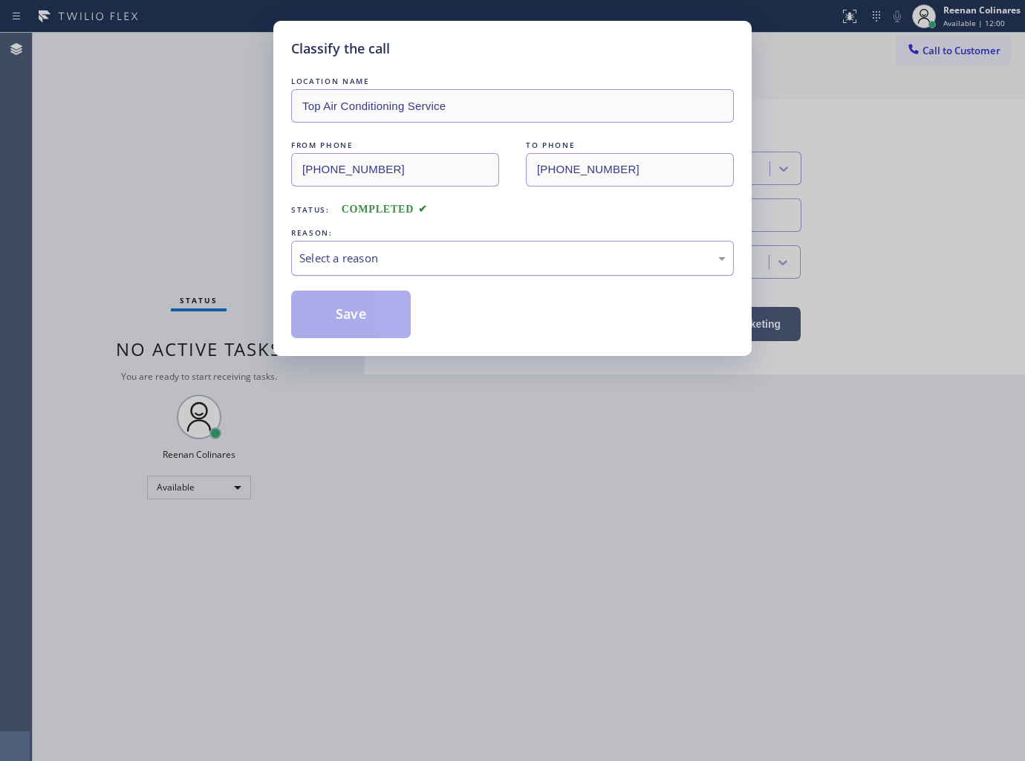
click at [363, 267] on div "Select a reason" at bounding box center [512, 258] width 443 height 35
click at [348, 302] on button "Save" at bounding box center [351, 314] width 120 height 48
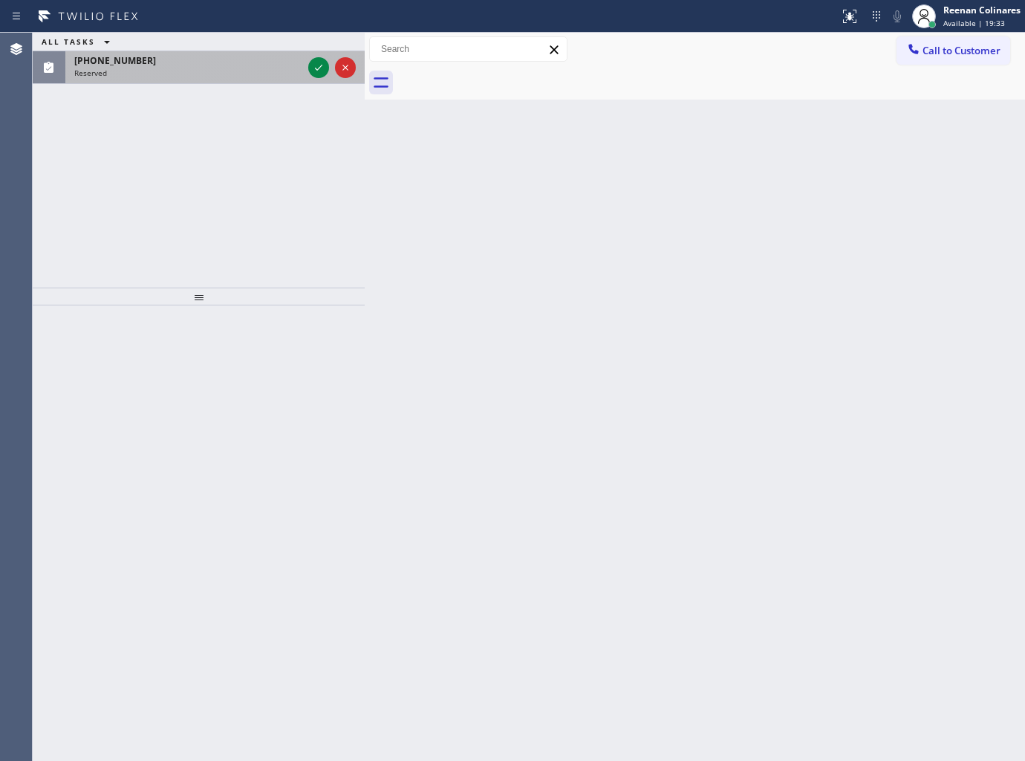
click at [214, 76] on div "Reserved" at bounding box center [188, 73] width 228 height 10
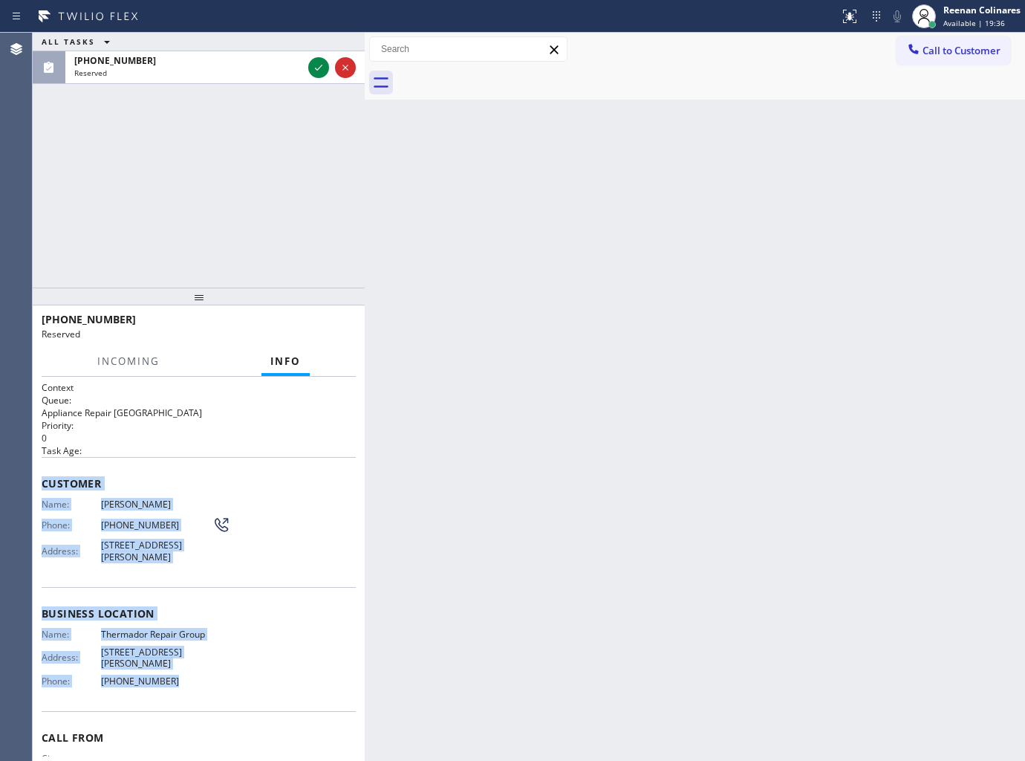
copy div "Customer Name: Rick Boitano Phone: (650) 365-9797 Address: 210 Yarborough Ln, R…"
drag, startPoint x: 39, startPoint y: 481, endPoint x: 329, endPoint y: 685, distance: 354.1
click at [236, 681] on div "Context Queue: Appliance Repair High End Priority: 0 Task Age: Customer Name: R…" at bounding box center [199, 569] width 332 height 385
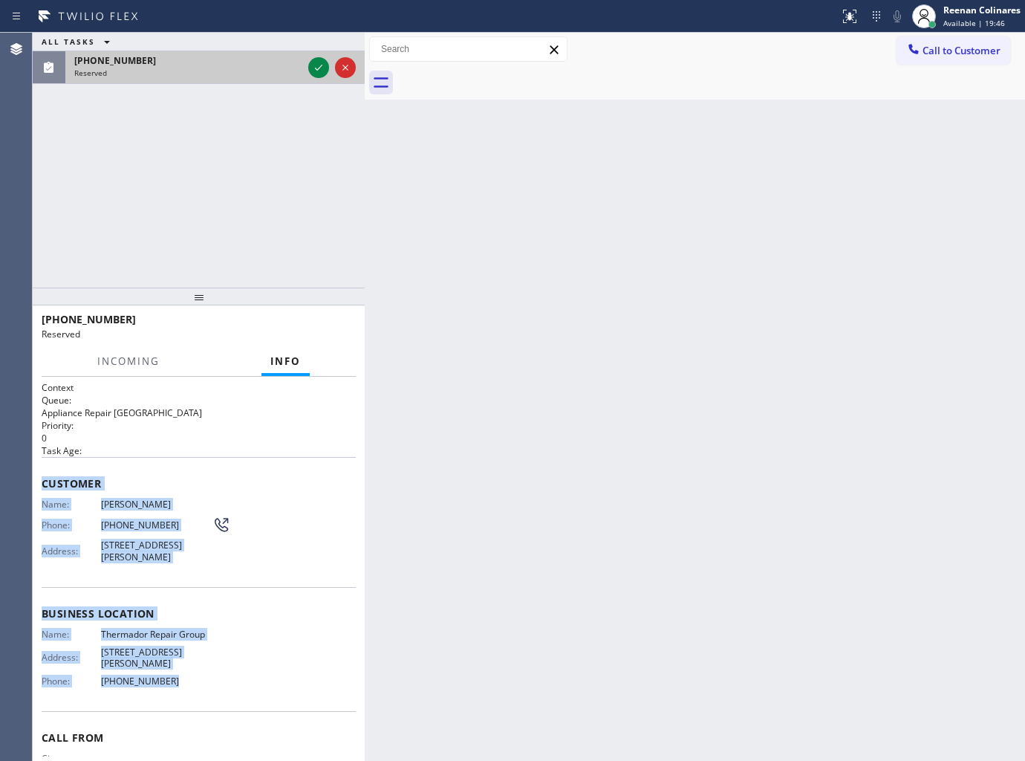
click at [296, 64] on div "[PHONE_NUMBER]" at bounding box center [188, 60] width 228 height 13
click at [313, 68] on icon at bounding box center [319, 68] width 18 height 18
click at [319, 323] on span "COMPLETE" at bounding box center [318, 326] width 51 height 10
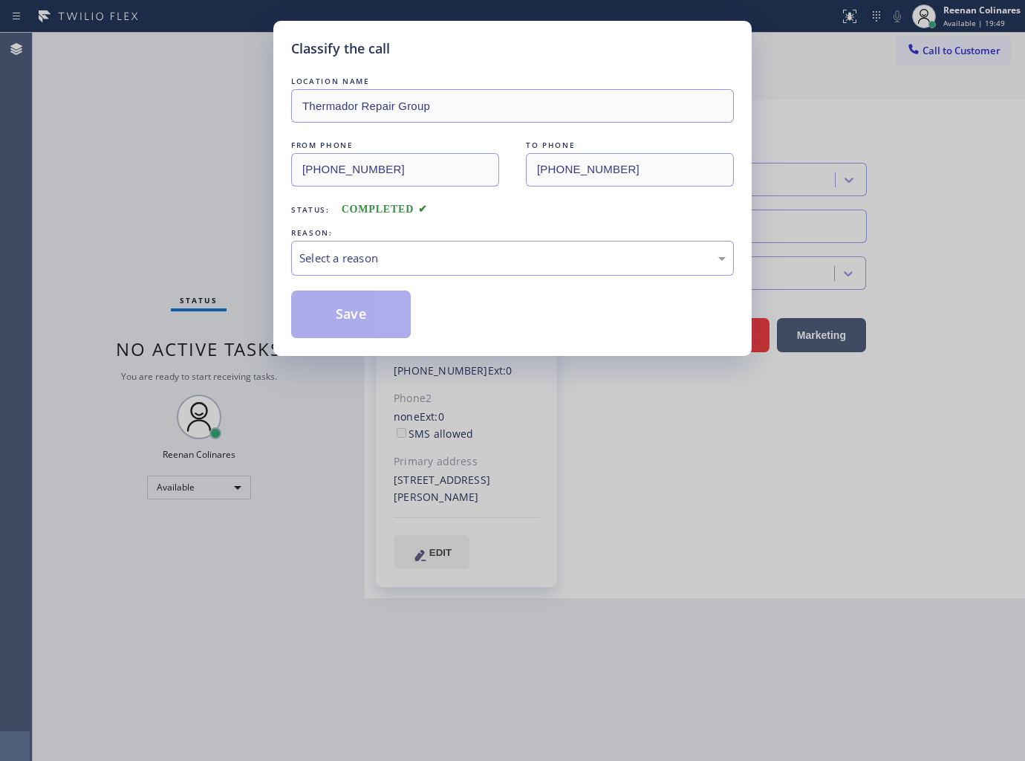
type input "(855) 920-0838"
click at [409, 261] on div "Select a reason" at bounding box center [512, 258] width 426 height 17
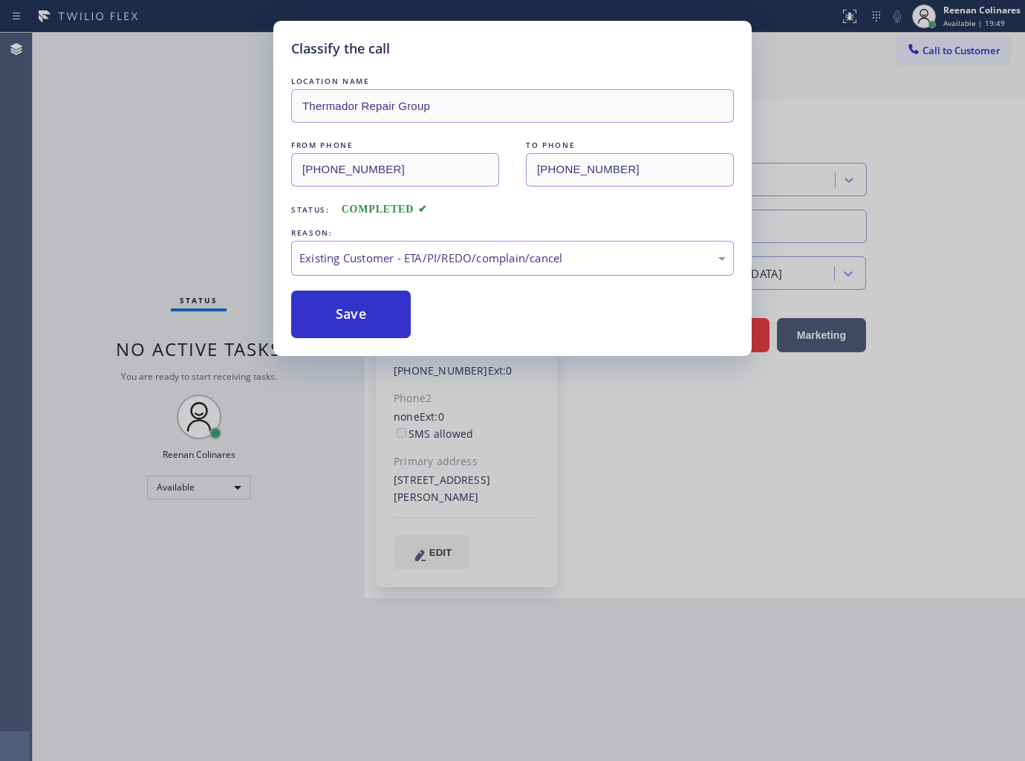
drag, startPoint x: 355, startPoint y: 310, endPoint x: 56, endPoint y: 182, distance: 324.8
click at [344, 310] on button "Save" at bounding box center [351, 314] width 120 height 48
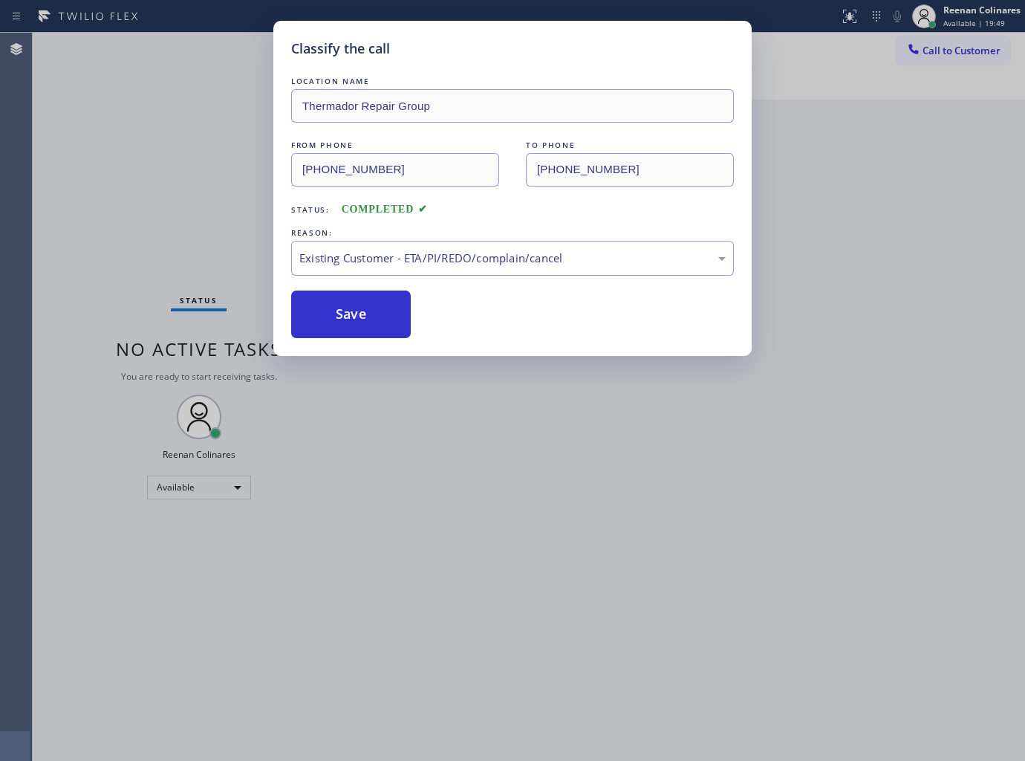
click at [56, 182] on div "Classify the call LOCATION NAME Thermador Repair Group FROM PHONE (650) 365-979…" at bounding box center [512, 380] width 1025 height 761
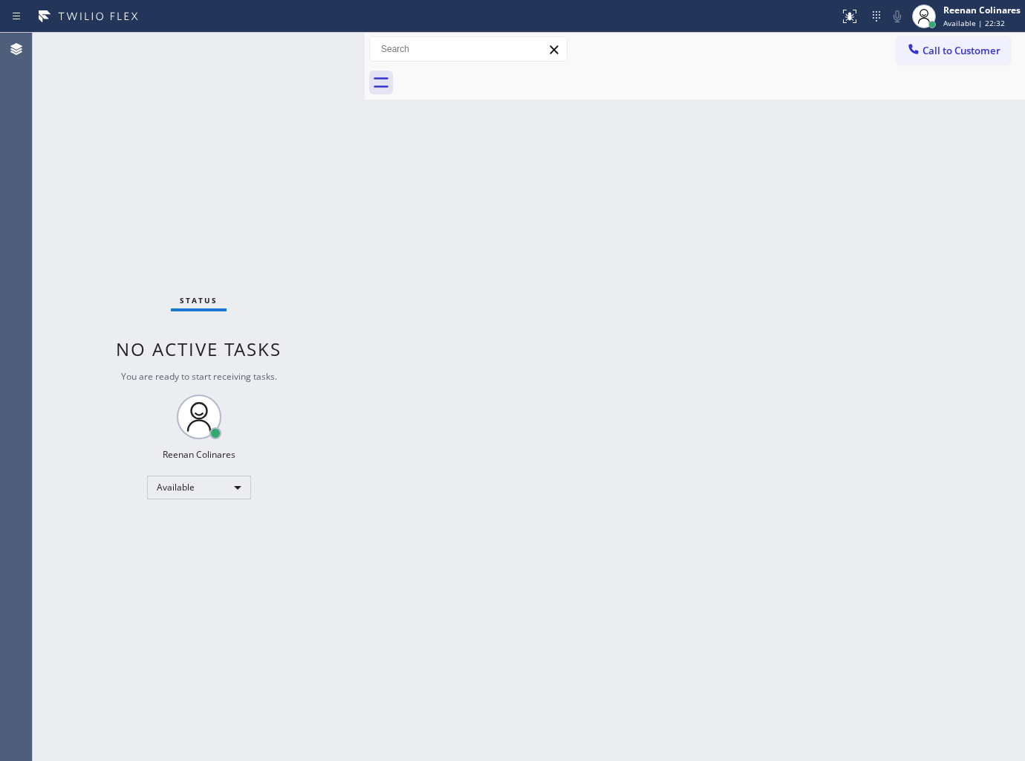
click at [514, 238] on div "Back to Dashboard Change Sender ID Customers Technicians Select a contact Outbo…" at bounding box center [695, 397] width 660 height 728
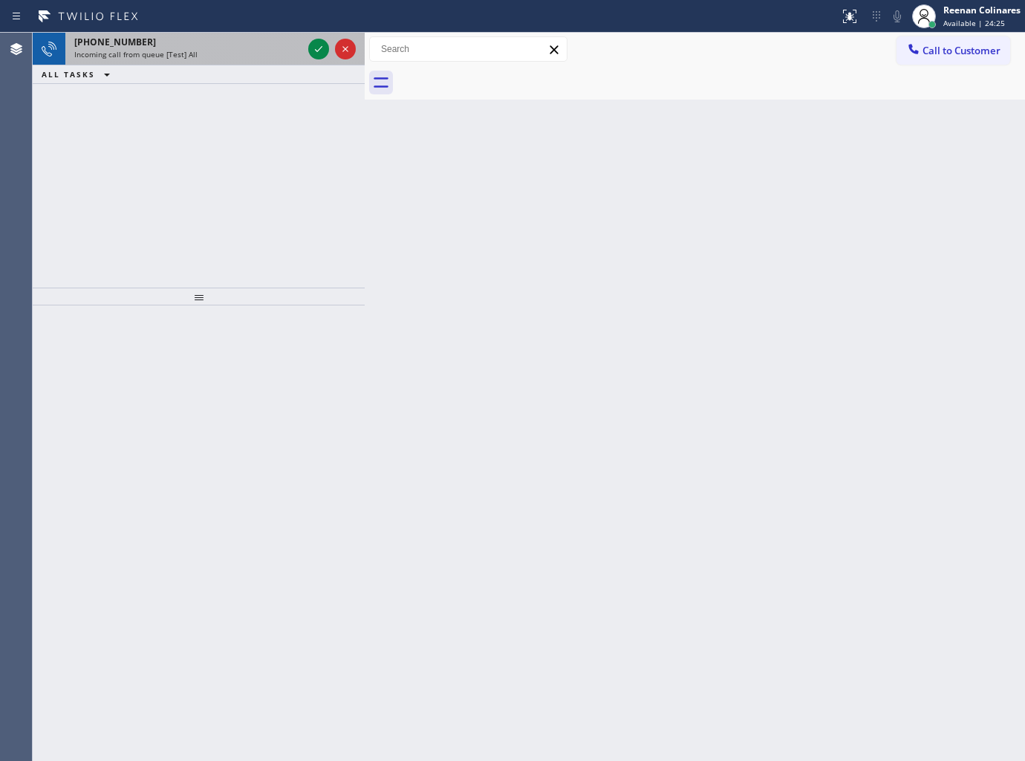
click at [184, 49] on span "Incoming call from queue [Test] All" at bounding box center [135, 54] width 123 height 10
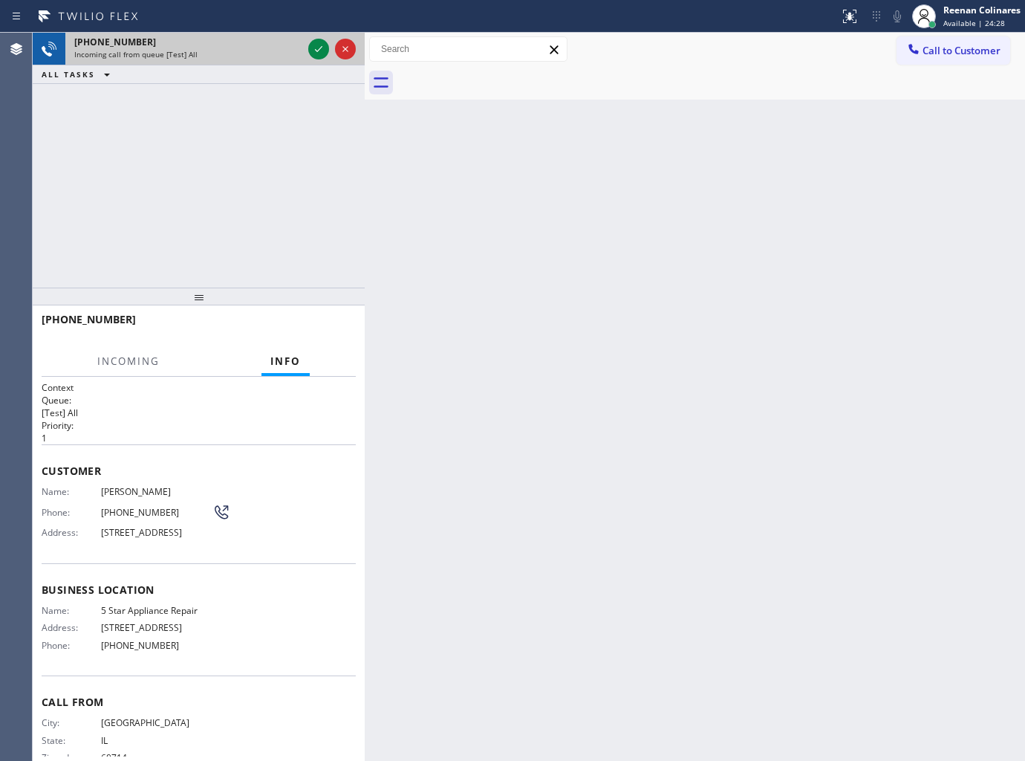
click at [229, 51] on div "Incoming call from queue [Test] All" at bounding box center [188, 54] width 228 height 10
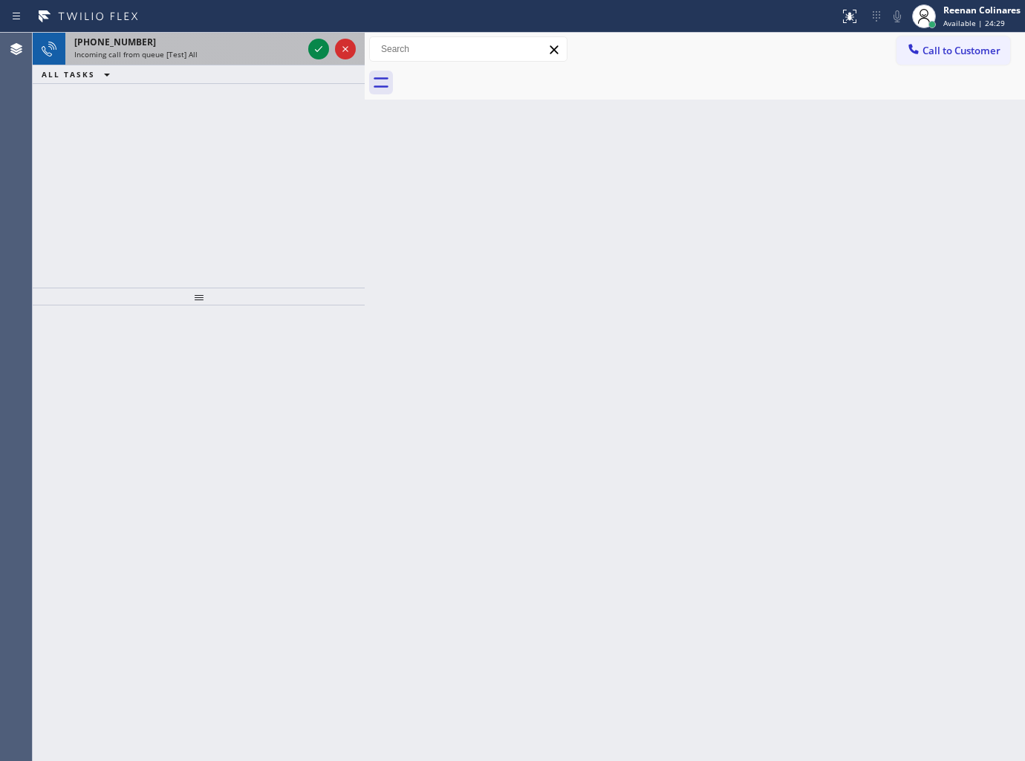
click at [198, 40] on div "+18479624764" at bounding box center [188, 42] width 228 height 13
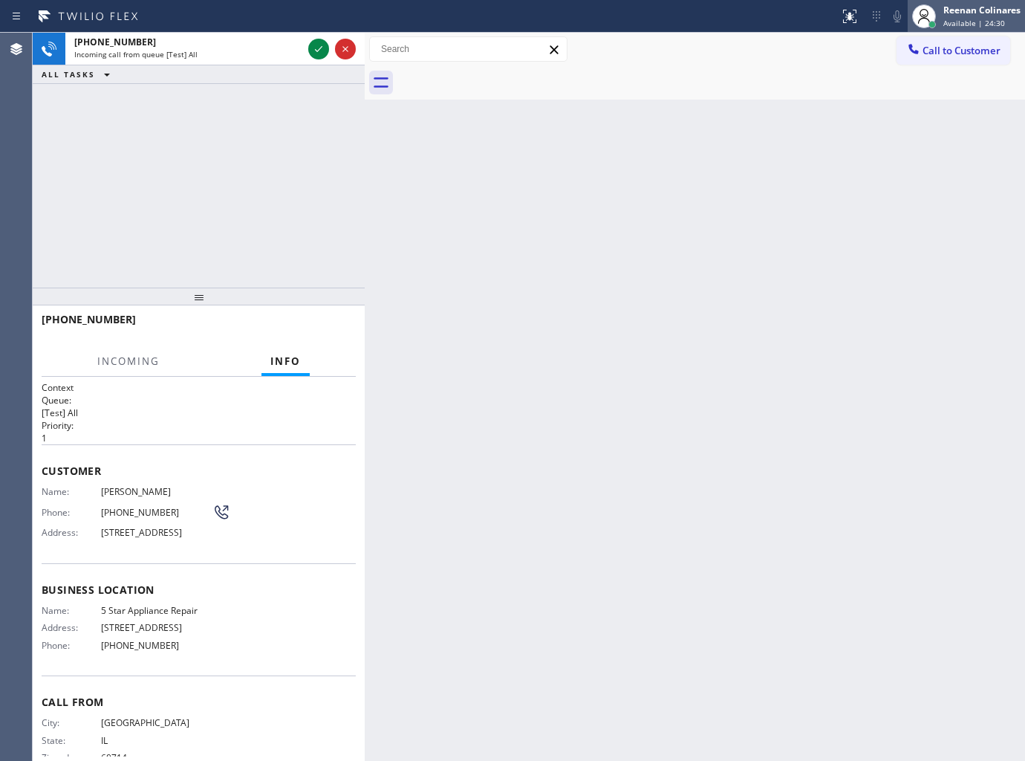
click at [954, 21] on span "Available | 24:30" at bounding box center [975, 23] width 62 height 10
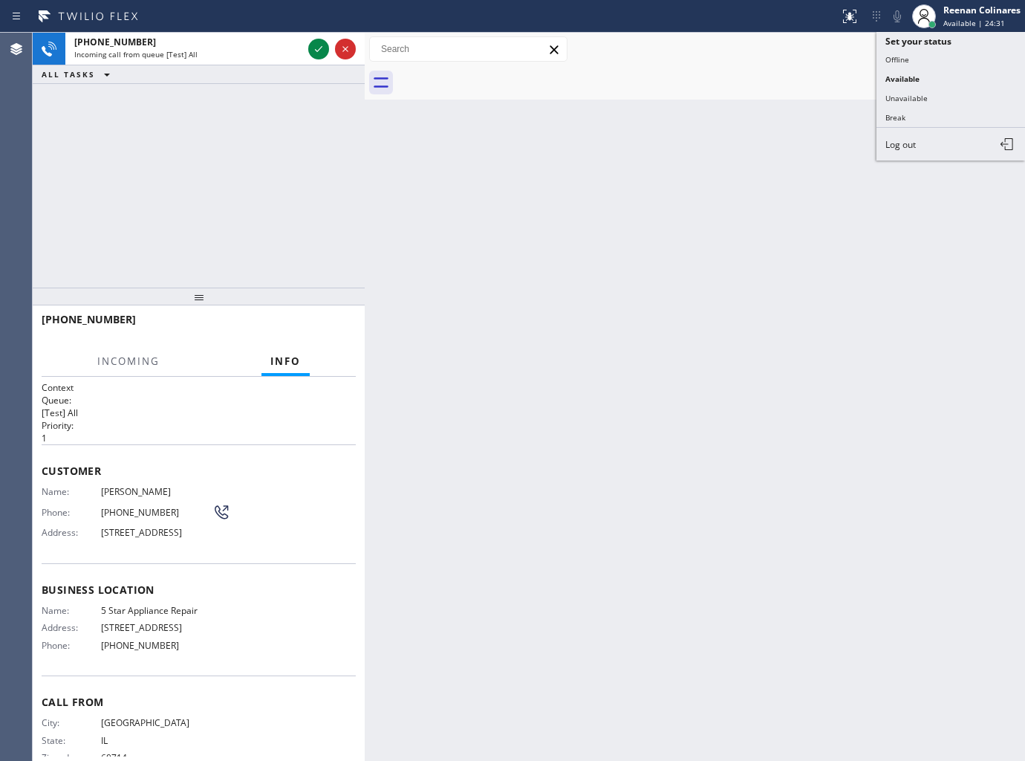
click at [899, 100] on button "Unavailable" at bounding box center [951, 97] width 149 height 19
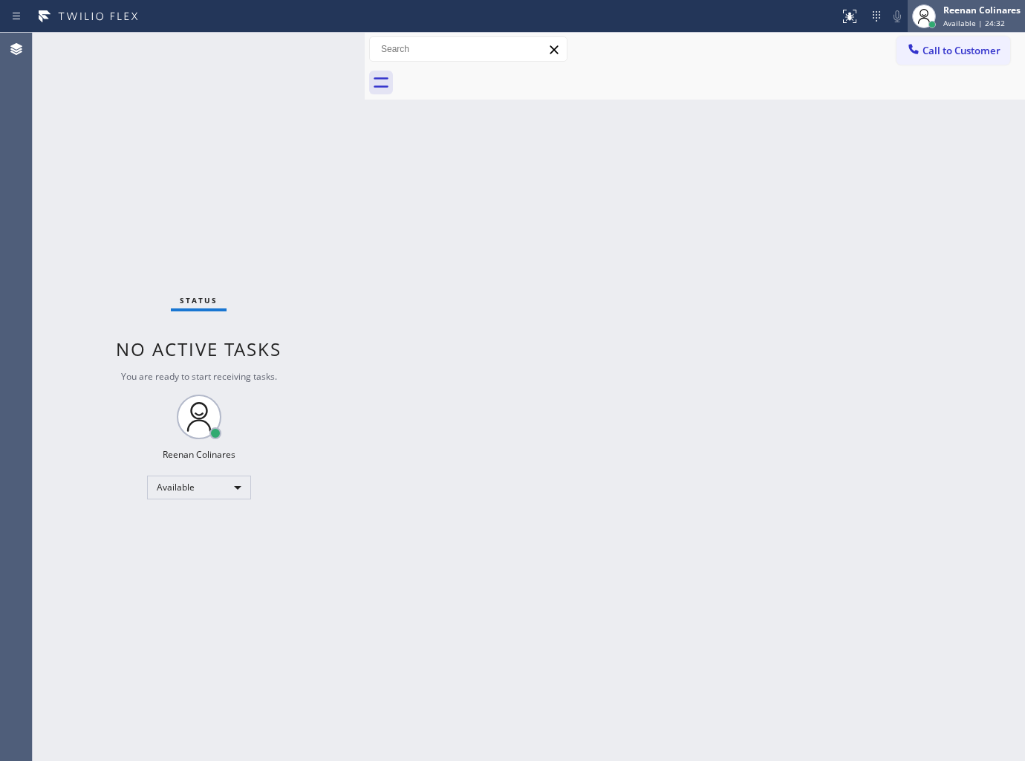
click at [957, 13] on div "Reenan Colinares" at bounding box center [982, 10] width 77 height 13
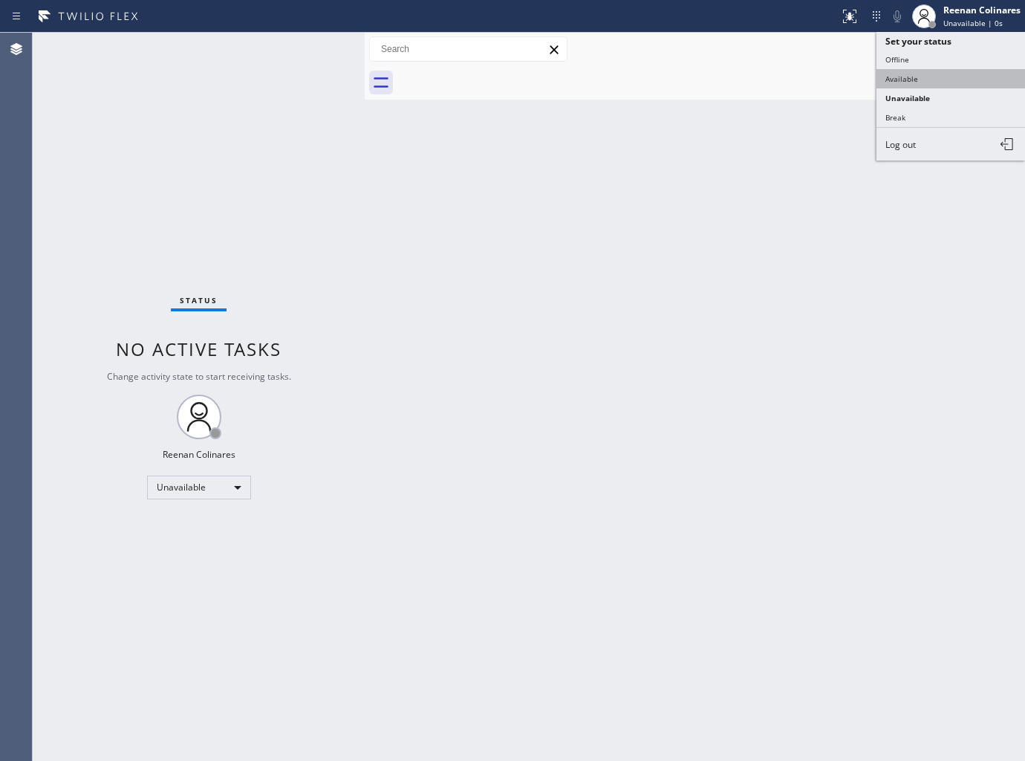
click at [908, 76] on button "Available" at bounding box center [951, 78] width 149 height 19
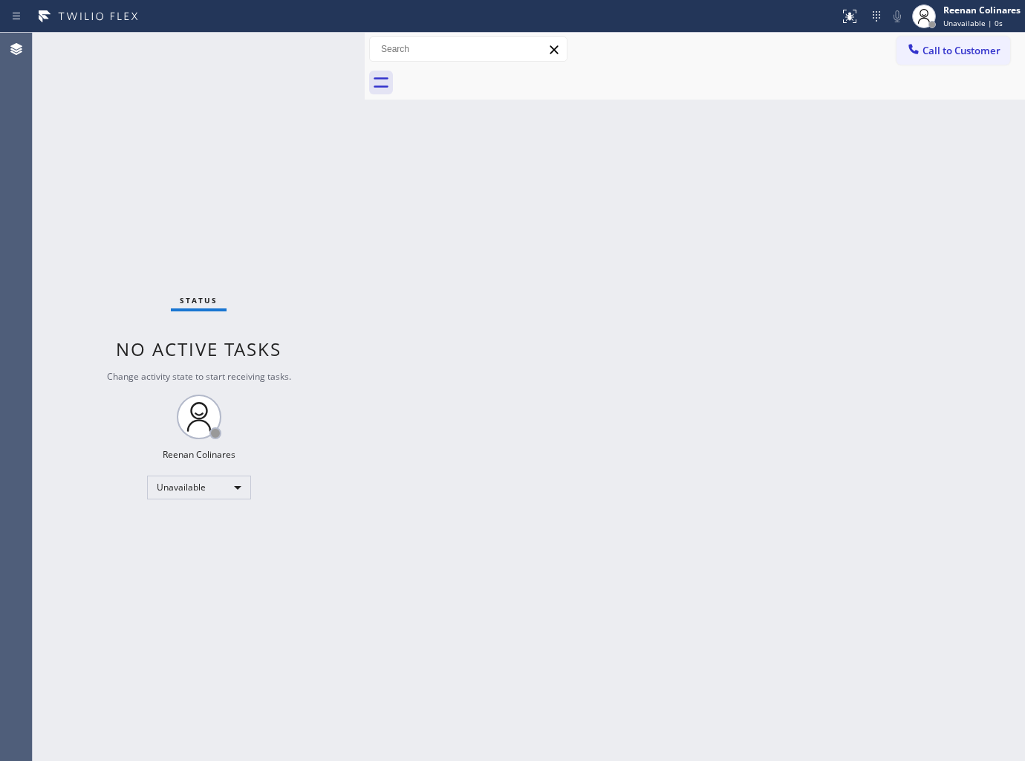
click at [487, 152] on div "Back to Dashboard Change Sender ID Customers Technicians Select a contact Outbo…" at bounding box center [695, 397] width 660 height 728
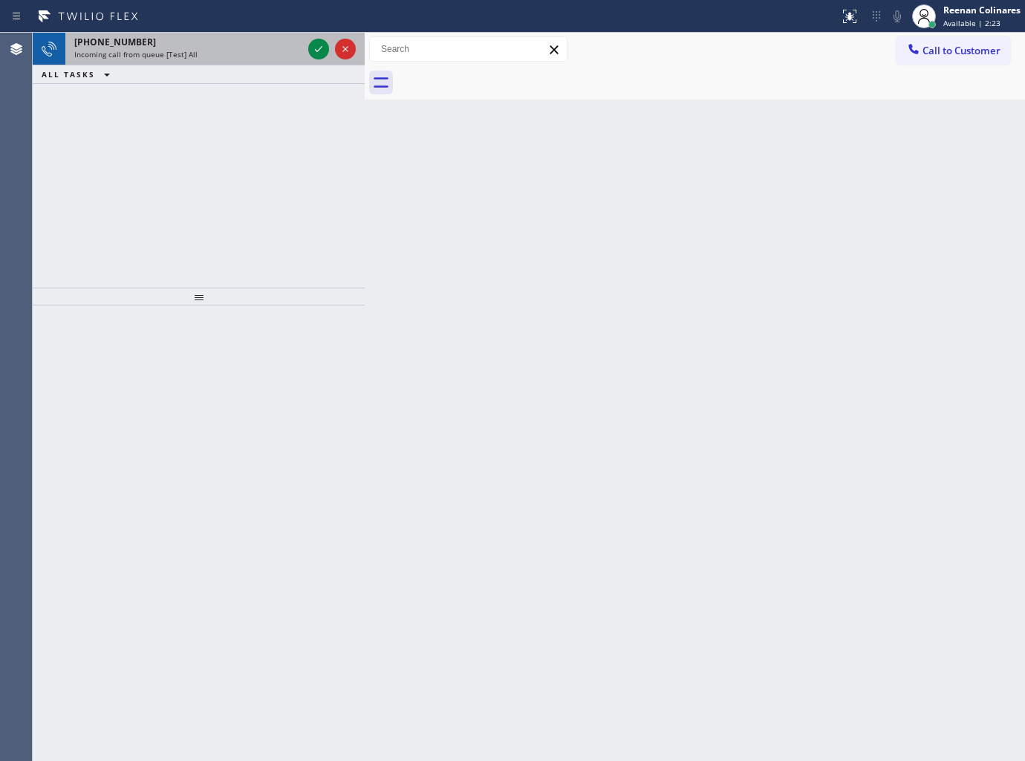
click at [204, 49] on div "Incoming call from queue [Test] All" at bounding box center [188, 54] width 228 height 10
click at [253, 53] on div "Incoming call from queue [Test] All" at bounding box center [188, 54] width 228 height 10
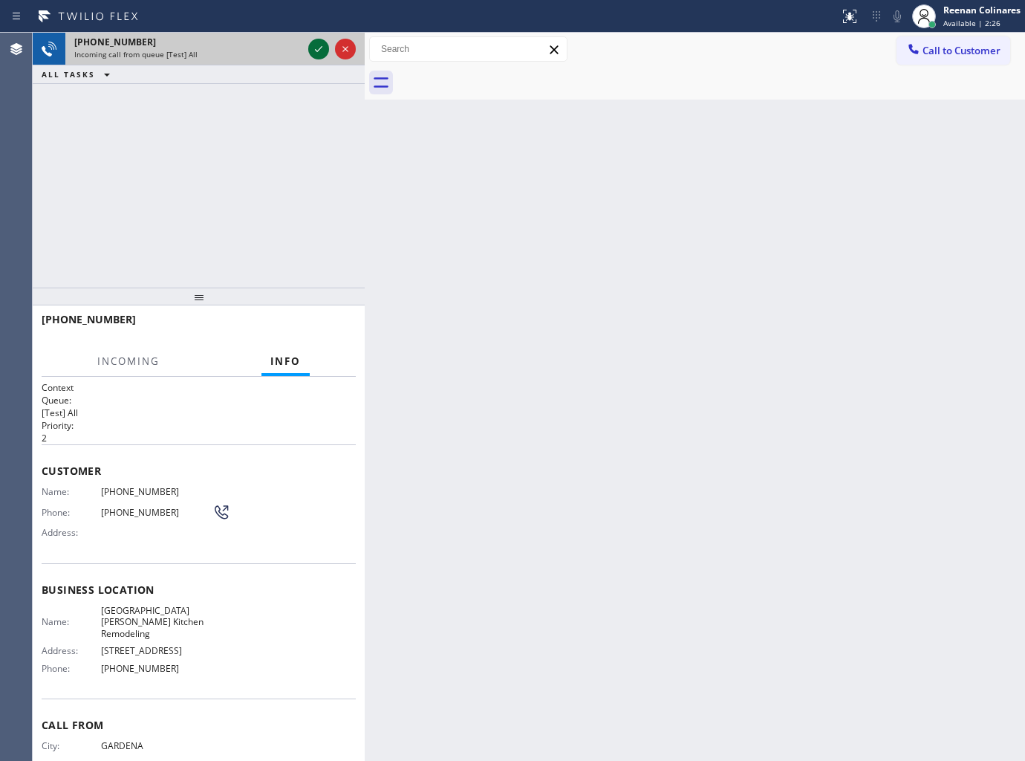
click at [315, 50] on icon at bounding box center [319, 49] width 18 height 18
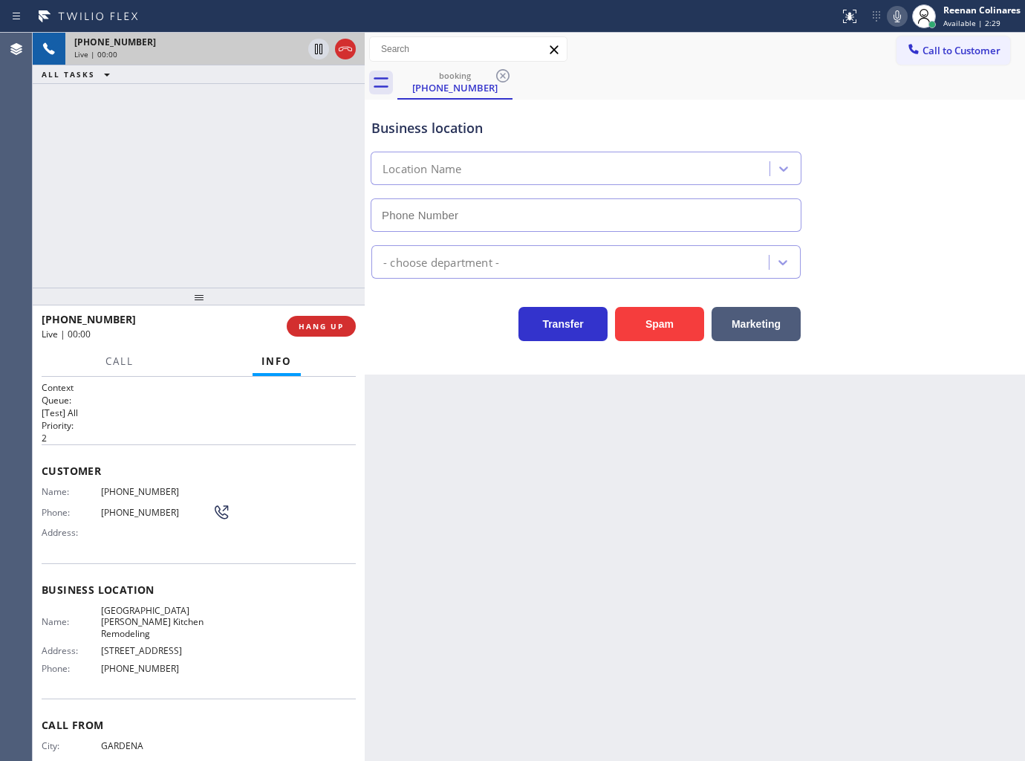
type input "(310) 773-4162"
click at [897, 11] on icon at bounding box center [898, 16] width 18 height 18
click at [897, 13] on icon at bounding box center [898, 16] width 18 height 18
click at [897, 19] on icon at bounding box center [898, 16] width 18 height 18
click at [335, 327] on span "HANG UP" at bounding box center [321, 326] width 45 height 10
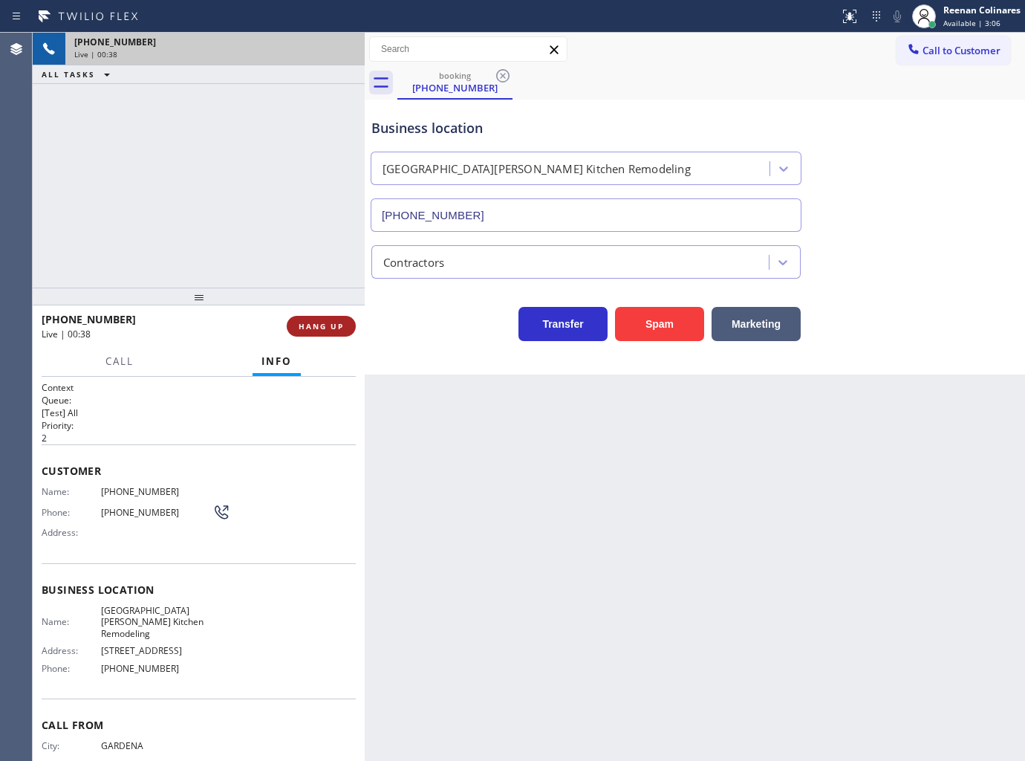
click at [335, 327] on span "HANG UP" at bounding box center [321, 326] width 45 height 10
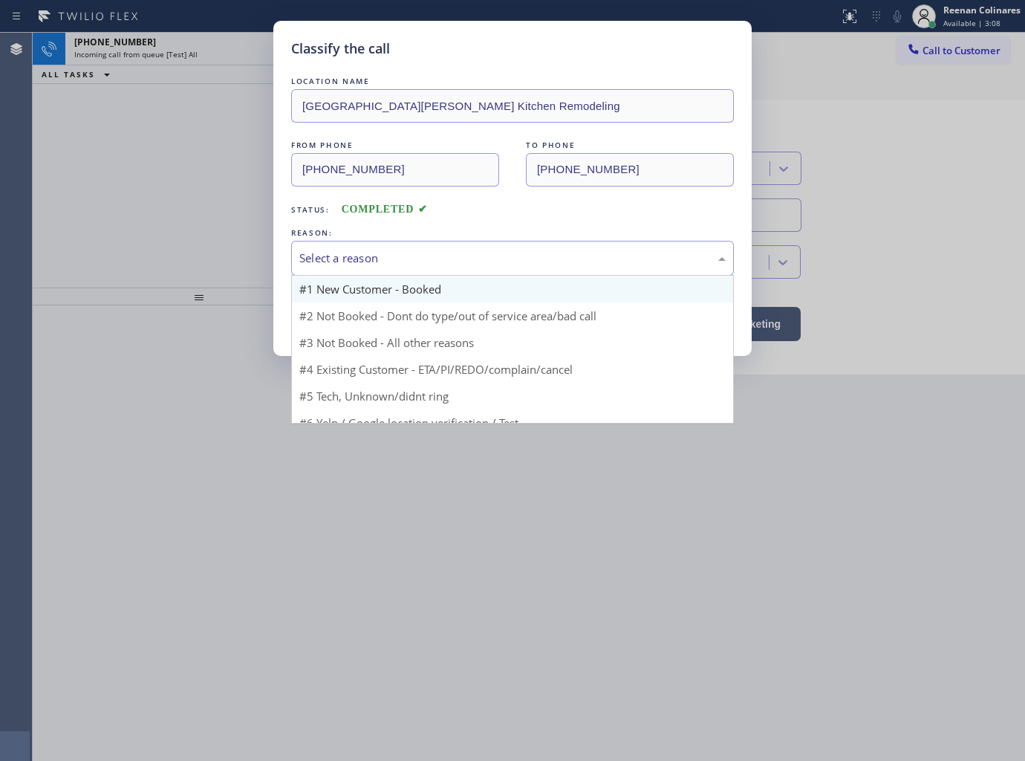
drag, startPoint x: 412, startPoint y: 253, endPoint x: 381, endPoint y: 299, distance: 55.8
click at [412, 253] on div "Select a reason" at bounding box center [512, 258] width 426 height 17
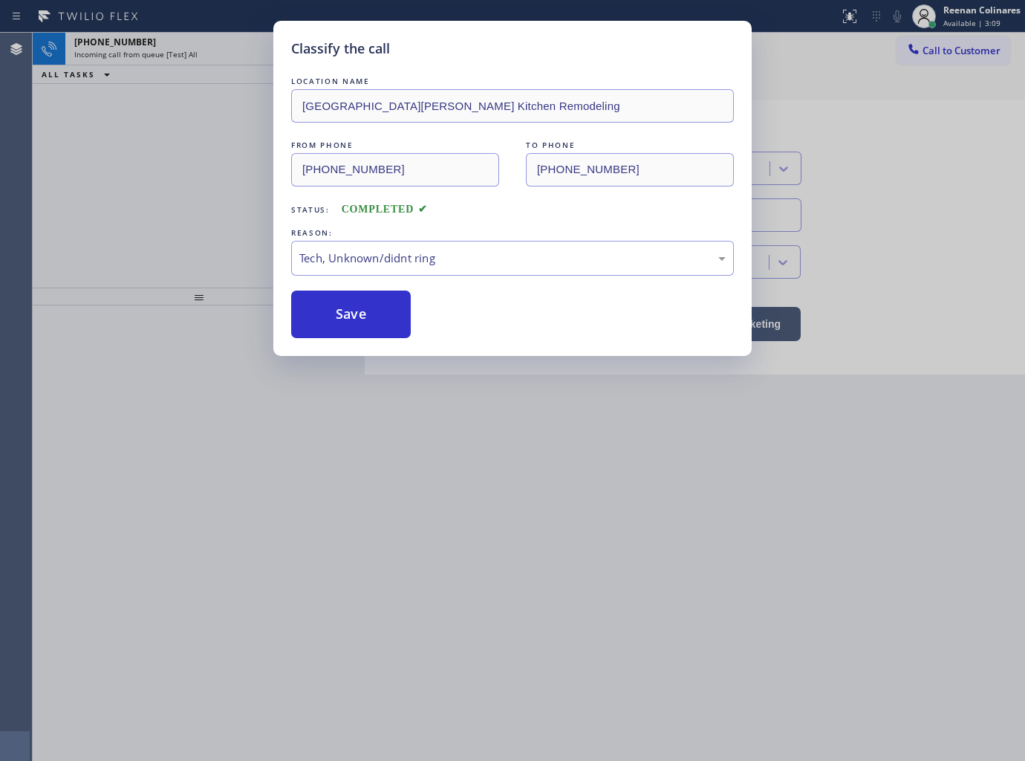
drag, startPoint x: 340, startPoint y: 316, endPoint x: 1024, endPoint y: 117, distance: 712.6
click at [354, 310] on button "Save" at bounding box center [351, 314] width 120 height 48
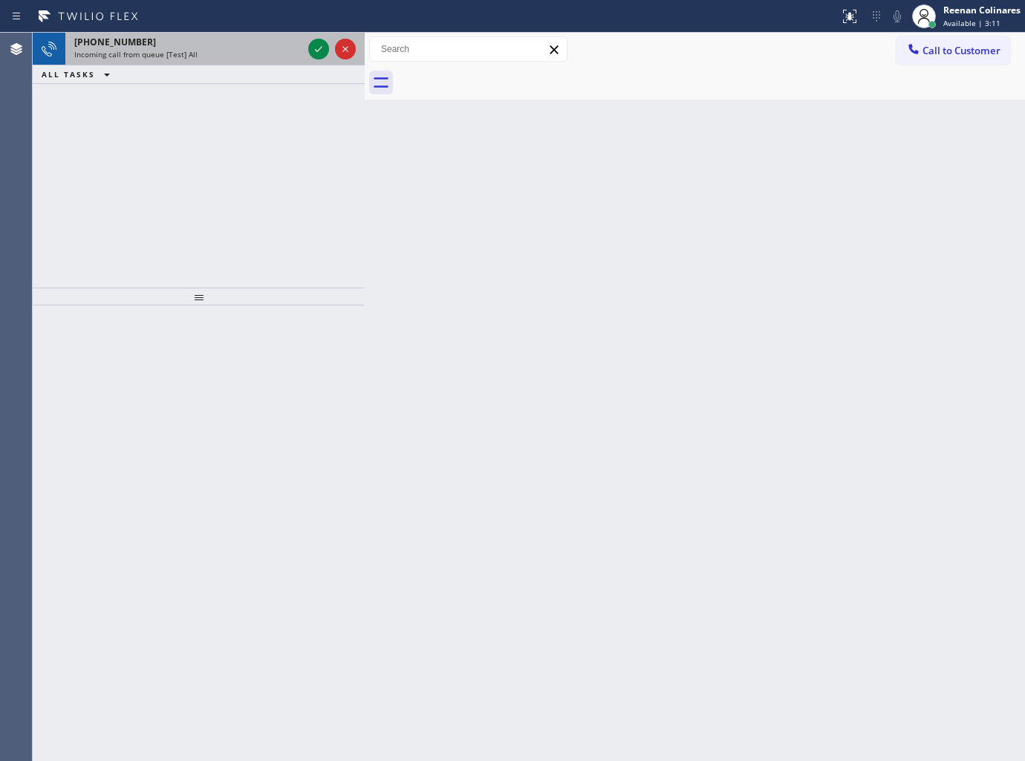
click at [238, 52] on div "Incoming call from queue [Test] All" at bounding box center [188, 54] width 228 height 10
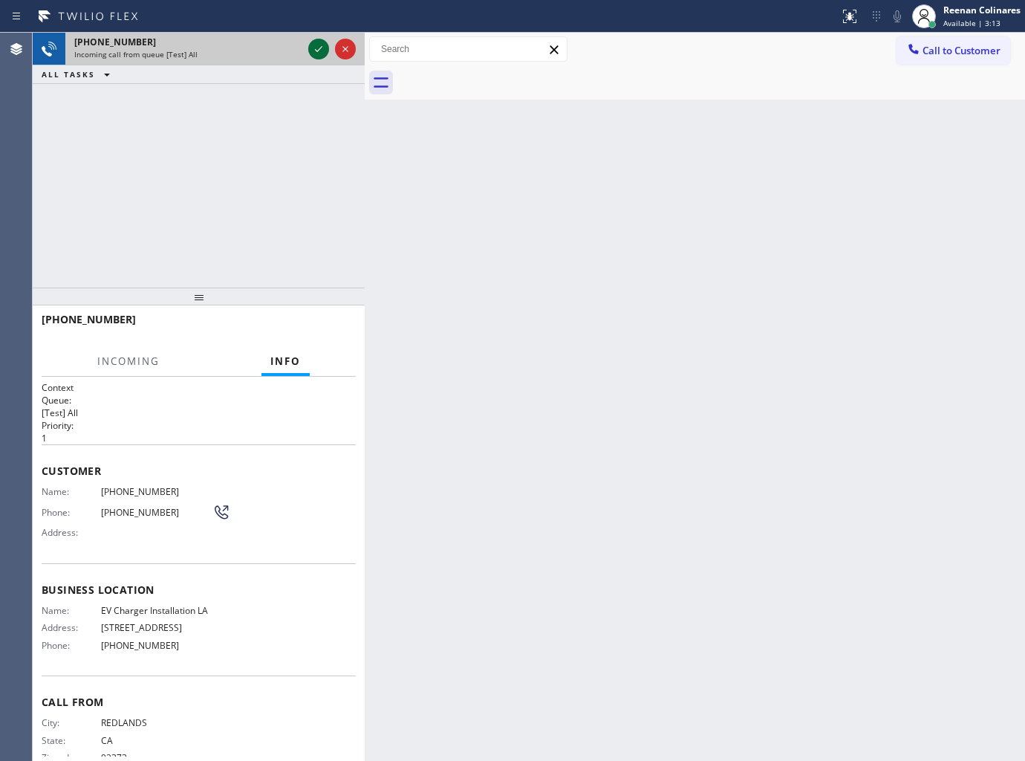
click at [314, 53] on icon at bounding box center [319, 49] width 18 height 18
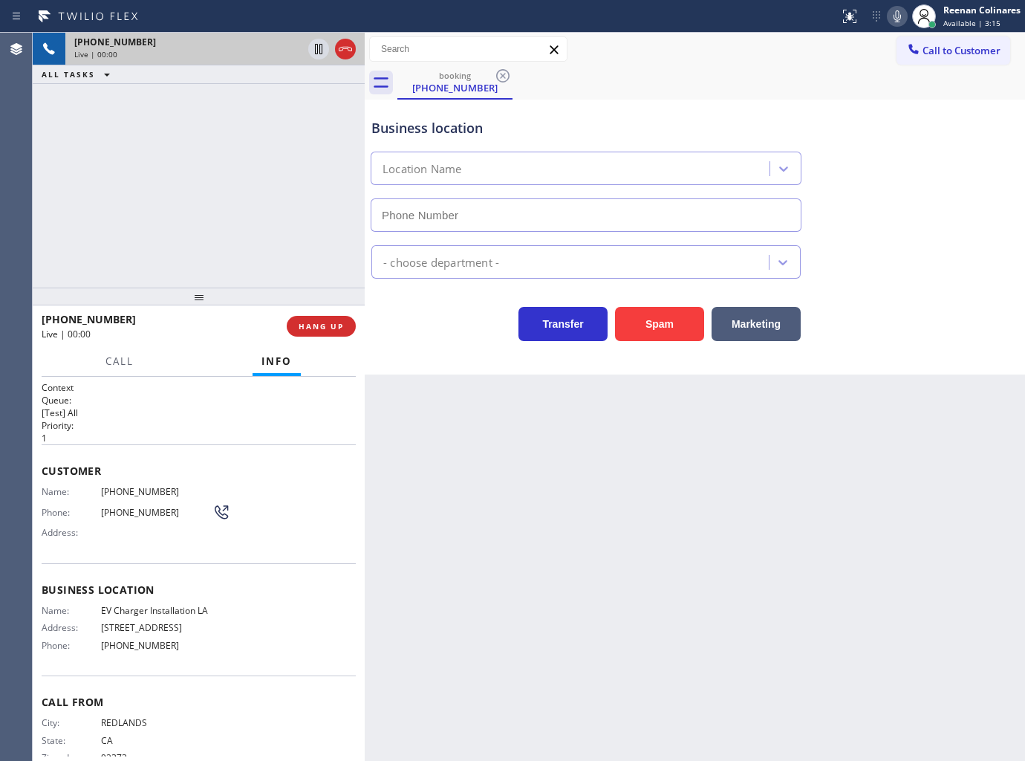
type input "(213) 297-3685"
click at [895, 25] on button at bounding box center [897, 16] width 21 height 21
click at [894, 19] on icon at bounding box center [898, 16] width 18 height 18
click at [77, 353] on div "Call Info" at bounding box center [199, 362] width 314 height 30
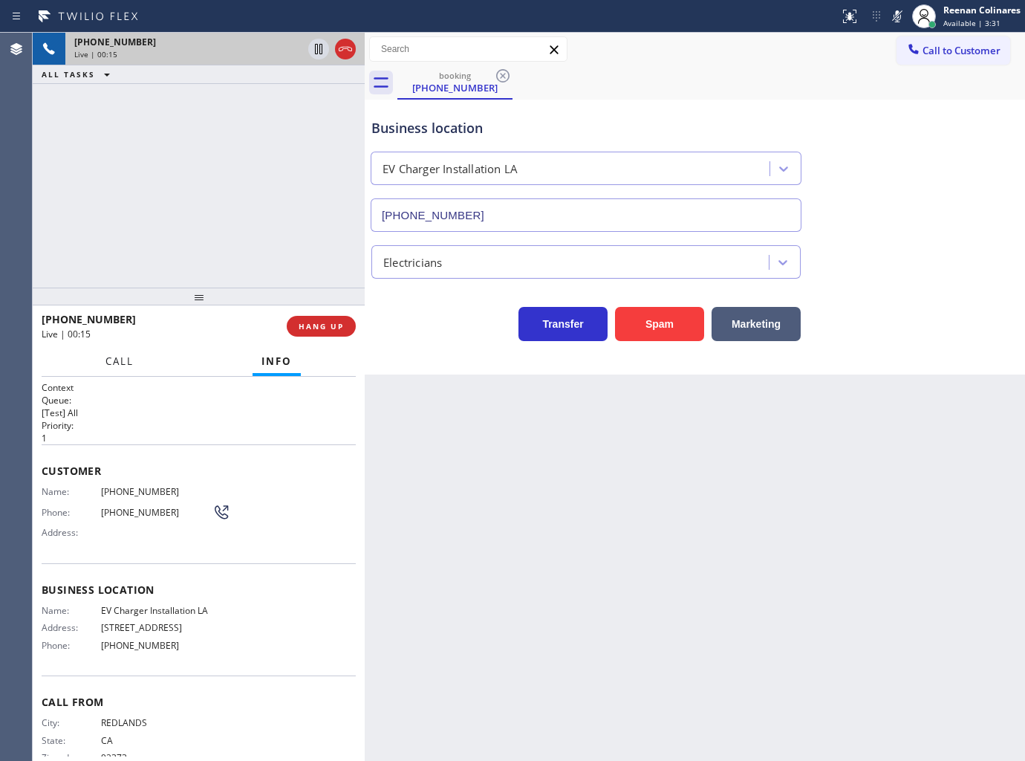
drag, startPoint x: 107, startPoint y: 357, endPoint x: 117, endPoint y: 364, distance: 12.2
click at [107, 357] on span "Call" at bounding box center [119, 360] width 28 height 13
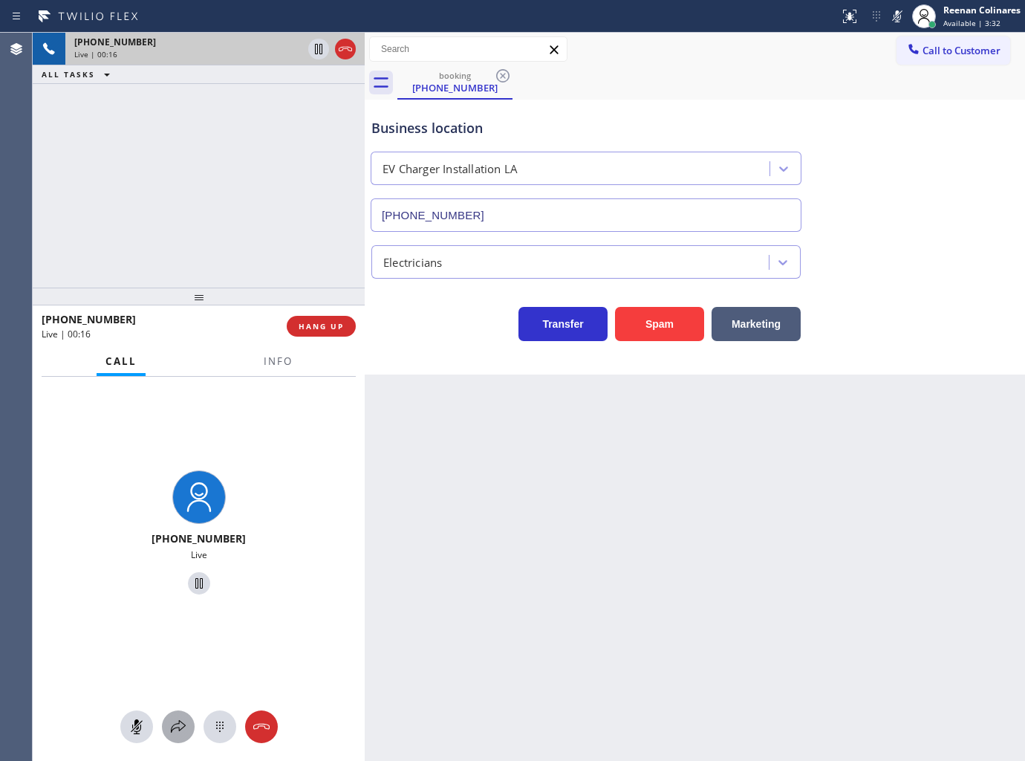
click at [181, 733] on icon at bounding box center [178, 727] width 18 height 18
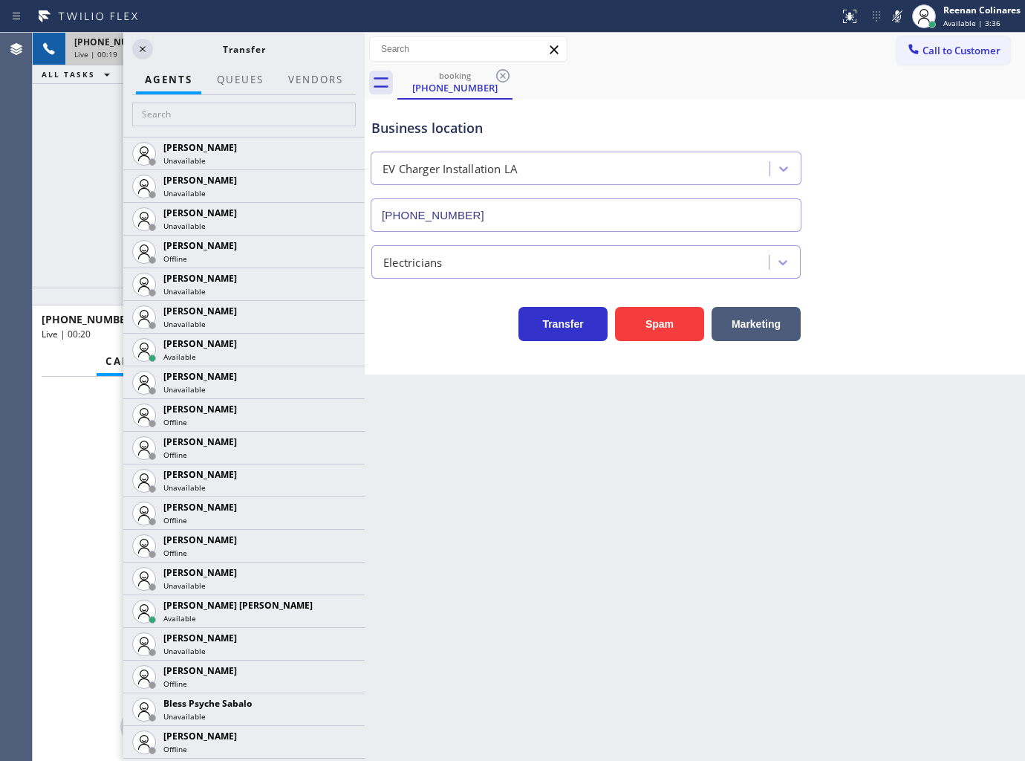
scroll to position [577, 0]
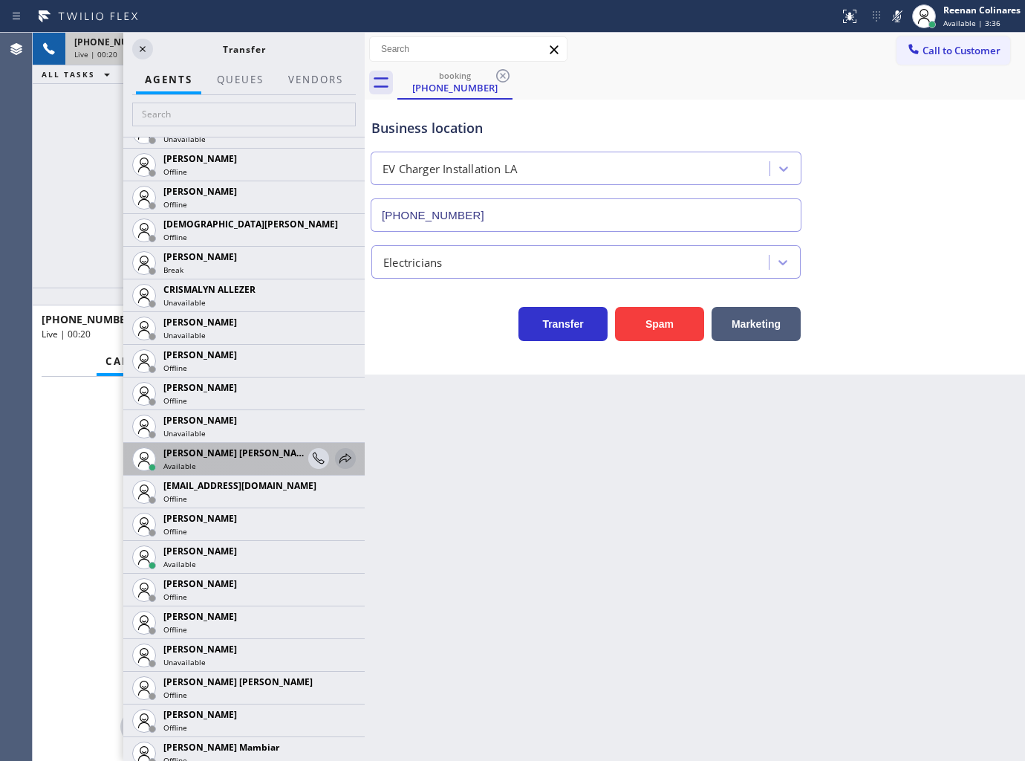
click at [340, 458] on icon at bounding box center [346, 458] width 12 height 10
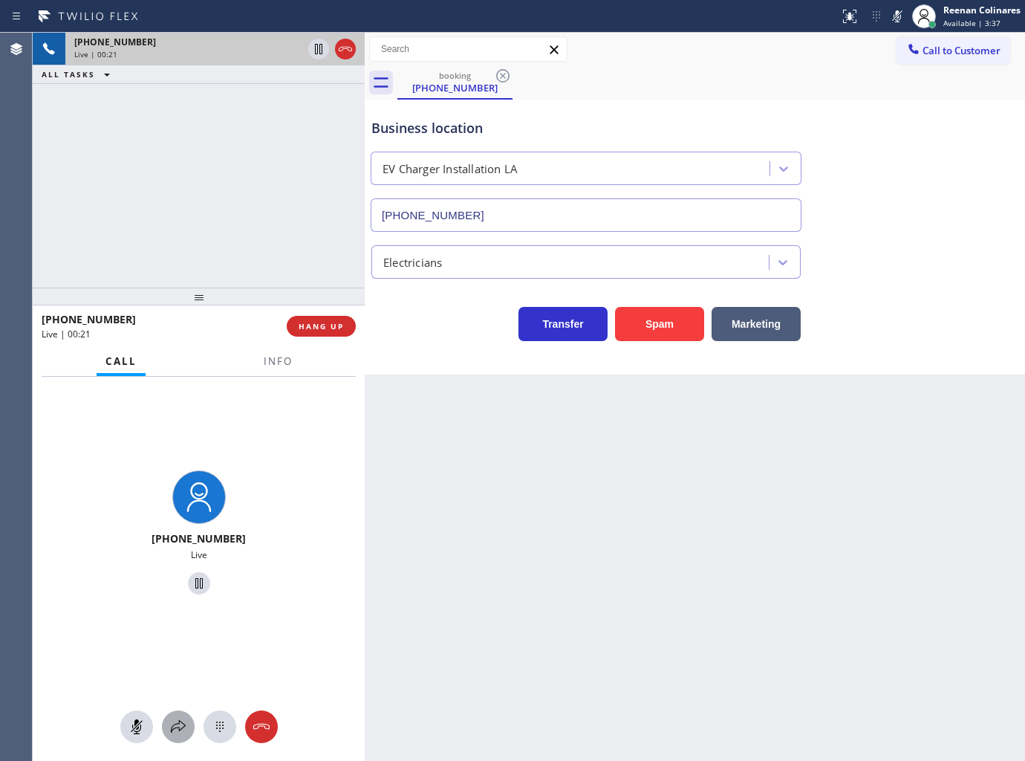
click at [186, 718] on icon at bounding box center [178, 727] width 18 height 18
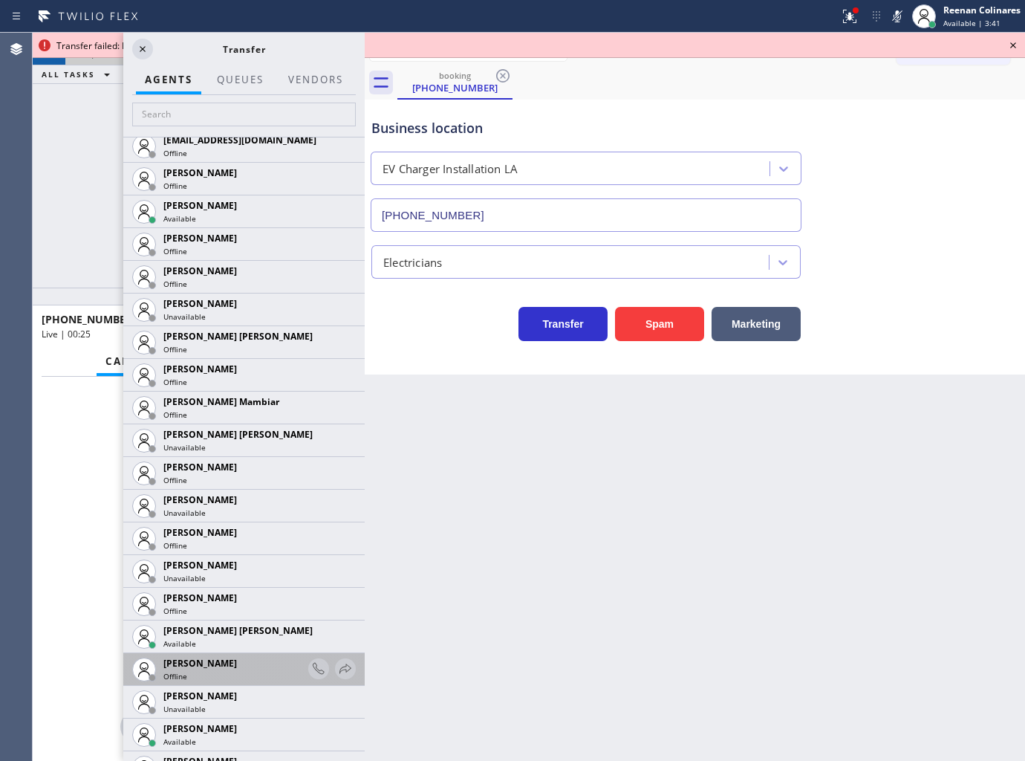
scroll to position [1005, 0]
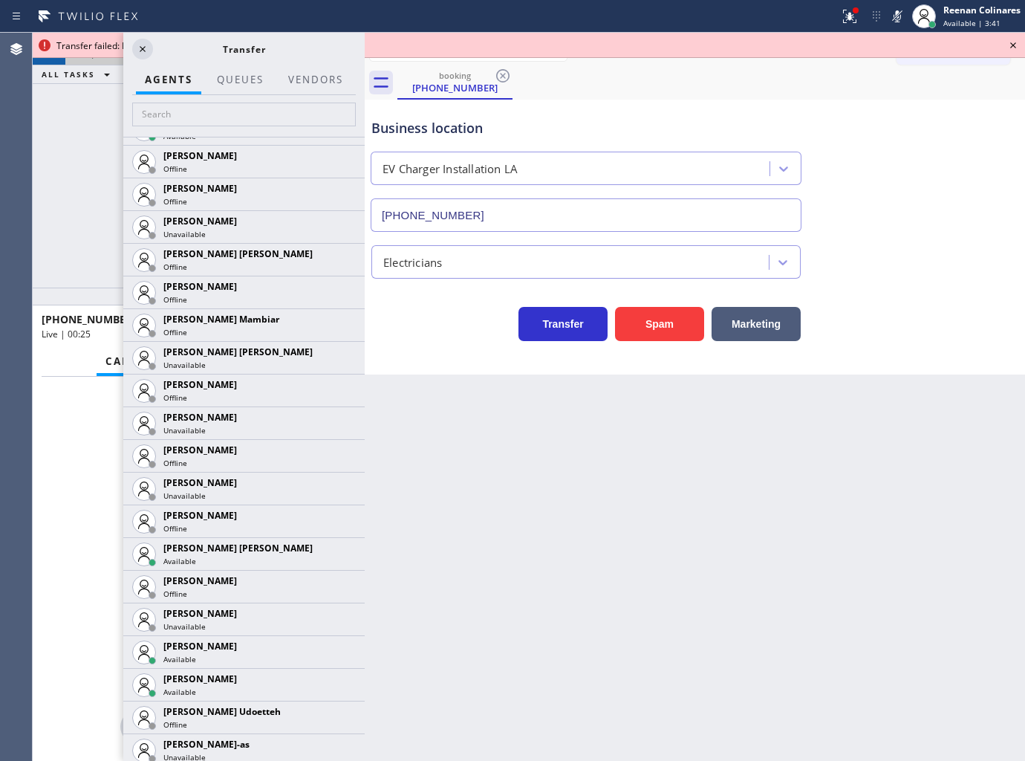
click at [0, 0] on icon at bounding box center [0, 0] width 0 height 0
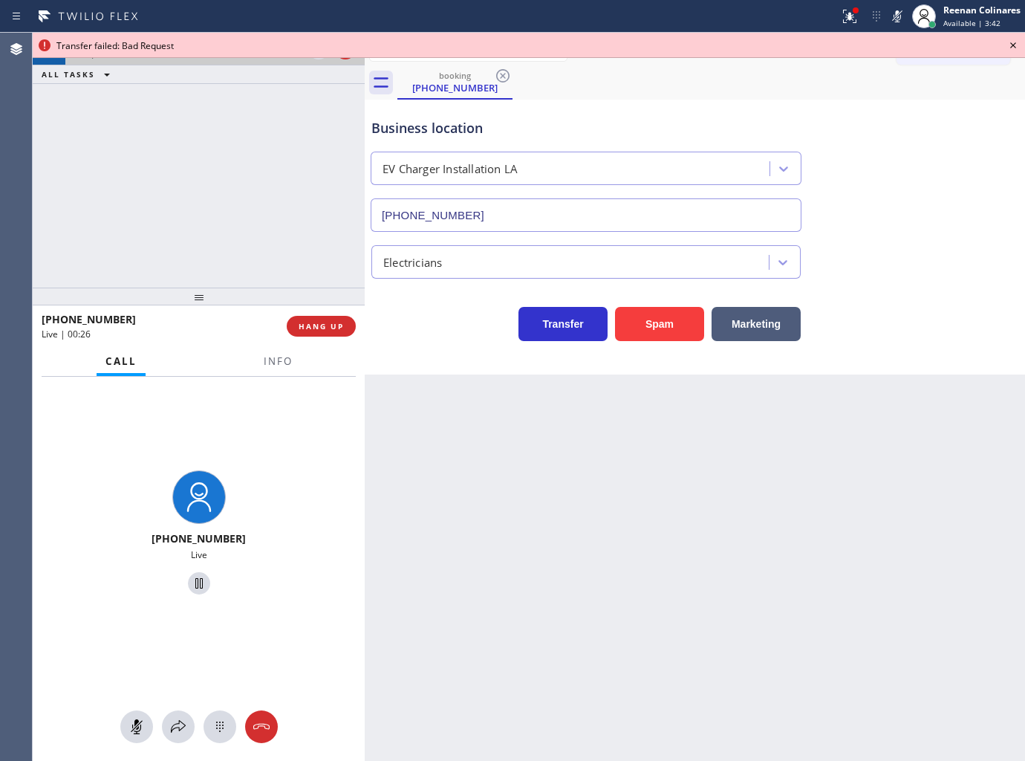
click at [189, 717] on div at bounding box center [199, 726] width 332 height 33
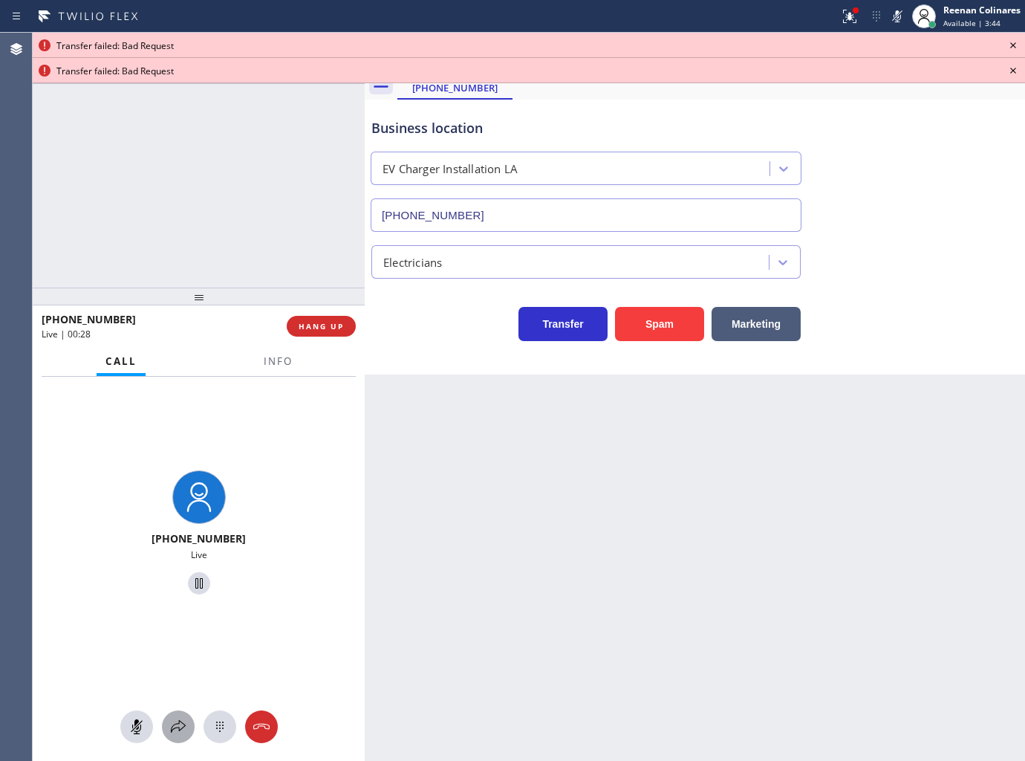
click at [182, 721] on icon at bounding box center [178, 727] width 18 height 18
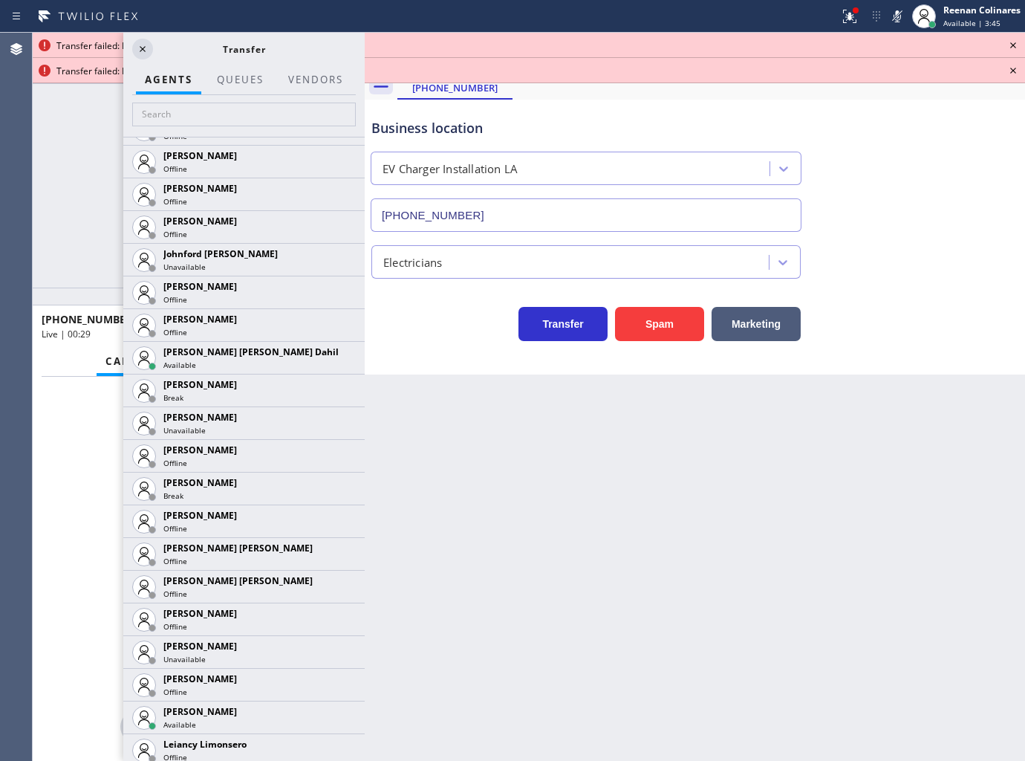
scroll to position [1755, 0]
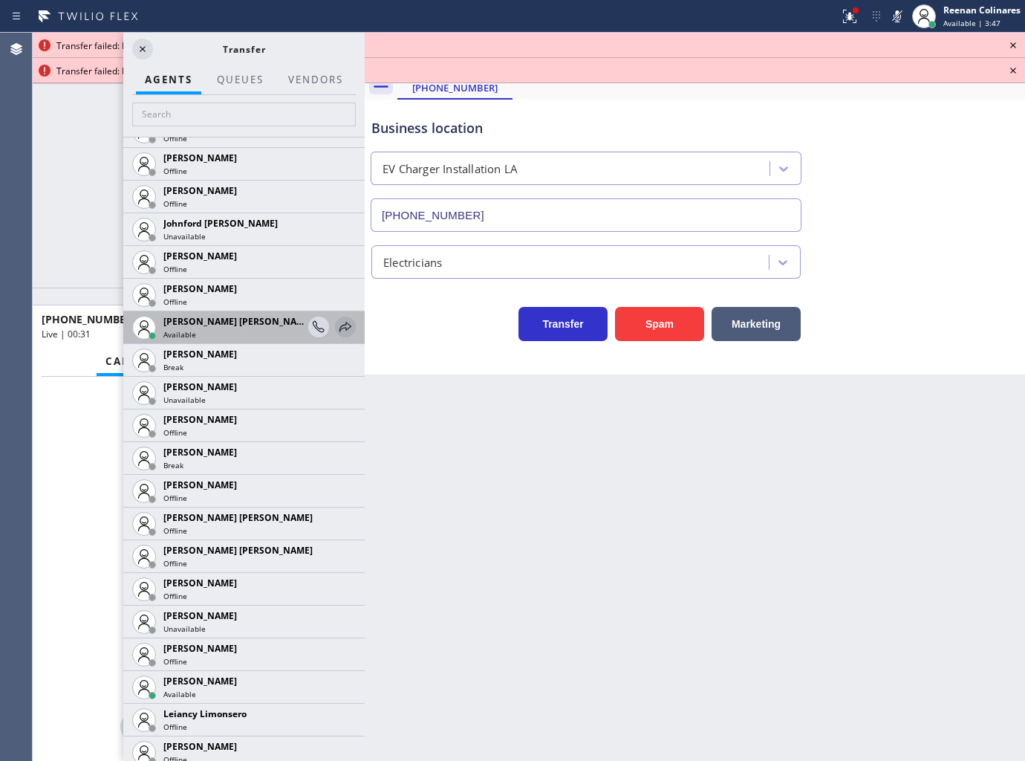
click at [337, 321] on icon at bounding box center [346, 327] width 18 height 18
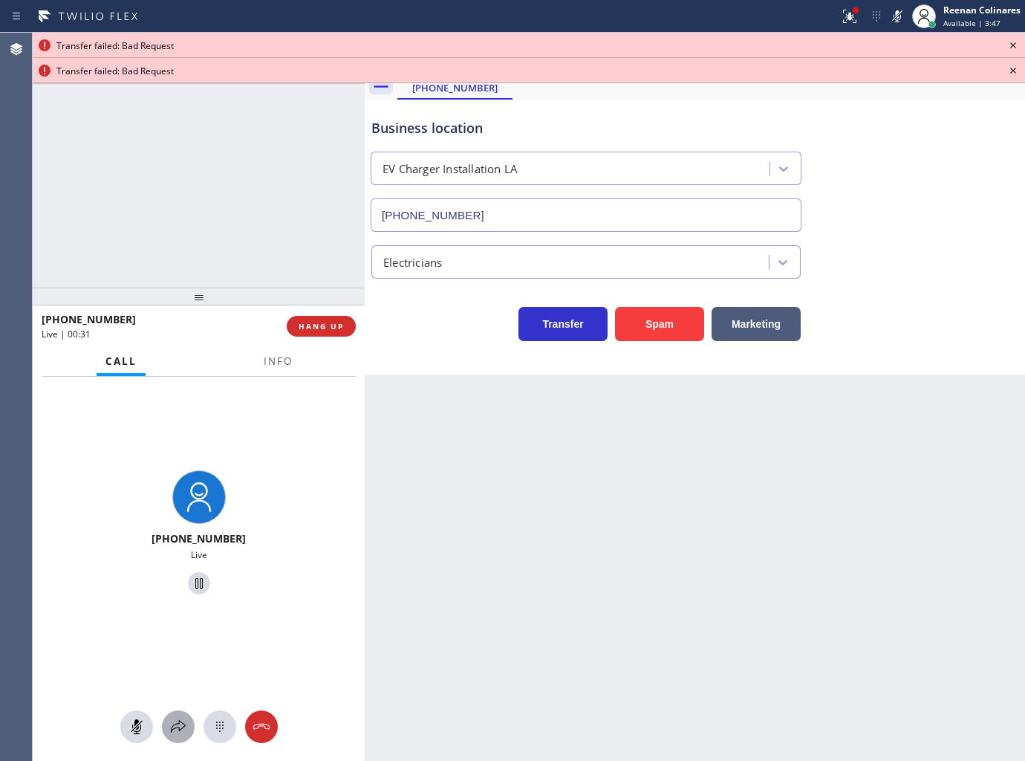
click at [184, 724] on icon at bounding box center [178, 727] width 18 height 18
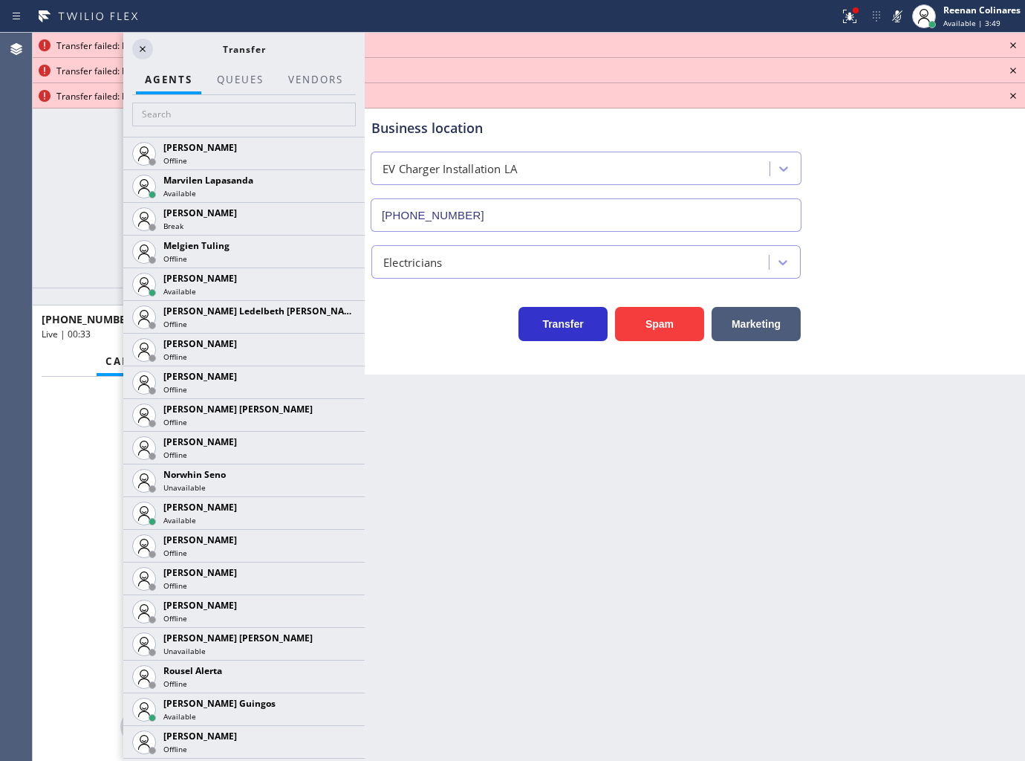
scroll to position [3036, 0]
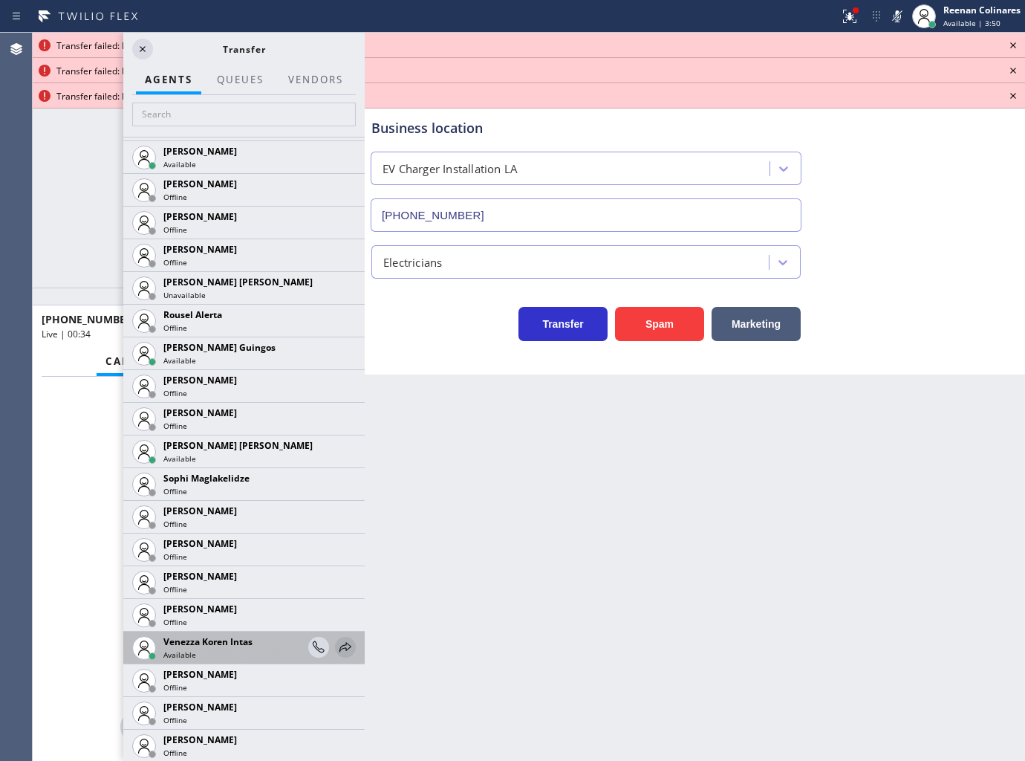
click at [337, 648] on icon at bounding box center [346, 647] width 18 height 18
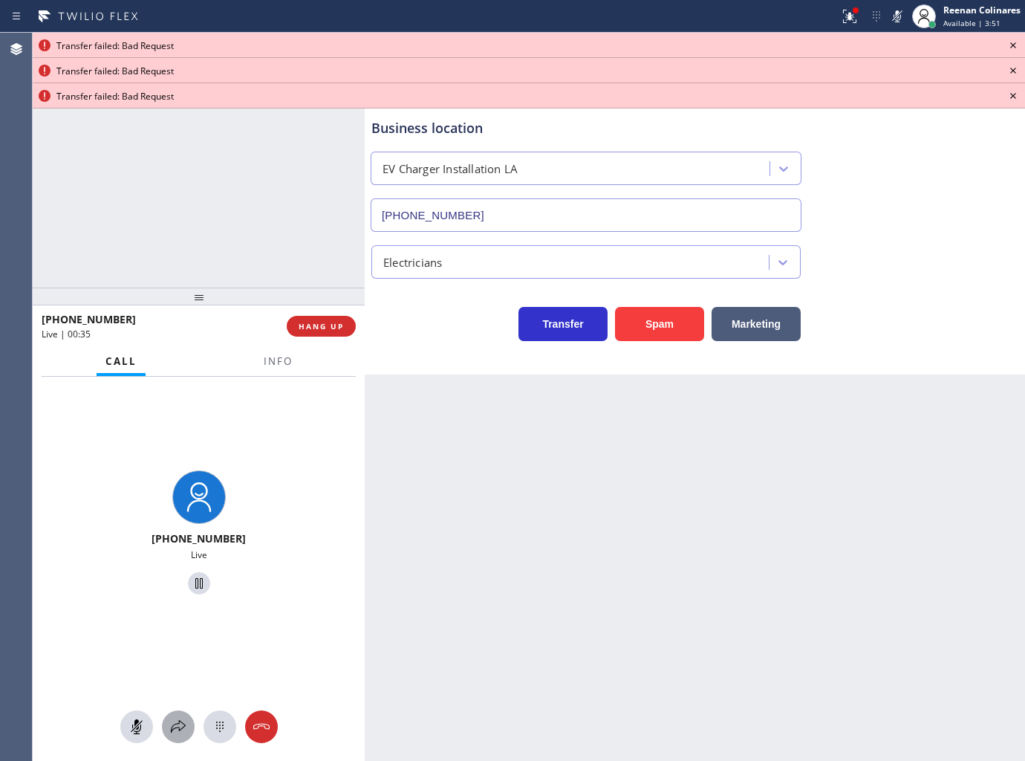
click at [175, 730] on icon at bounding box center [178, 727] width 18 height 18
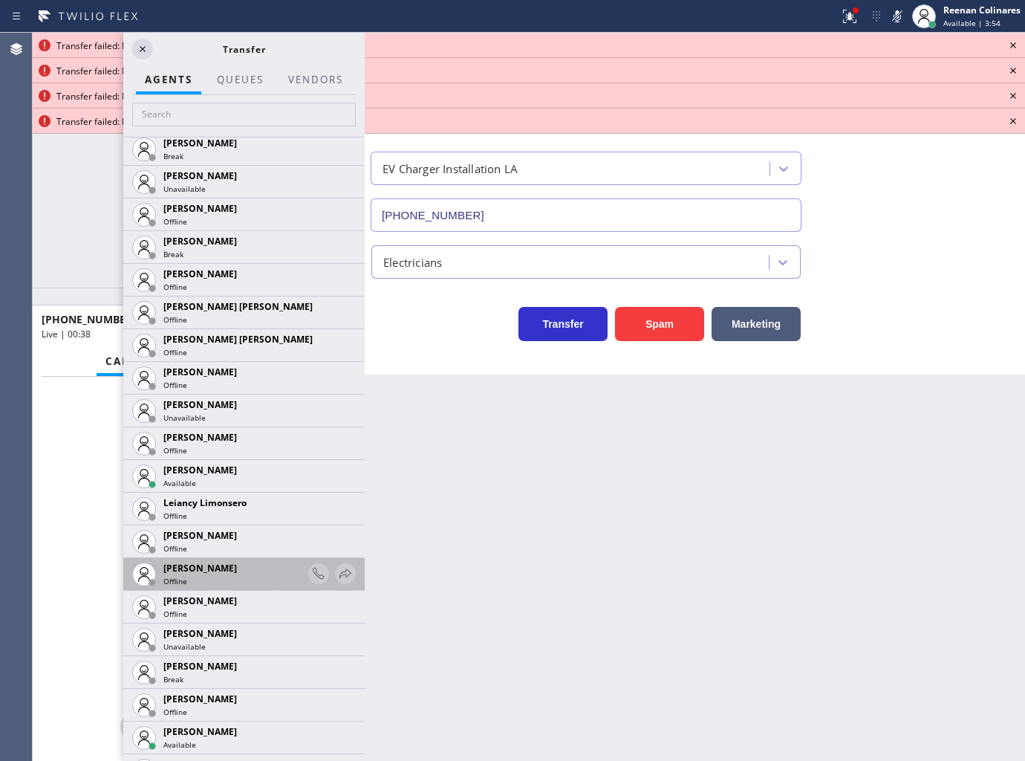
scroll to position [2029, 0]
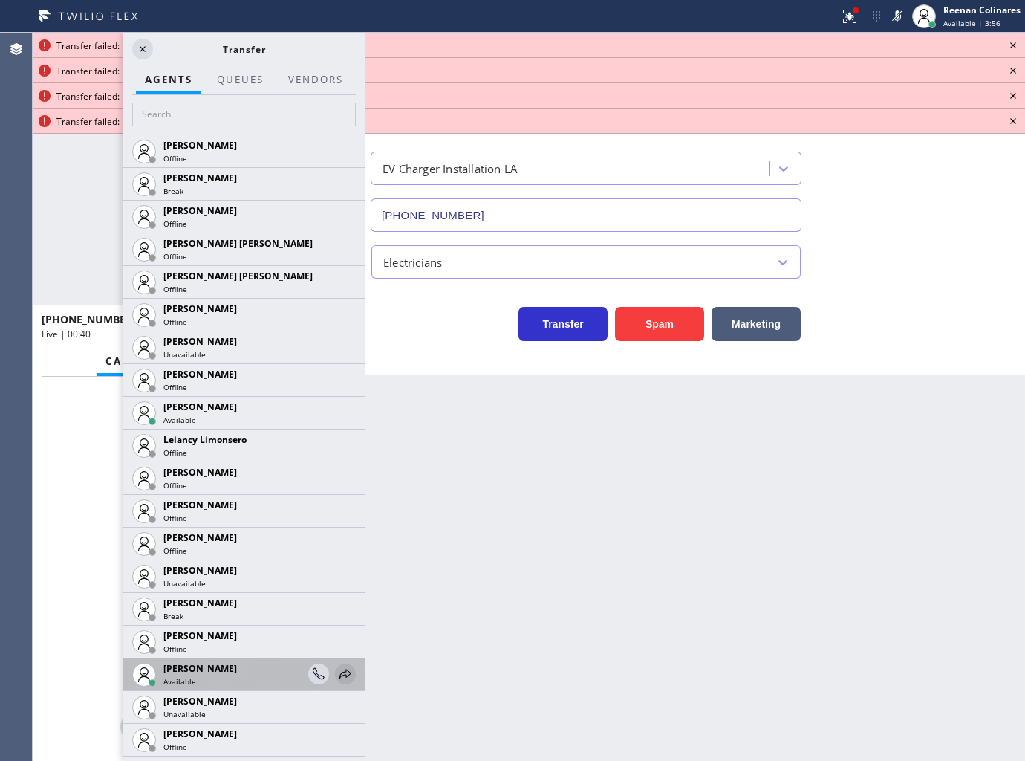
click at [337, 673] on icon at bounding box center [346, 674] width 18 height 18
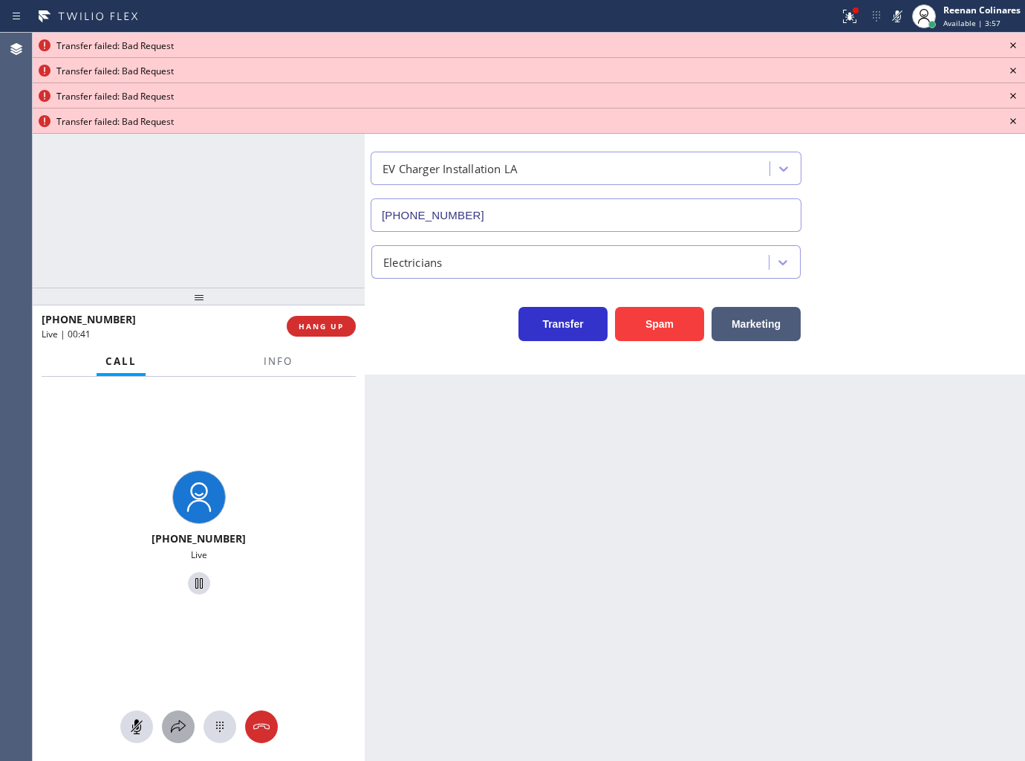
click at [186, 721] on icon at bounding box center [178, 727] width 18 height 18
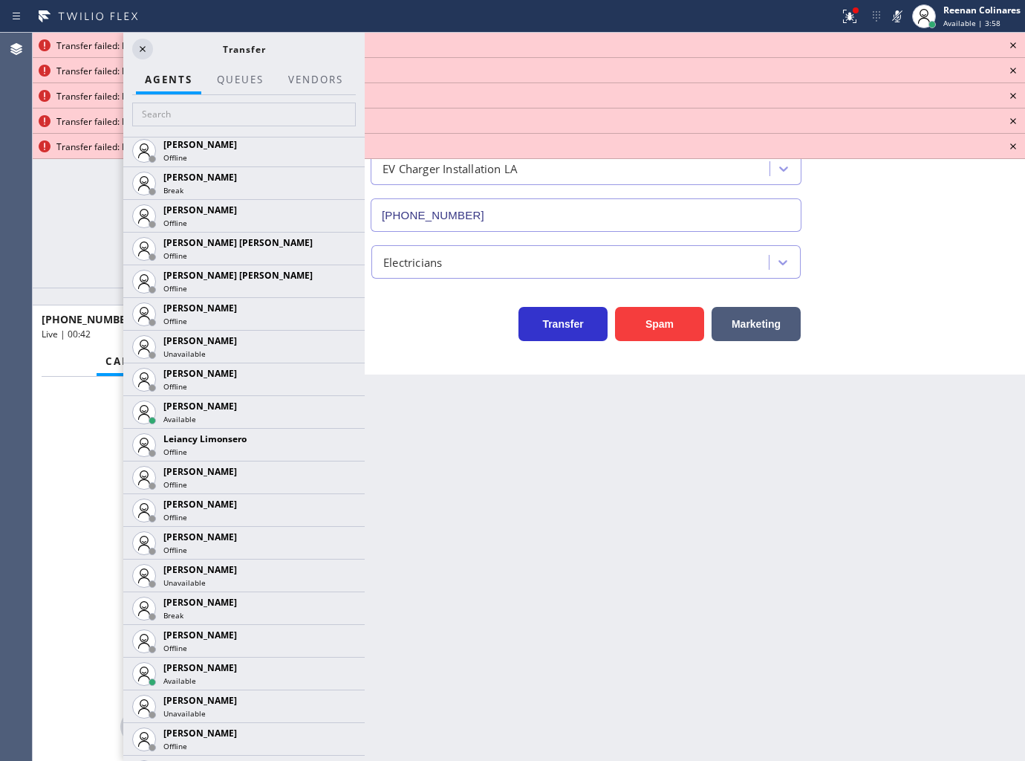
scroll to position [2187, 0]
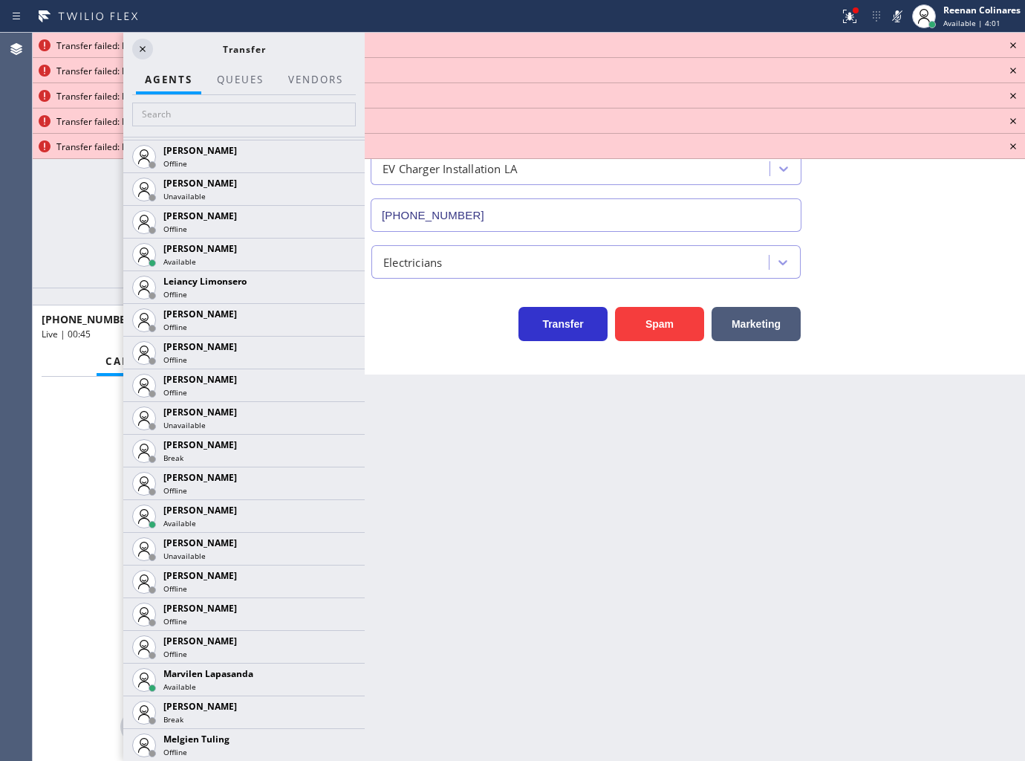
drag, startPoint x: 333, startPoint y: 678, endPoint x: 325, endPoint y: 662, distance: 17.3
click at [0, 0] on icon at bounding box center [0, 0] width 0 height 0
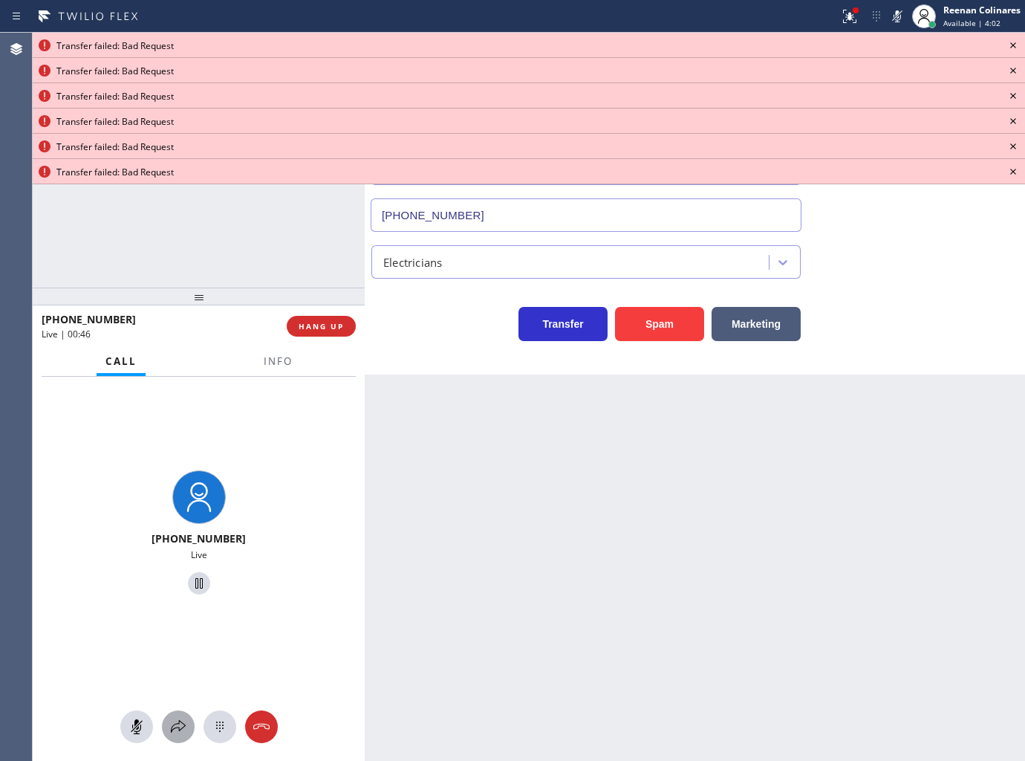
click at [181, 723] on icon at bounding box center [178, 726] width 15 height 13
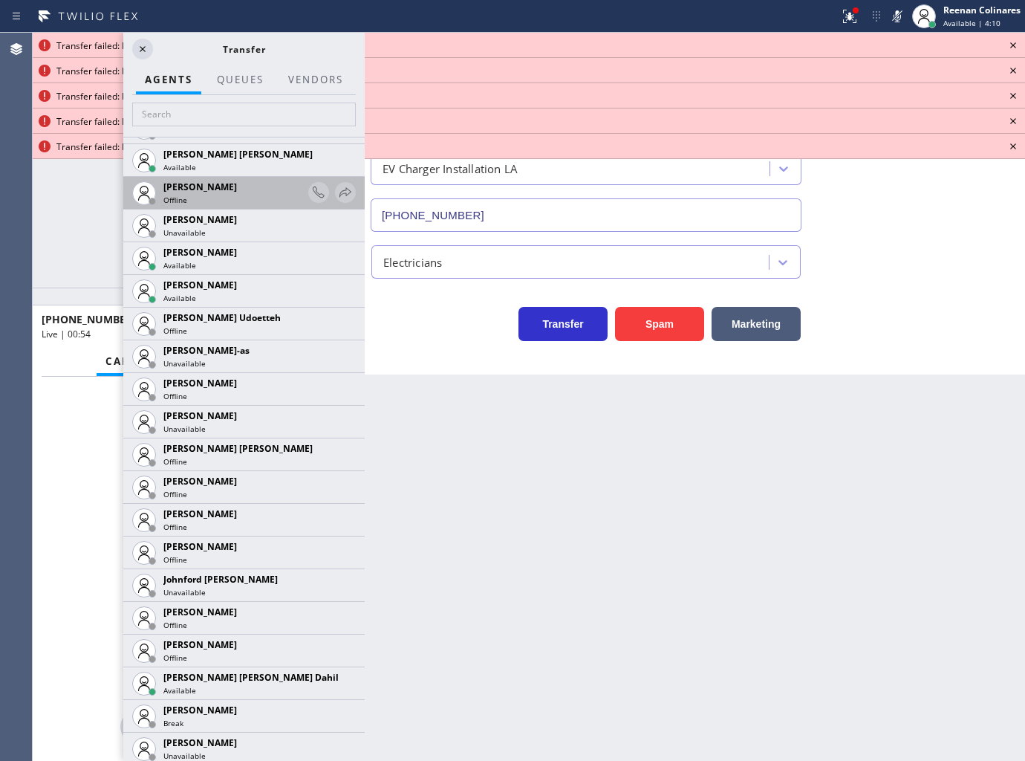
scroll to position [1224, 0]
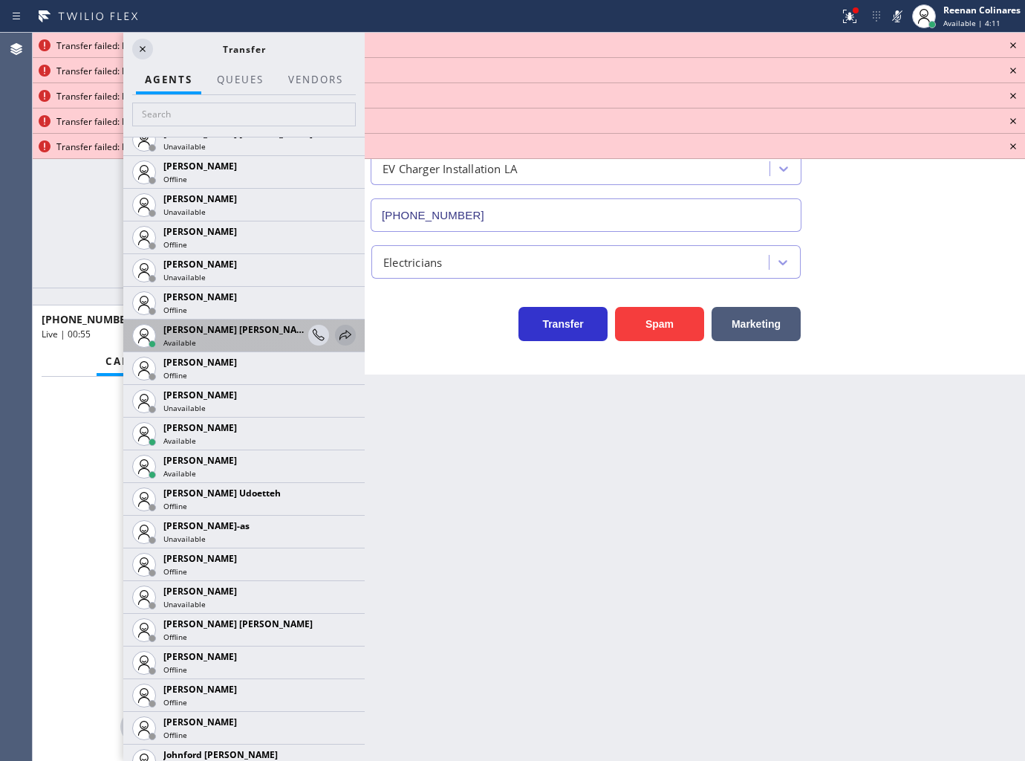
click at [337, 333] on icon at bounding box center [346, 335] width 18 height 18
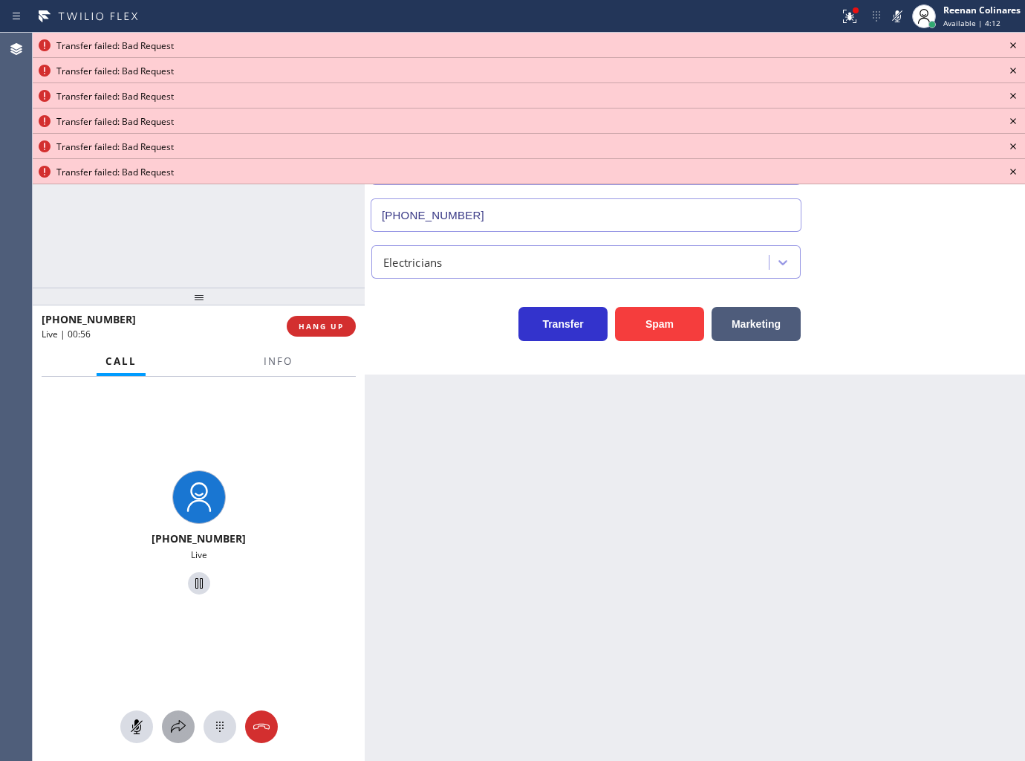
click at [178, 719] on icon at bounding box center [178, 727] width 18 height 18
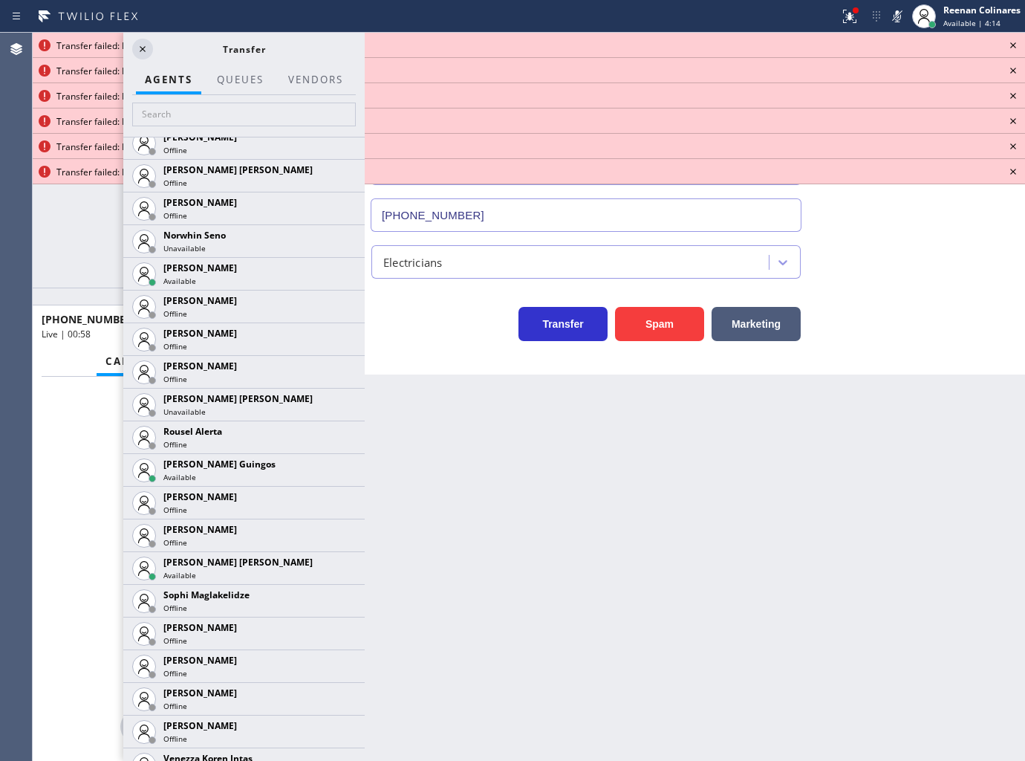
scroll to position [3036, 0]
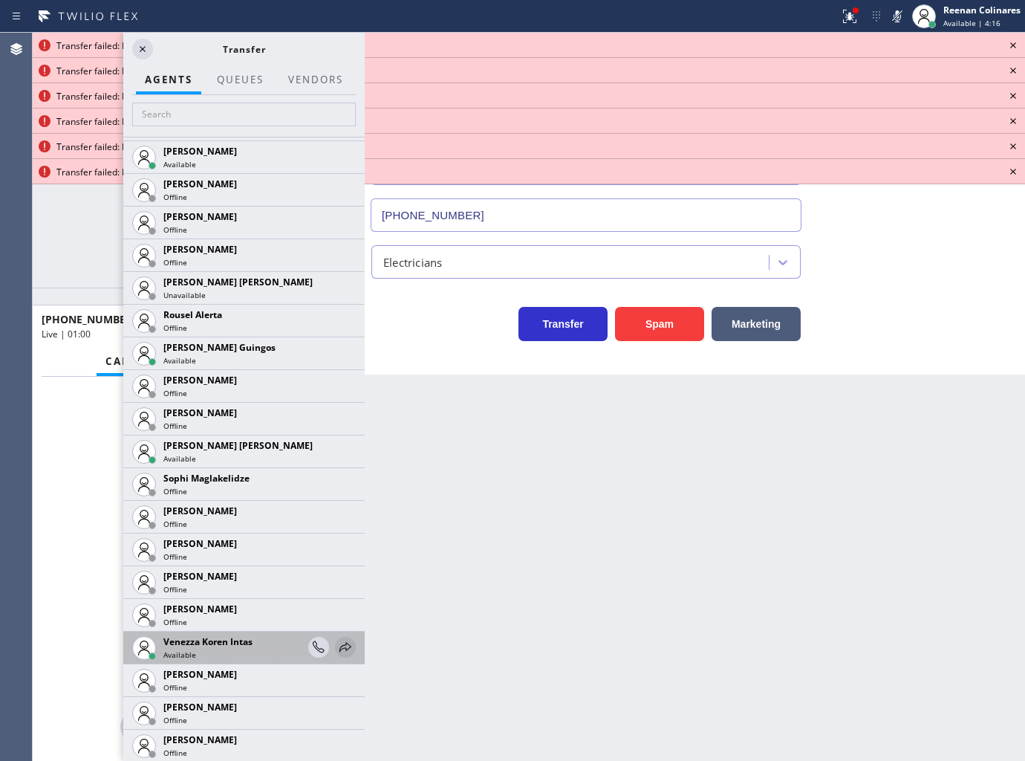
click at [337, 643] on icon at bounding box center [346, 647] width 18 height 18
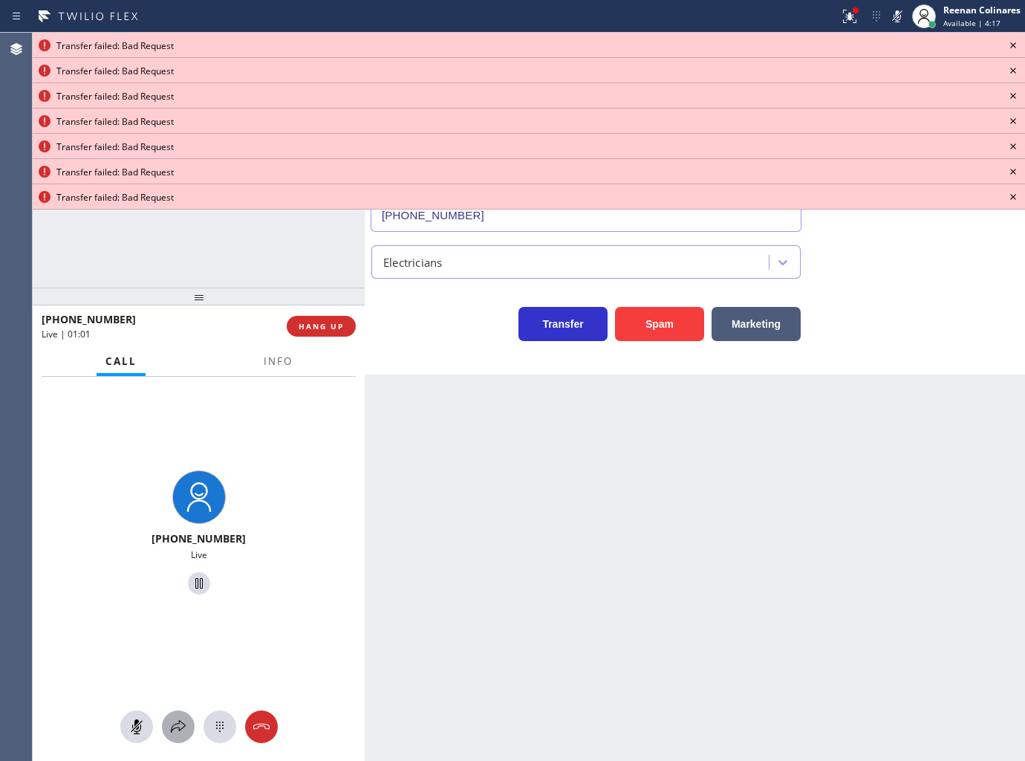
click at [175, 718] on icon at bounding box center [178, 727] width 18 height 18
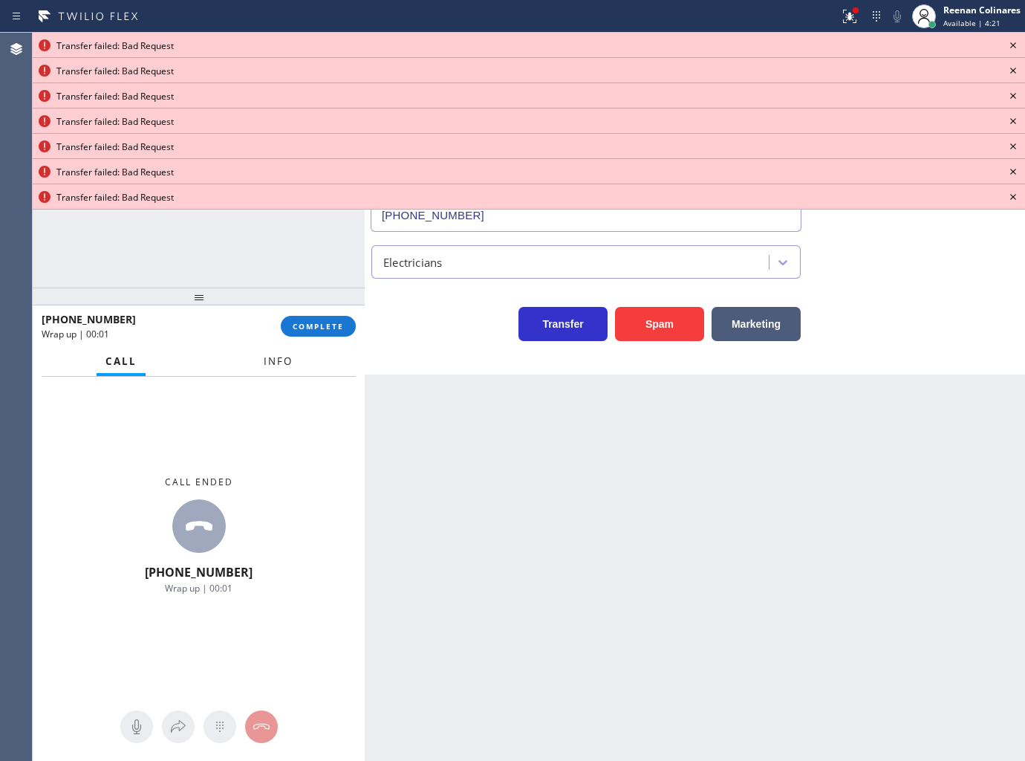
click at [284, 354] on span "Info" at bounding box center [278, 360] width 29 height 13
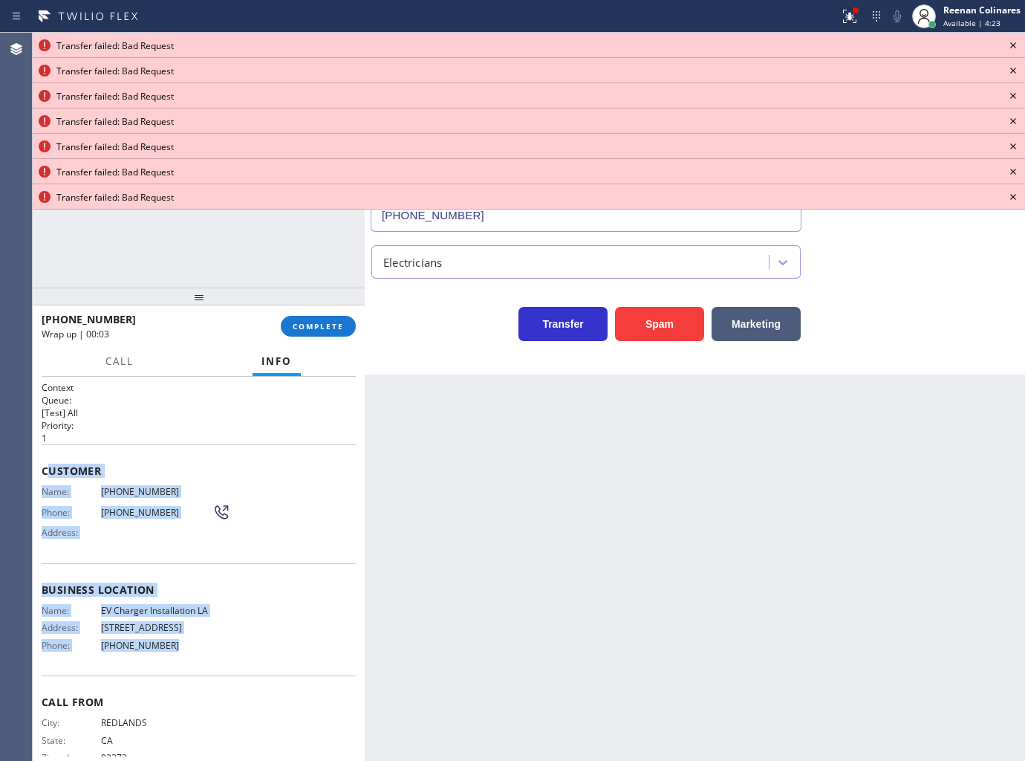
drag, startPoint x: 48, startPoint y: 464, endPoint x: 455, endPoint y: 728, distance: 484.5
click at [260, 666] on div "Context Queue: [Test] All Priority: 1 Customer Name: (909) 435-6551 Phone: (909…" at bounding box center [199, 584] width 314 height 407
copy div "ustomer Name: (909) 435-6551 Phone: (909) 435-6551 Address: Business location N…"
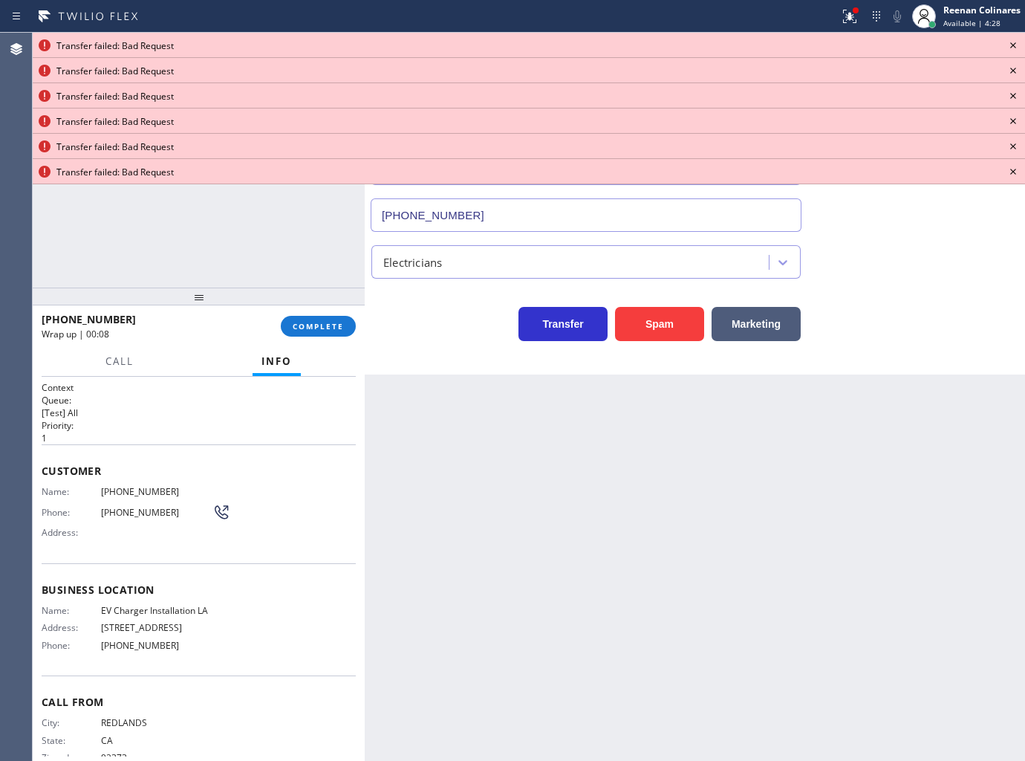
click at [1011, 39] on icon at bounding box center [1013, 45] width 18 height 18
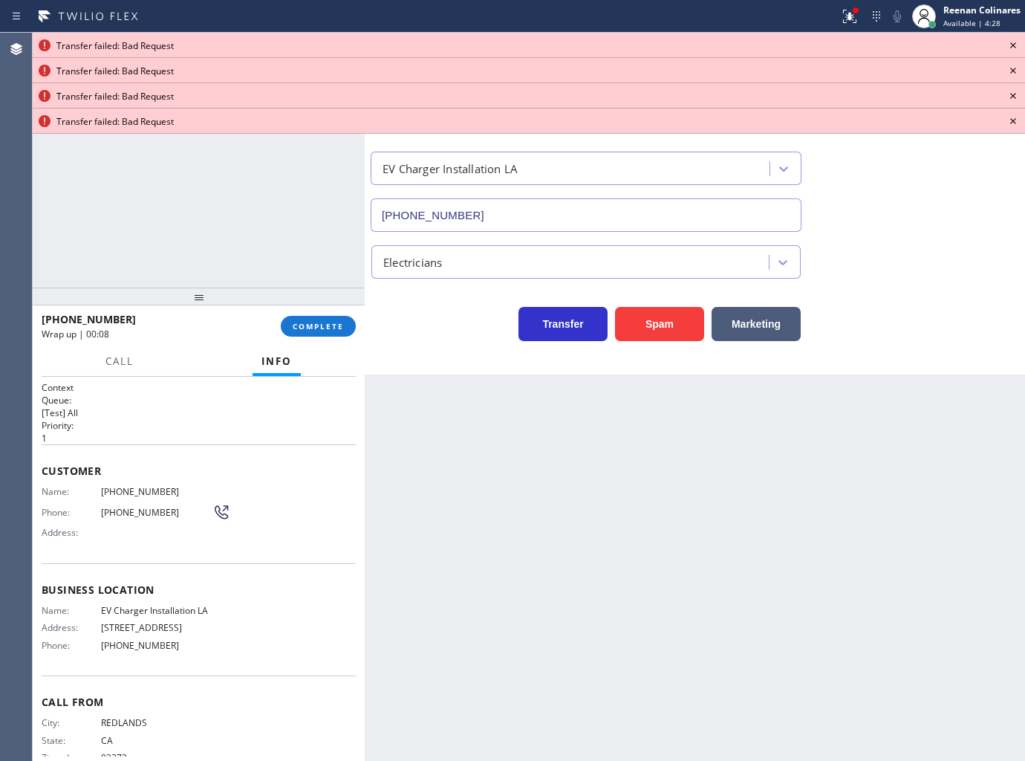
click at [1011, 39] on icon at bounding box center [1013, 45] width 18 height 18
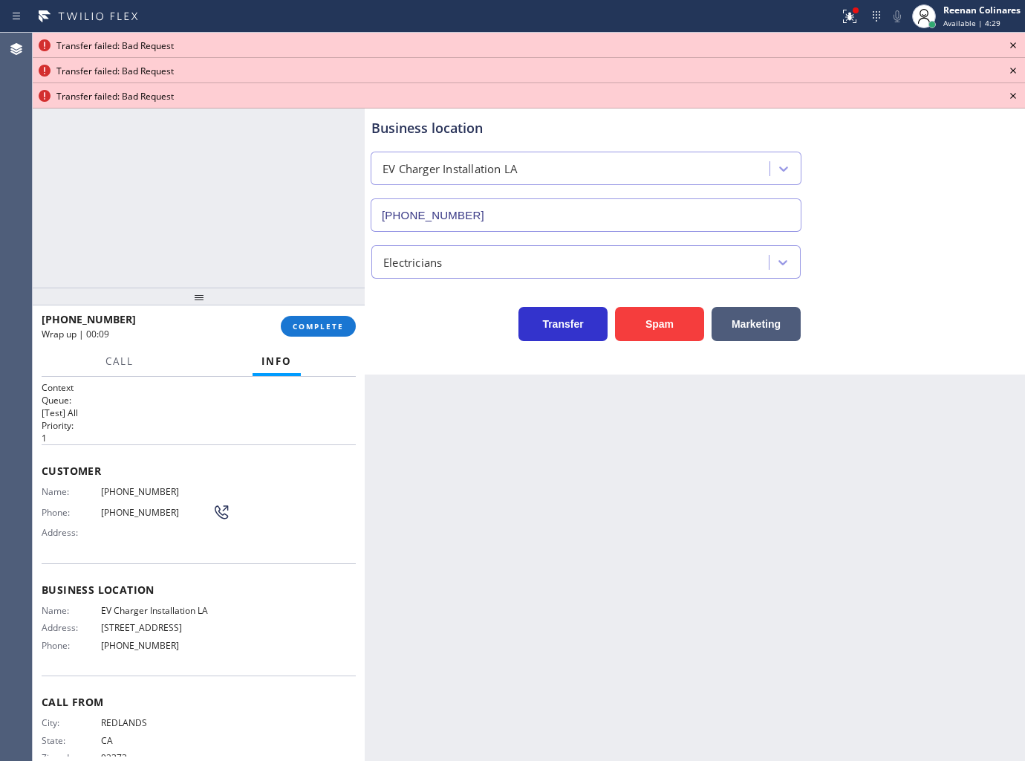
click at [1011, 39] on icon at bounding box center [1013, 45] width 18 height 18
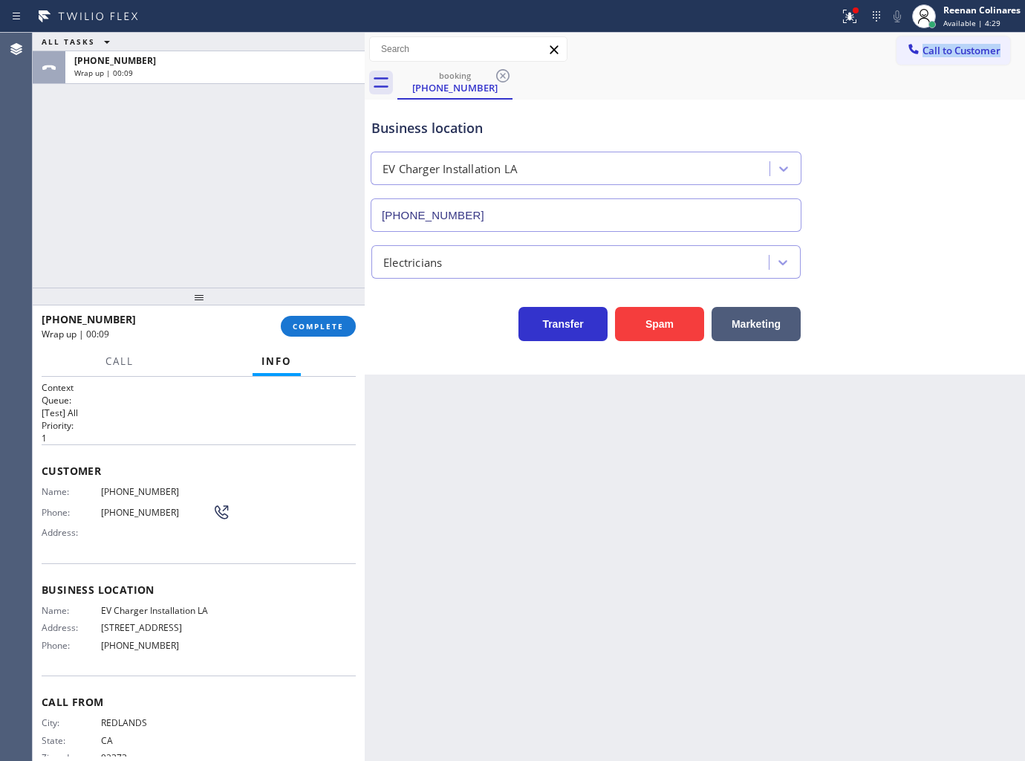
click at [1011, 39] on div "Call to Customer Outbound call Location Search location Your caller id phone nu…" at bounding box center [961, 49] width 129 height 26
click at [852, 16] on icon at bounding box center [850, 16] width 18 height 18
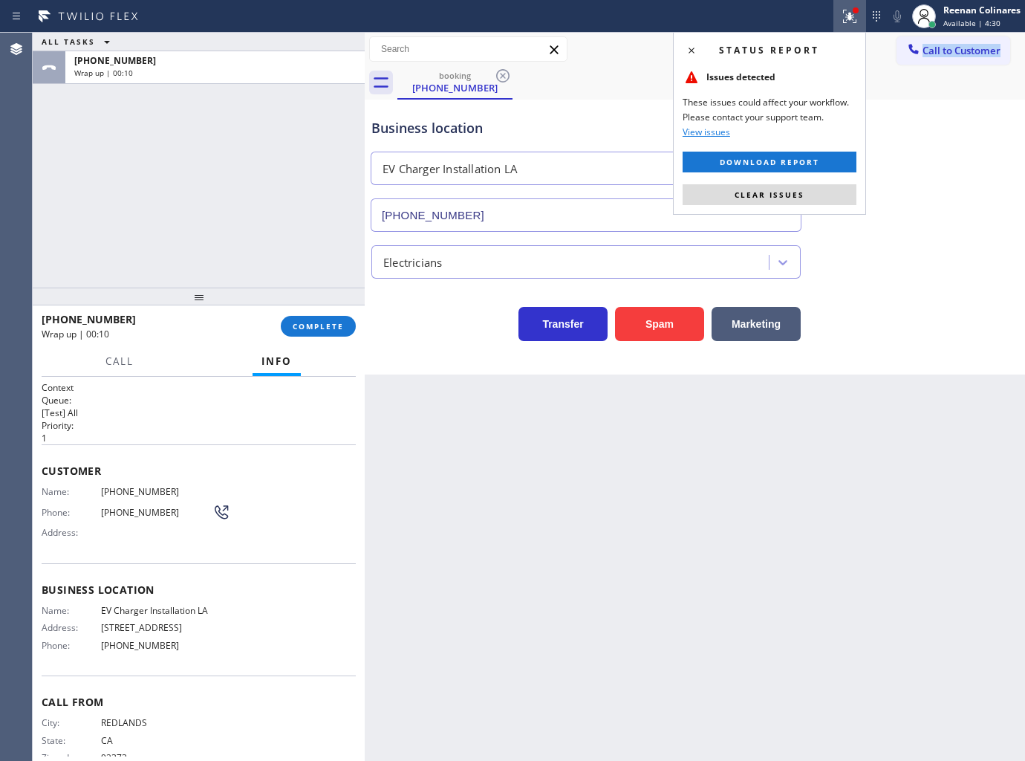
click at [767, 201] on button "Clear issues" at bounding box center [770, 194] width 174 height 21
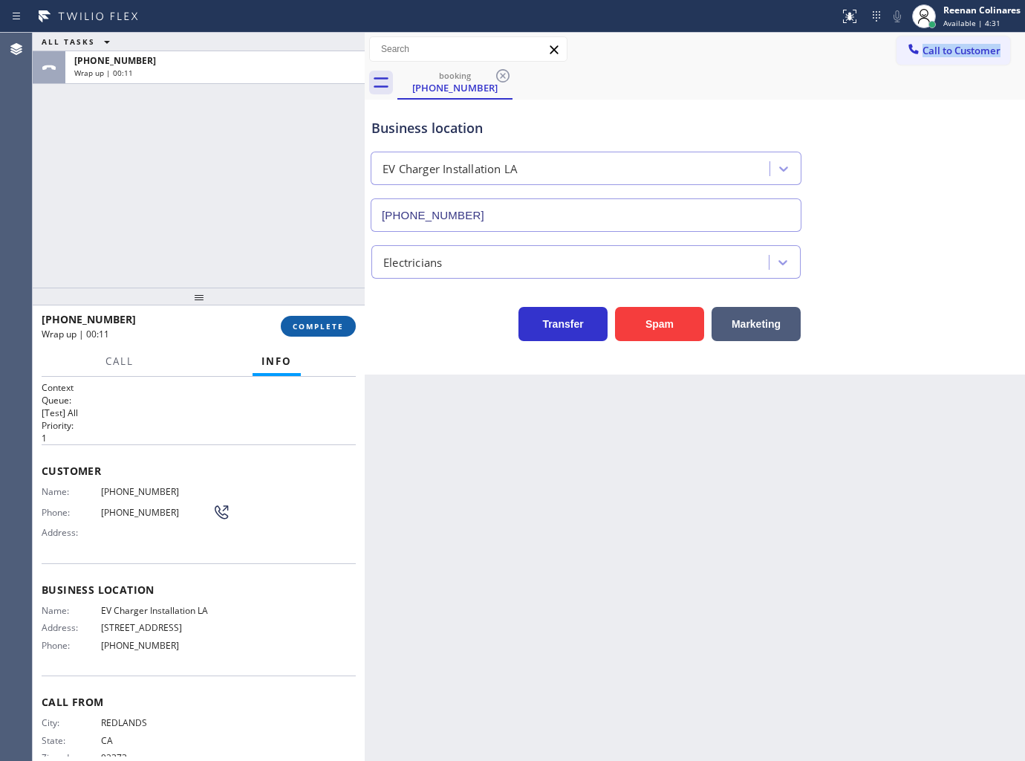
drag, startPoint x: 324, startPoint y: 328, endPoint x: 302, endPoint y: 325, distance: 21.7
click at [325, 328] on span "COMPLETE" at bounding box center [318, 326] width 51 height 10
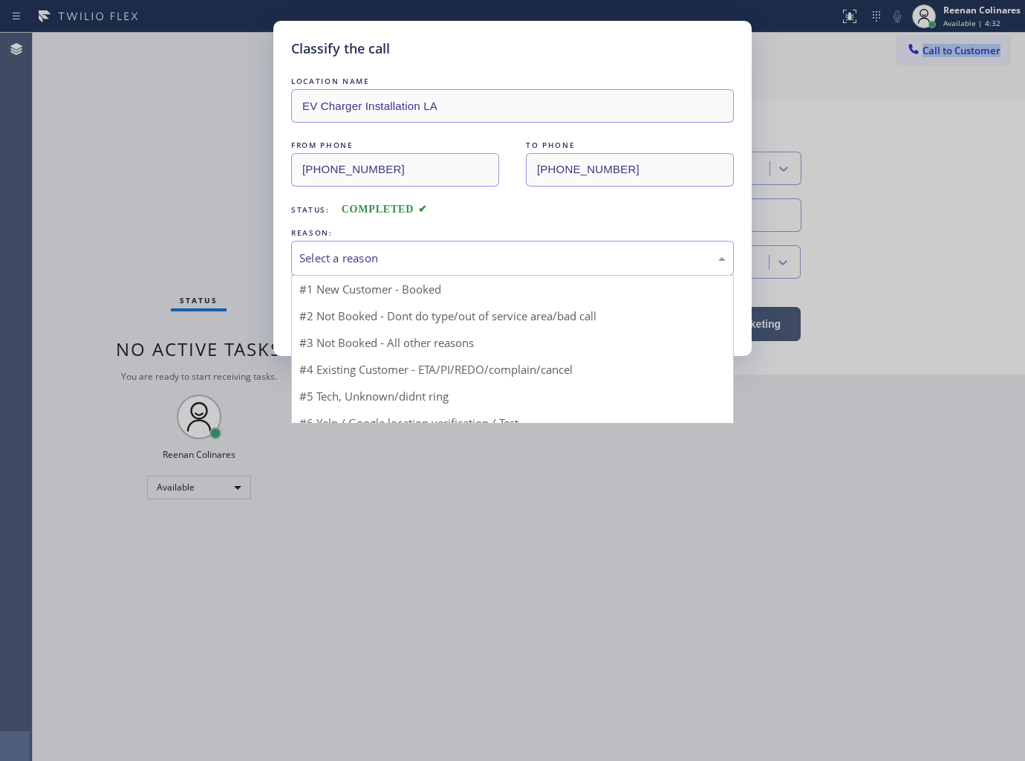
click at [409, 241] on div "Select a reason" at bounding box center [512, 258] width 443 height 35
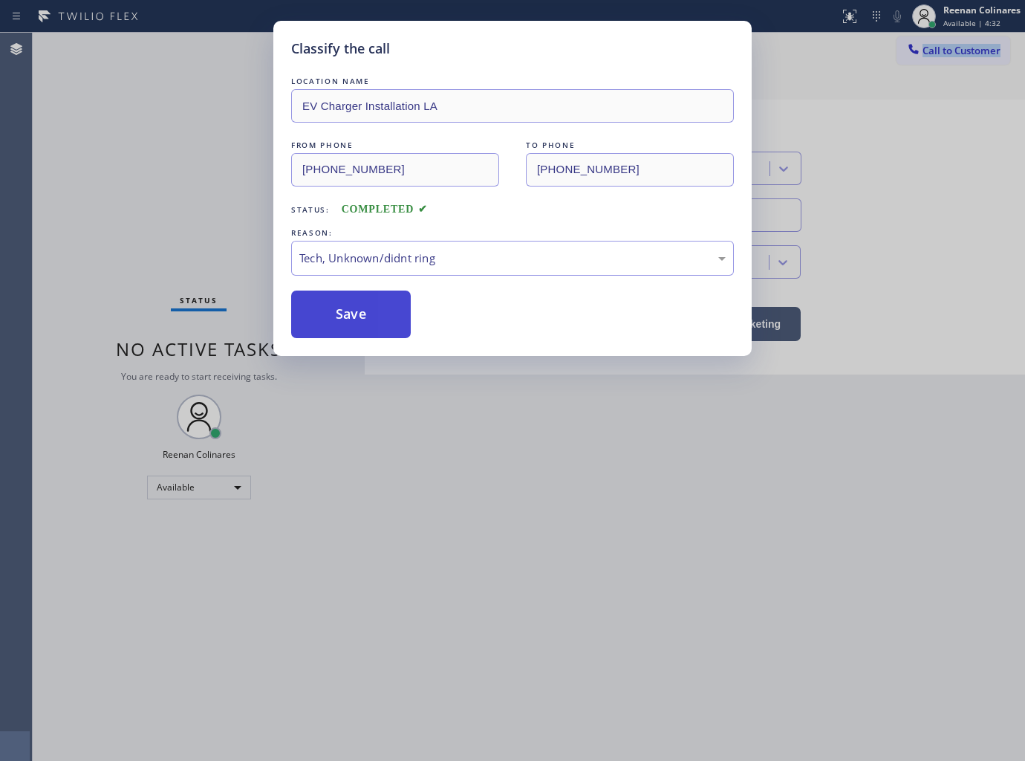
drag, startPoint x: 336, startPoint y: 319, endPoint x: 119, endPoint y: 221, distance: 238.4
click at [329, 319] on button "Save" at bounding box center [351, 314] width 120 height 48
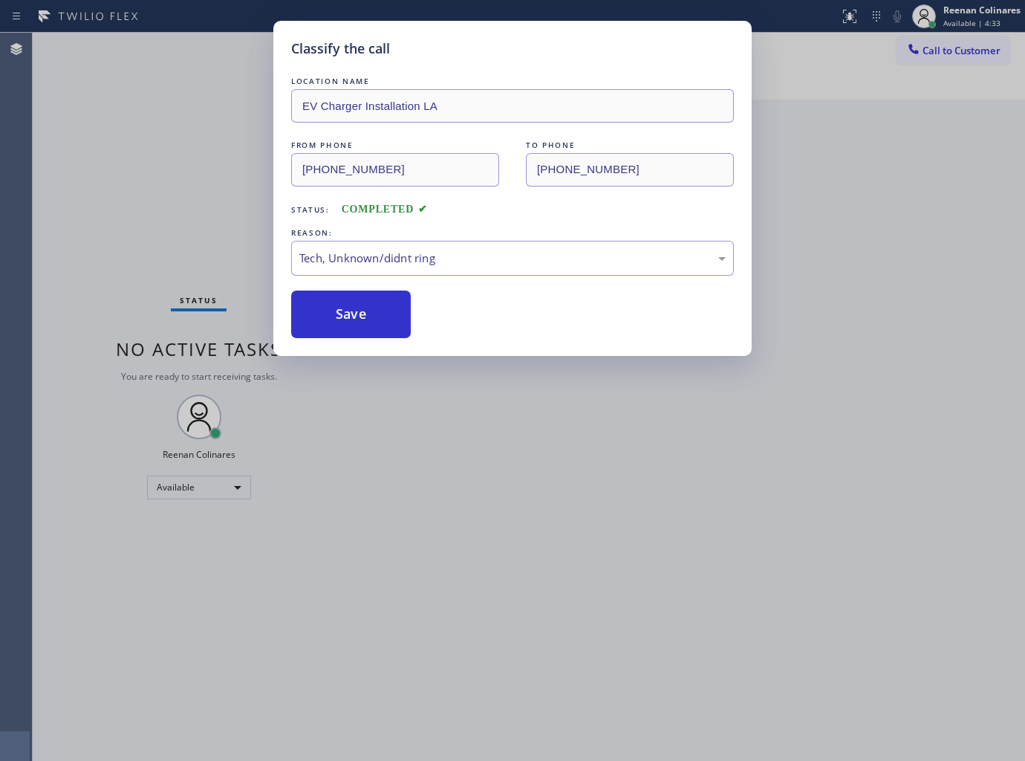
click at [119, 221] on div "Classify the call LOCATION NAME EV Charger Installation LA FROM PHONE (909) 435…" at bounding box center [512, 380] width 1025 height 761
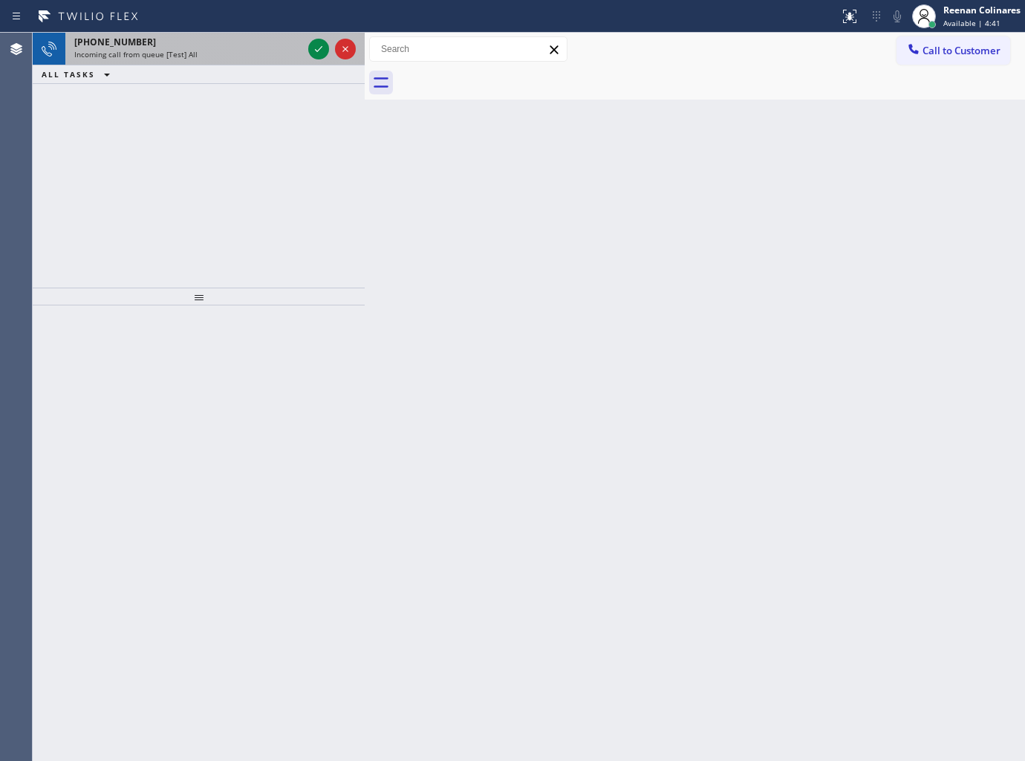
click at [134, 52] on span "Incoming call from queue [Test] All" at bounding box center [135, 54] width 123 height 10
click at [195, 56] on div "Incoming call from queue [Test] All" at bounding box center [188, 54] width 228 height 10
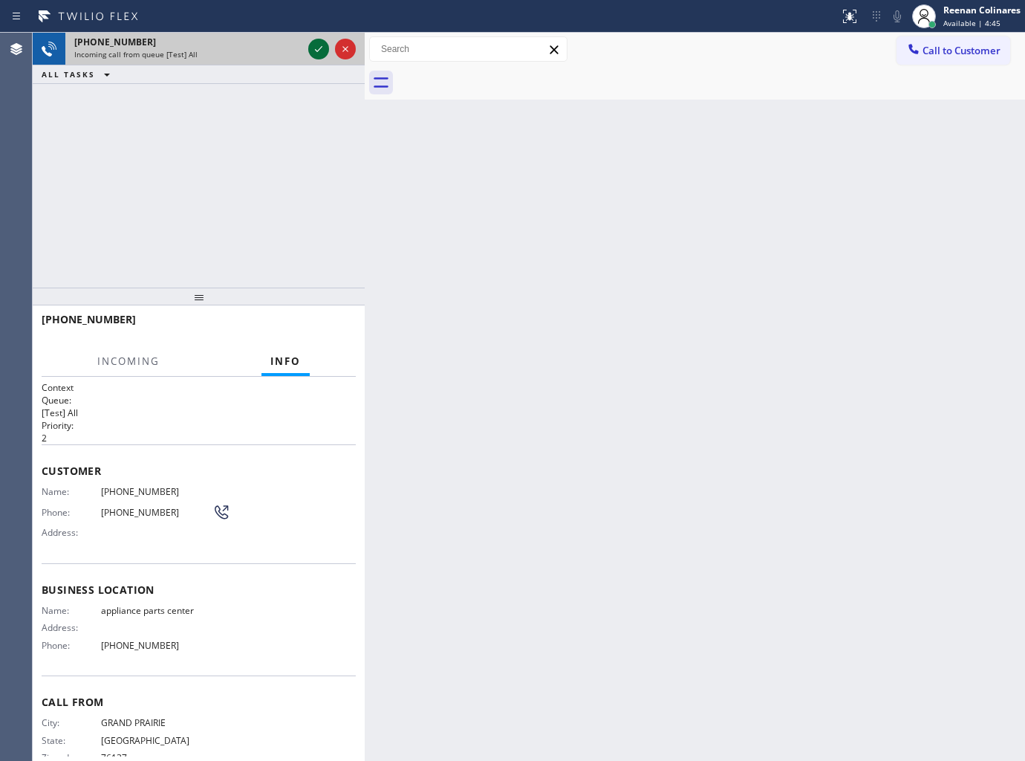
click at [319, 49] on icon at bounding box center [318, 49] width 7 height 6
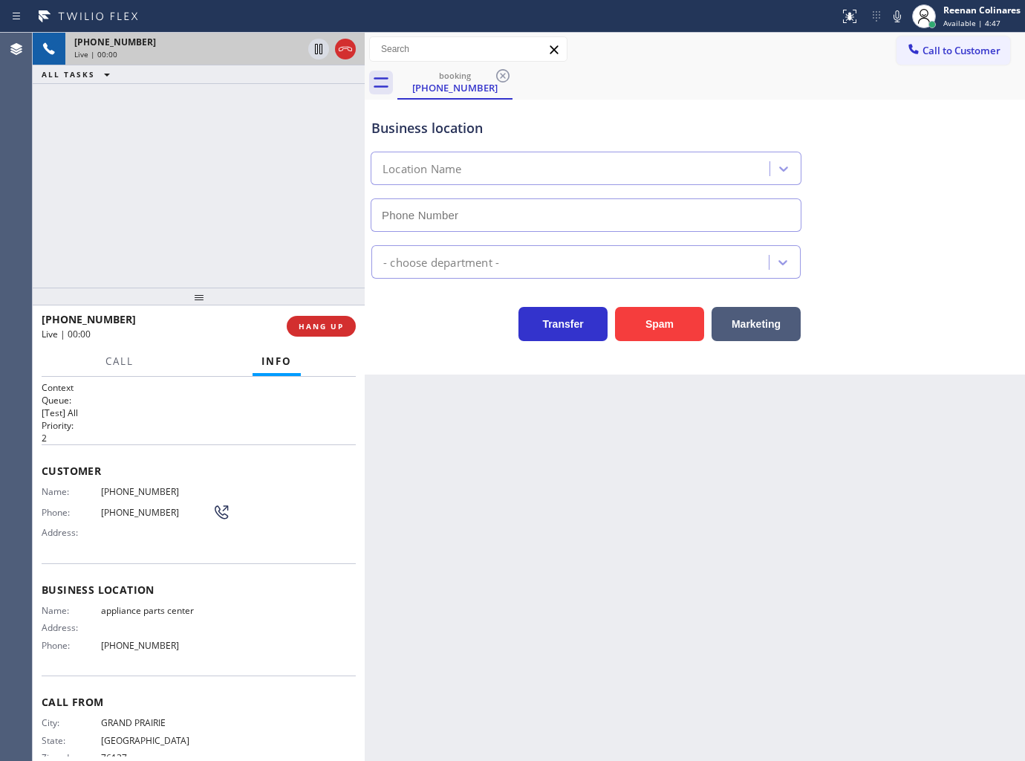
type input "[PHONE_NUMBER]"
click at [892, 16] on icon at bounding box center [898, 16] width 18 height 18
click at [894, 16] on icon at bounding box center [898, 16] width 18 height 18
click at [894, 24] on icon at bounding box center [898, 16] width 18 height 18
click at [897, 13] on icon at bounding box center [898, 16] width 18 height 18
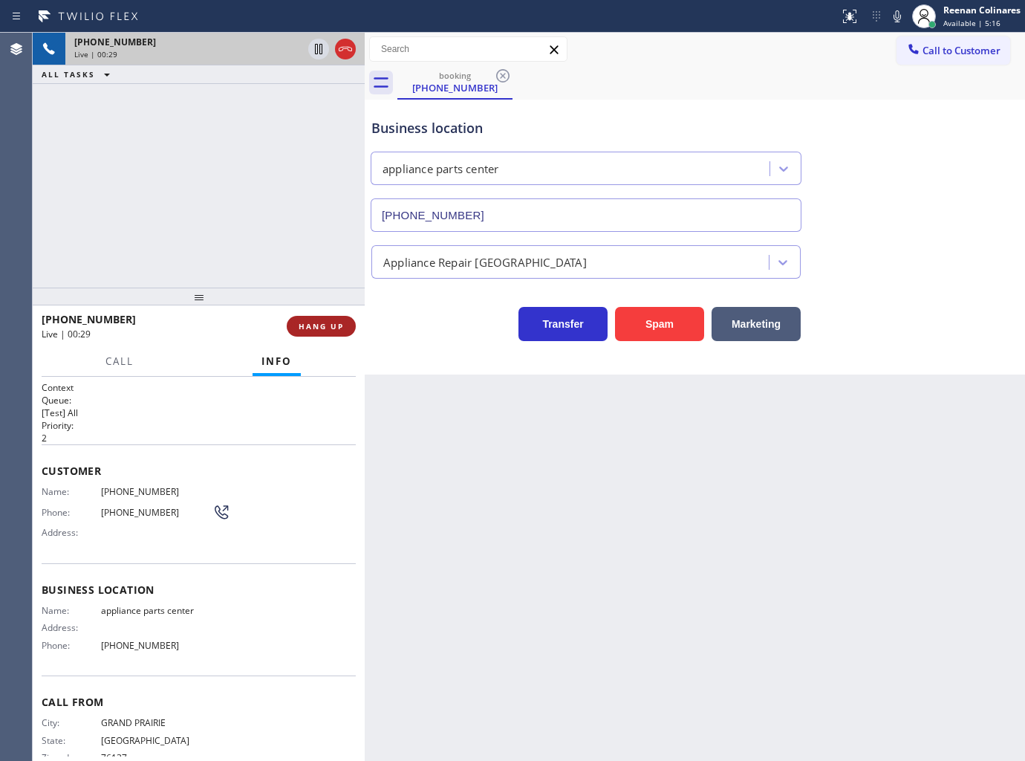
click at [342, 324] on span "HANG UP" at bounding box center [321, 326] width 45 height 10
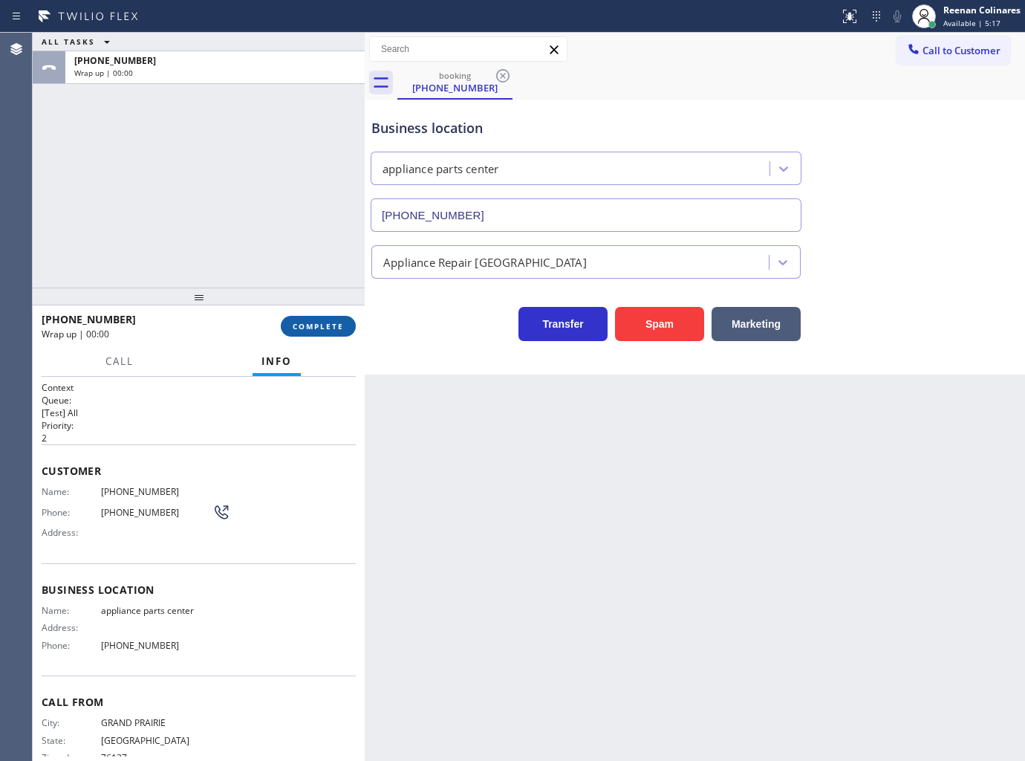
click at [342, 324] on span "COMPLETE" at bounding box center [318, 326] width 51 height 10
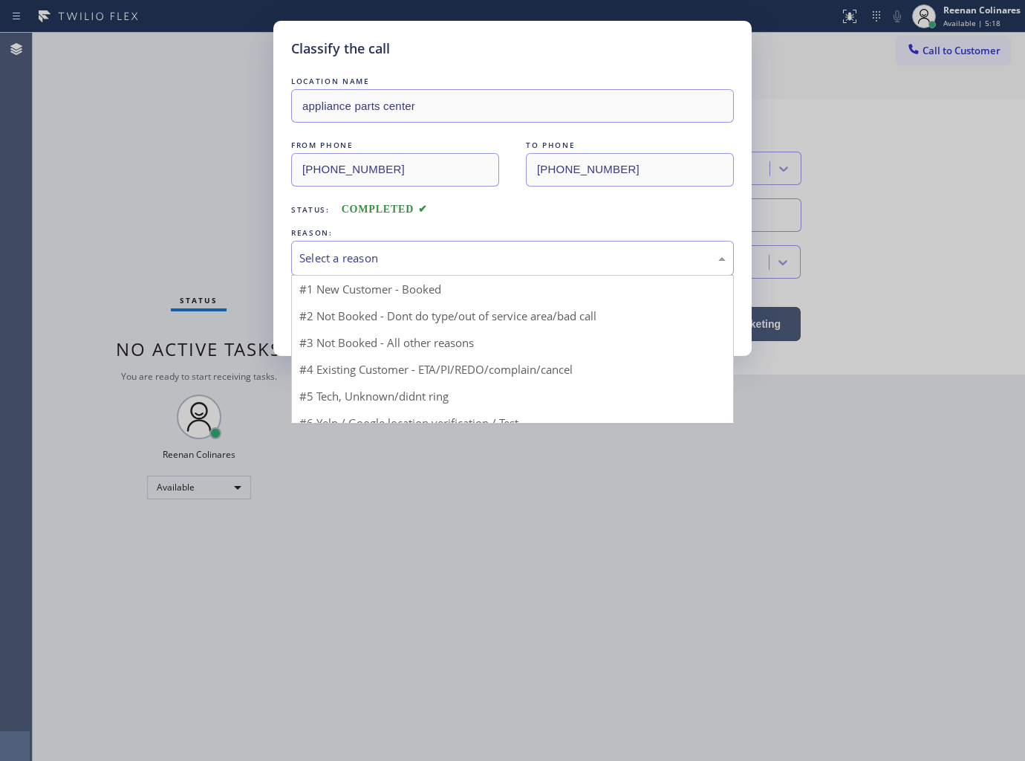
click at [369, 260] on div "Select a reason" at bounding box center [512, 258] width 426 height 17
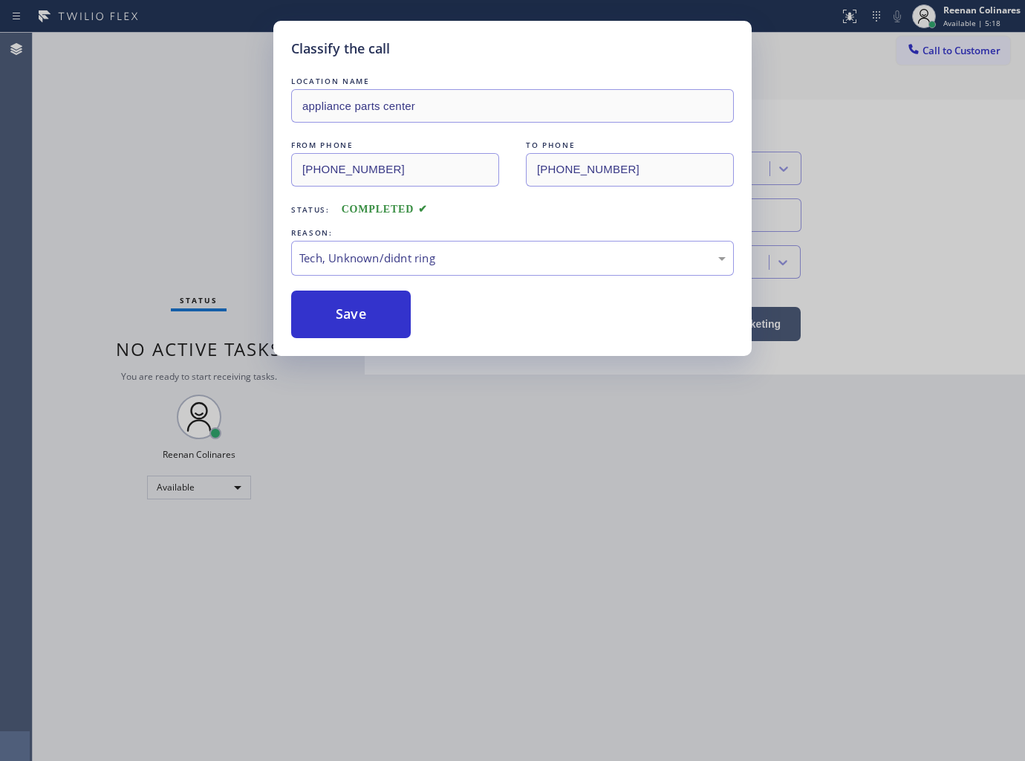
click at [352, 344] on div "Classify the call LOCATION NAME appliance parts center FROM PHONE (817) 455-044…" at bounding box center [512, 188] width 478 height 335
click at [353, 322] on button "Save" at bounding box center [351, 314] width 120 height 48
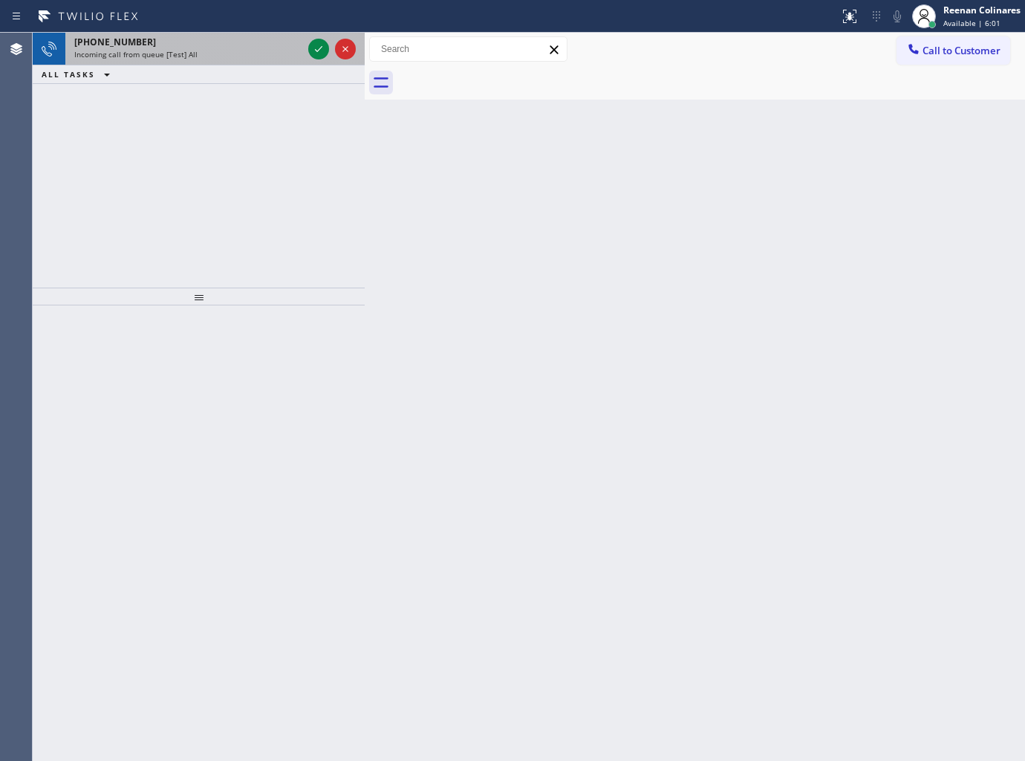
click at [214, 42] on div "+13105006507" at bounding box center [188, 42] width 228 height 13
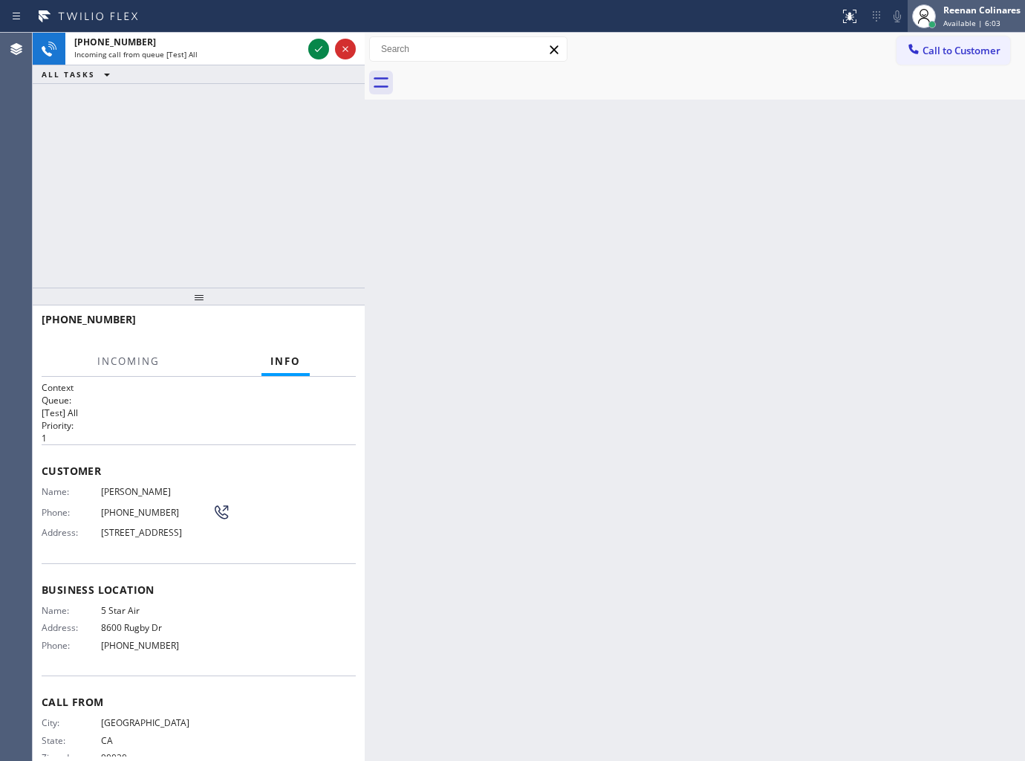
click at [975, 19] on span "Available | 6:03" at bounding box center [972, 23] width 57 height 10
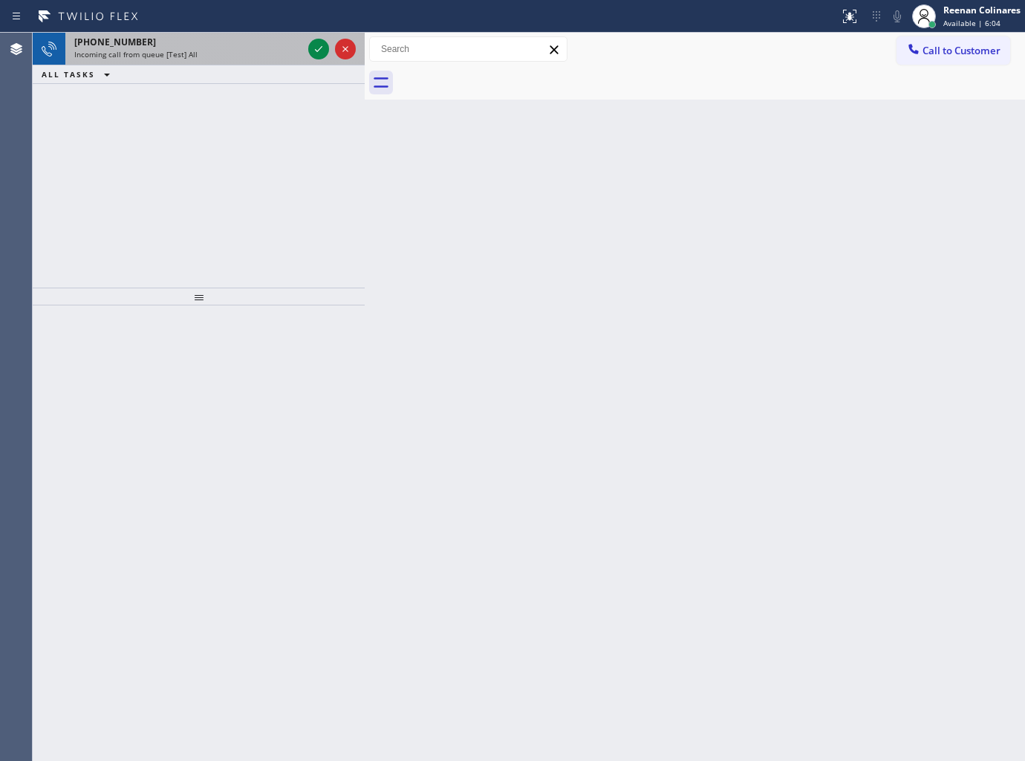
drag, startPoint x: 119, startPoint y: 45, endPoint x: 127, endPoint y: 48, distance: 8.7
click at [120, 45] on span "+13105006507" at bounding box center [115, 42] width 82 height 13
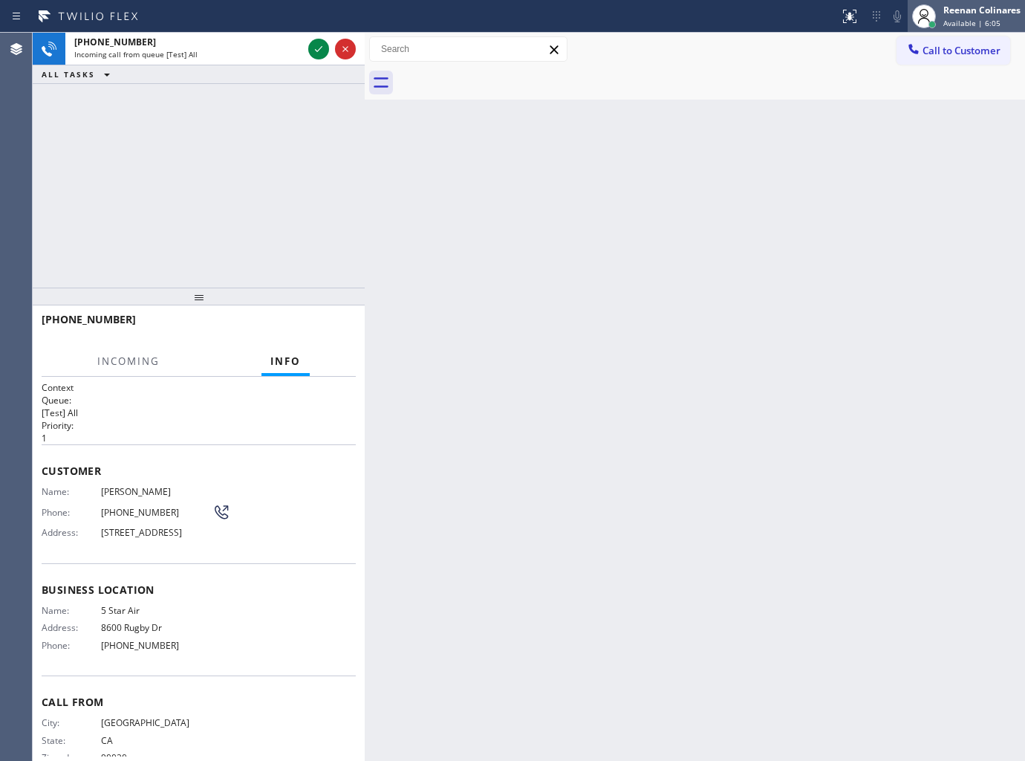
drag, startPoint x: 973, startPoint y: 11, endPoint x: 961, endPoint y: 23, distance: 16.8
click at [973, 10] on div "Reenan Colinares" at bounding box center [982, 10] width 77 height 13
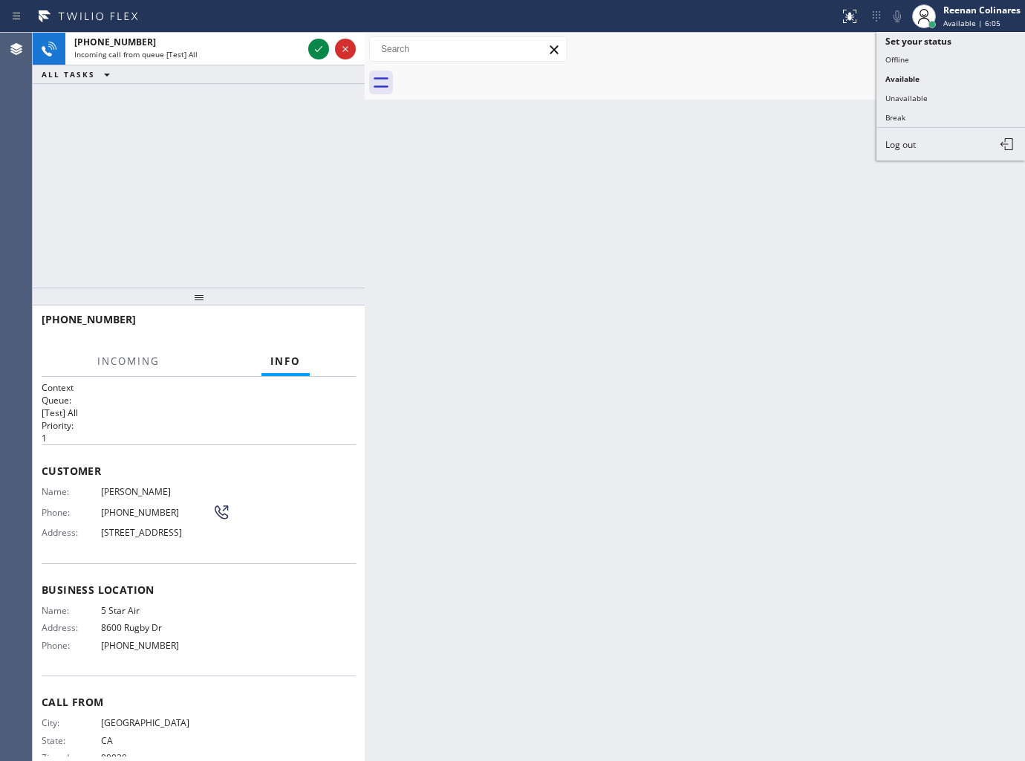
drag, startPoint x: 909, startPoint y: 94, endPoint x: 941, endPoint y: 56, distance: 50.0
click at [909, 94] on button "Unavailable" at bounding box center [951, 97] width 149 height 19
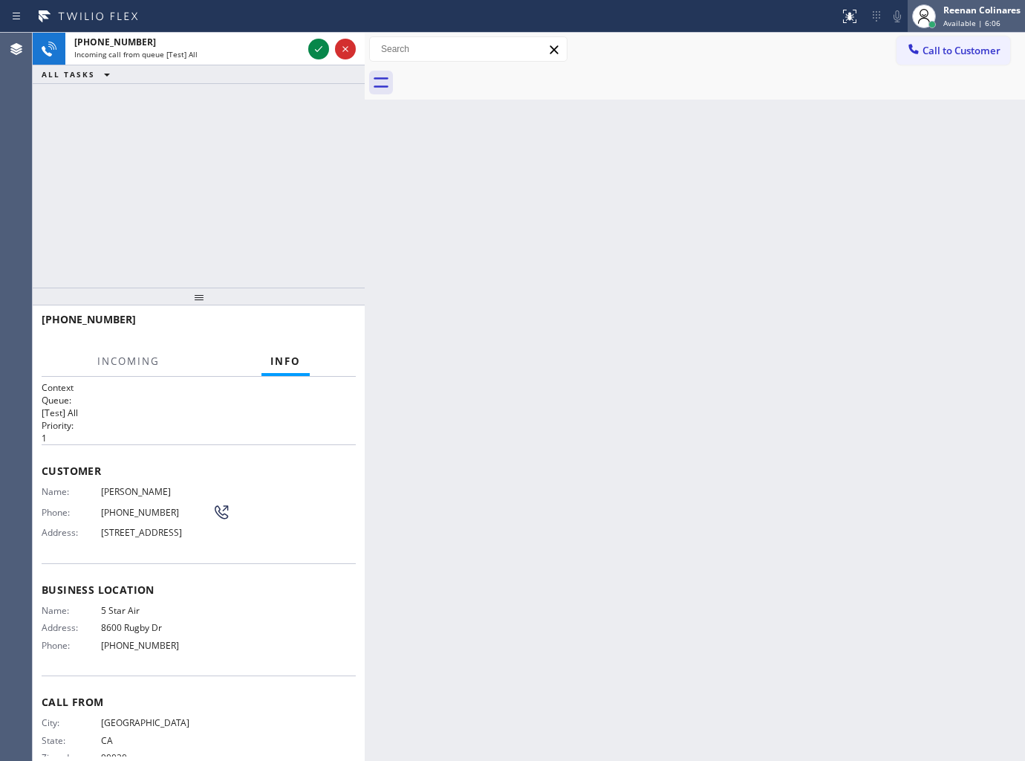
click at [981, 13] on div "Reenan Colinares" at bounding box center [982, 10] width 77 height 13
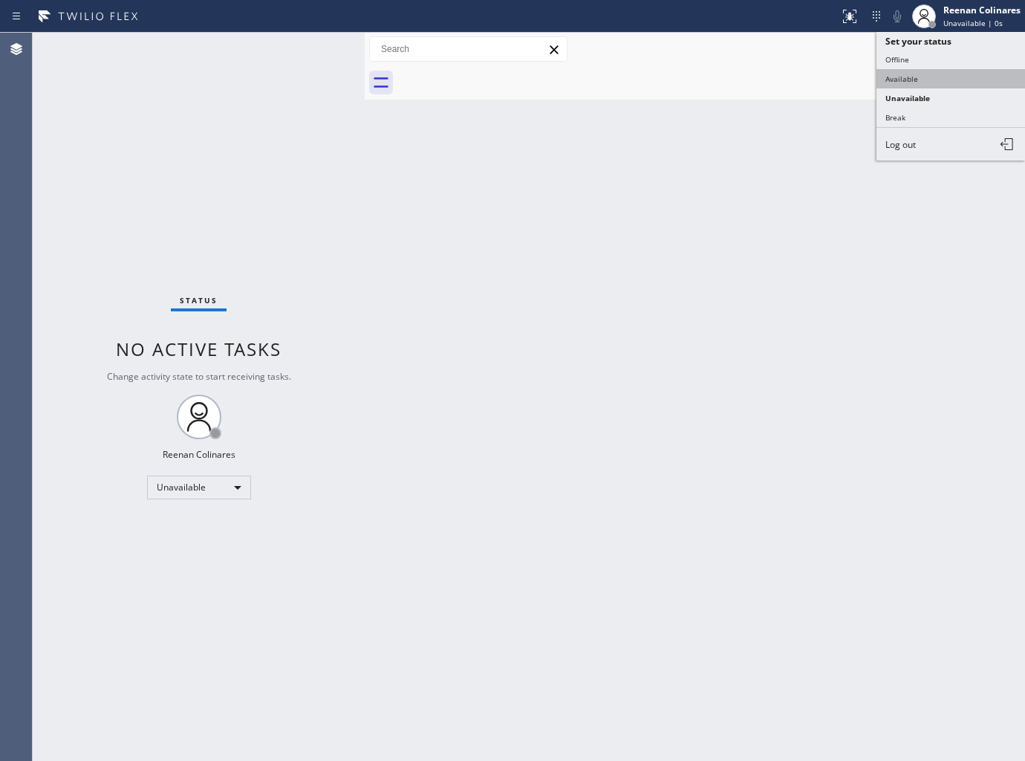
click at [909, 76] on button "Available" at bounding box center [951, 78] width 149 height 19
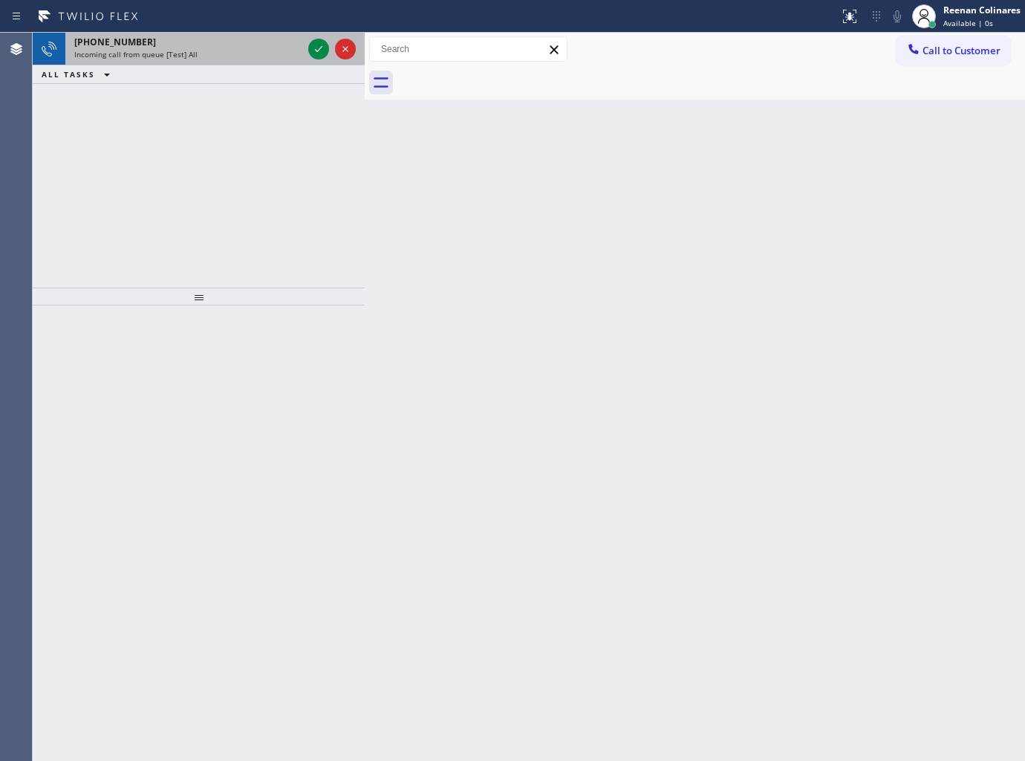
click at [198, 51] on div "Incoming call from queue [Test] All" at bounding box center [188, 54] width 228 height 10
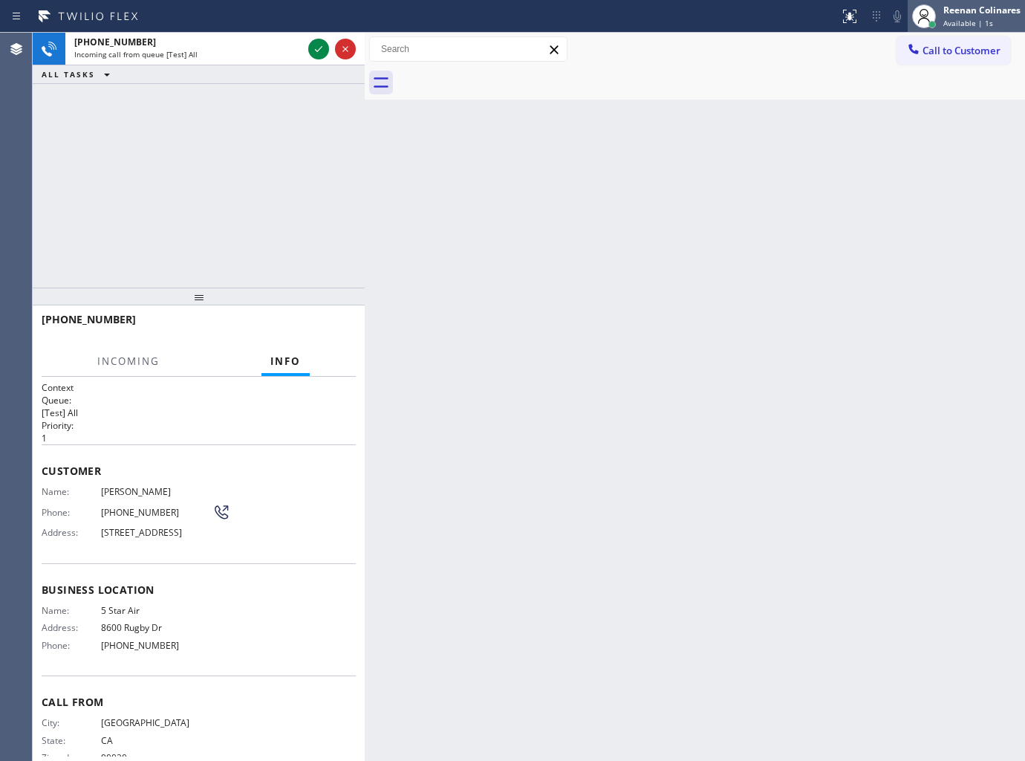
click at [988, 27] on span "Available | 1s" at bounding box center [969, 23] width 50 height 10
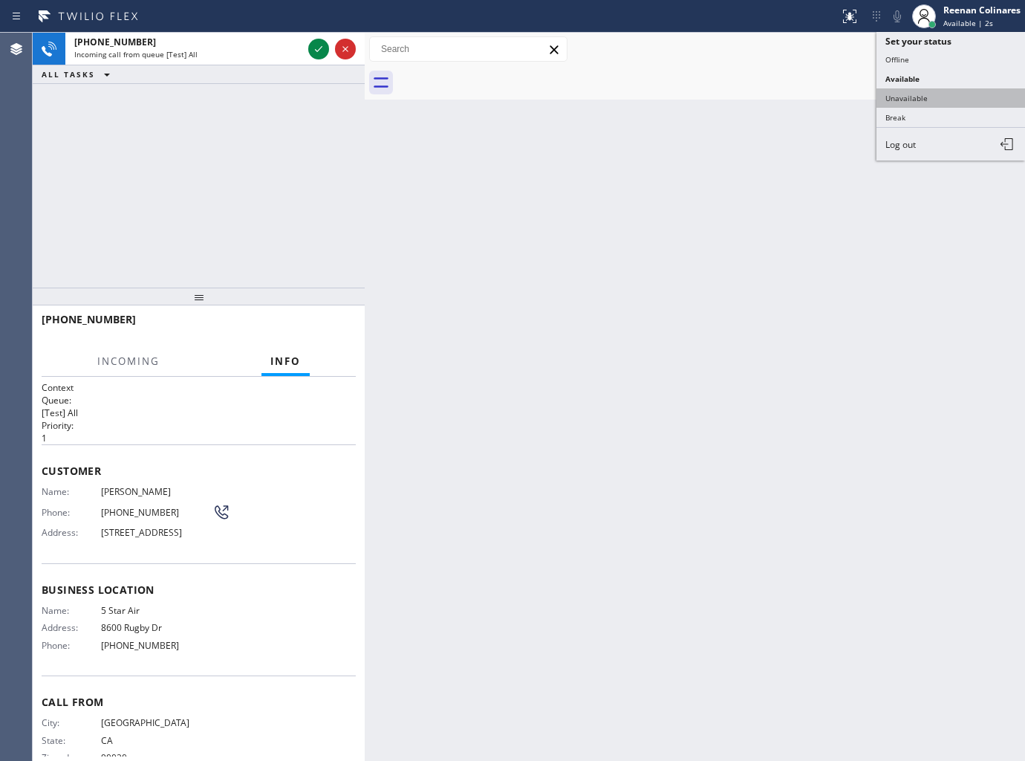
click at [901, 94] on button "Unavailable" at bounding box center [951, 97] width 149 height 19
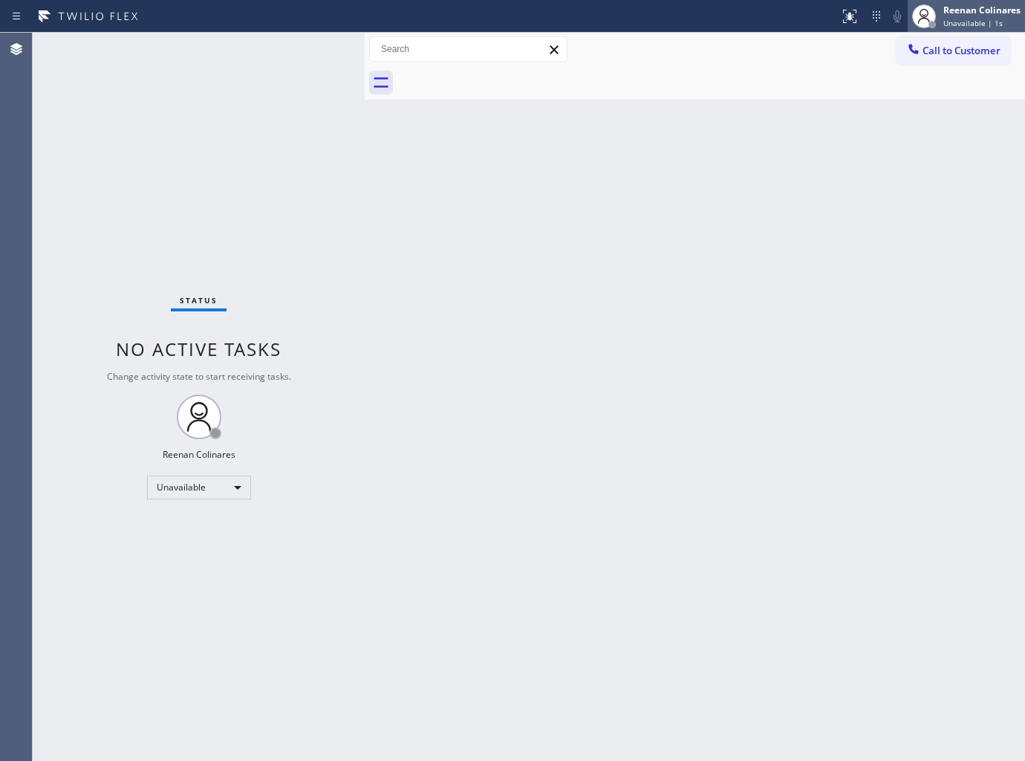
click at [963, 16] on div "Reenan Colinares Unavailable | 1s" at bounding box center [983, 16] width 85 height 26
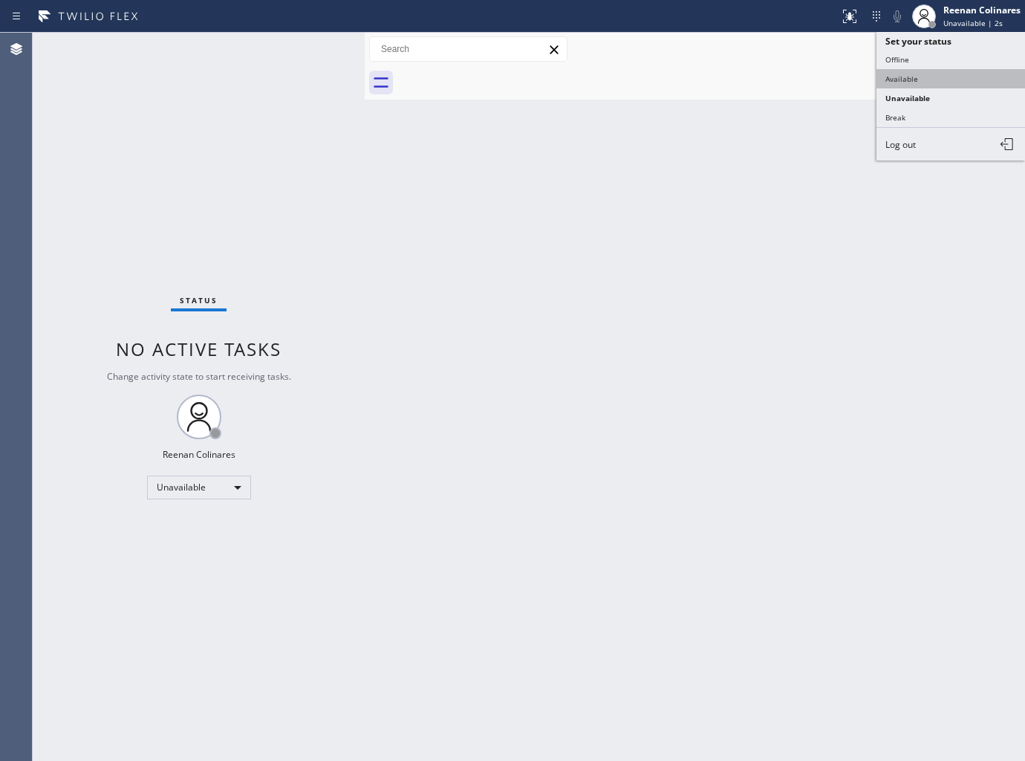
click at [889, 77] on button "Available" at bounding box center [951, 78] width 149 height 19
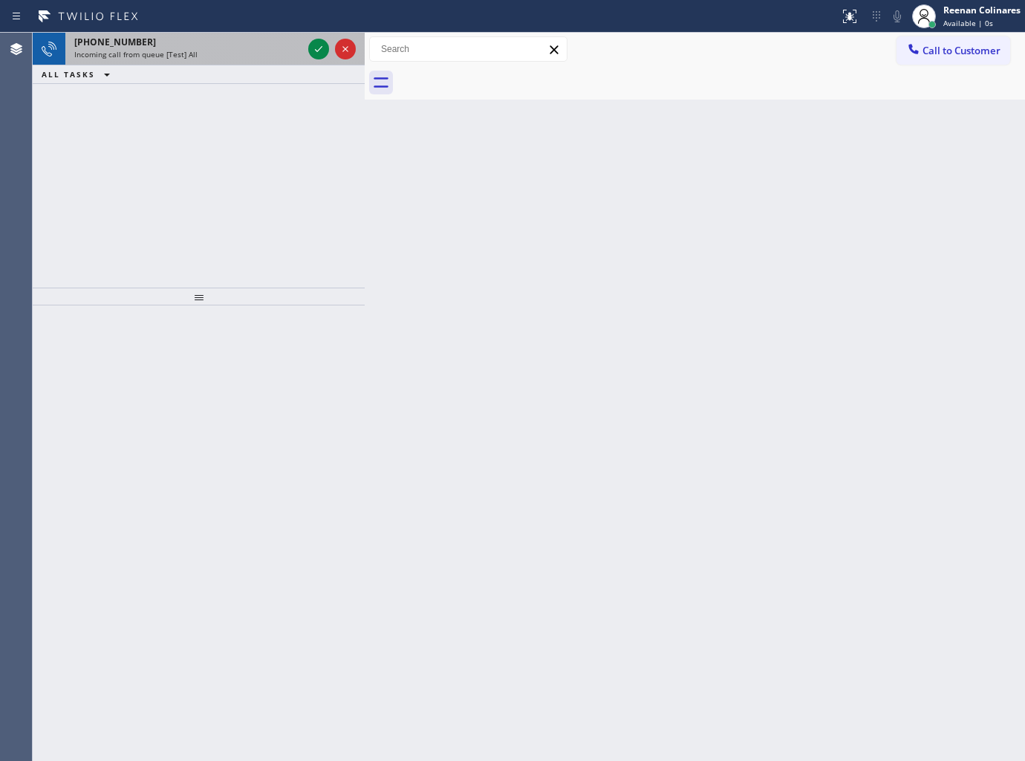
click at [194, 53] on span "Incoming call from queue [Test] All" at bounding box center [135, 54] width 123 height 10
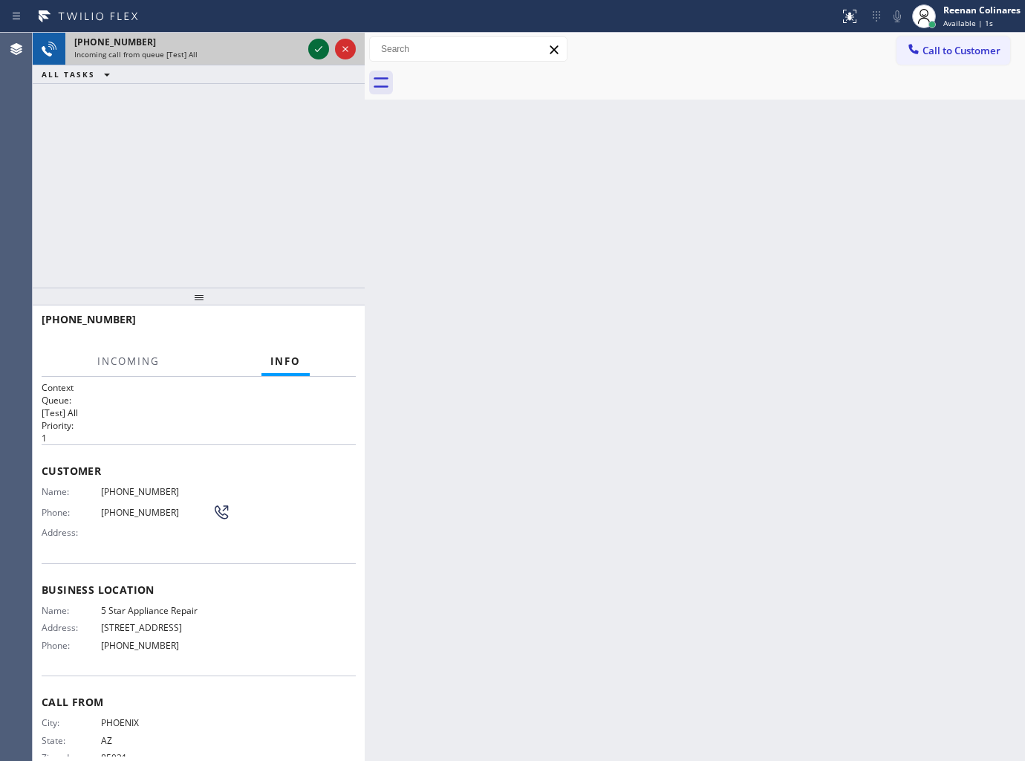
click at [321, 46] on icon at bounding box center [319, 49] width 18 height 18
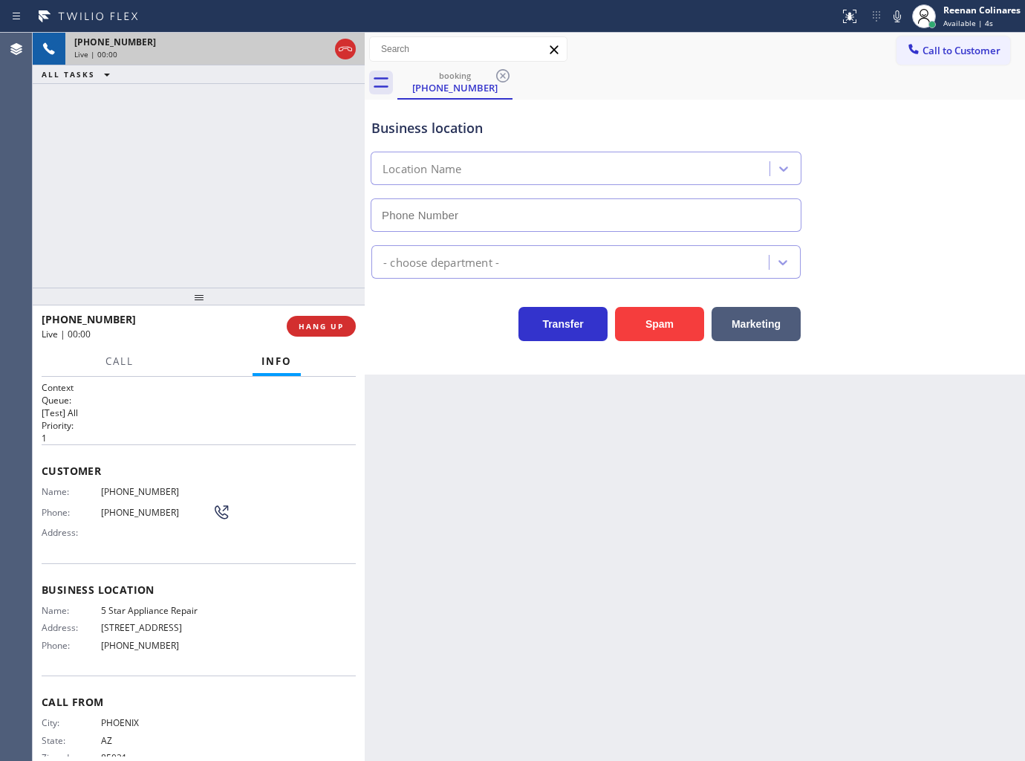
type input "[PHONE_NUMBER]"
click at [894, 21] on icon at bounding box center [898, 16] width 18 height 18
click at [894, 20] on icon at bounding box center [898, 16] width 18 height 18
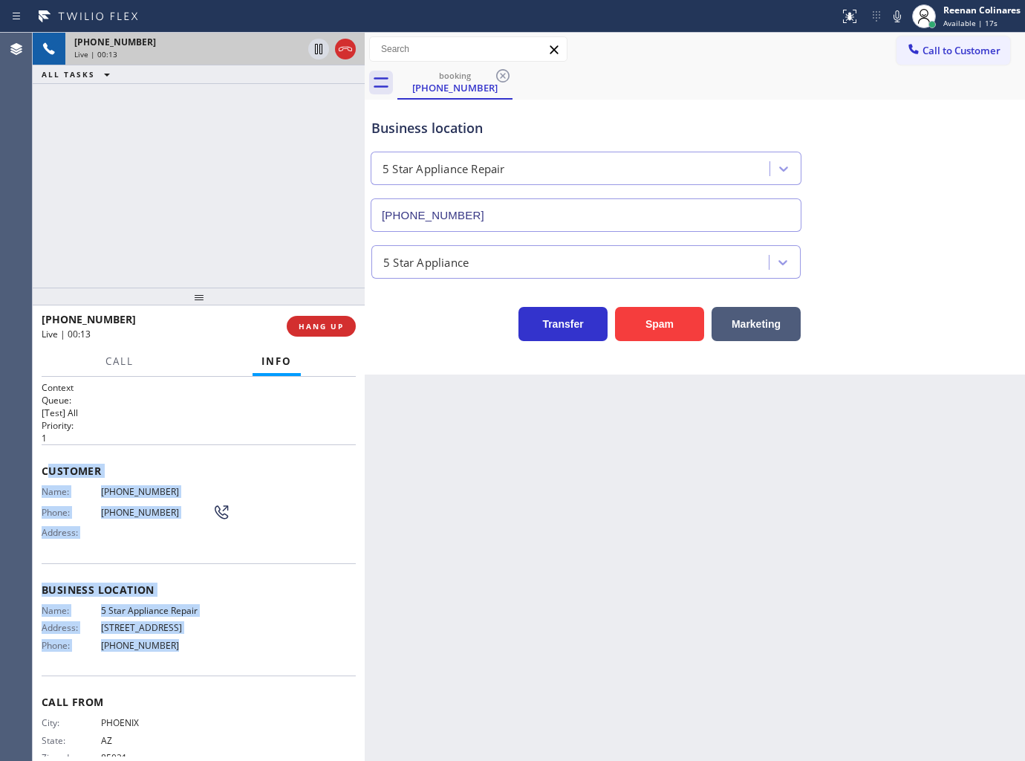
copy div "ustomer Name: (480) 200-0597 Phone: (480) 200-0597 Address: Business location N…"
drag, startPoint x: 45, startPoint y: 464, endPoint x: 264, endPoint y: 659, distance: 293.1
click at [194, 655] on div "Context Queue: [Test] All Priority: 1 Customer Name: (480) 200-0597 Phone: (480…" at bounding box center [199, 584] width 314 height 407
click at [887, 19] on div "Status report No issues detected If you experience an issue, please download th…" at bounding box center [930, 16] width 192 height 33
drag, startPoint x: 889, startPoint y: 20, endPoint x: 884, endPoint y: 33, distance: 14.1
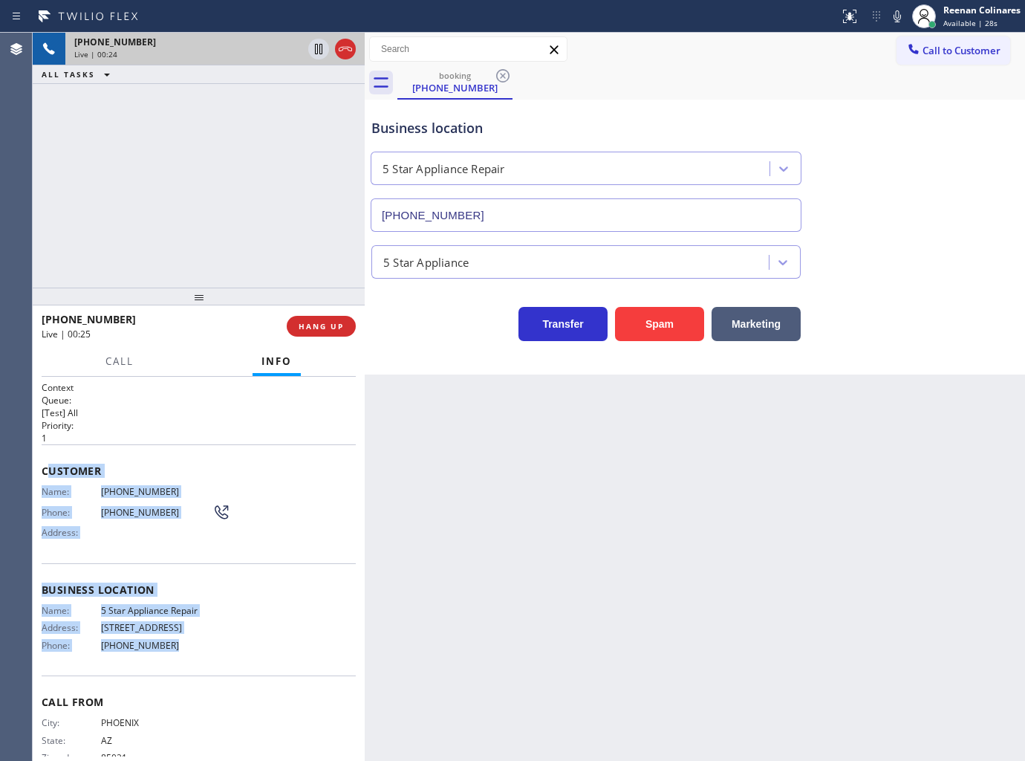
click at [889, 20] on icon at bounding box center [898, 16] width 18 height 18
drag, startPoint x: 113, startPoint y: 355, endPoint x: 149, endPoint y: 359, distance: 35.9
click at [114, 355] on span "Call" at bounding box center [119, 360] width 28 height 13
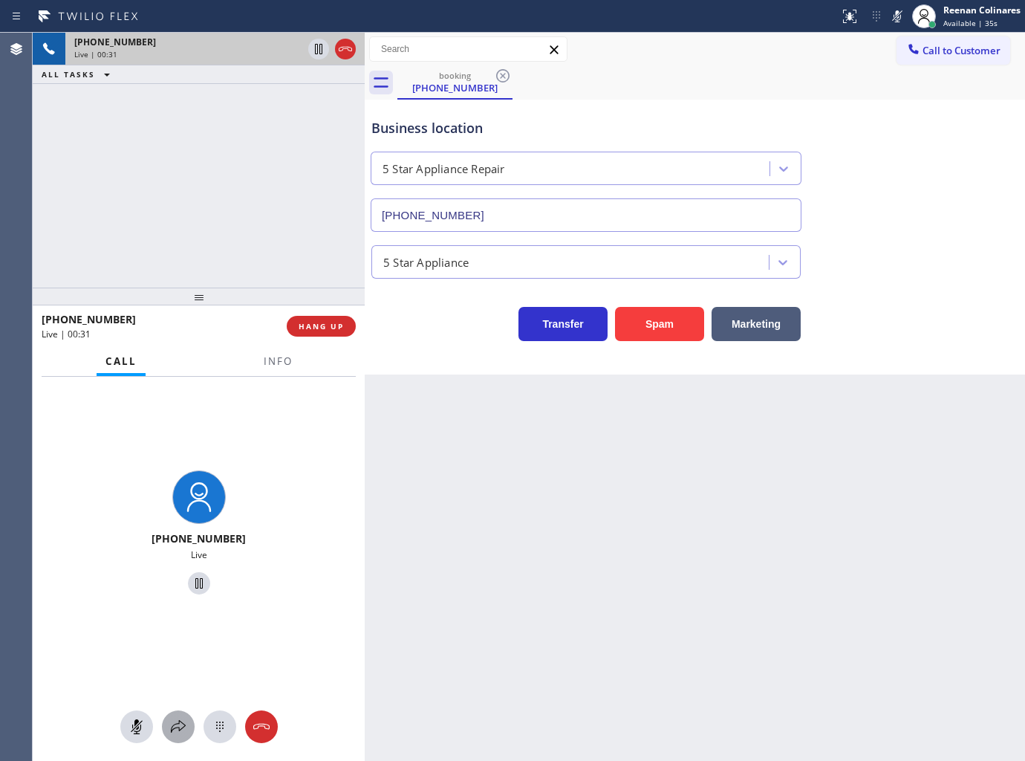
click at [182, 712] on div at bounding box center [199, 726] width 332 height 33
click at [181, 713] on button at bounding box center [178, 726] width 33 height 33
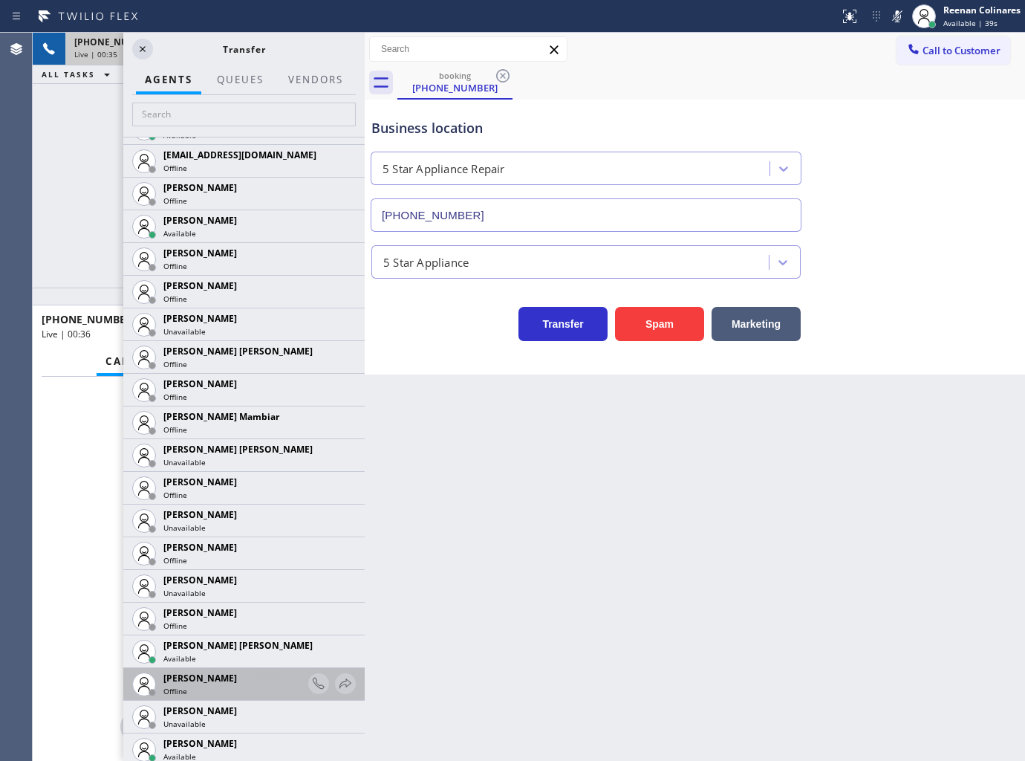
scroll to position [1073, 0]
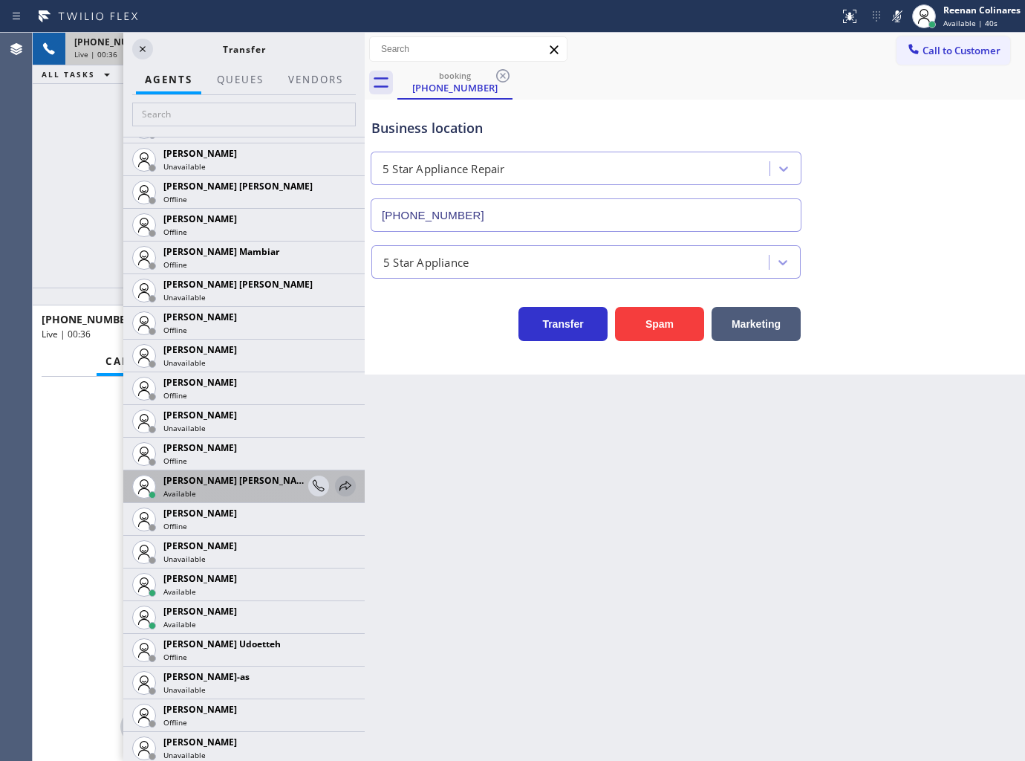
click at [337, 479] on icon at bounding box center [346, 486] width 18 height 18
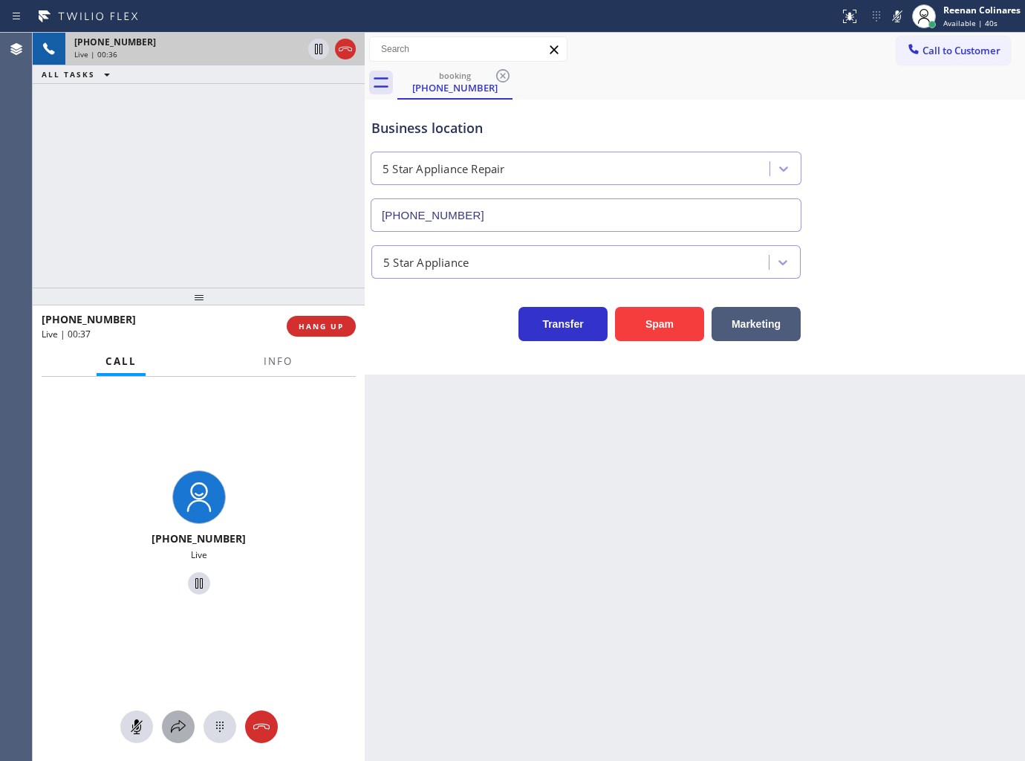
click at [166, 725] on div at bounding box center [178, 727] width 33 height 18
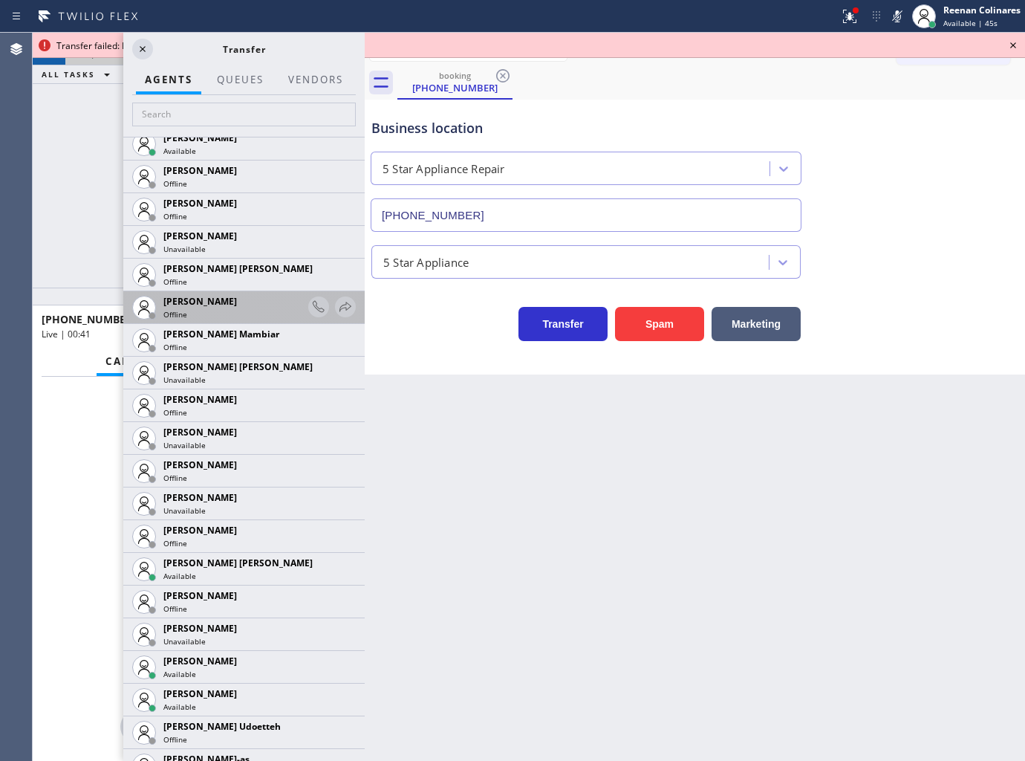
scroll to position [1155, 0]
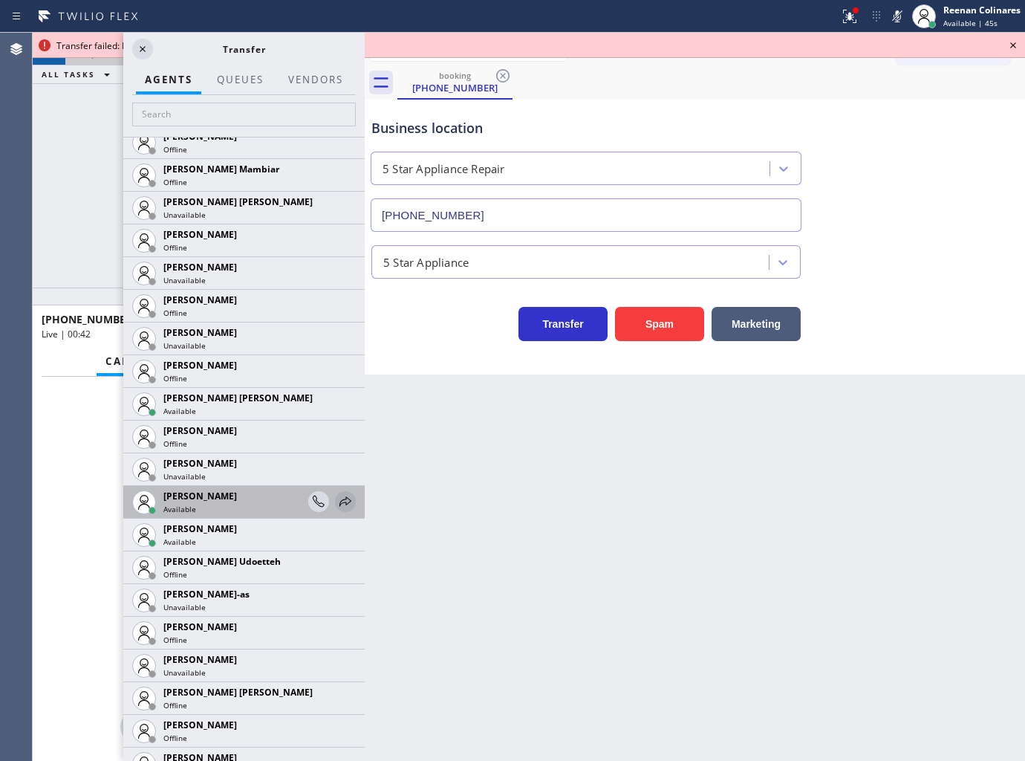
click at [337, 499] on icon at bounding box center [346, 502] width 18 height 18
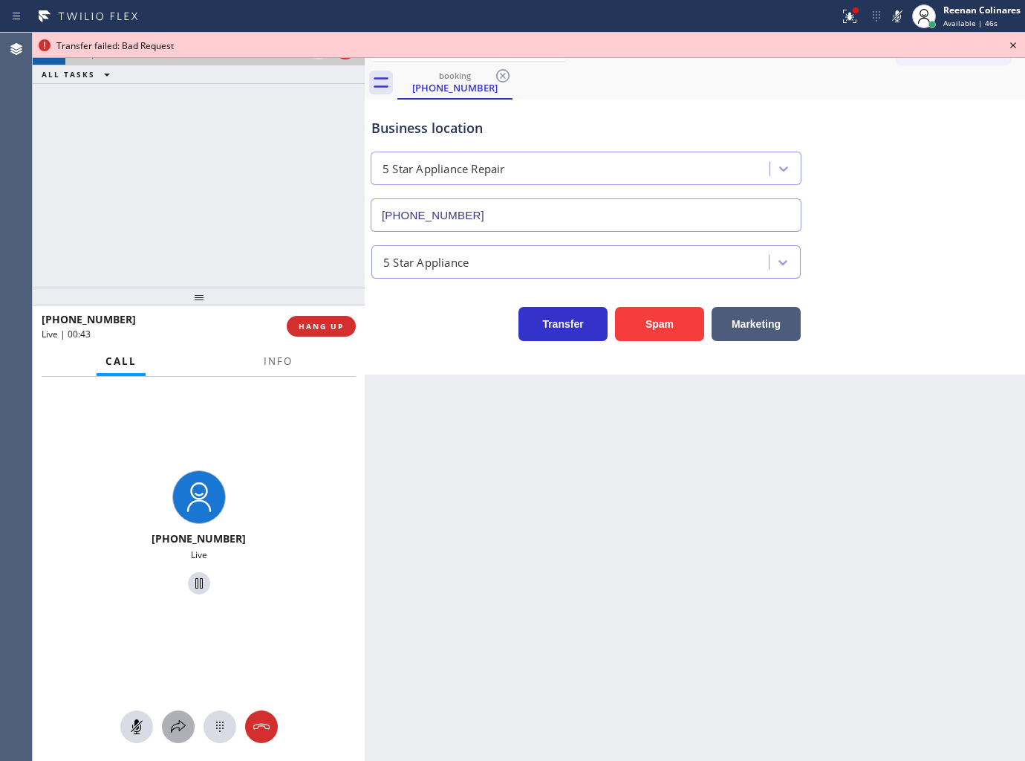
click at [176, 728] on icon at bounding box center [178, 727] width 18 height 18
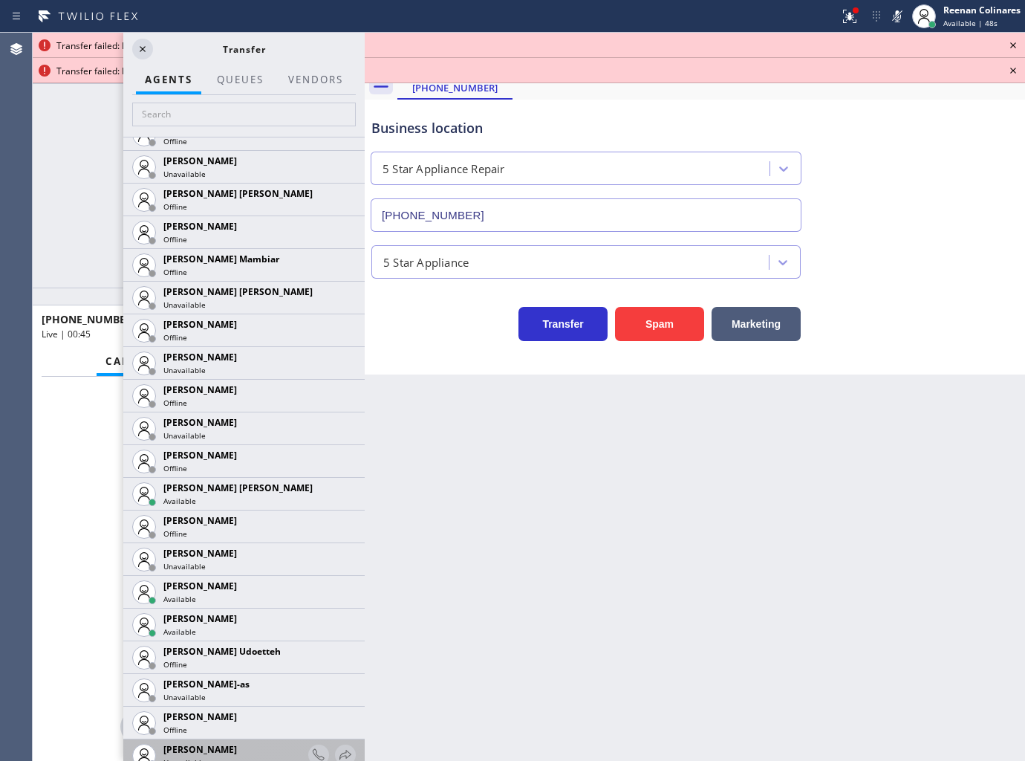
scroll to position [1403, 0]
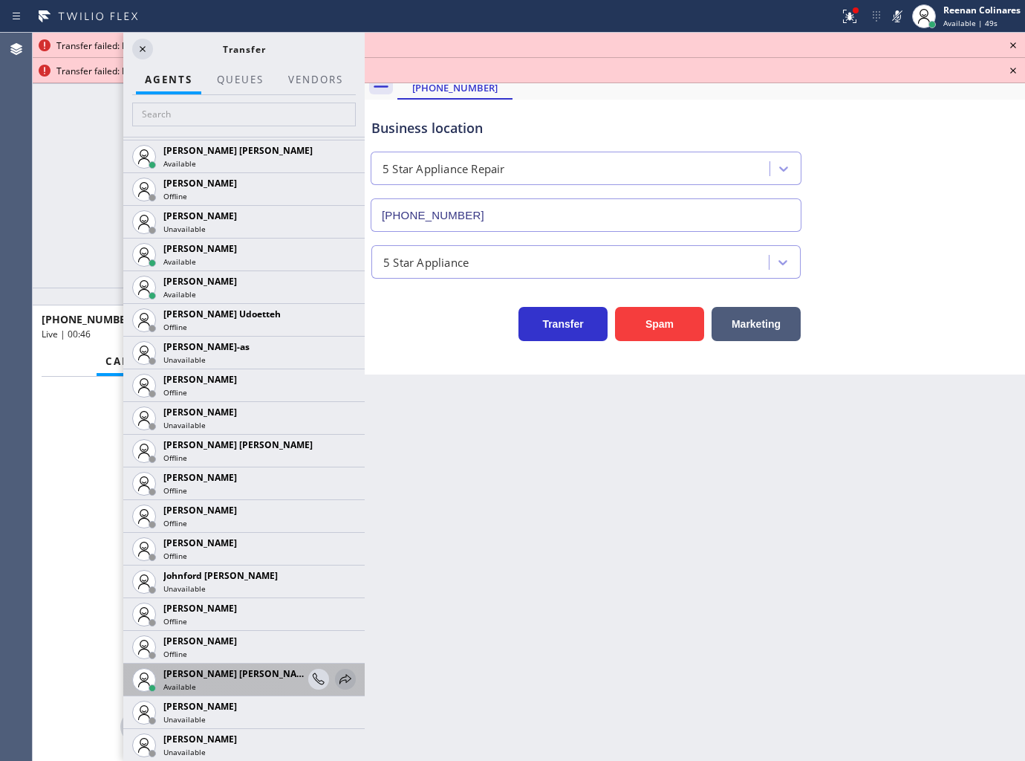
click at [337, 677] on icon at bounding box center [346, 679] width 18 height 18
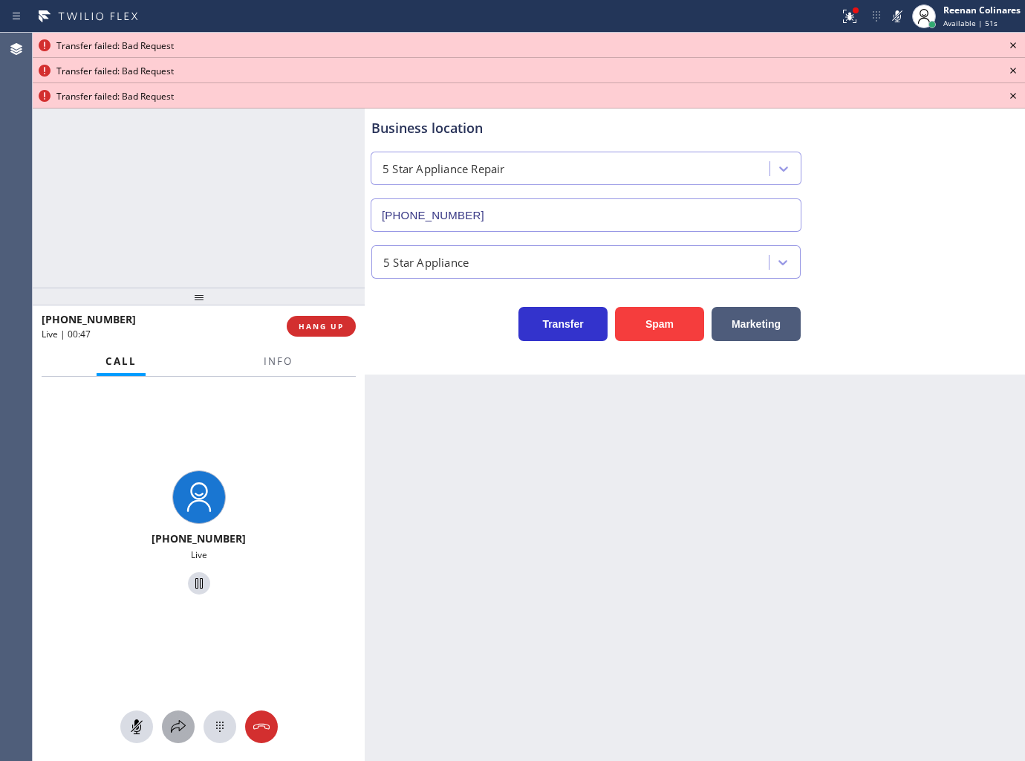
click at [169, 726] on icon at bounding box center [178, 727] width 18 height 18
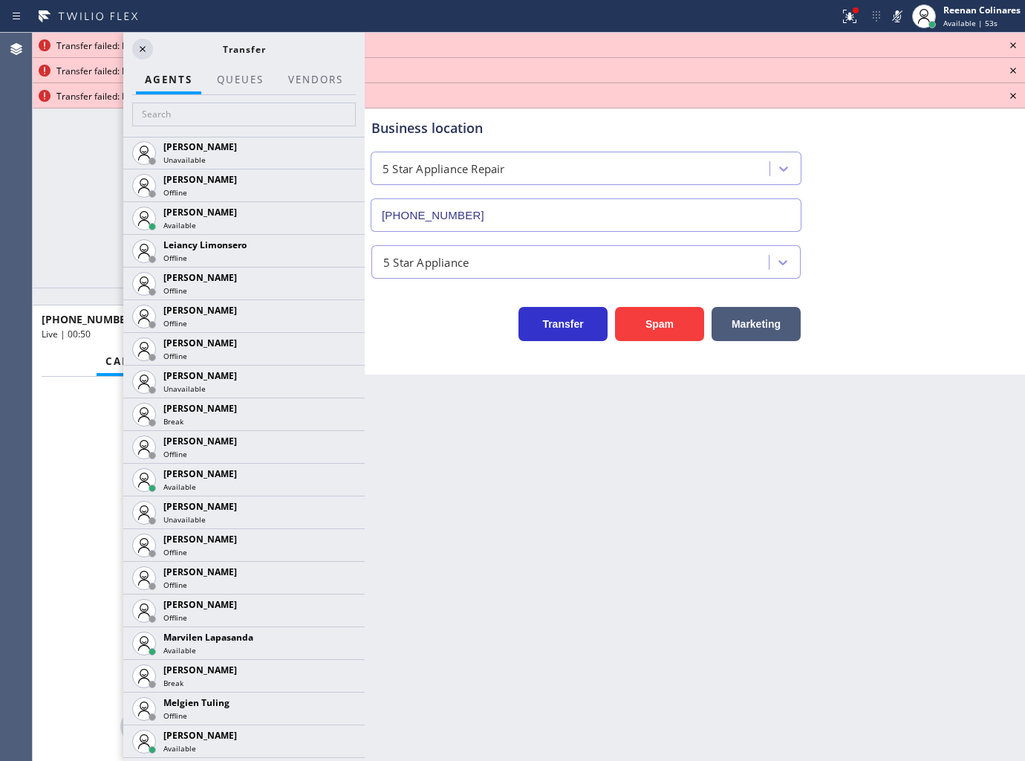
scroll to position [2311, 0]
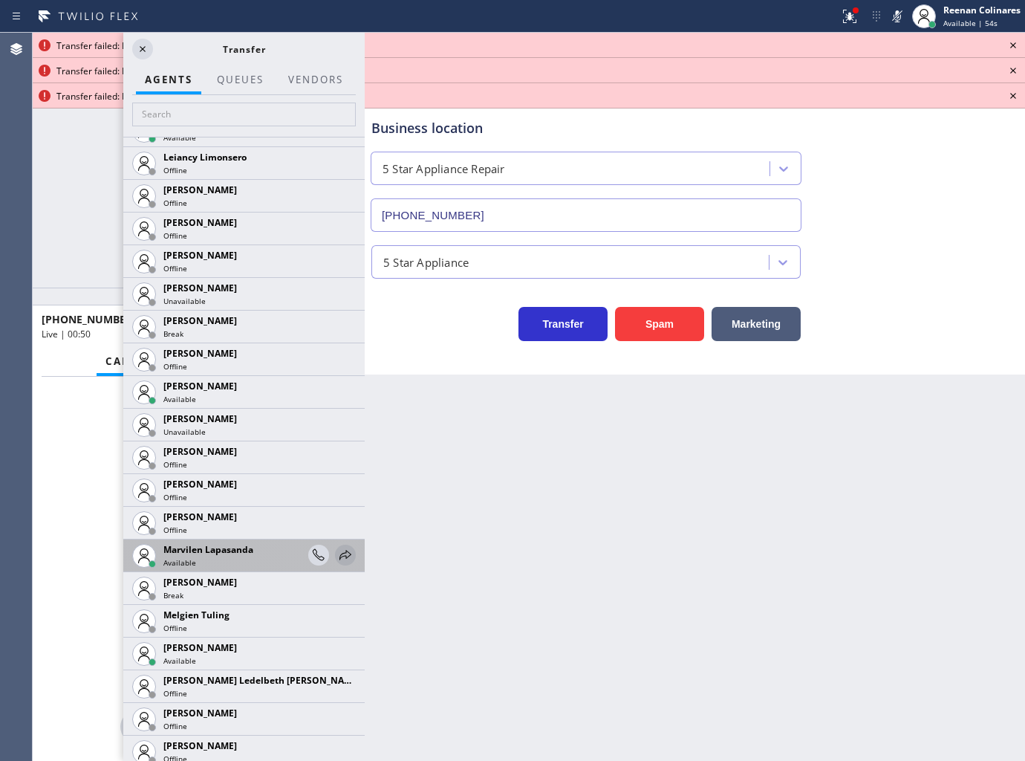
click at [337, 559] on icon at bounding box center [346, 555] width 18 height 18
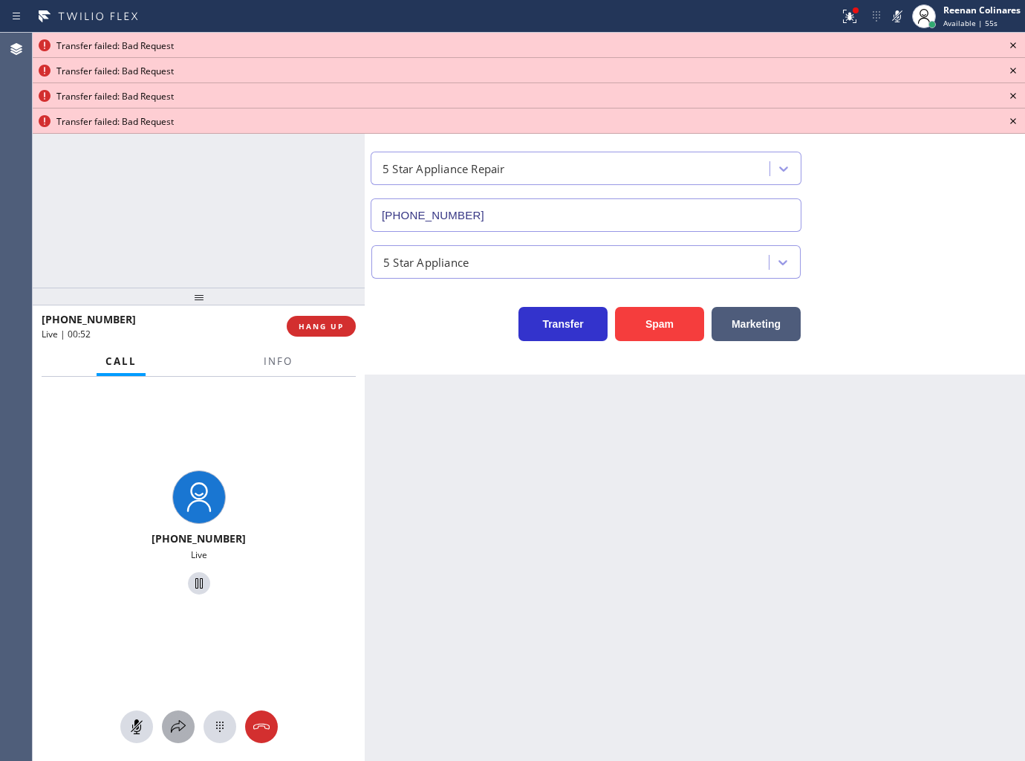
click at [177, 724] on icon at bounding box center [178, 727] width 18 height 18
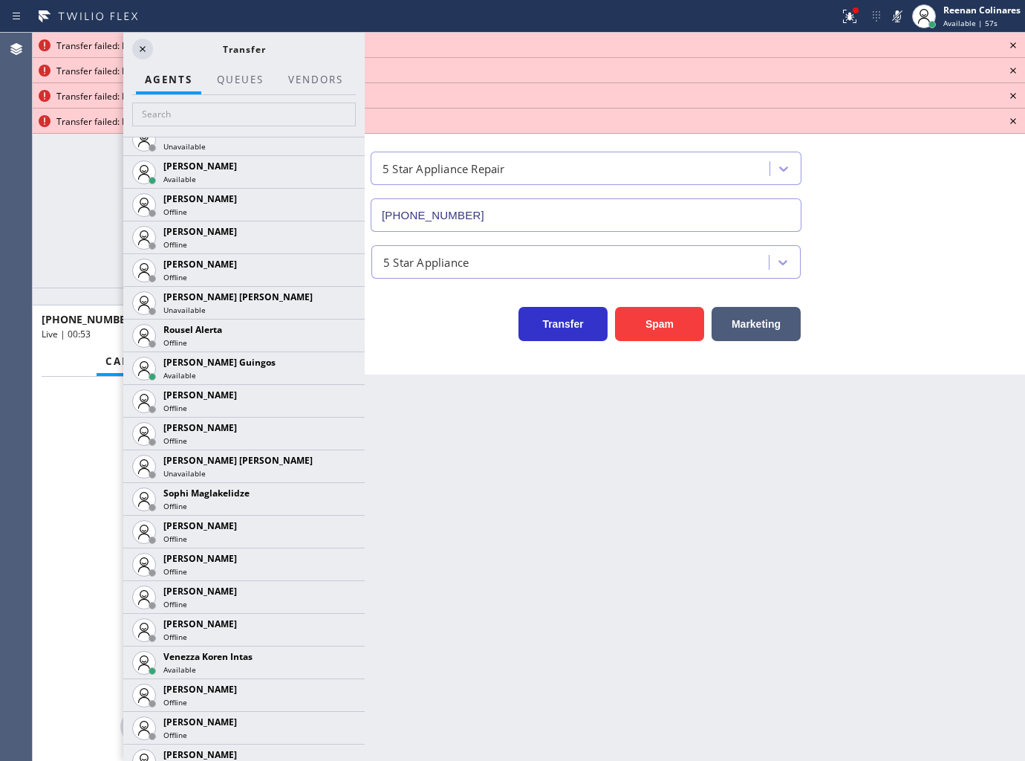
scroll to position [3036, 0]
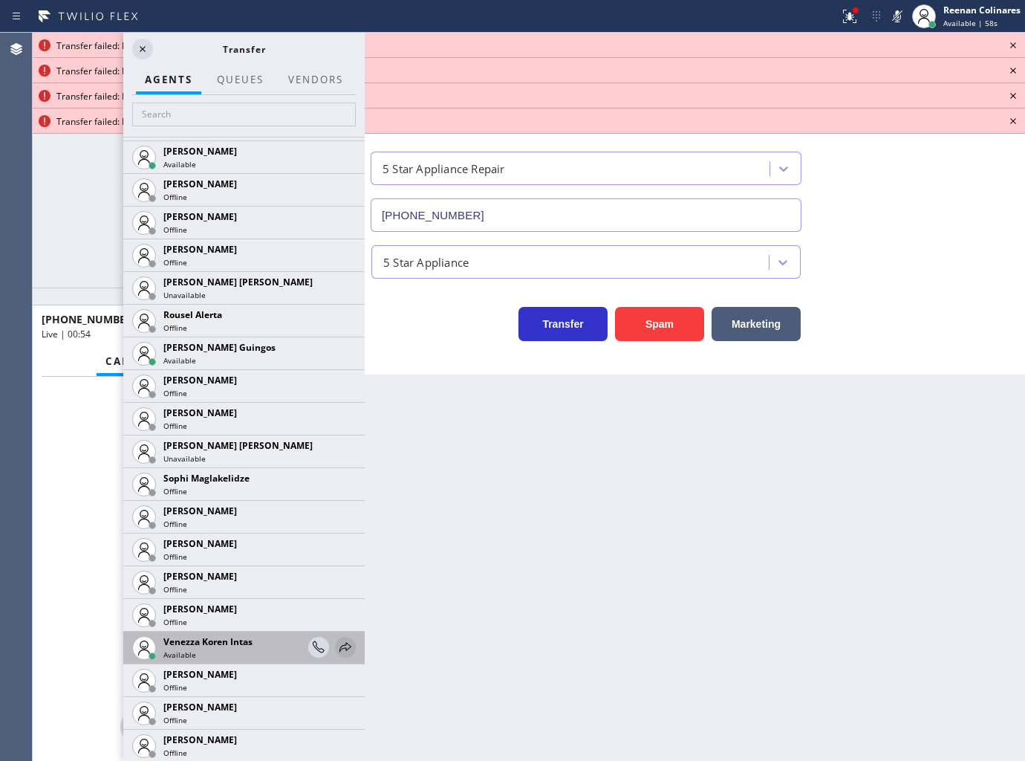
click at [337, 641] on icon at bounding box center [346, 647] width 18 height 18
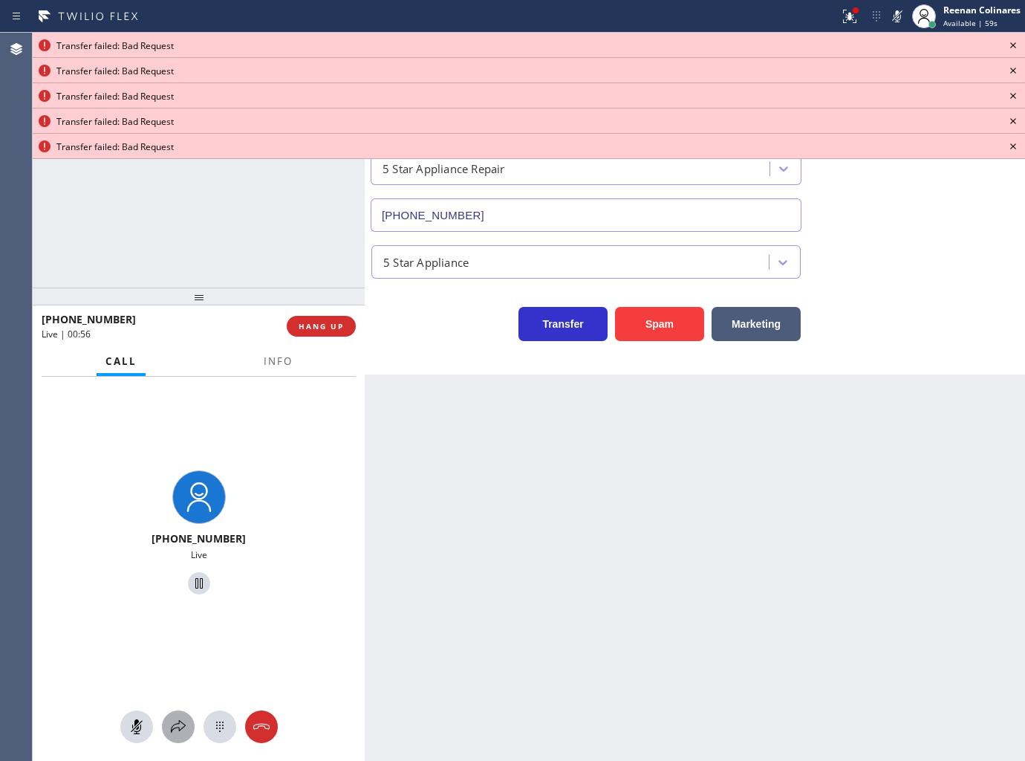
click at [175, 726] on icon at bounding box center [178, 727] width 18 height 18
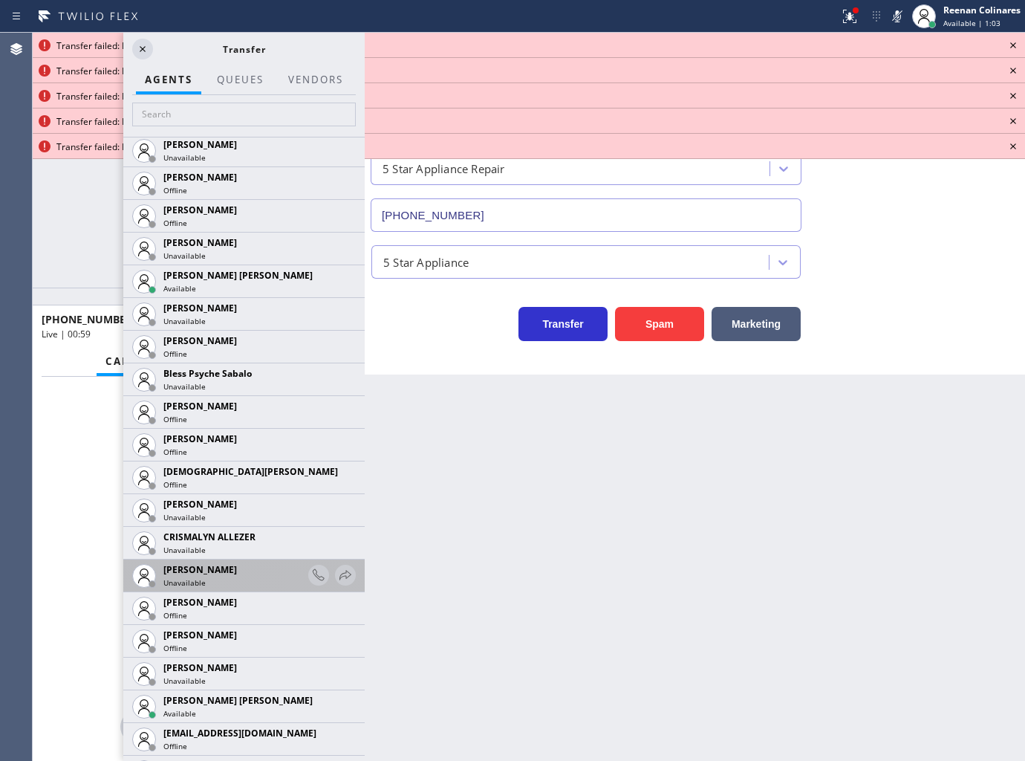
scroll to position [495, 0]
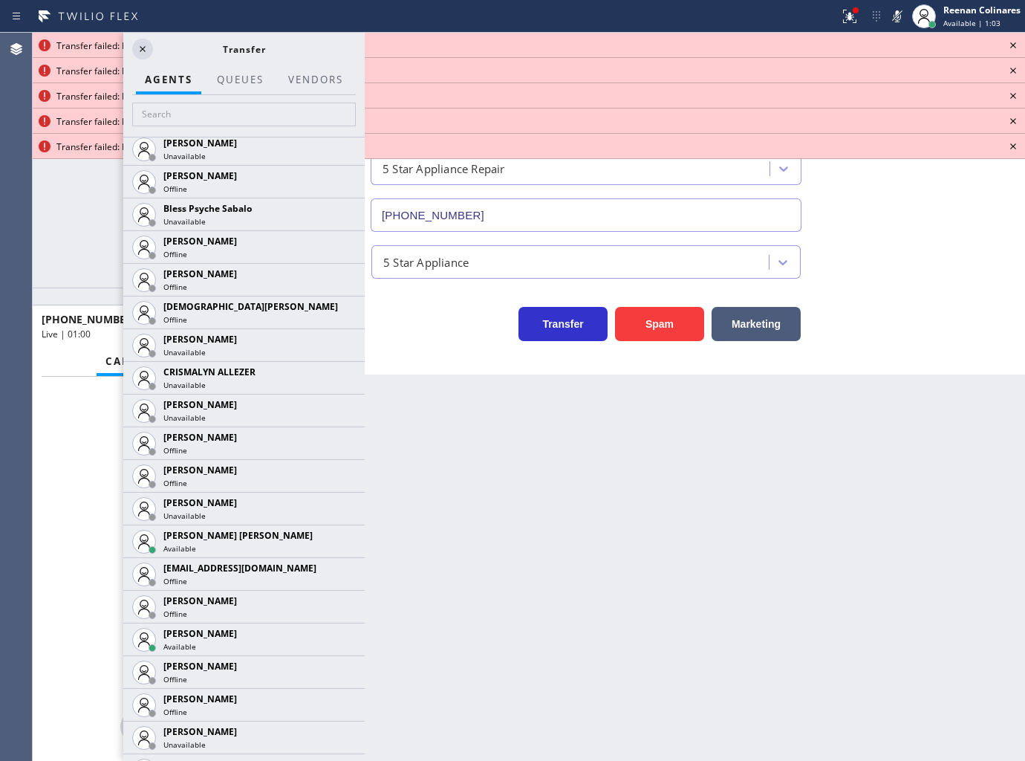
click at [0, 0] on icon at bounding box center [0, 0] width 0 height 0
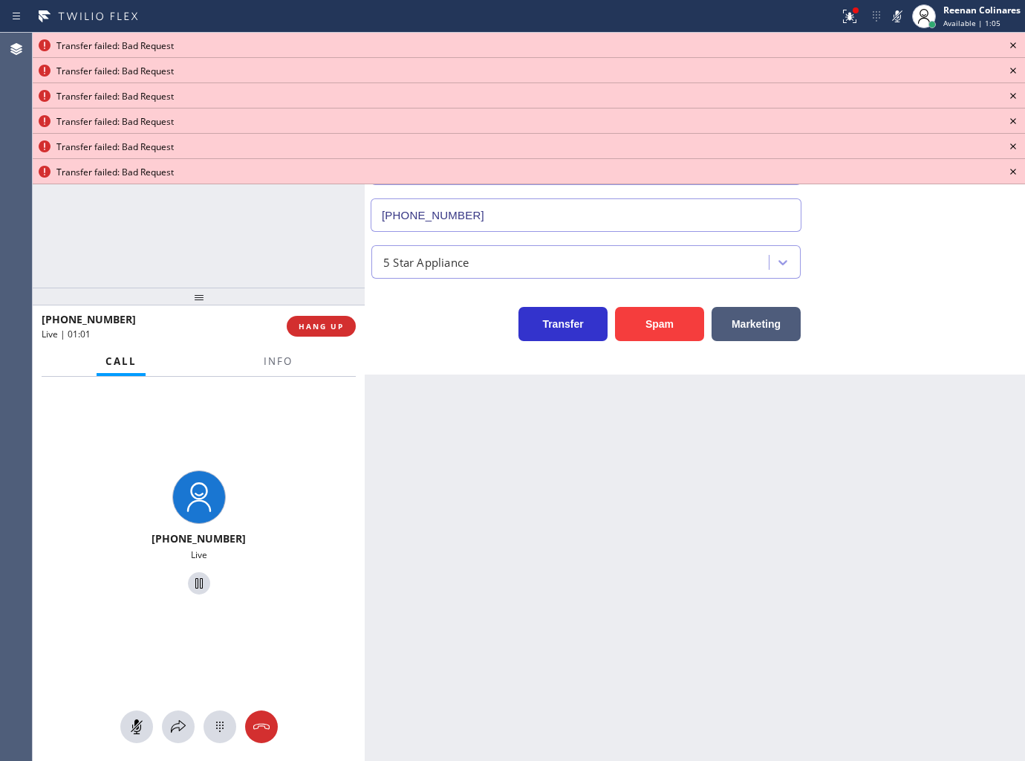
drag, startPoint x: 206, startPoint y: 682, endPoint x: 198, endPoint y: 689, distance: 11.0
click at [202, 688] on div "+14802000597 Live" at bounding box center [199, 535] width 332 height 316
click at [181, 718] on icon at bounding box center [178, 727] width 18 height 18
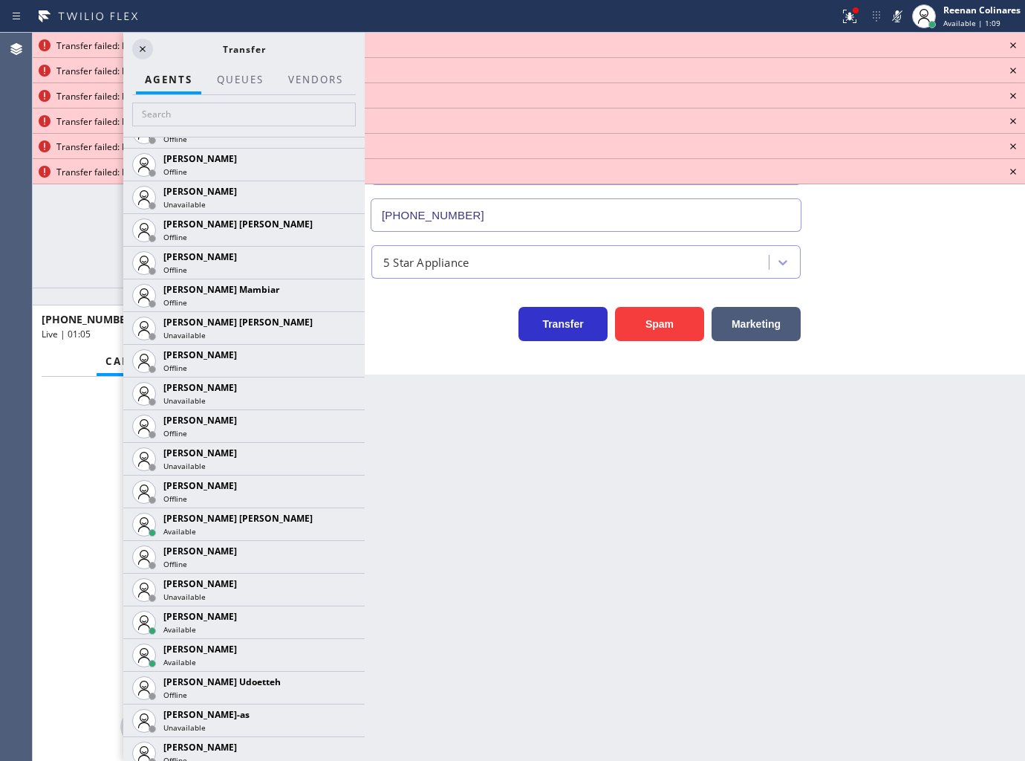
scroll to position [1073, 0]
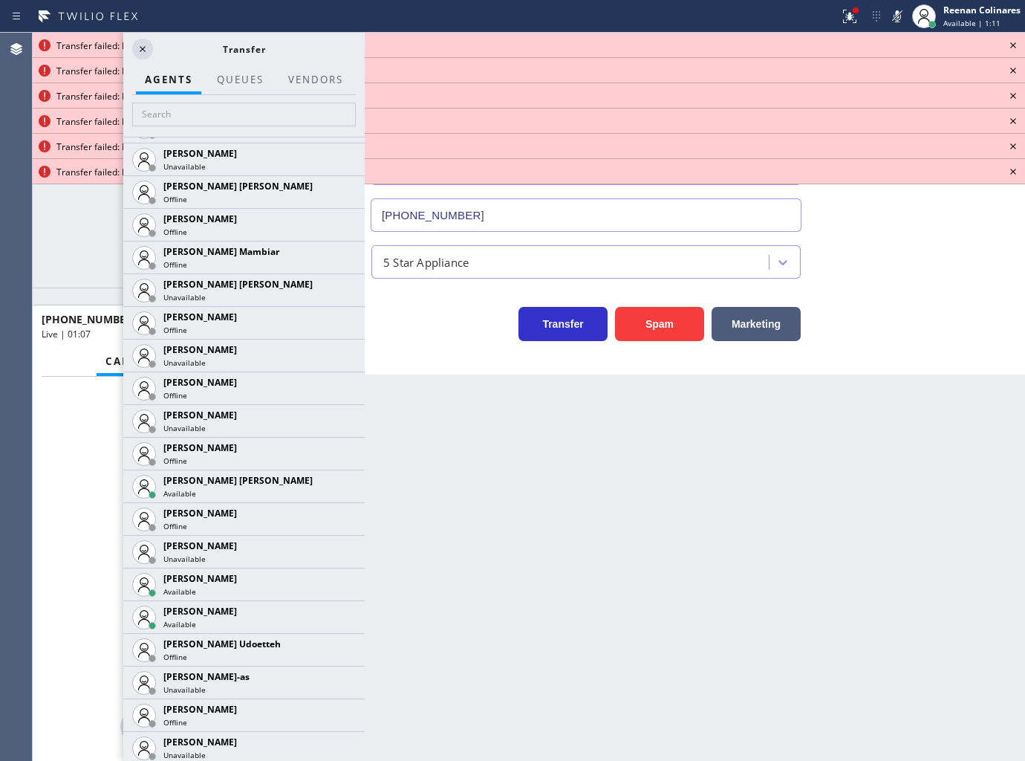
click at [0, 0] on icon at bounding box center [0, 0] width 0 height 0
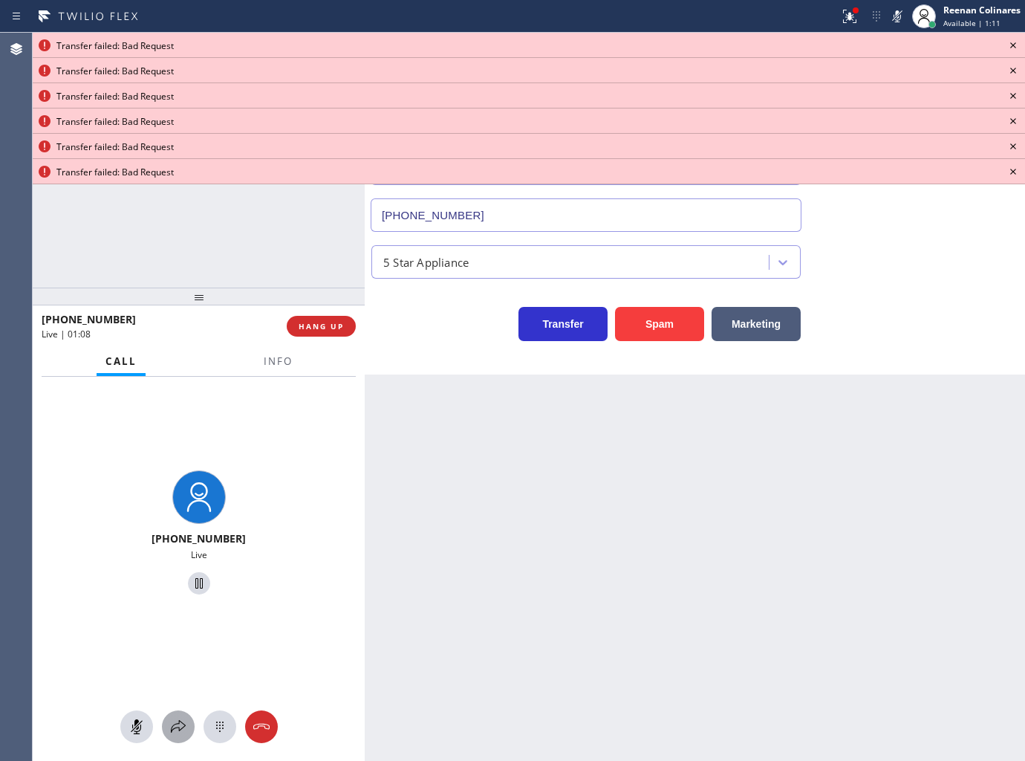
click at [179, 733] on icon at bounding box center [178, 727] width 18 height 18
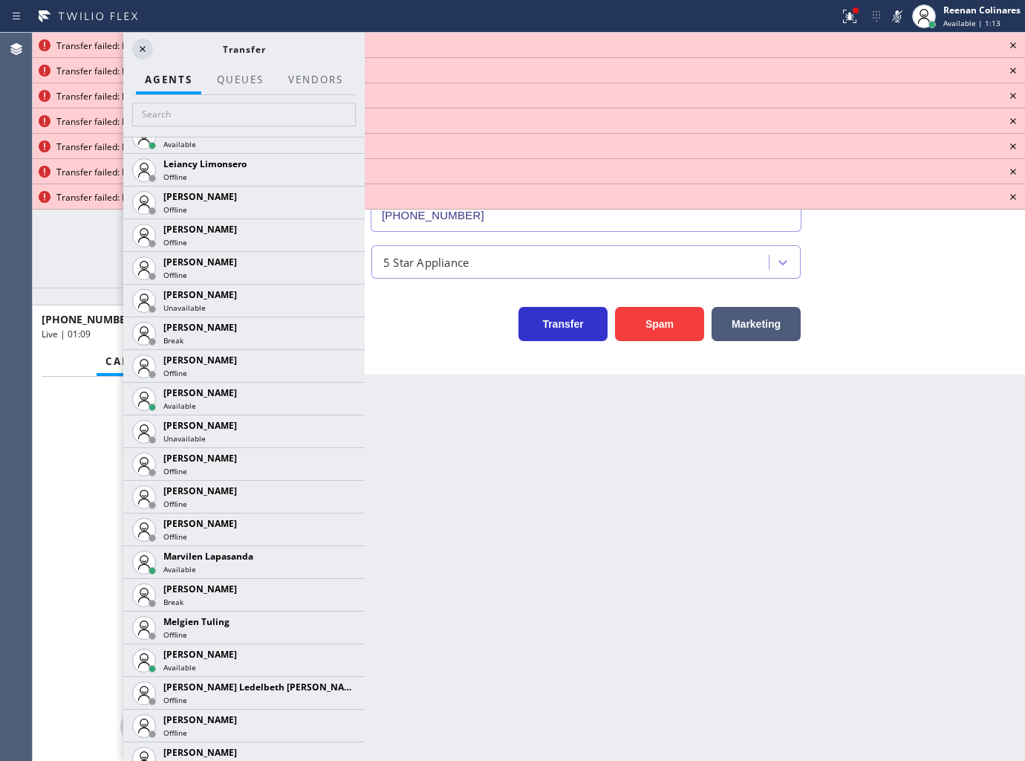
scroll to position [2426, 0]
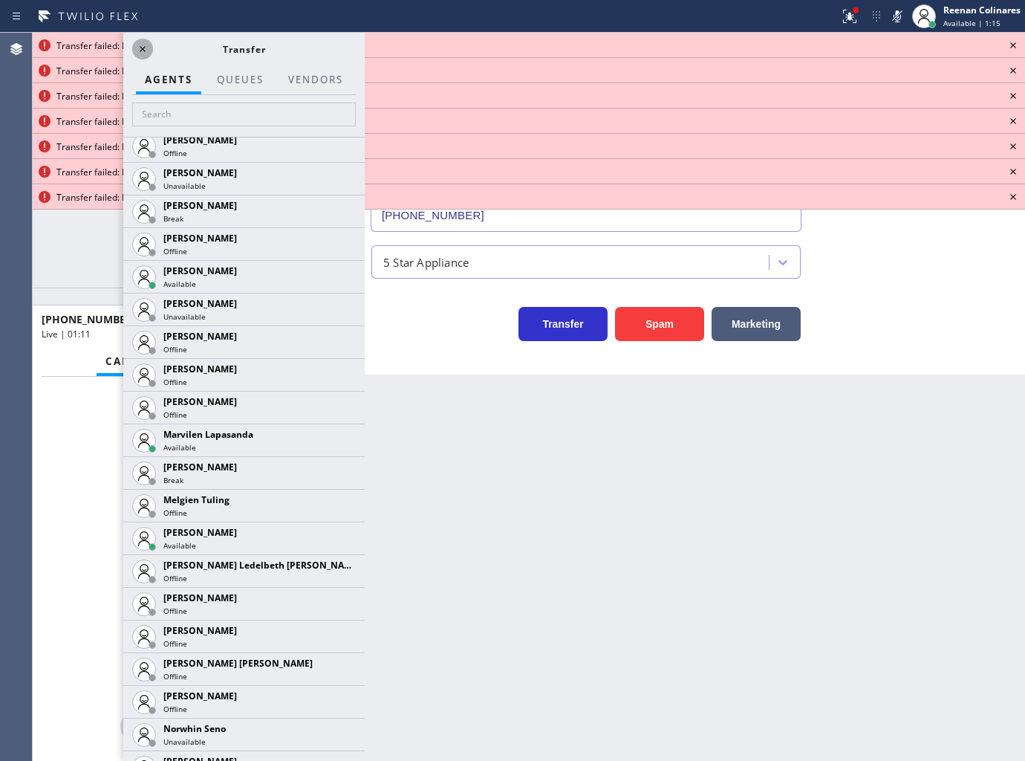
click at [144, 40] on icon at bounding box center [143, 49] width 18 height 18
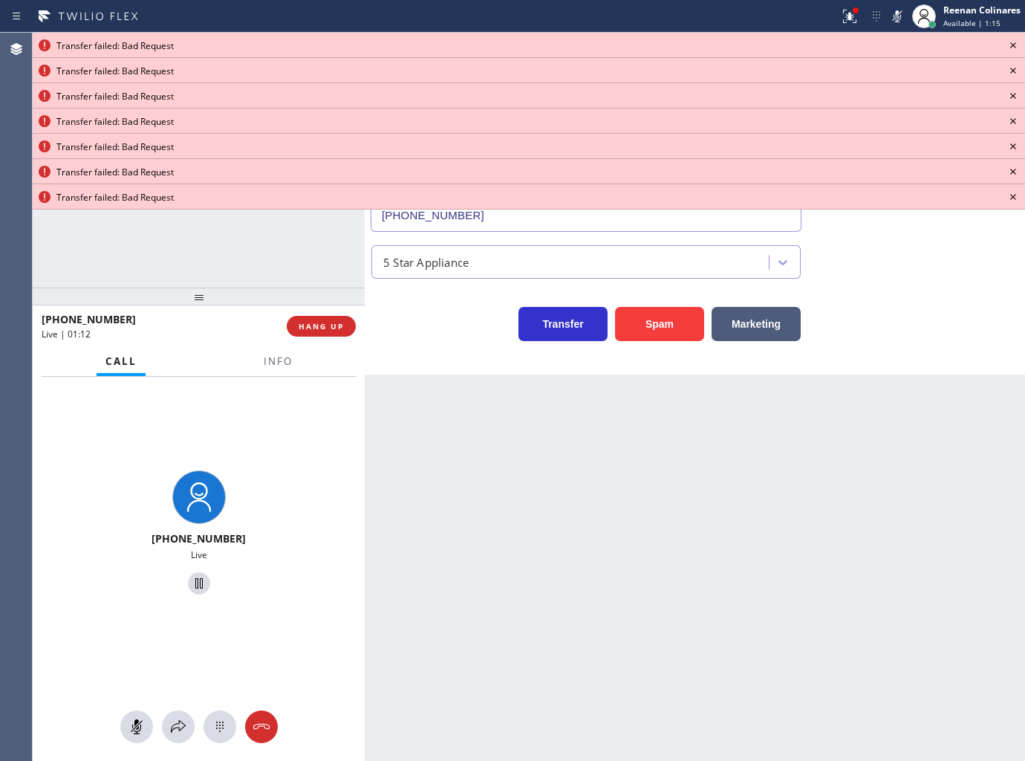
click at [1013, 43] on icon at bounding box center [1013, 45] width 18 height 18
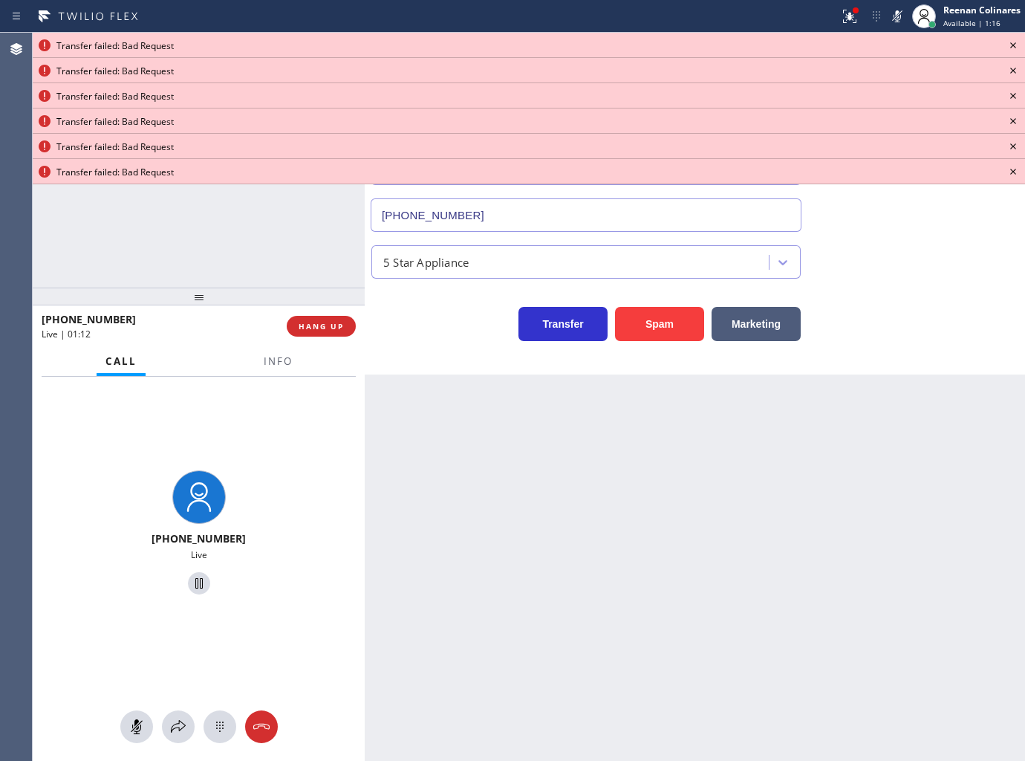
click at [1013, 43] on icon at bounding box center [1013, 45] width 18 height 18
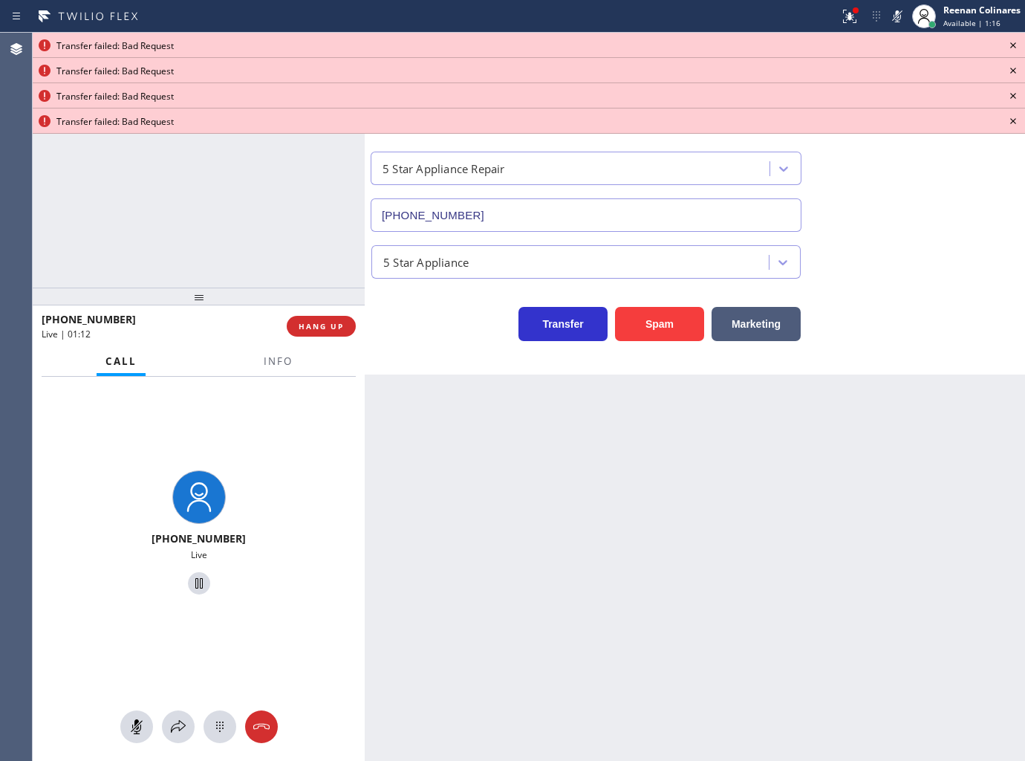
click at [1013, 43] on icon at bounding box center [1013, 45] width 18 height 18
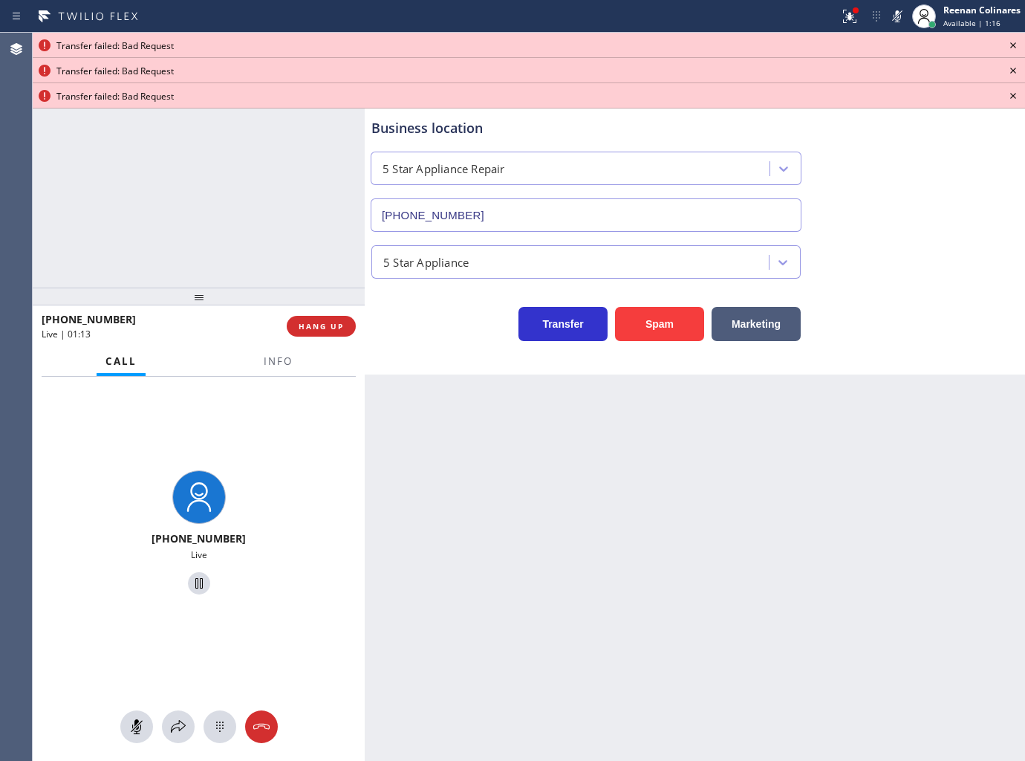
click at [1013, 43] on icon at bounding box center [1013, 45] width 18 height 18
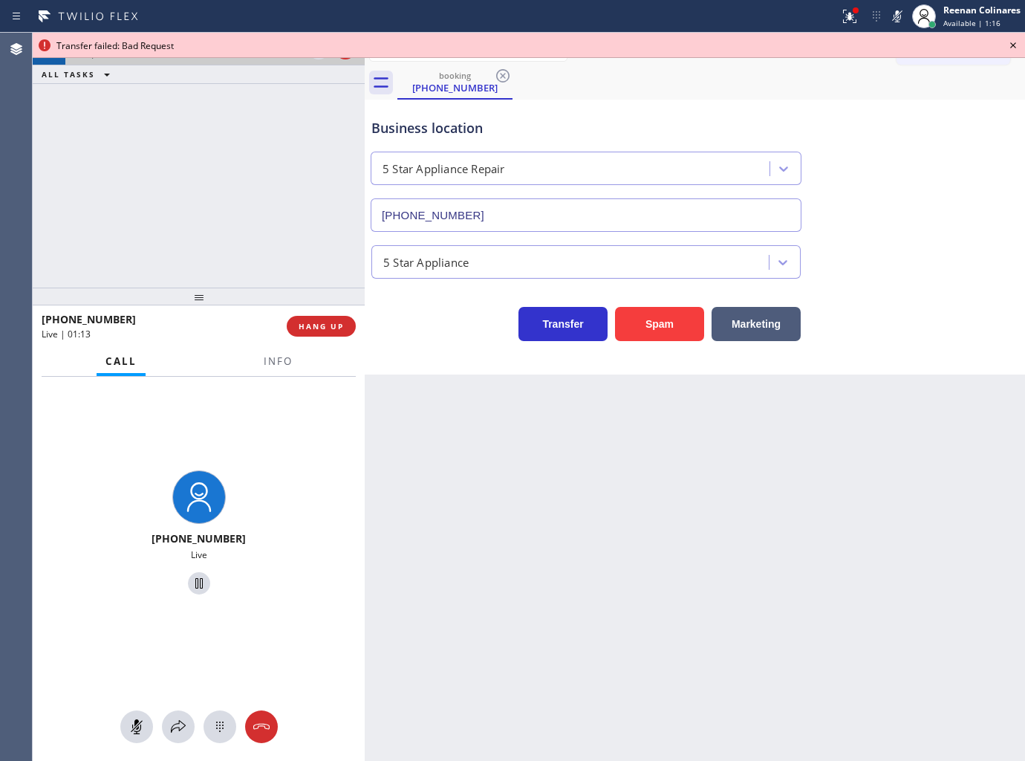
click at [1013, 43] on icon at bounding box center [1013, 45] width 18 height 18
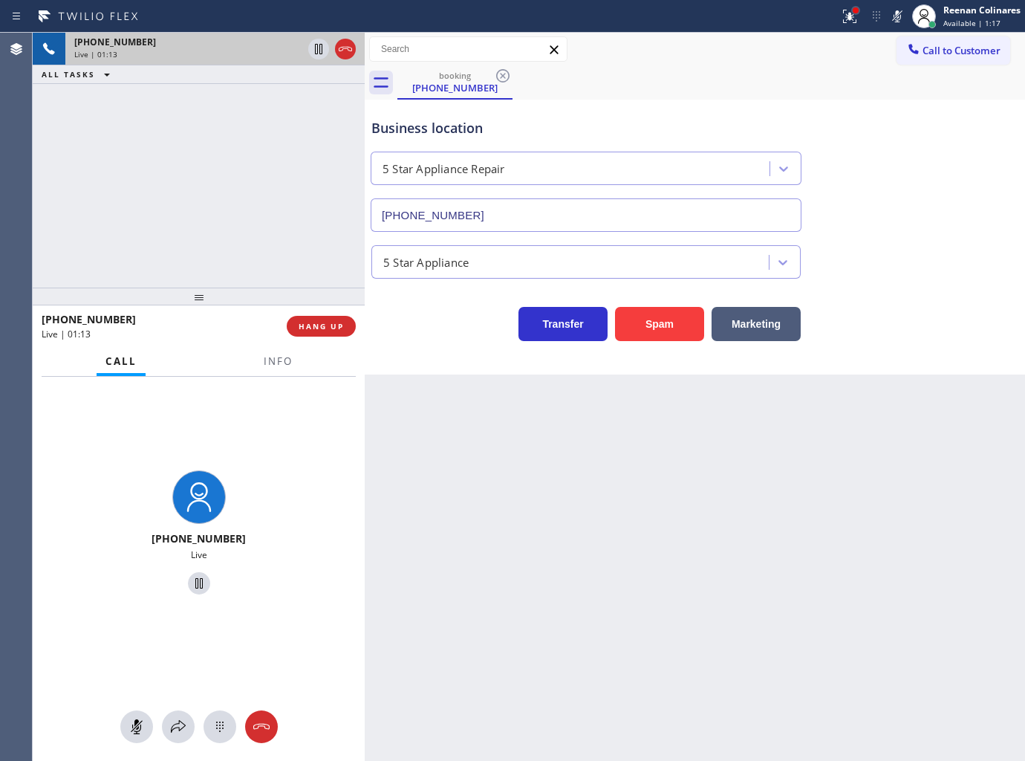
click at [853, 8] on div at bounding box center [856, 10] width 6 height 6
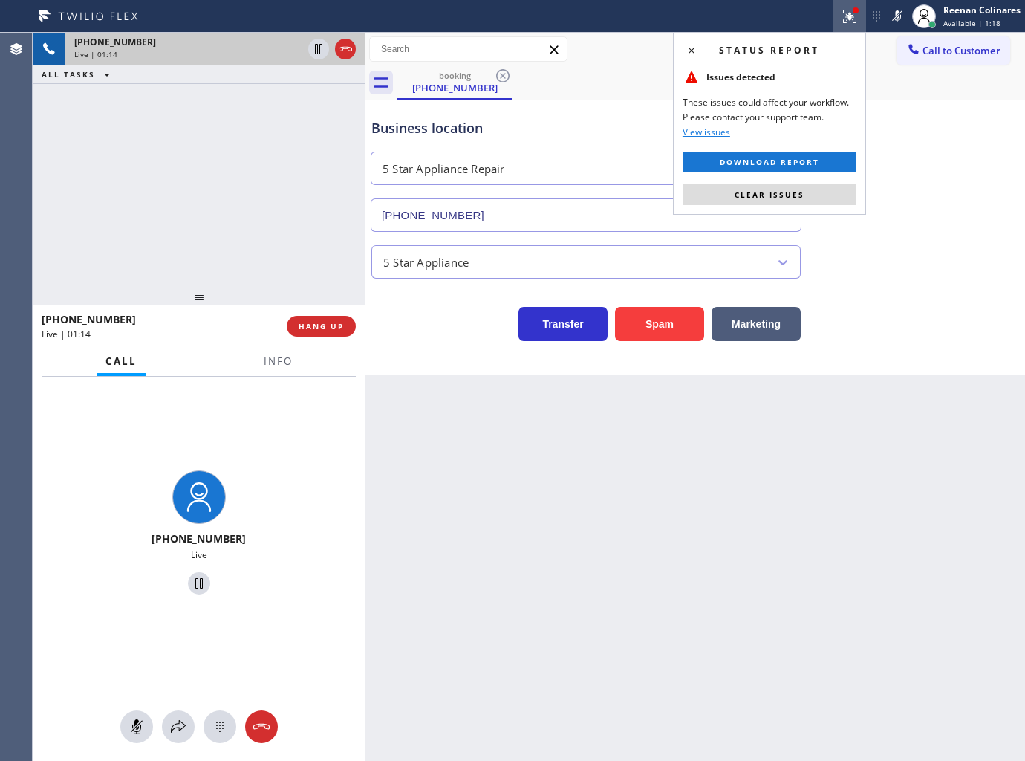
drag, startPoint x: 820, startPoint y: 193, endPoint x: 883, endPoint y: 76, distance: 132.9
click at [822, 184] on button "Clear issues" at bounding box center [770, 194] width 174 height 21
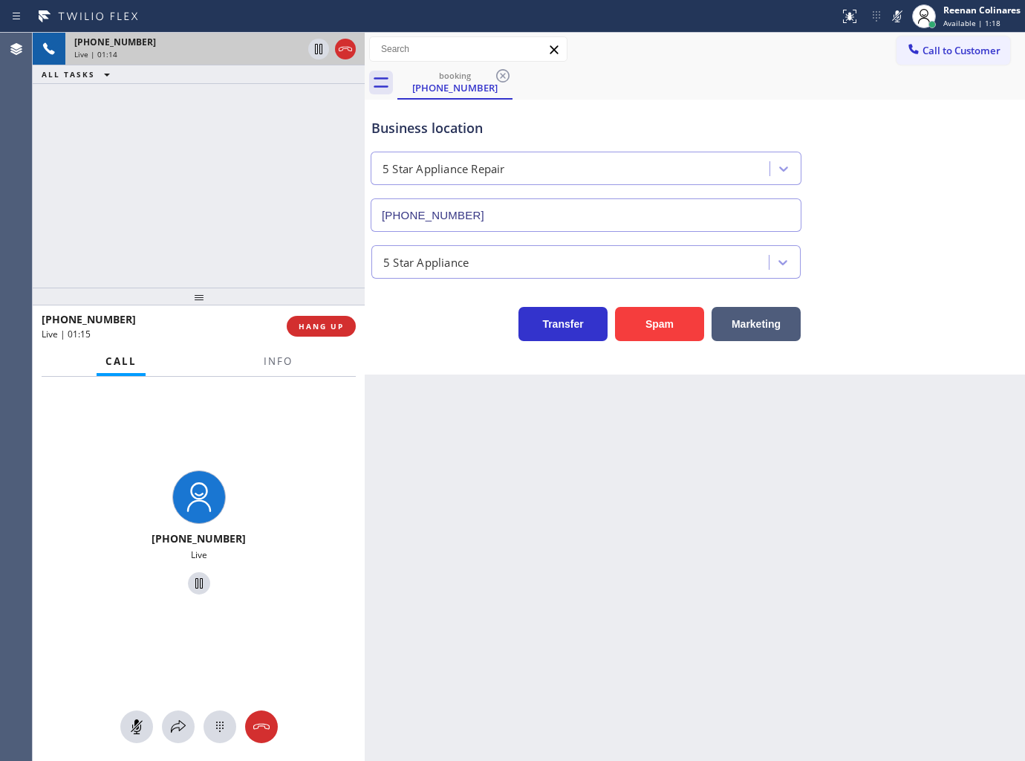
click at [897, 13] on icon at bounding box center [898, 16] width 18 height 18
click at [281, 361] on span "Info" at bounding box center [278, 360] width 29 height 13
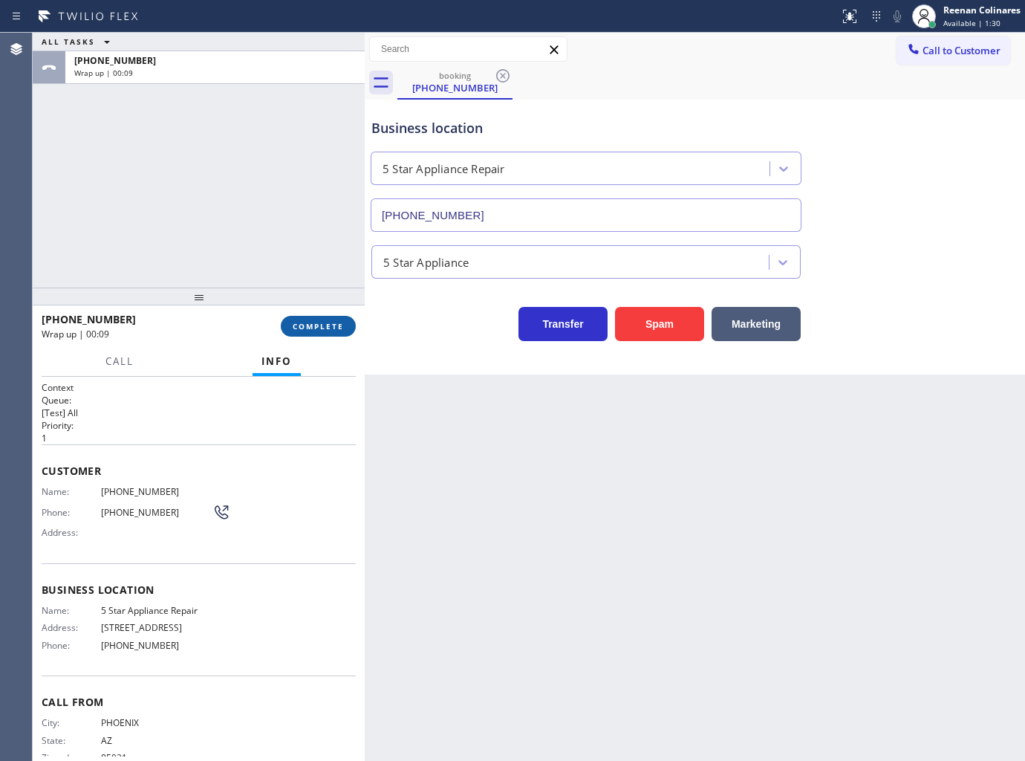
click at [319, 320] on button "COMPLETE" at bounding box center [318, 326] width 75 height 21
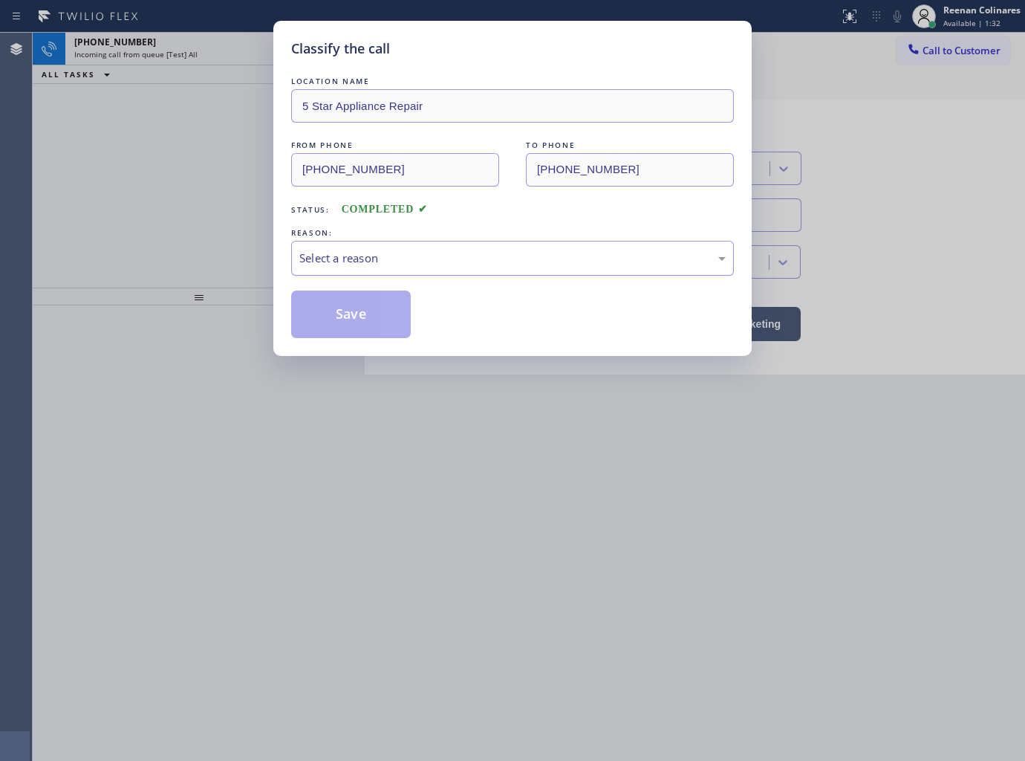
click at [387, 254] on div "Select a reason" at bounding box center [512, 258] width 426 height 17
drag, startPoint x: 316, startPoint y: 315, endPoint x: 217, endPoint y: 186, distance: 163.2
click at [315, 309] on button "Save" at bounding box center [351, 314] width 120 height 48
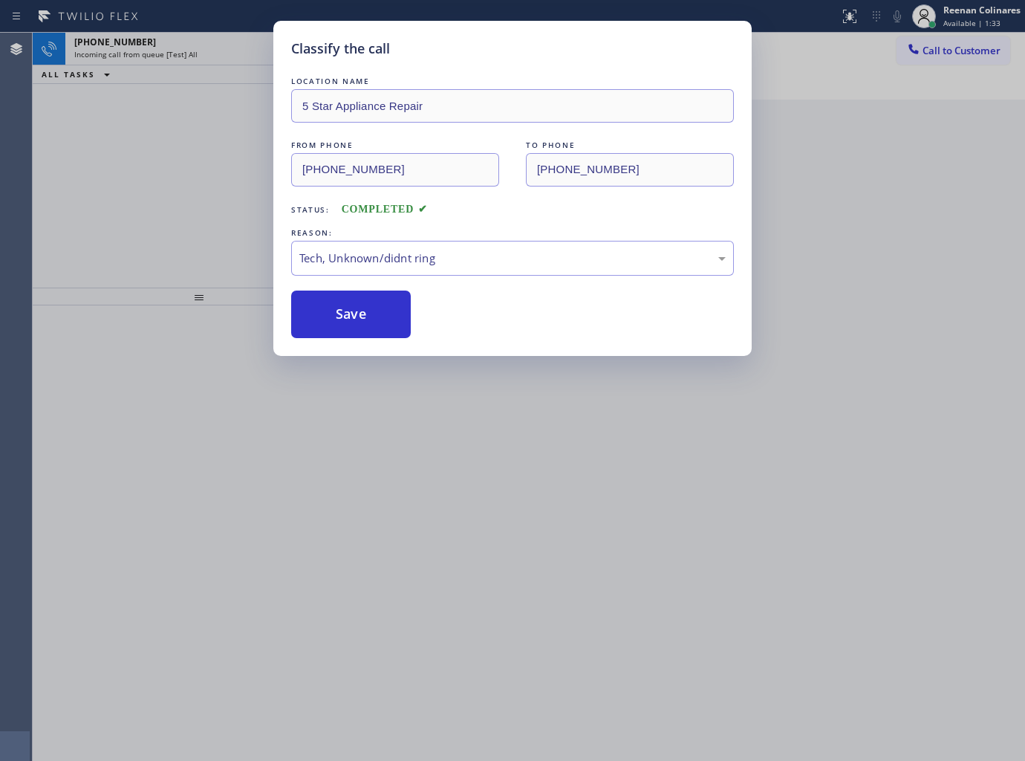
drag, startPoint x: 217, startPoint y: 186, endPoint x: 186, endPoint y: 71, distance: 118.4
click at [201, 169] on div "Classify the call LOCATION NAME 5 Star Appliance Repair FROM PHONE (480) 200-05…" at bounding box center [512, 380] width 1025 height 761
click at [186, 70] on div "Classify the call LOCATION NAME 5 Star Appliance Repair FROM PHONE (480) 200-05…" at bounding box center [512, 380] width 1025 height 761
drag, startPoint x: 193, startPoint y: 56, endPoint x: 198, endPoint y: 48, distance: 8.7
click at [193, 53] on div "Classify the call LOCATION NAME 5 Star Appliance Repair FROM PHONE (480) 200-05…" at bounding box center [512, 380] width 1025 height 761
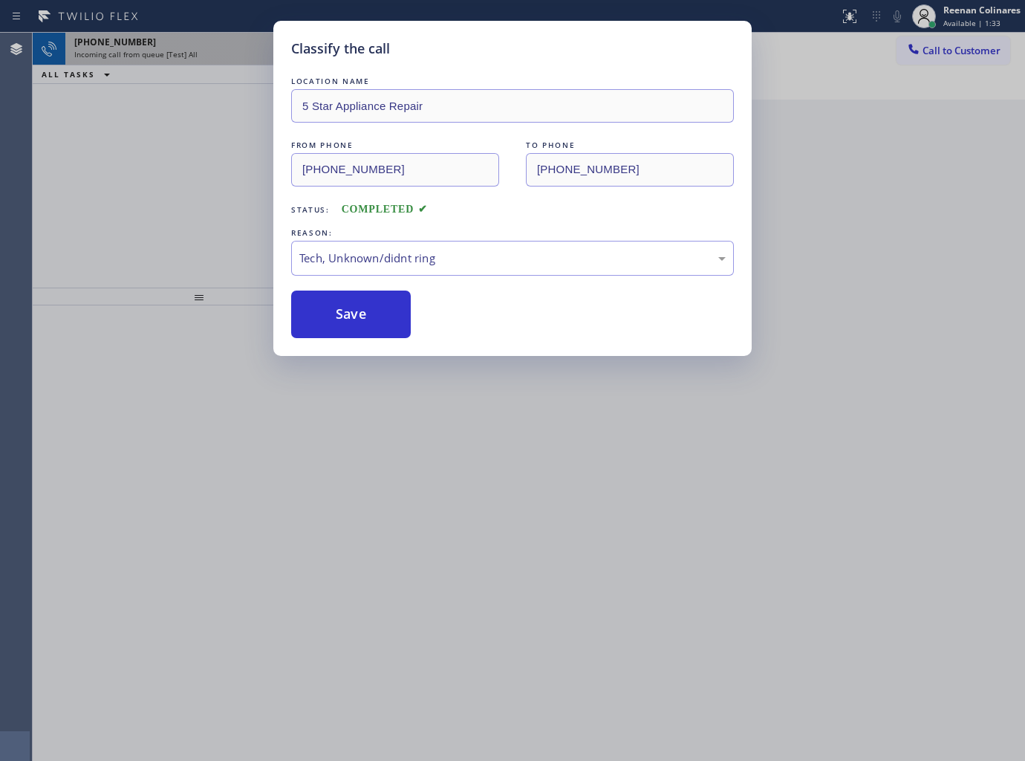
drag, startPoint x: 199, startPoint y: 46, endPoint x: 215, endPoint y: 33, distance: 20.7
click at [203, 42] on div "Classify the call LOCATION NAME 5 Star Appliance Repair FROM PHONE (480) 200-05…" at bounding box center [512, 380] width 1025 height 761
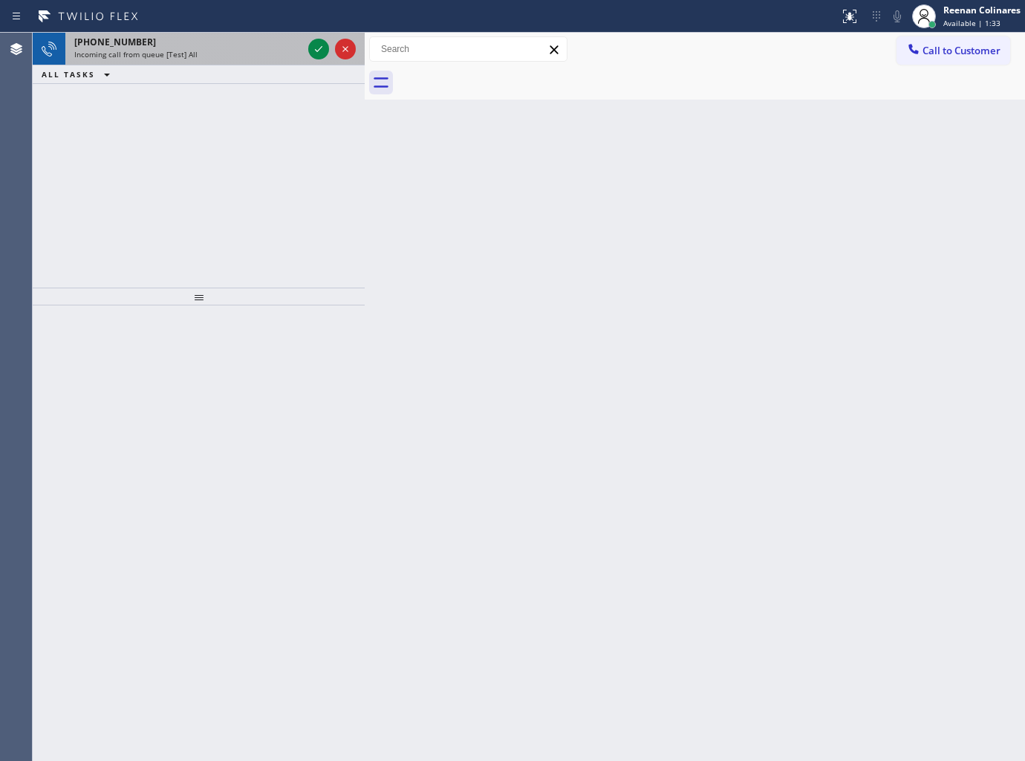
click at [217, 33] on div "Classify the call LOCATION NAME Extra HVAC Maintenance Downtown [GEOGRAPHIC_DAT…" at bounding box center [529, 397] width 993 height 728
click at [218, 36] on div "+15629802219" at bounding box center [188, 42] width 228 height 13
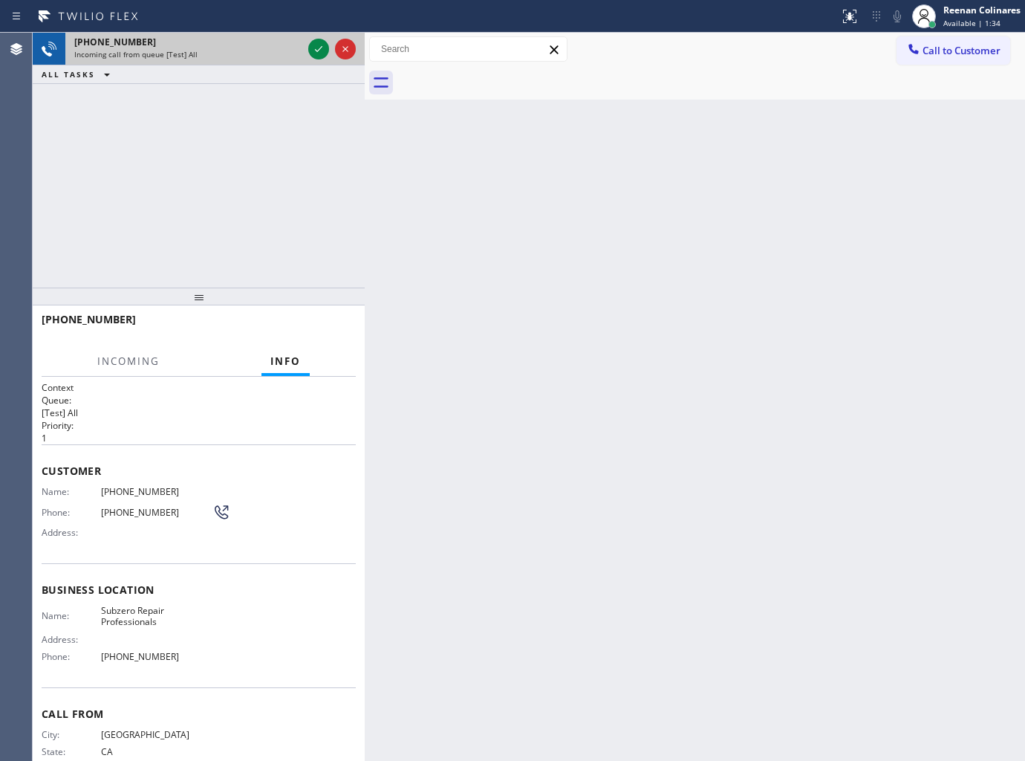
drag, startPoint x: 218, startPoint y: 36, endPoint x: 212, endPoint y: 42, distance: 8.4
click at [218, 38] on div "+15629802219" at bounding box center [188, 42] width 228 height 13
click at [315, 42] on icon at bounding box center [319, 49] width 18 height 18
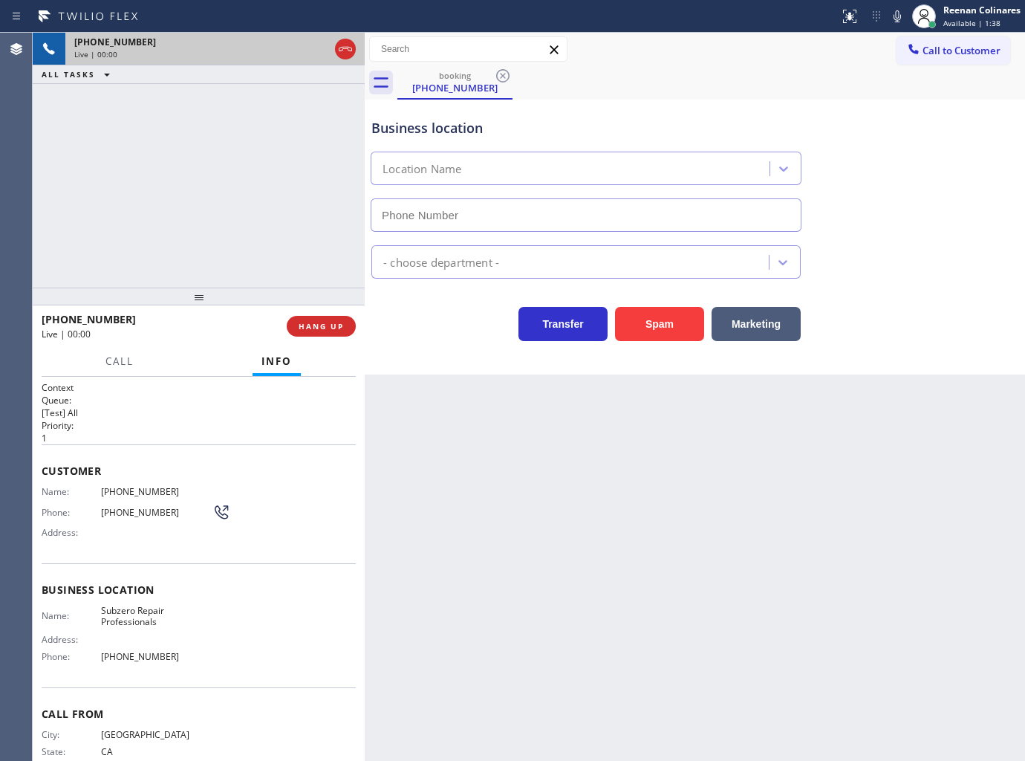
type input "(877) 414-7264"
click at [892, 9] on icon at bounding box center [898, 16] width 18 height 18
click at [895, 15] on icon at bounding box center [897, 16] width 7 height 12
click at [896, 17] on icon at bounding box center [897, 16] width 7 height 12
click at [109, 360] on span "Call" at bounding box center [119, 360] width 28 height 13
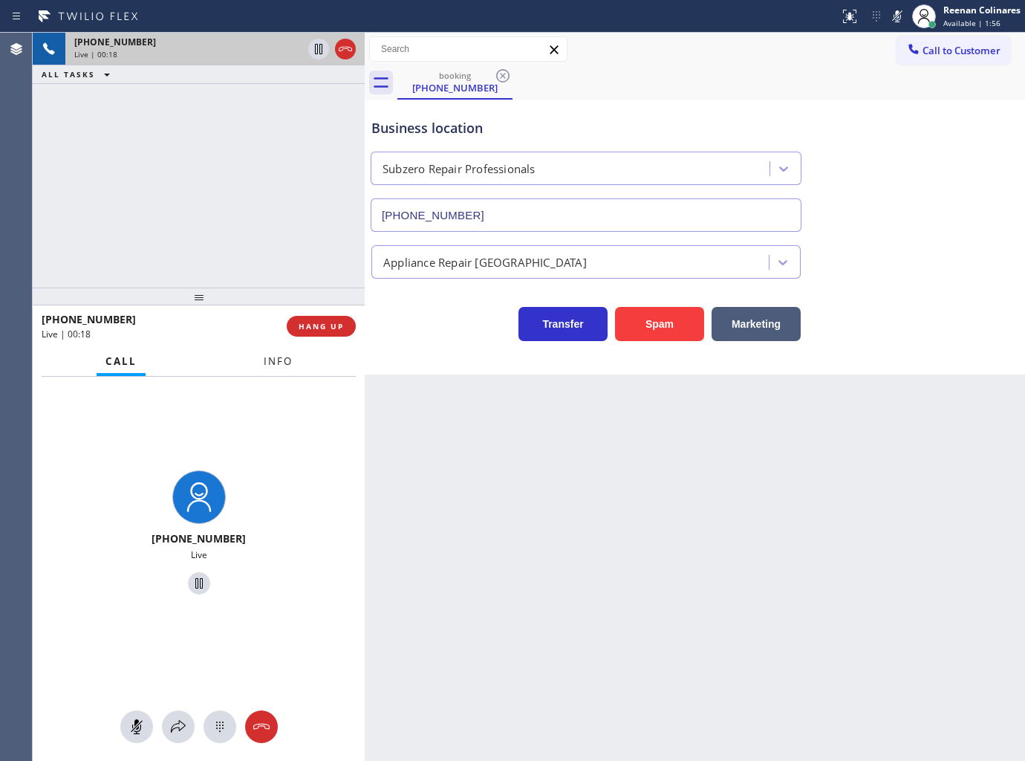
click at [296, 354] on button "Info" at bounding box center [278, 361] width 47 height 29
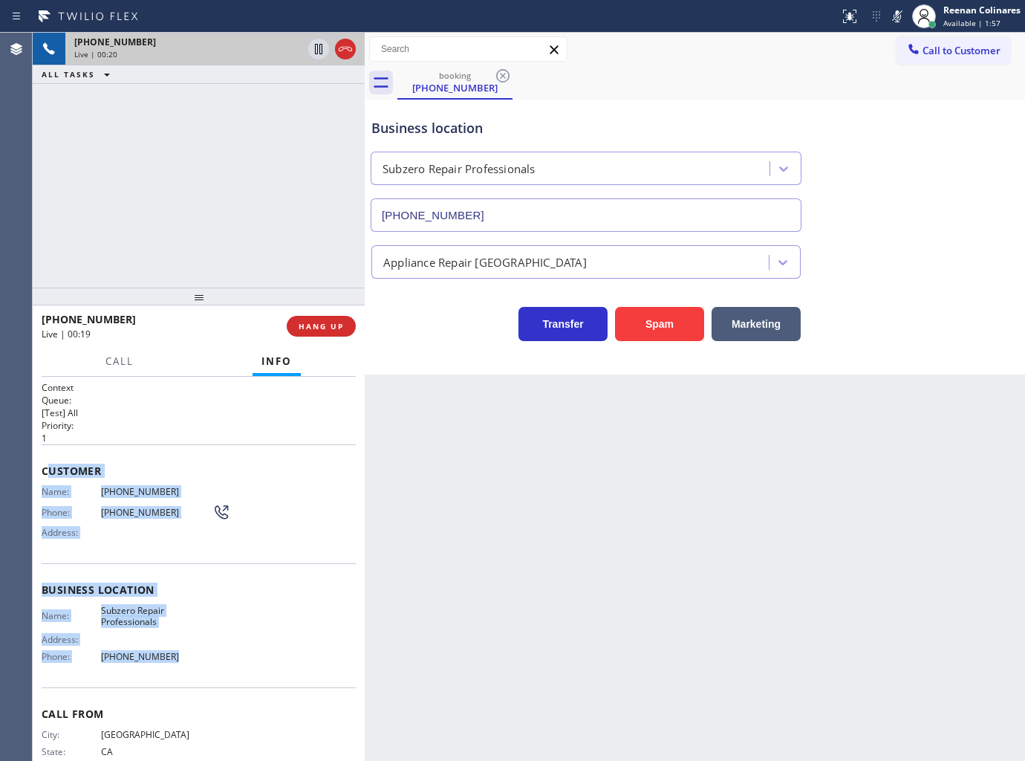
drag, startPoint x: 43, startPoint y: 478, endPoint x: 238, endPoint y: 671, distance: 274.8
click at [218, 666] on div "Context Queue: [Test] All Priority: 1 Customer Name: (562) 980-2219 Phone: (562…" at bounding box center [199, 590] width 314 height 418
copy div "ustomer Name: (562) 980-2219 Phone: (562) 980-2219 Address: Business location N…"
click at [897, 17] on icon at bounding box center [897, 16] width 7 height 12
click at [117, 361] on span "Call" at bounding box center [119, 360] width 28 height 13
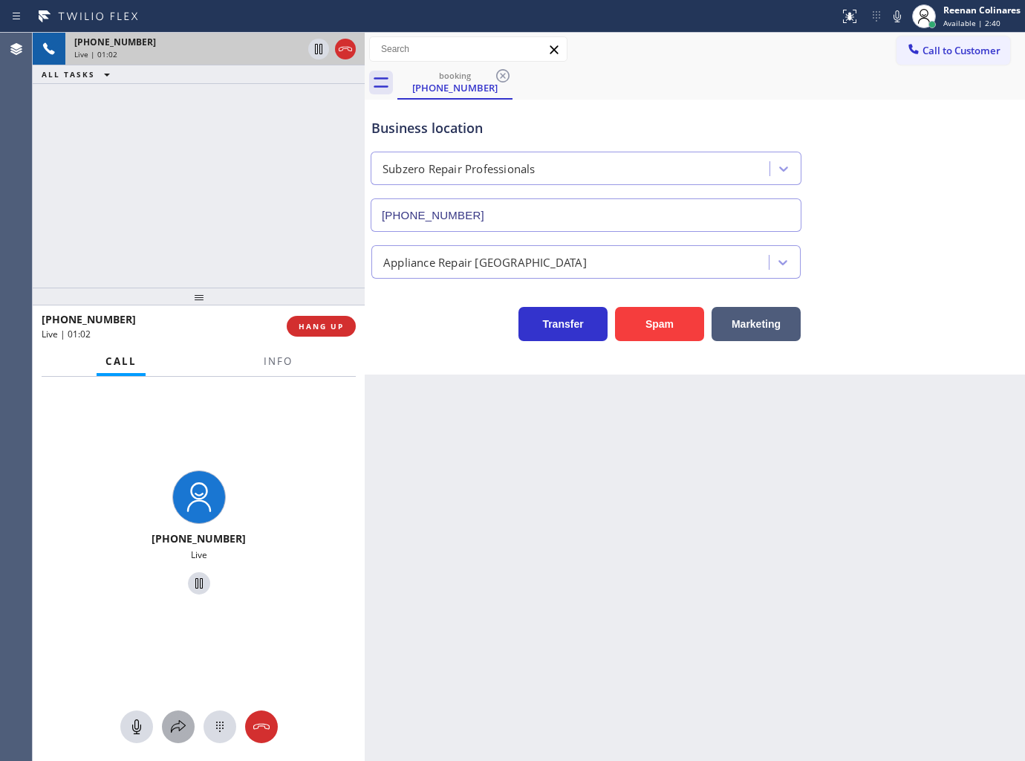
click at [184, 729] on icon at bounding box center [178, 727] width 18 height 18
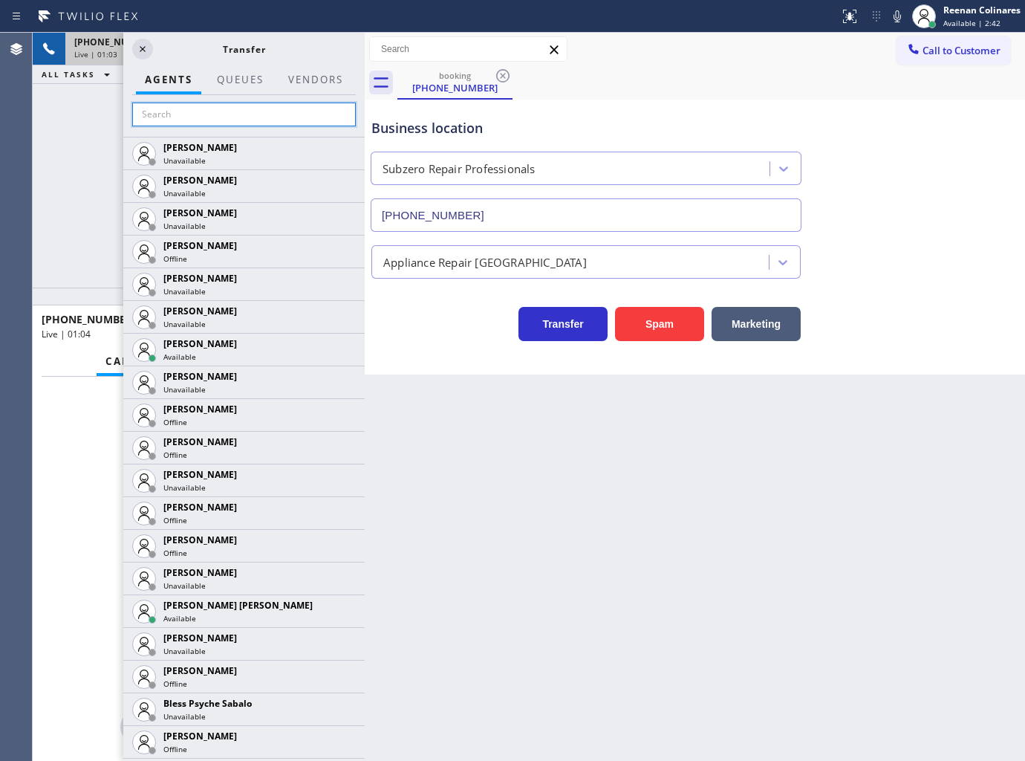
click at [165, 117] on input "text" at bounding box center [244, 115] width 224 height 24
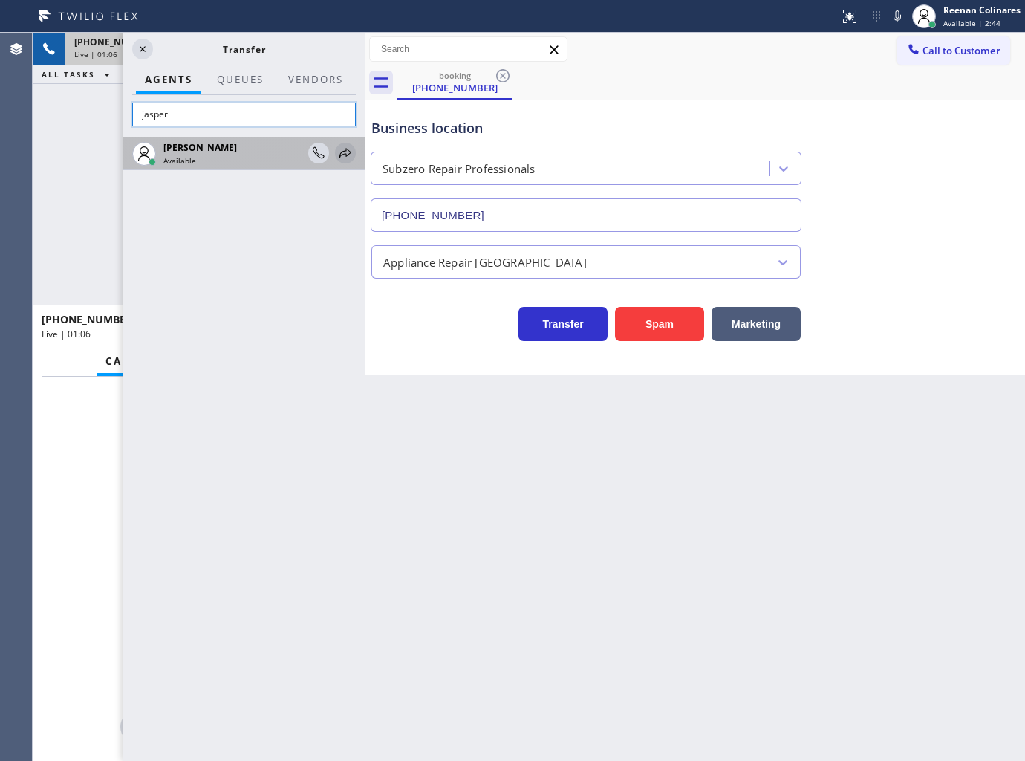
type input "jasper"
click at [348, 153] on icon at bounding box center [346, 153] width 18 height 18
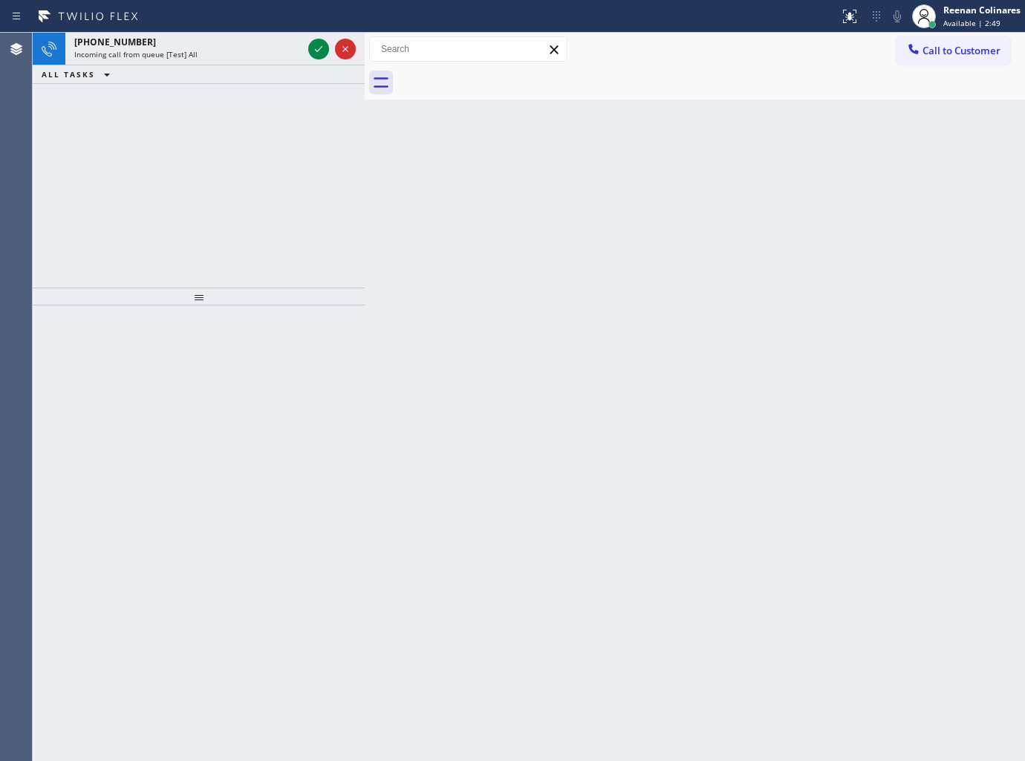
drag, startPoint x: 440, startPoint y: 260, endPoint x: 295, endPoint y: 129, distance: 195.2
click at [376, 198] on div "Back to Dashboard Change Sender ID Customers Technicians Select a contact Outbo…" at bounding box center [695, 397] width 660 height 728
click at [210, 55] on div "Incoming call from queue [Test] All" at bounding box center [188, 54] width 228 height 10
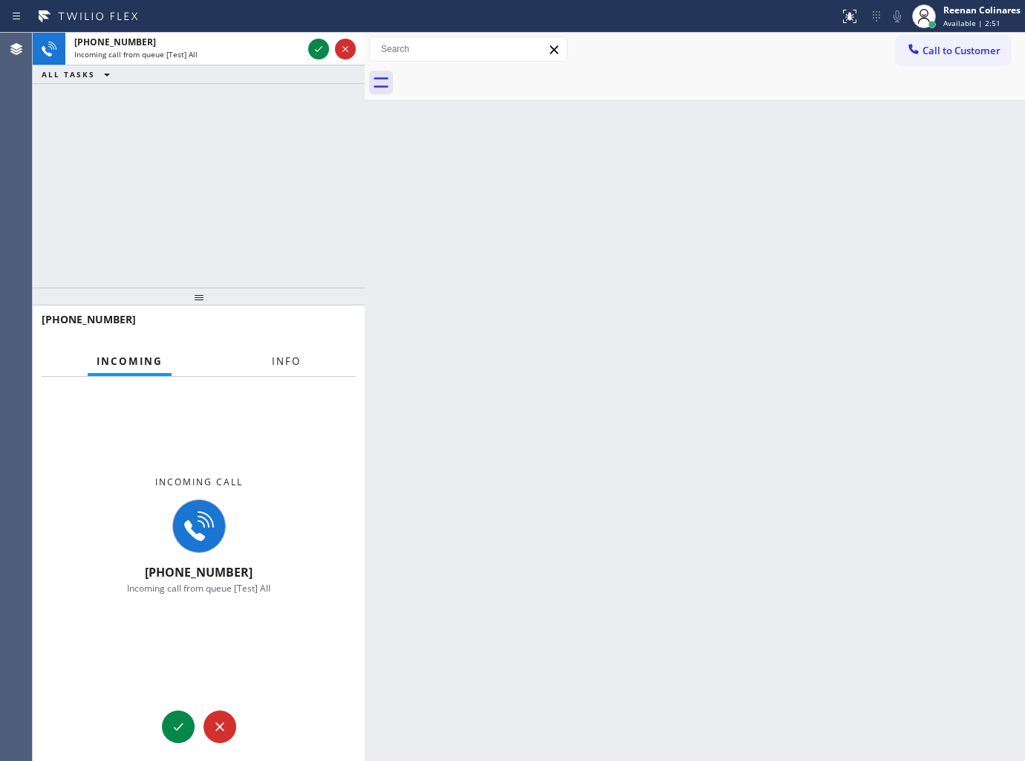
click at [273, 361] on span "Info" at bounding box center [286, 360] width 29 height 13
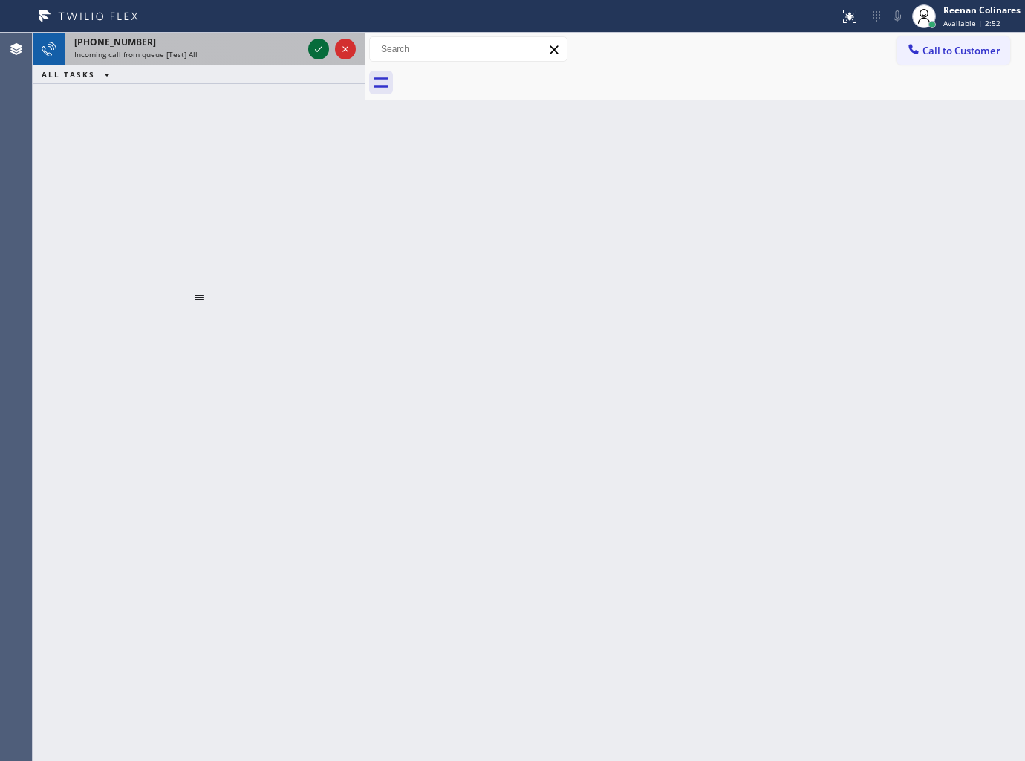
click at [301, 47] on div "+13102133688" at bounding box center [188, 42] width 228 height 13
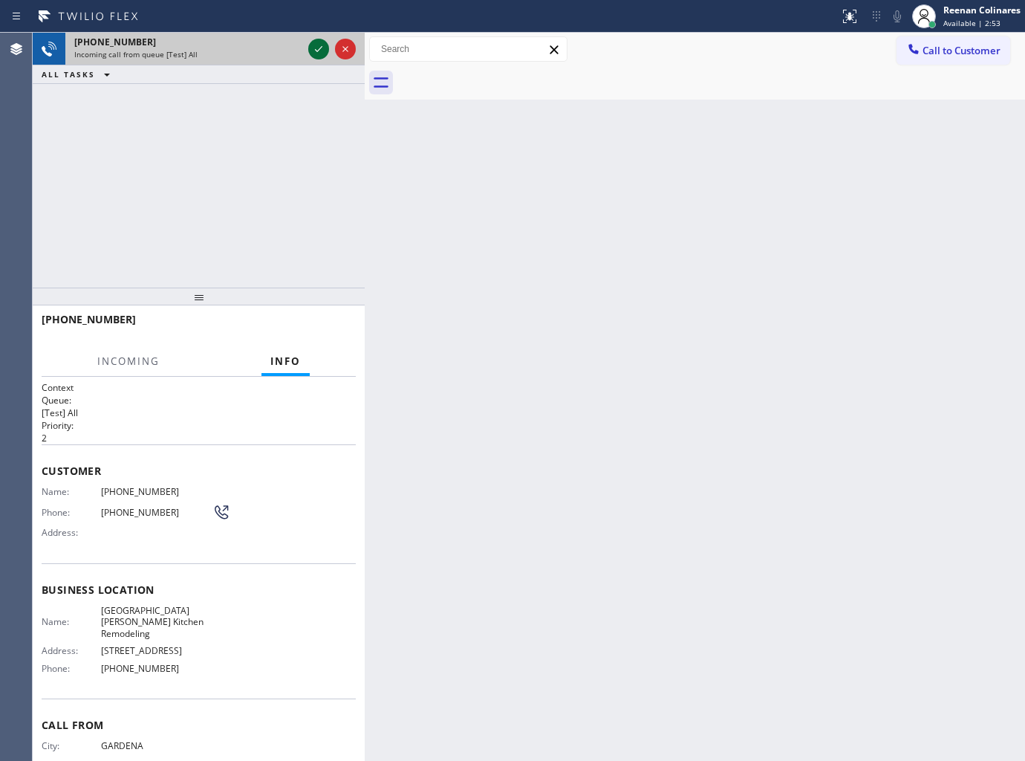
click at [314, 48] on icon at bounding box center [319, 49] width 18 height 18
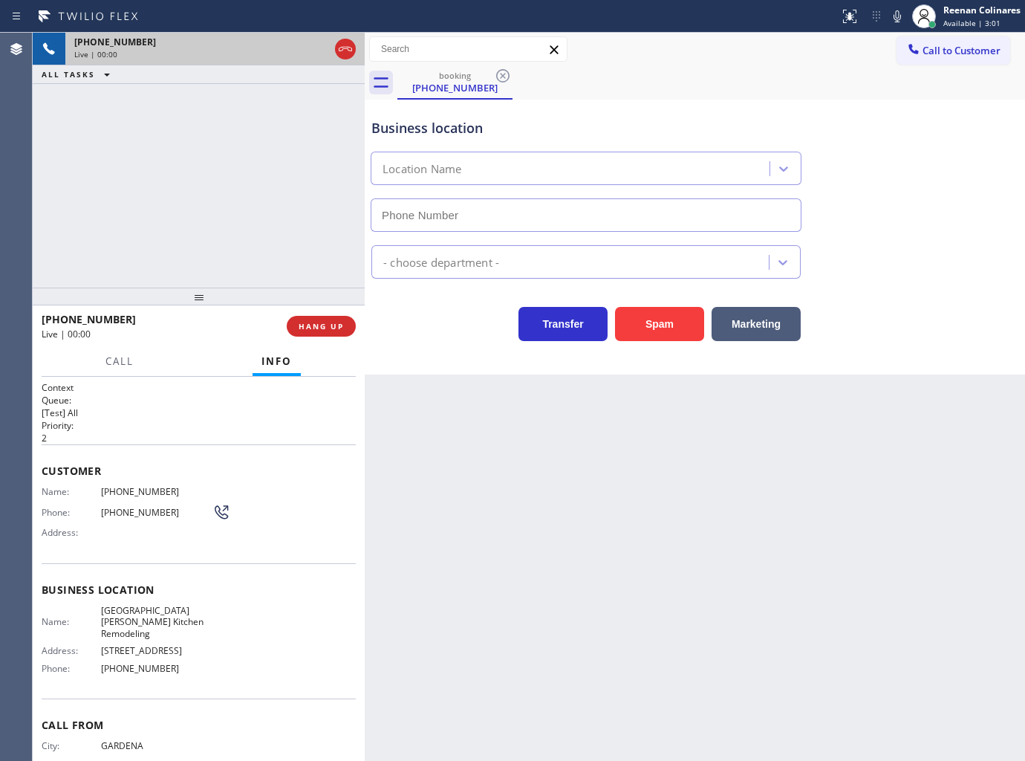
type input "(310) 773-4162"
click at [897, 25] on div "Status report No issues detected If you experience an issue, please download th…" at bounding box center [930, 16] width 192 height 33
click at [897, 27] on div "Status report No issues detected If you experience an issue, please download th…" at bounding box center [930, 16] width 192 height 33
click at [895, 23] on icon at bounding box center [898, 16] width 18 height 18
click at [894, 21] on icon at bounding box center [898, 16] width 18 height 18
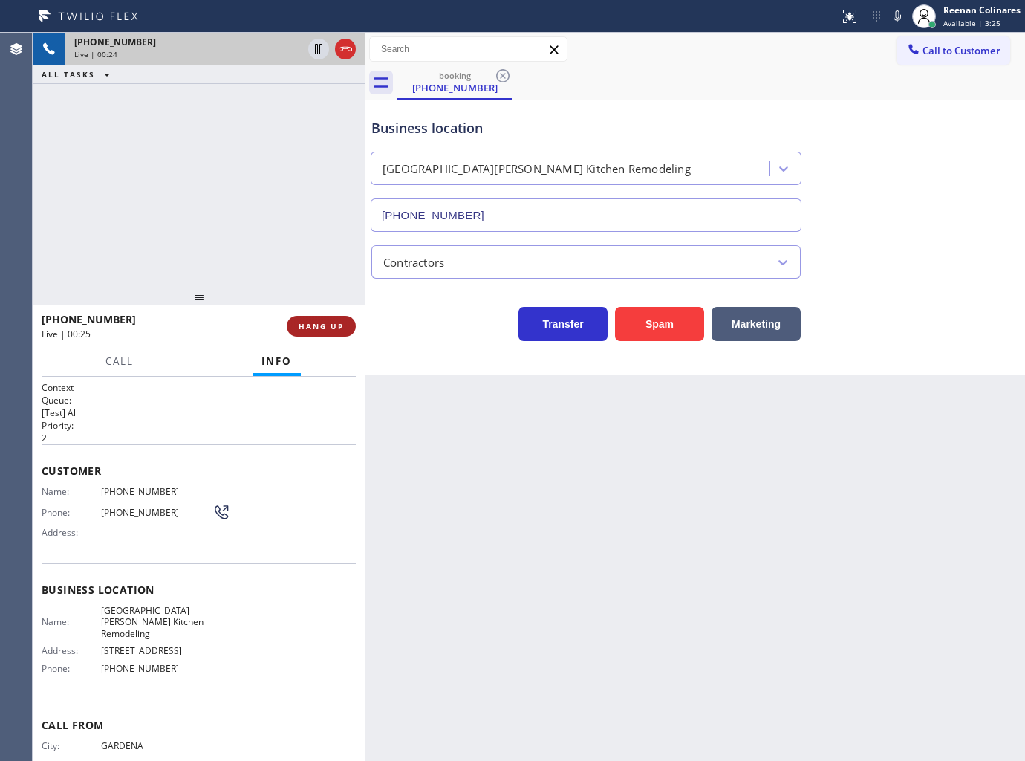
click at [349, 322] on button "HANG UP" at bounding box center [321, 326] width 69 height 21
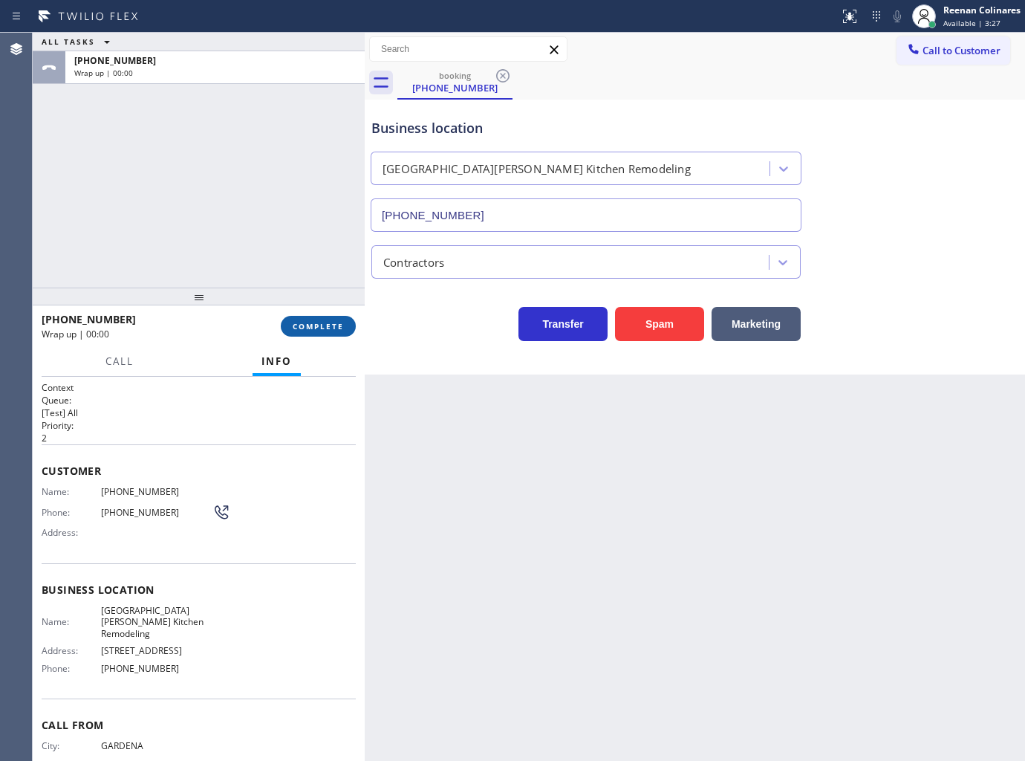
click at [342, 325] on span "COMPLETE" at bounding box center [318, 326] width 51 height 10
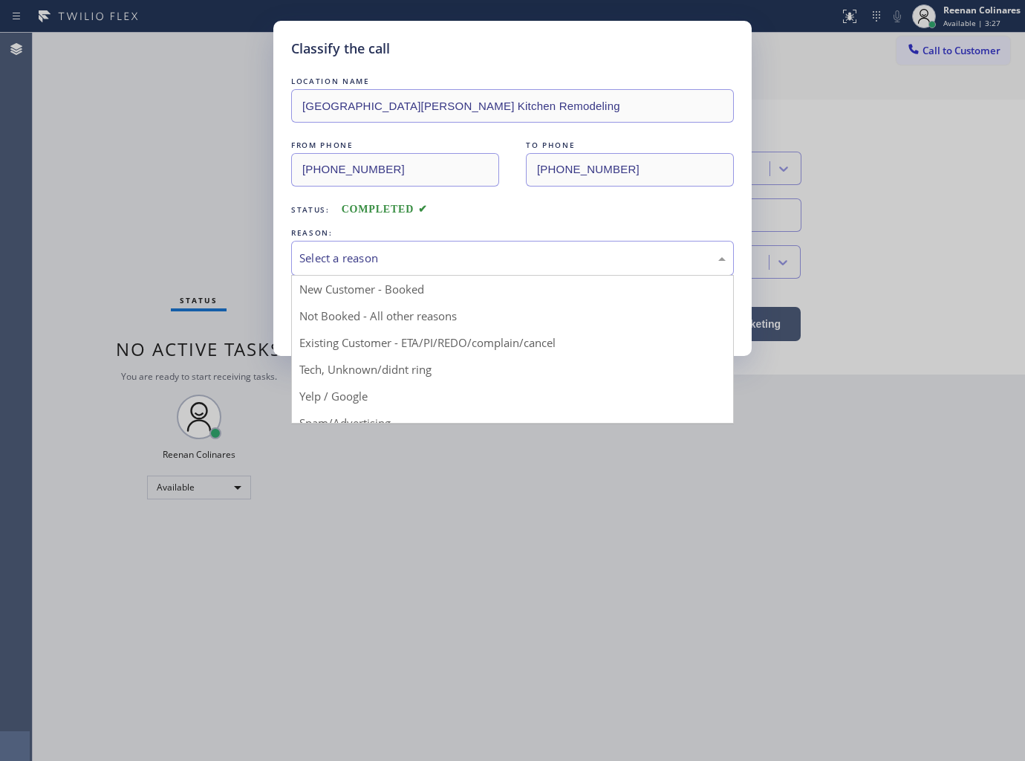
click at [391, 265] on div "Select a reason" at bounding box center [512, 258] width 426 height 17
drag, startPoint x: 346, startPoint y: 365, endPoint x: 350, endPoint y: 334, distance: 30.7
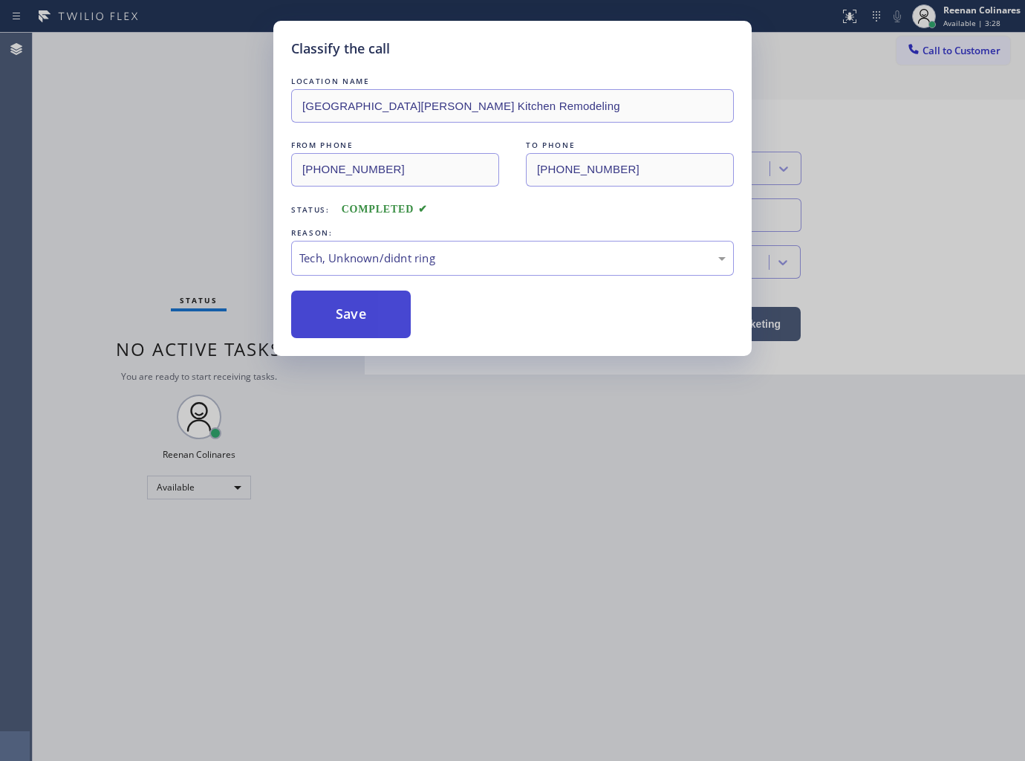
click at [350, 331] on button "Save" at bounding box center [351, 314] width 120 height 48
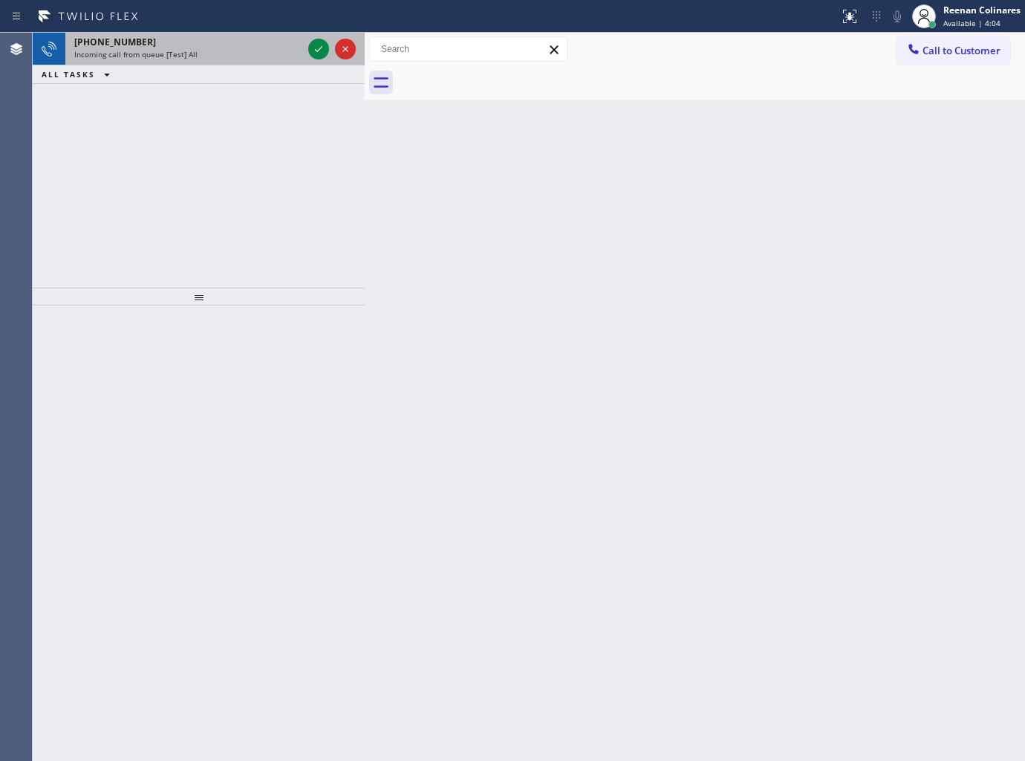
click at [246, 48] on div "+18333840080" at bounding box center [188, 42] width 228 height 13
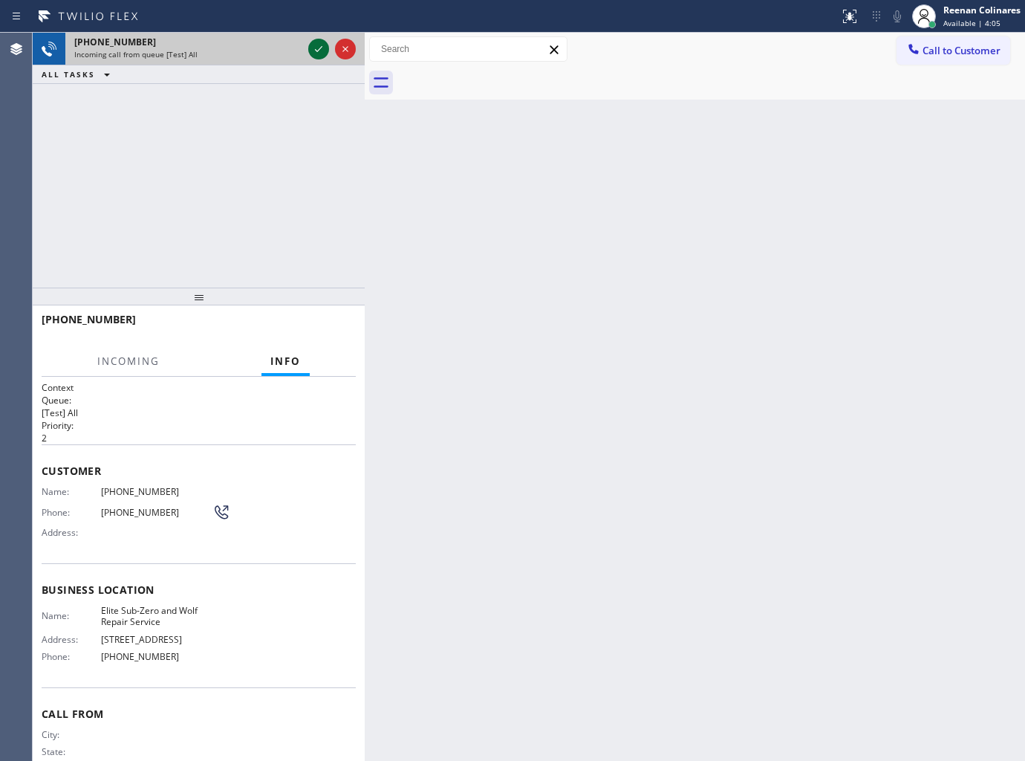
click at [319, 53] on icon at bounding box center [319, 49] width 18 height 18
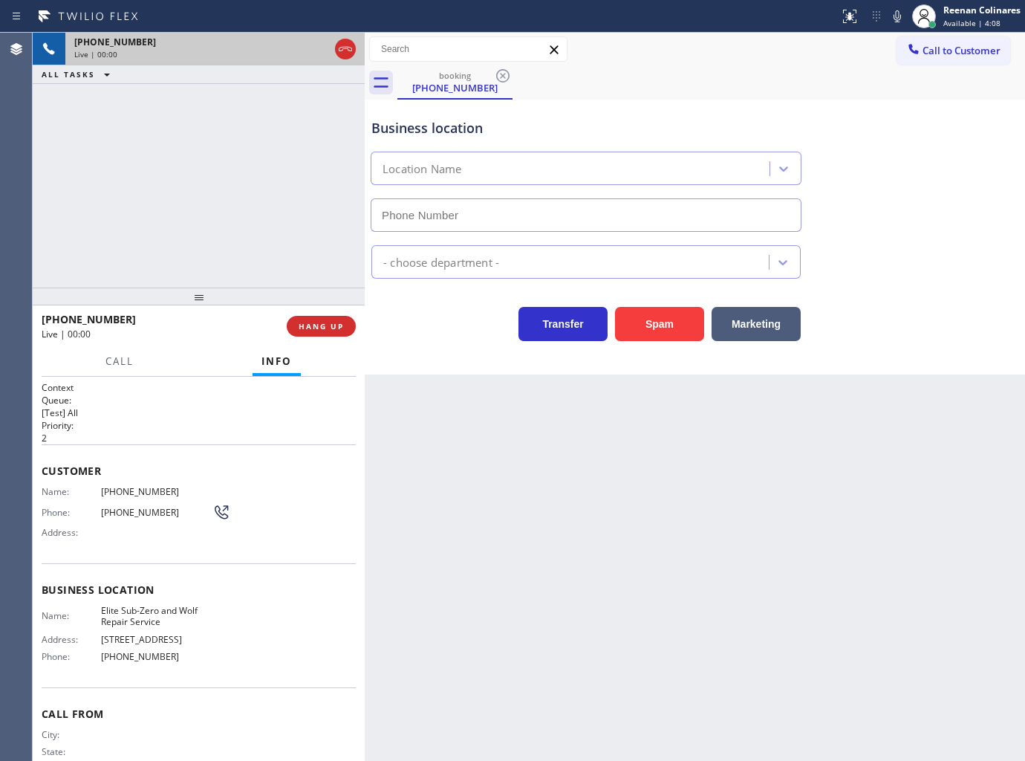
type input "(833) 384-0080"
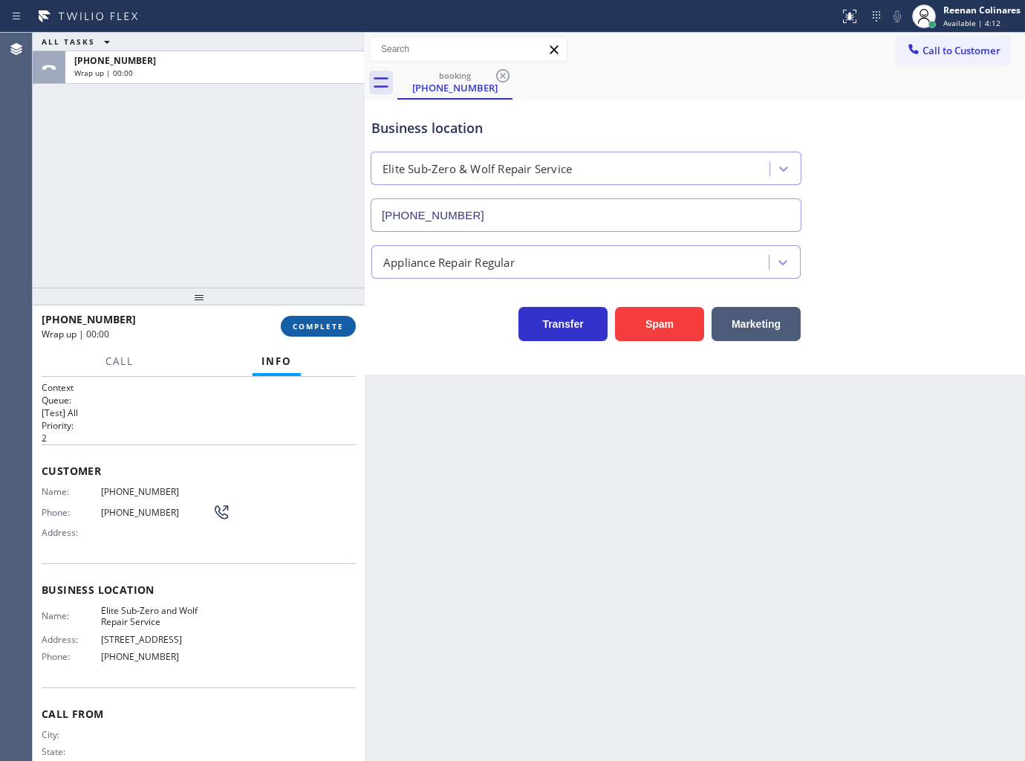
click at [339, 320] on button "COMPLETE" at bounding box center [318, 326] width 75 height 21
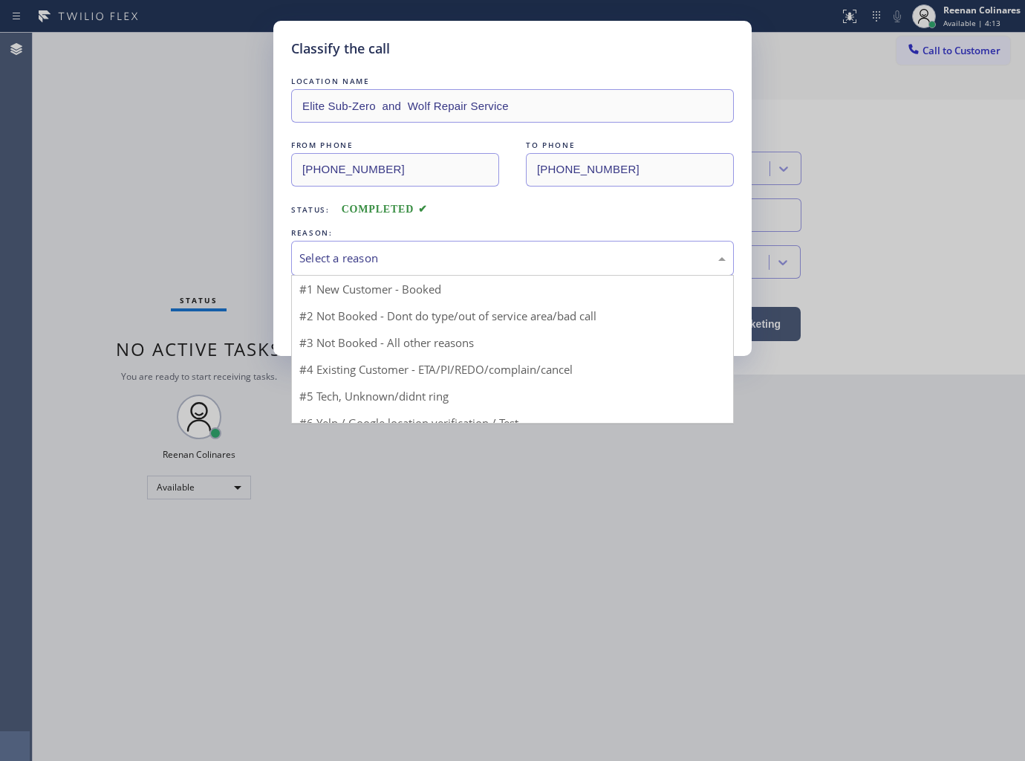
click at [389, 254] on div "Select a reason" at bounding box center [512, 258] width 426 height 17
drag, startPoint x: 354, startPoint y: 371, endPoint x: 354, endPoint y: 360, distance: 11.1
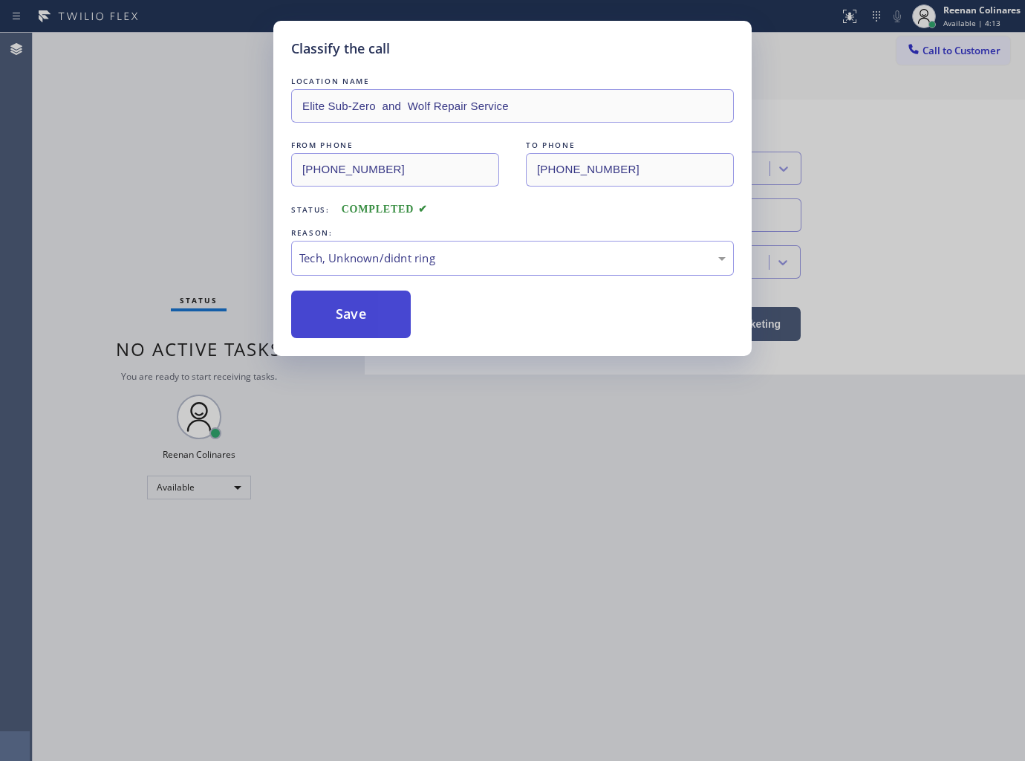
click at [355, 332] on button "Save" at bounding box center [351, 314] width 120 height 48
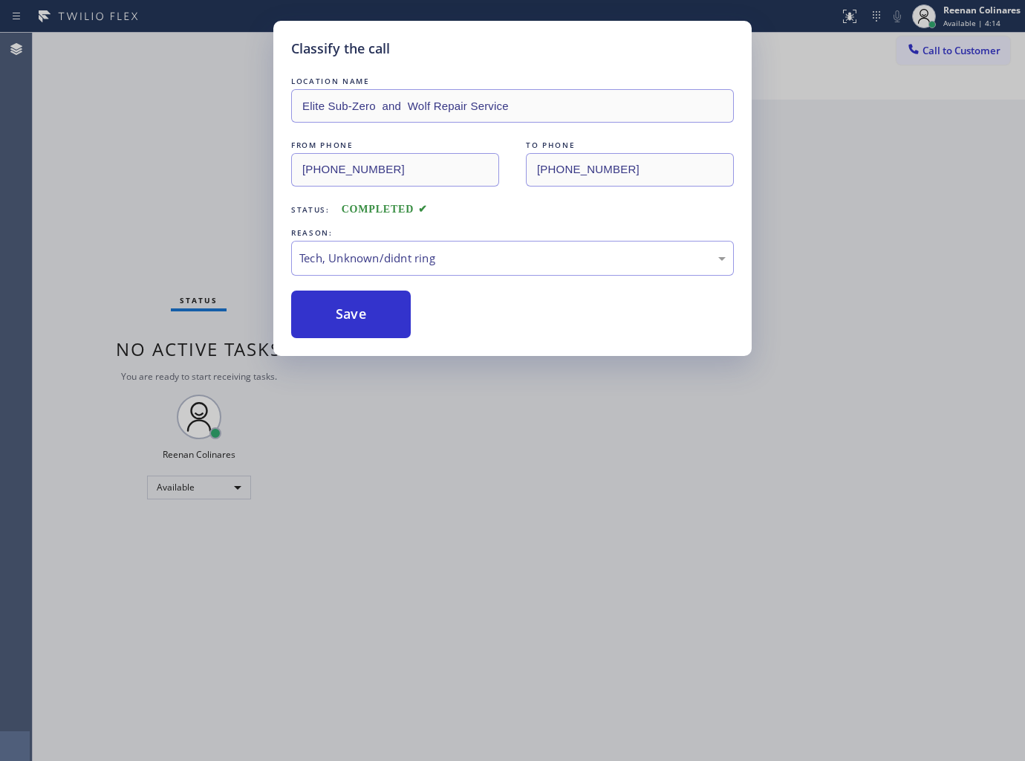
click at [163, 199] on div "Classify the call LOCATION NAME Elite Sub-Zero and Wolf Repair Service FROM PHO…" at bounding box center [512, 380] width 1025 height 761
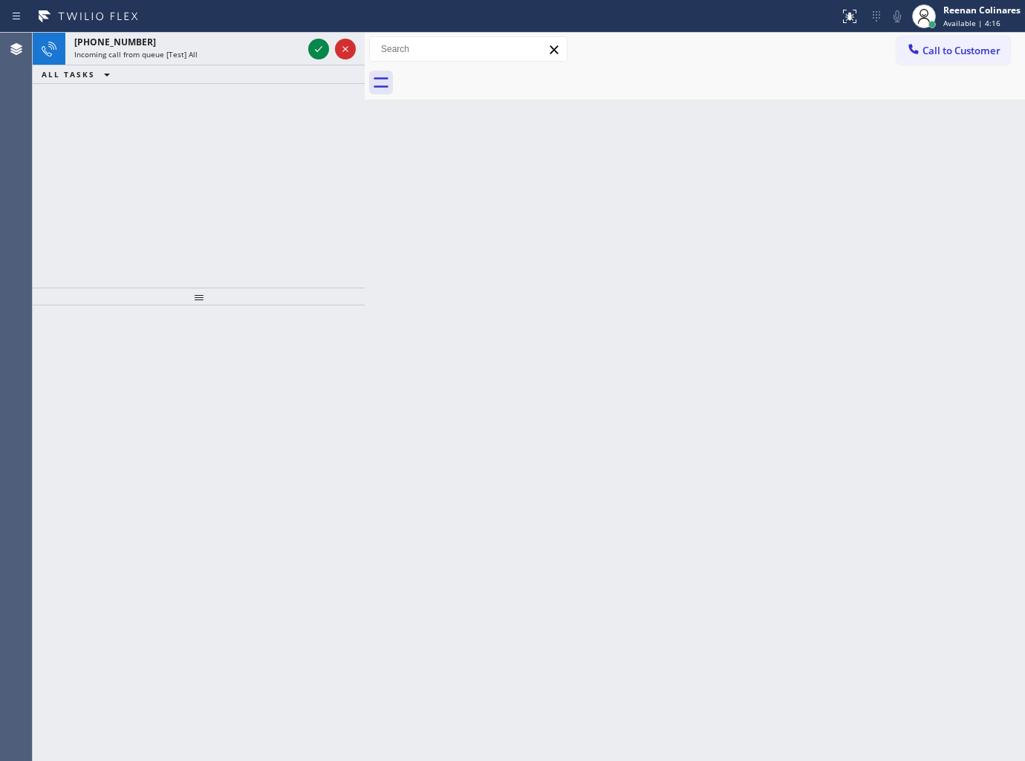
drag, startPoint x: 440, startPoint y: 374, endPoint x: 376, endPoint y: 299, distance: 99.1
click at [429, 345] on div "Back to Dashboard Change Sender ID Customers Technicians Select a contact Outbo…" at bounding box center [695, 397] width 660 height 728
click at [250, 54] on div "Incoming call from queue [Test] All" at bounding box center [188, 54] width 228 height 10
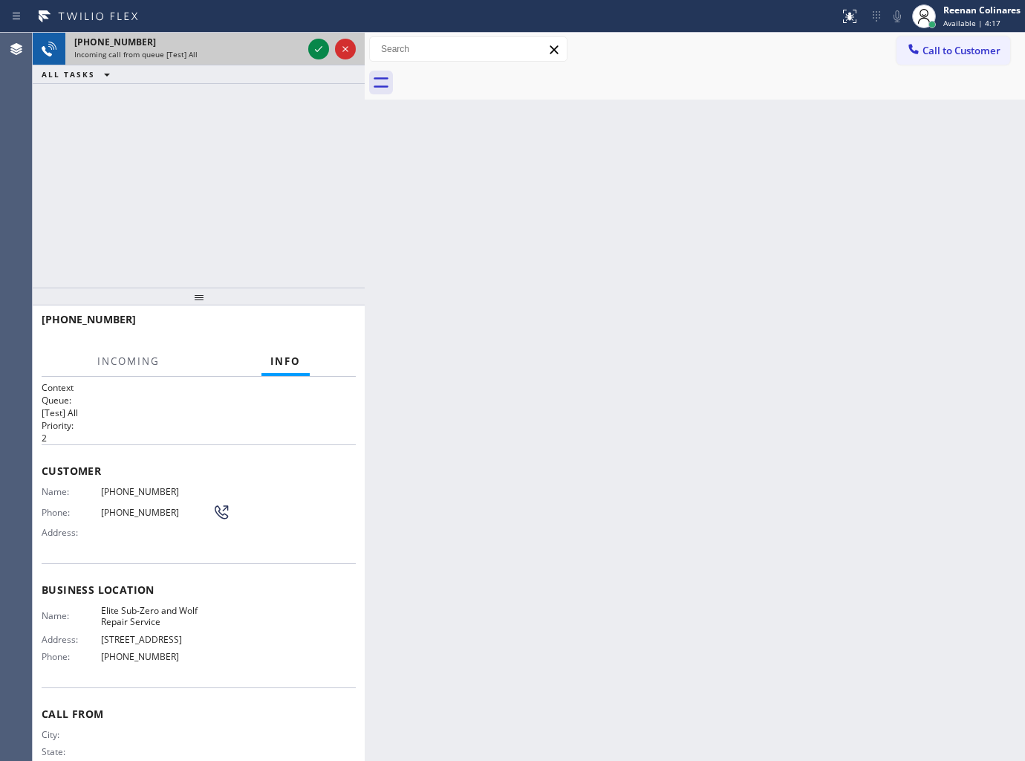
click at [250, 54] on div "Incoming call from queue [Test] All" at bounding box center [188, 54] width 228 height 10
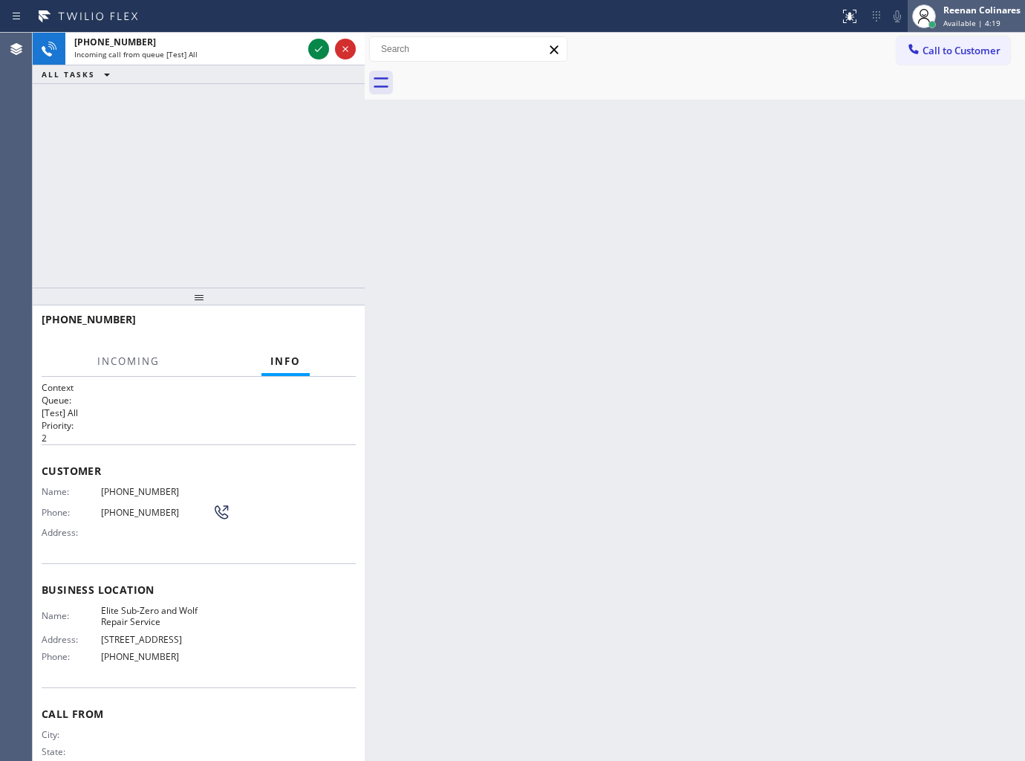
click at [997, 7] on div "Reenan Colinares" at bounding box center [982, 10] width 77 height 13
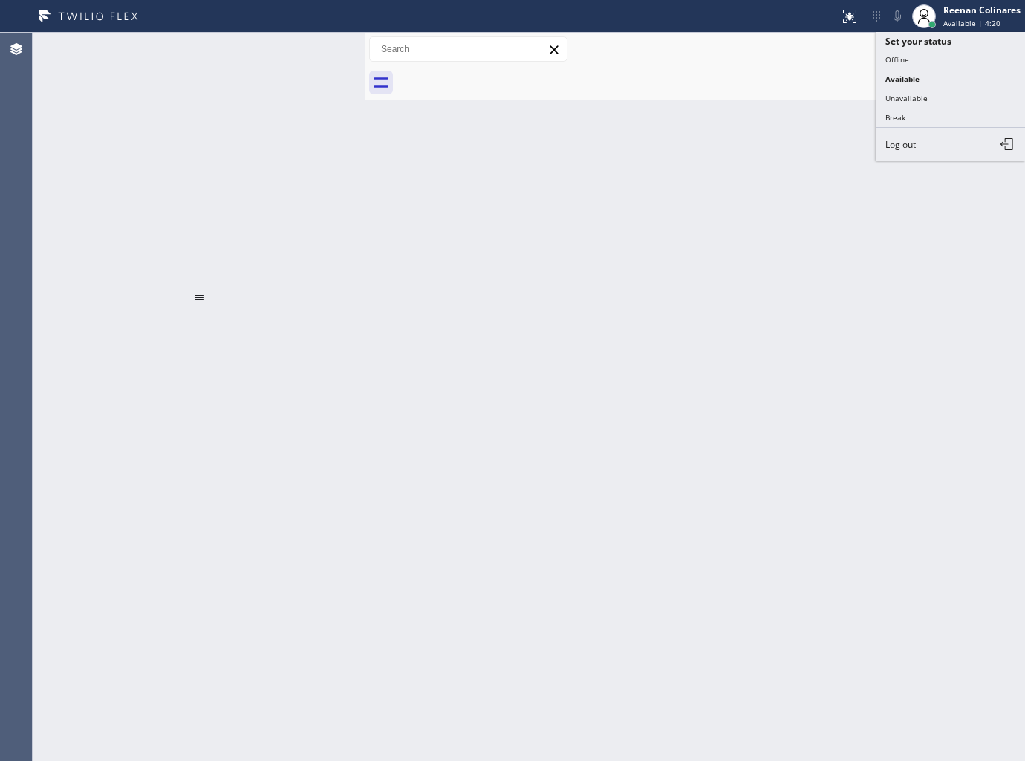
drag, startPoint x: 918, startPoint y: 94, endPoint x: 926, endPoint y: 79, distance: 17.6
click at [918, 95] on button "Unavailable" at bounding box center [951, 97] width 149 height 19
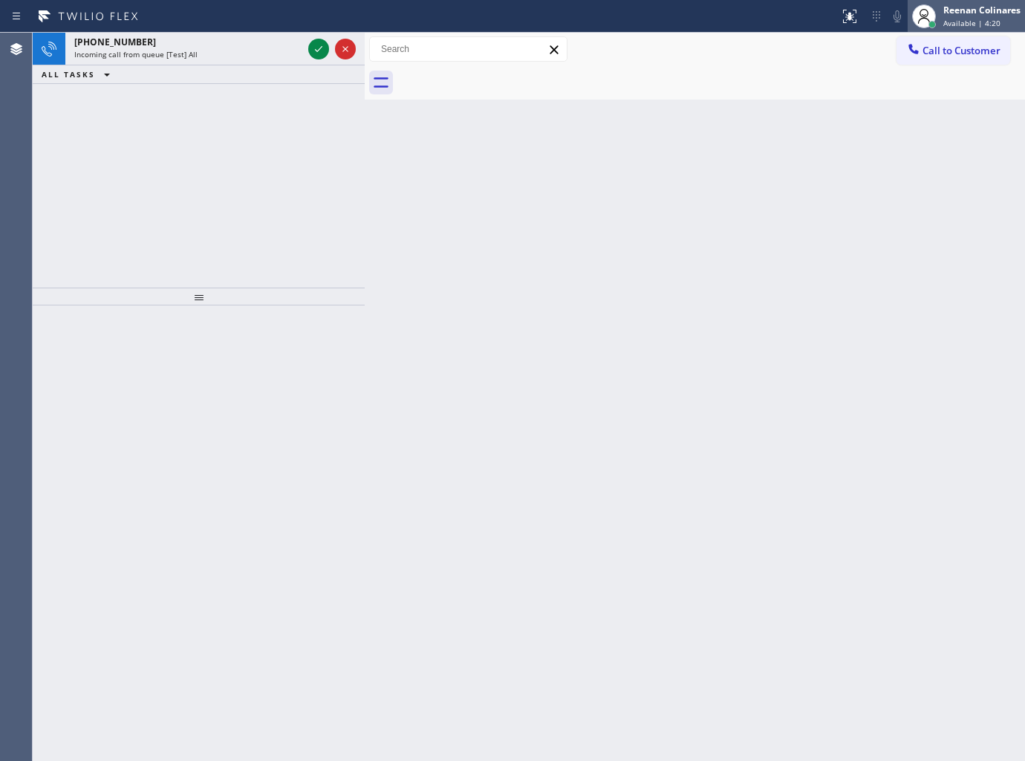
click at [971, 11] on div "Reenan Colinares" at bounding box center [982, 10] width 77 height 13
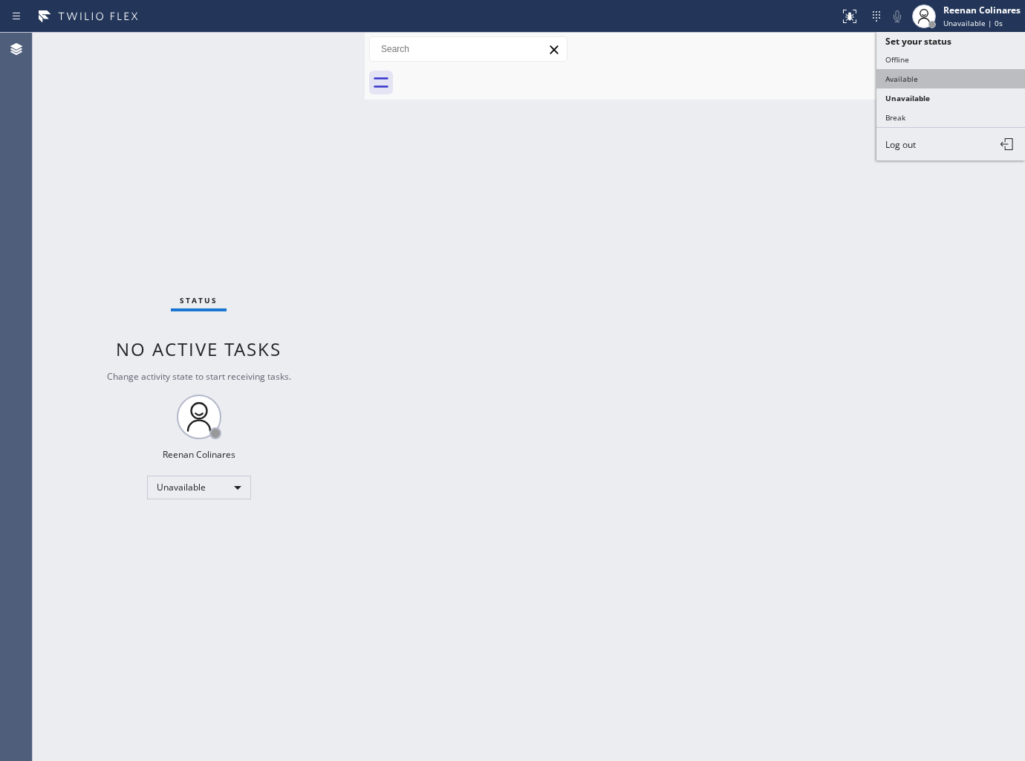
click at [915, 71] on button "Available" at bounding box center [951, 78] width 149 height 19
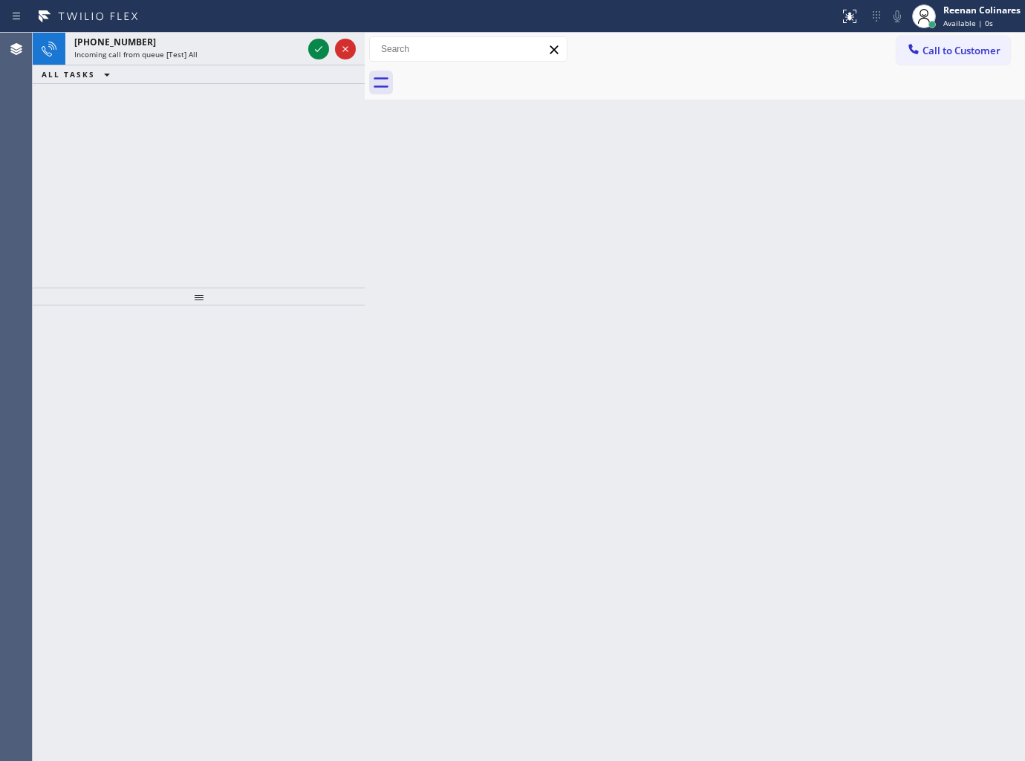
drag, startPoint x: 507, startPoint y: 145, endPoint x: 355, endPoint y: 82, distance: 163.9
click at [480, 134] on div "Back to Dashboard Change Sender ID Customers Technicians Select a contact Outbo…" at bounding box center [695, 397] width 660 height 728
click at [267, 51] on div "Incoming call from queue [Test] All" at bounding box center [188, 54] width 228 height 10
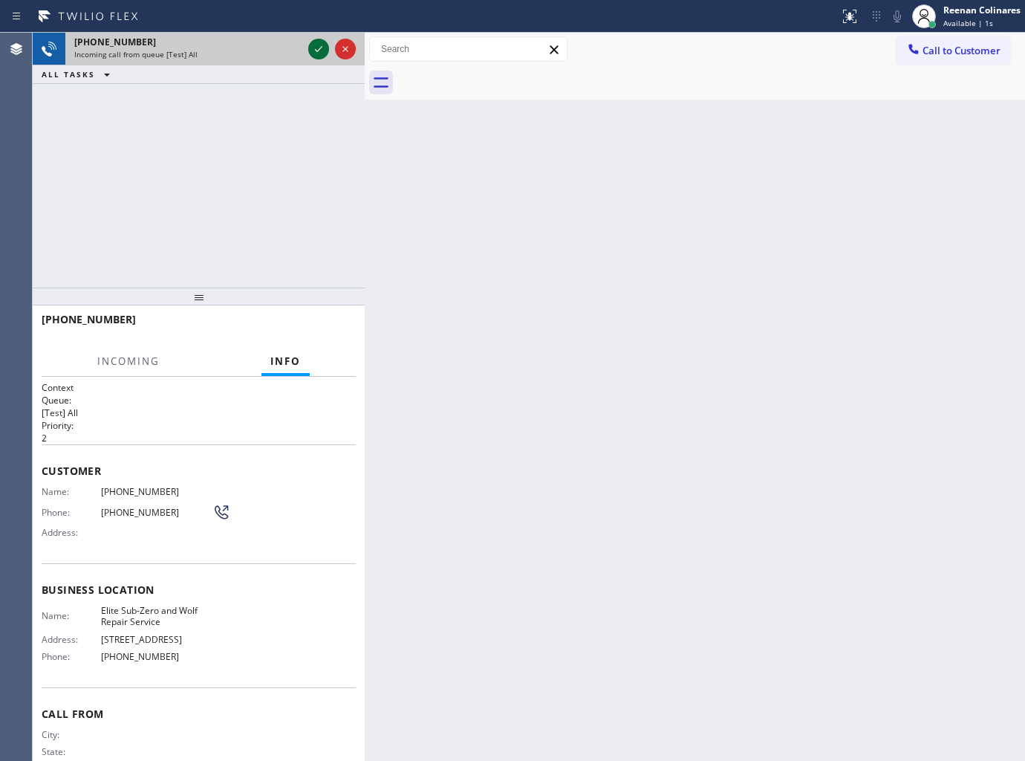
click at [315, 43] on icon at bounding box center [319, 49] width 18 height 18
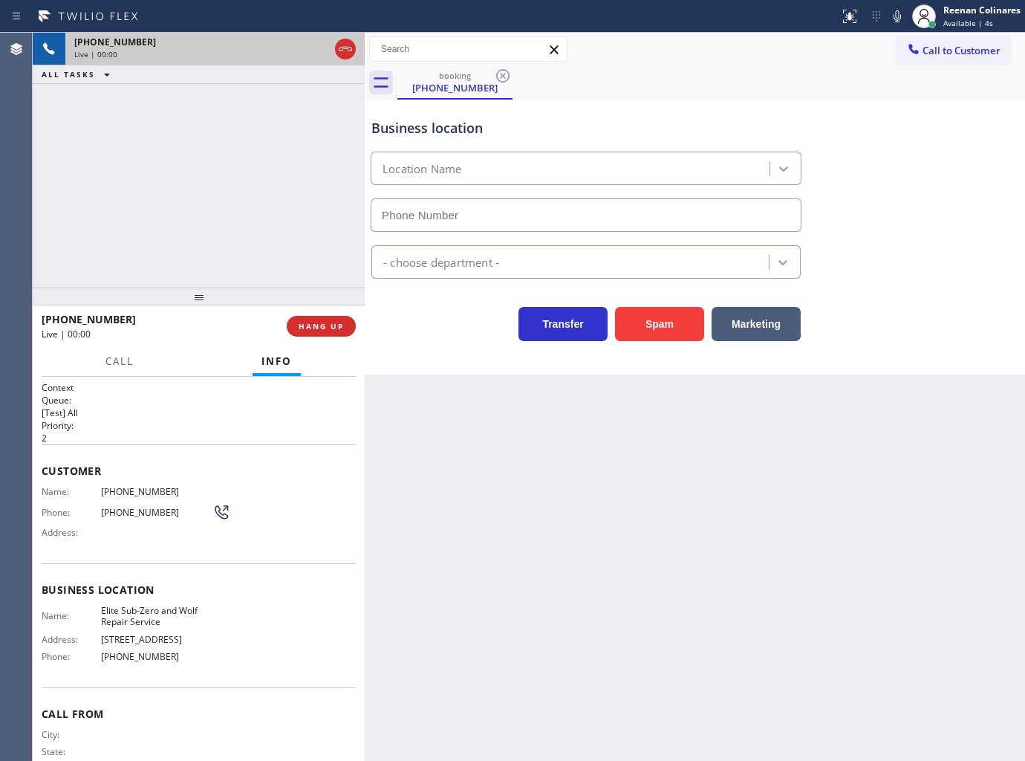
type input "(833) 384-0080"
click at [890, 16] on icon at bounding box center [898, 16] width 18 height 18
click at [894, 16] on icon at bounding box center [898, 16] width 18 height 18
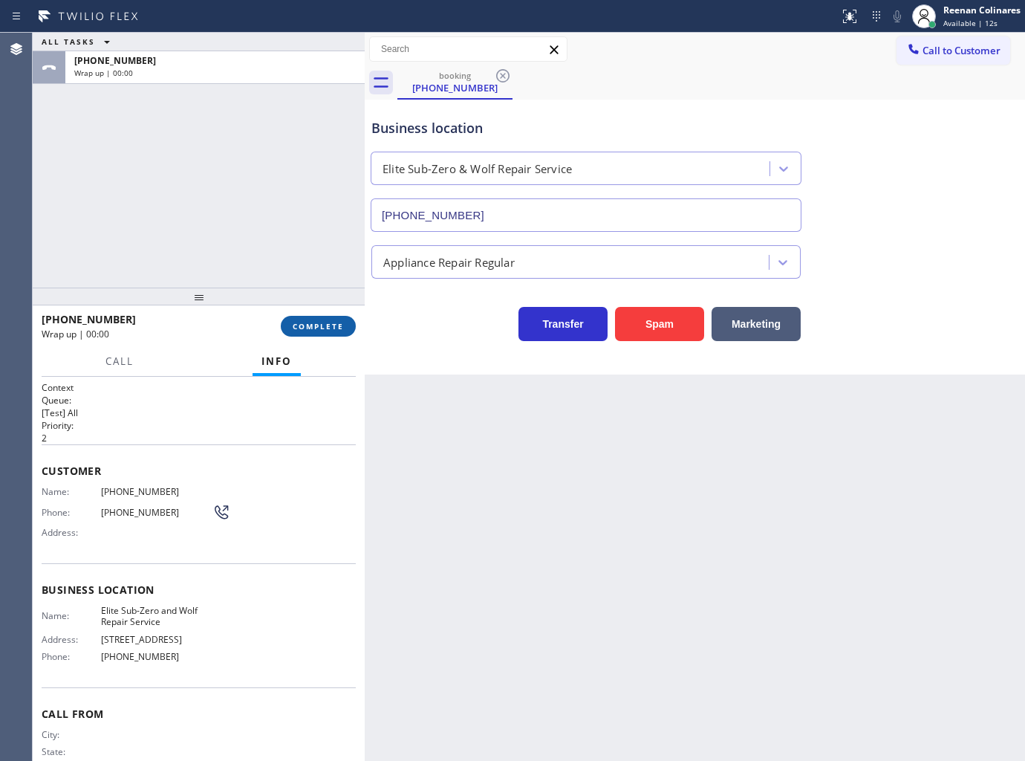
click at [339, 333] on button "COMPLETE" at bounding box center [318, 326] width 75 height 21
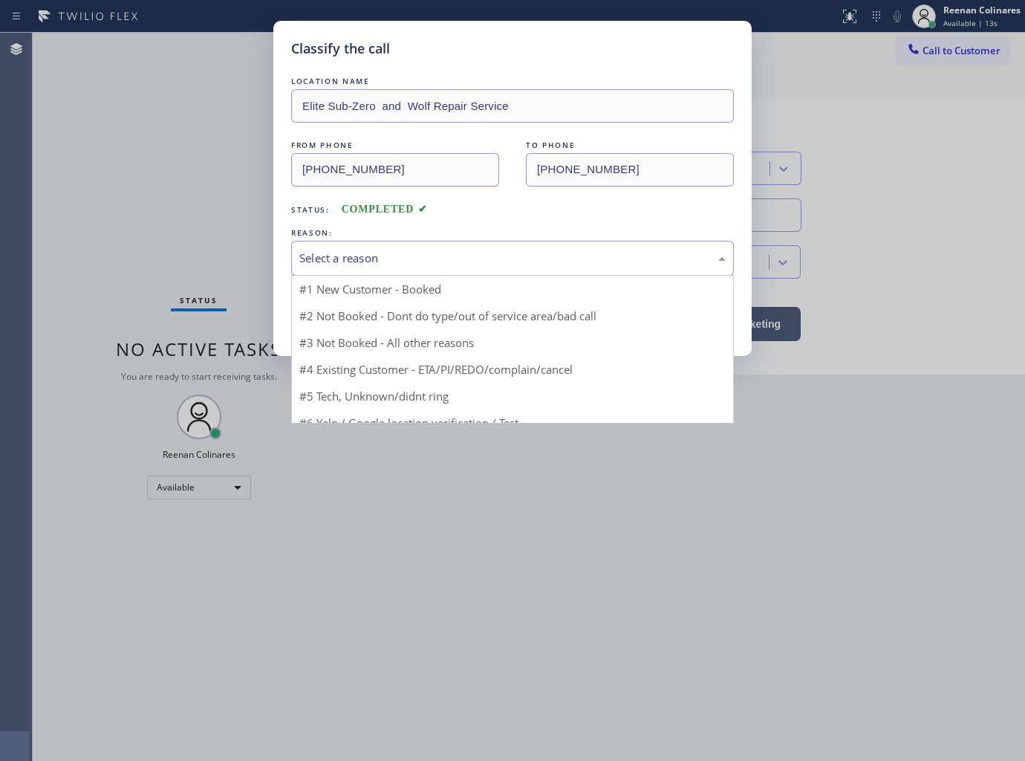
click at [432, 243] on div "Select a reason" at bounding box center [512, 258] width 443 height 35
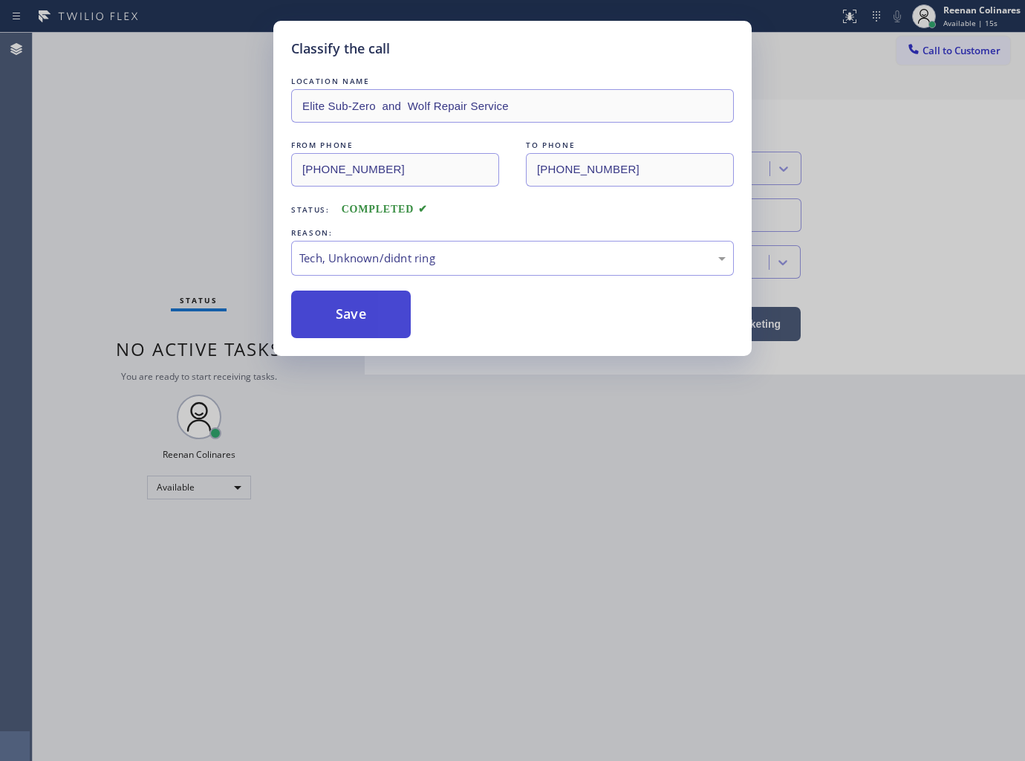
click at [345, 317] on button "Save" at bounding box center [351, 314] width 120 height 48
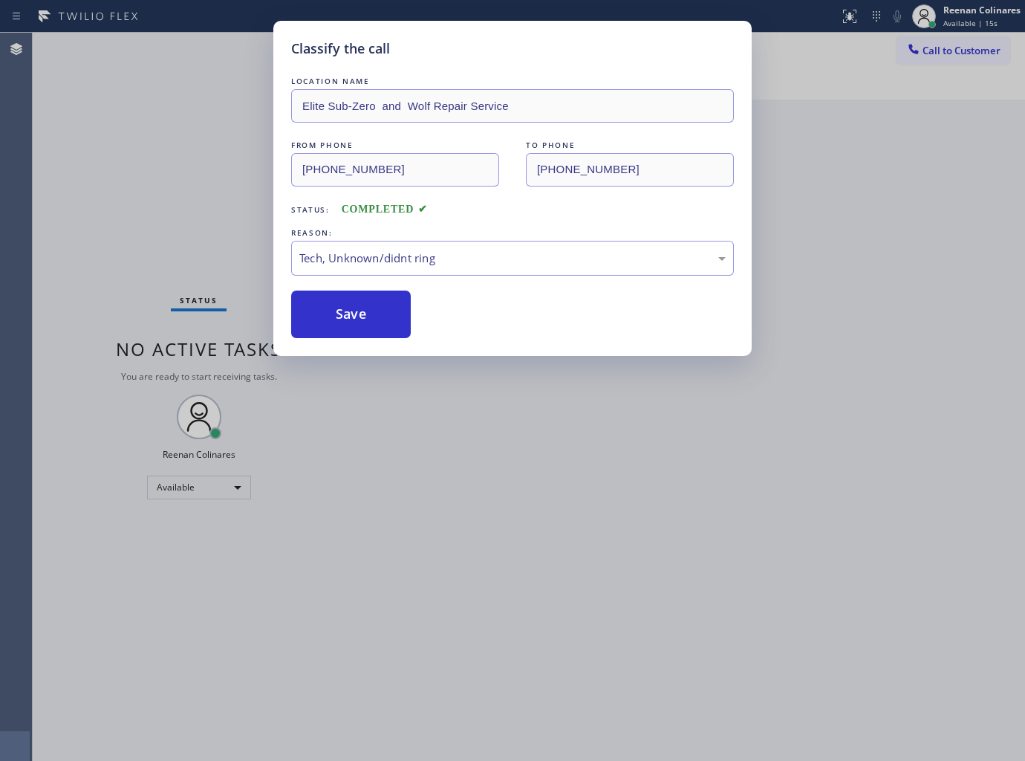
click at [236, 264] on div "Classify the call LOCATION NAME Elite Sub-Zero and Wolf Repair Service FROM PHO…" at bounding box center [512, 380] width 1025 height 761
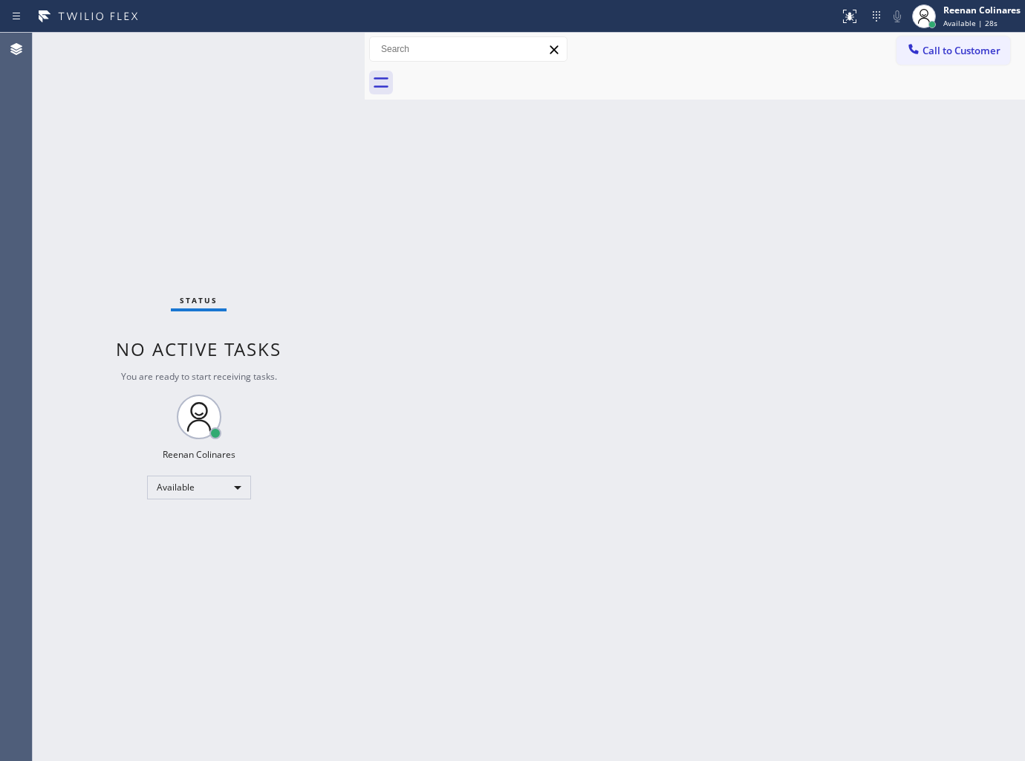
click at [613, 155] on div "Back to Dashboard Change Sender ID Customers Technicians Select a contact Outbo…" at bounding box center [695, 397] width 660 height 728
click at [298, 51] on div "Status No active tasks You are ready to start receiving tasks. Reenan Colinares…" at bounding box center [199, 397] width 332 height 728
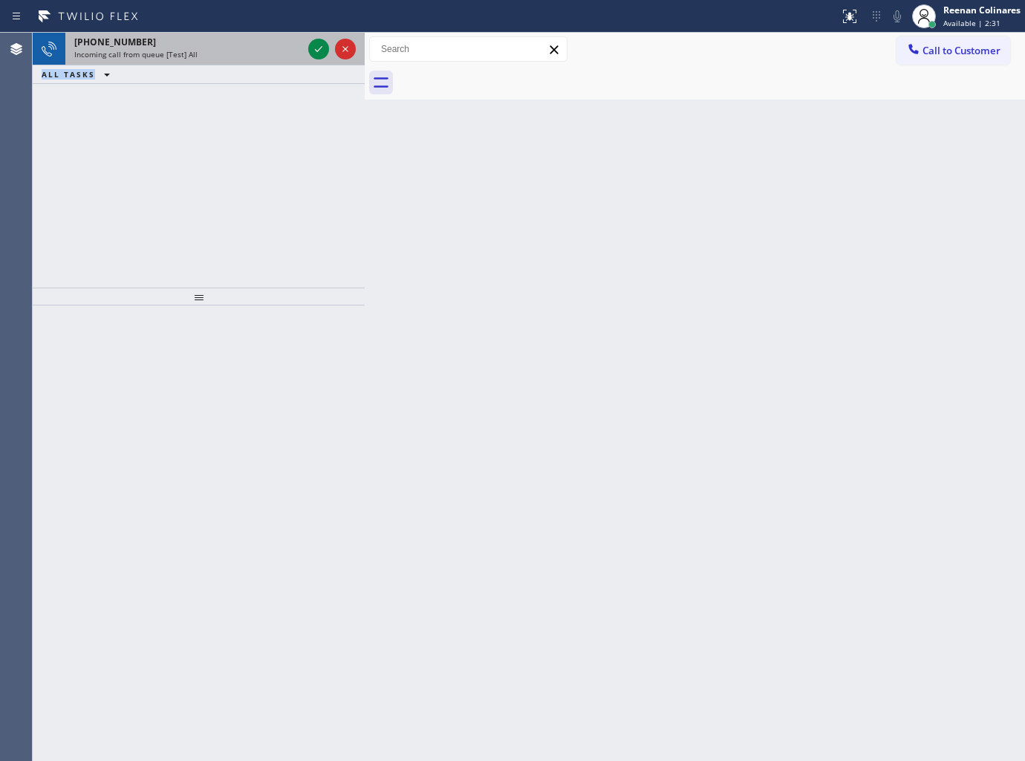
click at [171, 56] on div "+13102133688 Incoming call from queue [Test] All ALL TASKS ALL TASKS ACTIVE TAS…" at bounding box center [199, 58] width 332 height 51
click at [173, 54] on span "Incoming call from queue [Test] All" at bounding box center [135, 54] width 123 height 10
click at [233, 59] on div "Incoming call from queue [Test] All" at bounding box center [188, 54] width 228 height 10
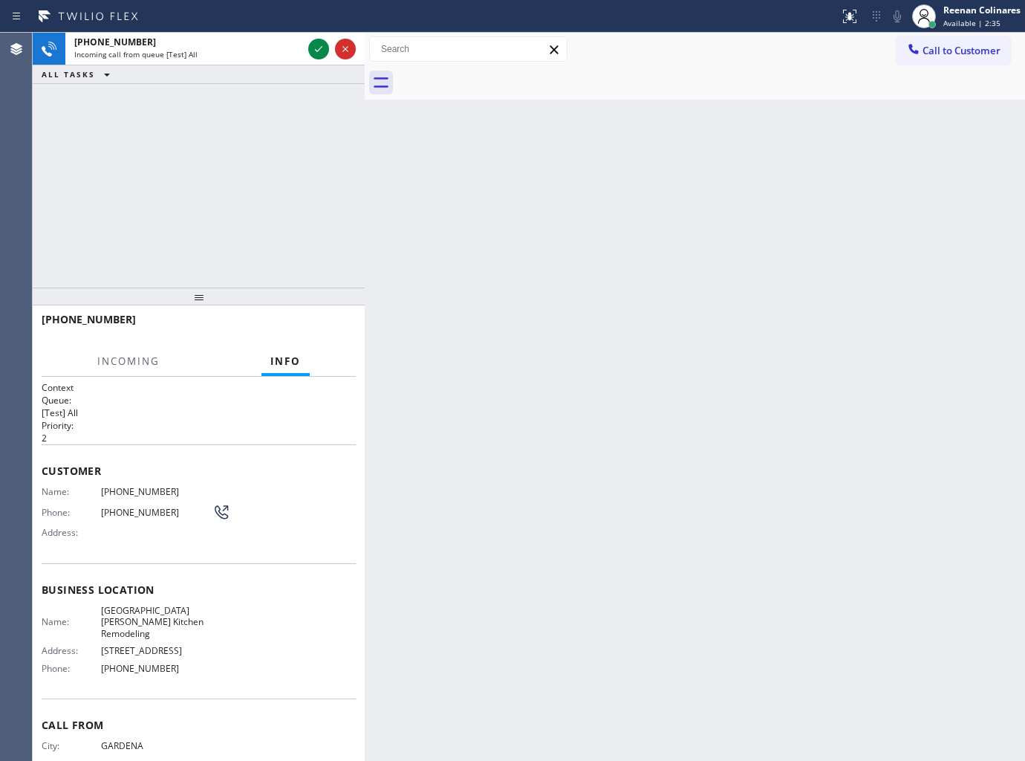
drag, startPoint x: 930, startPoint y: 24, endPoint x: 927, endPoint y: 35, distance: 11.5
click at [932, 24] on div at bounding box center [932, 24] width 7 height 7
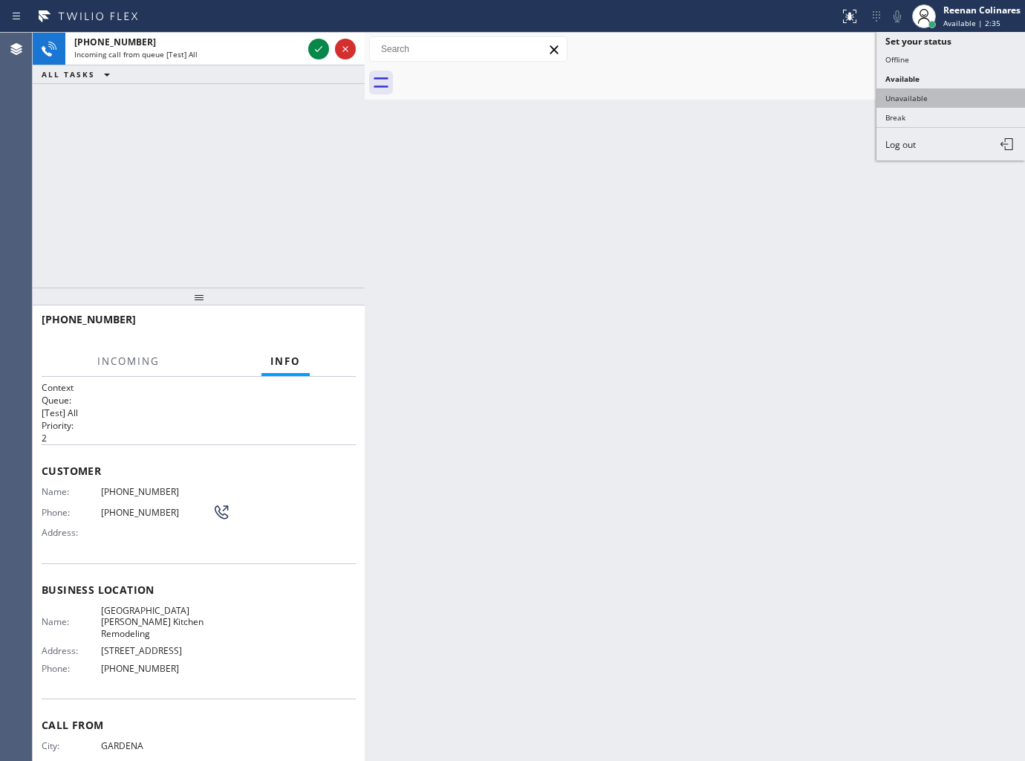
click at [910, 94] on button "Unavailable" at bounding box center [951, 97] width 149 height 19
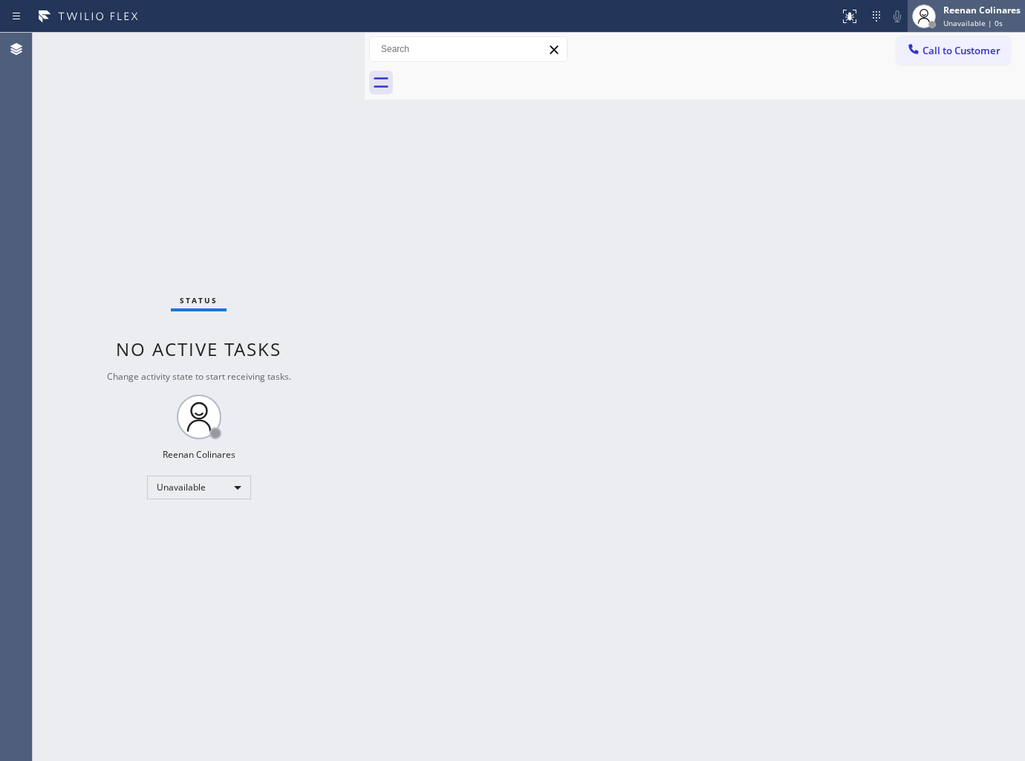
click at [946, 13] on div "Reenan Colinares" at bounding box center [982, 10] width 77 height 13
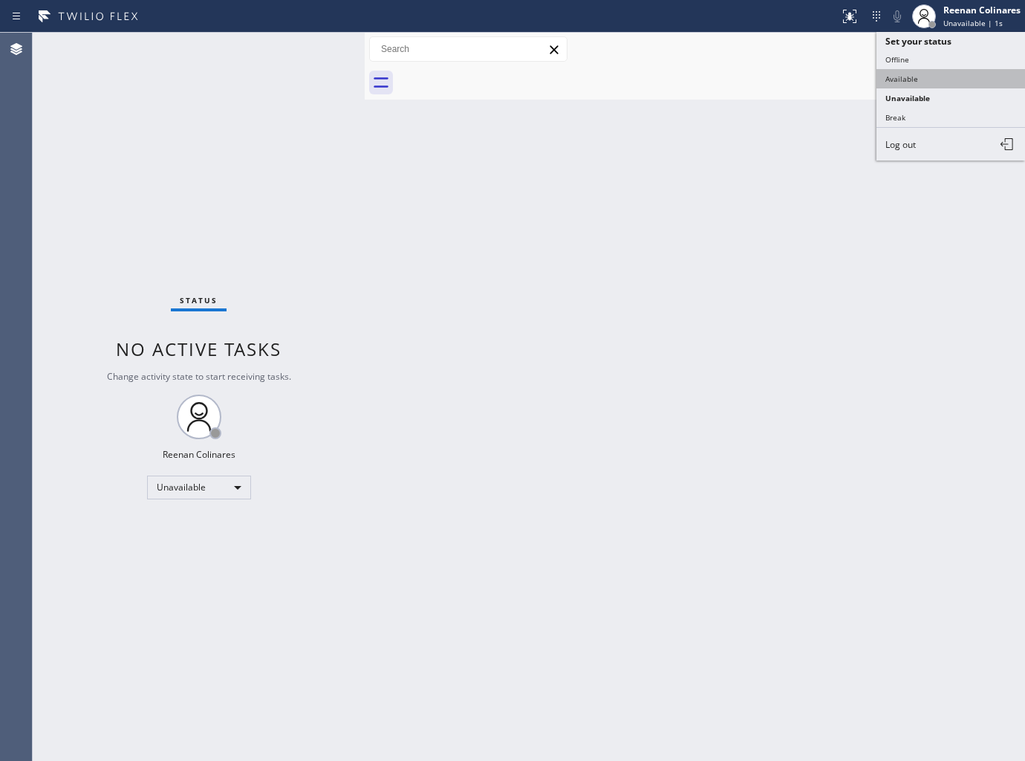
click at [897, 74] on button "Available" at bounding box center [951, 78] width 149 height 19
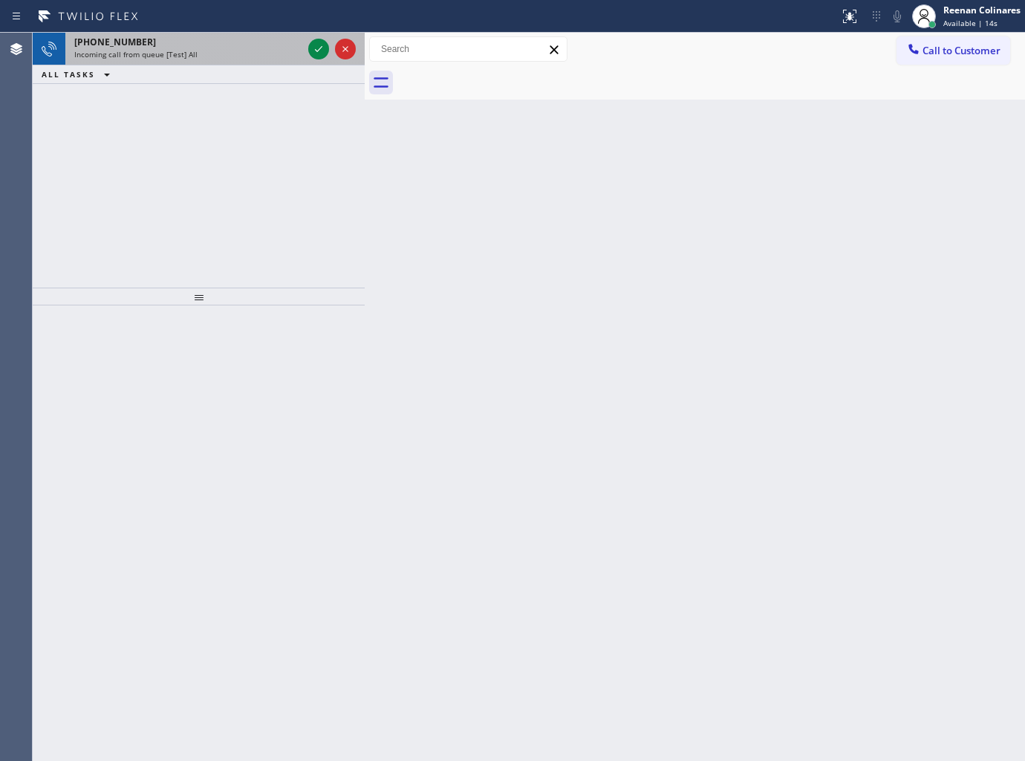
click at [189, 37] on div "+18052570718" at bounding box center [188, 42] width 228 height 13
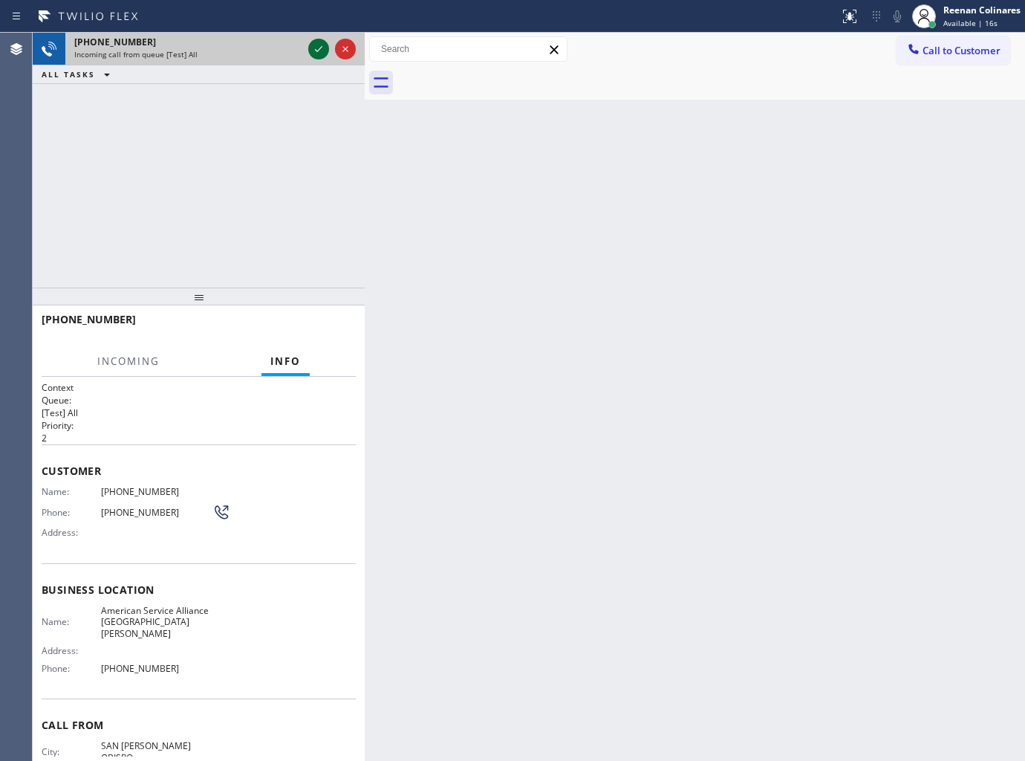
click at [320, 45] on icon at bounding box center [319, 49] width 18 height 18
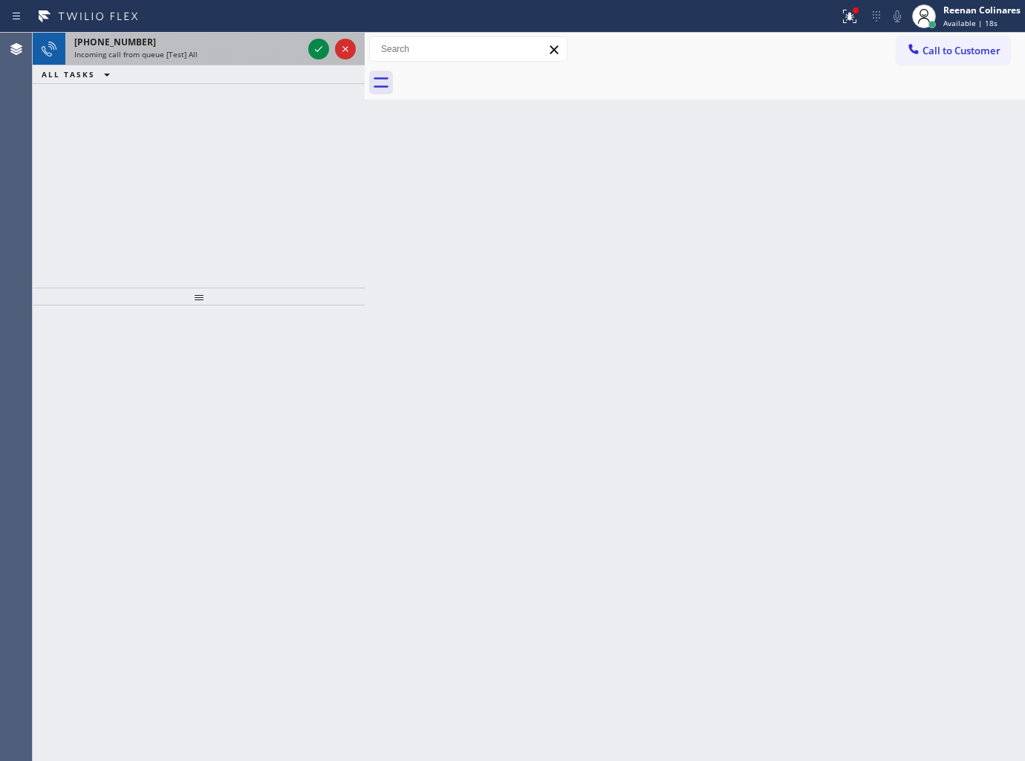
click at [210, 56] on div "Incoming call from queue [Test] All" at bounding box center [188, 54] width 228 height 10
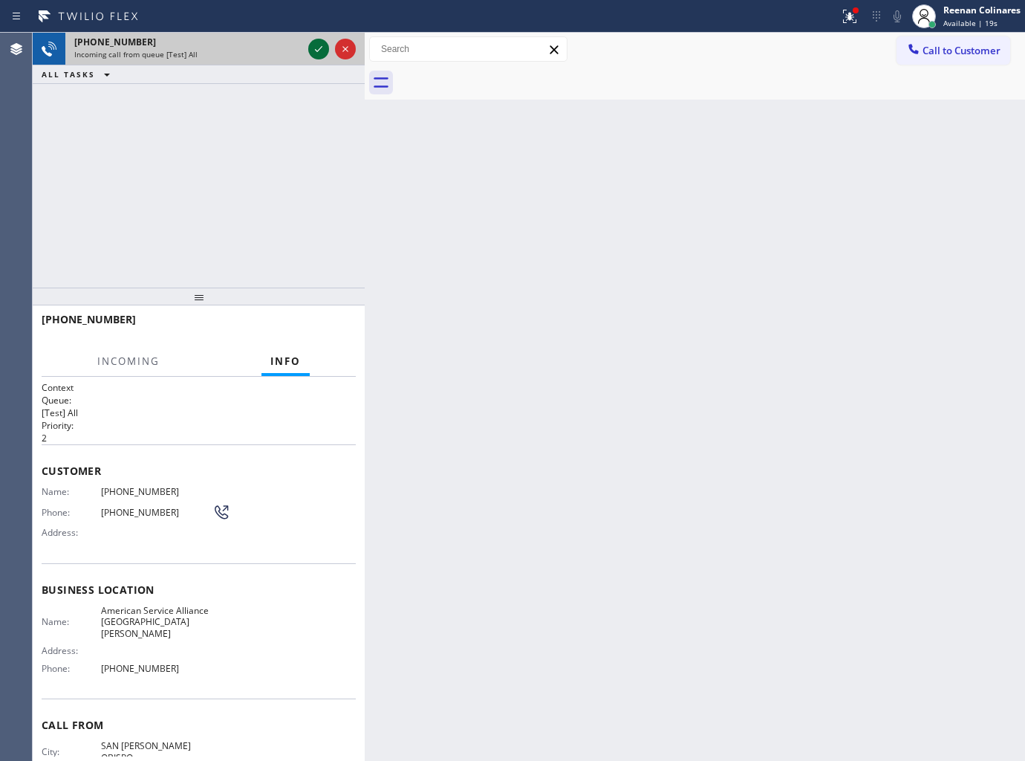
click at [315, 47] on icon at bounding box center [319, 49] width 18 height 18
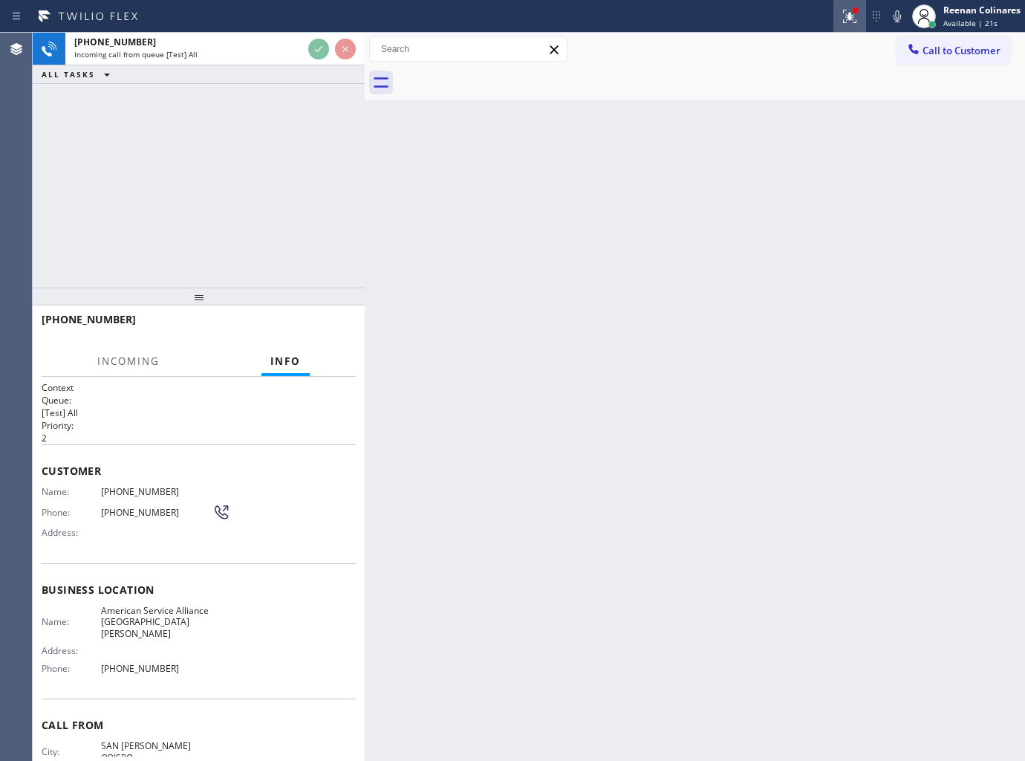
click at [848, 17] on icon at bounding box center [850, 16] width 18 height 18
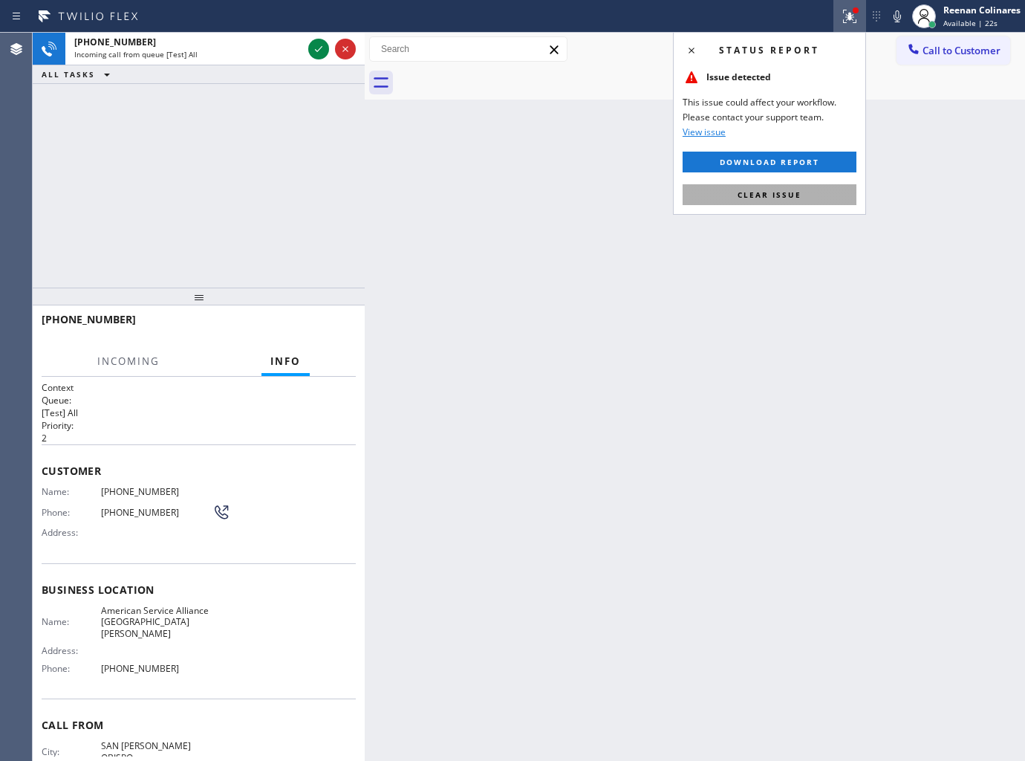
click at [805, 189] on button "Clear issue" at bounding box center [770, 194] width 174 height 21
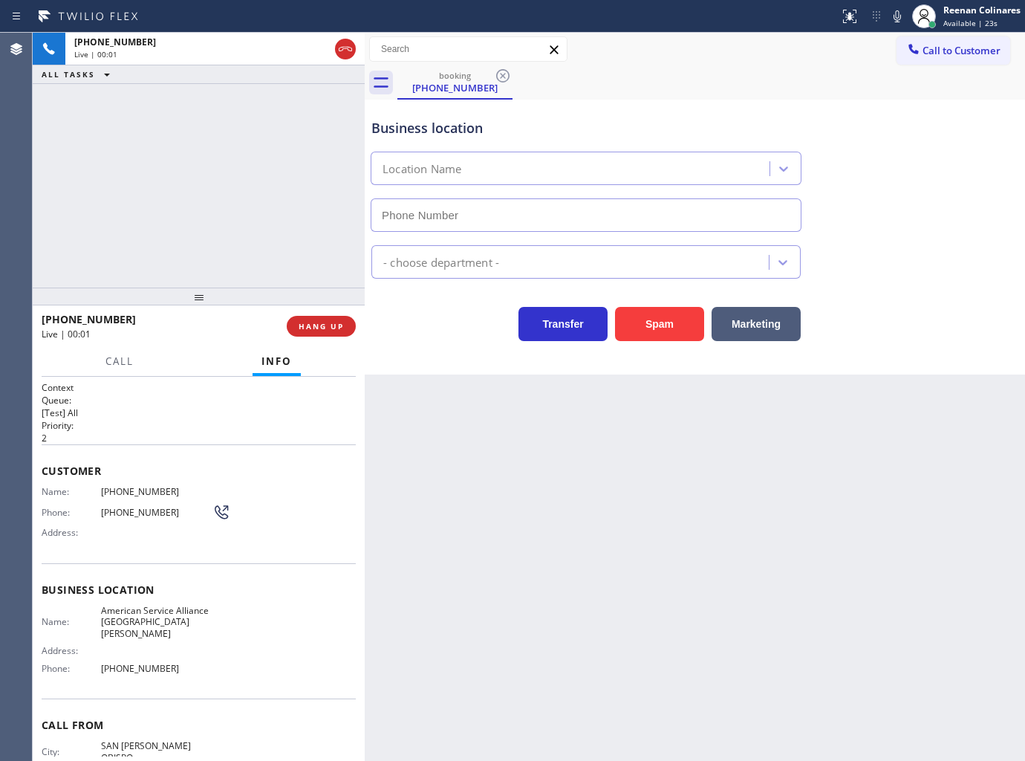
type input "(805) 420-7474"
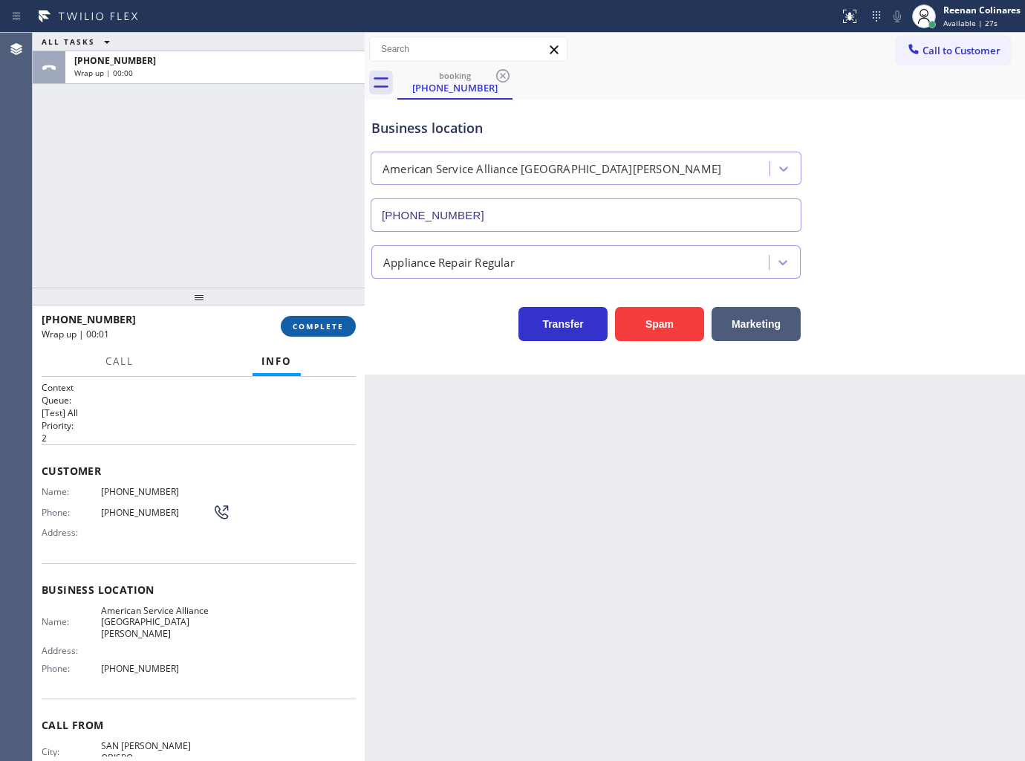
click at [342, 322] on span "COMPLETE" at bounding box center [318, 326] width 51 height 10
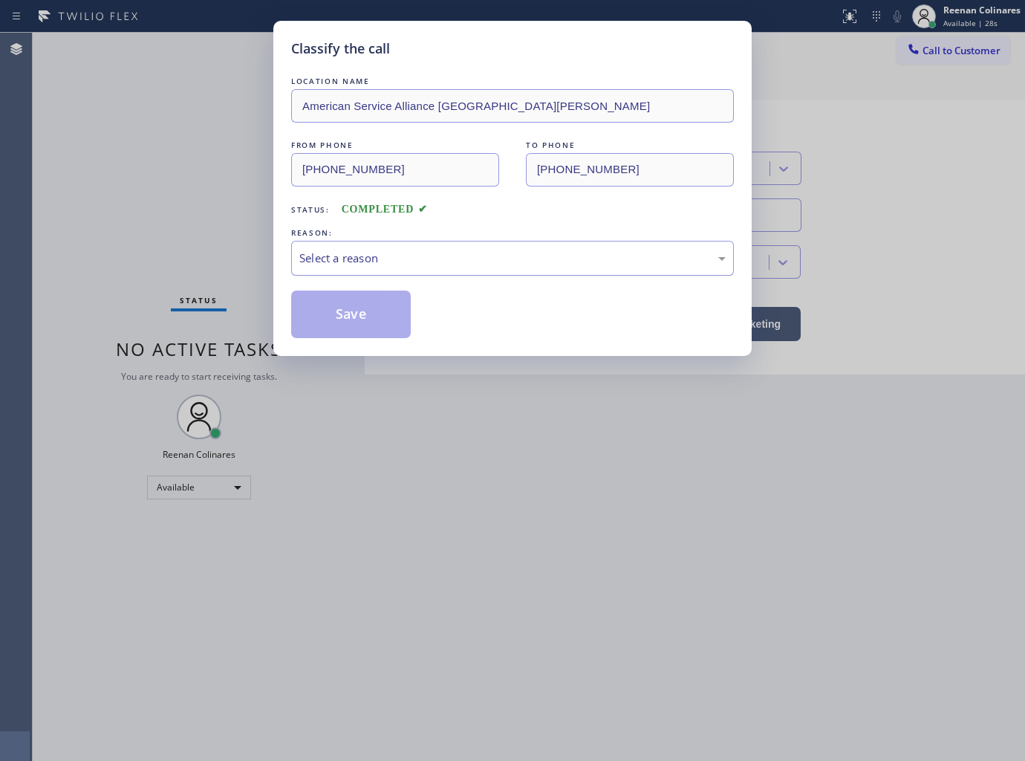
click at [413, 262] on div "Select a reason" at bounding box center [512, 258] width 426 height 17
drag, startPoint x: 368, startPoint y: 312, endPoint x: 866, endPoint y: 95, distance: 543.0
click at [368, 311] on button "Save" at bounding box center [351, 314] width 120 height 48
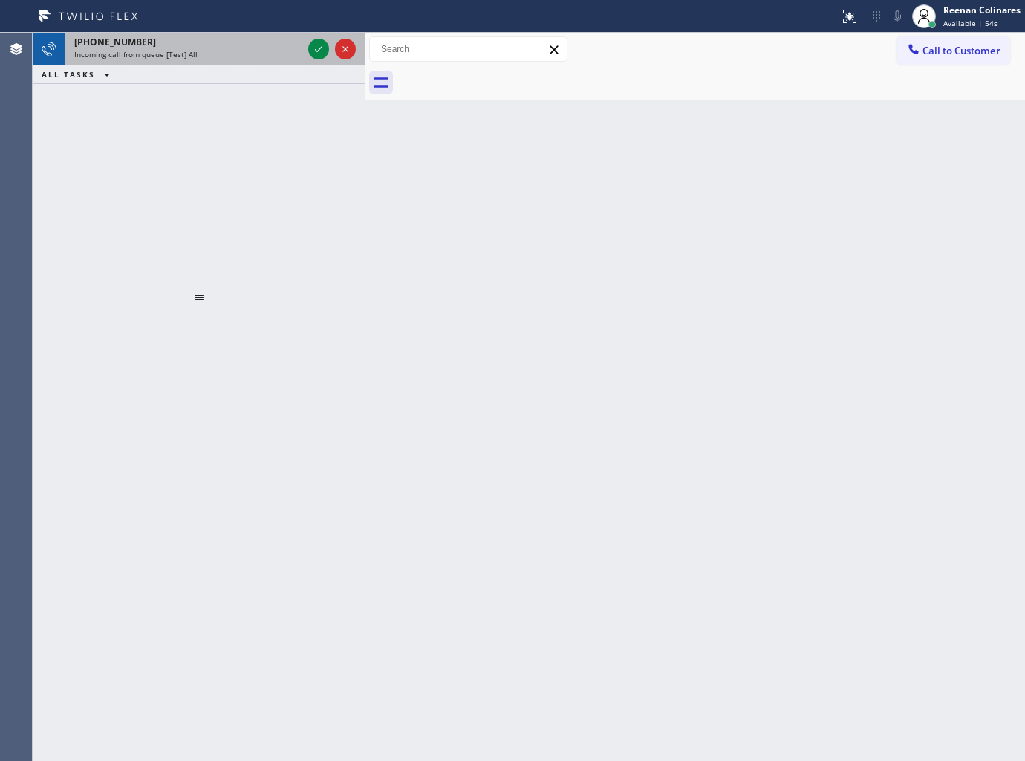
click at [144, 60] on div "+16507197190 Incoming call from queue [Test] All" at bounding box center [185, 49] width 240 height 33
click at [273, 55] on div "Incoming call from queue [Test] All" at bounding box center [188, 54] width 228 height 10
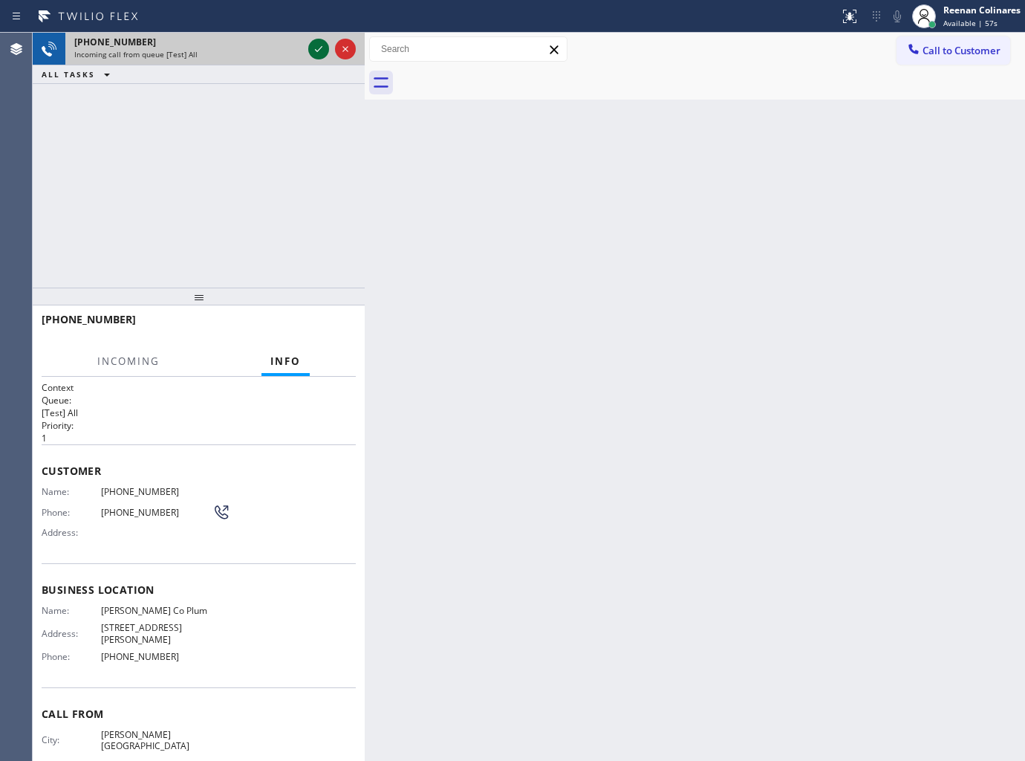
click at [316, 48] on icon at bounding box center [319, 49] width 18 height 18
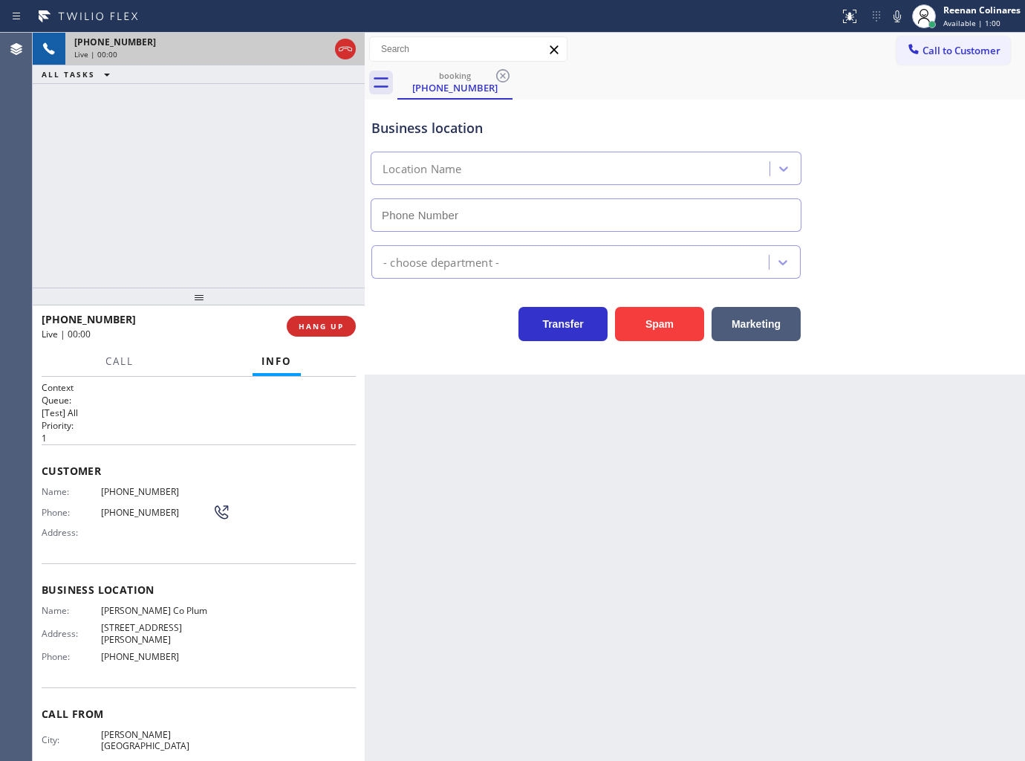
type input "(805) 360-5678"
click at [327, 325] on span "HANG UP" at bounding box center [321, 326] width 45 height 10
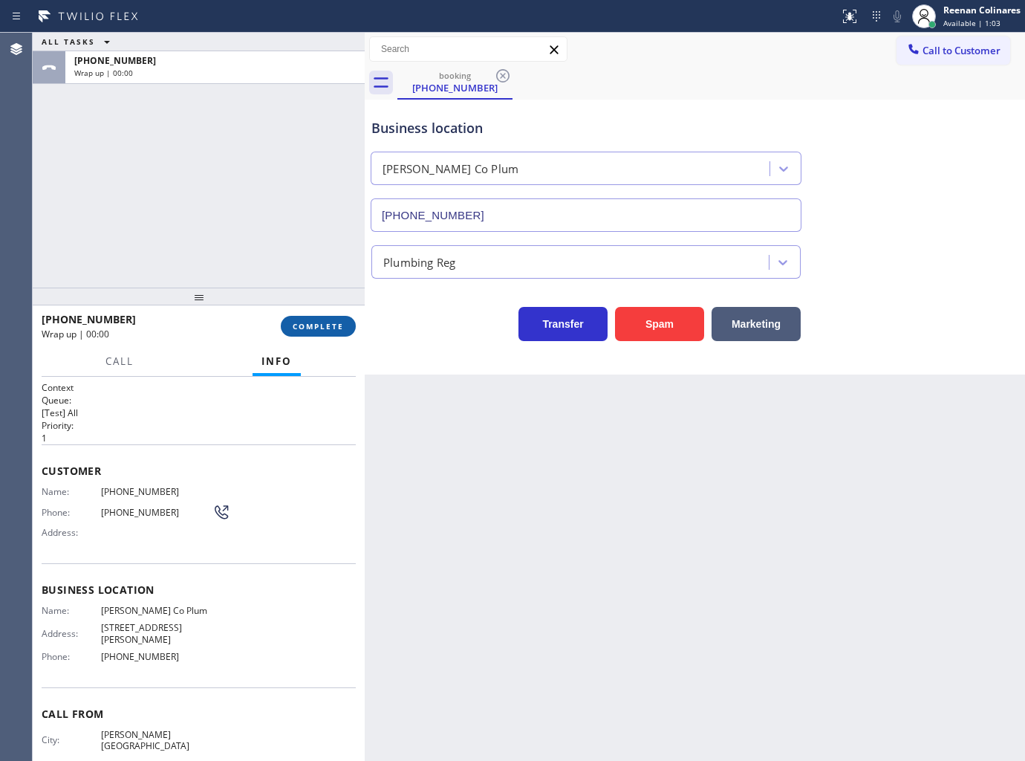
click at [328, 328] on span "COMPLETE" at bounding box center [318, 326] width 51 height 10
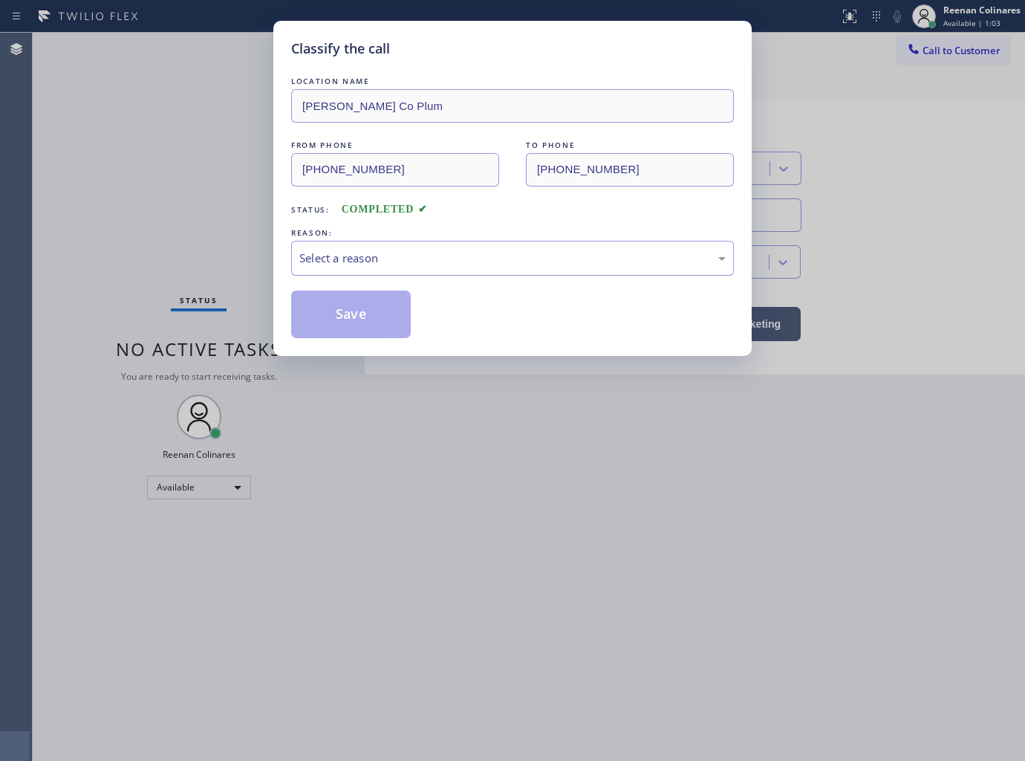
click at [418, 262] on div "Select a reason" at bounding box center [512, 258] width 426 height 17
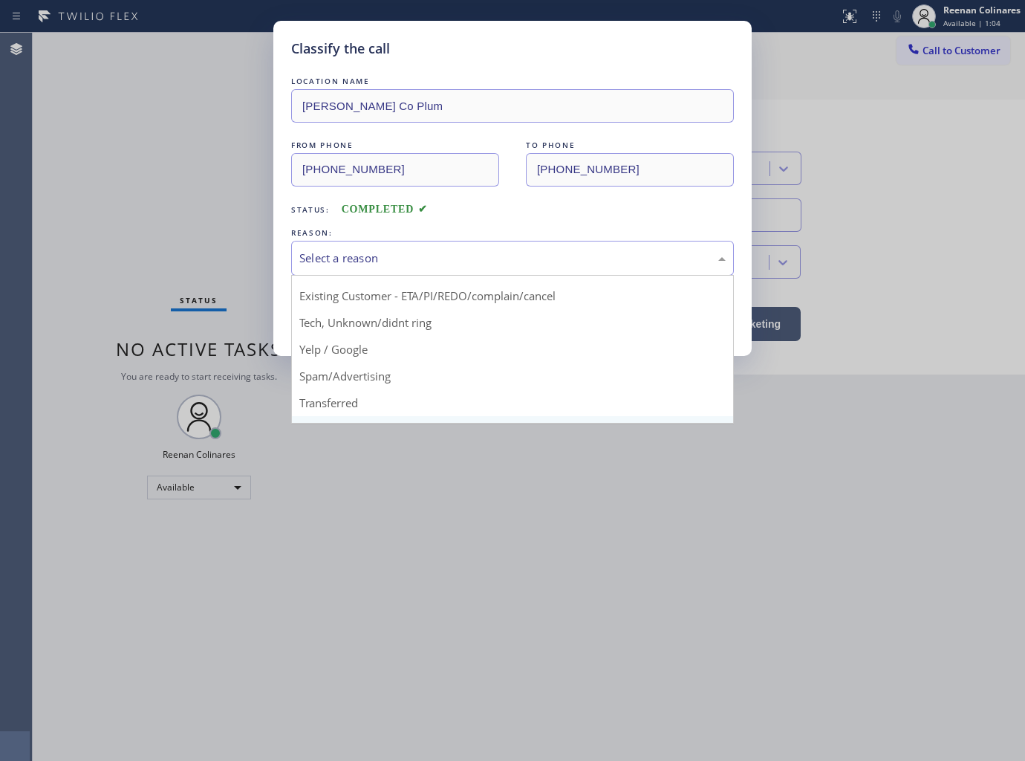
scroll to position [93, 0]
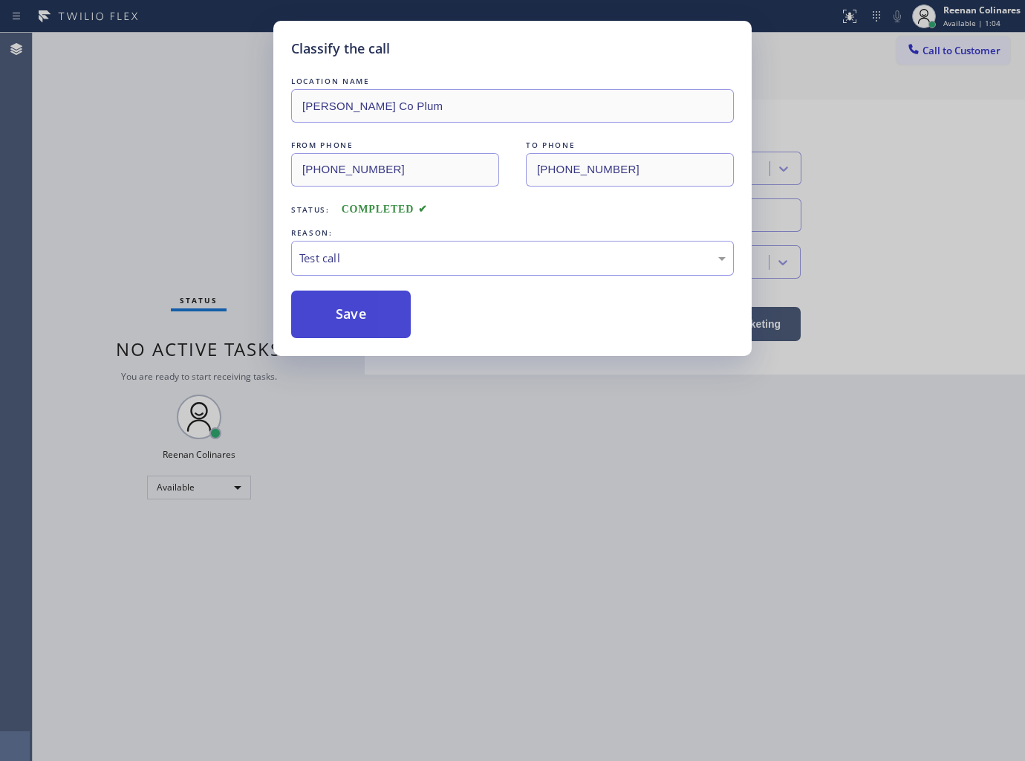
click at [351, 315] on button "Save" at bounding box center [351, 314] width 120 height 48
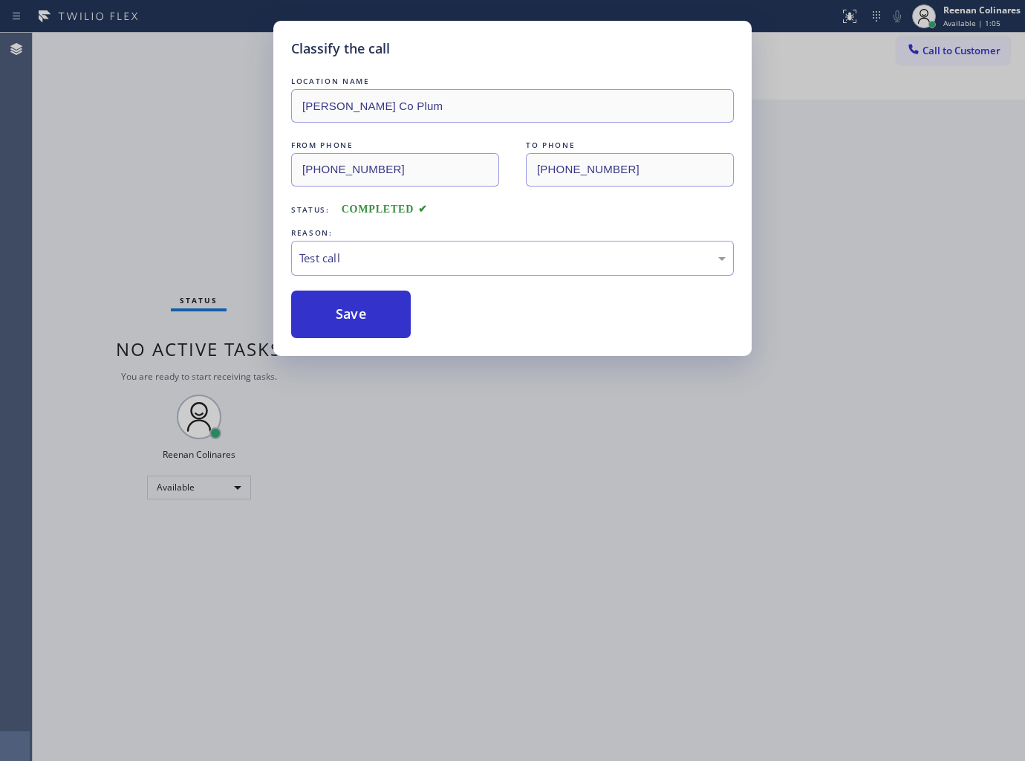
click at [207, 227] on div "Classify the call LOCATION NAME Tiffany Co Plum FROM PHONE (650) 719-7190 TO PH…" at bounding box center [512, 380] width 1025 height 761
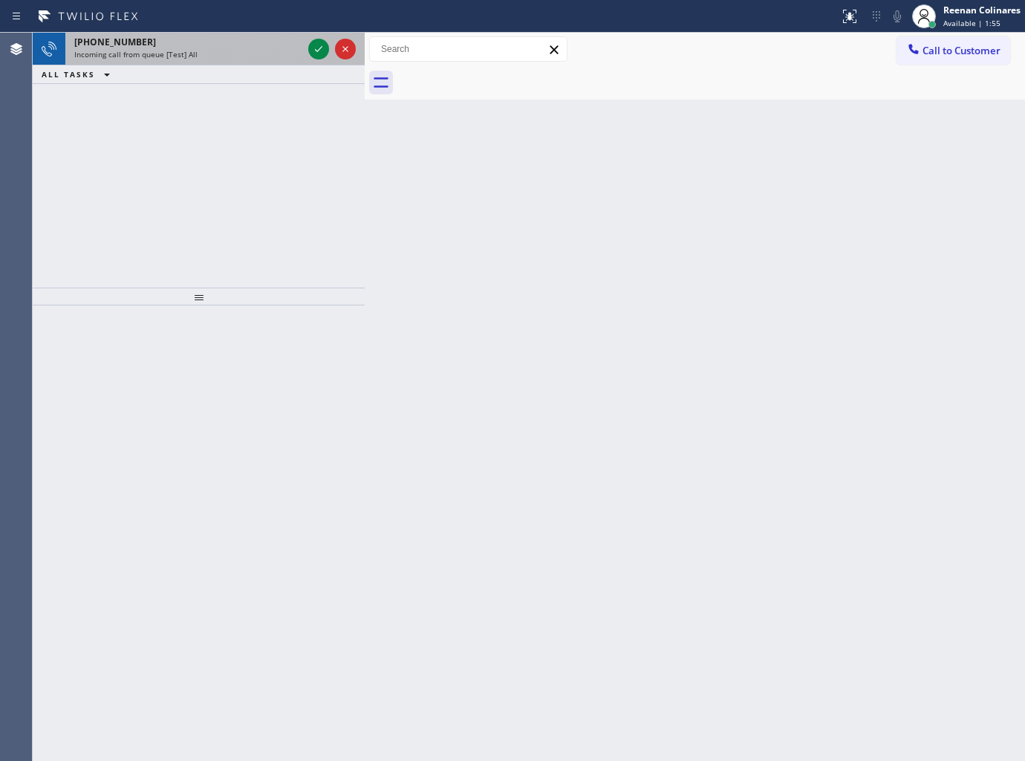
click at [221, 33] on div "+13102133688 Incoming call from queue [Test] All" at bounding box center [185, 49] width 240 height 33
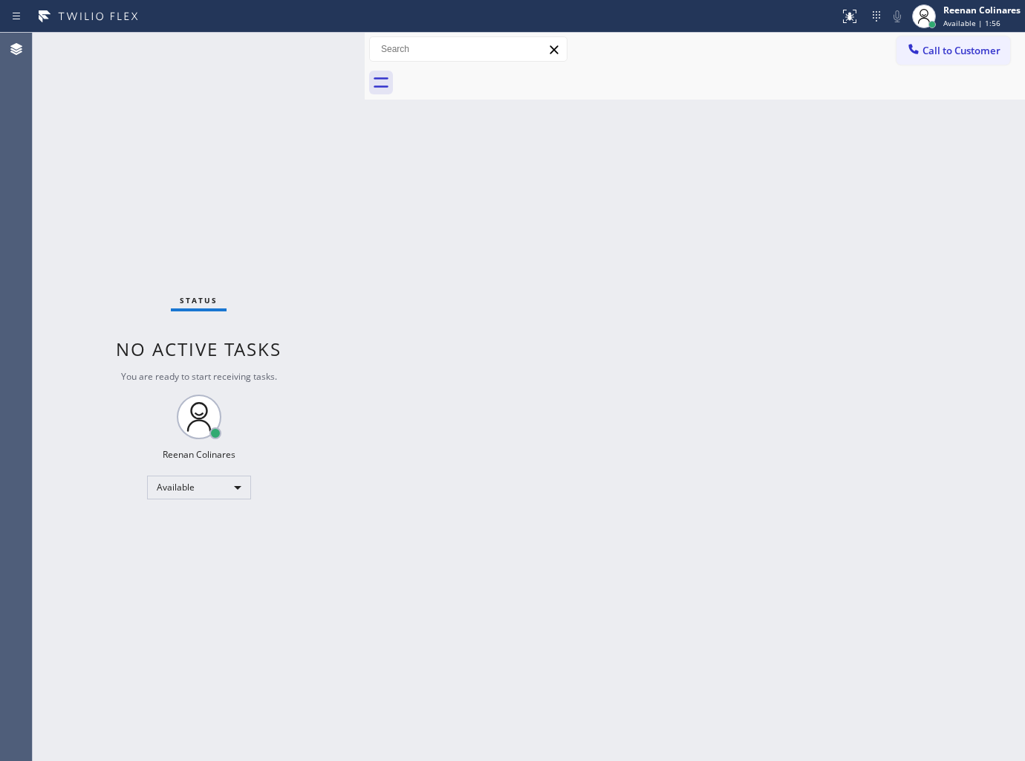
click at [218, 53] on div "Status No active tasks You are ready to start receiving tasks. Reenan Colinares…" at bounding box center [199, 397] width 332 height 728
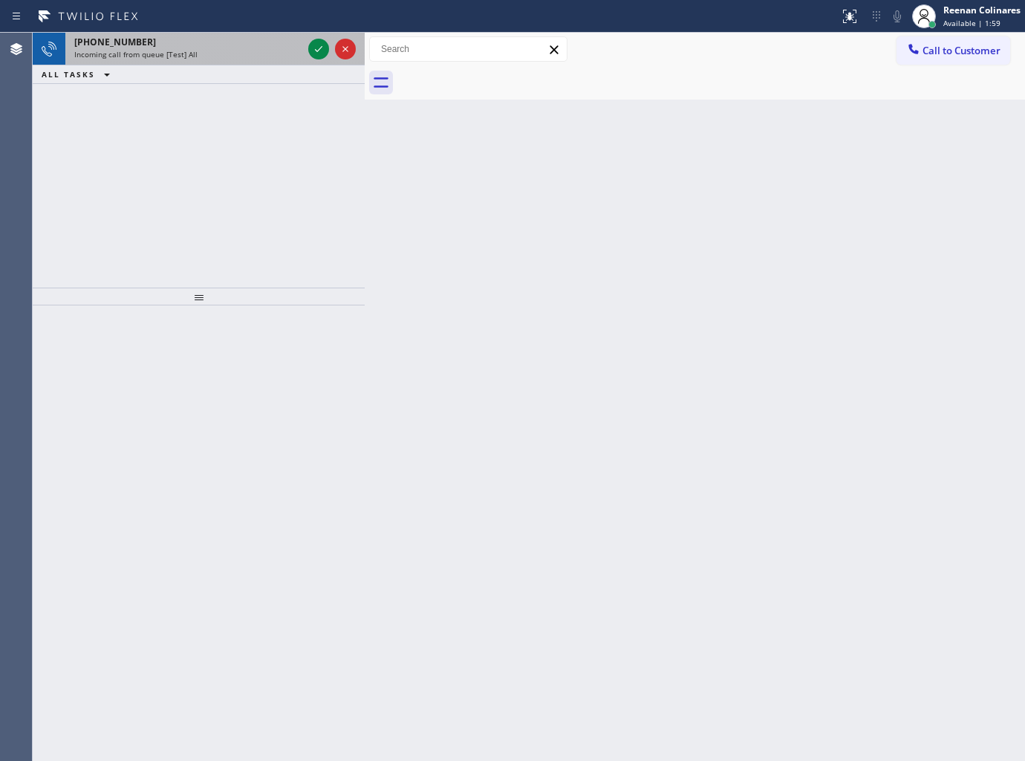
click at [269, 62] on div "+16267229466 Incoming call from queue [Test] All" at bounding box center [185, 49] width 240 height 33
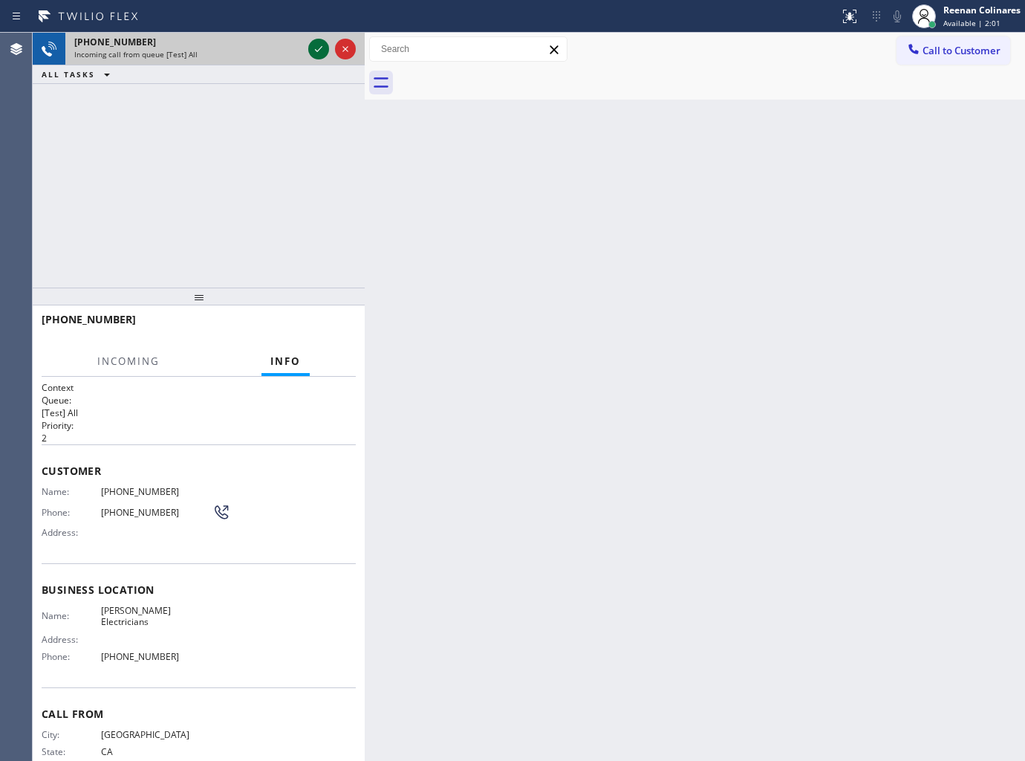
click at [314, 50] on icon at bounding box center [319, 49] width 18 height 18
click at [302, 56] on div "Incoming call from queue [Test] All" at bounding box center [188, 54] width 228 height 10
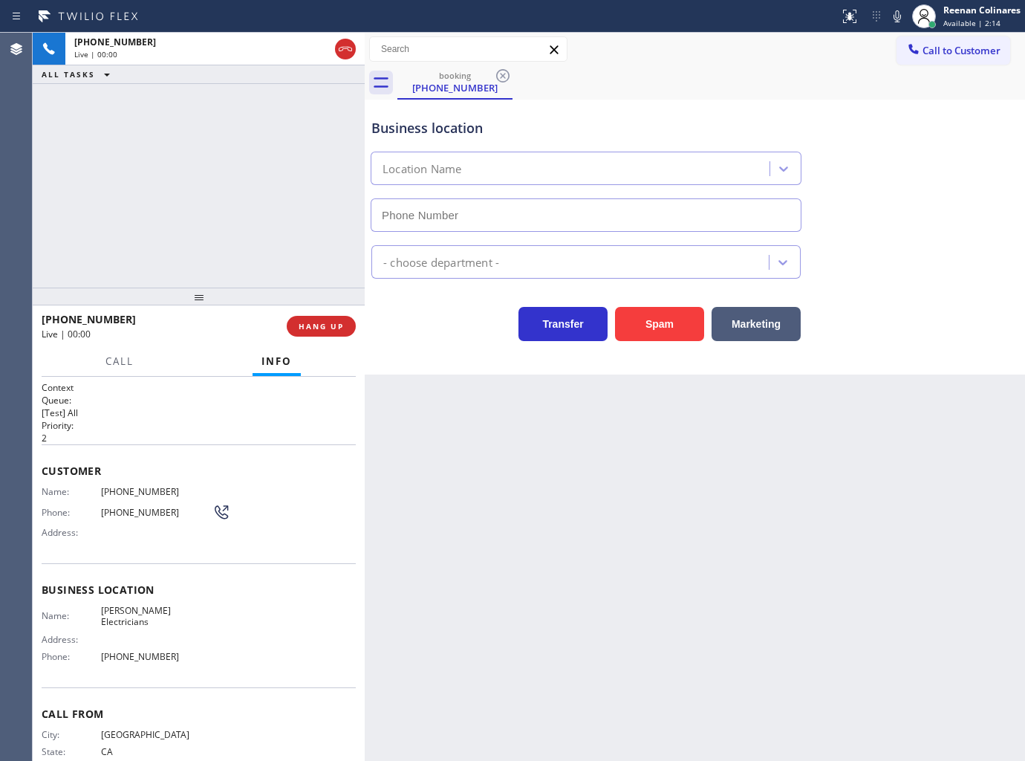
type input "(626) 414-5352"
click at [897, 18] on icon at bounding box center [898, 16] width 18 height 18
click at [896, 19] on icon at bounding box center [898, 16] width 18 height 18
click at [890, 18] on icon at bounding box center [898, 16] width 18 height 18
click at [894, 11] on icon at bounding box center [898, 16] width 18 height 18
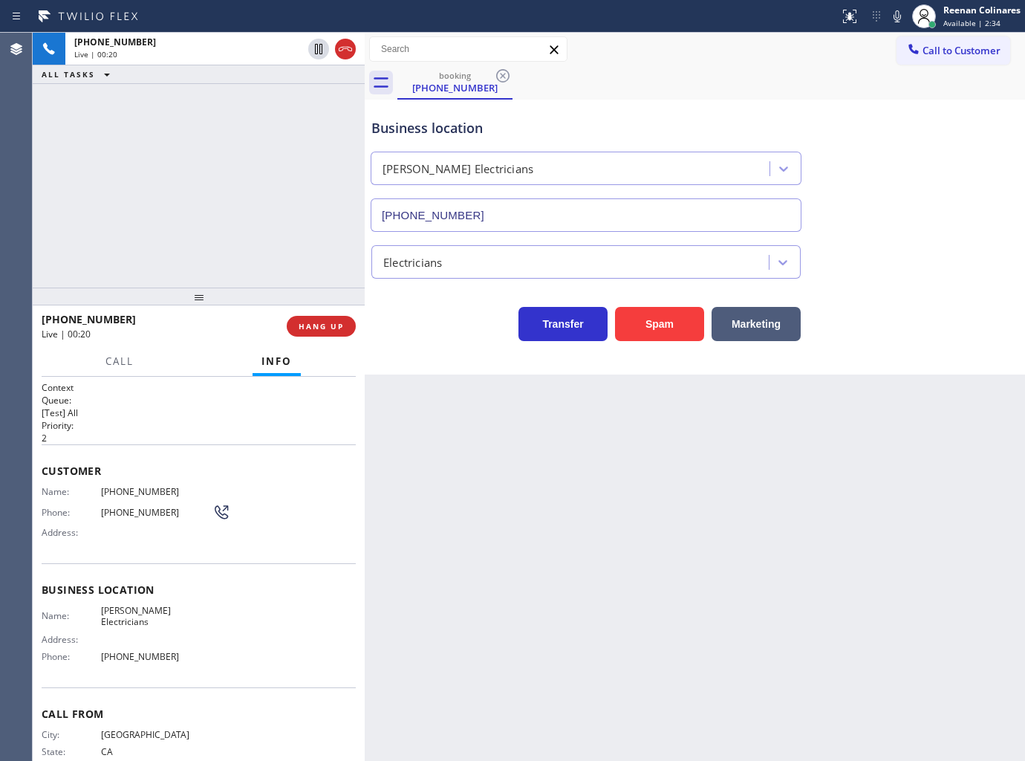
click at [899, 18] on icon at bounding box center [898, 16] width 18 height 18
click at [771, 322] on button "Marketing" at bounding box center [756, 324] width 89 height 34
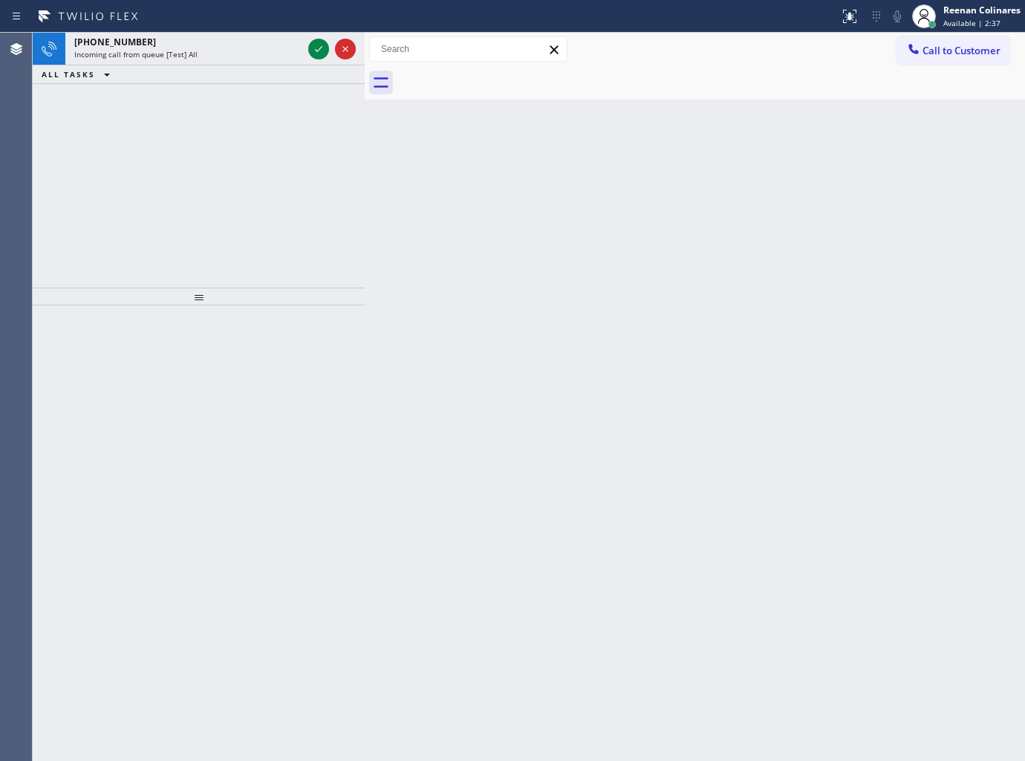
drag, startPoint x: 629, startPoint y: 308, endPoint x: 532, endPoint y: 295, distance: 98.2
click at [629, 308] on div "Back to Dashboard Change Sender ID Customers Technicians Select a contact Outbo…" at bounding box center [695, 397] width 660 height 728
click at [233, 45] on div "+18333840080" at bounding box center [188, 42] width 228 height 13
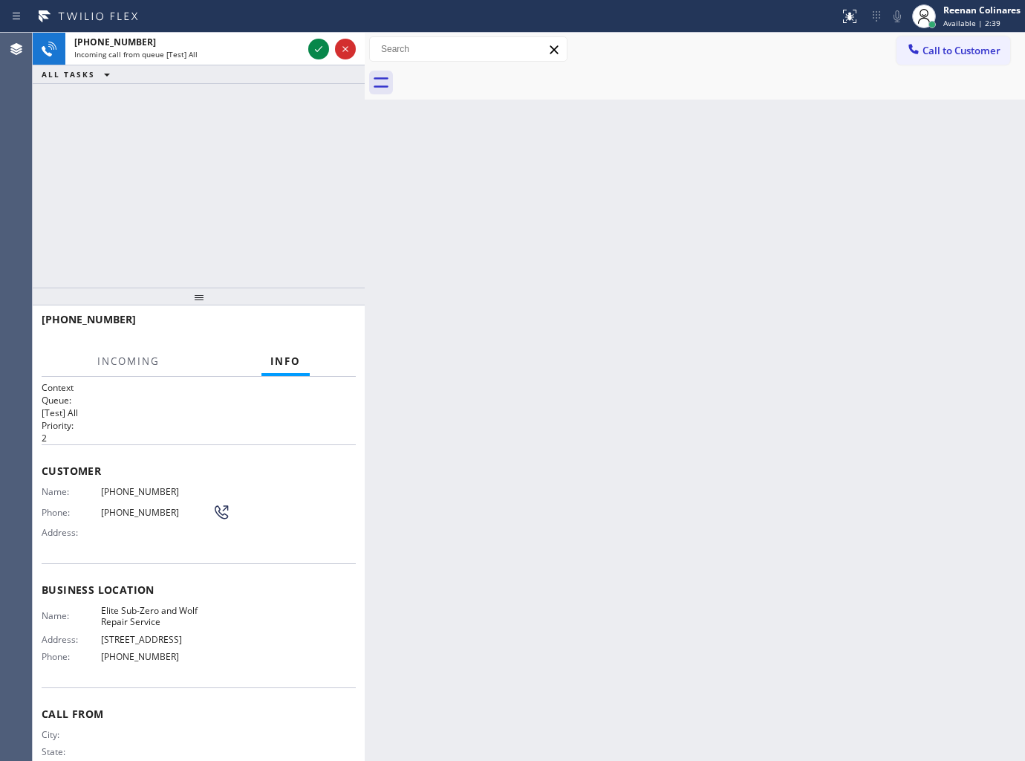
drag, startPoint x: 313, startPoint y: 48, endPoint x: 306, endPoint y: 78, distance: 31.2
click at [314, 48] on icon at bounding box center [319, 49] width 18 height 18
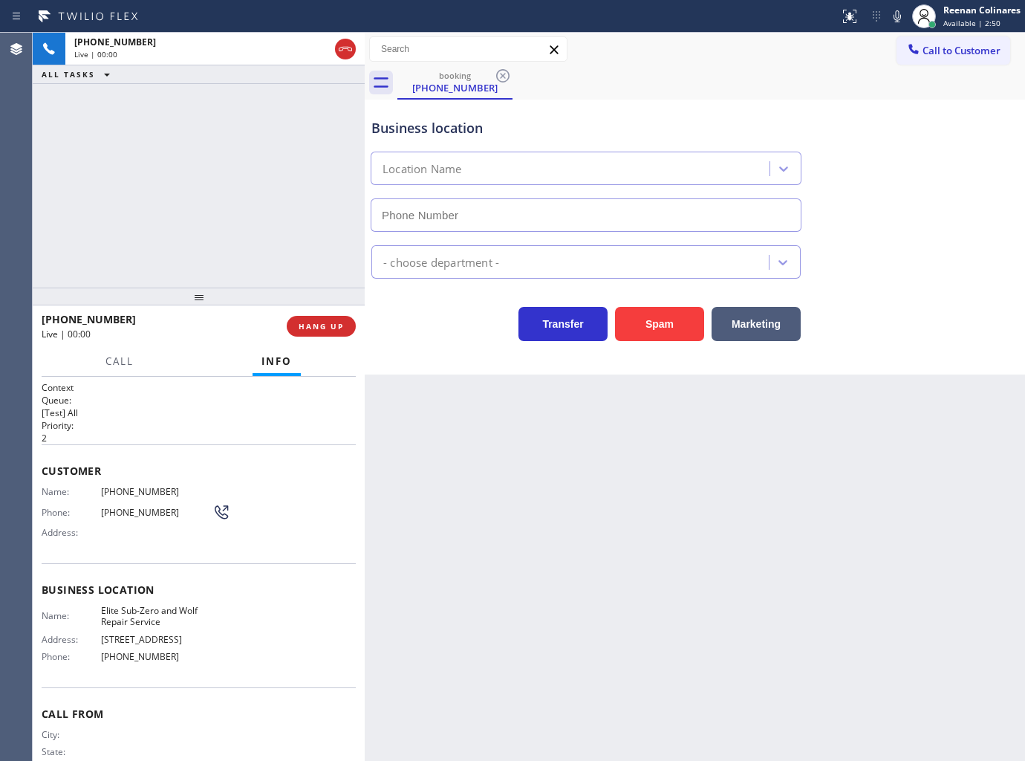
type input "(833) 384-0080"
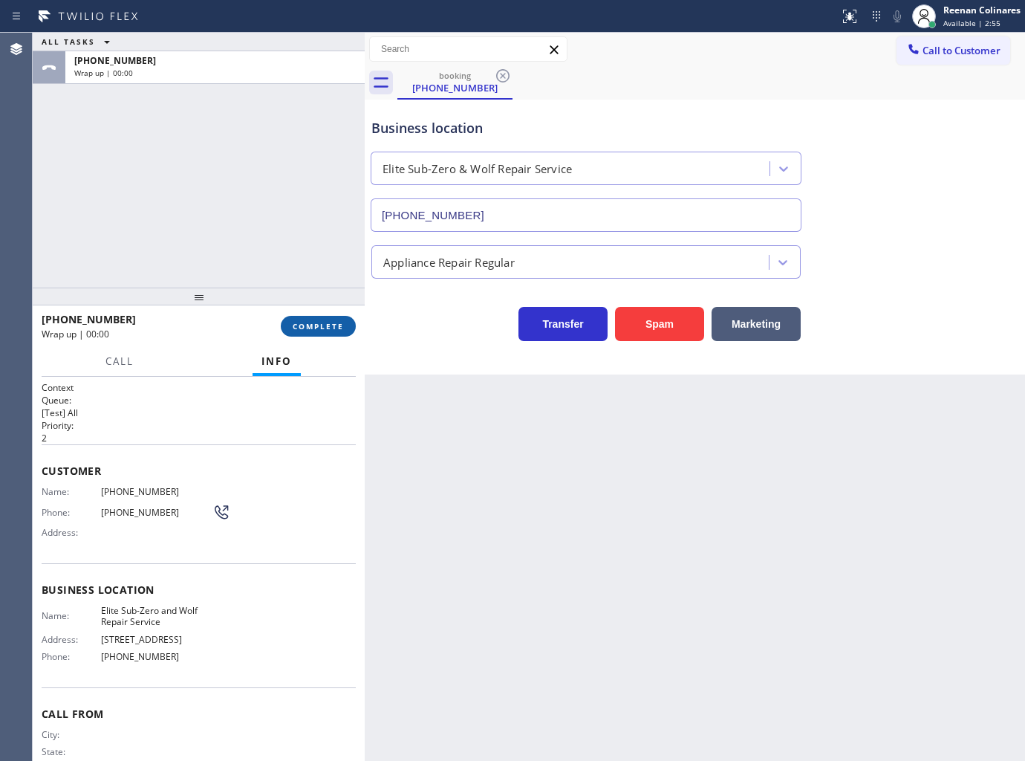
click at [311, 325] on span "COMPLETE" at bounding box center [318, 326] width 51 height 10
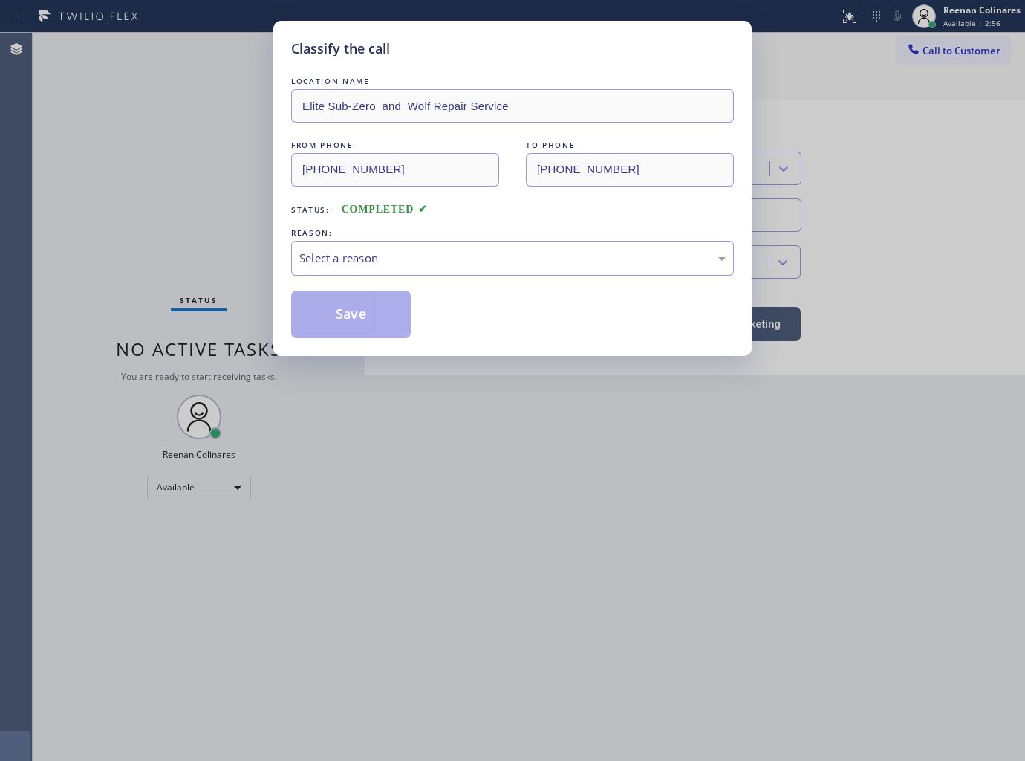
click at [404, 250] on div "Select a reason" at bounding box center [512, 258] width 426 height 17
click at [351, 306] on button "Save" at bounding box center [351, 314] width 120 height 48
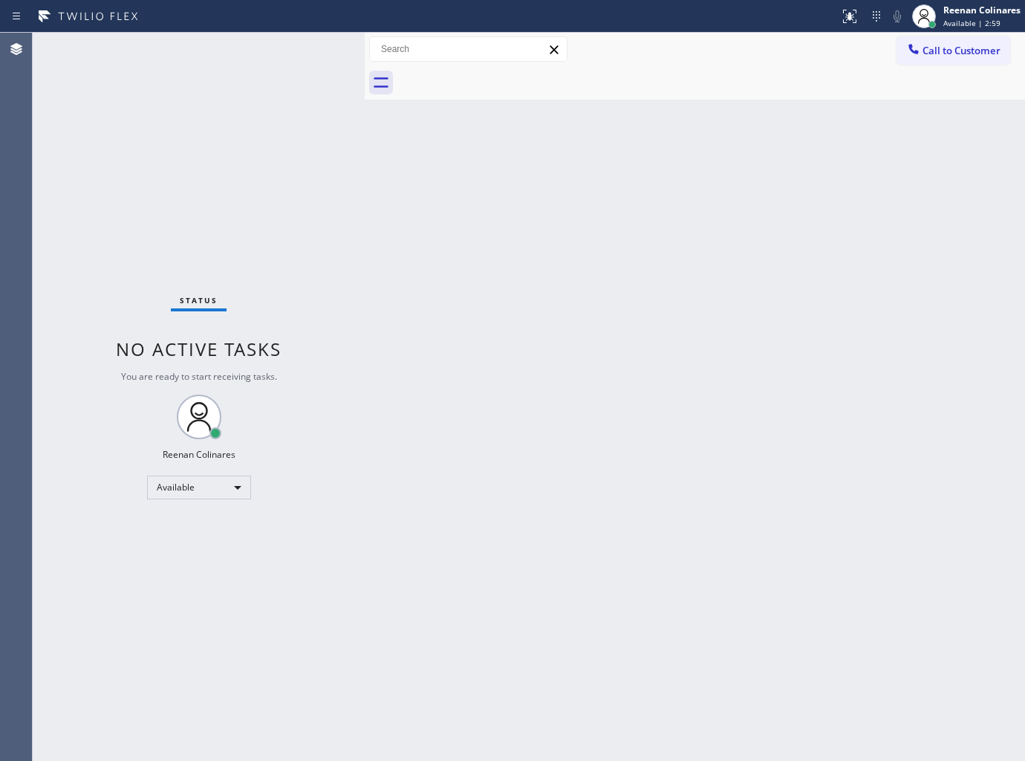
click at [777, 552] on div "Back to Dashboard Change Sender ID Customers Technicians Select a contact Outbo…" at bounding box center [695, 397] width 660 height 728
click at [715, 532] on div "Back to Dashboard Change Sender ID Customers Technicians Select a contact Outbo…" at bounding box center [695, 397] width 660 height 728
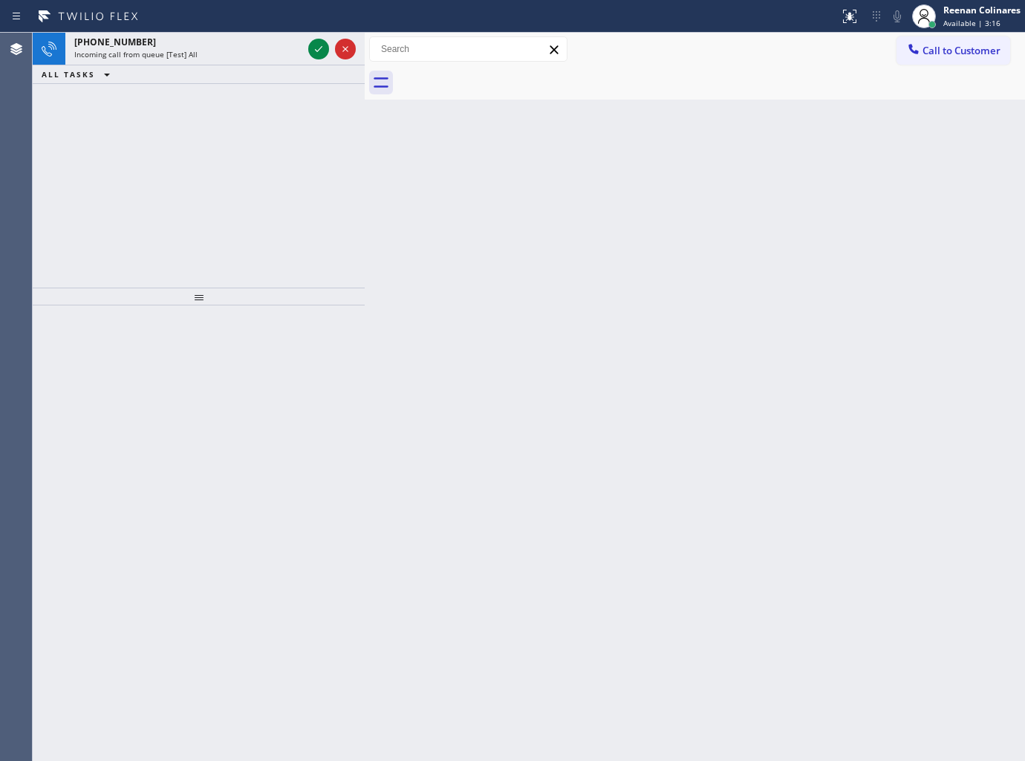
click at [242, 68] on div "ALL TASKS ALL TASKS ACTIVE TASKS TASKS IN WRAP UP" at bounding box center [199, 74] width 332 height 19
click at [247, 58] on div "Incoming call from queue [Test] All" at bounding box center [188, 54] width 228 height 10
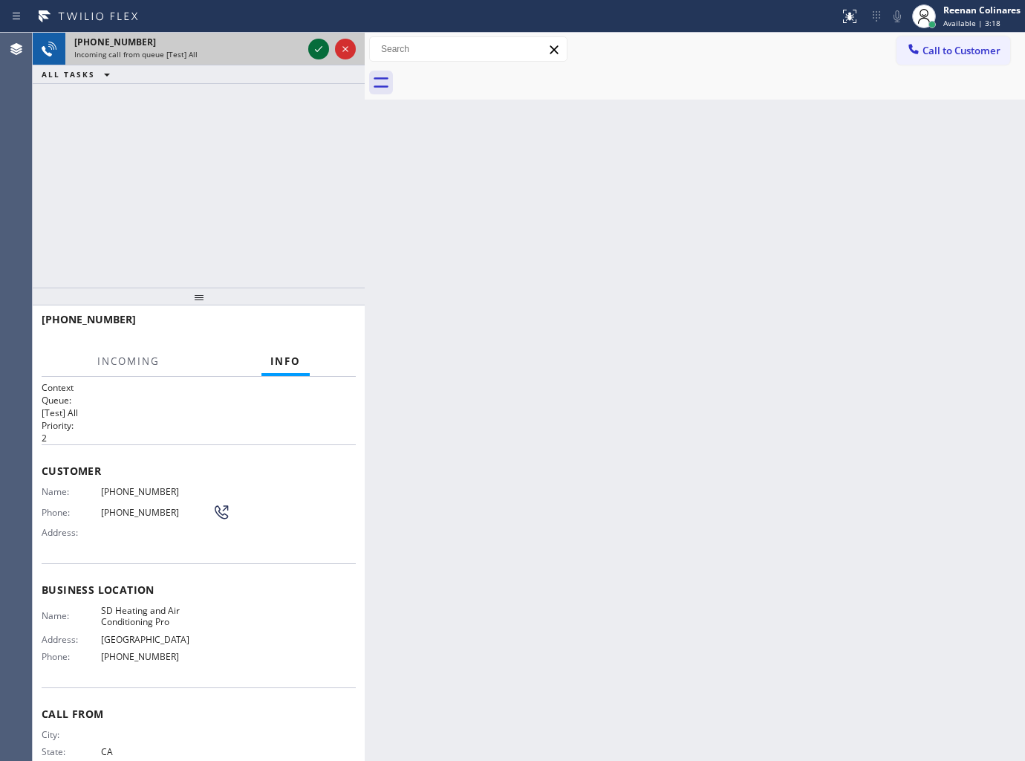
click at [310, 53] on icon at bounding box center [319, 49] width 18 height 18
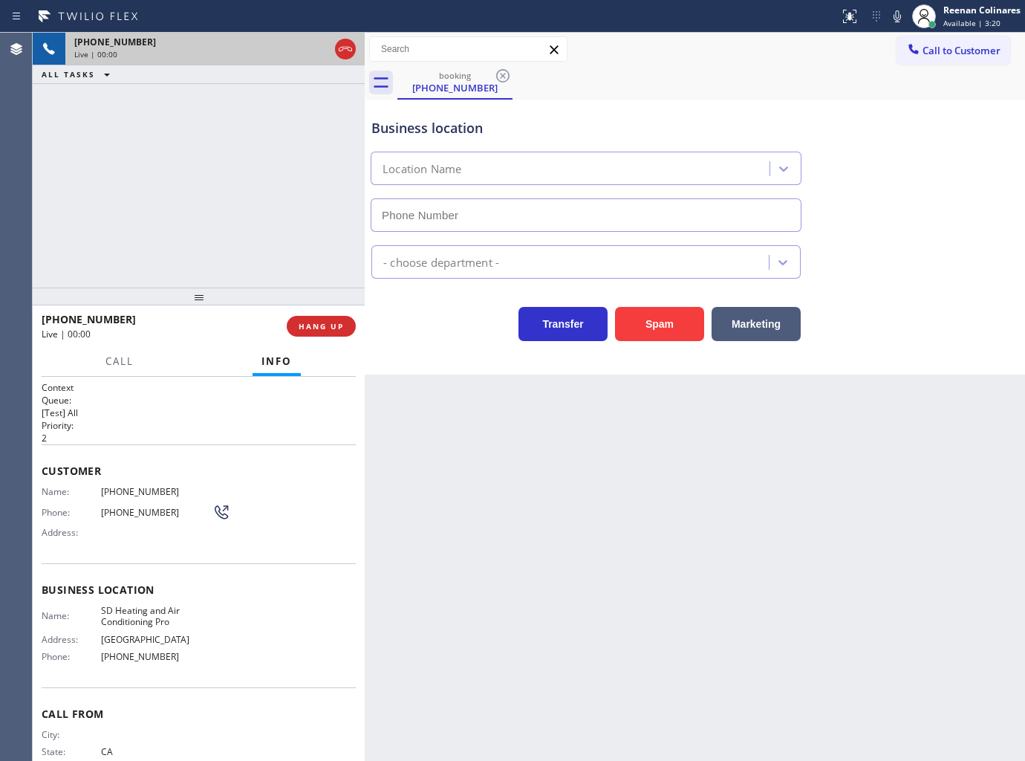
type input "(858) 649-1098"
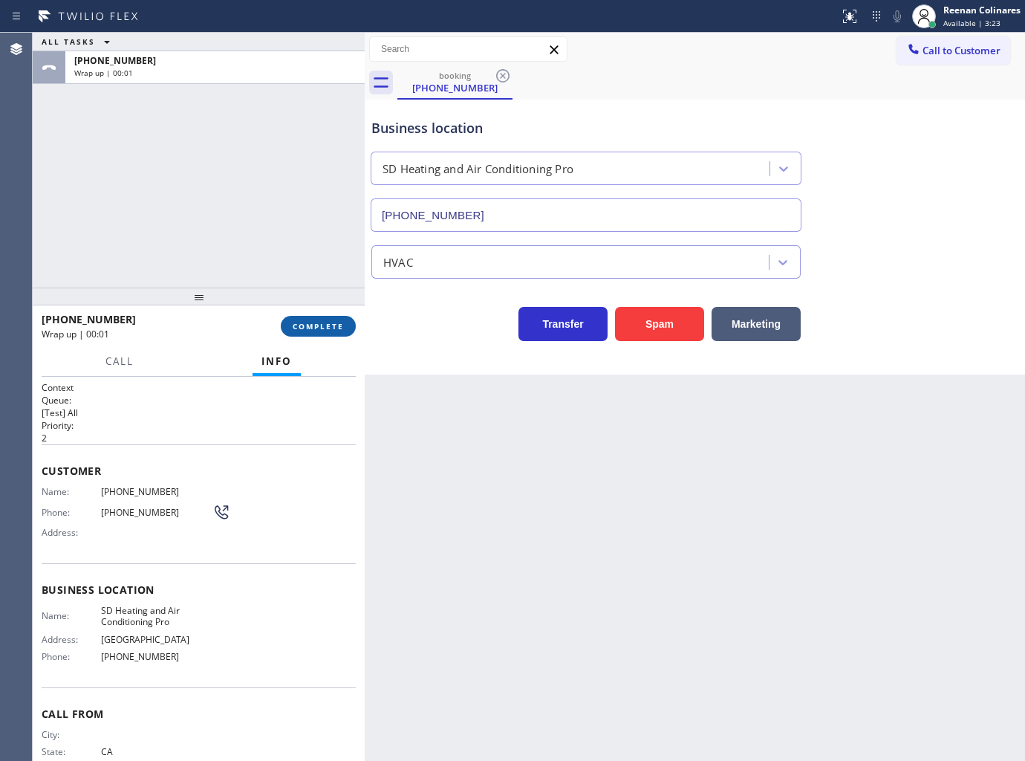
click at [335, 322] on span "COMPLETE" at bounding box center [318, 326] width 51 height 10
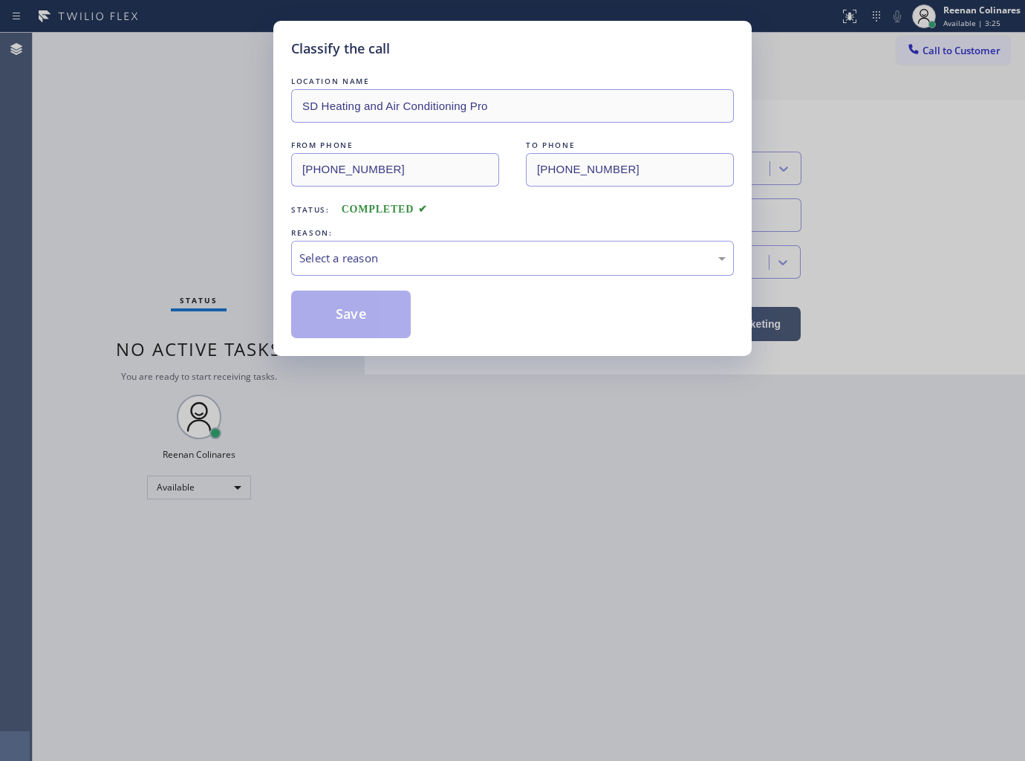
click at [372, 256] on div "Select a reason" at bounding box center [512, 258] width 426 height 17
click at [334, 319] on button "Save" at bounding box center [351, 314] width 120 height 48
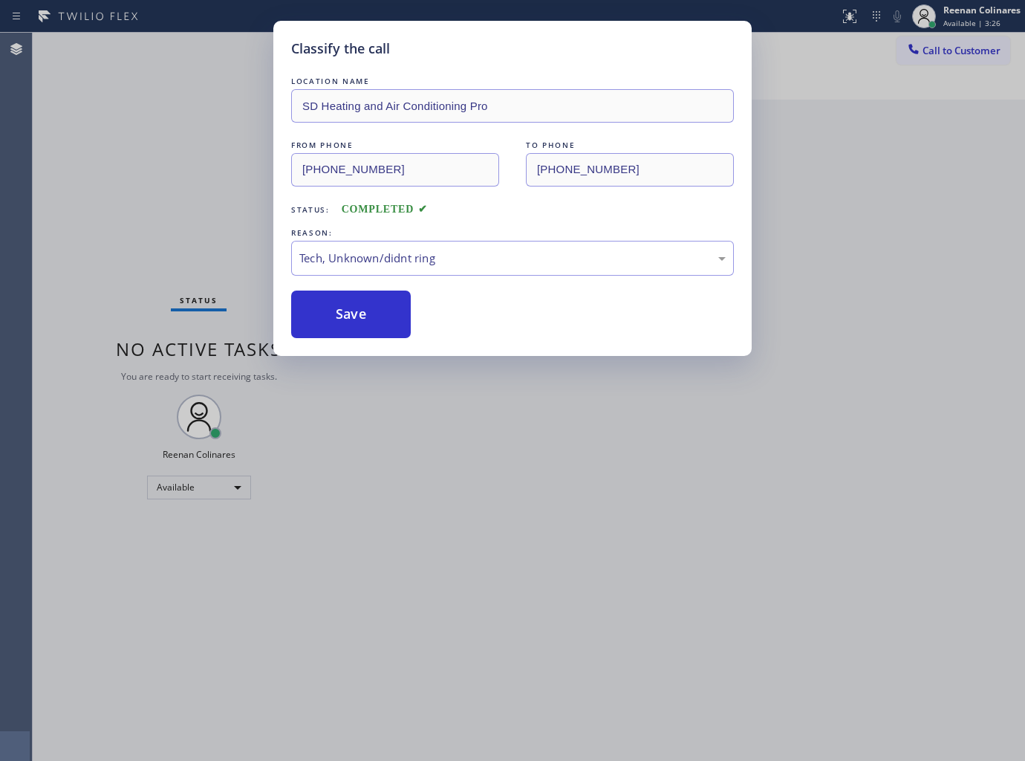
click at [136, 211] on div "Classify the call LOCATION NAME SD Heating and Air Conditioning Pro FROM PHONE …" at bounding box center [512, 380] width 1025 height 761
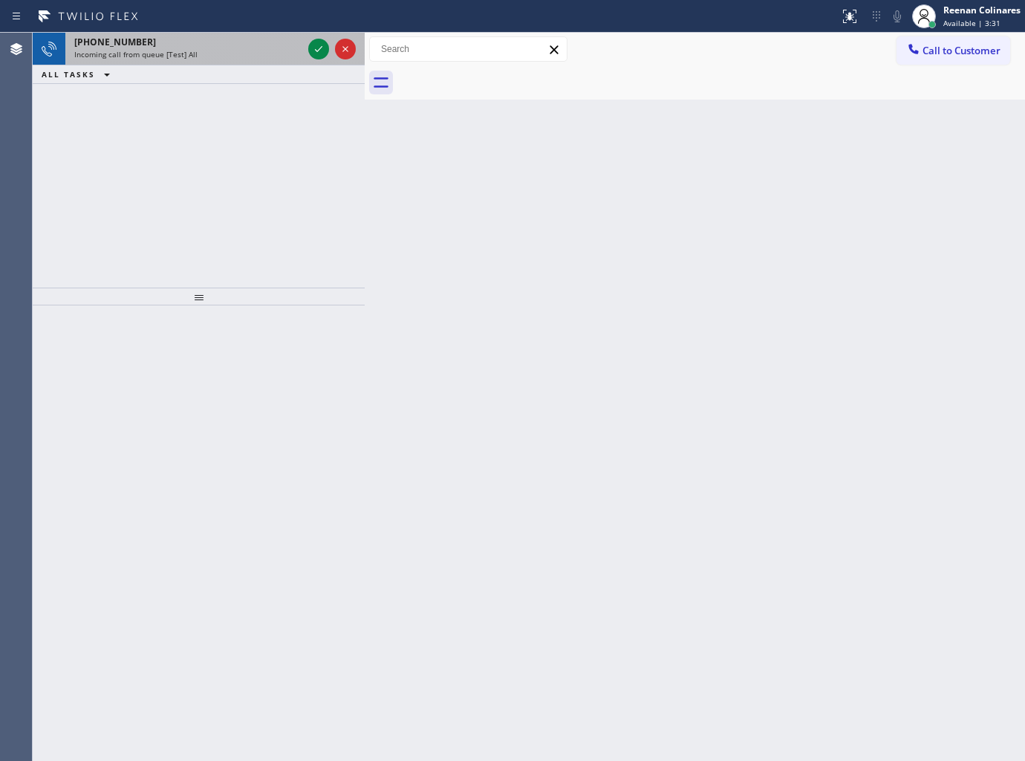
click at [244, 57] on div "Incoming call from queue [Test] All" at bounding box center [188, 54] width 228 height 10
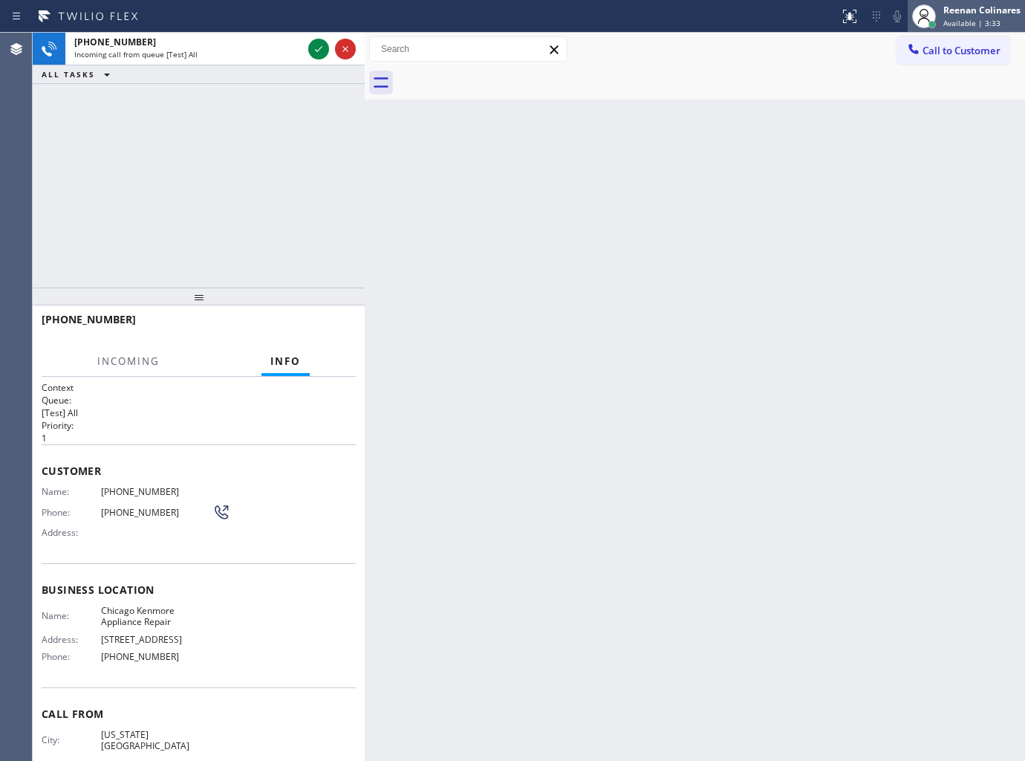
click at [964, 15] on div "Reenan Colinares" at bounding box center [982, 10] width 77 height 13
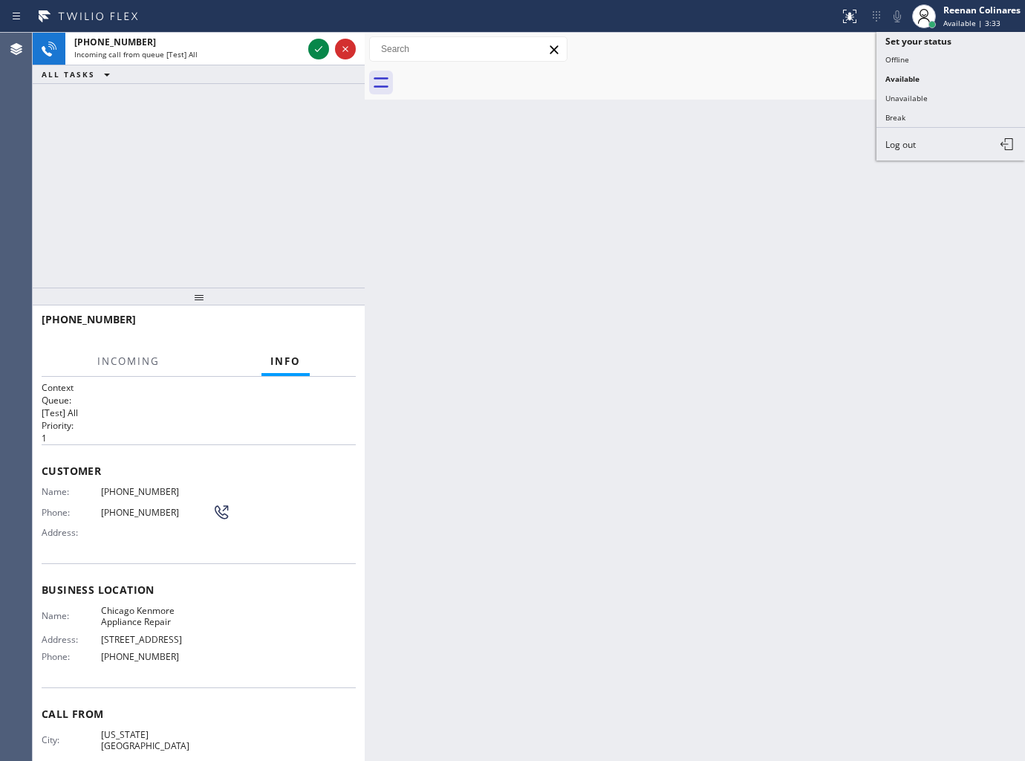
click at [915, 91] on button "Unavailable" at bounding box center [951, 97] width 149 height 19
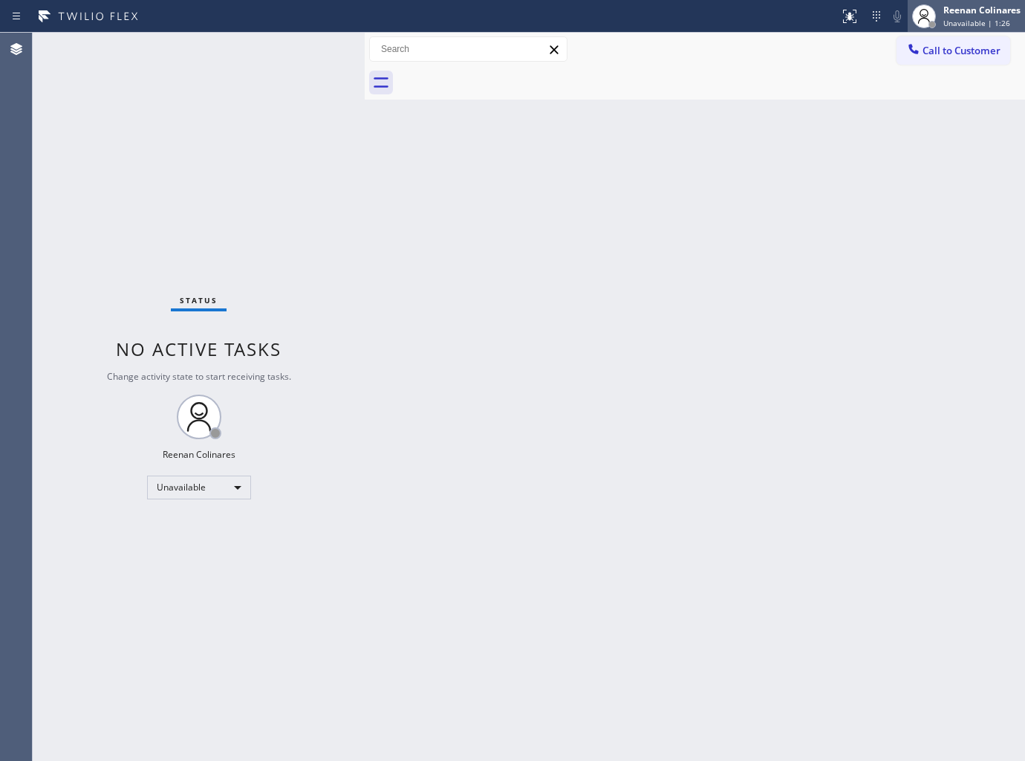
click at [963, 5] on div "Reenan Colinares" at bounding box center [982, 10] width 77 height 13
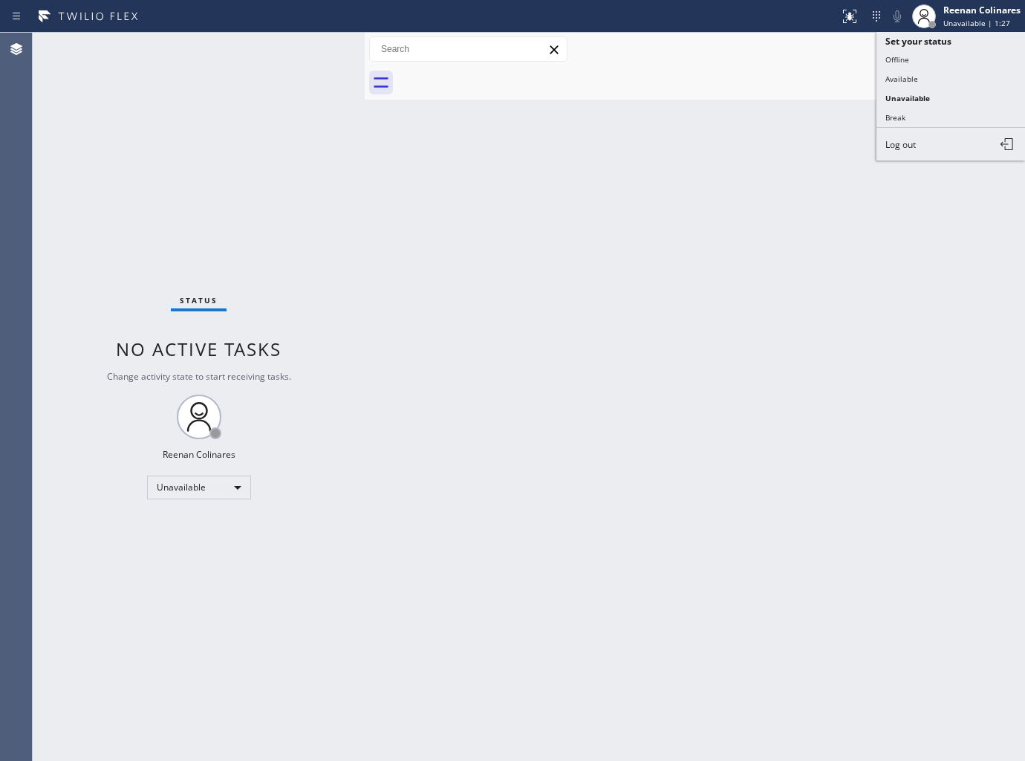
click at [896, 76] on button "Available" at bounding box center [951, 78] width 149 height 19
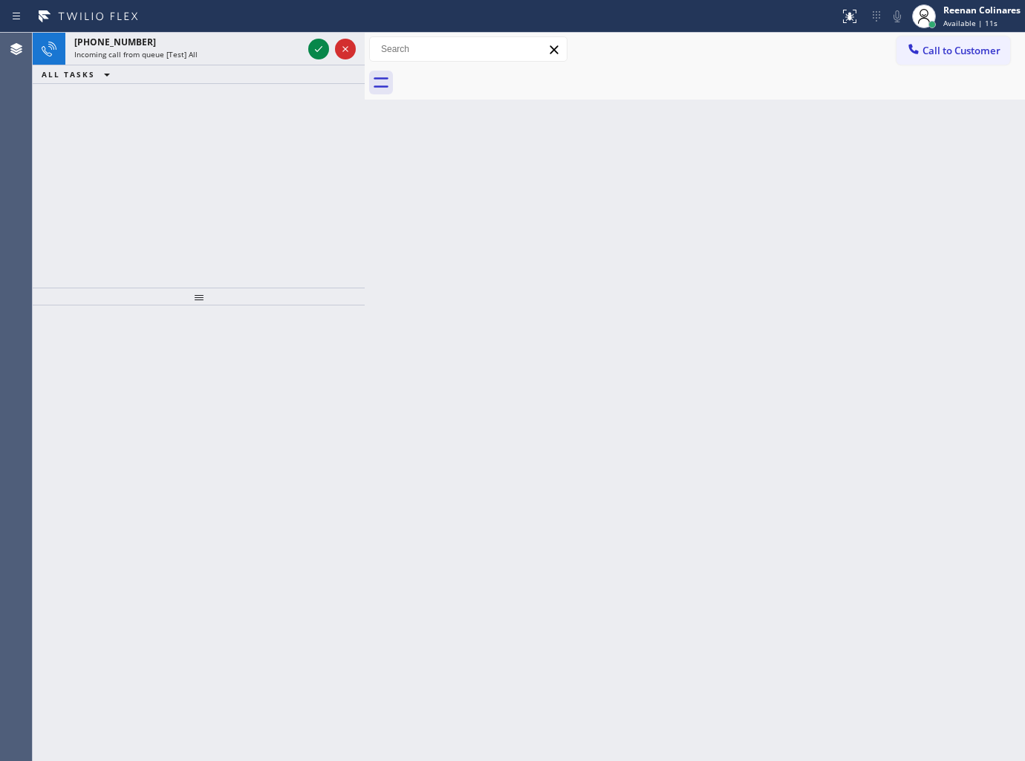
click at [275, 41] on div "+13475256179" at bounding box center [188, 42] width 228 height 13
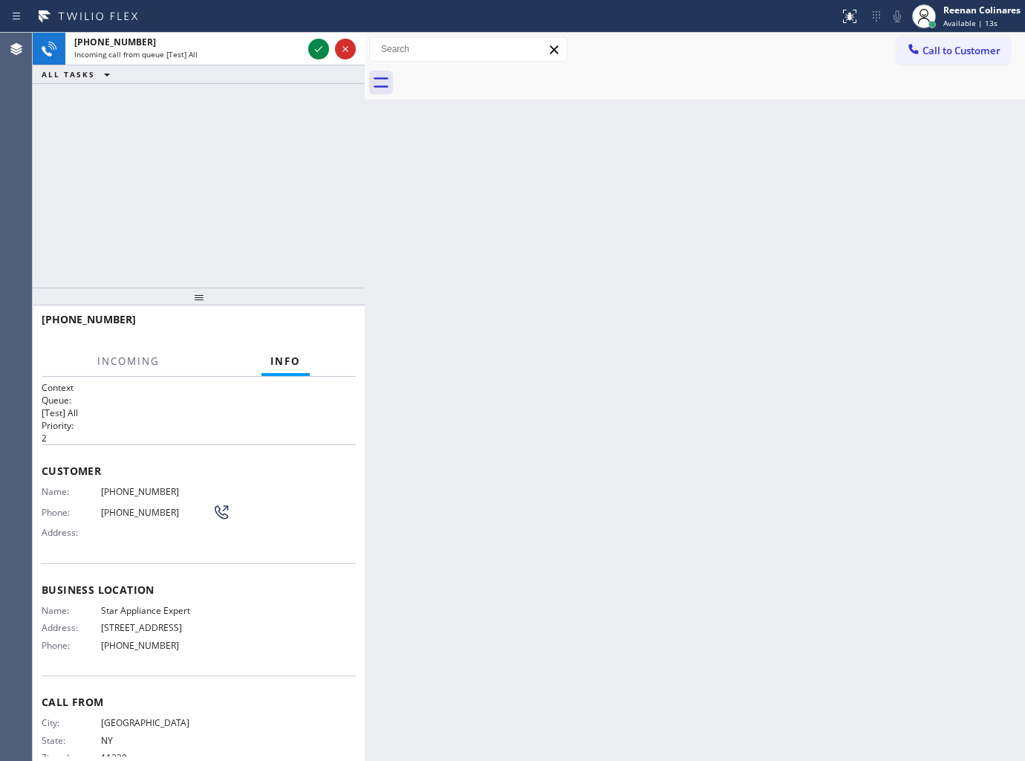
click at [316, 45] on icon at bounding box center [319, 49] width 18 height 18
drag, startPoint x: 610, startPoint y: 404, endPoint x: 620, endPoint y: 389, distance: 17.7
click at [612, 405] on div "Back to Dashboard Change Sender ID Customers Technicians Select a contact Outbo…" at bounding box center [695, 397] width 660 height 728
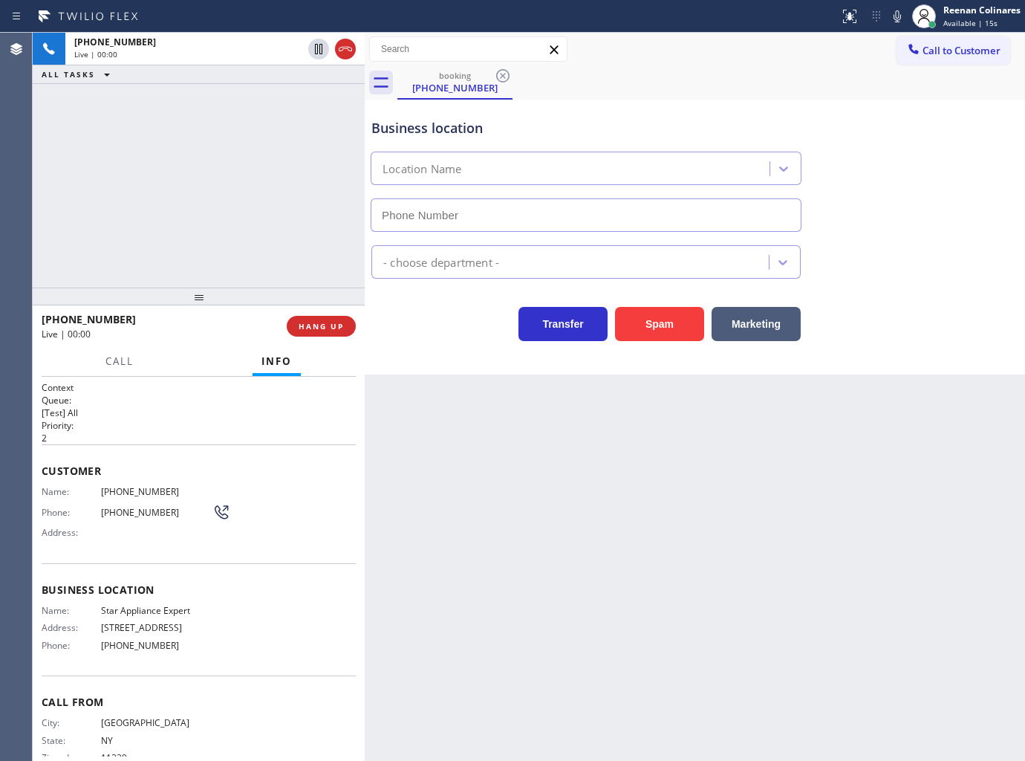
type input "(917) 924-6973"
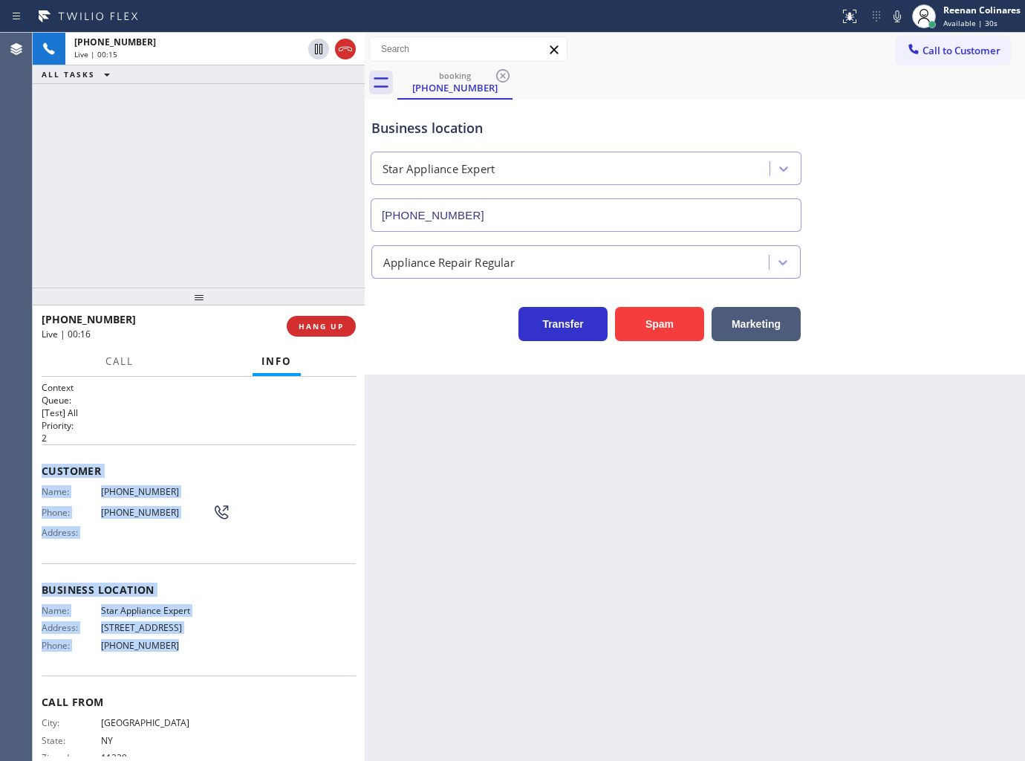
drag, startPoint x: 41, startPoint y: 465, endPoint x: 259, endPoint y: 662, distance: 293.5
click at [259, 662] on div "Context Queue: [Test] All Priority: 2 Customer Name: (347) 525-6179 Phone: (347…" at bounding box center [199, 584] width 314 height 407
copy div "Customer Name: (347) 525-6179 Phone: (347) 525-6179 Address: Business location …"
click at [890, 19] on icon at bounding box center [898, 16] width 18 height 18
click at [120, 366] on span "Call" at bounding box center [119, 360] width 28 height 13
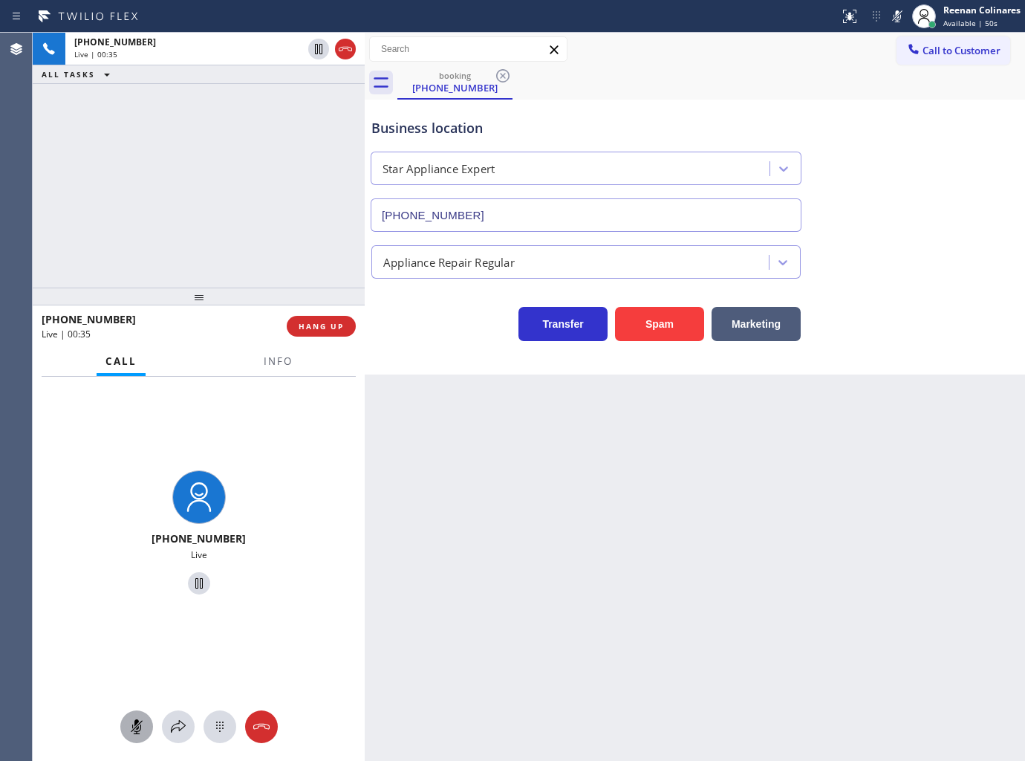
drag, startPoint x: 171, startPoint y: 745, endPoint x: 136, endPoint y: 715, distance: 45.9
click at [174, 747] on div "+13475256179 Live" at bounding box center [199, 569] width 332 height 385
click at [169, 732] on icon at bounding box center [178, 727] width 18 height 18
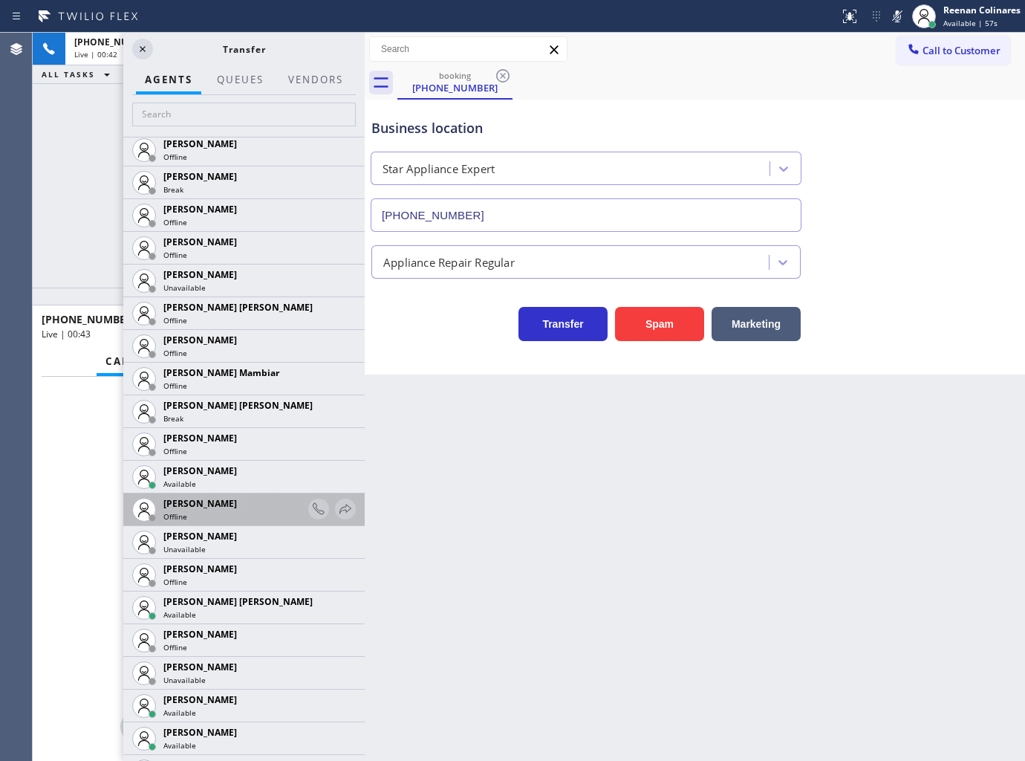
scroll to position [990, 0]
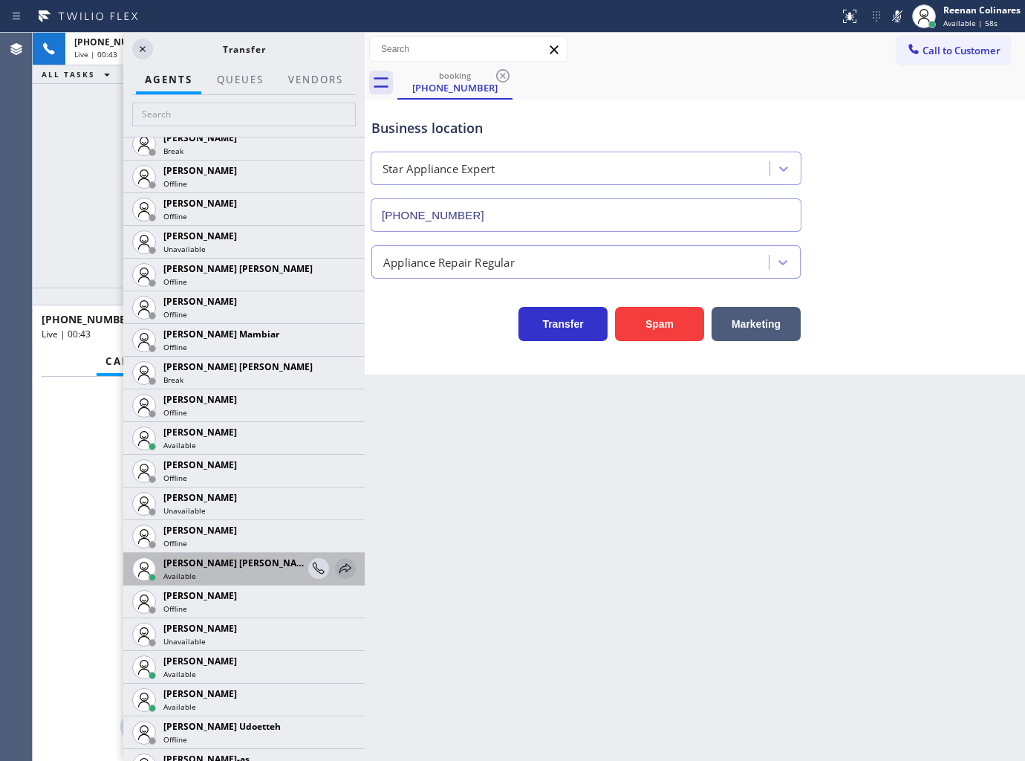
click at [337, 567] on icon at bounding box center [346, 568] width 18 height 18
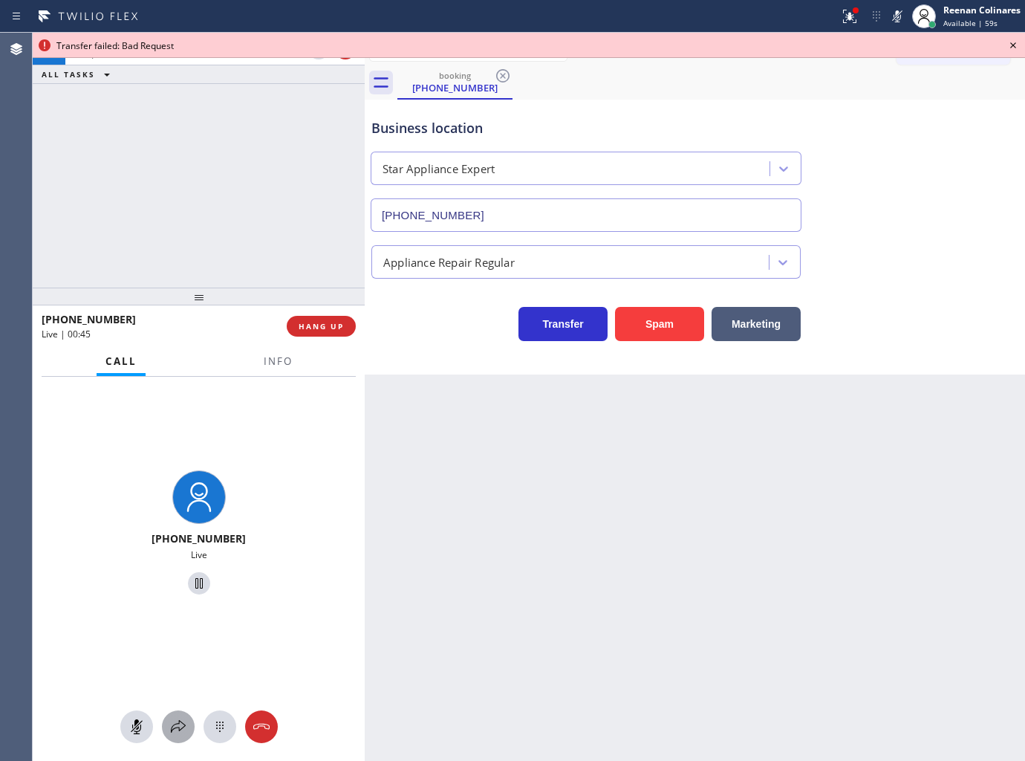
click at [180, 727] on icon at bounding box center [178, 727] width 18 height 18
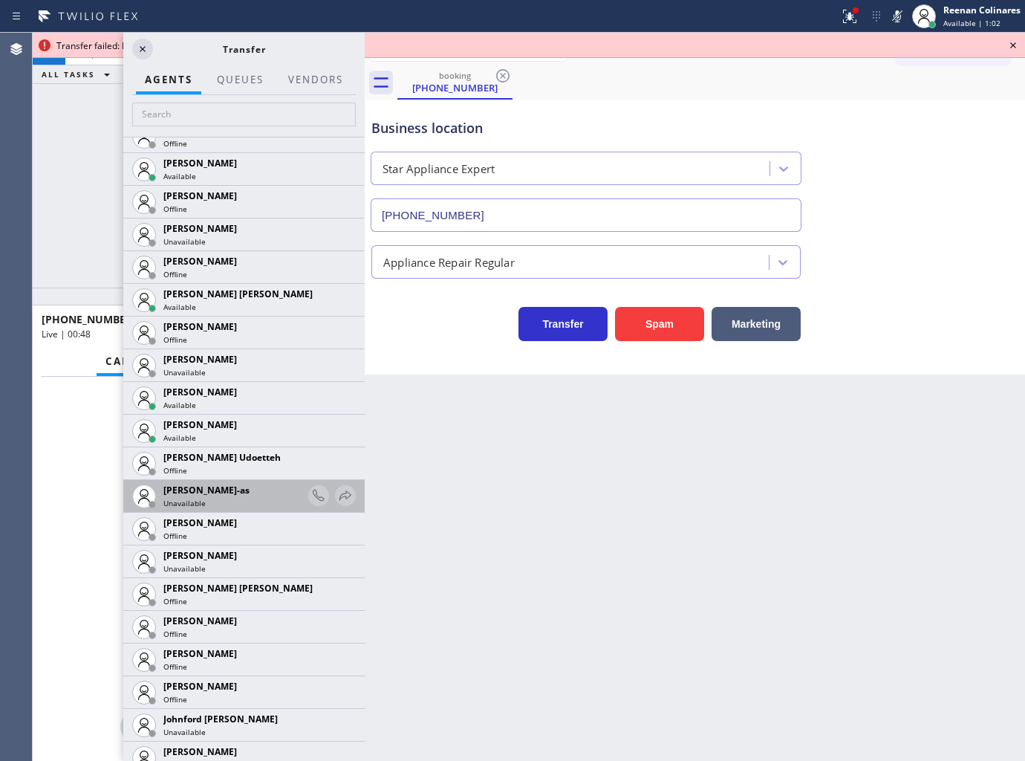
scroll to position [1403, 0]
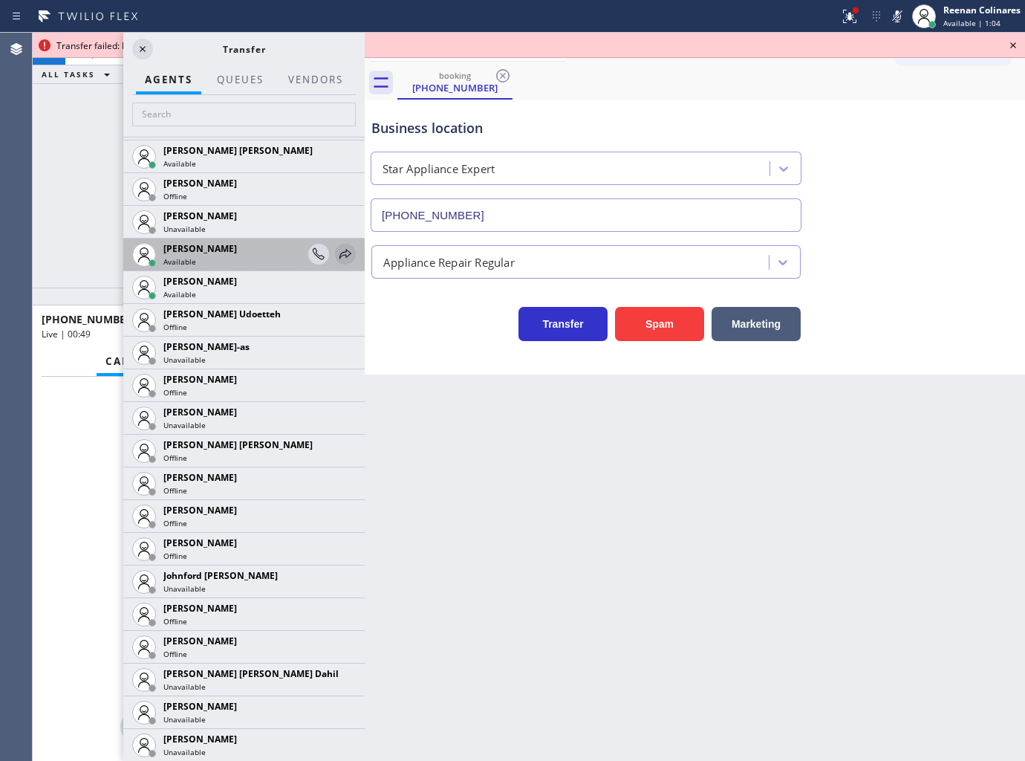
click at [337, 253] on icon at bounding box center [346, 254] width 18 height 18
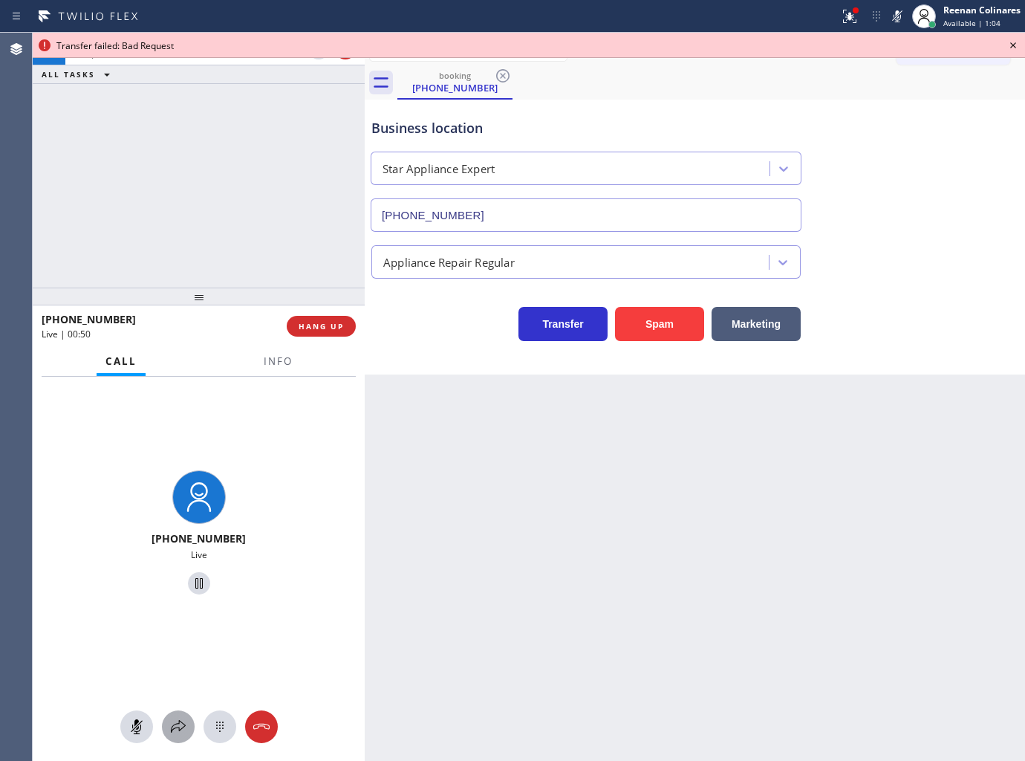
click at [184, 726] on icon at bounding box center [178, 727] width 18 height 18
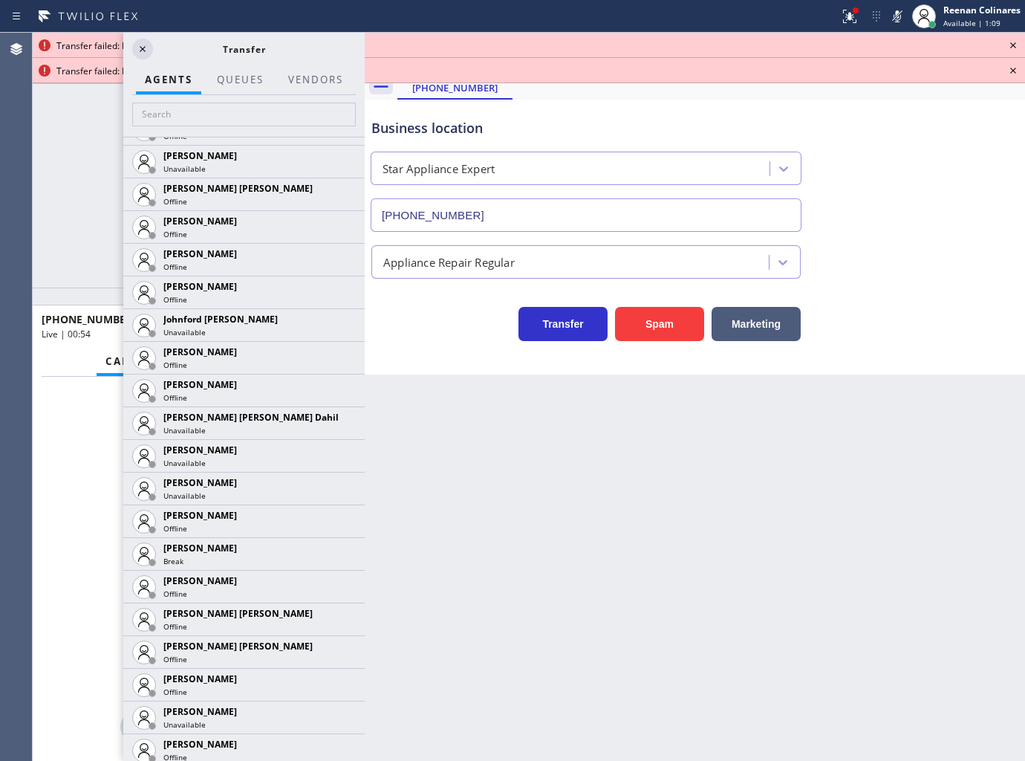
scroll to position [1816, 0]
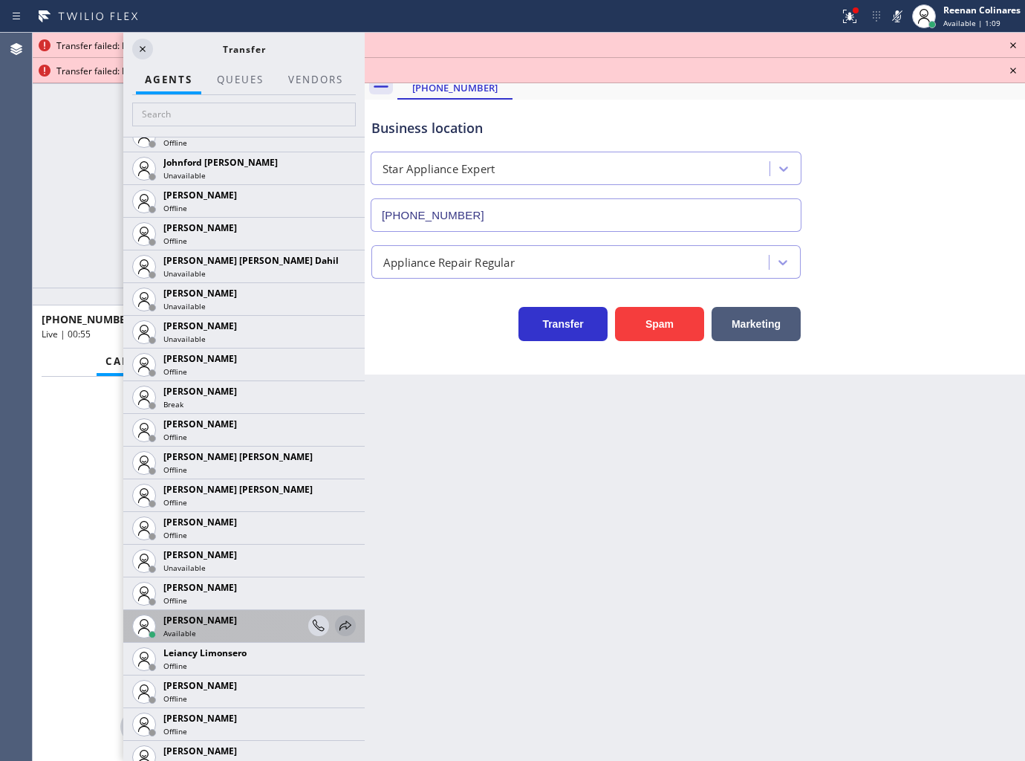
click at [337, 619] on icon at bounding box center [346, 626] width 18 height 18
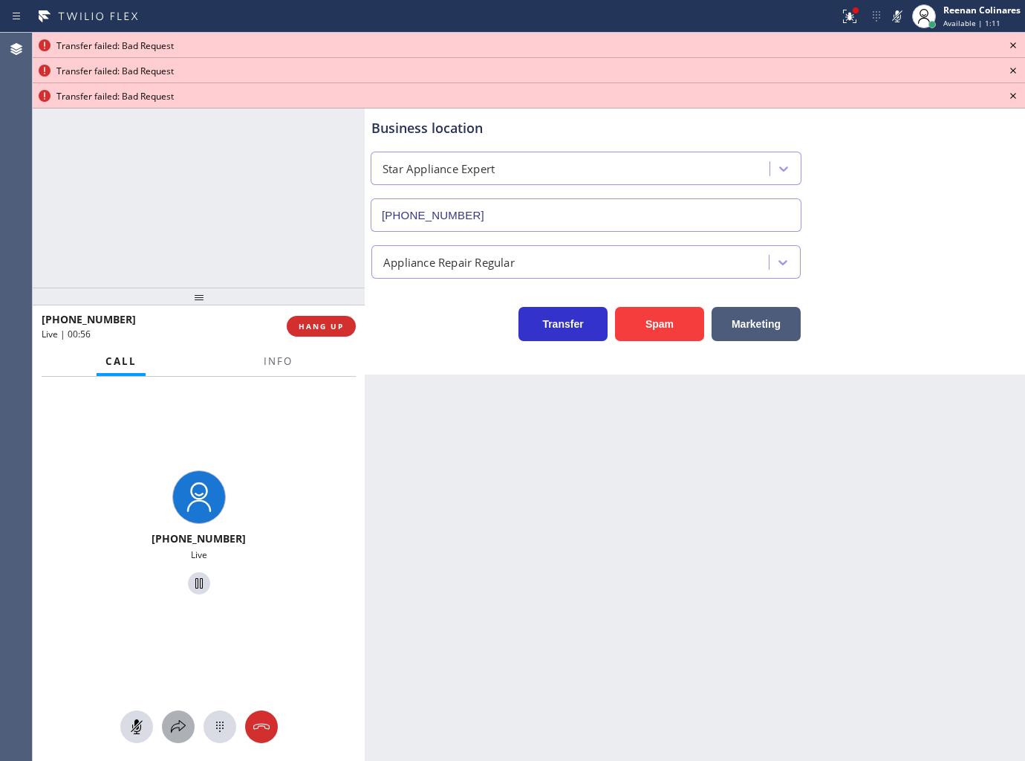
click at [181, 730] on icon at bounding box center [178, 727] width 18 height 18
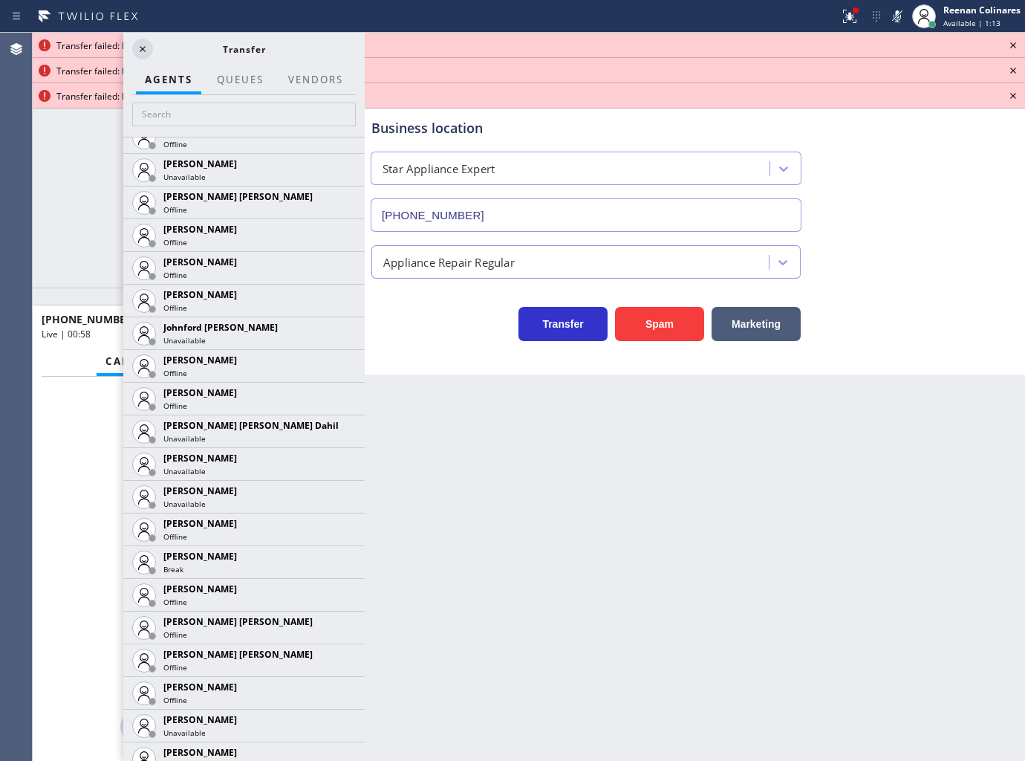
scroll to position [2146, 0]
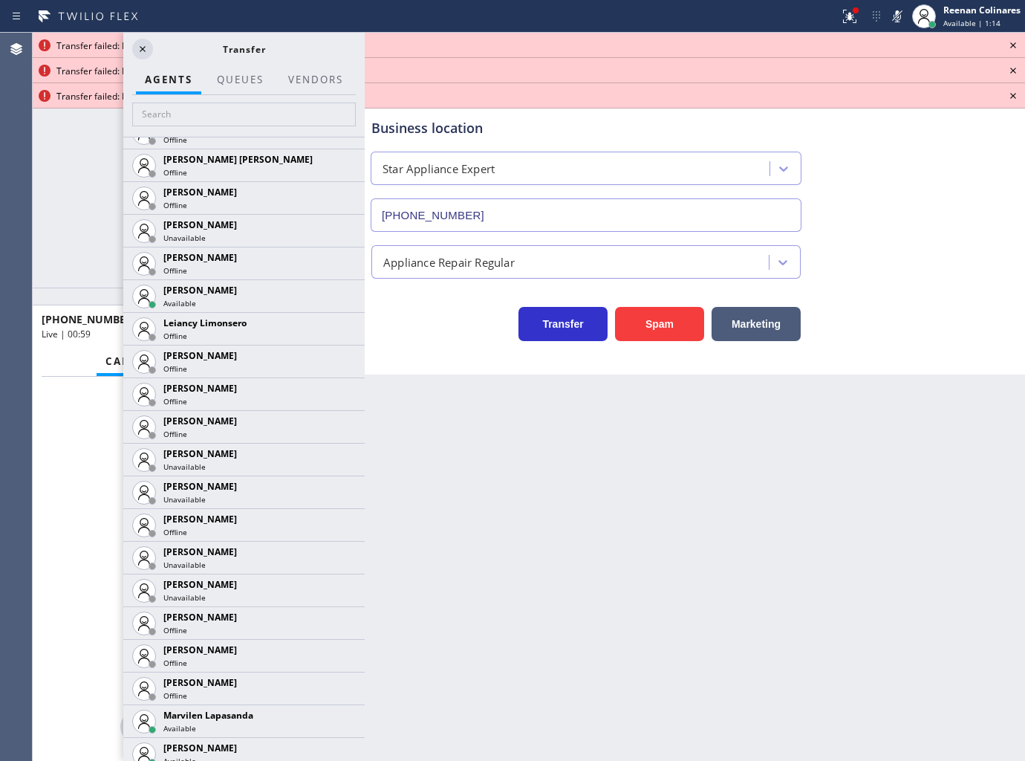
click at [0, 0] on icon at bounding box center [0, 0] width 0 height 0
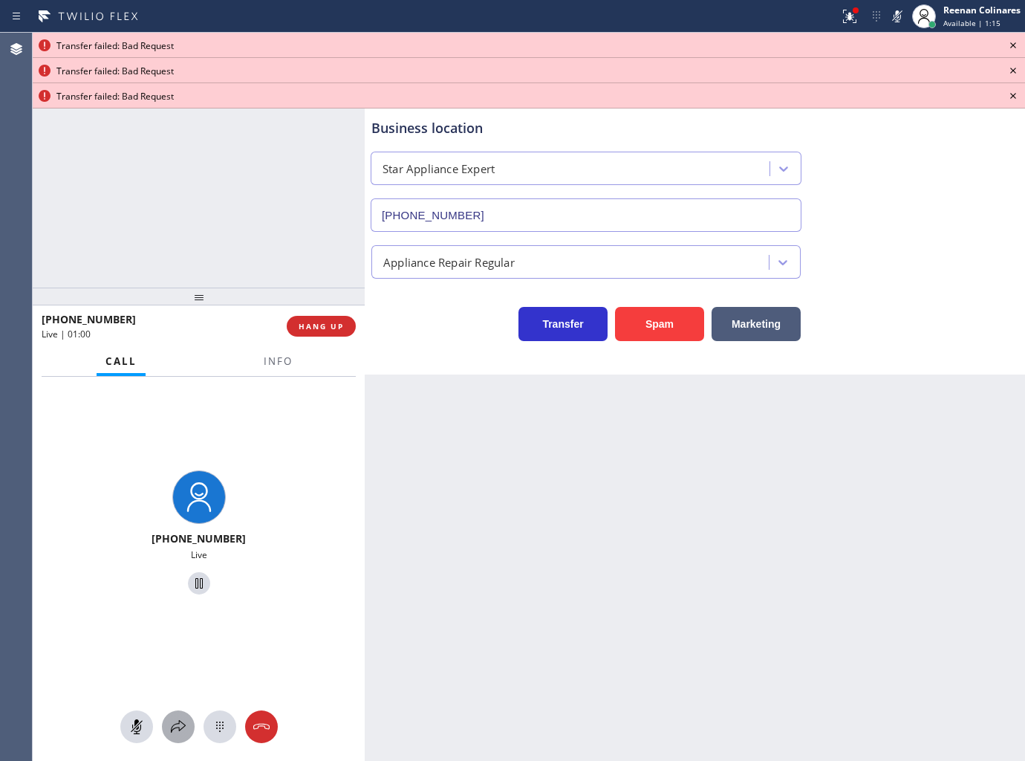
click at [186, 726] on icon at bounding box center [178, 727] width 18 height 18
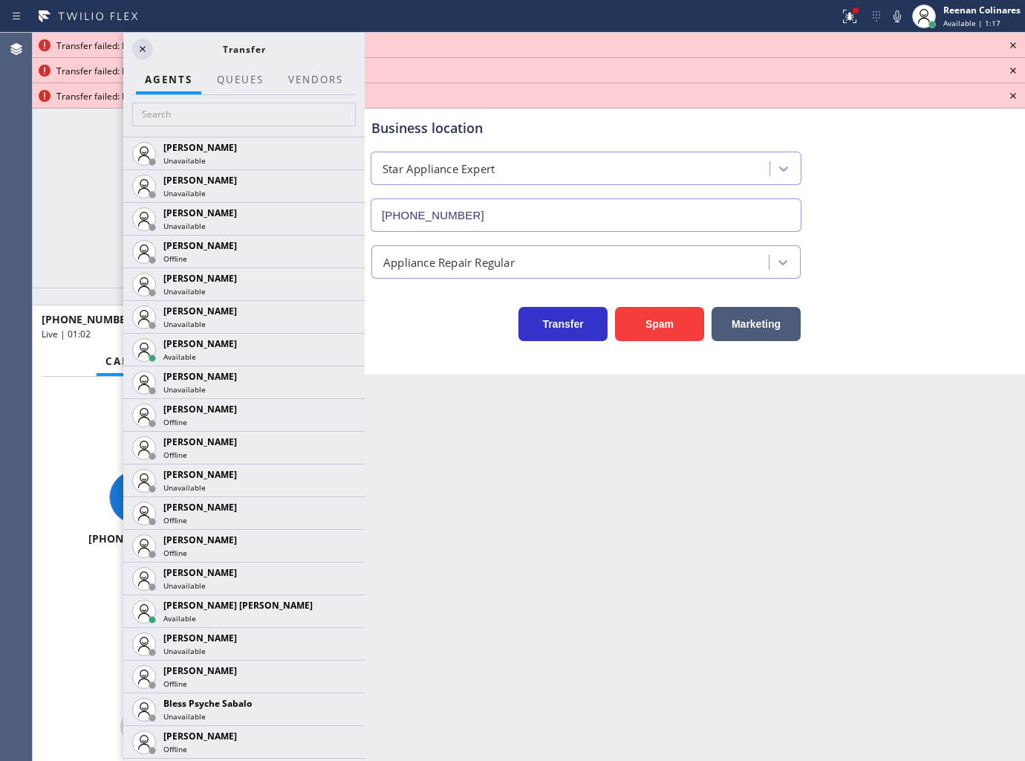
scroll to position [0, 0]
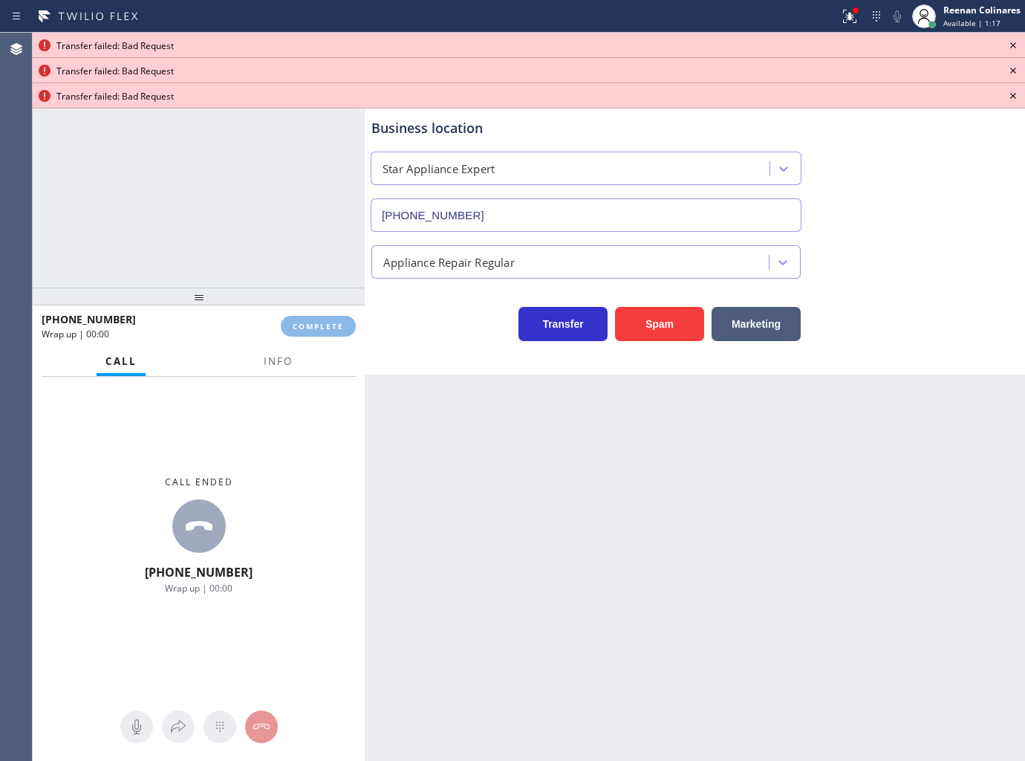
drag, startPoint x: 358, startPoint y: 224, endPoint x: 406, endPoint y: 453, distance: 233.9
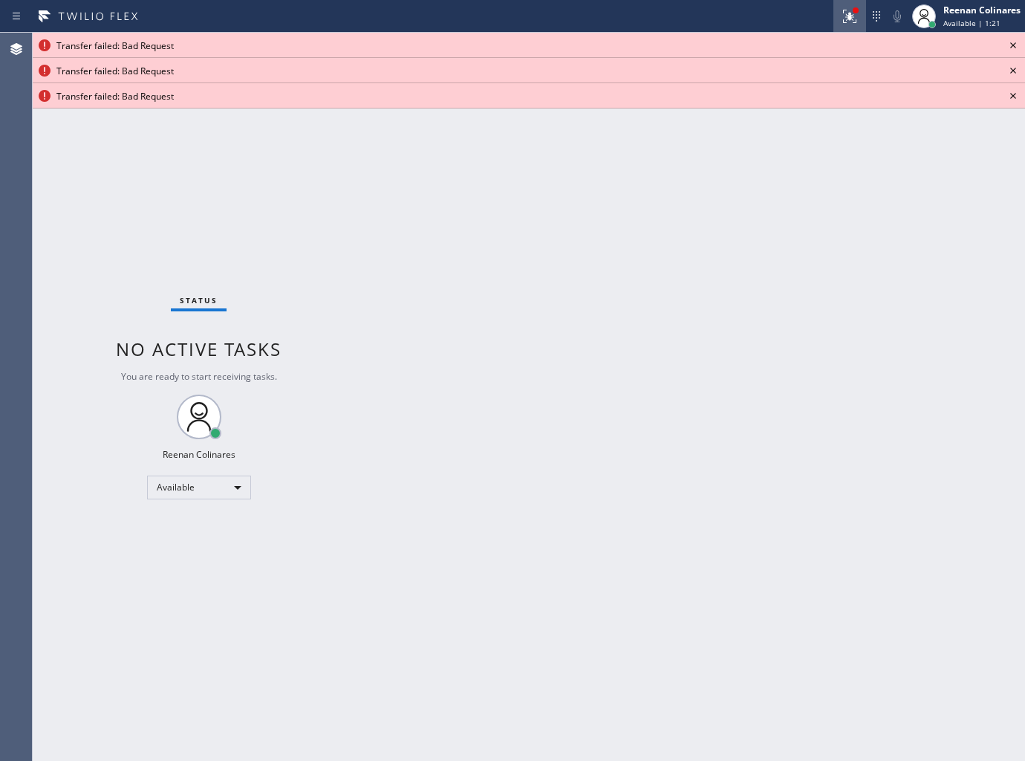
drag, startPoint x: 724, startPoint y: 367, endPoint x: 845, endPoint y: 6, distance: 380.8
click at [744, 307] on div "Back to Dashboard Change Sender ID Customers Technicians Select a contact Outbo…" at bounding box center [695, 397] width 660 height 728
click at [851, 12] on div at bounding box center [850, 16] width 33 height 33
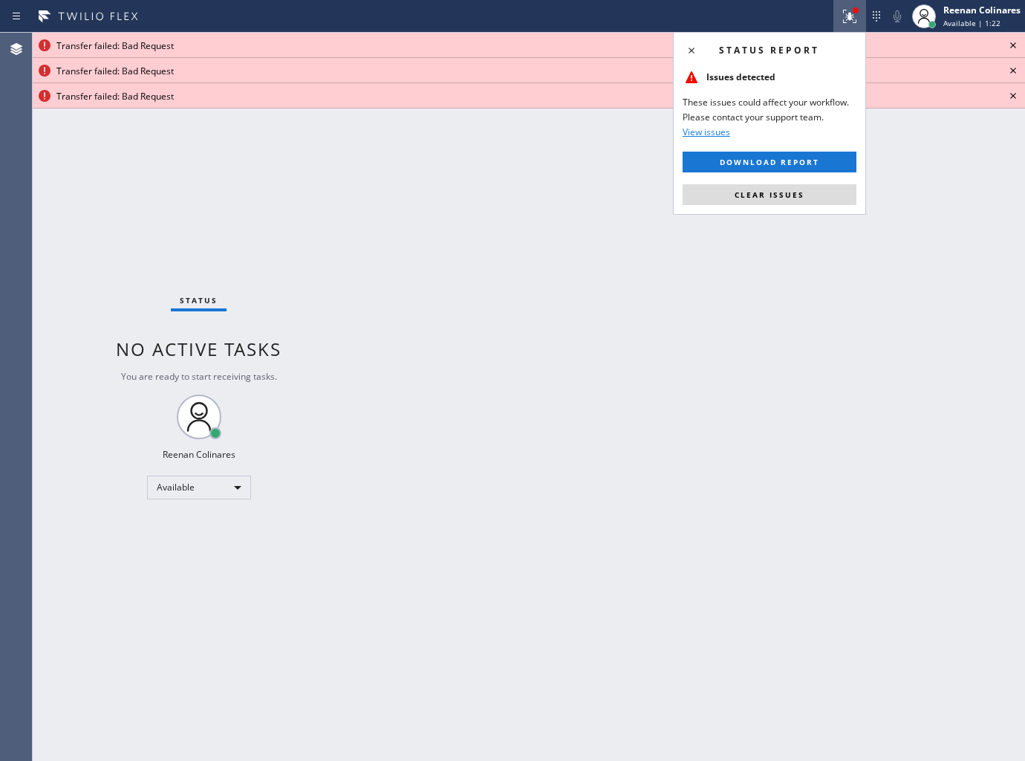
click at [814, 194] on button "Clear issues" at bounding box center [770, 194] width 174 height 21
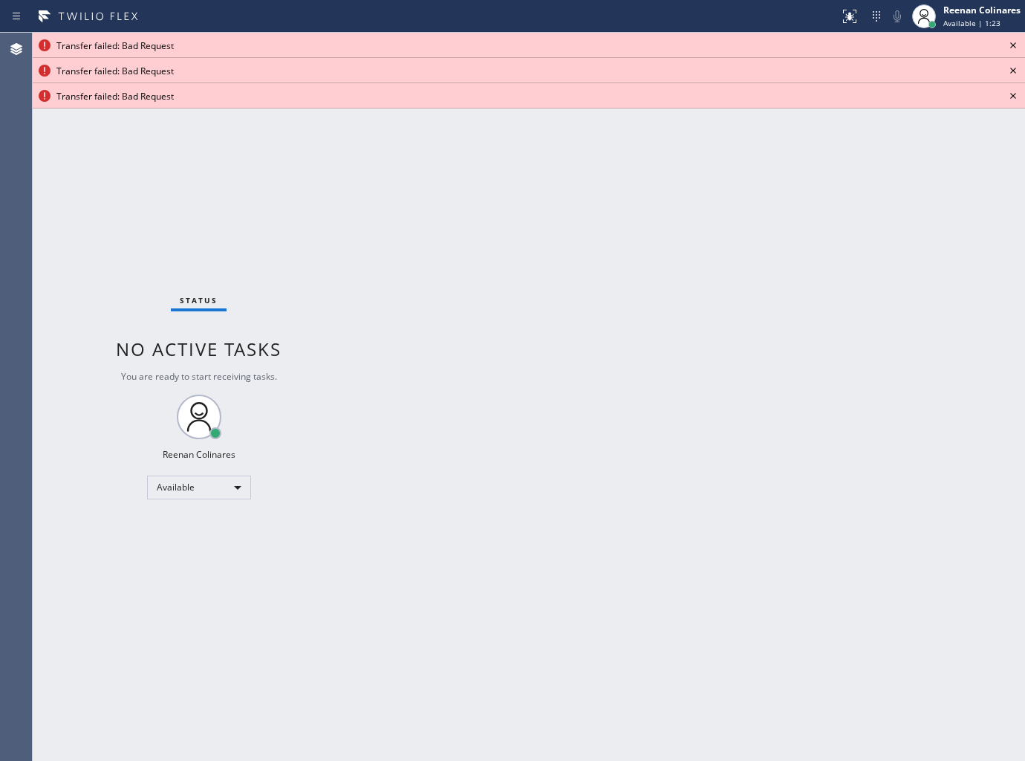
click at [1011, 43] on icon at bounding box center [1013, 45] width 18 height 18
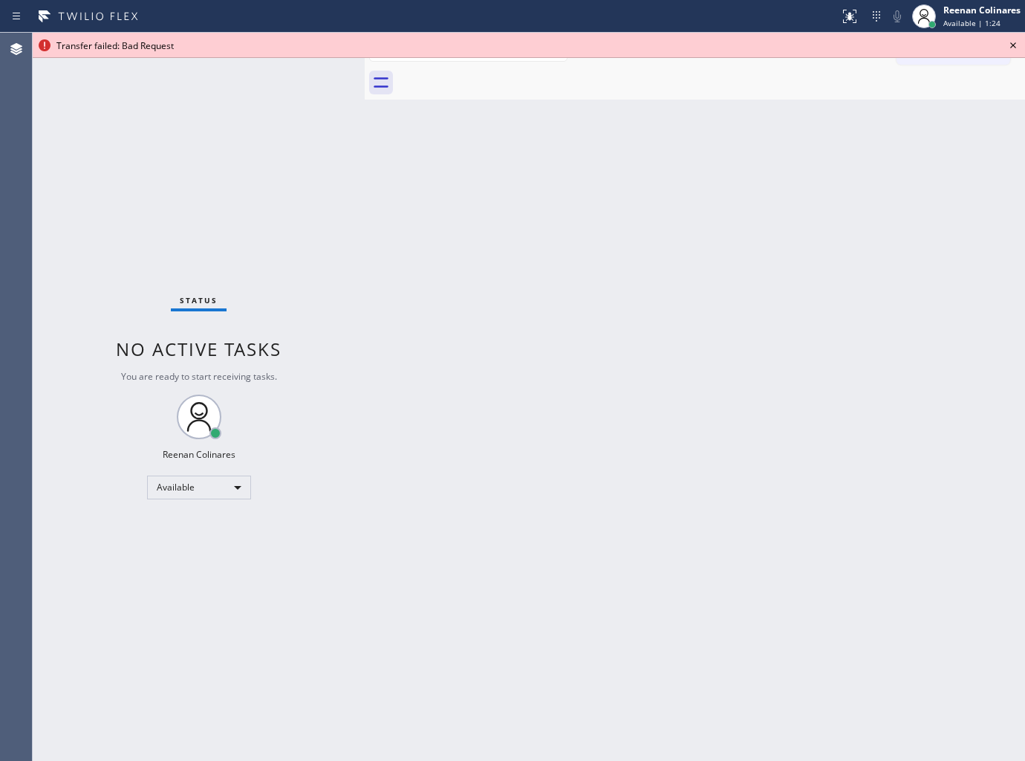
click at [1011, 43] on icon at bounding box center [1013, 45] width 6 height 6
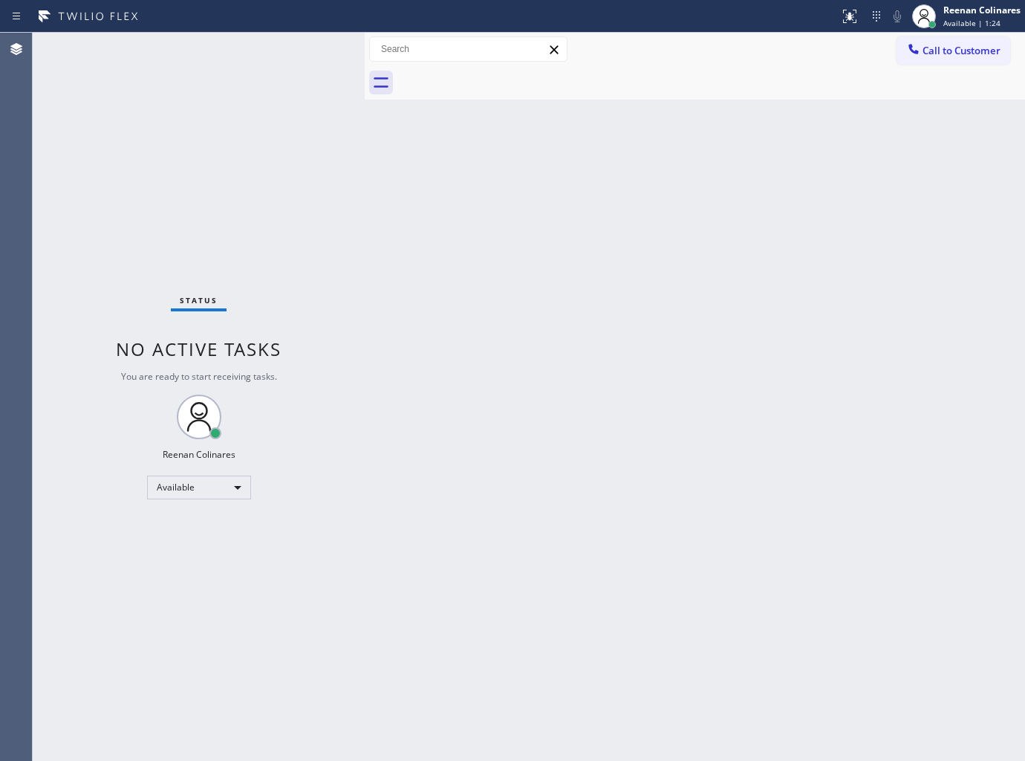
drag, startPoint x: 702, startPoint y: 305, endPoint x: 689, endPoint y: 316, distance: 16.8
click at [689, 316] on div "Back to Dashboard Change Sender ID Customers Technicians Select a contact Outbo…" at bounding box center [695, 397] width 660 height 728
click at [842, 444] on div "Back to Dashboard Change Sender ID Customers Technicians Select a contact Outbo…" at bounding box center [695, 397] width 660 height 728
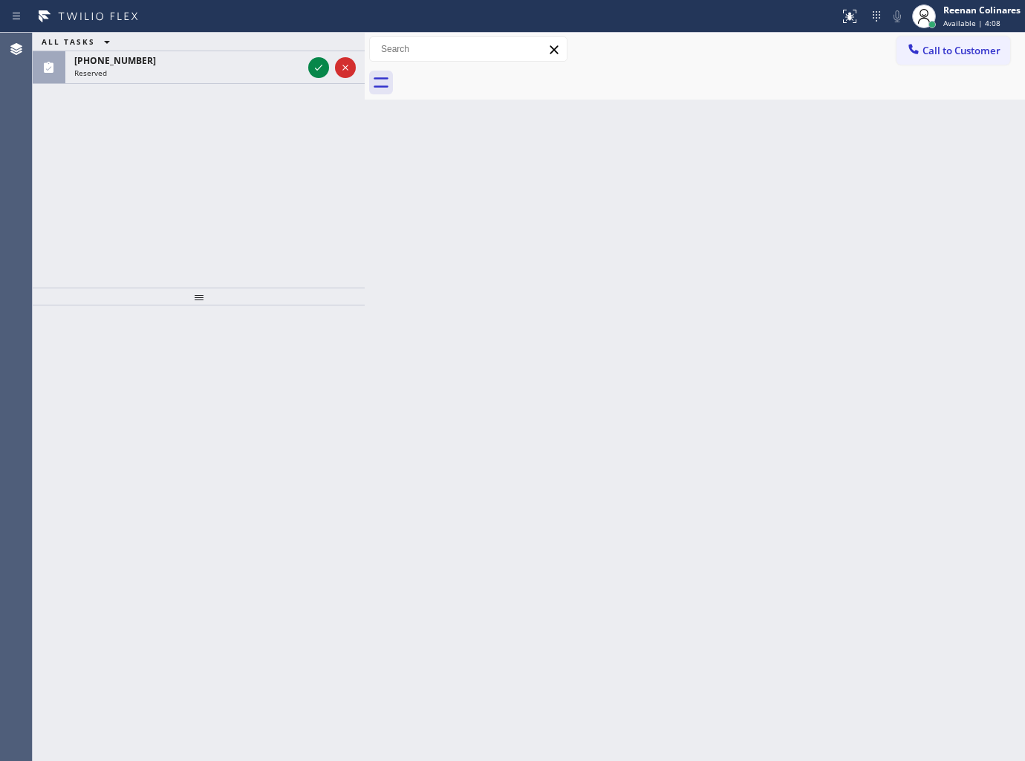
click at [186, 84] on div "ALL TASKS ALL TASKS ACTIVE TASKS TASKS IN WRAP UP (917) 806-1798 Reserved" at bounding box center [199, 160] width 332 height 255
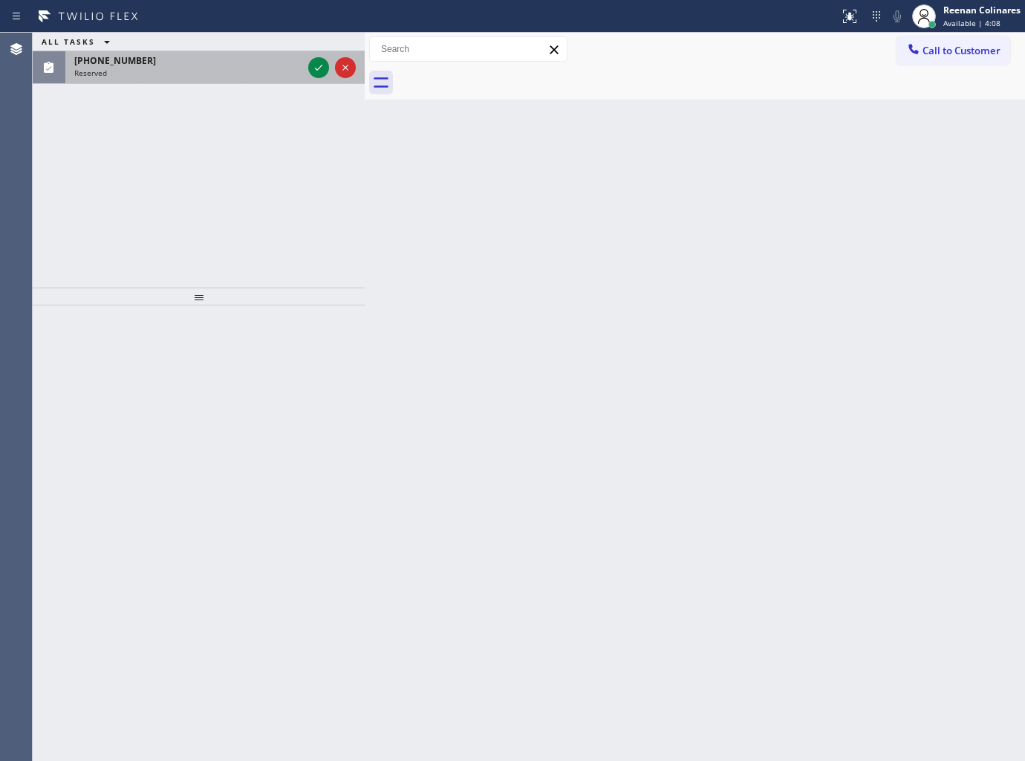
click at [186, 77] on div "Reserved" at bounding box center [188, 73] width 228 height 10
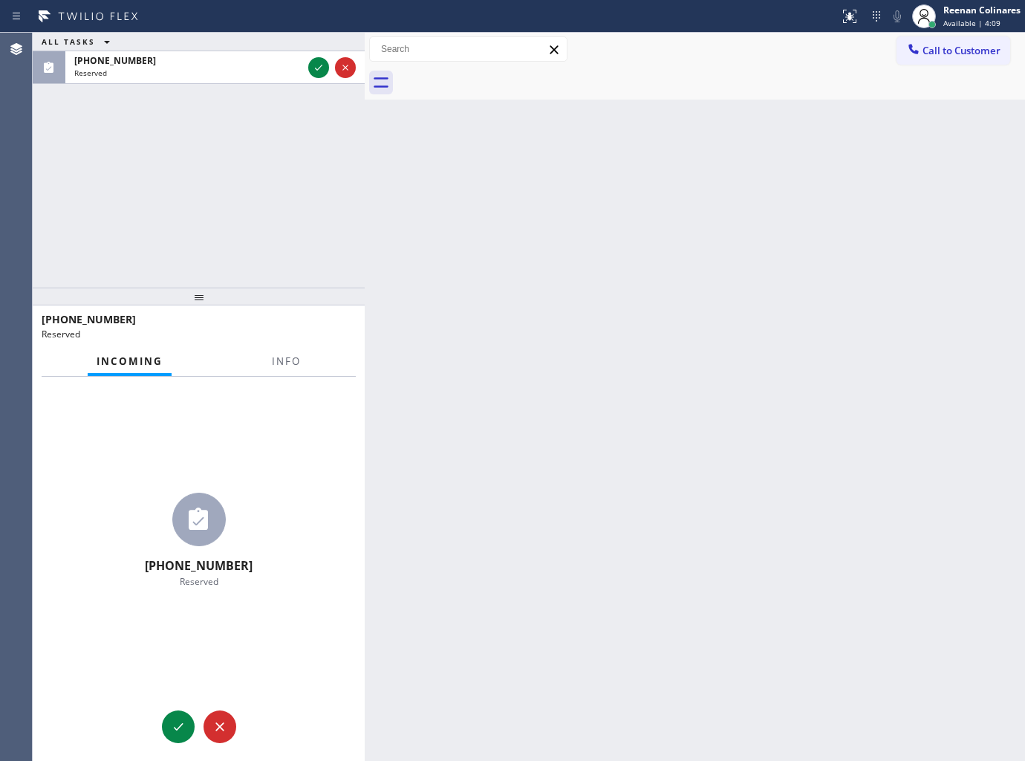
click at [313, 362] on div "Incoming Info" at bounding box center [199, 362] width 314 height 30
click at [291, 366] on span "Info" at bounding box center [286, 360] width 29 height 13
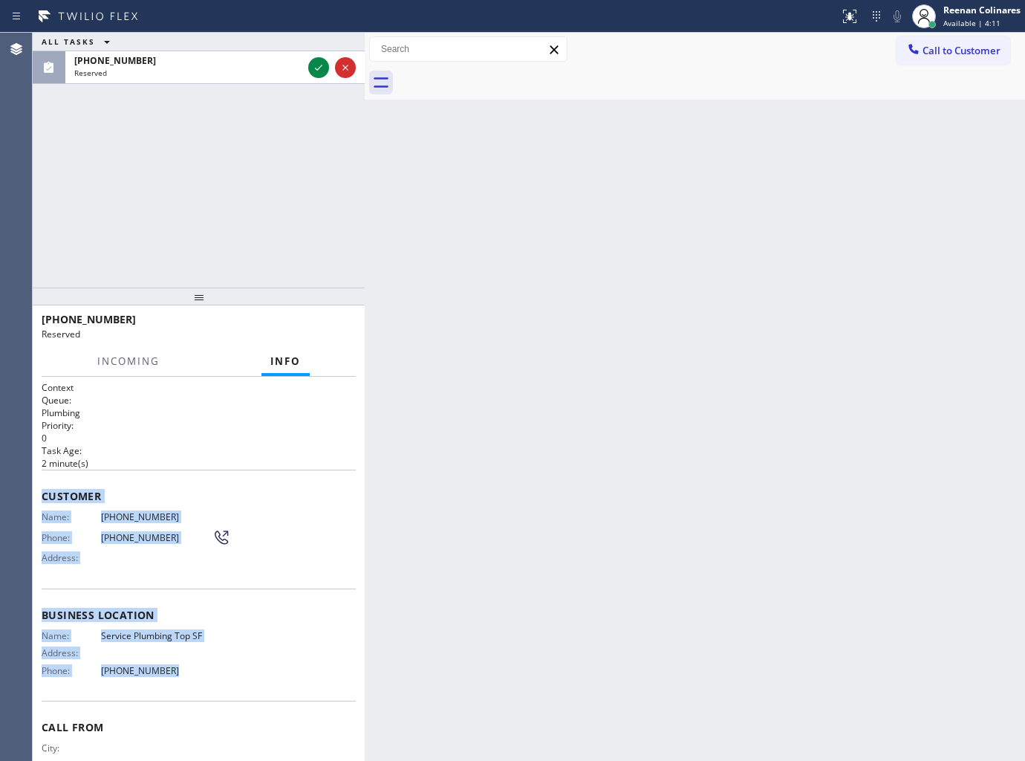
copy div "Customer Name: (917) 806-1798 Phone: (917) 806-1798 Address: Business location …"
drag, startPoint x: 62, startPoint y: 545, endPoint x: 438, endPoint y: 738, distance: 423.3
click at [218, 681] on div "Context Queue: Plumbing Priority: 0 Task Age: 2 minute(s) Customer Name: (917) …" at bounding box center [199, 569] width 332 height 385
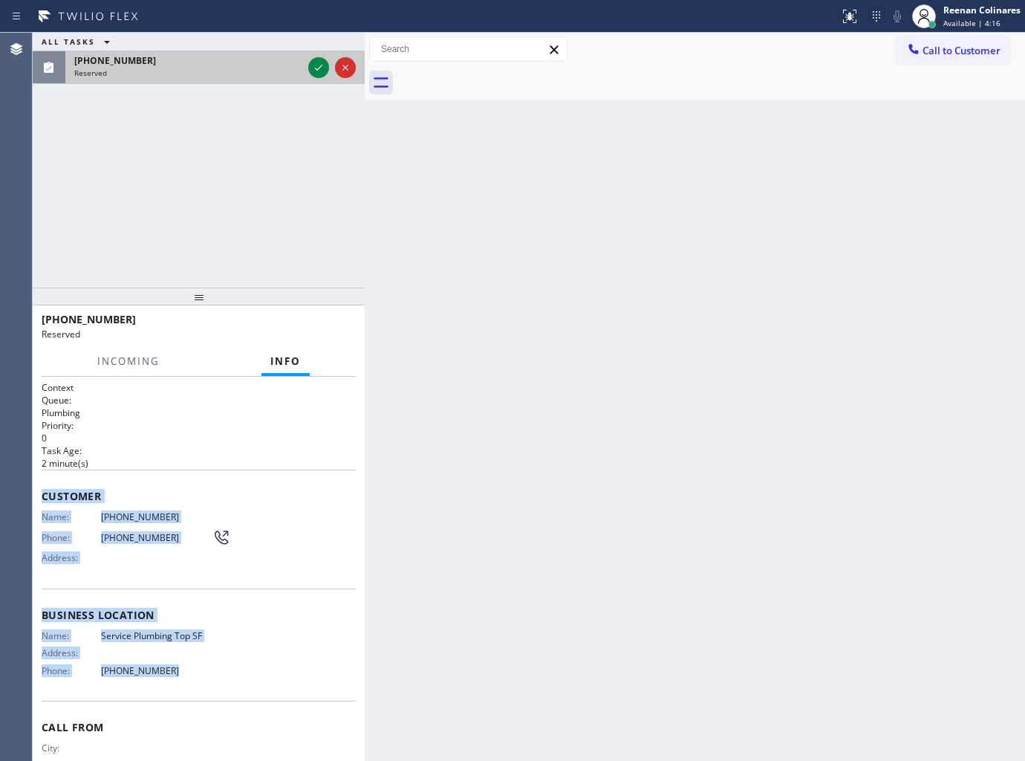
drag, startPoint x: 276, startPoint y: 75, endPoint x: 302, endPoint y: 76, distance: 26.0
click at [290, 76] on div "Reserved" at bounding box center [188, 73] width 228 height 10
click at [323, 68] on icon at bounding box center [319, 68] width 18 height 18
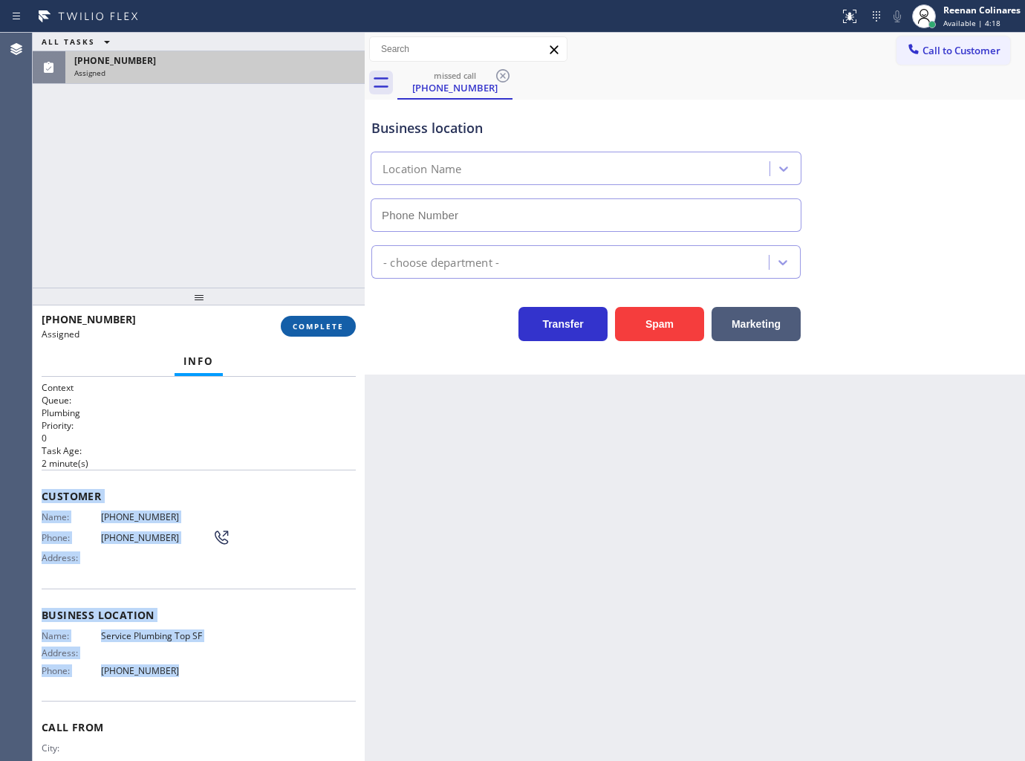
click at [337, 333] on button "COMPLETE" at bounding box center [318, 326] width 75 height 21
type input "(628) 277-8686"
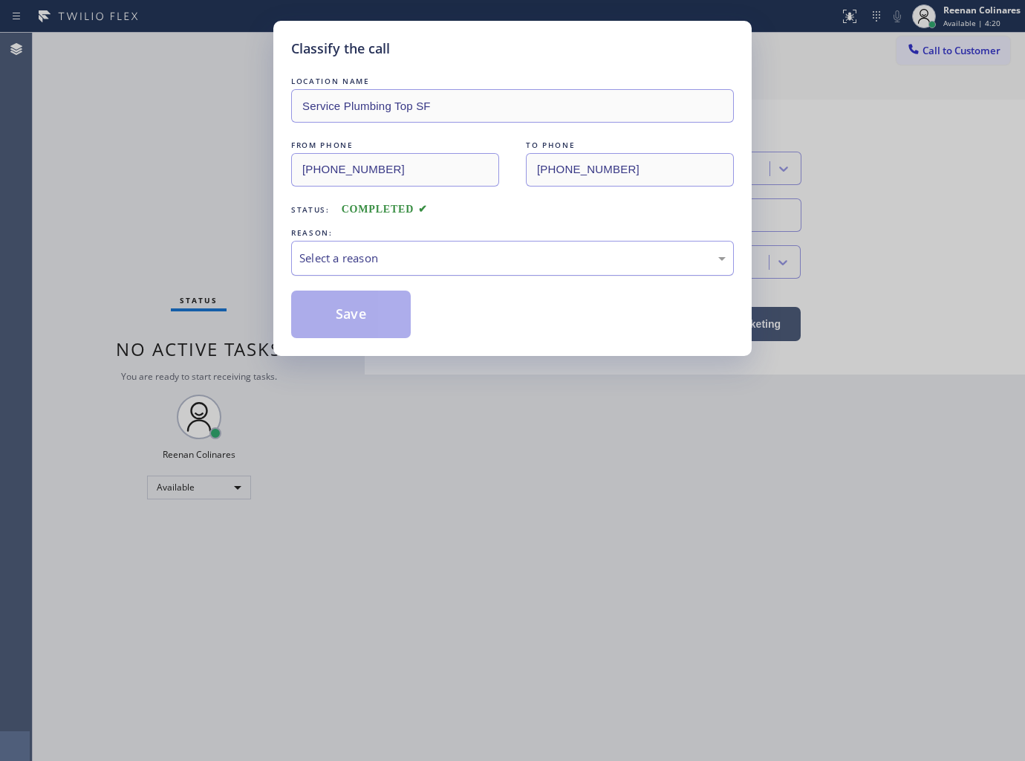
click at [366, 253] on div "Select a reason" at bounding box center [512, 258] width 426 height 17
click at [323, 323] on button "Save" at bounding box center [351, 314] width 120 height 48
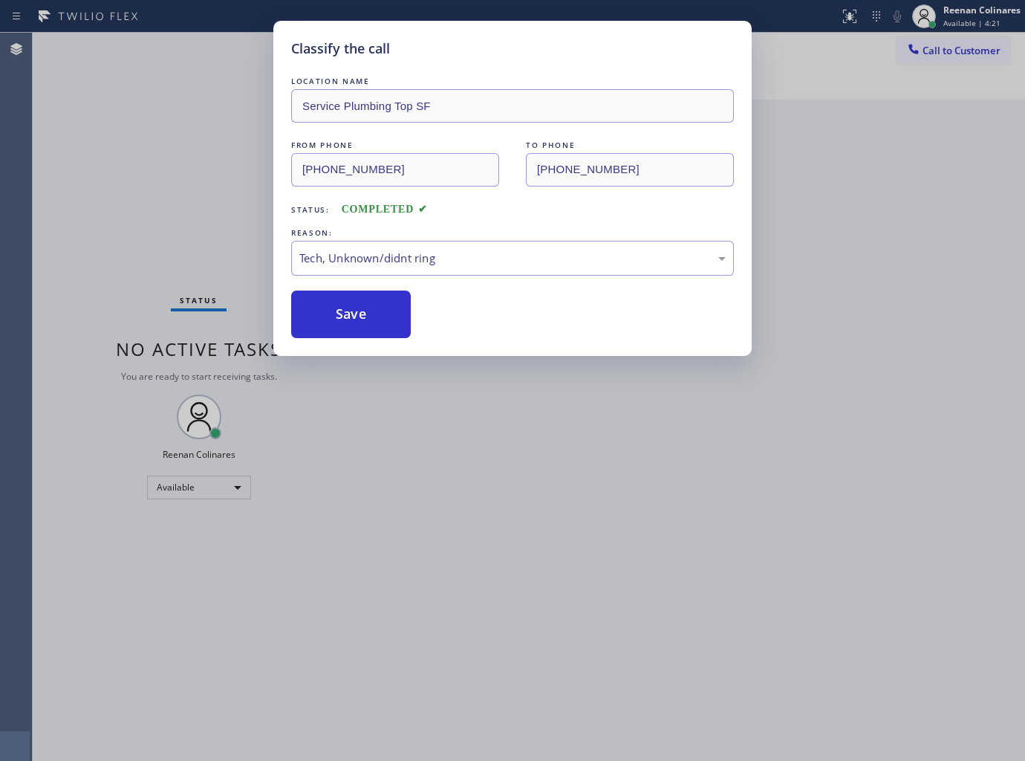
click at [117, 161] on div "Classify the call LOCATION NAME Service Plumbing Top SF FROM PHONE (917) 806-17…" at bounding box center [512, 380] width 1025 height 761
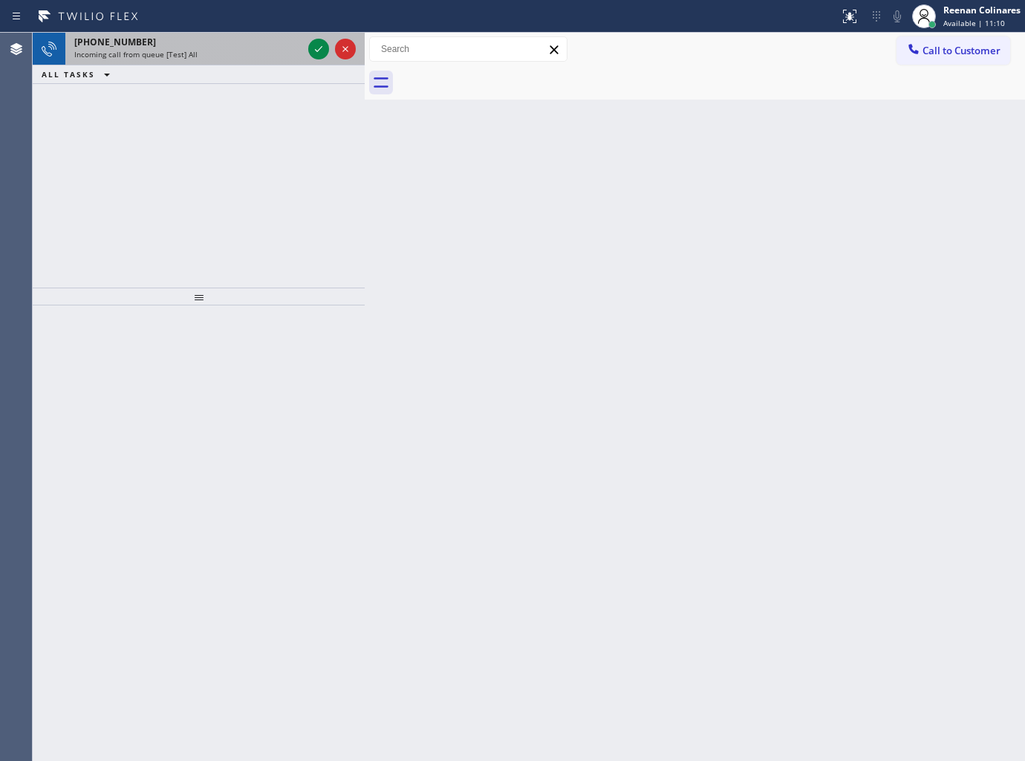
click at [212, 42] on div "[PHONE_NUMBER]" at bounding box center [188, 42] width 228 height 13
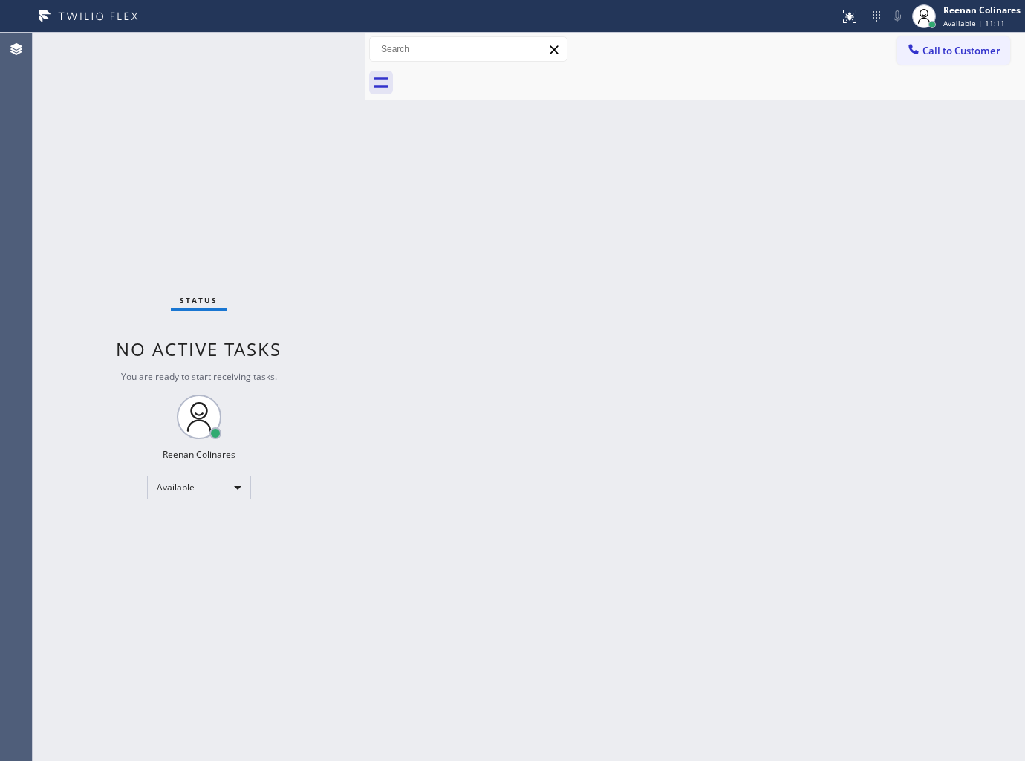
click at [443, 254] on div "Back to Dashboard Change Sender ID Customers Technicians Select a contact Outbo…" at bounding box center [695, 397] width 660 height 728
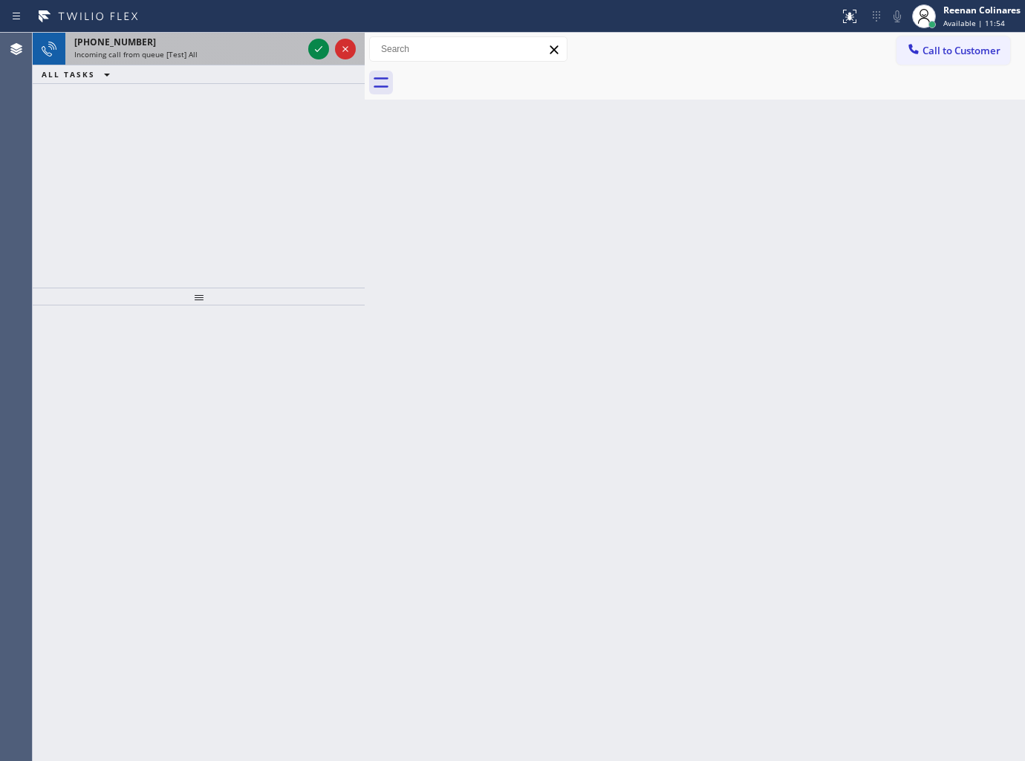
click at [224, 50] on div "Incoming call from queue [Test] All" at bounding box center [188, 54] width 228 height 10
click at [224, 65] on div "ALL TASKS ALL TASKS ACTIVE TASKS TASKS IN WRAP UP" at bounding box center [199, 74] width 332 height 19
click at [231, 61] on div "+16265905376 Incoming call from queue [Test] All" at bounding box center [185, 49] width 240 height 33
click at [260, 78] on div "ALL TASKS ALL TASKS ACTIVE TASKS TASKS IN WRAP UP" at bounding box center [199, 74] width 332 height 19
click at [253, 71] on div "ALL TASKS ALL TASKS ACTIVE TASKS TASKS IN WRAP UP" at bounding box center [199, 74] width 332 height 19
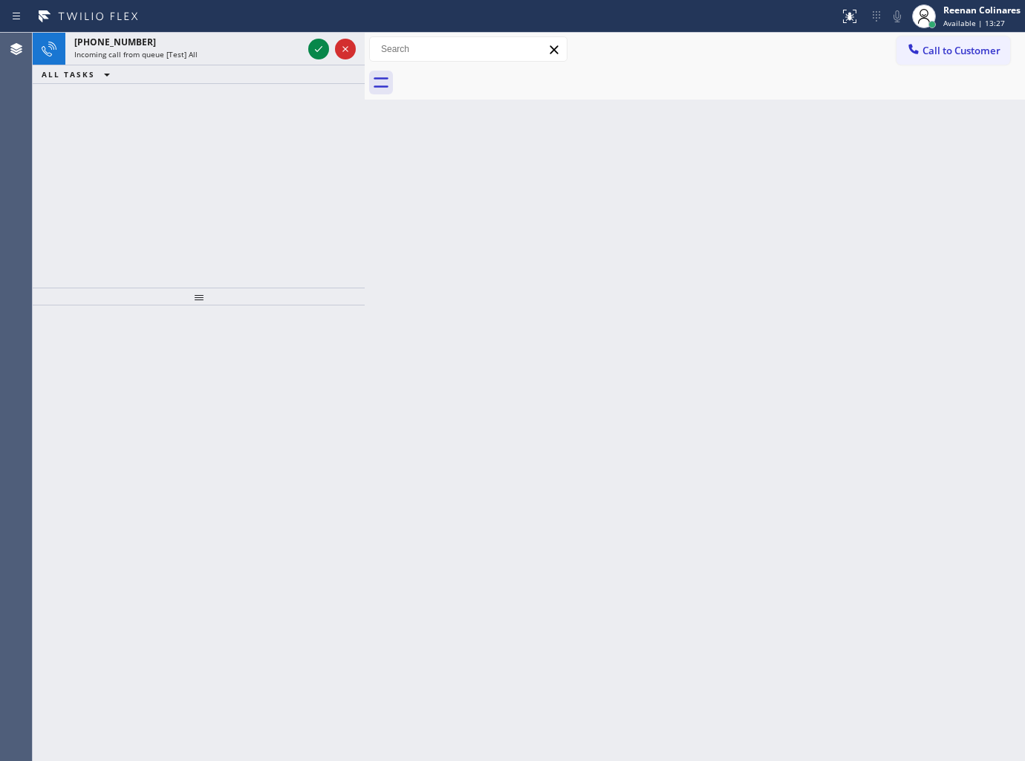
click at [250, 65] on div "ALL TASKS ALL TASKS ACTIVE TASKS TASKS IN WRAP UP" at bounding box center [199, 74] width 332 height 19
click at [250, 62] on div "+16466750813 Incoming call from queue [Test] All" at bounding box center [185, 49] width 240 height 33
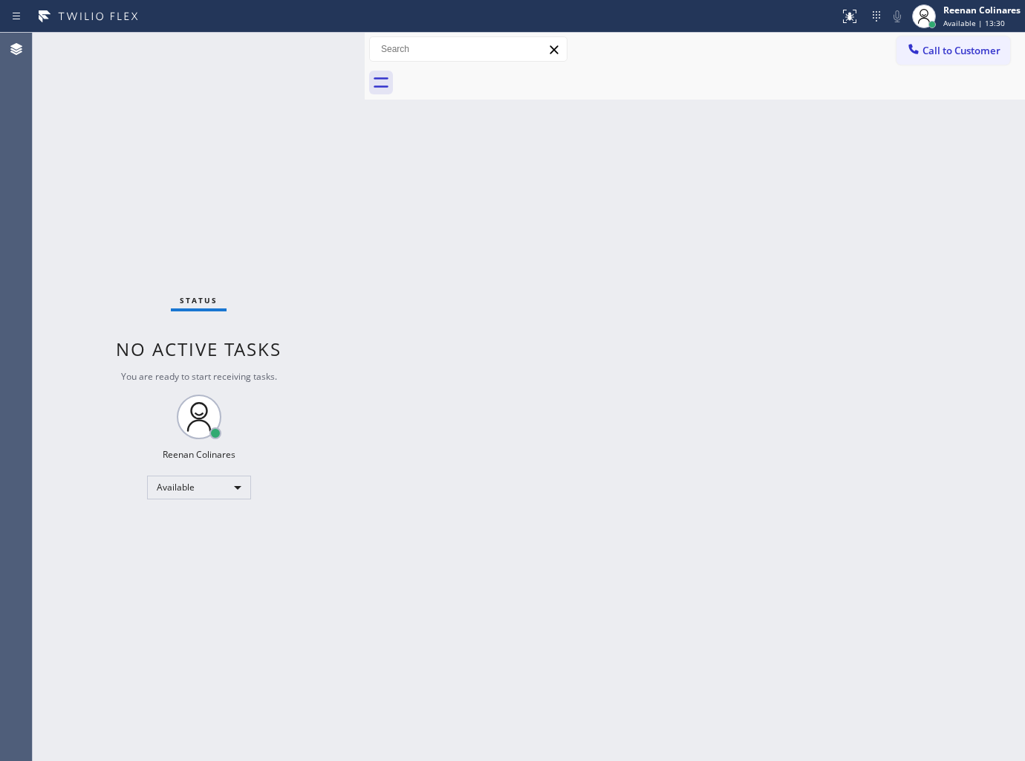
click at [813, 330] on div "Back to Dashboard Change Sender ID Customers Technicians Select a contact Outbo…" at bounding box center [695, 397] width 660 height 728
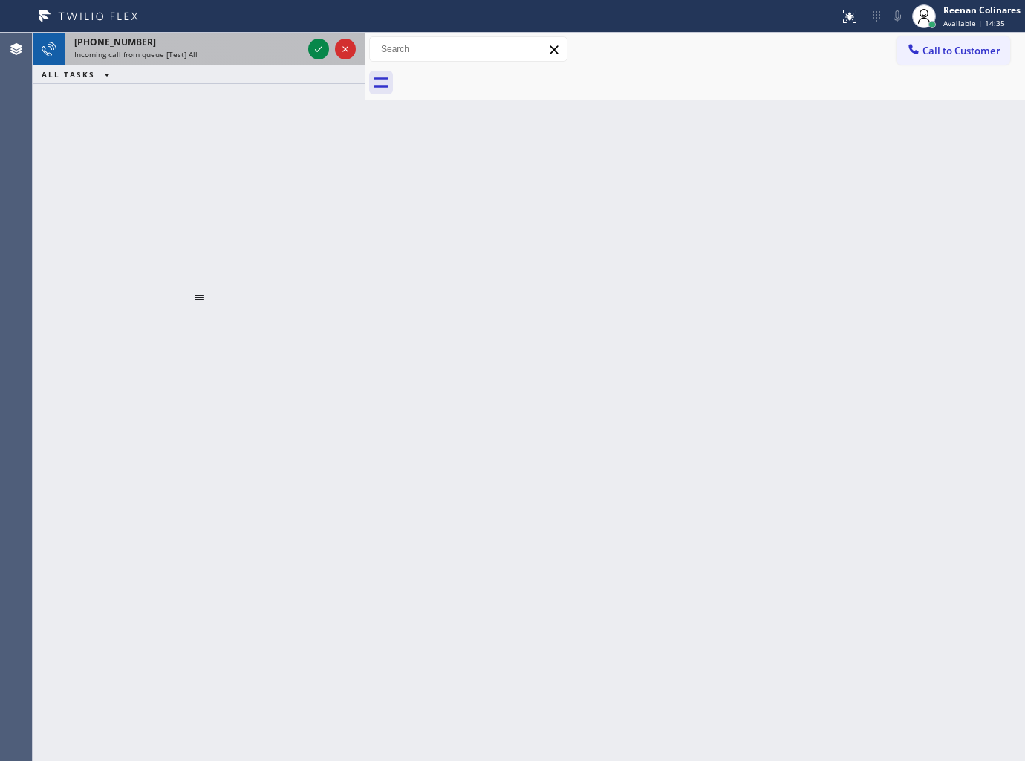
click at [176, 41] on div "[PHONE_NUMBER]" at bounding box center [188, 42] width 228 height 13
click at [276, 58] on div "Incoming call from queue [Test] All" at bounding box center [188, 54] width 228 height 10
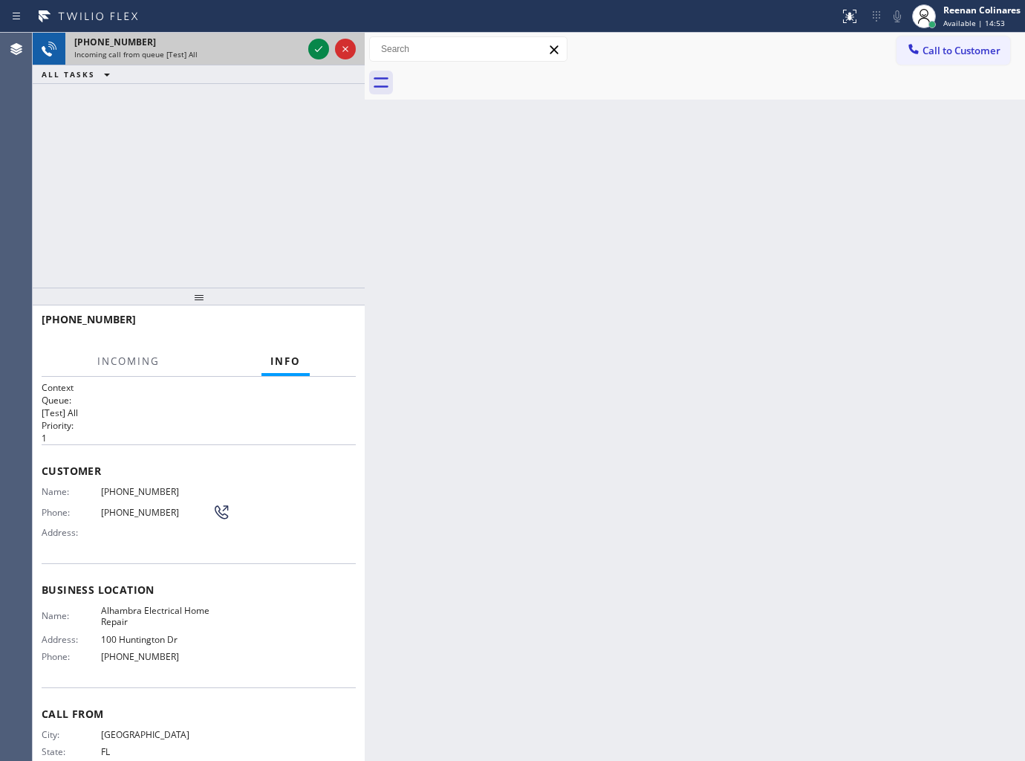
click at [284, 55] on div "Incoming call from queue [Test] All" at bounding box center [188, 54] width 228 height 10
click at [319, 48] on icon at bounding box center [319, 49] width 18 height 18
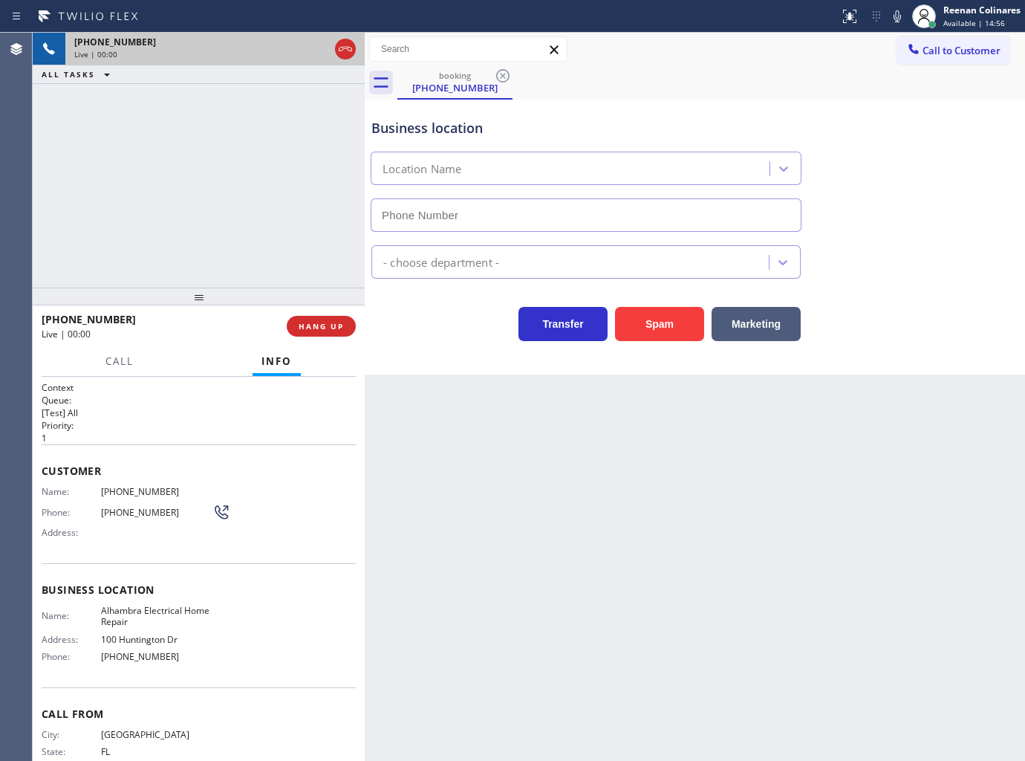
type input "(626) 551-4139"
click at [327, 324] on span "HANG UP" at bounding box center [321, 326] width 45 height 10
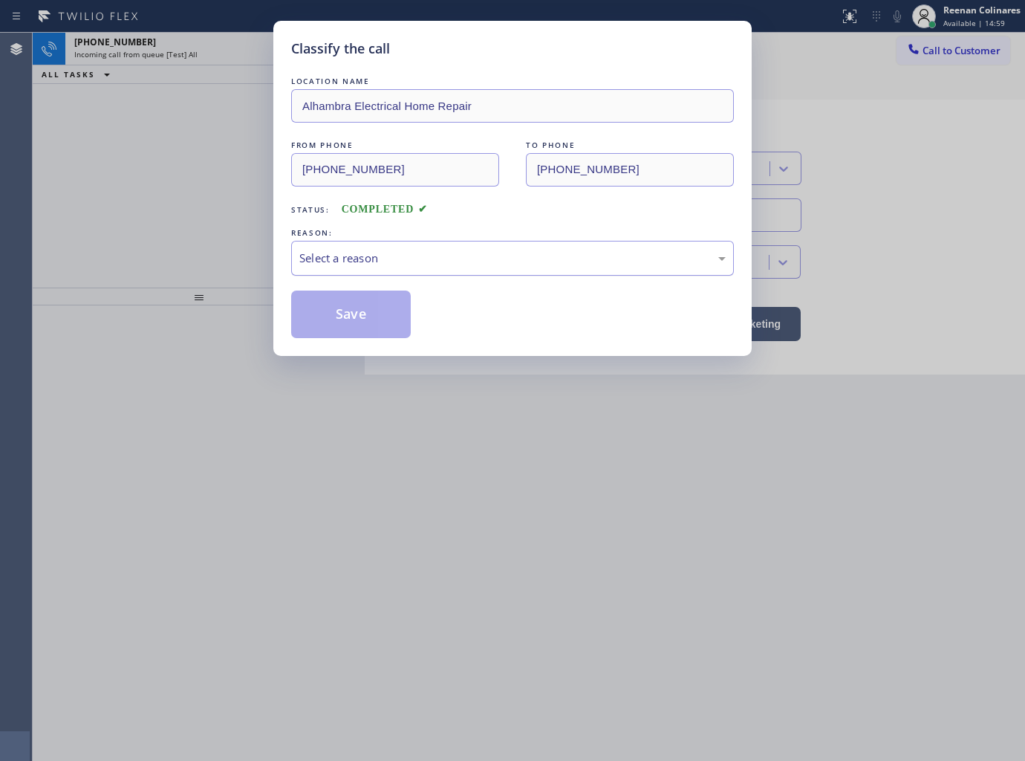
click at [346, 259] on div "Select a reason" at bounding box center [512, 258] width 426 height 17
click at [342, 324] on button "Save" at bounding box center [351, 314] width 120 height 48
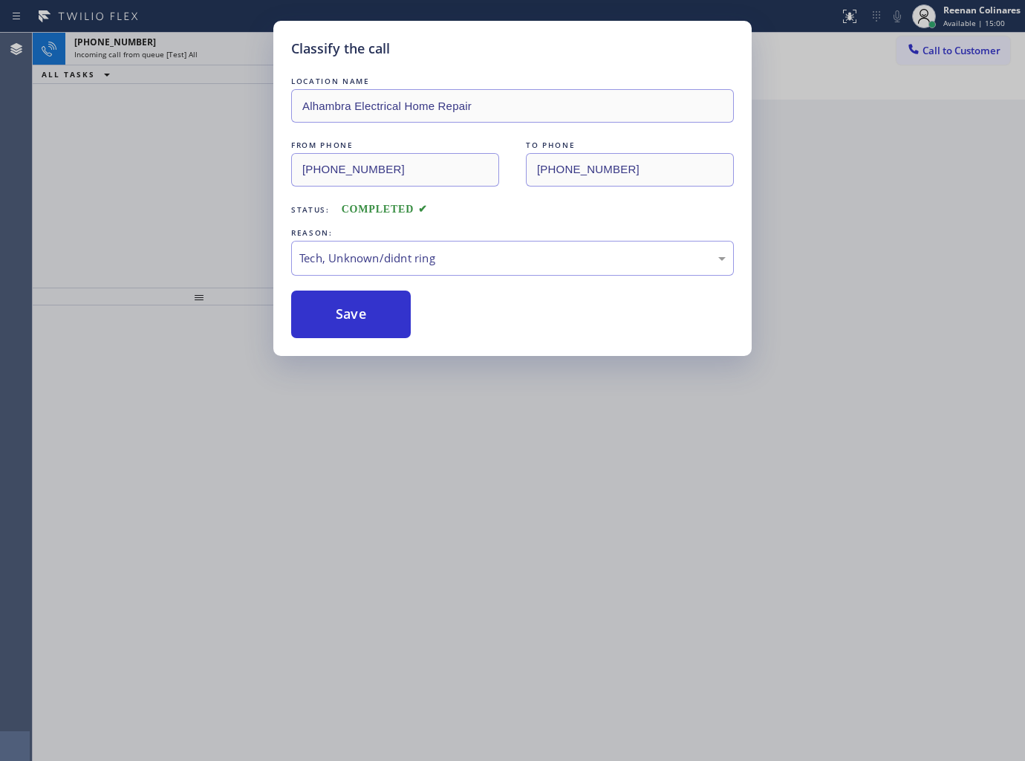
click at [113, 123] on div "Classify the call LOCATION NAME Alhambra Electrical Home Repair FROM PHONE (352…" at bounding box center [512, 380] width 1025 height 761
click at [160, 30] on div "Status report No issues detected If you experience an issue, please download th…" at bounding box center [512, 16] width 1025 height 33
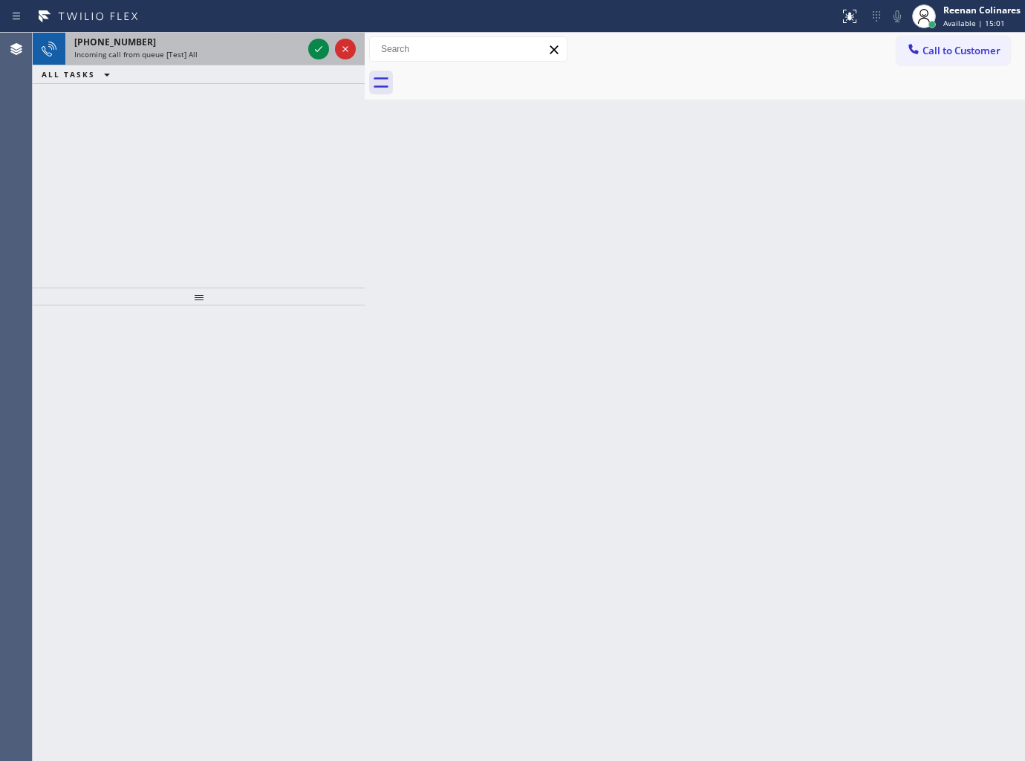
click at [165, 39] on div "+14084830237" at bounding box center [188, 42] width 228 height 13
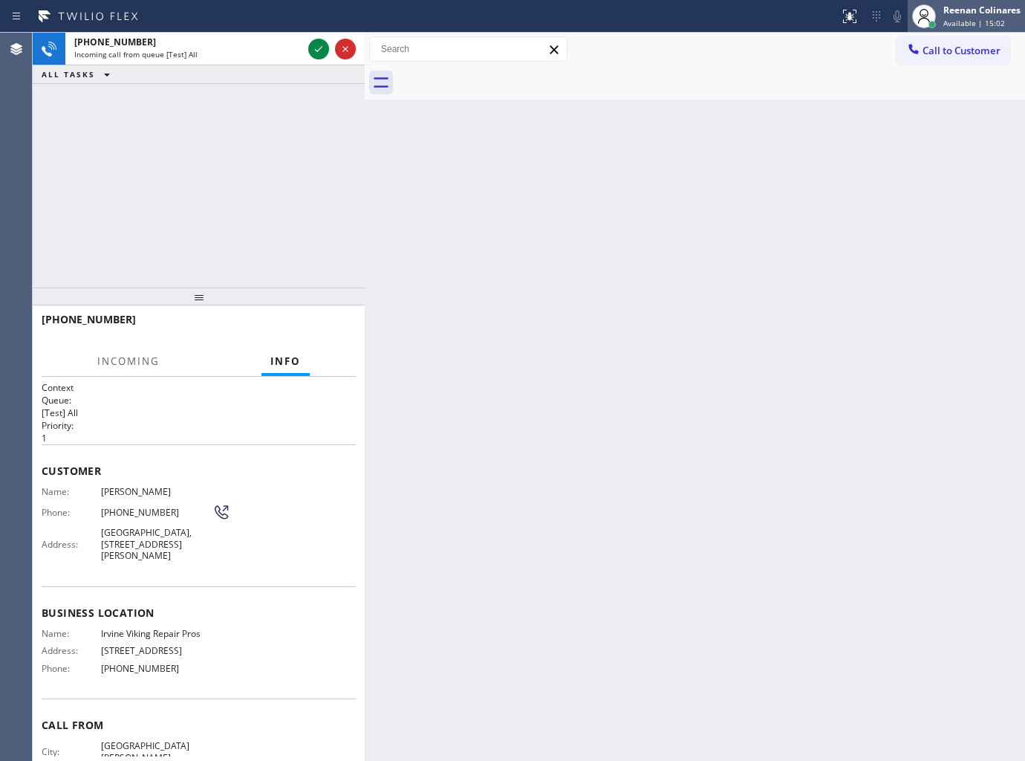
click at [967, 21] on span "Available | 15:02" at bounding box center [975, 23] width 62 height 10
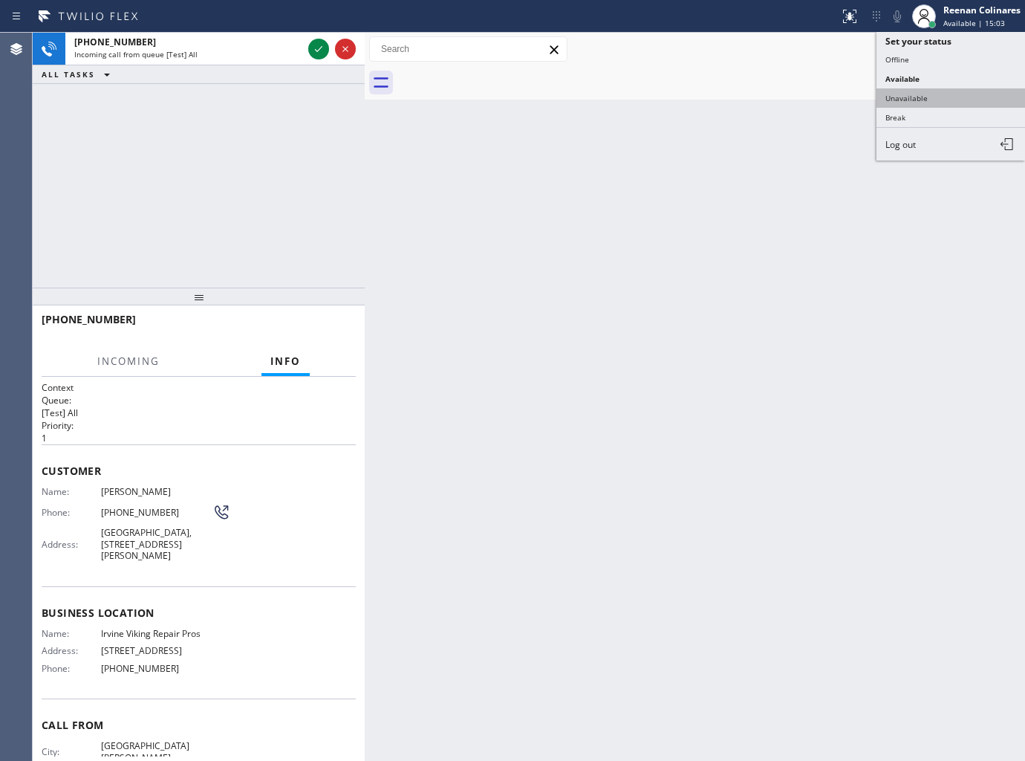
click at [915, 100] on button "Unavailable" at bounding box center [951, 97] width 149 height 19
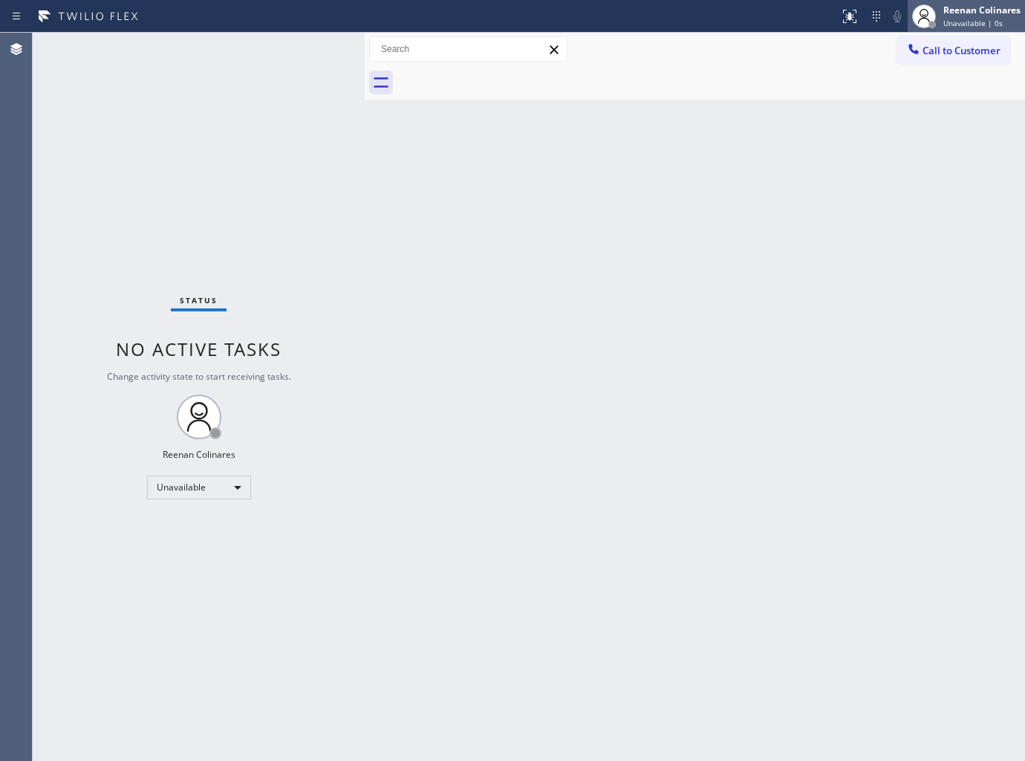
click at [956, 16] on div "Reenan Colinares Unavailable | 0s" at bounding box center [983, 16] width 85 height 26
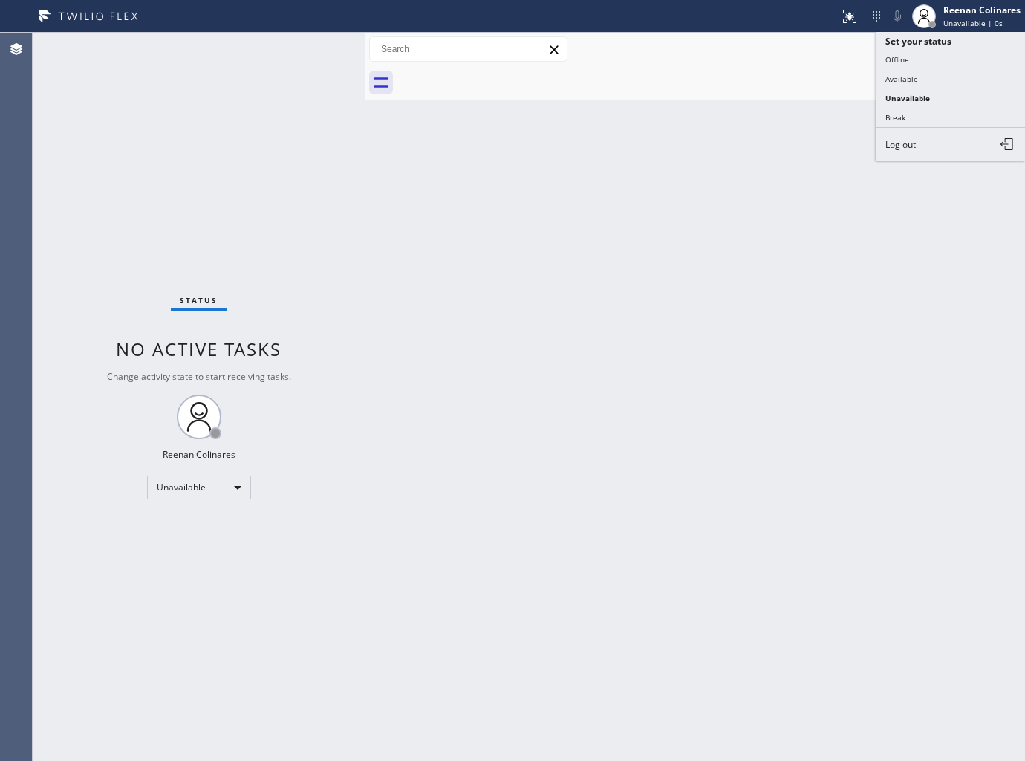
drag, startPoint x: 918, startPoint y: 75, endPoint x: 871, endPoint y: 100, distance: 53.5
click at [918, 78] on button "Available" at bounding box center [951, 78] width 149 height 19
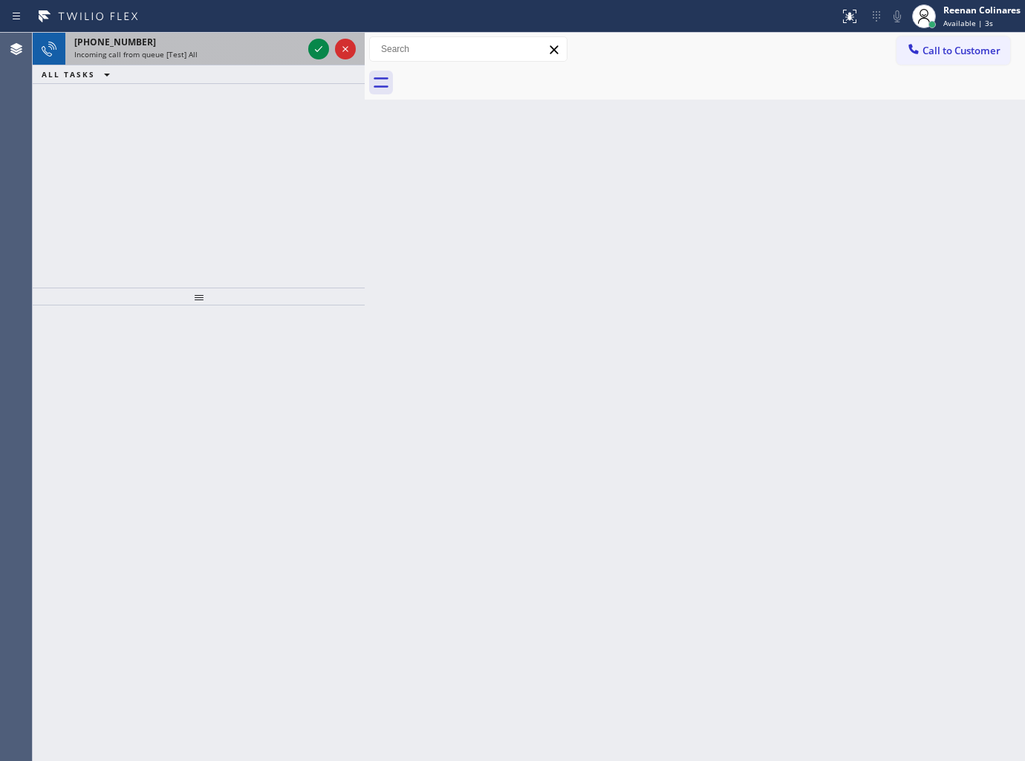
click at [248, 42] on div "+14084830237" at bounding box center [188, 42] width 228 height 13
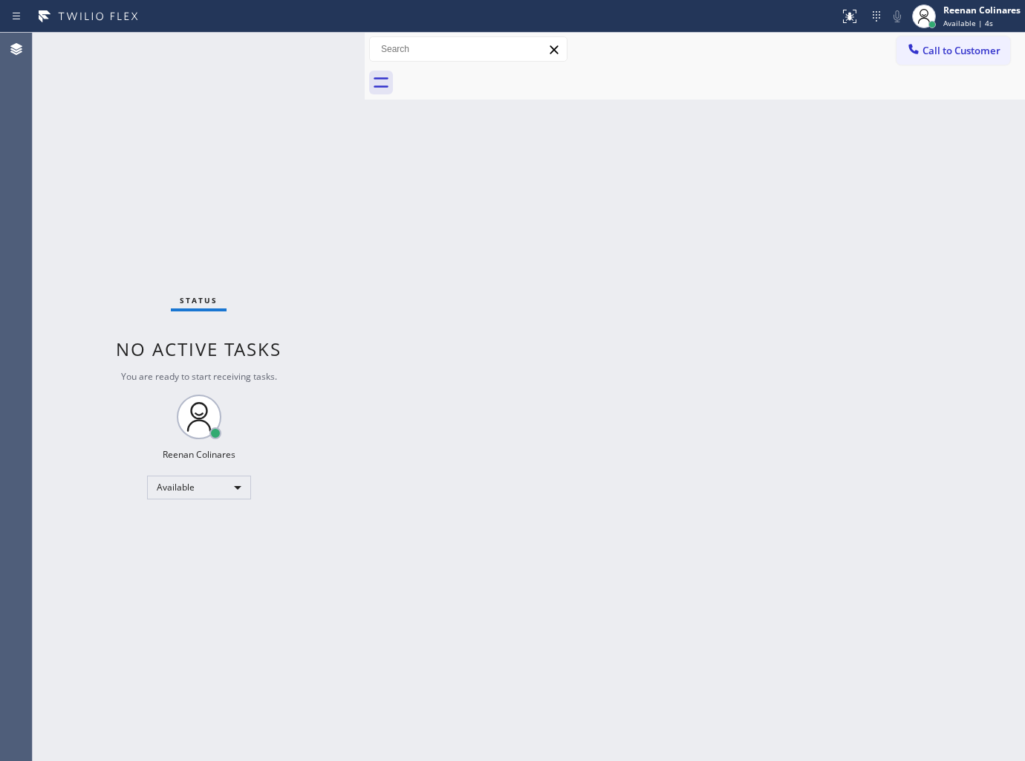
click at [345, 310] on div "Status No active tasks You are ready to start receiving tasks. Reenan Colinares…" at bounding box center [199, 397] width 332 height 728
drag, startPoint x: 954, startPoint y: 20, endPoint x: 938, endPoint y: 28, distance: 17.6
click at [952, 24] on span "Available | 11s" at bounding box center [971, 23] width 54 height 10
click at [776, 207] on div "Back to Dashboard Change Sender ID Customers Technicians Select a contact Outbo…" at bounding box center [695, 397] width 660 height 728
click at [957, 18] on span "Available | 1:12" at bounding box center [972, 23] width 57 height 10
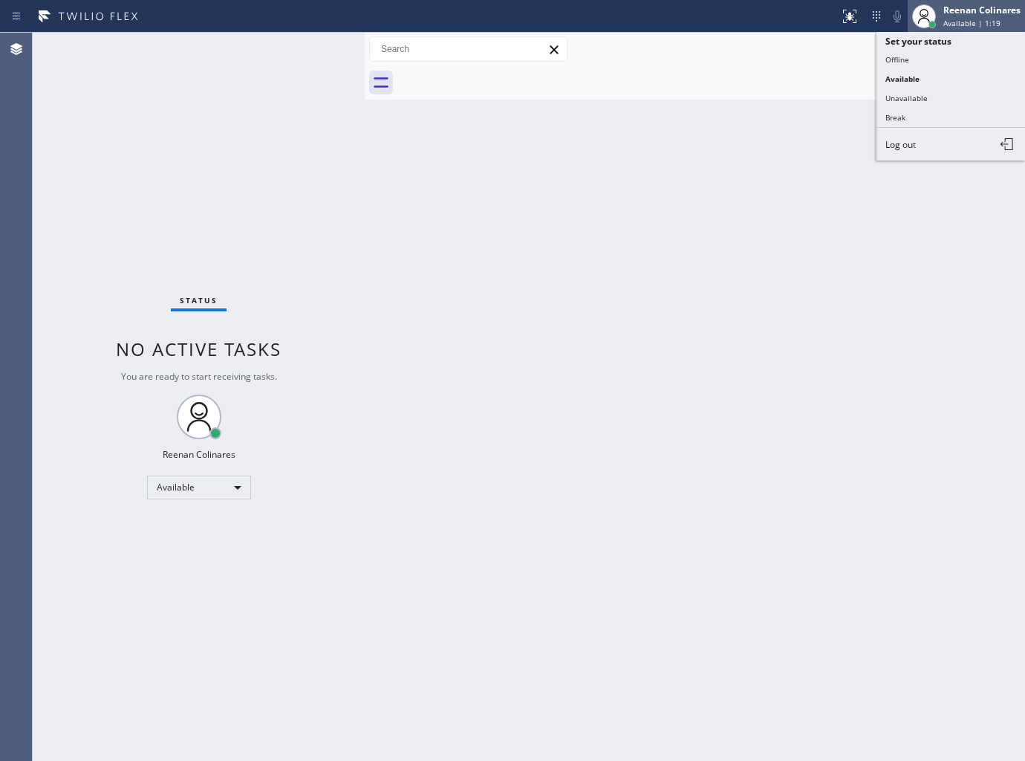
click at [967, 20] on span "Available | 1:19" at bounding box center [972, 23] width 57 height 10
click at [969, 21] on span "Available | 1:20" at bounding box center [972, 23] width 57 height 10
click at [900, 61] on button "Offline" at bounding box center [951, 59] width 149 height 19
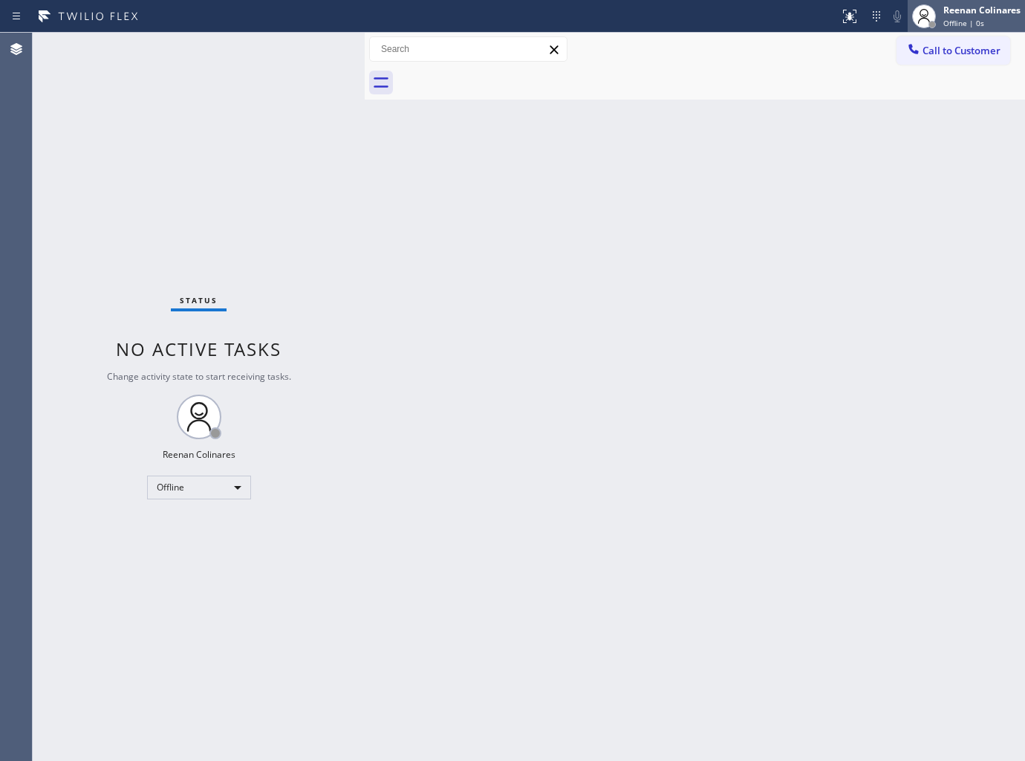
click at [981, 11] on div "Reenan Colinares" at bounding box center [982, 10] width 77 height 13
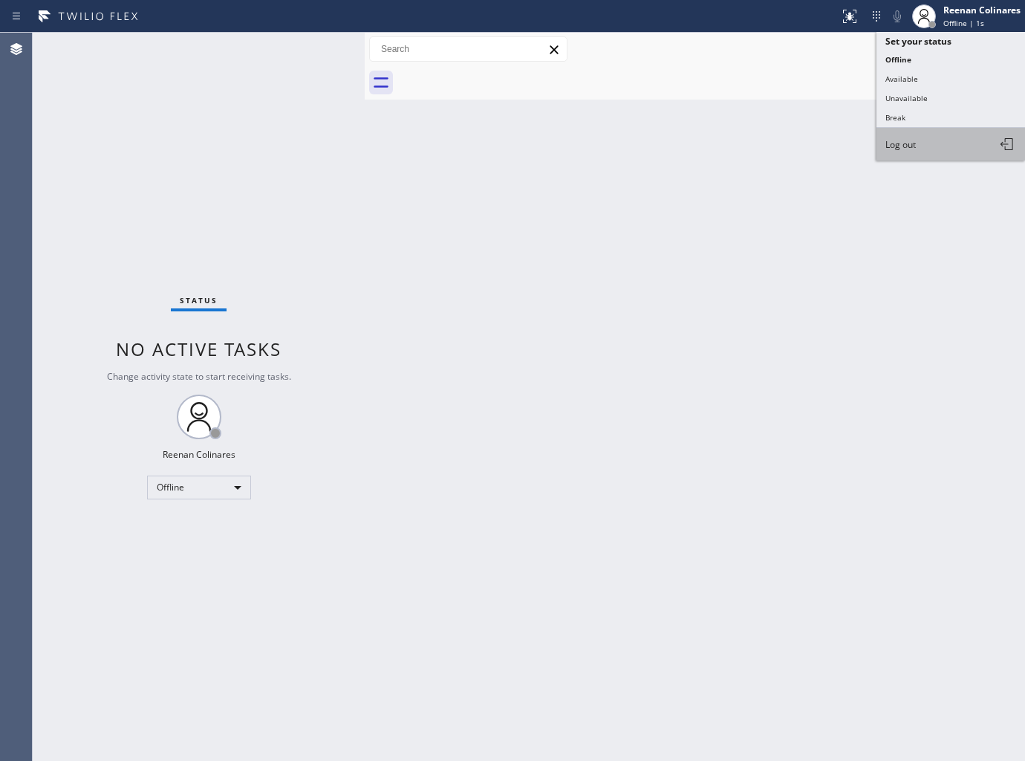
click at [892, 144] on span "Log out" at bounding box center [901, 144] width 30 height 13
